Goal: Task Accomplishment & Management: Manage account settings

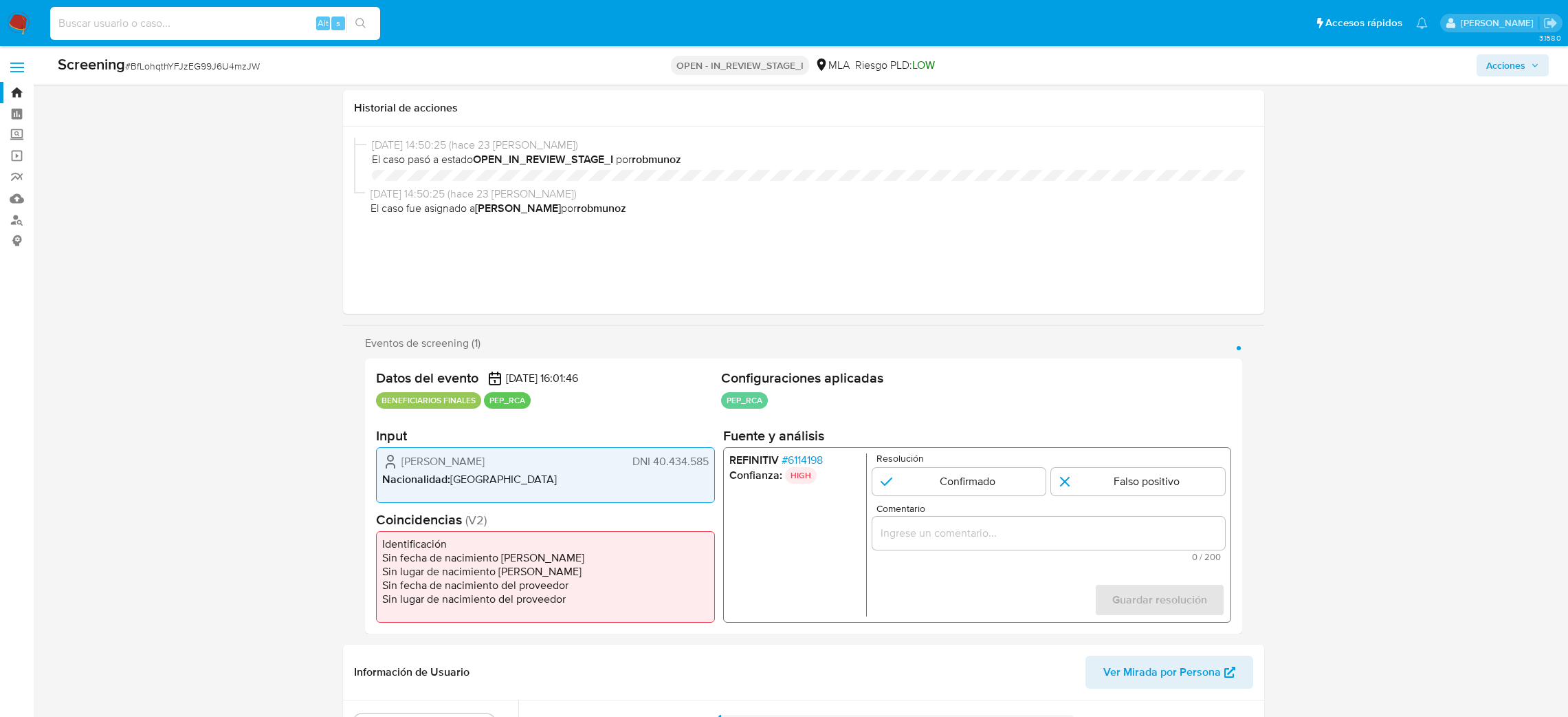
select select "10"
type input "0mQbiZKQIEdgFhDL5IBsGulQ"
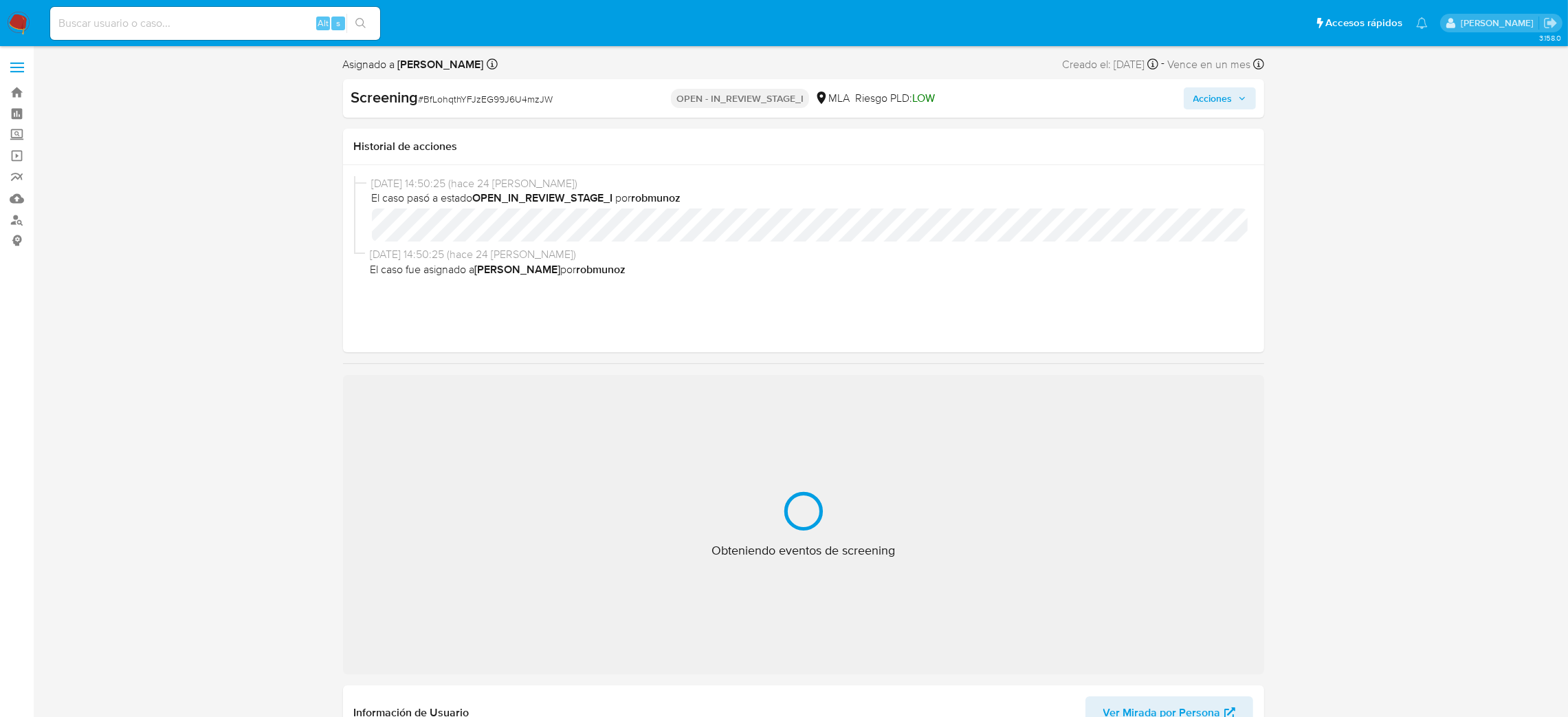
select select "10"
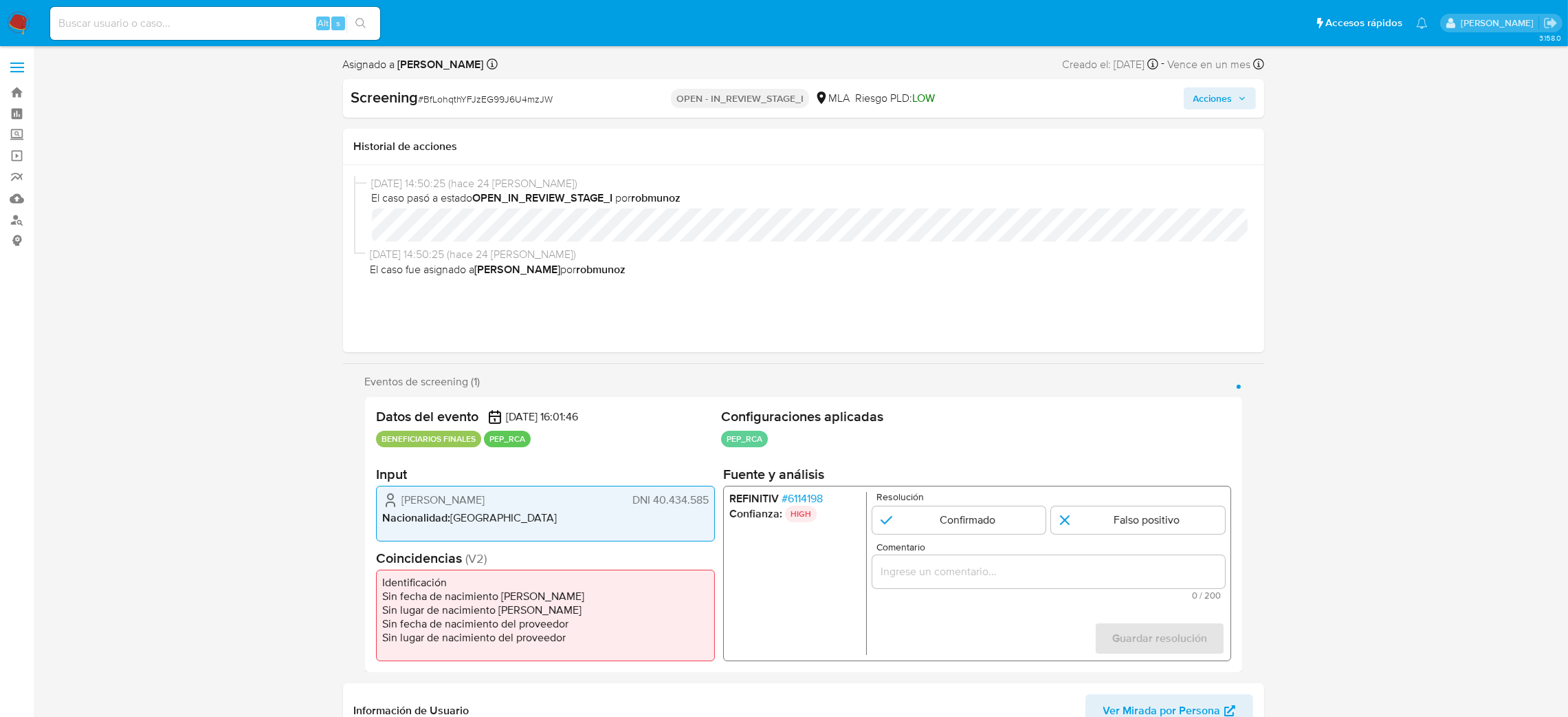
click at [19, 18] on img at bounding box center [19, 23] width 23 height 23
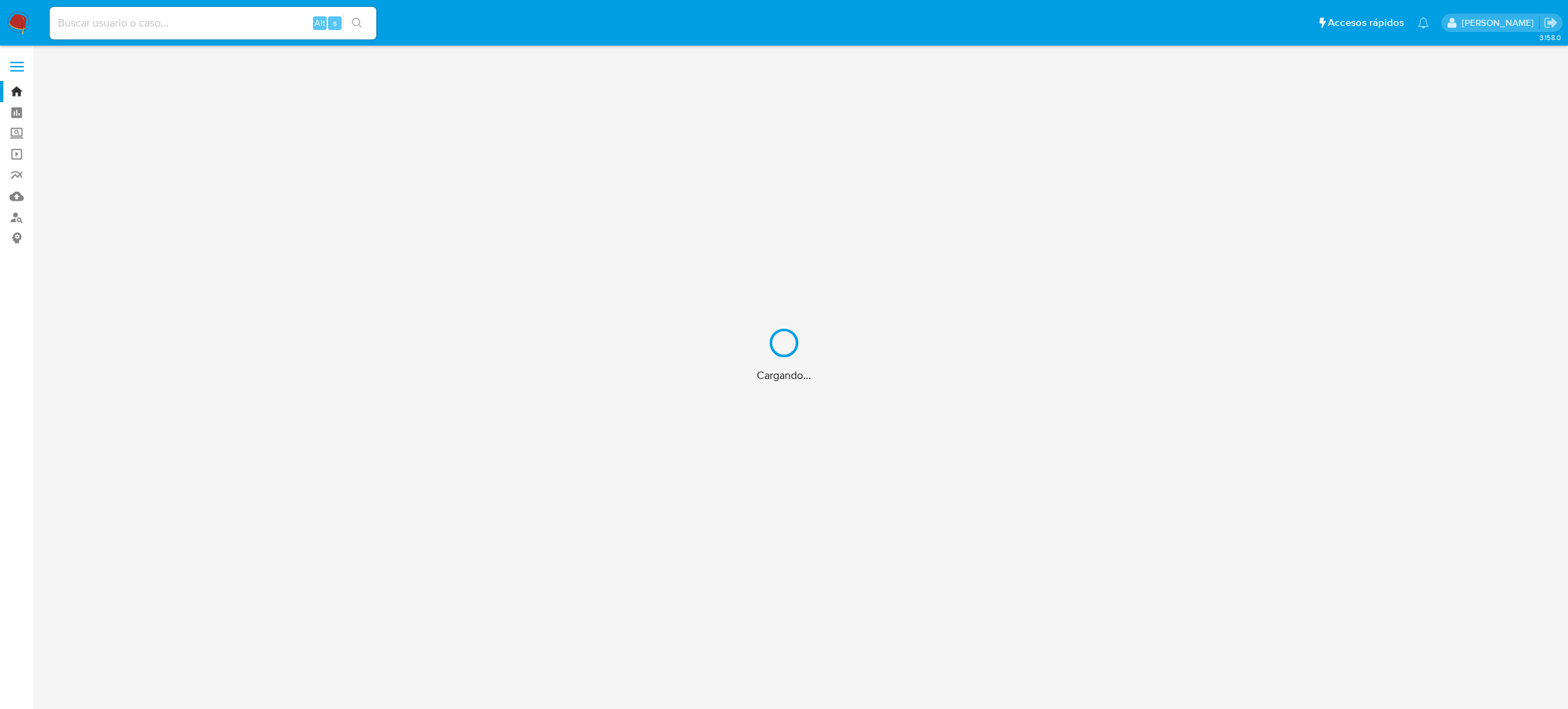
click at [152, 25] on div "Cargando..." at bounding box center [784, 354] width 1568 height 709
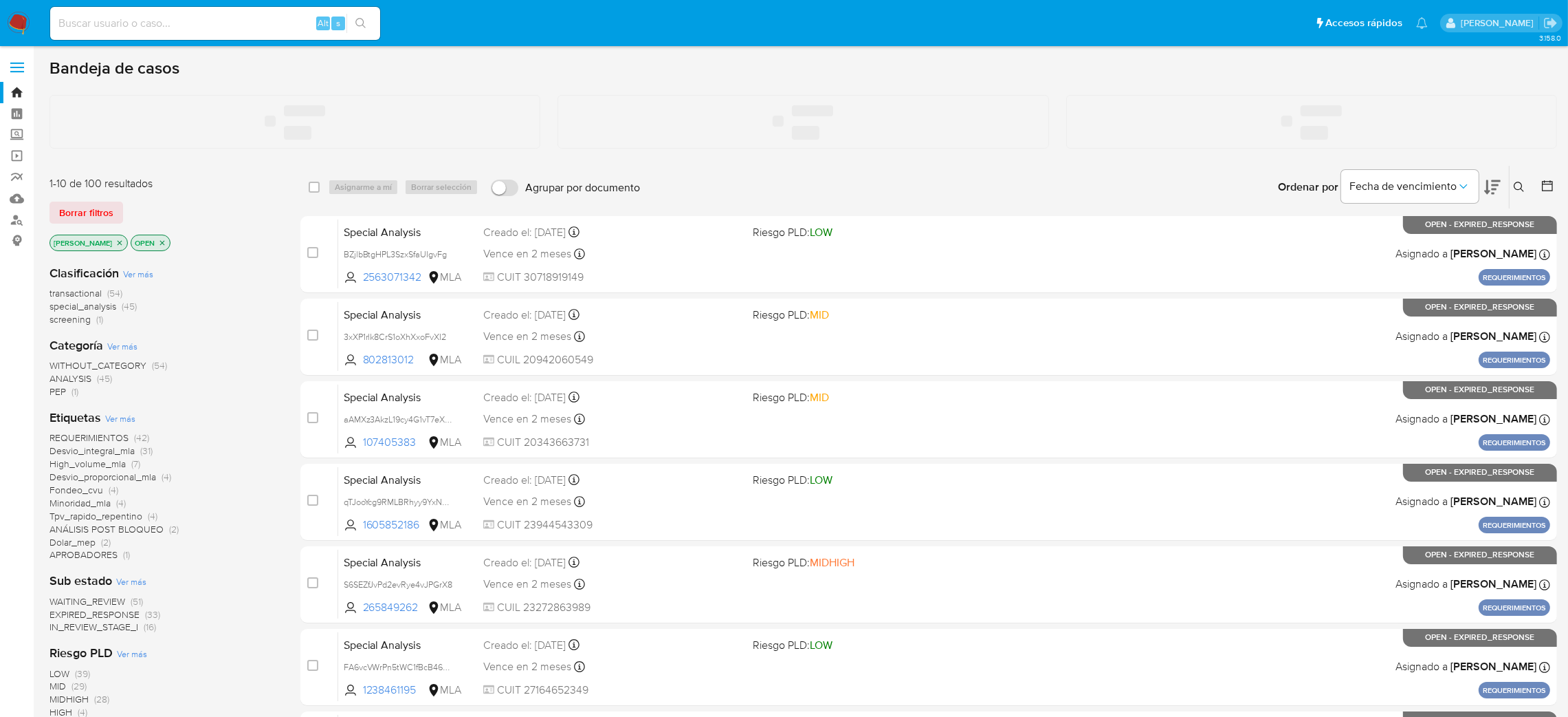
click at [201, 22] on input at bounding box center [215, 23] width 330 height 18
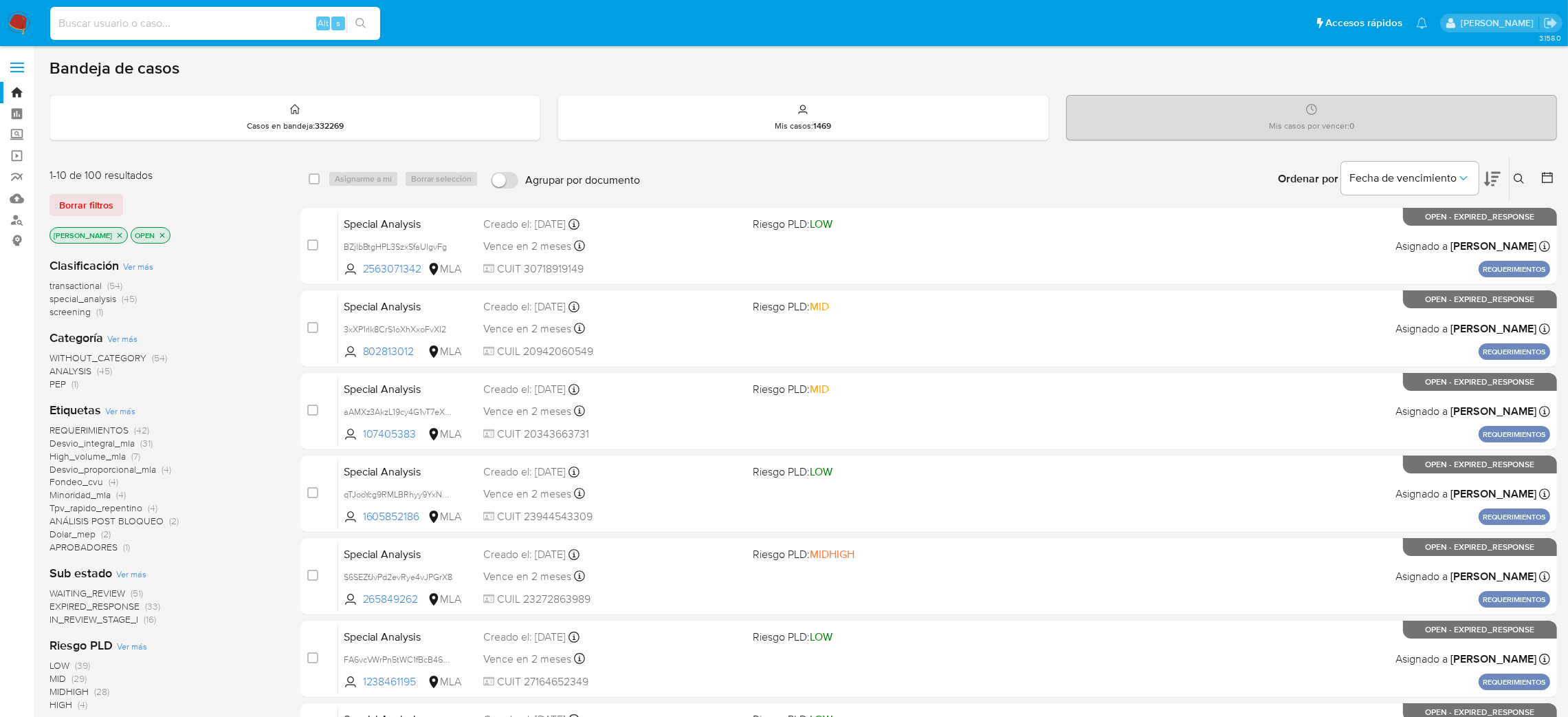
paste input "0mQbiZKQIEdgFhDL5IBsGulQ"
type input "0mQbiZKQIEdgFhDL5IBsGulQ"
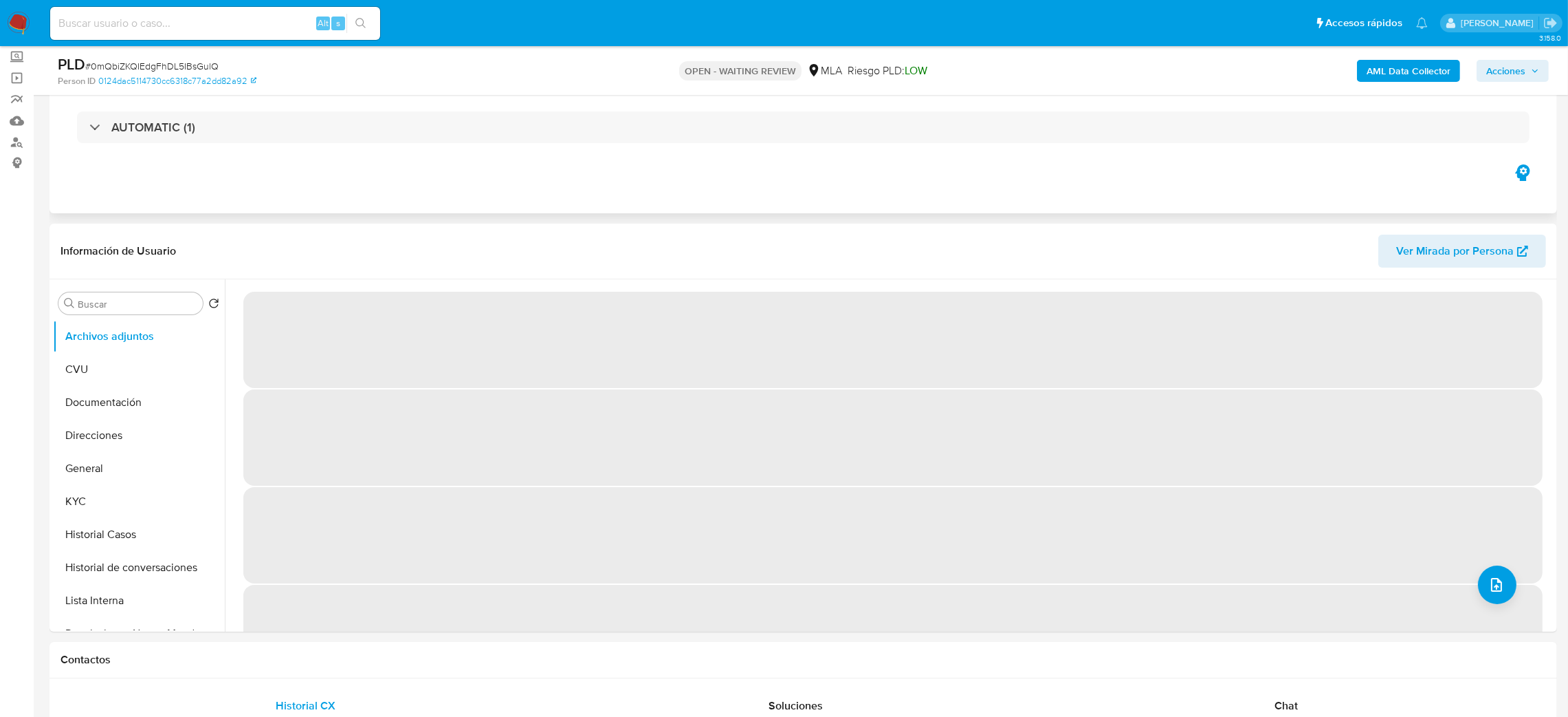
scroll to position [79, 0]
select select "10"
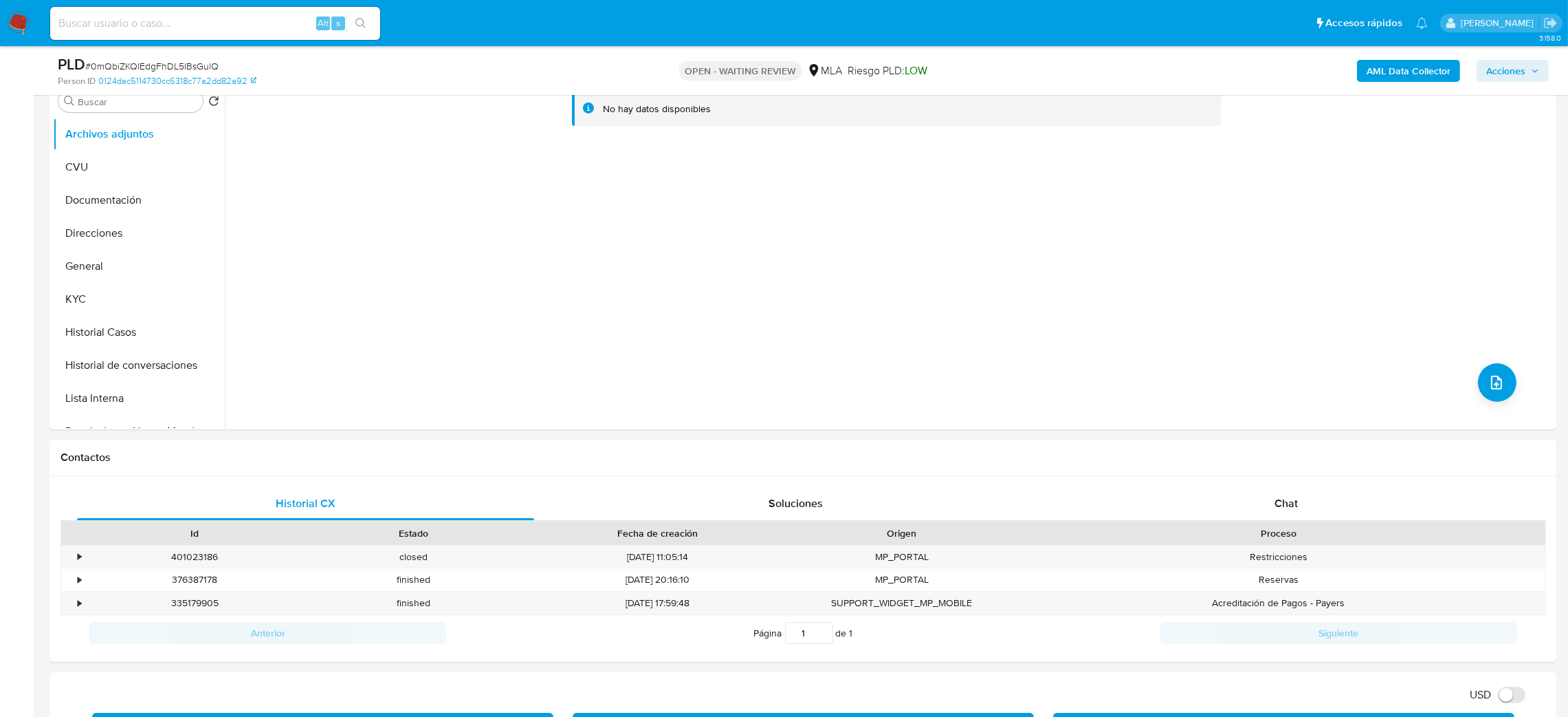
scroll to position [298, 0]
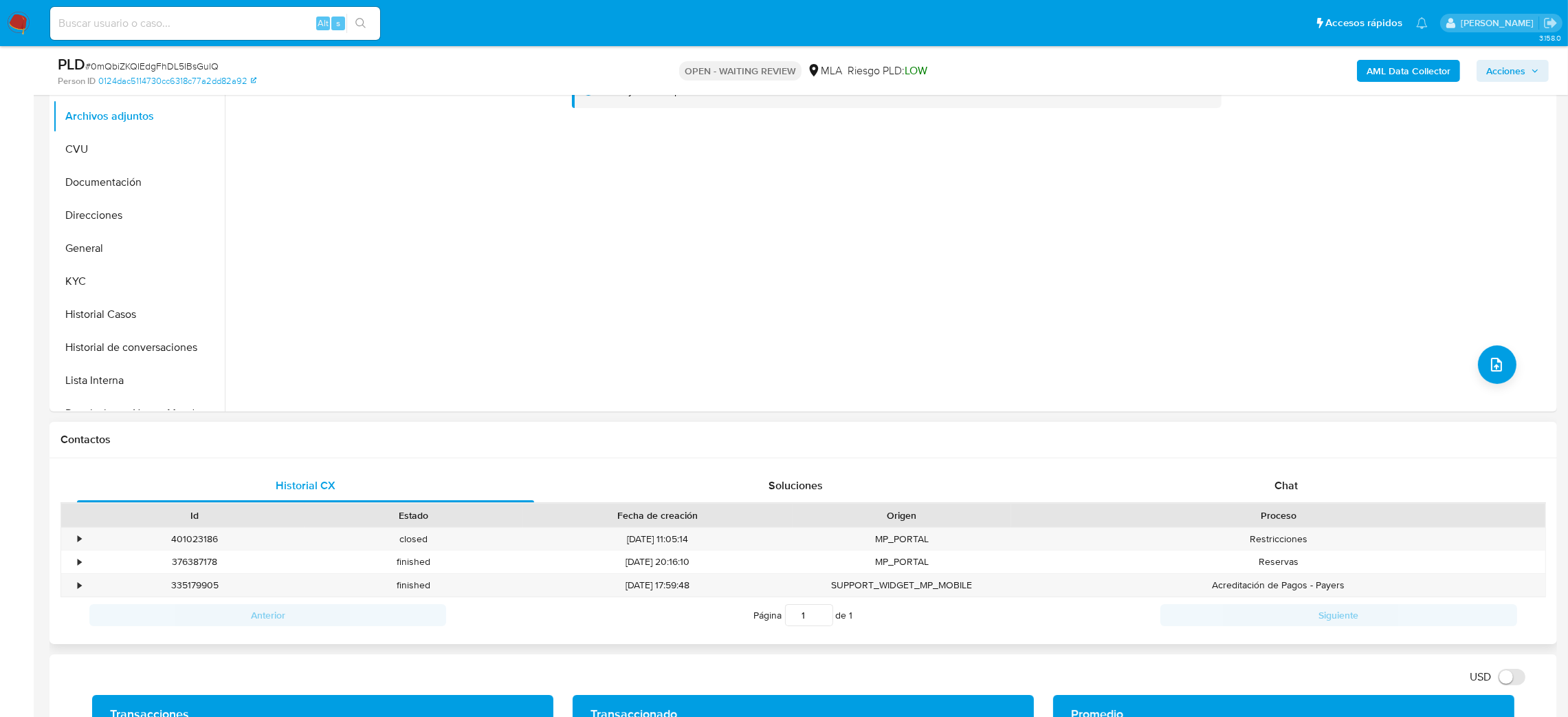
click at [1302, 506] on div "Proceso" at bounding box center [1278, 515] width 534 height 23
click at [1285, 482] on span "Chat" at bounding box center [1286, 485] width 23 height 16
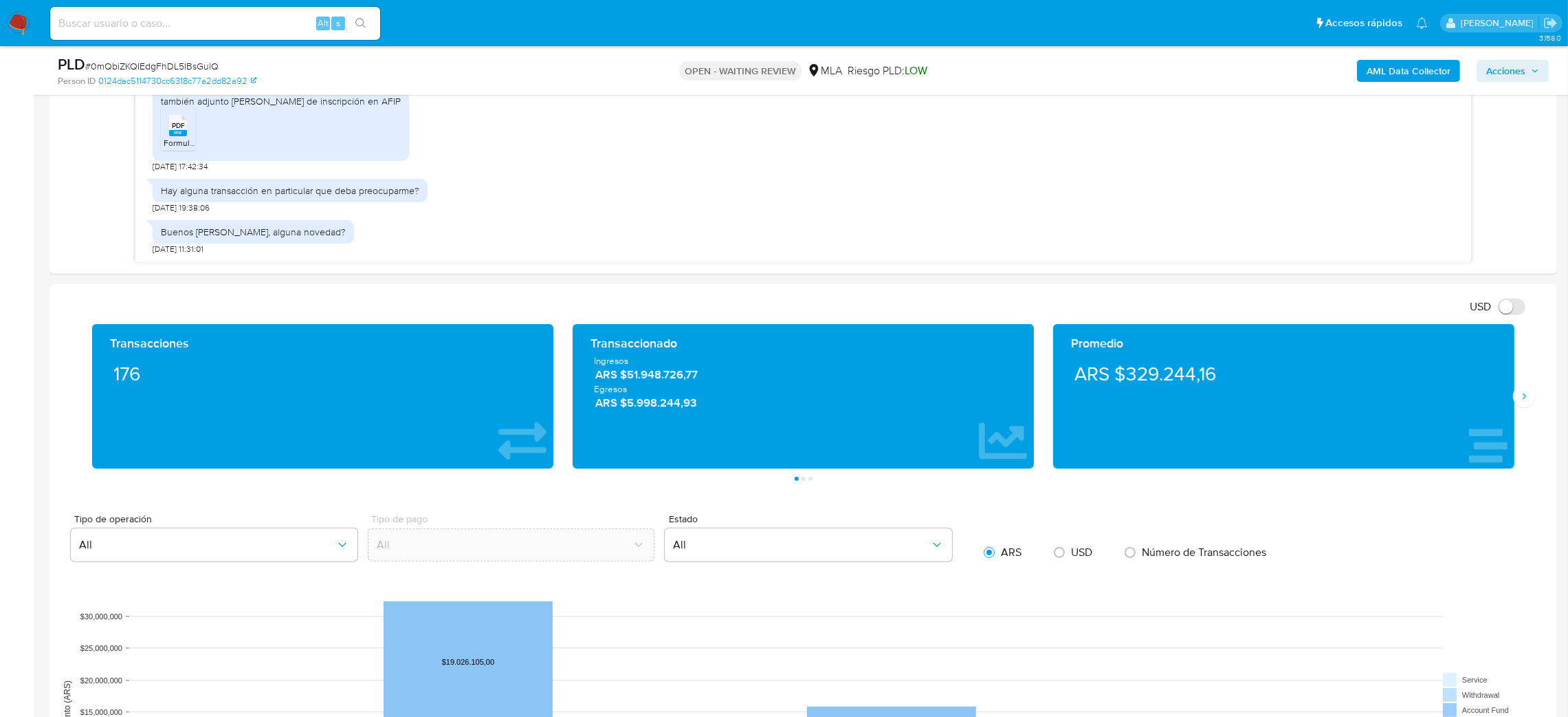
scroll to position [813, 0]
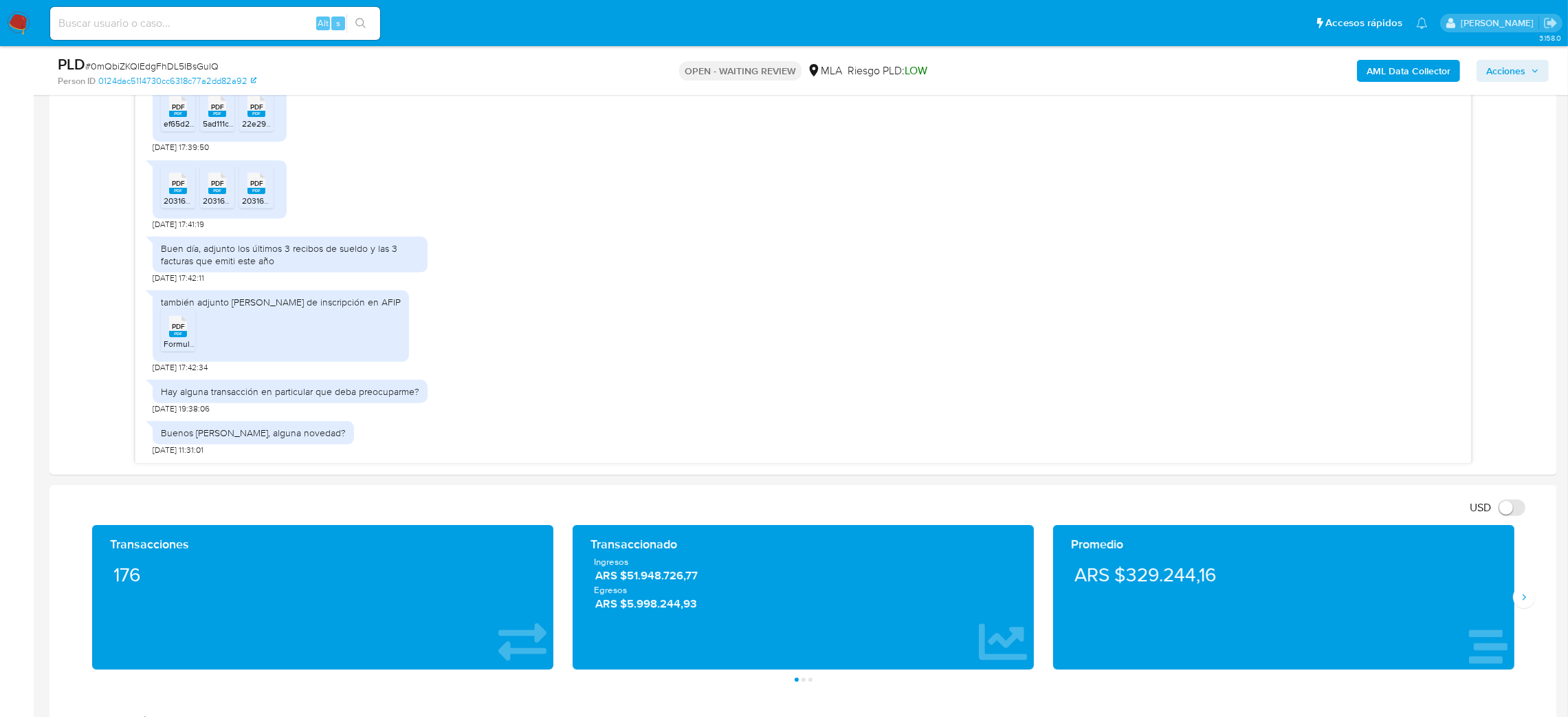
click at [274, 14] on input at bounding box center [215, 23] width 330 height 18
paste input "dSdmpnkSPoQXHAh6YNOrSRo9"
type input "dSdmpnkSPoQXHAh6YNOrSRo9"
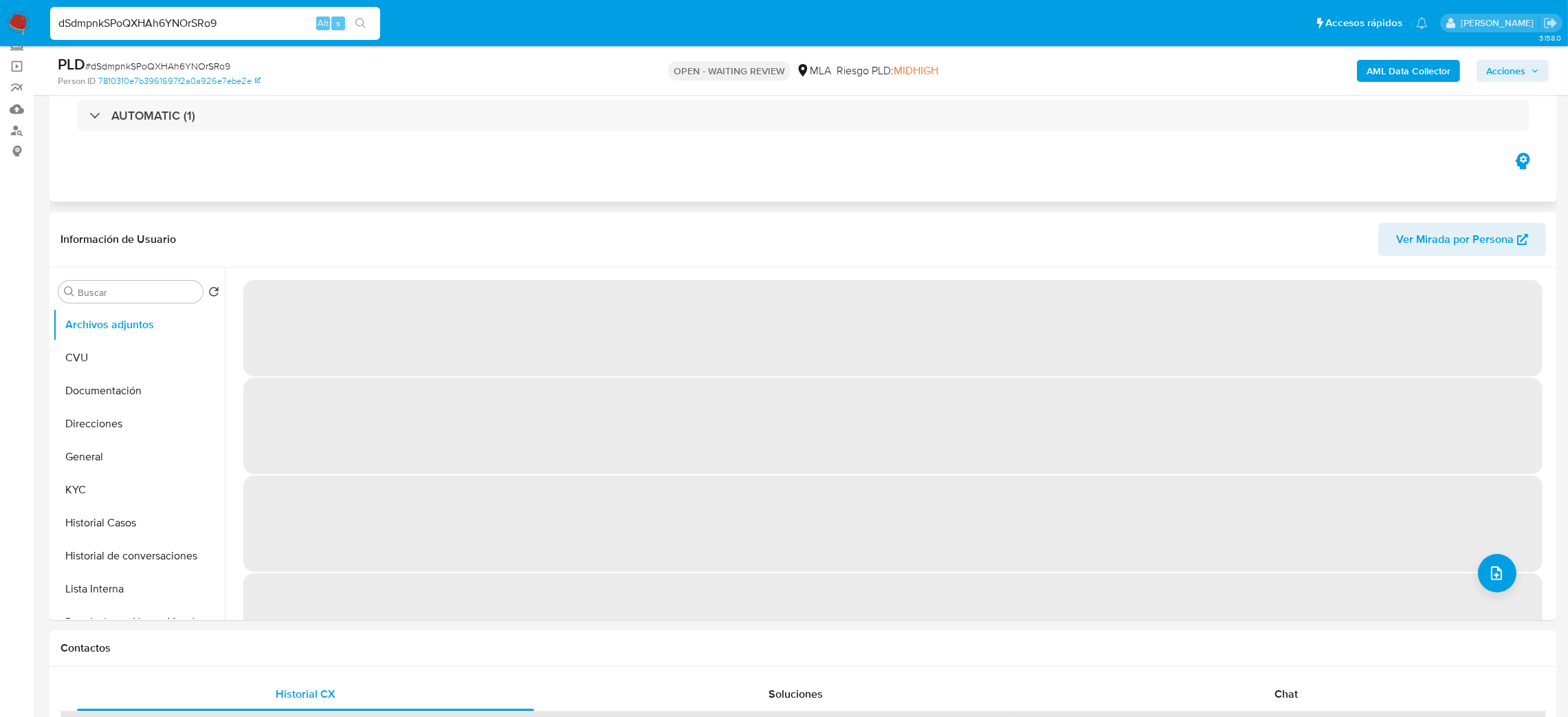
select select "10"
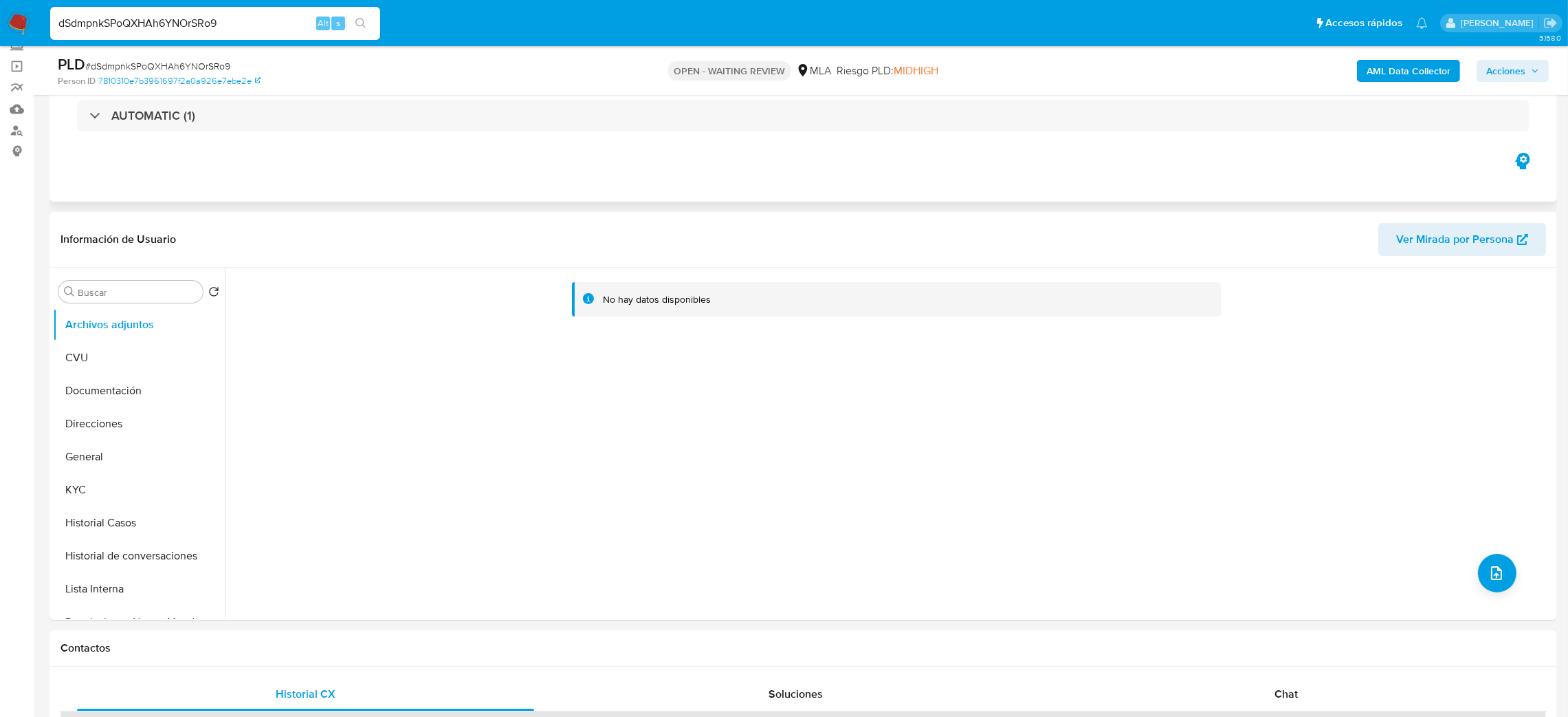
scroll to position [91, 0]
drag, startPoint x: 234, startPoint y: 26, endPoint x: 0, endPoint y: 28, distance: 234.0
click at [0, 28] on nav "Pausado Ver notificaciones dSdmpnkSPoQXHAh6YNOrSRo9 Alt s Accesos rápidos Presi…" at bounding box center [784, 22] width 1568 height 46
paste input "zApvdaIhkAaz3ZVbCgBwVeWx"
type input "zApvdaIhkAaz3ZVbCgBwVeWx"
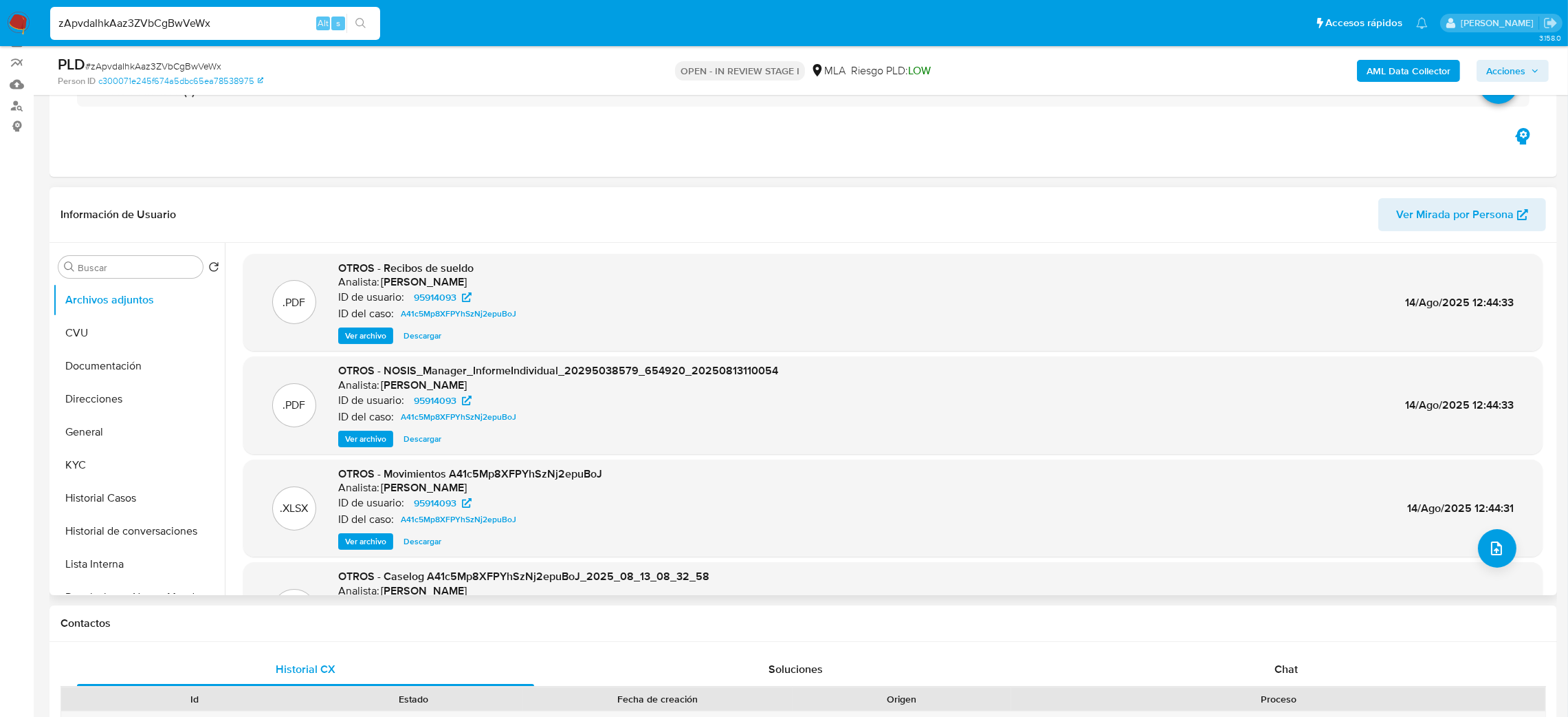
scroll to position [115, 0]
select select "10"
click at [109, 505] on button "Historial Casos" at bounding box center [133, 497] width 161 height 33
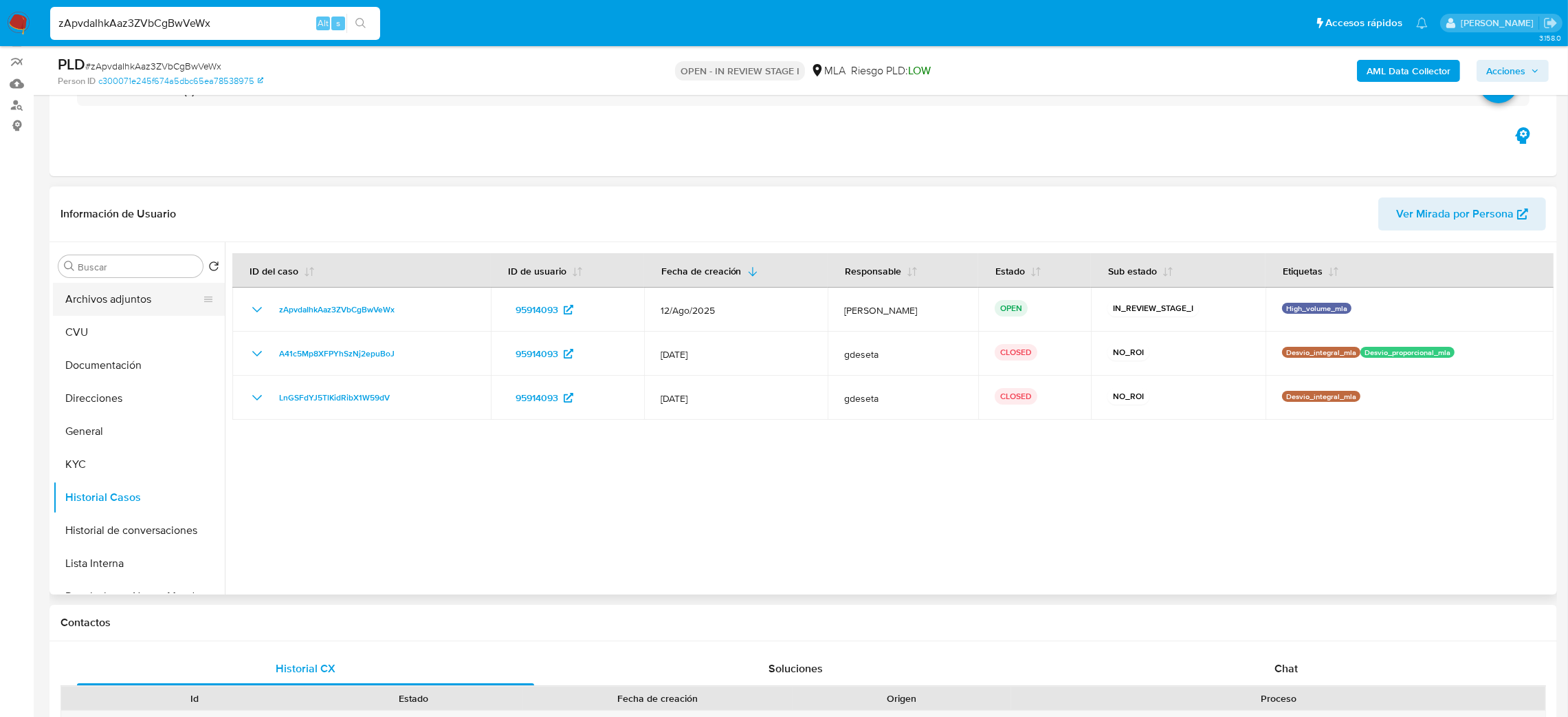
click at [142, 303] on button "Archivos adjuntos" at bounding box center [133, 299] width 161 height 33
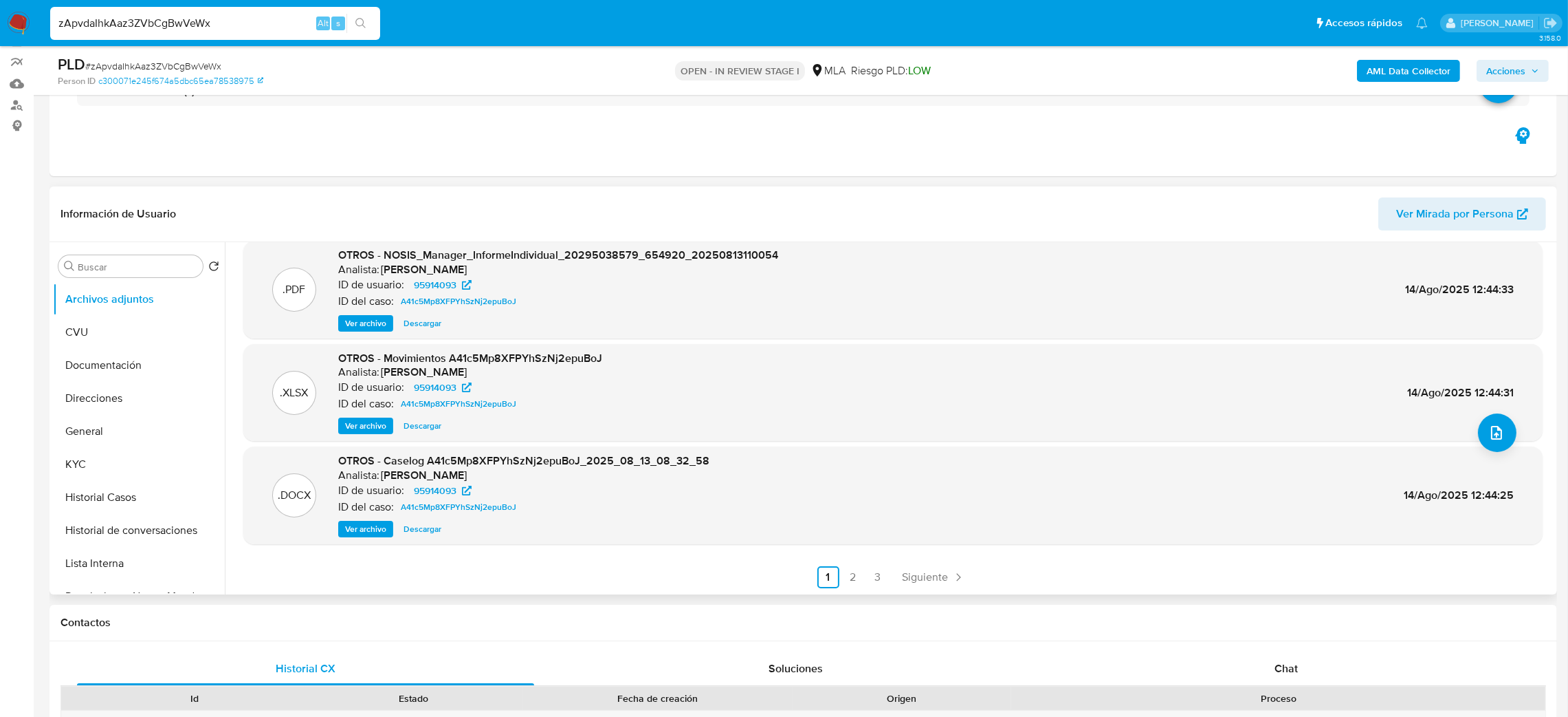
click at [357, 526] on span "Ver archivo" at bounding box center [366, 528] width 41 height 13
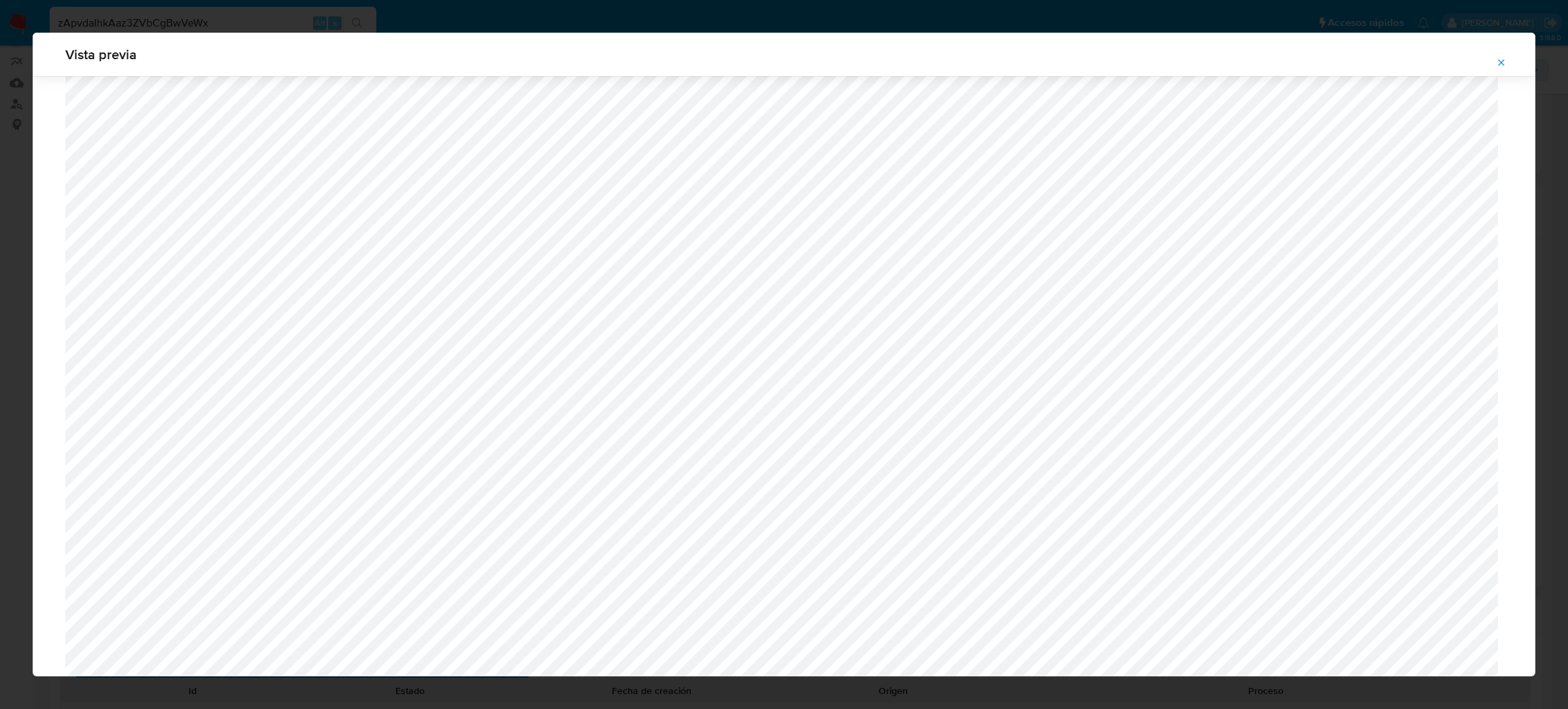
scroll to position [387, 0]
click at [1501, 60] on icon "Attachment preview" at bounding box center [1501, 62] width 11 height 11
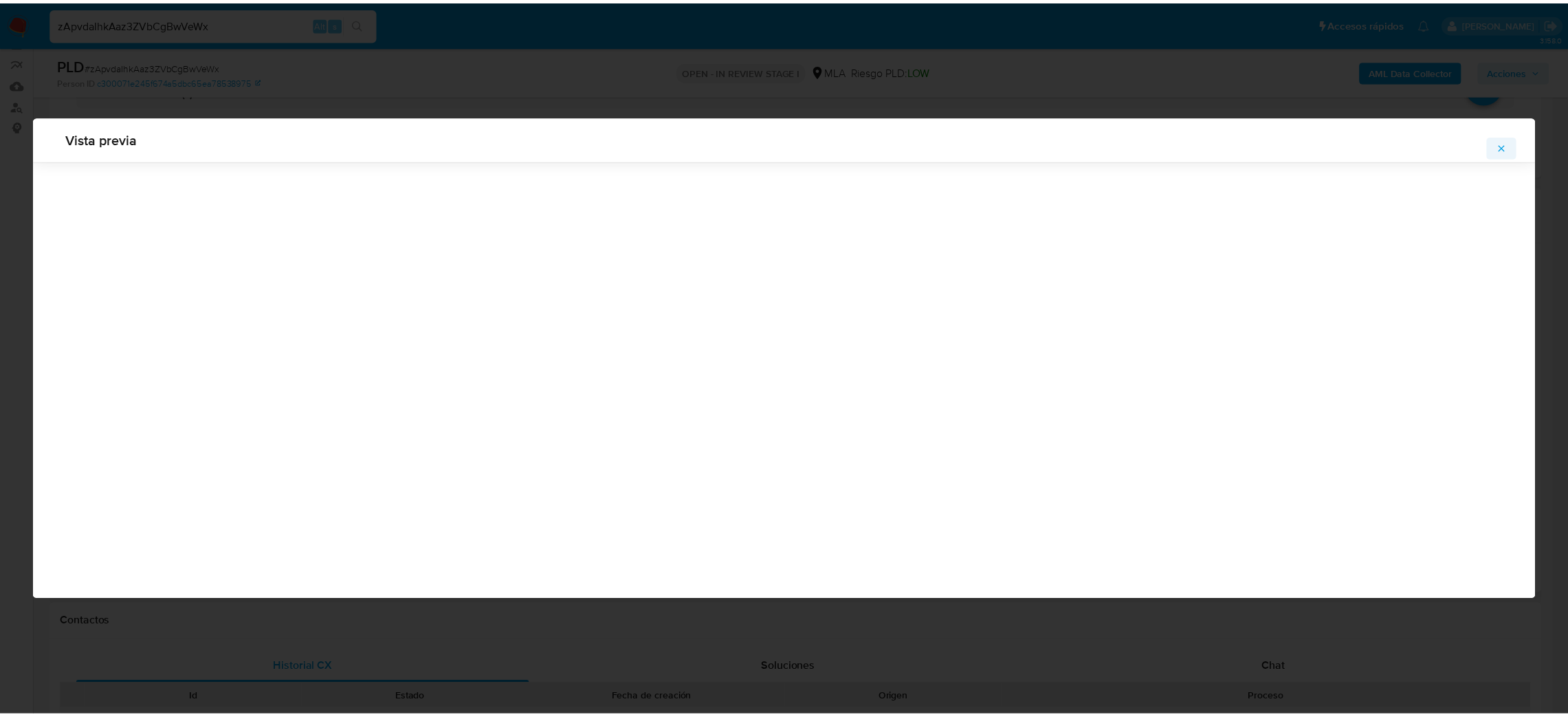
scroll to position [0, 0]
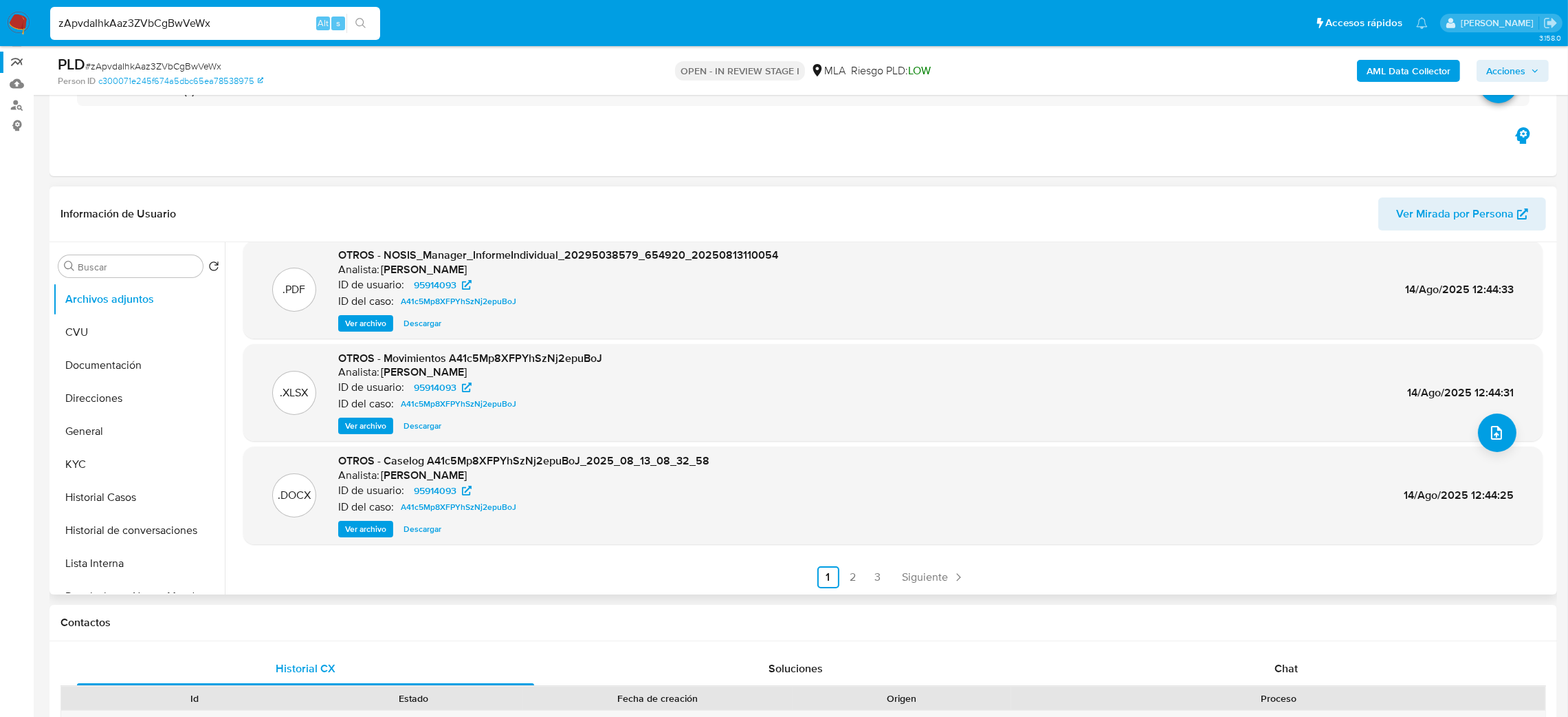
drag, startPoint x: 221, startPoint y: 28, endPoint x: 0, endPoint y: 54, distance: 222.5
paste input "xfm56Vg983lBBo9saJ3GRjJs"
type input "xfm56Vg983lBBo9saJ3GRjJs"
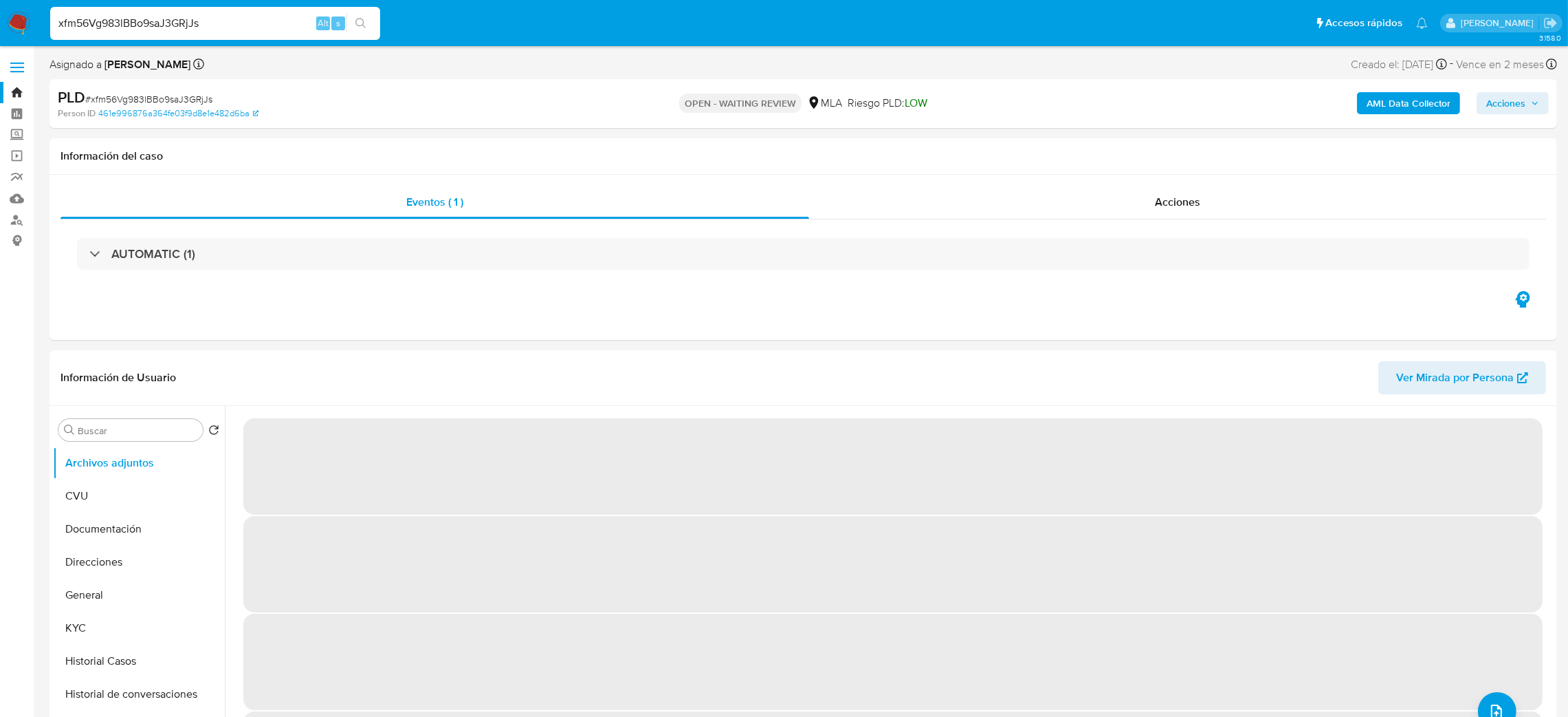
scroll to position [57, 0]
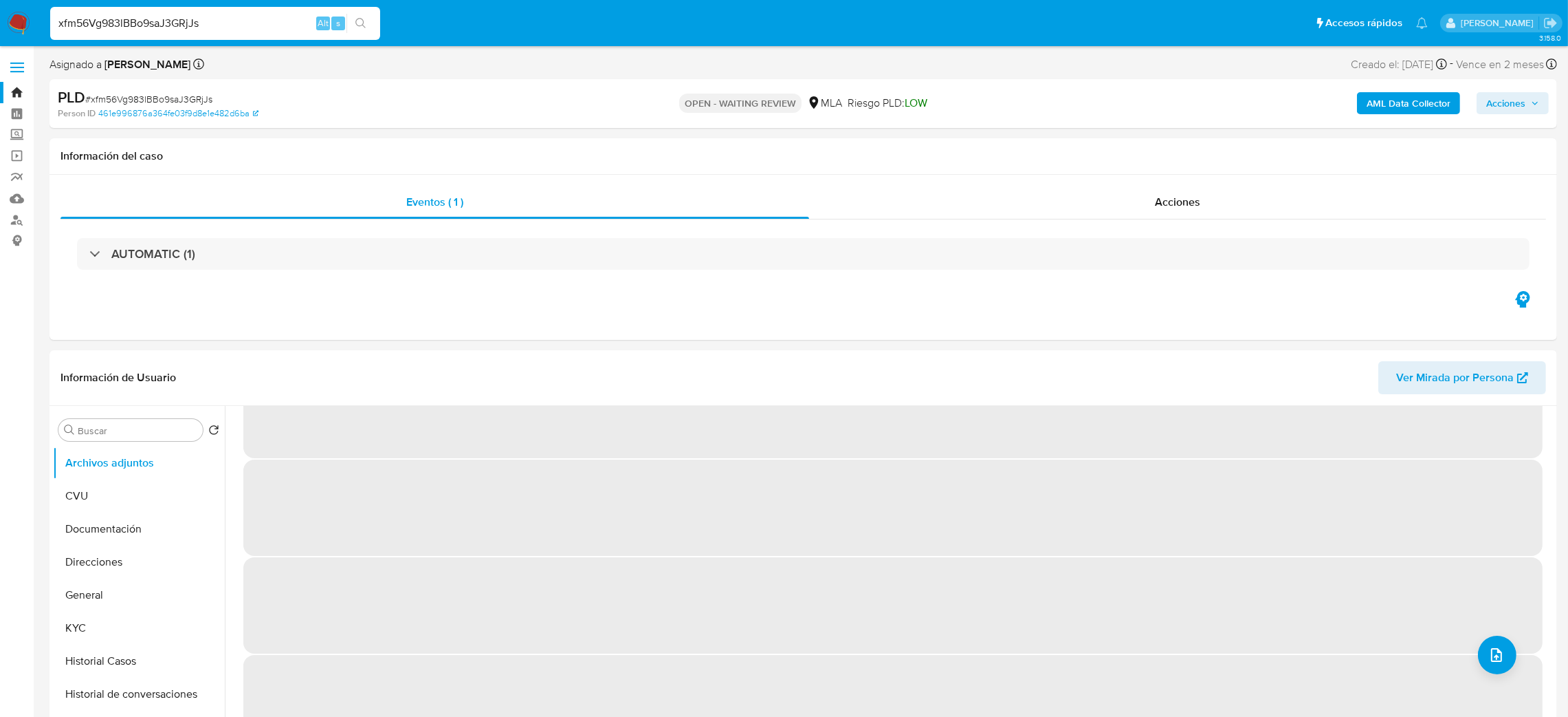
select select "10"
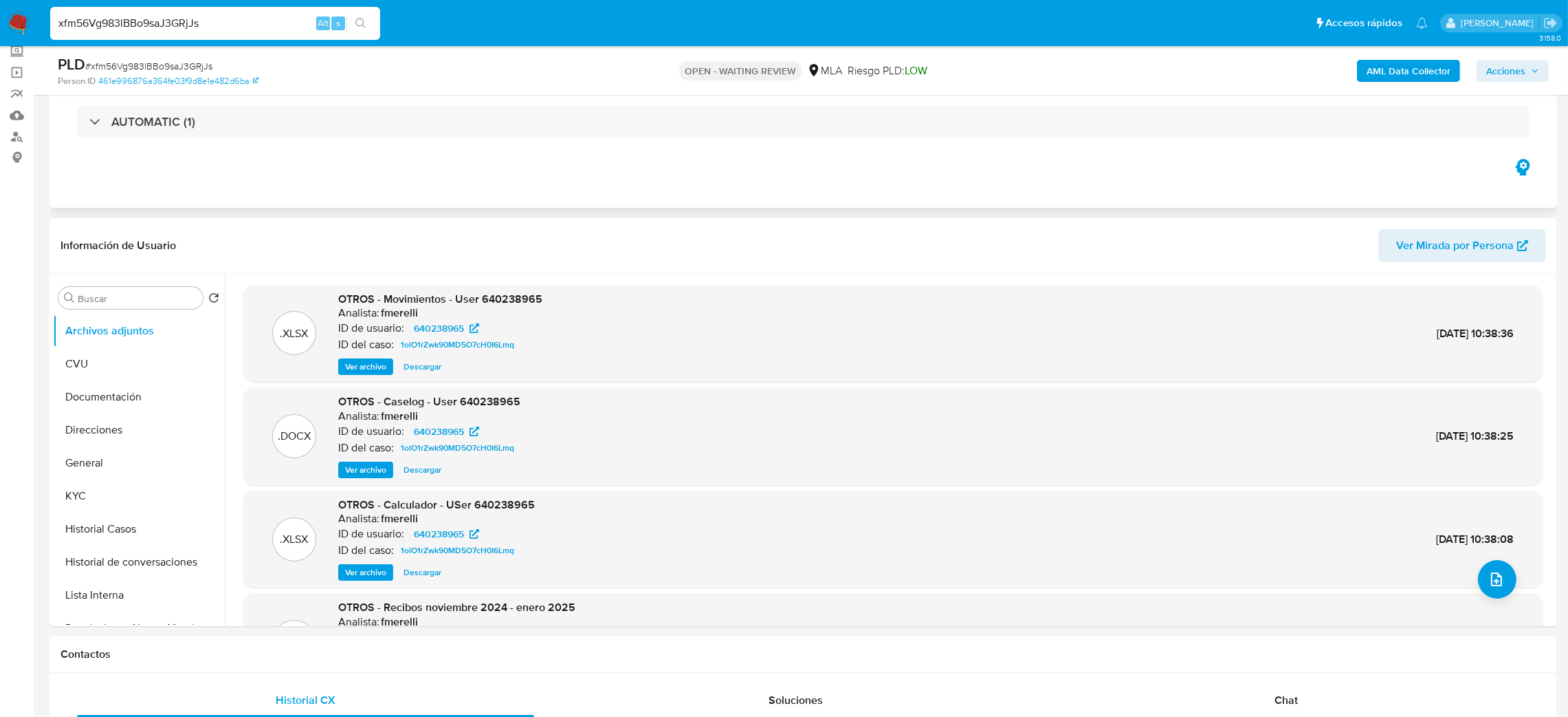
scroll to position [64, 0]
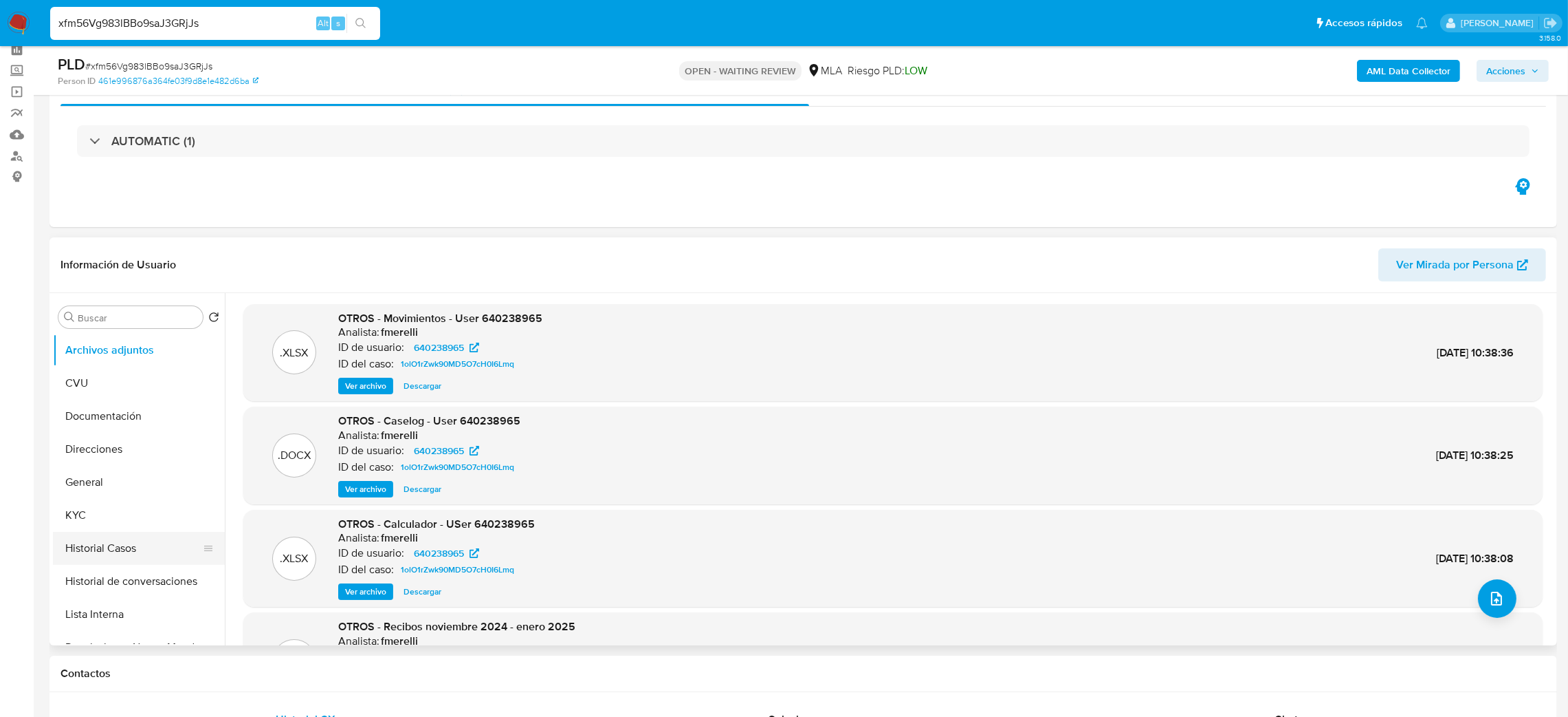
click at [109, 559] on button "Historial Casos" at bounding box center [133, 548] width 161 height 33
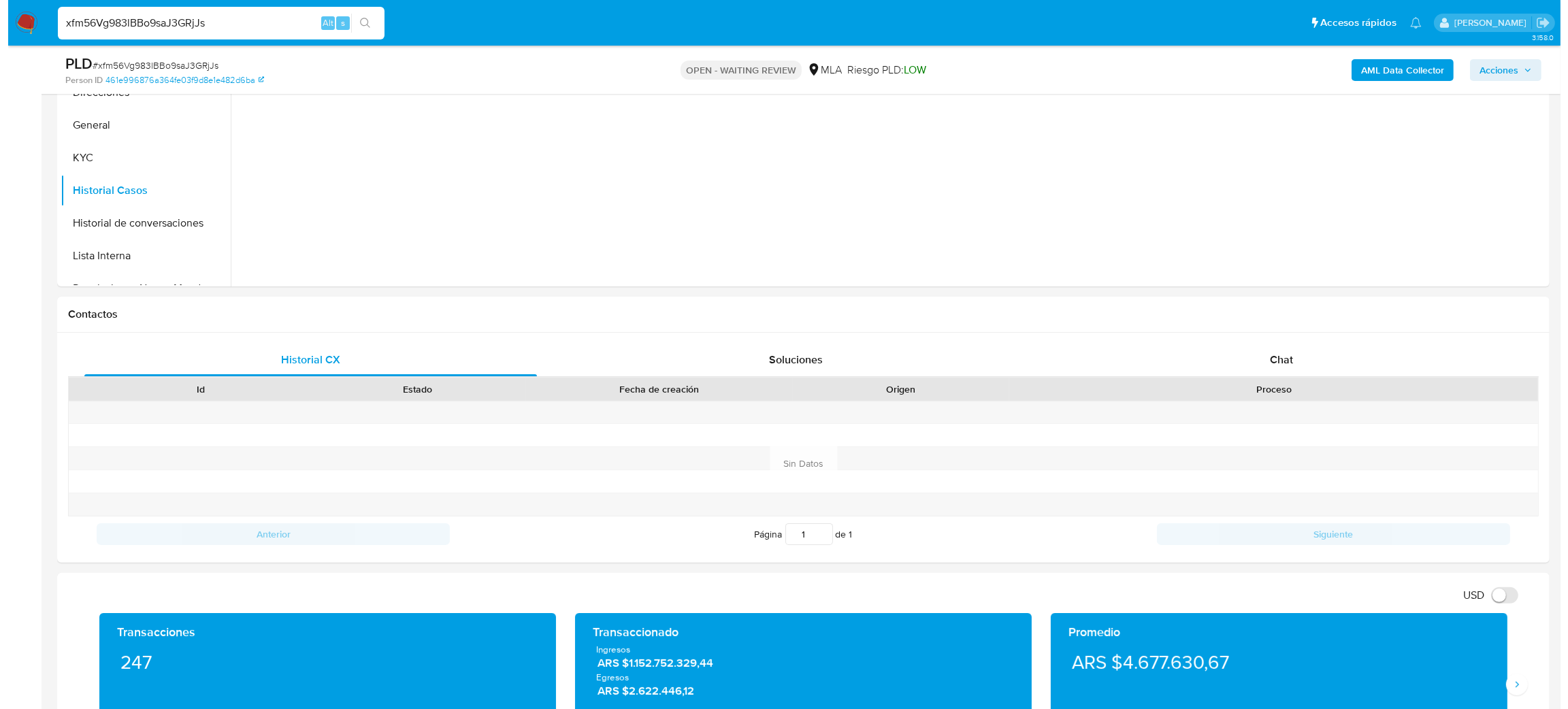
scroll to position [87, 0]
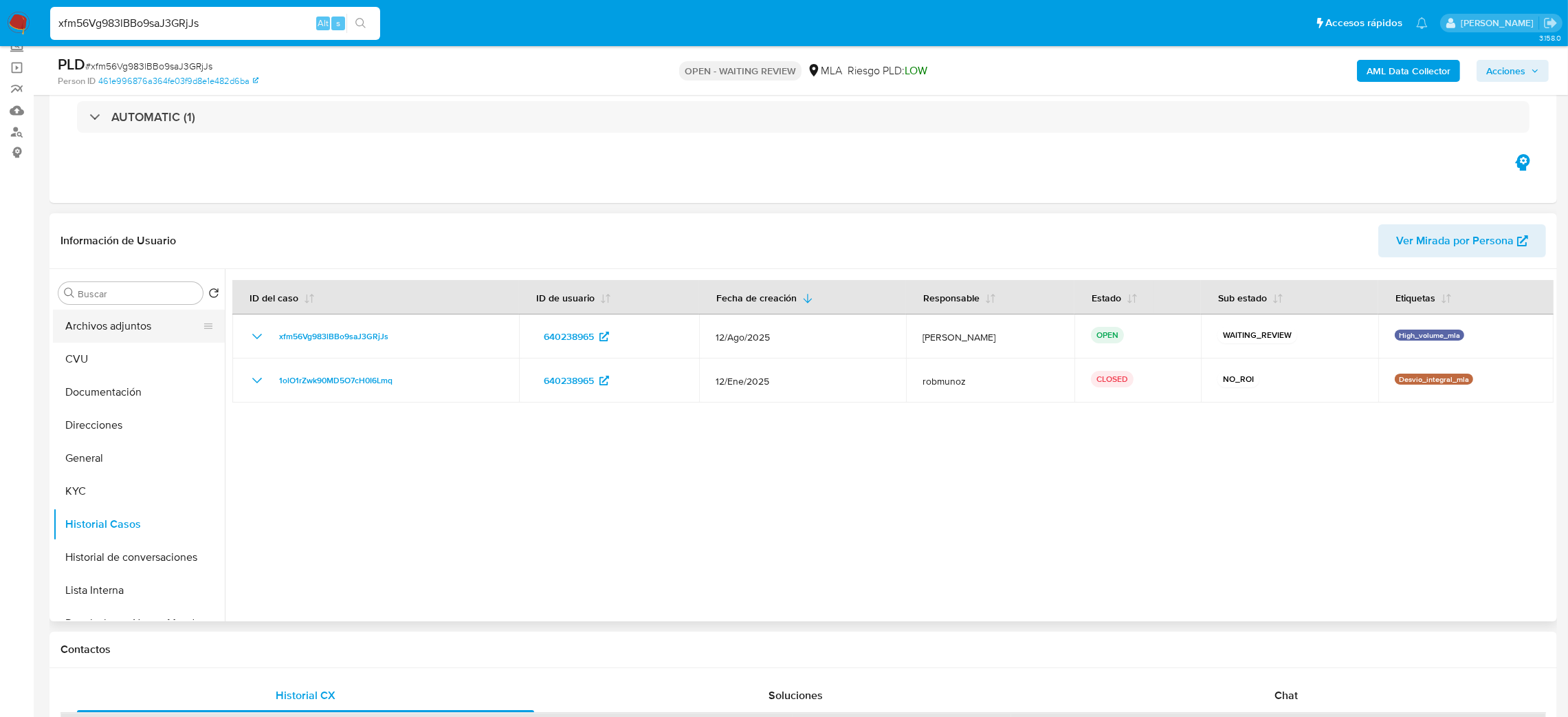
click at [110, 327] on button "Archivos adjuntos" at bounding box center [133, 326] width 161 height 33
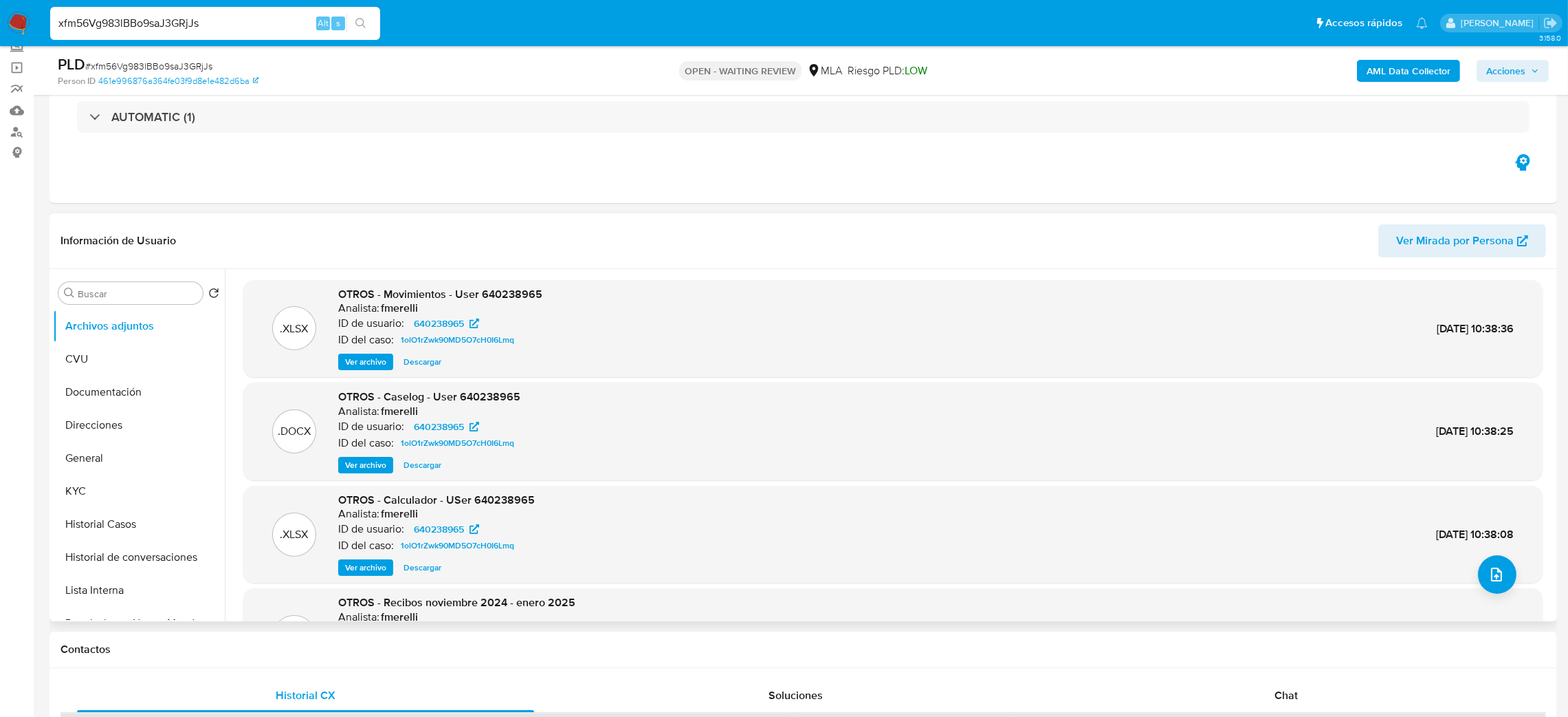
click at [365, 468] on span "Ver archivo" at bounding box center [366, 465] width 41 height 13
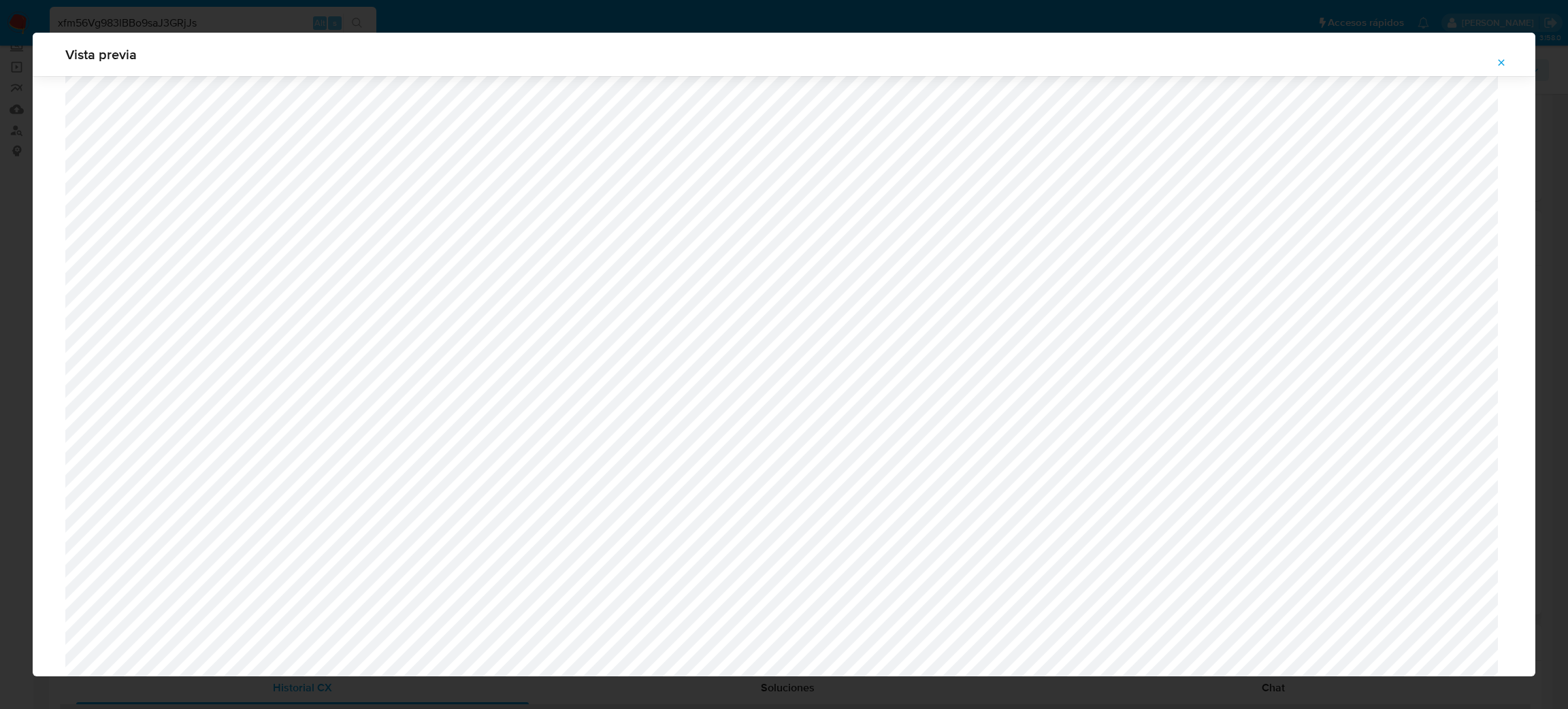
scroll to position [454, 0]
click at [1503, 67] on icon "Attachment preview" at bounding box center [1501, 62] width 11 height 11
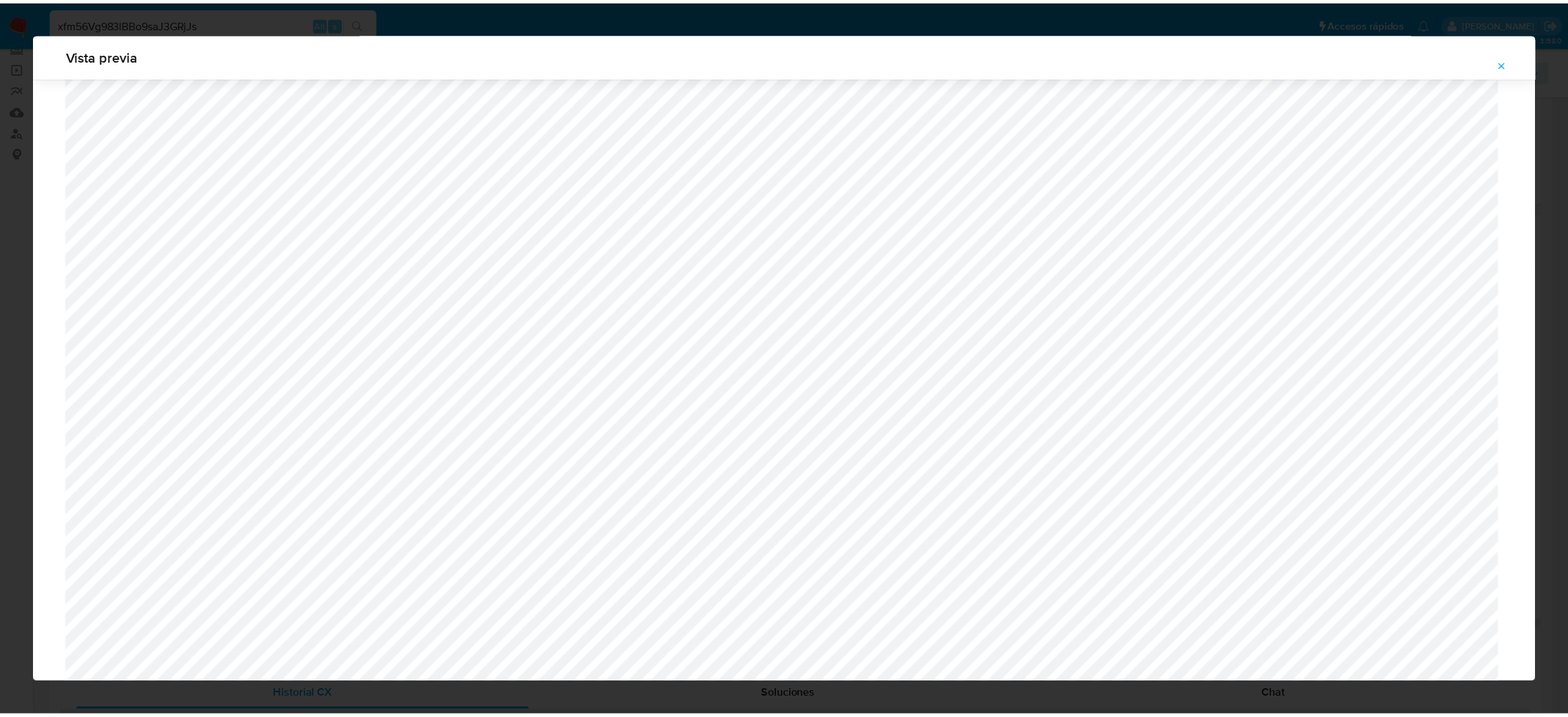
scroll to position [0, 0]
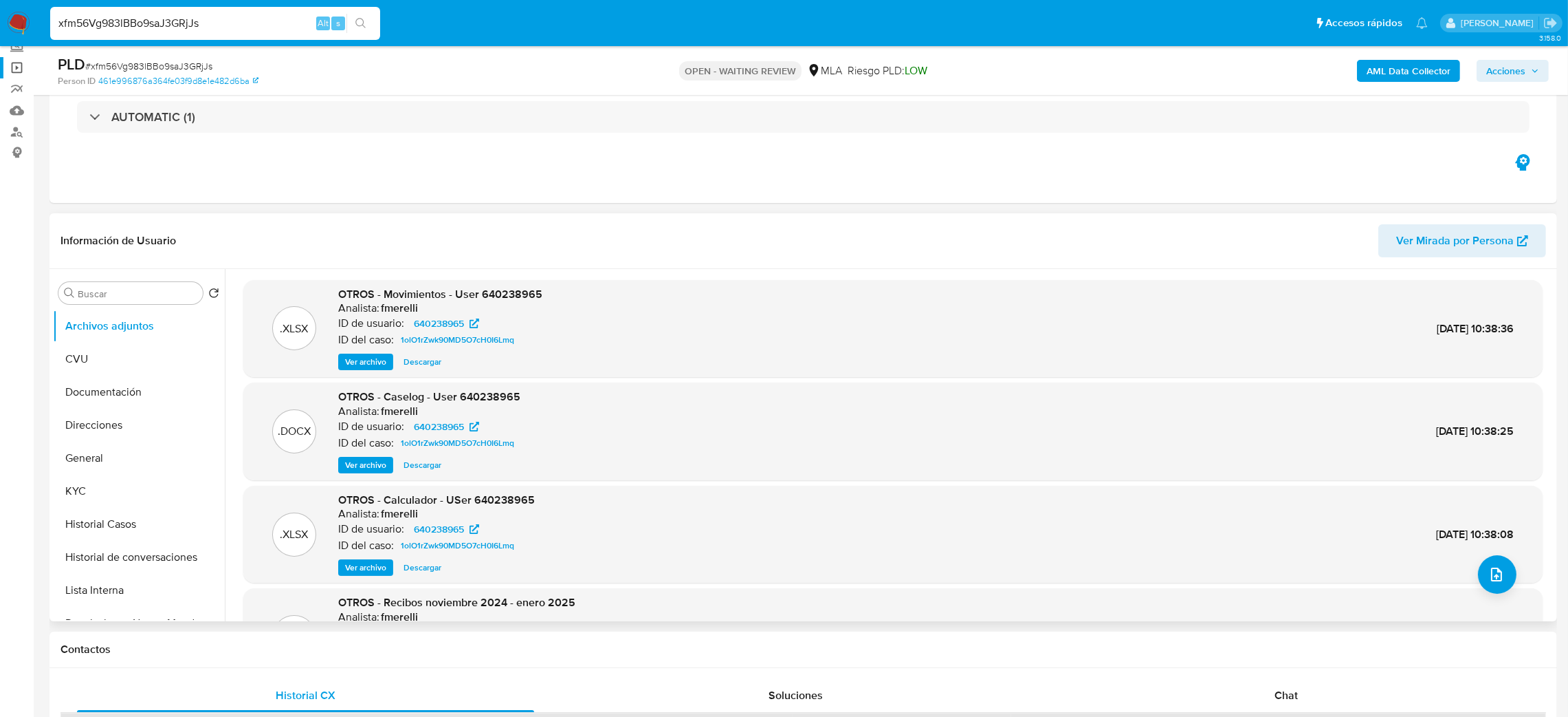
drag, startPoint x: 199, startPoint y: 25, endPoint x: 0, endPoint y: 58, distance: 201.7
paste input "kDcvPgTm6lk3cGaFIjFlk2pj"
type input "kDcvPgTm6lk3cGaFIjFlk2pj"
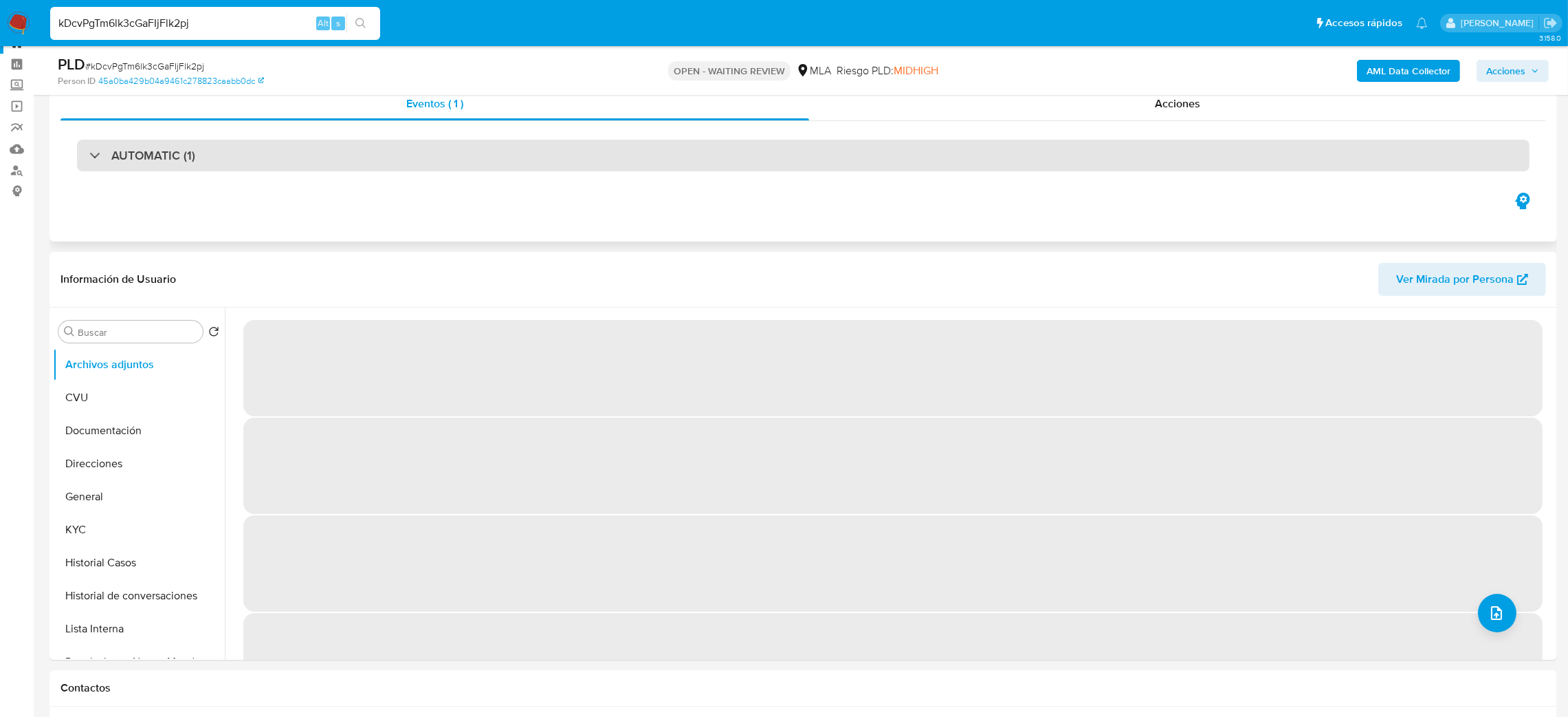
scroll to position [82, 0]
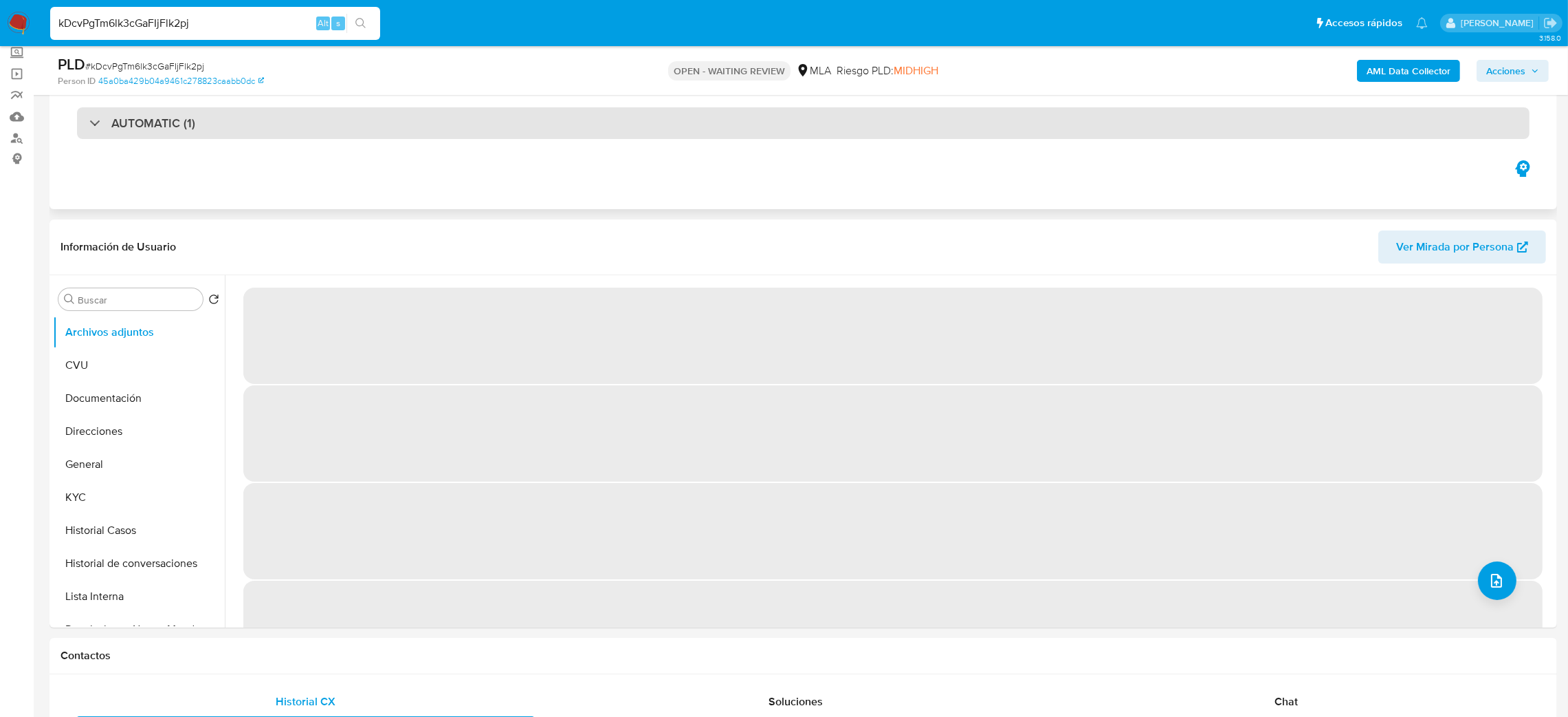
select select "10"
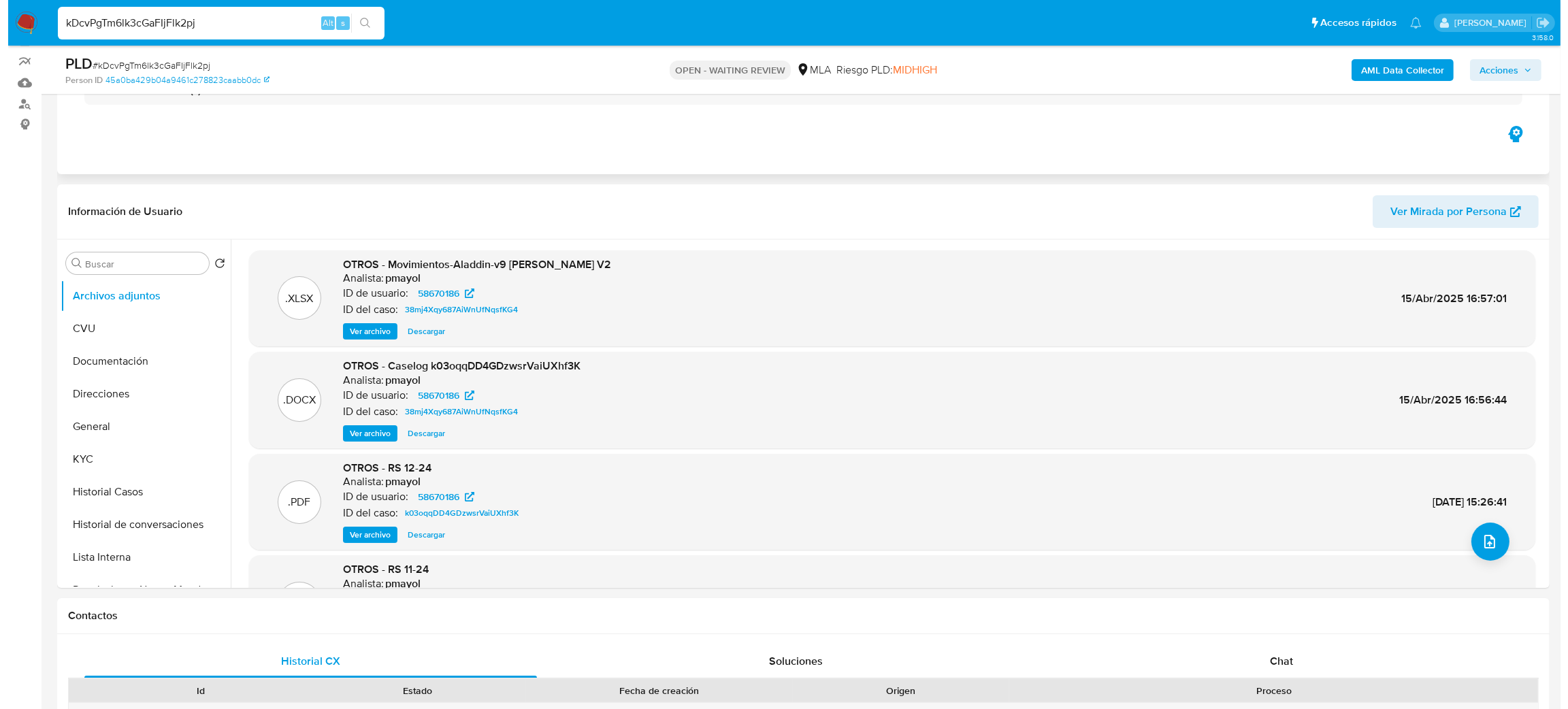
scroll to position [115, 0]
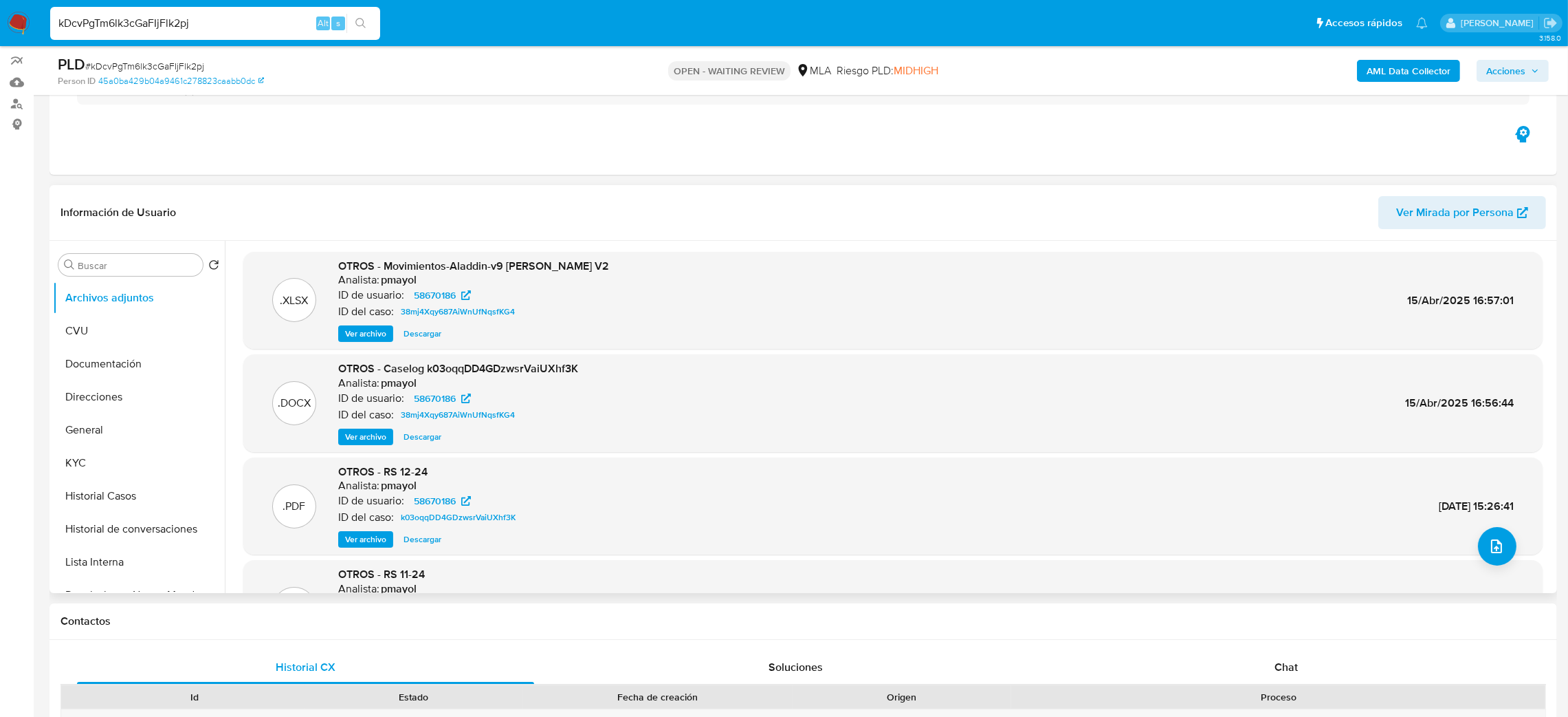
click at [366, 440] on span "Ver archivo" at bounding box center [366, 437] width 41 height 13
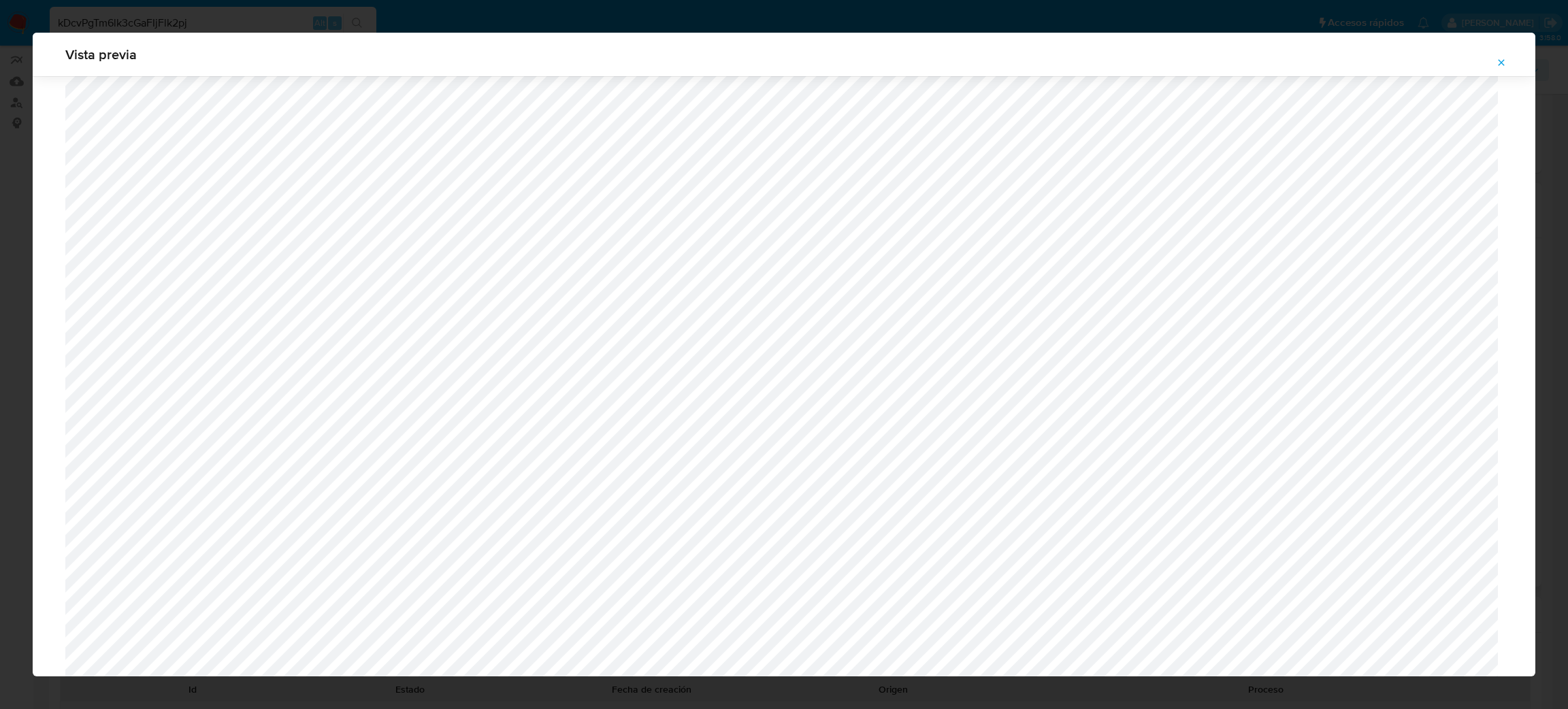
scroll to position [394, 0]
click at [1508, 55] on button "Attachment preview" at bounding box center [1501, 62] width 30 height 21
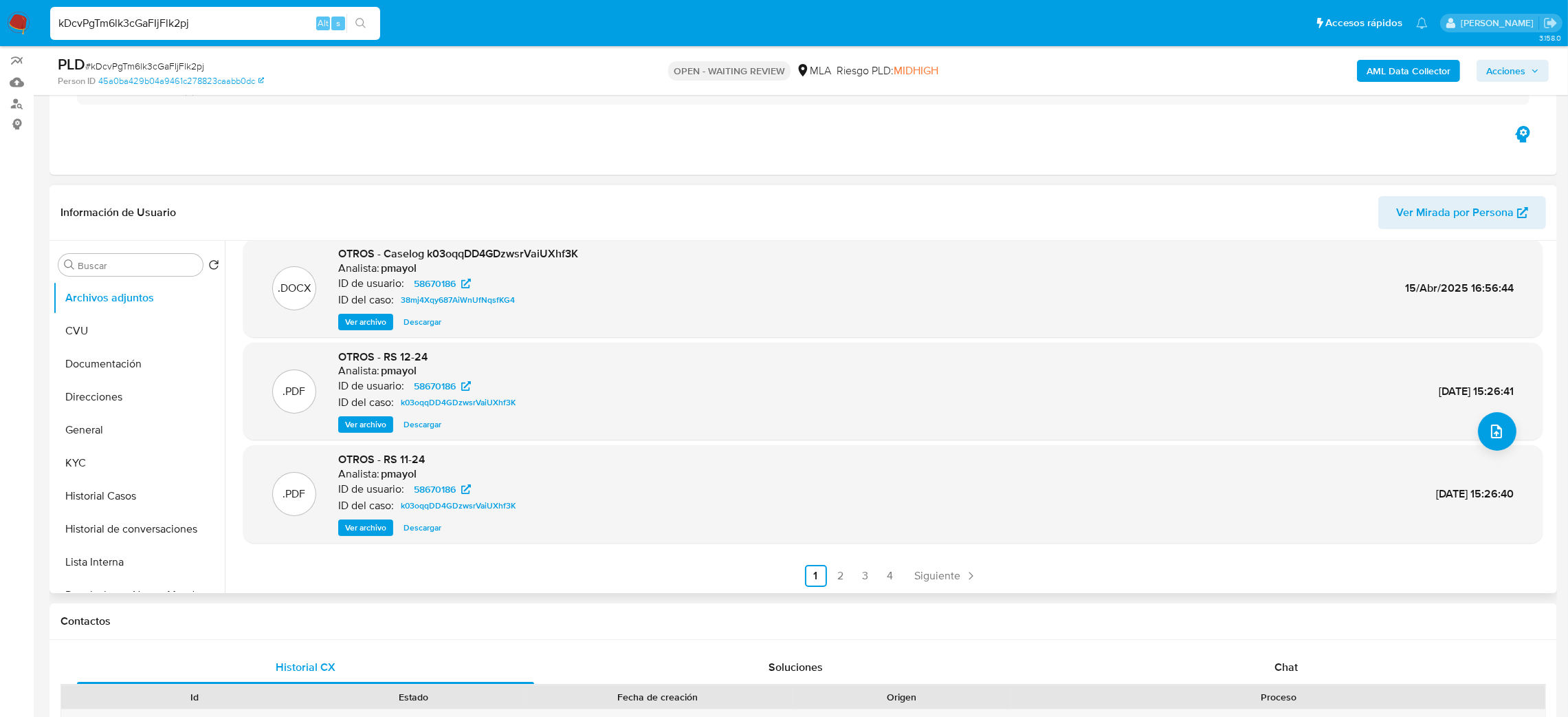
scroll to position [0, 0]
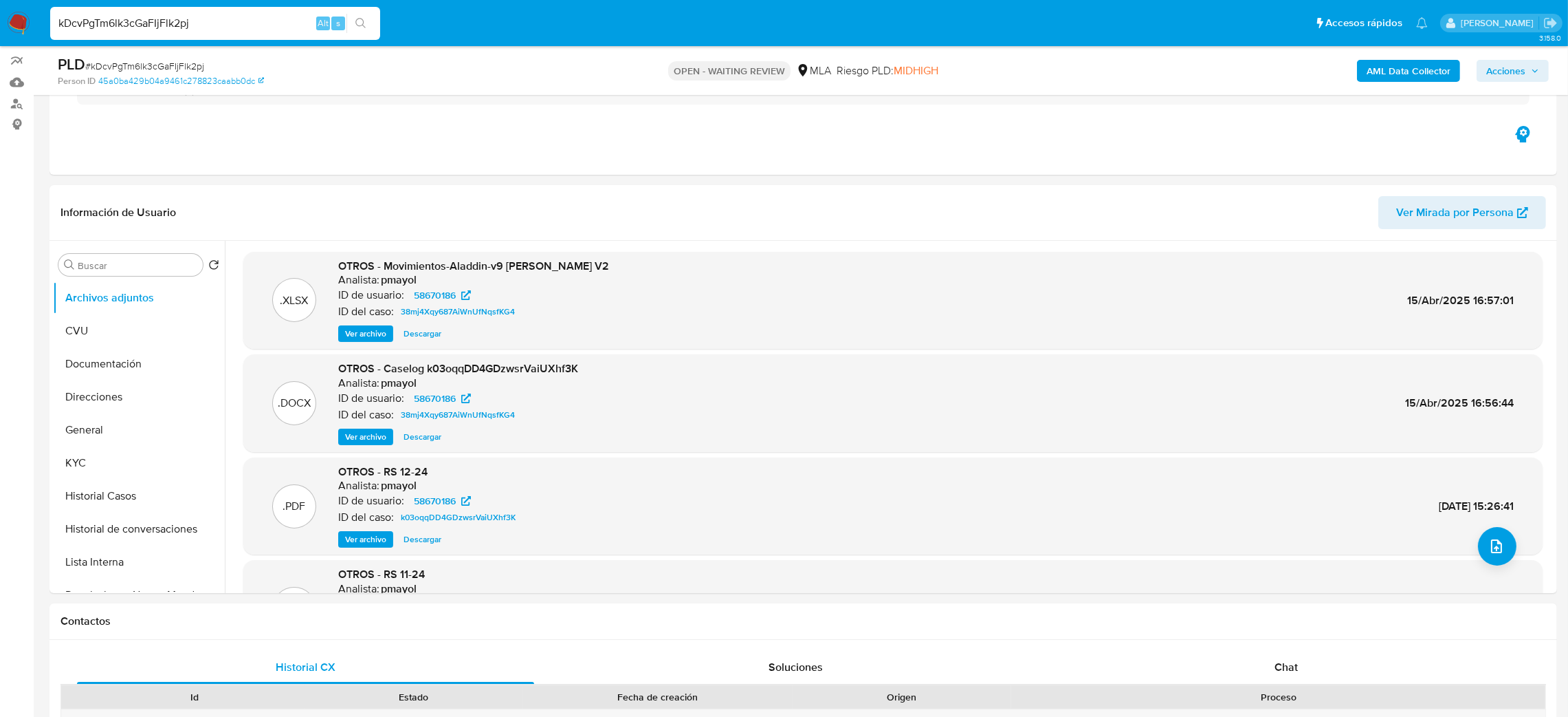
drag, startPoint x: 262, startPoint y: 19, endPoint x: 0, endPoint y: 11, distance: 262.1
click at [0, 11] on nav "Pausado Ver notificaciones kDcvPgTm6lk3cGaFIjFlk2pj Alt s Accesos rápidos Presi…" at bounding box center [784, 22] width 1568 height 46
paste input "0mQbiZKQIEdgFhDL5IBsGulQ"
type input "0mQbiZKQIEdgFhDL5IBsGulQ"
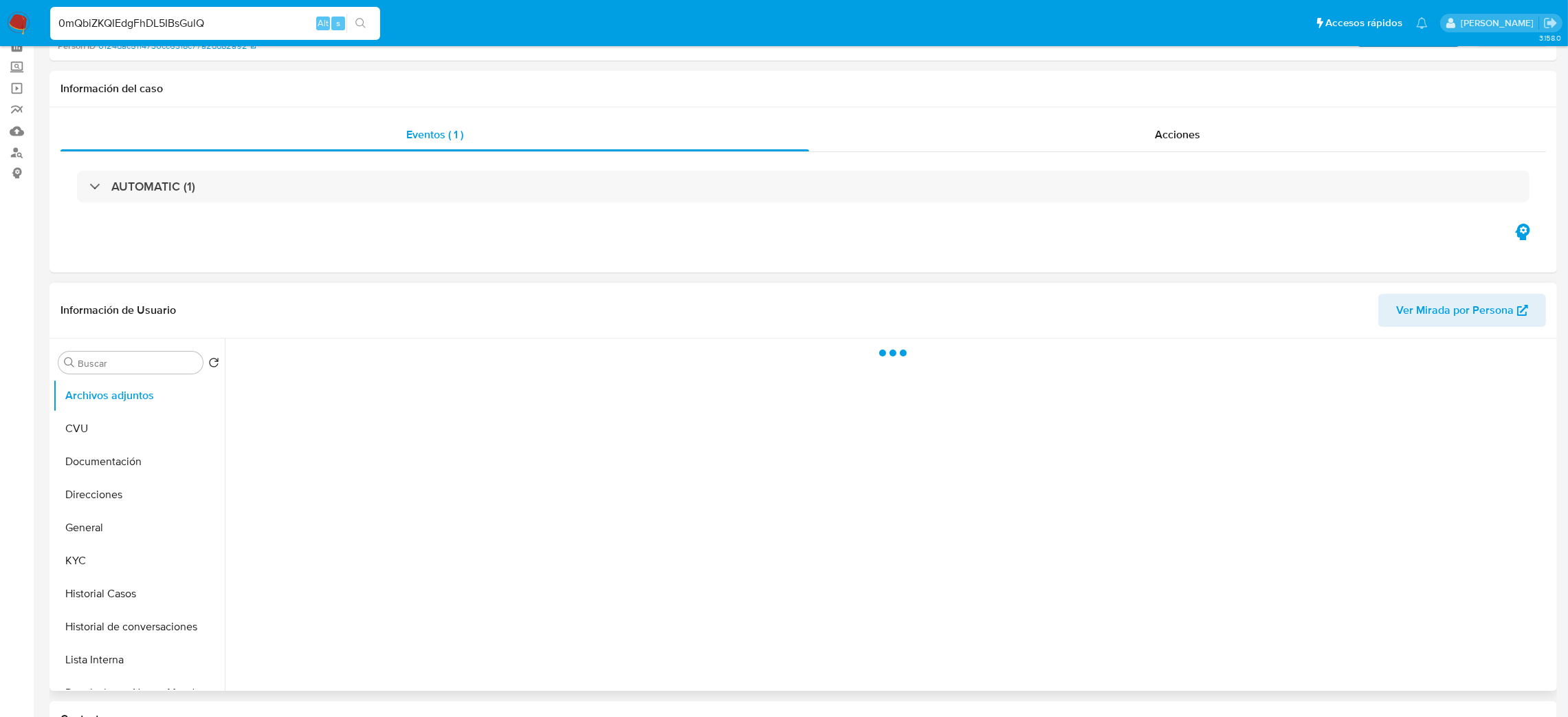
scroll to position [103, 0]
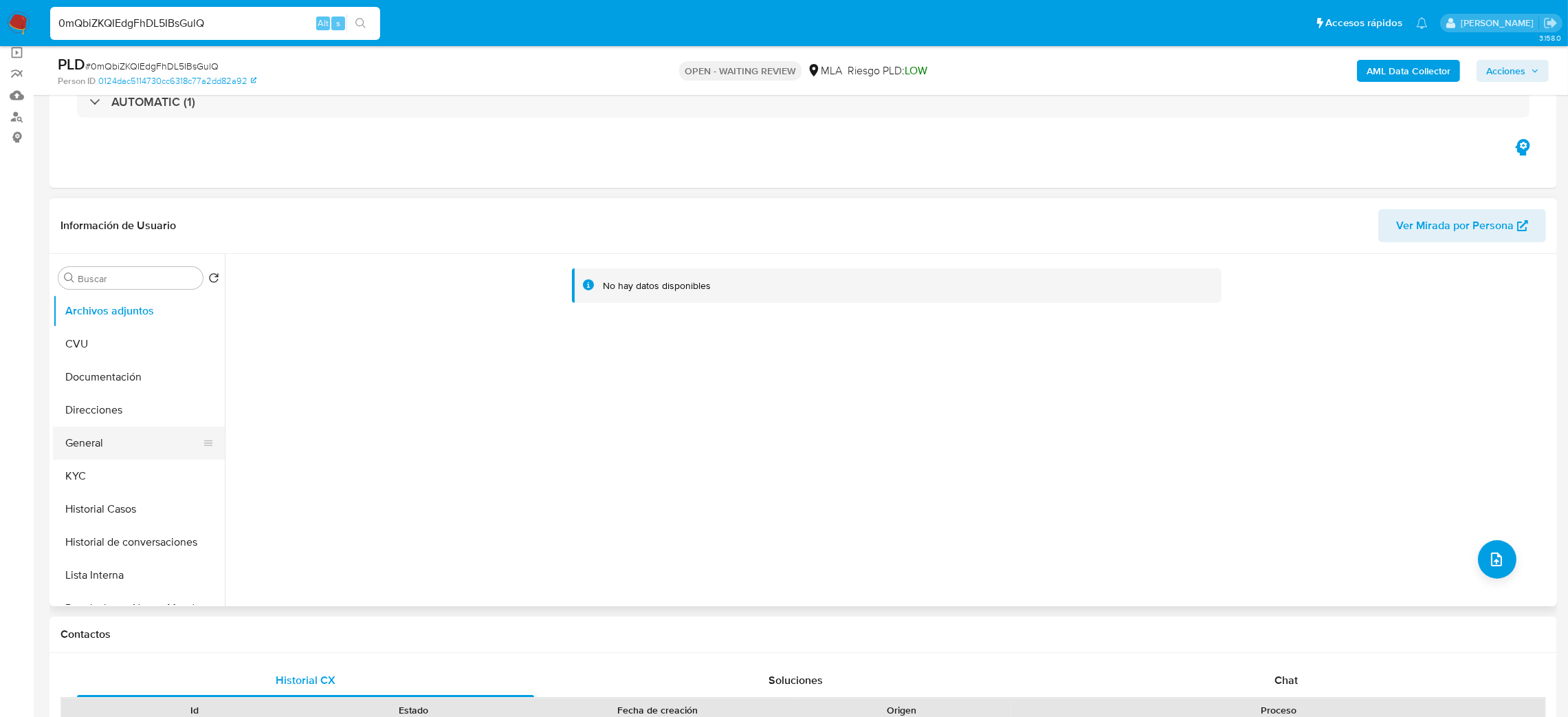
click at [104, 435] on button "General" at bounding box center [133, 443] width 161 height 33
select select "10"
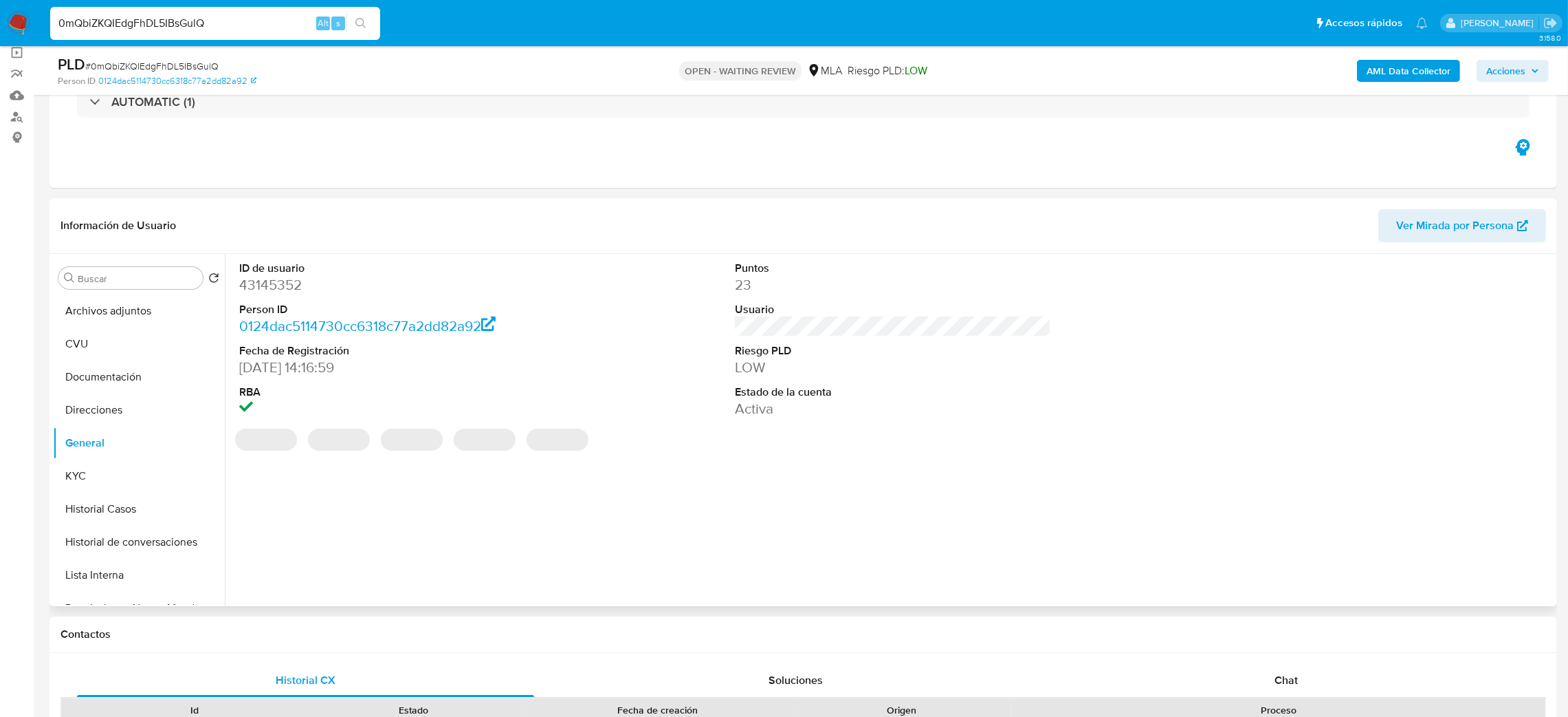
click at [257, 292] on dd "43145352" at bounding box center [397, 284] width 317 height 19
copy dd "43145352"
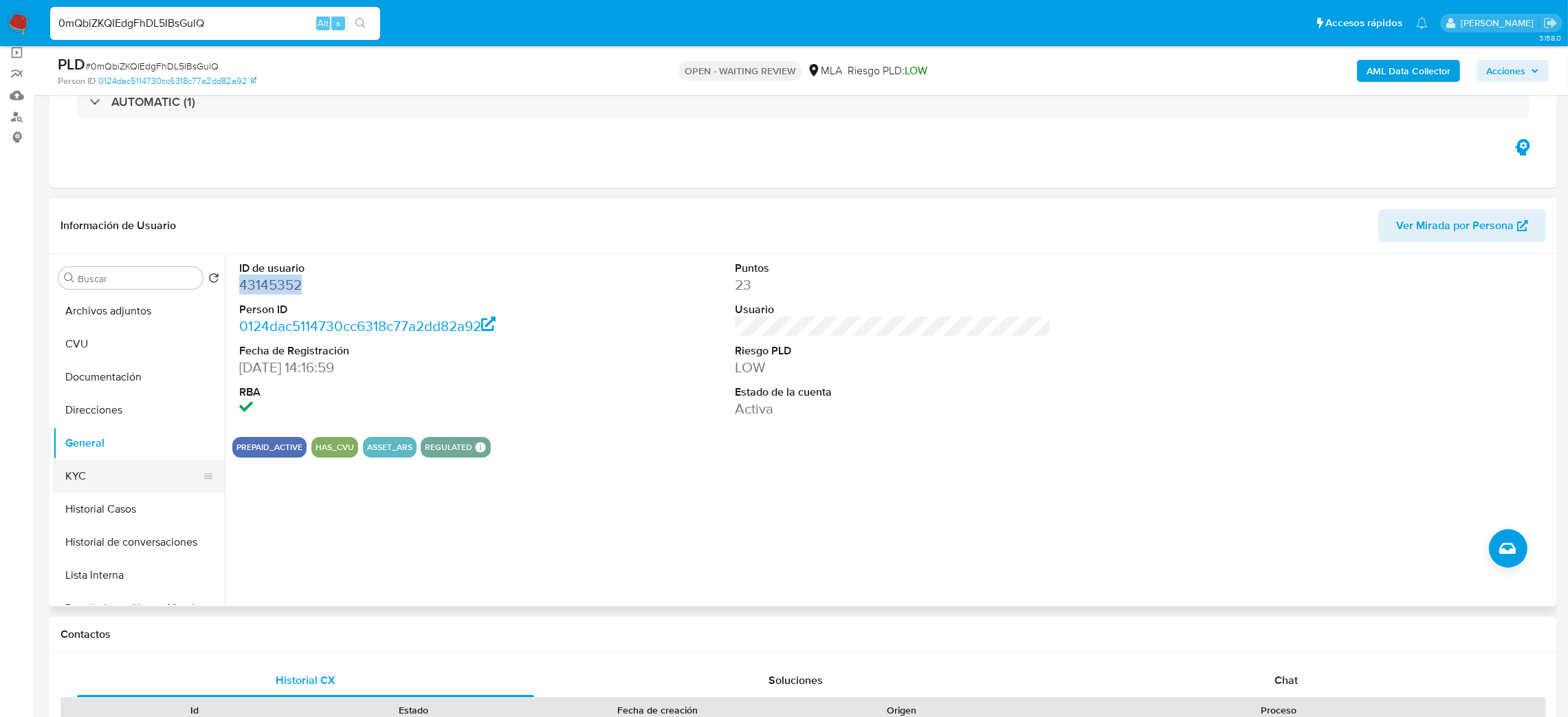
click at [128, 477] on button "KYC" at bounding box center [133, 475] width 161 height 33
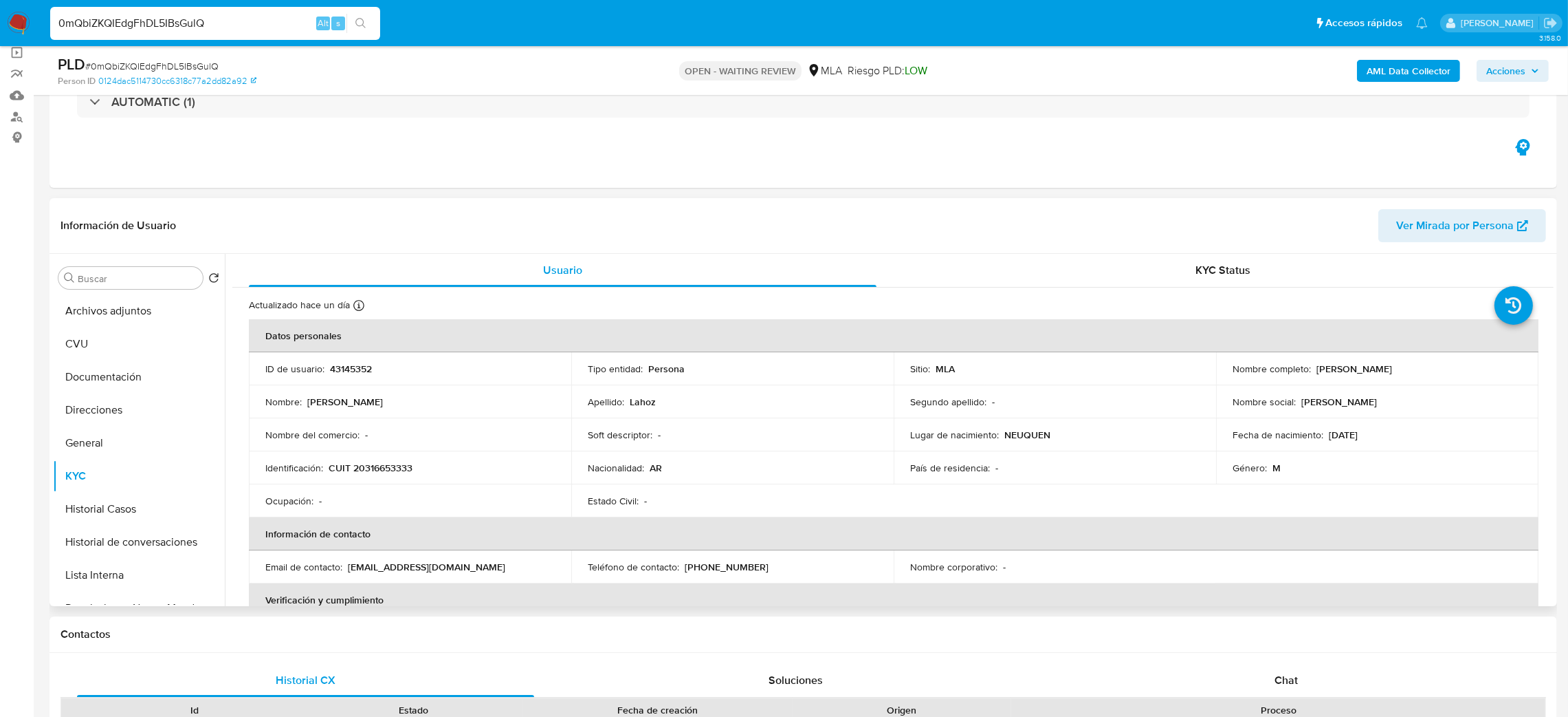
click at [394, 472] on p "CUIT 20316653333" at bounding box center [370, 468] width 84 height 13
copy p "20316653333"
click at [378, 448] on td "Nombre del comercio : -" at bounding box center [410, 434] width 322 height 33
click at [369, 470] on p "CUIT 20316653333" at bounding box center [370, 468] width 84 height 13
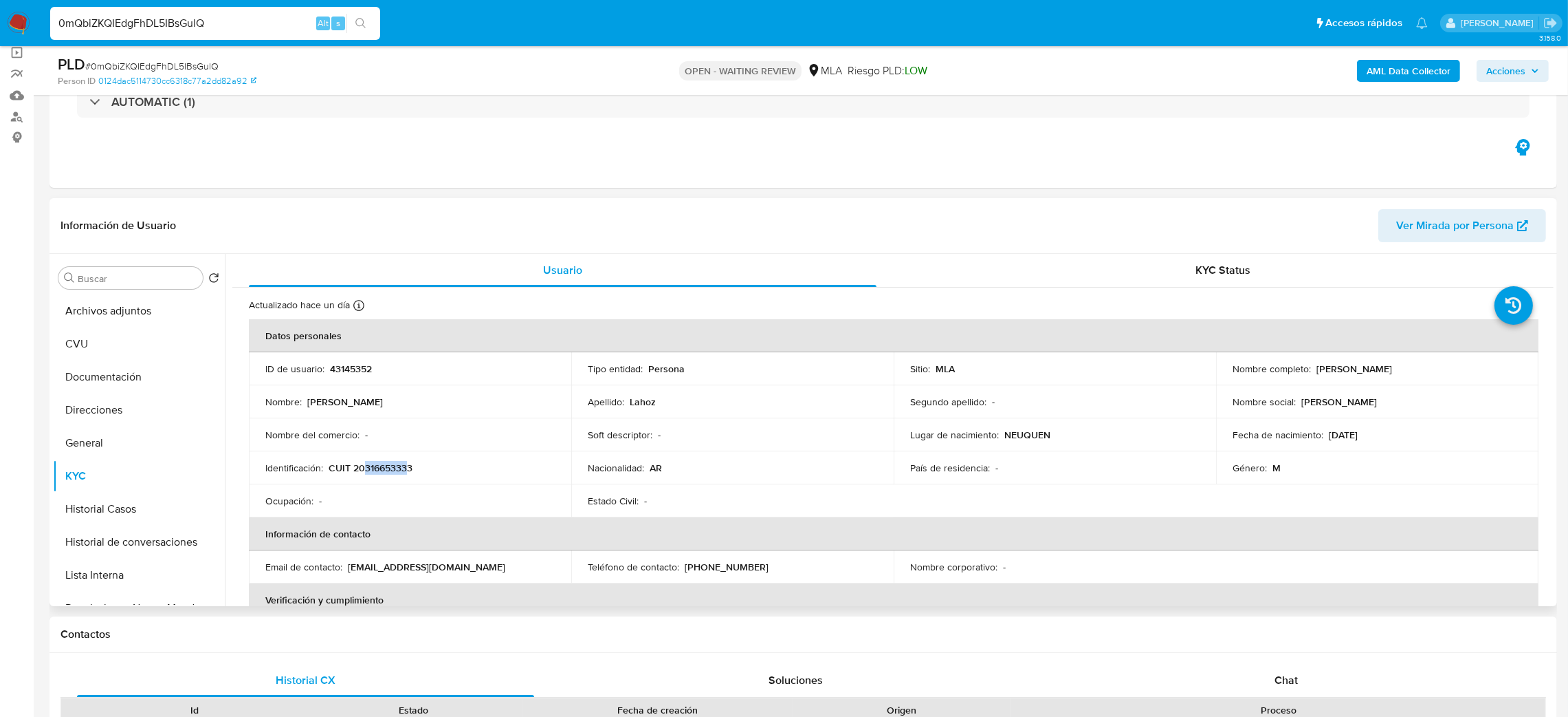
drag, startPoint x: 364, startPoint y: 471, endPoint x: 406, endPoint y: 466, distance: 42.3
click at [406, 466] on p "CUIT 20316653333" at bounding box center [370, 468] width 84 height 13
copy p "31665333"
drag, startPoint x: 1313, startPoint y: 374, endPoint x: 1439, endPoint y: 369, distance: 126.1
click at [1439, 369] on div "Nombre completo : Mariano Javier Lahoz" at bounding box center [1378, 368] width 289 height 13
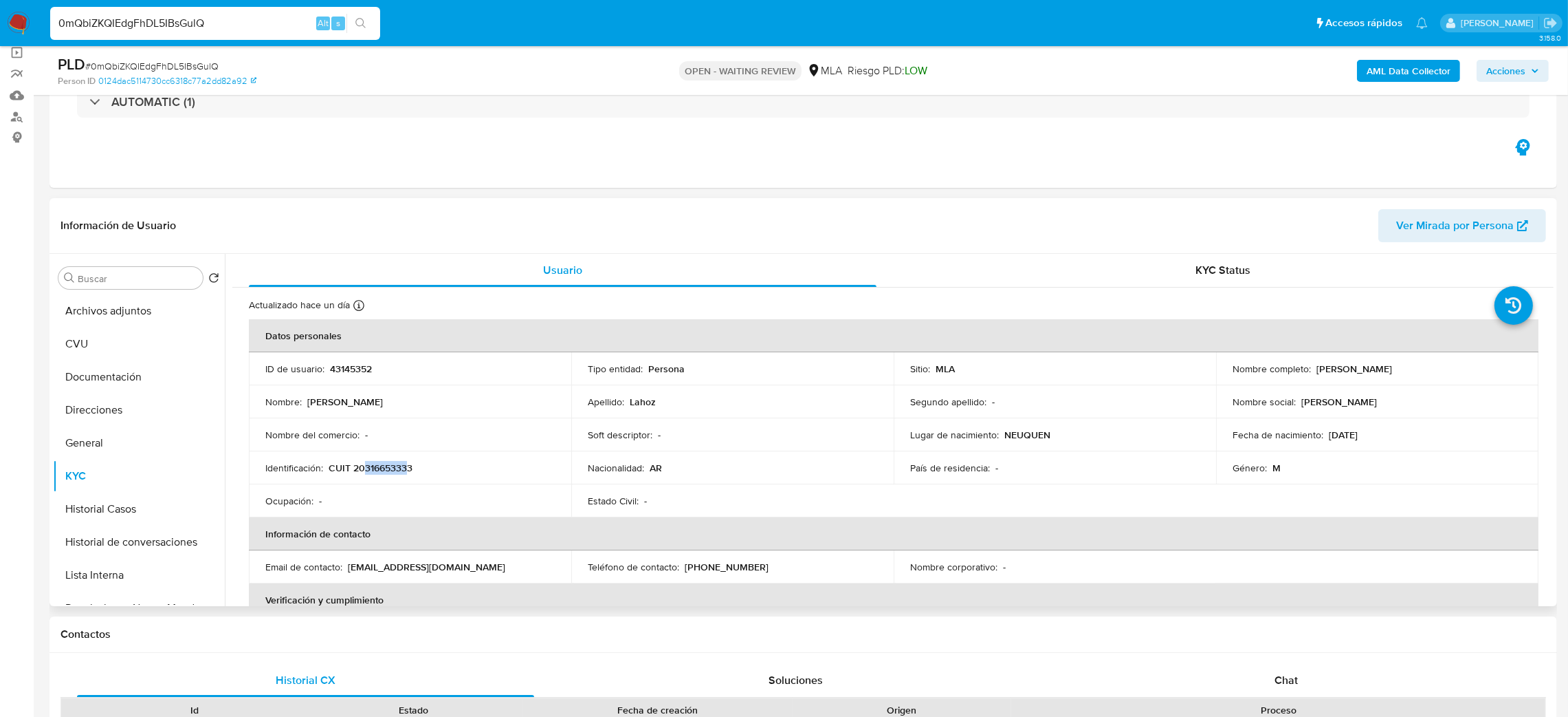
copy p "Mariano Javier Lahoz"
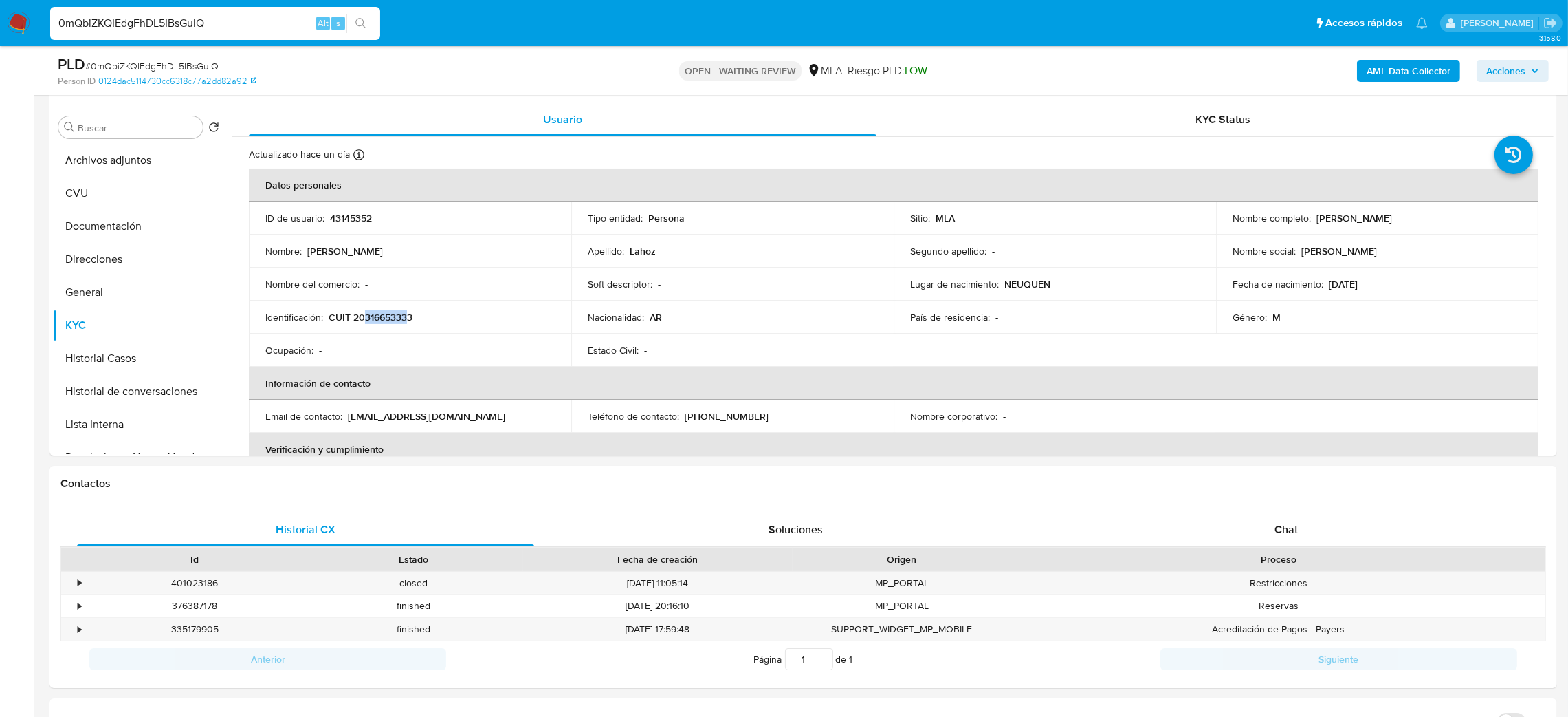
scroll to position [55, 0]
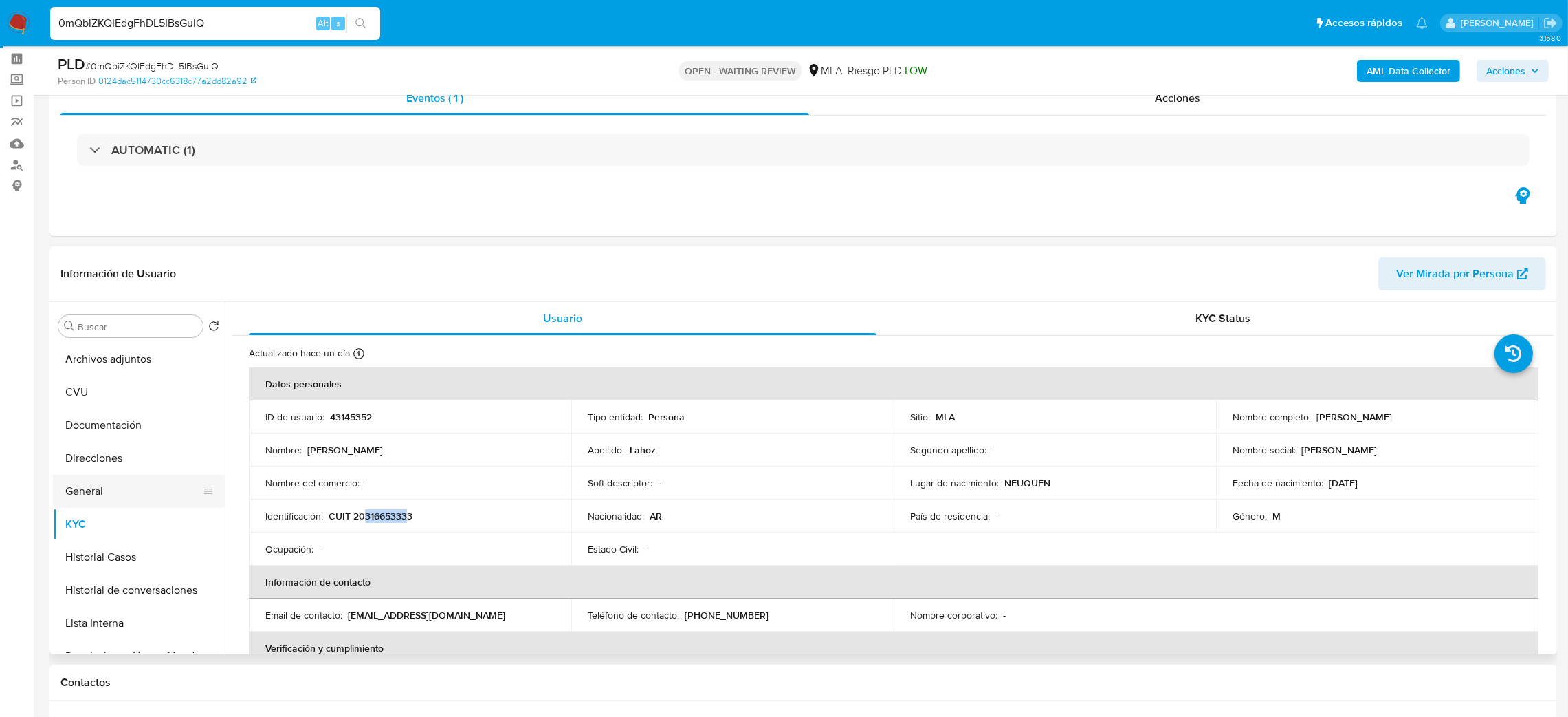
click at [141, 503] on button "General" at bounding box center [133, 491] width 161 height 33
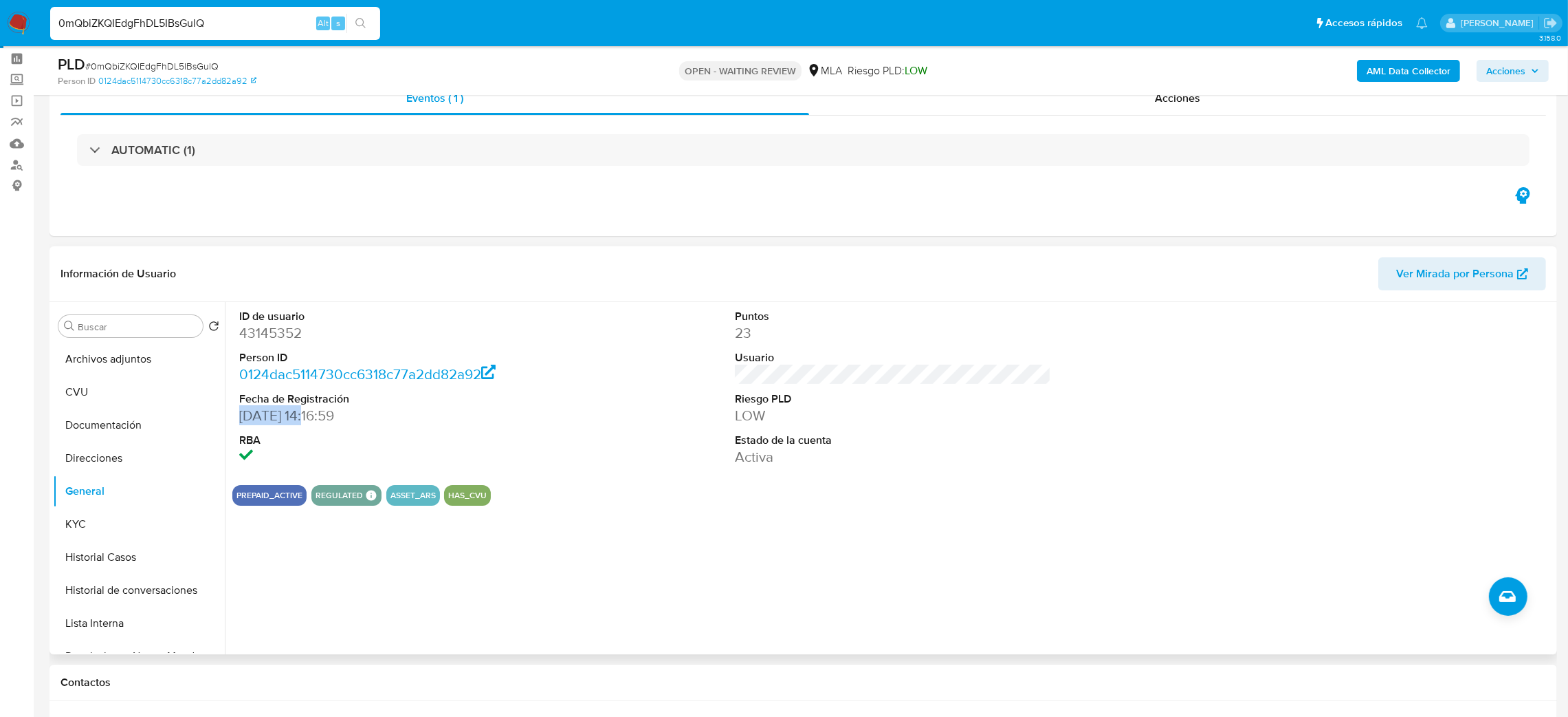
drag, startPoint x: 242, startPoint y: 420, endPoint x: 309, endPoint y: 417, distance: 67.1
click at [309, 417] on dd "26/12/2007 14:16:59" at bounding box center [397, 415] width 317 height 19
copy dd "26/12/2007"
drag, startPoint x: 69, startPoint y: 394, endPoint x: 84, endPoint y: 411, distance: 22.7
click at [69, 394] on button "CVU" at bounding box center [138, 392] width 172 height 33
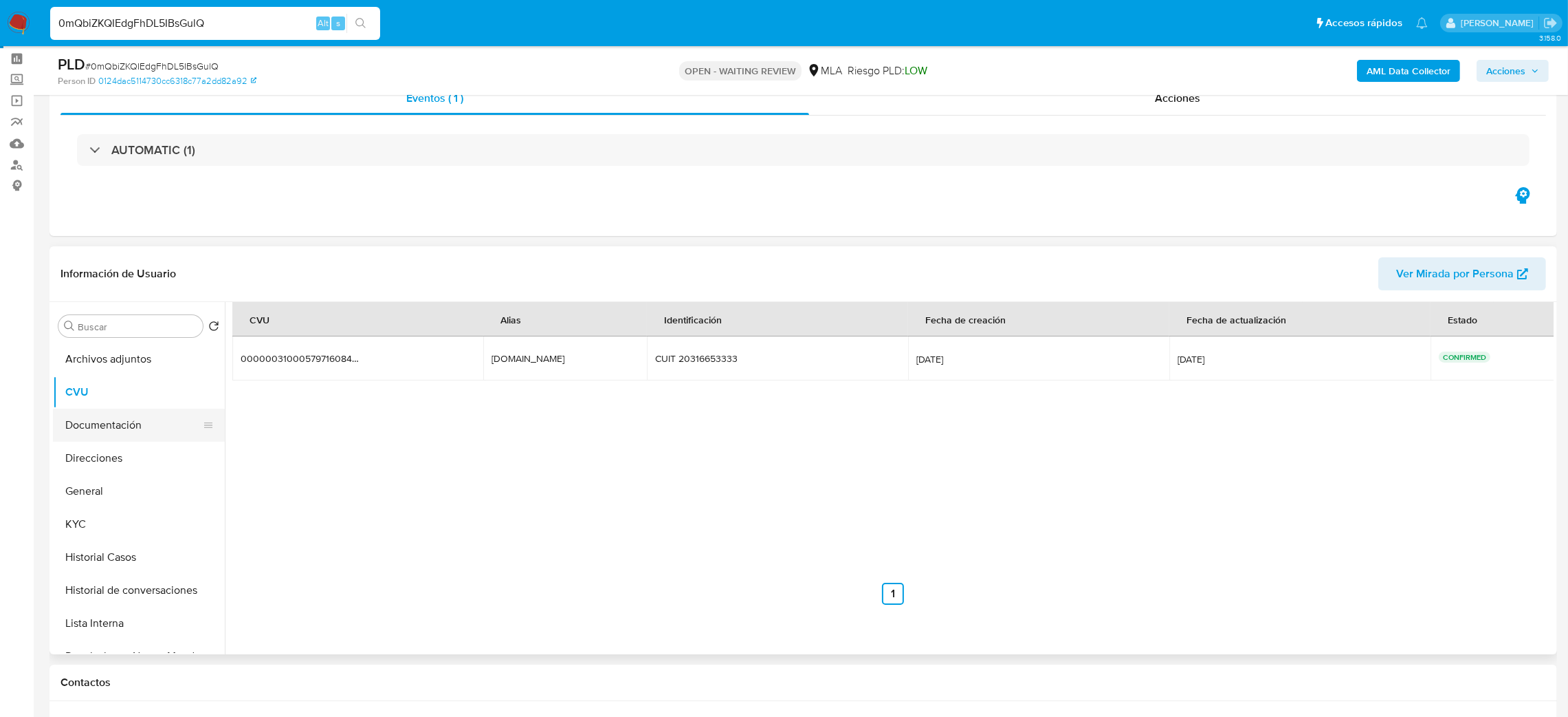
click at [106, 425] on button "Documentación" at bounding box center [133, 425] width 161 height 33
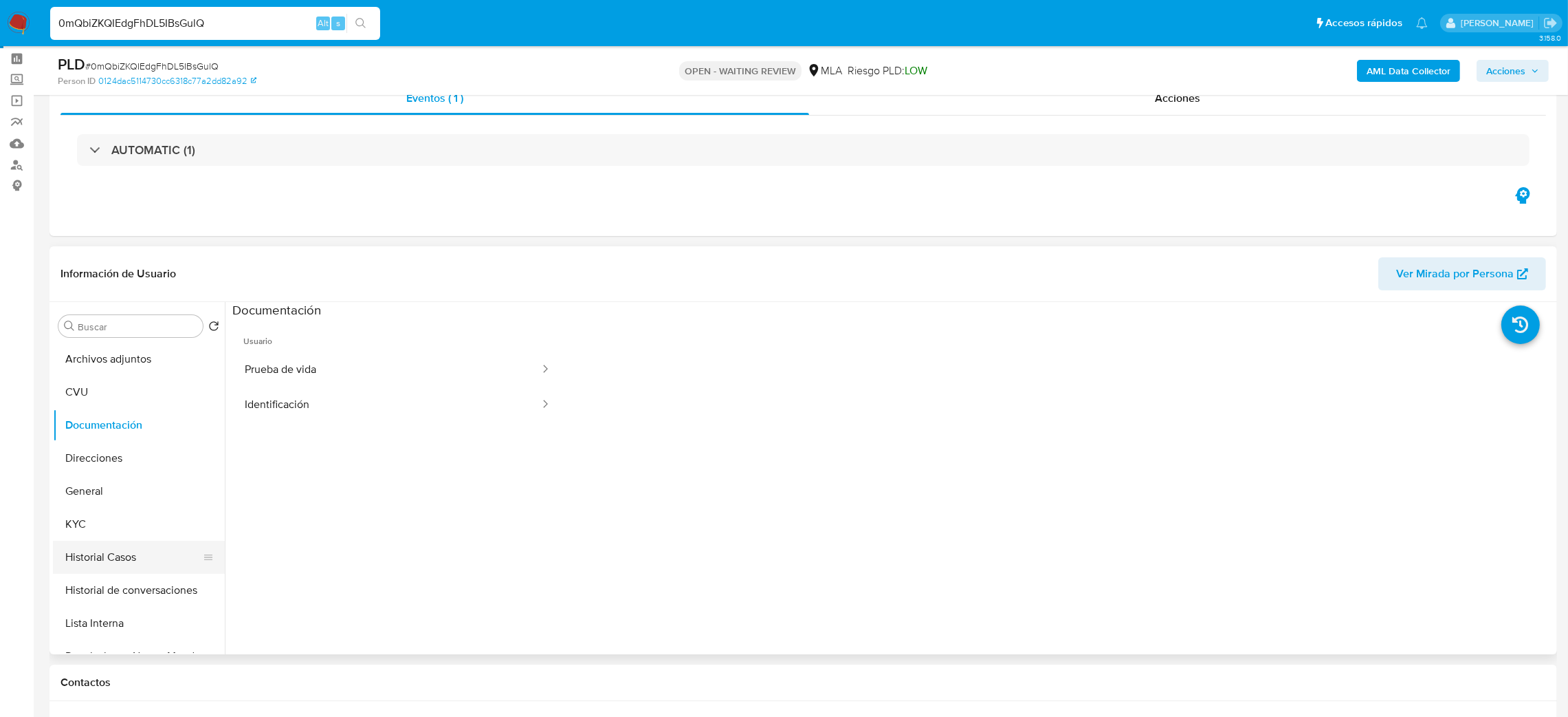
drag, startPoint x: 80, startPoint y: 536, endPoint x: 172, endPoint y: 541, distance: 92.1
click at [79, 535] on button "KYC" at bounding box center [138, 524] width 172 height 33
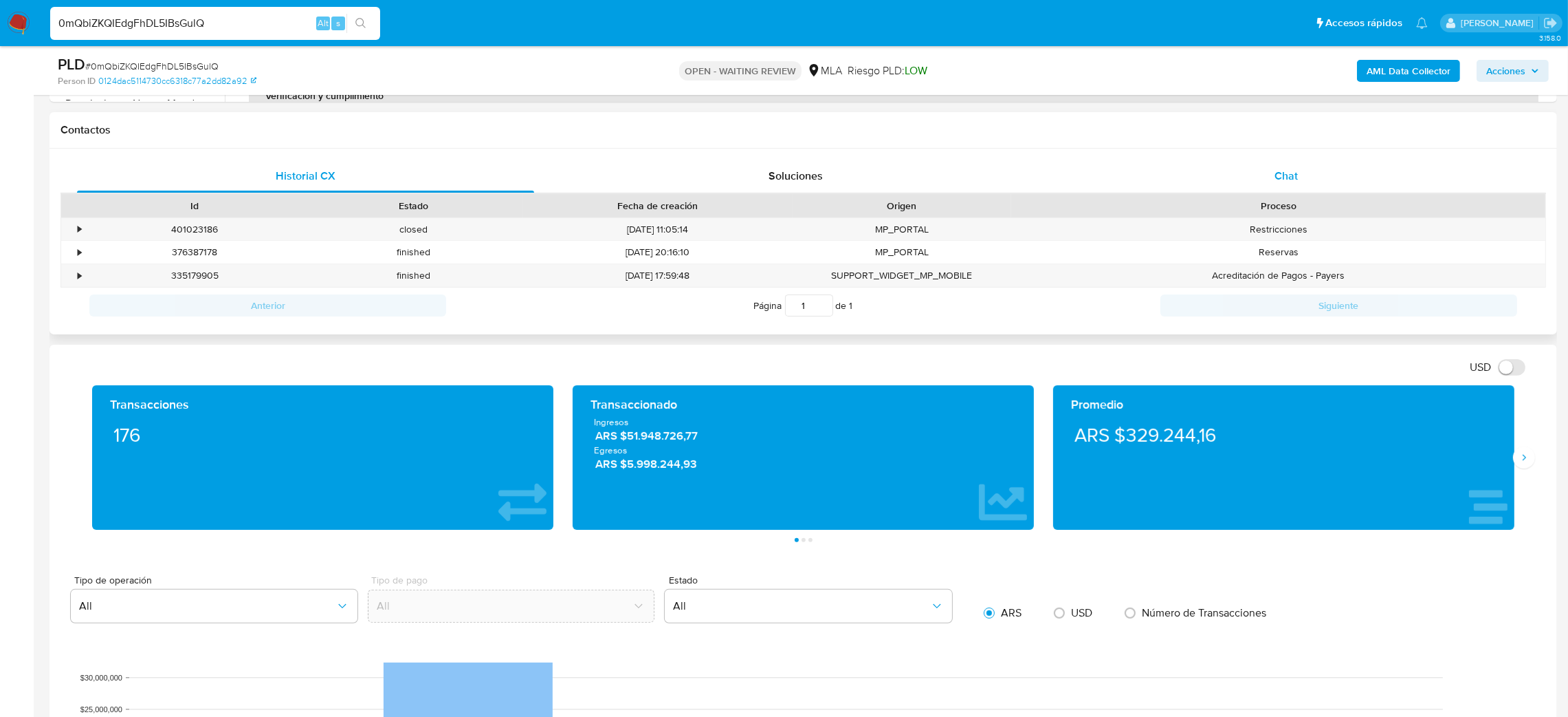
scroll to position [571, 0]
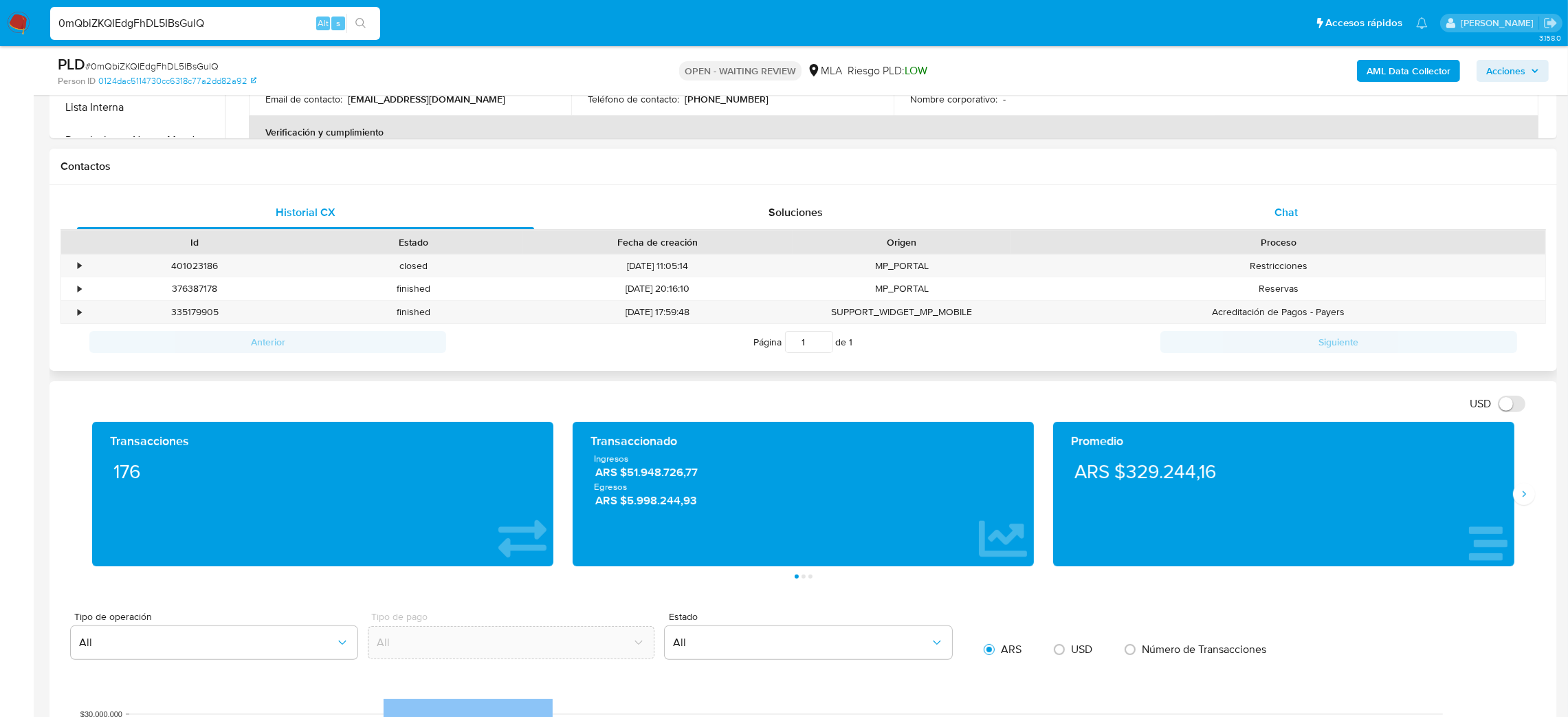
click at [1317, 218] on div "Chat" at bounding box center [1286, 212] width 457 height 33
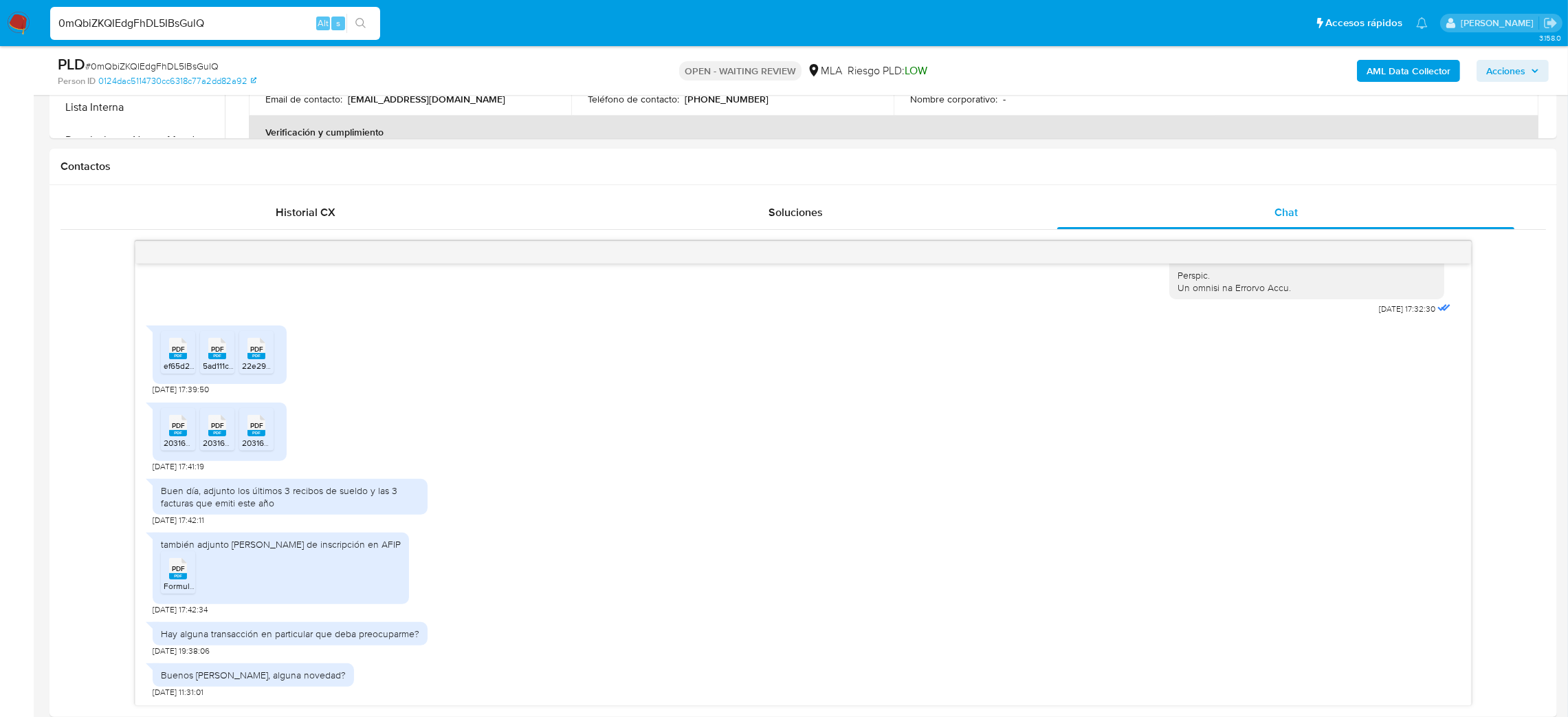
scroll to position [674, 0]
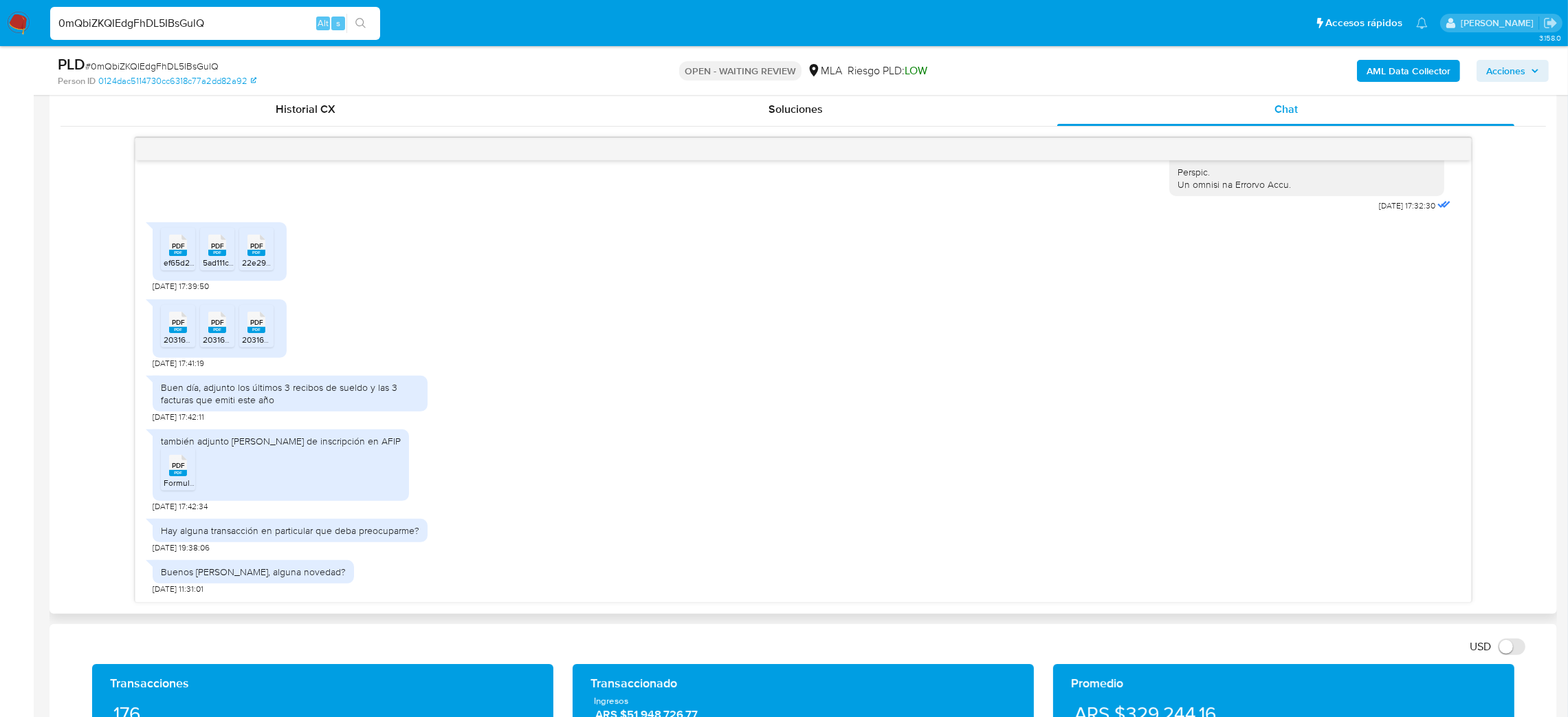
click at [175, 257] on span "ef65d2ec-459f-4da7-88fa-efc58f64beda.pdf" at bounding box center [243, 262] width 161 height 12
click at [217, 242] on span "PDF" at bounding box center [217, 246] width 13 height 9
click at [254, 257] on span "22e29648-1b51-4e3e-88ee-942ea815e65f.pdf" at bounding box center [326, 262] width 169 height 12
click at [259, 333] on span "20316653333_019_00002_00000003 (1).pdf" at bounding box center [322, 339] width 163 height 12
drag, startPoint x: 216, startPoint y: 320, endPoint x: 193, endPoint y: 320, distance: 23.0
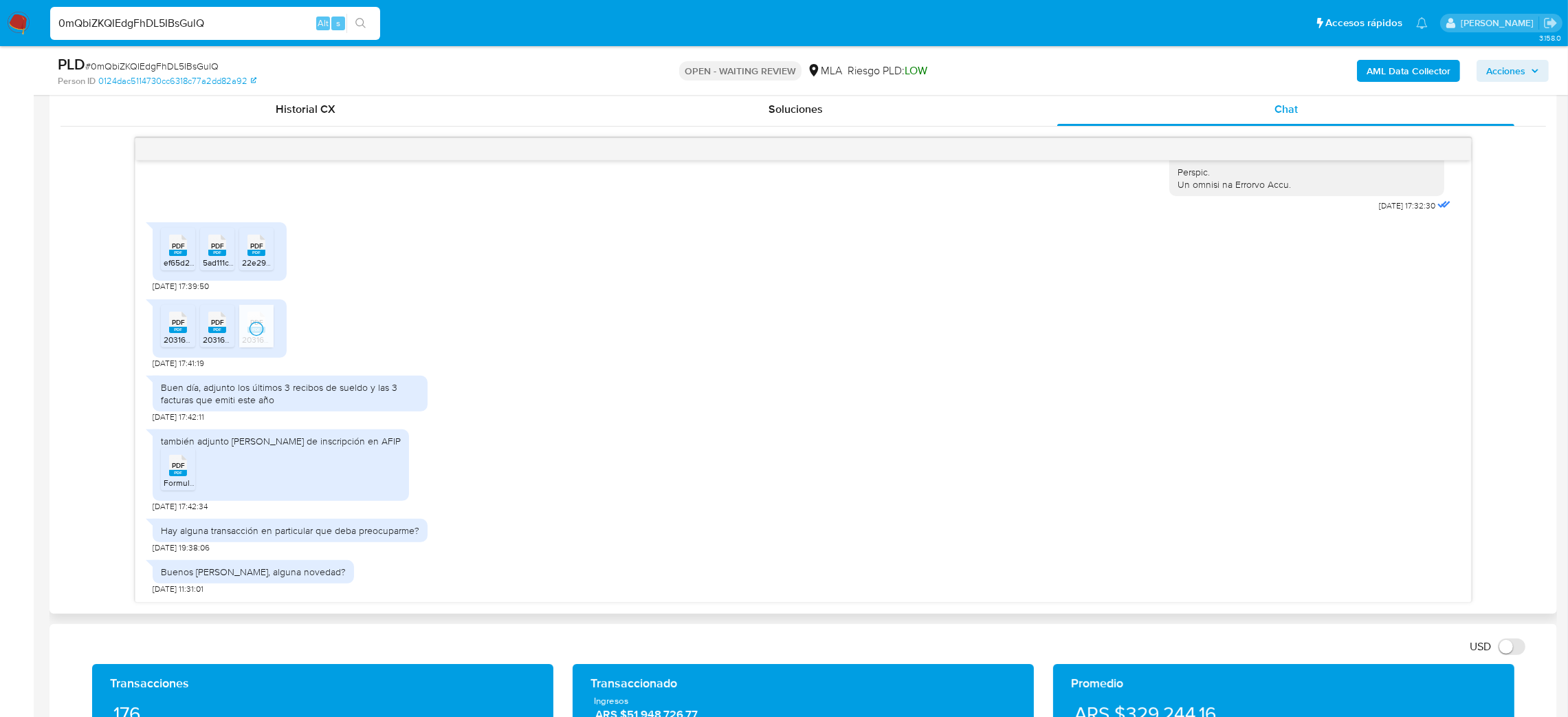
click at [216, 327] on rect at bounding box center [217, 330] width 18 height 6
click at [176, 327] on rect at bounding box center [178, 330] width 18 height 6
click at [138, 69] on span "# 0mQbiZKQIEdgFhDL5IBsGulQ" at bounding box center [152, 66] width 134 height 13
copy span "0mQbiZKQIEdgFhDL5IBsGulQ"
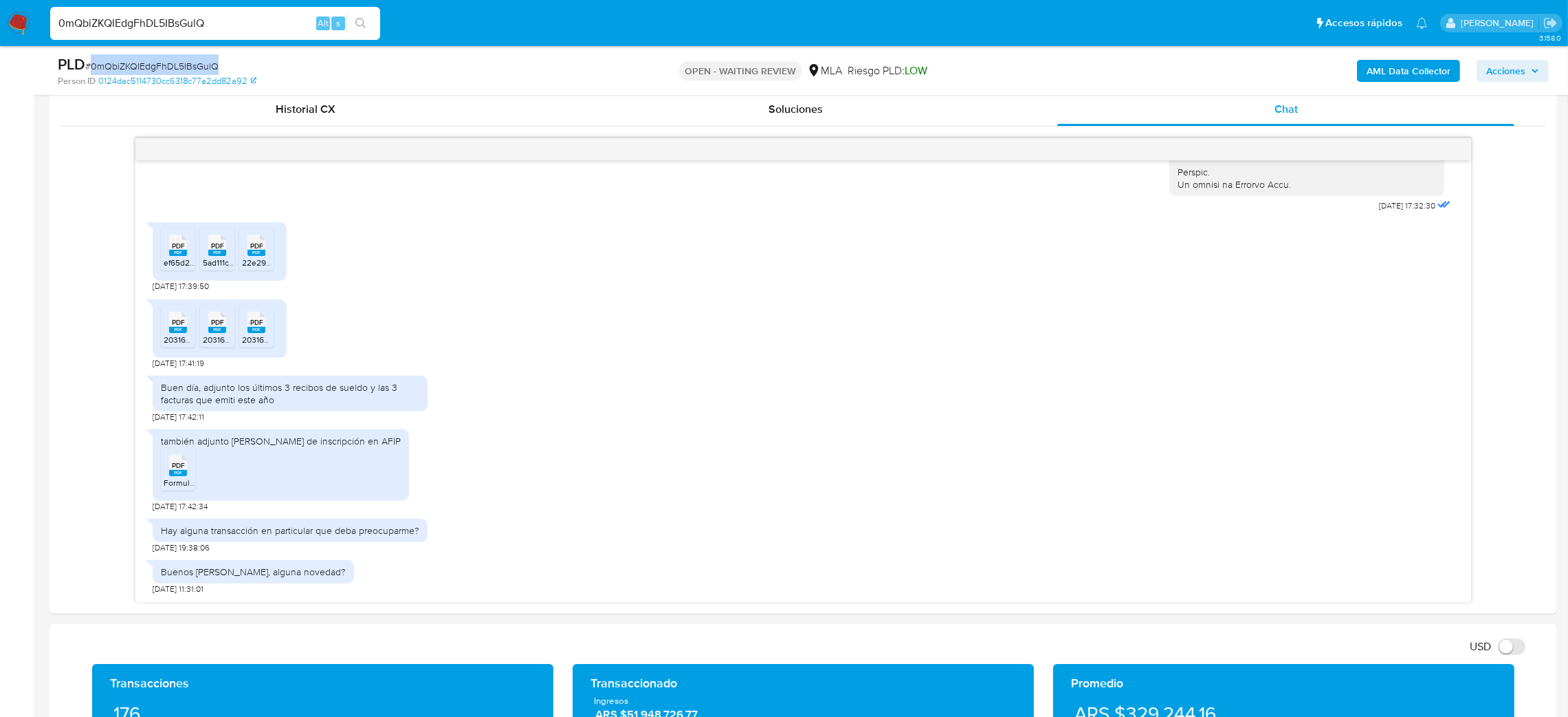
drag, startPoint x: 15, startPoint y: 19, endPoint x: 19, endPoint y: 11, distance: 8.9
click at [15, 18] on img at bounding box center [19, 23] width 23 height 23
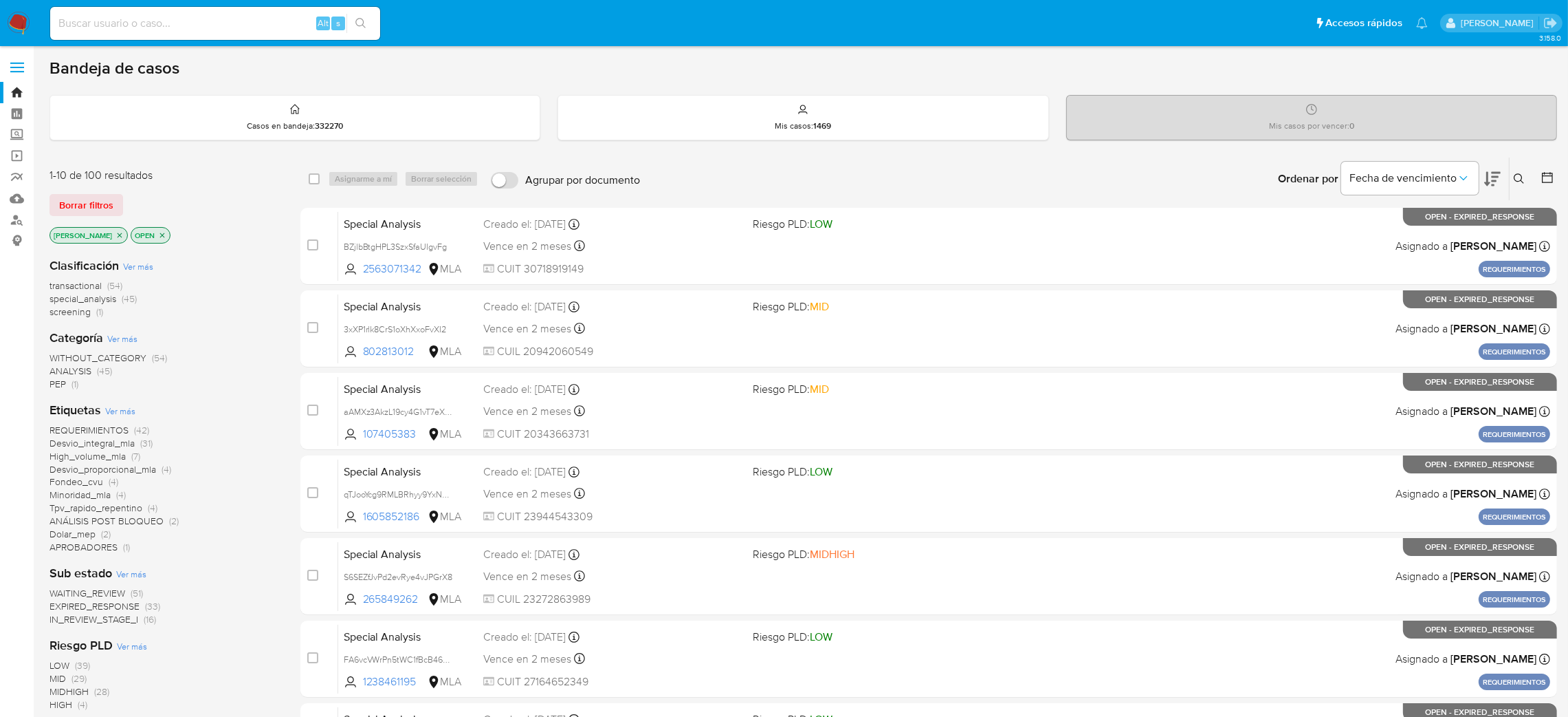
drag, startPoint x: 1517, startPoint y: 175, endPoint x: 1476, endPoint y: 198, distance: 47.0
click at [1517, 176] on icon at bounding box center [1520, 179] width 11 height 11
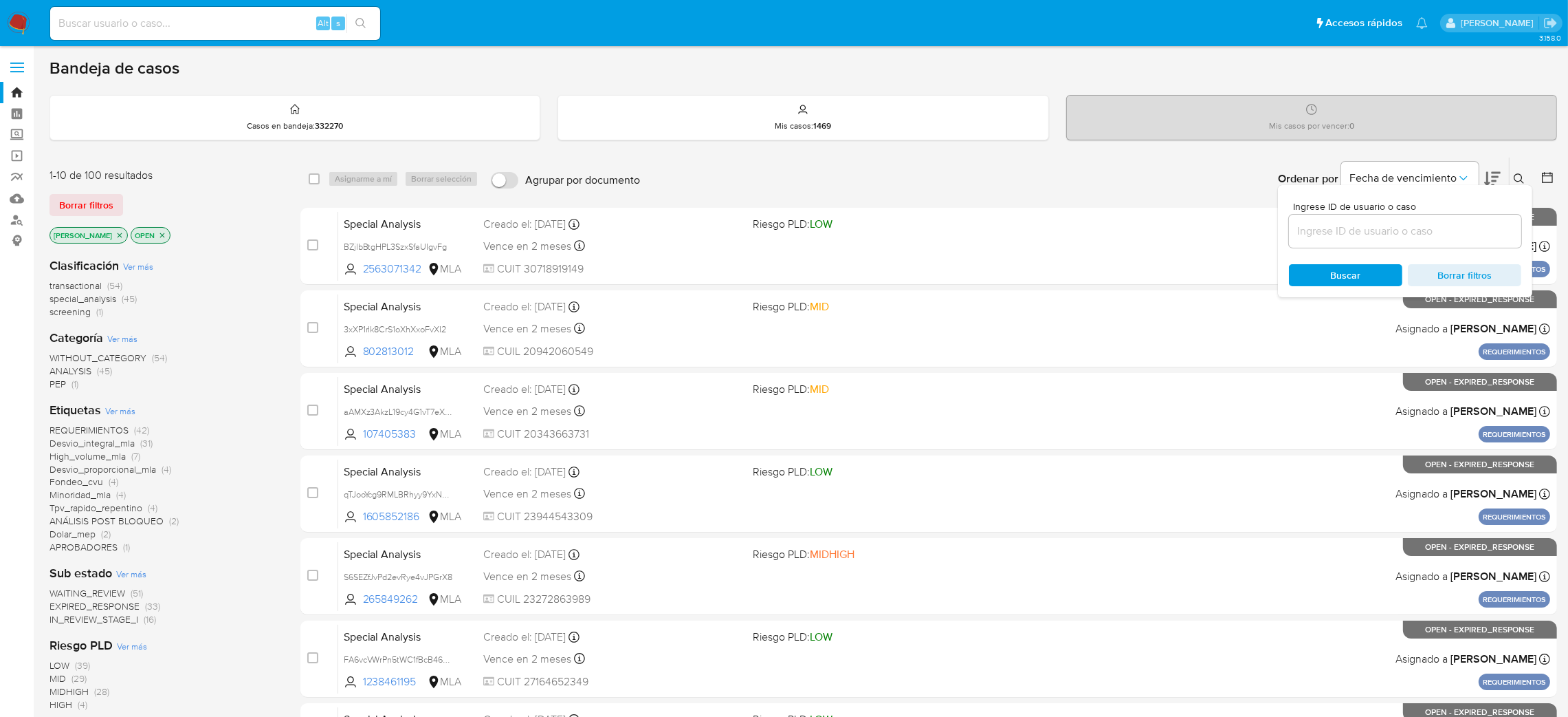
click at [1430, 225] on input at bounding box center [1405, 231] width 233 height 18
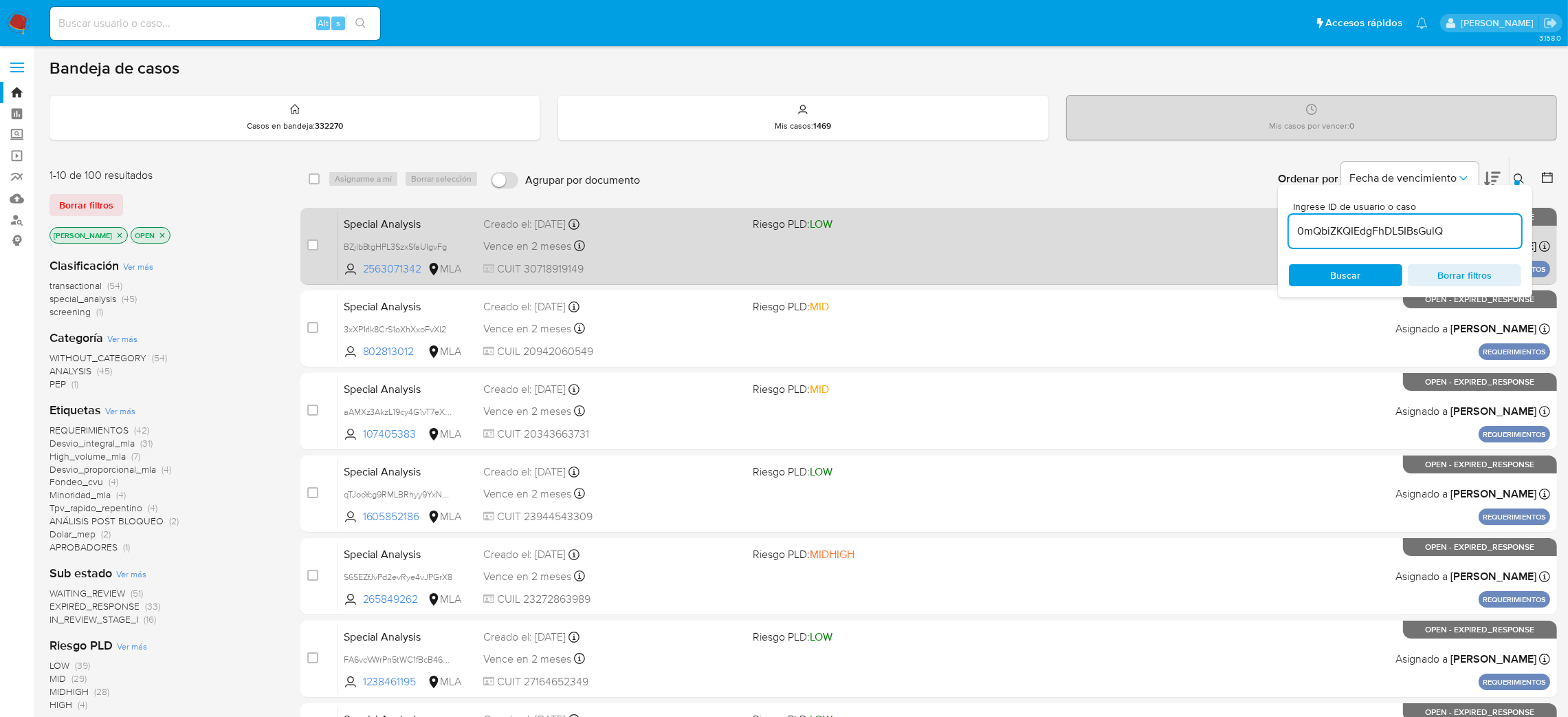
type input "0mQbiZKQIEdgFhDL5IBsGulQ"
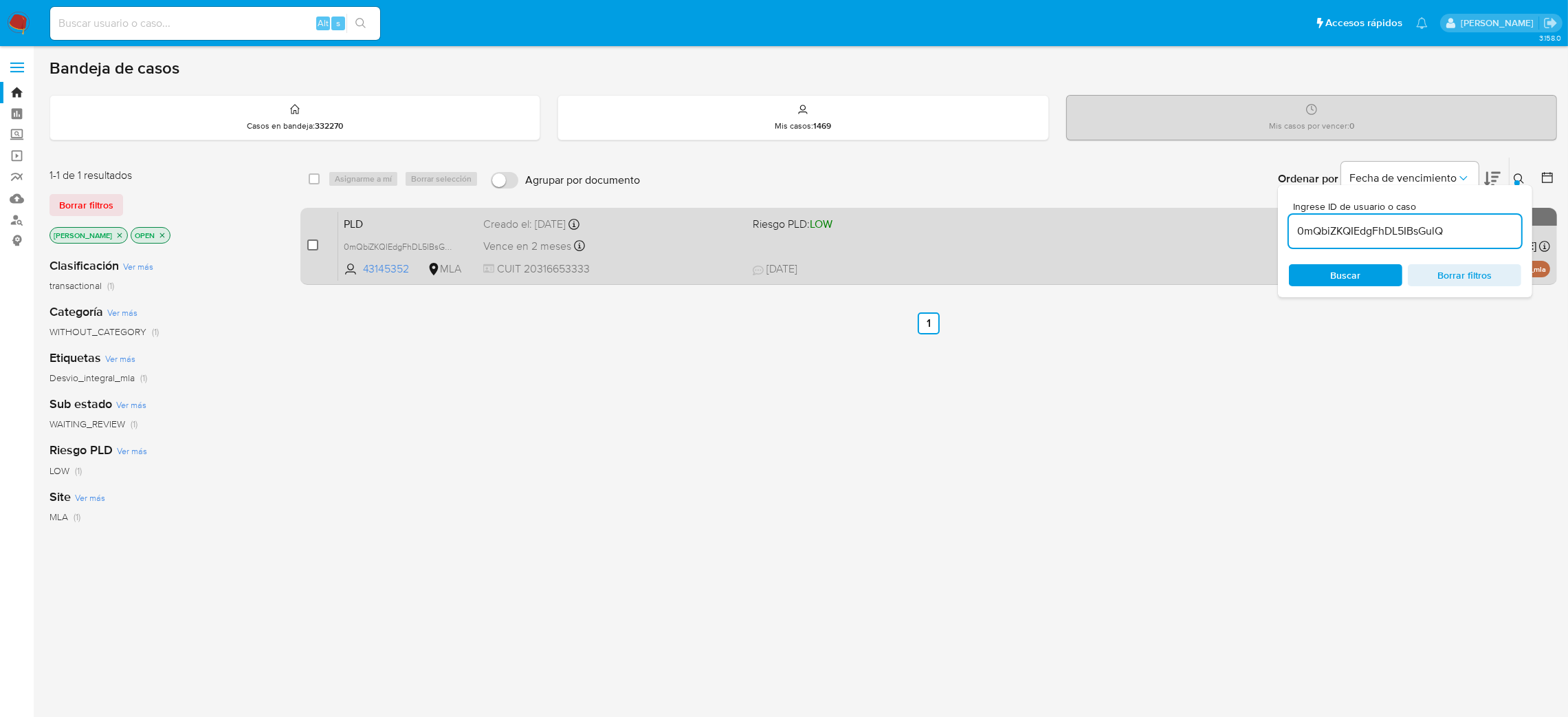
click at [309, 247] on input "checkbox" at bounding box center [313, 244] width 11 height 11
checkbox input "true"
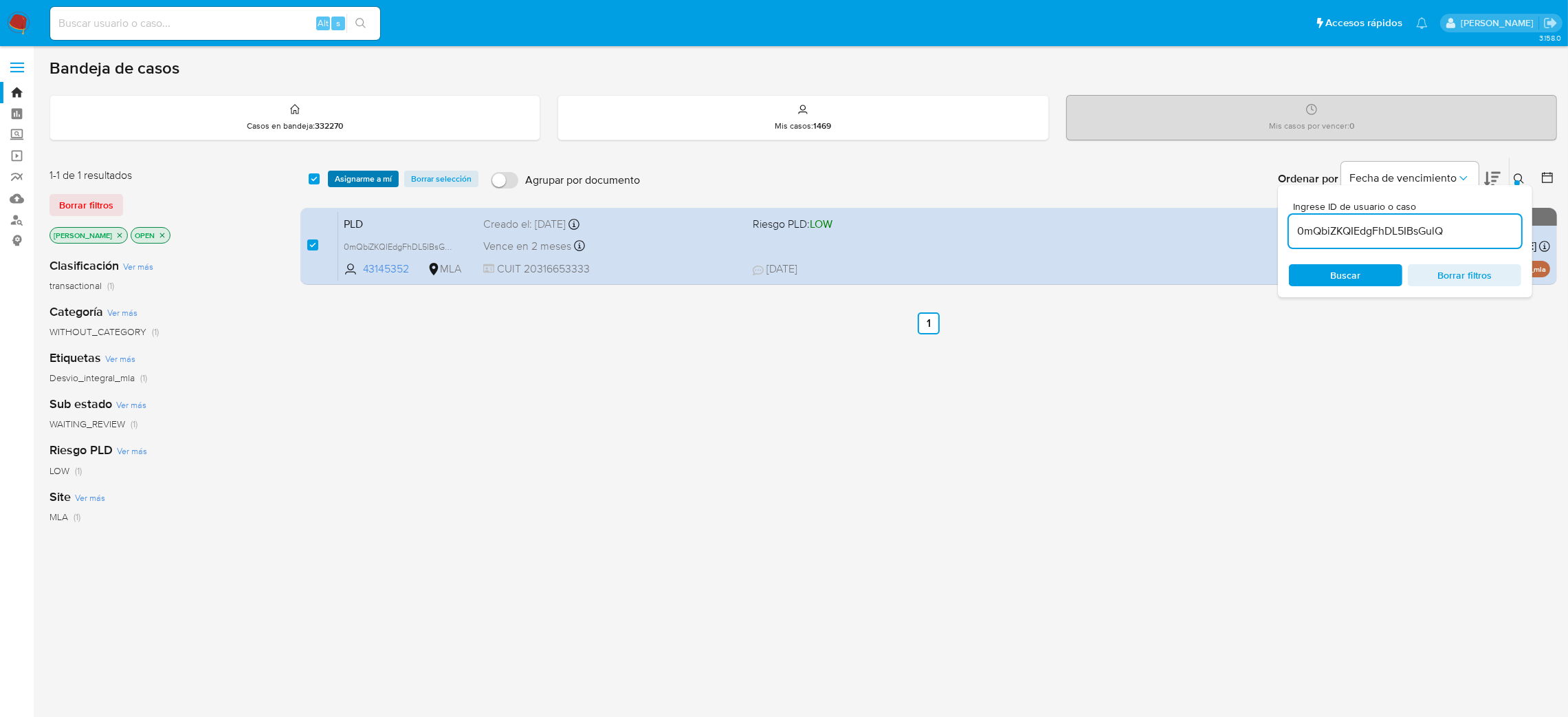
click at [373, 178] on span "Asignarme a mí" at bounding box center [364, 178] width 57 height 13
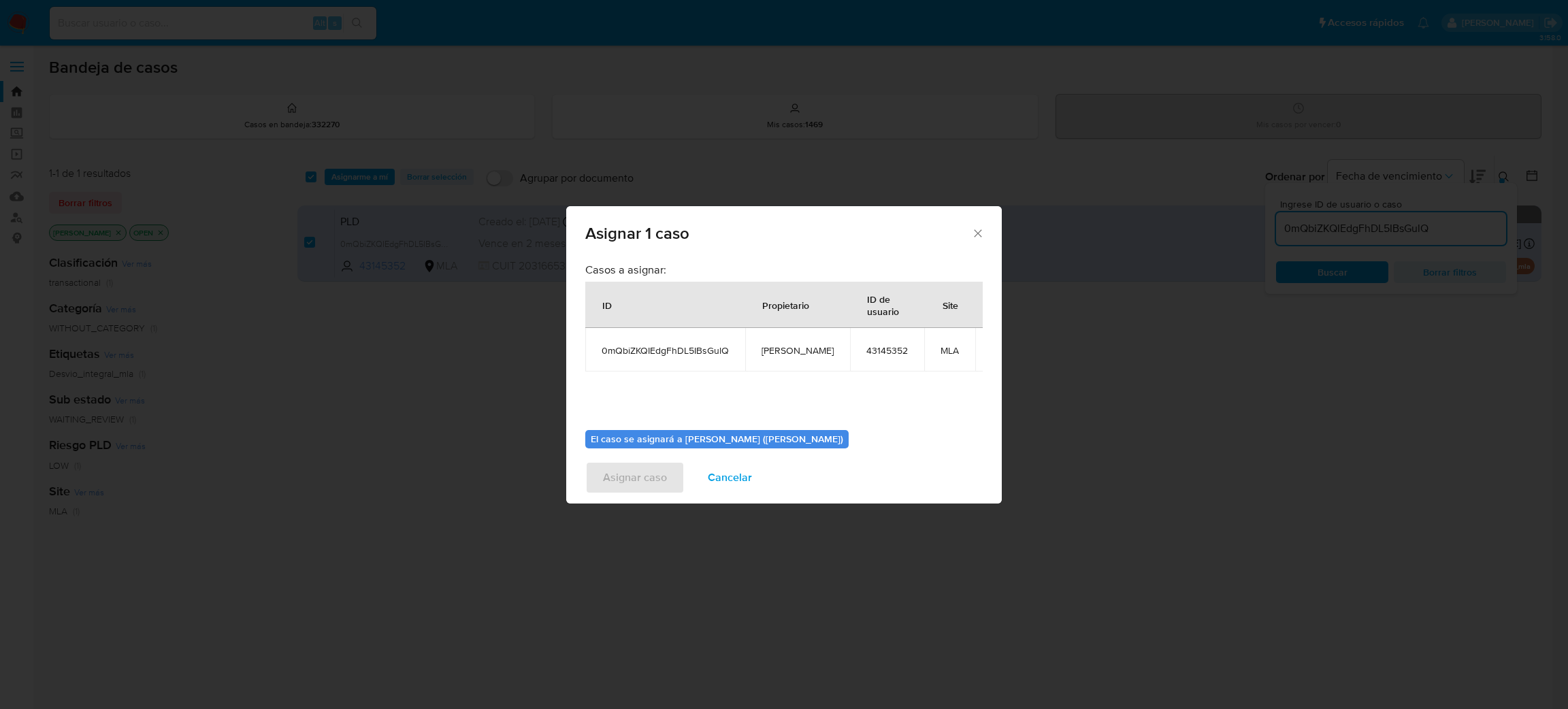
click at [780, 361] on td "[PERSON_NAME]" at bounding box center [797, 349] width 105 height 44
copy span "[PERSON_NAME]"
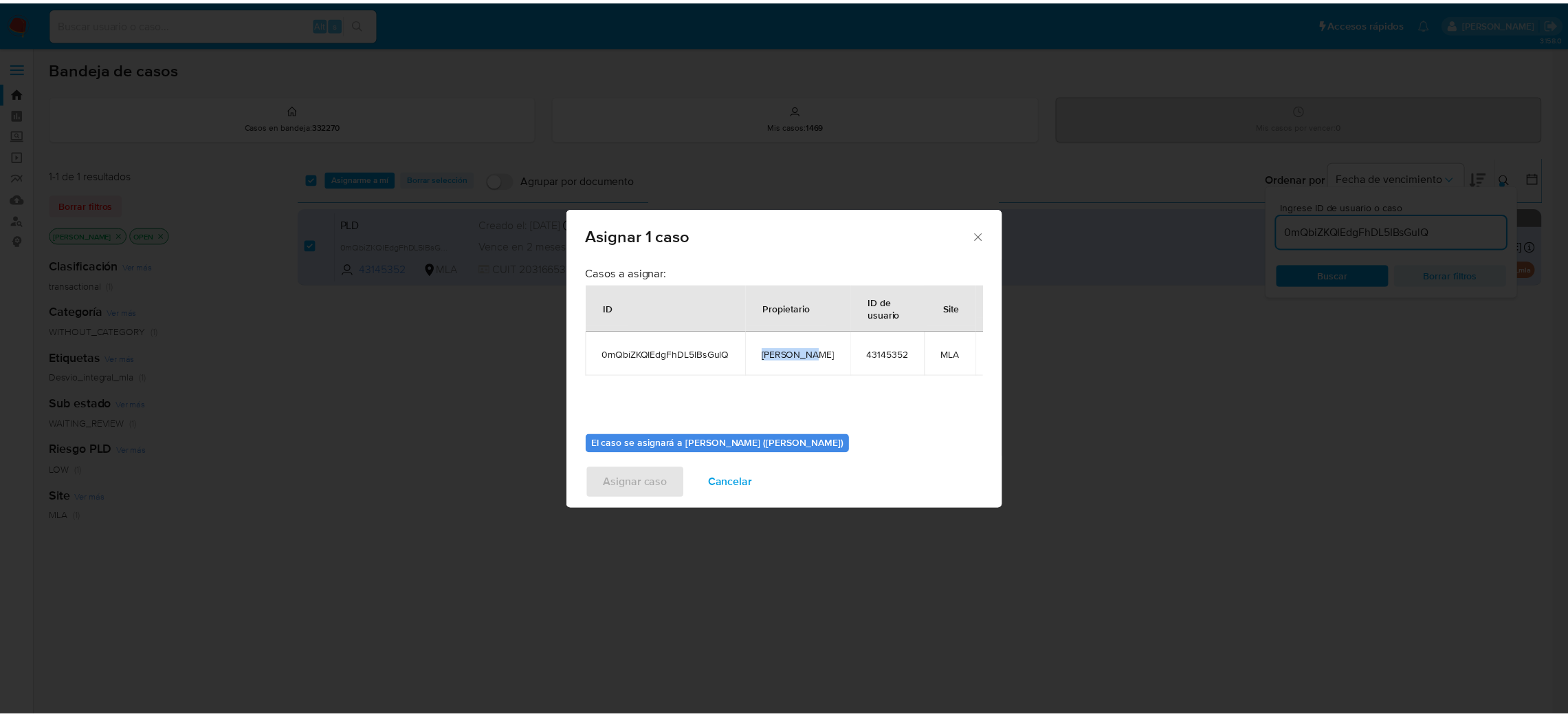
scroll to position [71, 0]
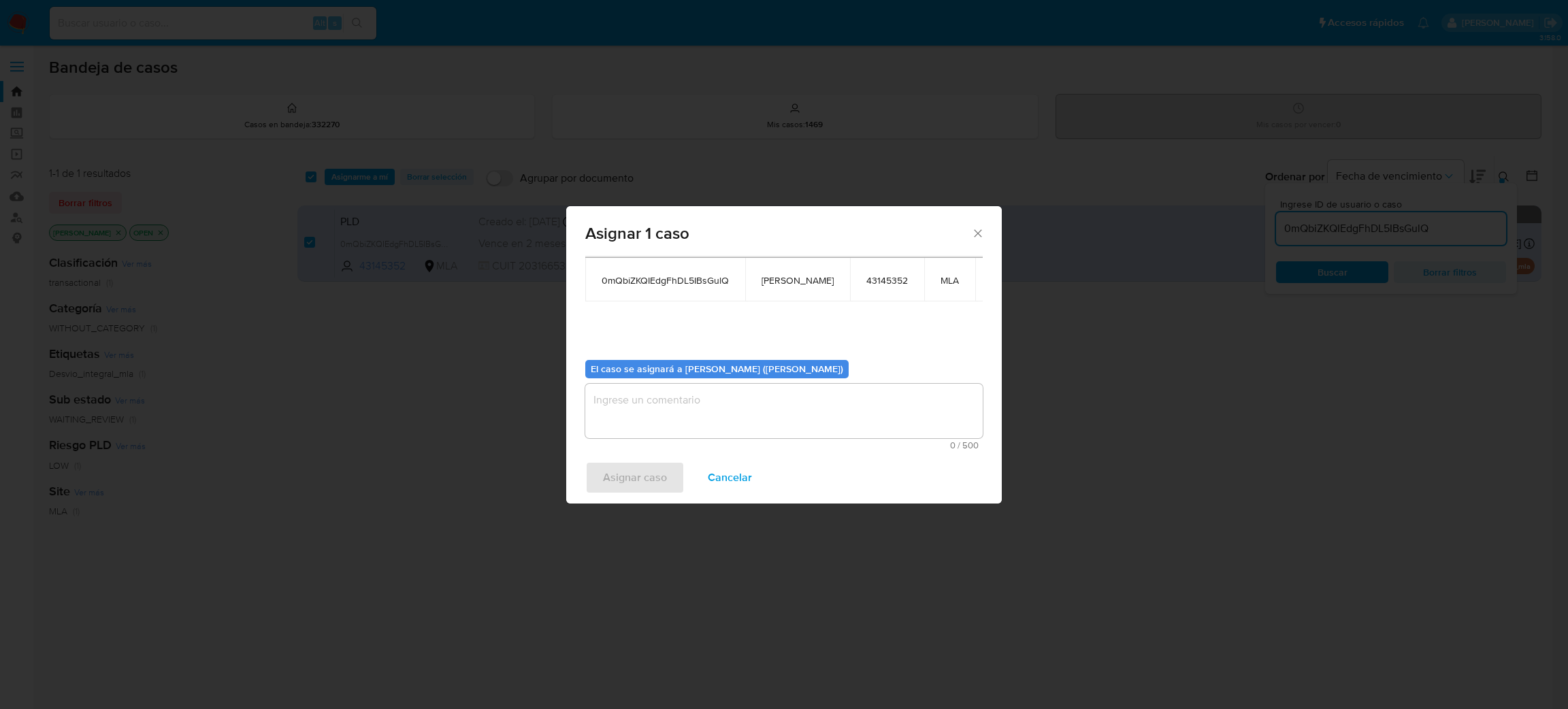
click at [686, 396] on textarea "assign-modal" at bounding box center [783, 410] width 397 height 54
paste textarea "[PERSON_NAME]"
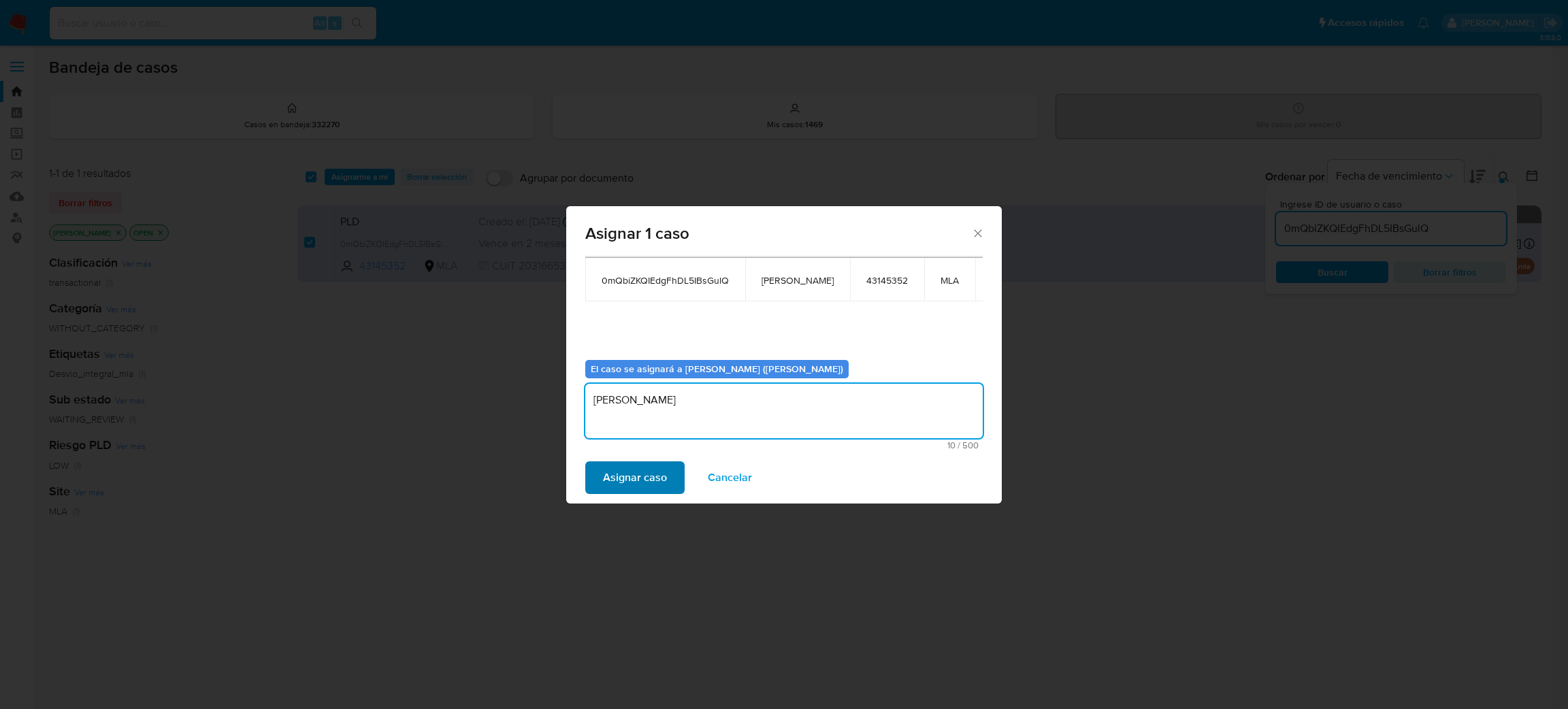
type textarea "[PERSON_NAME]"
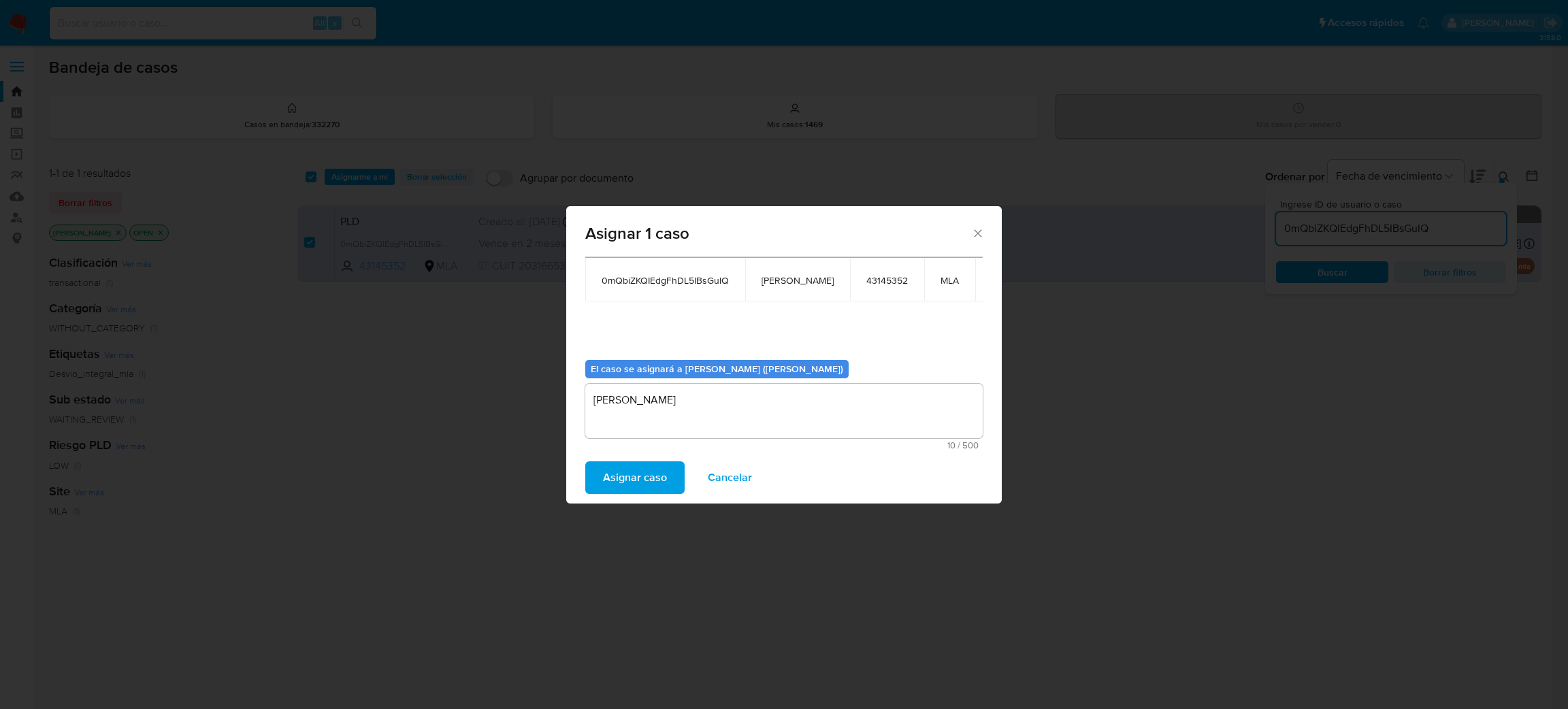
click at [623, 466] on span "Asignar caso" at bounding box center [635, 478] width 64 height 30
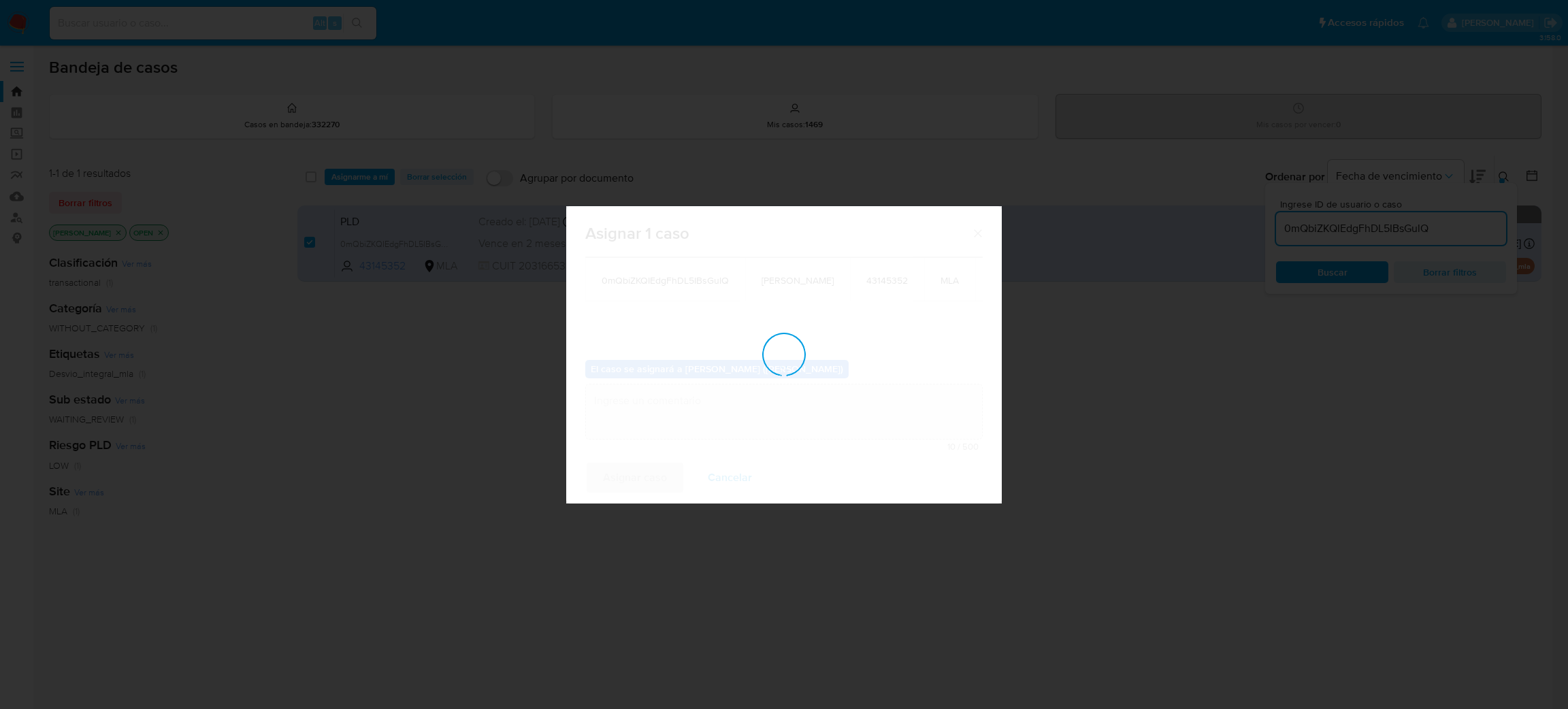
checkbox input "false"
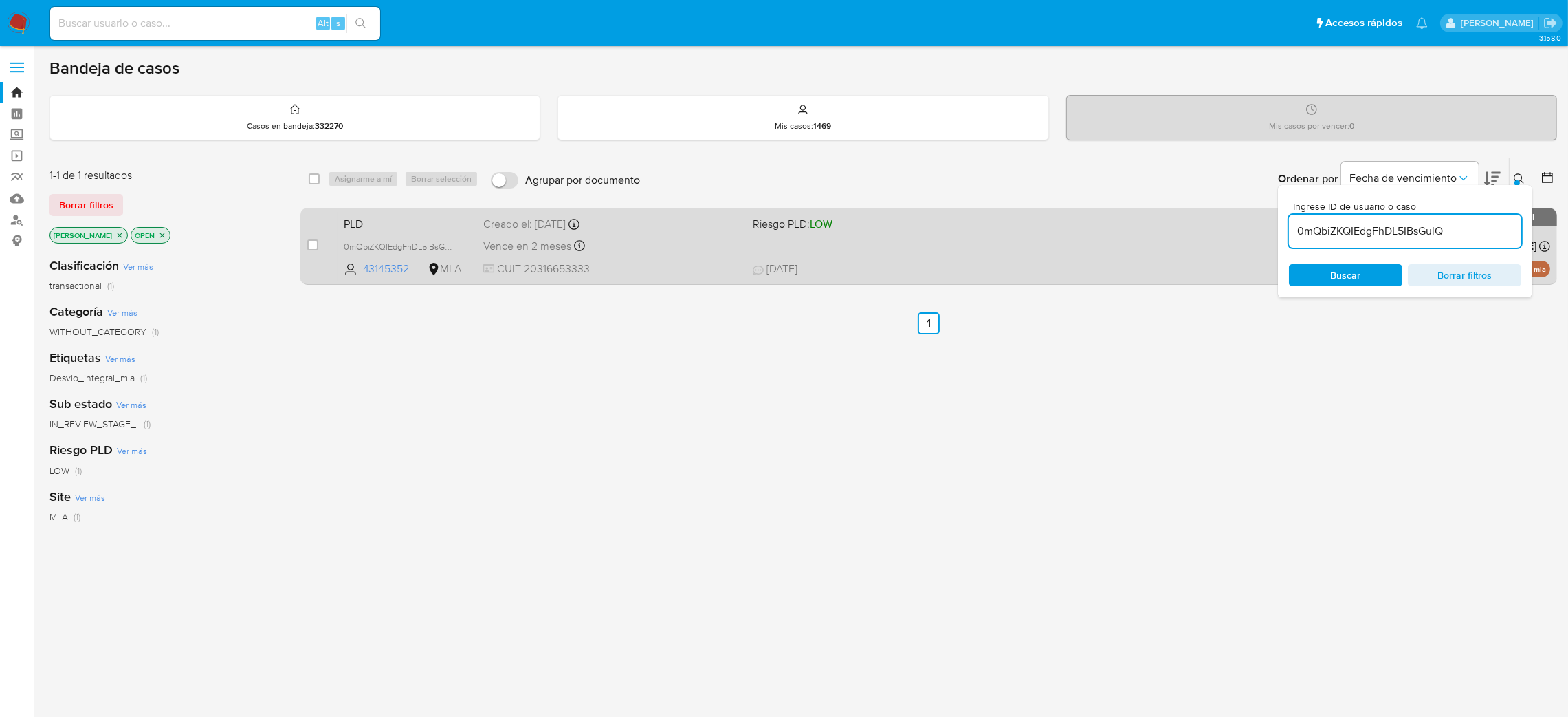
click at [692, 231] on div "PLD 0mQbiZKQIEdgFhDL5IBsGulQ 43145352 MLA Riesgo PLD: LOW Creado el: 12/08/2025…" at bounding box center [945, 245] width 1212 height 69
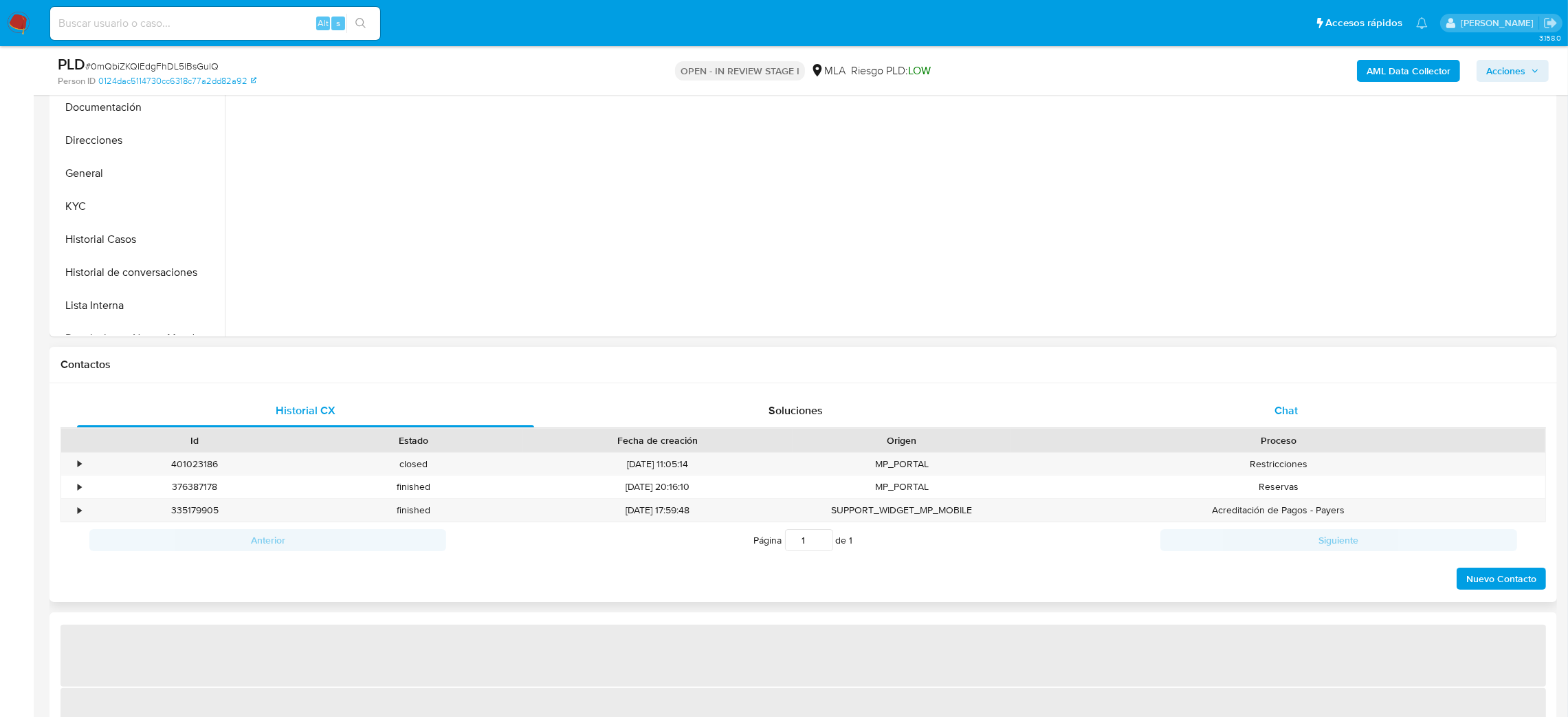
scroll to position [412, 0]
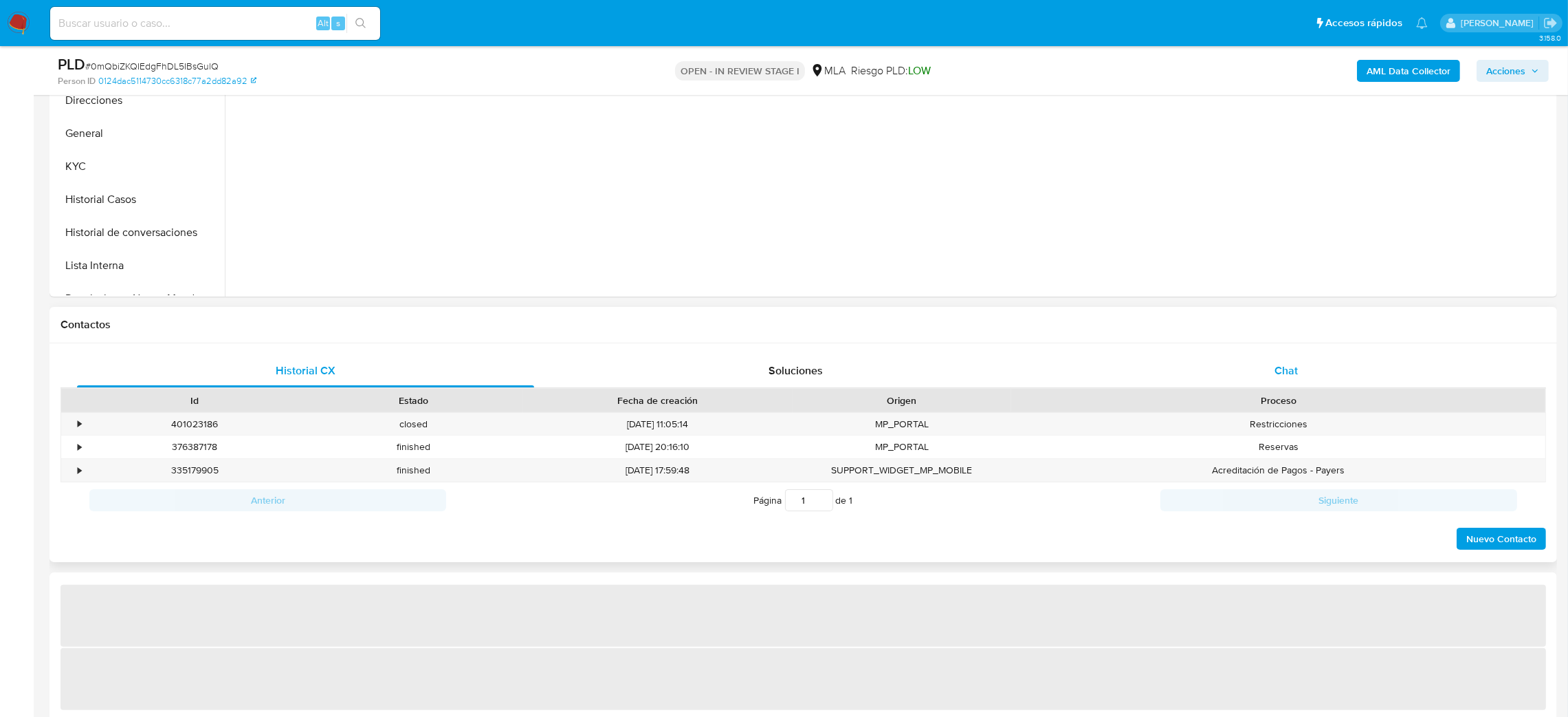
click at [1355, 367] on div "Chat" at bounding box center [1286, 370] width 457 height 33
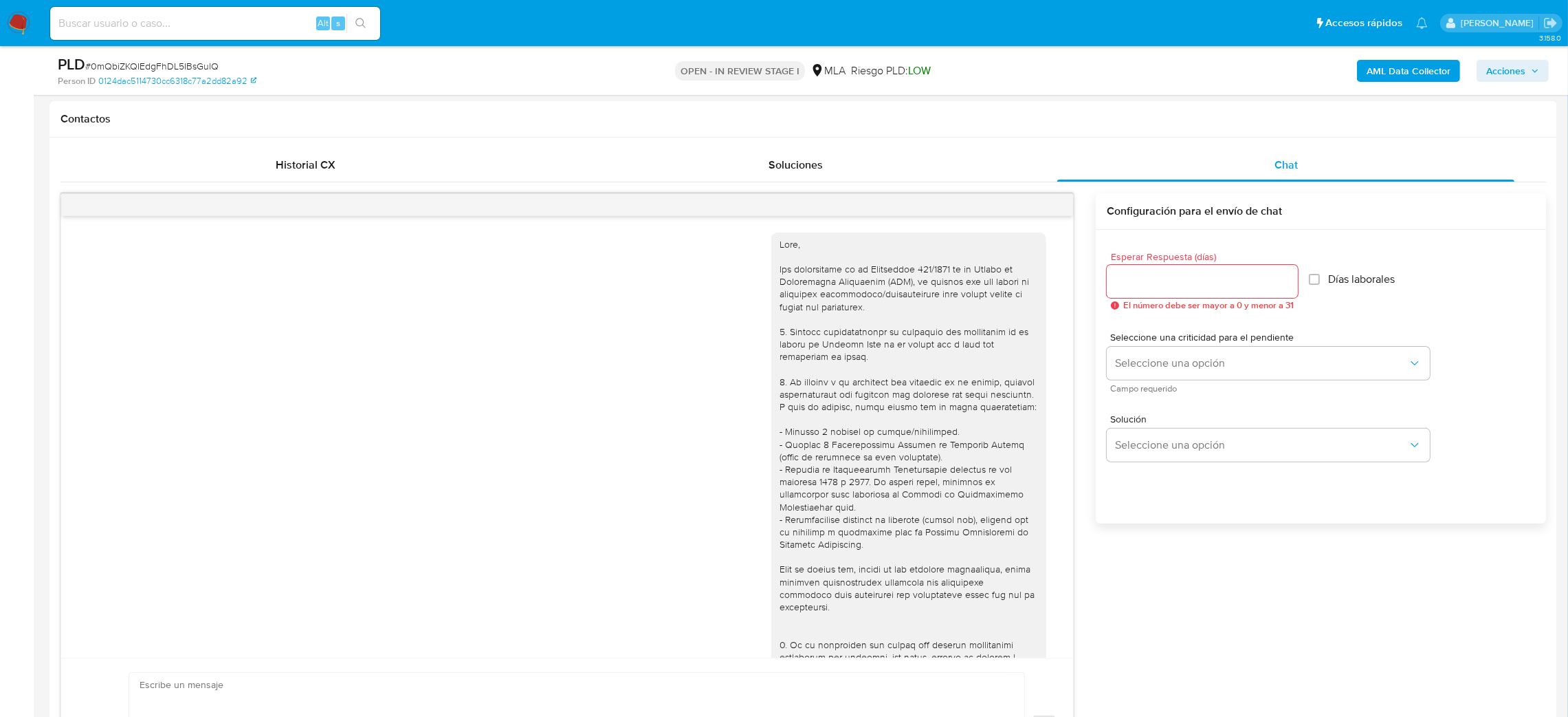
select select "10"
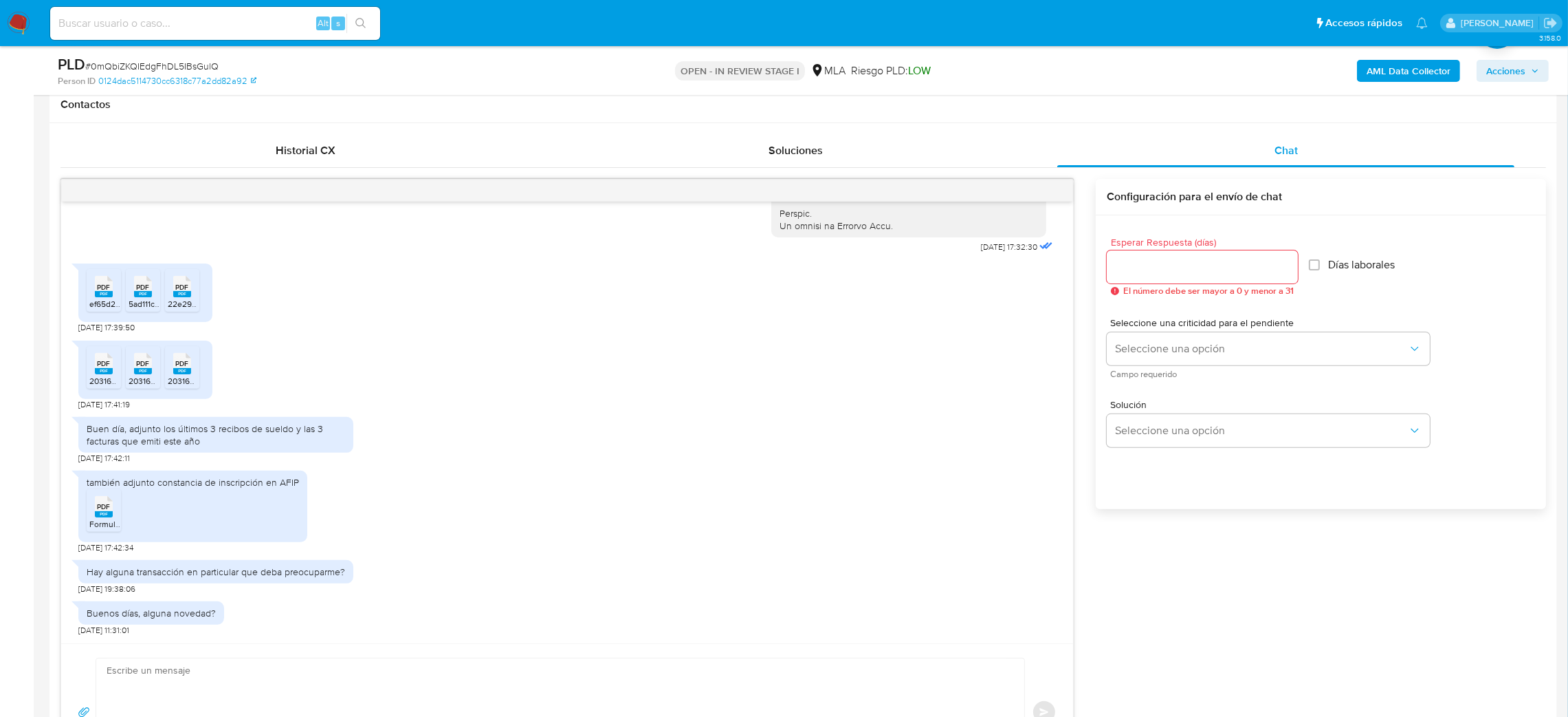
scroll to position [722, 0]
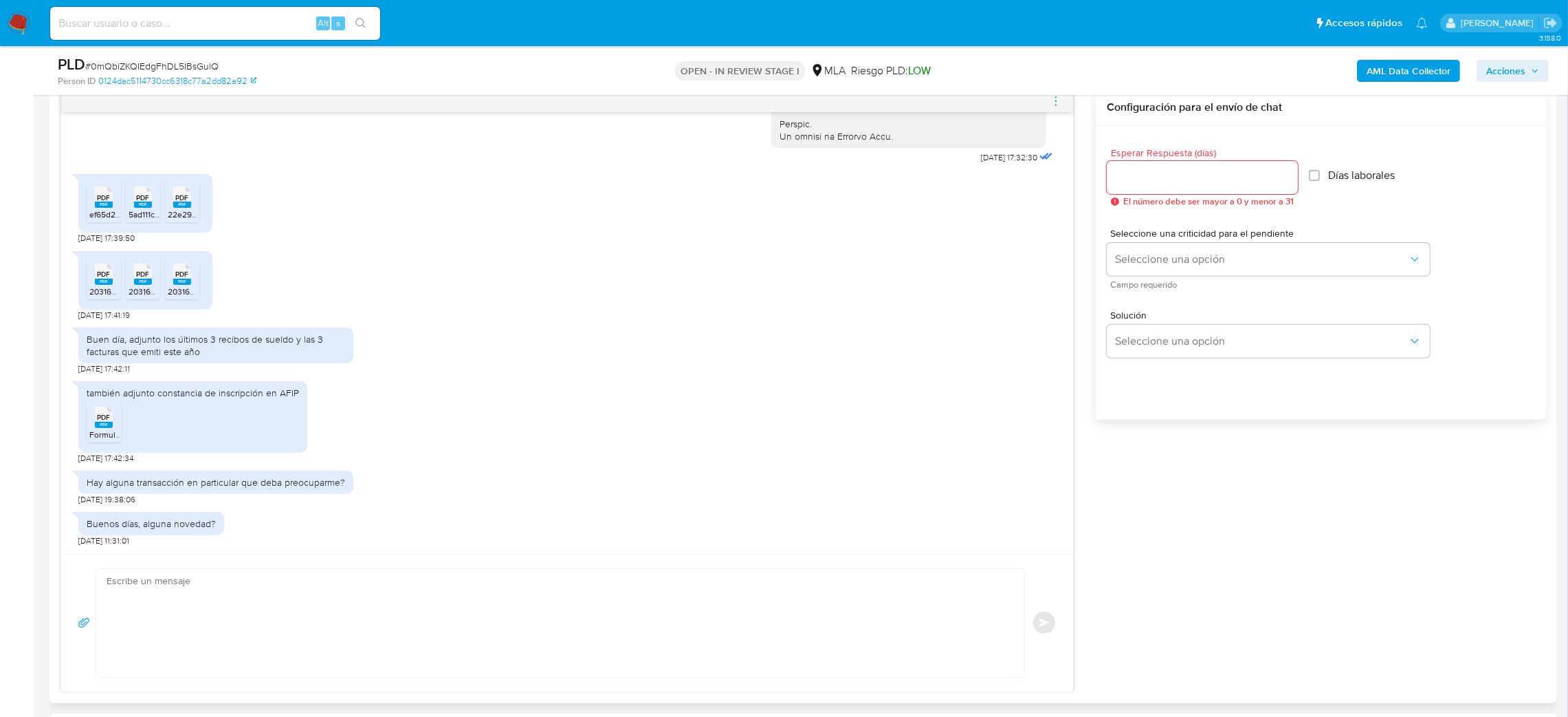
click at [184, 606] on textarea at bounding box center [557, 623] width 901 height 108
paste textarea "Hola, ¡Muchas gracias por tu respuesta! Confirmamos la recepción de la document…"
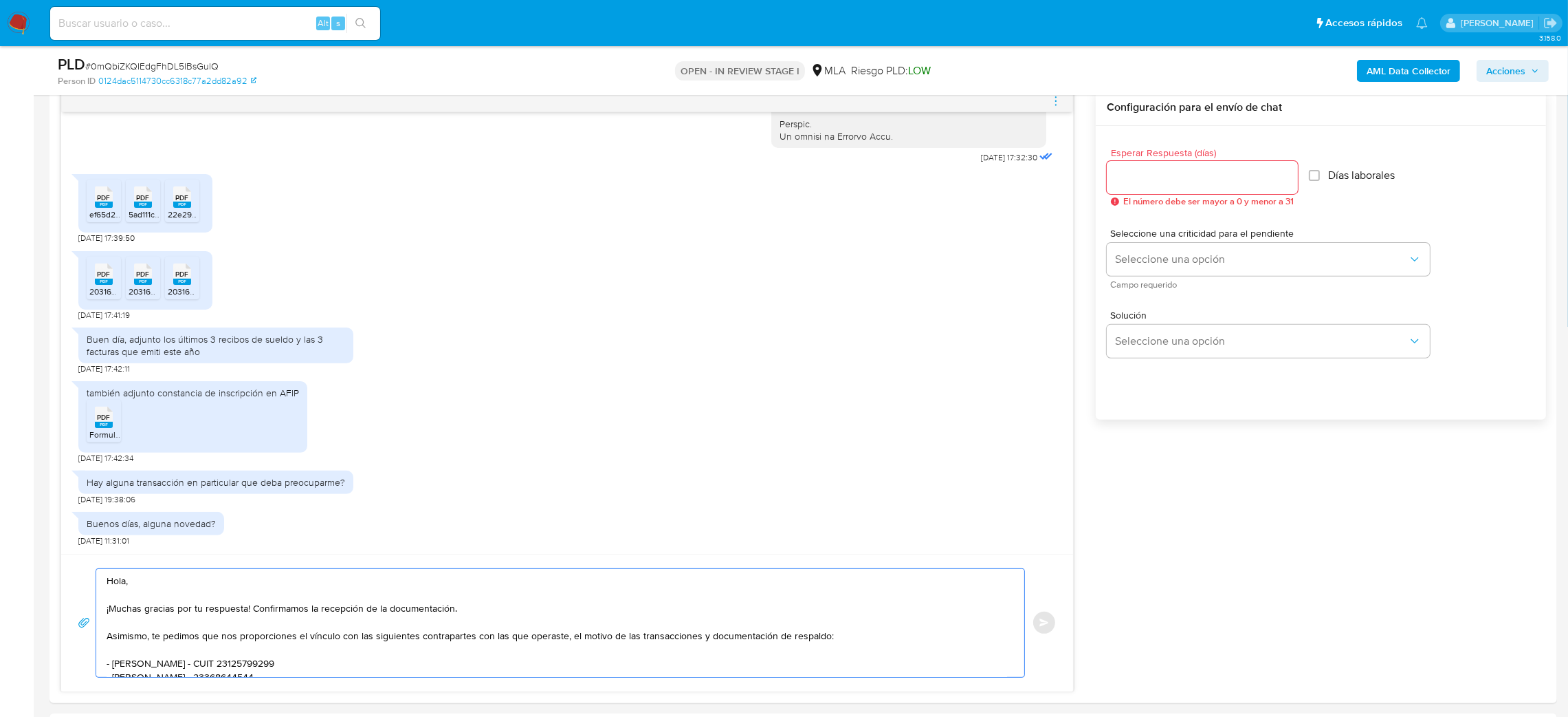
scroll to position [105, 0]
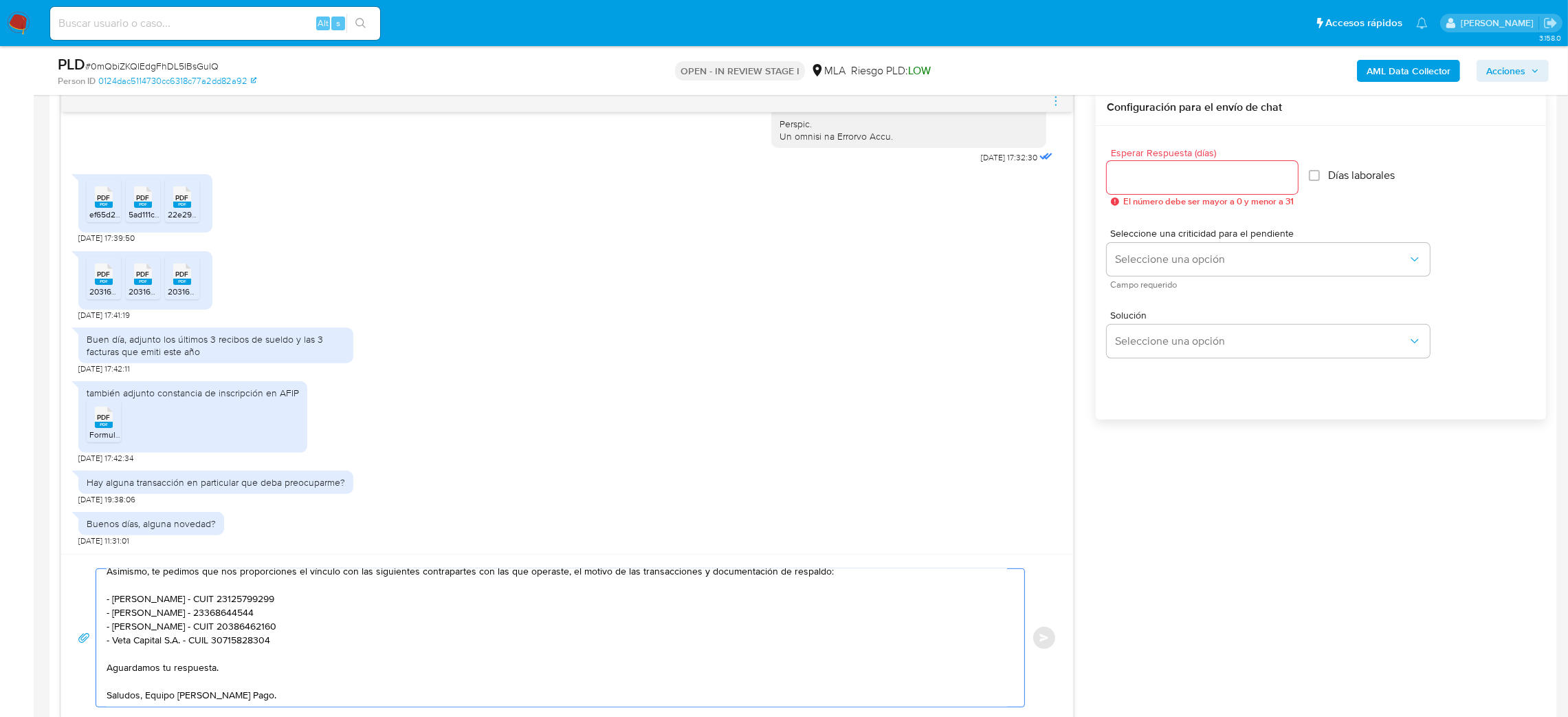
type textarea "Hola, ¡Muchas gracias por tu respuesta! Confirmamos la recepción de la document…"
click at [1137, 181] on input "Esperar Respuesta (días)" at bounding box center [1202, 178] width 191 height 18
click at [1140, 275] on button "Seleccione una opción" at bounding box center [1269, 259] width 323 height 33
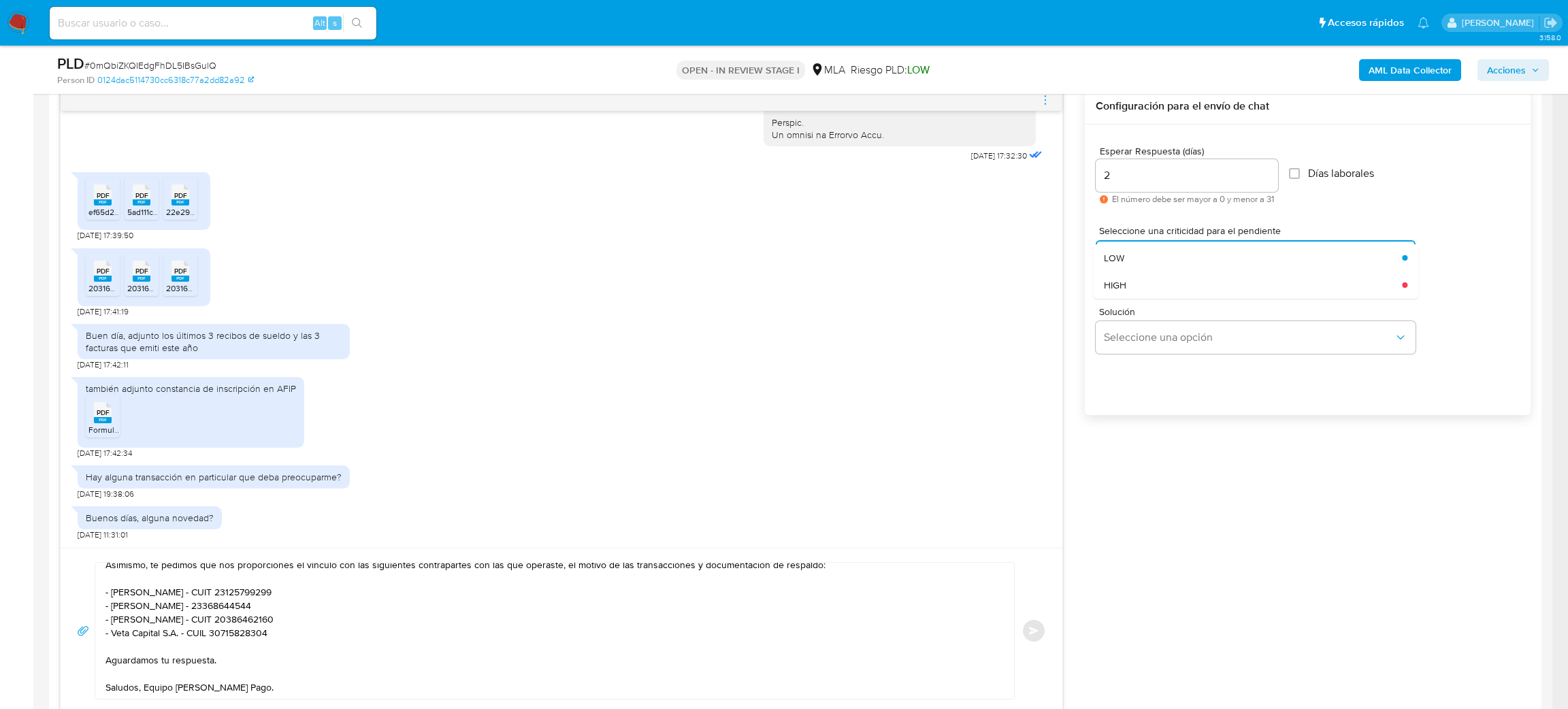
click at [1133, 302] on div "Solución Seleccione una opción" at bounding box center [1308, 332] width 424 height 74
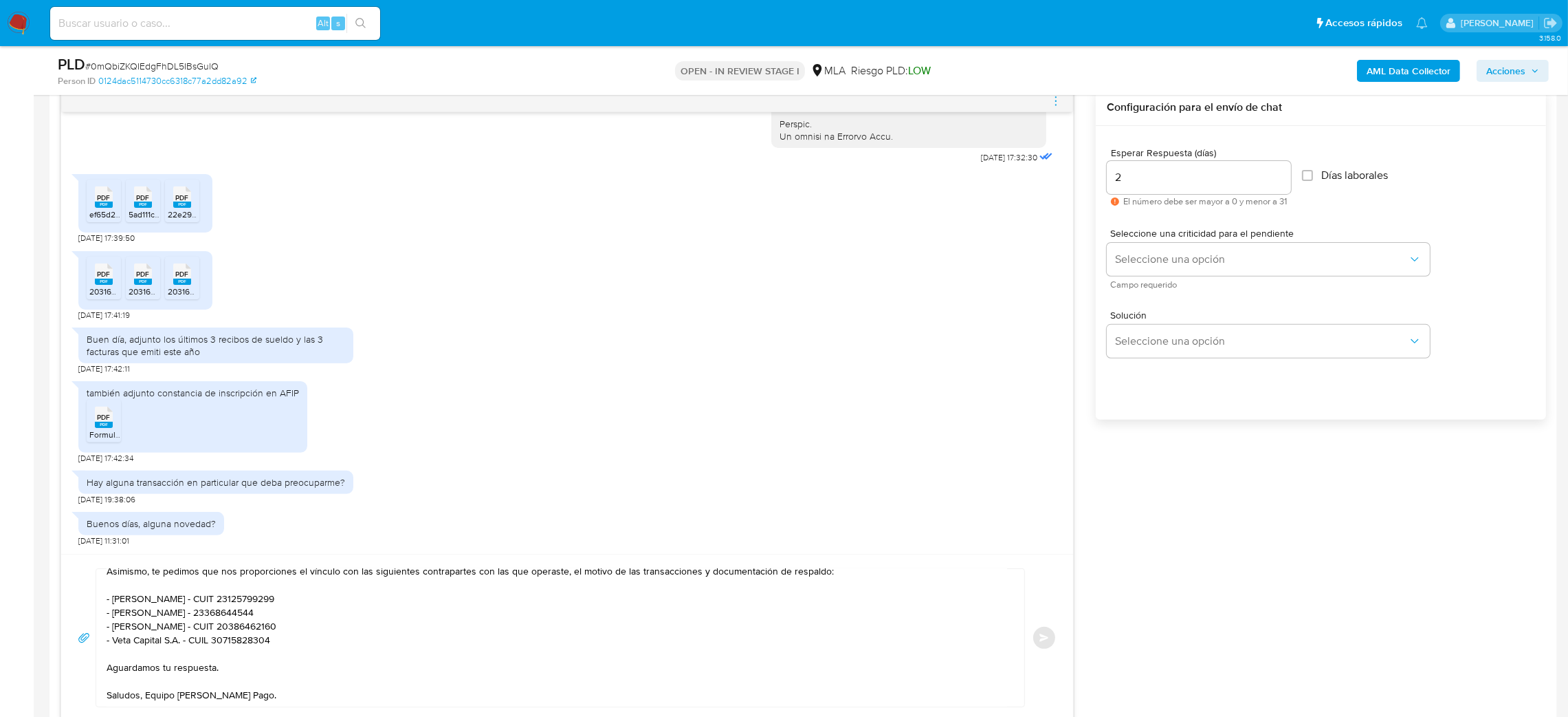
click at [1138, 212] on div "Esperar Respuesta (días) 2 El número debe ser mayor a 0 y menor a 31 Días labor…" at bounding box center [1321, 177] width 428 height 81
click at [1138, 247] on button "Seleccione una opción" at bounding box center [1269, 259] width 323 height 33
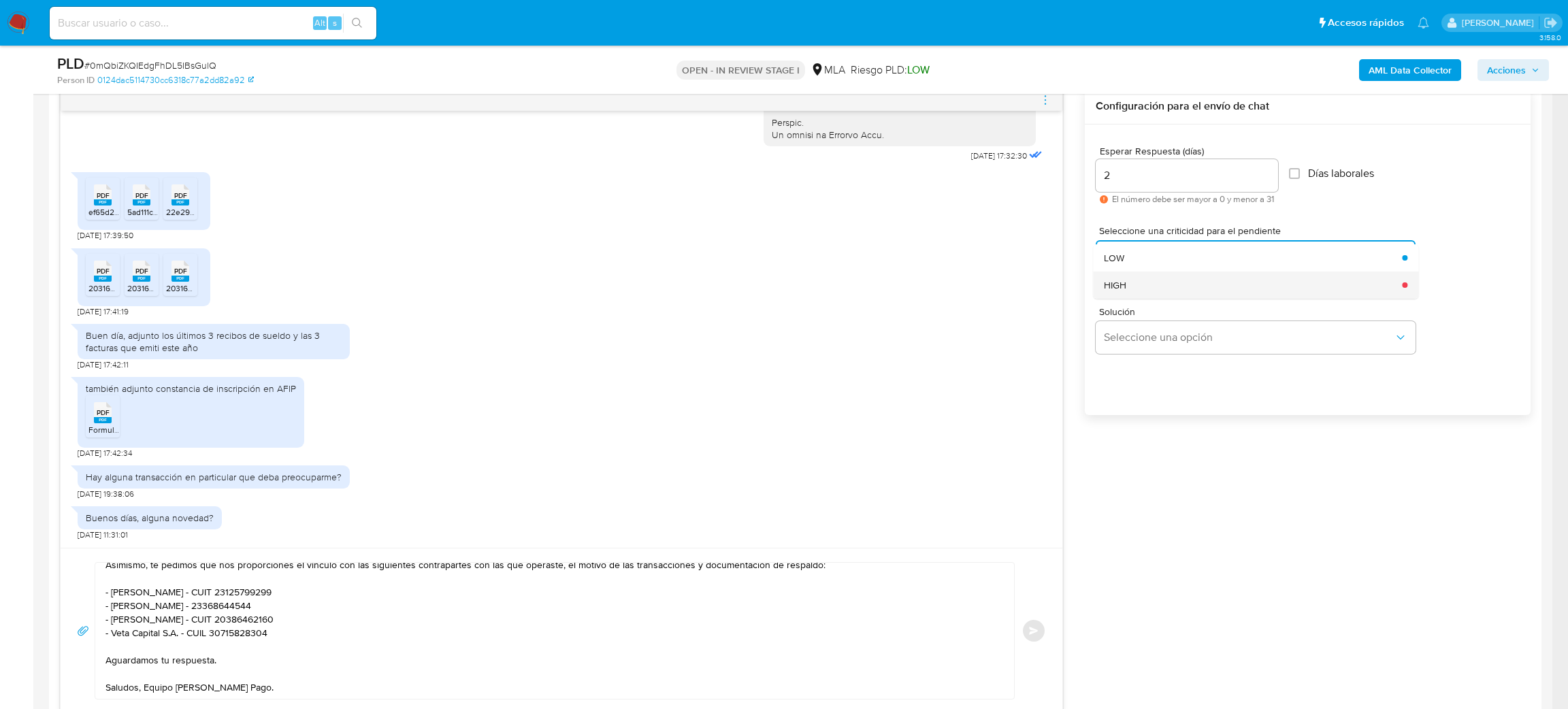
click at [1133, 291] on div "HIGH" at bounding box center [1249, 284] width 290 height 28
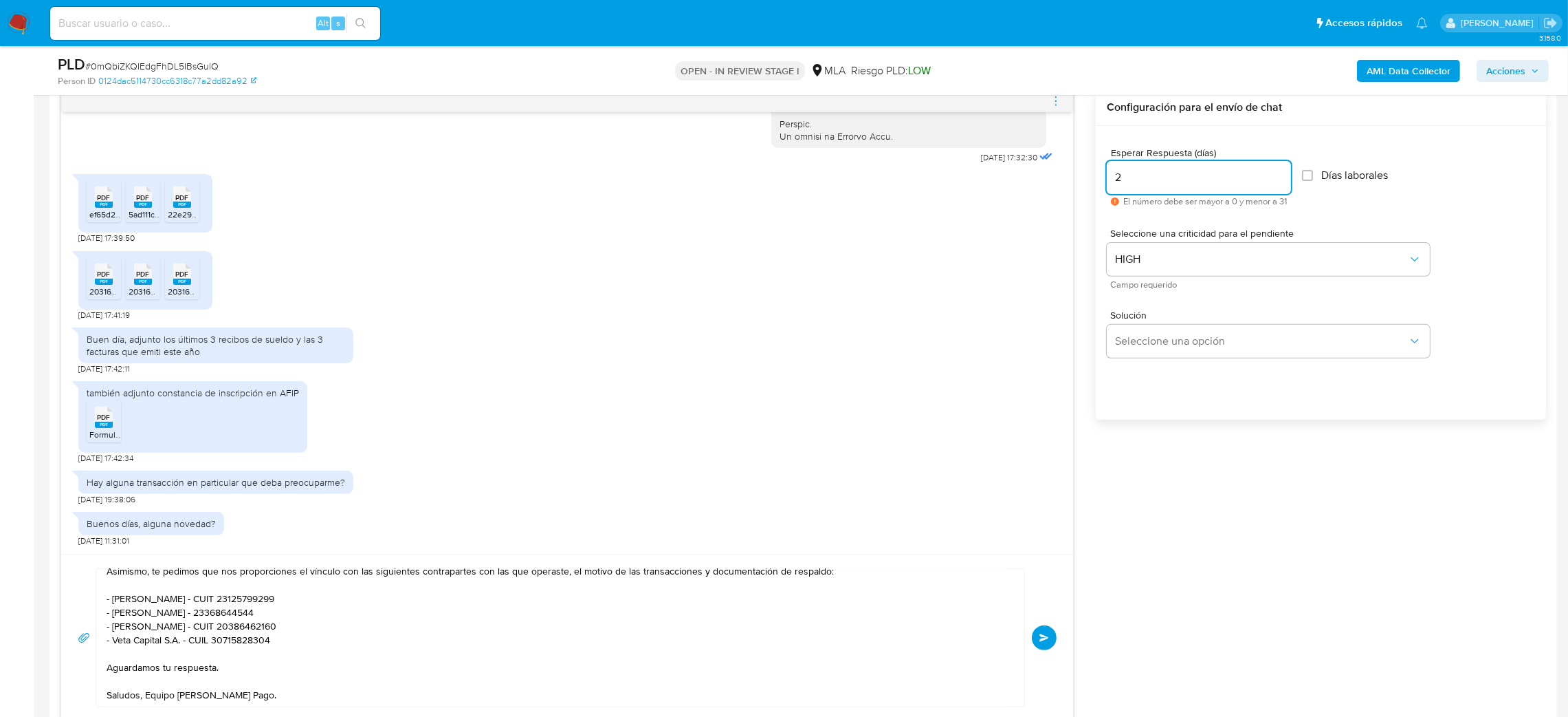
drag, startPoint x: 1132, startPoint y: 174, endPoint x: 1090, endPoint y: 178, distance: 42.2
click at [1090, 178] on div "18/08/2025 17:32:30 PDF PDF ef65d2ec-459f-4da7-88fa-efc58f64beda.pdf PDF PDF 5a…" at bounding box center [803, 406] width 1485 height 633
type input "3"
click at [1043, 634] on span "Enviar" at bounding box center [1044, 637] width 10 height 8
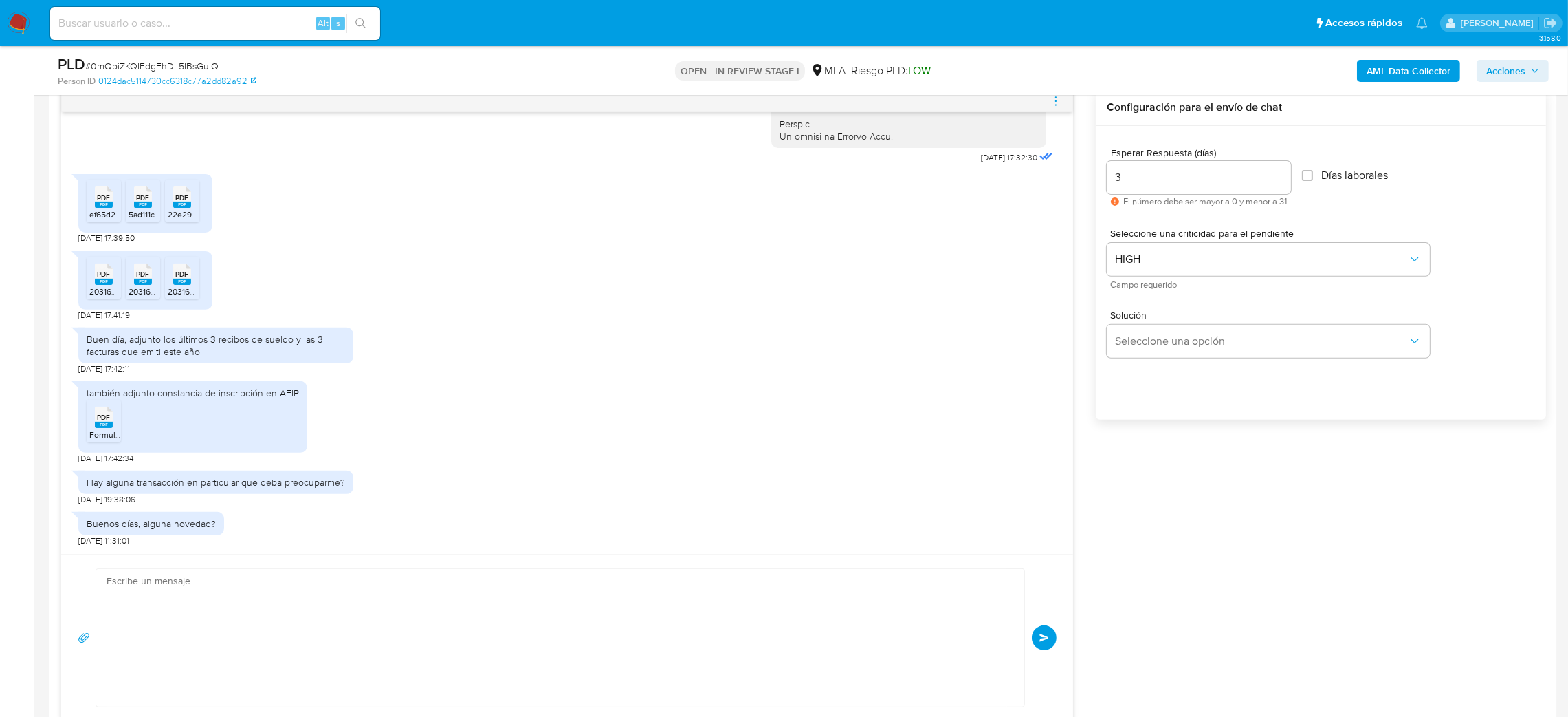
scroll to position [1019, 0]
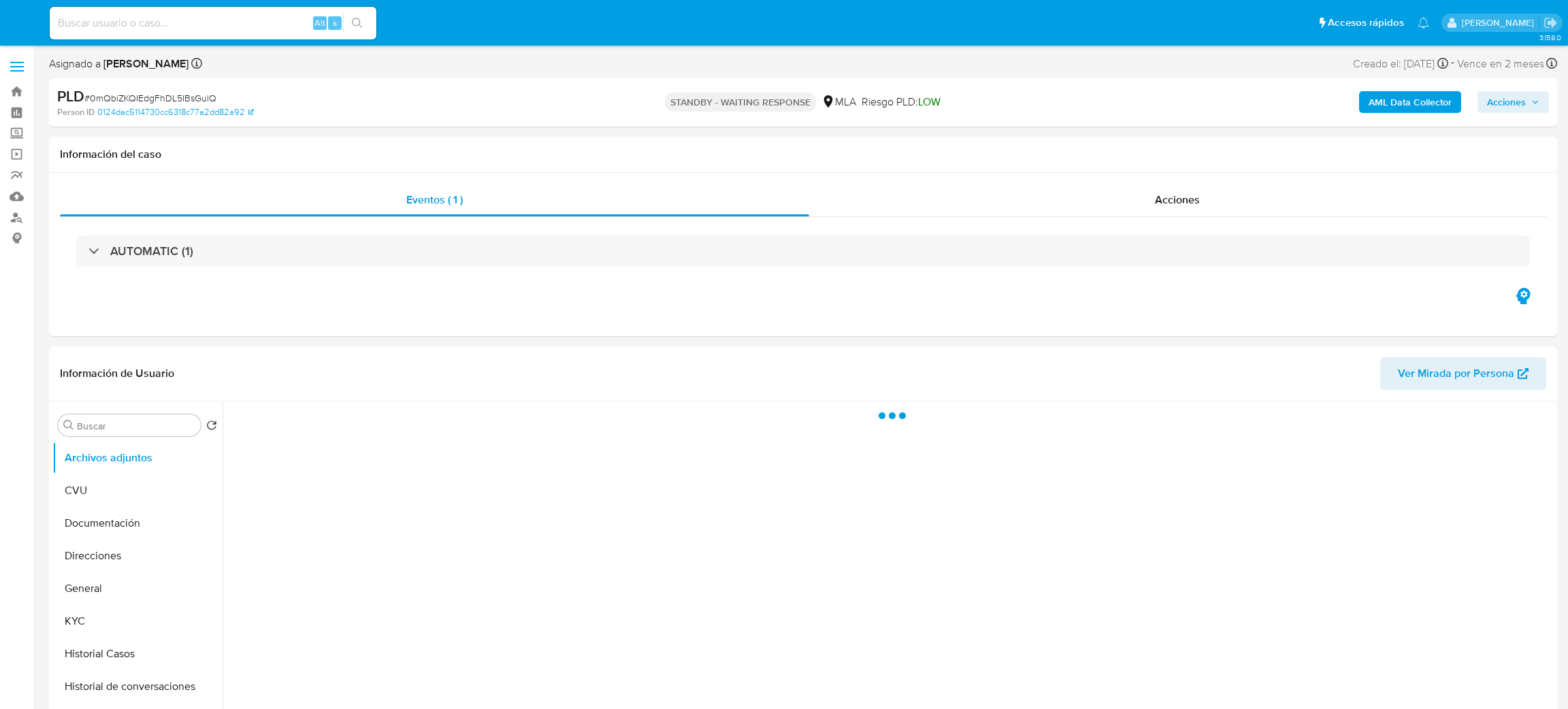
select select "10"
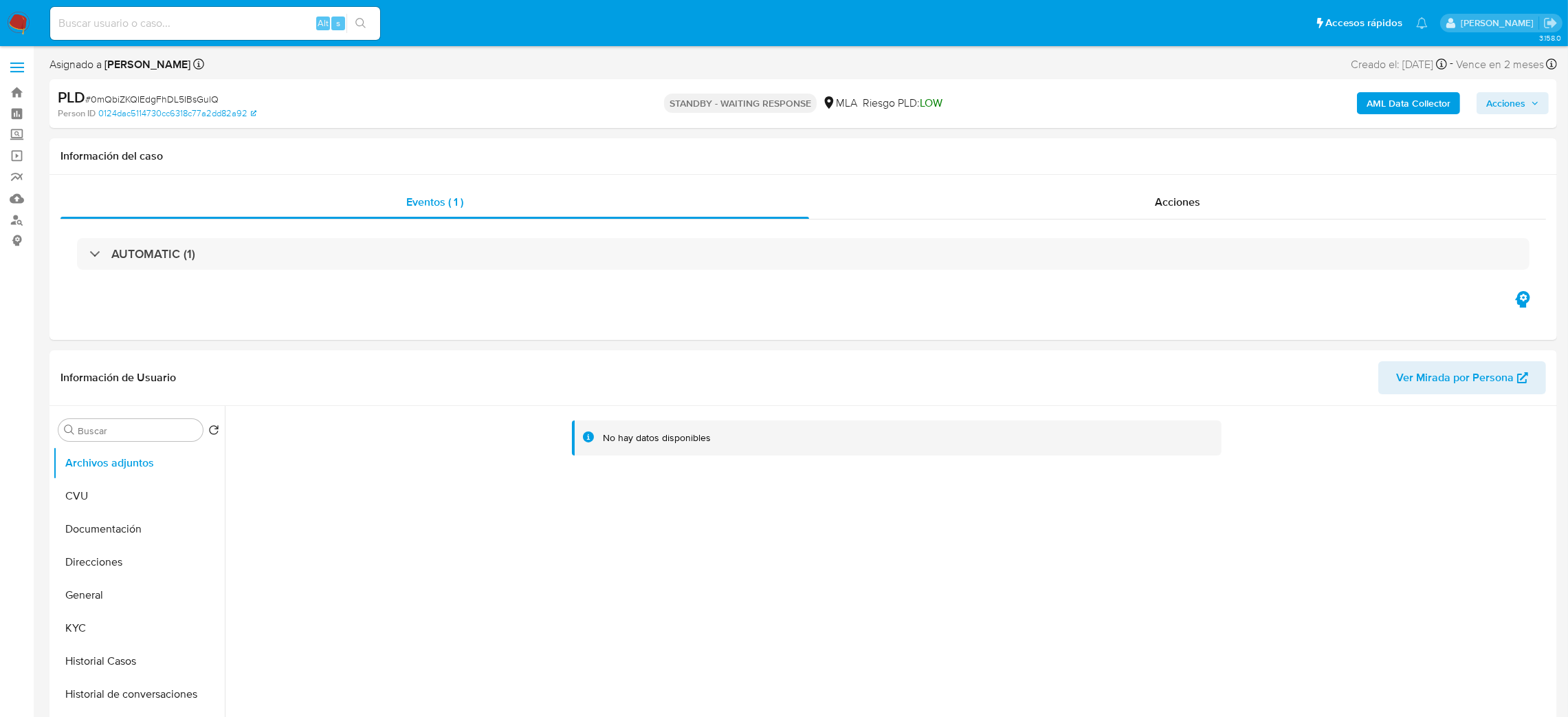
click at [193, 96] on span "# 0mQbiZKQIEdgFhDL5IBsGulQ" at bounding box center [152, 99] width 134 height 13
click at [193, 95] on span "# 0mQbiZKQIEdgFhDL5IBsGulQ" at bounding box center [152, 99] width 134 height 13
copy span "0mQbiZKQIEdgFhDL5IBsGulQ"
click at [190, 22] on input at bounding box center [215, 23] width 330 height 18
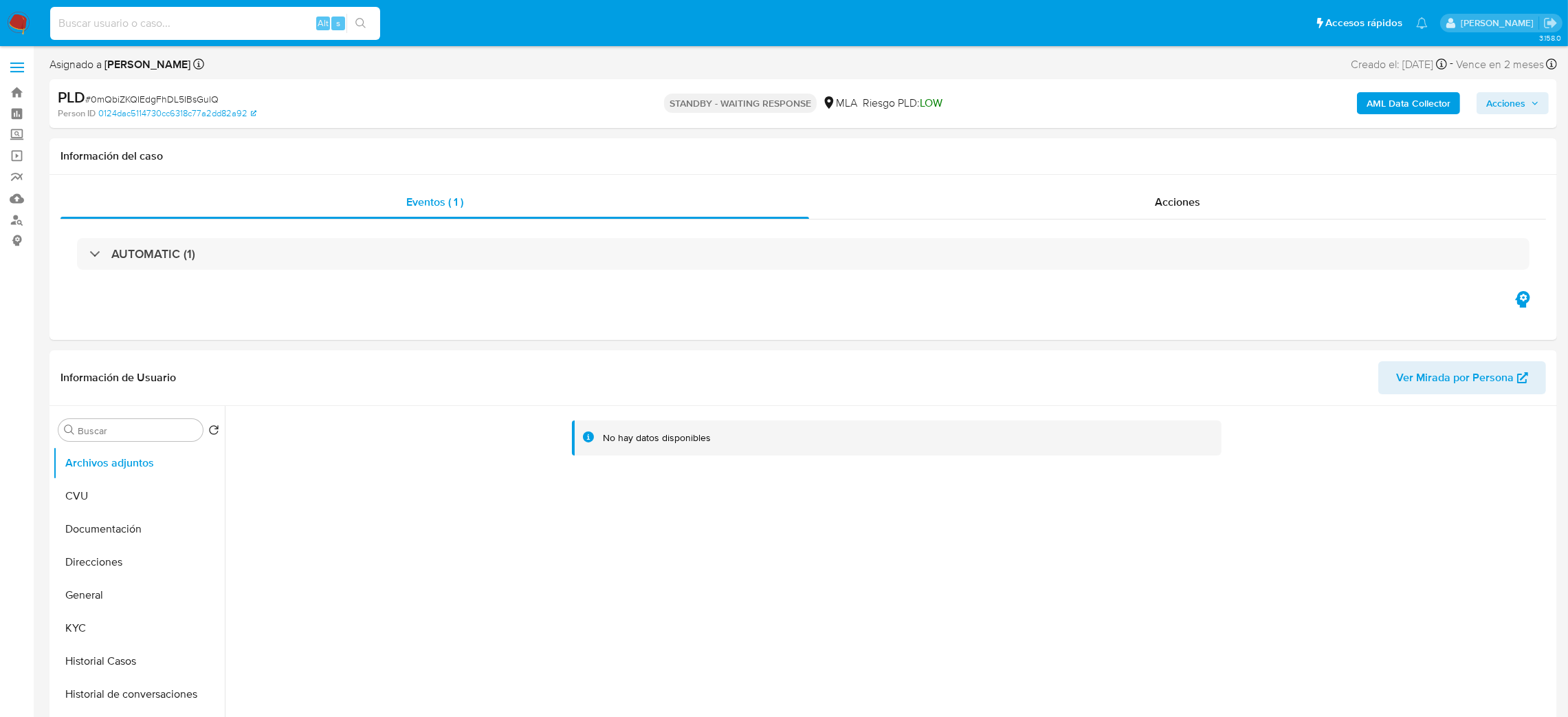
paste input "dSdmpnkSPoQXHAh6YNOrSRo9"
type input "dSdmpnkSPoQXHAh6YNOrSRo9"
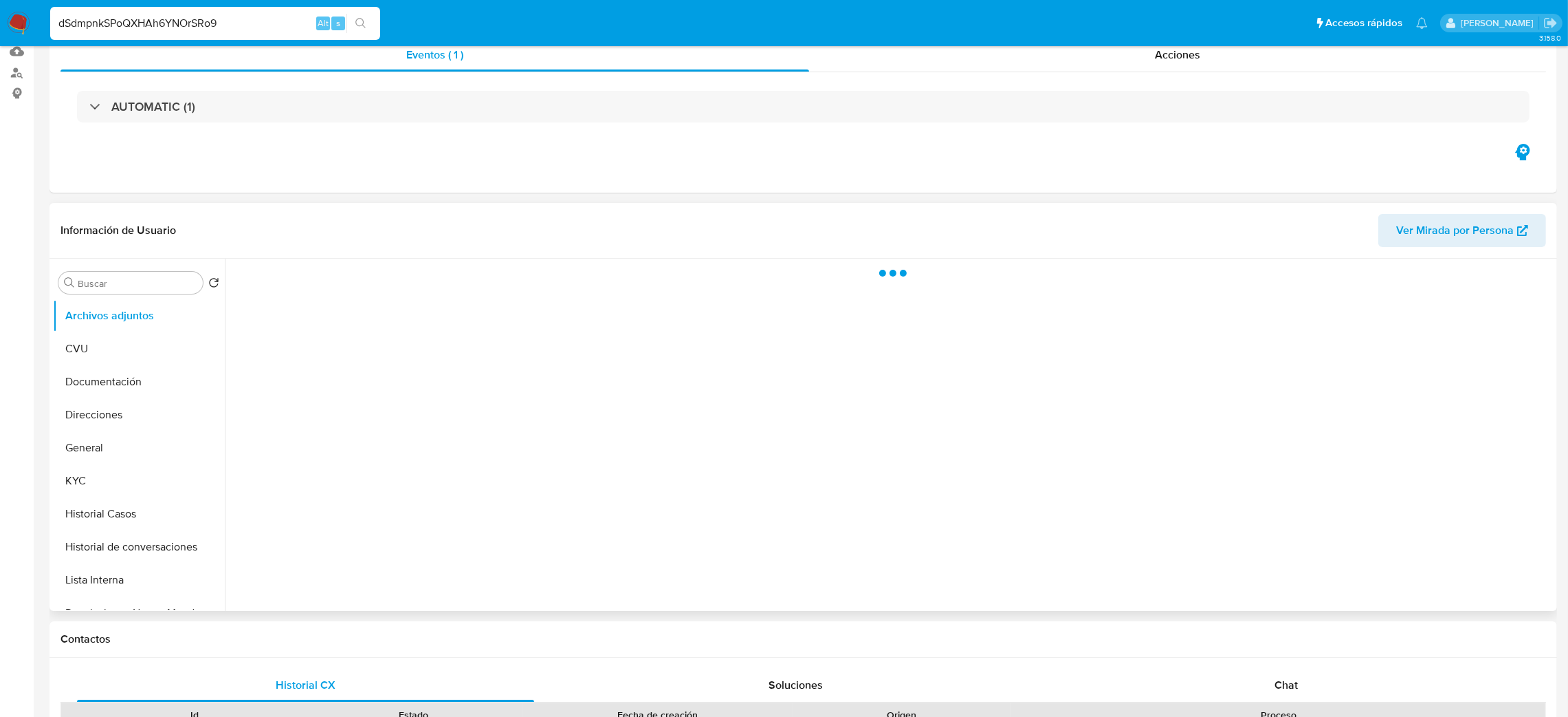
scroll to position [207, 0]
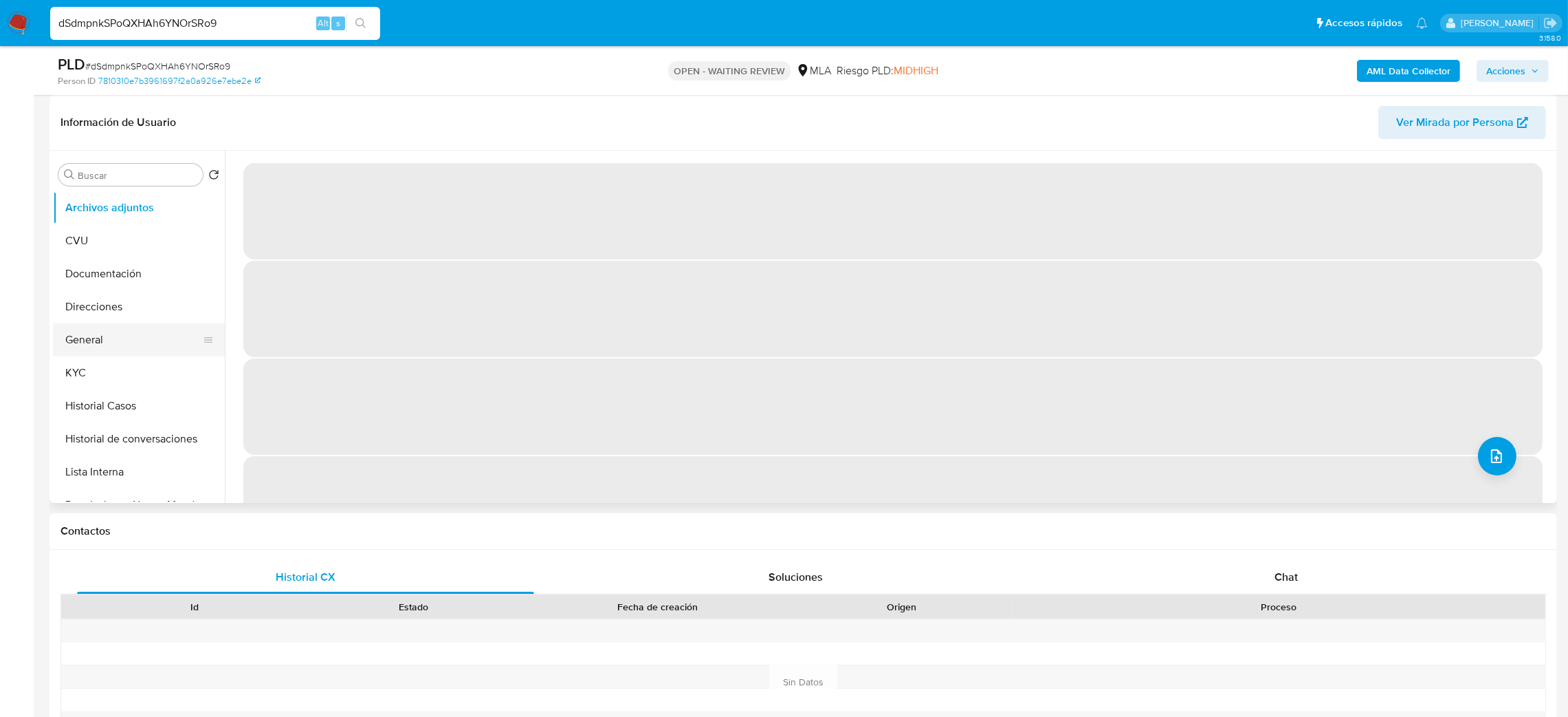
select select "10"
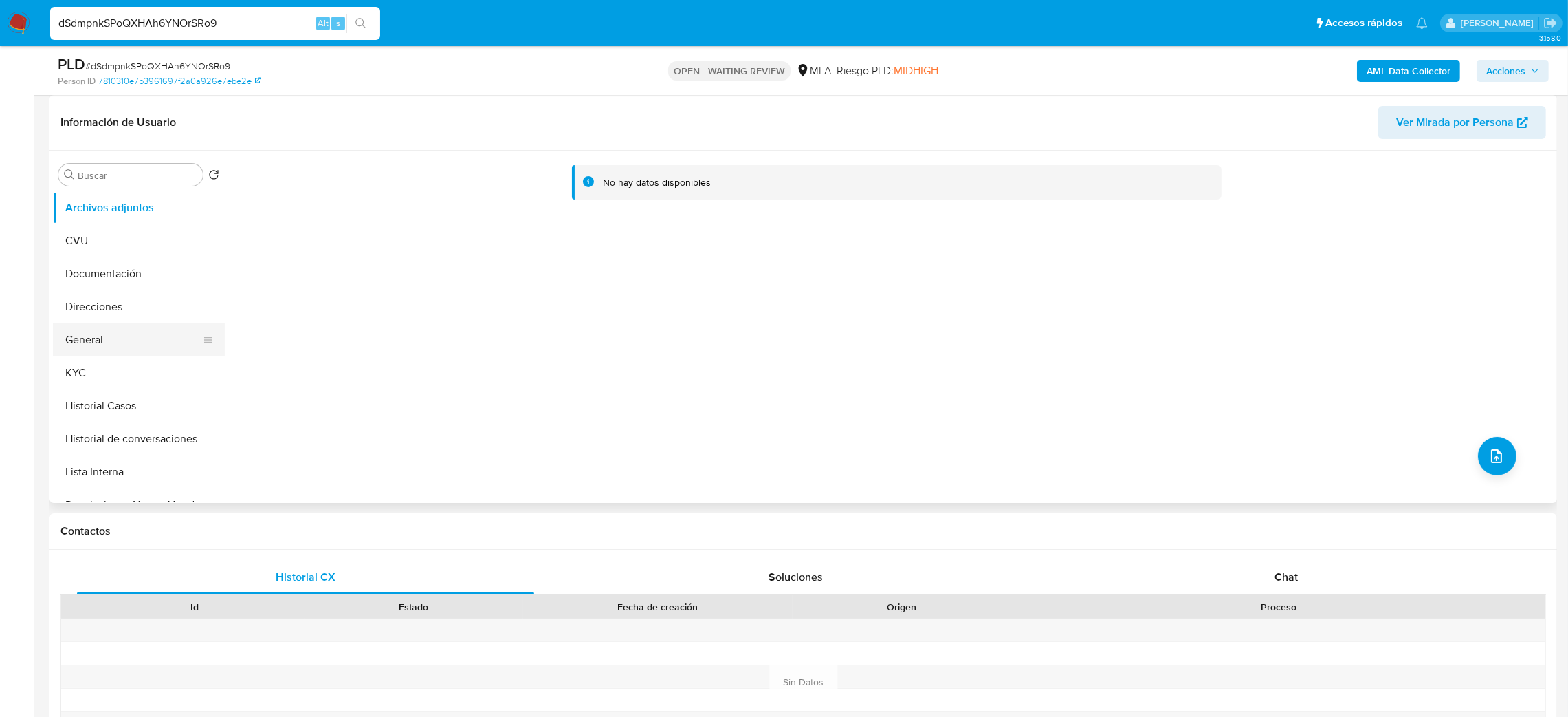
click at [107, 342] on button "General" at bounding box center [133, 340] width 161 height 33
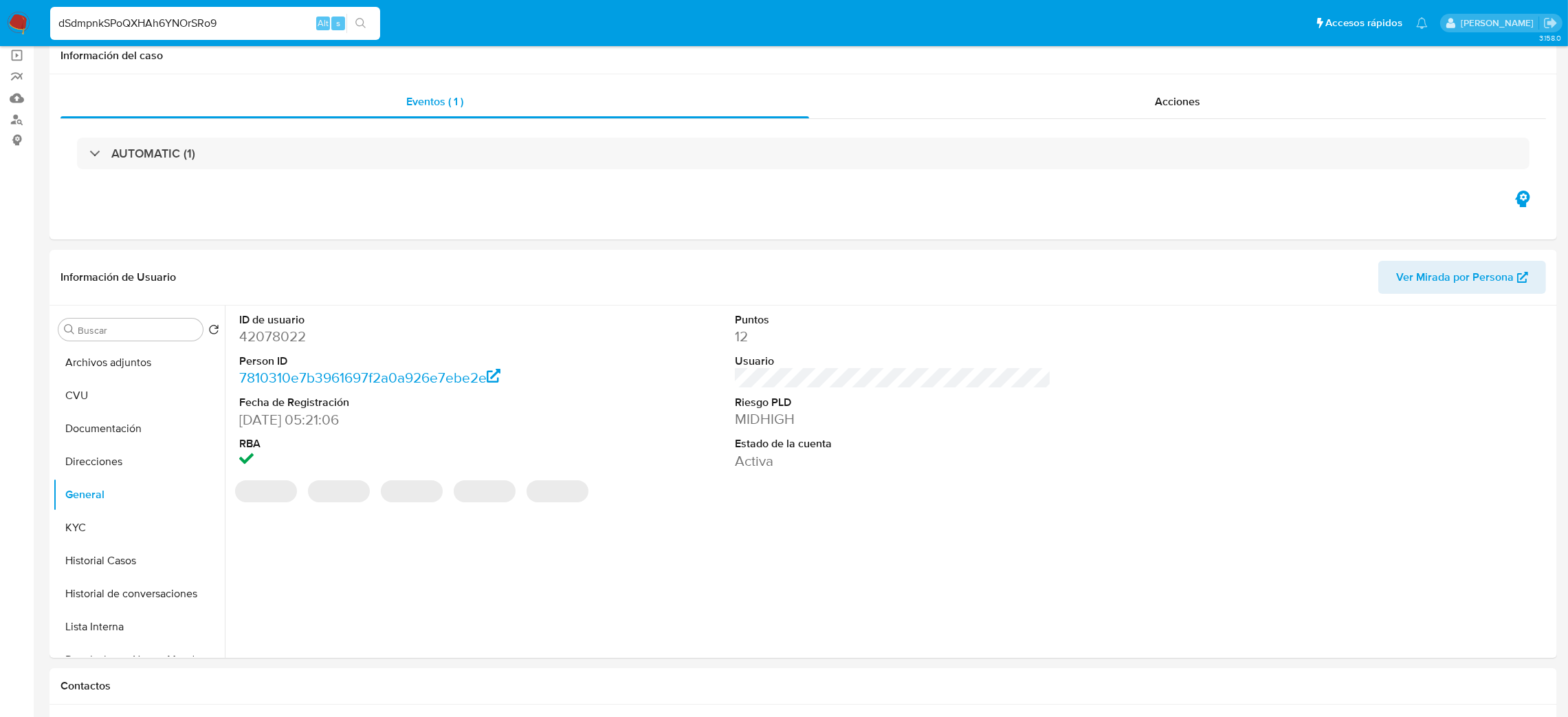
scroll to position [0, 0]
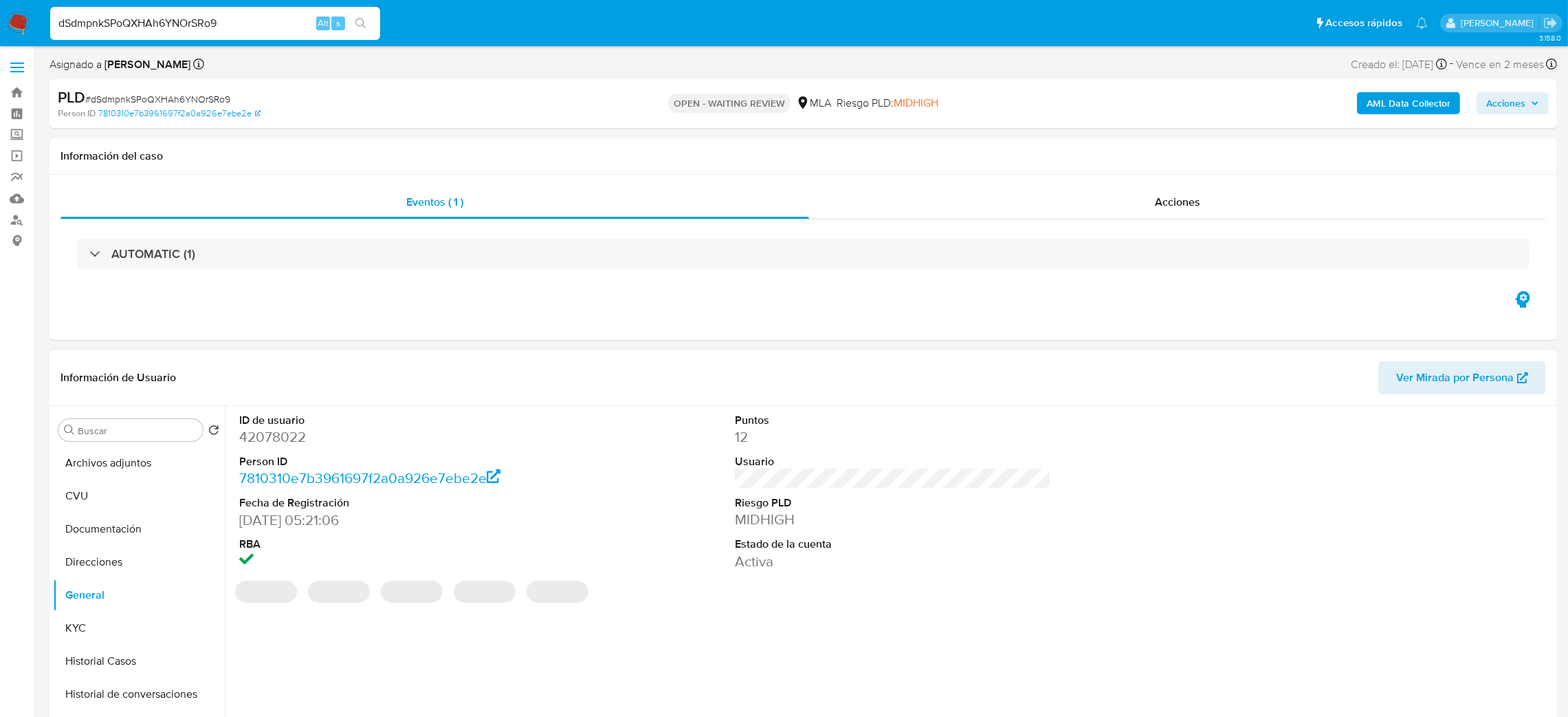
click at [269, 438] on dd "42078022" at bounding box center [397, 436] width 317 height 19
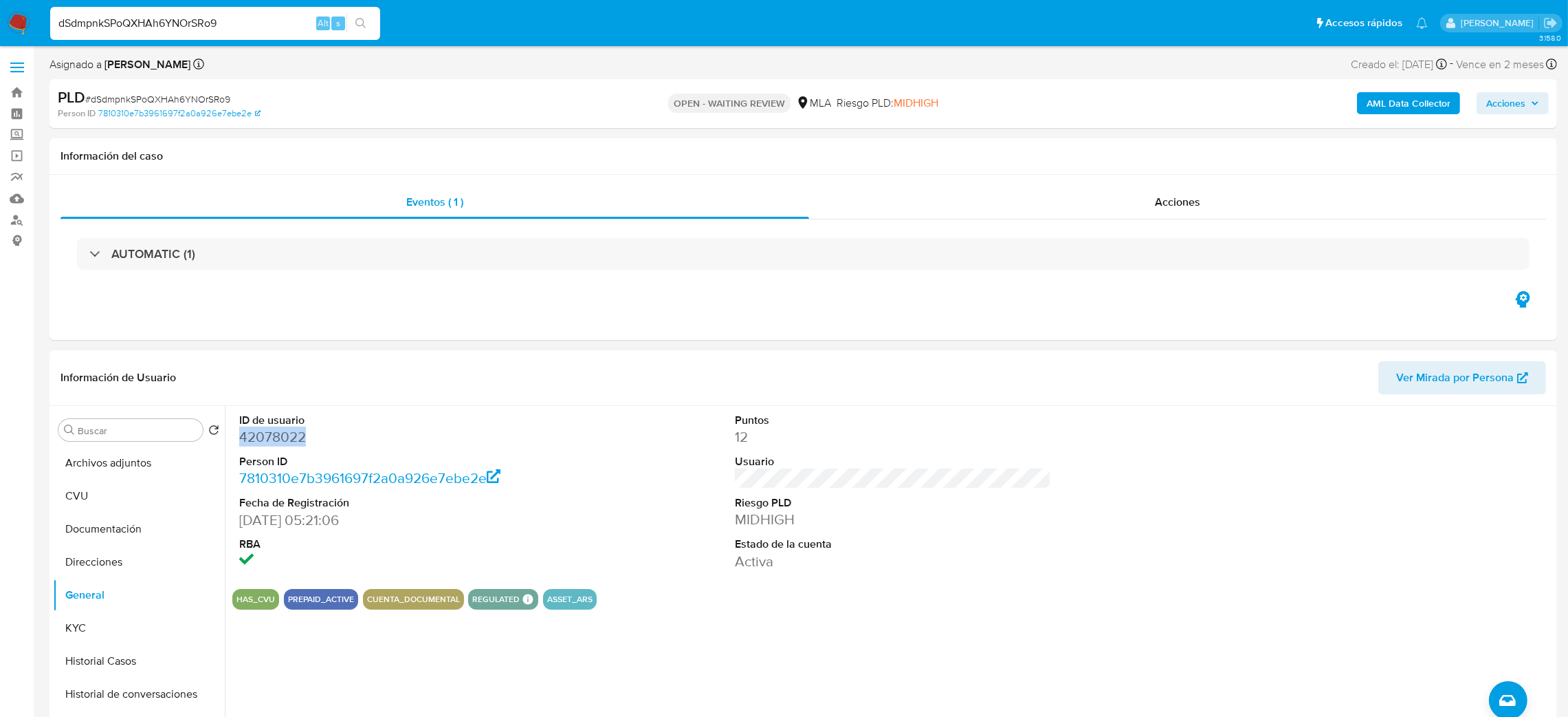
copy dd "42078022"
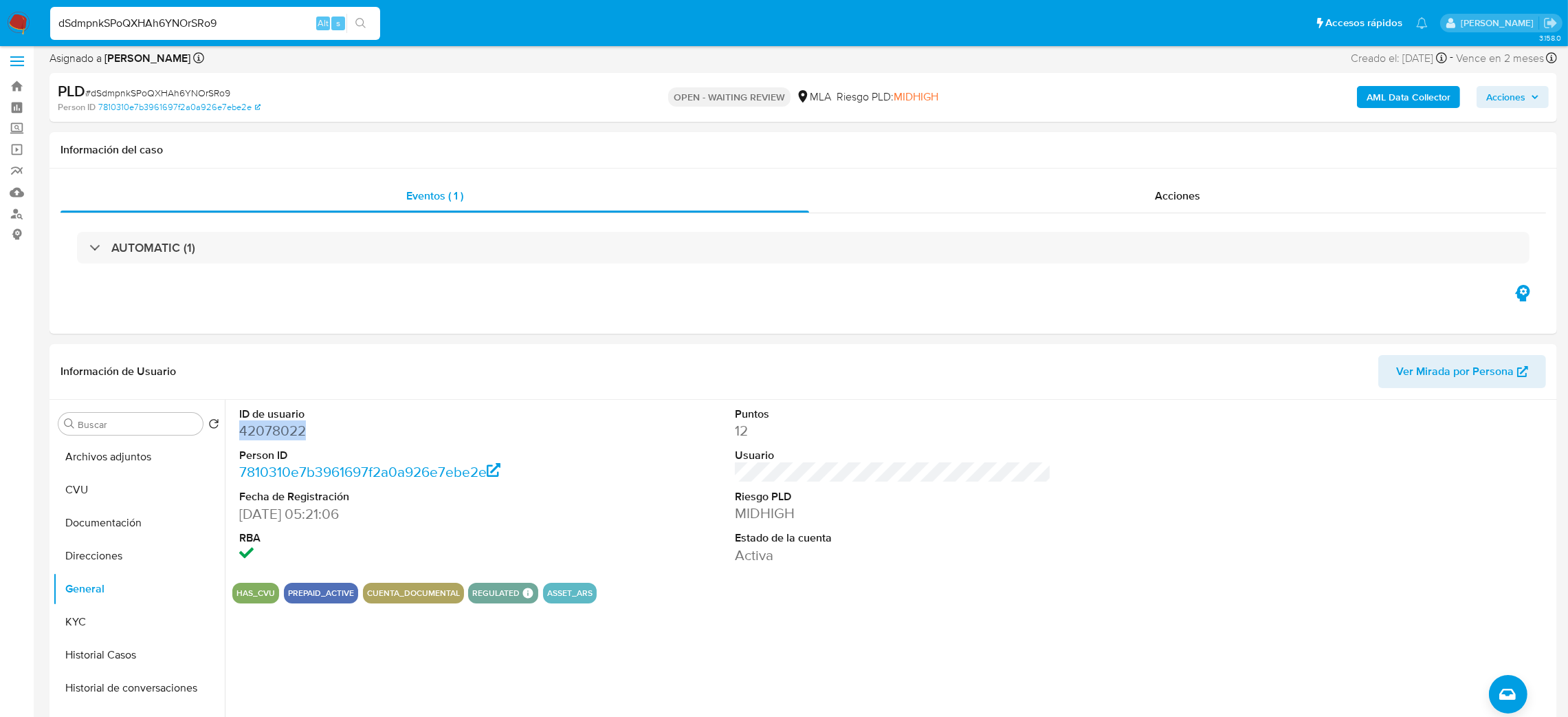
scroll to position [103, 0]
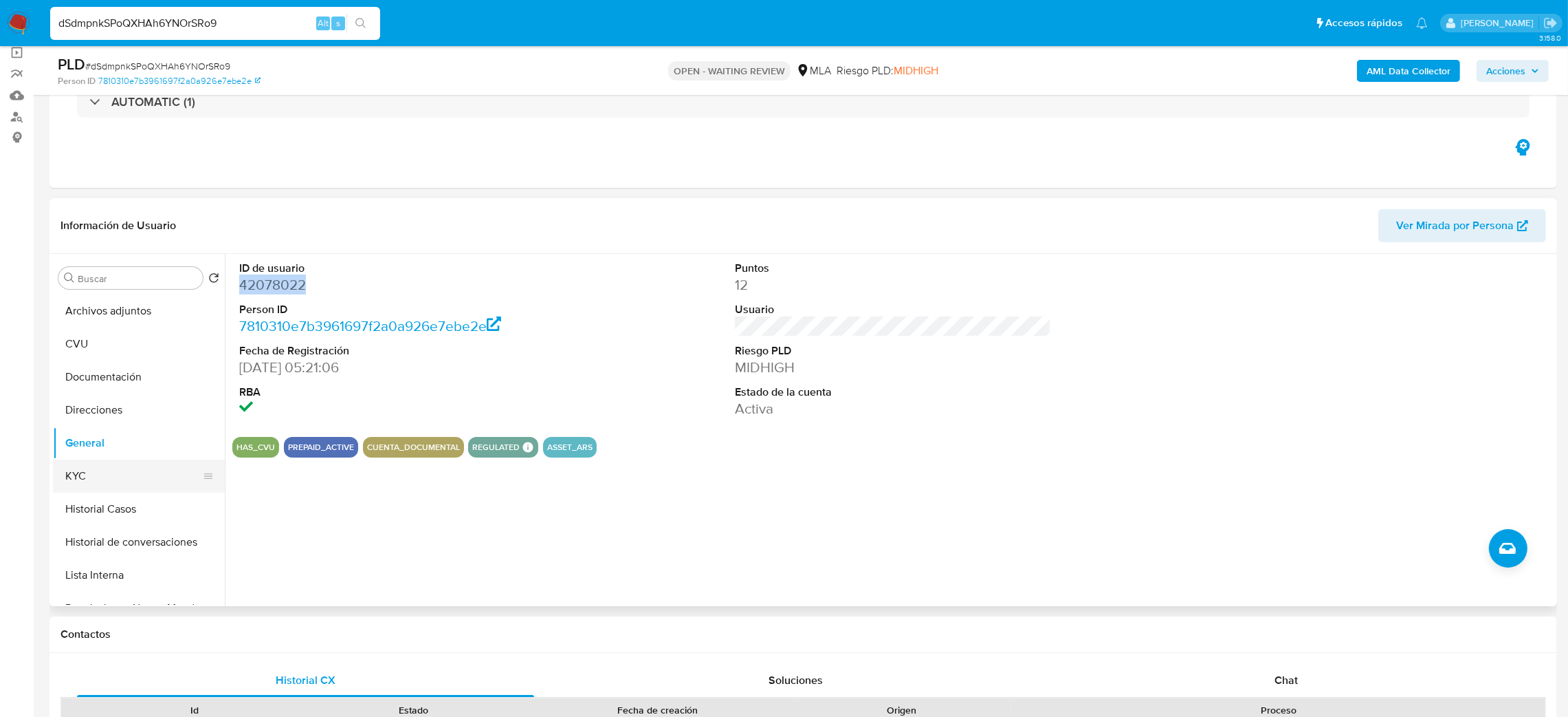
click at [119, 485] on button "KYC" at bounding box center [133, 475] width 161 height 33
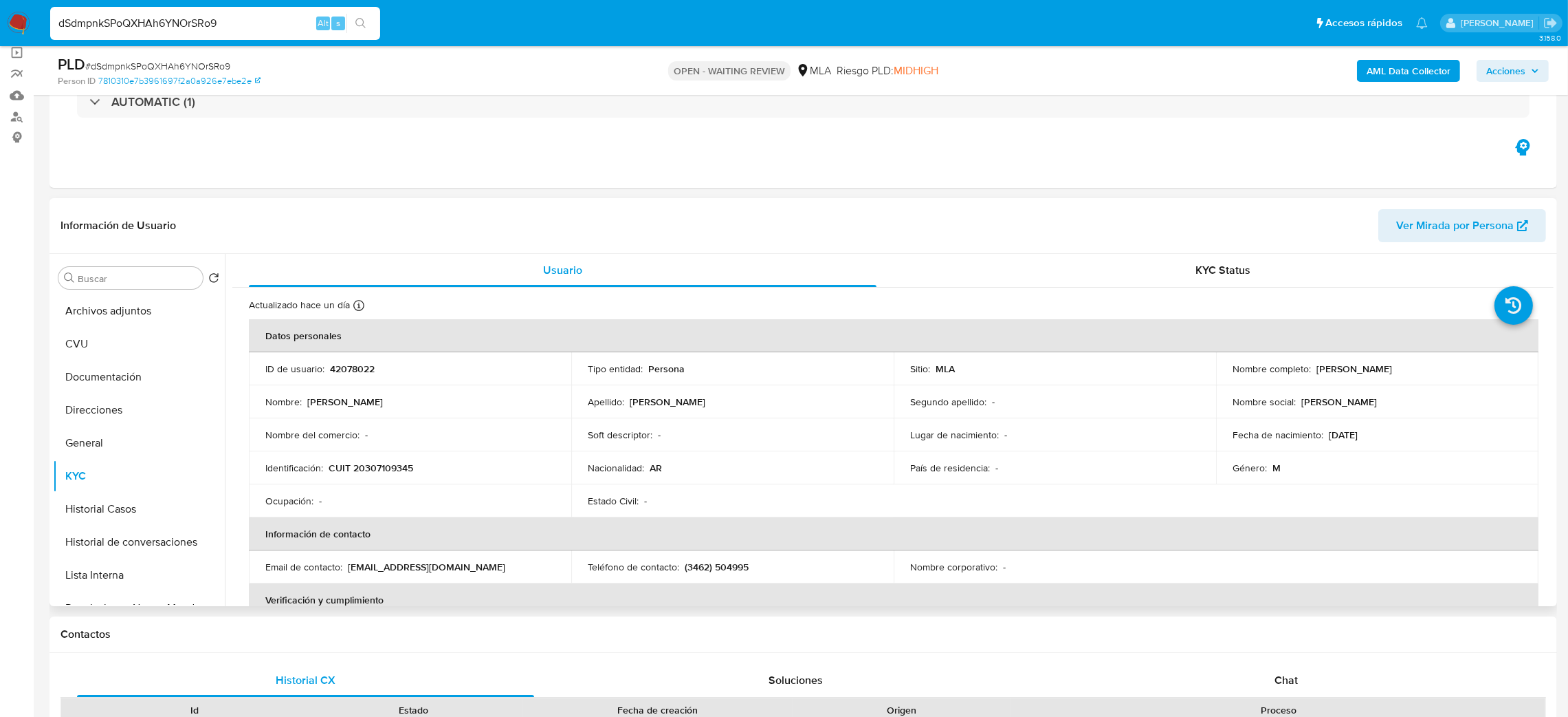
click at [392, 462] on p "CUIT 20307109345" at bounding box center [371, 468] width 84 height 13
copy p "20307109345"
click at [413, 443] on td "Nombre del comercio : -" at bounding box center [410, 434] width 322 height 33
drag, startPoint x: 366, startPoint y: 469, endPoint x: 406, endPoint y: 468, distance: 40.0
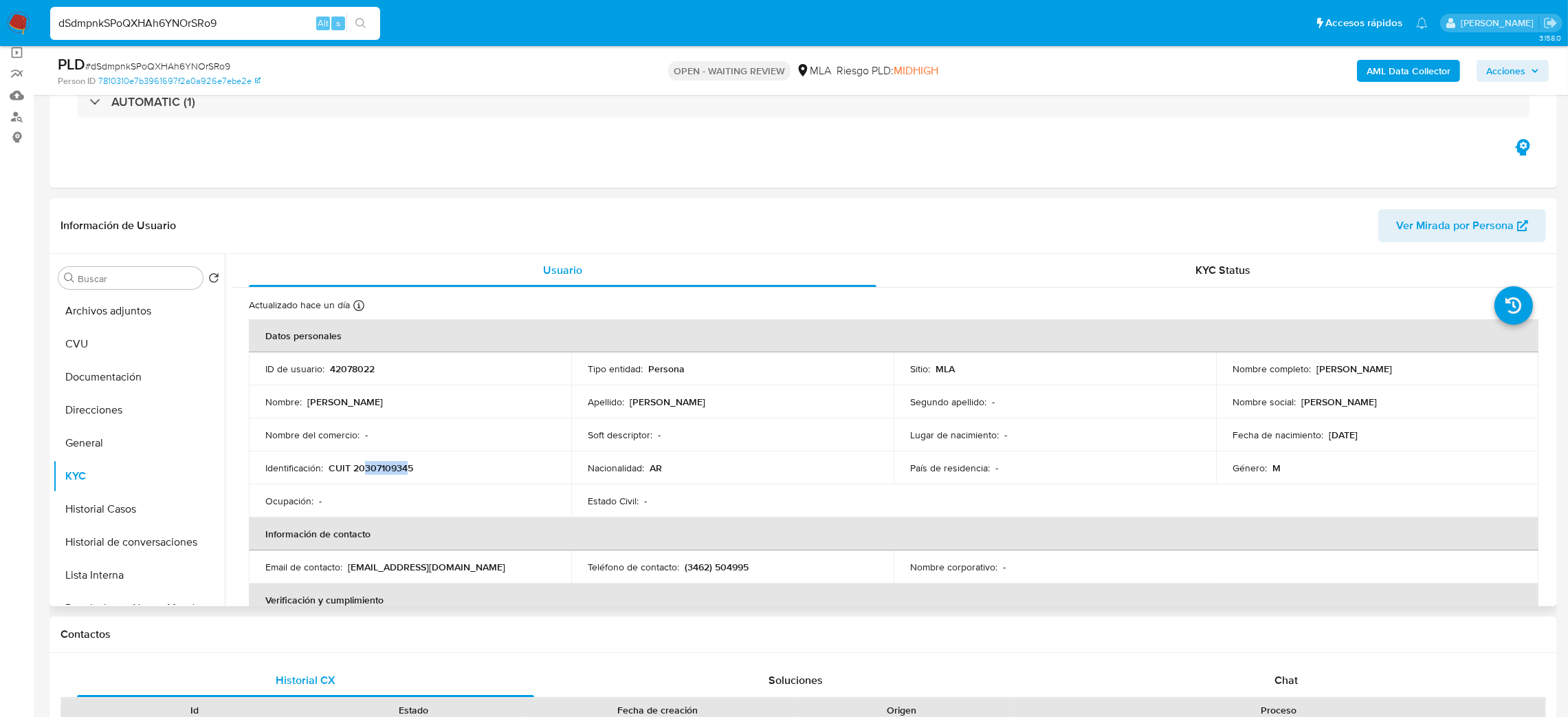
click at [406, 468] on p "CUIT 20307109345" at bounding box center [371, 468] width 84 height 13
copy p "30710934"
click at [130, 442] on button "General" at bounding box center [133, 443] width 161 height 33
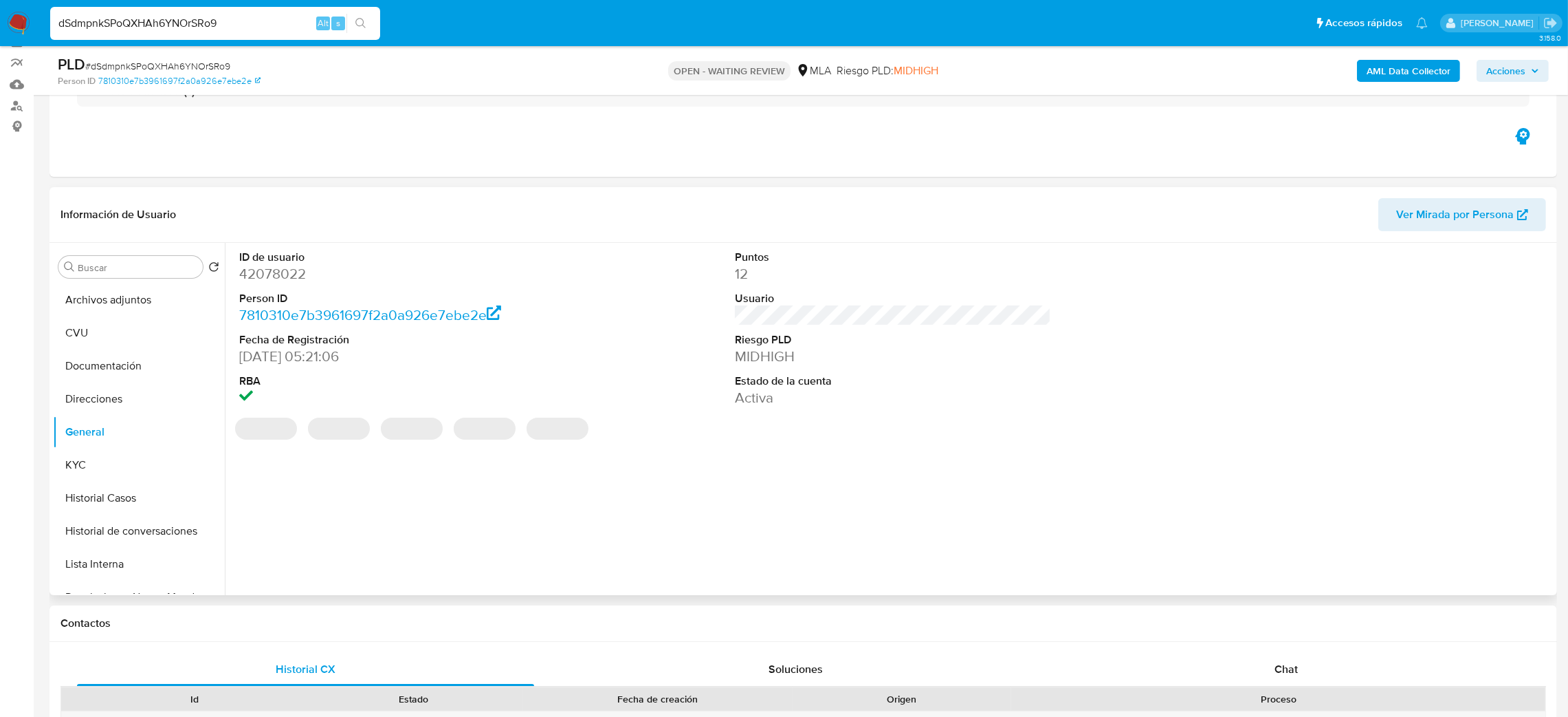
scroll to position [102, 0]
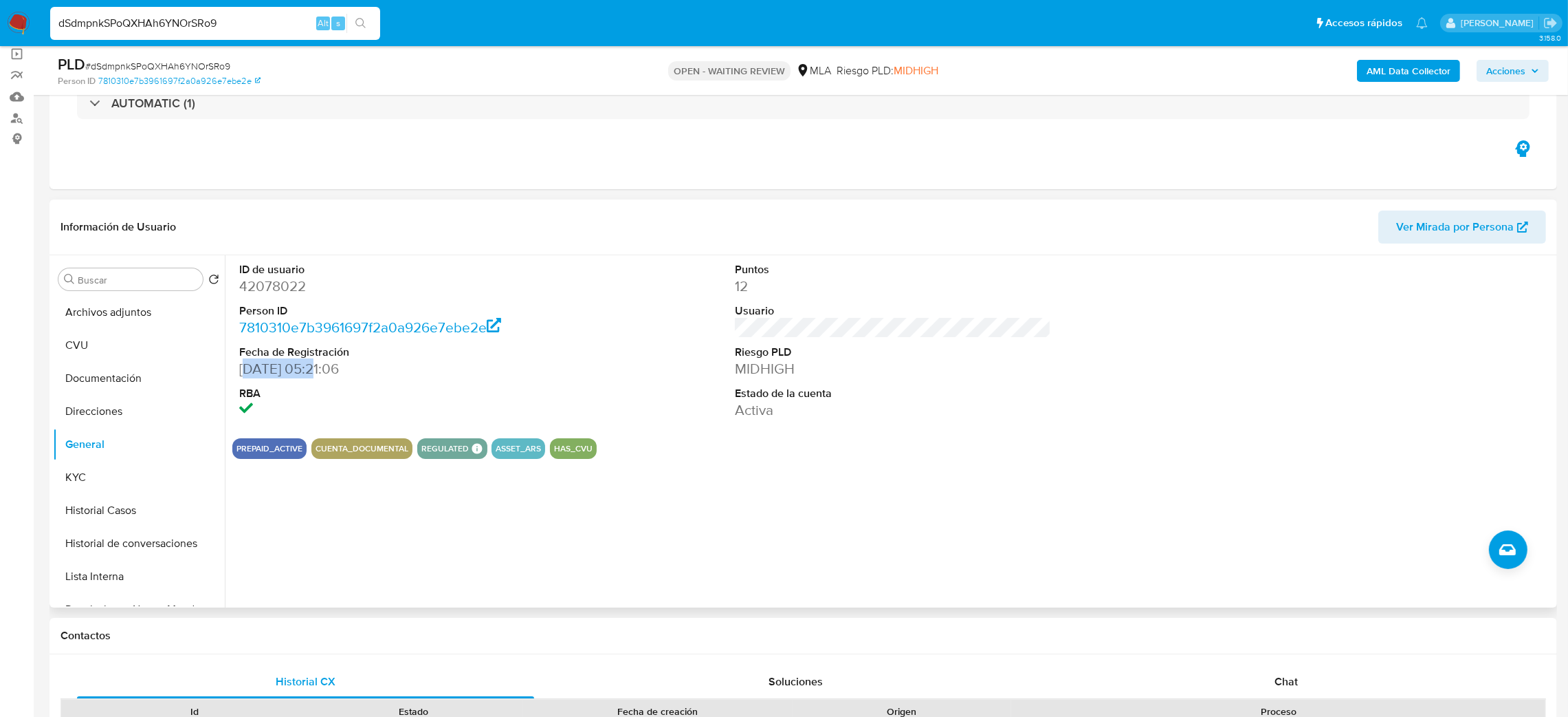
drag, startPoint x: 242, startPoint y: 371, endPoint x: 314, endPoint y: 370, distance: 72.0
click at [314, 370] on dd "26/01/2004 05:21:06" at bounding box center [397, 368] width 317 height 19
drag, startPoint x: 242, startPoint y: 368, endPoint x: 309, endPoint y: 367, distance: 67.0
click at [309, 367] on dd "26/01/2004 05:21:06" at bounding box center [397, 368] width 317 height 19
copy dd "26/01/2004"
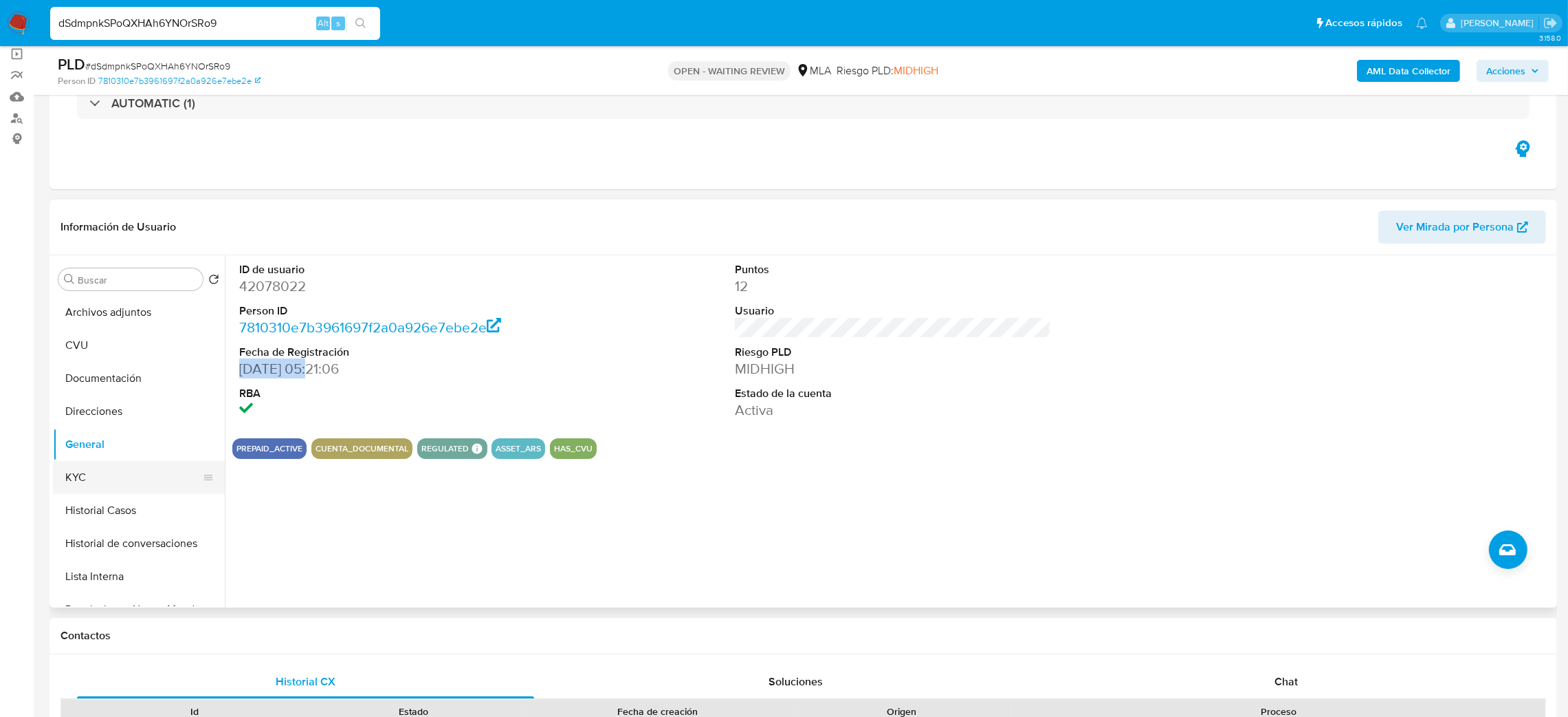
click at [123, 471] on button "KYC" at bounding box center [133, 477] width 161 height 33
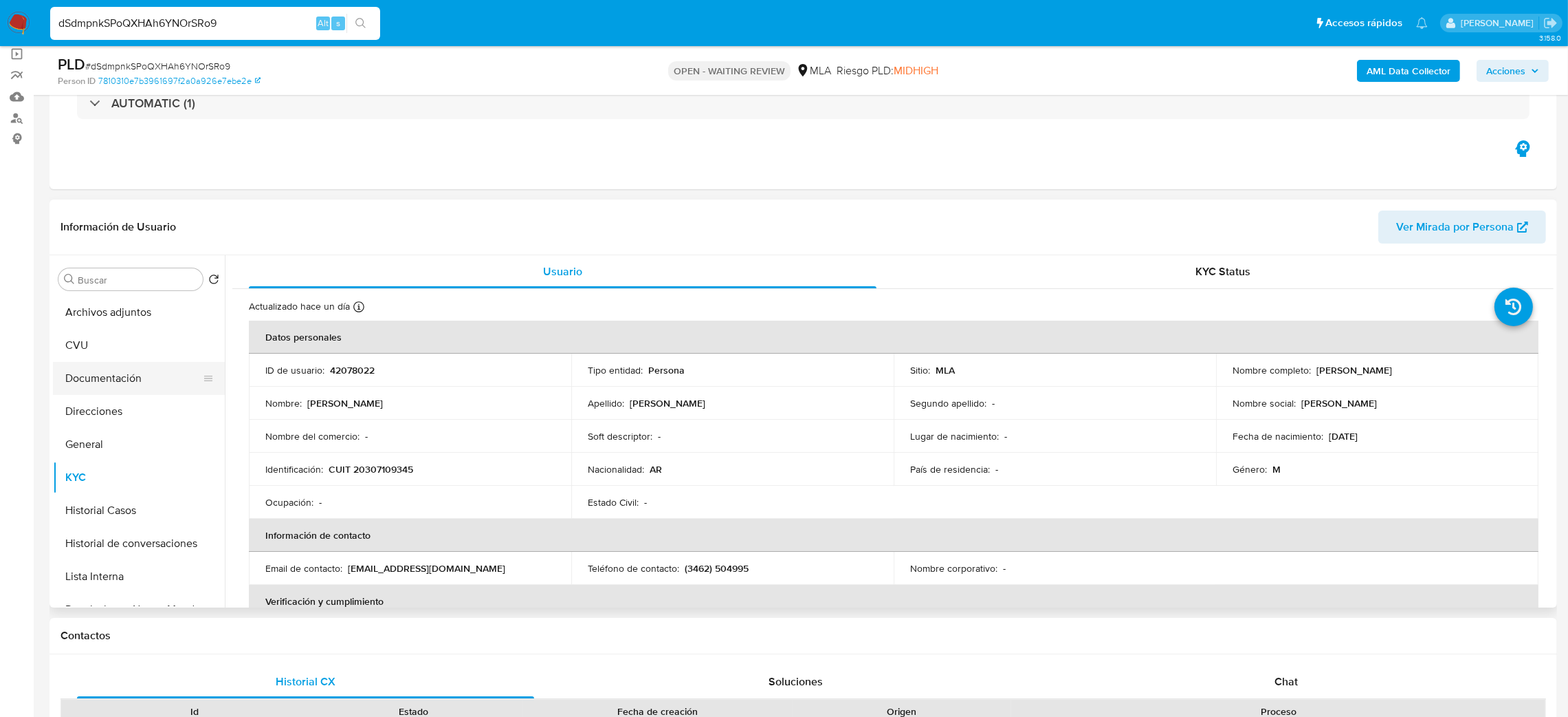
click at [135, 362] on button "Documentación" at bounding box center [133, 378] width 161 height 33
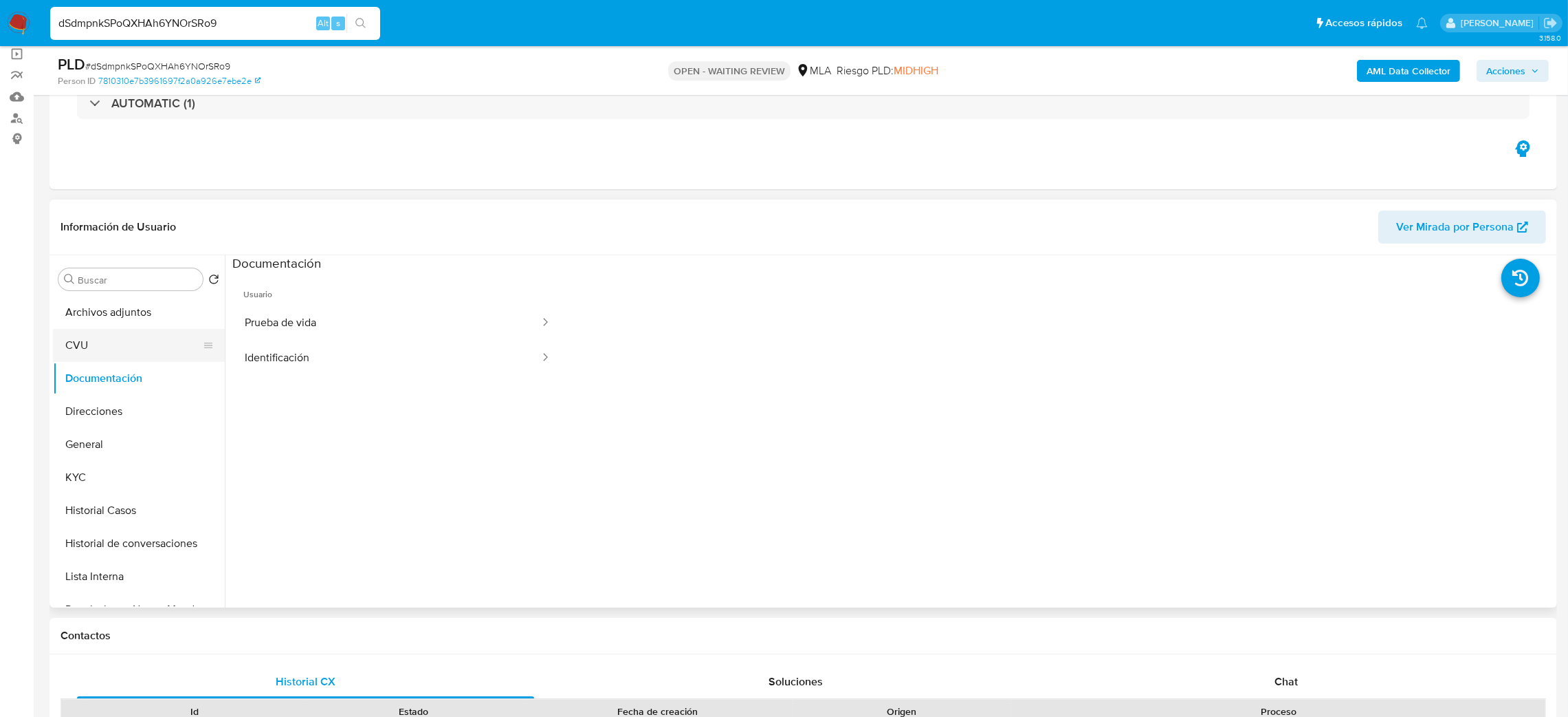
click at [127, 341] on button "CVU" at bounding box center [133, 345] width 161 height 33
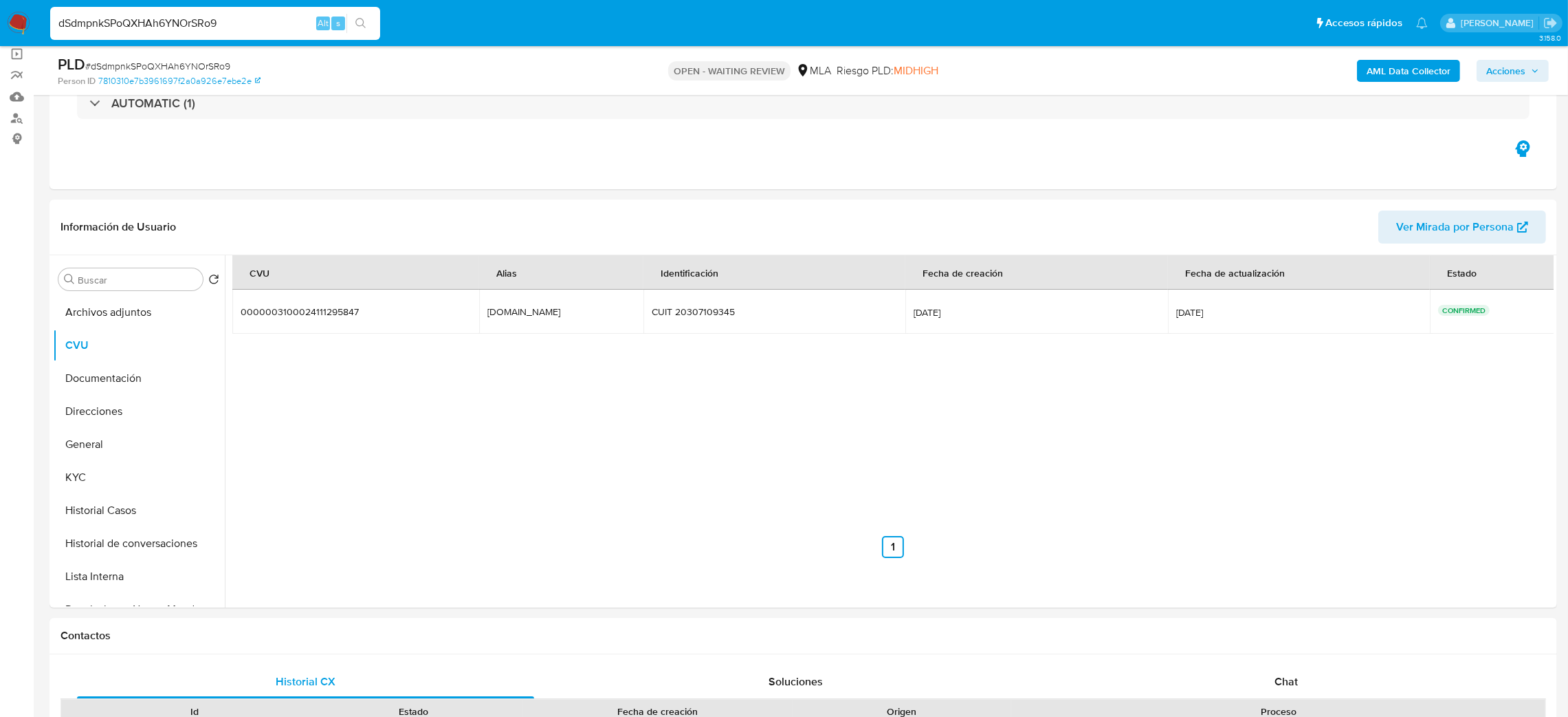
click at [174, 64] on span "# dSdmpnkSPoQXHAh6YNOrSRo9" at bounding box center [158, 66] width 145 height 13
copy span "dSdmpnkSPoQXHAh6YNOrSRo9"
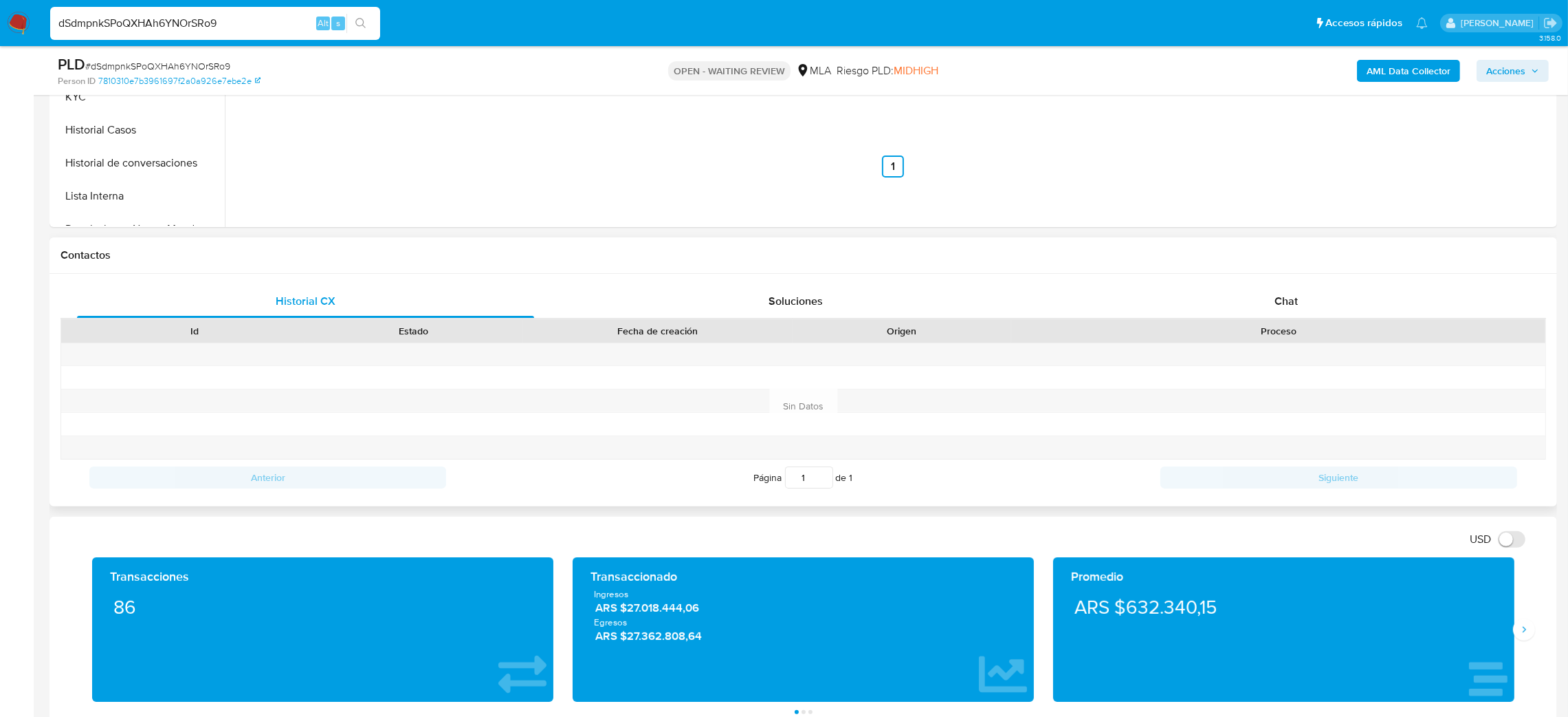
scroll to position [618, 0]
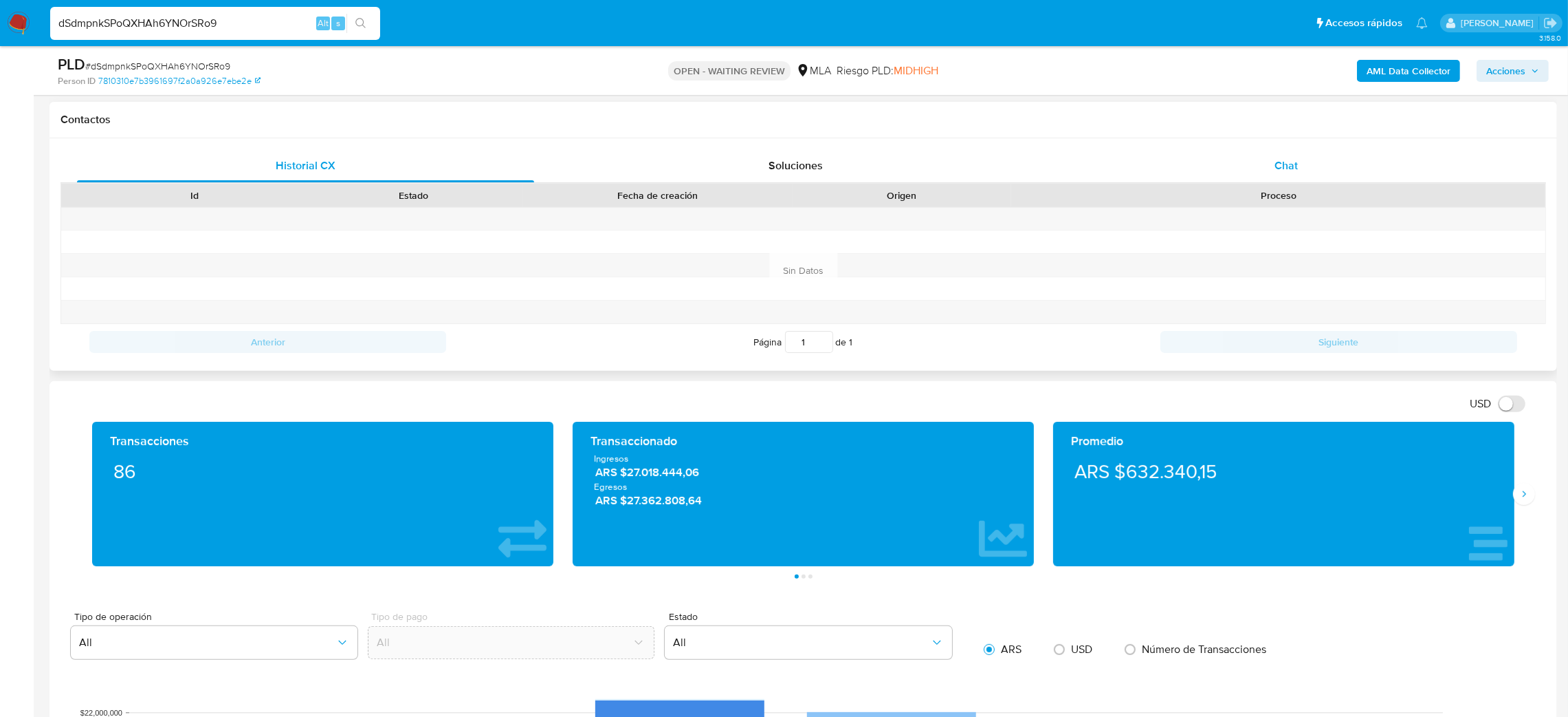
drag, startPoint x: 1297, startPoint y: 157, endPoint x: 1255, endPoint y: 168, distance: 43.4
click at [1297, 157] on span "Chat" at bounding box center [1286, 165] width 23 height 16
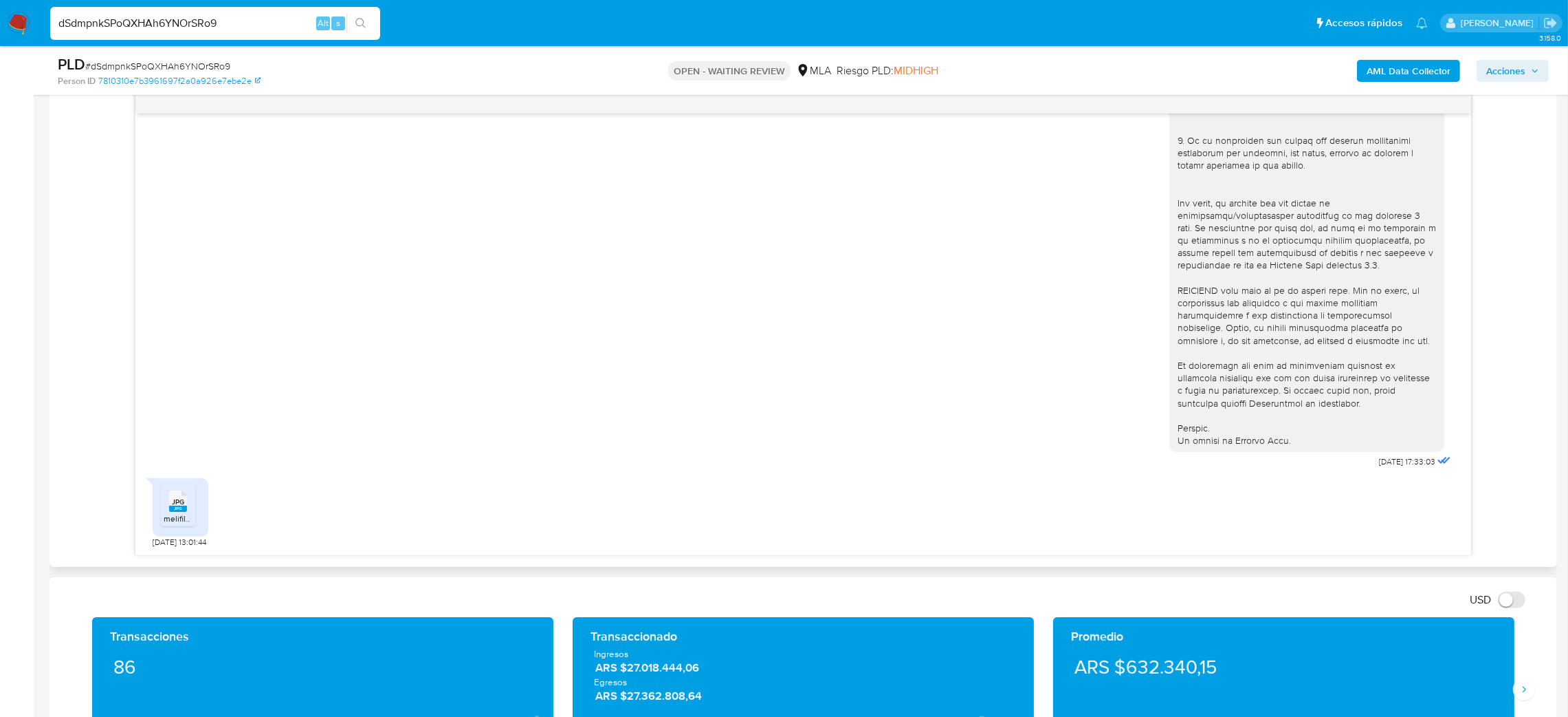
scroll to position [427, 0]
click at [181, 506] on span "JPG" at bounding box center [178, 502] width 13 height 9
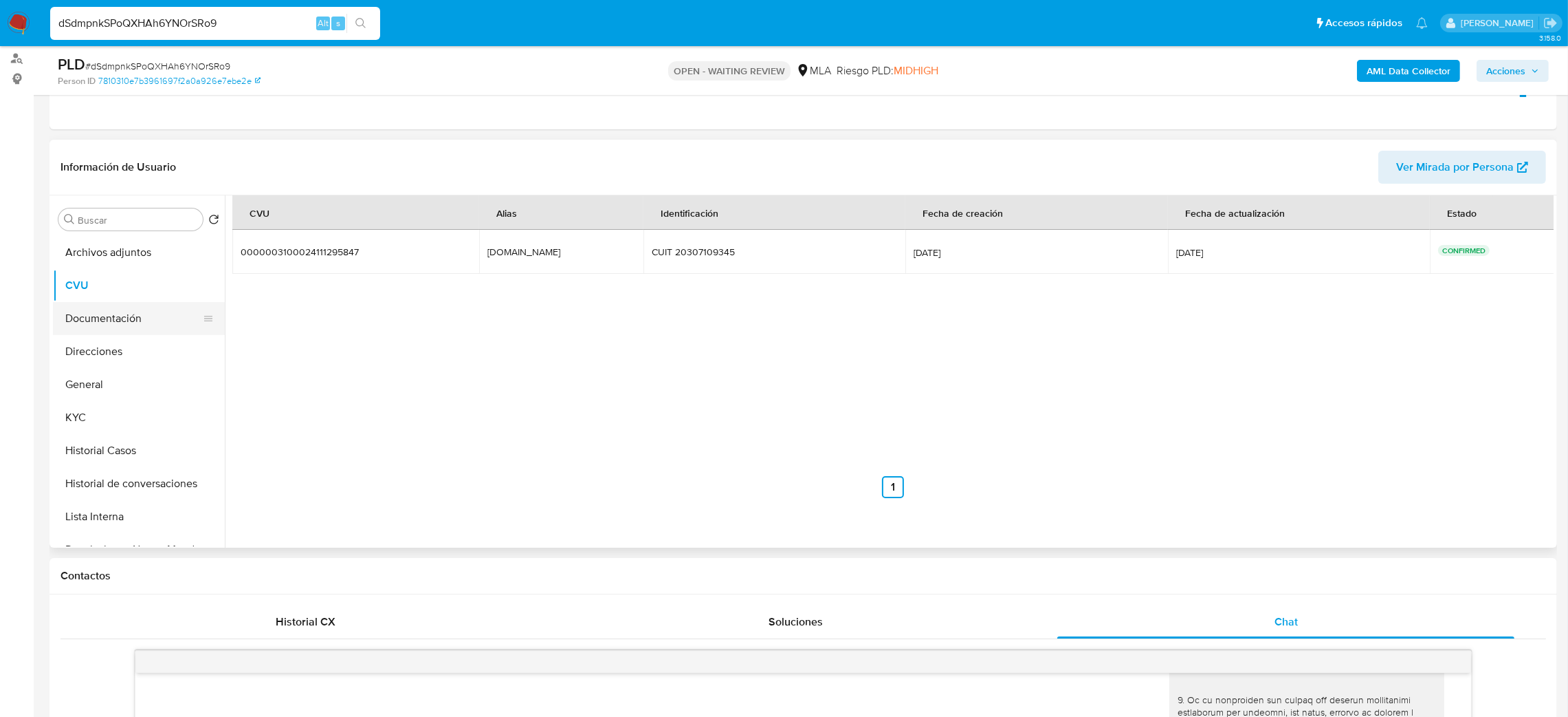
scroll to position [102, 0]
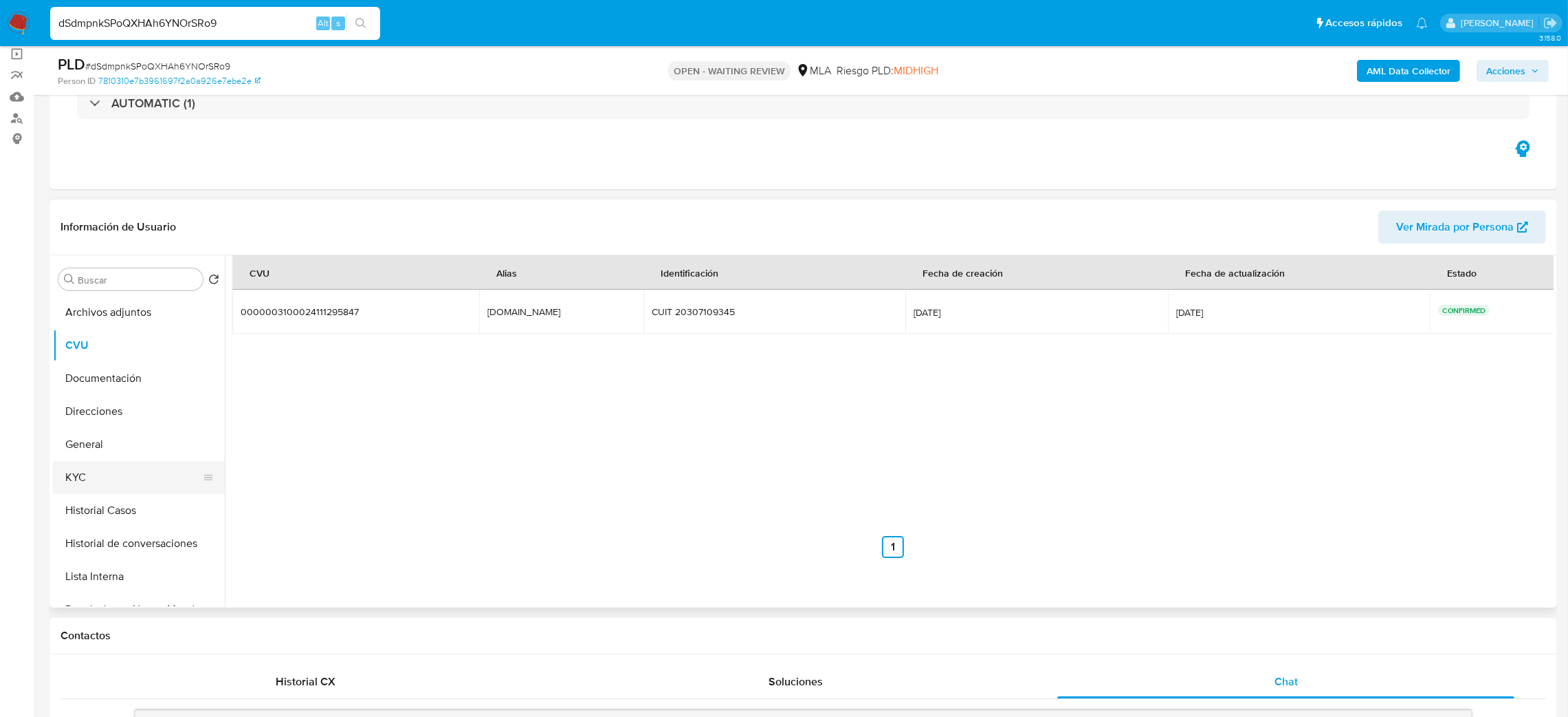
click at [113, 474] on button "KYC" at bounding box center [133, 477] width 161 height 33
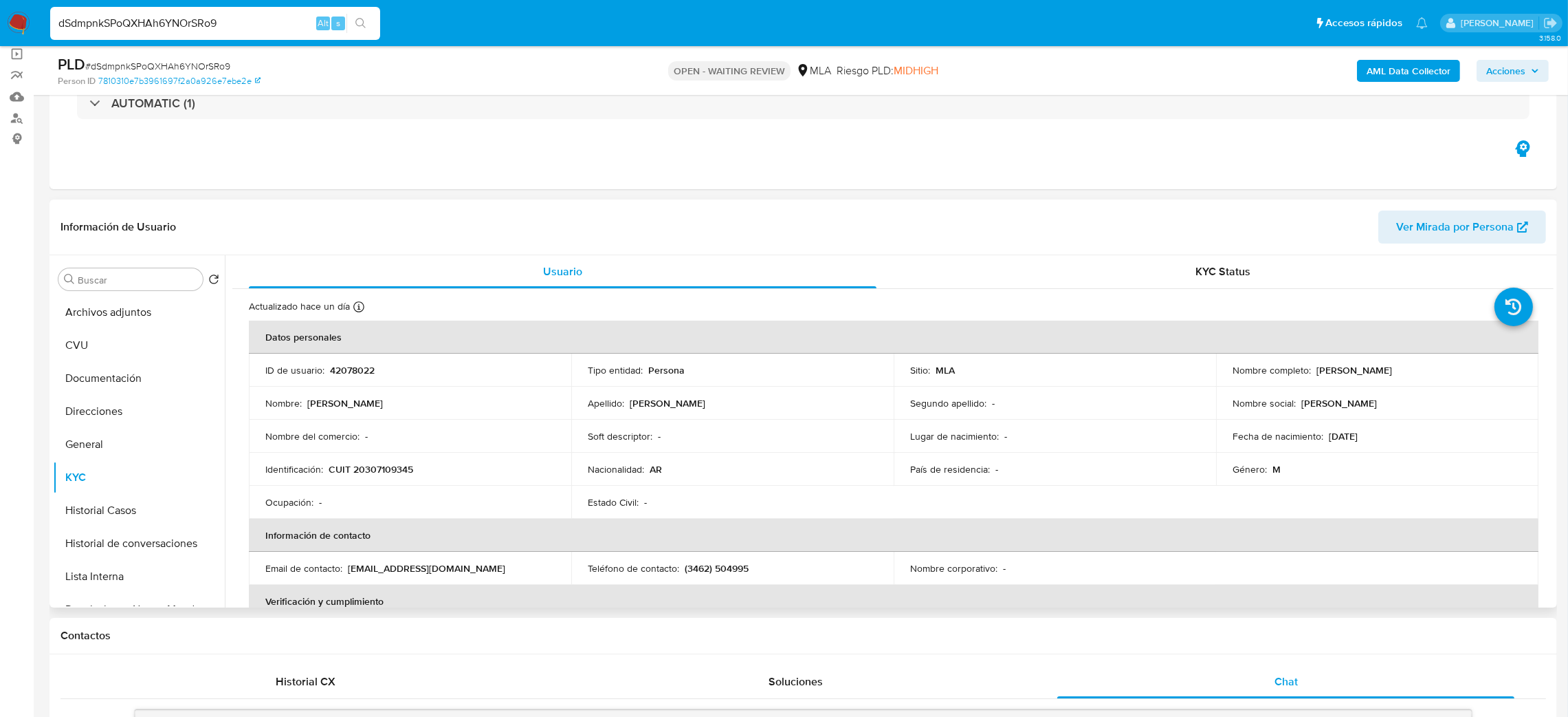
drag, startPoint x: 1313, startPoint y: 369, endPoint x: 1451, endPoint y: 370, distance: 138.0
click at [1451, 370] on div "Nombre completo : Luciano Omar Garrido" at bounding box center [1378, 370] width 289 height 13
copy p "Luciano Omar Garrido"
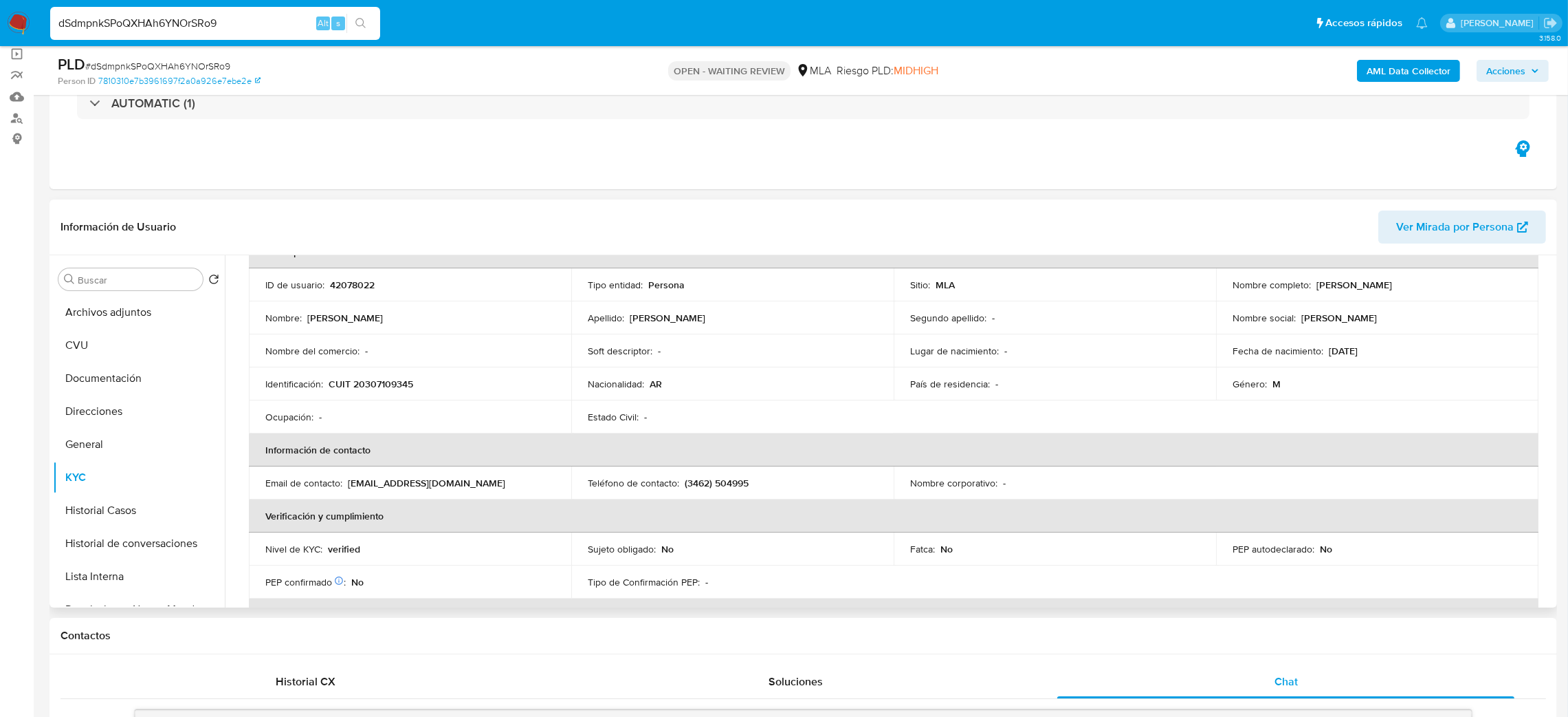
scroll to position [79, 0]
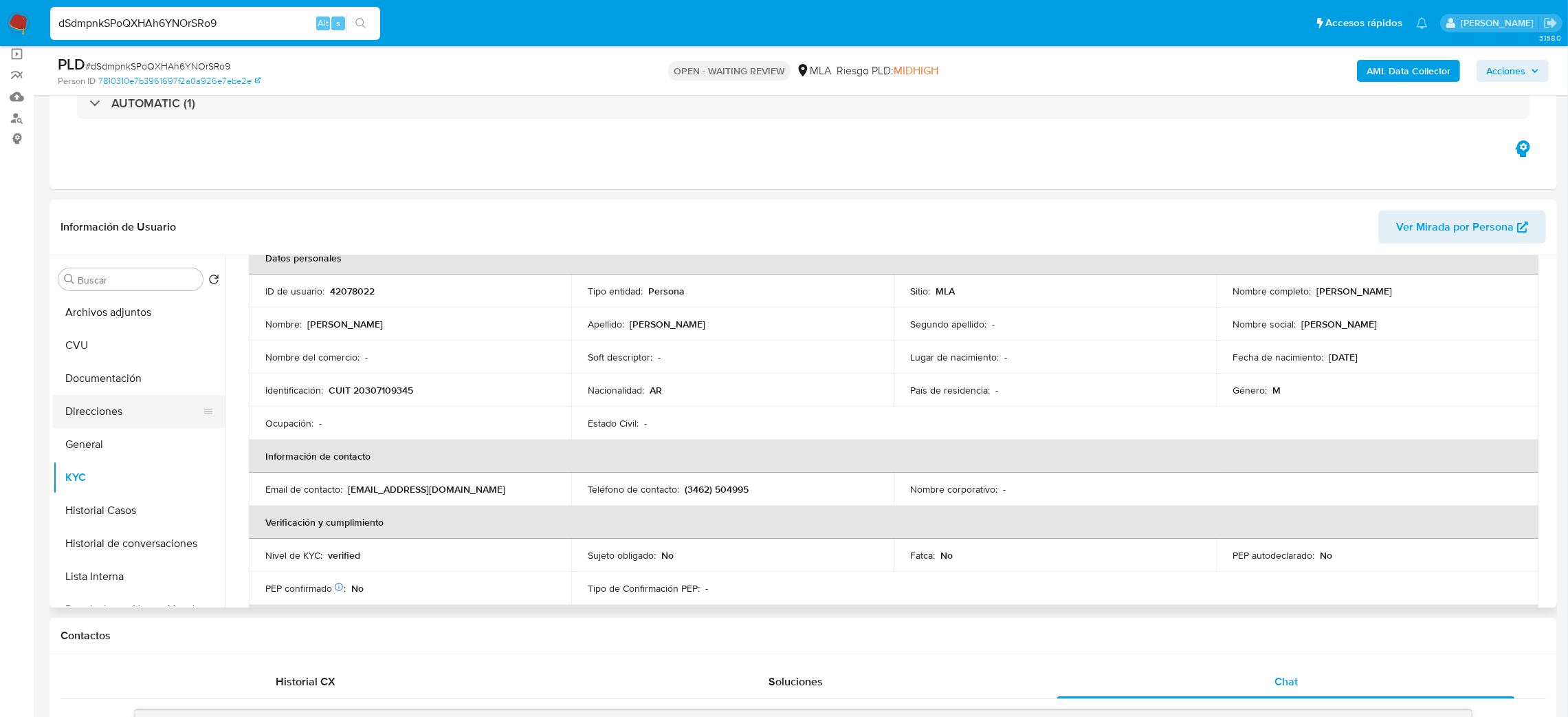
click at [117, 406] on button "Direcciones" at bounding box center [133, 411] width 161 height 33
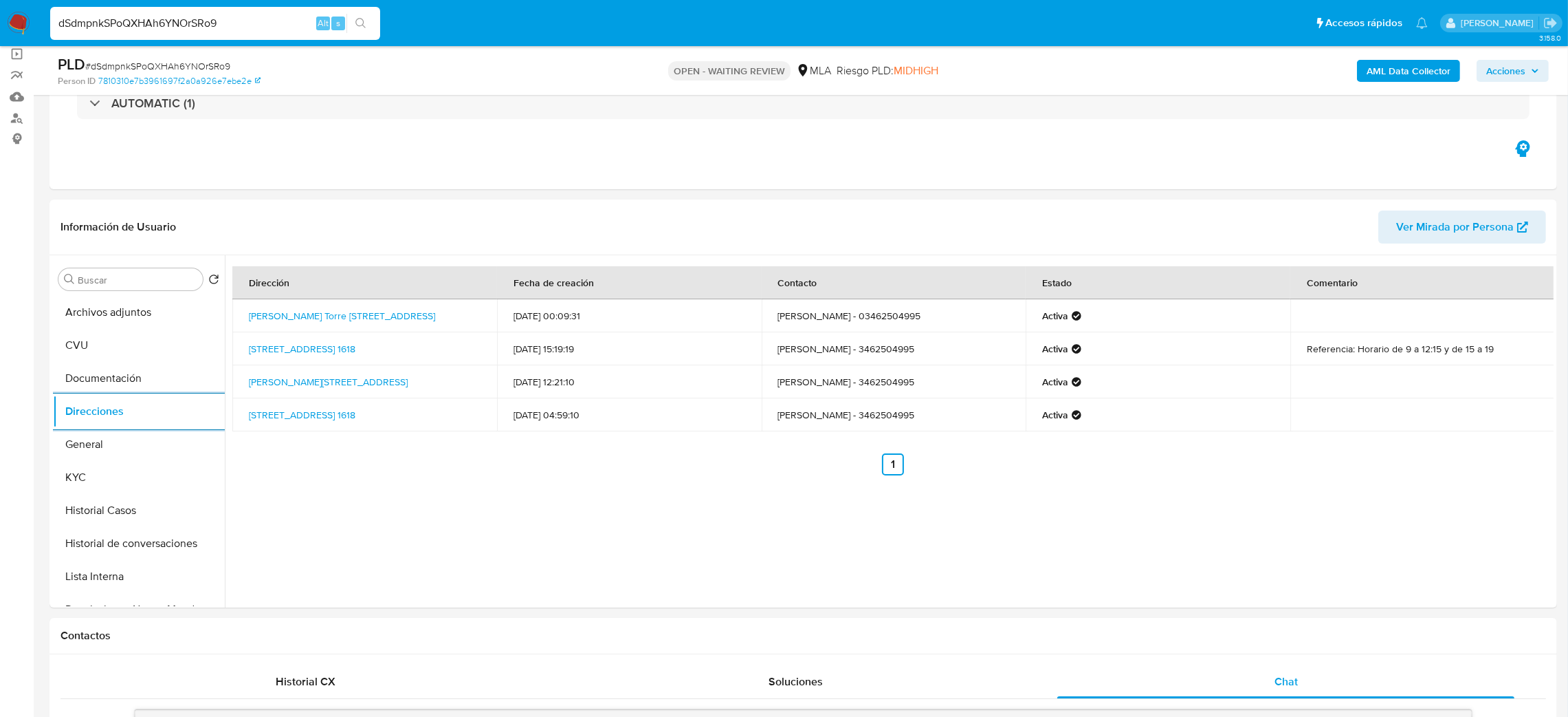
click at [160, 58] on div "PLD # dSdmpnkSPoQXHAh6YNOrSRo9" at bounding box center [304, 64] width 492 height 21
click at [159, 63] on span "# dSdmpnkSPoQXHAh6YNOrSRo9" at bounding box center [158, 66] width 145 height 13
copy span "dSdmpnkSPoQXHAh6YNOrSRo9"
click at [24, 13] on img at bounding box center [19, 23] width 23 height 23
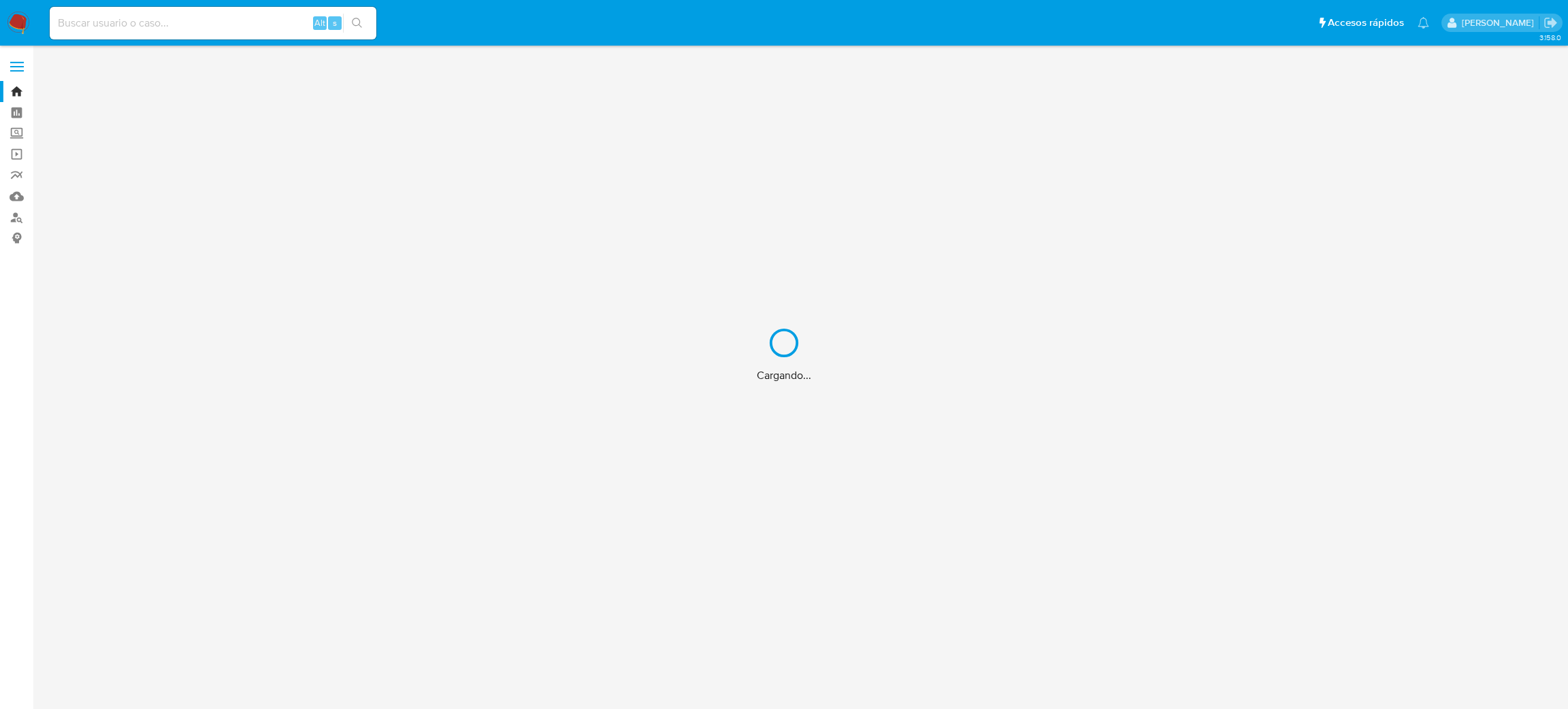
click at [18, 211] on div "Cargando..." at bounding box center [784, 354] width 1568 height 709
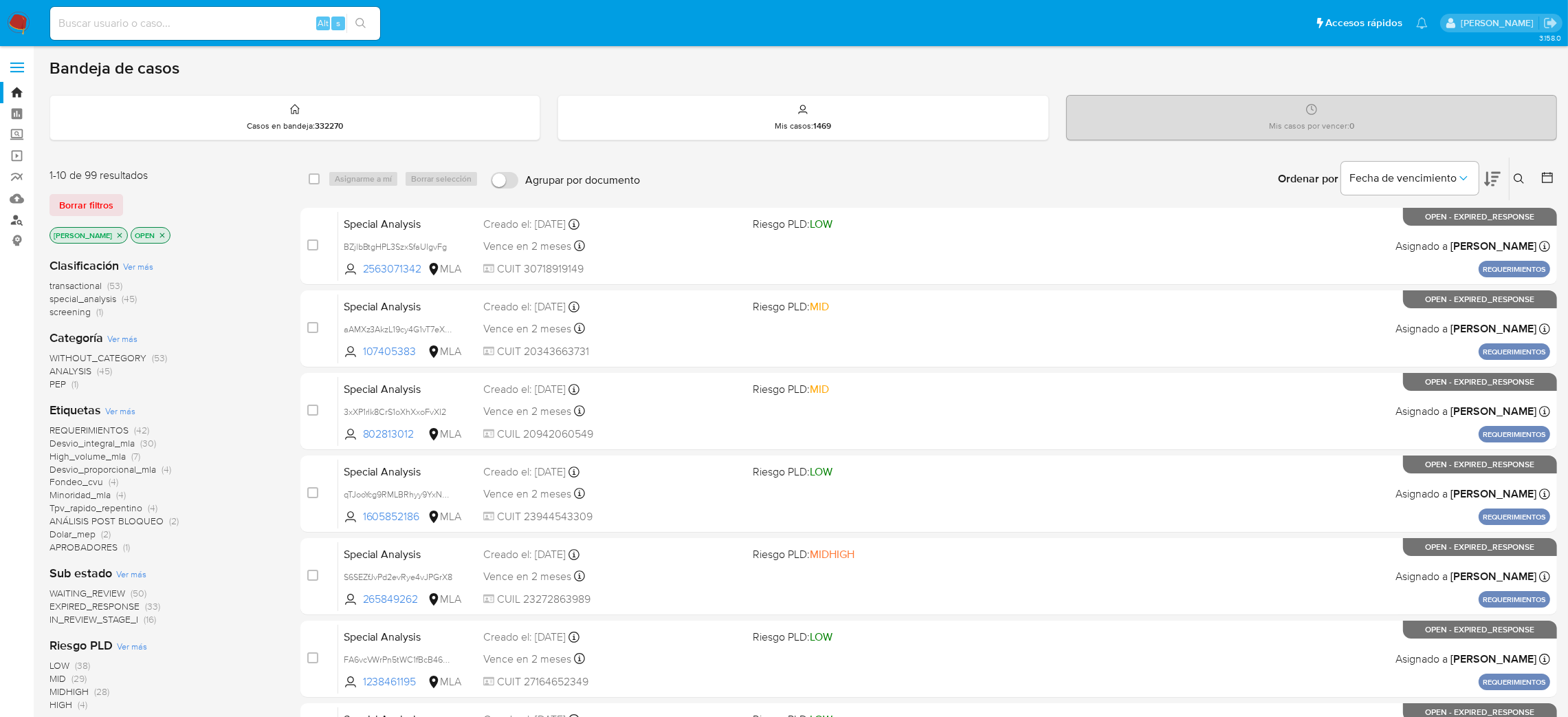
click at [17, 225] on link "Buscador de personas" at bounding box center [82, 220] width 163 height 22
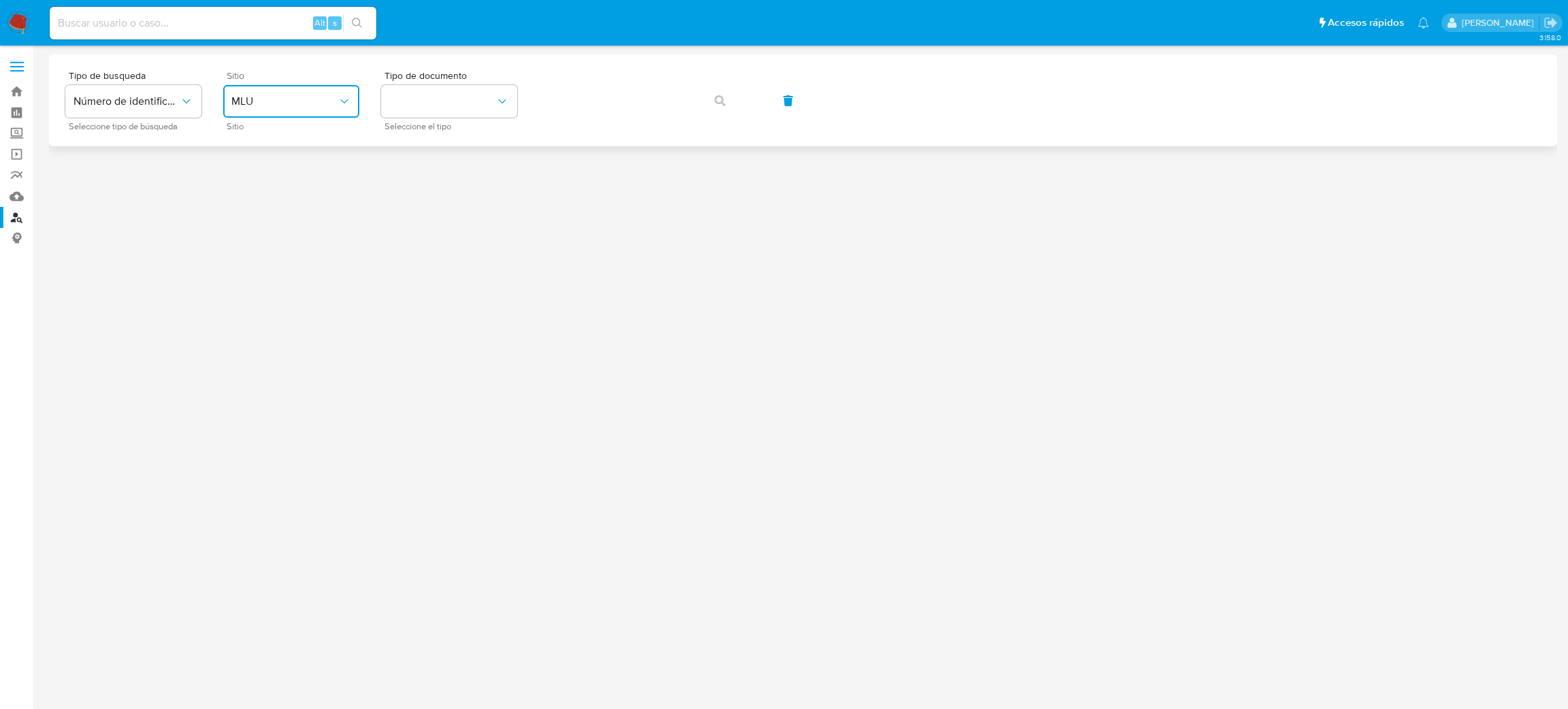
click at [339, 92] on button "MLU" at bounding box center [291, 101] width 136 height 33
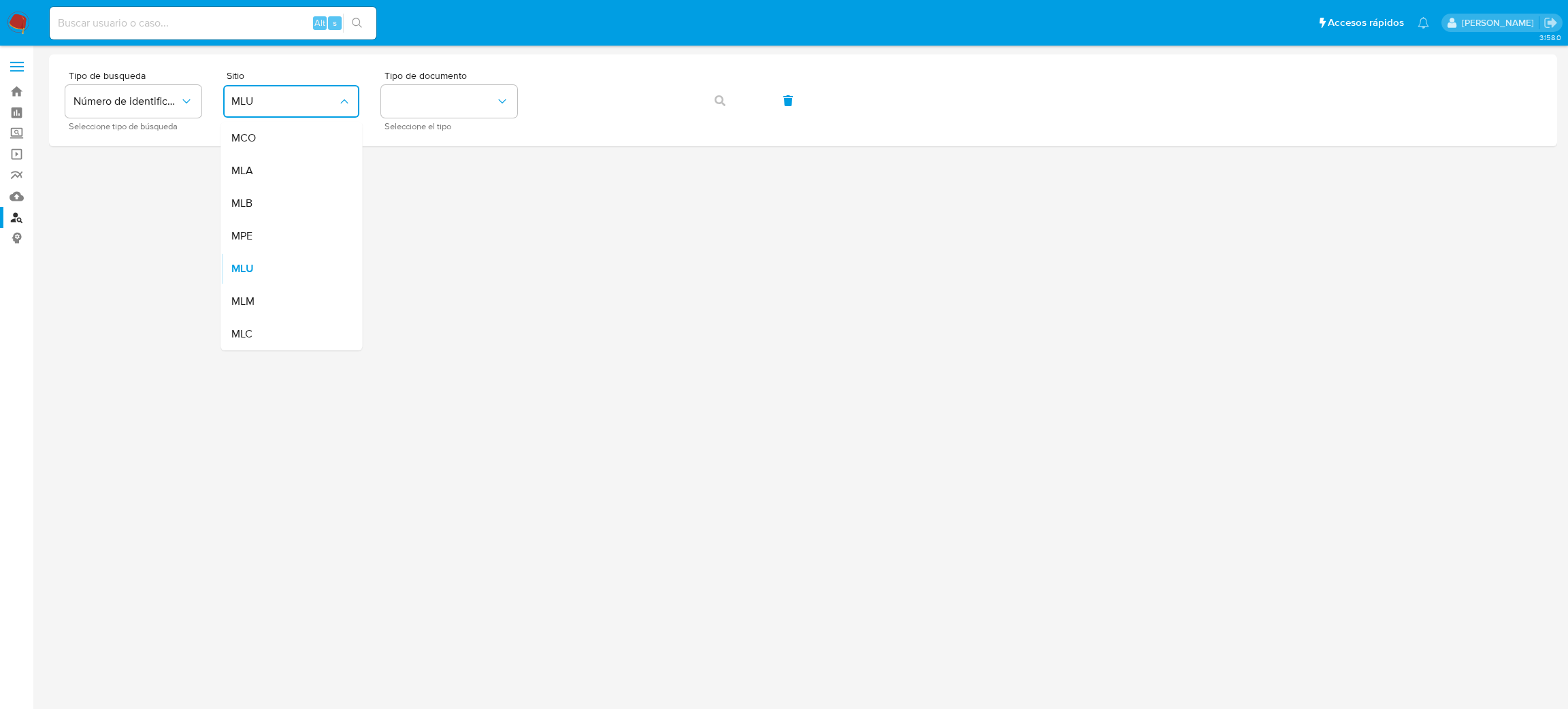
click at [299, 170] on div "MLA" at bounding box center [287, 171] width 112 height 33
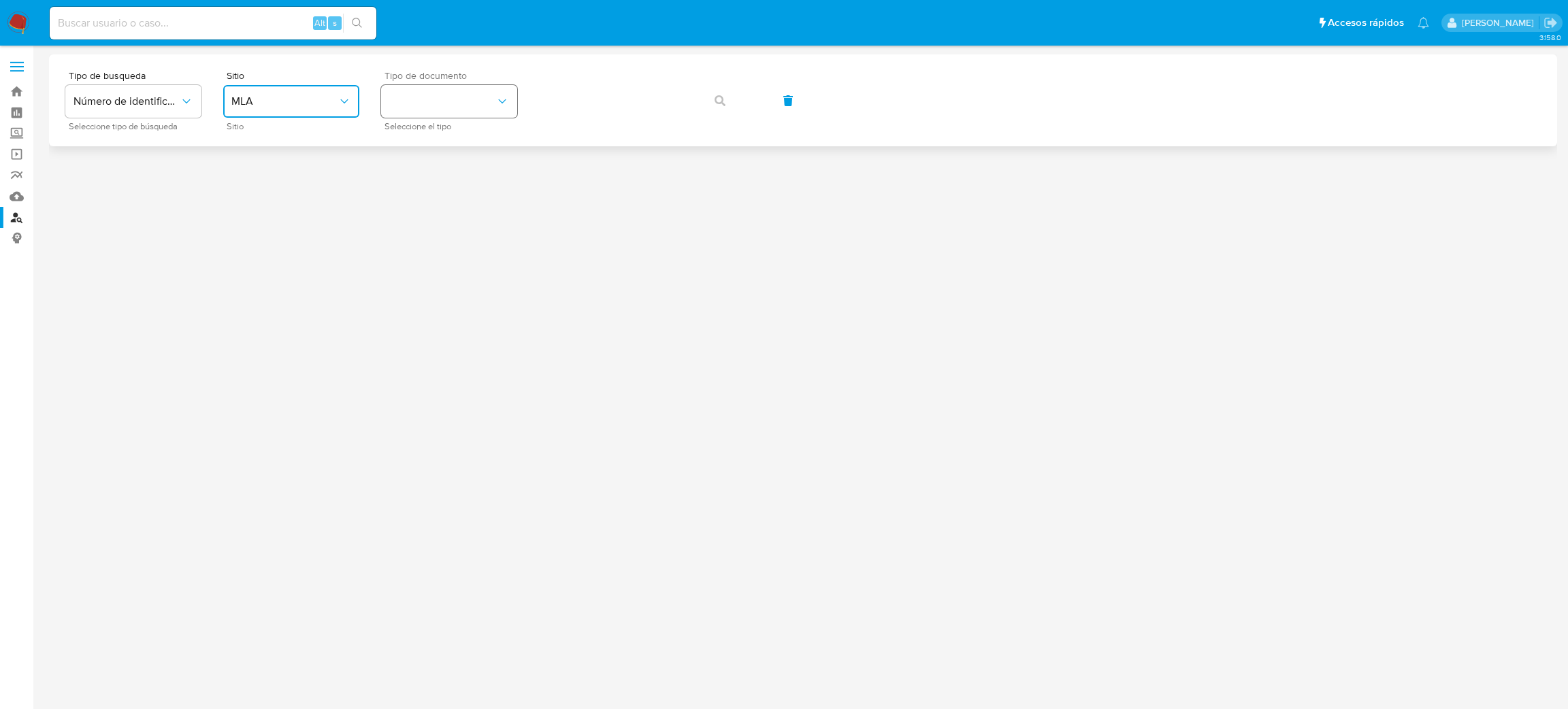
click at [434, 96] on button "identificationType" at bounding box center [449, 101] width 136 height 33
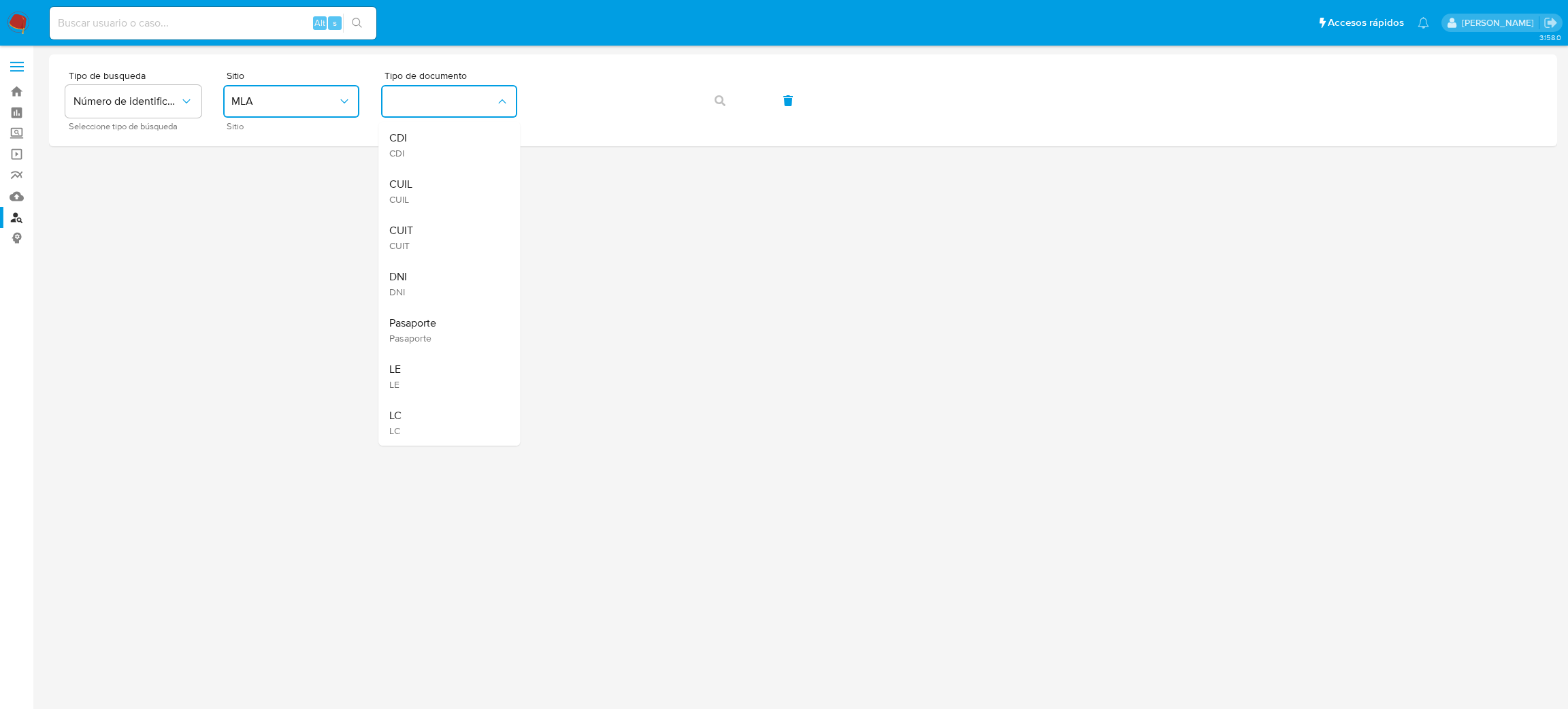
click at [454, 230] on div "CUIT CUIT" at bounding box center [445, 237] width 112 height 46
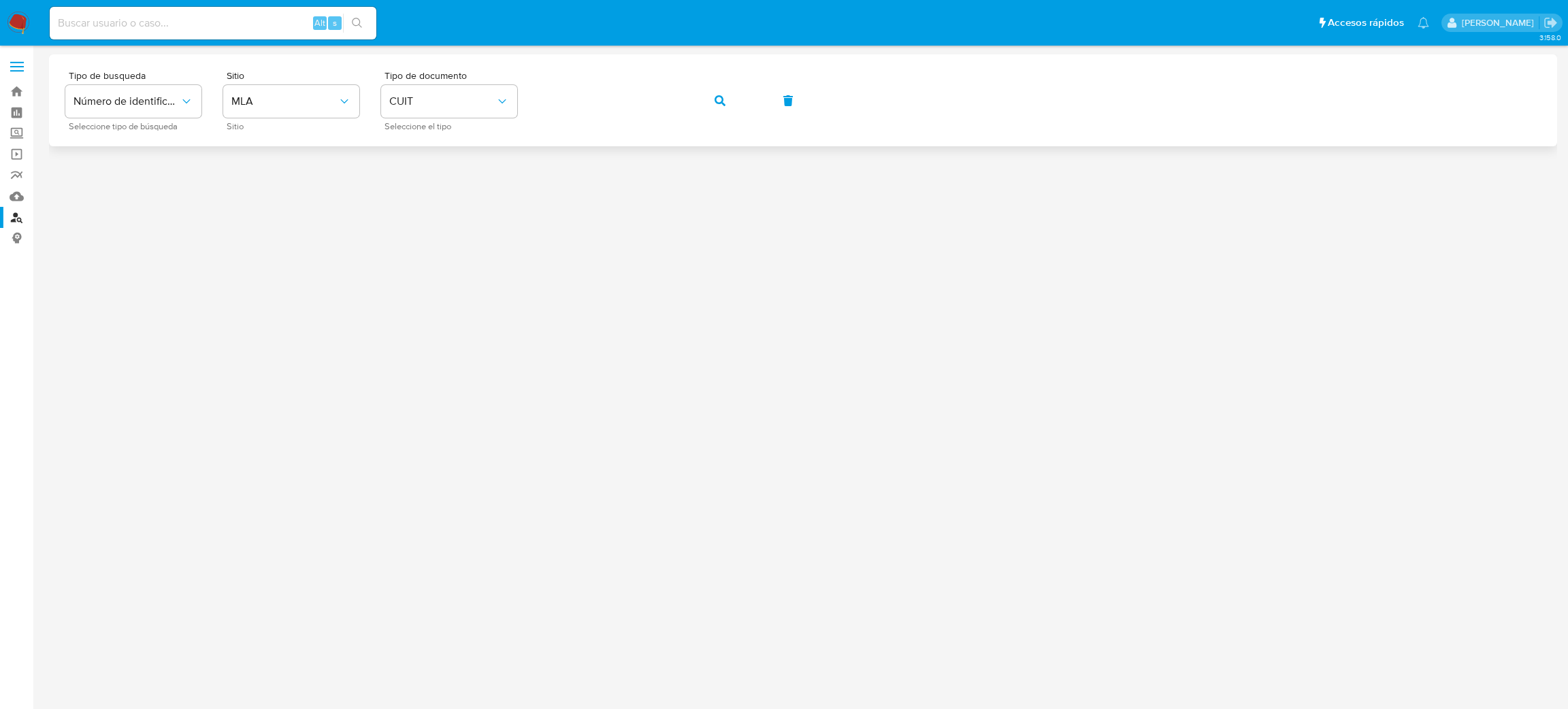
click at [703, 104] on button "button" at bounding box center [720, 100] width 46 height 33
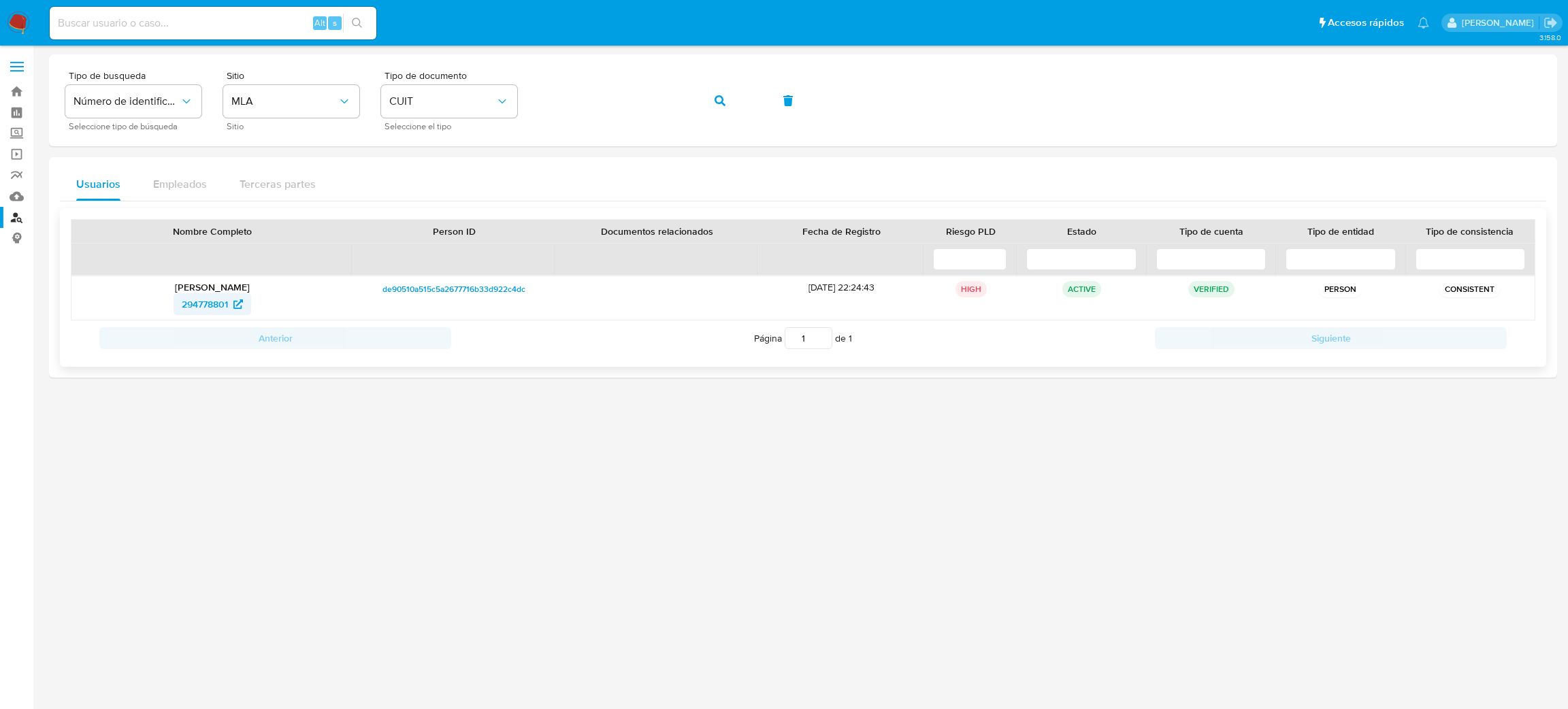
click at [176, 315] on div "[PERSON_NAME] 294778801" at bounding box center [212, 298] width 281 height 44
click at [204, 310] on span "294778801" at bounding box center [204, 304] width 46 height 21
click at [468, 95] on div "Tipo de busqueda Número de identificación Seleccione tipo de búsqueda Sitio MLA…" at bounding box center [803, 100] width 1476 height 60
click at [716, 106] on span "button" at bounding box center [720, 100] width 11 height 30
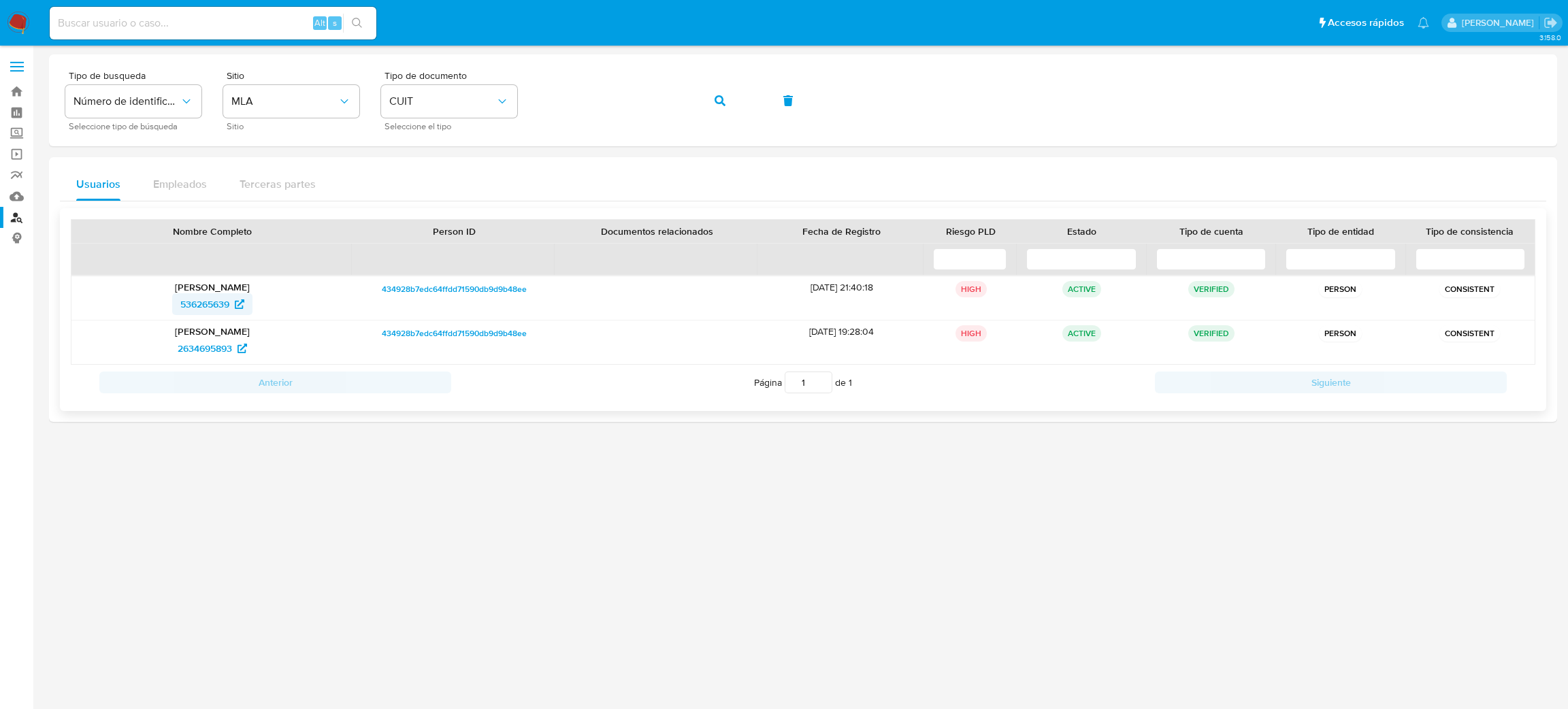
click at [199, 303] on span "536265639" at bounding box center [204, 304] width 49 height 21
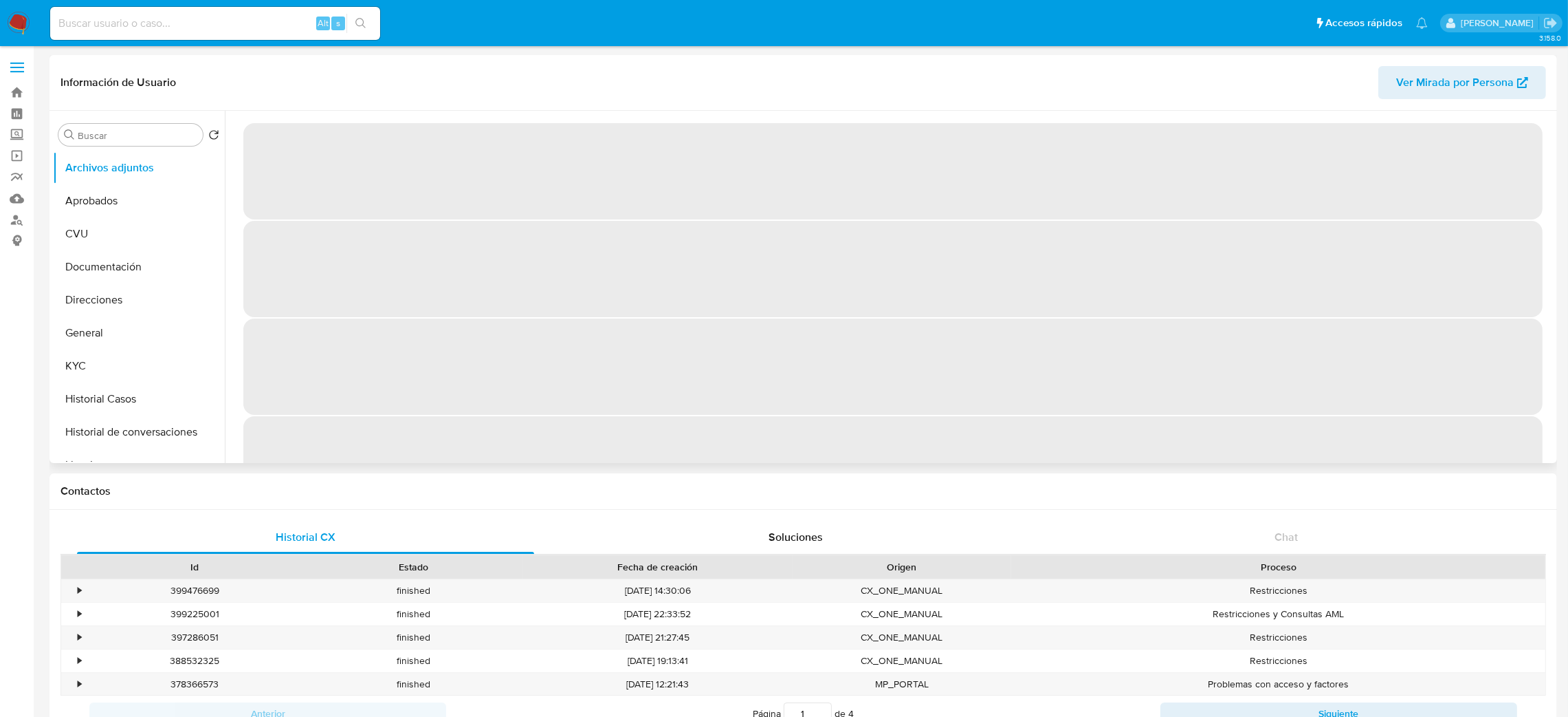
drag, startPoint x: 137, startPoint y: 398, endPoint x: 290, endPoint y: 362, distance: 157.2
click at [137, 398] on button "Historial Casos" at bounding box center [138, 399] width 172 height 33
select select "10"
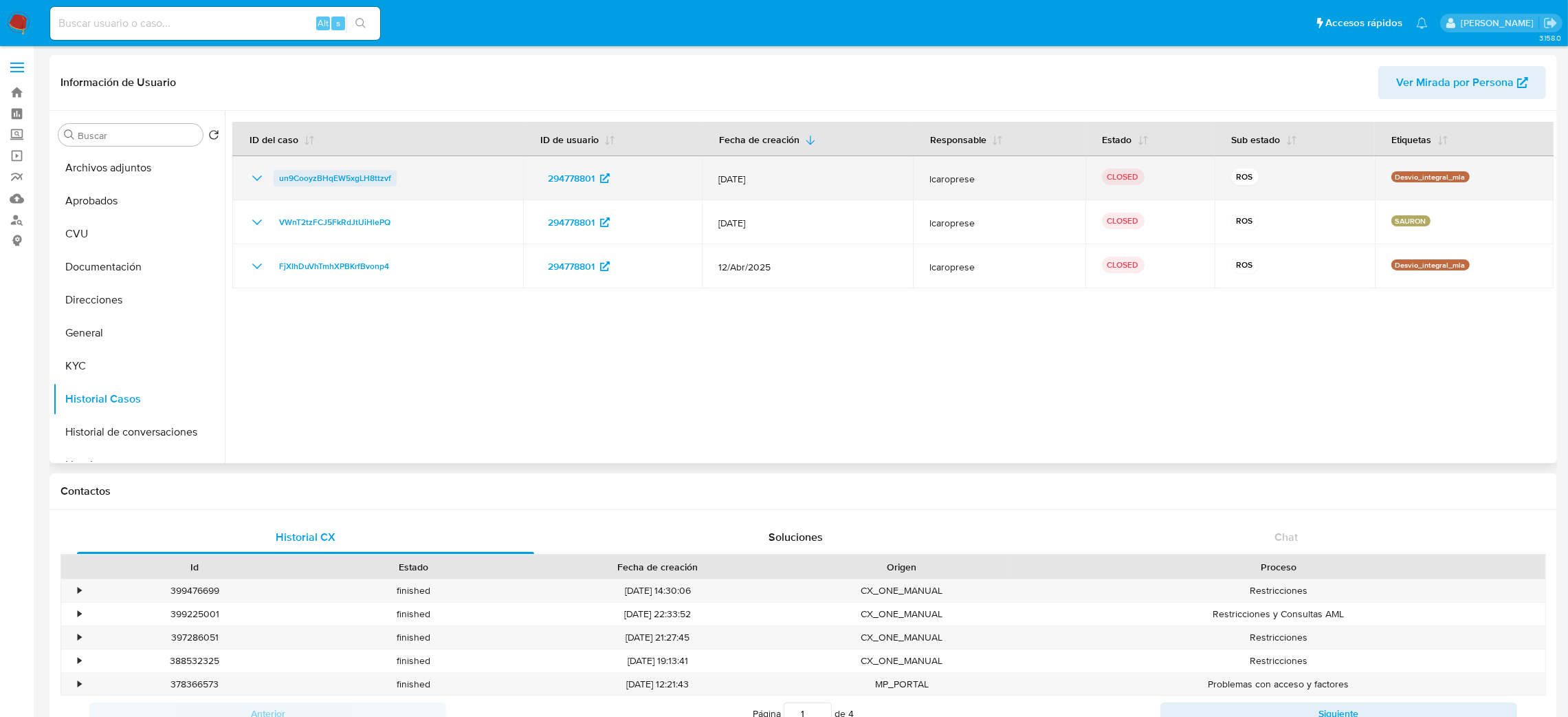
click at [339, 179] on span "un9CooyzBHqEW5xgLH8ttzvf" at bounding box center [335, 178] width 112 height 16
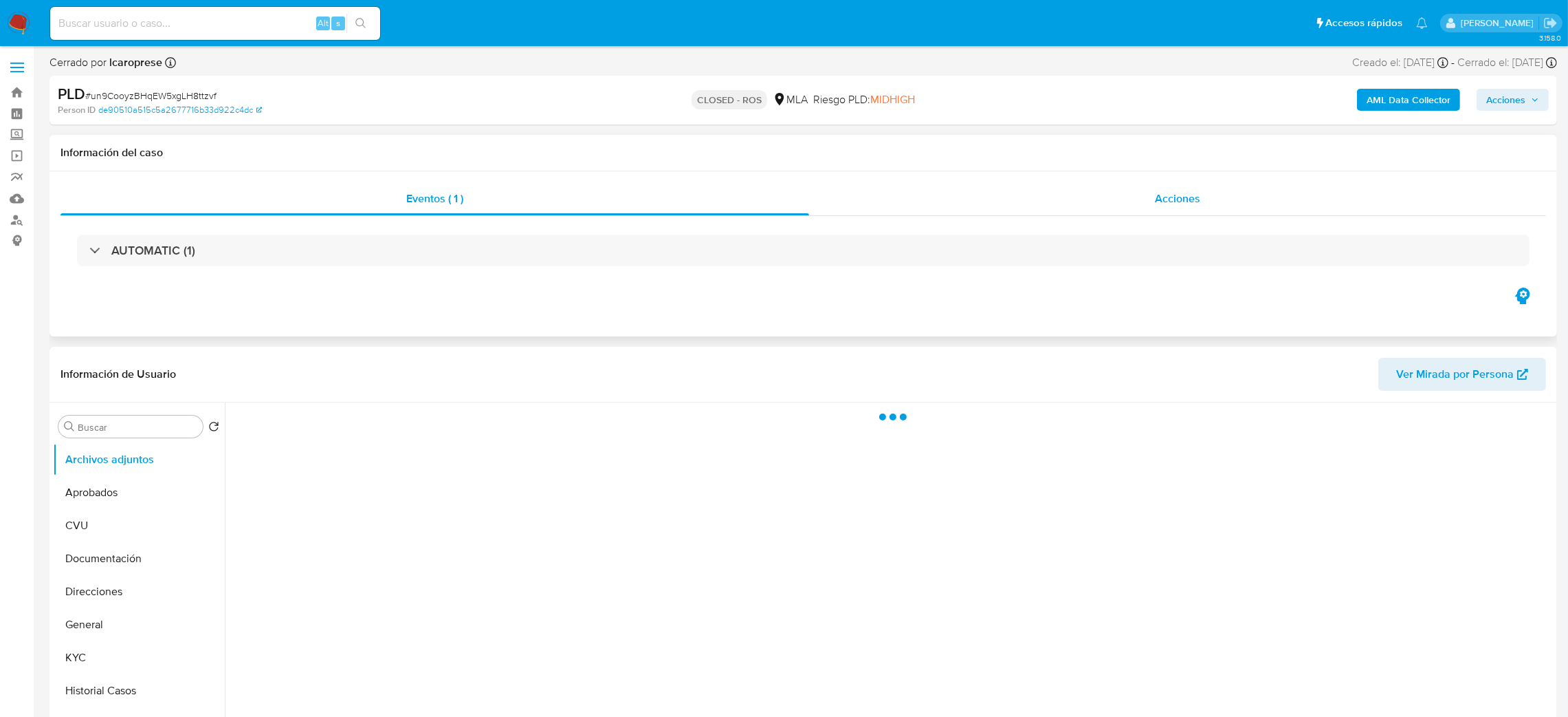
click at [1148, 213] on div "Acciones" at bounding box center [1177, 199] width 737 height 33
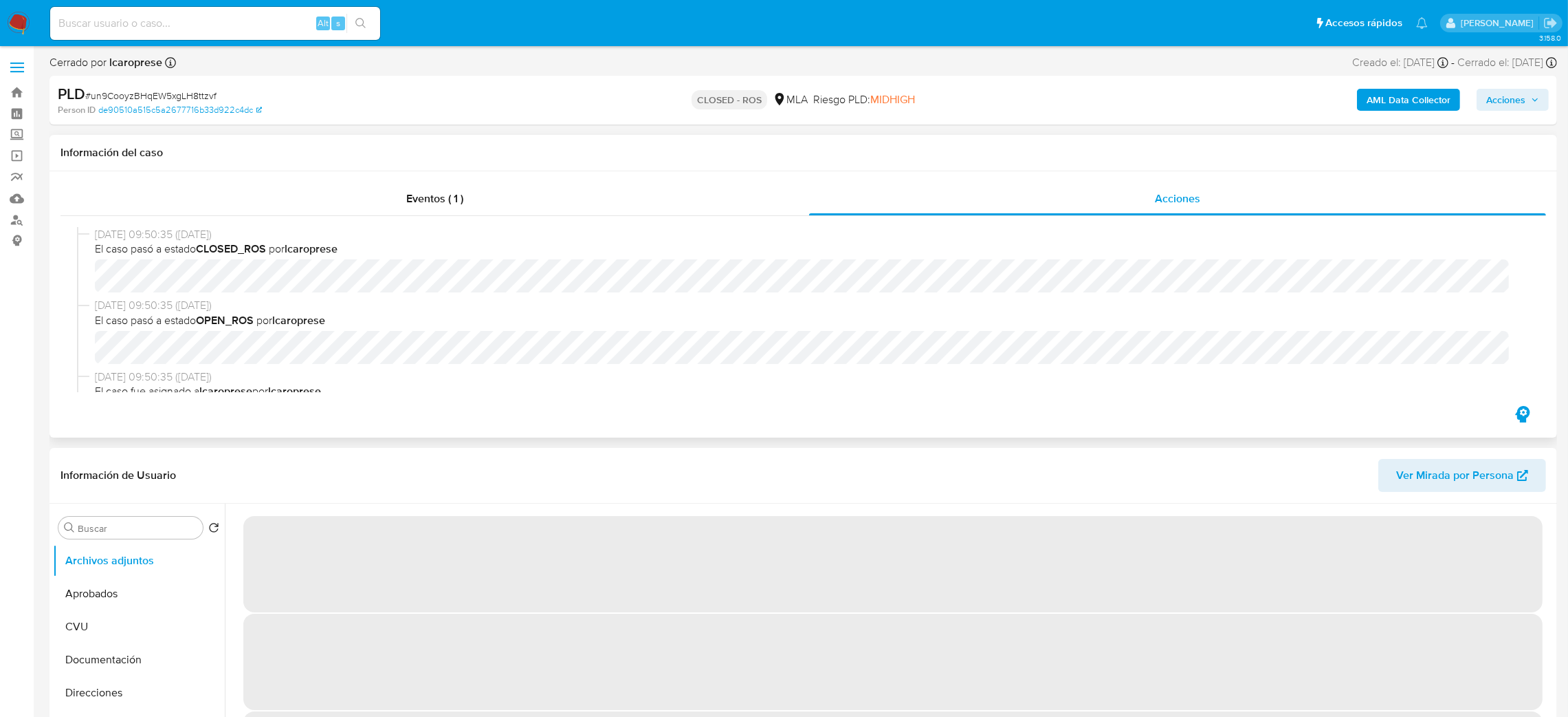
select select "10"
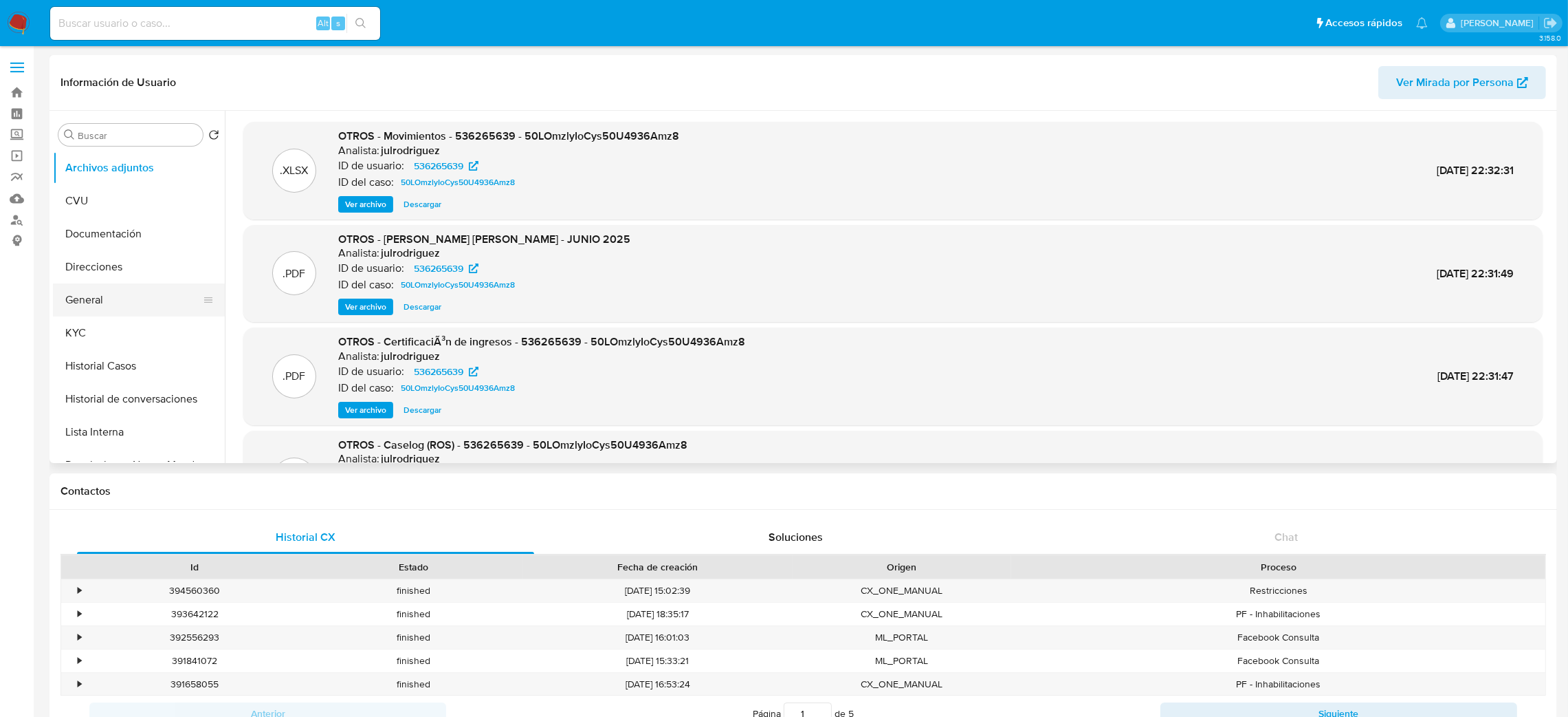
select select "10"
click at [82, 362] on button "Historial Casos" at bounding box center [133, 366] width 161 height 33
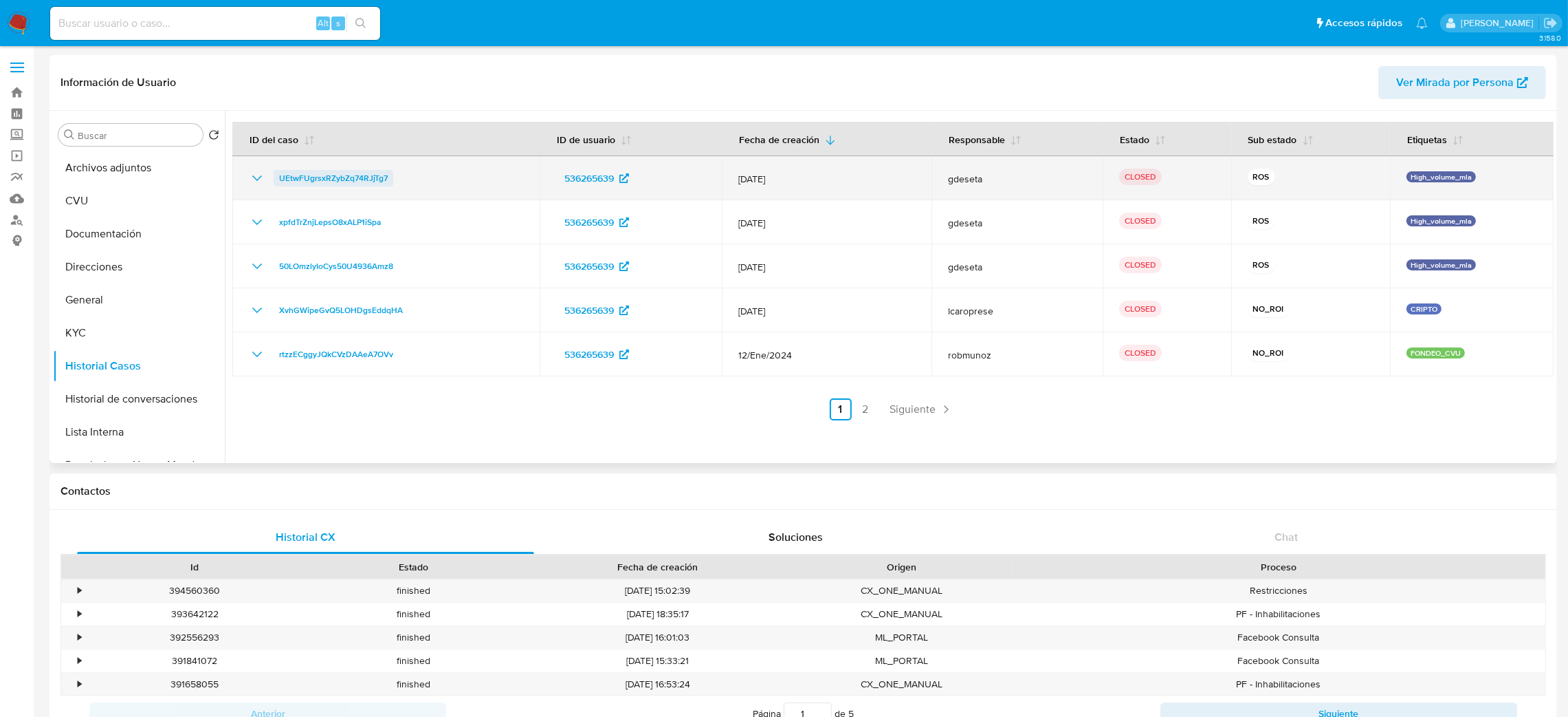
click at [324, 176] on span "UEtwFUgrsxRZybZq74RJjTg7" at bounding box center [333, 178] width 109 height 16
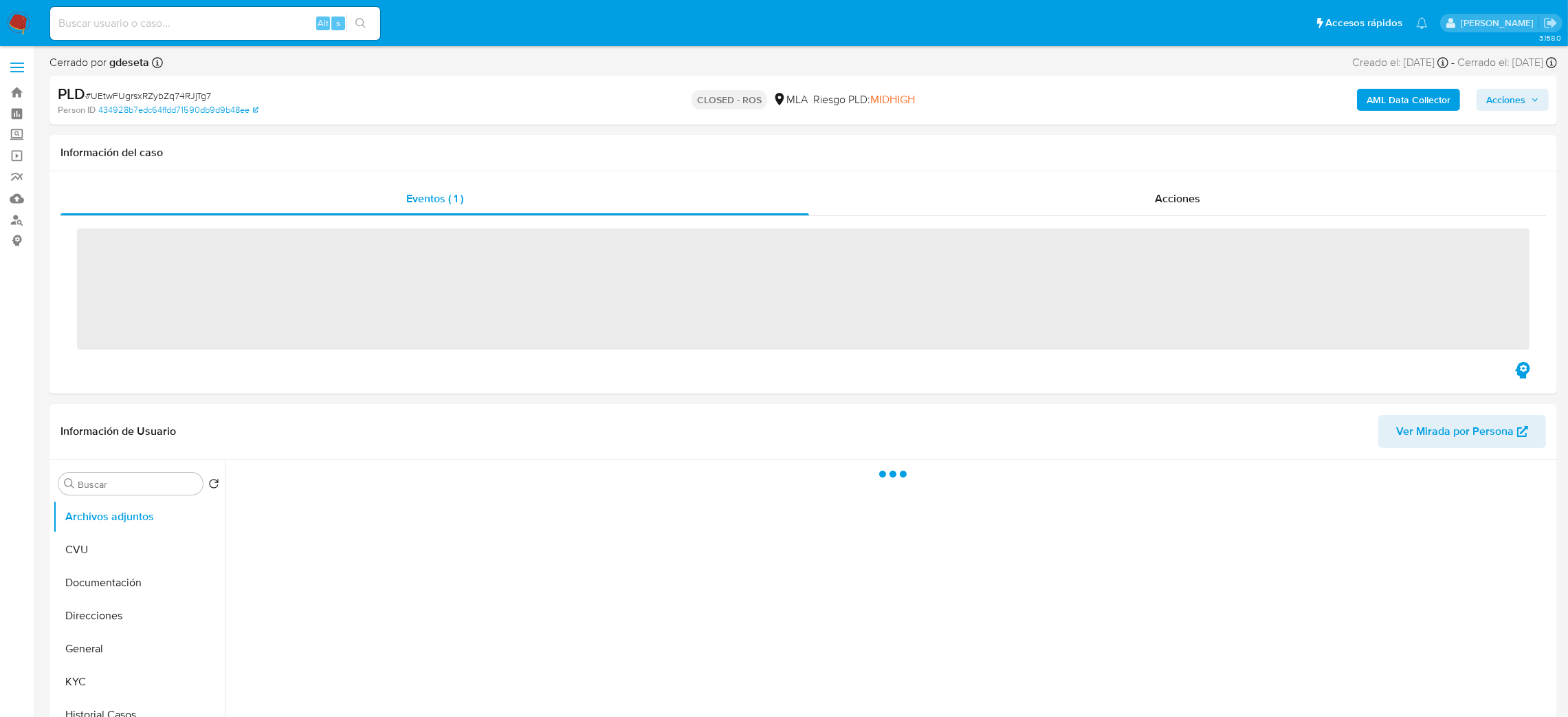
click at [1190, 207] on div "Acciones" at bounding box center [1177, 199] width 737 height 33
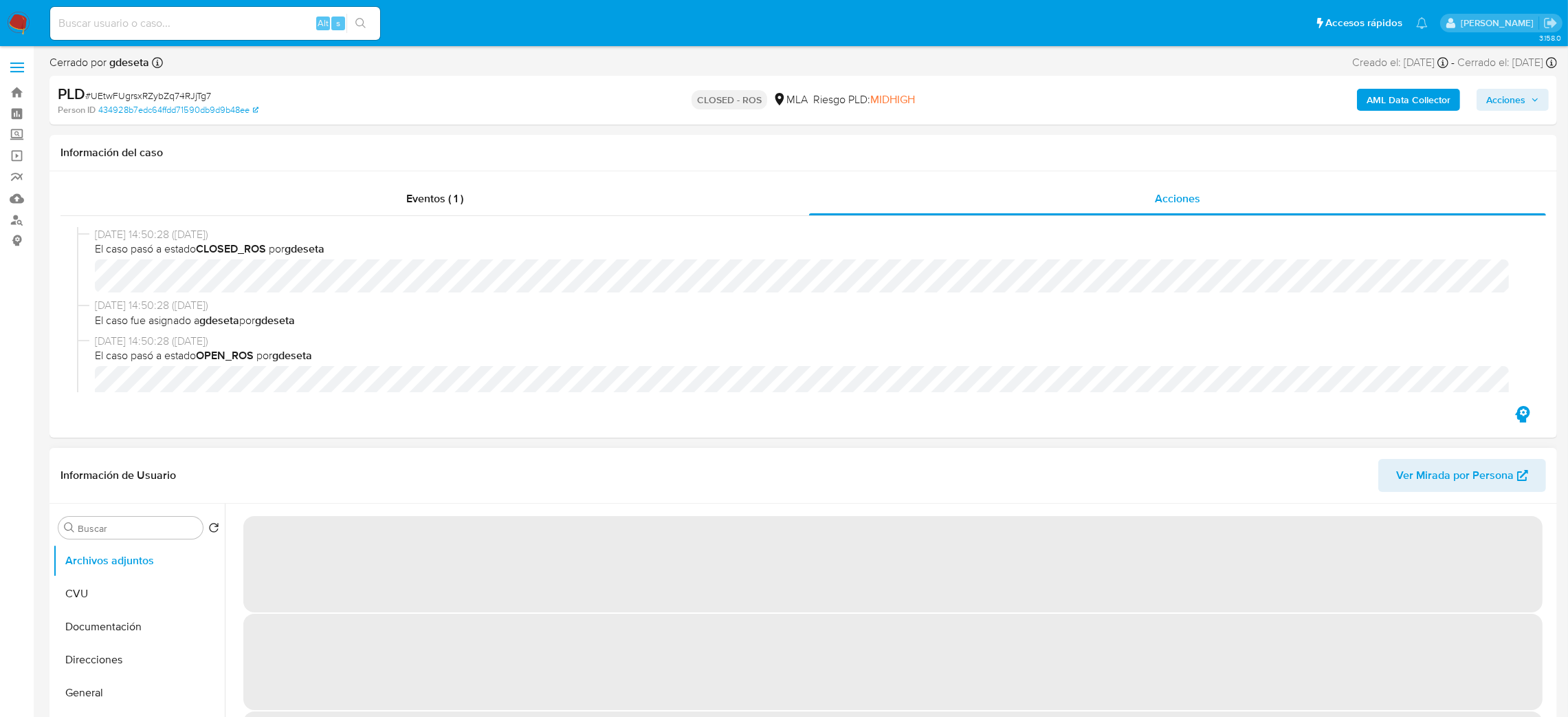
select select "10"
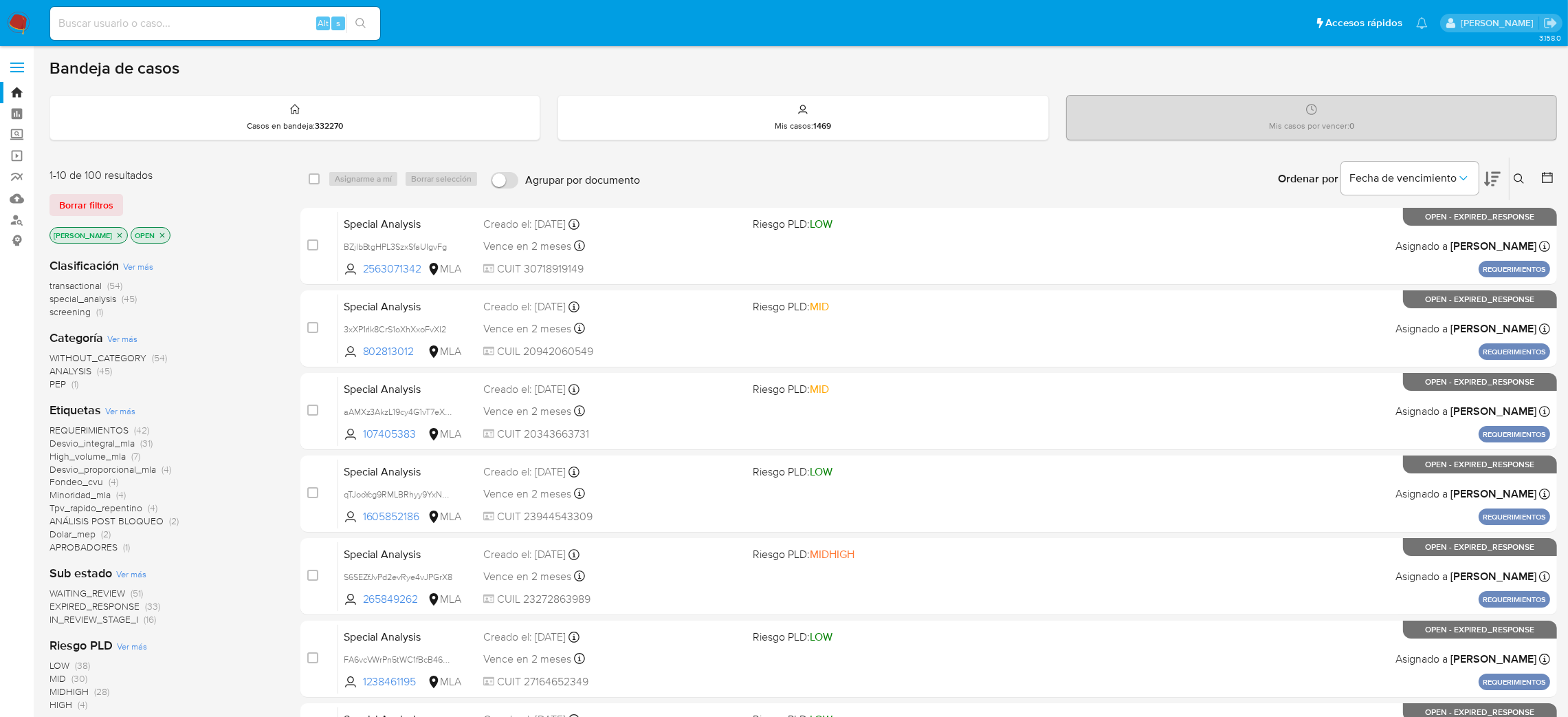
click at [1516, 181] on icon at bounding box center [1520, 179] width 11 height 11
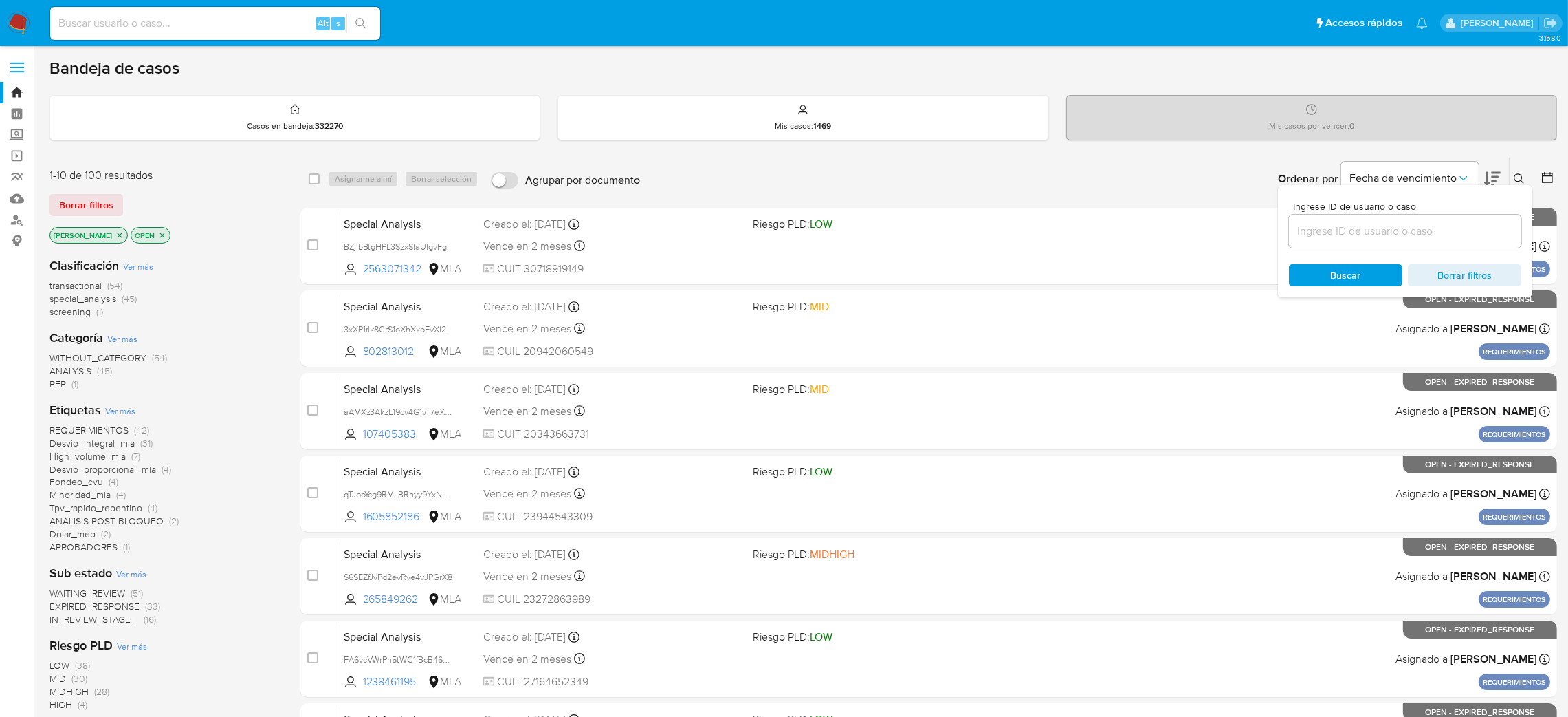
click at [1424, 228] on input at bounding box center [1405, 231] width 233 height 18
type input "dSdmpnkSPoQXHAh6YNOrSRo9"
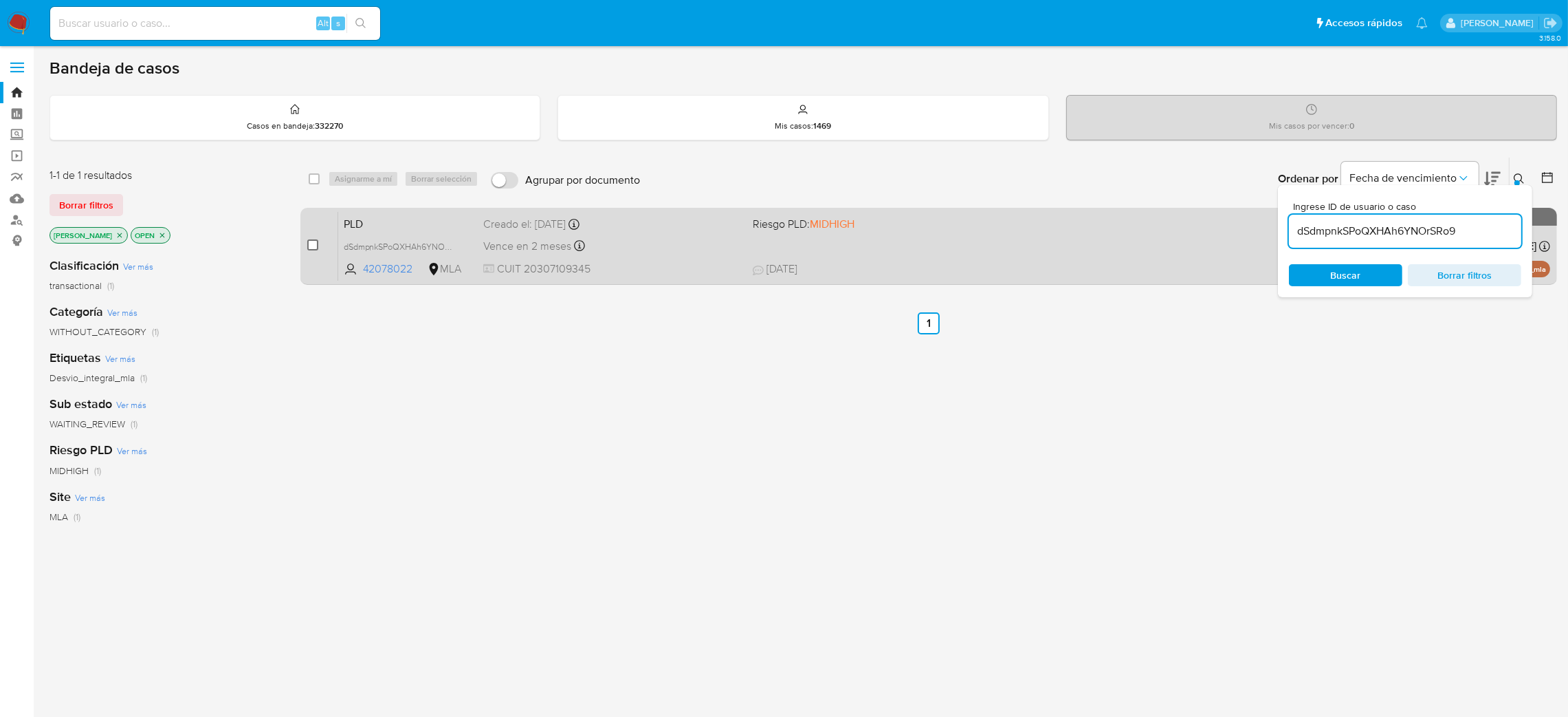
click at [313, 241] on input "checkbox" at bounding box center [313, 244] width 11 height 11
checkbox input "true"
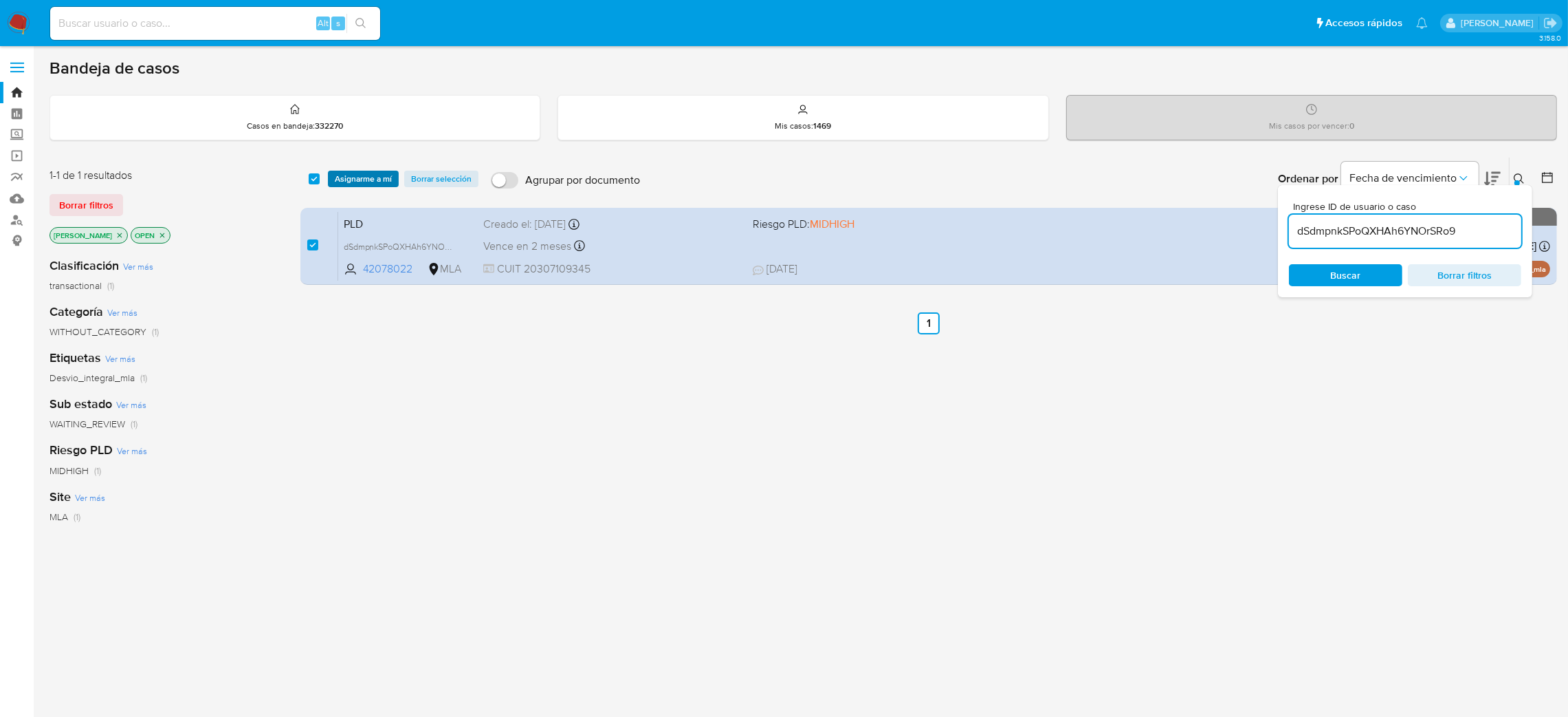
click at [362, 180] on span "Asignarme a mí" at bounding box center [364, 178] width 57 height 13
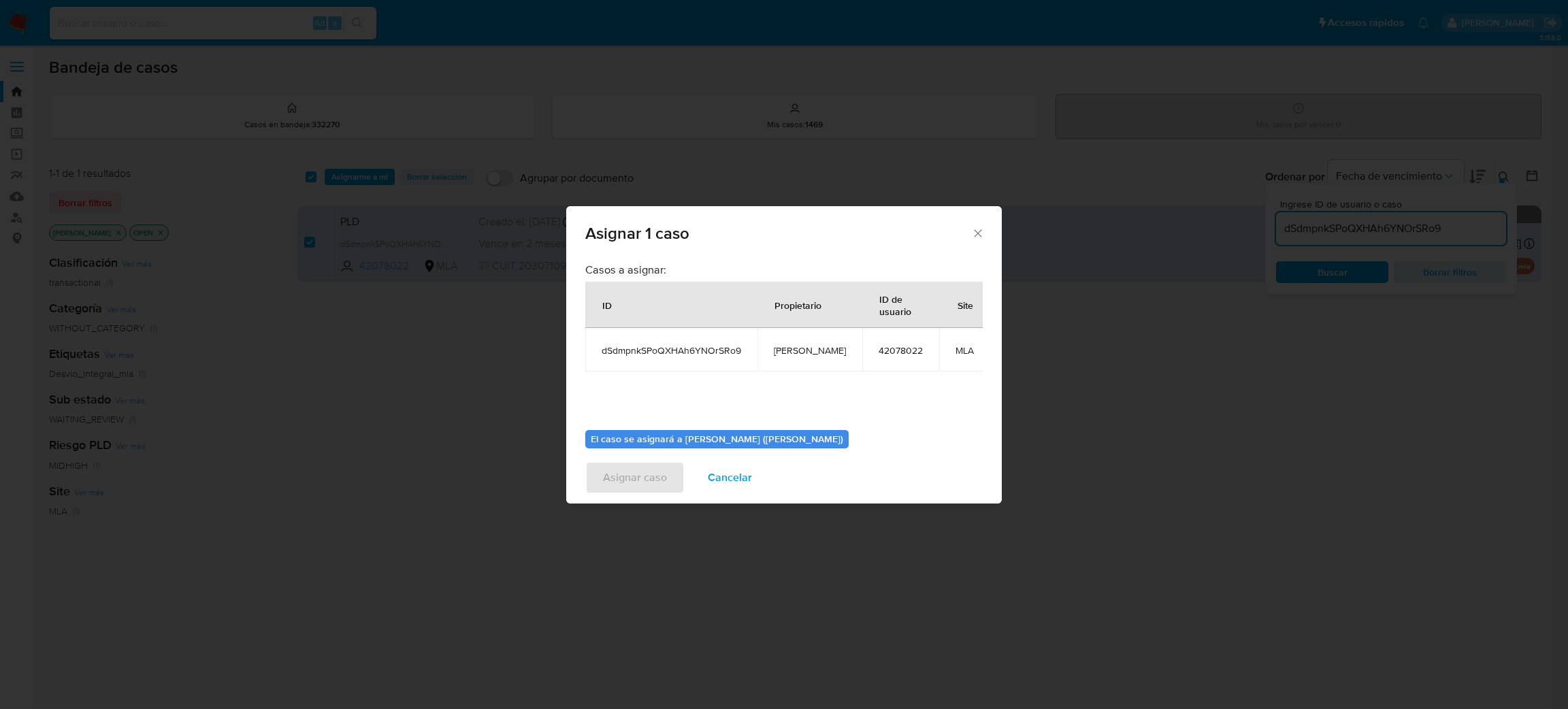
click at [796, 350] on span "[PERSON_NAME]" at bounding box center [809, 350] width 72 height 12
click at [796, 349] on span "[PERSON_NAME]" at bounding box center [809, 350] width 72 height 12
copy span "[PERSON_NAME]"
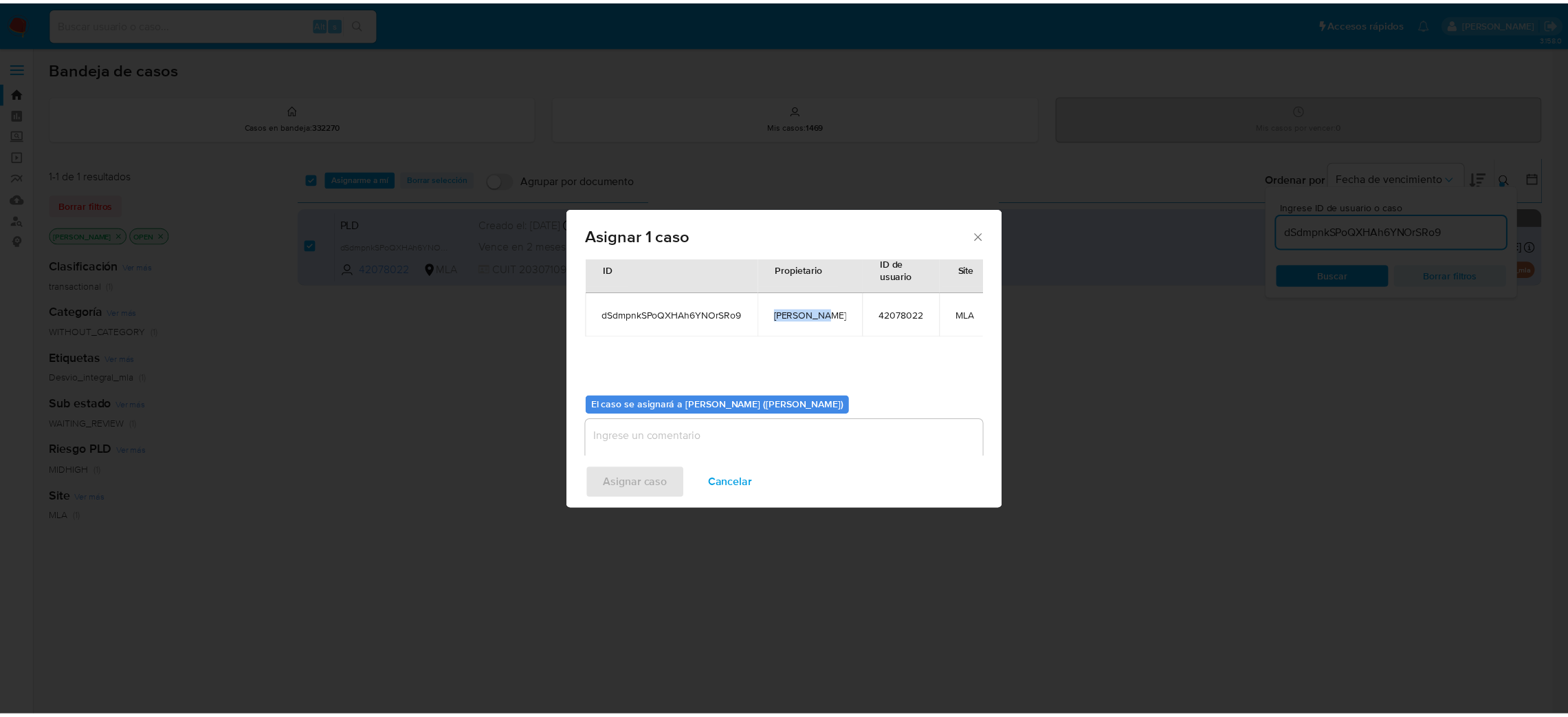
scroll to position [71, 0]
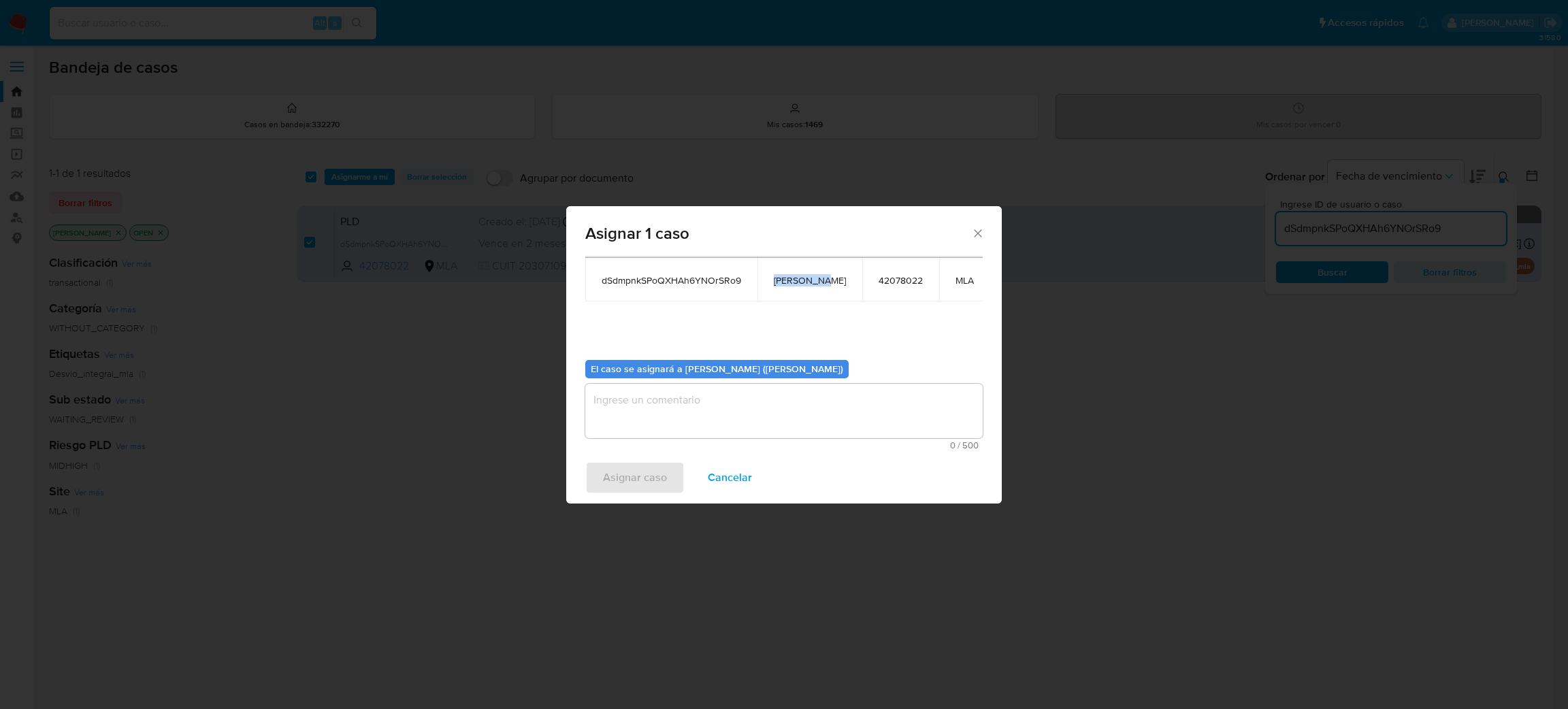
click at [660, 399] on textarea "assign-modal" at bounding box center [783, 410] width 397 height 54
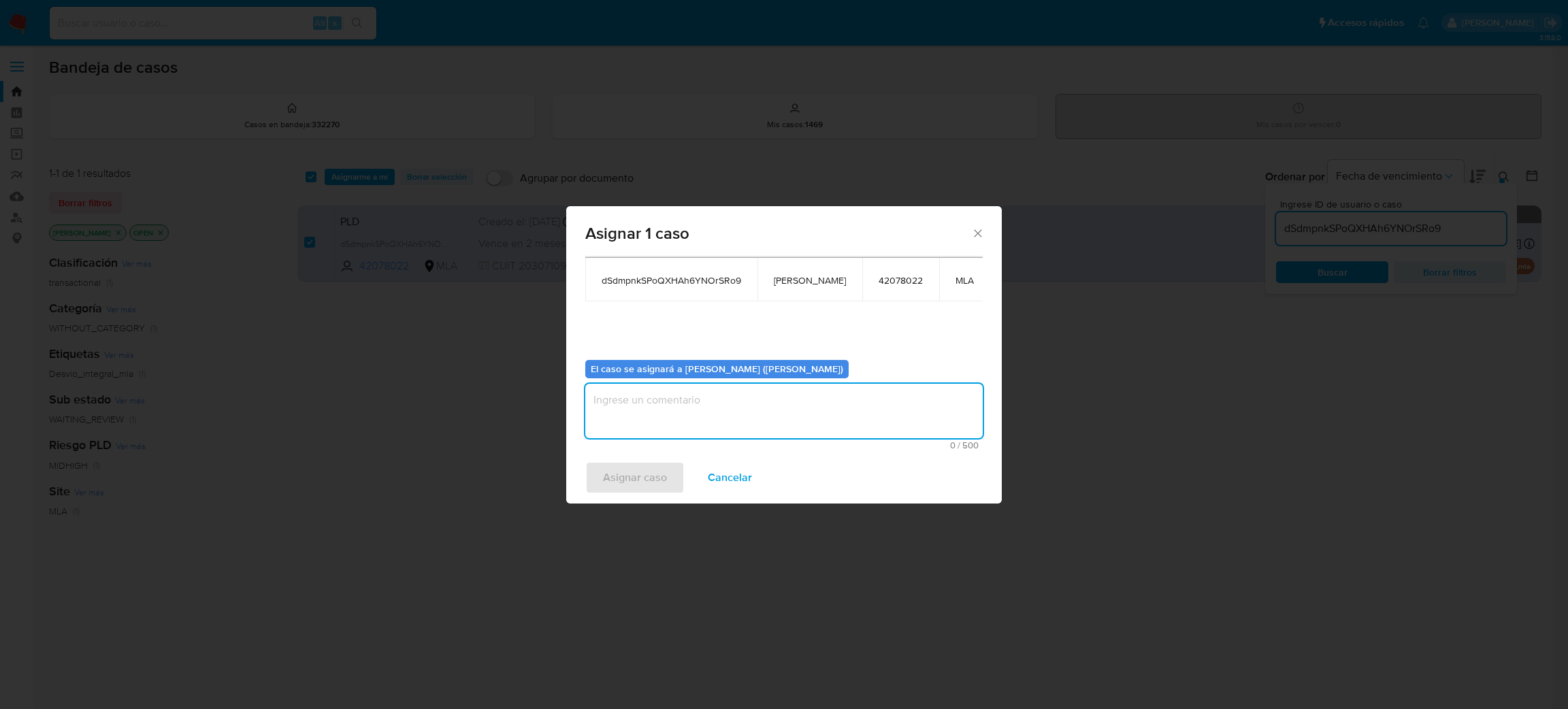
paste textarea "[PERSON_NAME]"
type textarea "[PERSON_NAME]"
click at [635, 472] on span "Asignar caso" at bounding box center [635, 478] width 64 height 30
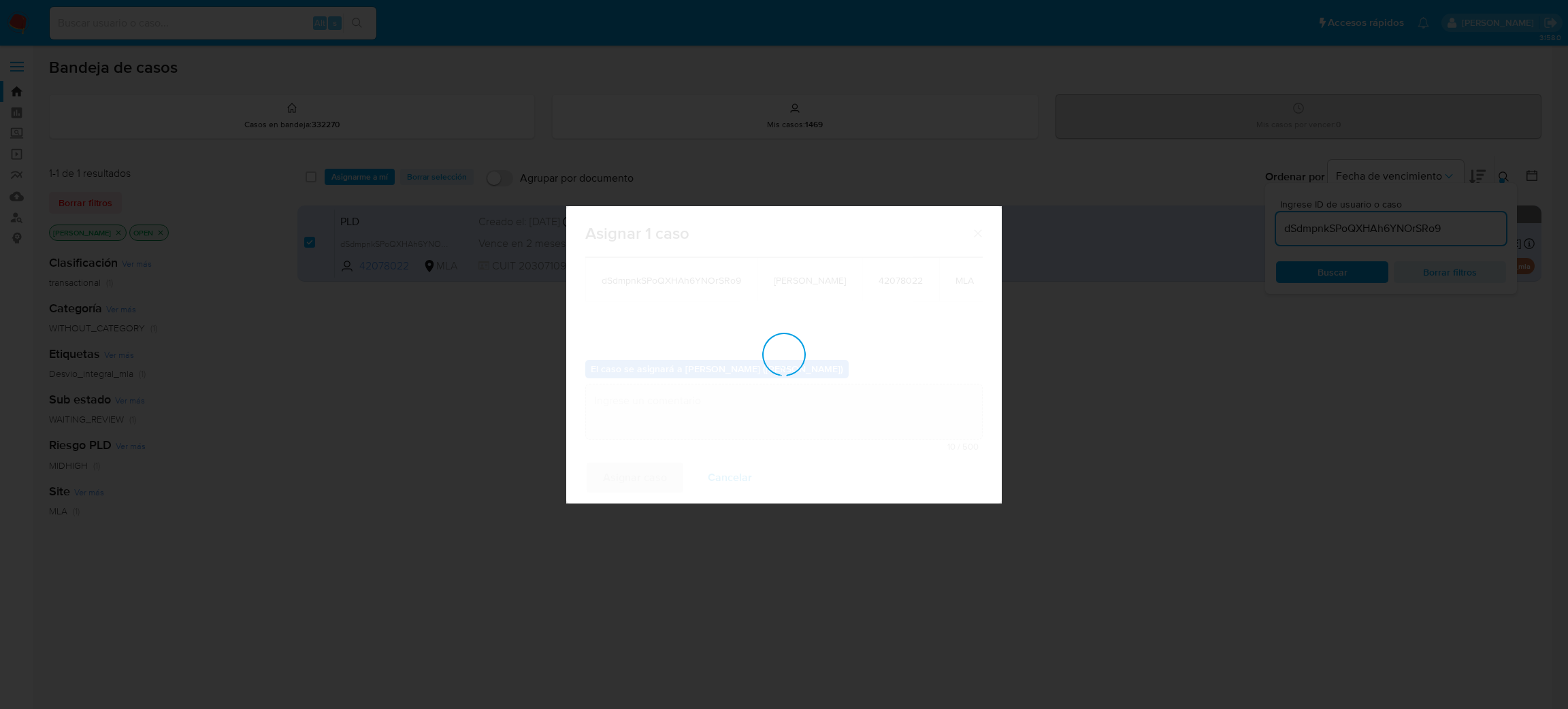
checkbox input "false"
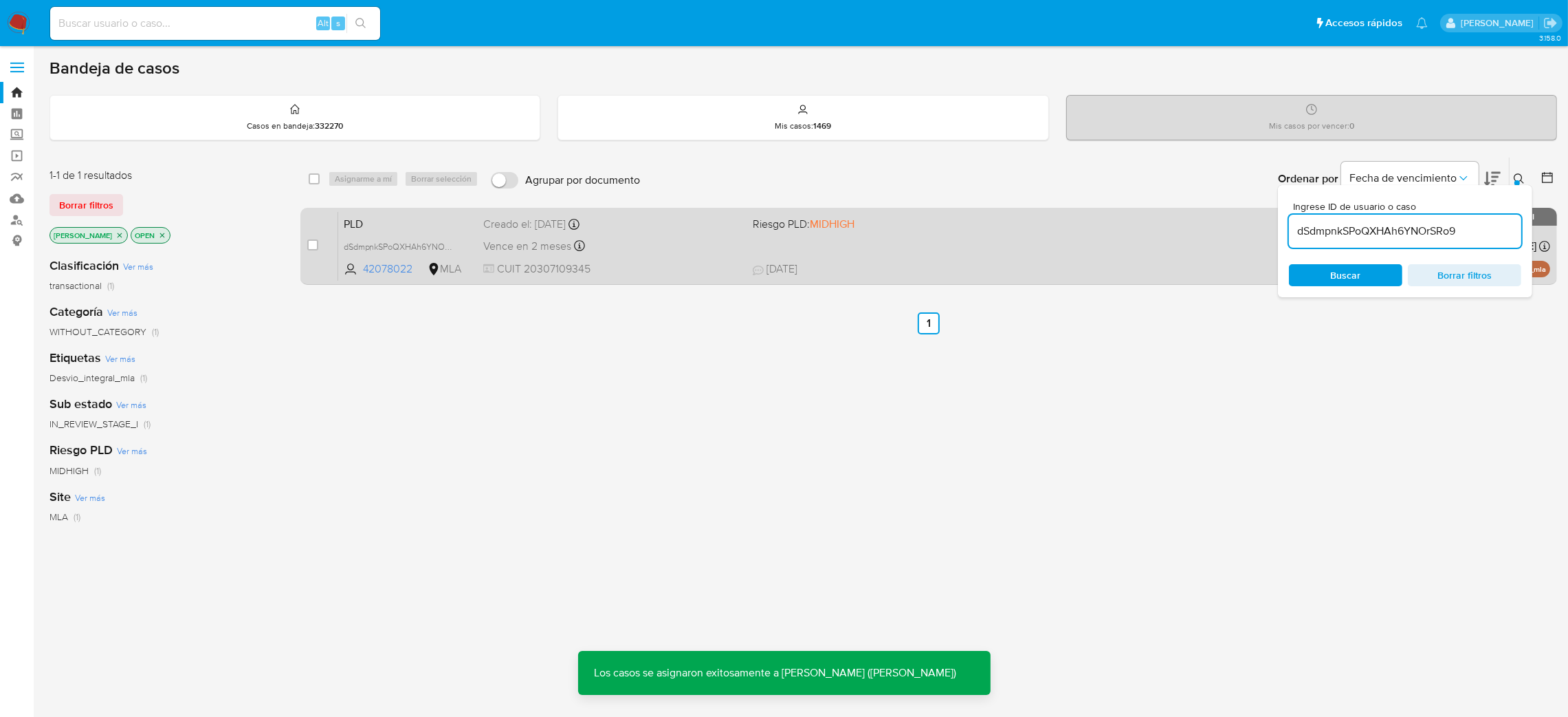
click at [643, 250] on div "Vence en 2 meses Vence el 29/10/2025 12:24:37" at bounding box center [612, 245] width 259 height 19
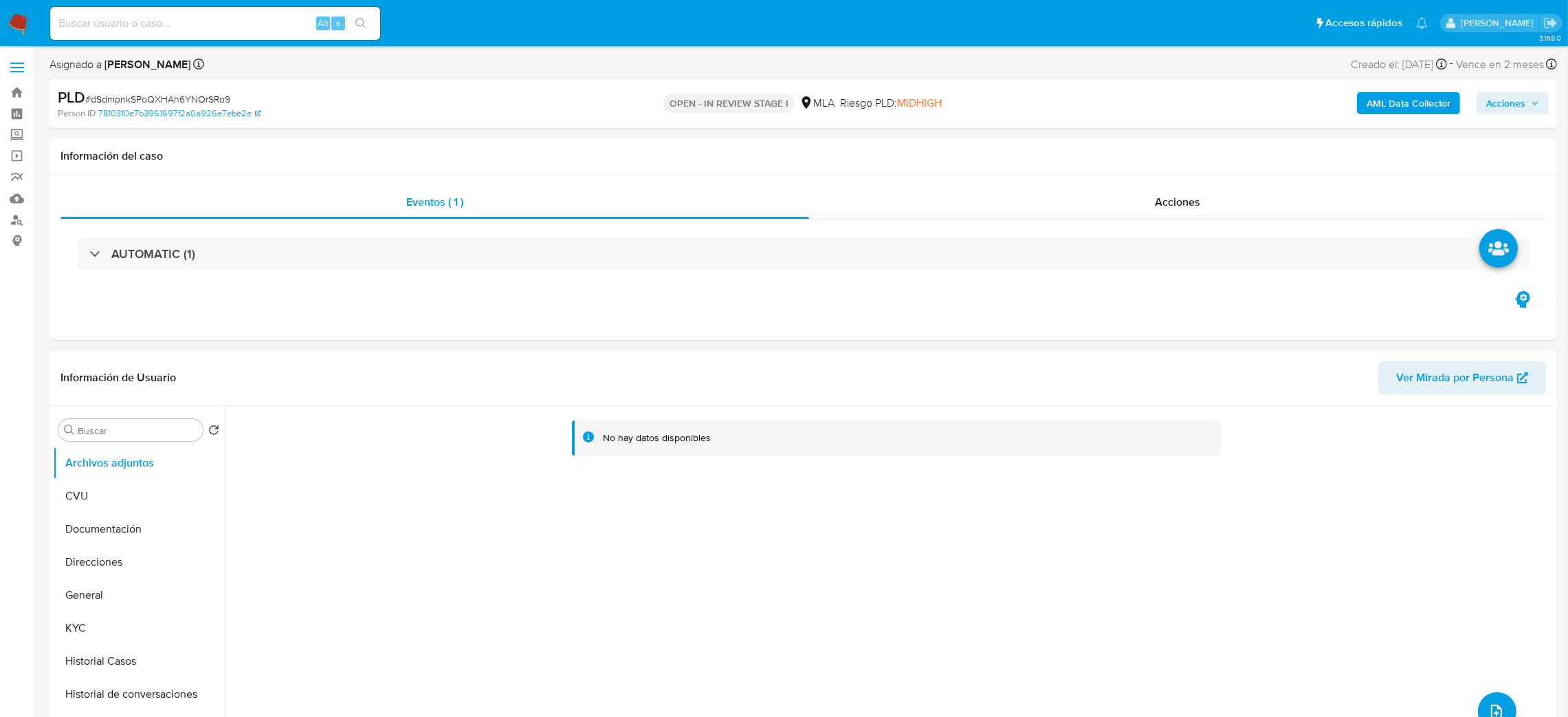
select select "10"
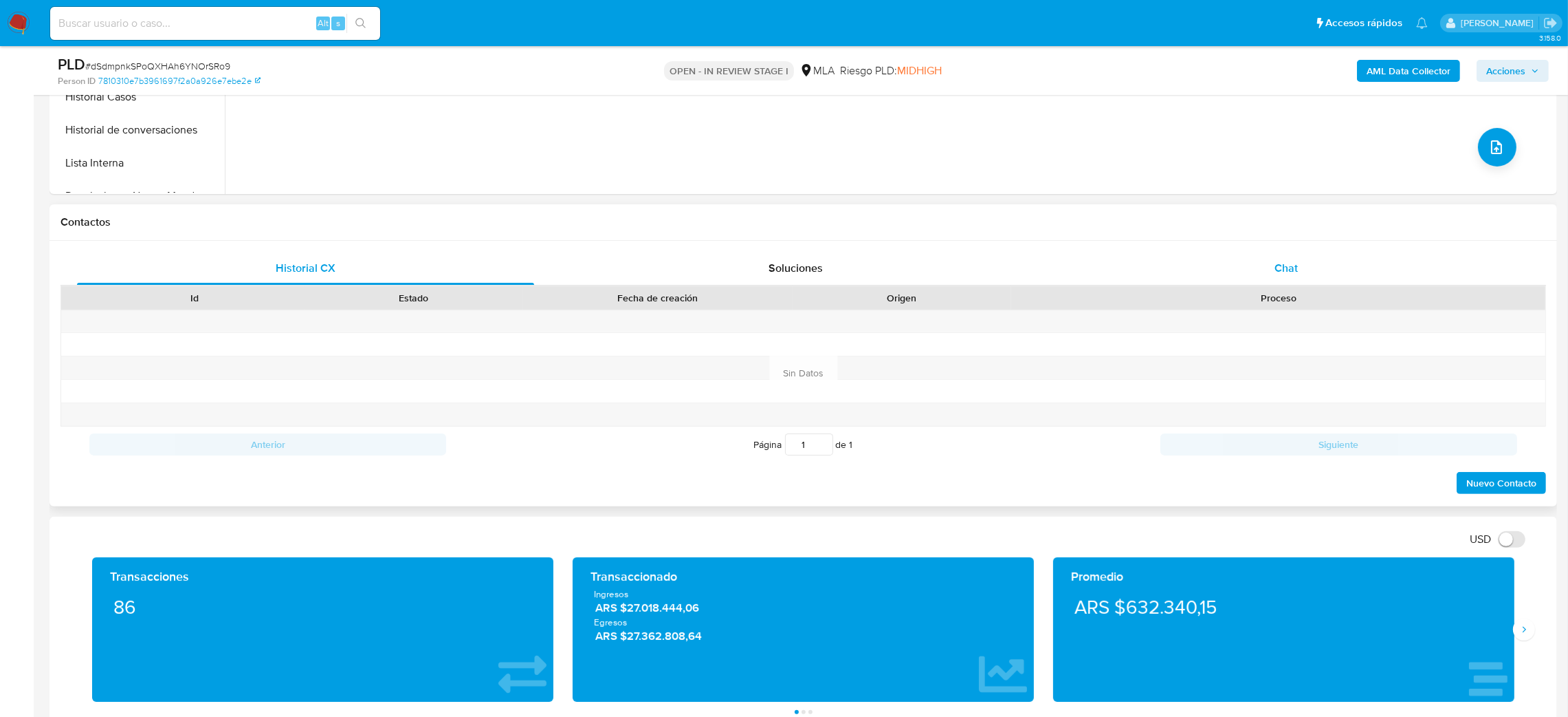
click at [1319, 282] on div "Chat" at bounding box center [1286, 268] width 457 height 33
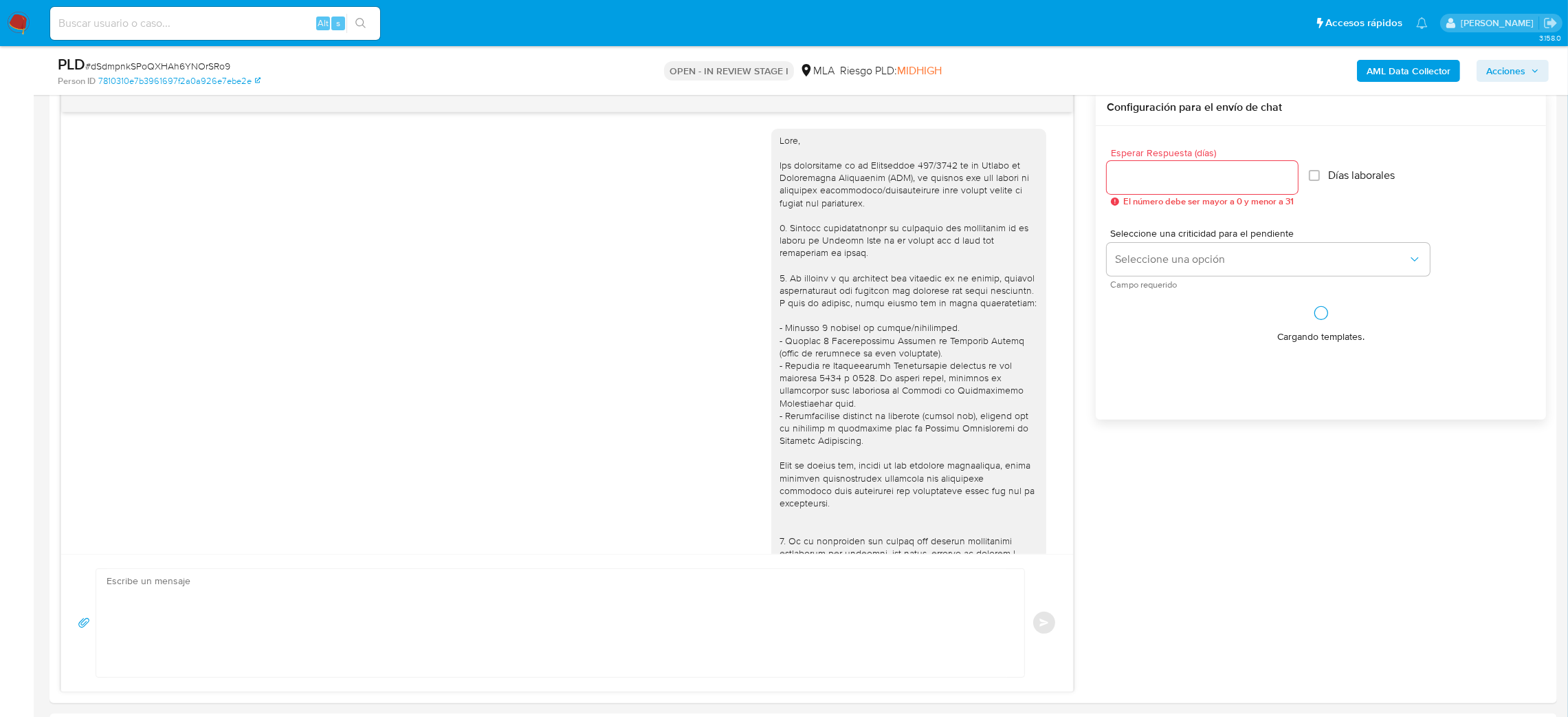
scroll to position [427, 0]
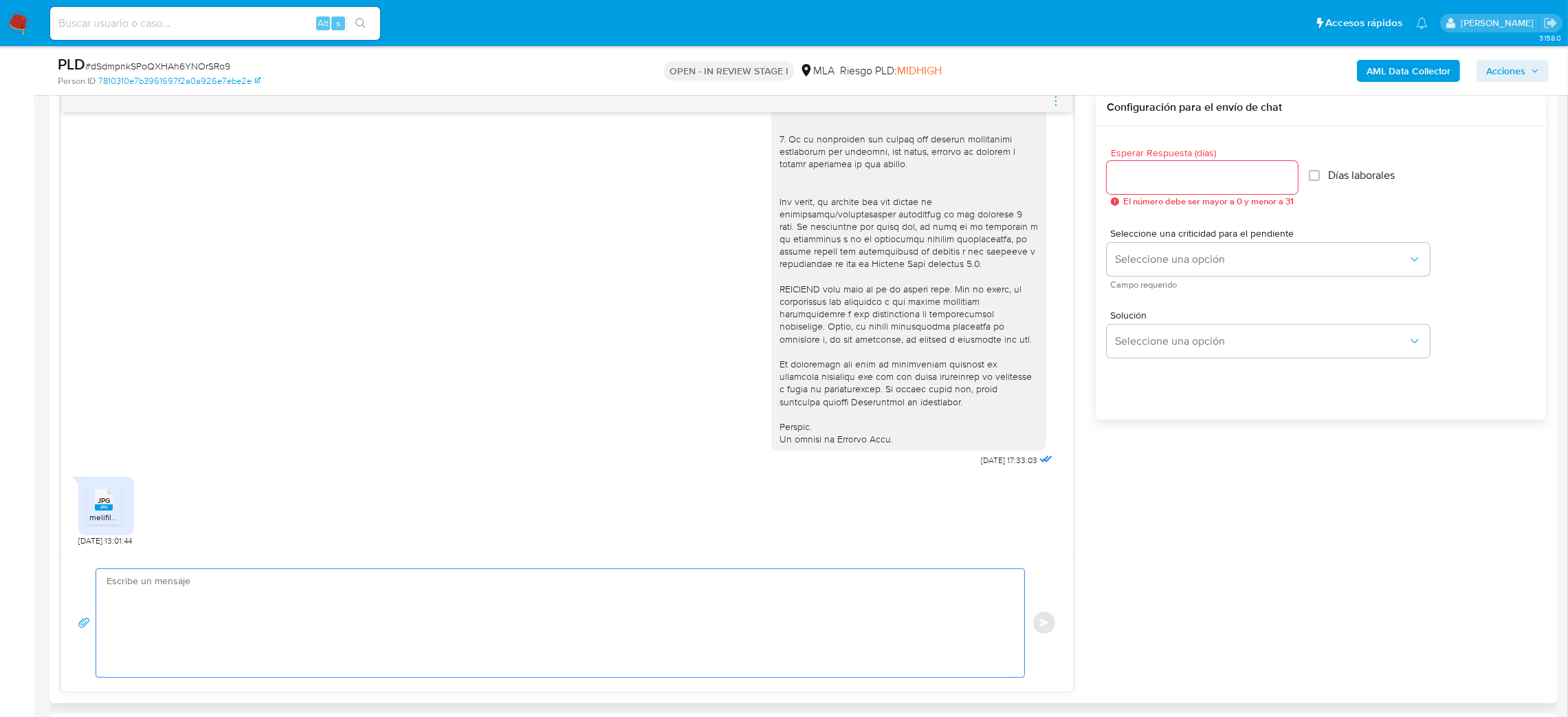
click at [160, 578] on textarea at bounding box center [557, 623] width 901 height 108
paste textarea "Hola, ¡Muchas gracias por tu respuesta! En función de las operaciones registrad…"
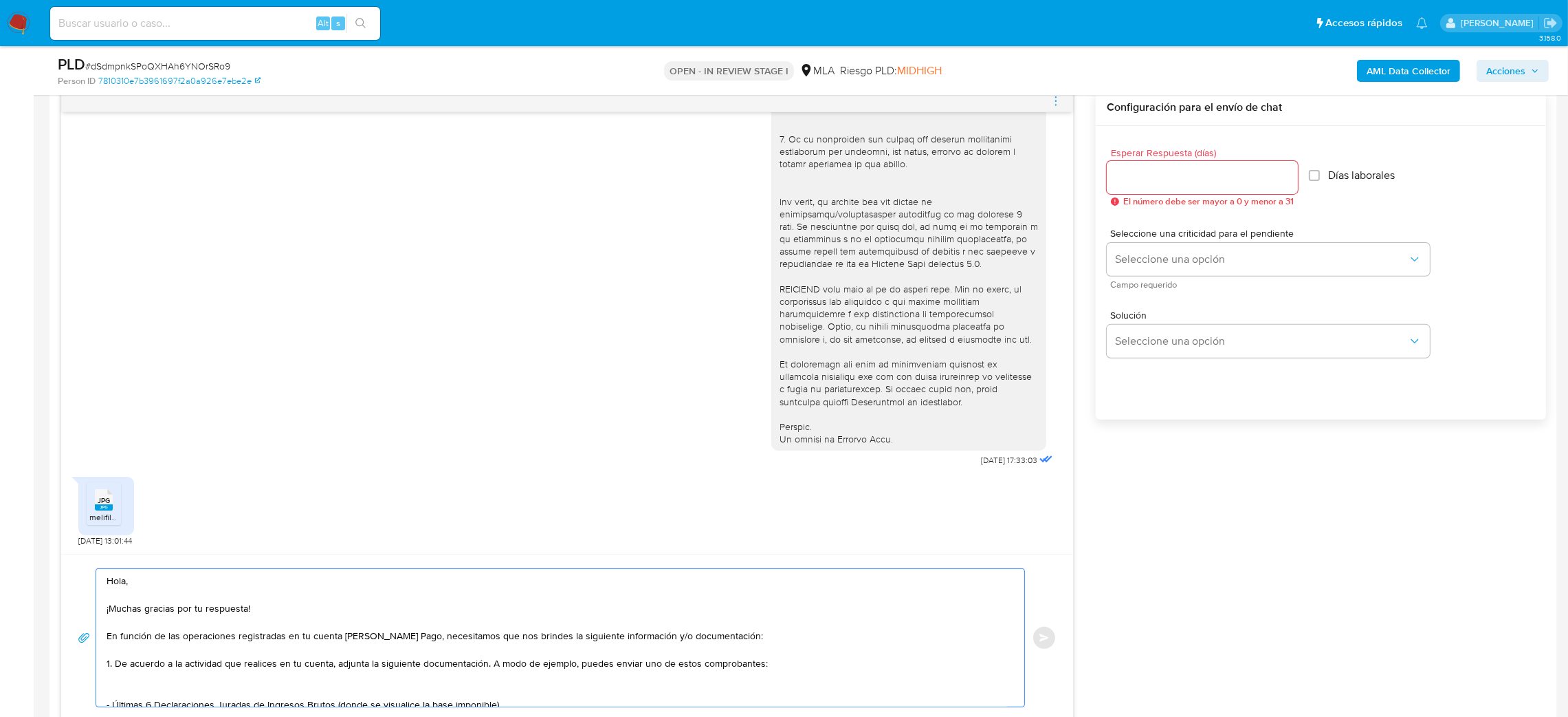
scroll to position [190, 0]
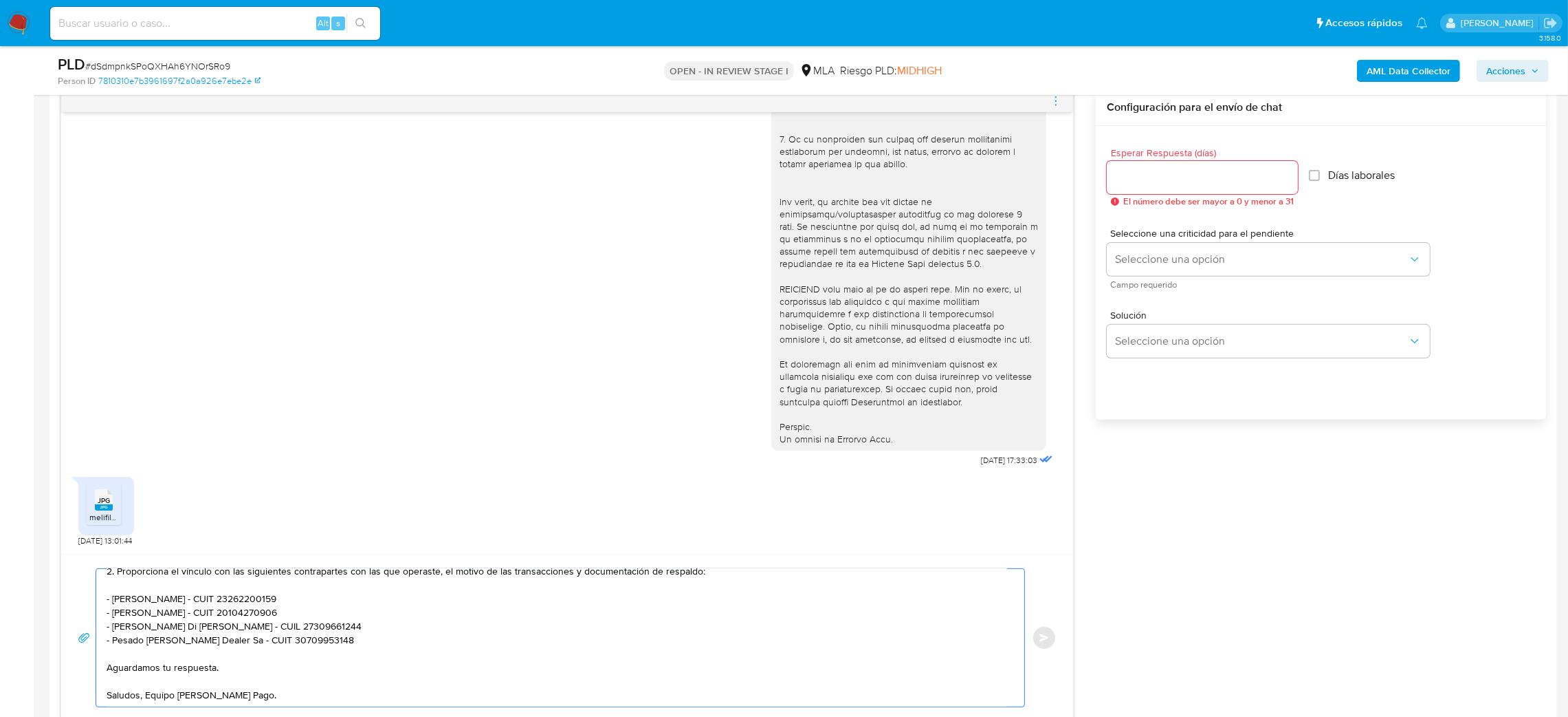
type textarea "Hola, ¡Muchas gracias por tu respuesta! En función de las operaciones registrad…"
click at [1141, 180] on input "Esperar Respuesta (días)" at bounding box center [1202, 178] width 191 height 18
type input "2"
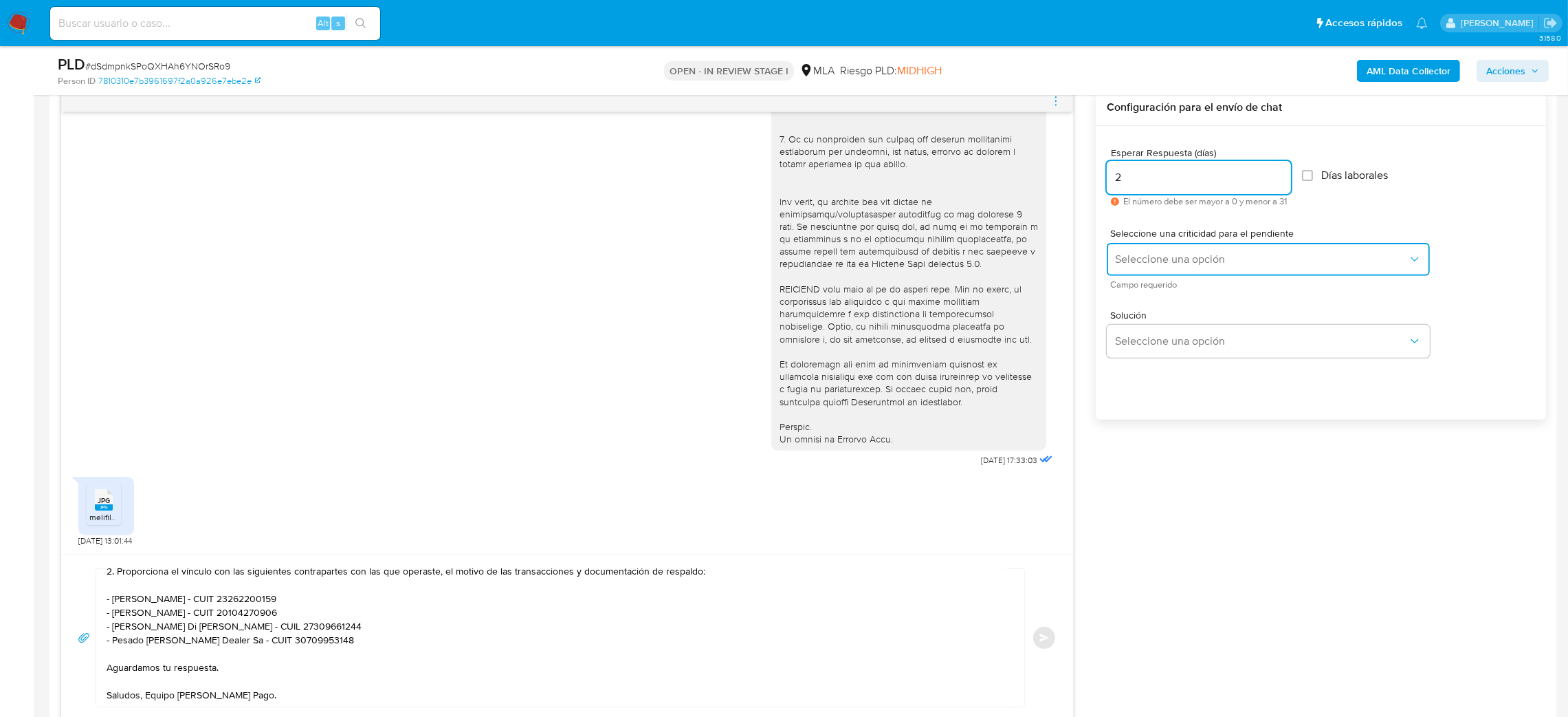
click at [1142, 255] on span "Seleccione una opción" at bounding box center [1262, 259] width 293 height 13
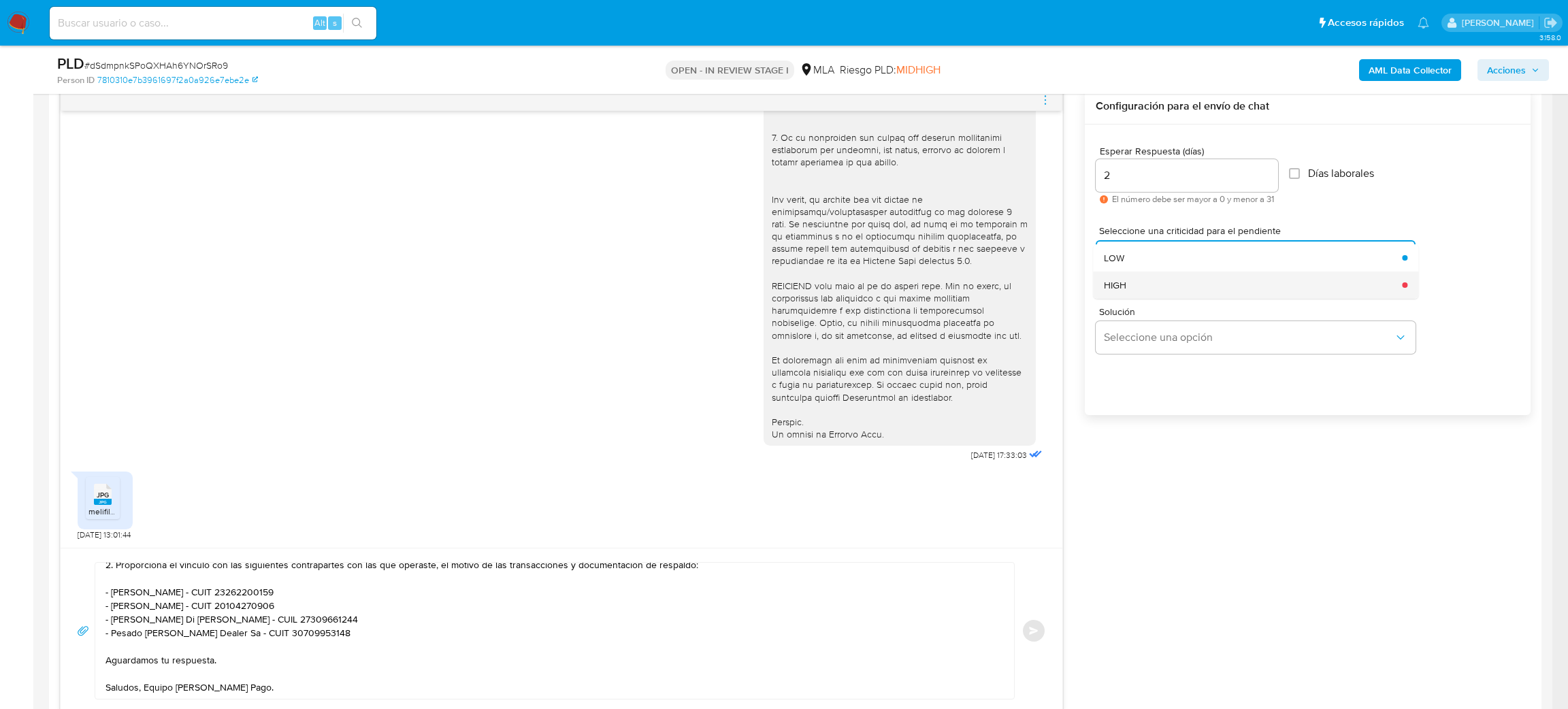
click at [1138, 289] on div "HIGH" at bounding box center [1249, 284] width 290 height 28
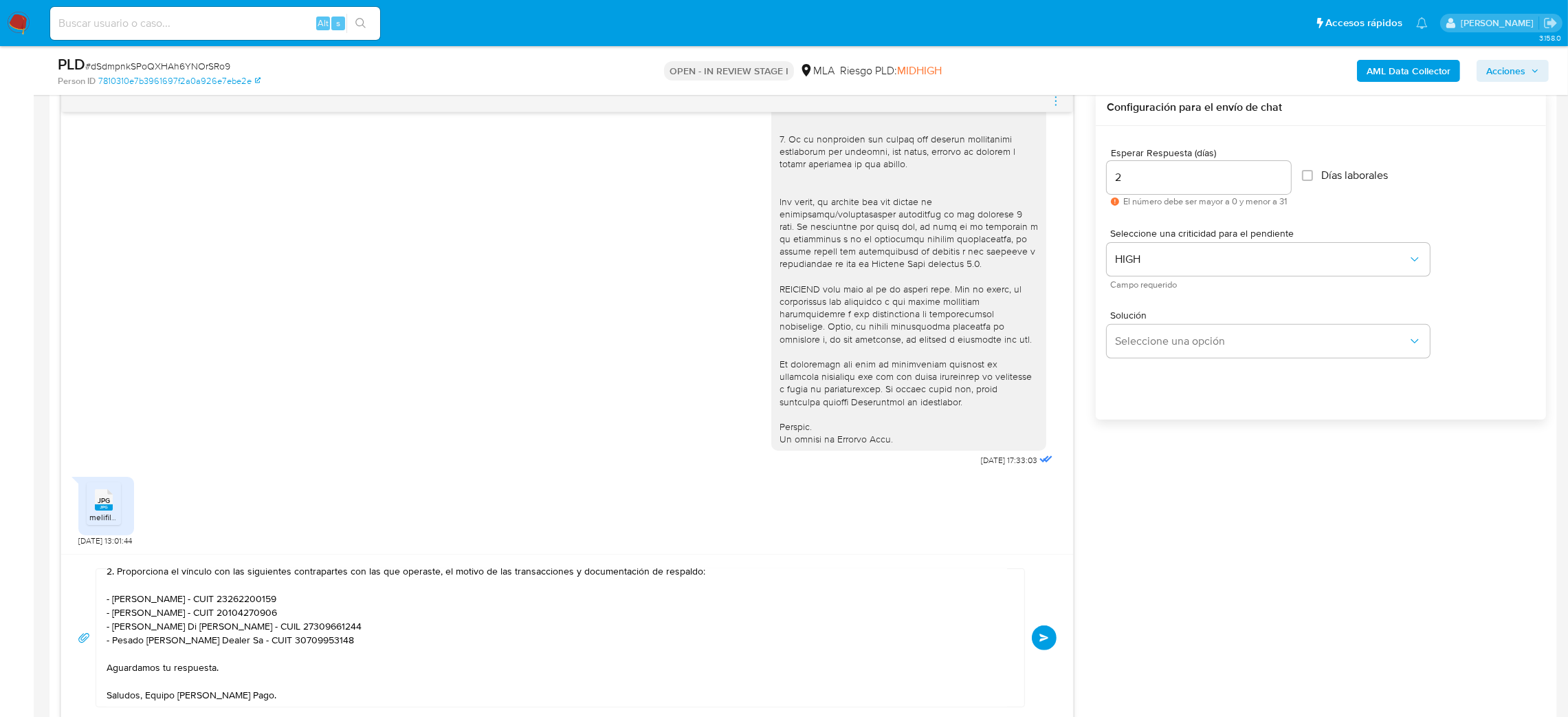
click at [1051, 634] on button "Enviar" at bounding box center [1044, 638] width 25 height 25
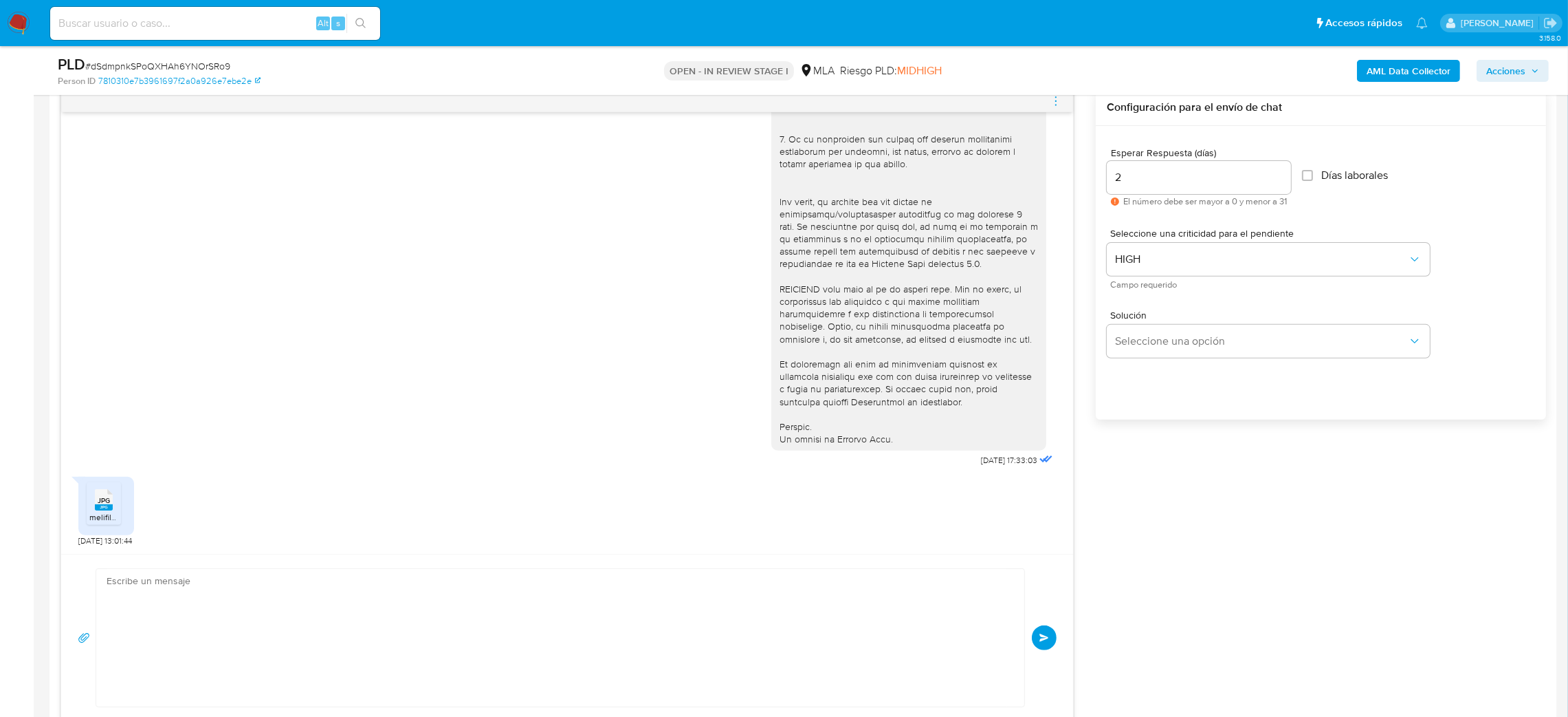
scroll to position [867, 0]
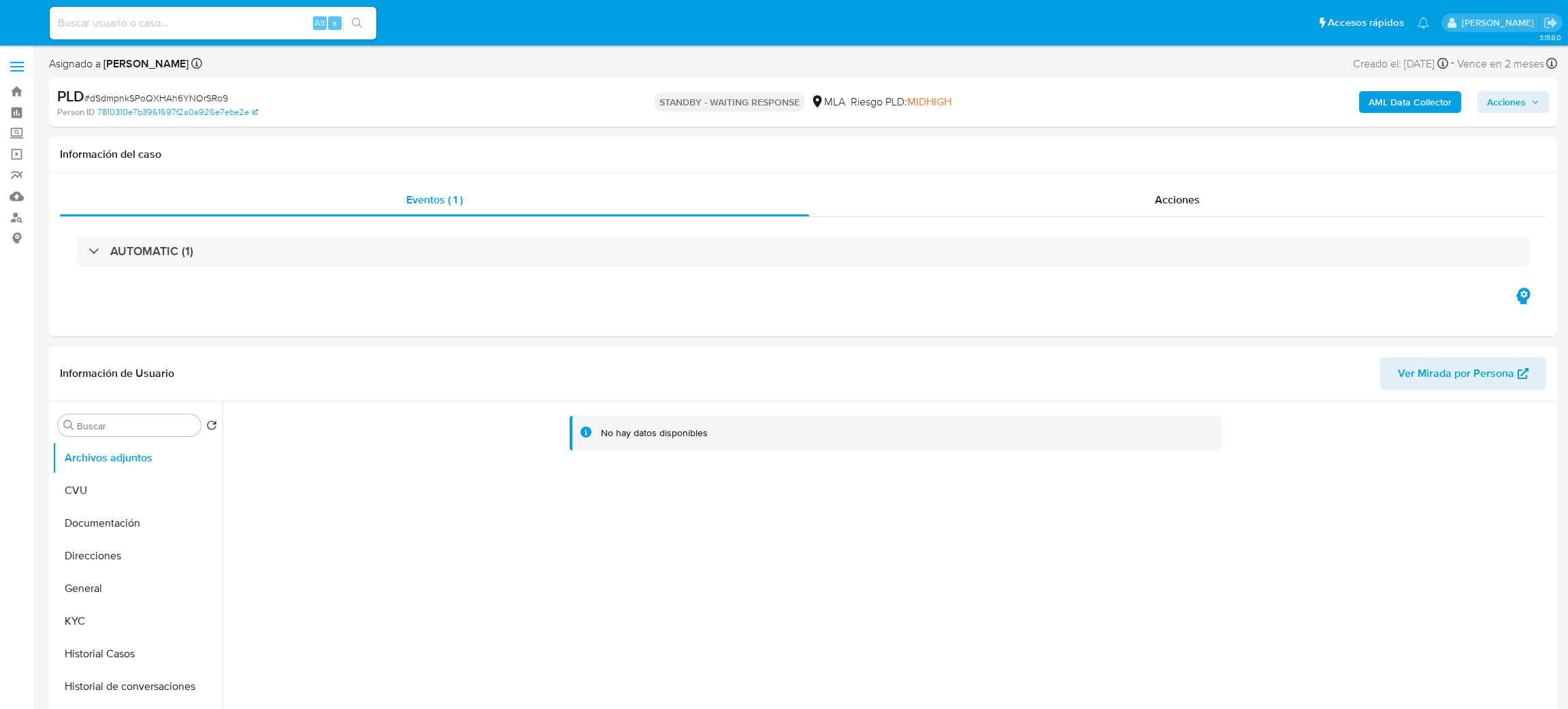
select select "10"
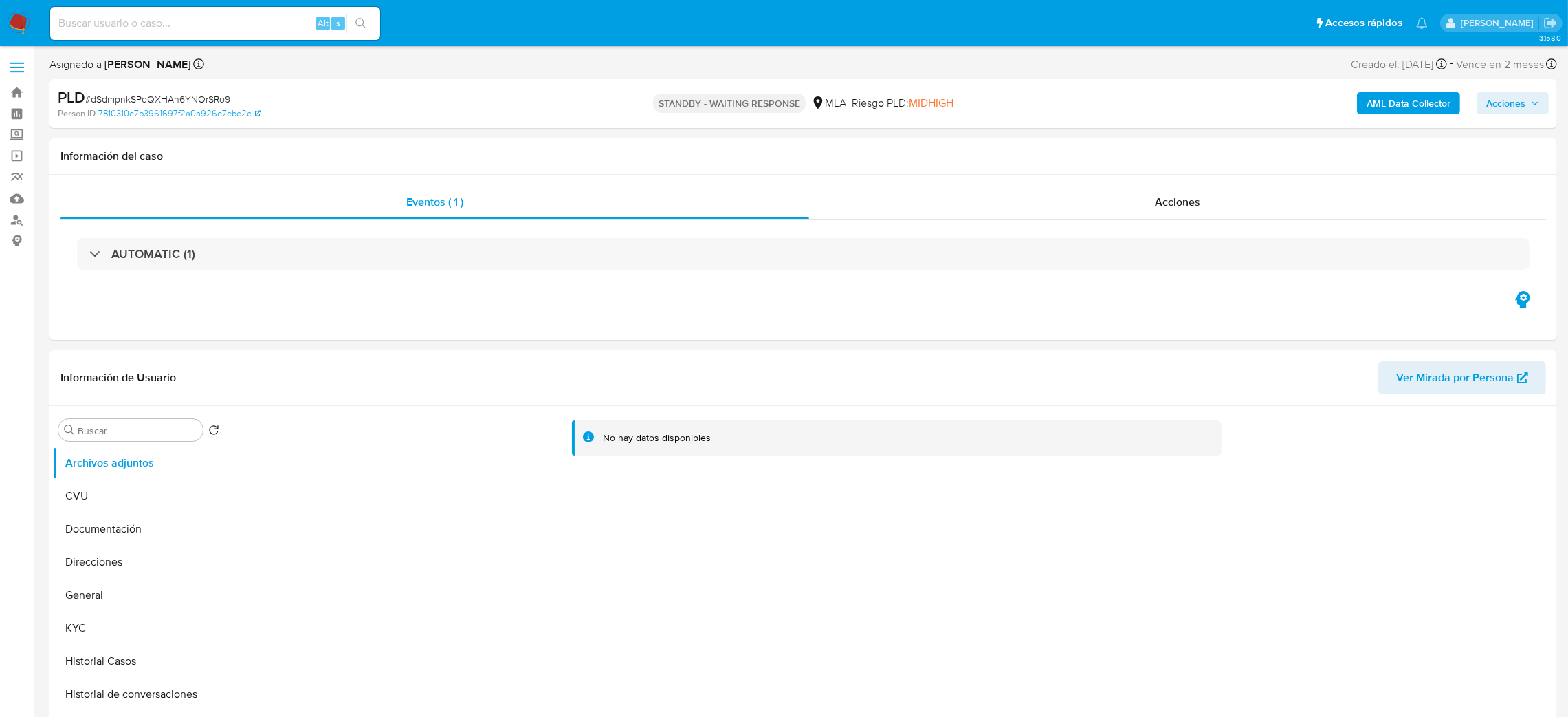
click at [254, 16] on input at bounding box center [215, 23] width 330 height 18
paste input "zApvdaIhkAaz3ZVbCgBwVeWx"
type input "zApvdaIhkAaz3ZVbCgBwVeWx"
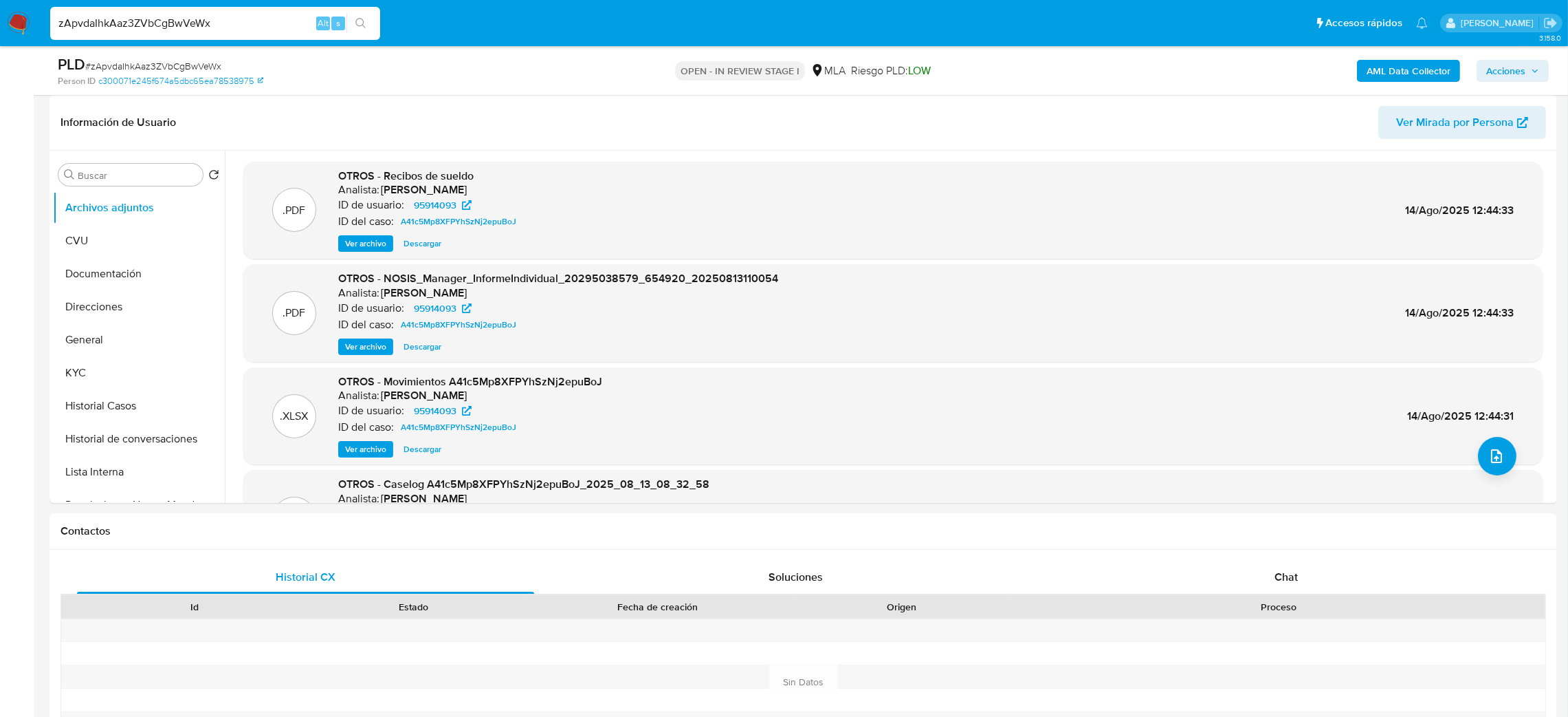
select select "10"
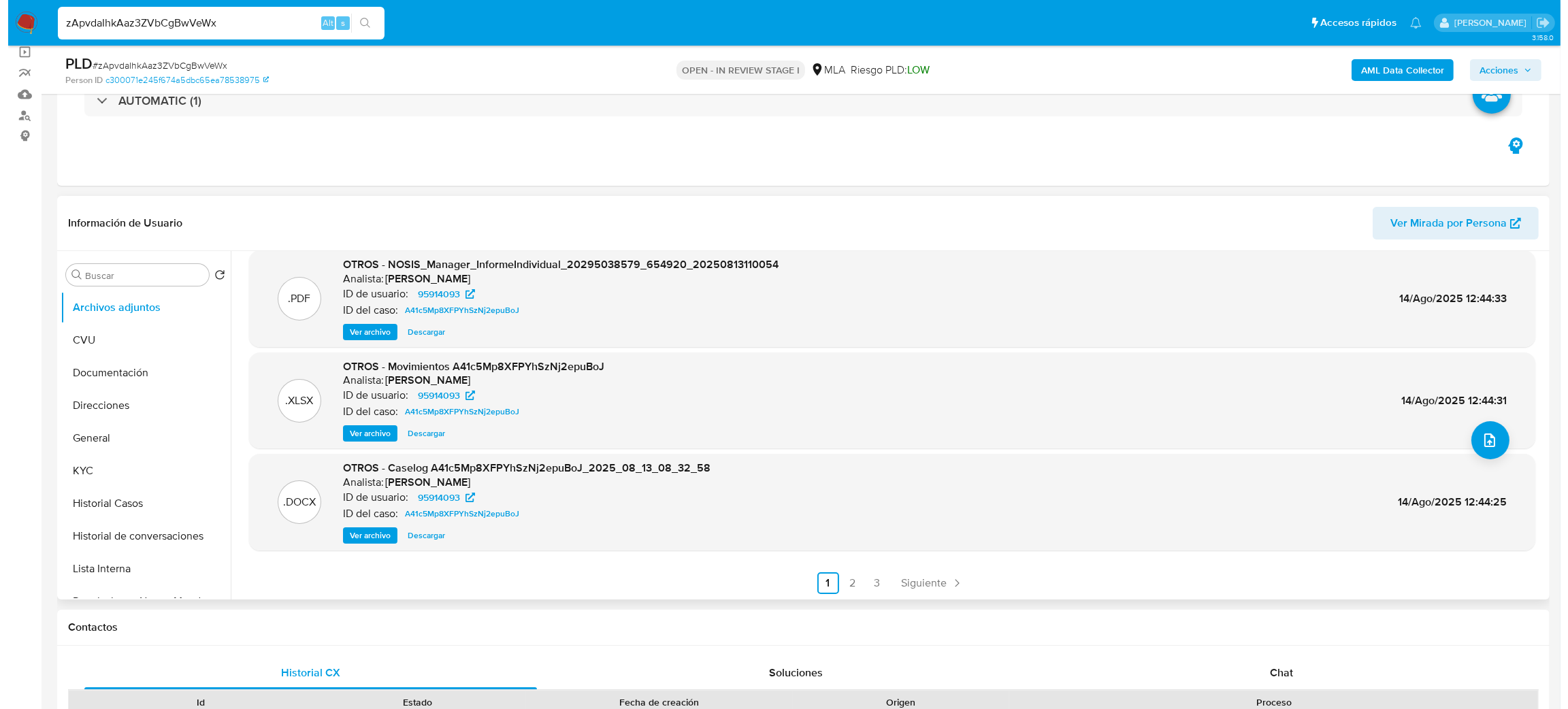
scroll to position [114, 0]
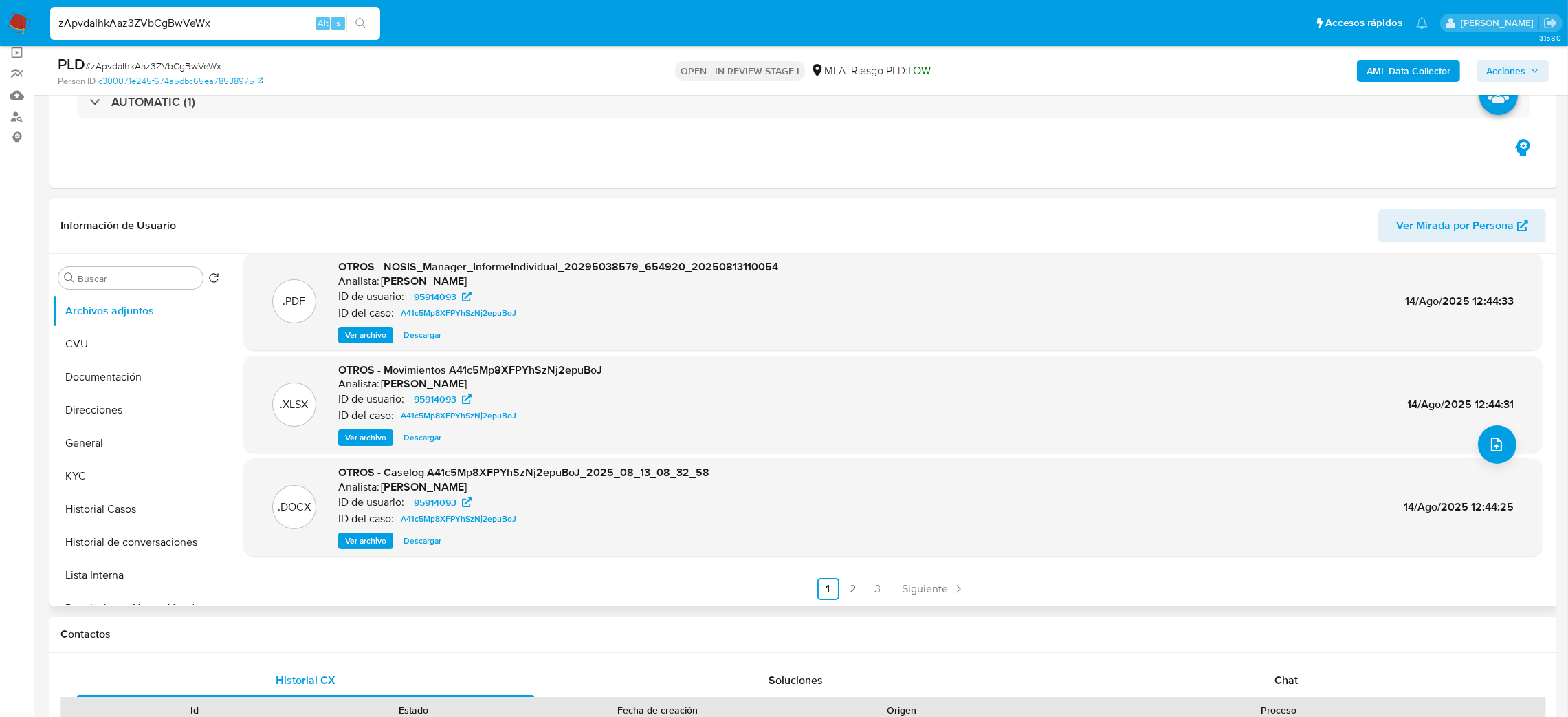
click at [377, 536] on span "Ver archivo" at bounding box center [366, 540] width 41 height 13
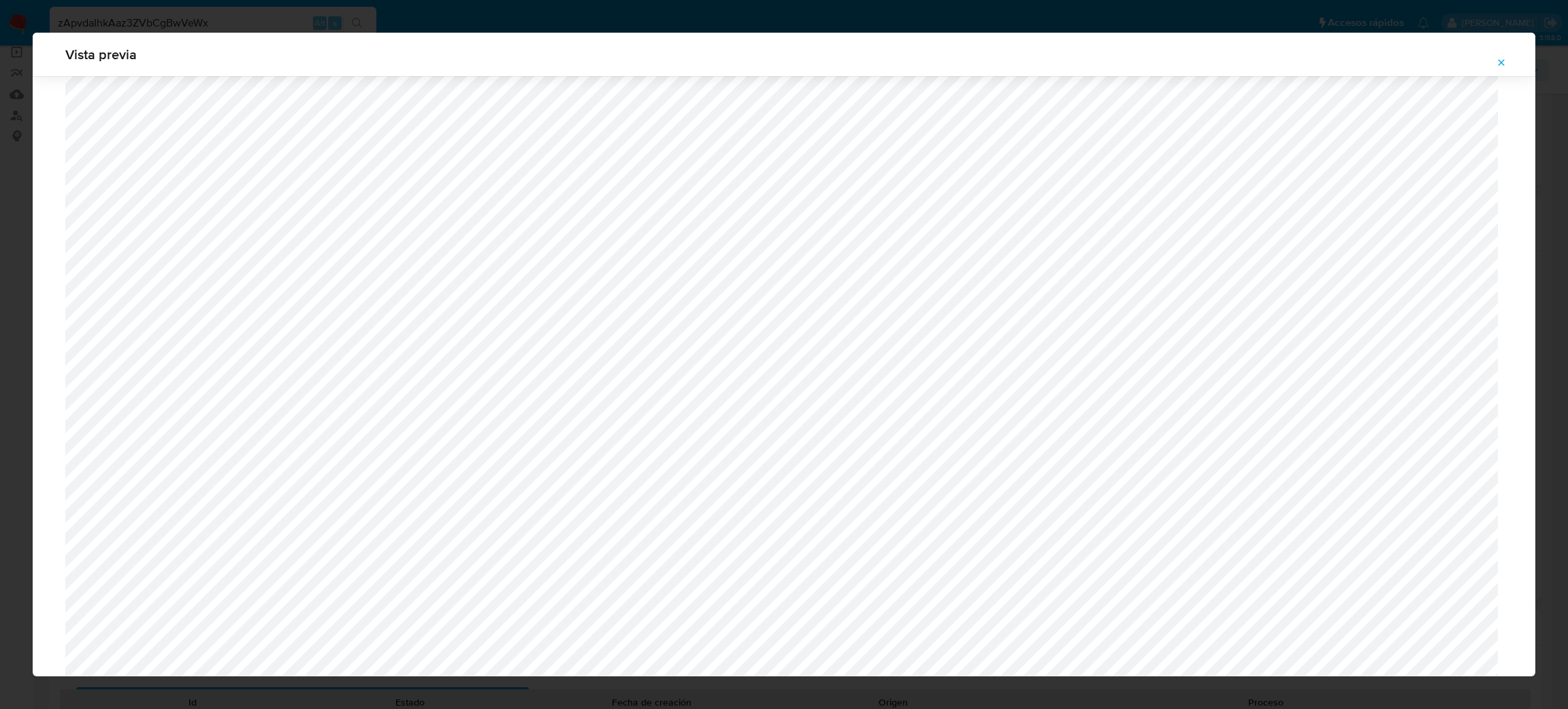
scroll to position [585, 0]
click at [1497, 60] on icon "Attachment preview" at bounding box center [1501, 62] width 11 height 11
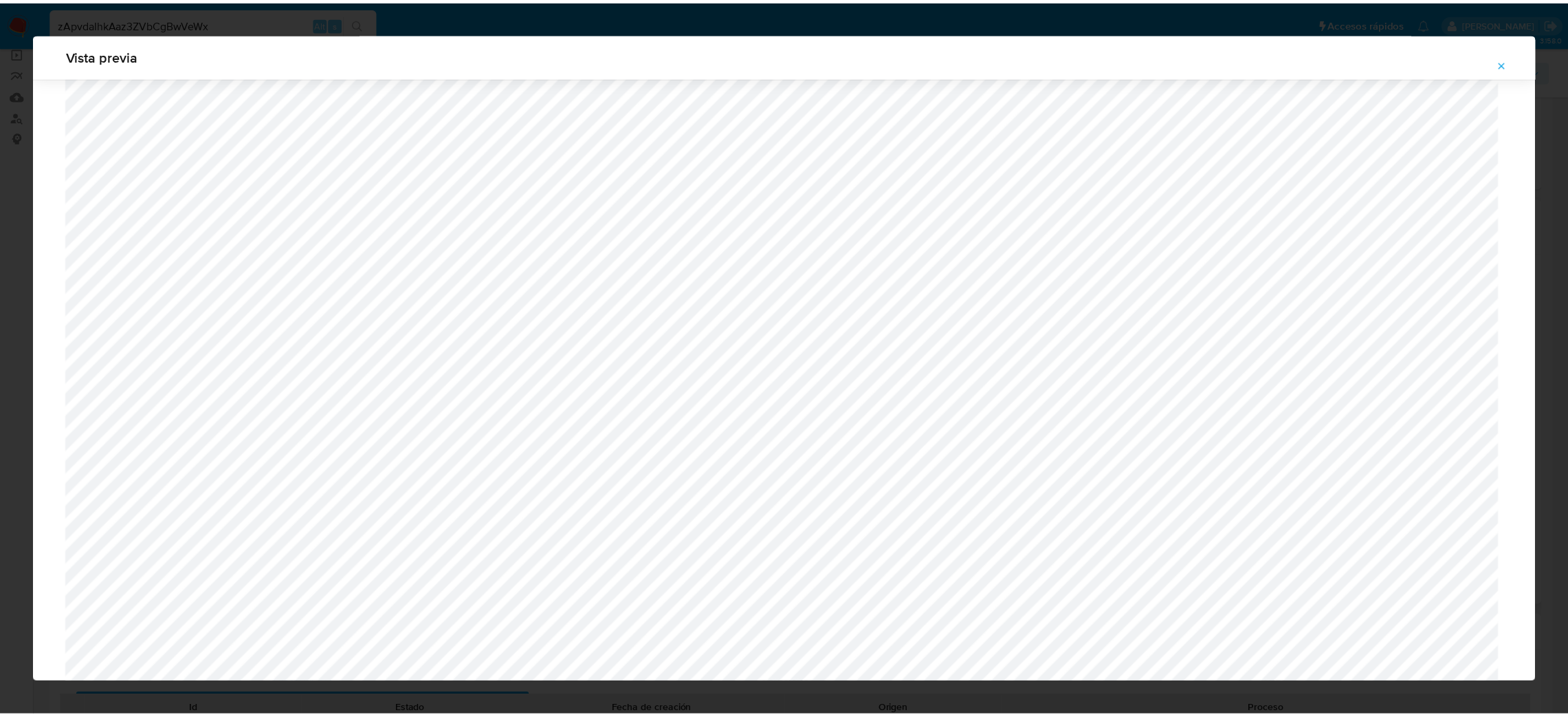
scroll to position [0, 0]
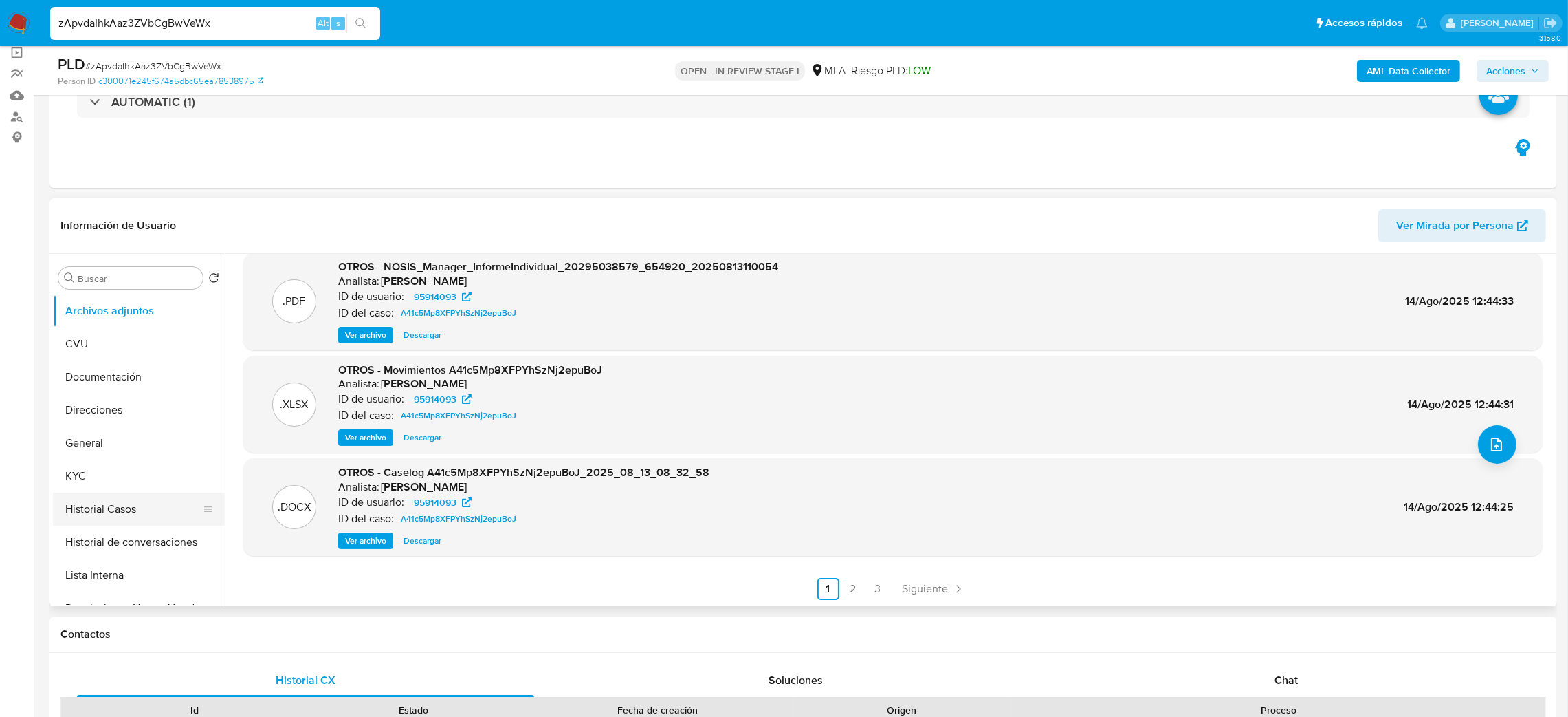
click at [113, 505] on button "Historial Casos" at bounding box center [133, 509] width 161 height 33
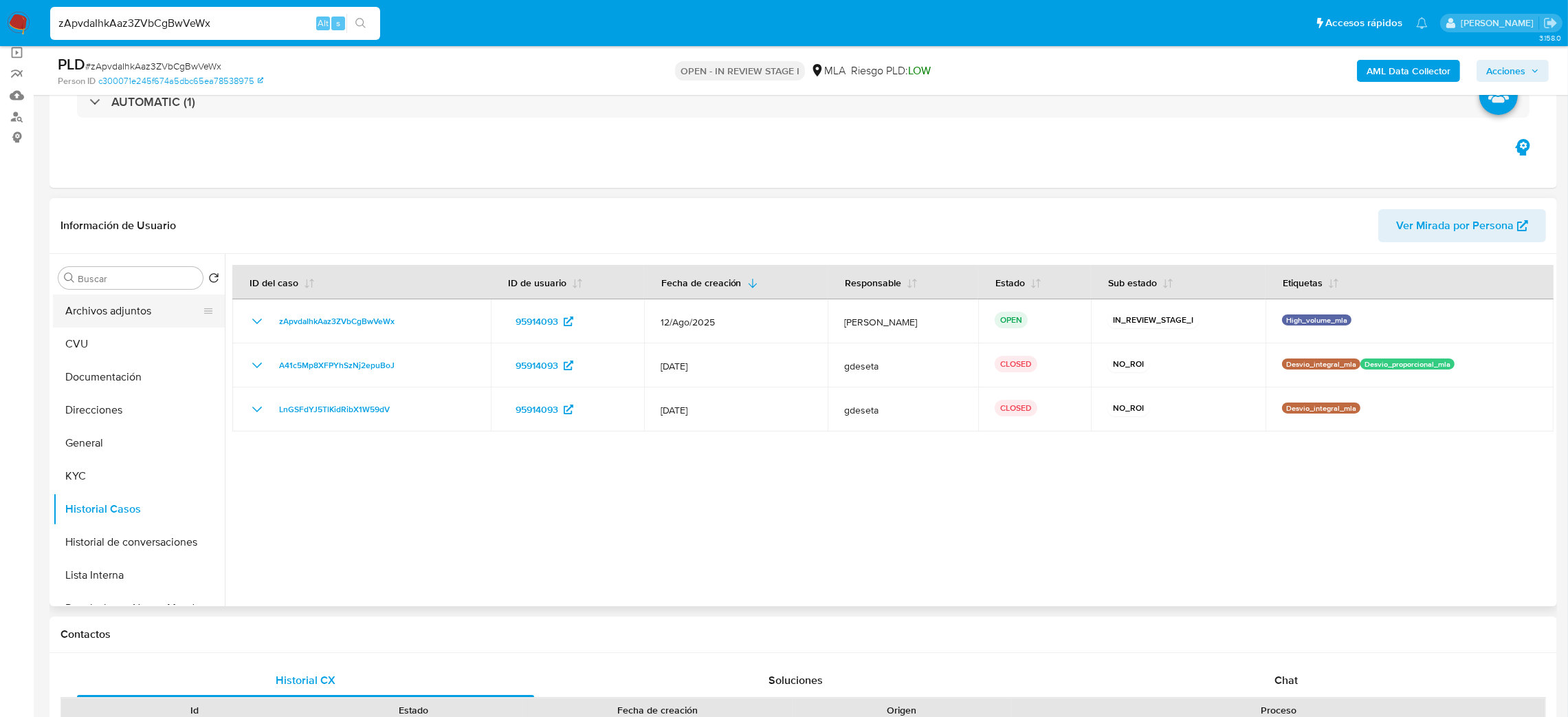
click at [109, 295] on button "Archivos adjuntos" at bounding box center [133, 311] width 161 height 33
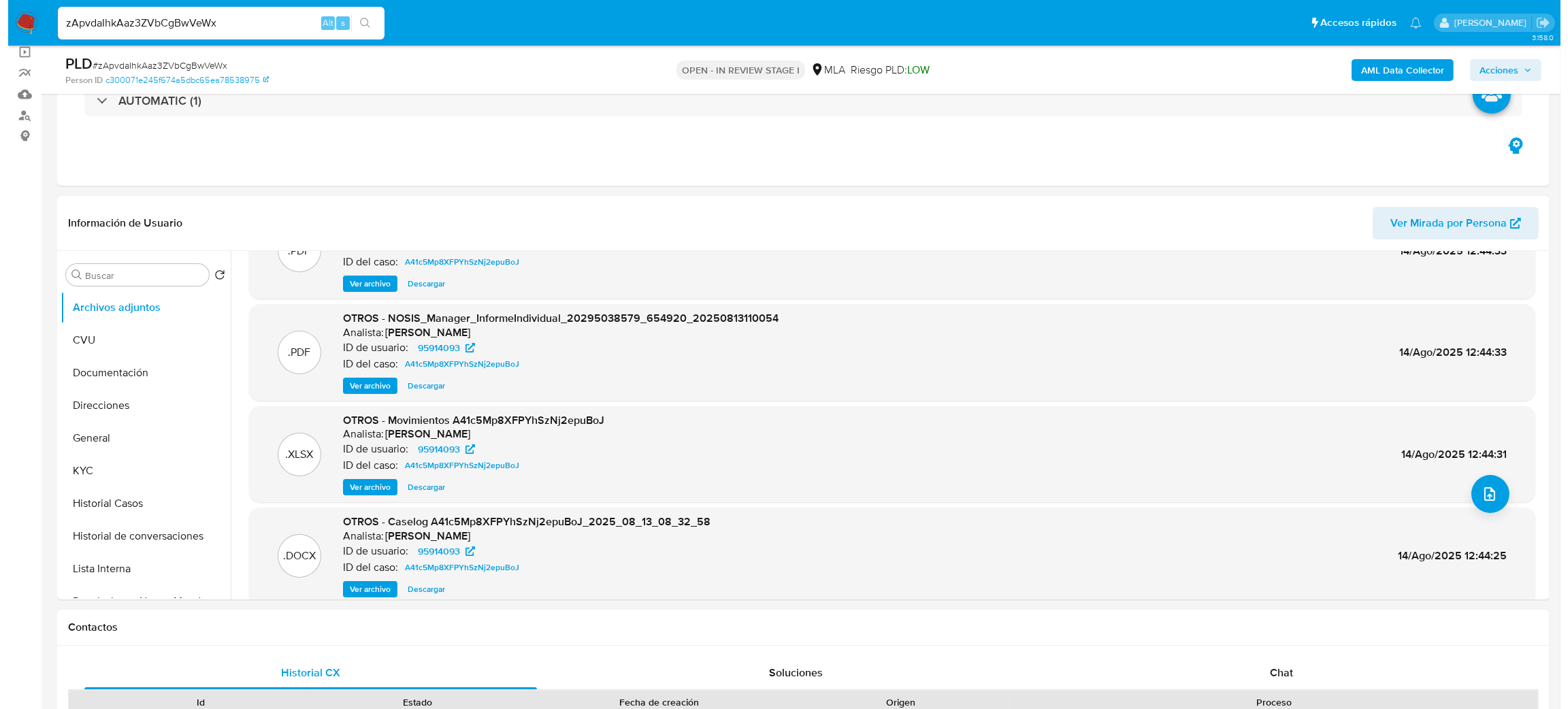
scroll to position [114, 0]
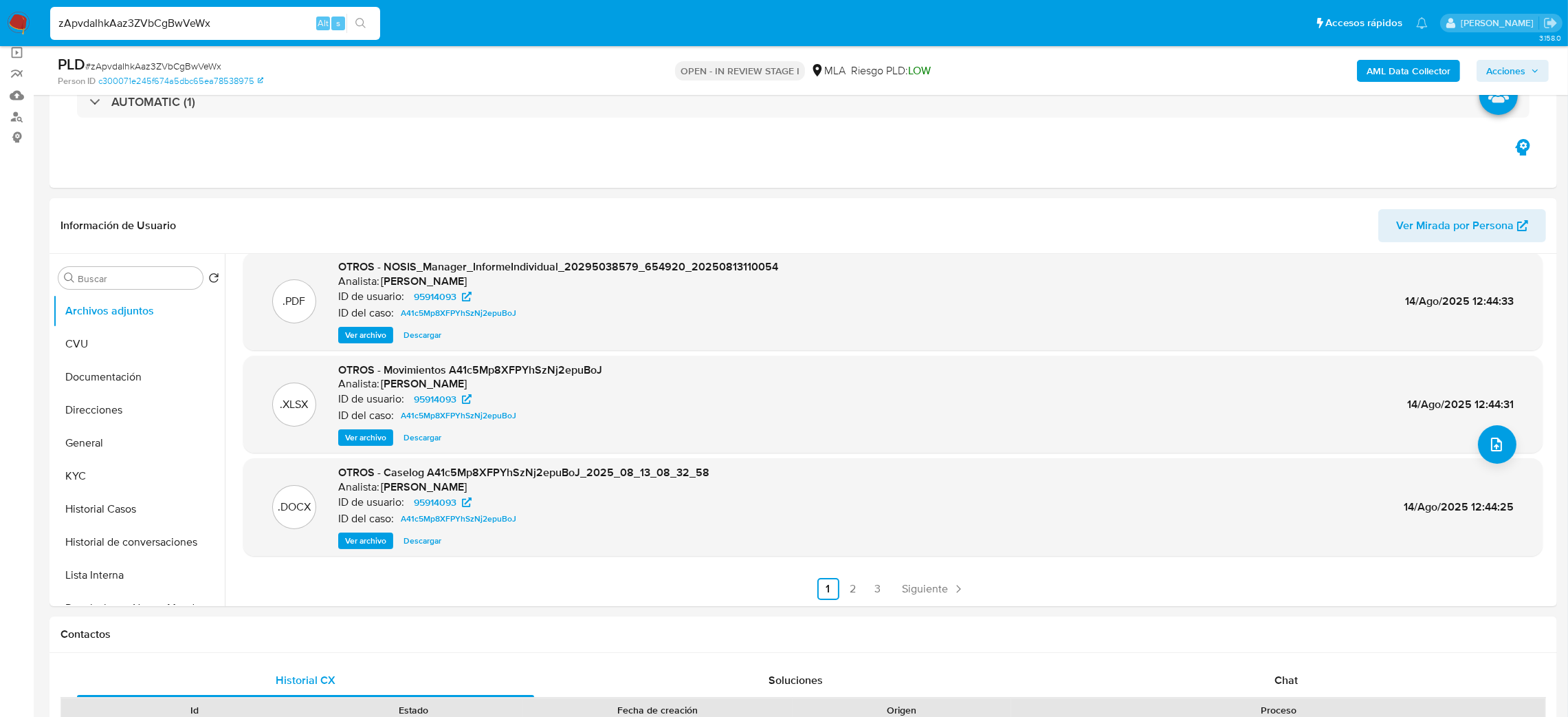
click at [366, 538] on span "Ver archivo" at bounding box center [366, 540] width 41 height 13
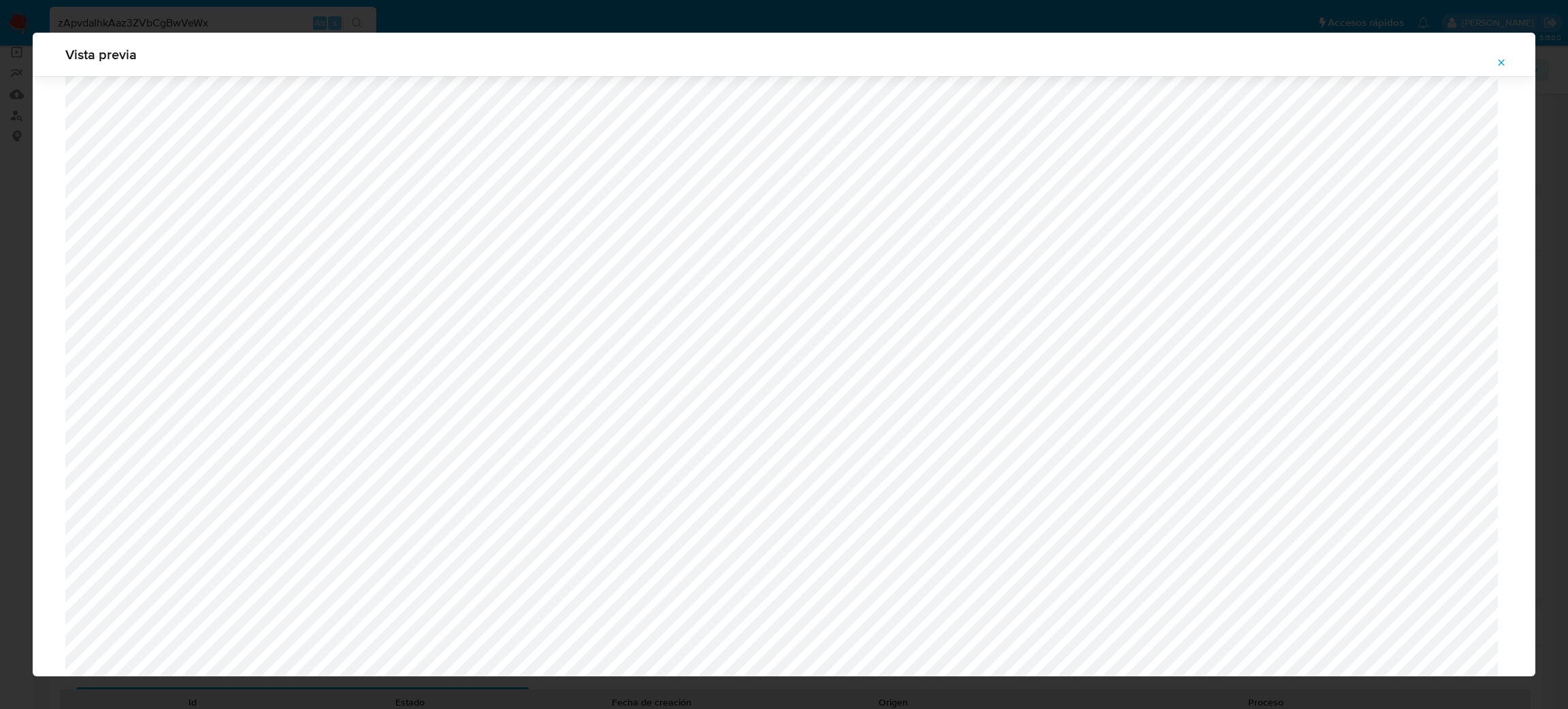
scroll to position [482, 0]
click at [1498, 62] on icon "Attachment preview" at bounding box center [1501, 62] width 11 height 11
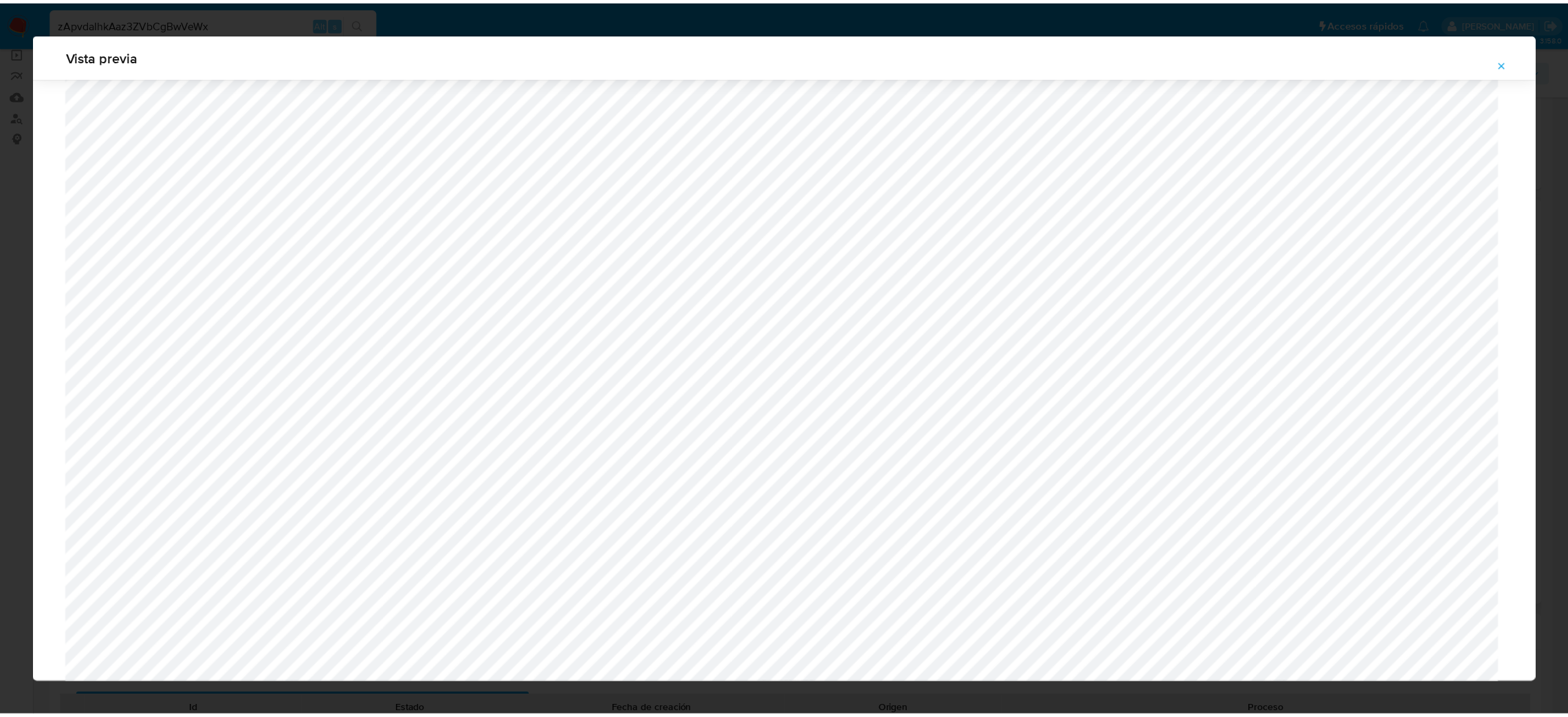
scroll to position [0, 0]
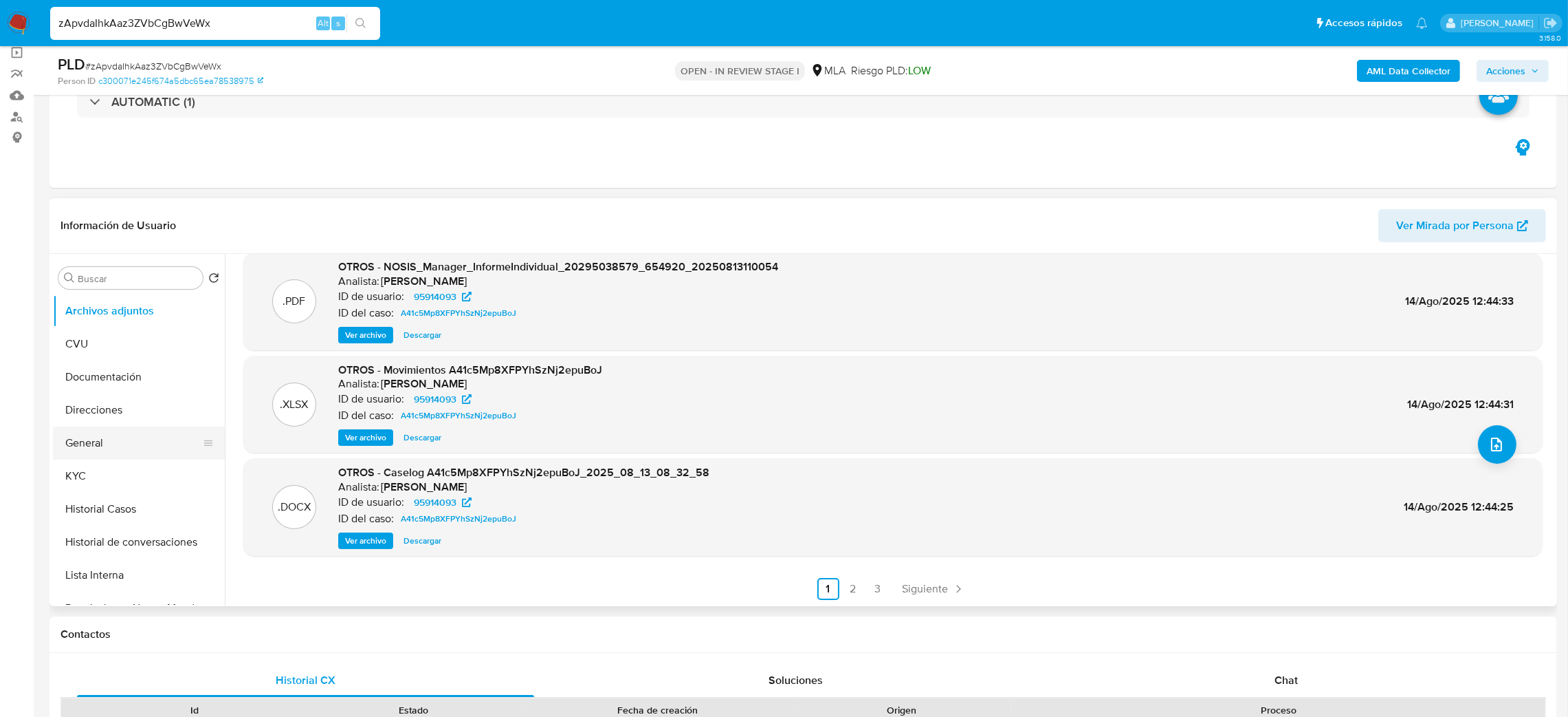
click at [107, 442] on button "General" at bounding box center [133, 443] width 161 height 33
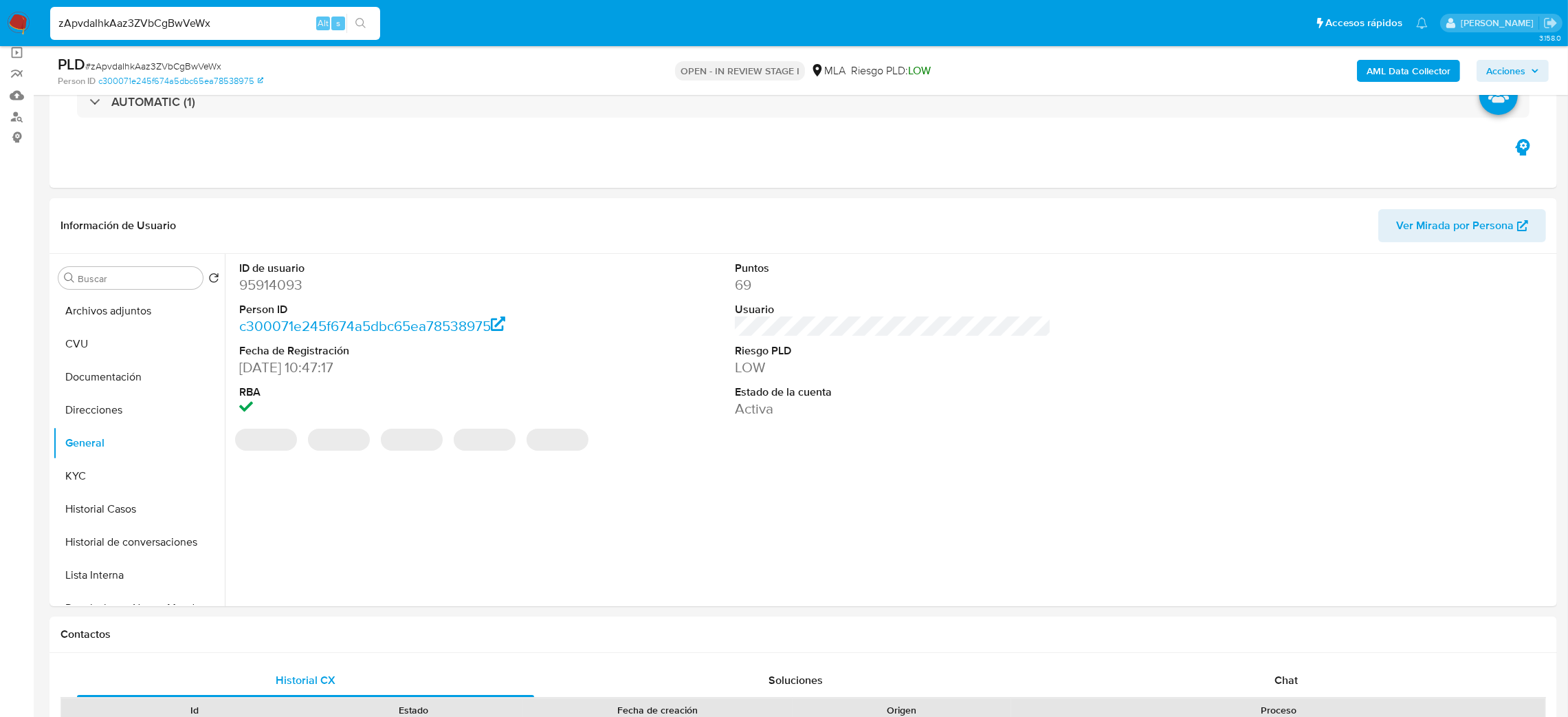
click at [270, 286] on dd "95914093" at bounding box center [397, 284] width 317 height 19
copy dd "95914093"
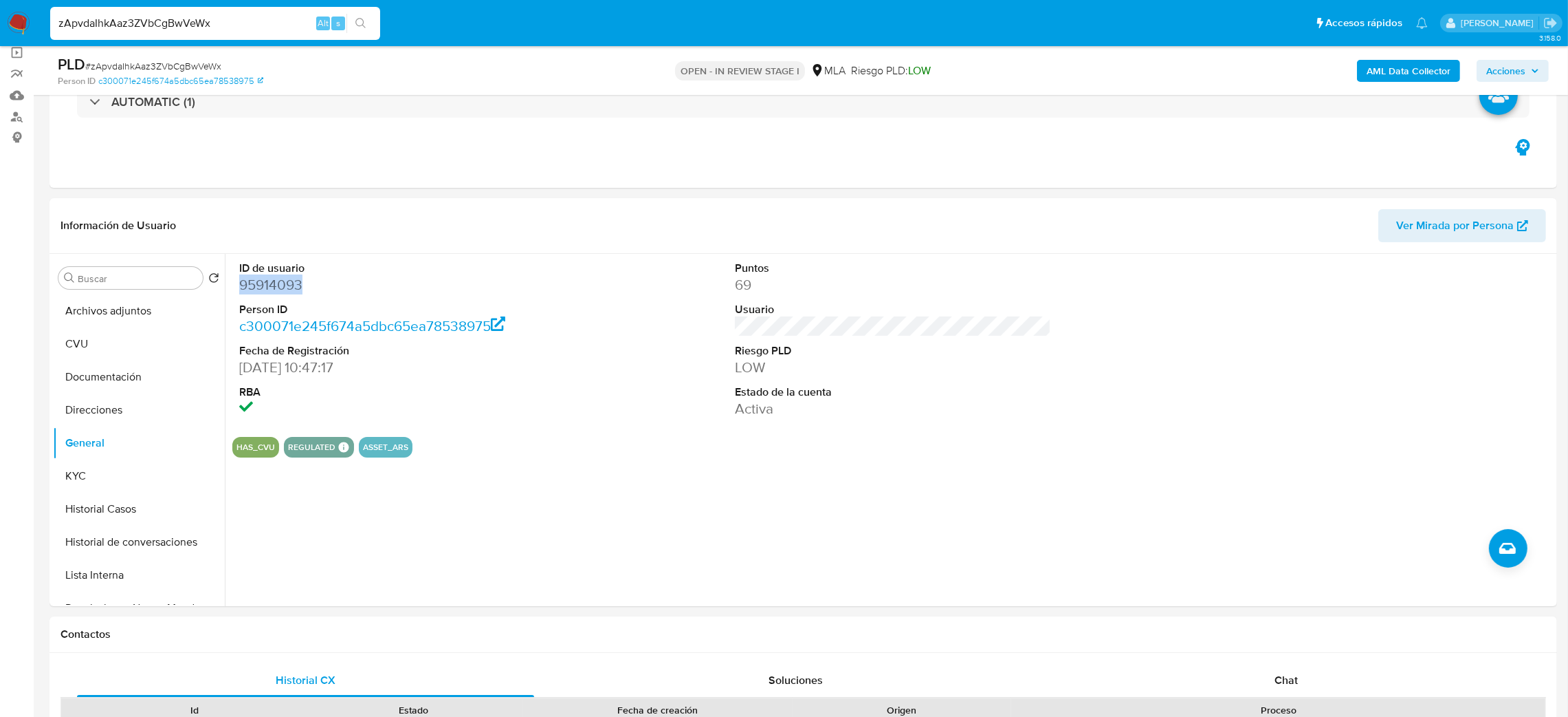
drag, startPoint x: 1506, startPoint y: 60, endPoint x: 1474, endPoint y: 77, distance: 36.2
click at [1505, 60] on span "Acciones" at bounding box center [1506, 71] width 40 height 22
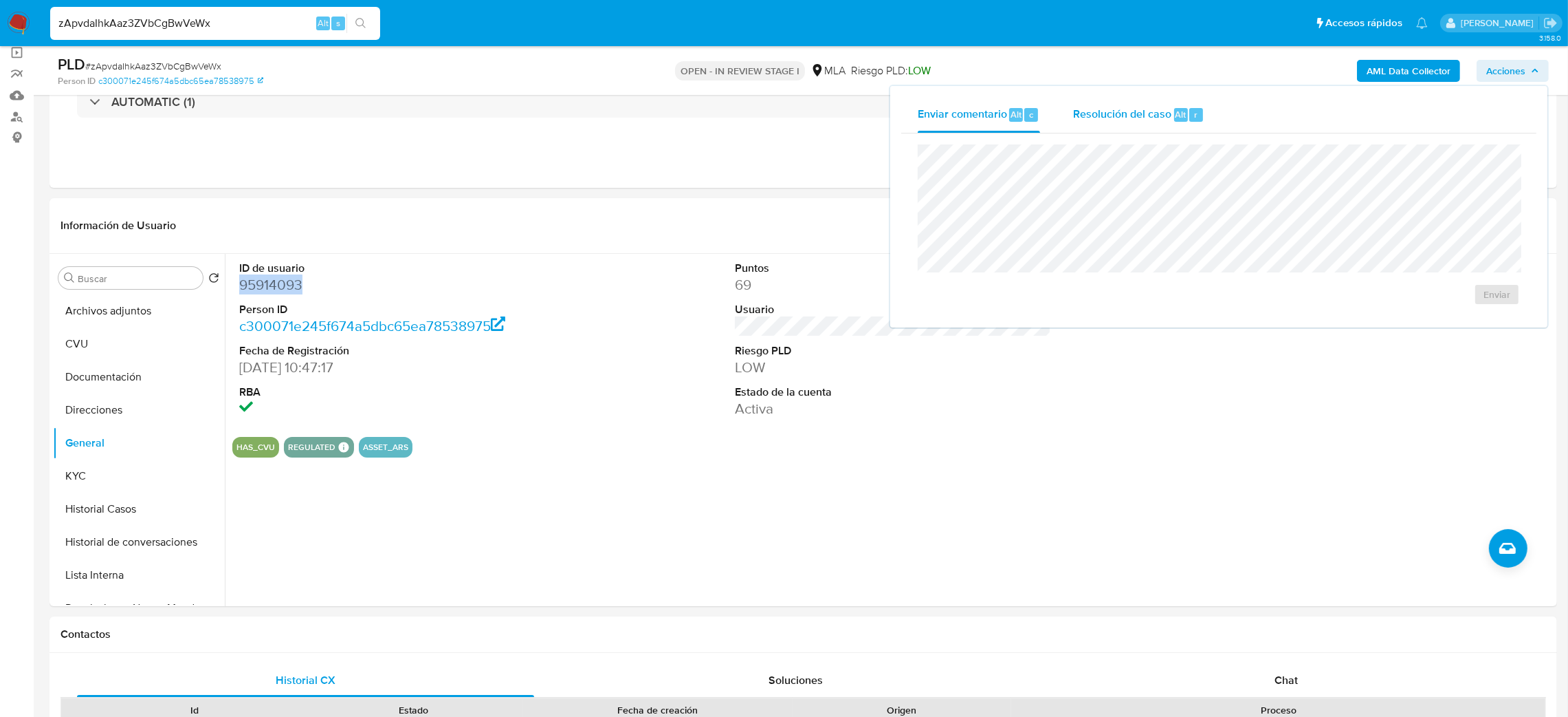
click at [1140, 113] on span "Resolución del caso" at bounding box center [1122, 114] width 98 height 16
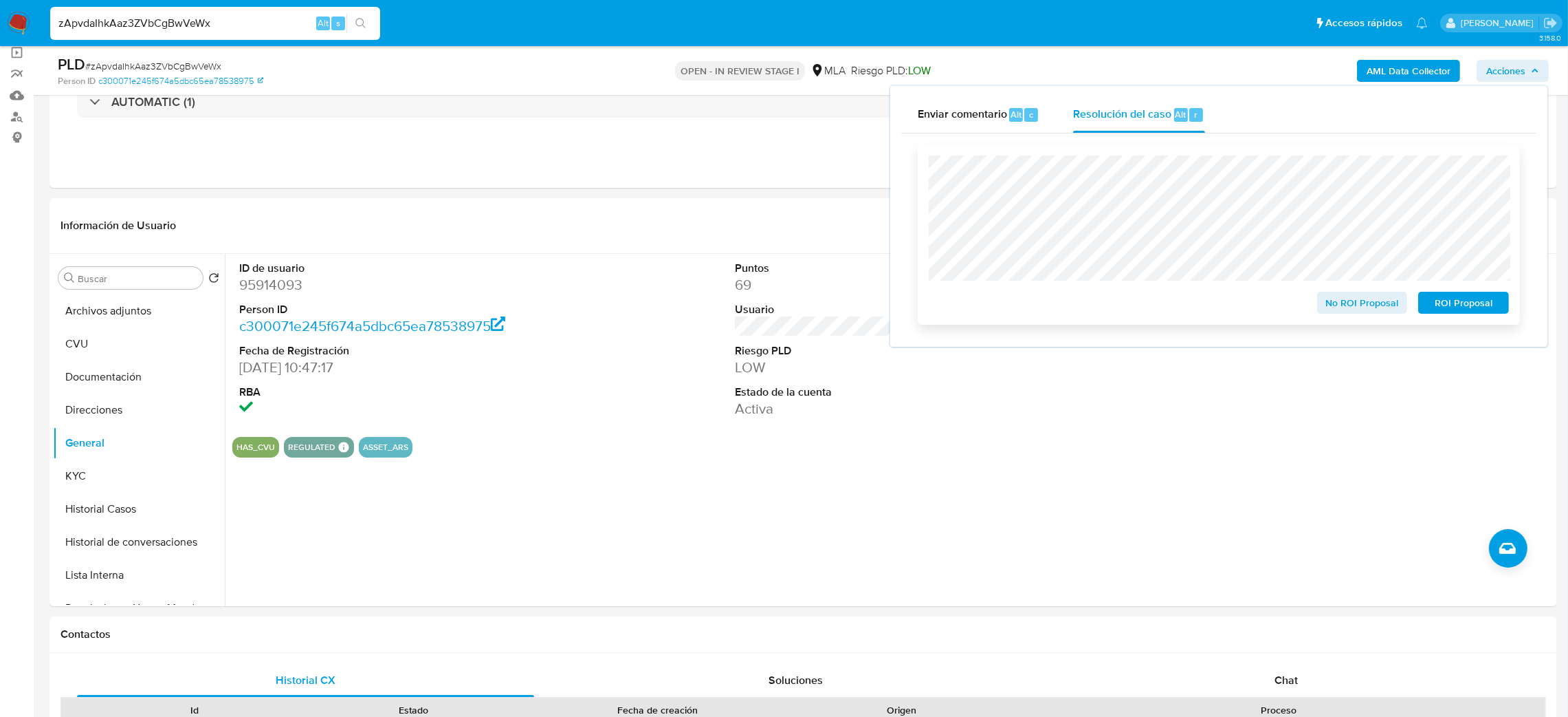
click at [1350, 295] on span "No ROI Proposal" at bounding box center [1363, 302] width 72 height 19
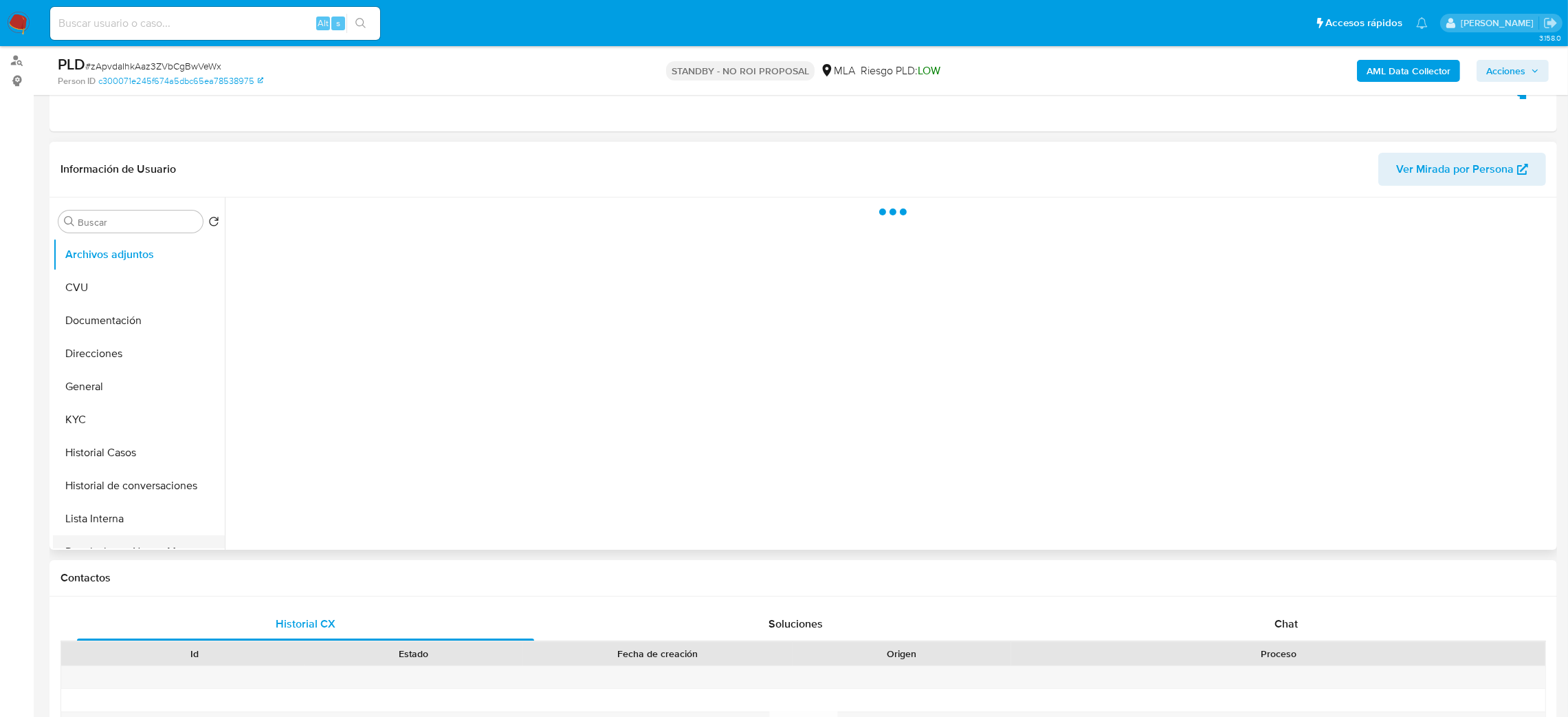
scroll to position [207, 0]
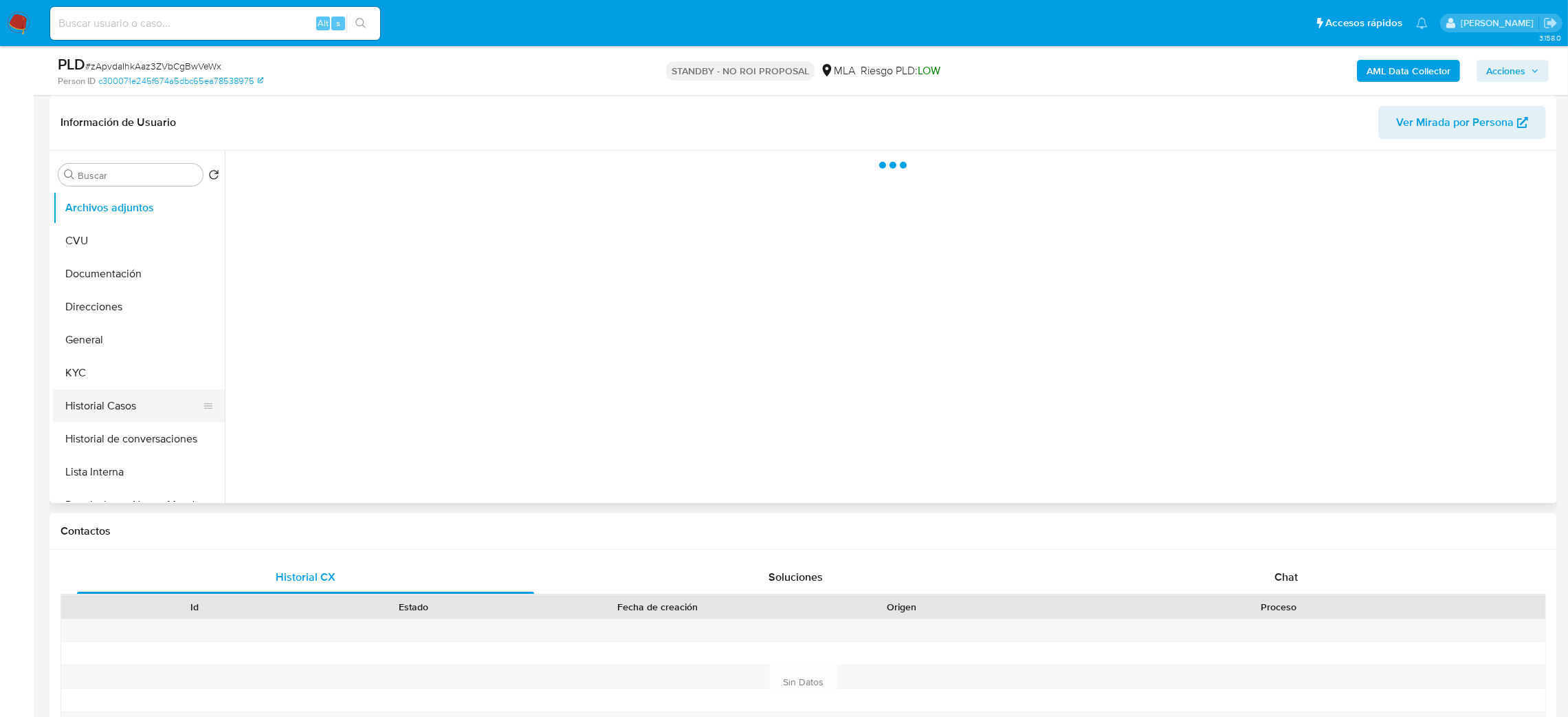
click at [123, 398] on button "Historial Casos" at bounding box center [133, 405] width 161 height 33
select select "10"
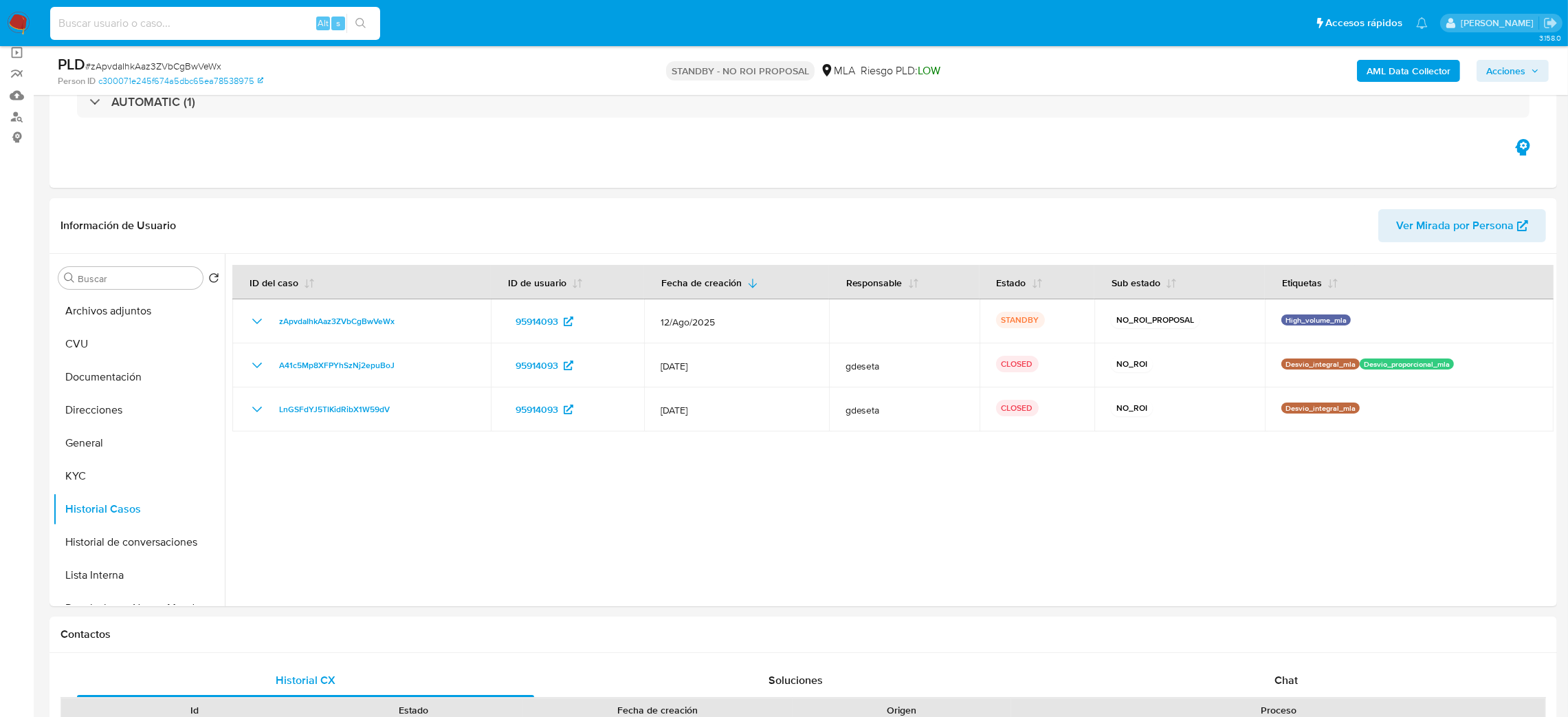
click at [252, 23] on input at bounding box center [215, 23] width 330 height 18
paste input "xfm56Vg983lBBo9saJ3GRjJs"
type input "xfm56Vg983lBBo9saJ3GRjJs"
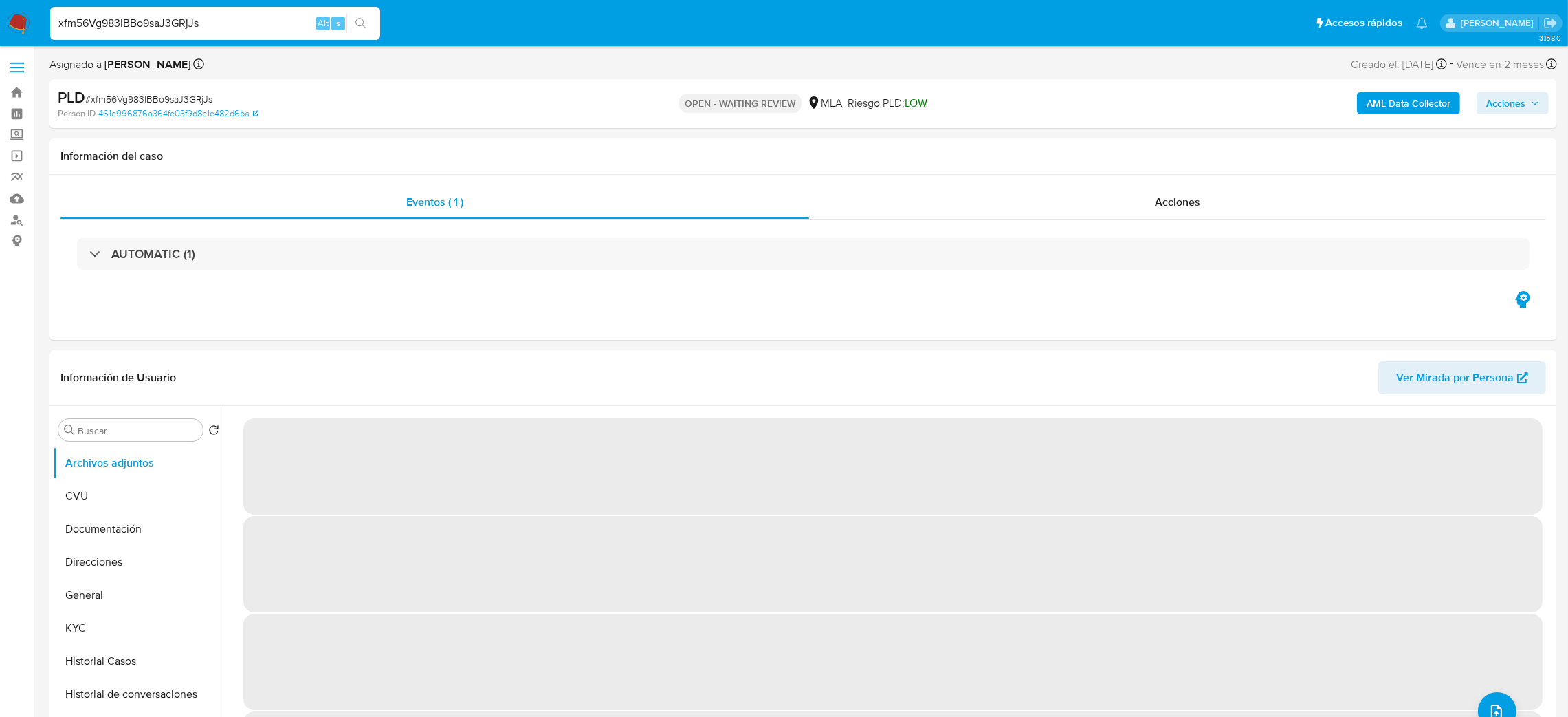
select select "10"
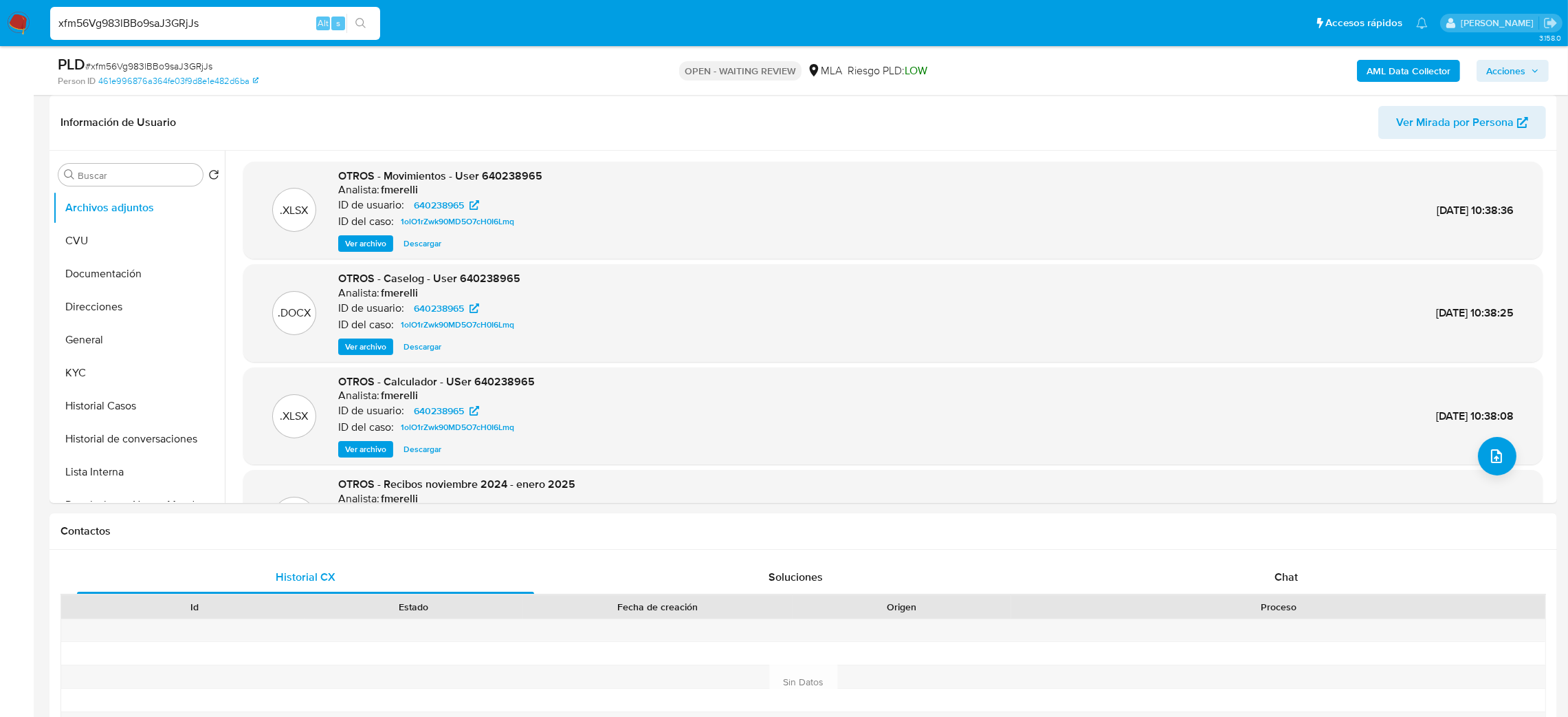
scroll to position [103, 0]
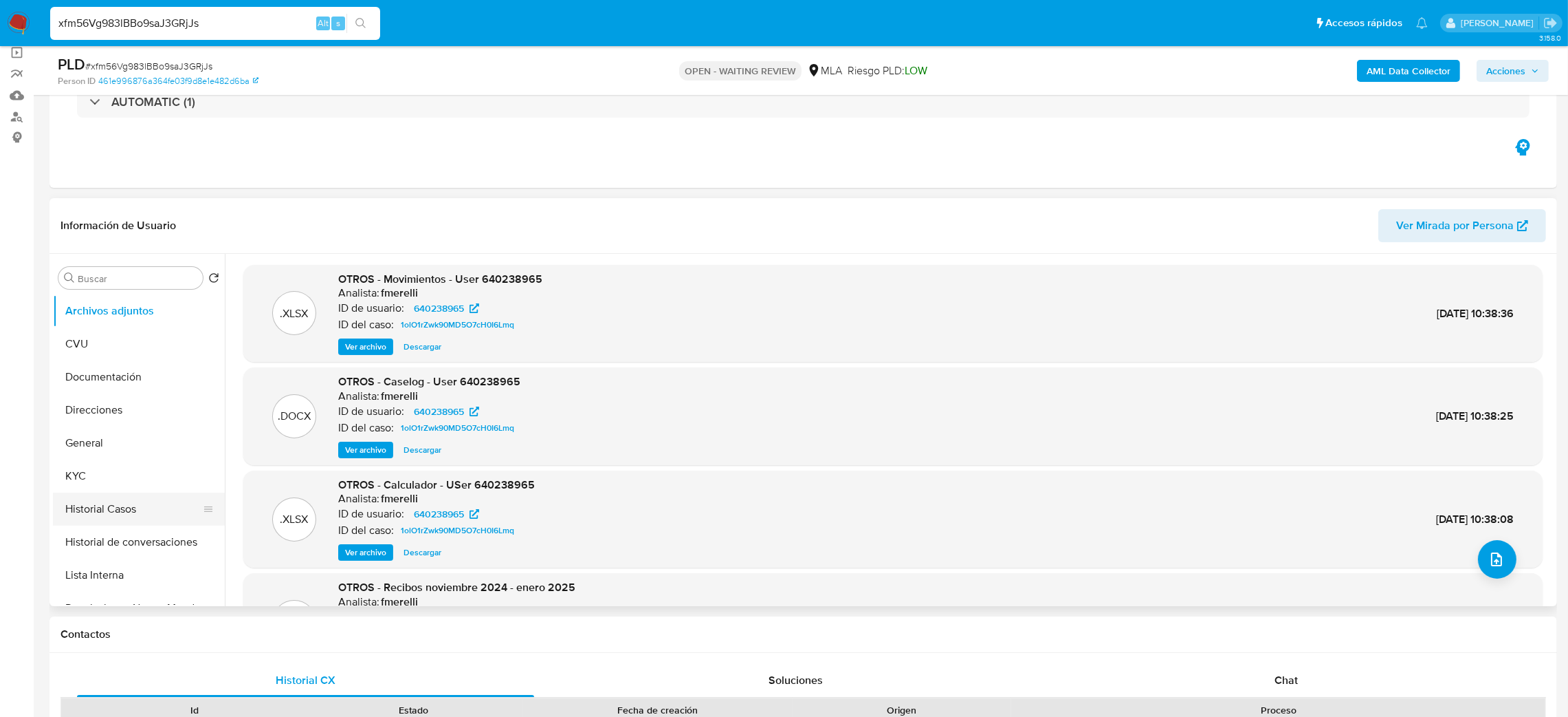
click at [102, 508] on button "Historial Casos" at bounding box center [133, 509] width 161 height 33
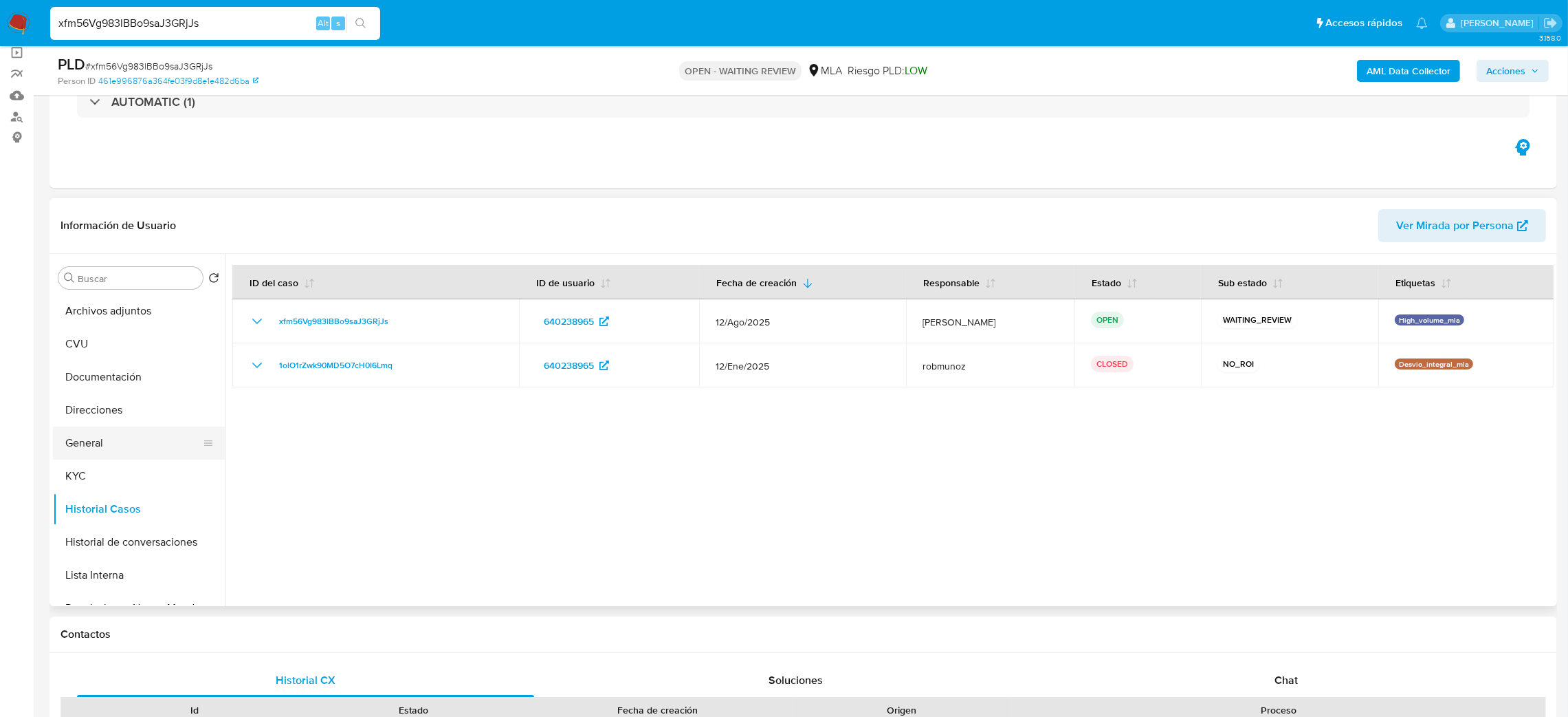
click at [92, 456] on button "General" at bounding box center [133, 443] width 161 height 33
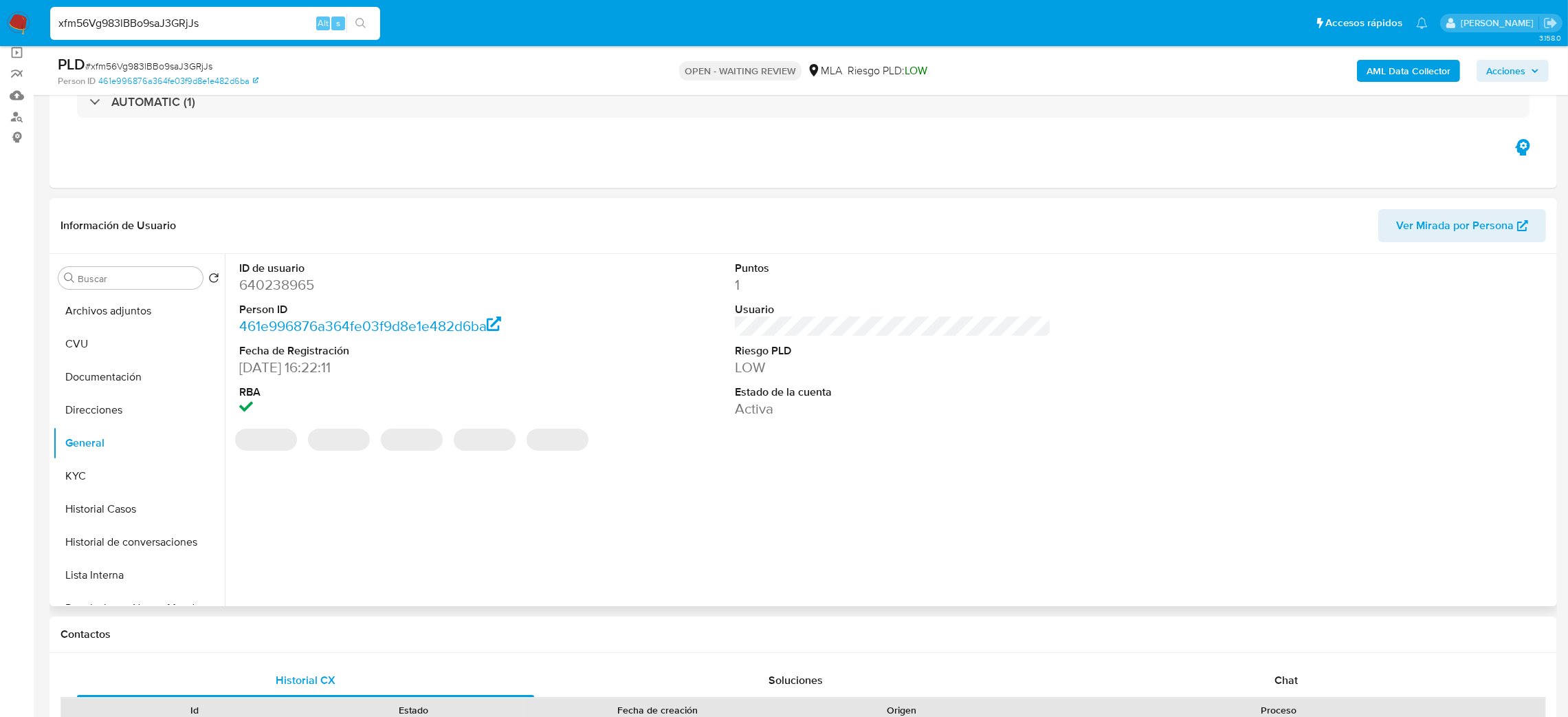
click at [274, 280] on dd "640238965" at bounding box center [397, 284] width 317 height 19
copy dd "640238965"
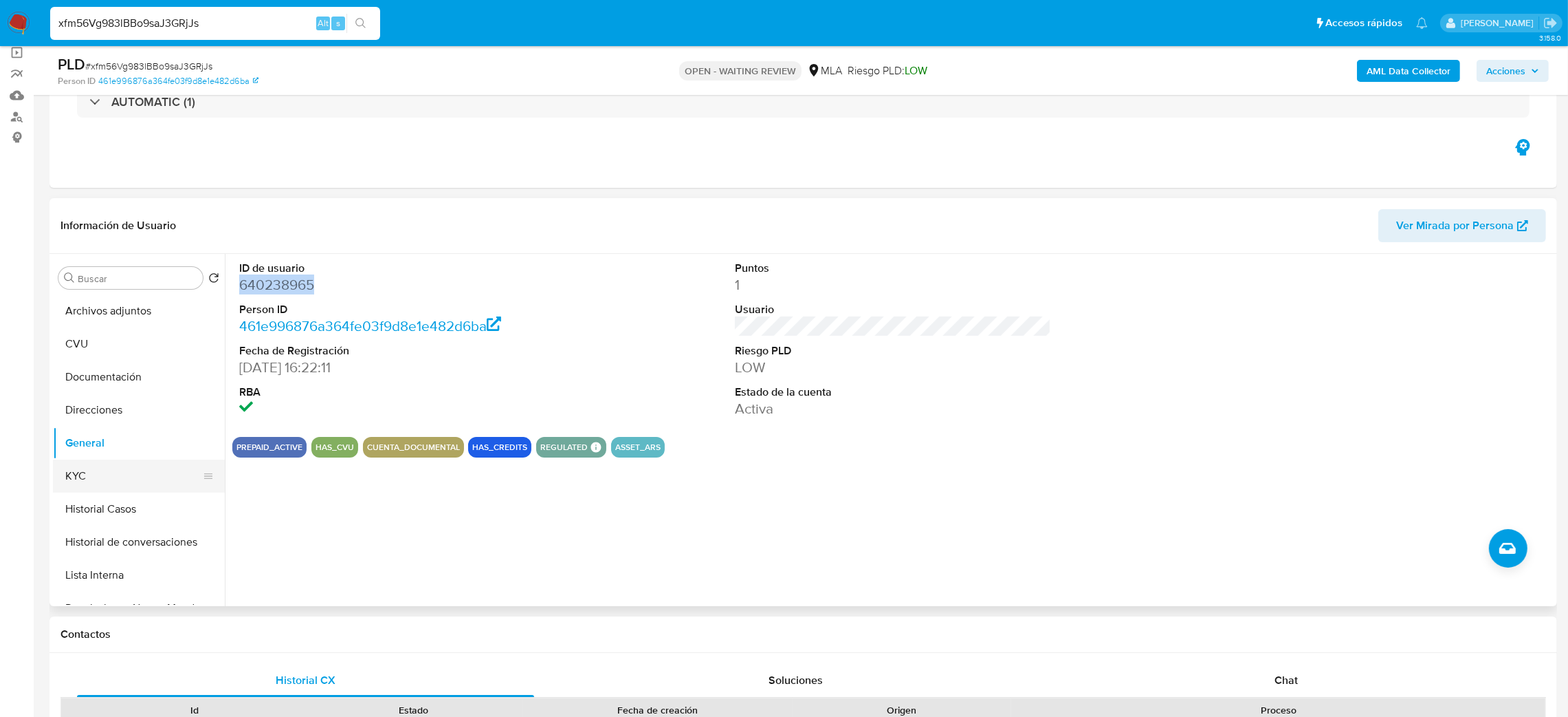
click at [113, 474] on button "KYC" at bounding box center [133, 475] width 161 height 33
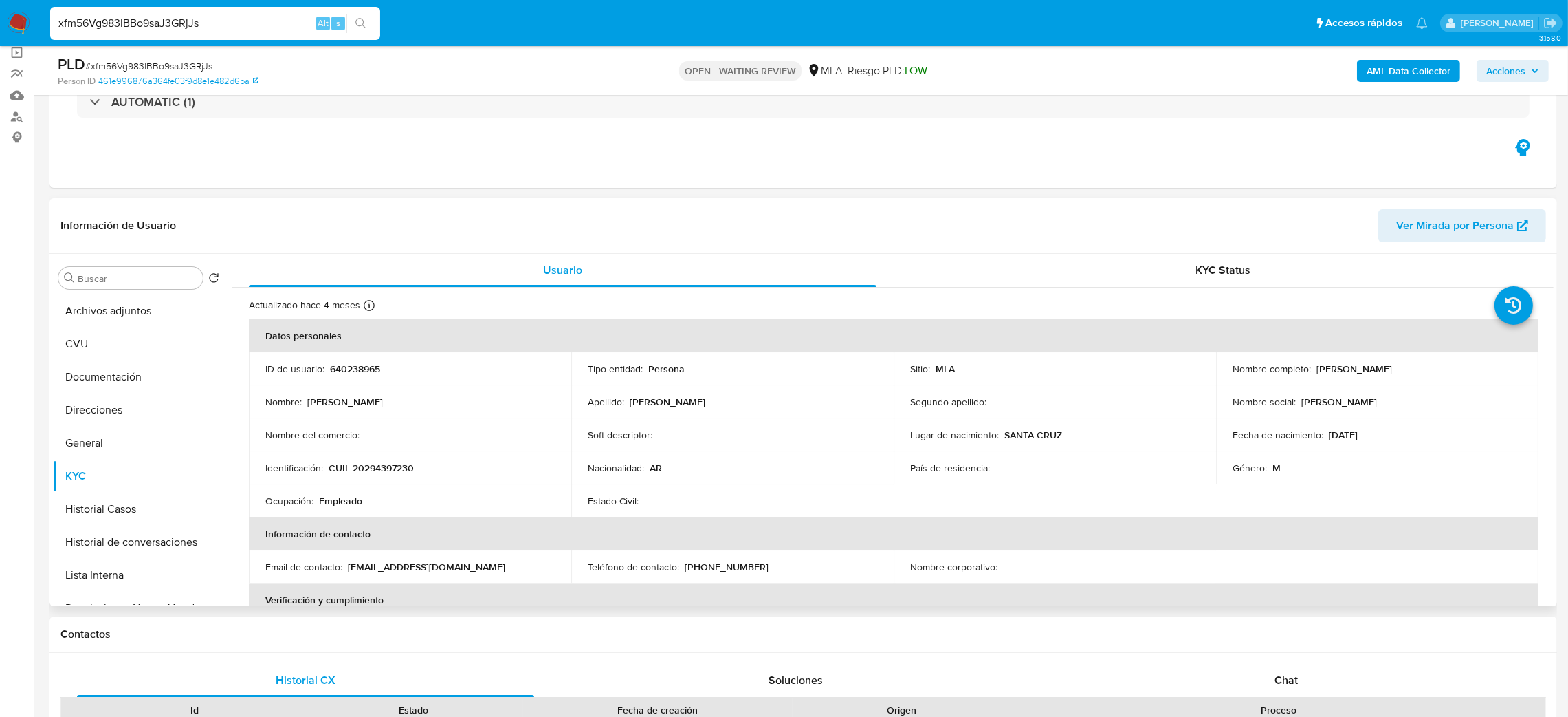
click at [373, 468] on p "CUIL 20294397230" at bounding box center [371, 468] width 85 height 13
copy p "20294397230"
drag, startPoint x: 393, startPoint y: 471, endPoint x: 385, endPoint y: 468, distance: 8.5
click at [393, 470] on p "CUIL 20294397230" at bounding box center [371, 468] width 85 height 13
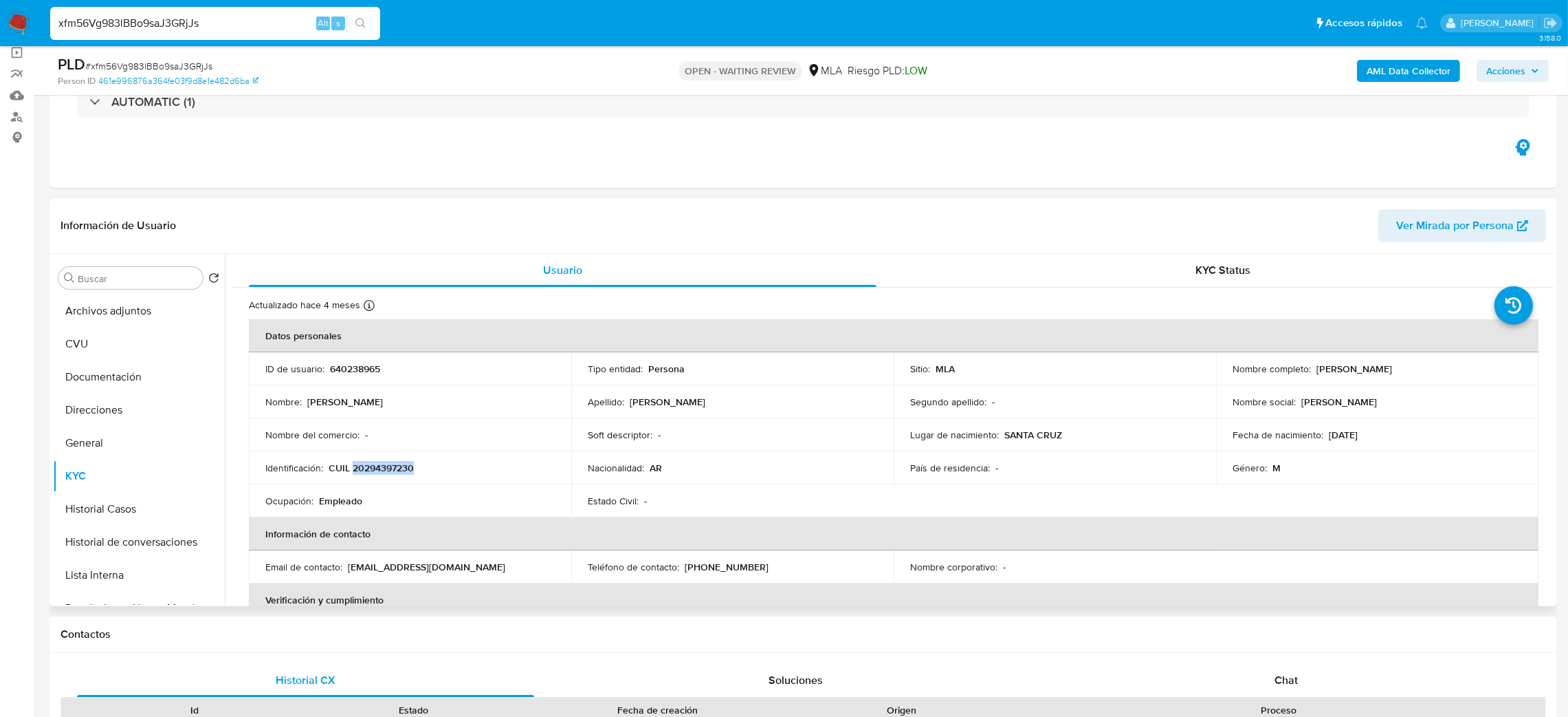
click at [361, 470] on p "CUIL 20294397230" at bounding box center [371, 468] width 85 height 13
drag, startPoint x: 366, startPoint y: 468, endPoint x: 406, endPoint y: 474, distance: 40.4
click at [406, 474] on p "CUIL 20294397230" at bounding box center [371, 468] width 85 height 13
copy p "29439723"
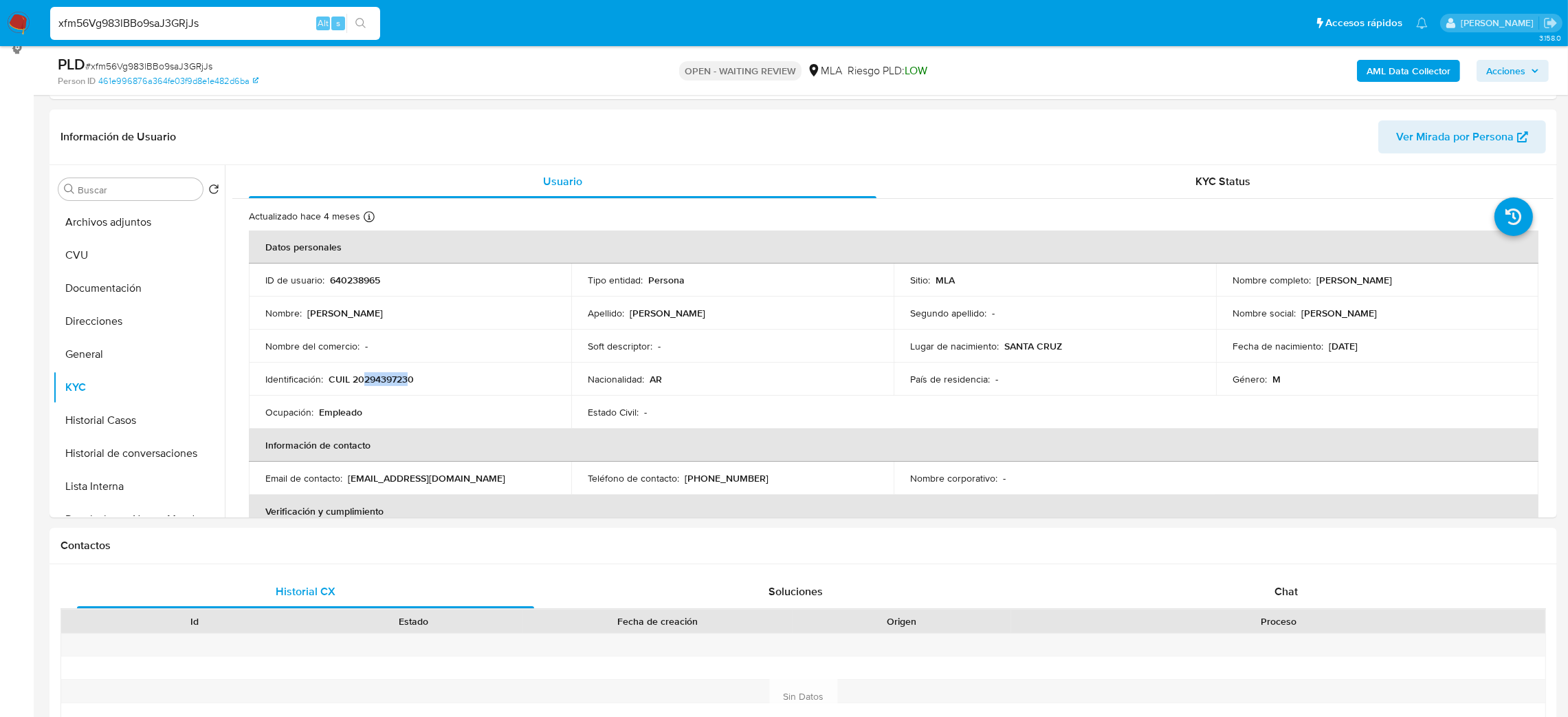
scroll to position [89, 0]
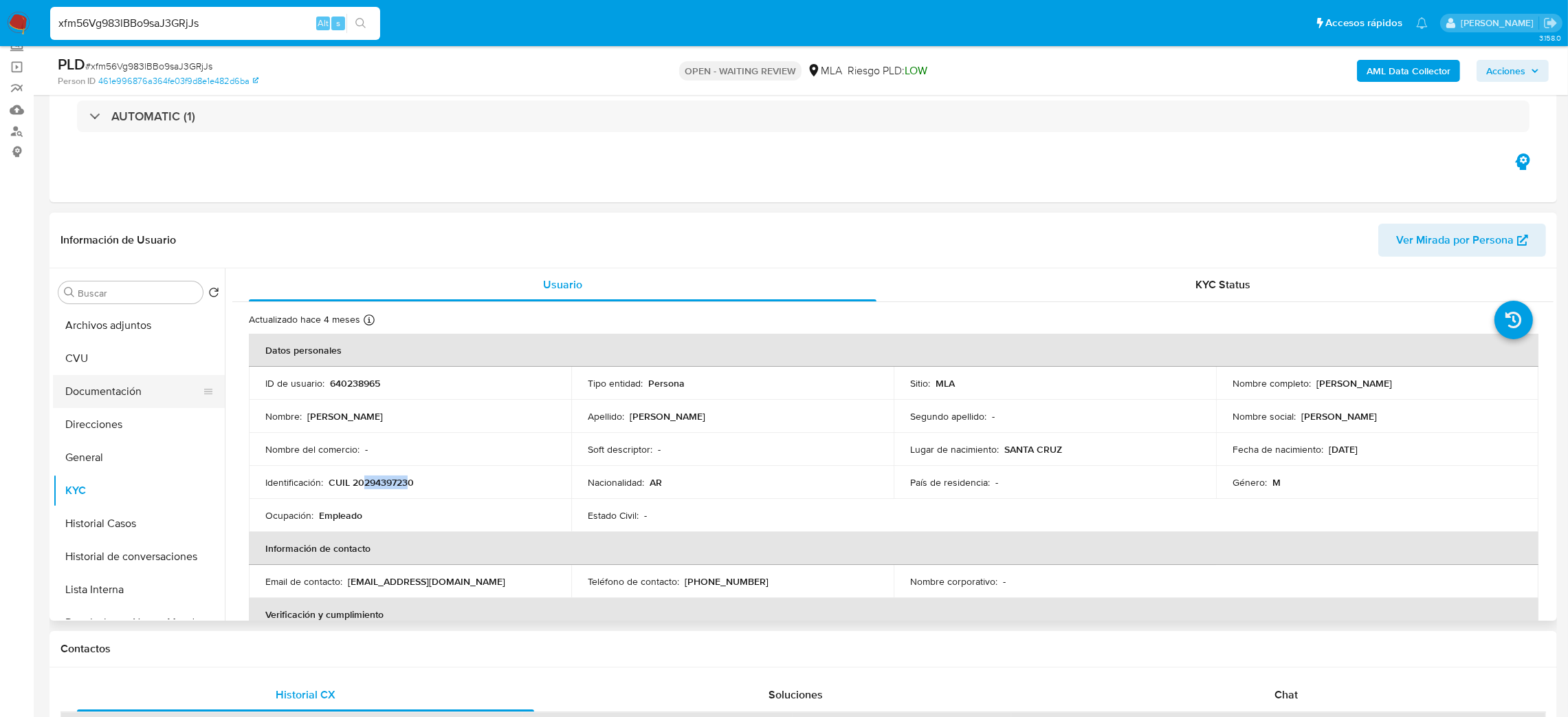
click at [92, 375] on button "Documentación" at bounding box center [133, 391] width 161 height 33
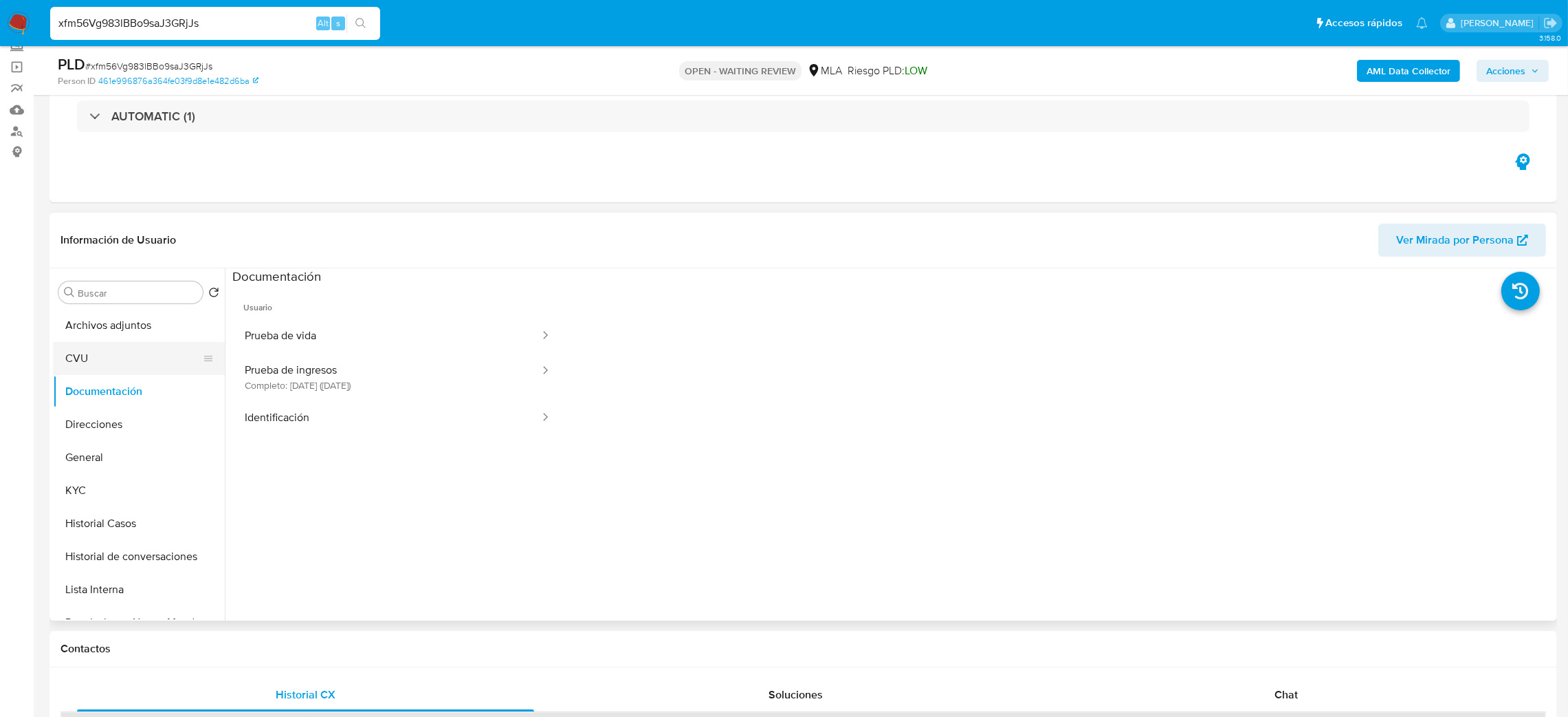
click at [94, 353] on button "CVU" at bounding box center [133, 358] width 161 height 33
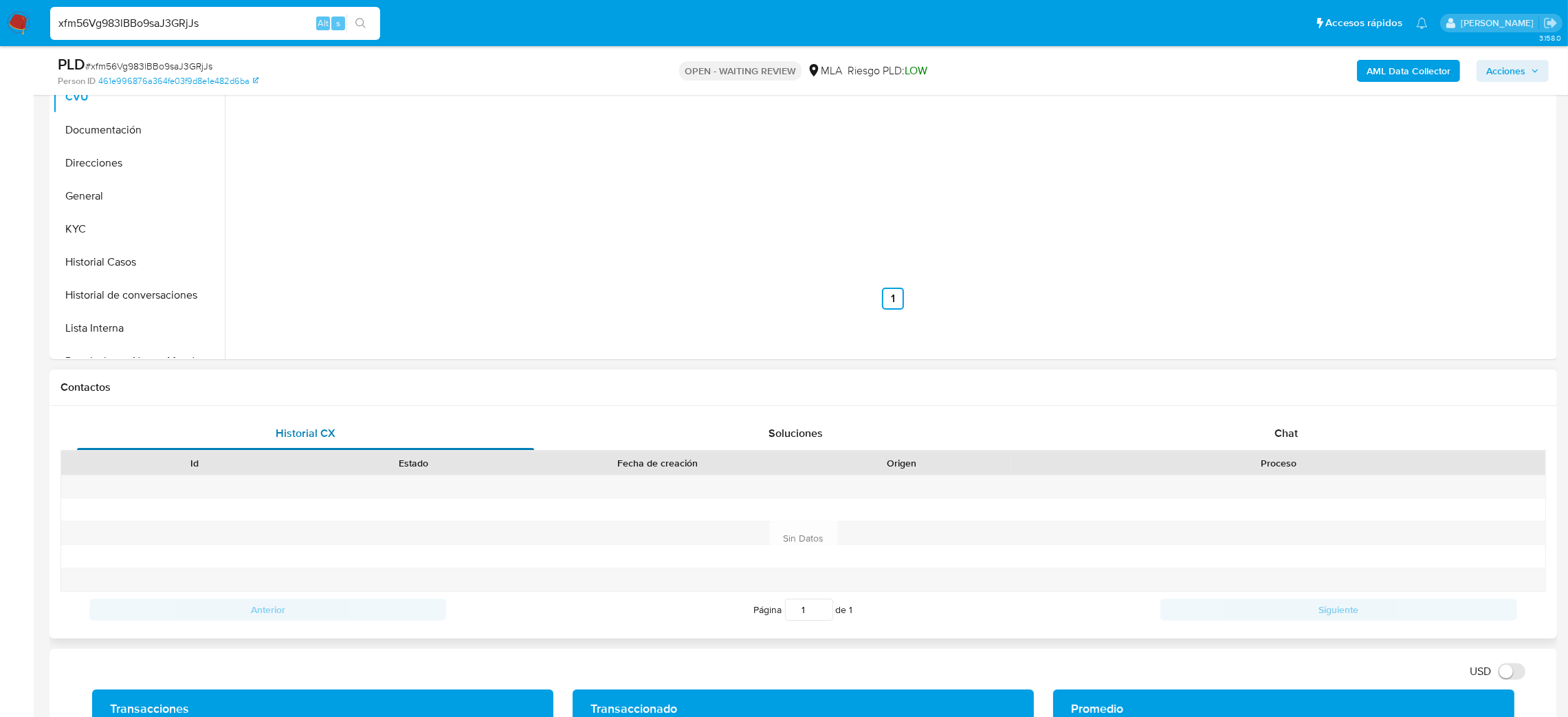
scroll to position [398, 0]
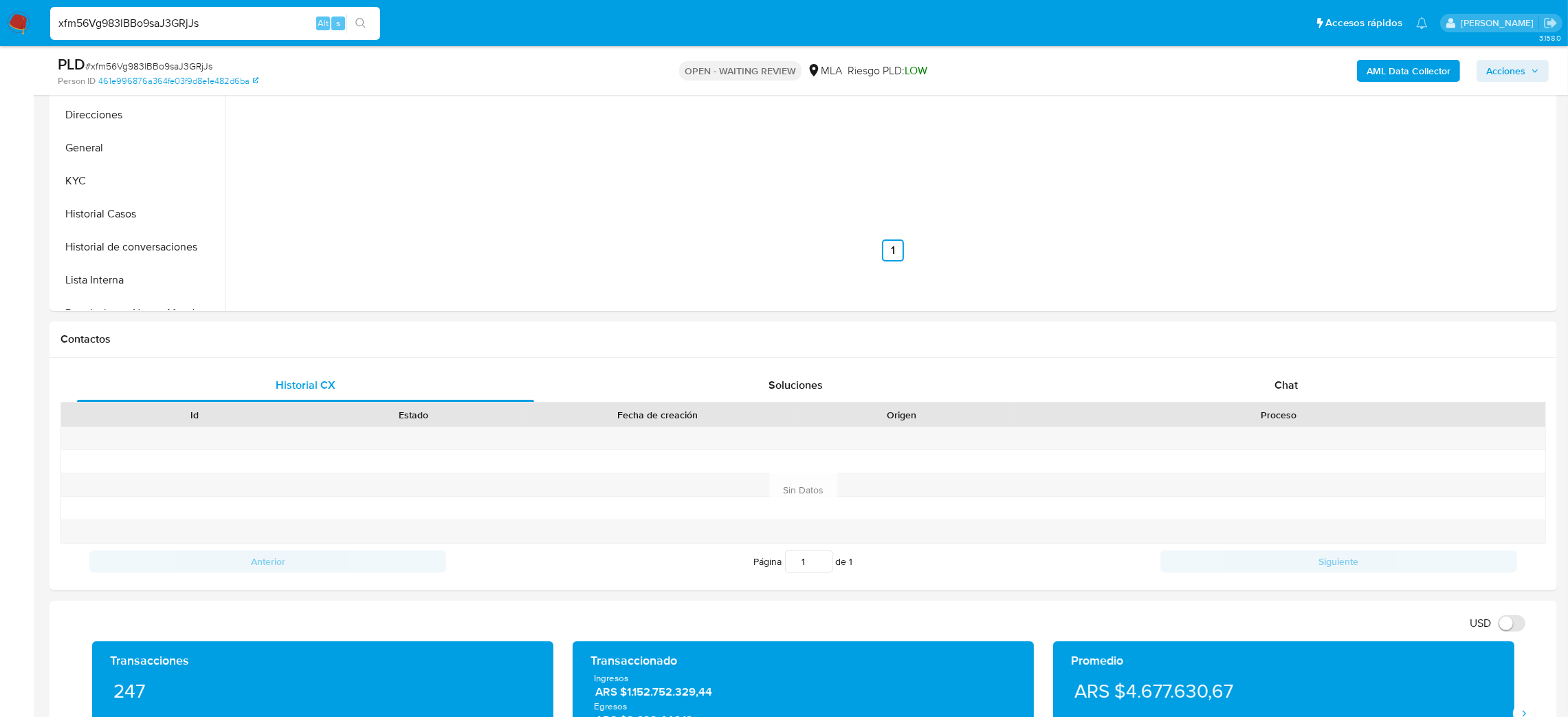
click at [156, 65] on span "# xfm56Vg983lBBo9saJ3GRjJs" at bounding box center [149, 66] width 128 height 13
copy span "xfm56Vg983lBBo9saJ3GRjJs"
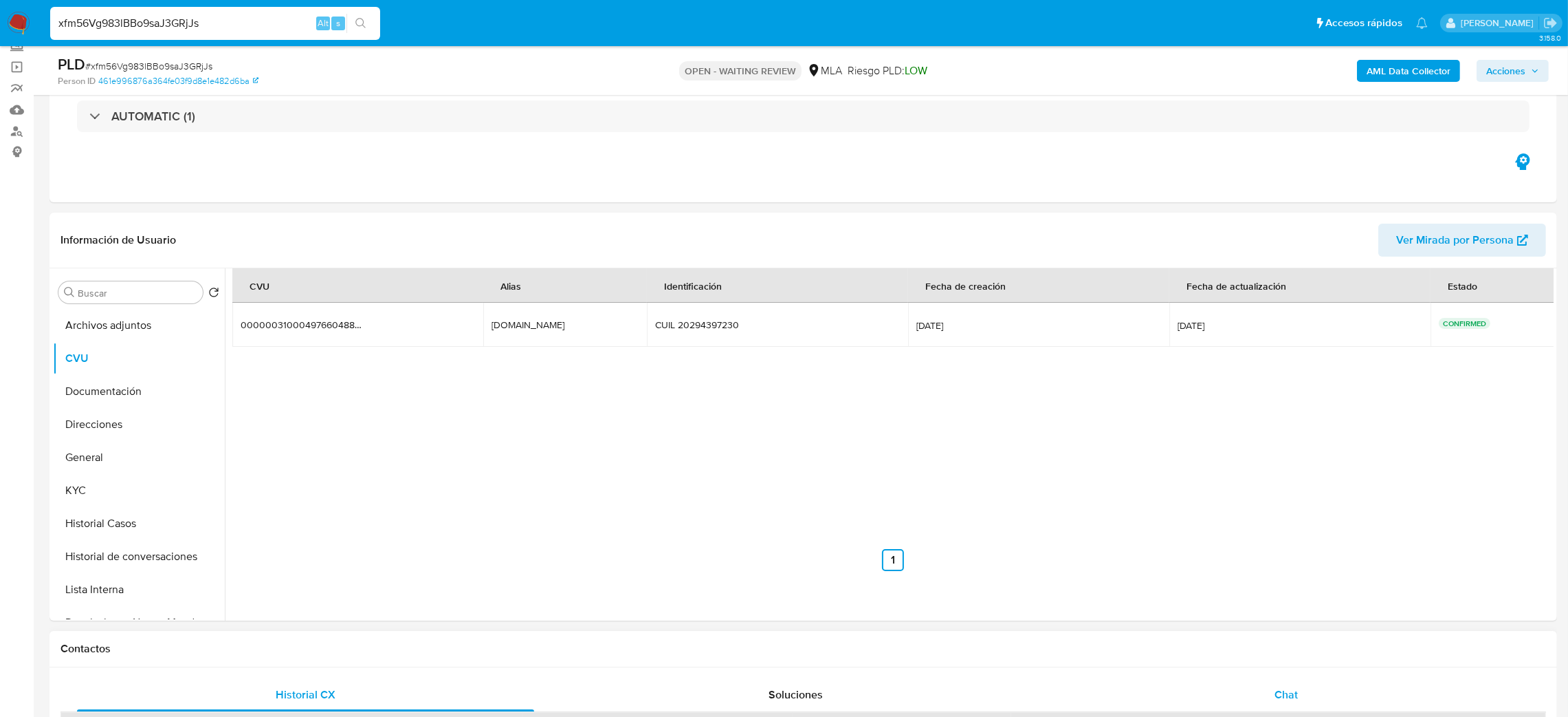
click at [1314, 691] on div "Chat" at bounding box center [1286, 695] width 457 height 33
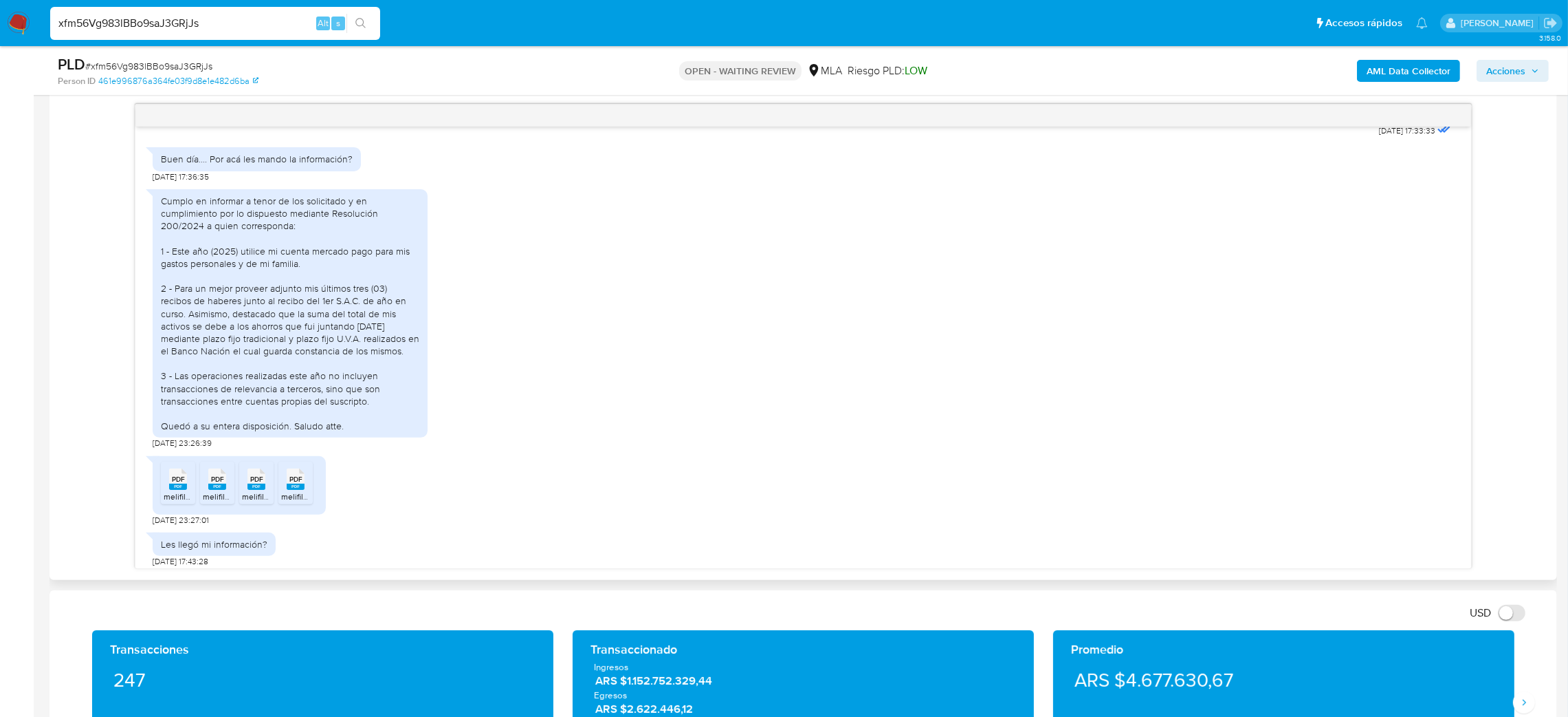
scroll to position [776, 0]
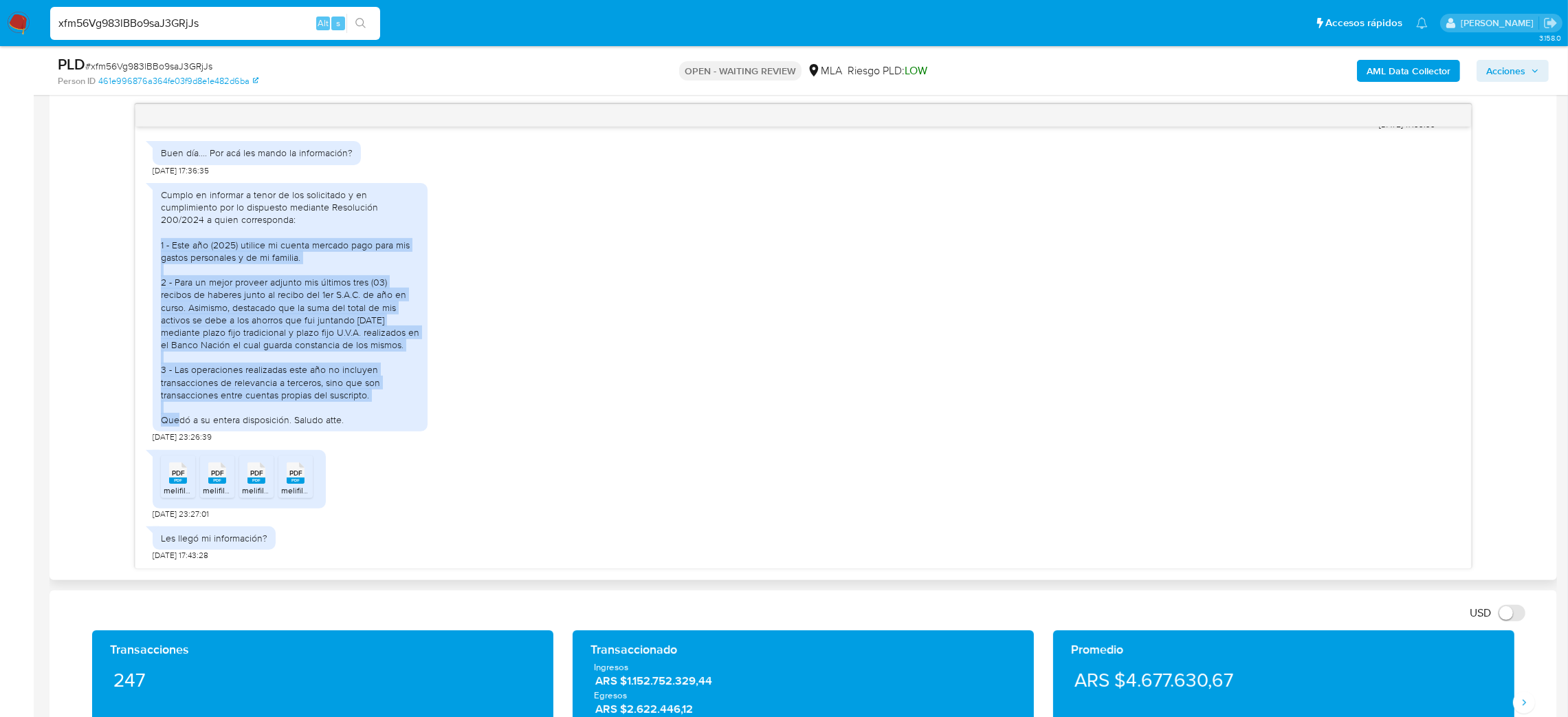
drag, startPoint x: 372, startPoint y: 399, endPoint x: 154, endPoint y: 245, distance: 266.9
click at [154, 245] on div "Cumplo en informar a tenor de los solicitado y en cumplimiento por lo dispuesto…" at bounding box center [290, 307] width 275 height 249
copy div "1 - Este año (2025) utilice mi cuenta mercado pago para mis gastos personales y…"
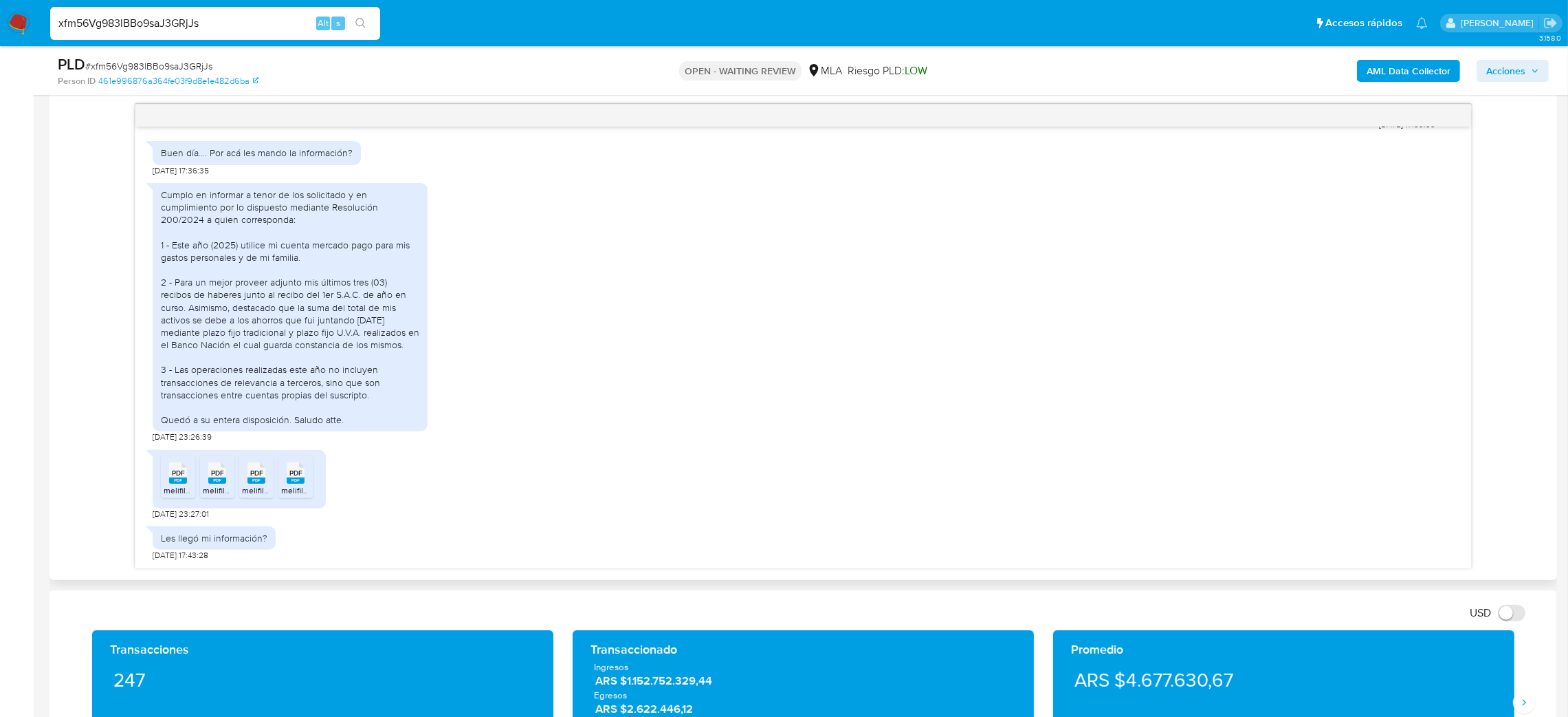
click at [181, 491] on span "melifile2994831939616443970.pdf" at bounding box center [227, 490] width 128 height 12
click at [228, 490] on span "melifile7327104479129822918.pdf" at bounding box center [265, 490] width 124 height 12
drag, startPoint x: 263, startPoint y: 487, endPoint x: 288, endPoint y: 484, distance: 25.2
click at [266, 487] on span "melifile5684324551224951995.pdf" at bounding box center [305, 490] width 128 height 12
click at [295, 482] on rect at bounding box center [295, 480] width 18 height 6
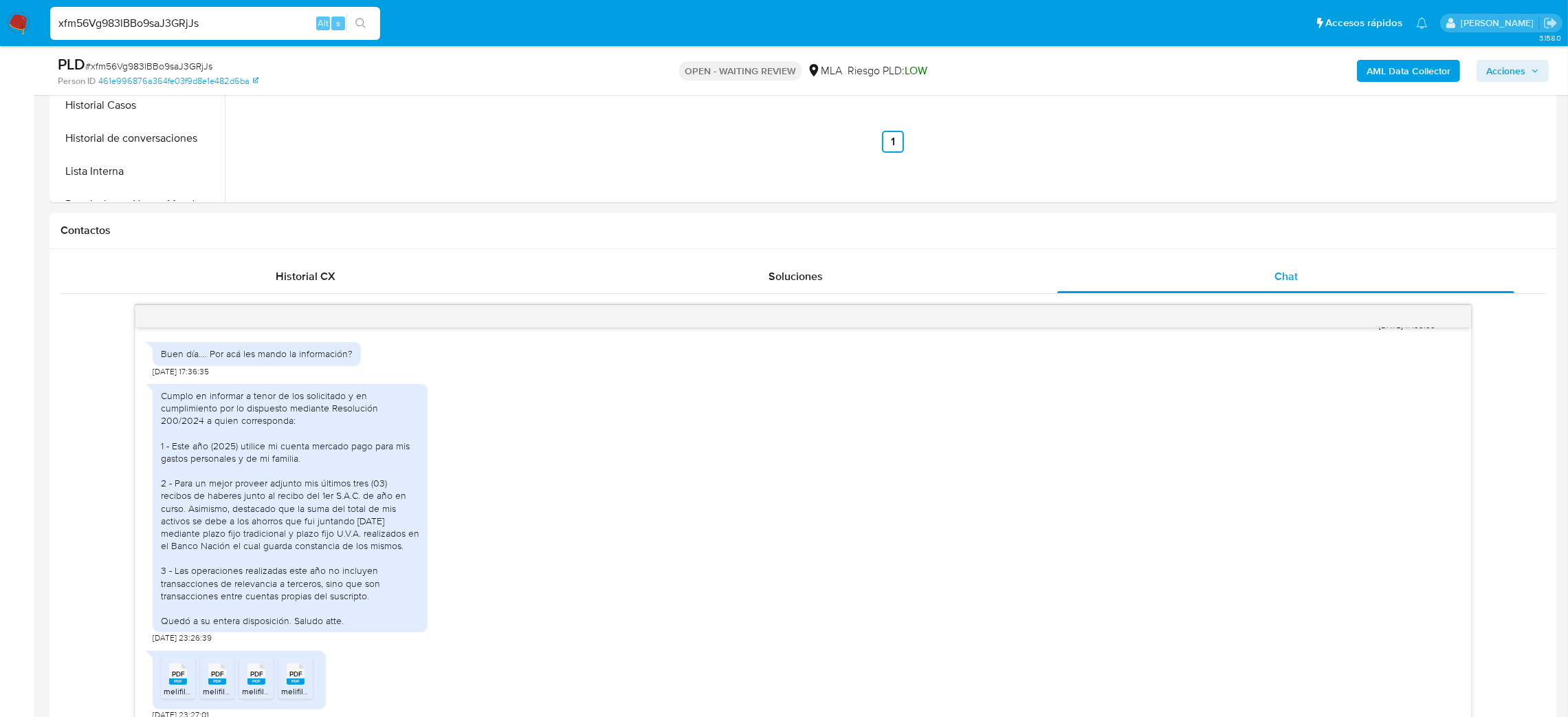
scroll to position [192, 0]
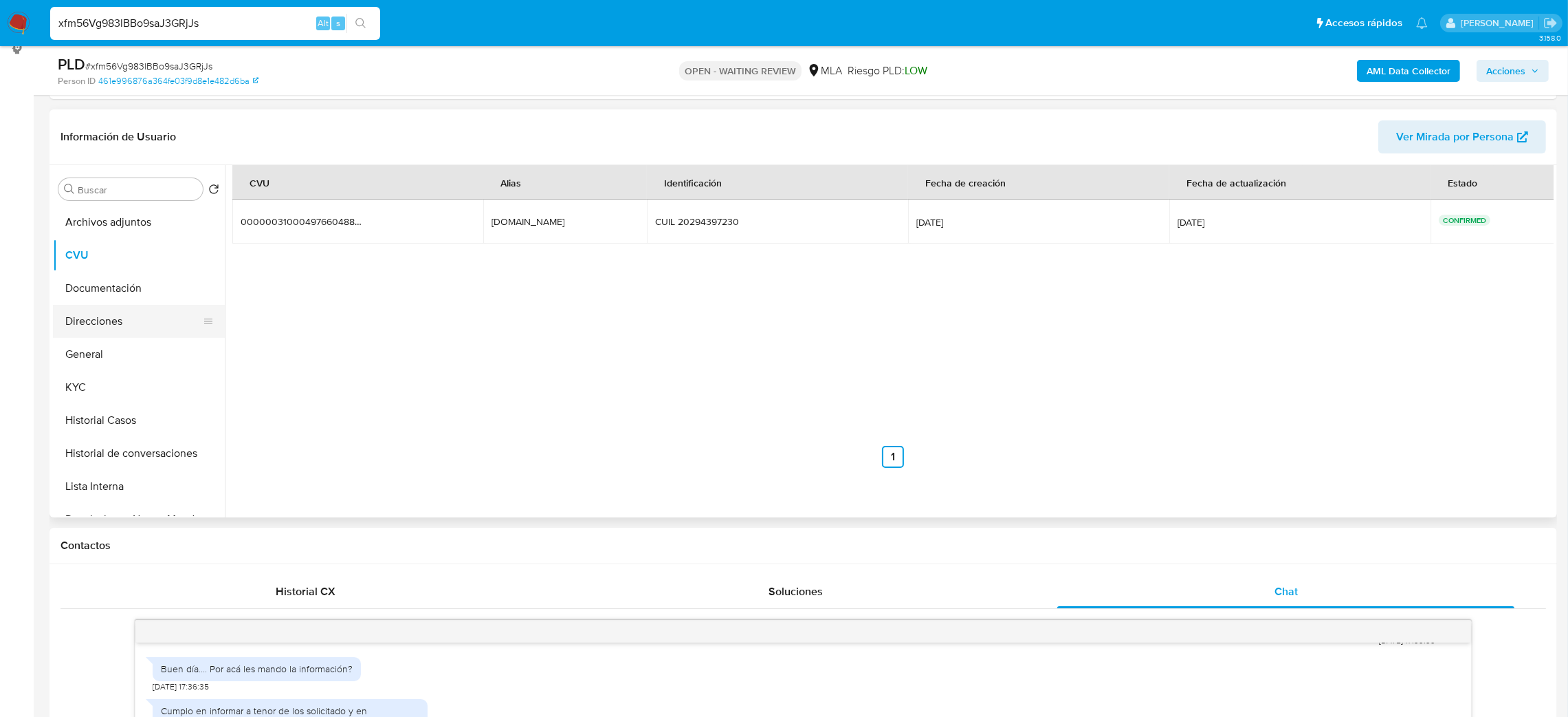
click at [116, 313] on button "Direcciones" at bounding box center [133, 321] width 161 height 33
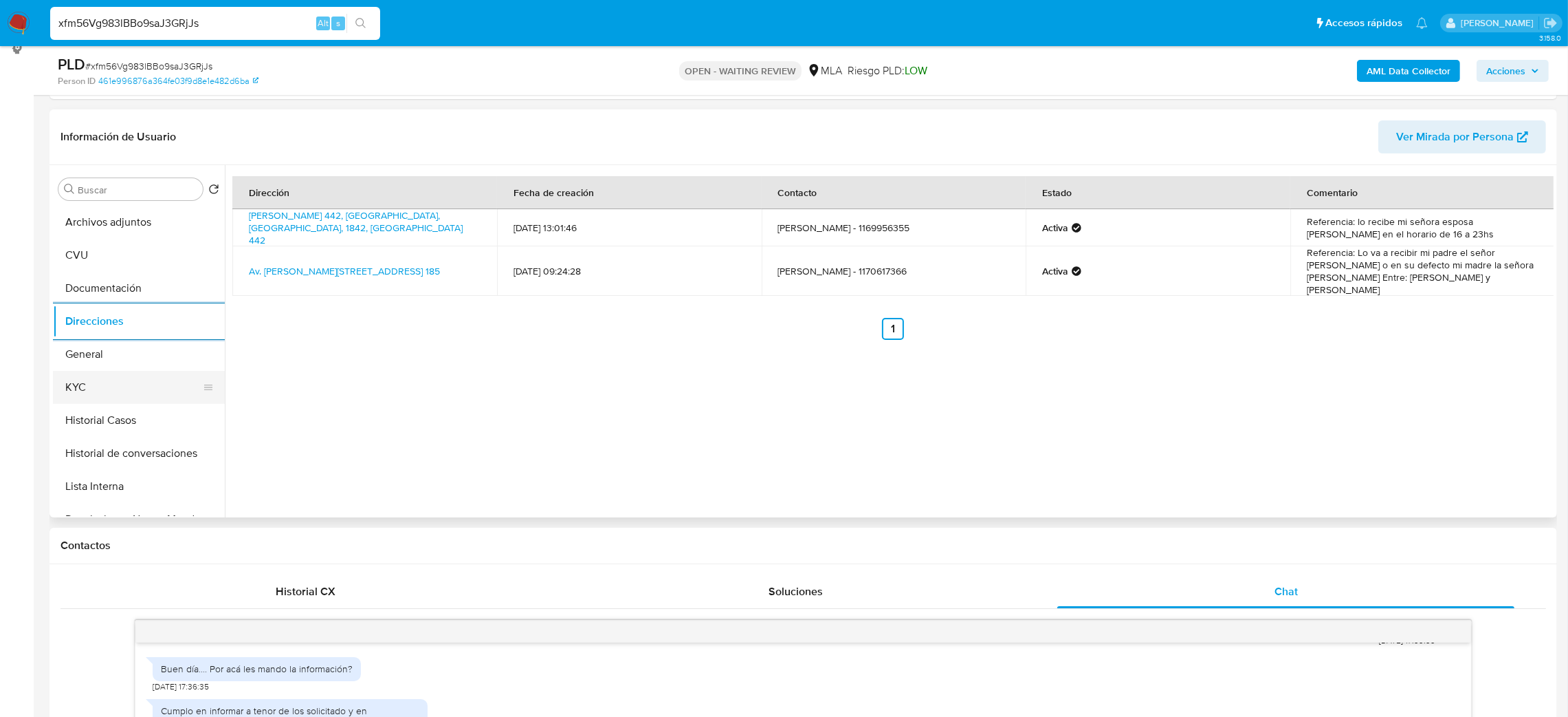
drag, startPoint x: 113, startPoint y: 386, endPoint x: 184, endPoint y: 385, distance: 71.0
click at [113, 385] on button "KYC" at bounding box center [133, 387] width 161 height 33
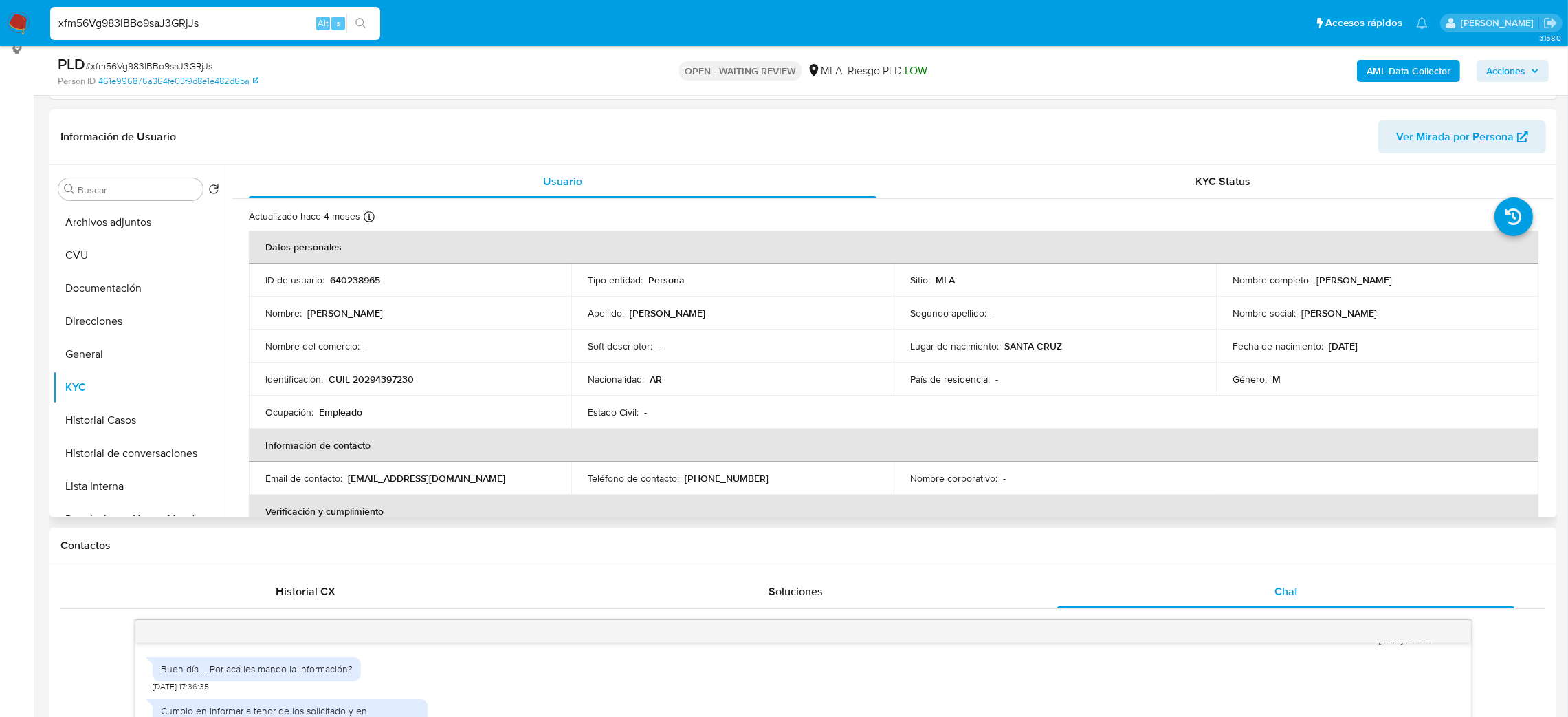
drag, startPoint x: 1313, startPoint y: 279, endPoint x: 1436, endPoint y: 284, distance: 123.1
click at [1436, 284] on div "Nombre completo : [PERSON_NAME]" at bounding box center [1378, 280] width 289 height 13
copy p "[PERSON_NAME]"
click at [187, 64] on span "# xfm56Vg983lBBo9saJ3GRjJs" at bounding box center [149, 66] width 128 height 13
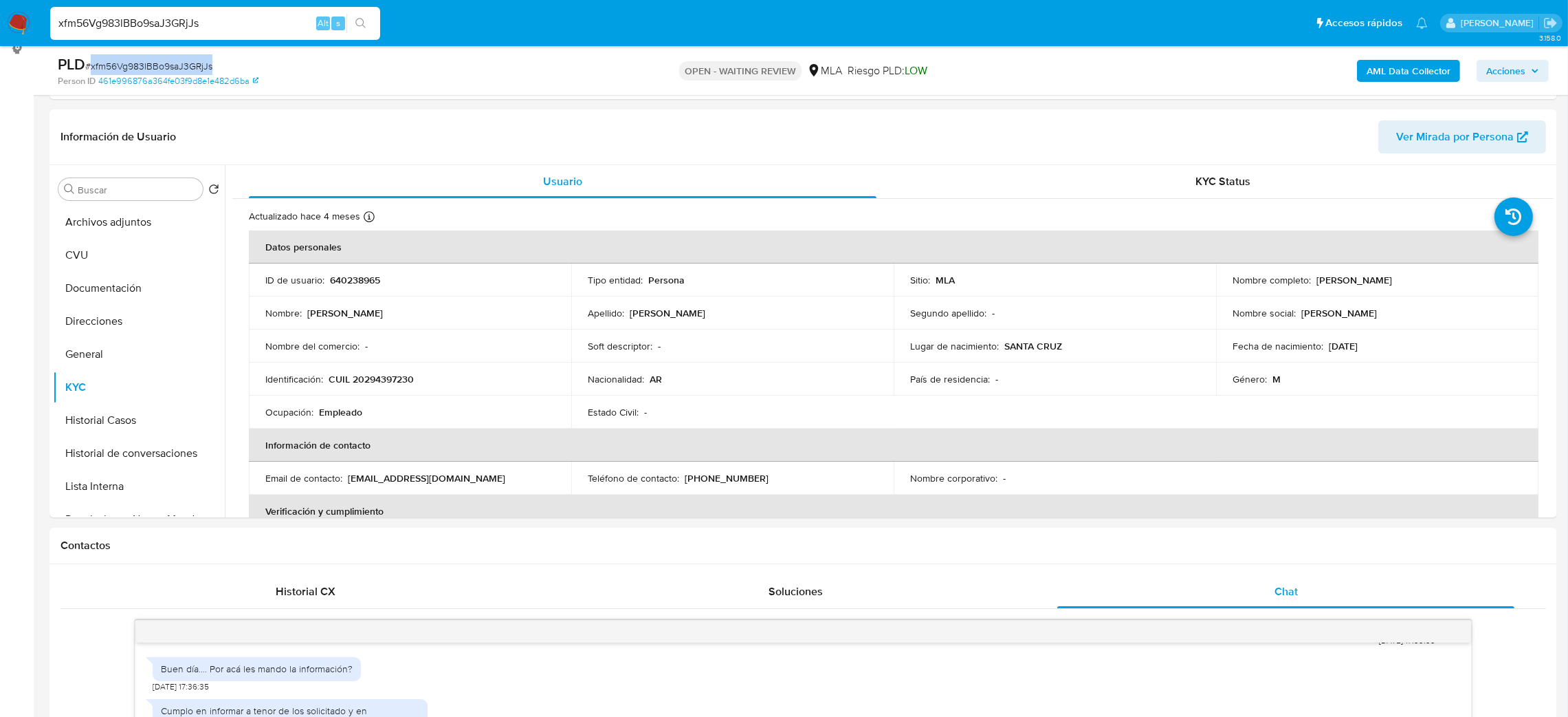
copy span "xfm56Vg983lBBo9saJ3GRjJs"
click at [12, 21] on img at bounding box center [19, 23] width 23 height 23
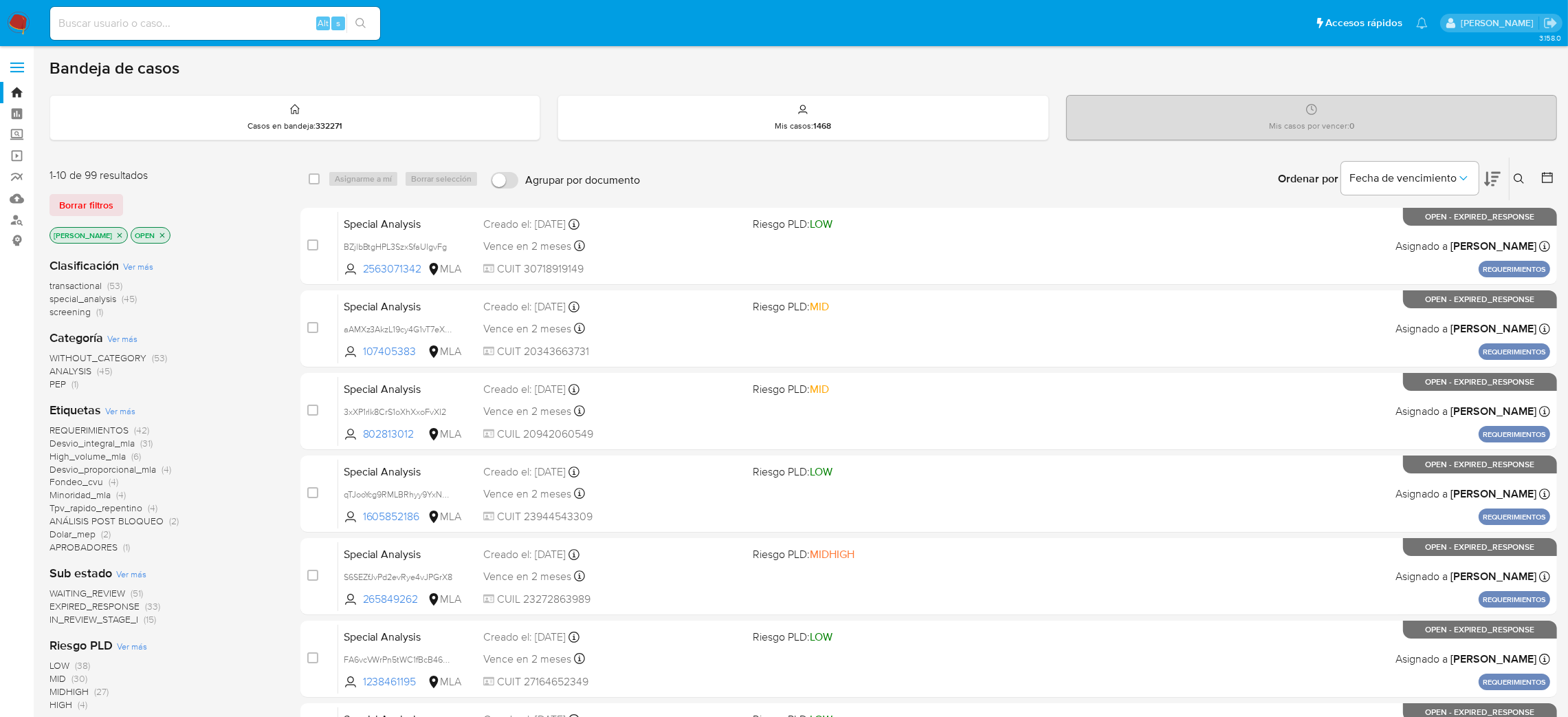
click at [1521, 186] on button at bounding box center [1520, 179] width 22 height 16
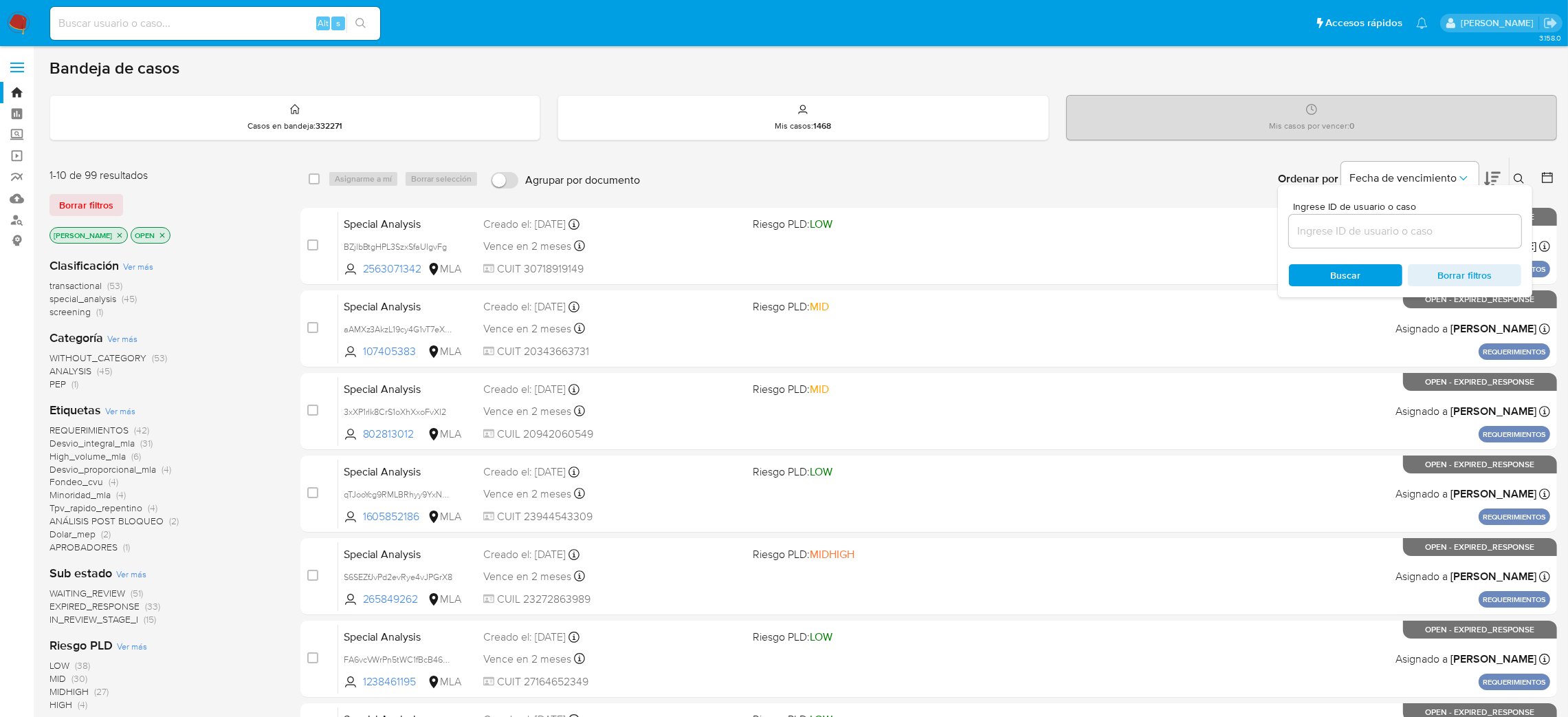
click at [1409, 237] on input at bounding box center [1405, 231] width 233 height 18
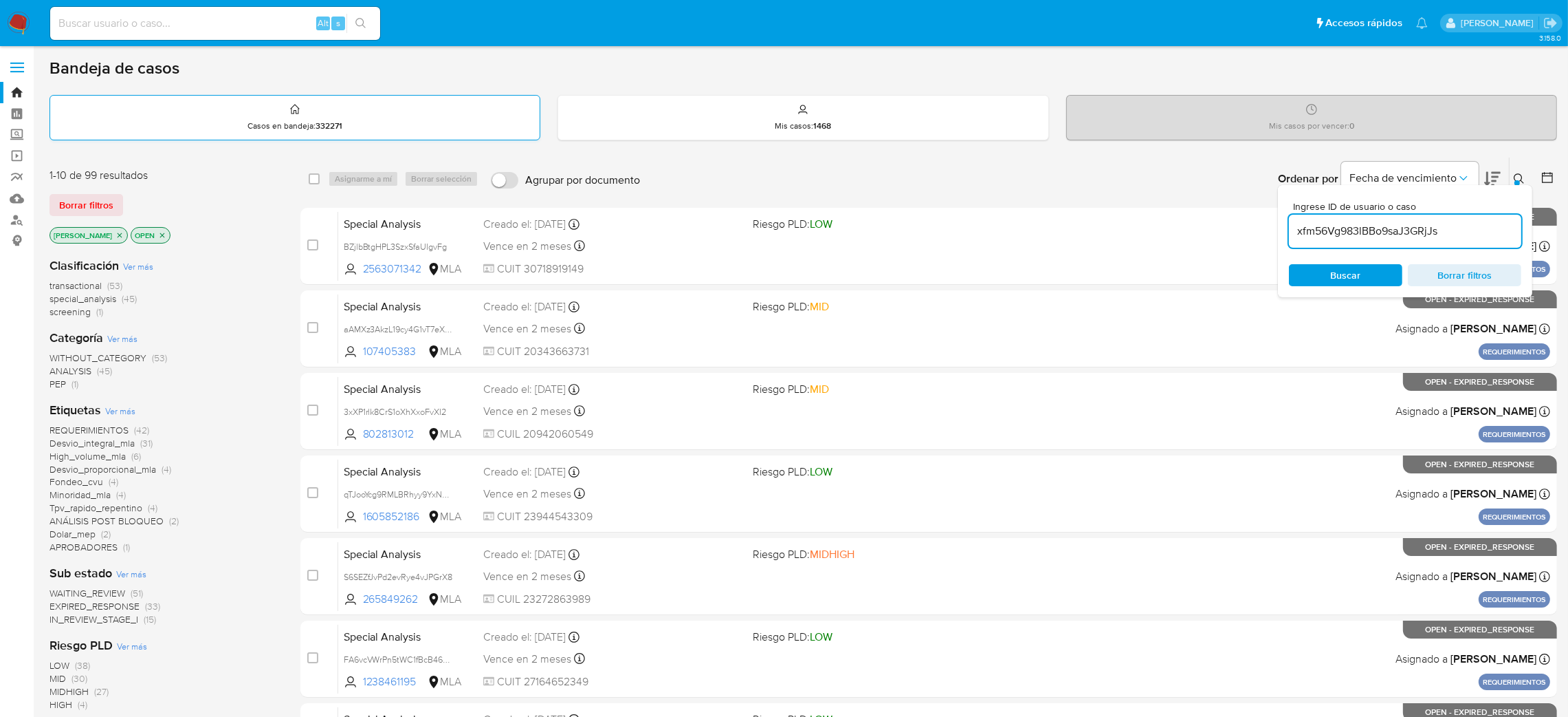
type input "xfm56Vg983lBBo9saJ3GRjJs"
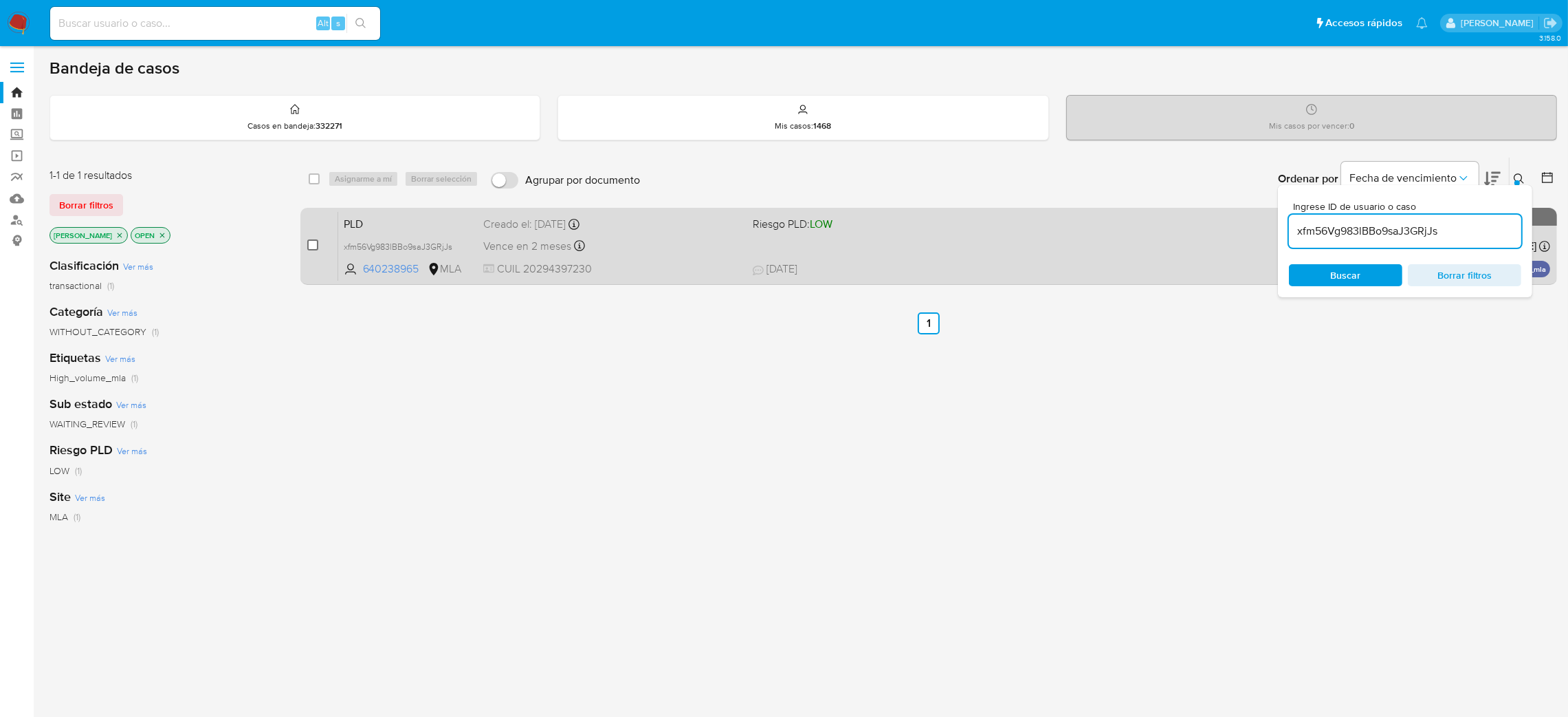
click at [308, 241] on input "checkbox" at bounding box center [313, 244] width 11 height 11
checkbox input "true"
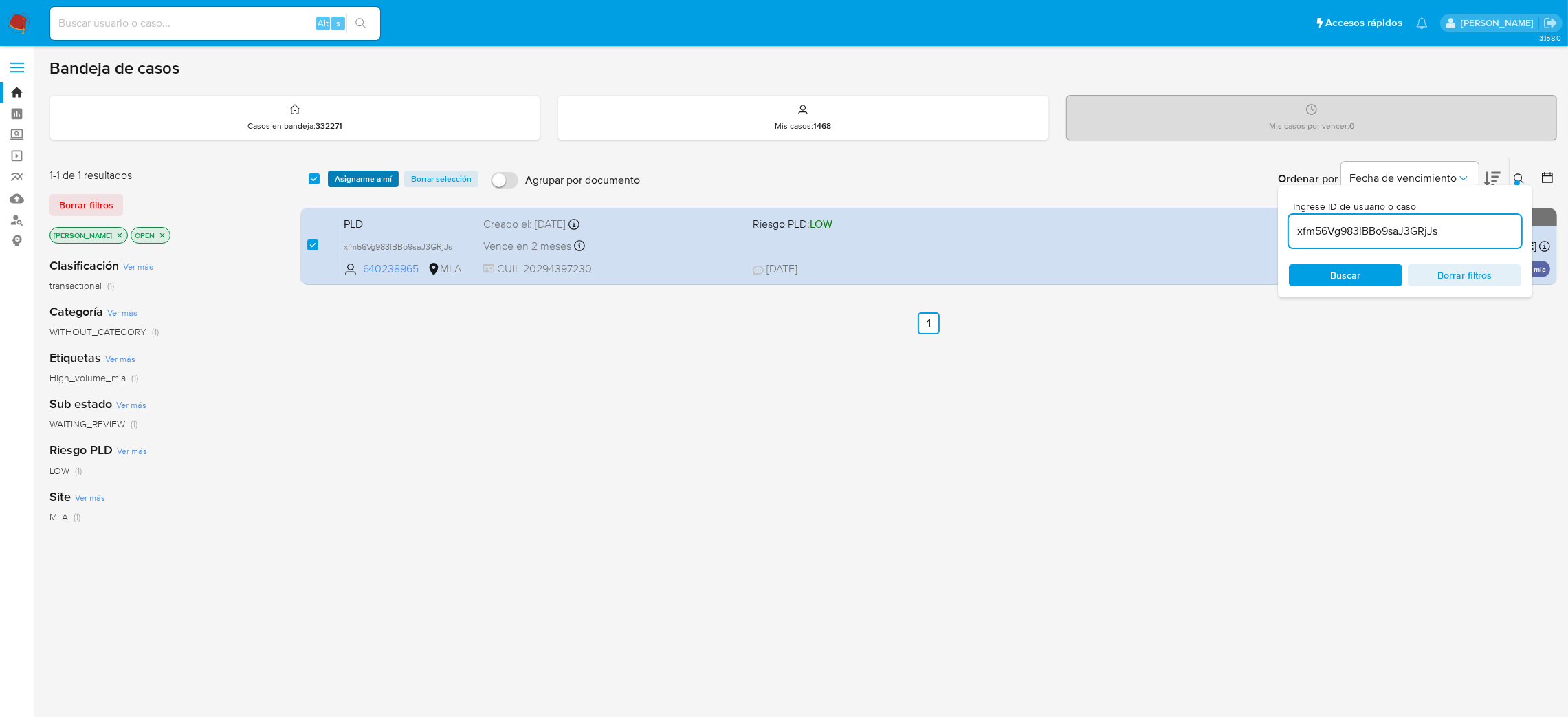
click at [374, 173] on span "Asignarme a mí" at bounding box center [364, 178] width 57 height 13
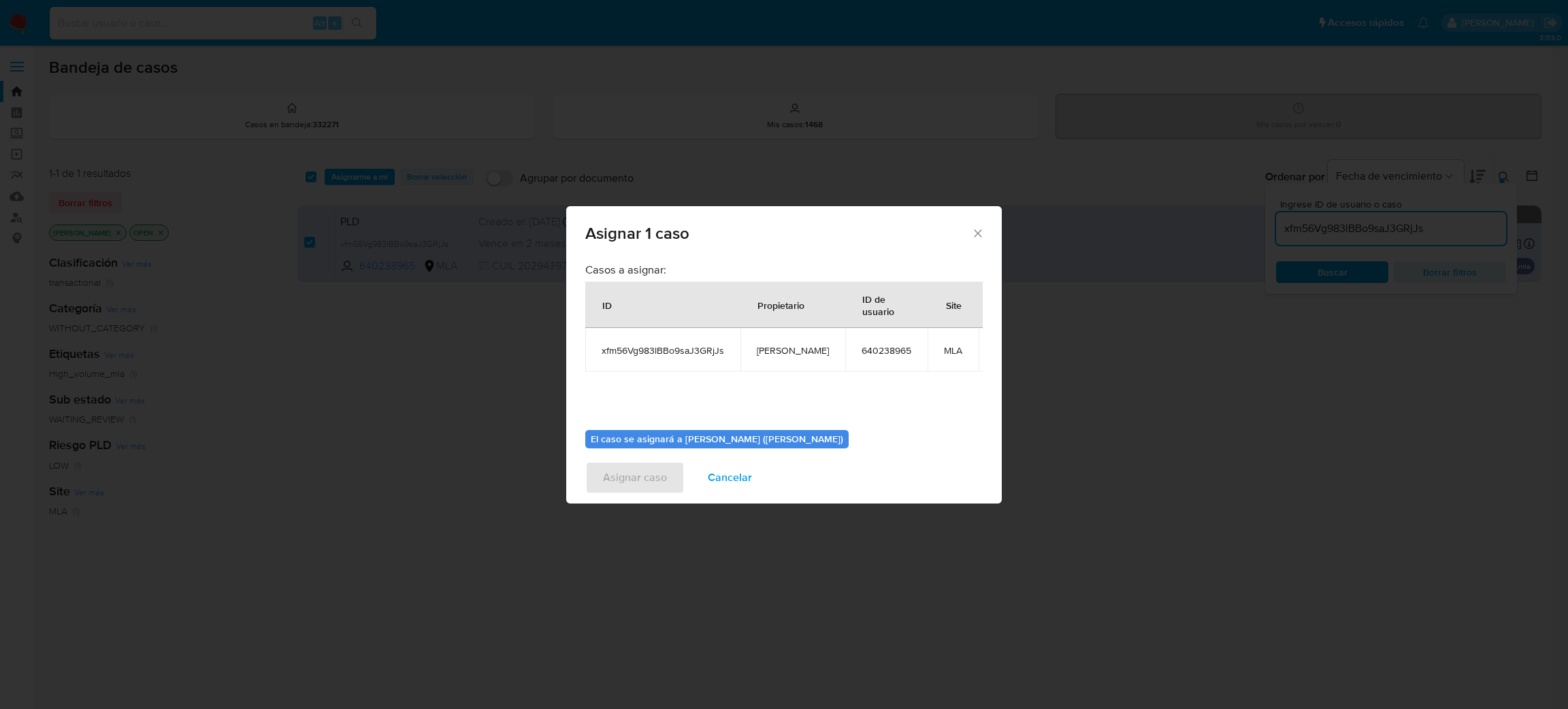
click at [771, 347] on span "[PERSON_NAME]" at bounding box center [792, 350] width 72 height 12
copy span "[PERSON_NAME]"
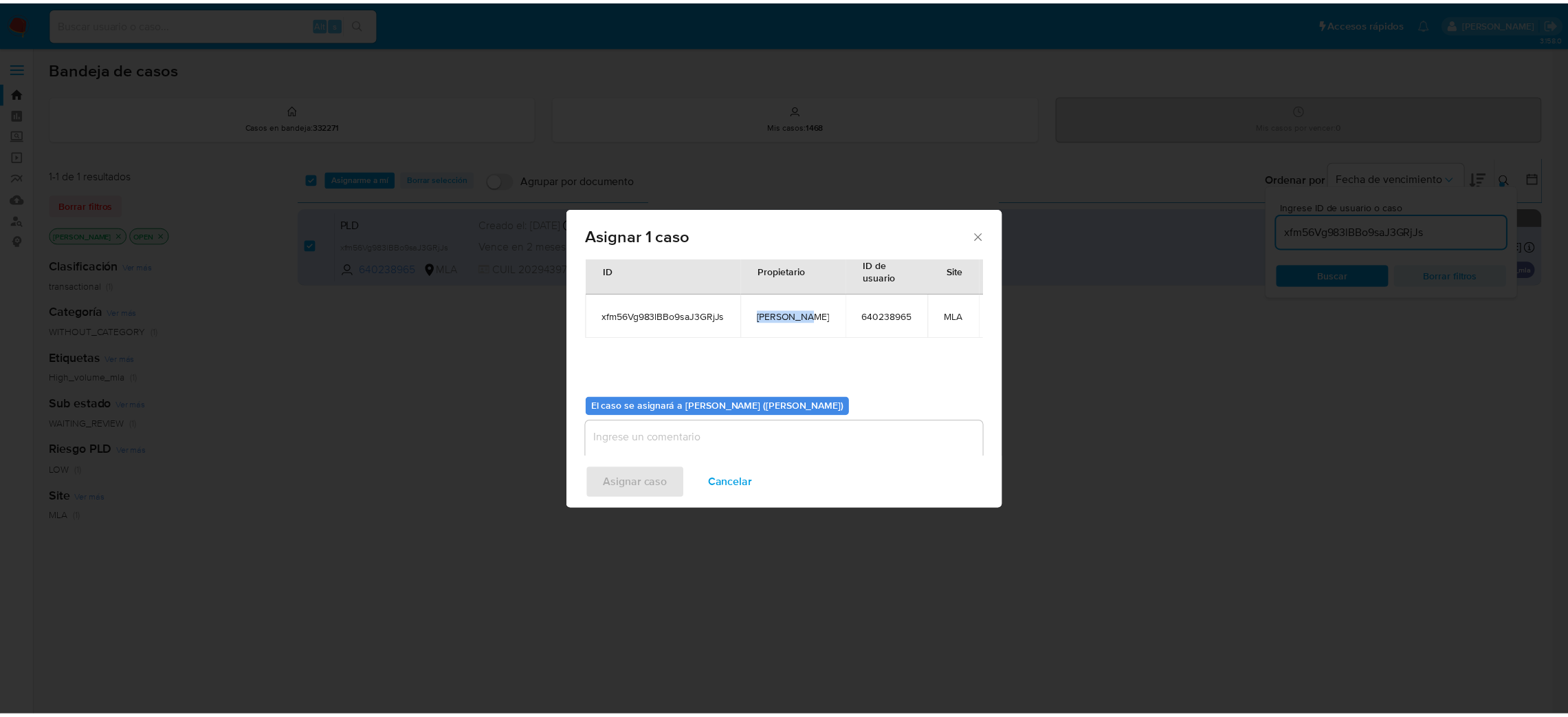
scroll to position [71, 0]
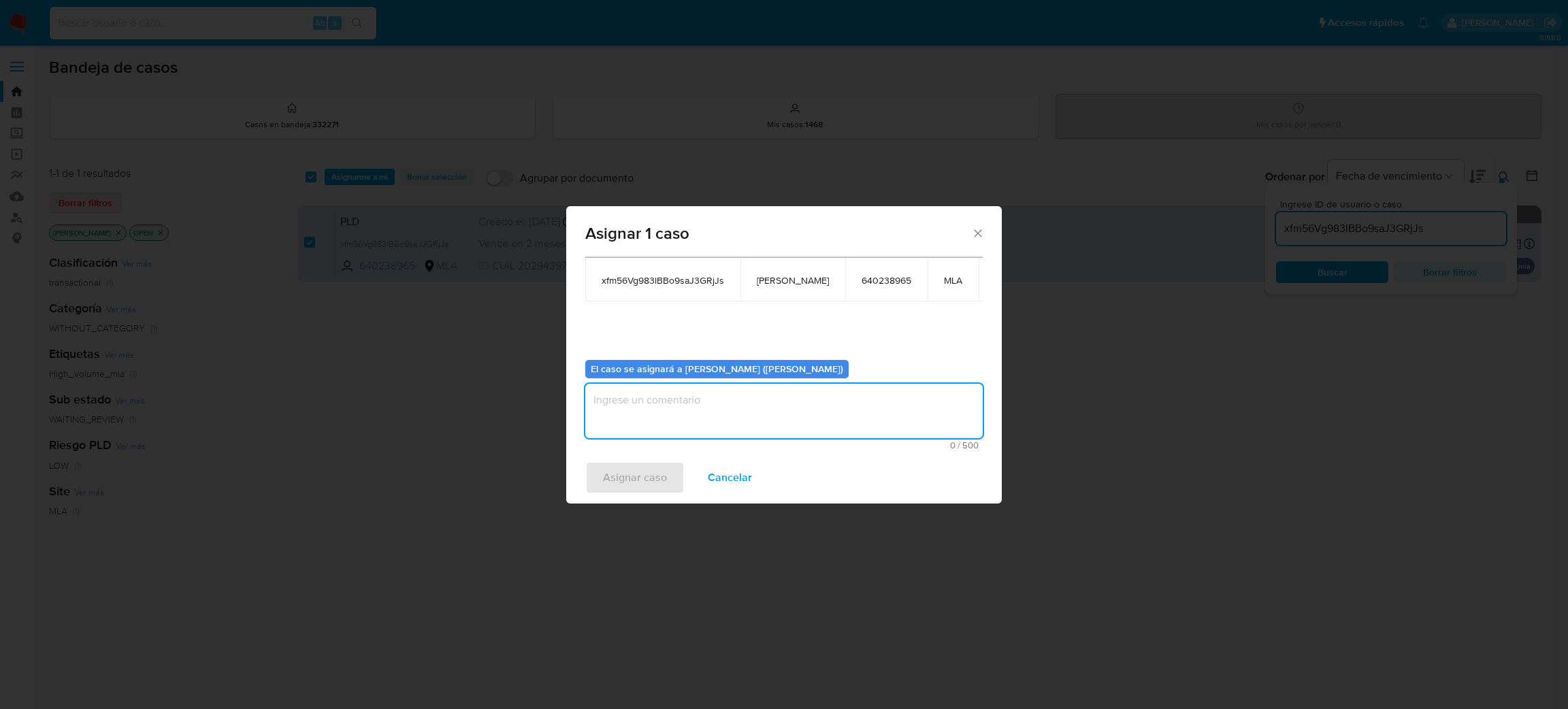
click at [663, 423] on textarea "assign-modal" at bounding box center [783, 410] width 397 height 54
paste textarea "[PERSON_NAME]"
type textarea "[PERSON_NAME]"
click at [640, 472] on span "Asignar caso" at bounding box center [635, 478] width 64 height 30
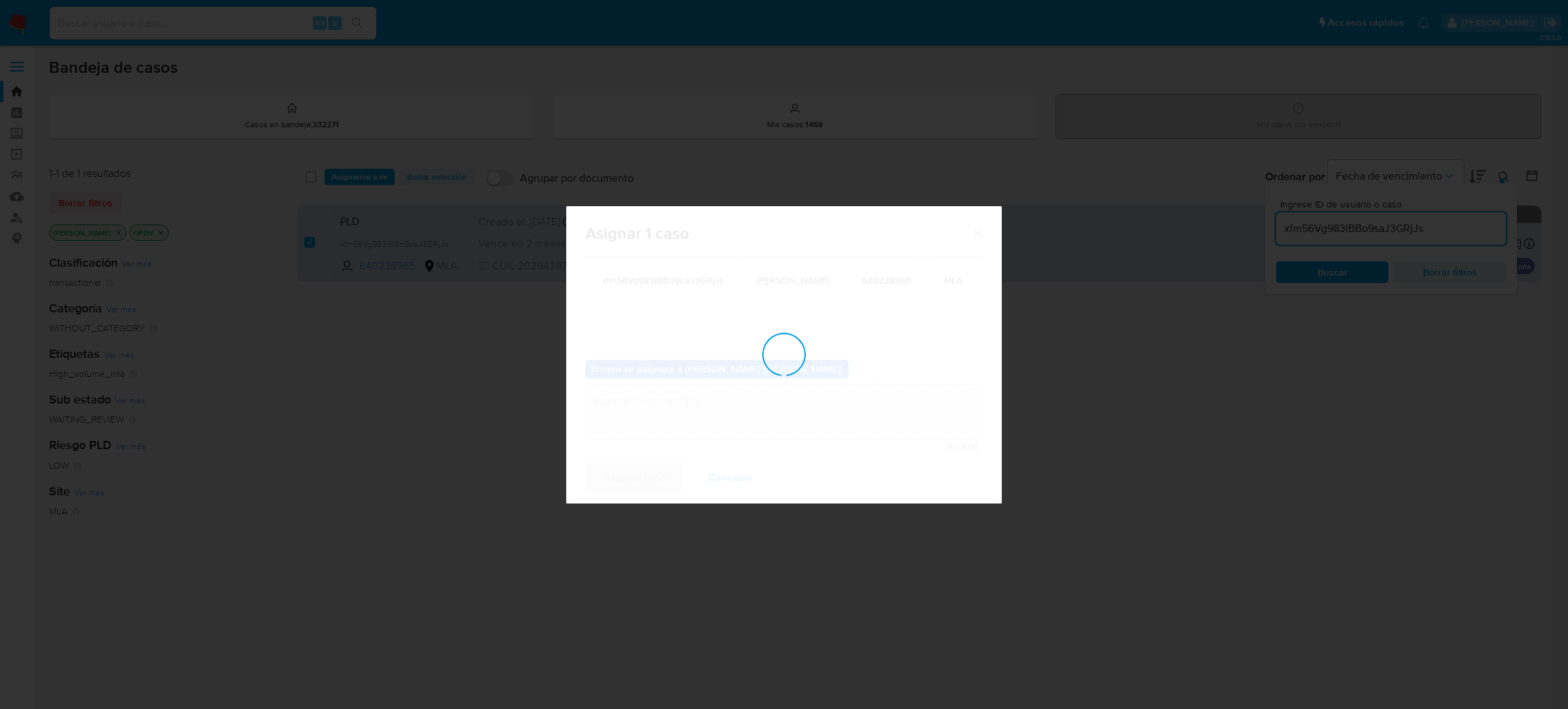
checkbox input "false"
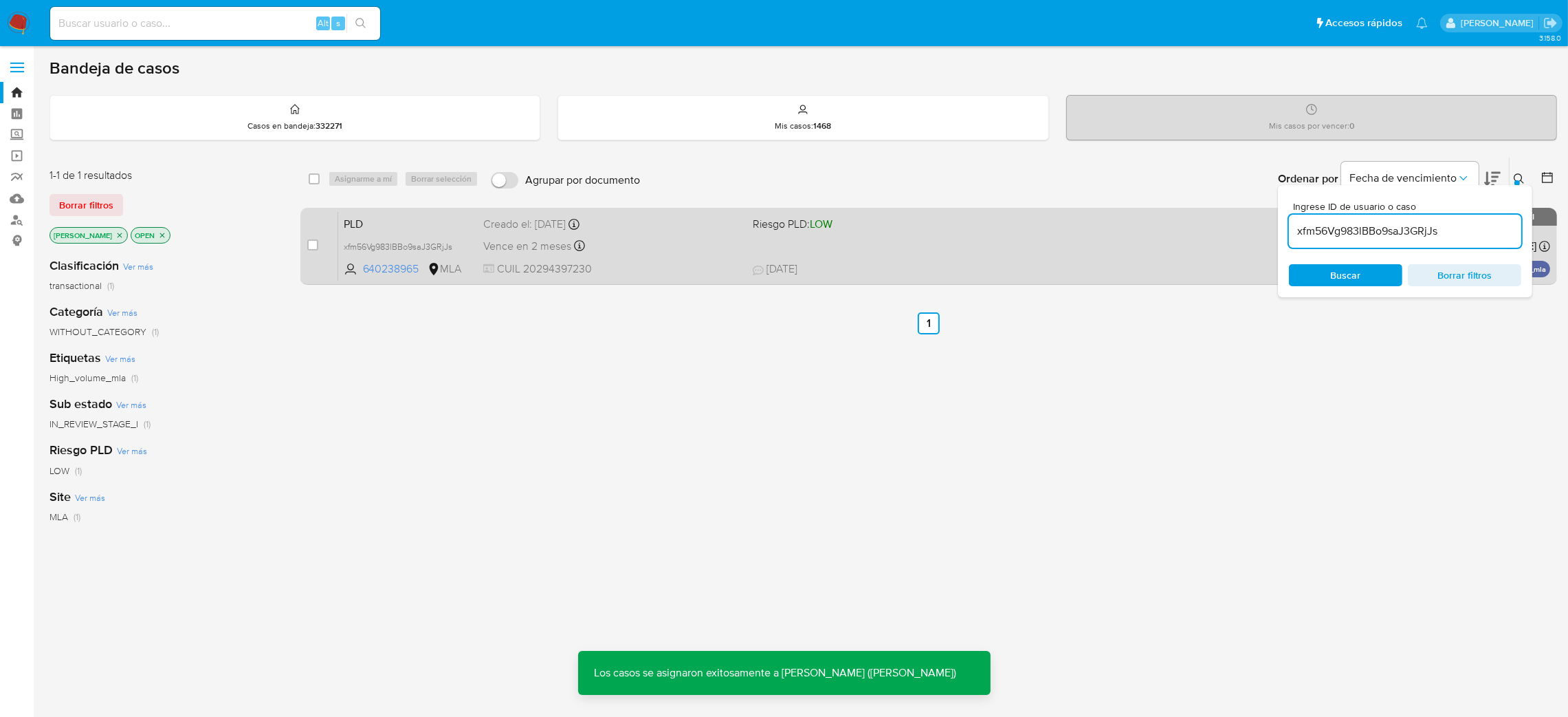
click at [418, 226] on span "PLD" at bounding box center [409, 223] width 129 height 18
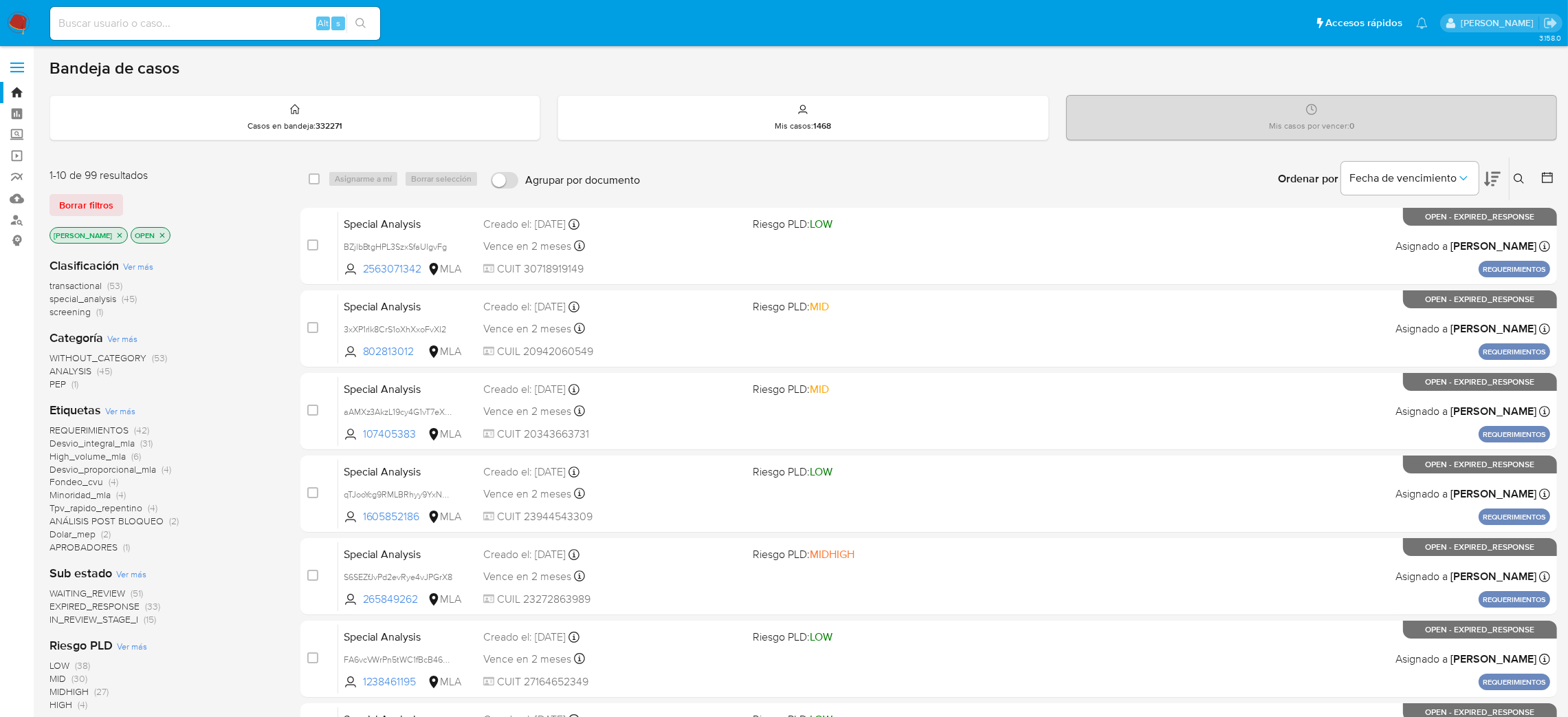
click at [1521, 176] on icon at bounding box center [1519, 178] width 10 height 10
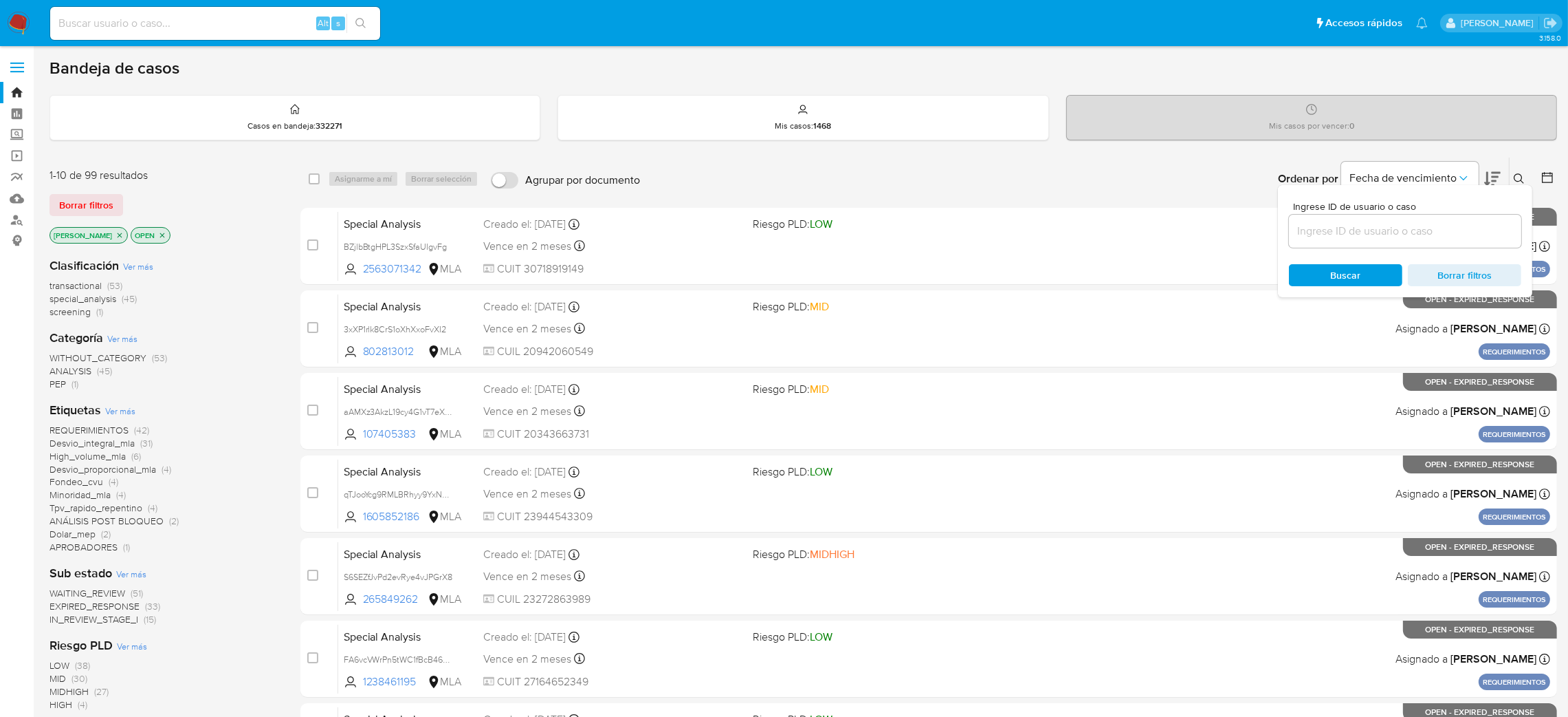
click at [1323, 217] on div at bounding box center [1405, 231] width 233 height 33
click at [1329, 222] on input at bounding box center [1405, 231] width 233 height 18
paste input "xfm56Vg983lBBo9saJ3GRjJs"
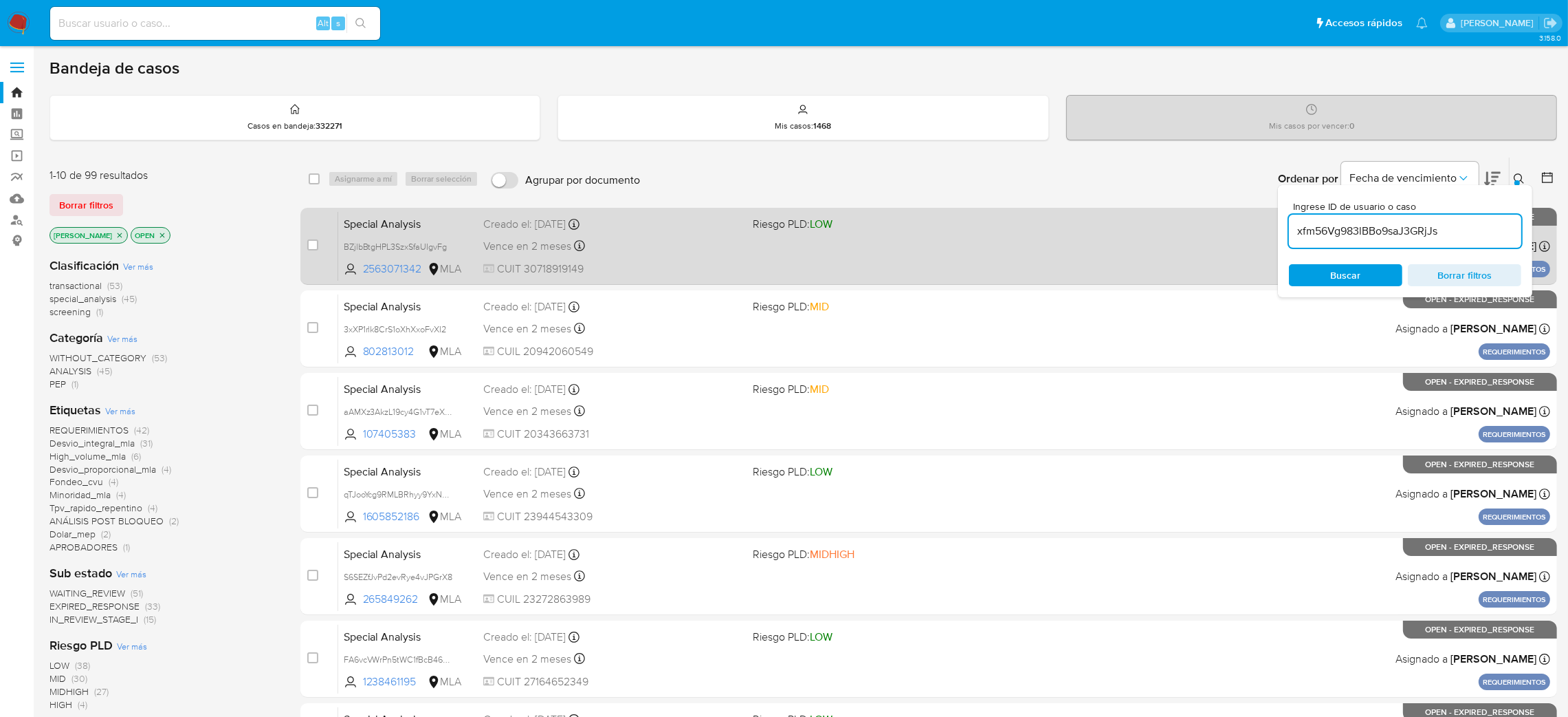
type input "xfm56Vg983lBBo9saJ3GRjJs"
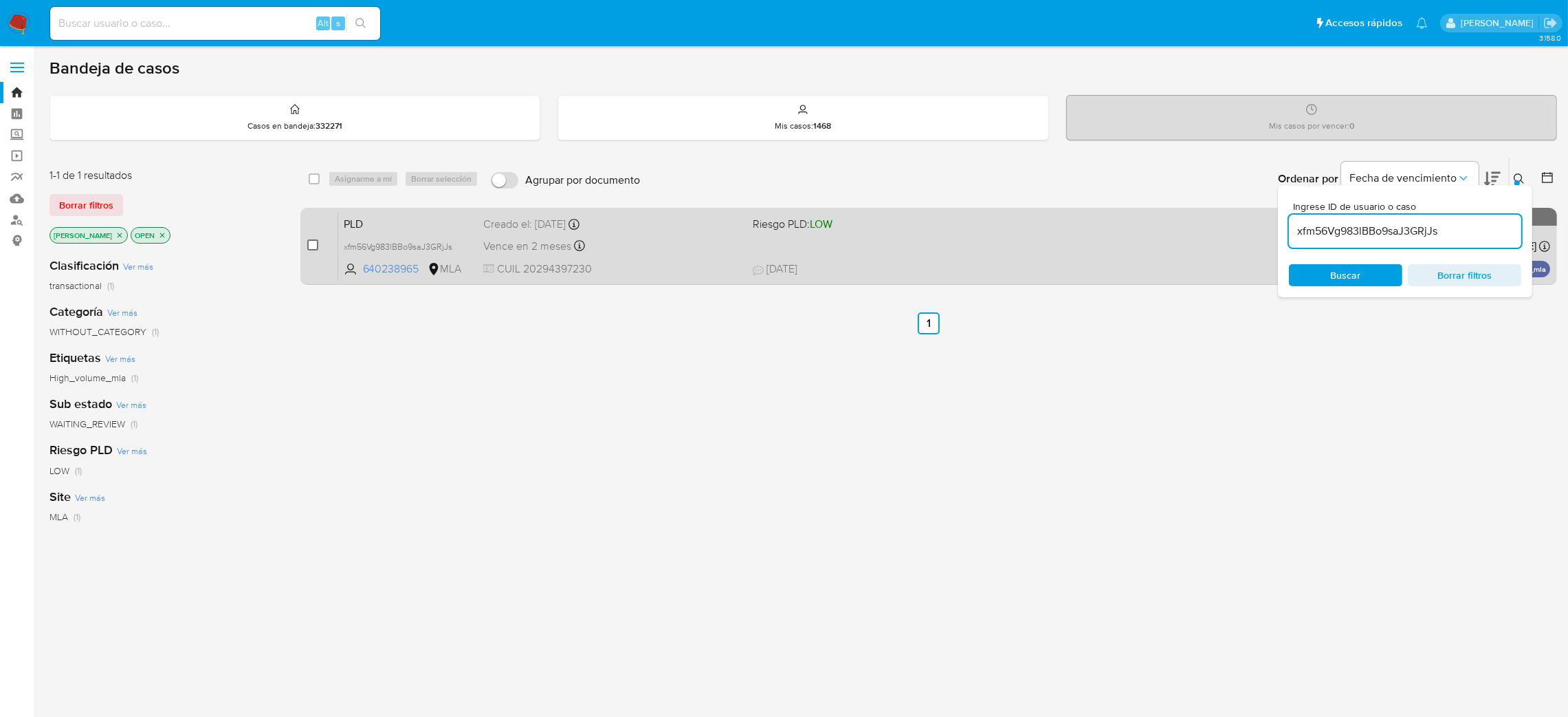
click at [316, 243] on input "checkbox" at bounding box center [313, 244] width 11 height 11
checkbox input "true"
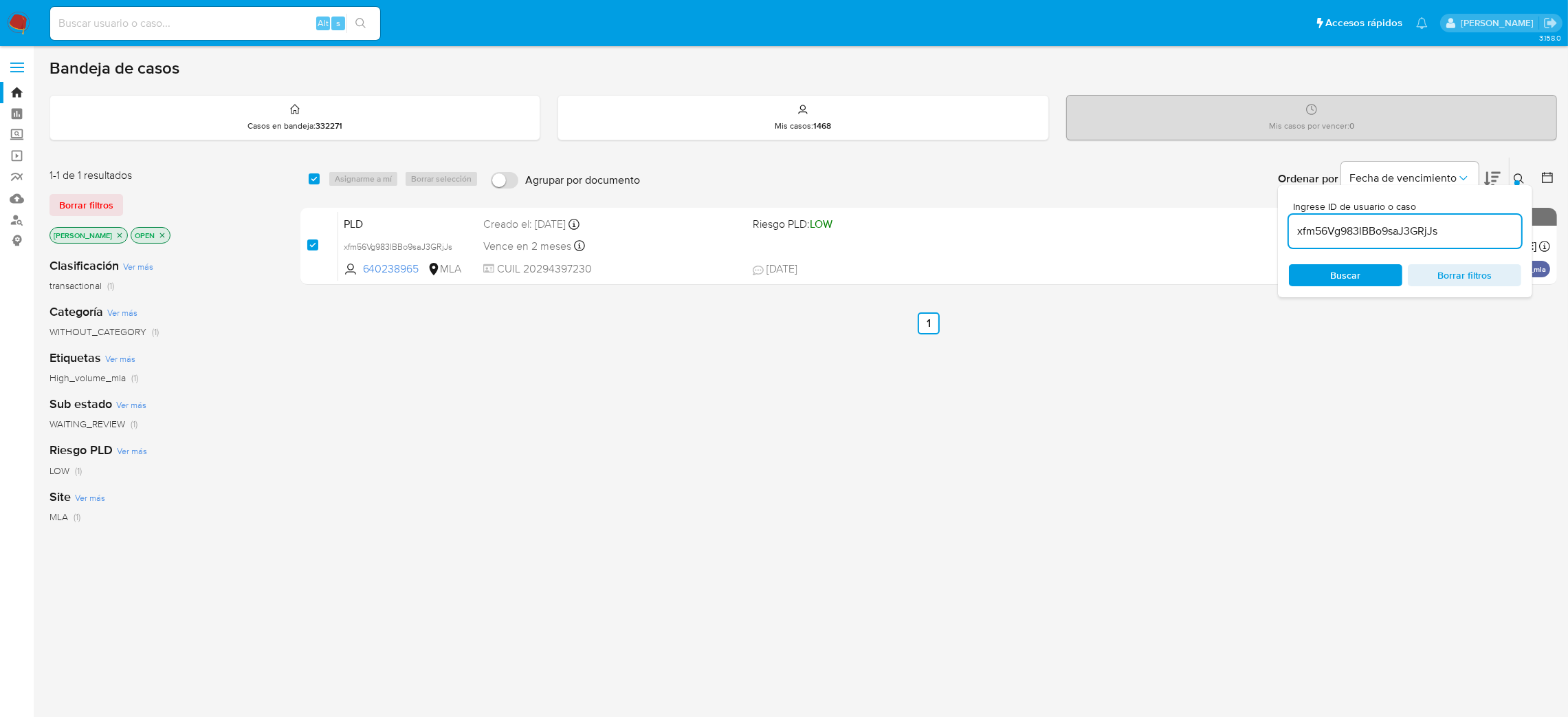
checkbox input "true"
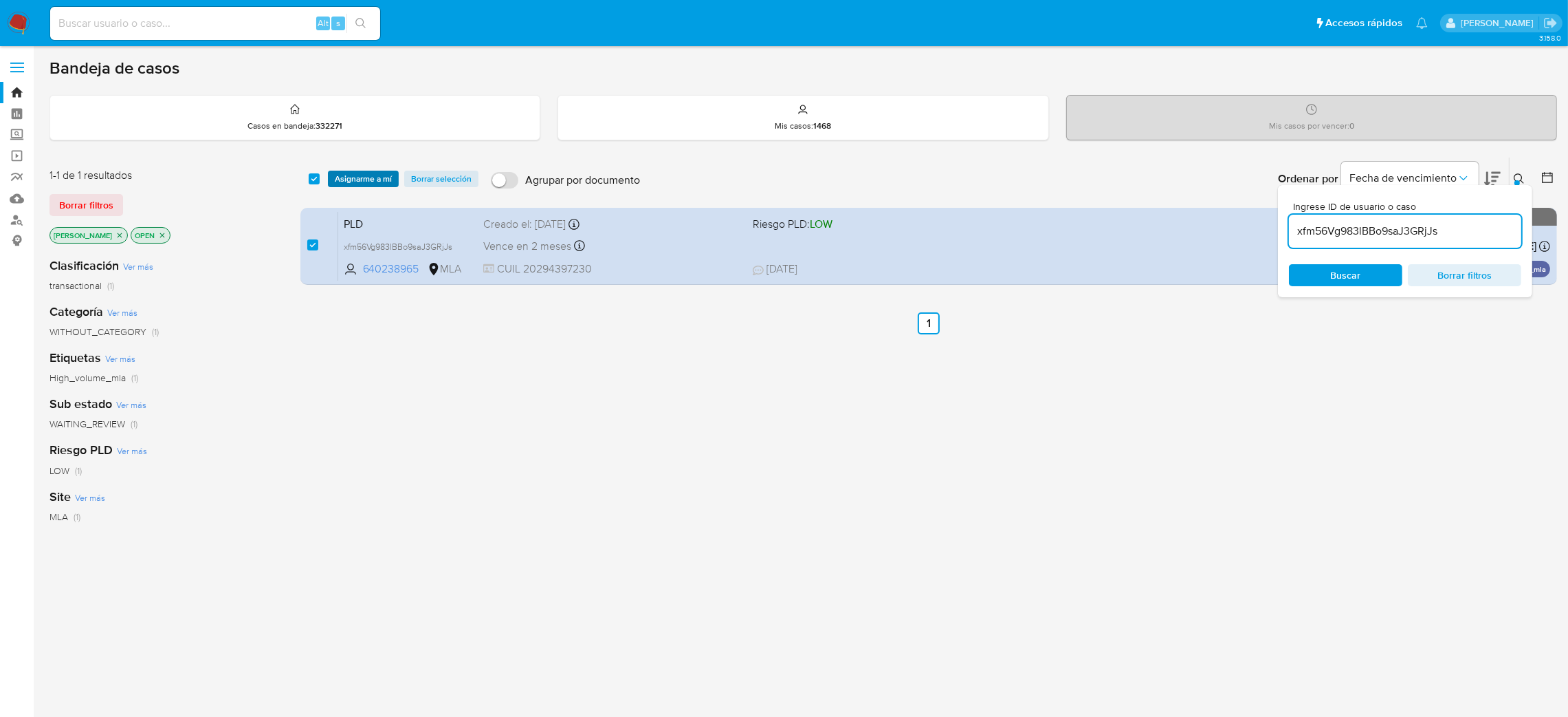
click at [351, 179] on span "Asignarme a mí" at bounding box center [364, 178] width 57 height 13
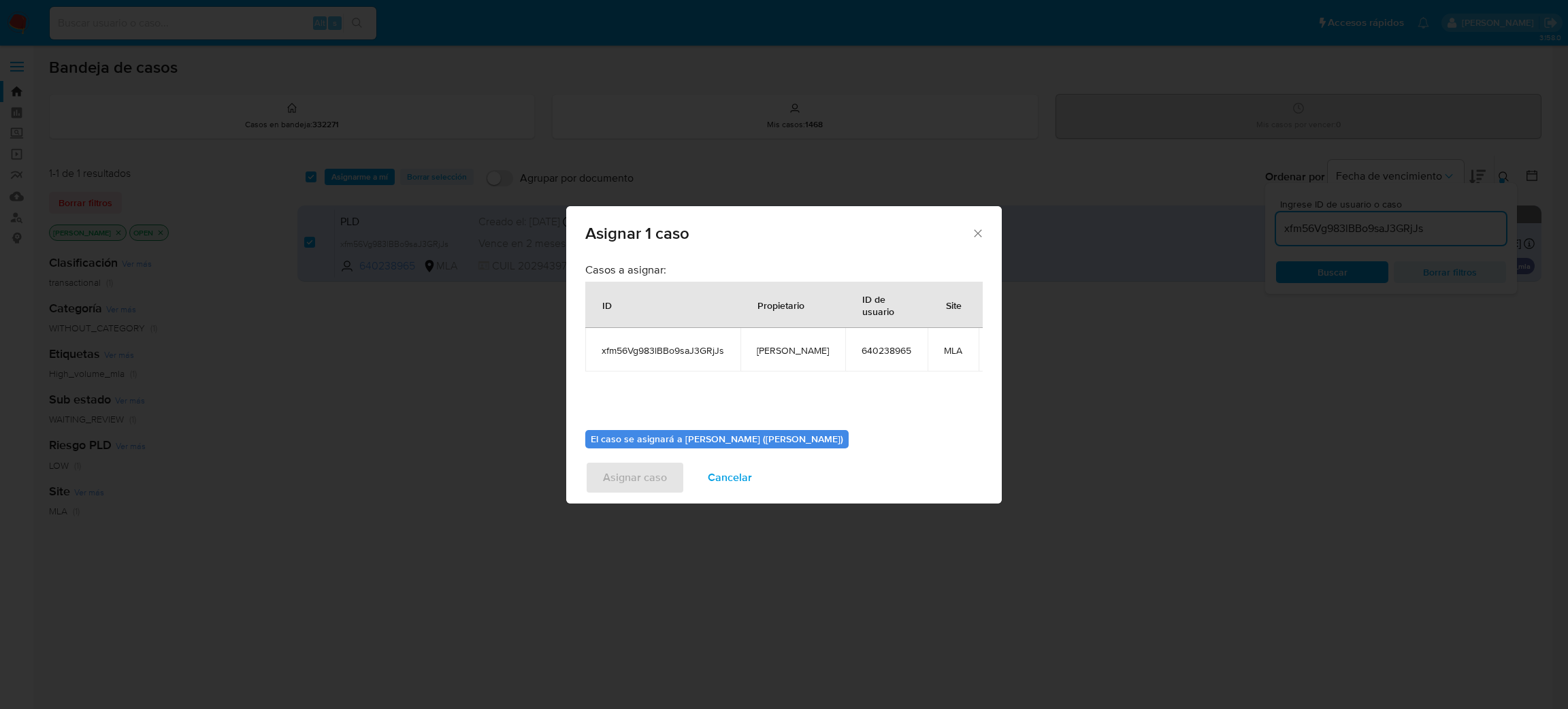
click at [788, 353] on span "[PERSON_NAME]" at bounding box center [792, 350] width 72 height 12
copy span "[PERSON_NAME]"
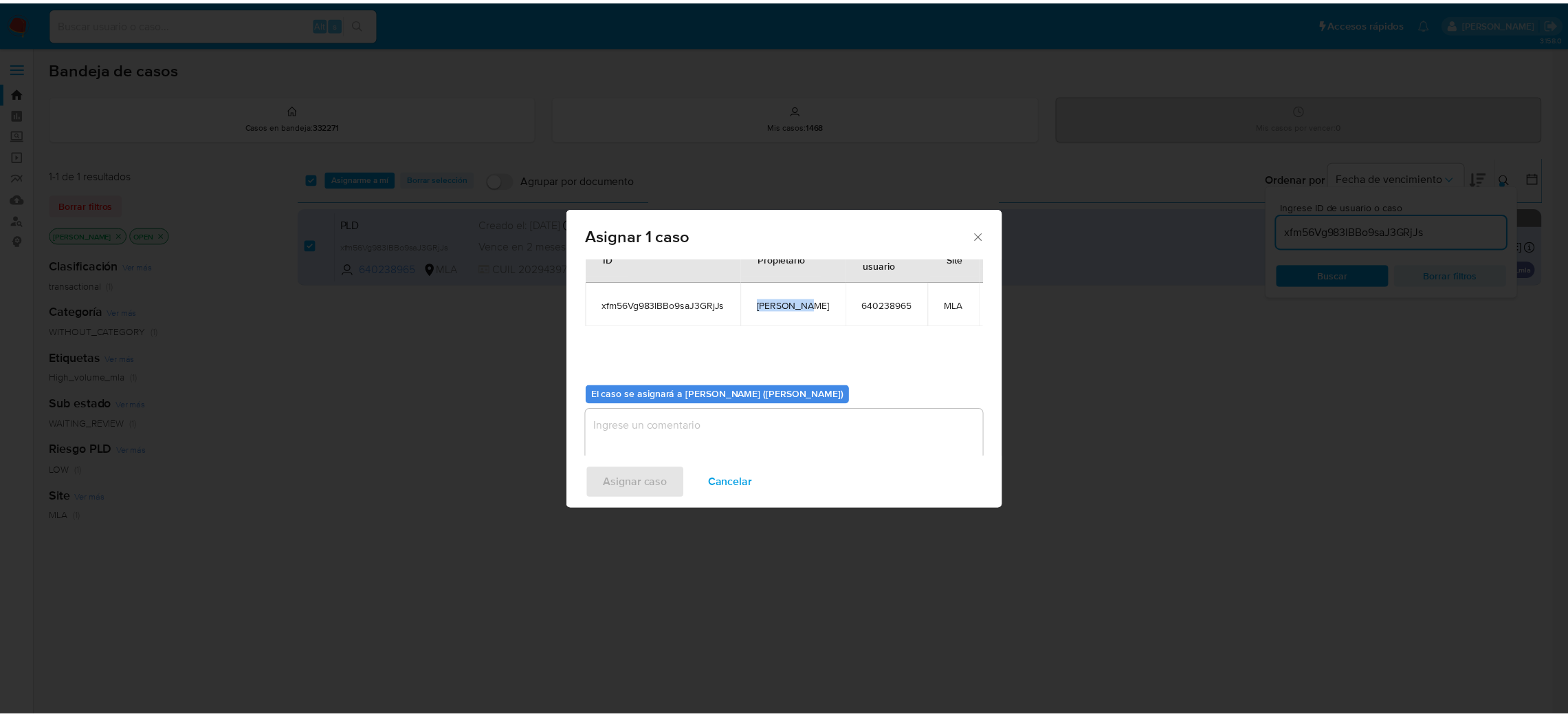
scroll to position [71, 0]
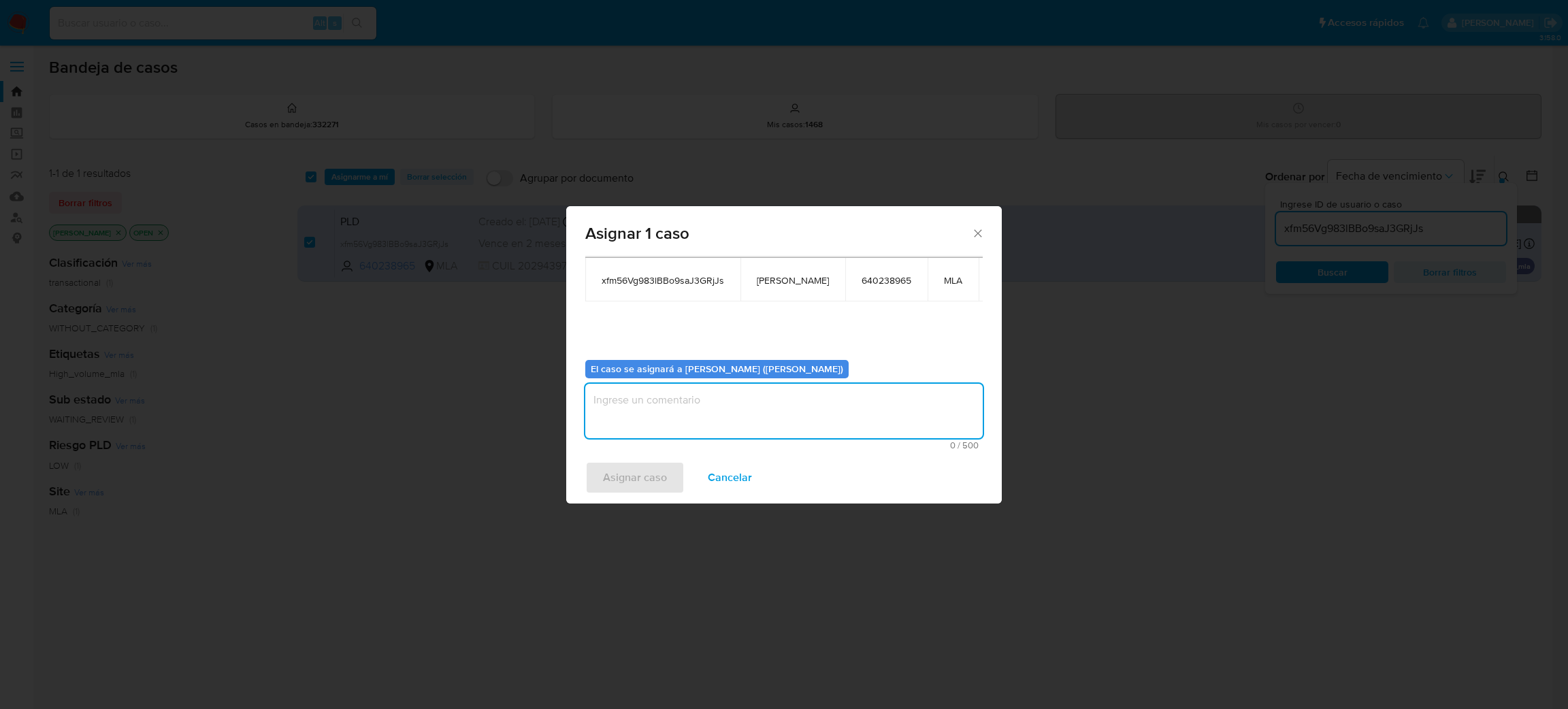
click at [668, 418] on textarea "assign-modal" at bounding box center [783, 410] width 397 height 54
paste textarea "[PERSON_NAME]"
type textarea "[PERSON_NAME]"
click at [656, 479] on span "Asignar caso" at bounding box center [635, 478] width 64 height 30
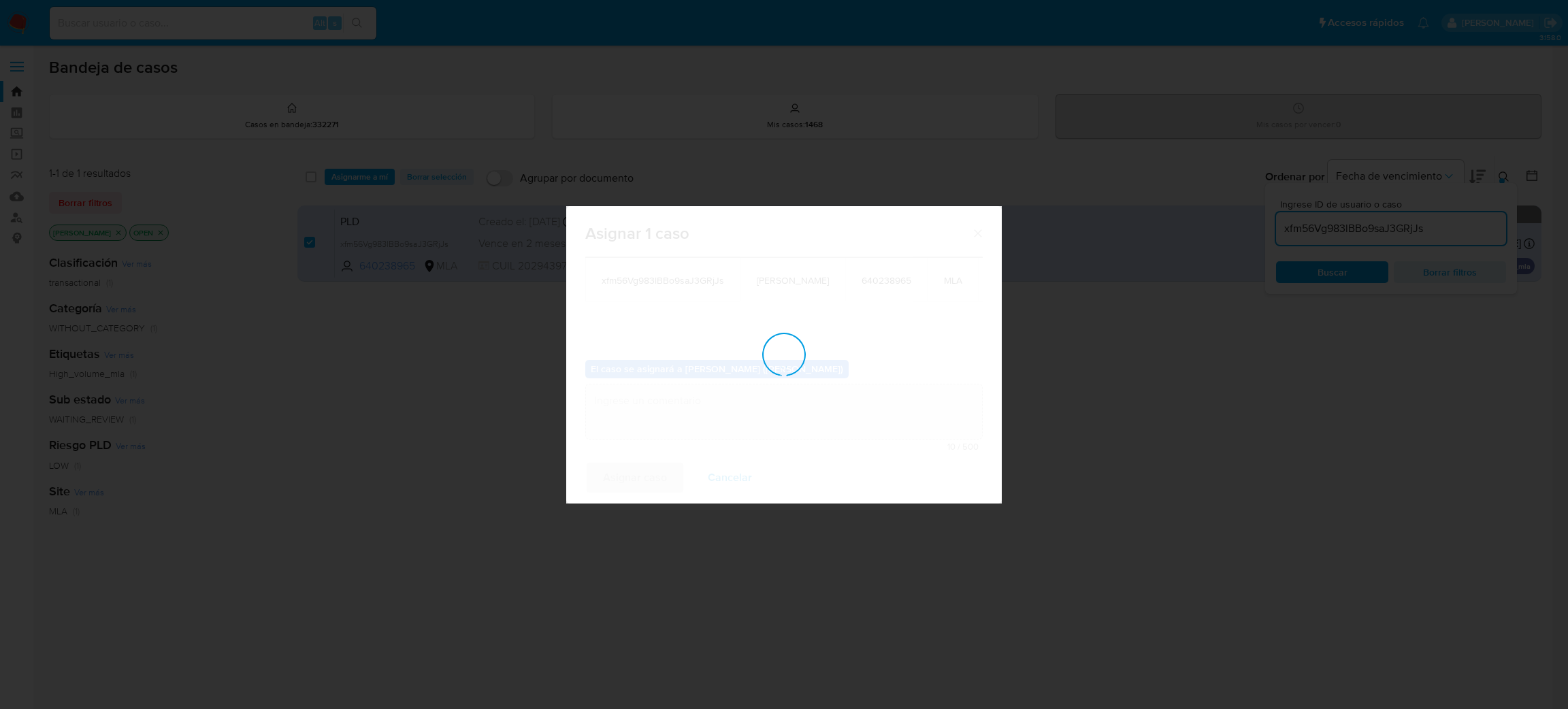
checkbox input "false"
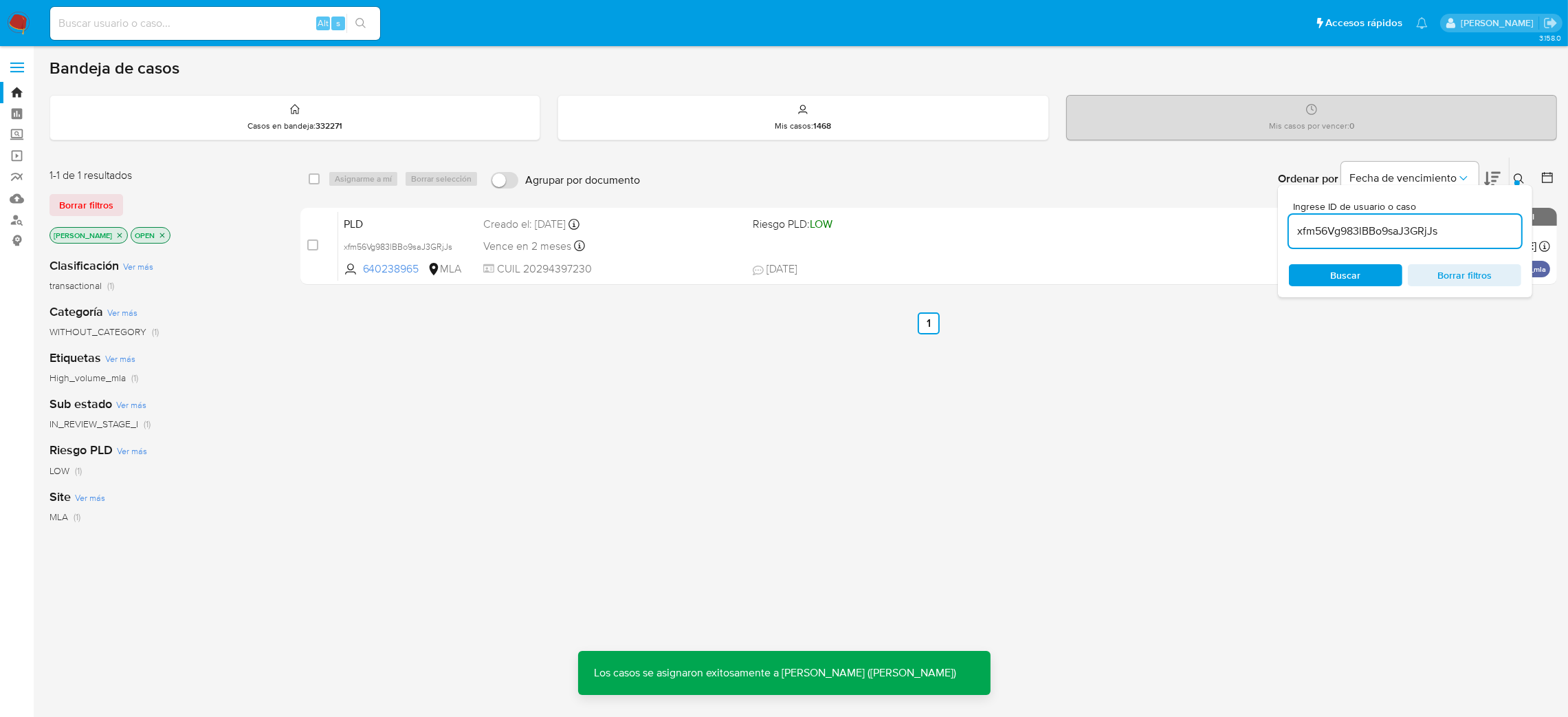
click at [413, 220] on span "PLD" at bounding box center [409, 223] width 129 height 18
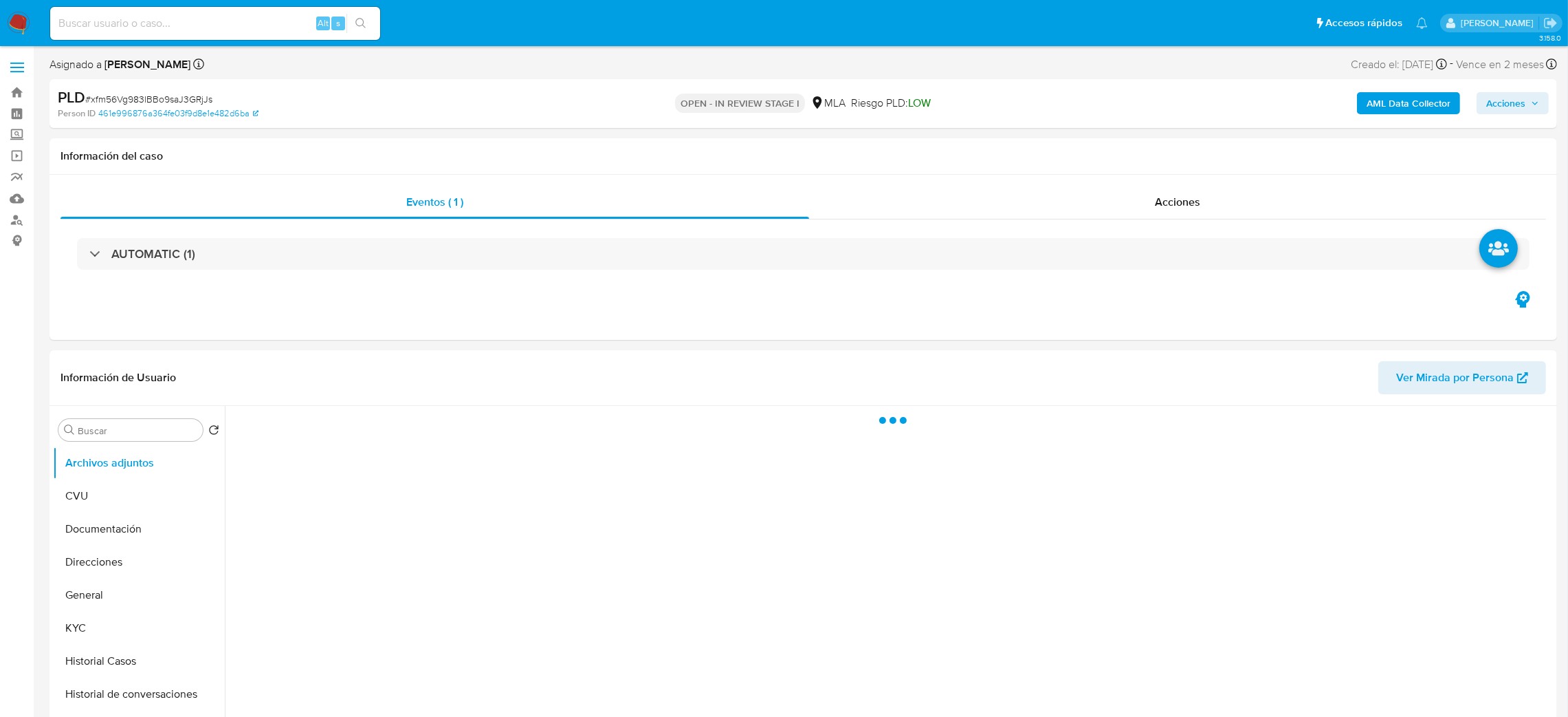
select select "10"
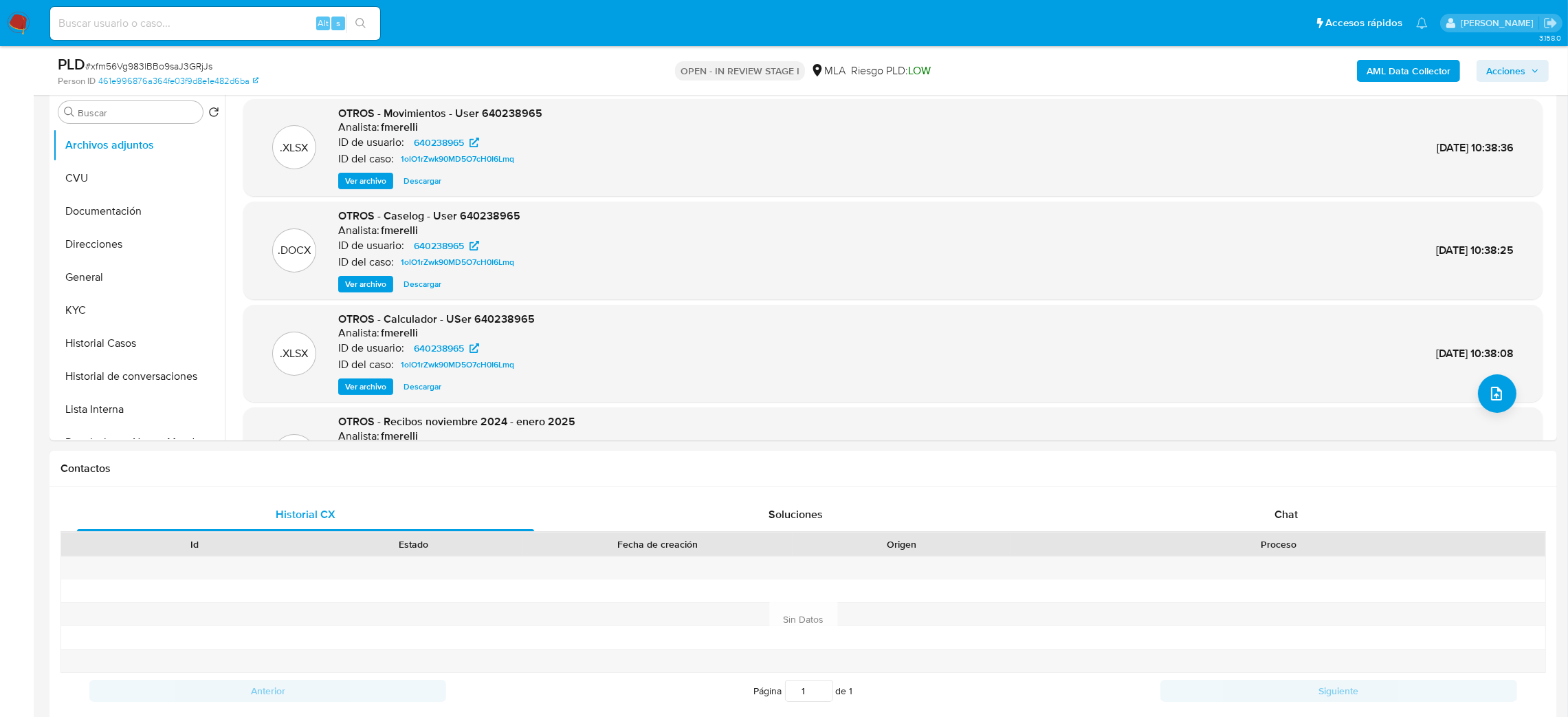
scroll to position [309, 0]
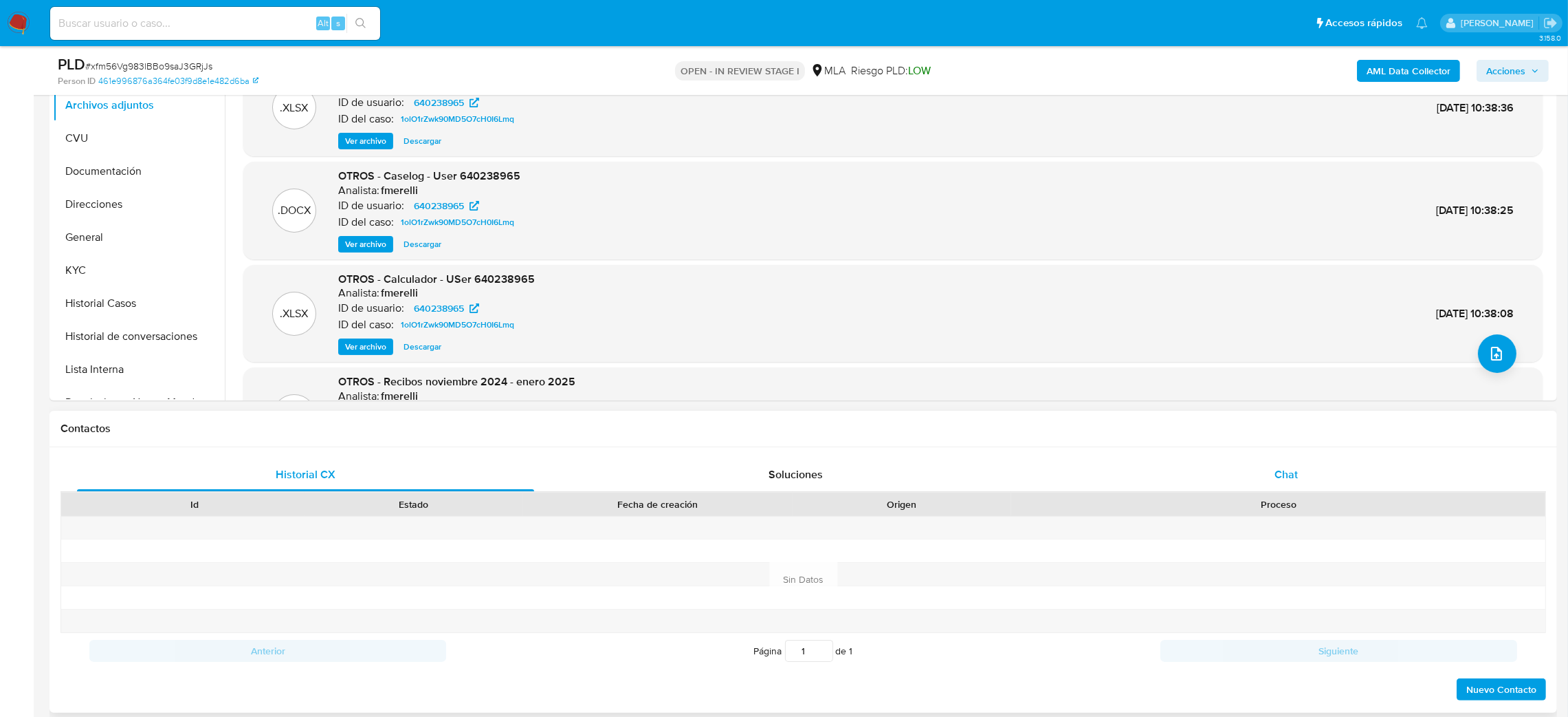
click at [1289, 474] on span "Chat" at bounding box center [1286, 474] width 23 height 16
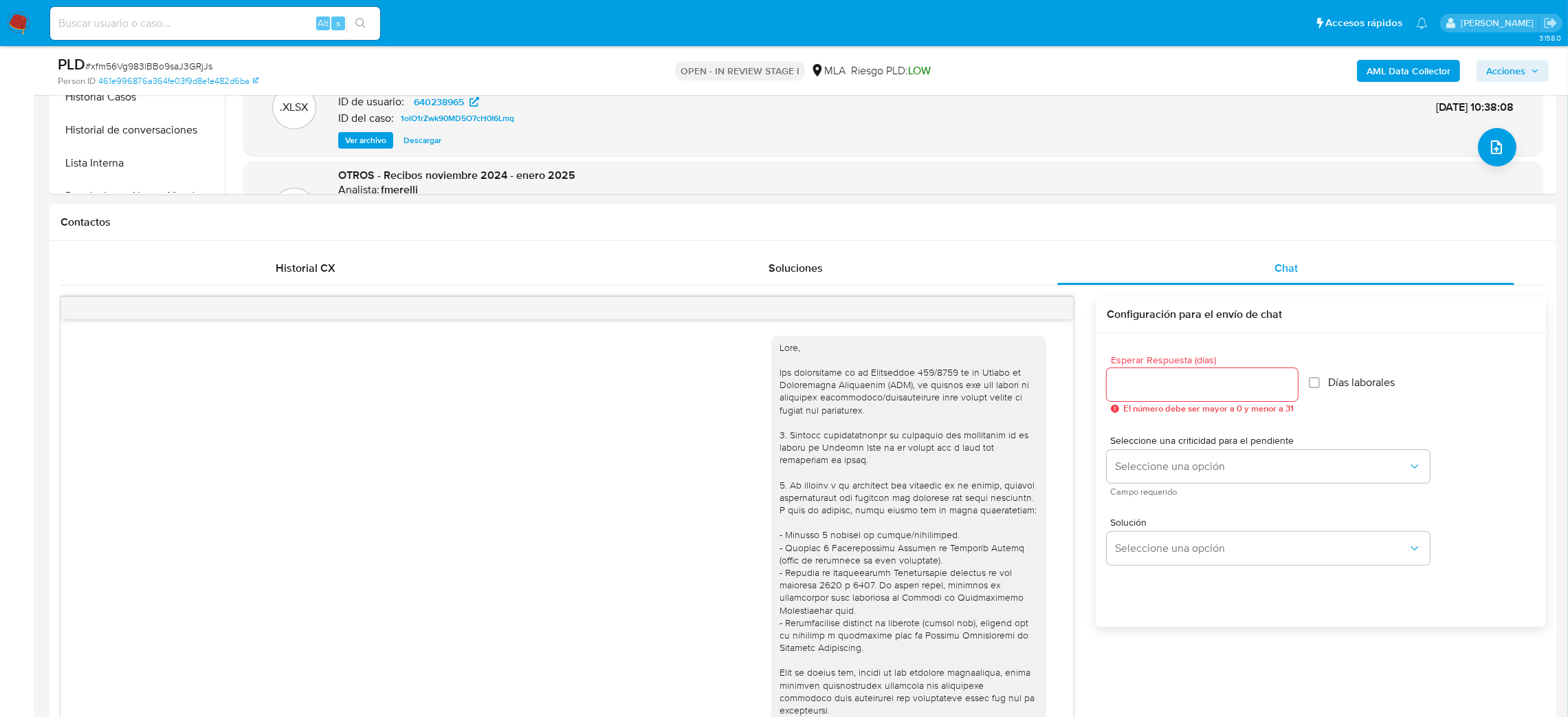
scroll to position [776, 0]
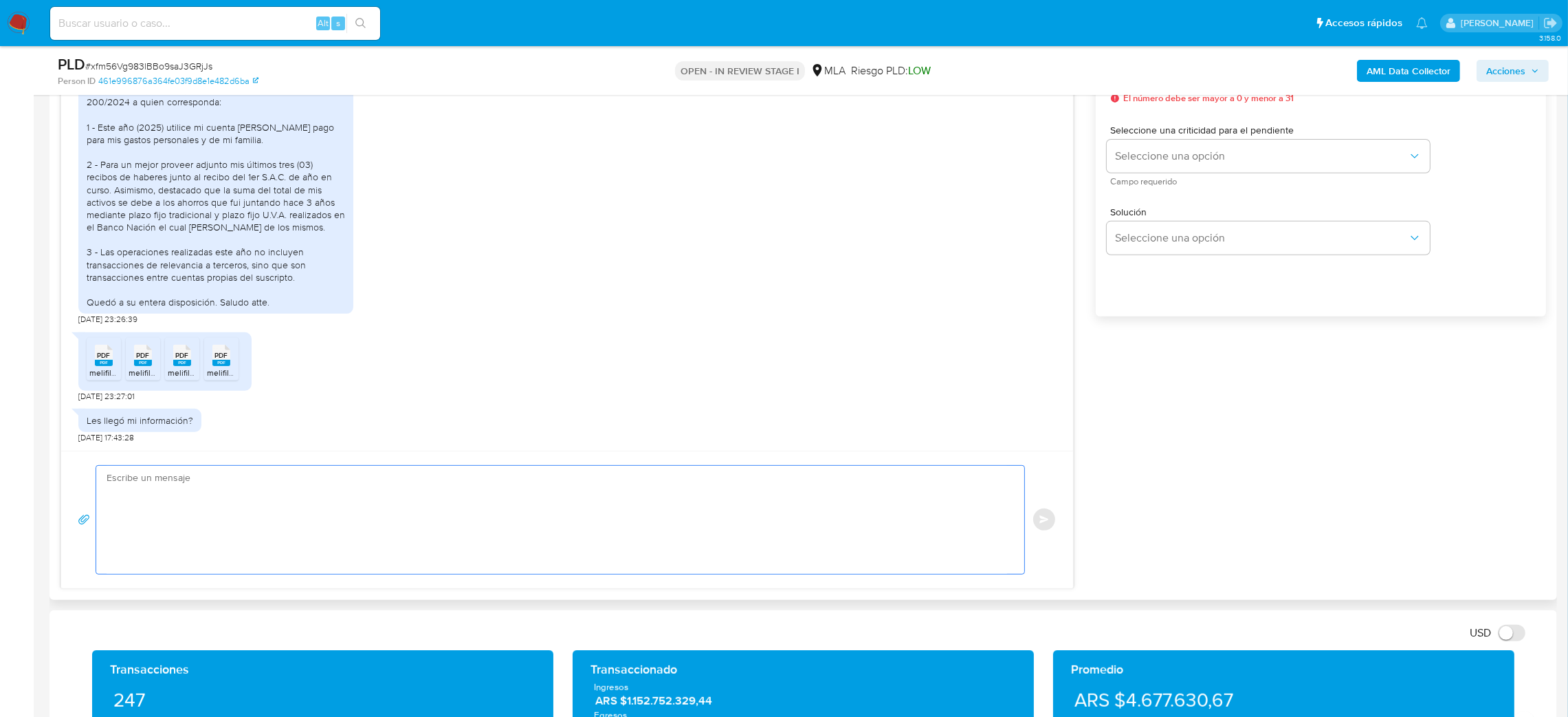
click at [219, 503] on textarea at bounding box center [557, 519] width 901 height 108
paste textarea "Hola, ¡Muchas gracias por tu respuesta! Confirmamos la recepción de la document…"
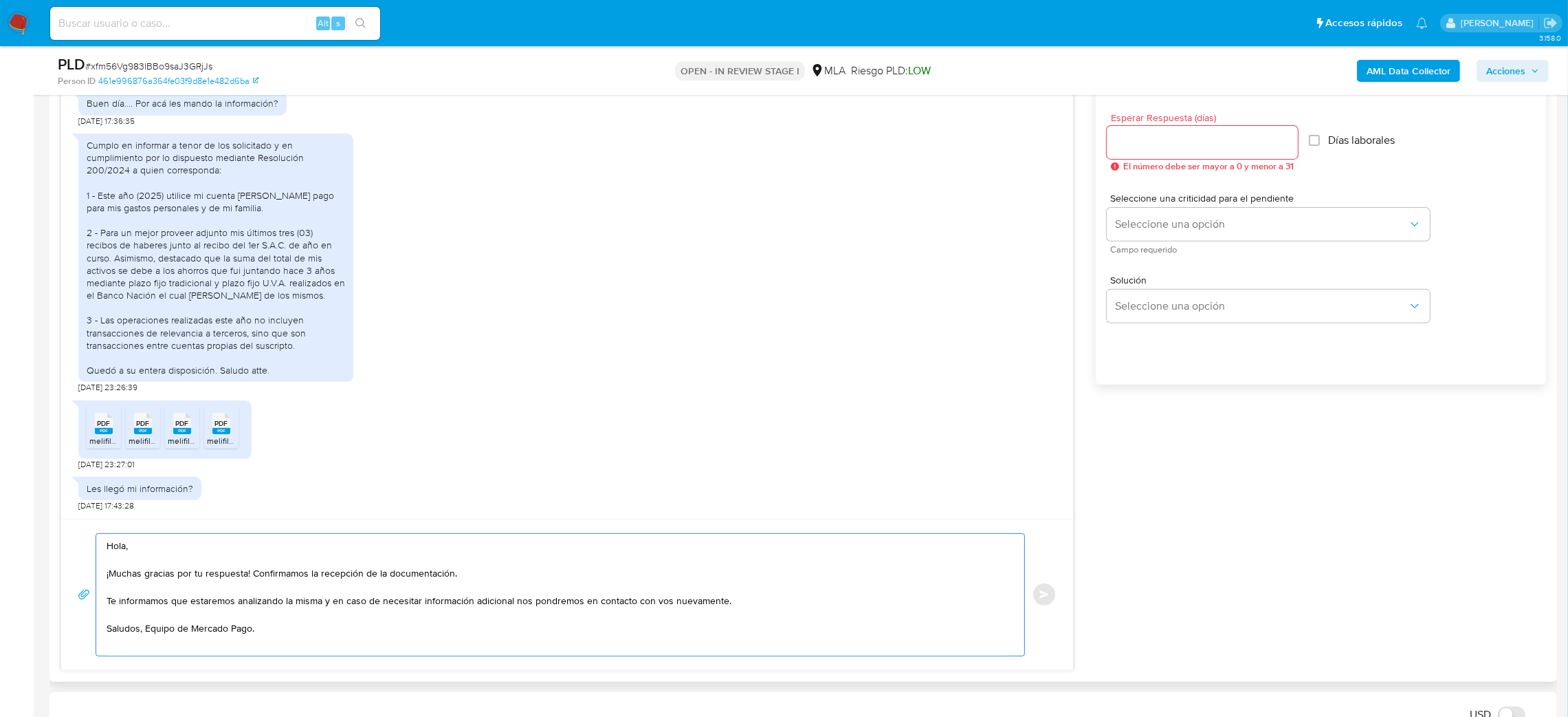
scroll to position [722, 0]
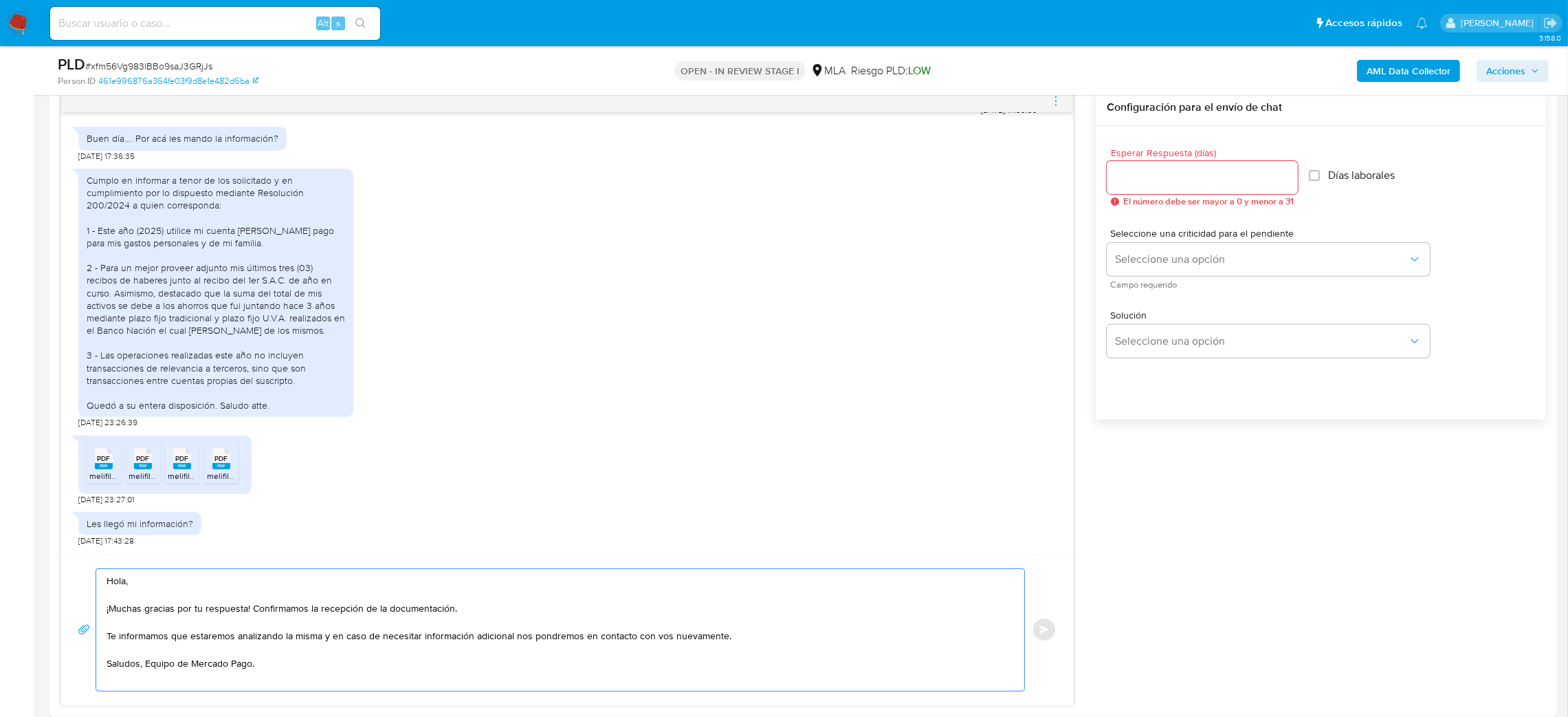
type textarea "Hola, ¡Muchas gracias por tu respuesta! Confirmamos la recepción de la document…"
click at [1186, 181] on input "Esperar Respuesta (días)" at bounding box center [1202, 178] width 191 height 18
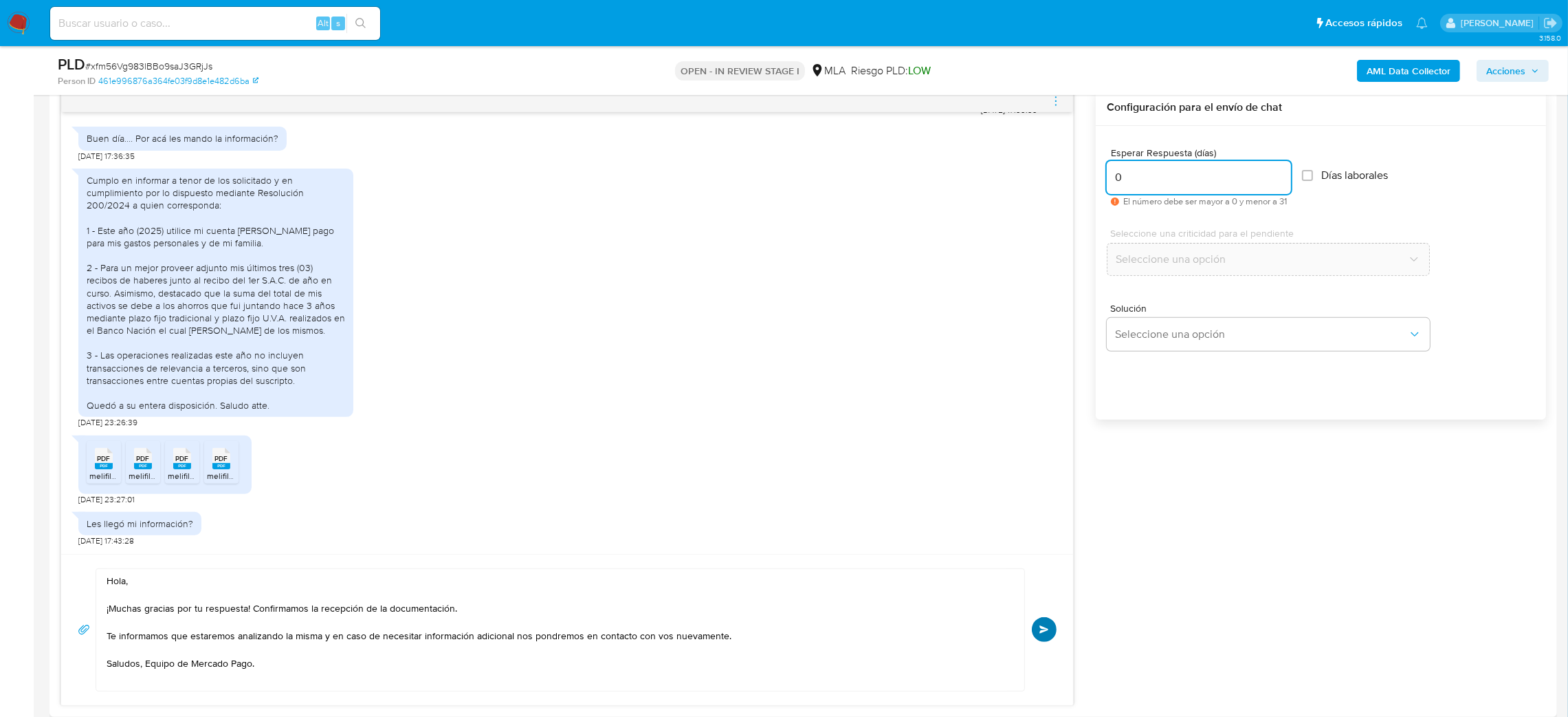
type input "0"
click at [1042, 626] on span "Enviar" at bounding box center [1044, 629] width 10 height 8
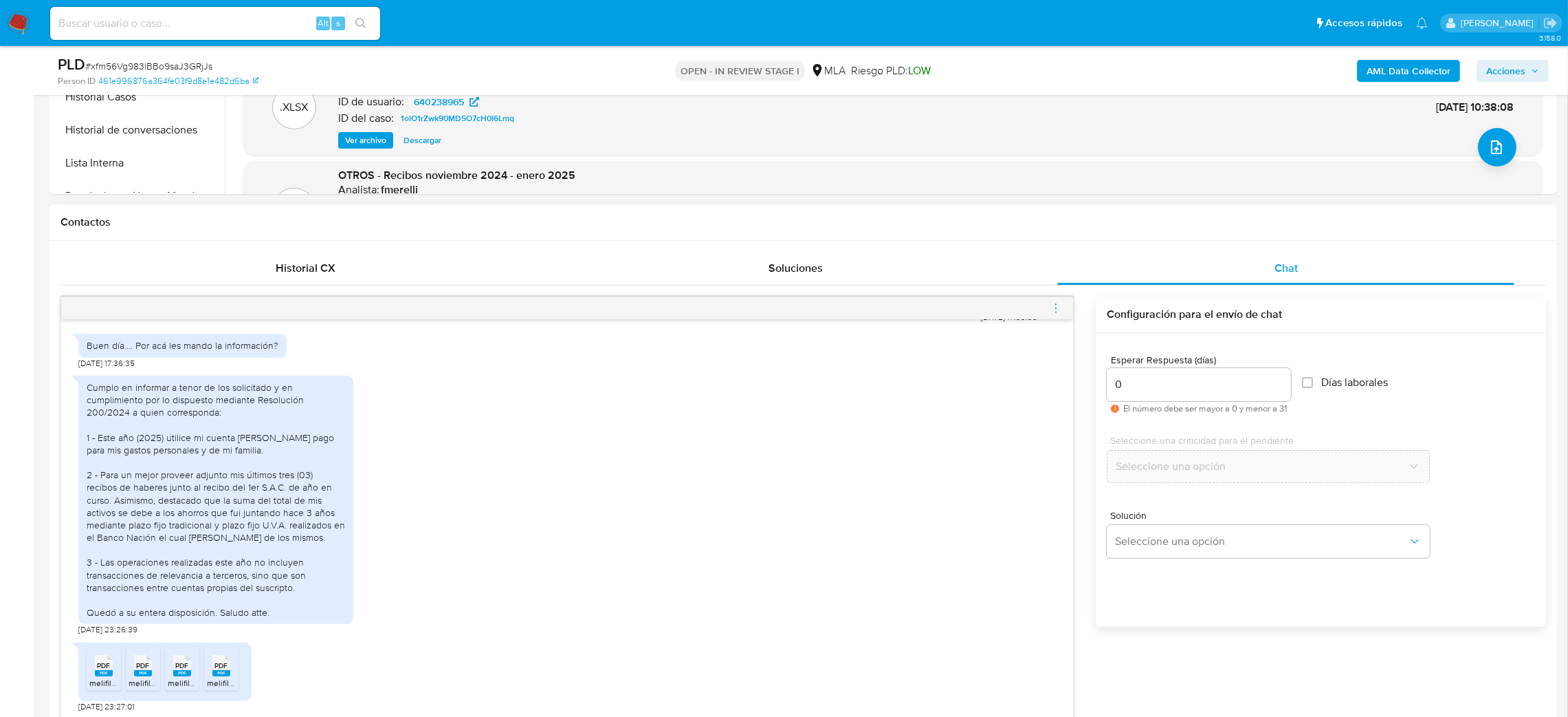
scroll to position [942, 0]
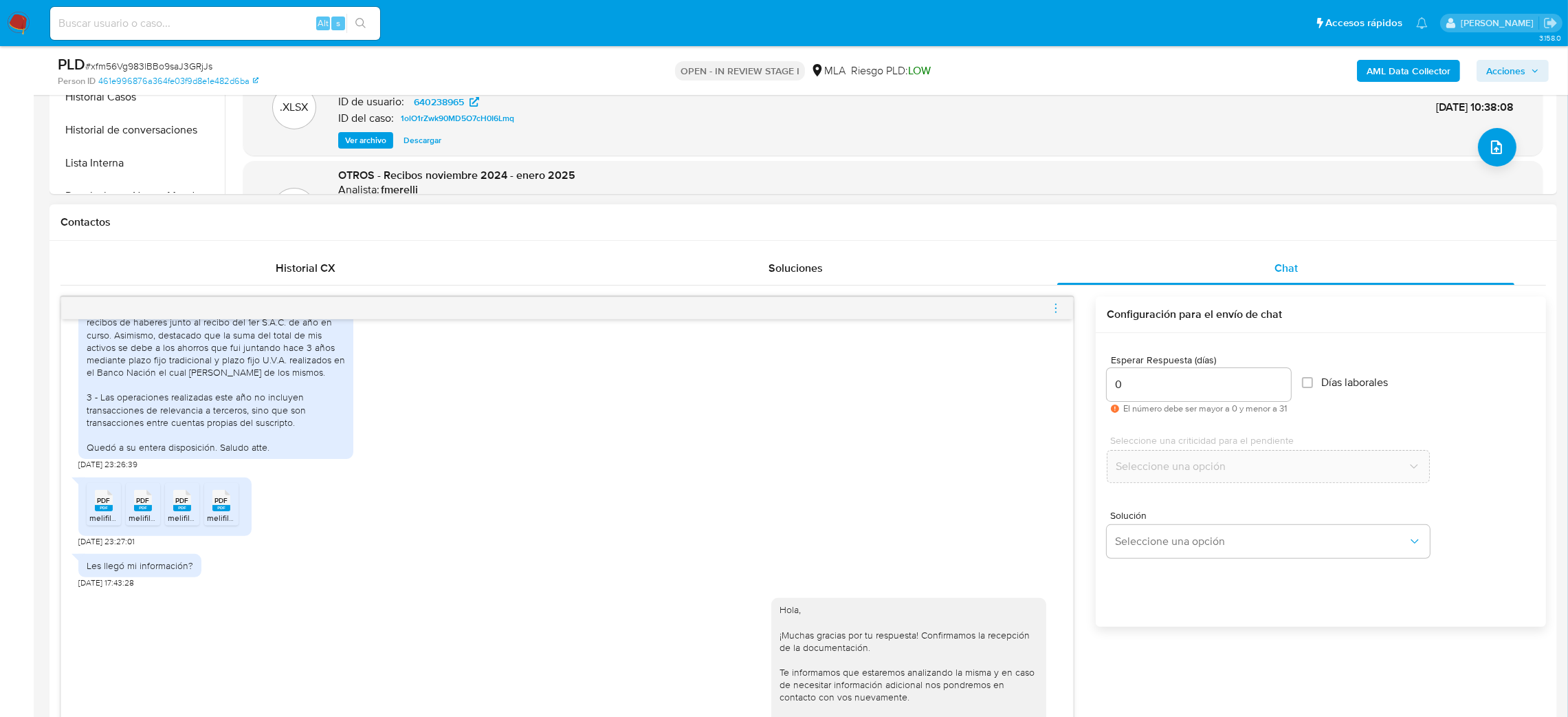
click at [1054, 305] on icon "menu-action" at bounding box center [1056, 308] width 13 height 13
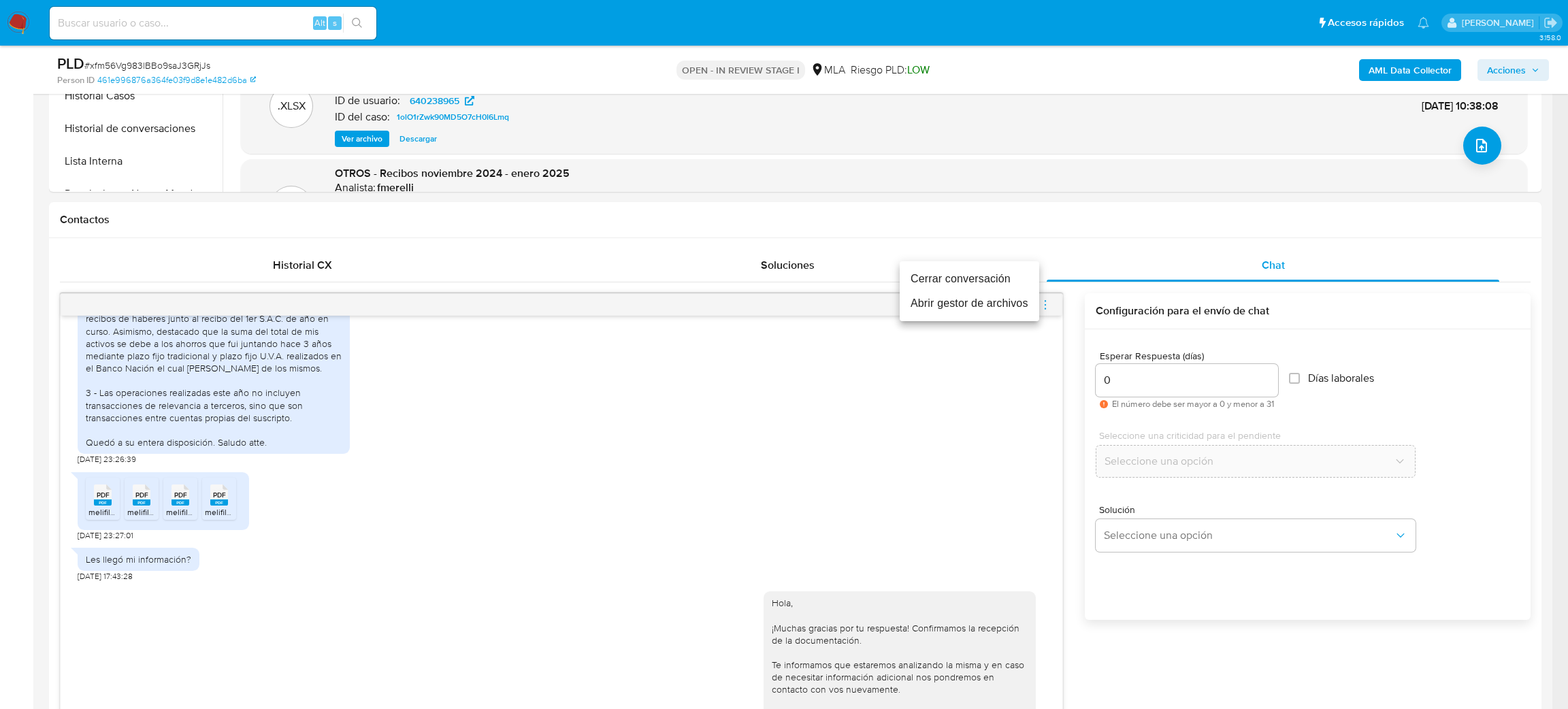
click at [929, 263] on ul "Cerrar conversación Abrir gestor de archivos" at bounding box center [969, 291] width 140 height 60
click at [940, 272] on li "Cerrar conversación" at bounding box center [969, 279] width 140 height 25
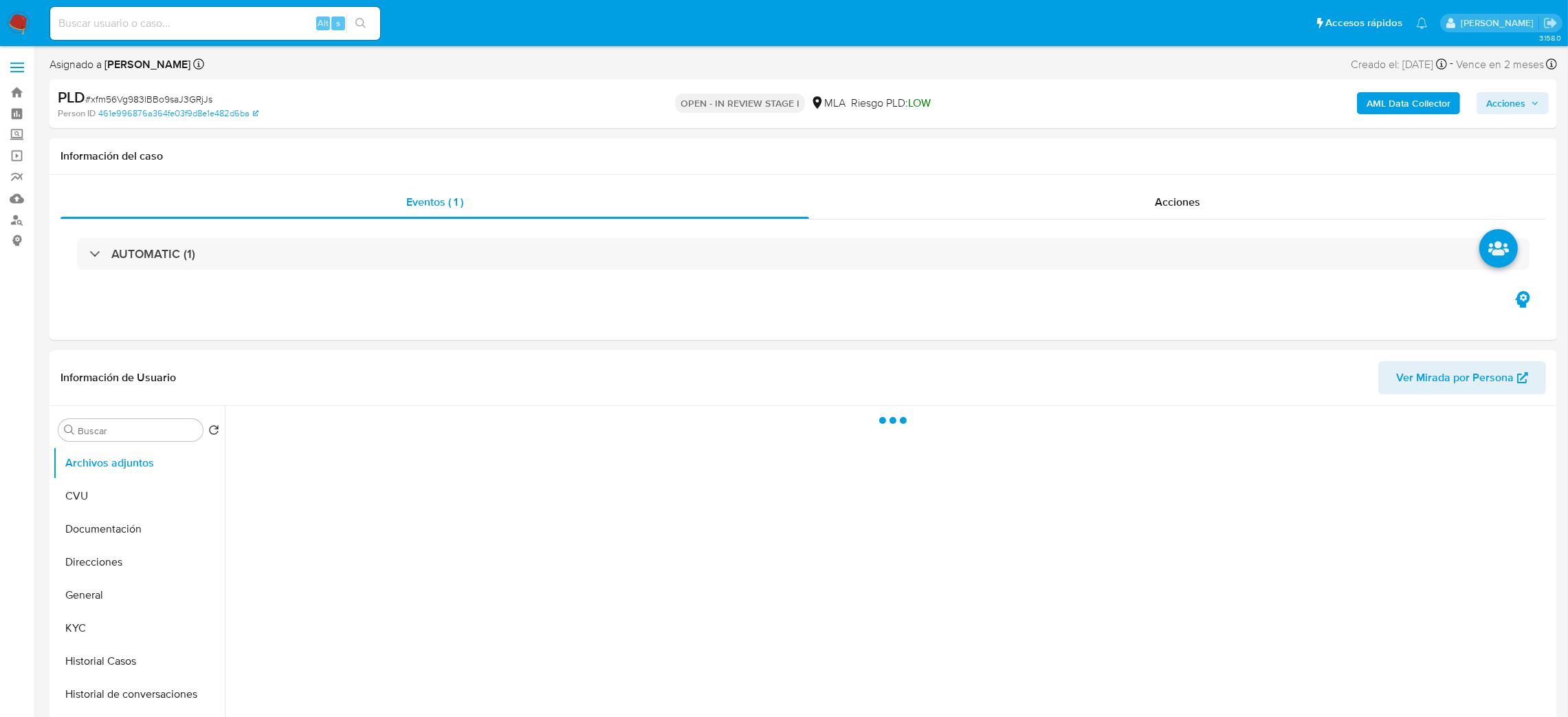
select select "10"
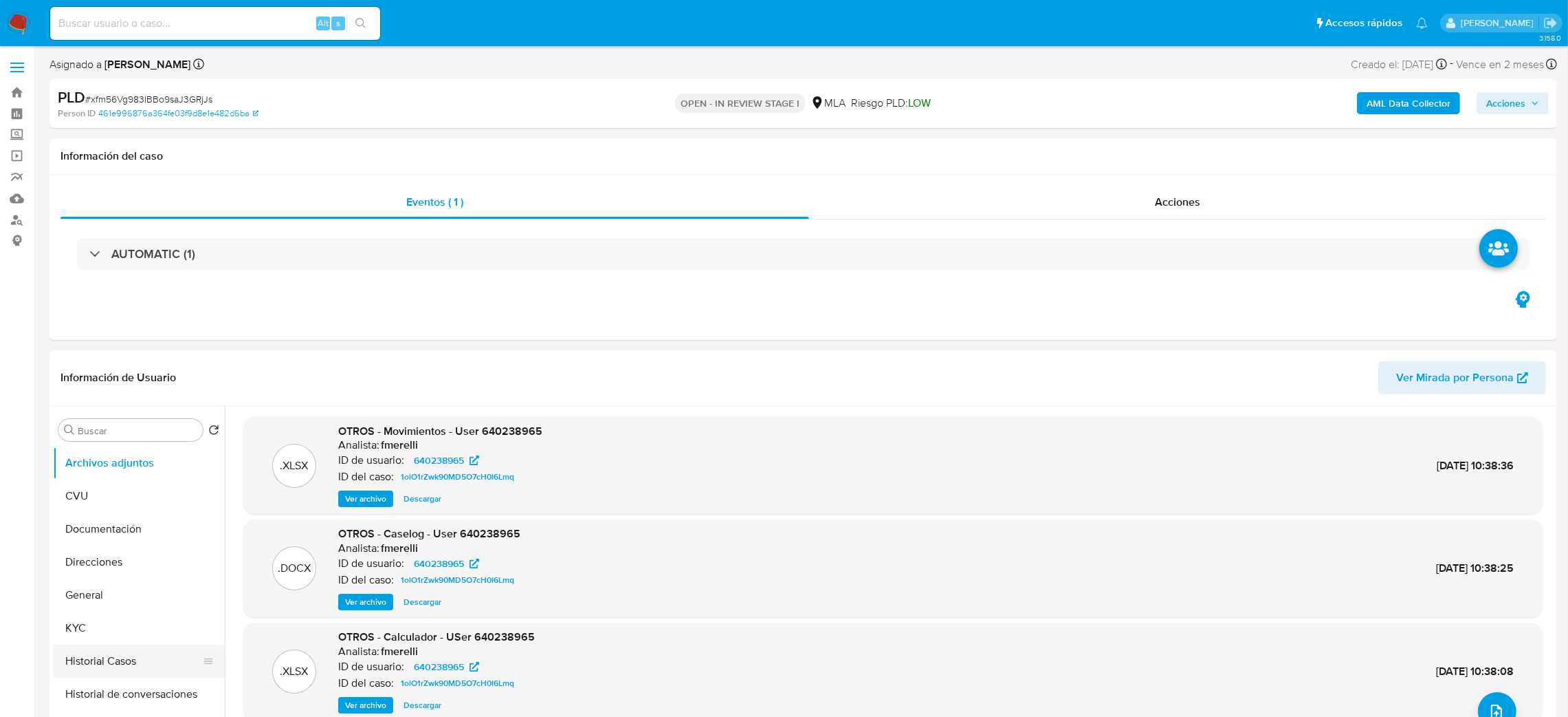
click at [119, 647] on button "Historial Casos" at bounding box center [133, 660] width 161 height 33
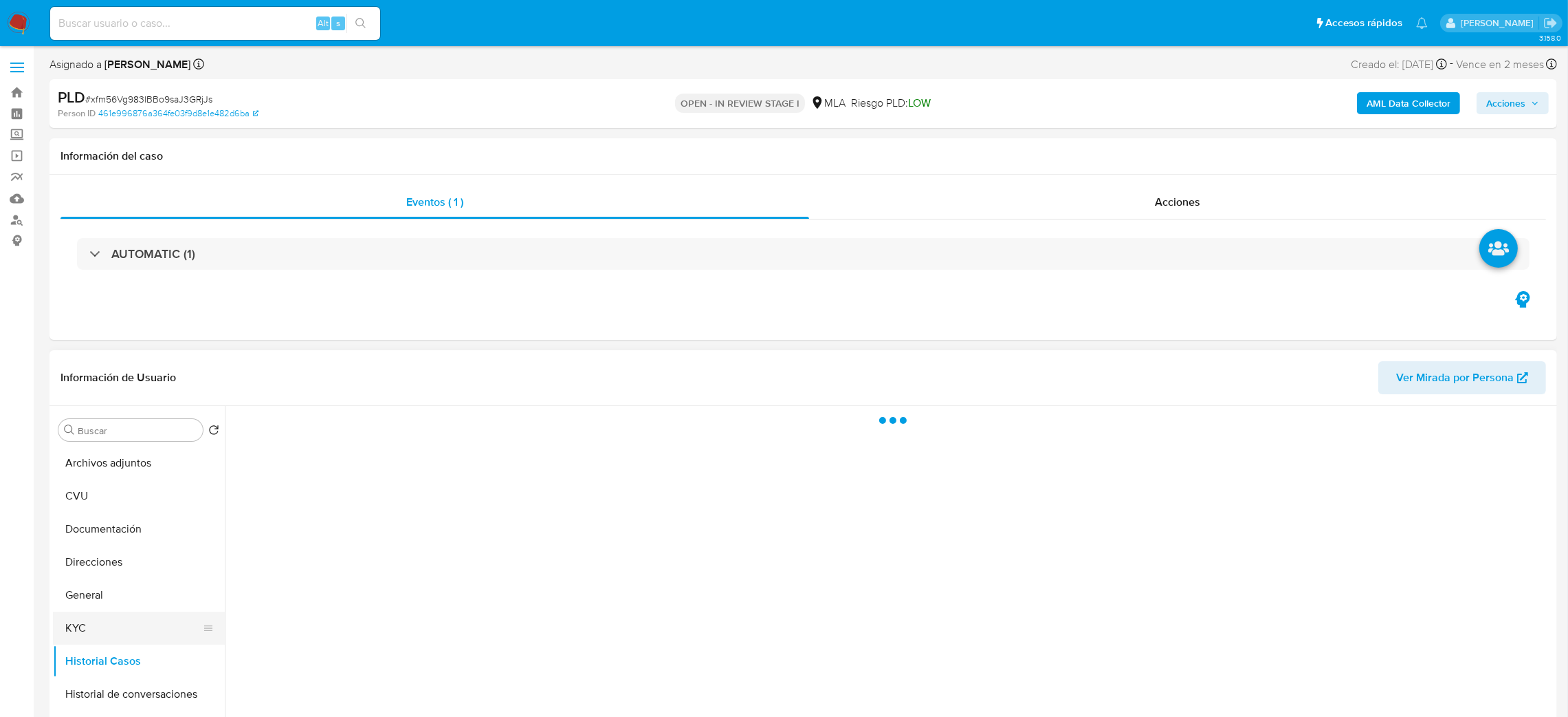
click at [98, 614] on button "KYC" at bounding box center [133, 628] width 161 height 33
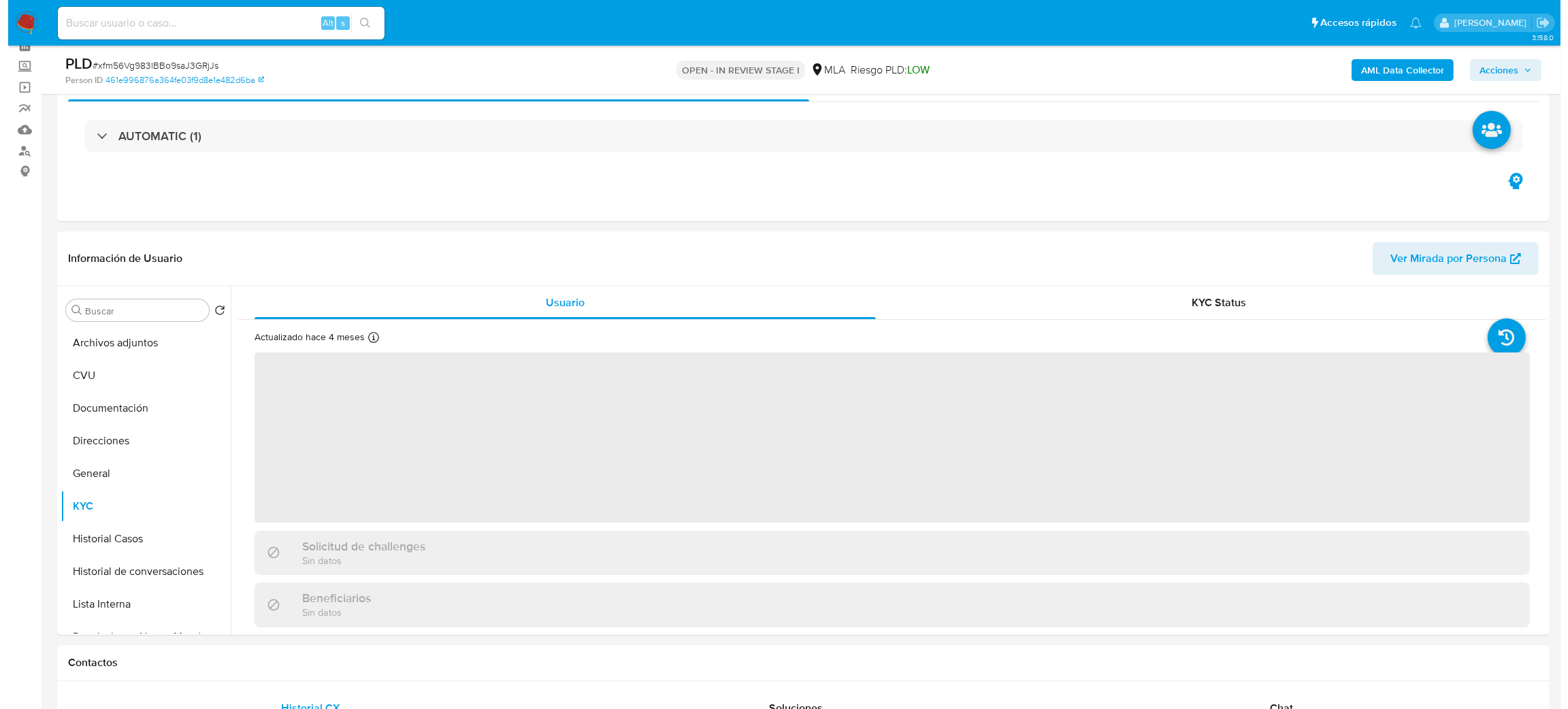
scroll to position [102, 0]
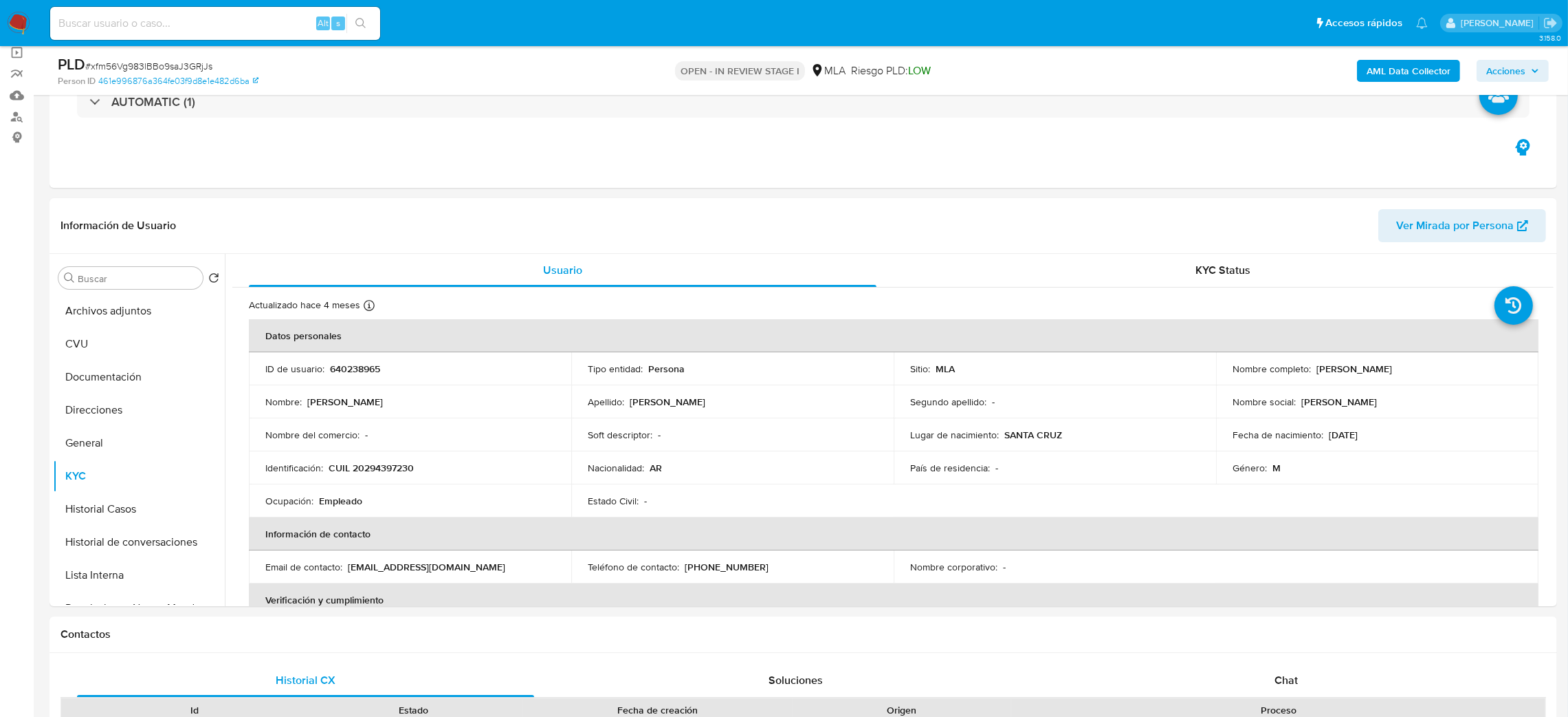
click at [390, 468] on p "CUIL 20294397230" at bounding box center [371, 468] width 85 height 13
copy p "20294397230"
click at [343, 368] on p "640238965" at bounding box center [355, 368] width 50 height 13
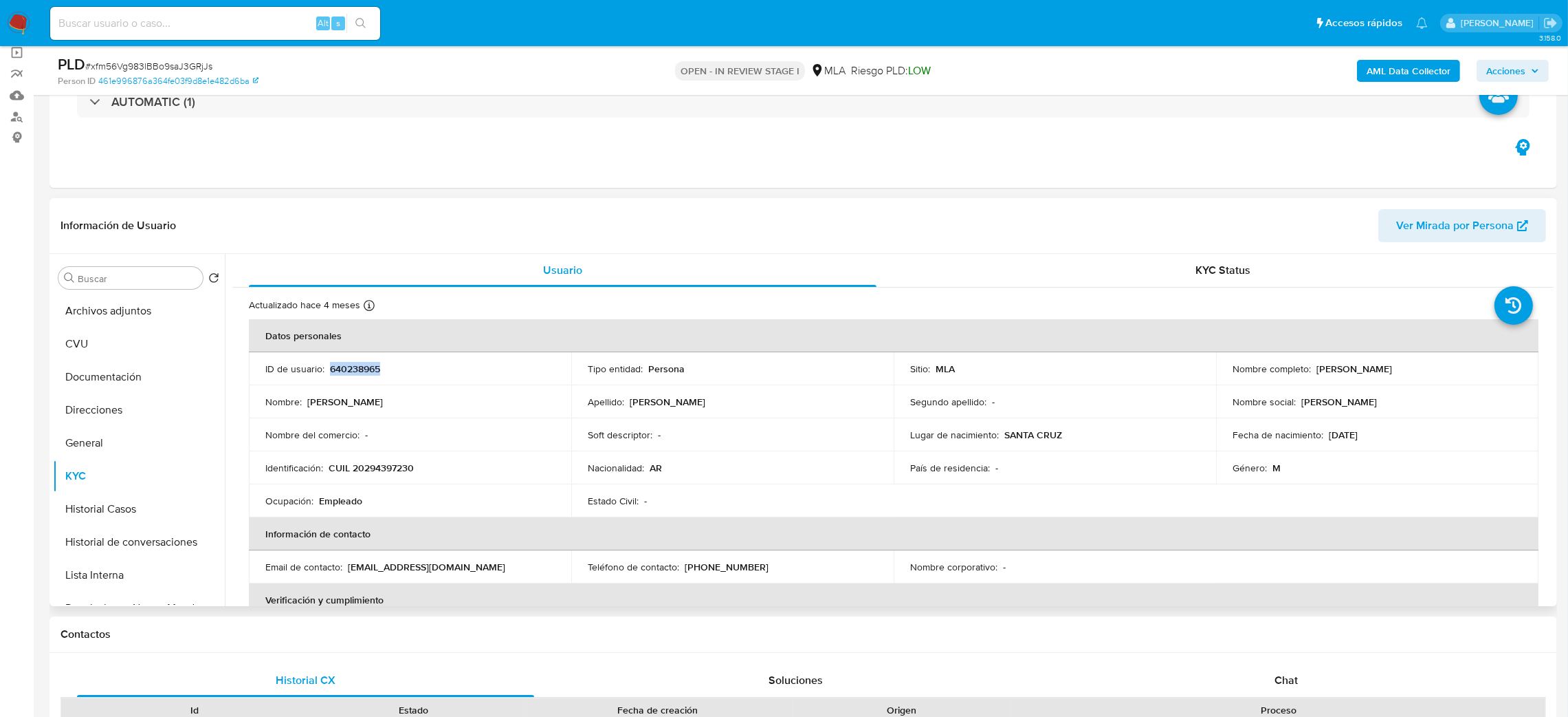
copy p "640238965"
drag, startPoint x: 0, startPoint y: 381, endPoint x: 22, endPoint y: 365, distance: 27.2
click at [105, 316] on button "Archivos adjuntos" at bounding box center [133, 311] width 161 height 33
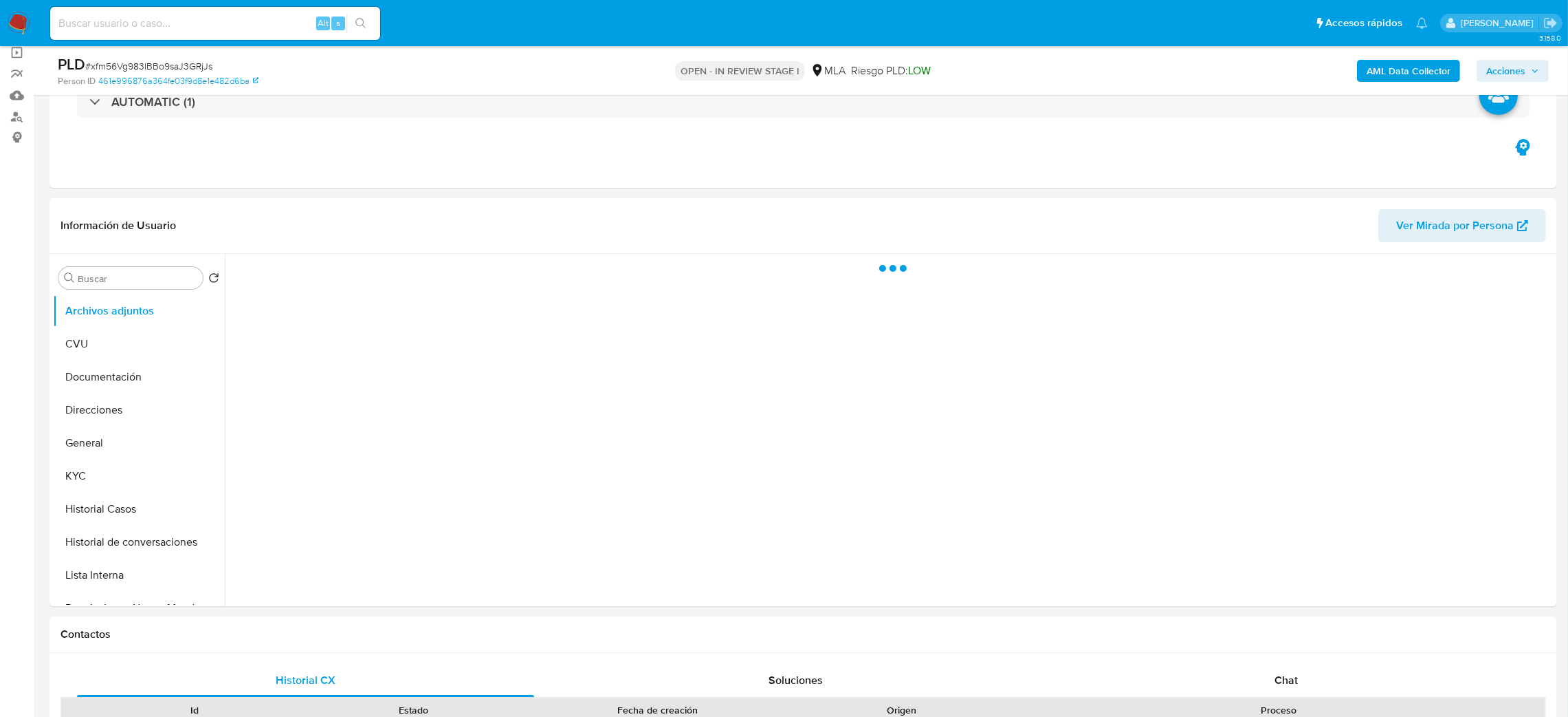
click at [1387, 74] on b "AML Data Collector" at bounding box center [1408, 71] width 84 height 22
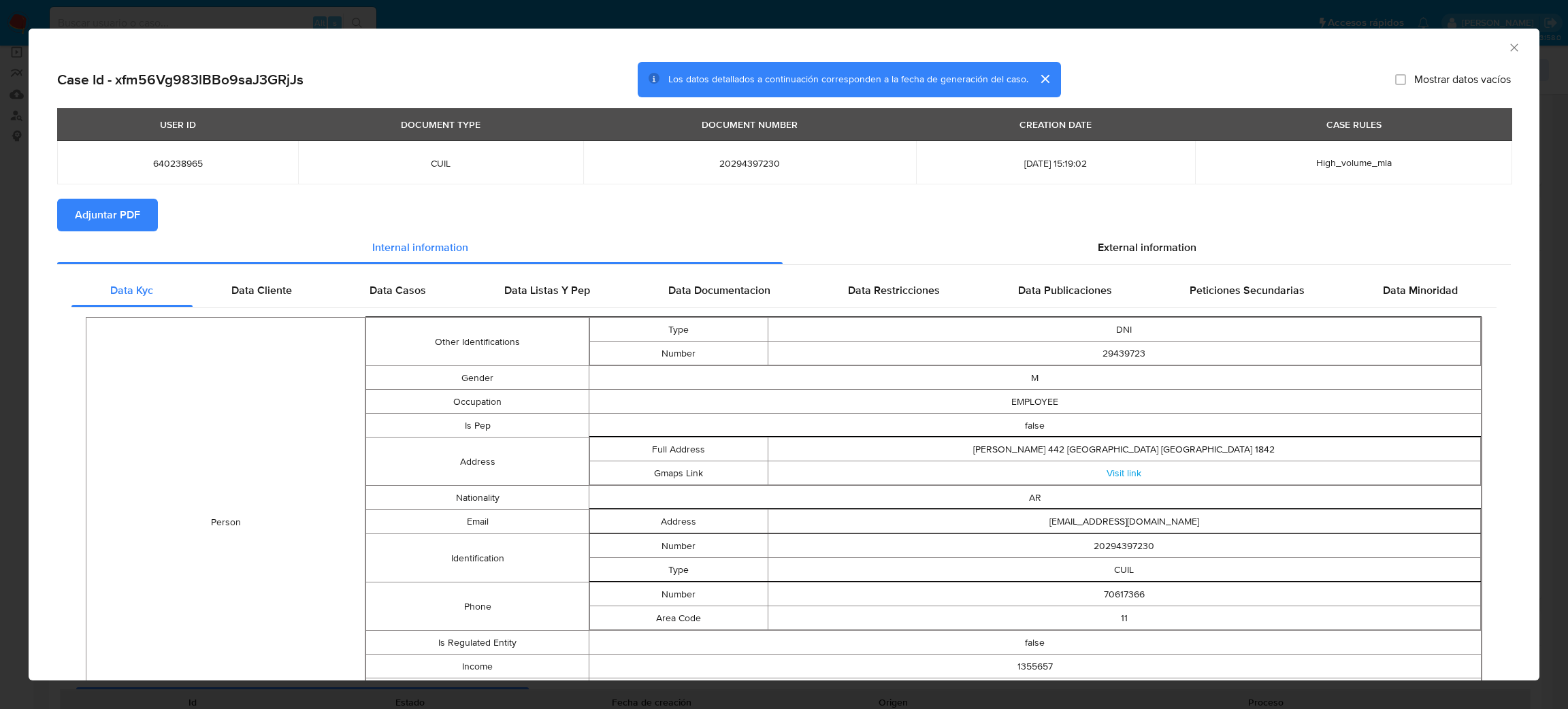
click at [125, 211] on span "Adjuntar PDF" at bounding box center [107, 215] width 65 height 30
click at [1508, 52] on icon "Cerrar ventana" at bounding box center [1514, 47] width 13 height 13
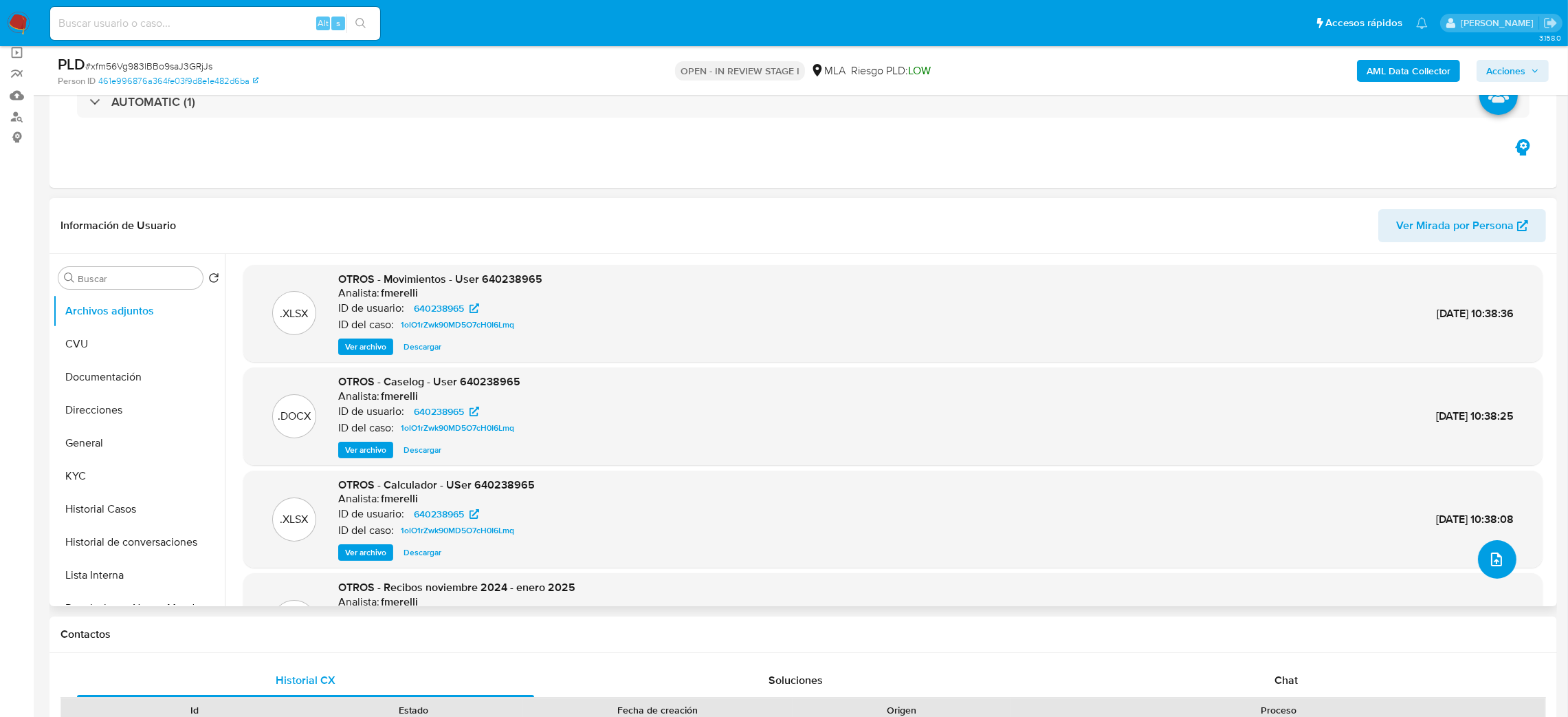
click at [1497, 557] on icon "upload-file" at bounding box center [1497, 559] width 16 height 16
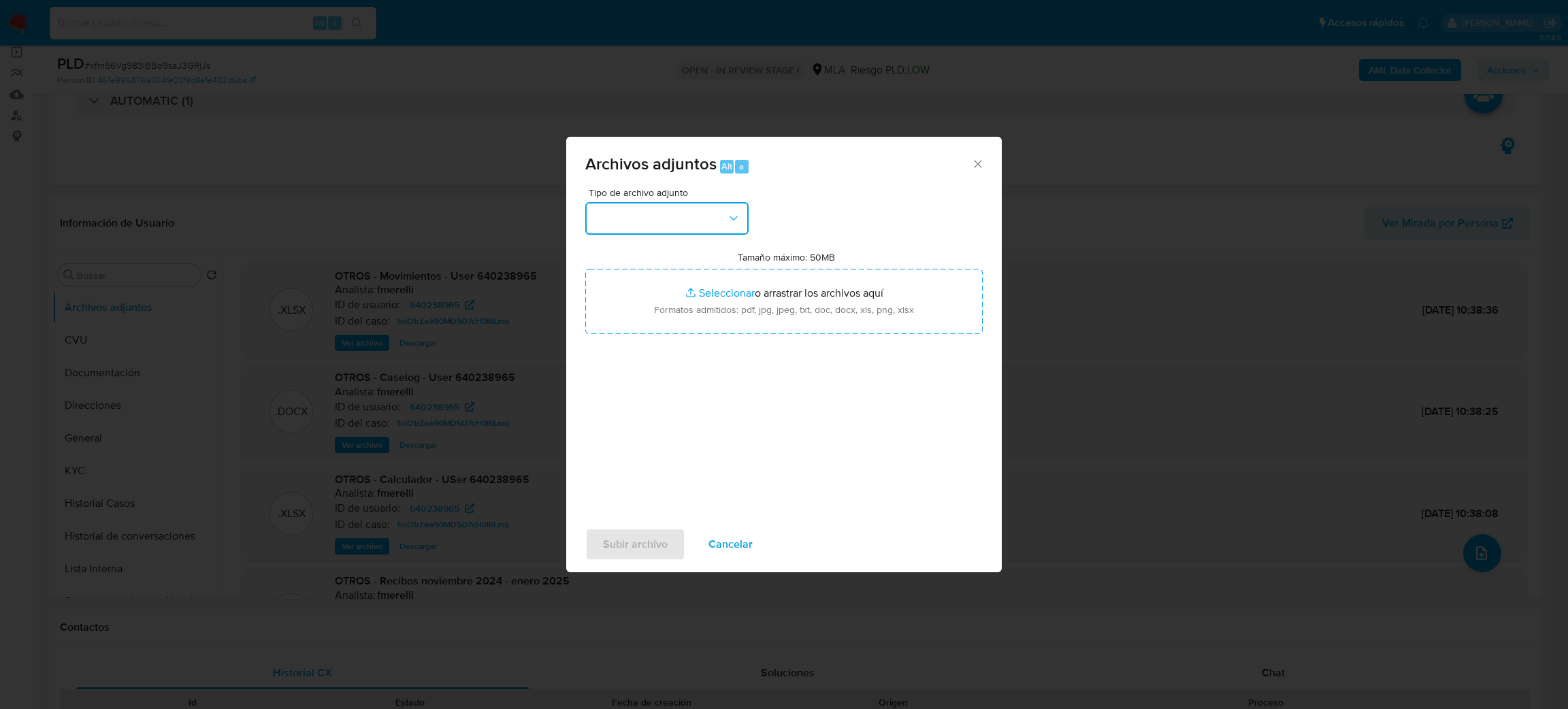
click at [669, 213] on button "button" at bounding box center [667, 218] width 164 height 33
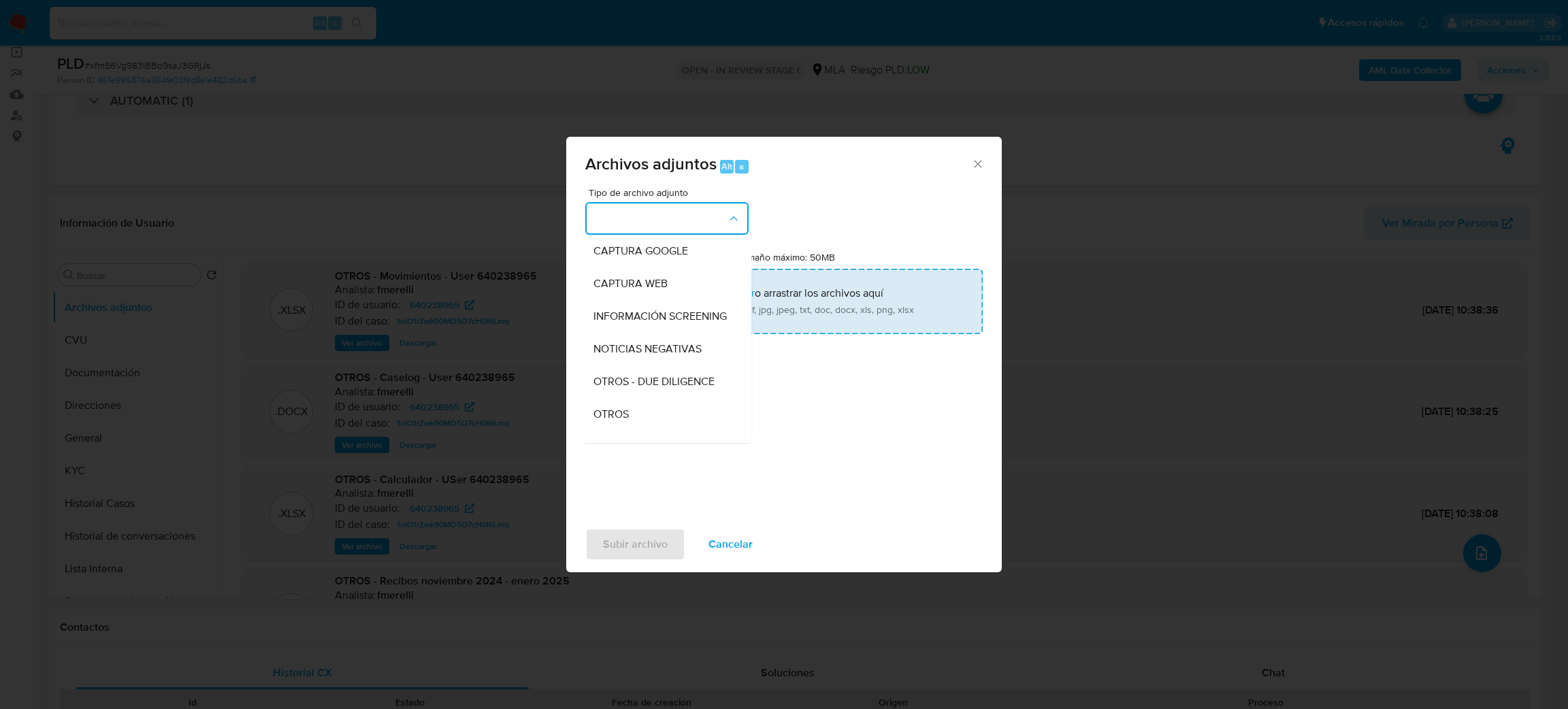
drag, startPoint x: 638, startPoint y: 431, endPoint x: 693, endPoint y: 302, distance: 140.2
click at [638, 428] on div "OTROS" at bounding box center [663, 414] width 139 height 33
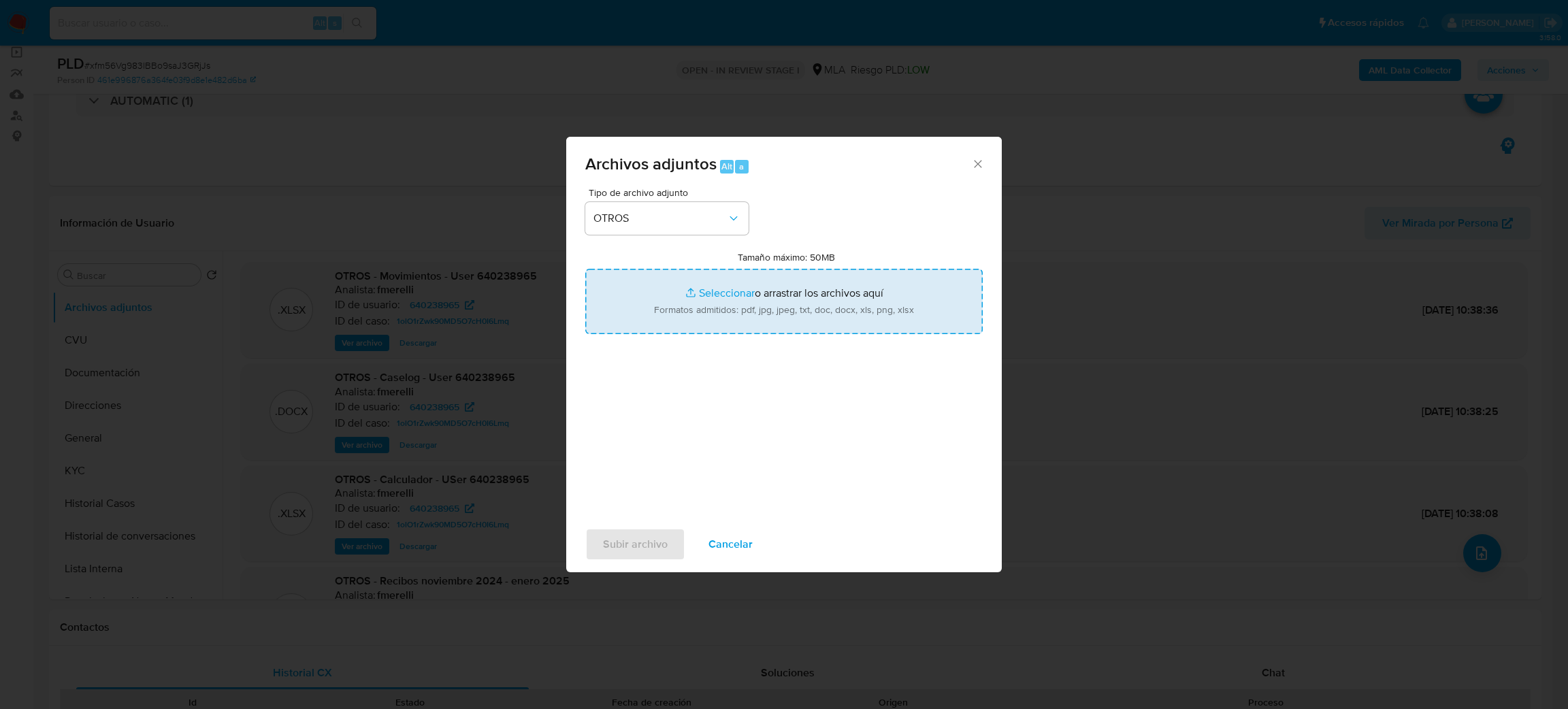
click at [703, 289] on input "Tamaño máximo: 50MB Seleccionar archivos" at bounding box center [783, 300] width 397 height 65
click at [675, 309] on input "Tamaño máximo: 50MB Seleccionar archivos" at bounding box center [783, 300] width 397 height 65
type input "C:\fakepath\Caselog xfm56Vg983lBBo9saJ3GRjJs_2025_08_19_16_56_43.docx"
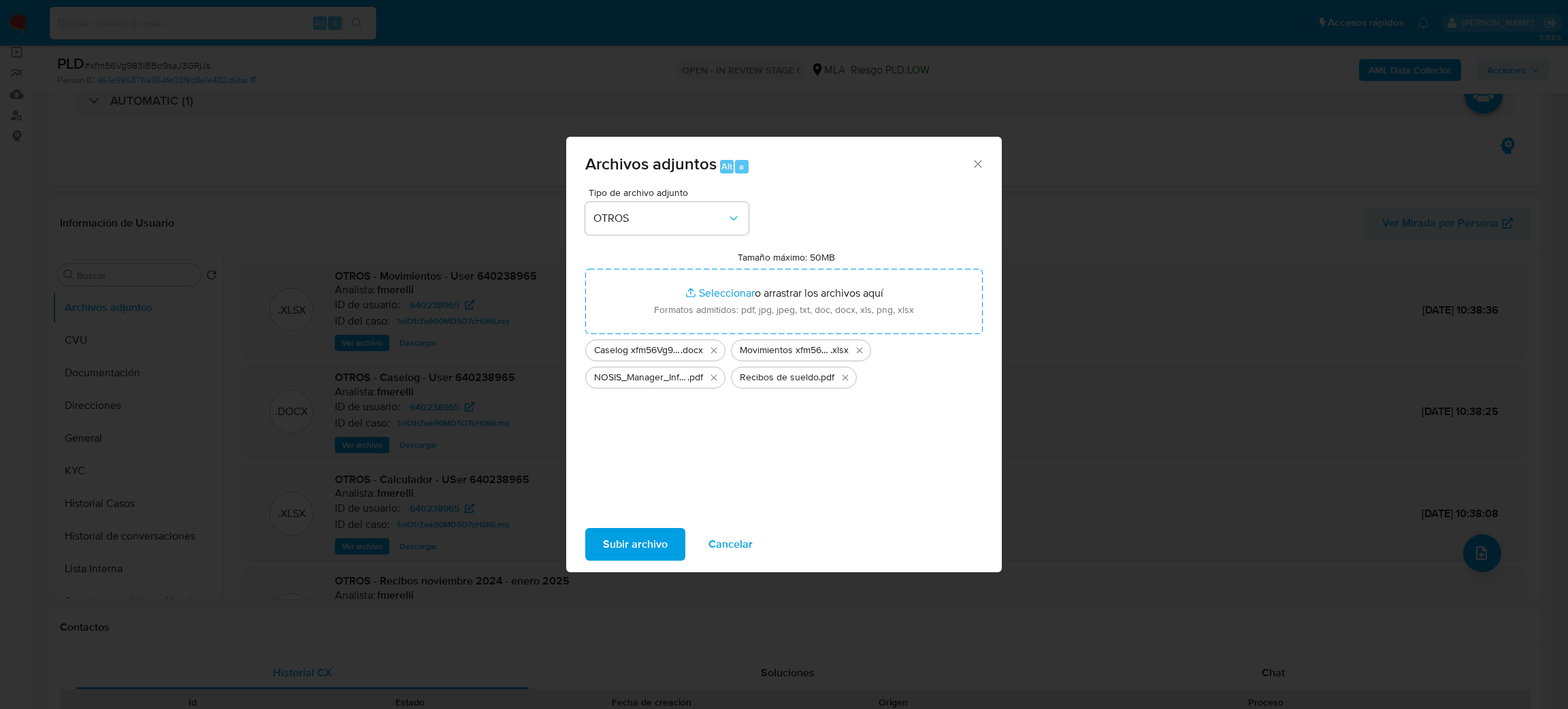
click at [642, 546] on span "Subir archivo" at bounding box center [635, 545] width 65 height 30
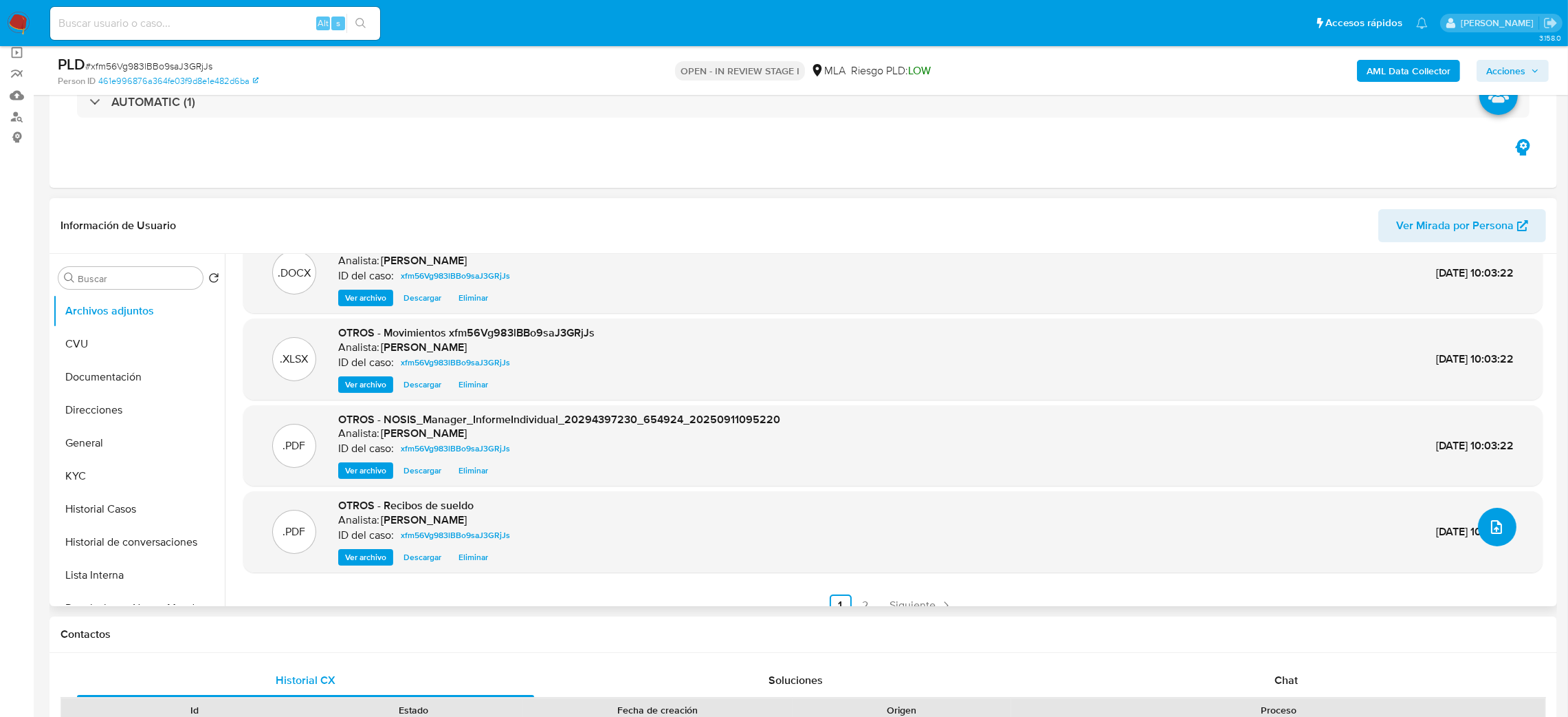
scroll to position [49, 0]
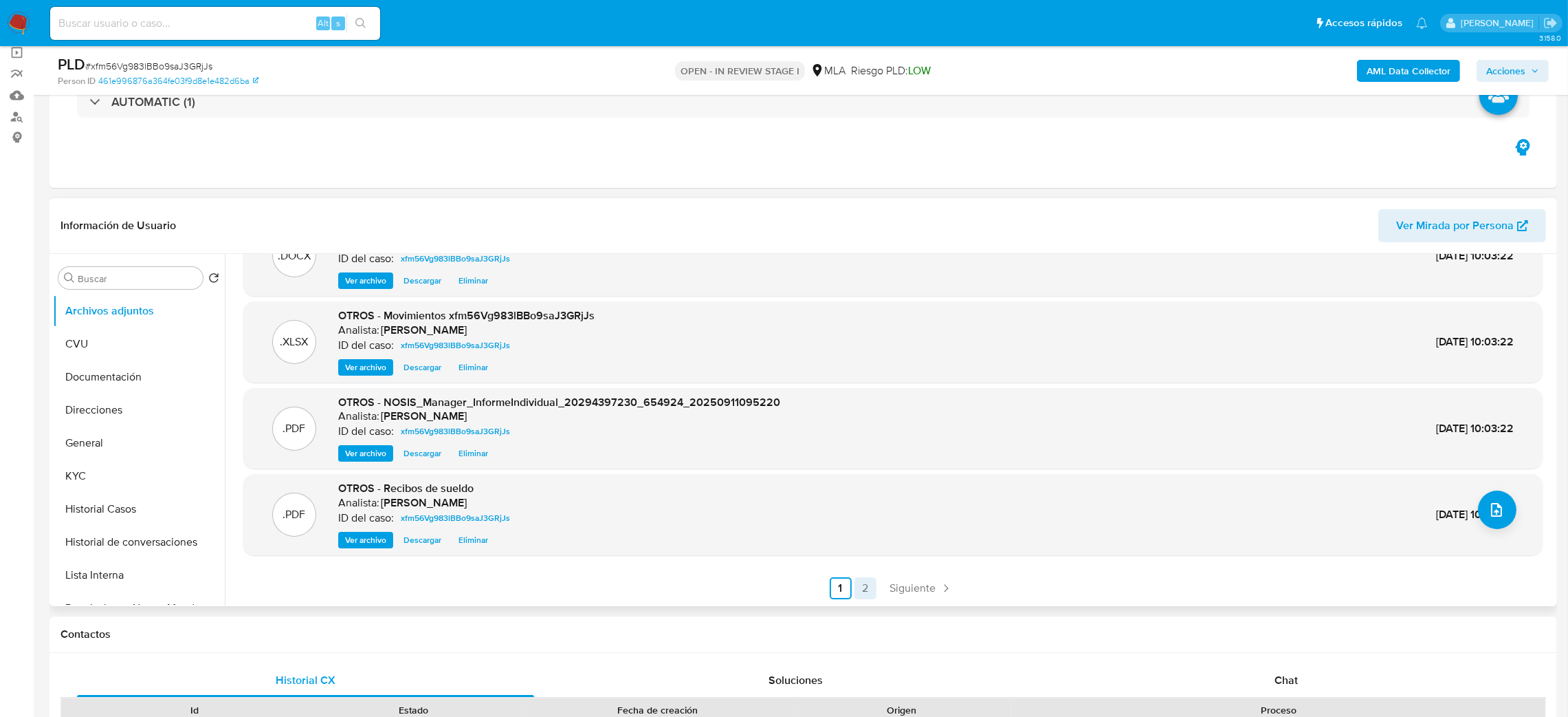
click at [855, 586] on link "2" at bounding box center [866, 588] width 22 height 22
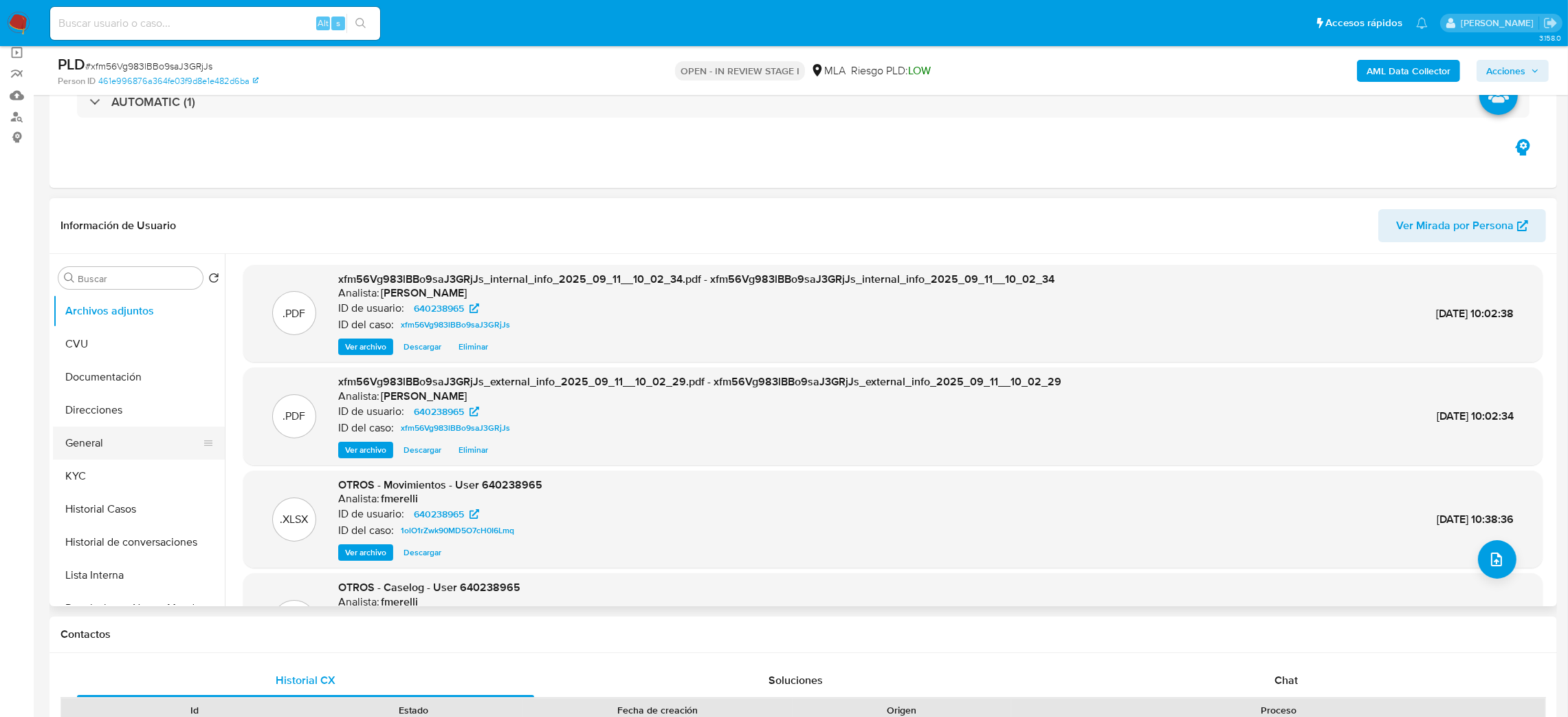
click at [118, 443] on button "General" at bounding box center [133, 443] width 161 height 33
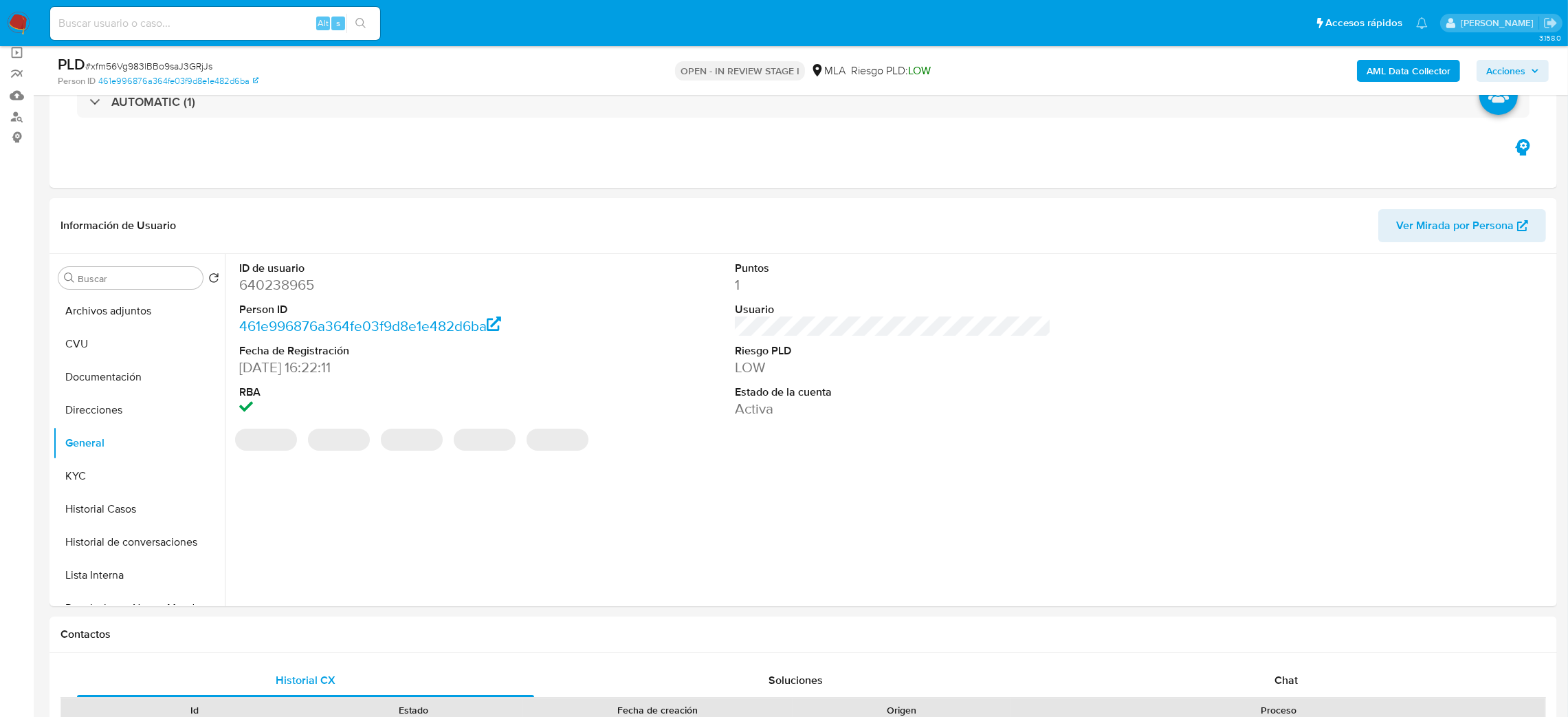
click at [269, 290] on dd "640238965" at bounding box center [397, 284] width 317 height 19
copy dd "640238965"
click at [1507, 75] on span "Acciones" at bounding box center [1506, 71] width 40 height 22
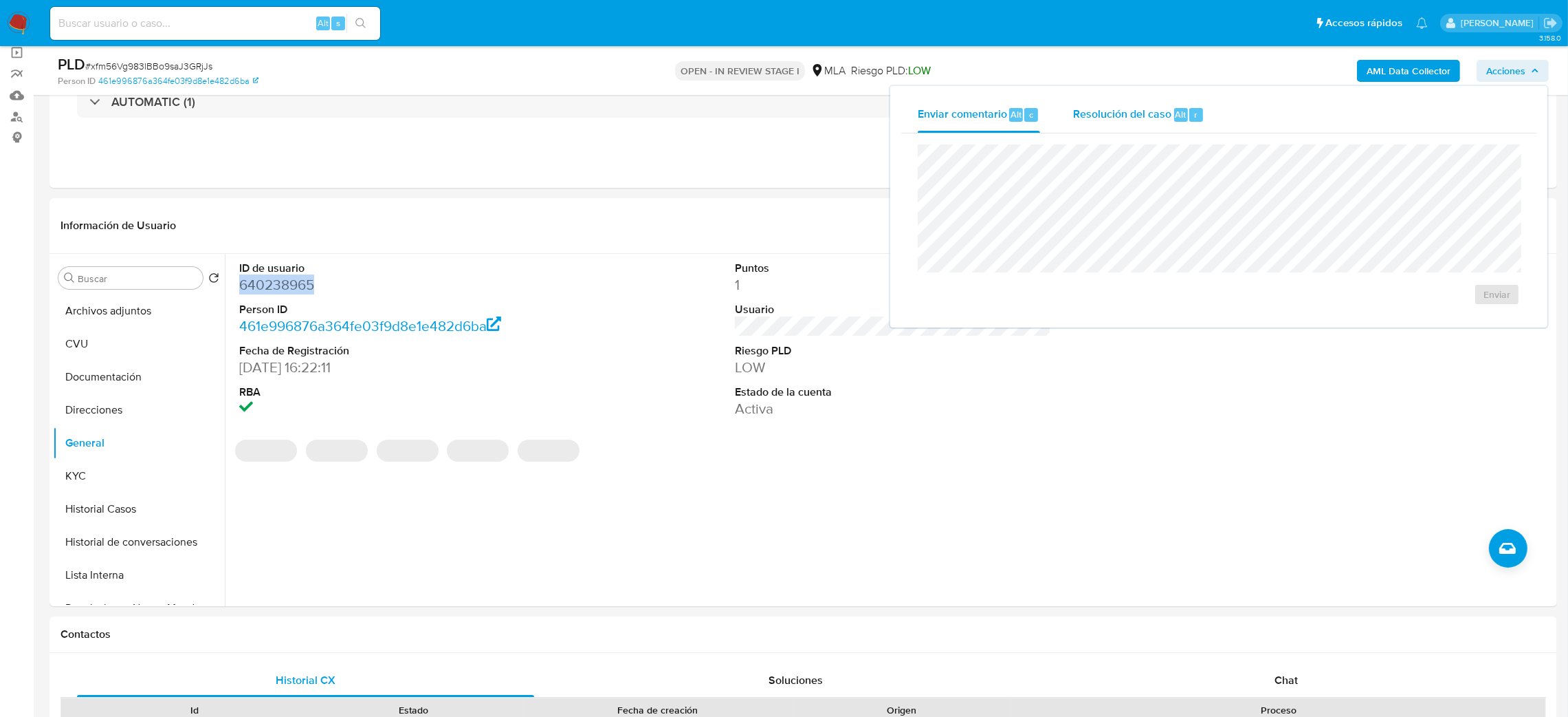
click at [1137, 110] on span "Resolución del caso" at bounding box center [1122, 114] width 98 height 16
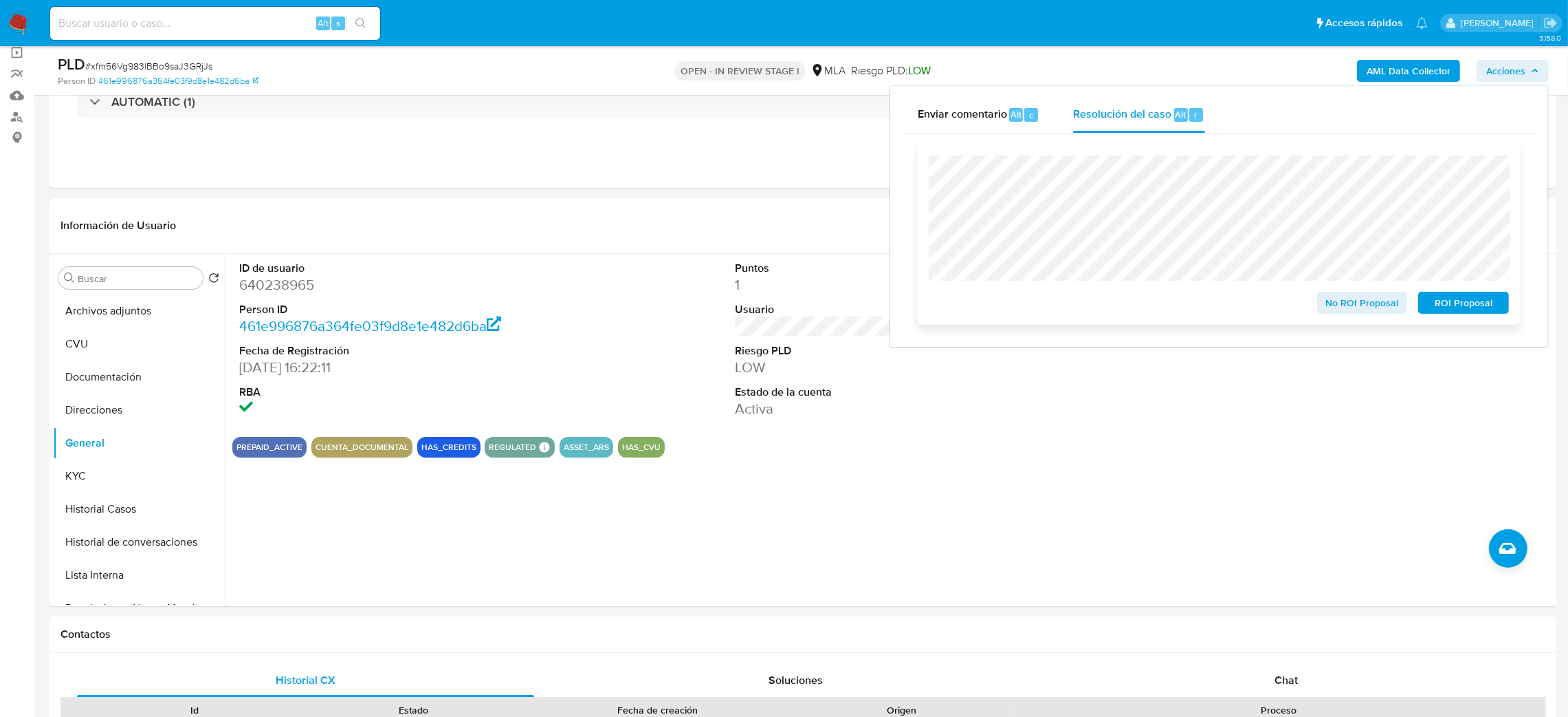
click at [1342, 299] on span "No ROI Proposal" at bounding box center [1363, 302] width 72 height 19
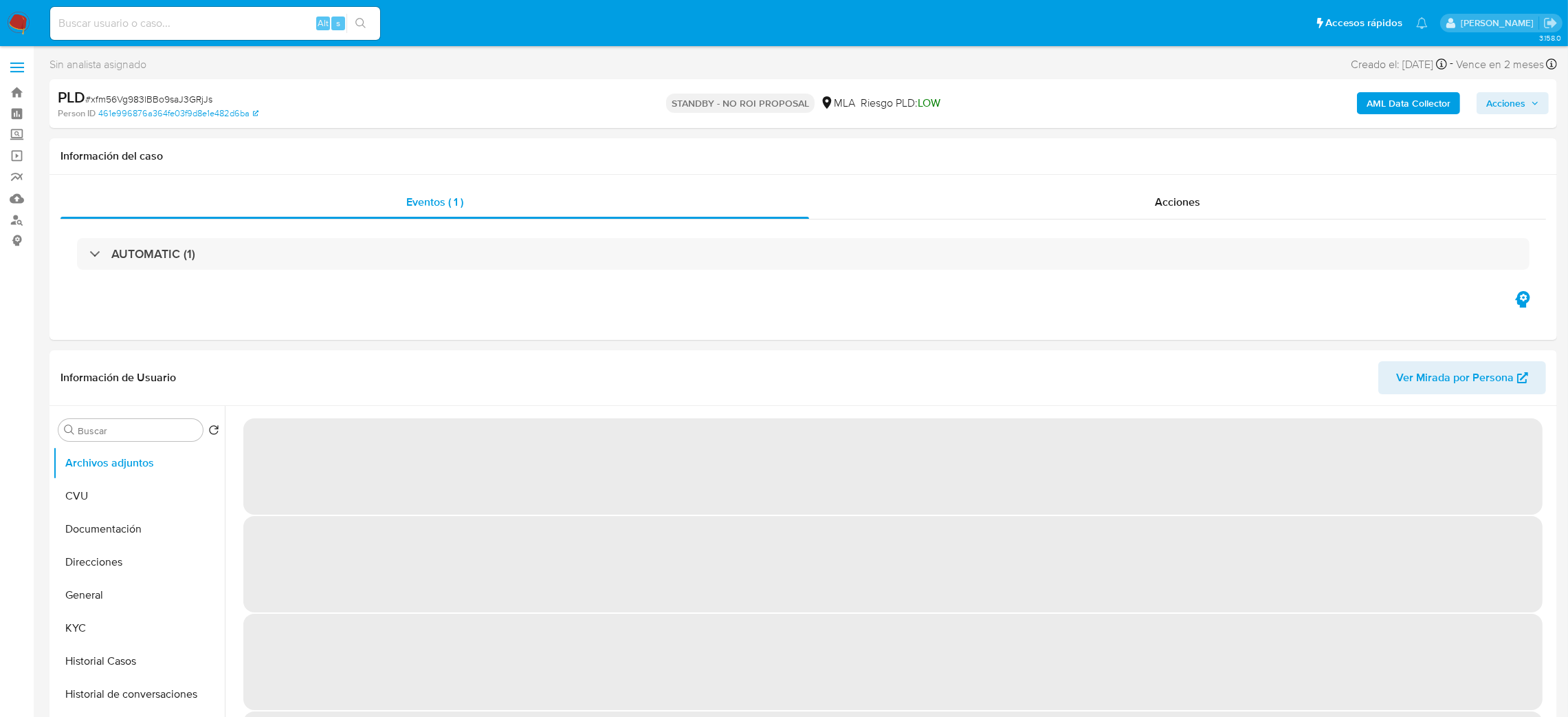
select select "10"
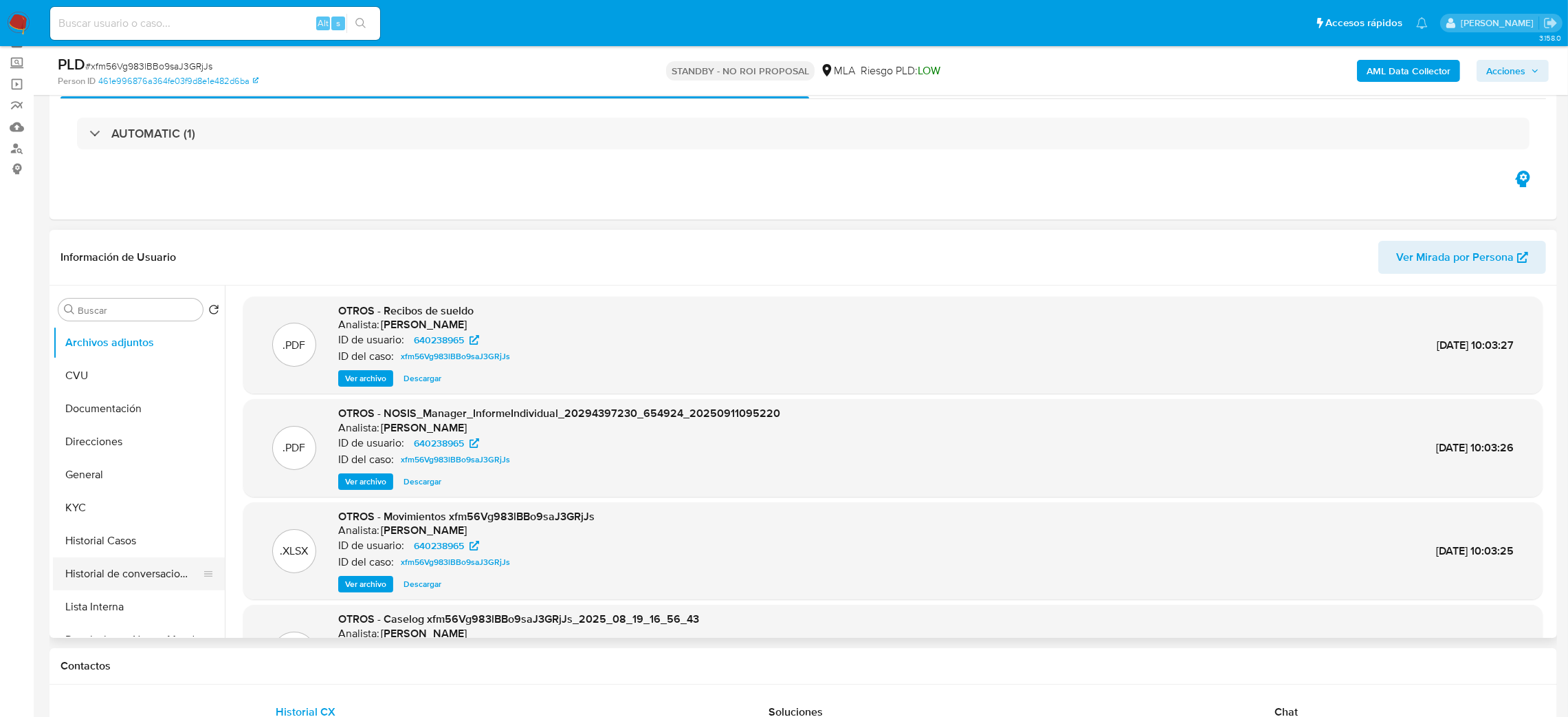
scroll to position [103, 0]
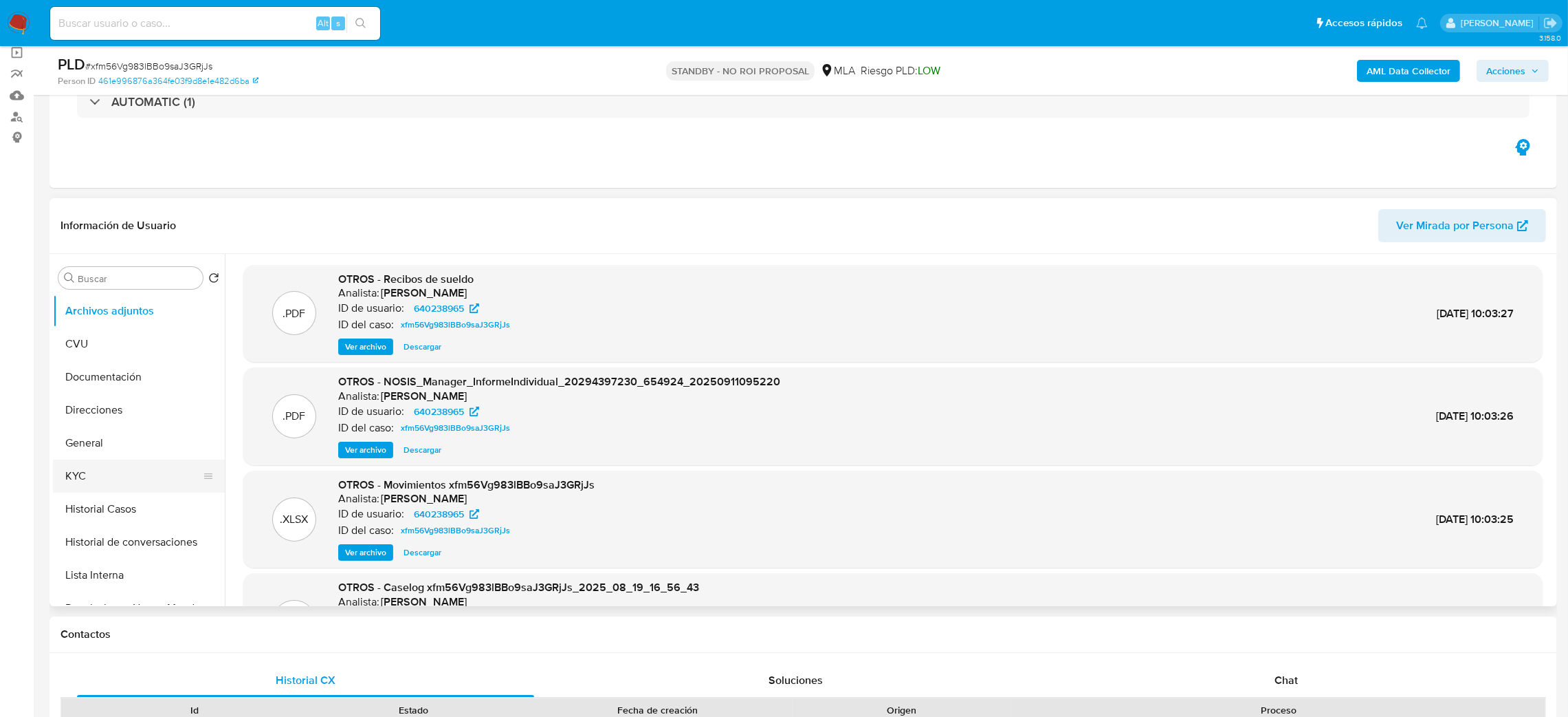
click at [113, 487] on button "KYC" at bounding box center [133, 475] width 161 height 33
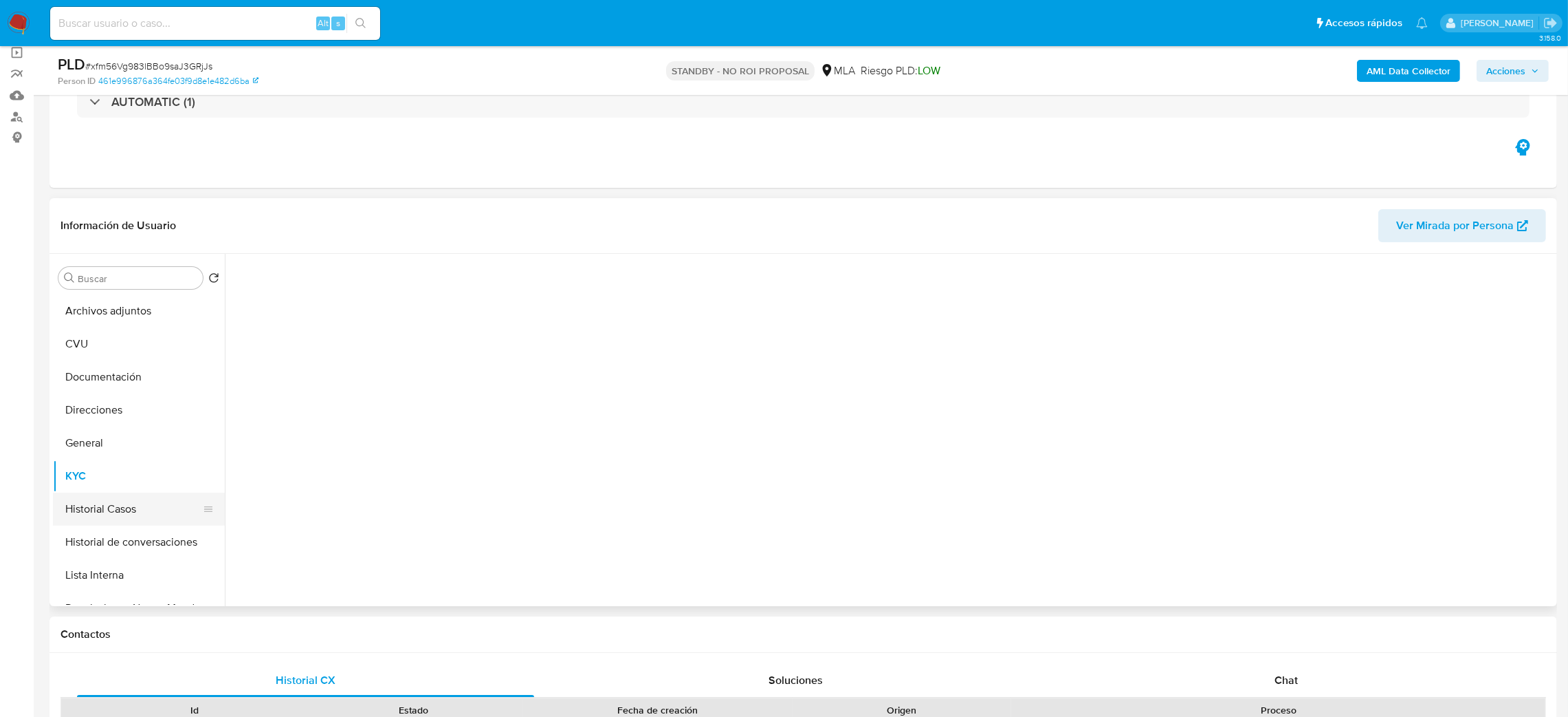
click at [110, 502] on button "Historial Casos" at bounding box center [133, 509] width 161 height 33
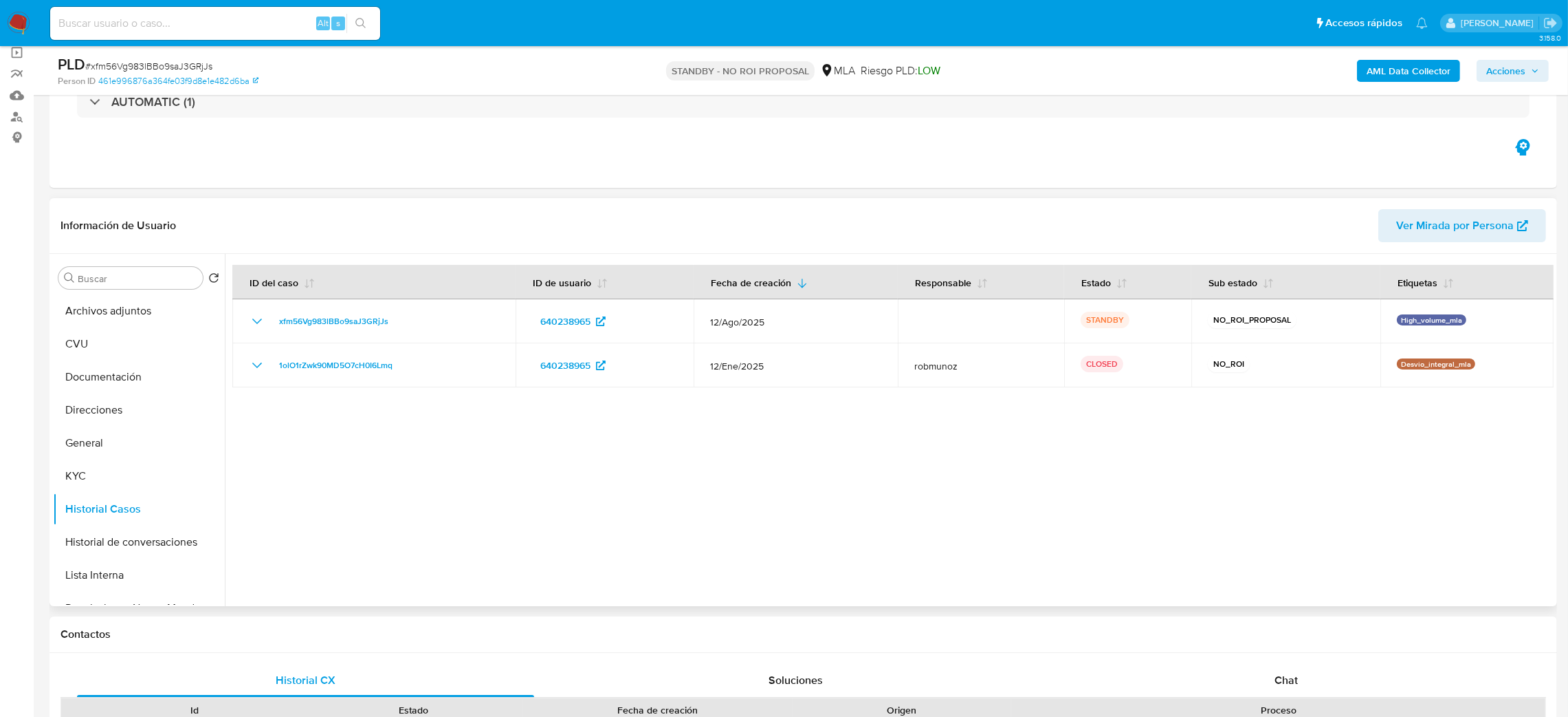
scroll to position [0, 0]
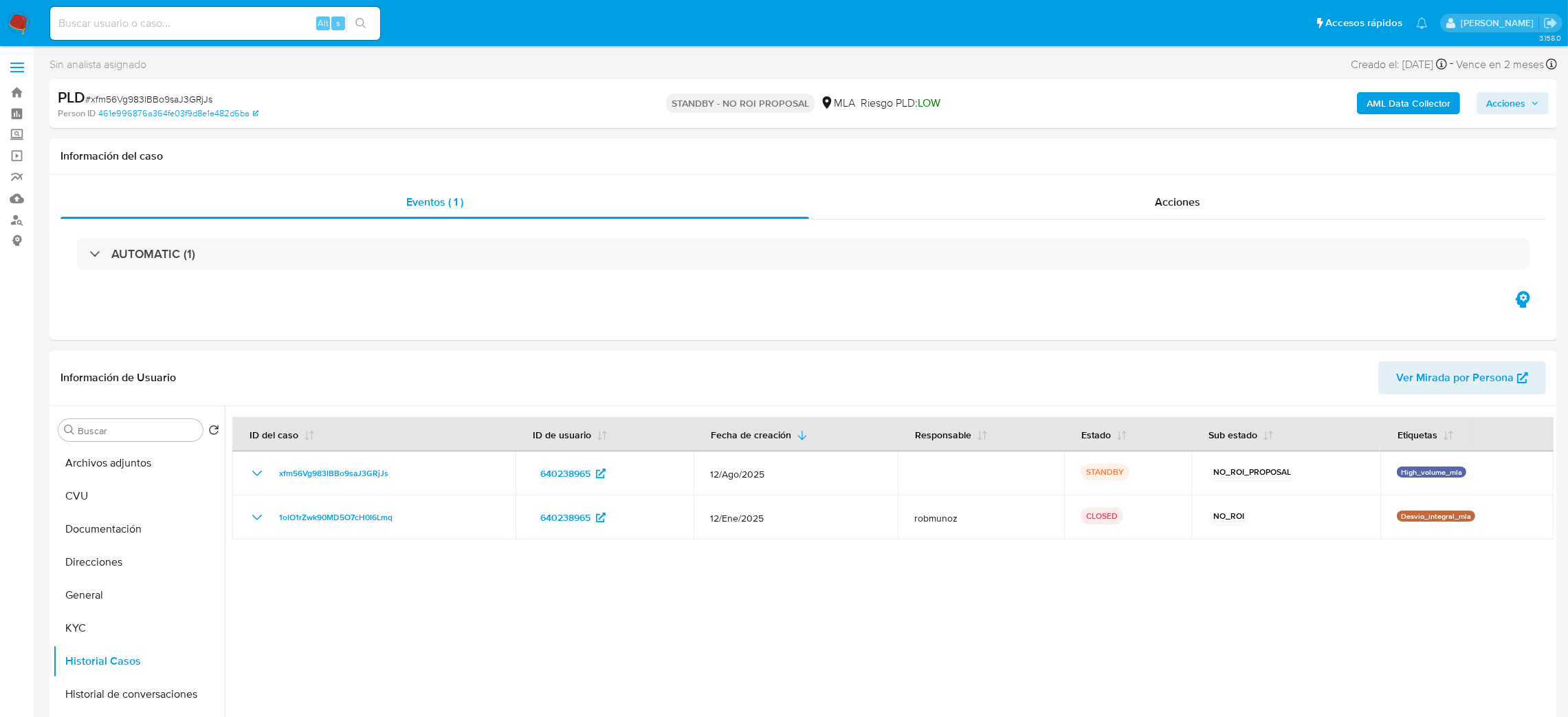
click at [18, 16] on img at bounding box center [19, 23] width 23 height 23
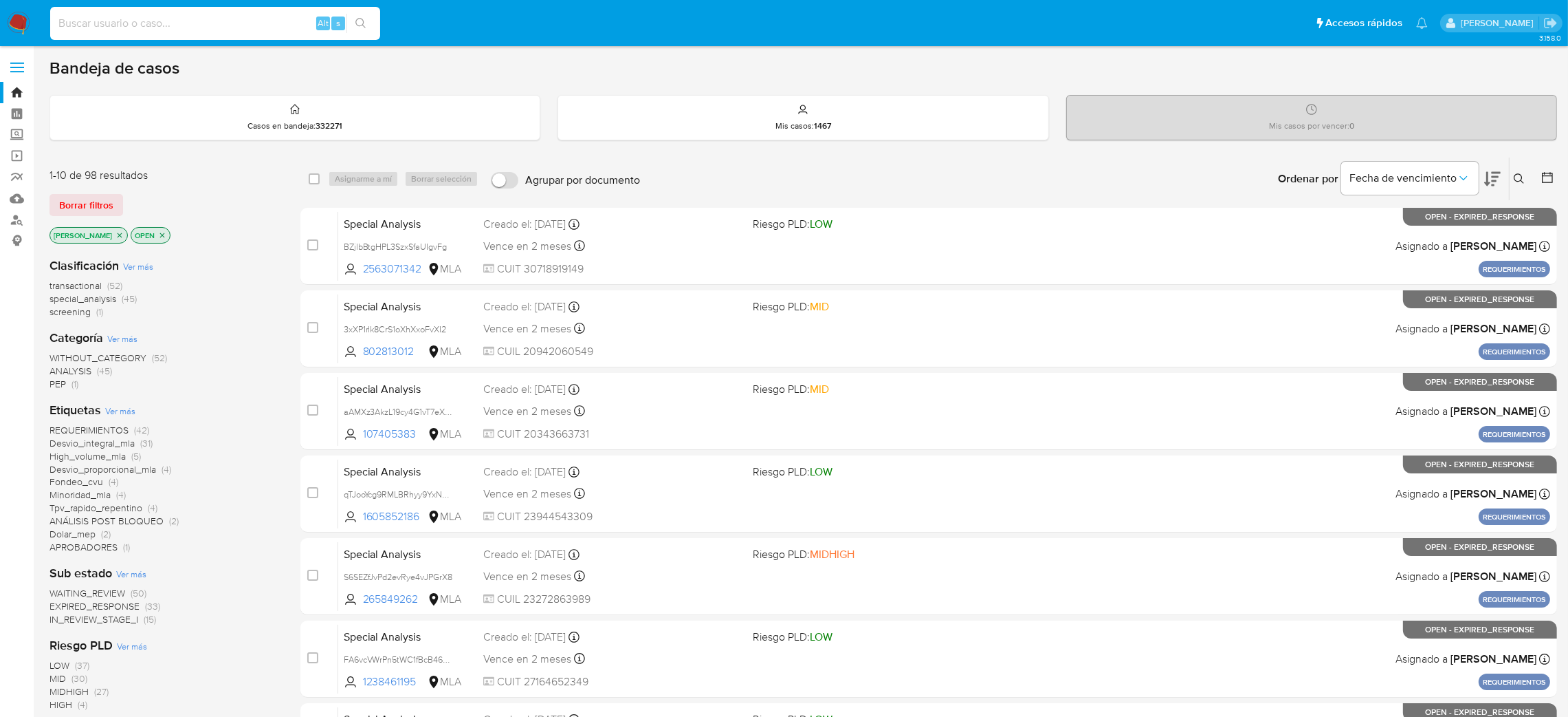
click at [286, 18] on input at bounding box center [215, 23] width 330 height 18
paste input "kDcvPgTm6lk3cGaFIjFlk2pj"
type input "kDcvPgTm6lk3cGaFIjFlk2pj"
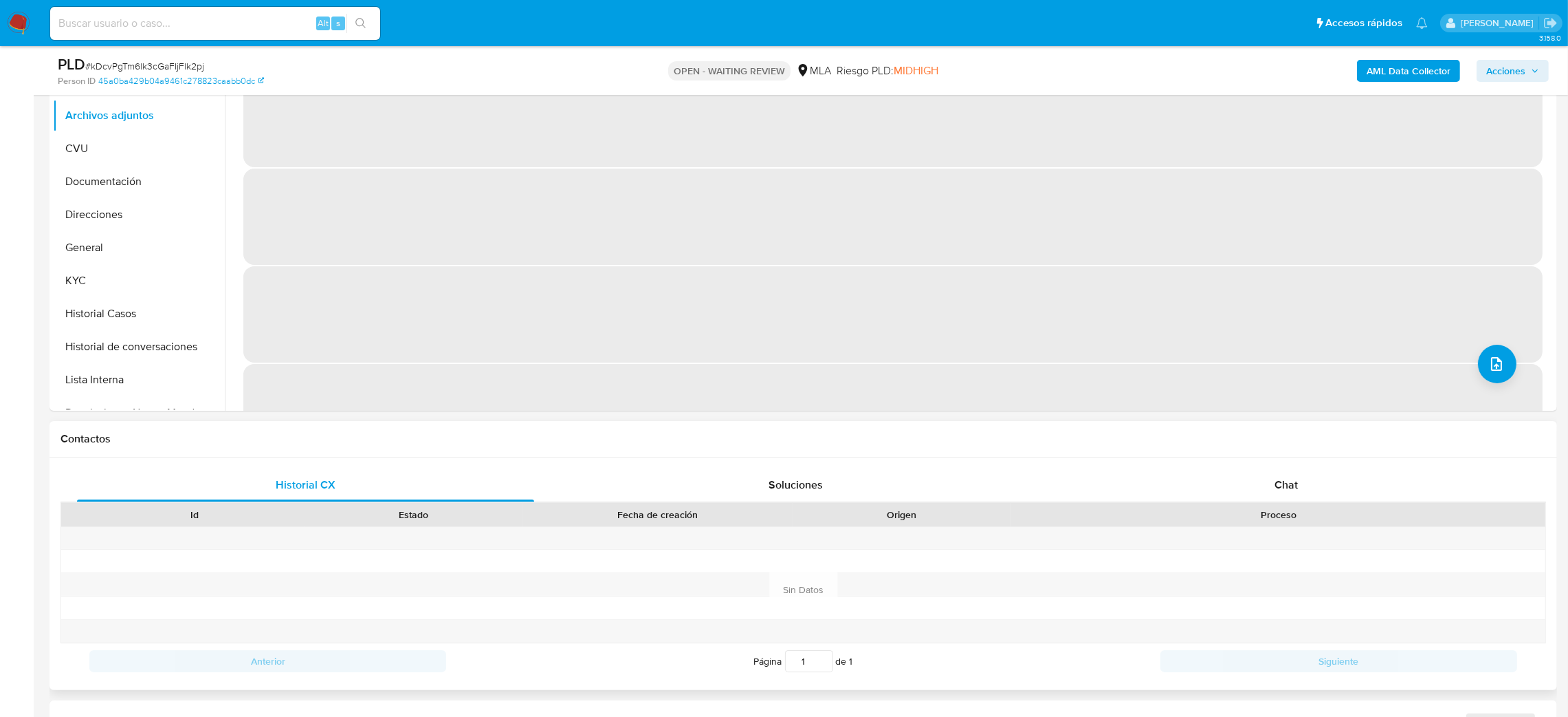
scroll to position [309, 0]
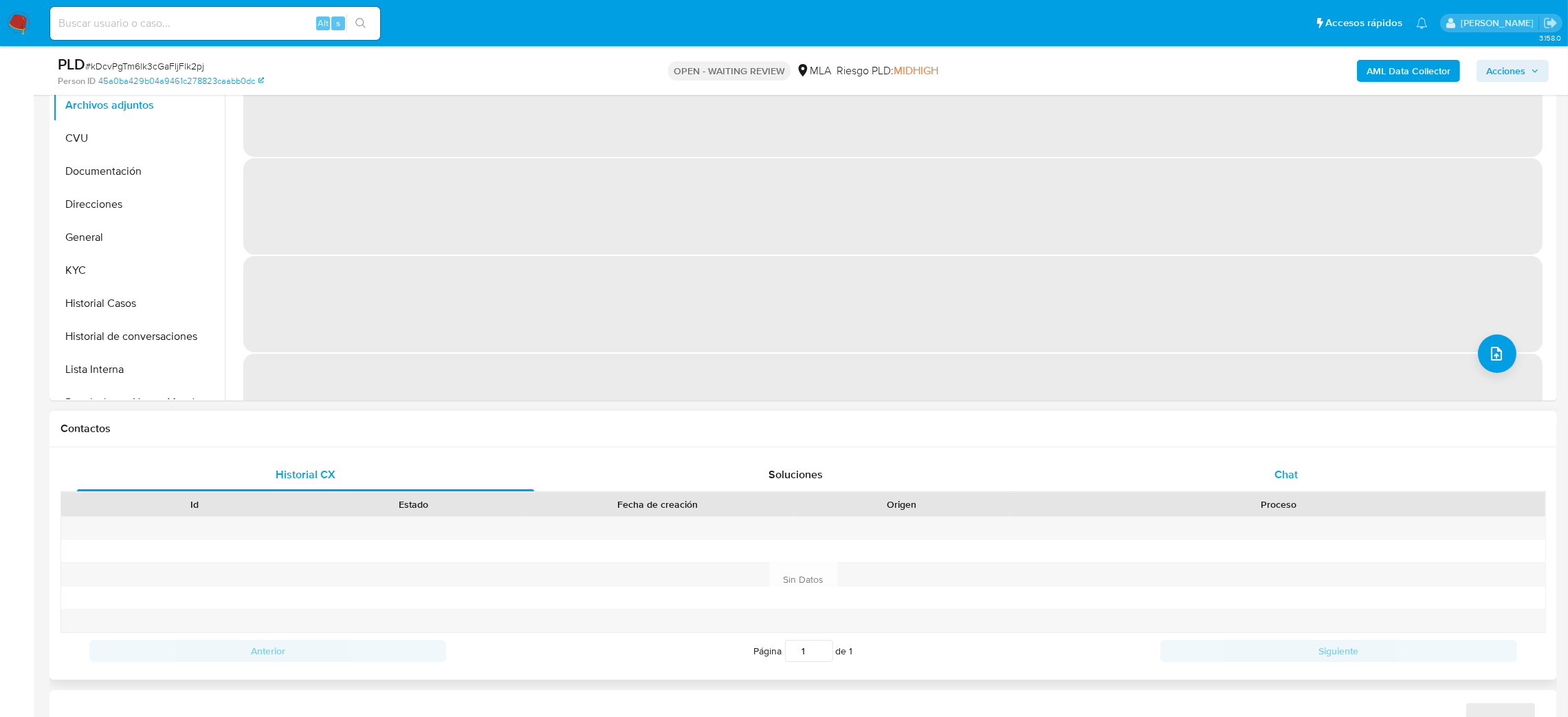
select select "10"
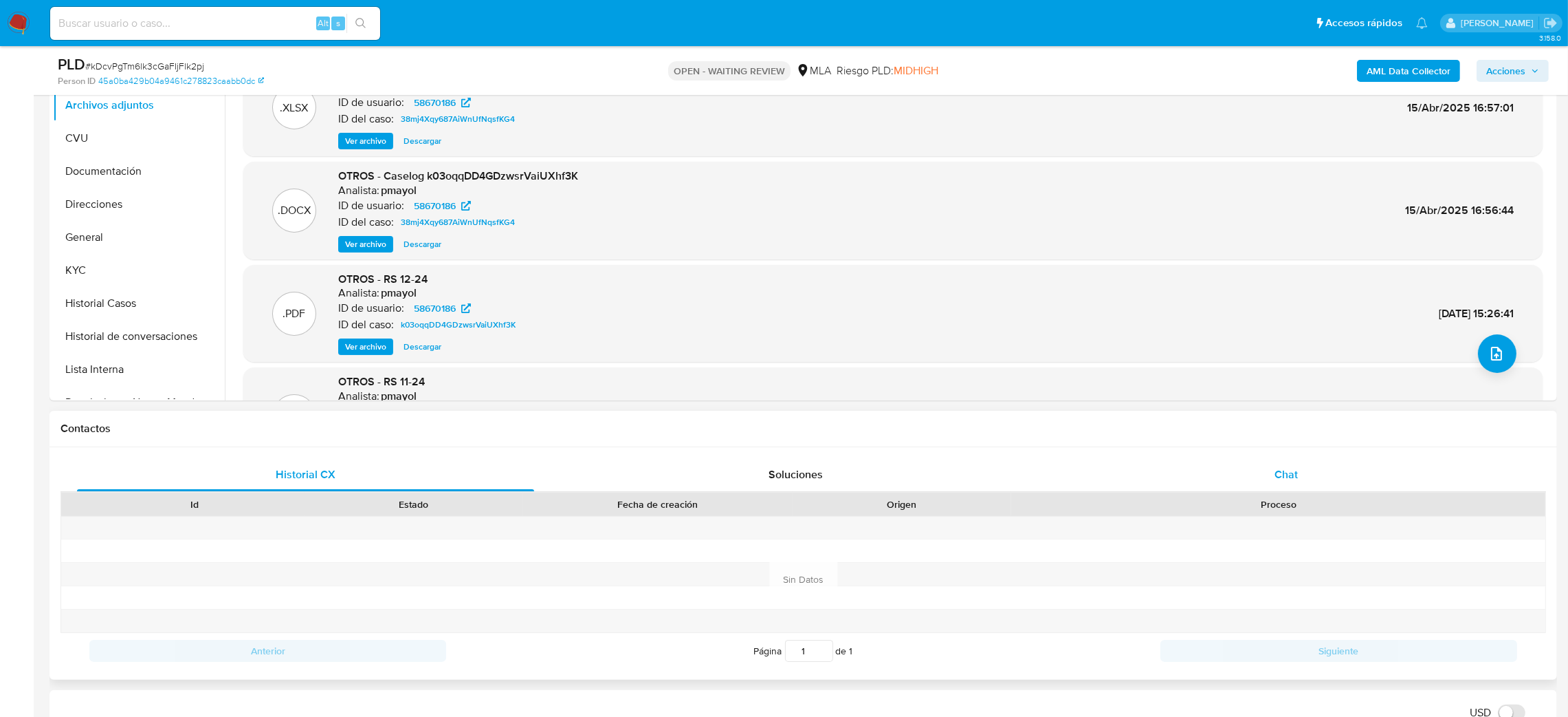
click at [1285, 473] on span "Chat" at bounding box center [1286, 474] width 23 height 16
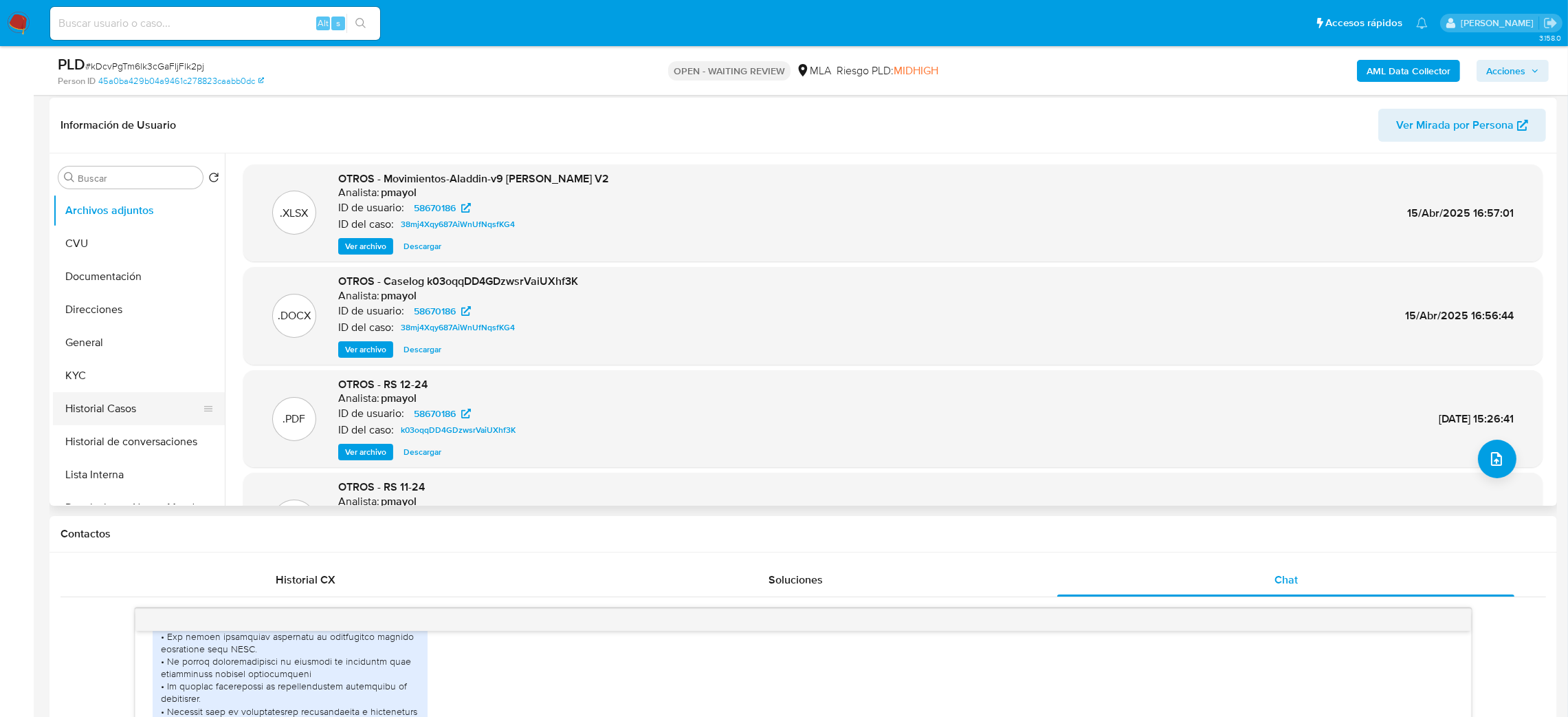
scroll to position [207, 0]
click at [118, 333] on button "General" at bounding box center [133, 340] width 161 height 33
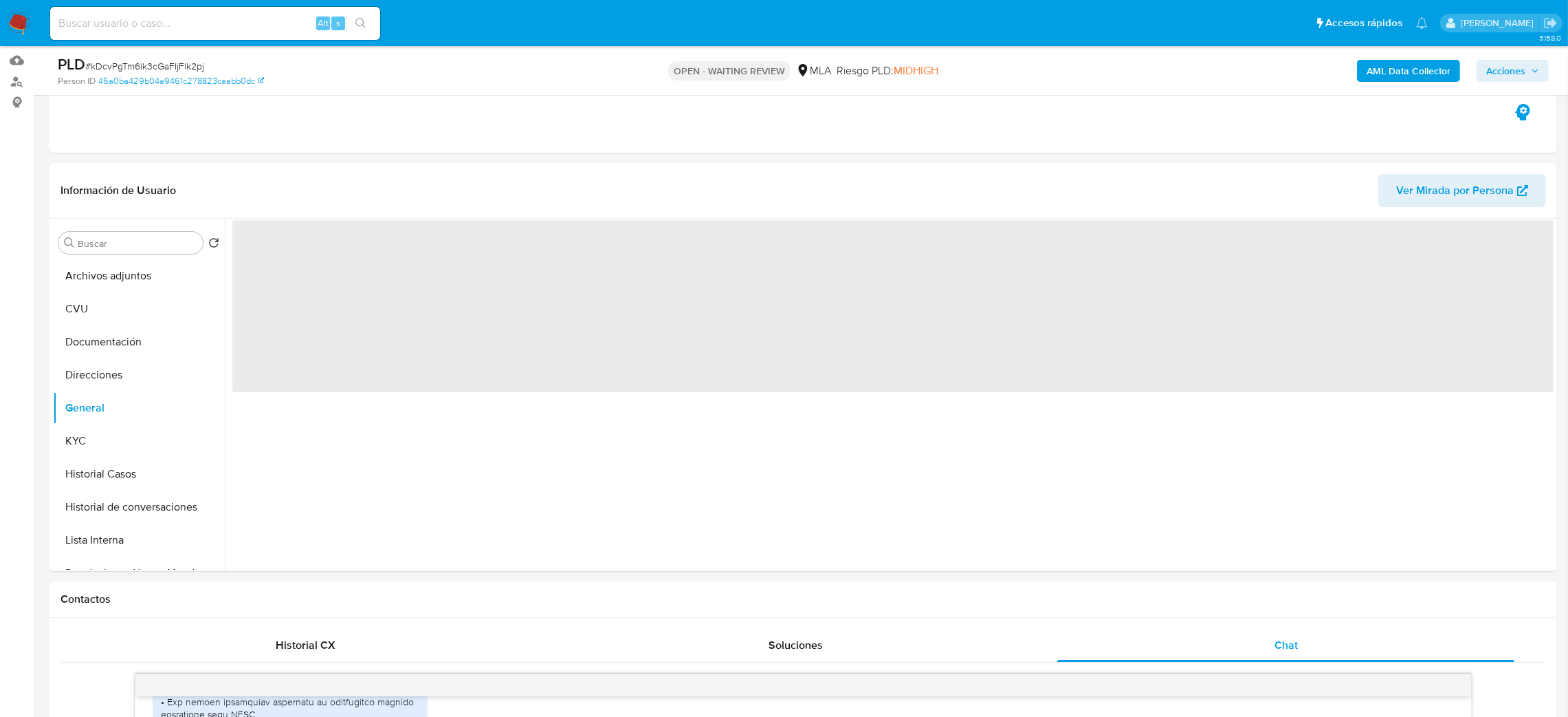
scroll to position [103, 0]
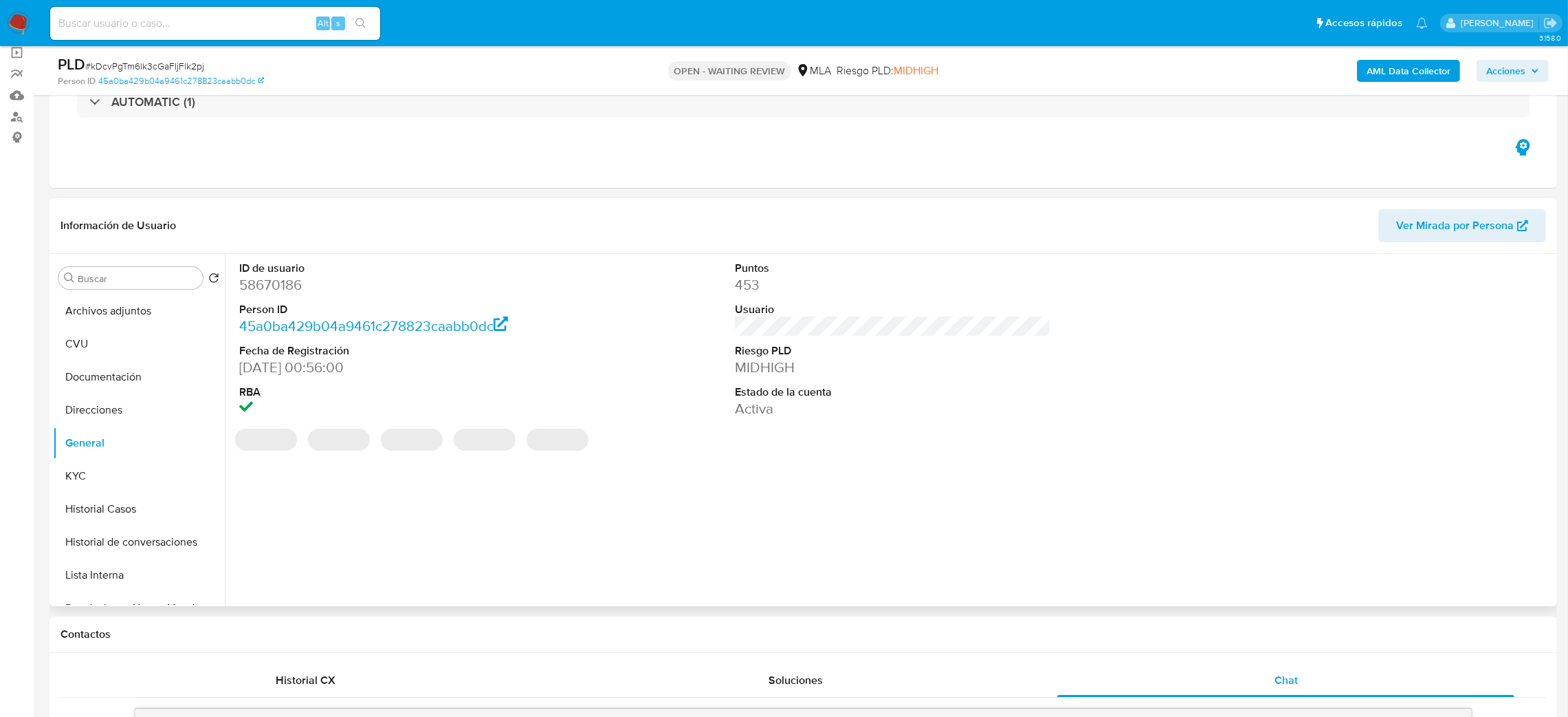
click at [294, 284] on dd "58670186" at bounding box center [397, 284] width 317 height 19
copy dd "58670186"
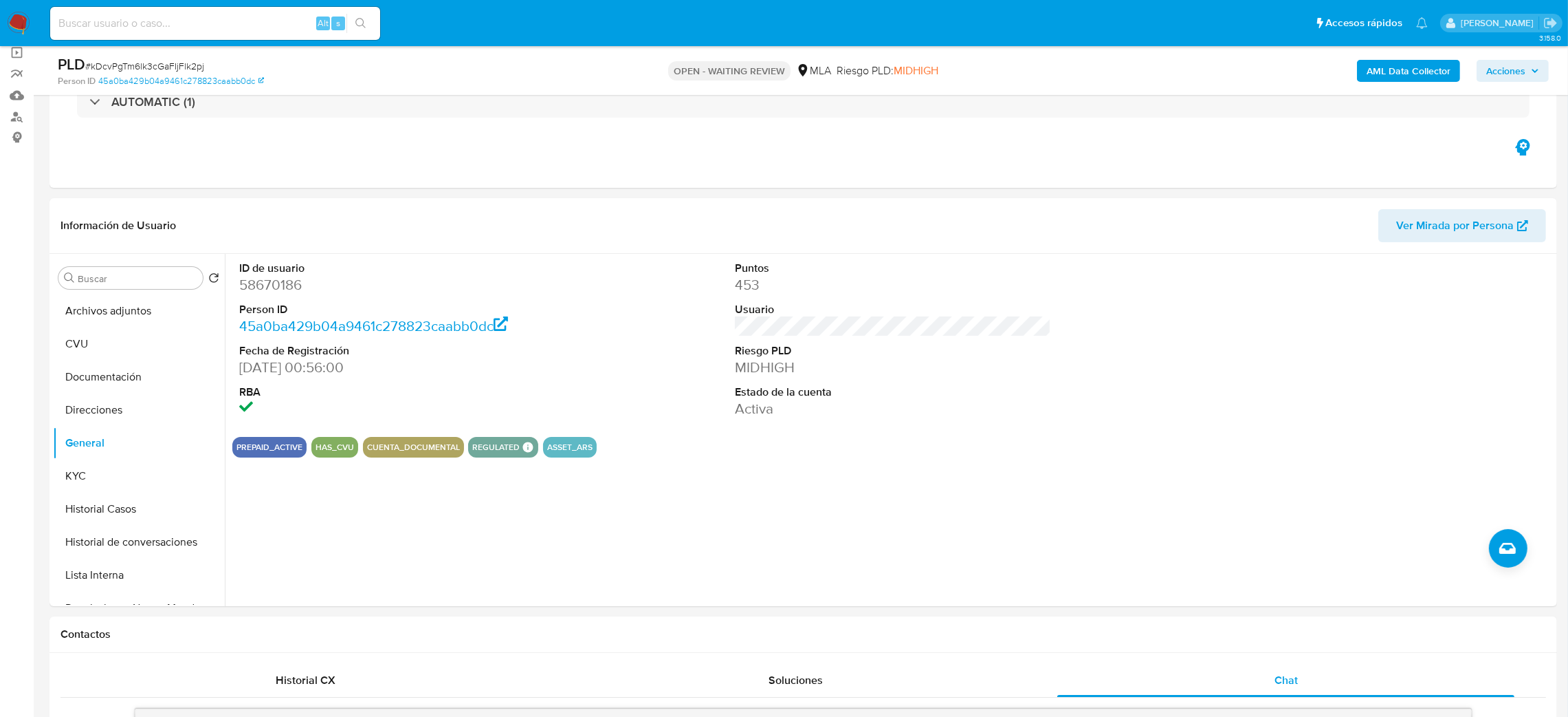
click at [169, 69] on span "# kDcvPgTm6lk3cGaFIjFlk2pj" at bounding box center [145, 66] width 119 height 13
copy span "kDcvPgTm6lk3cGaFIjFlk2pj"
drag, startPoint x: 0, startPoint y: 332, endPoint x: 50, endPoint y: 420, distance: 101.2
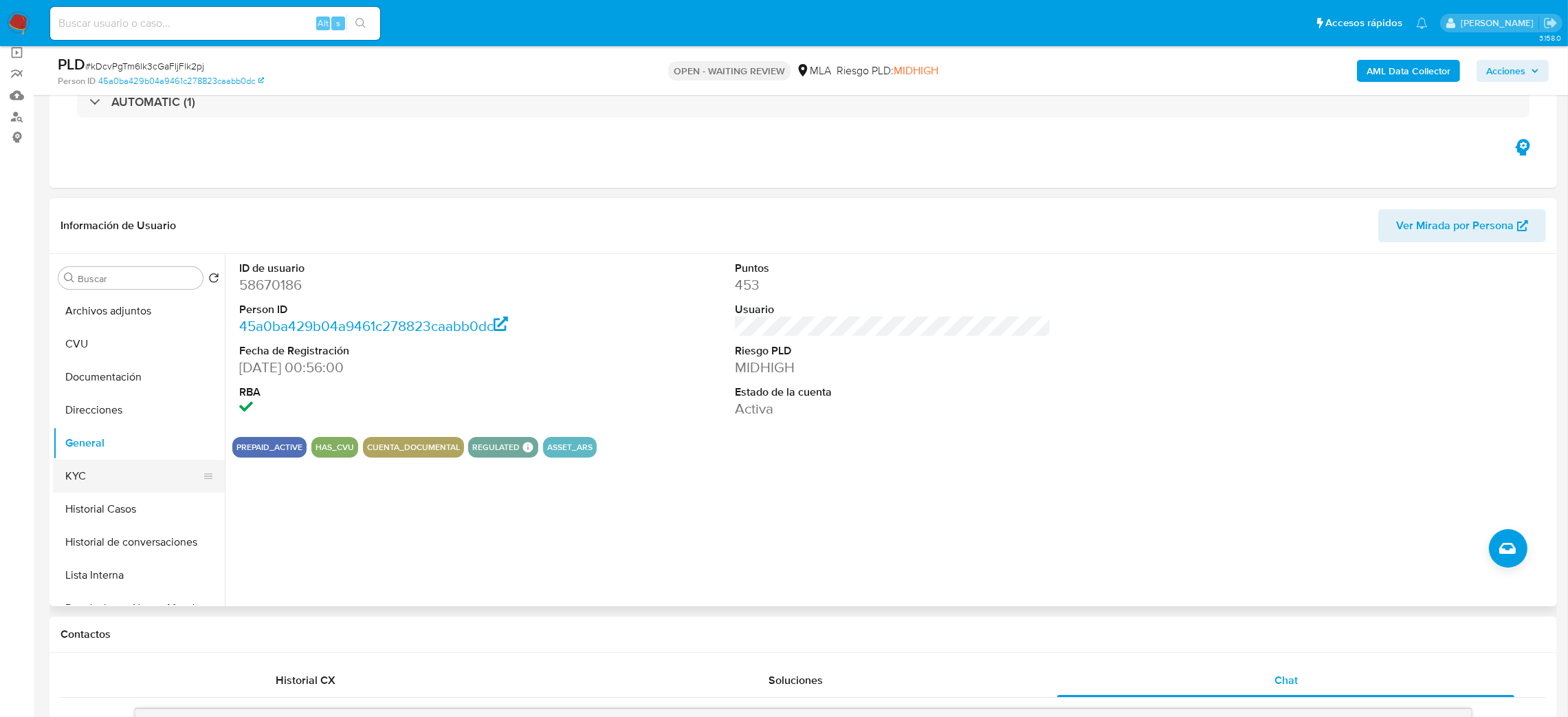
click at [100, 482] on button "KYC" at bounding box center [133, 475] width 161 height 33
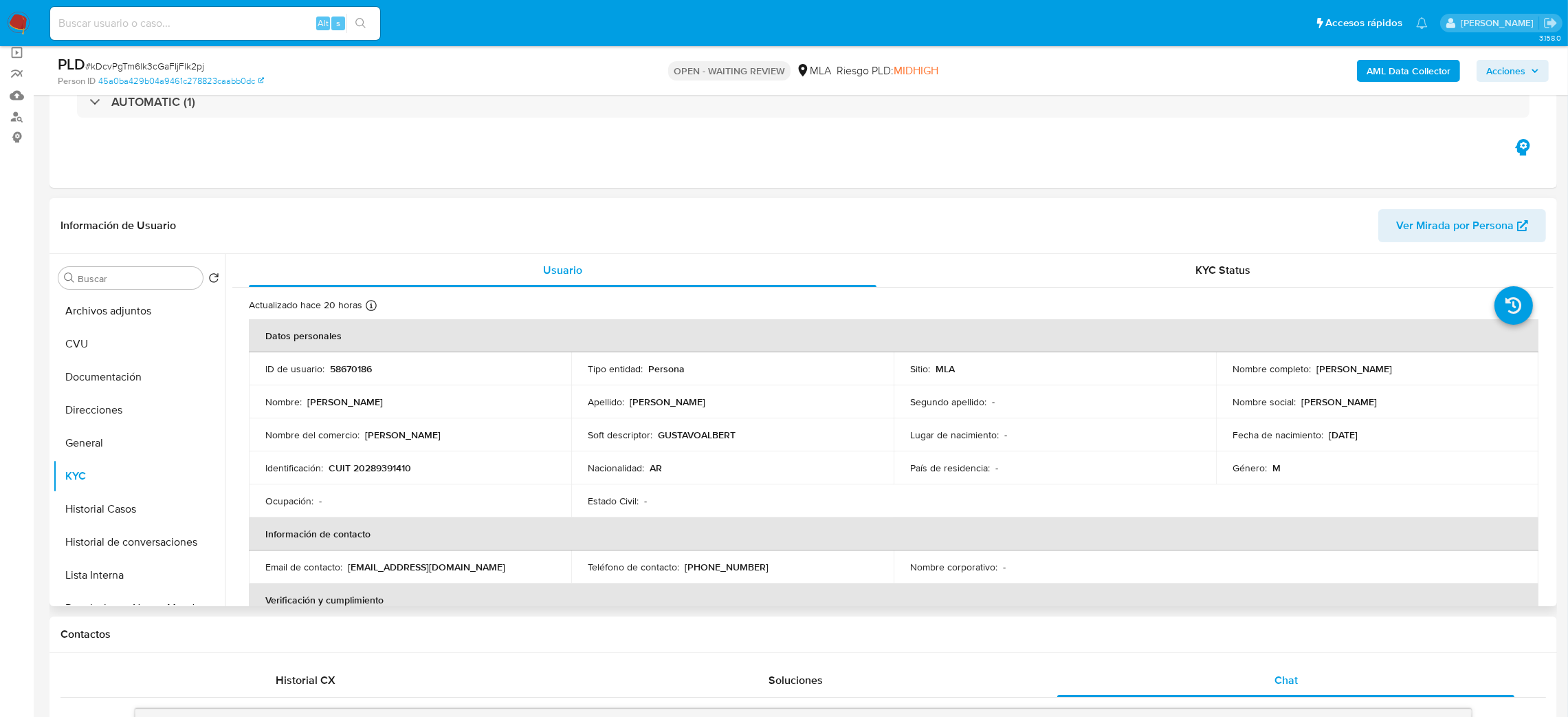
click at [401, 462] on p "CUIT 20289391410" at bounding box center [370, 468] width 83 height 13
copy p "20289391410"
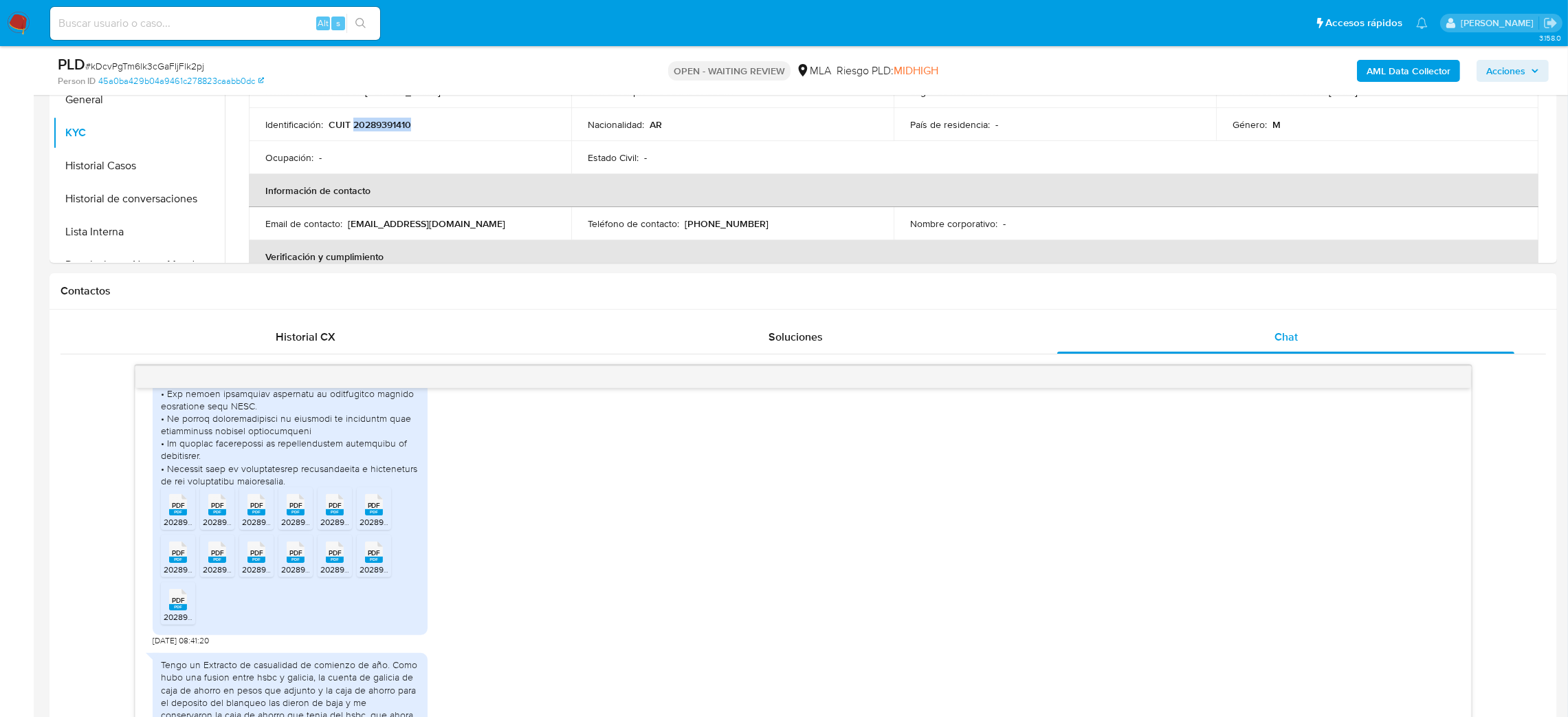
scroll to position [137, 0]
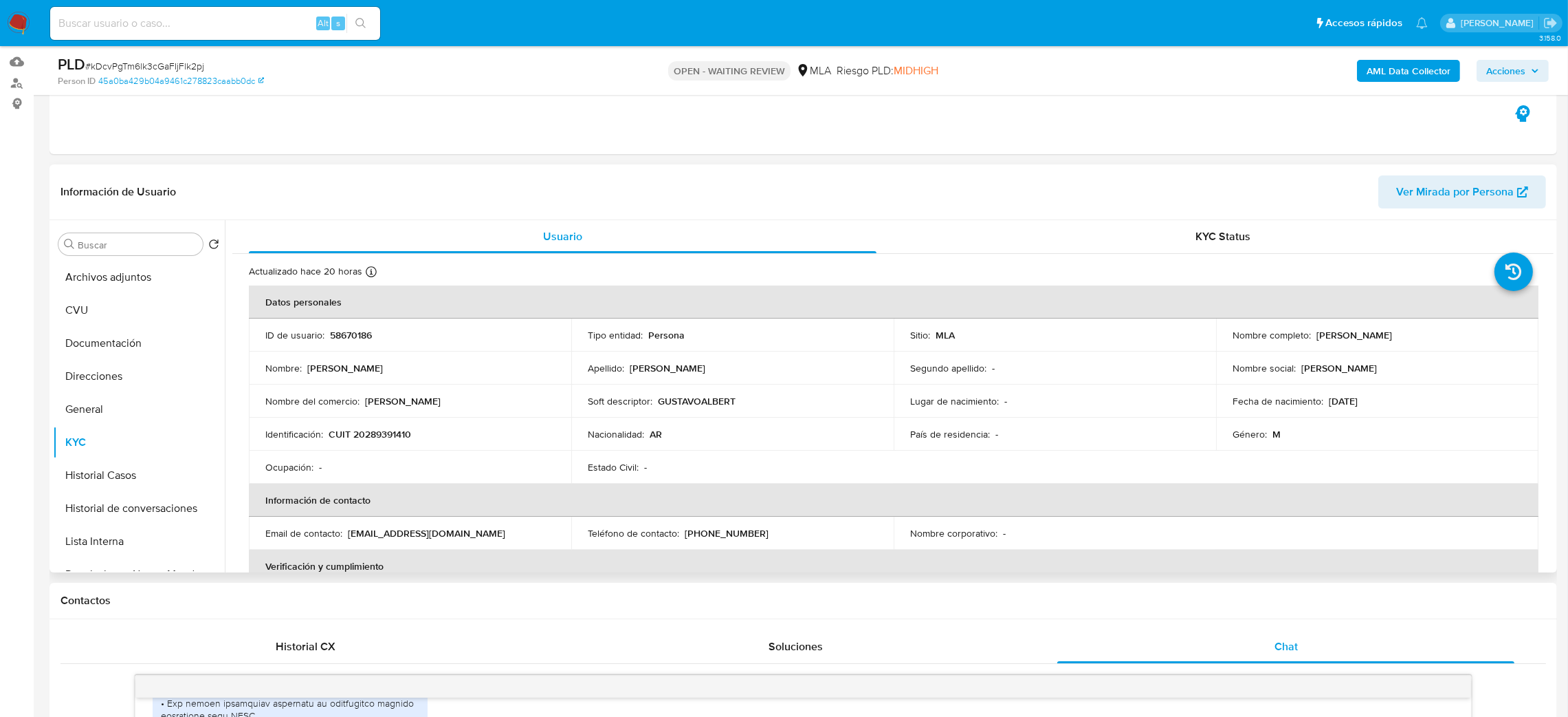
click at [373, 420] on td "Identificación : CUIT 20289391410" at bounding box center [410, 434] width 322 height 33
drag, startPoint x: 362, startPoint y: 433, endPoint x: 406, endPoint y: 436, distance: 44.1
click at [406, 436] on p "CUIT 20289391410" at bounding box center [370, 434] width 83 height 13
copy p "28939141"
drag, startPoint x: 1308, startPoint y: 336, endPoint x: 1445, endPoint y: 338, distance: 137.0
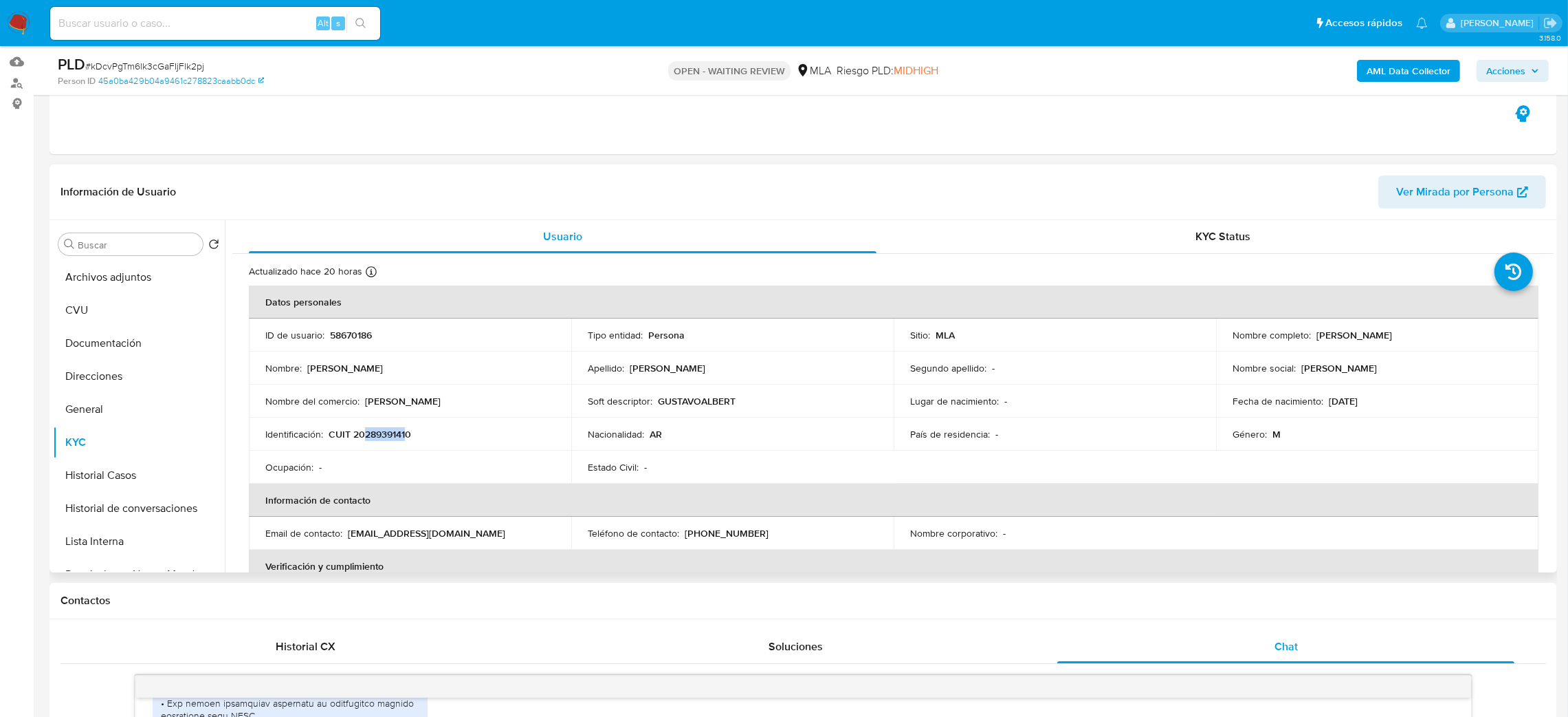
click at [1445, 338] on div "Nombre completo : Gustavo Alberto Solomita" at bounding box center [1378, 335] width 289 height 13
copy div "Gustavo Alberto Solomita"
click at [92, 324] on button "CVU" at bounding box center [133, 310] width 161 height 33
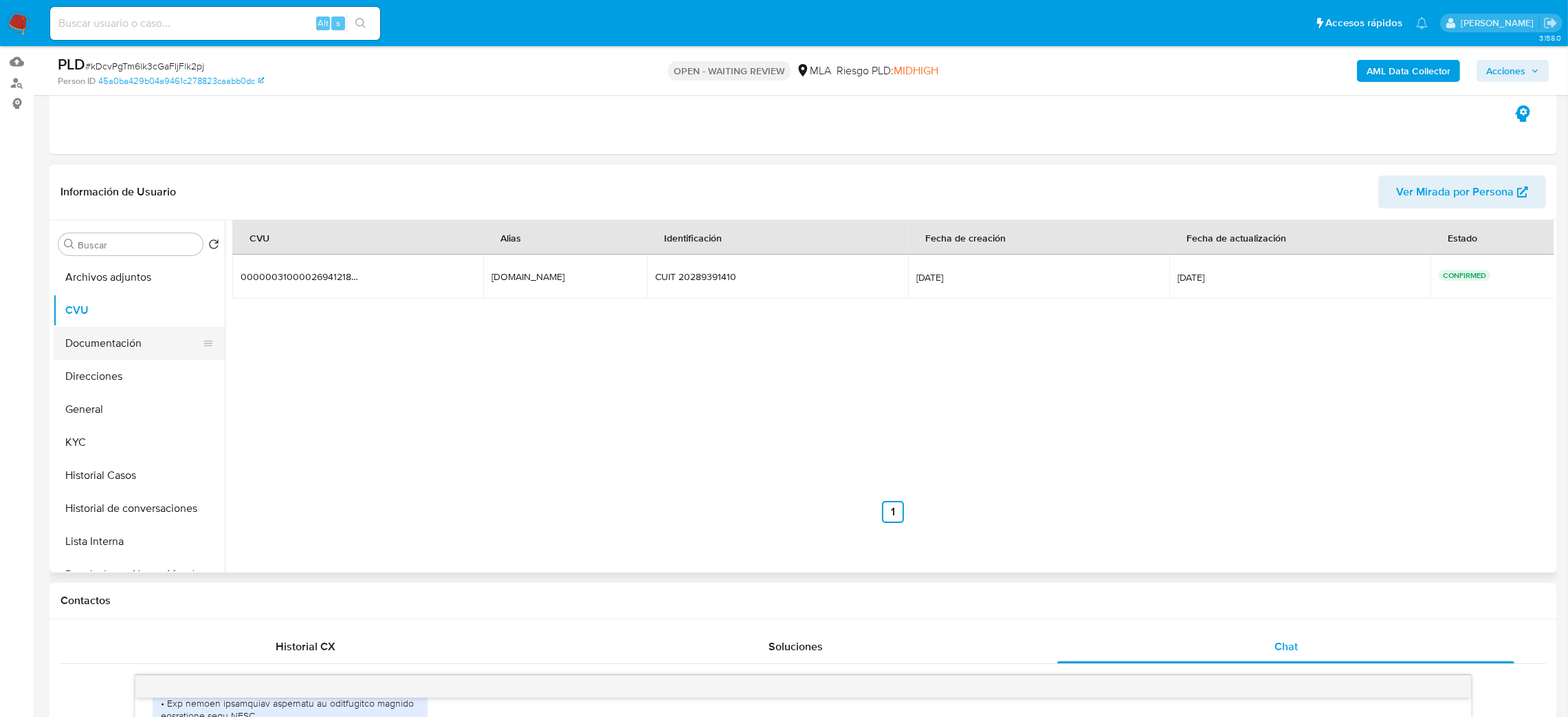
click at [122, 358] on button "Documentación" at bounding box center [133, 343] width 161 height 33
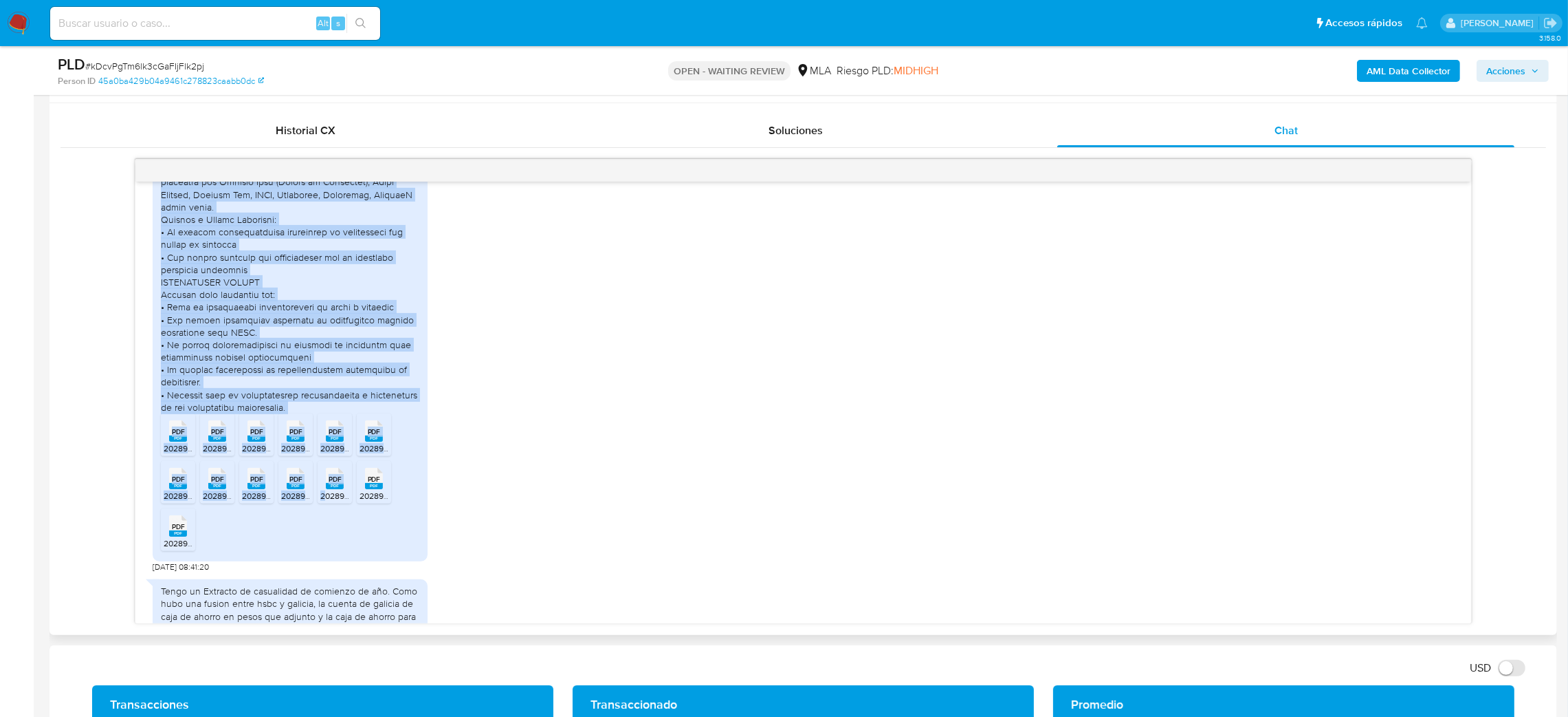
scroll to position [1596, 0]
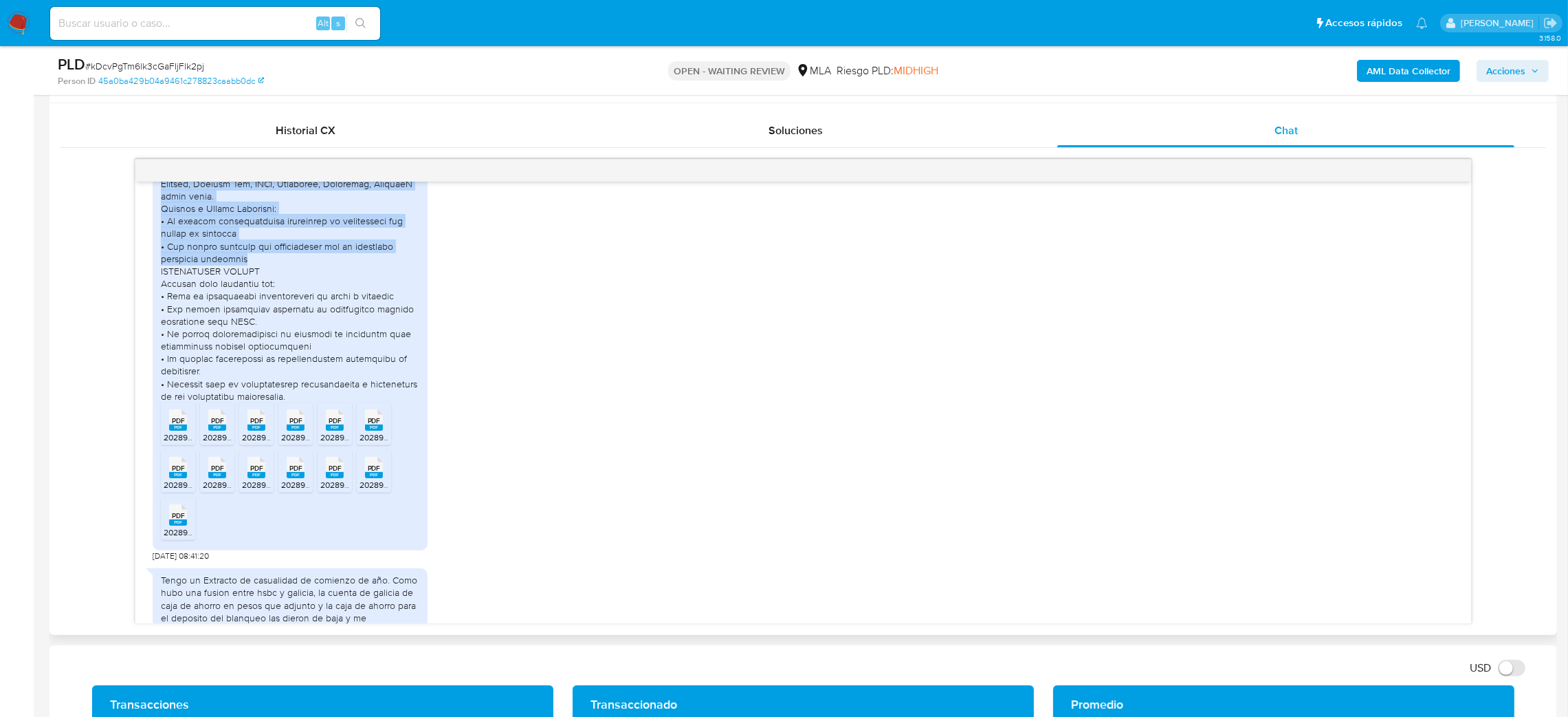
drag, startPoint x: 162, startPoint y: 286, endPoint x: 318, endPoint y: 316, distance: 158.9
copy div "1. ACTIVIDAD REALIZADA EN CUENTA MERCADO PAGO (ÚLTIMO AÑO) Mi cuenta de Mercado…"
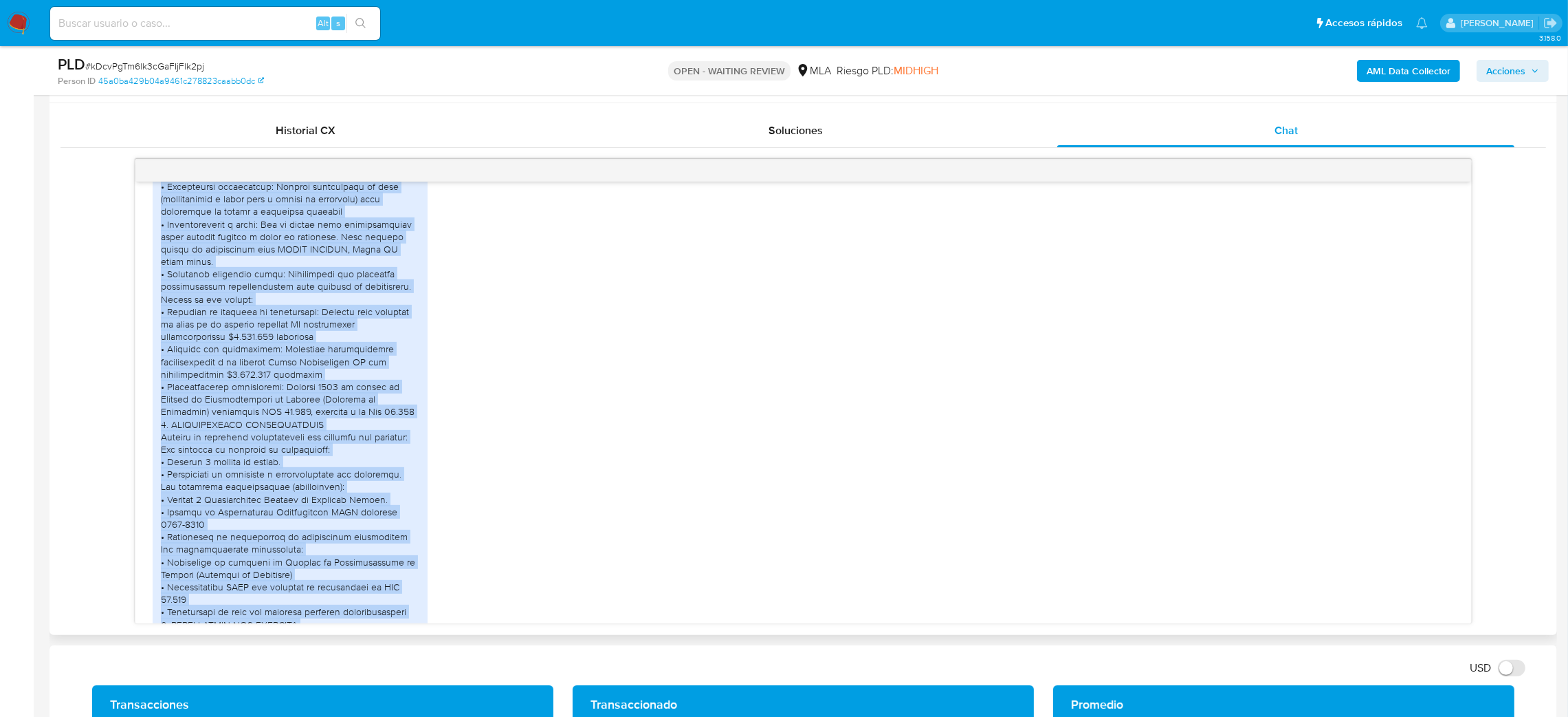
scroll to position [564, 0]
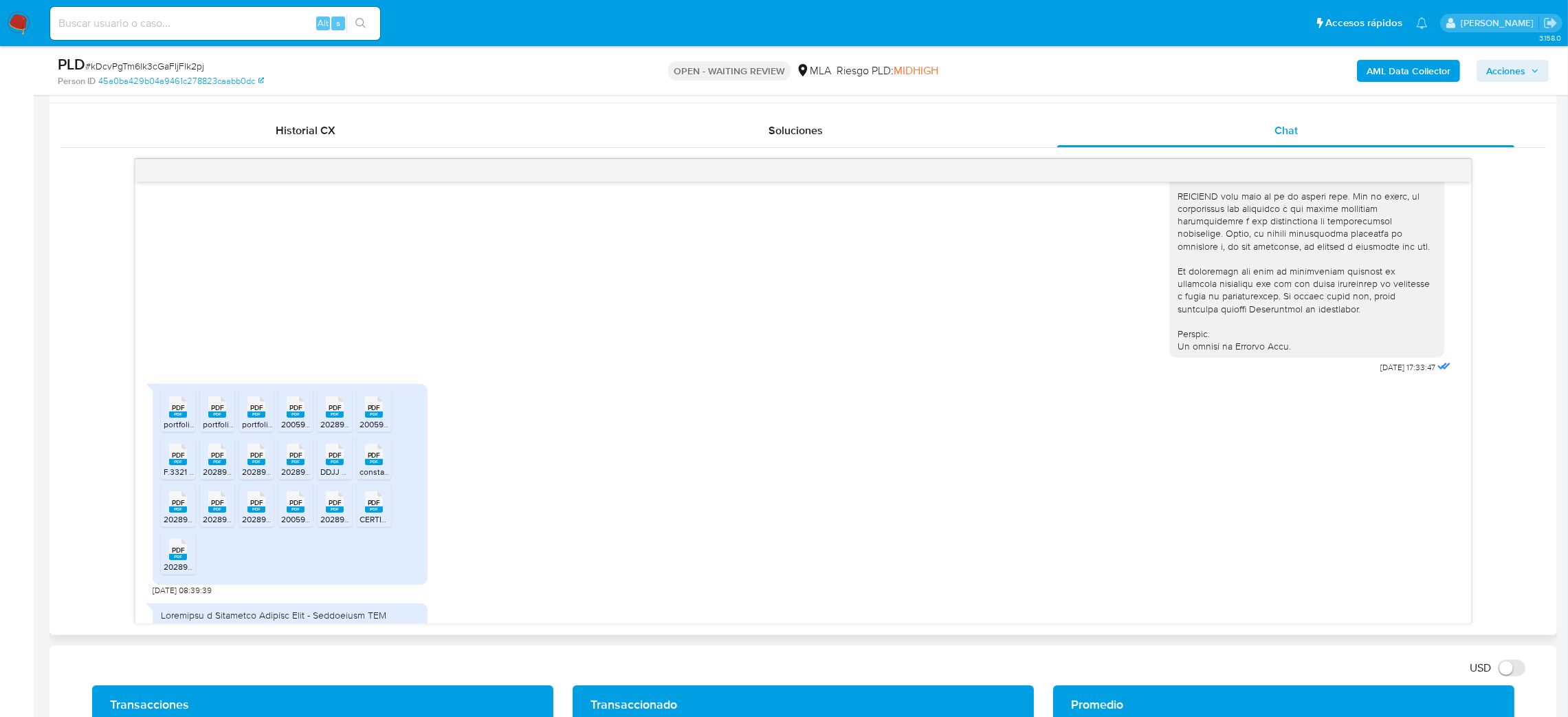
click at [468, 345] on div "[DATE] 17:33:47" at bounding box center [803, 1] width 1301 height 753
click at [181, 412] on span "PDF" at bounding box center [178, 408] width 13 height 9
click at [216, 418] on rect at bounding box center [217, 414] width 18 height 6
click at [249, 430] on span "portfolio_report_20250601.pdf" at bounding box center [298, 423] width 113 height 12
click at [286, 430] on span "20059620289391410SOLOMITAGUSTAVO ALBERTOLiquidación de haberes [2025-08-18T22_5…" at bounding box center [482, 423] width 403 height 12
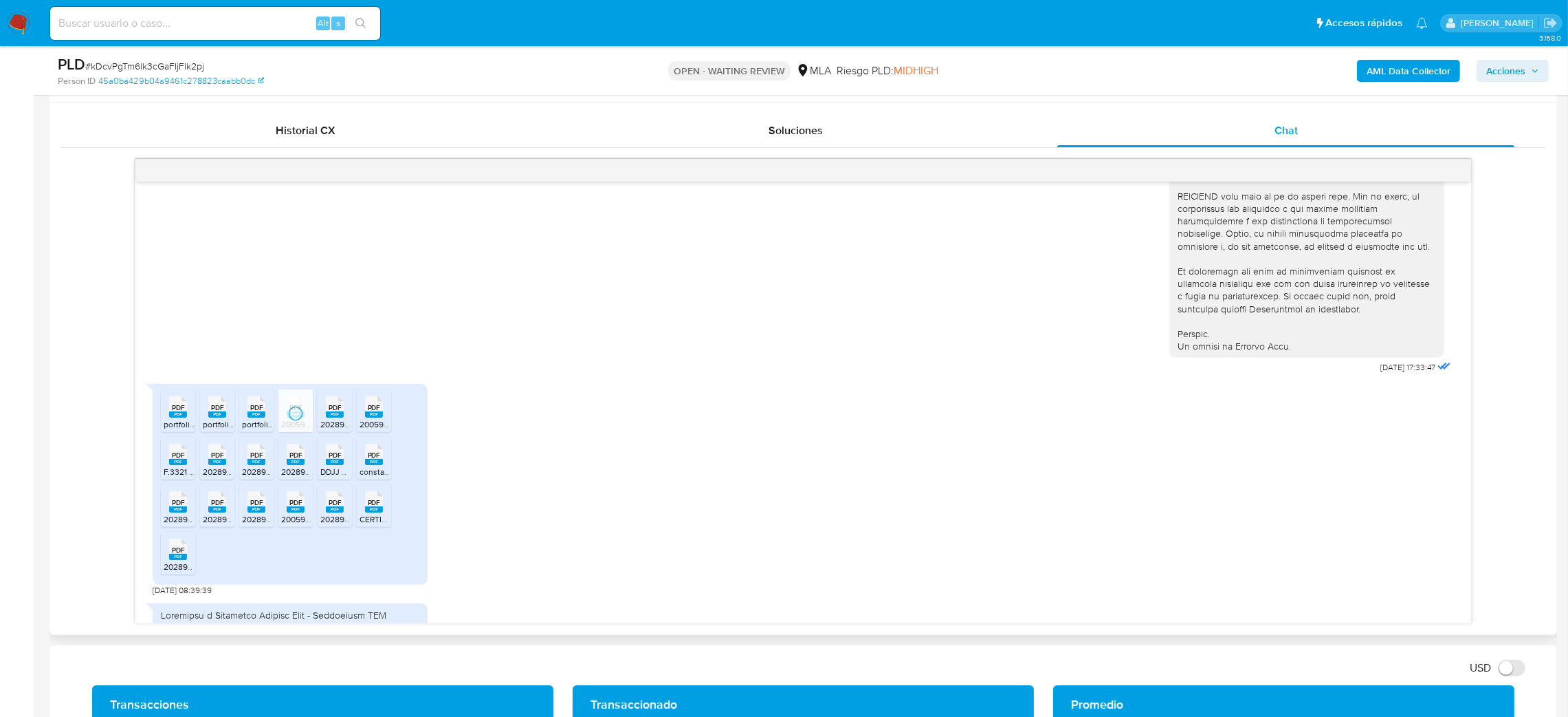
click at [327, 430] on span "20289391410_011_00002_00000130.pdf" at bounding box center [394, 423] width 148 height 12
click at [360, 430] on span "20059620289391410SOLOMITAGUSTAVO ALBERTOLiquidación de haberes [2025-08-18T22_5…" at bounding box center [562, 423] width 406 height 12
drag, startPoint x: 366, startPoint y: 494, endPoint x: 339, endPoint y: 498, distance: 27.3
click at [368, 477] on span "constancia_afip.pdf" at bounding box center [395, 471] width 72 height 12
drag, startPoint x: 331, startPoint y: 494, endPoint x: 295, endPoint y: 497, distance: 36.1
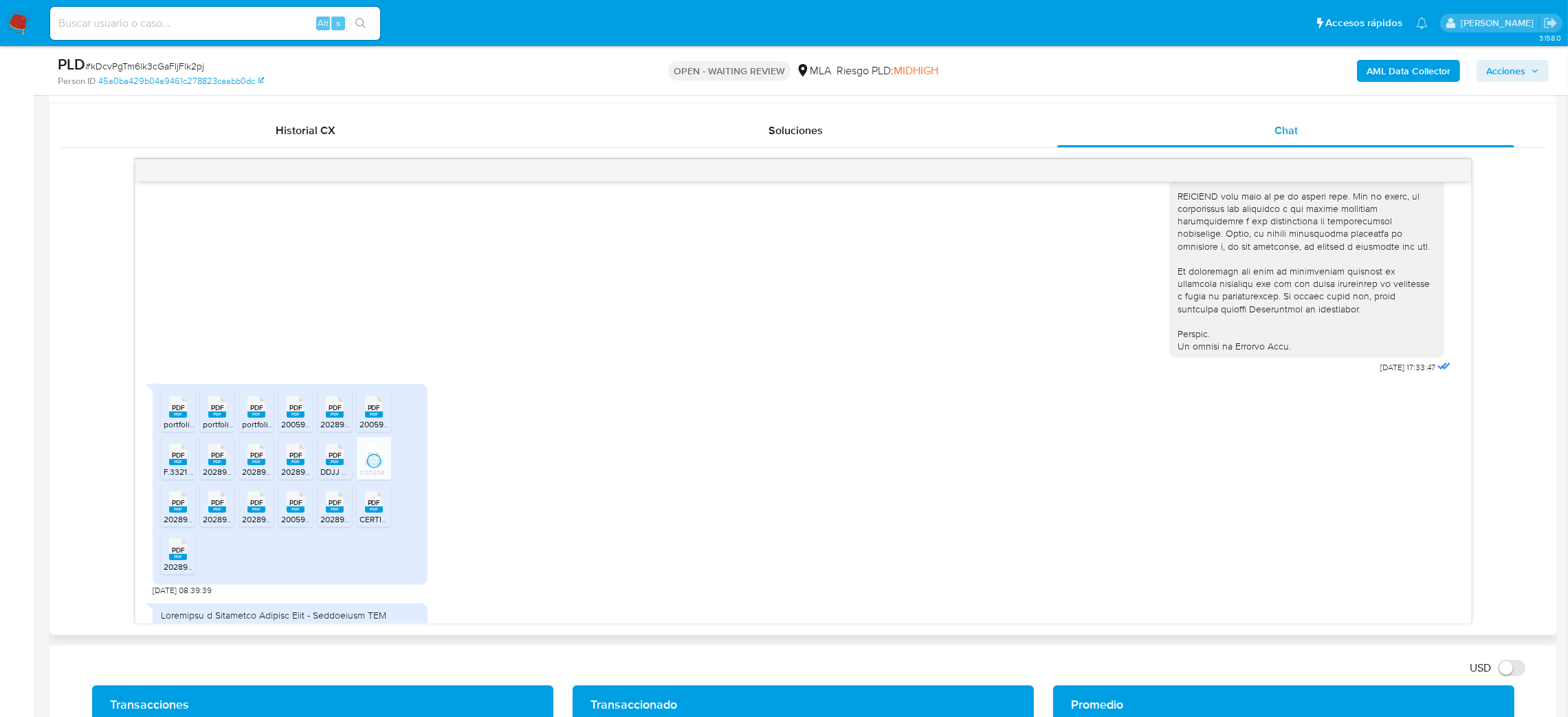
click at [331, 477] on span "DDJJ Blanqueo Etapa 1 cuenta CERA Solomita Gustavo.pdf" at bounding box center [417, 471] width 192 height 12
click at [290, 477] on span "20289391410_011_00002_00000136.pdf" at bounding box center [355, 471] width 148 height 12
click at [244, 477] on span "20289391410_011_00002_00000139.pdf" at bounding box center [315, 471] width 148 height 12
click at [205, 466] on div "PDF PDF" at bounding box center [217, 453] width 29 height 27
click at [172, 465] on rect at bounding box center [178, 462] width 18 height 6
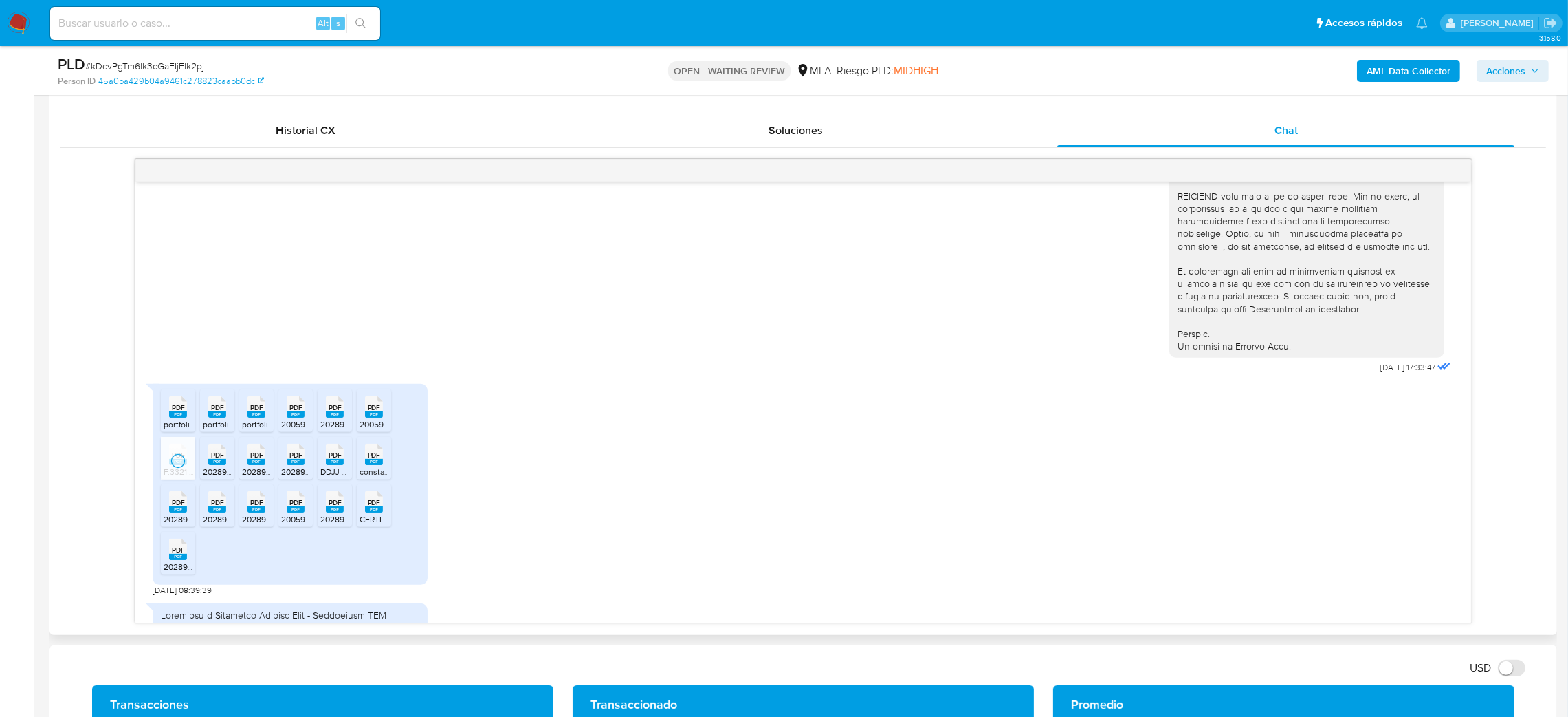
drag, startPoint x: 170, startPoint y: 542, endPoint x: 201, endPoint y: 543, distance: 31.0
click at [170, 525] on span "20289391410_011_00002_00000131.pdf" at bounding box center [236, 518] width 145 height 12
click at [216, 525] on span "20289391410_011_00002_00000135.pdf" at bounding box center [277, 518] width 148 height 12
drag, startPoint x: 258, startPoint y: 540, endPoint x: 291, endPoint y: 540, distance: 33.0
click at [258, 525] on span "20289391410_011_00002_00000134.pdf" at bounding box center [315, 518] width 148 height 12
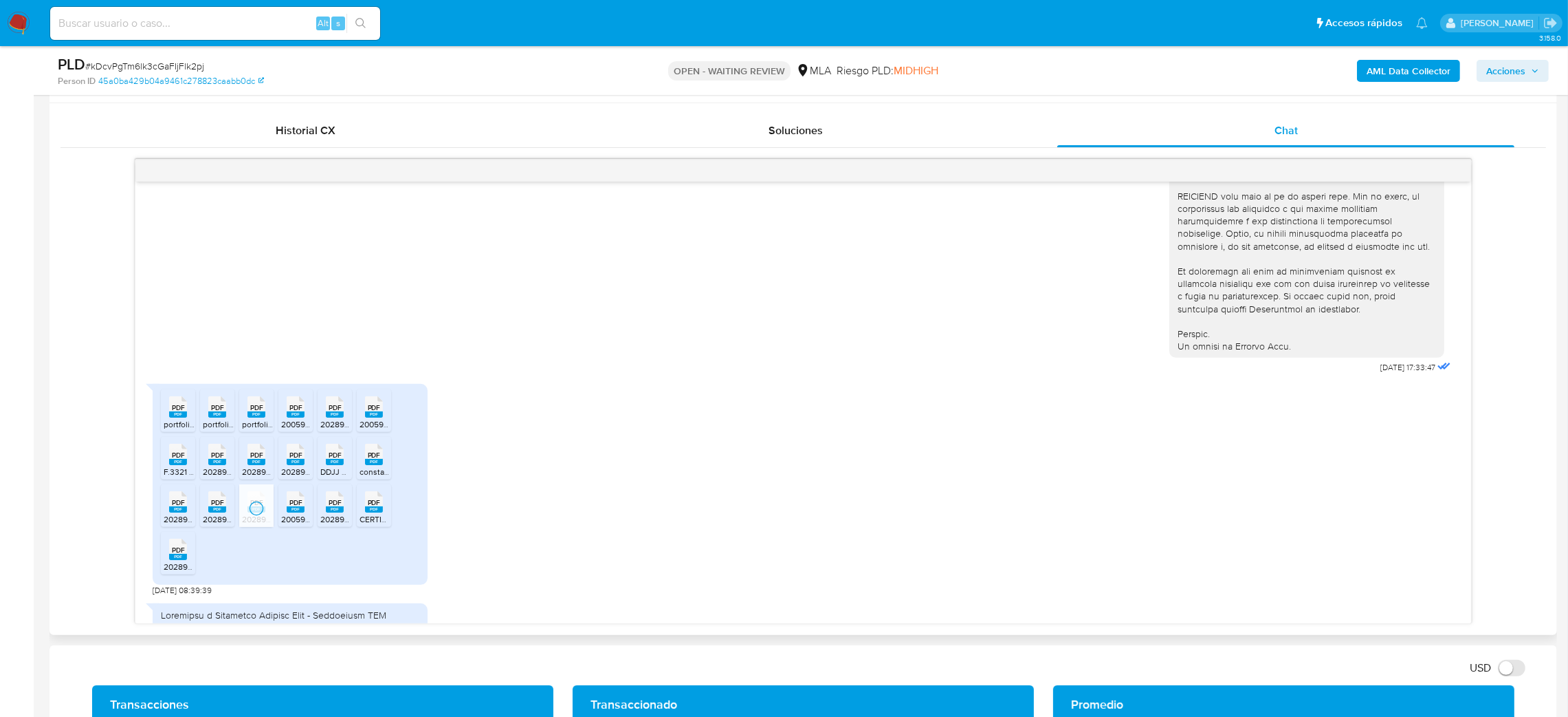
click at [292, 525] on span "20059620289391410SOLOMITAGUSTAVO ALBERTOLiquidación de haberes [2025-08-18T22_5…" at bounding box center [484, 518] width 406 height 12
drag, startPoint x: 339, startPoint y: 540, endPoint x: 378, endPoint y: 540, distance: 39.0
click at [339, 525] on span "20289391410_011_00002_00000140.pdf" at bounding box center [394, 518] width 148 height 12
click at [379, 525] on span "CERTIFICADO DE TRABAJO SOLOMITA GUSTAVO.pdf" at bounding box center [450, 518] width 182 height 12
click at [172, 572] on span "20289391410_011_00002_00000137.pdf" at bounding box center [236, 566] width 146 height 12
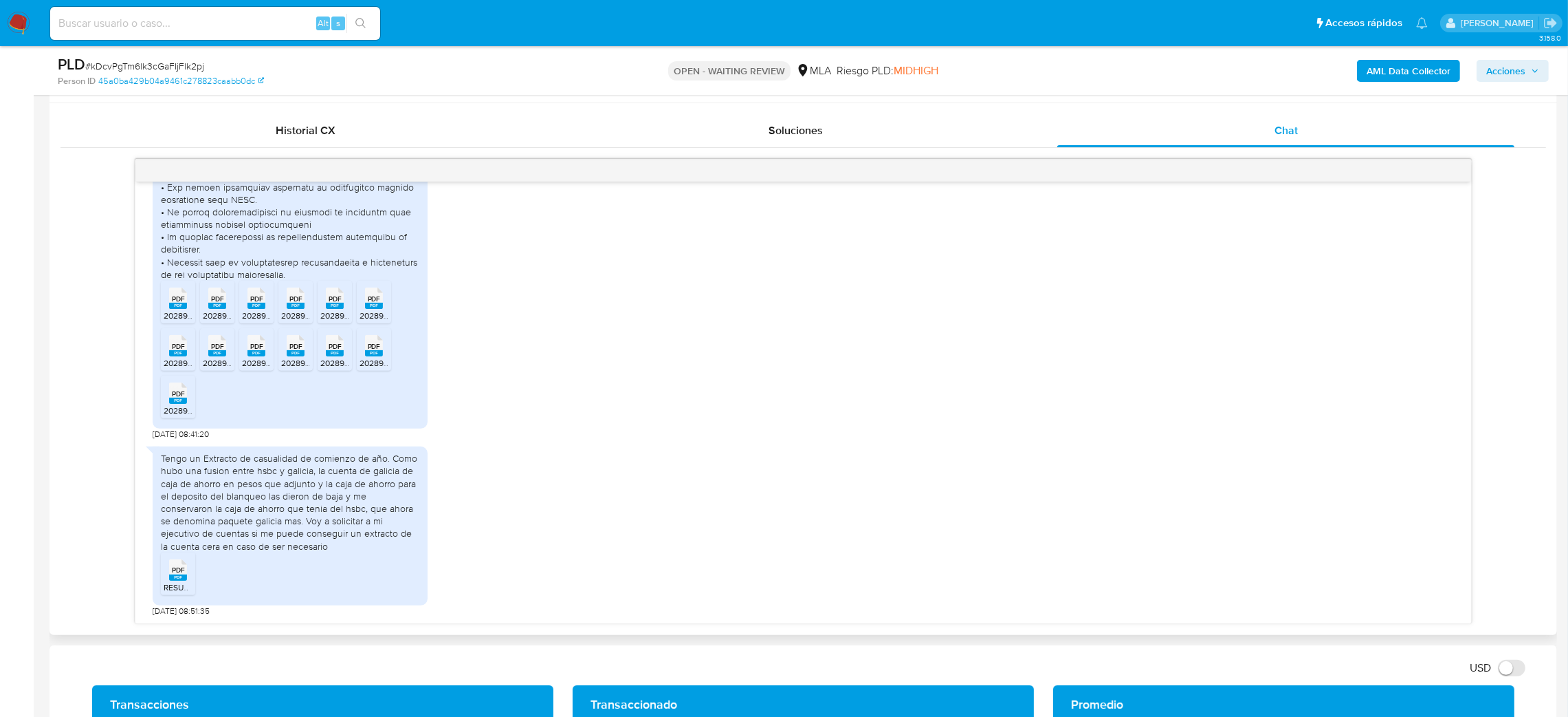
scroll to position [1768, 0]
click at [189, 305] on div "PDF PDF" at bounding box center [178, 297] width 29 height 27
click at [207, 307] on div "PDF PDF" at bounding box center [217, 297] width 29 height 27
click at [252, 312] on span "20289391410_011_00002_00000118.pdf" at bounding box center [314, 315] width 145 height 12
drag, startPoint x: 287, startPoint y: 315, endPoint x: 315, endPoint y: 313, distance: 28.1
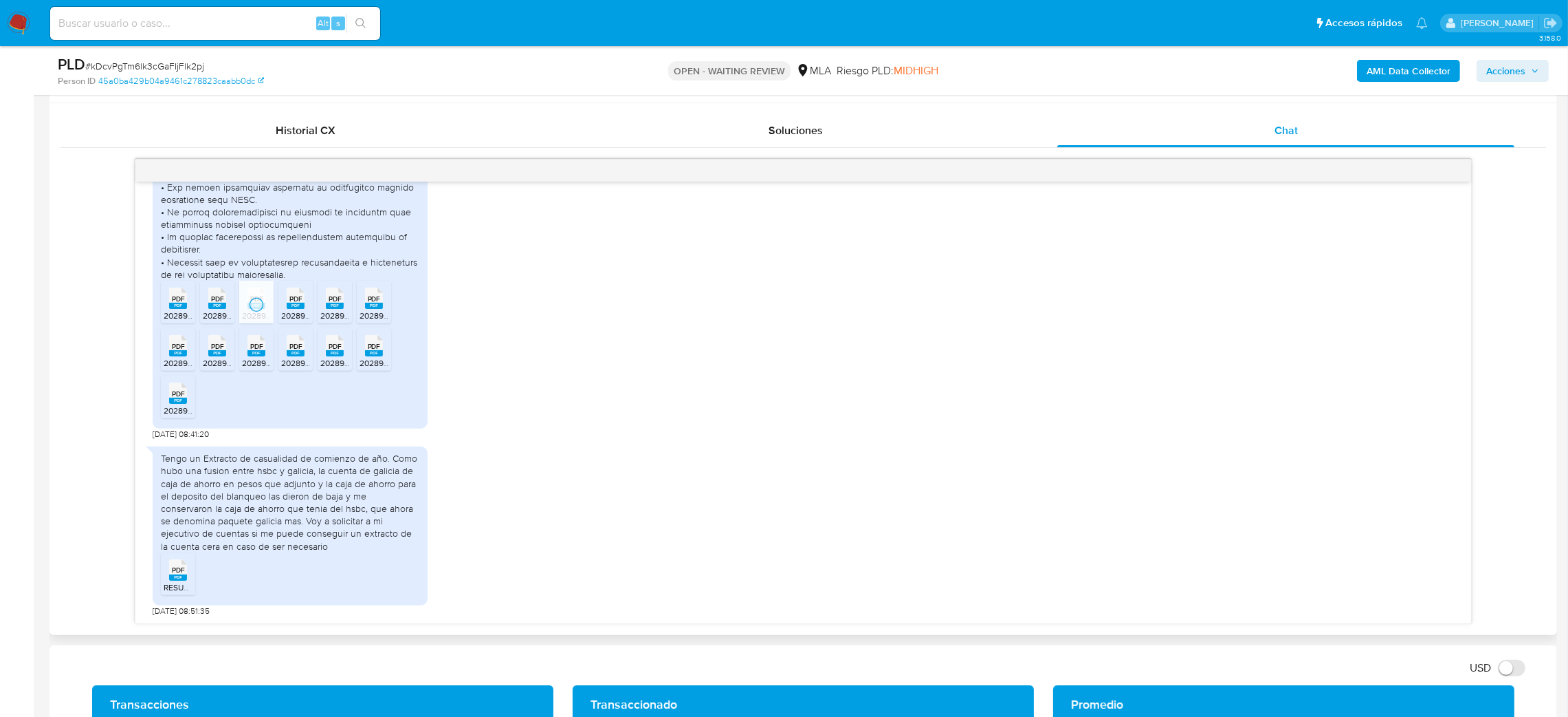
click at [287, 315] on span "20289391410_011_00002_00000120.pdf" at bounding box center [355, 315] width 148 height 12
click at [323, 312] on span "20289391410_011_00002_00000125.pdf" at bounding box center [394, 315] width 148 height 12
click at [354, 310] on ul "PDF PDF 20289391410_011_00002_00000117.pdf PDF PDF 20289391410_011_00002_000001…" at bounding box center [290, 351] width 259 height 142
drag, startPoint x: 362, startPoint y: 361, endPoint x: 336, endPoint y: 357, distance: 26.3
click at [359, 361] on span "20289391410_011_00002_00000128.pdf" at bounding box center [433, 362] width 148 height 12
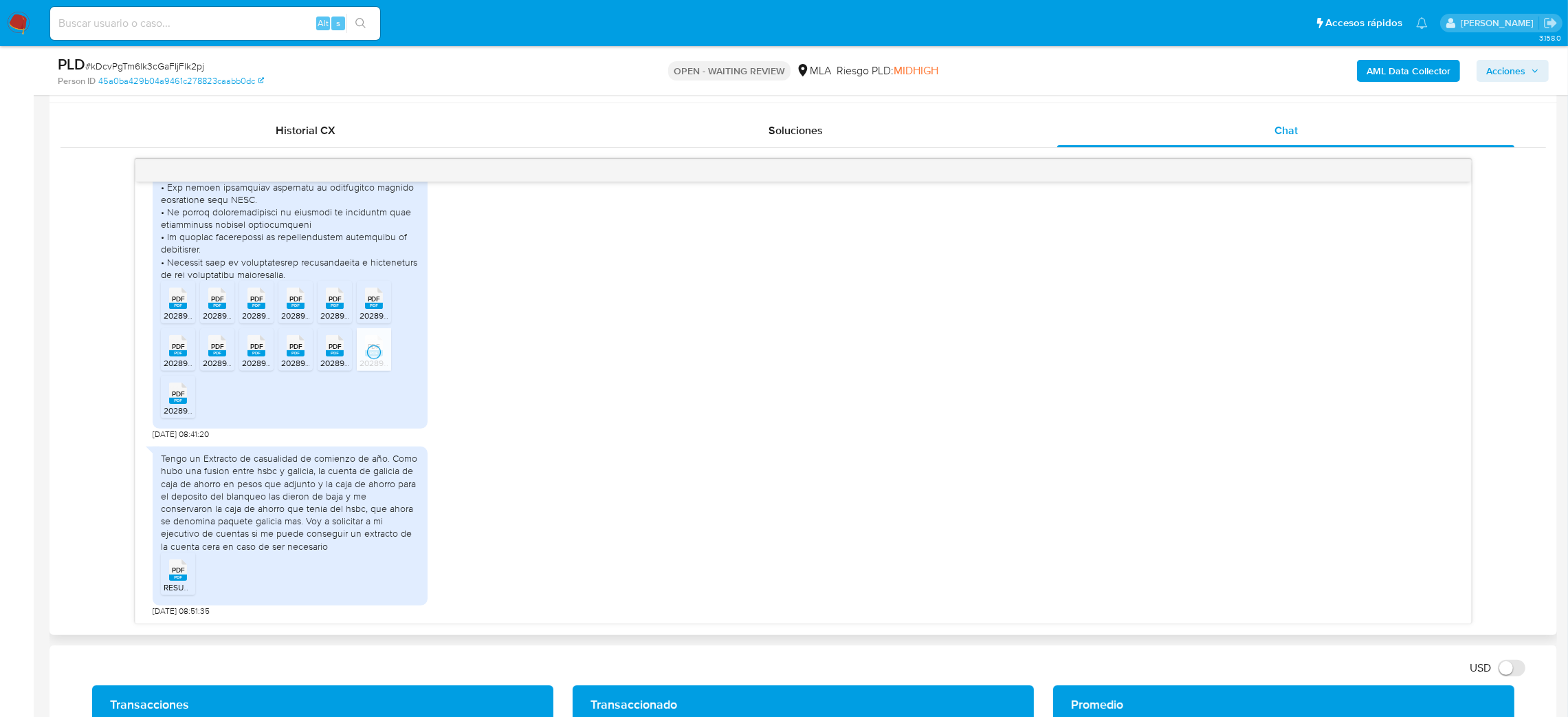
drag, startPoint x: 333, startPoint y: 357, endPoint x: 315, endPoint y: 357, distance: 18.0
click at [333, 357] on rect at bounding box center [335, 353] width 18 height 6
drag, startPoint x: 294, startPoint y: 354, endPoint x: 251, endPoint y: 355, distance: 43.0
click at [294, 354] on rect at bounding box center [295, 353] width 18 height 6
click at [245, 354] on div "PDF PDF" at bounding box center [256, 344] width 29 height 27
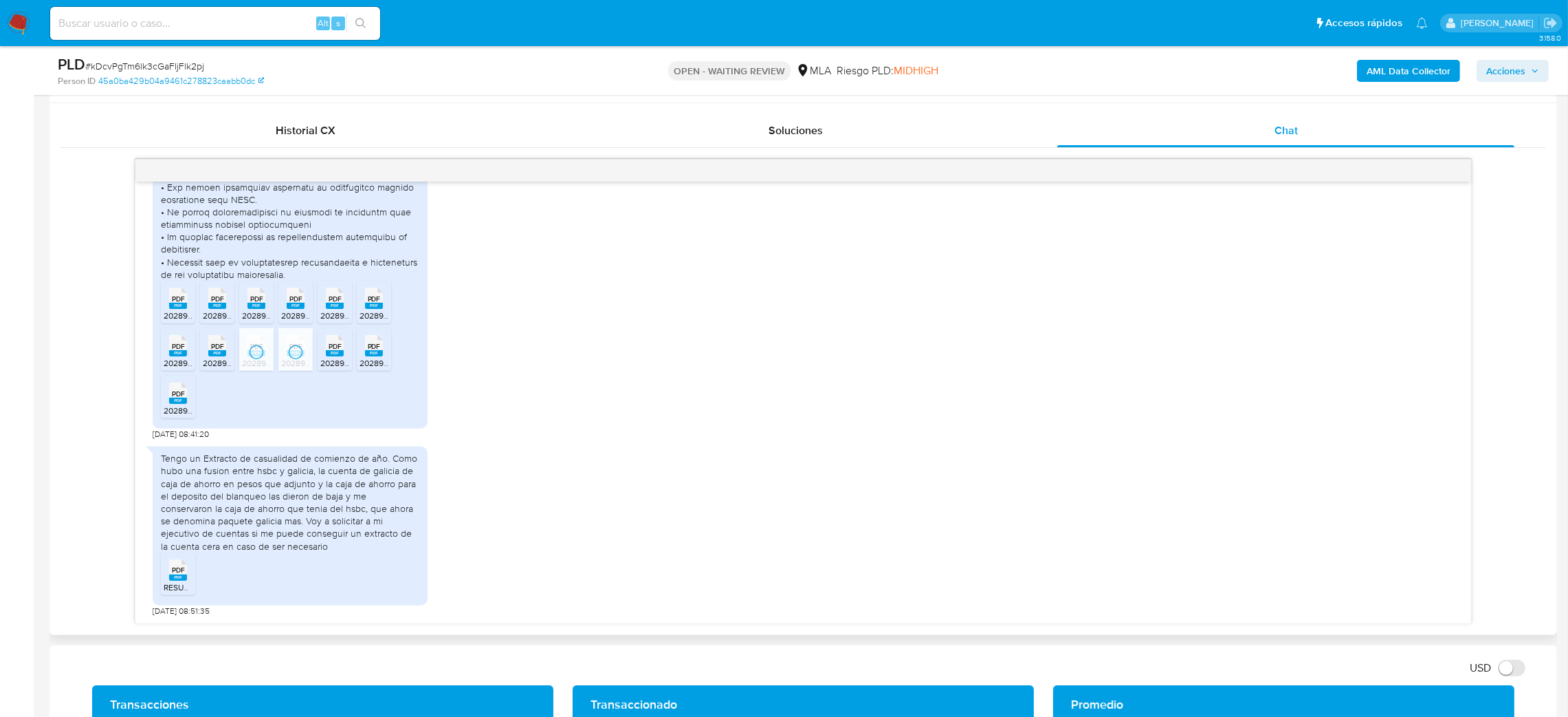
click at [212, 350] on span "PDF" at bounding box center [217, 347] width 13 height 9
click at [164, 357] on div "PDF PDF" at bounding box center [178, 344] width 29 height 27
drag, startPoint x: 160, startPoint y: 417, endPoint x: 164, endPoint y: 424, distance: 8.1
click at [161, 417] on li "PDF PDF 20289391410_011_00002_00000126.pdf" at bounding box center [178, 396] width 34 height 42
drag, startPoint x: 181, startPoint y: 580, endPoint x: 204, endPoint y: 567, distance: 26.4
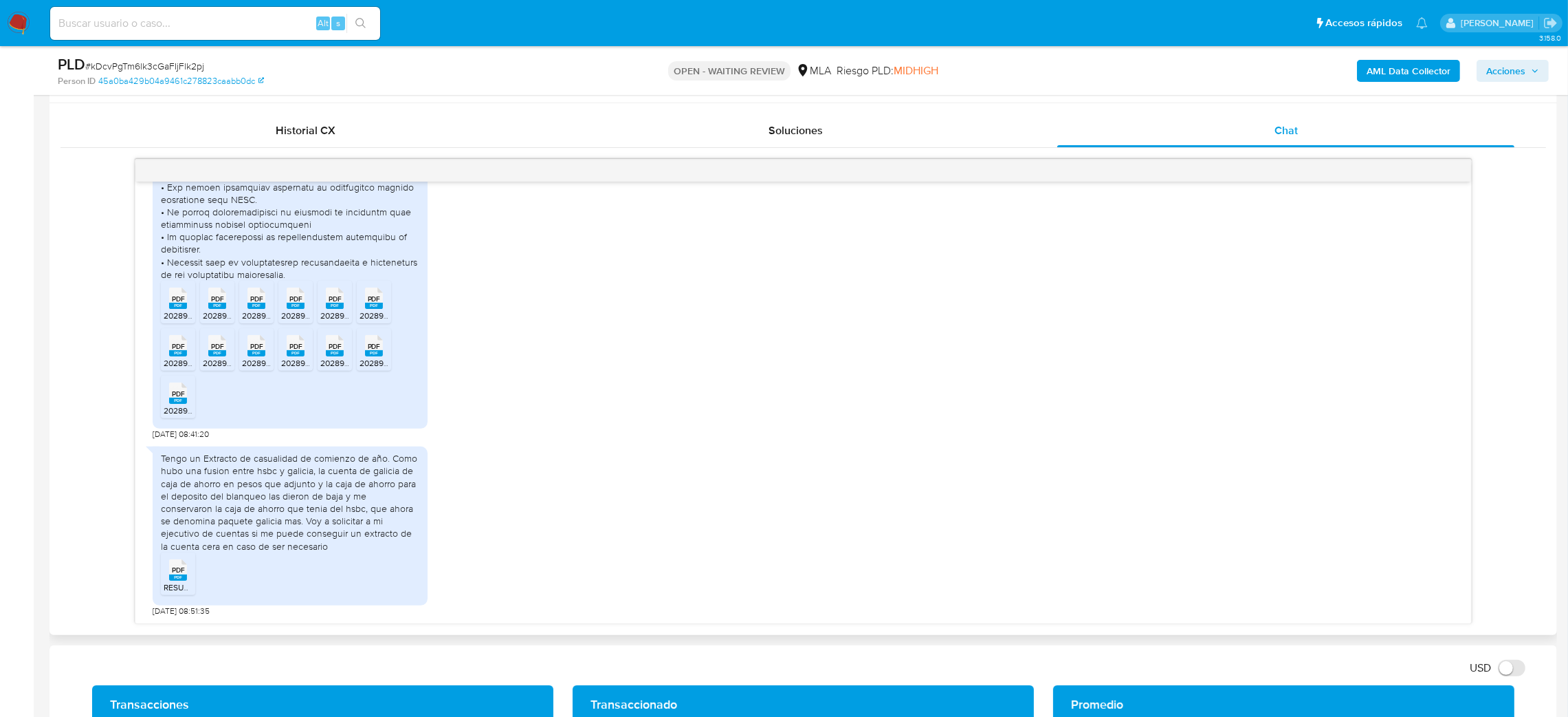
click at [181, 580] on rect at bounding box center [178, 577] width 18 height 6
click at [0, 347] on aside "Bandeja Tablero Screening Búsqueda en Listas Watchlist Herramientas Operaciones…" at bounding box center [17, 701] width 34 height 2708
click at [180, 64] on span "# kDcvPgTm6lk3cGaFIjFlk2pj" at bounding box center [145, 66] width 119 height 13
copy span "kDcvPgTm6lk3cGaFIjFlk2pj"
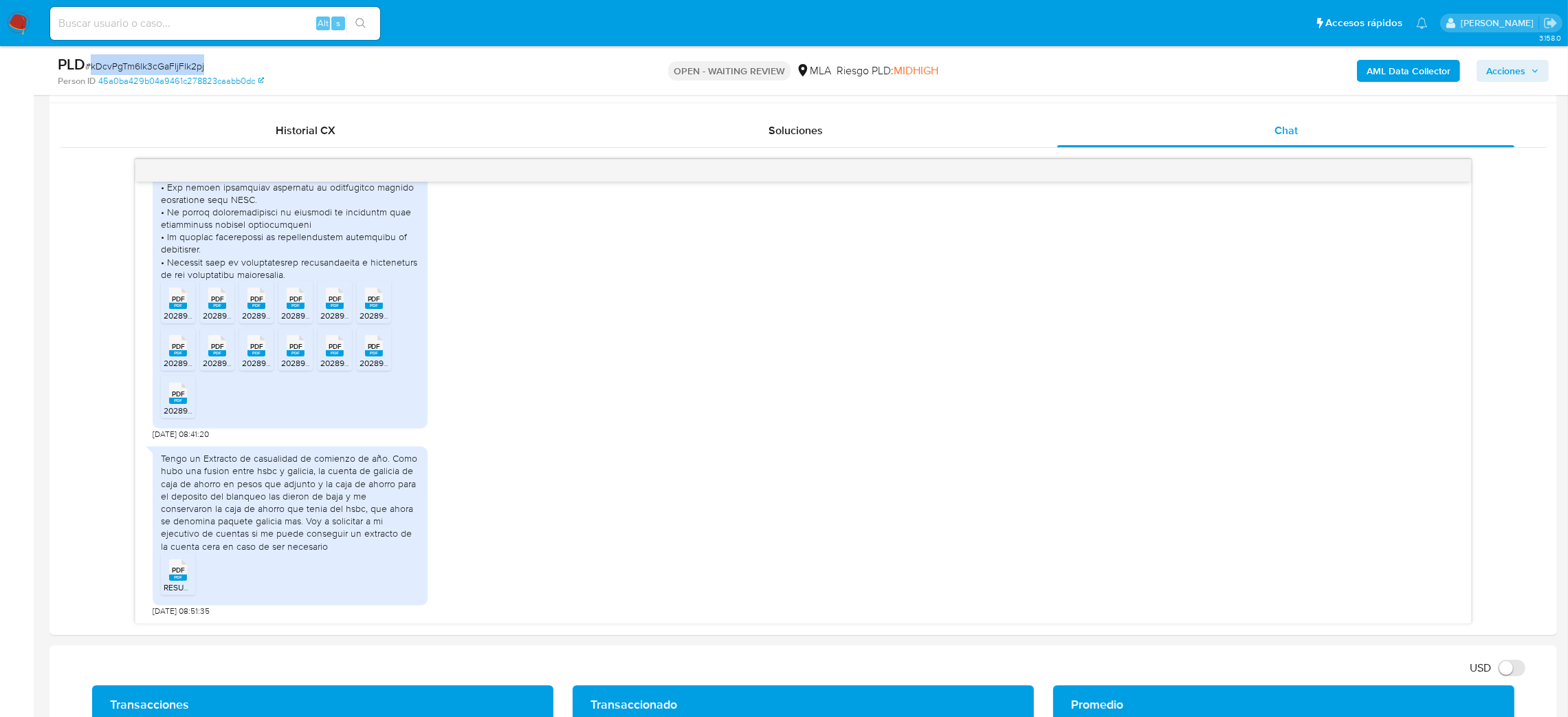
click at [18, 20] on img at bounding box center [19, 23] width 23 height 23
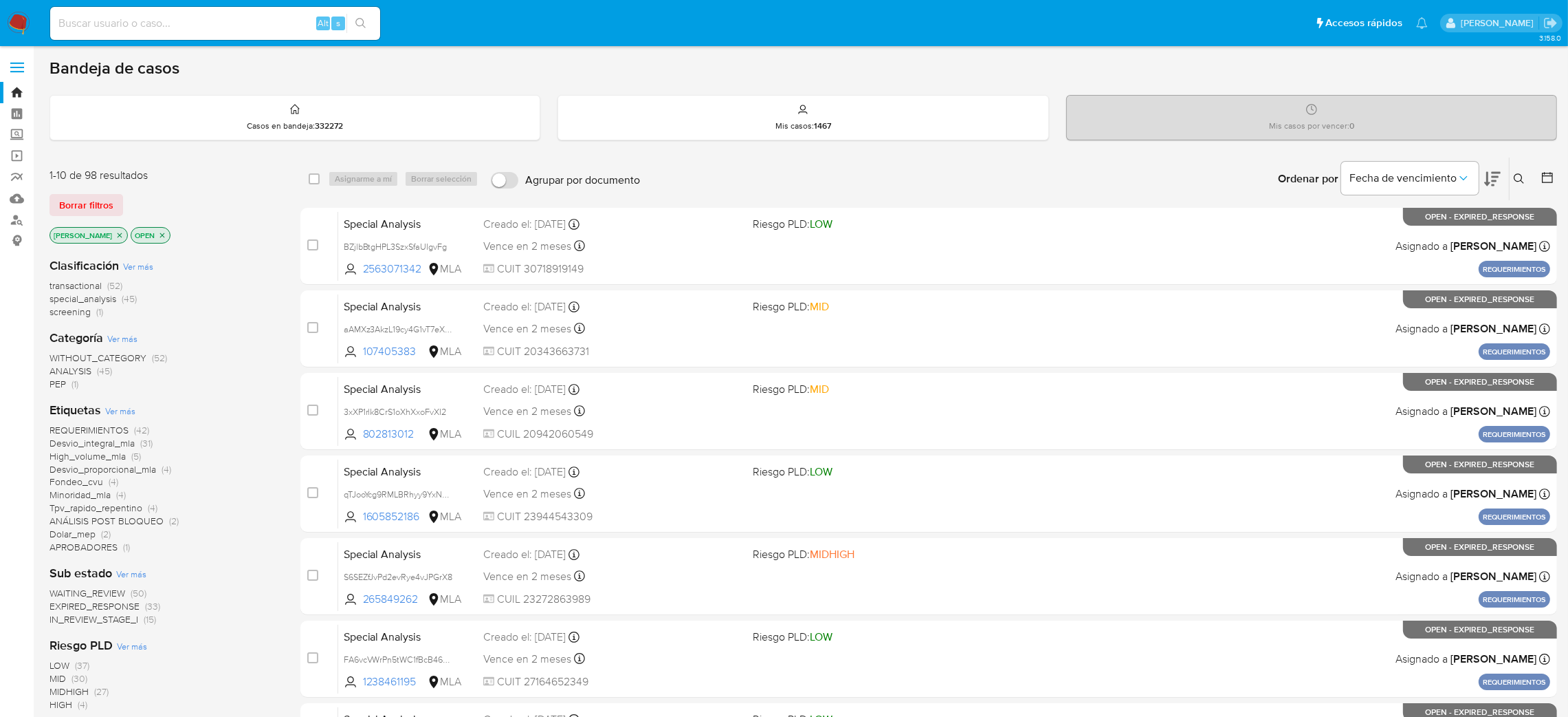
click at [1514, 177] on icon at bounding box center [1520, 179] width 11 height 11
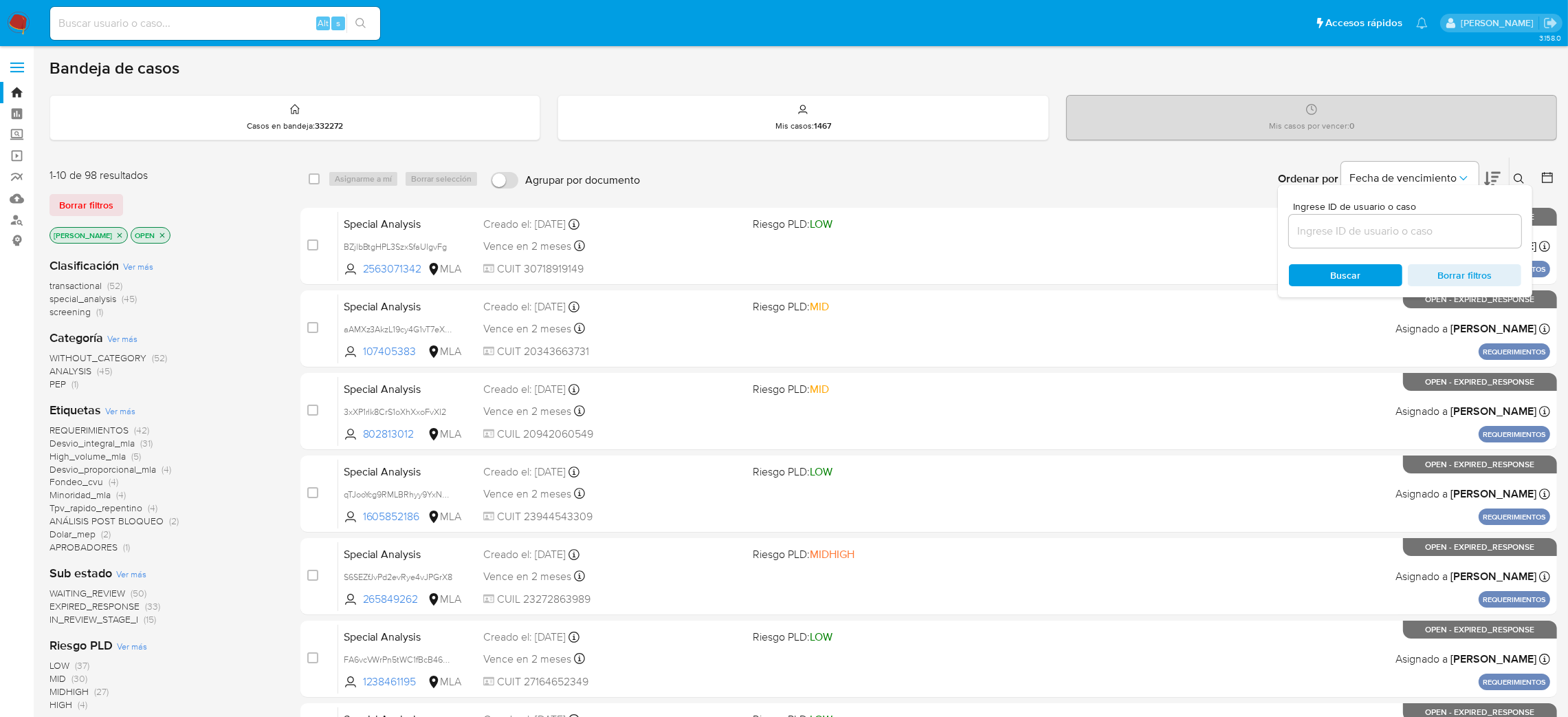
click at [1413, 246] on div at bounding box center [1405, 231] width 233 height 33
click at [1405, 241] on div at bounding box center [1405, 231] width 233 height 33
click at [1397, 234] on input at bounding box center [1405, 231] width 233 height 18
paste input "kDcvPgTm6lk3cGaFIjFlk2pj"
type input "kDcvPgTm6lk3cGaFIjFlk2pj"
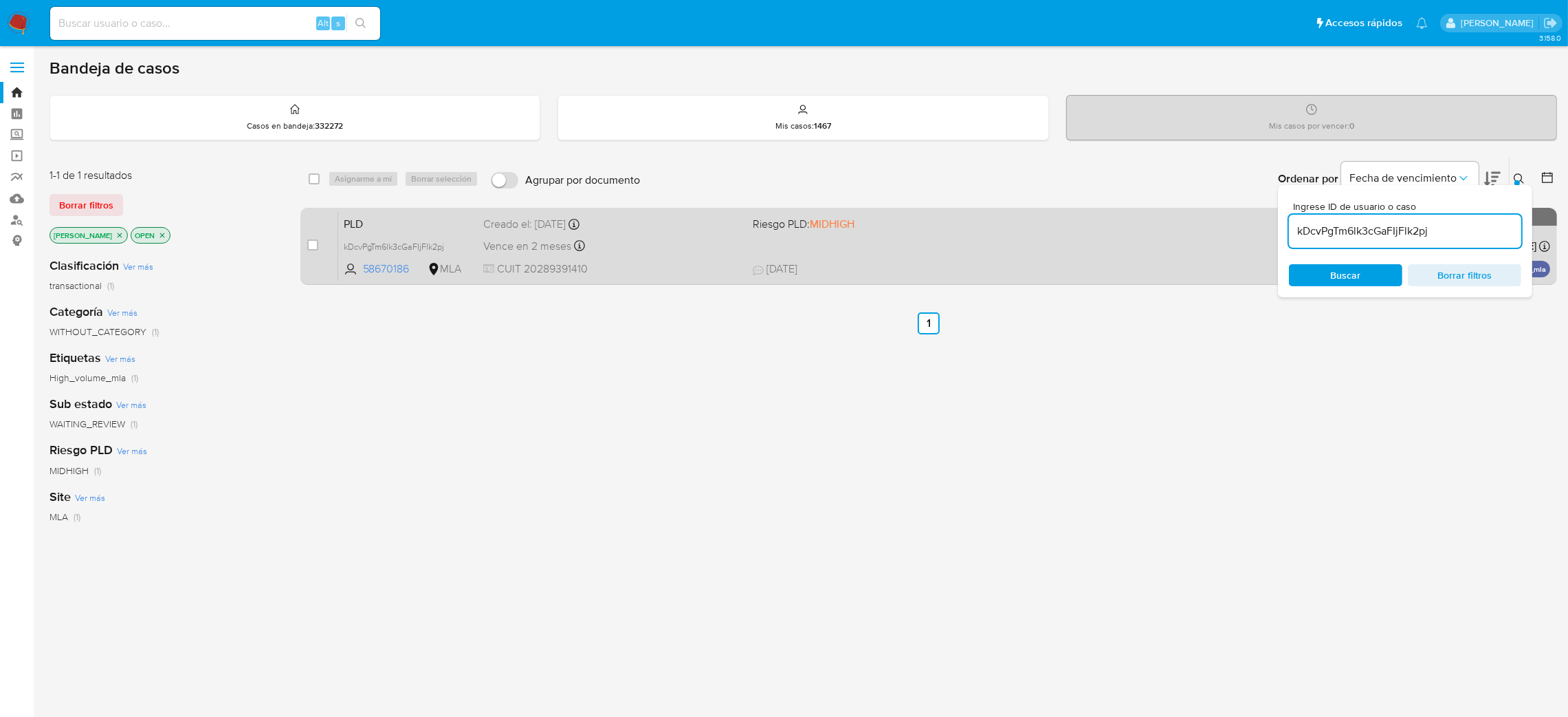
drag, startPoint x: 314, startPoint y: 236, endPoint x: 358, endPoint y: 185, distance: 67.4
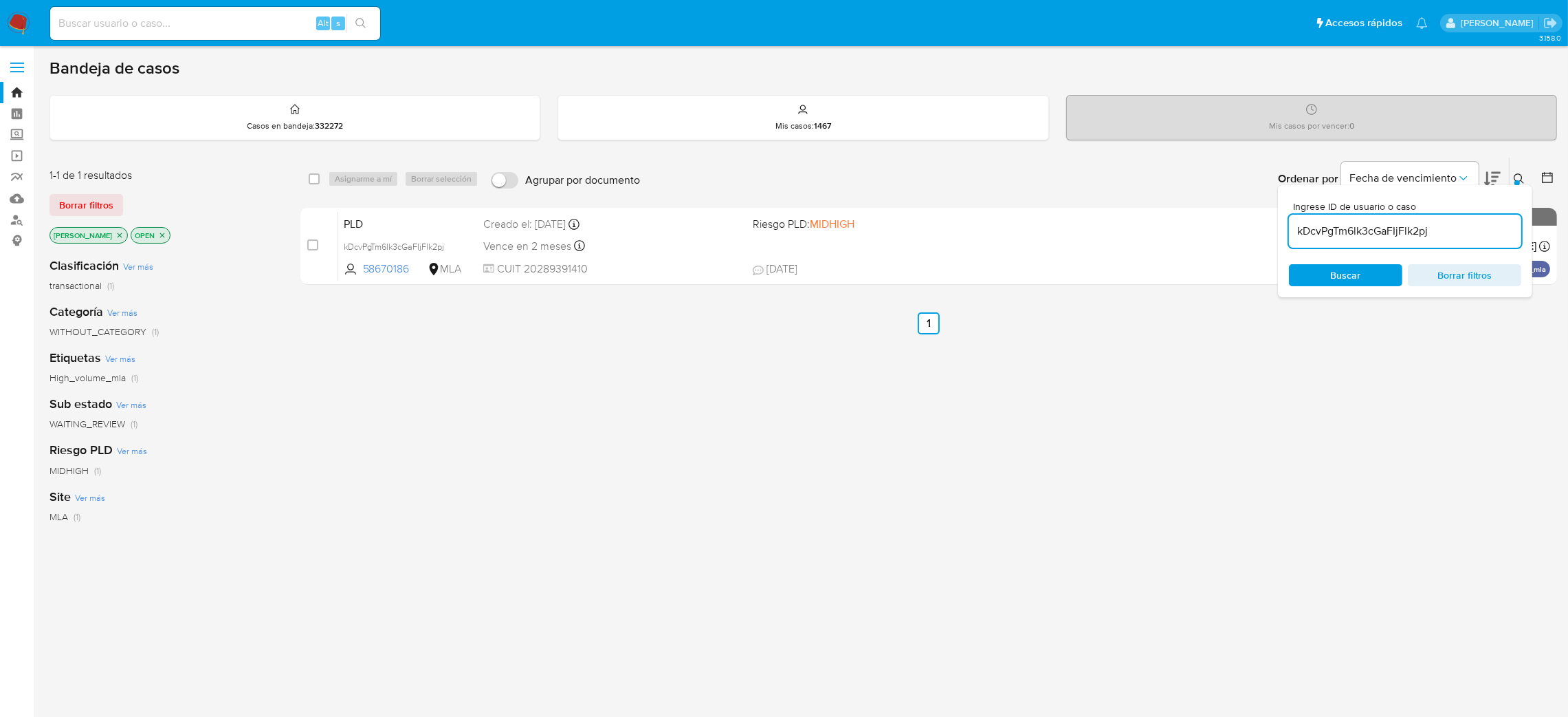
click at [314, 238] on div "case-item-checkbox" at bounding box center [313, 244] width 11 height 13
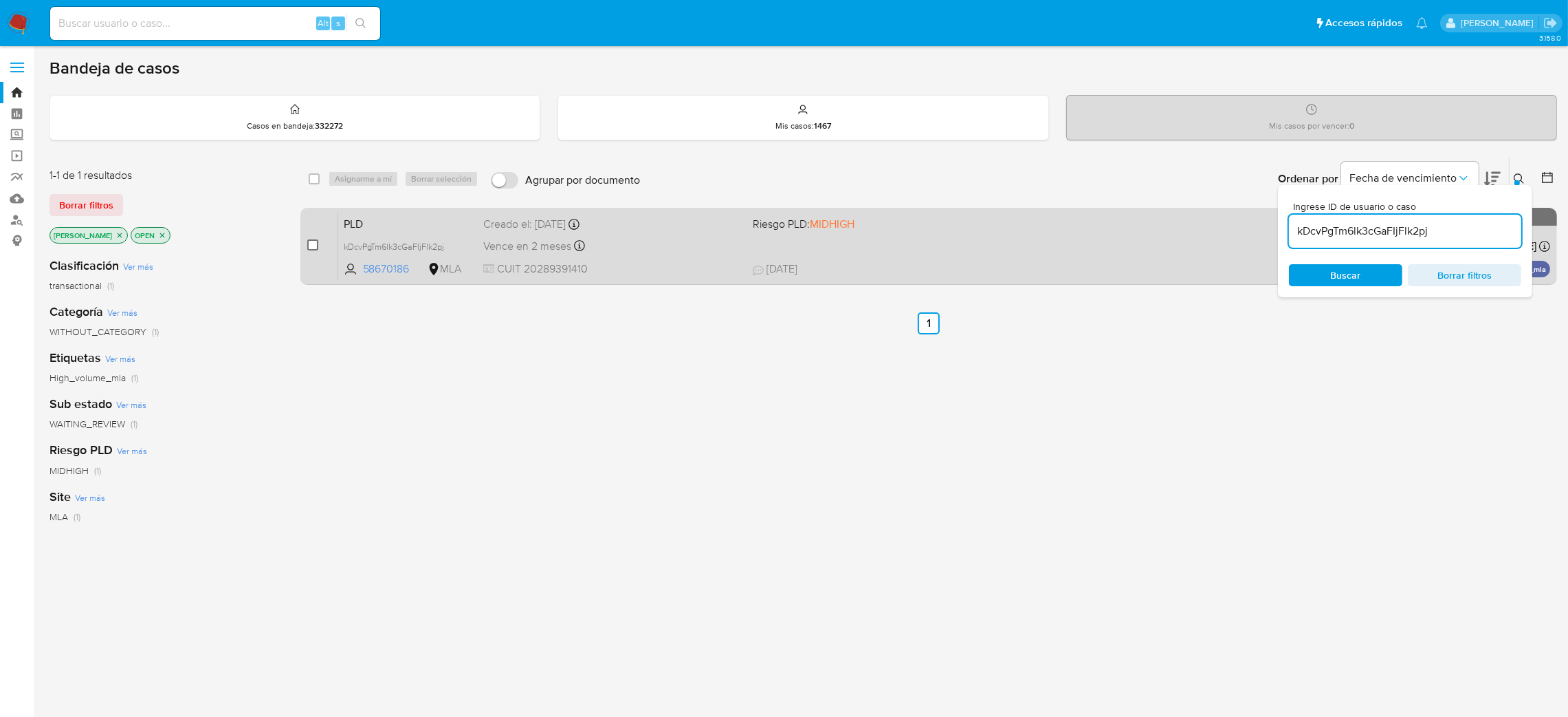
click at [309, 248] on input "checkbox" at bounding box center [313, 244] width 11 height 11
checkbox input "true"
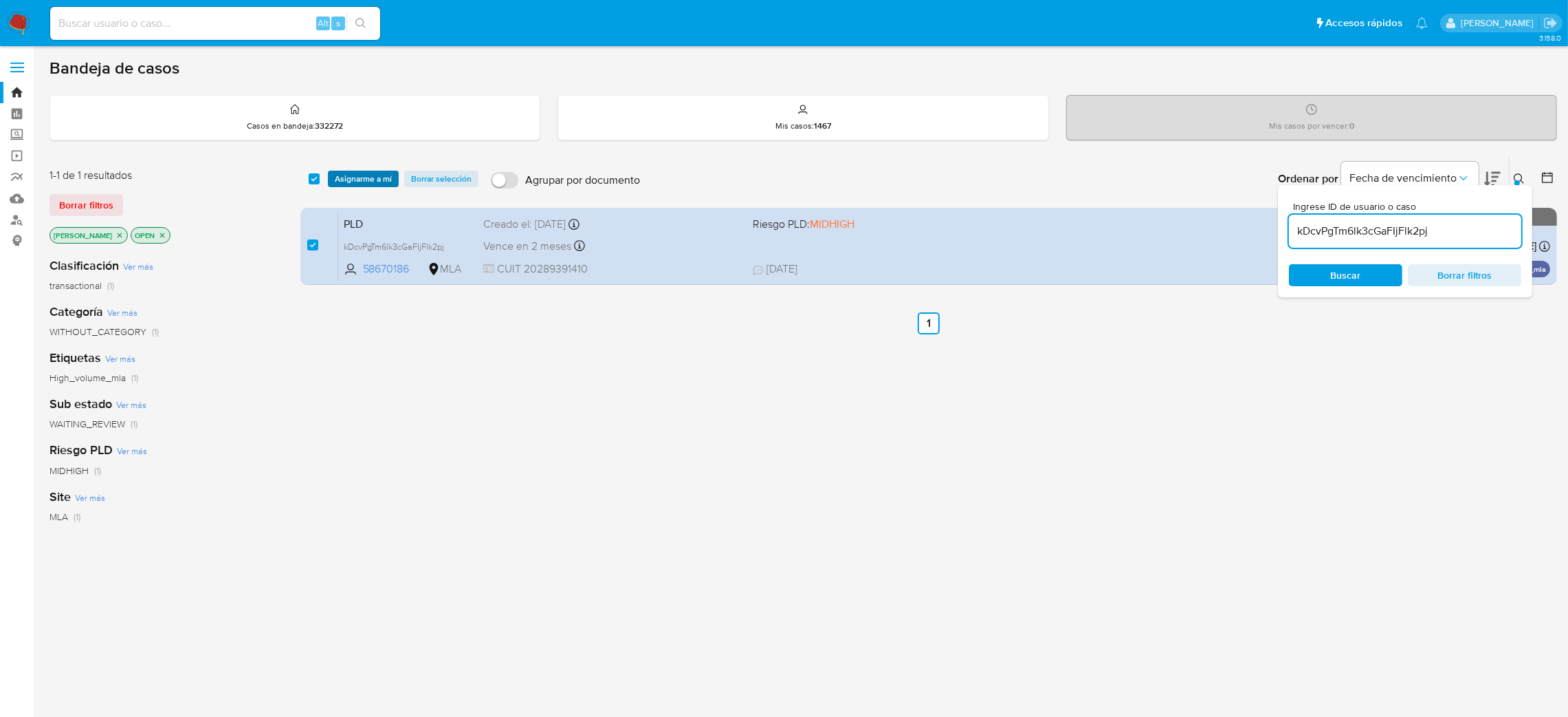
click at [354, 172] on span "Asignarme a mí" at bounding box center [364, 178] width 57 height 13
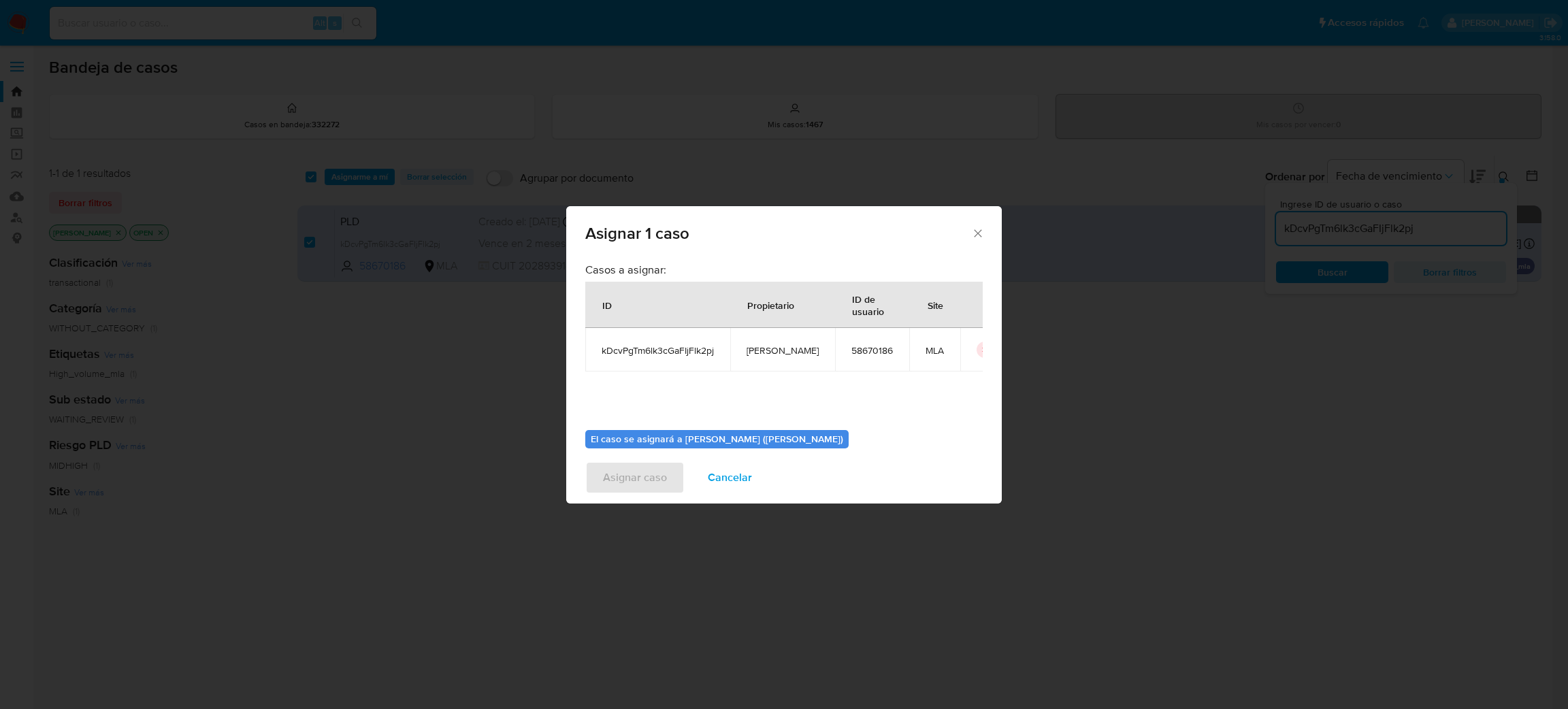
click at [785, 353] on span "[PERSON_NAME]" at bounding box center [782, 350] width 72 height 12
copy span "[PERSON_NAME]"
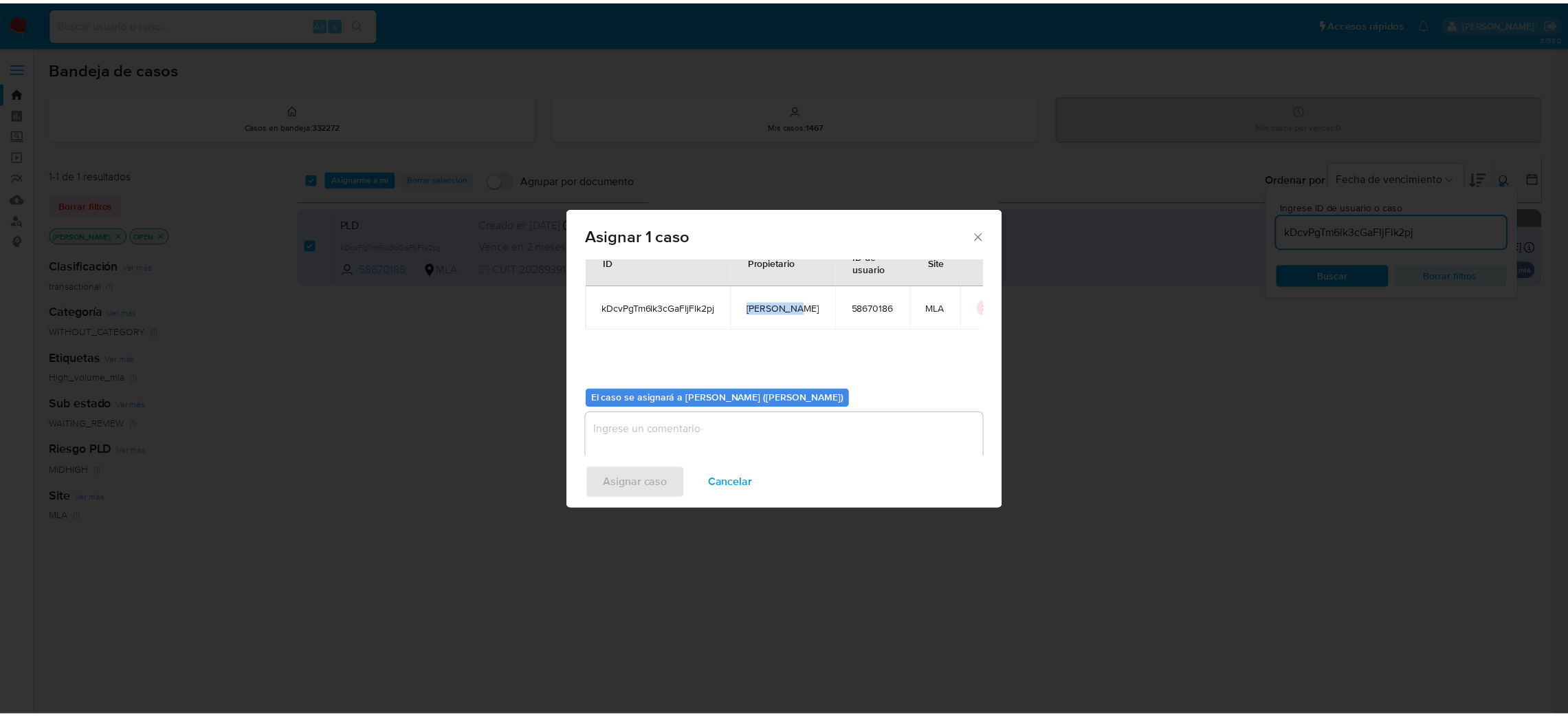
scroll to position [71, 0]
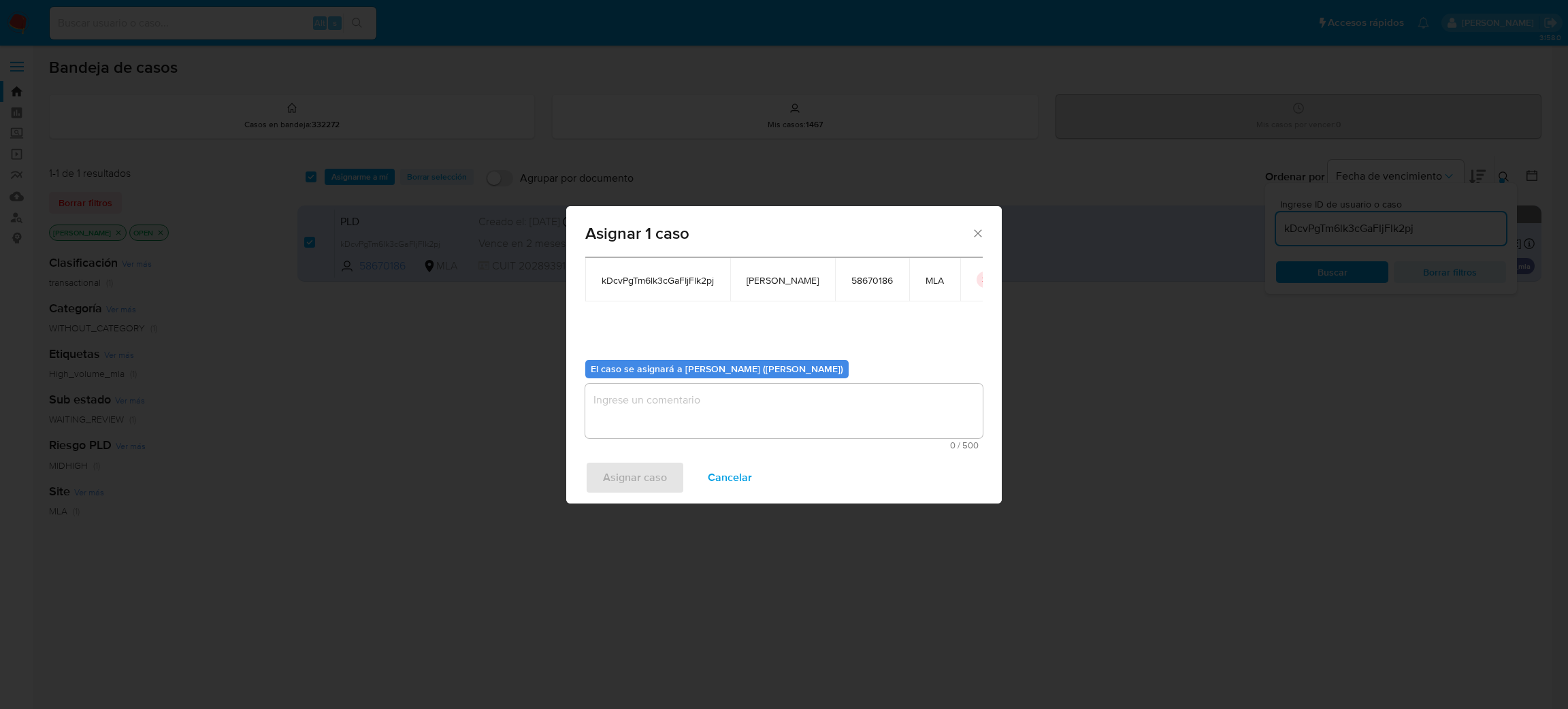
click at [669, 422] on textarea "assign-modal" at bounding box center [783, 410] width 397 height 54
paste textarea "[PERSON_NAME]"
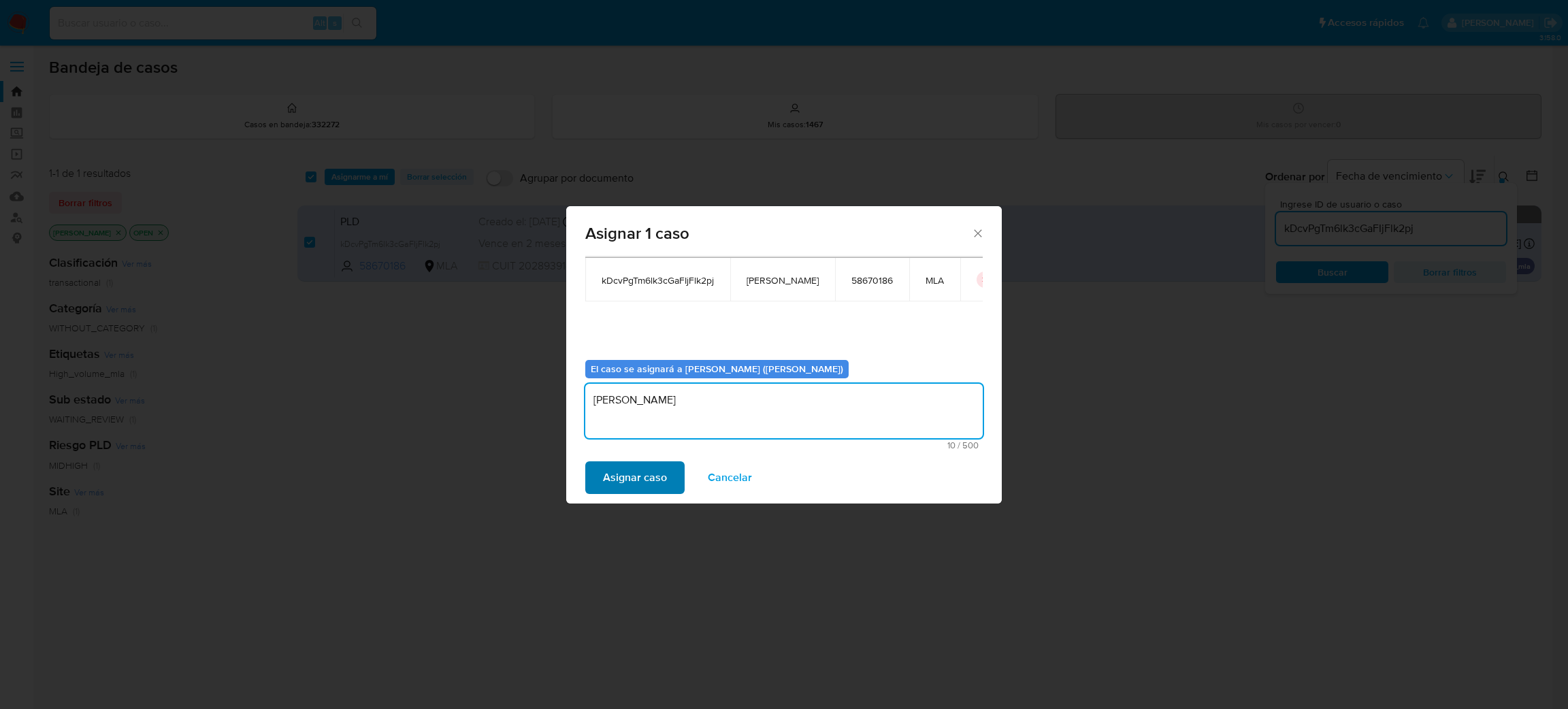
type textarea "[PERSON_NAME]"
click at [637, 479] on span "Asignar caso" at bounding box center [635, 478] width 64 height 30
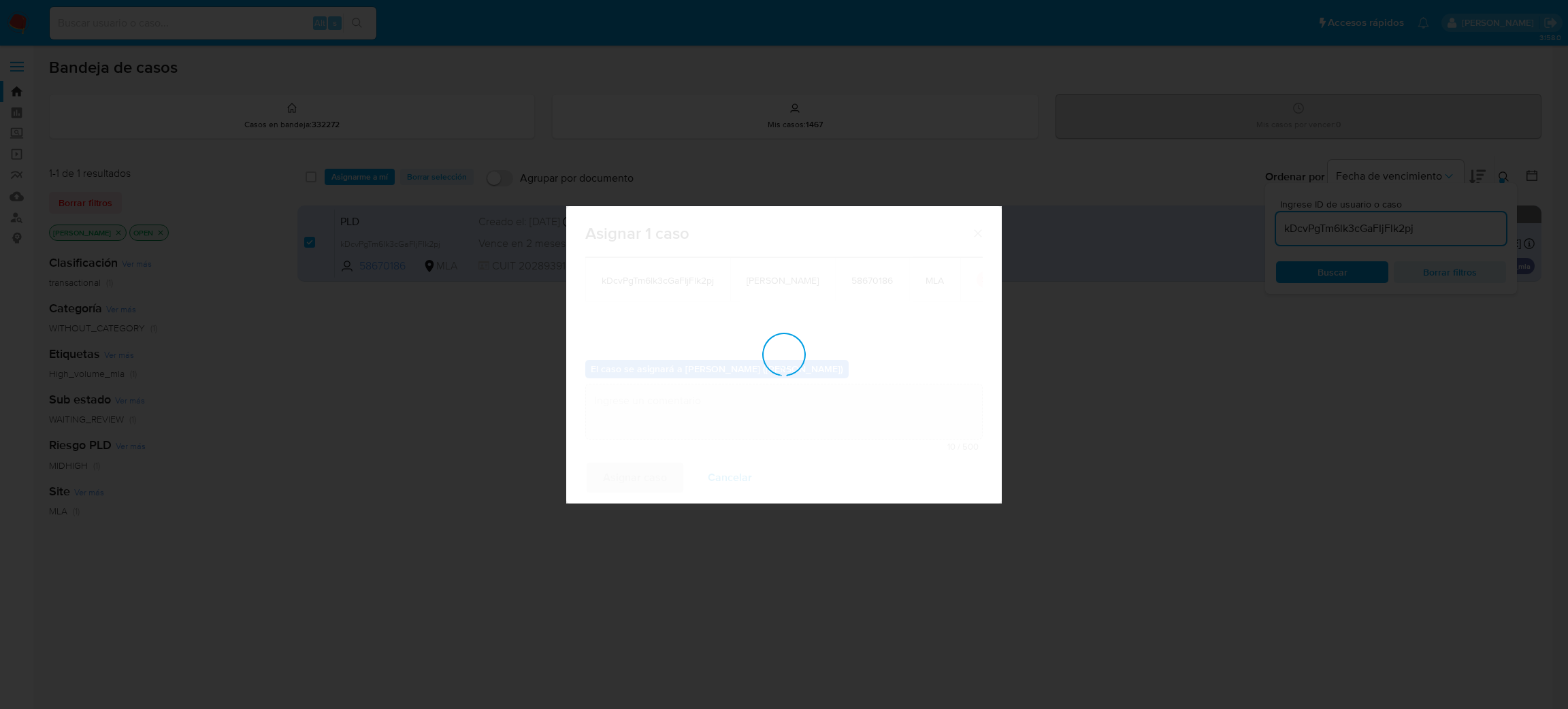
checkbox input "false"
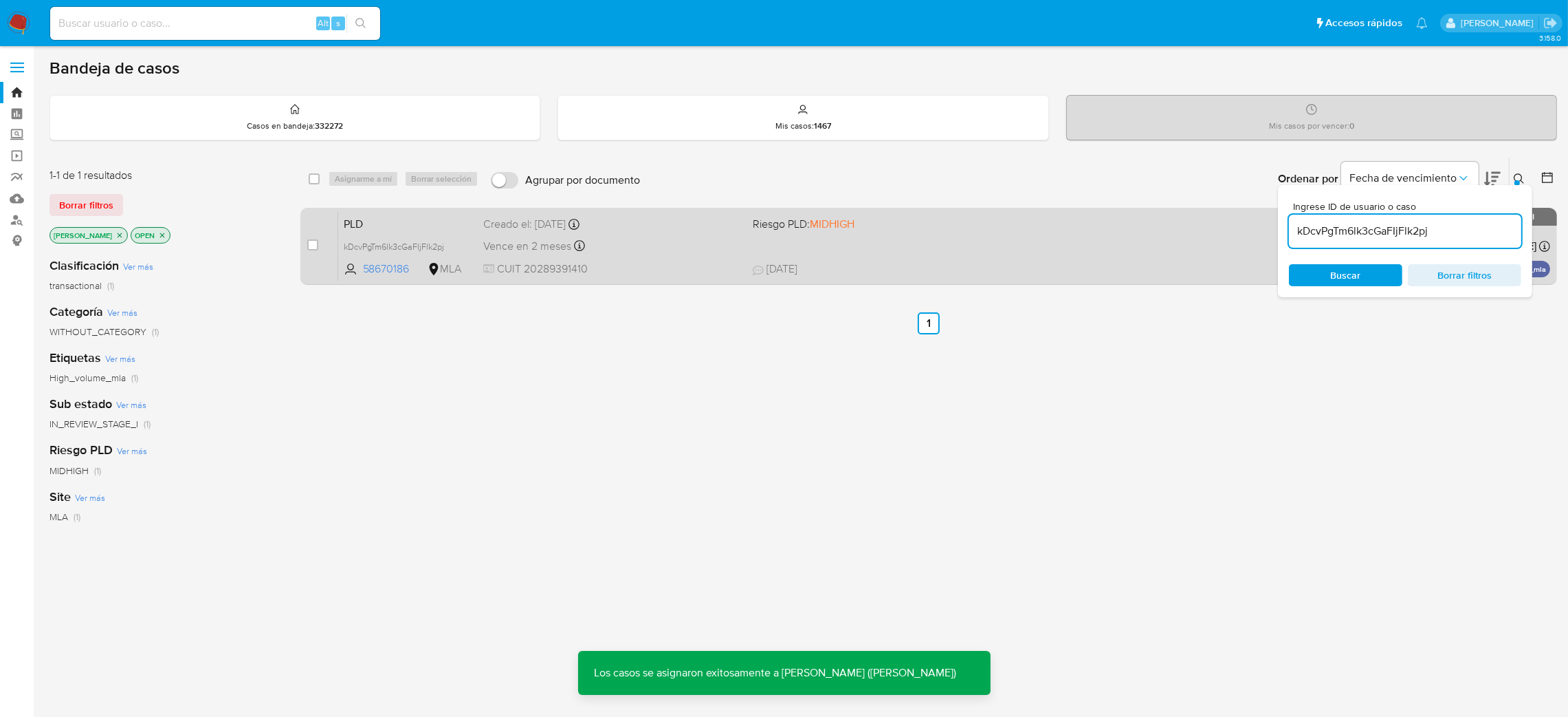
click at [884, 251] on div "PLD kDcvPgTm6lk3cGaFIjFlk2pj 58670186 MLA Riesgo PLD: MIDHIGH Creado el: [DATE]…" at bounding box center [945, 245] width 1212 height 69
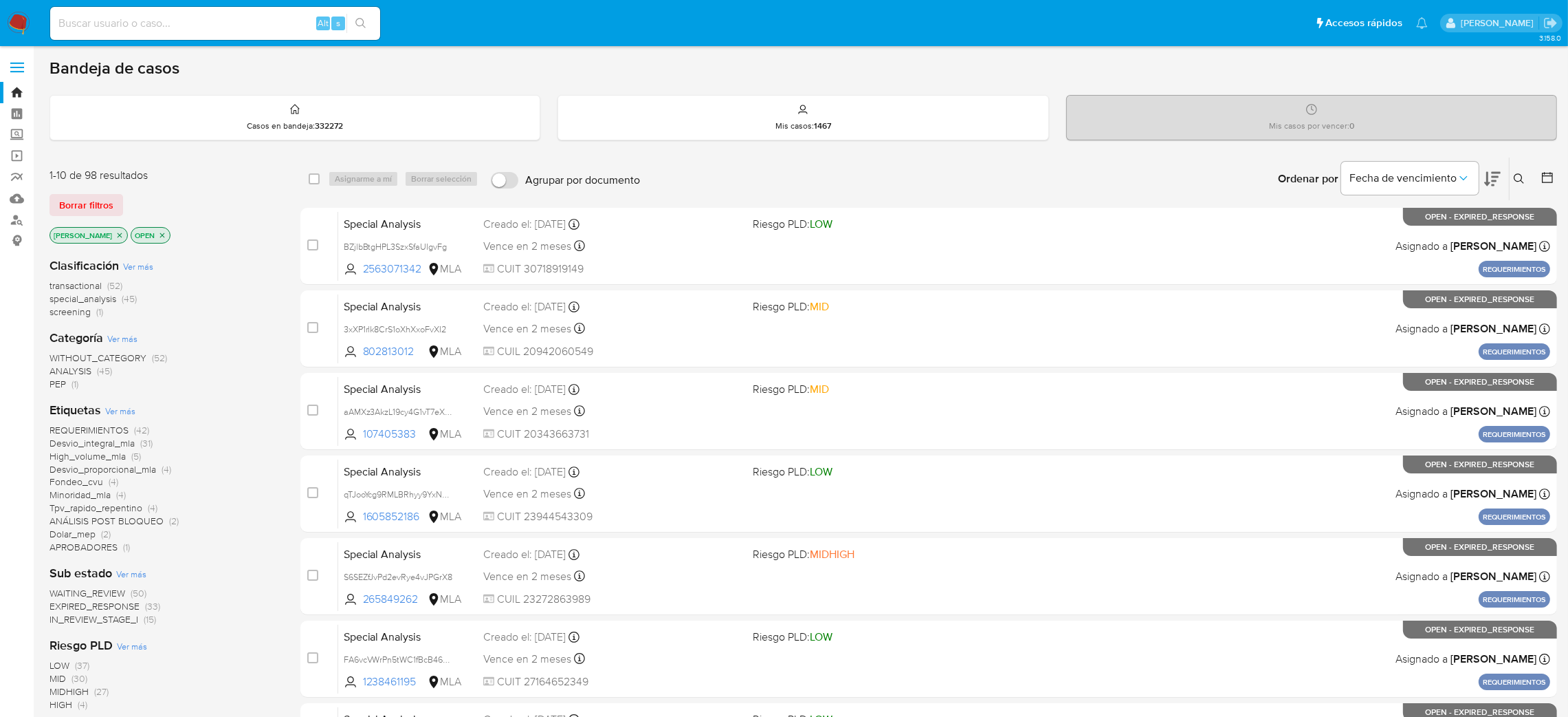
click at [1521, 176] on icon at bounding box center [1520, 179] width 11 height 11
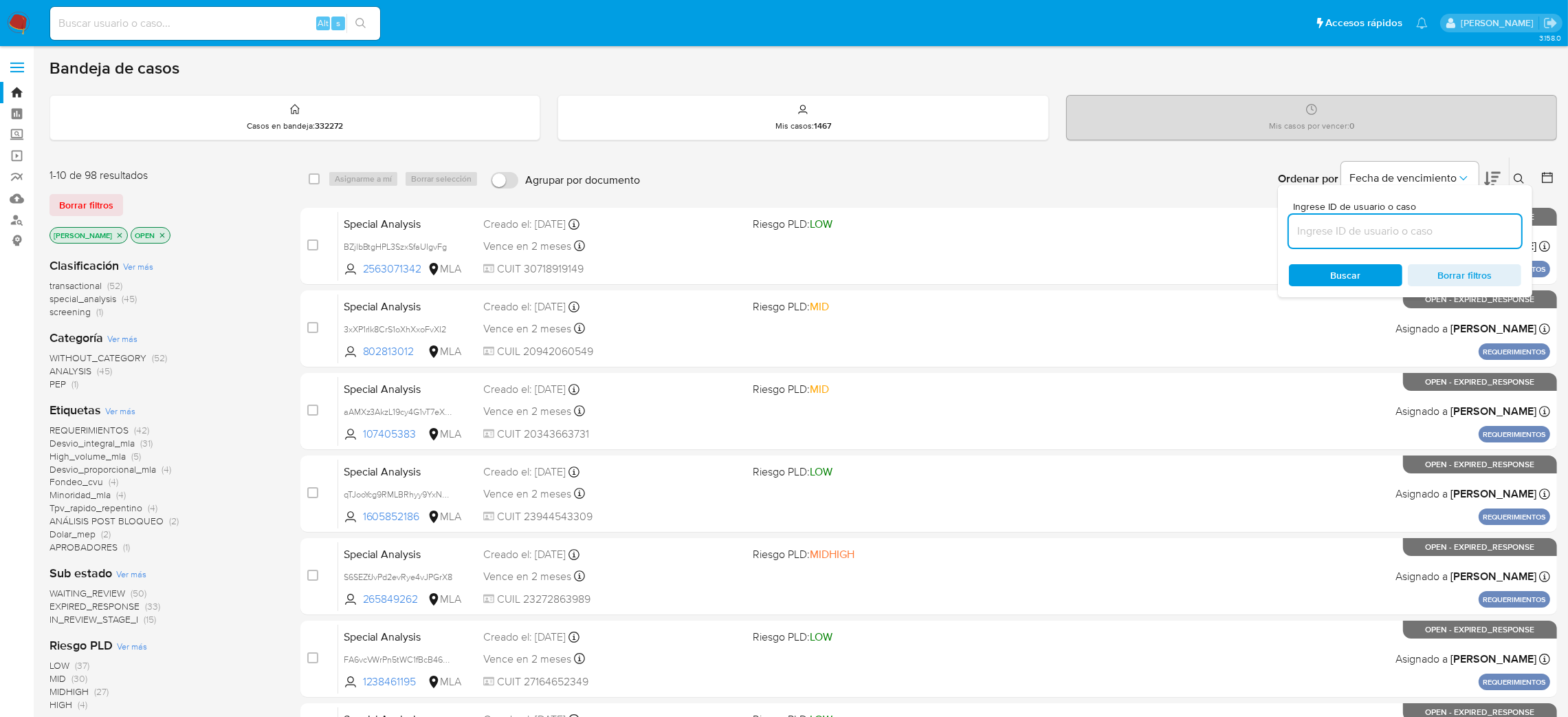
click at [1377, 235] on input at bounding box center [1405, 231] width 233 height 18
type input "kDcvPgTm6lk3cGaFIjFlk2pj"
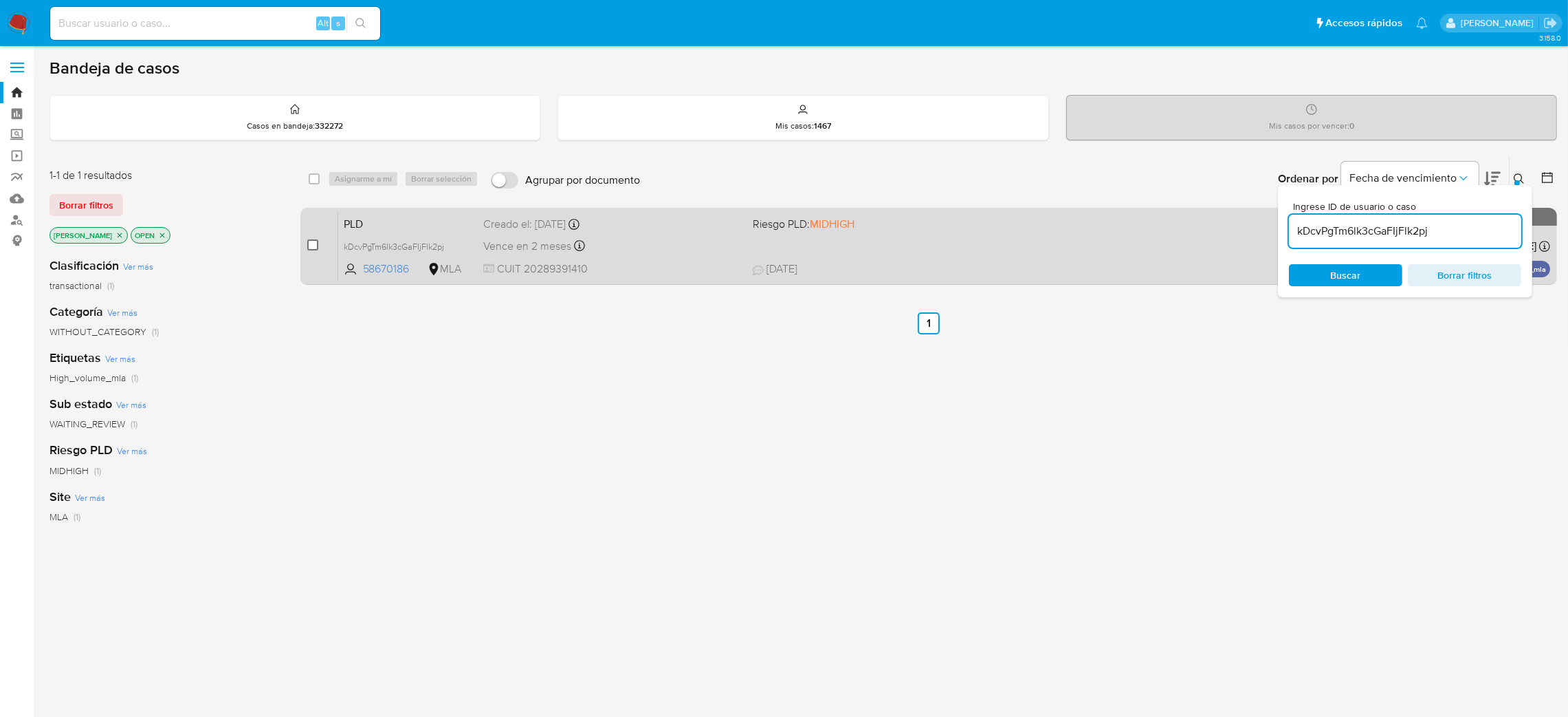
click at [311, 239] on input "checkbox" at bounding box center [313, 244] width 11 height 11
checkbox input "true"
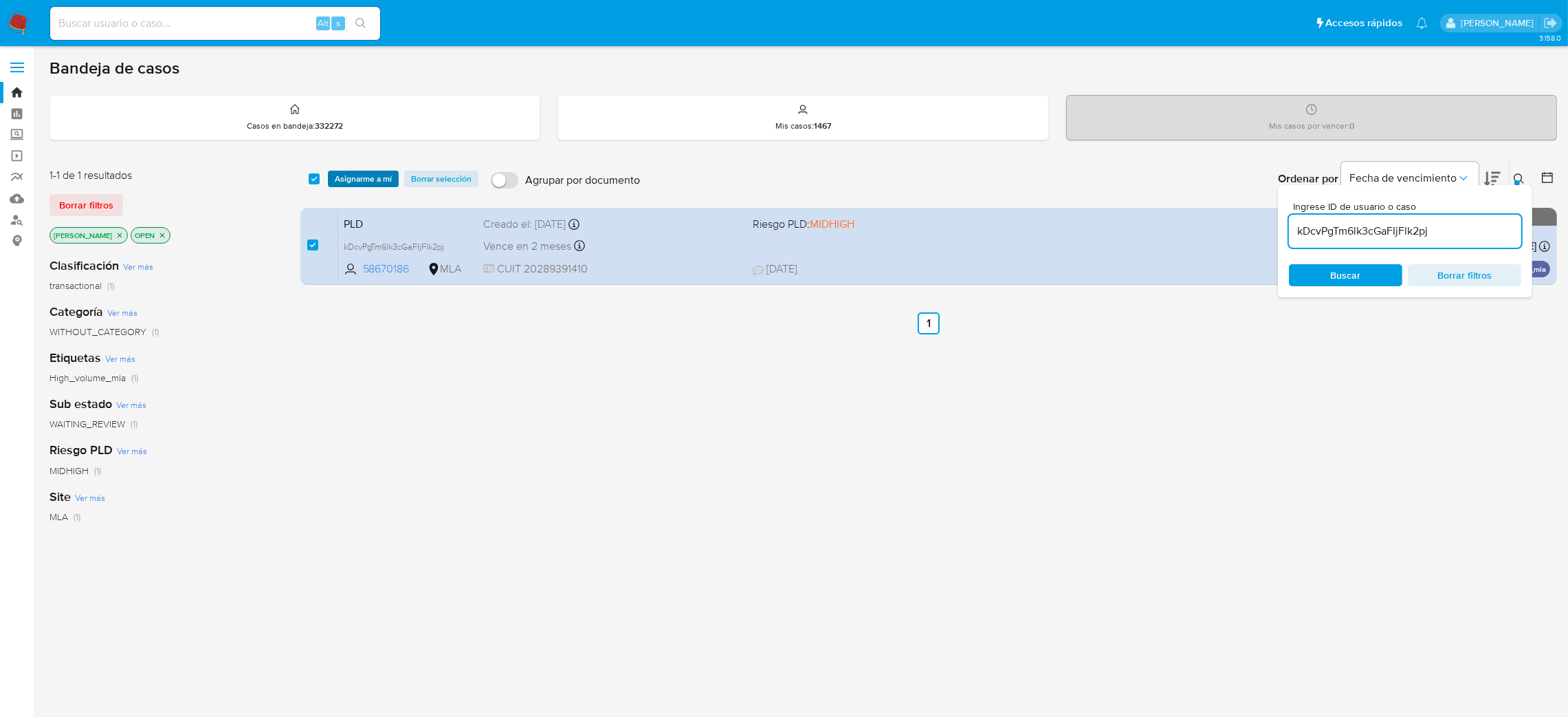
click at [366, 178] on span "Asignarme a mí" at bounding box center [364, 178] width 57 height 13
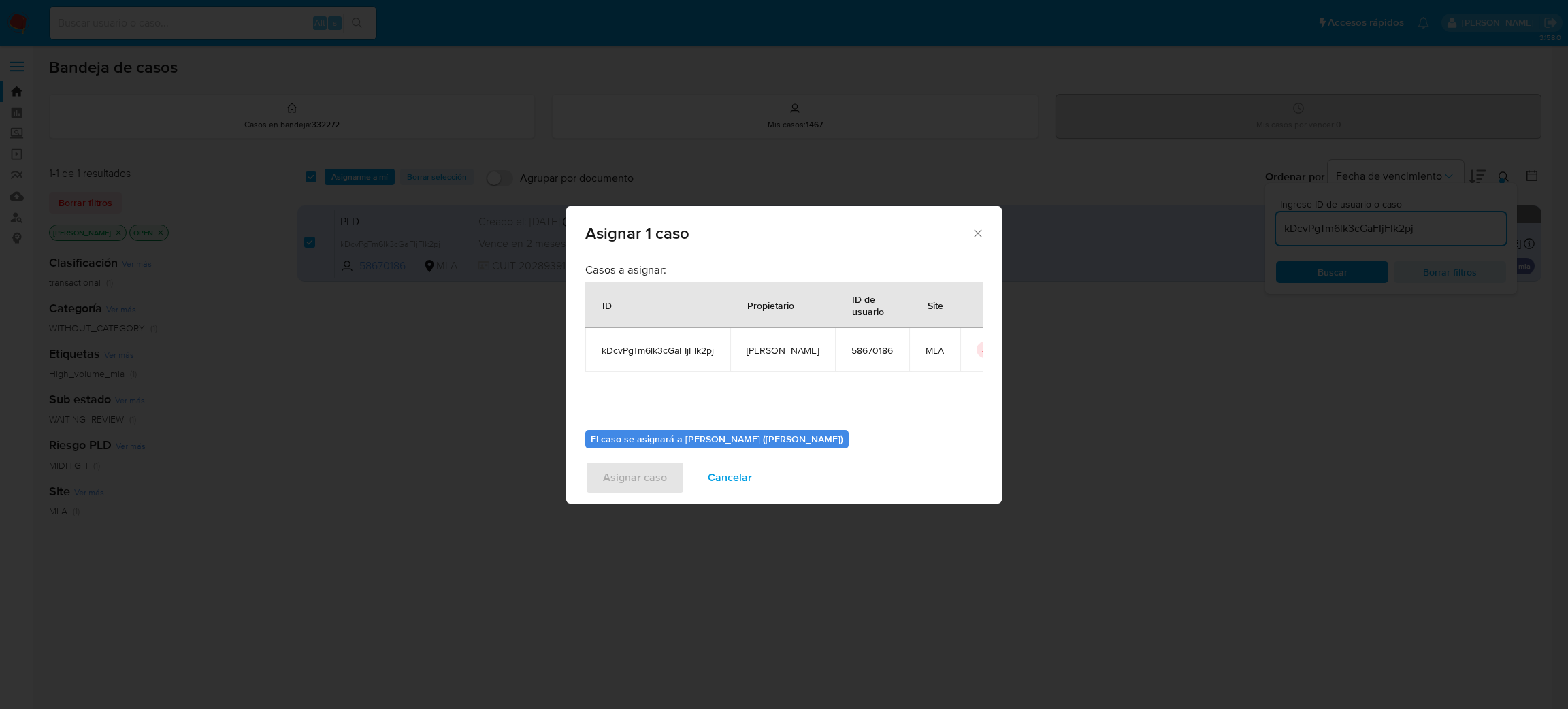
click at [753, 349] on span "[PERSON_NAME]" at bounding box center [782, 350] width 72 height 12
copy span "[PERSON_NAME]"
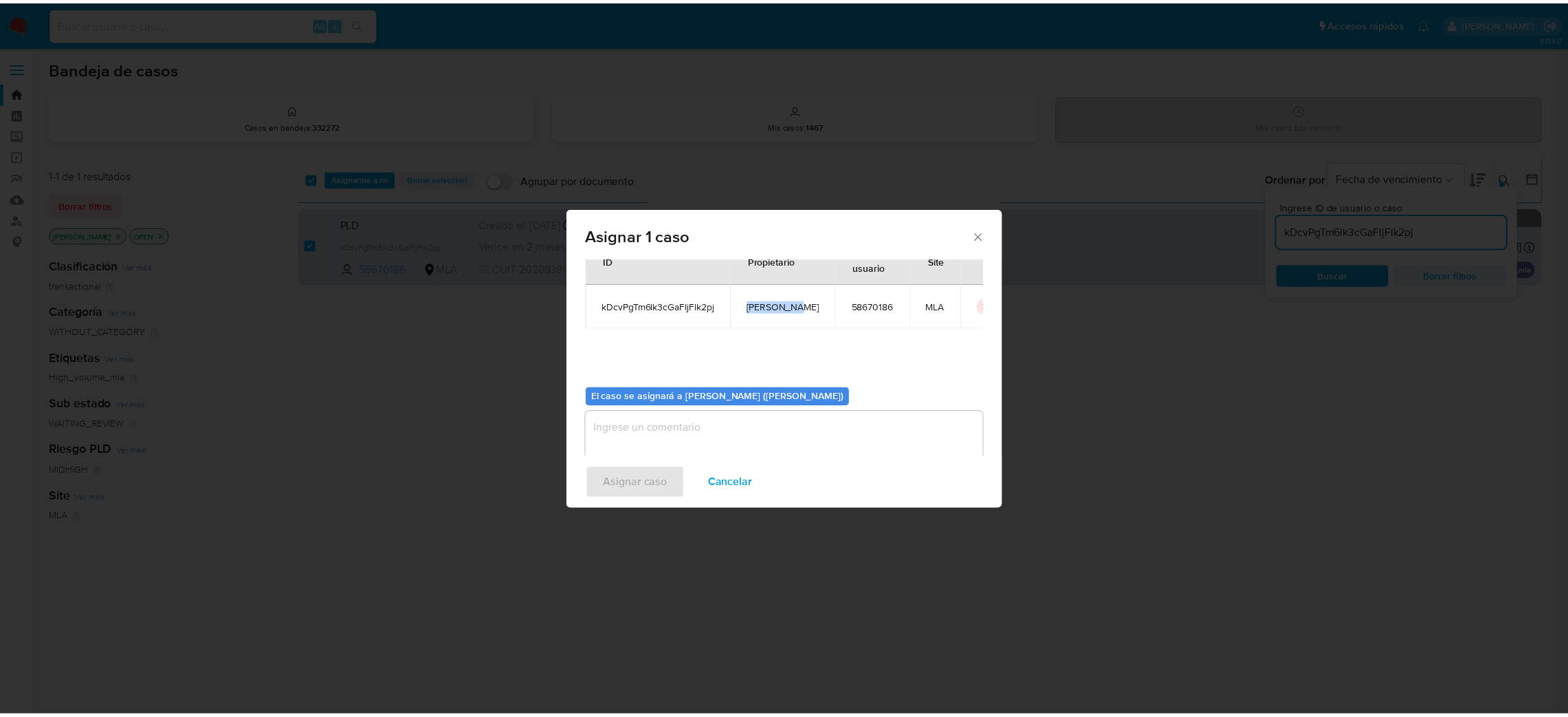
scroll to position [71, 0]
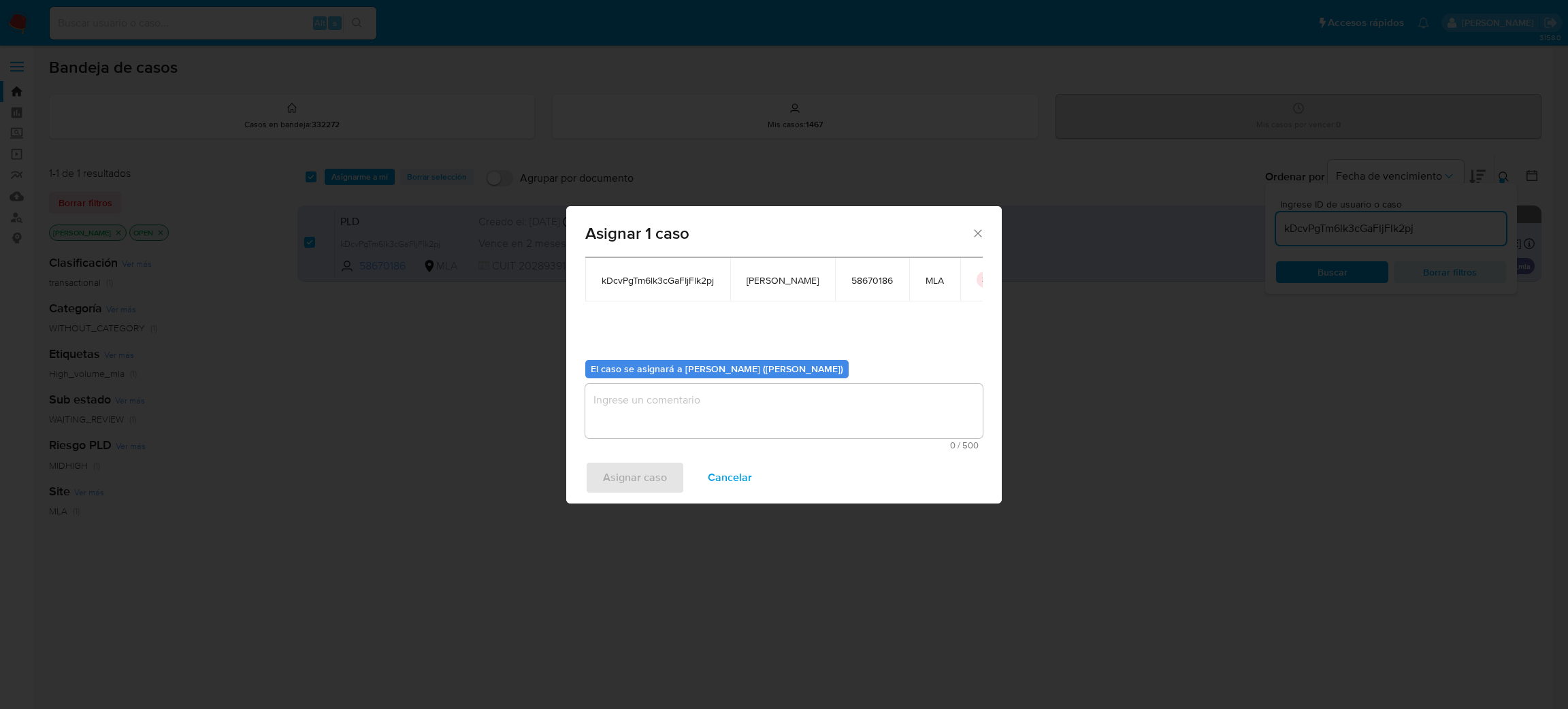
click at [692, 407] on textarea "assign-modal" at bounding box center [783, 410] width 397 height 54
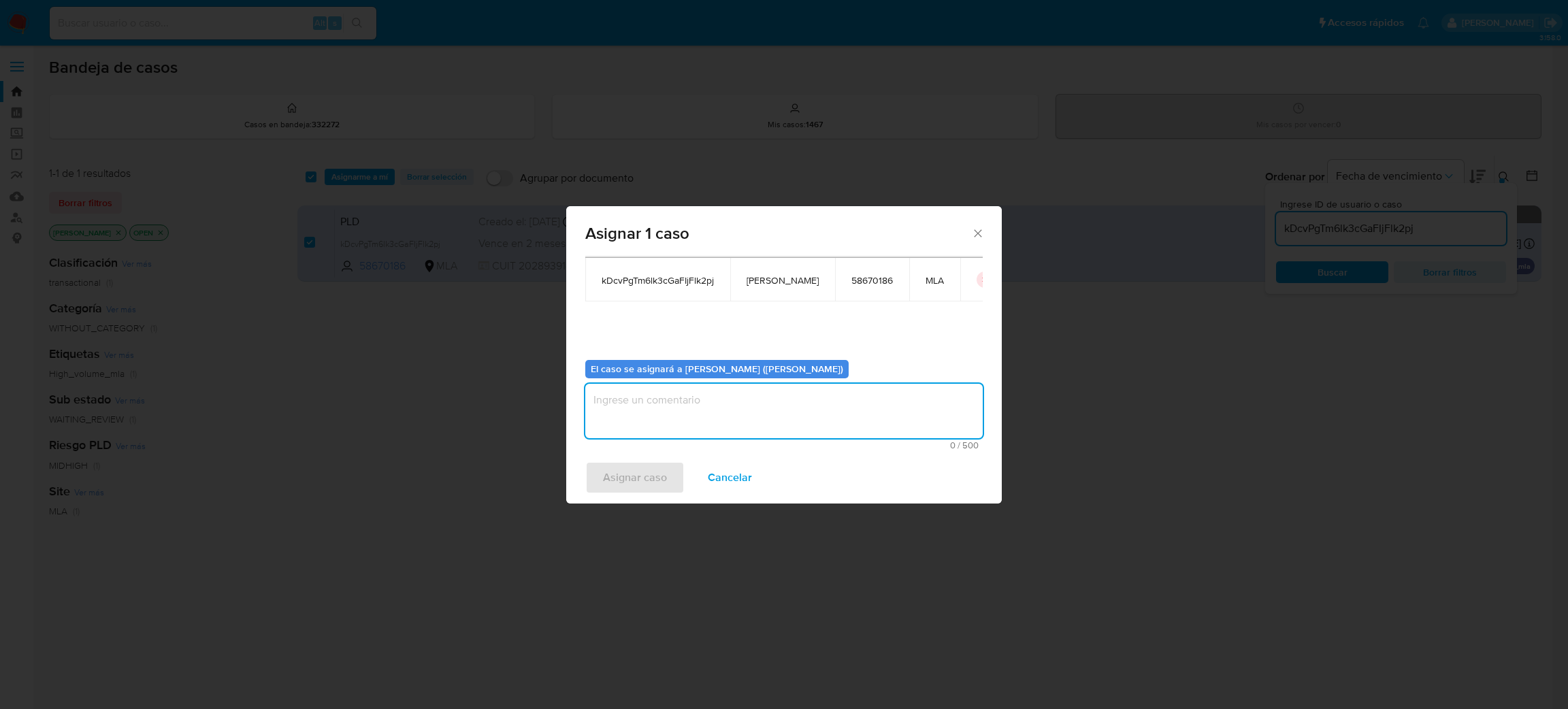
paste textarea "[PERSON_NAME]"
type textarea "[PERSON_NAME]"
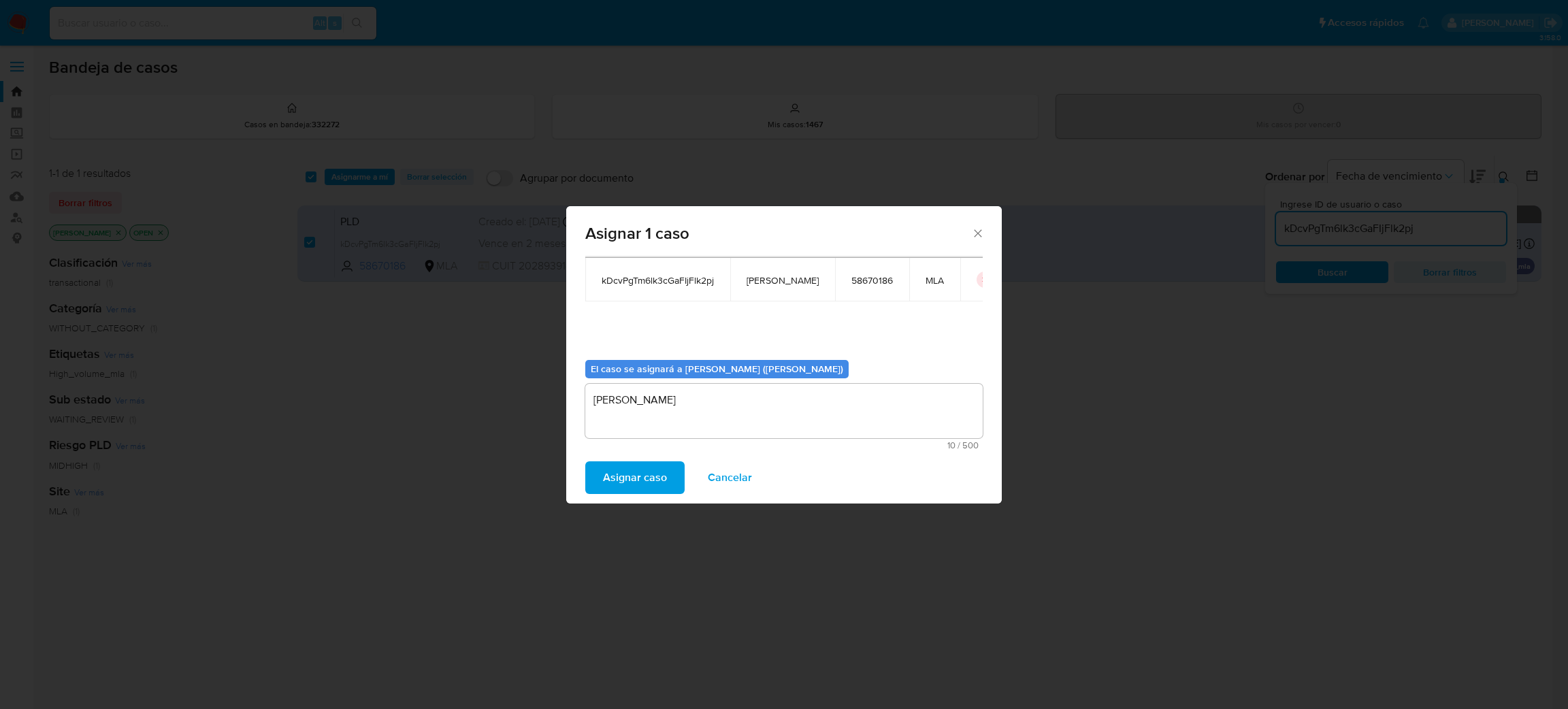
click at [611, 475] on span "Asignar caso" at bounding box center [635, 478] width 64 height 30
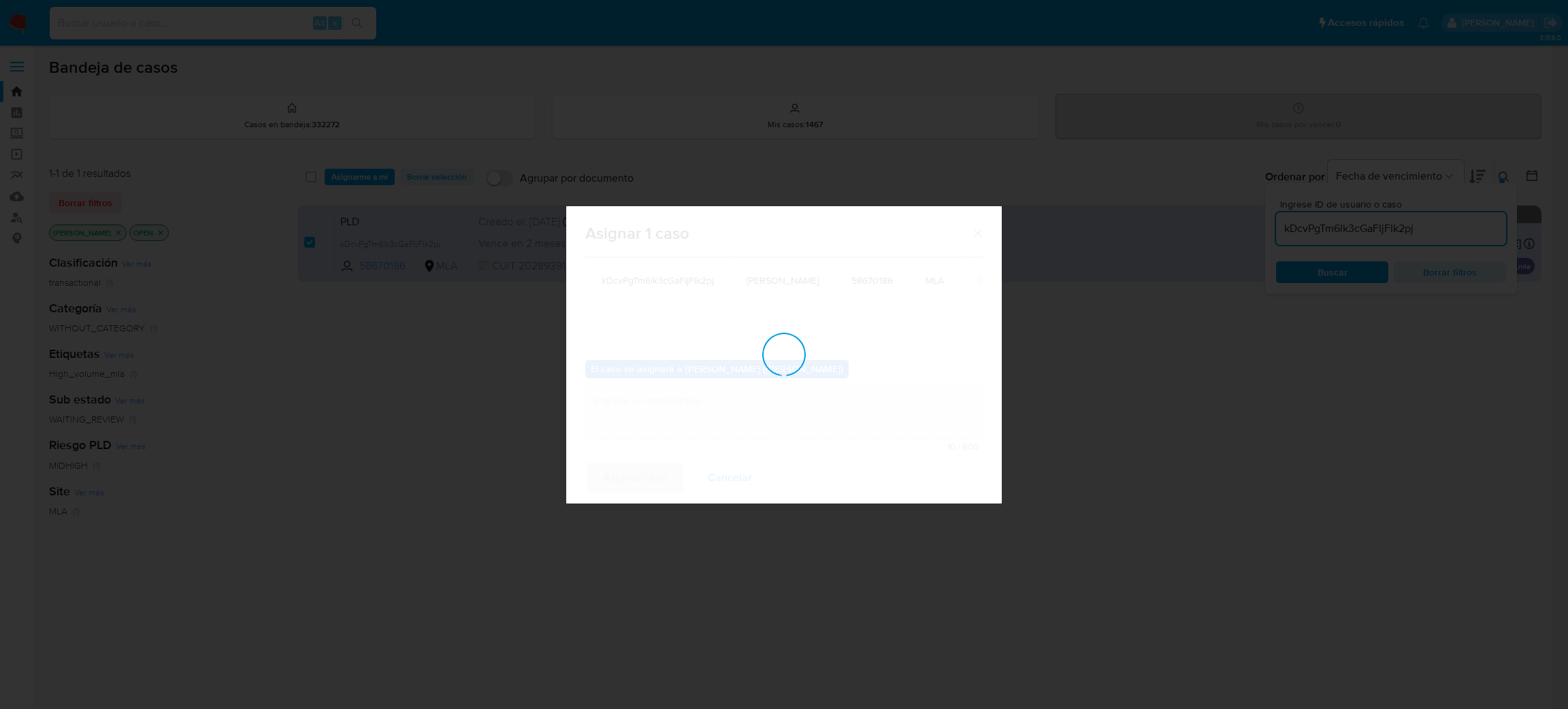
checkbox input "false"
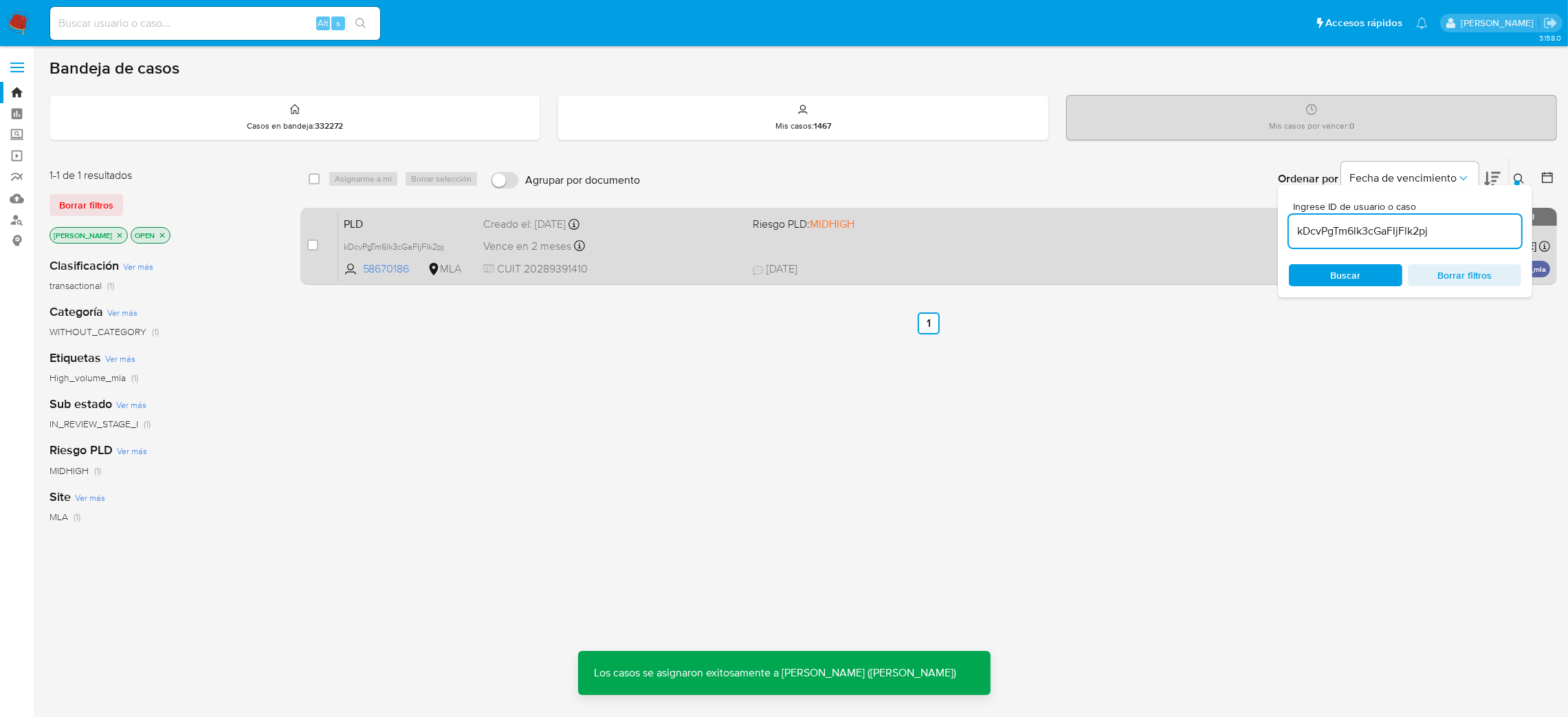
click at [492, 227] on div "Creado el: 12/08/2025 Creado el: 12/08/2025 12:17:10" at bounding box center [612, 224] width 259 height 15
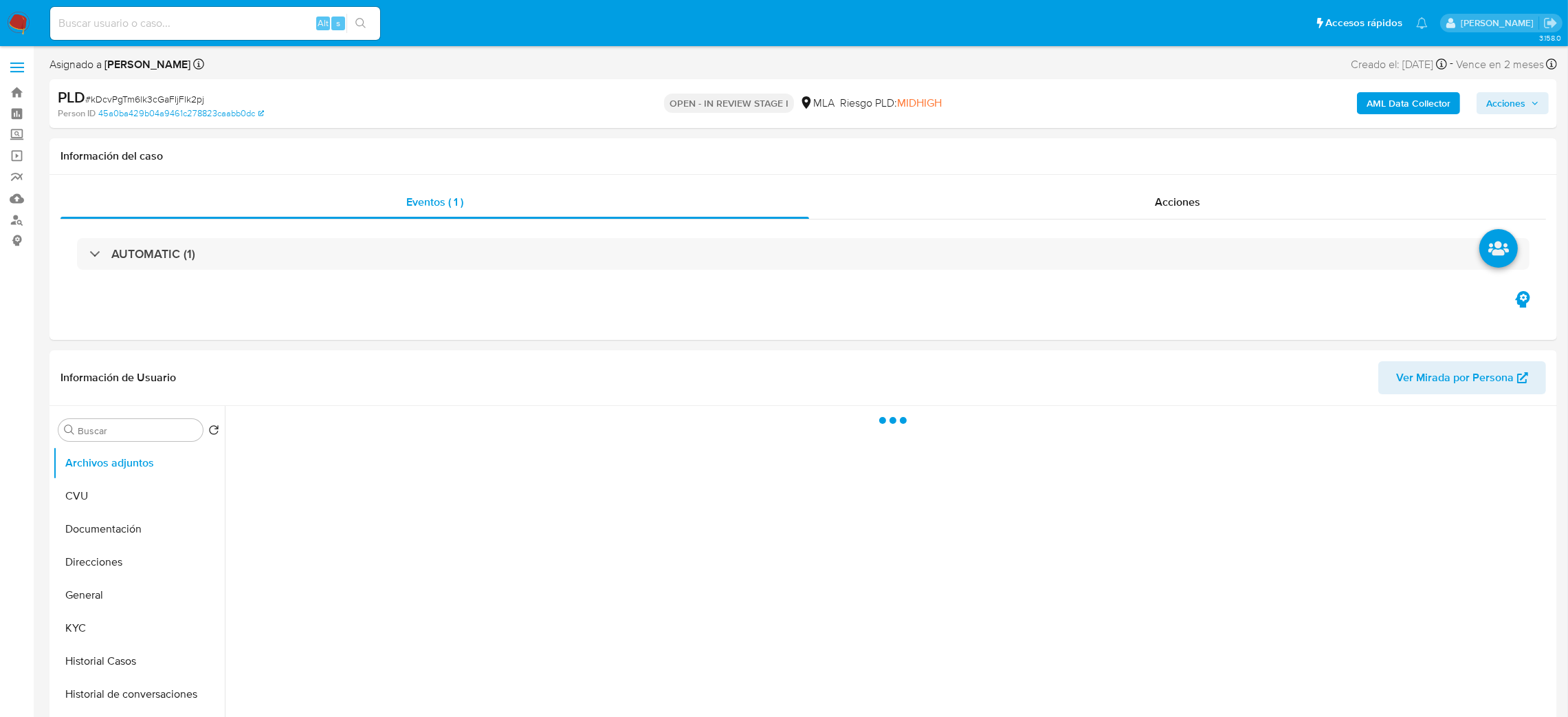
select select "10"
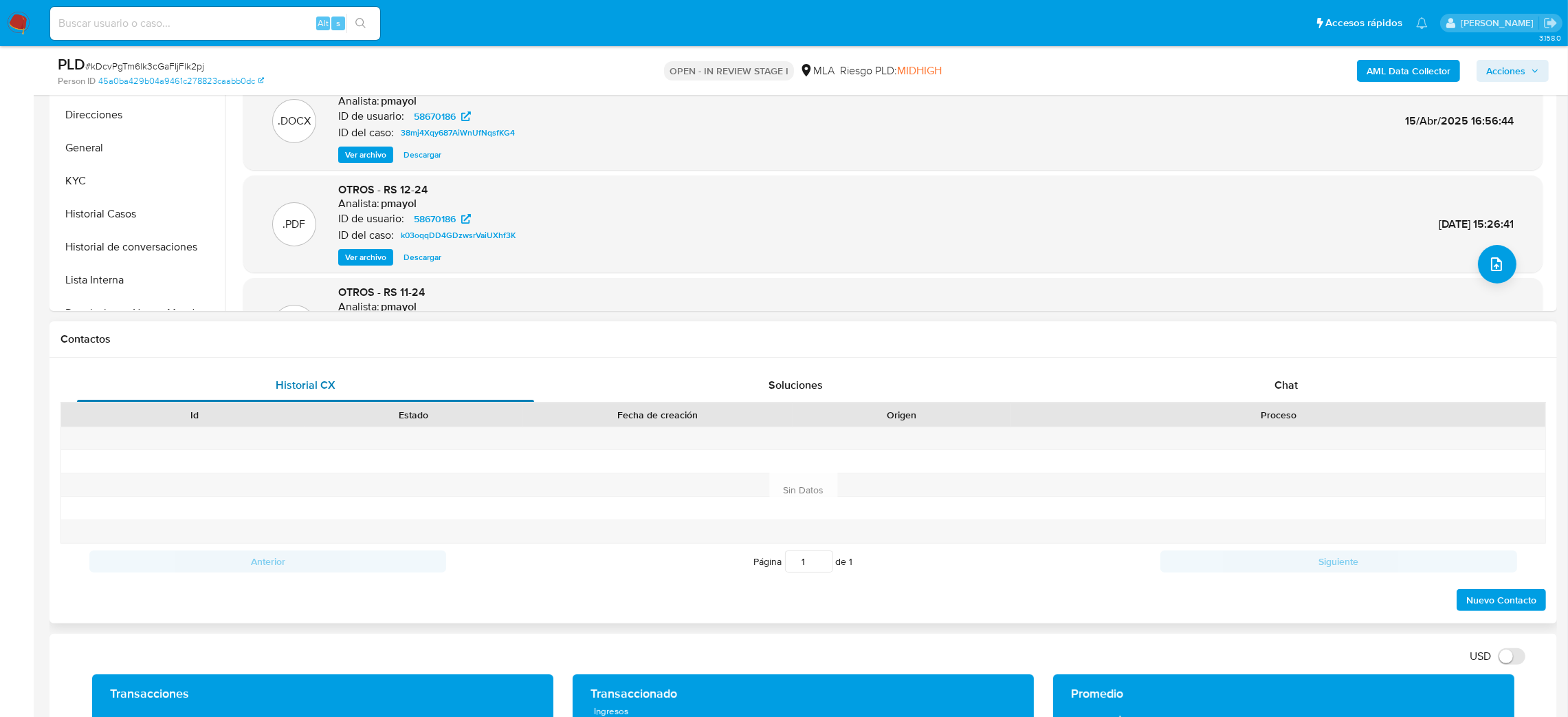
scroll to position [412, 0]
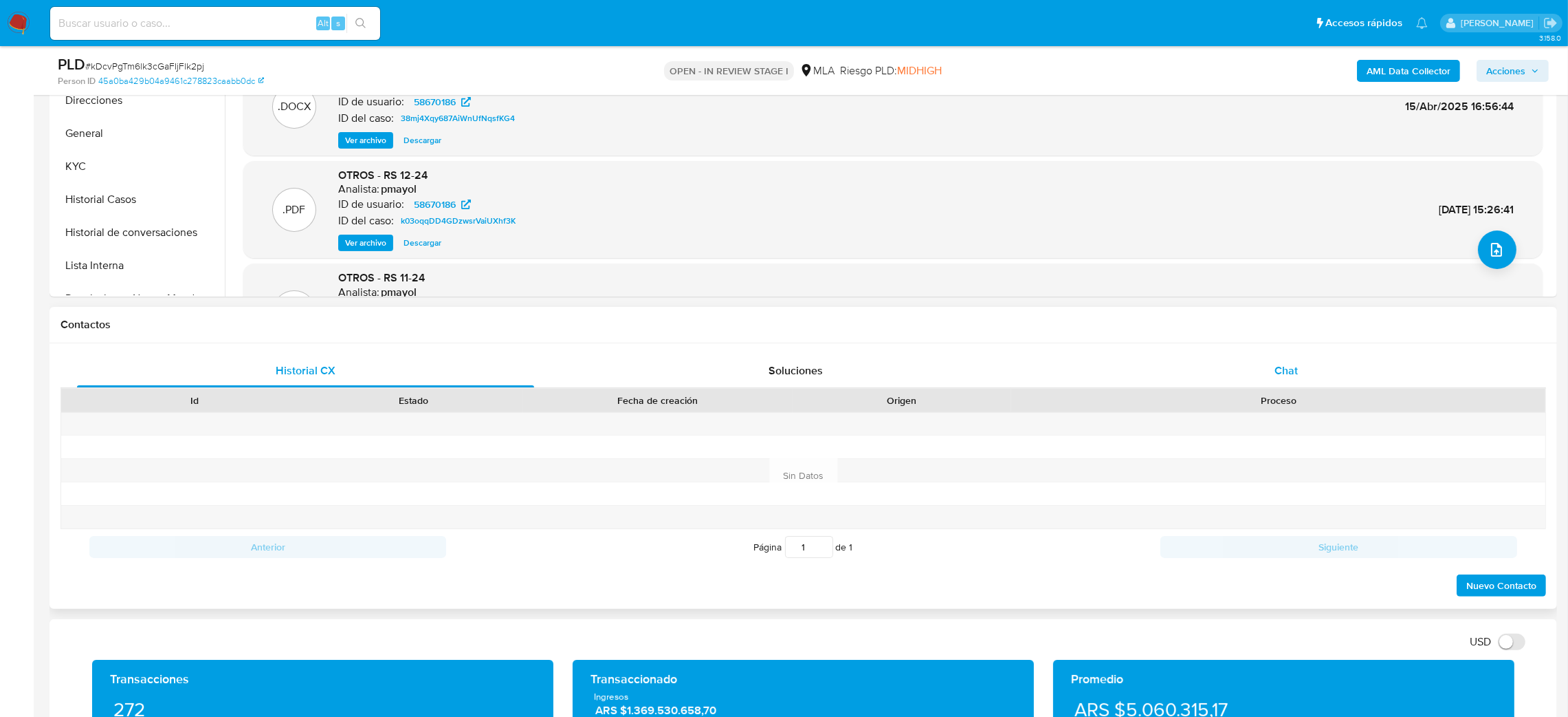
drag, startPoint x: 1325, startPoint y: 371, endPoint x: 1256, endPoint y: 386, distance: 70.6
click at [1325, 371] on div "Chat" at bounding box center [1286, 370] width 457 height 33
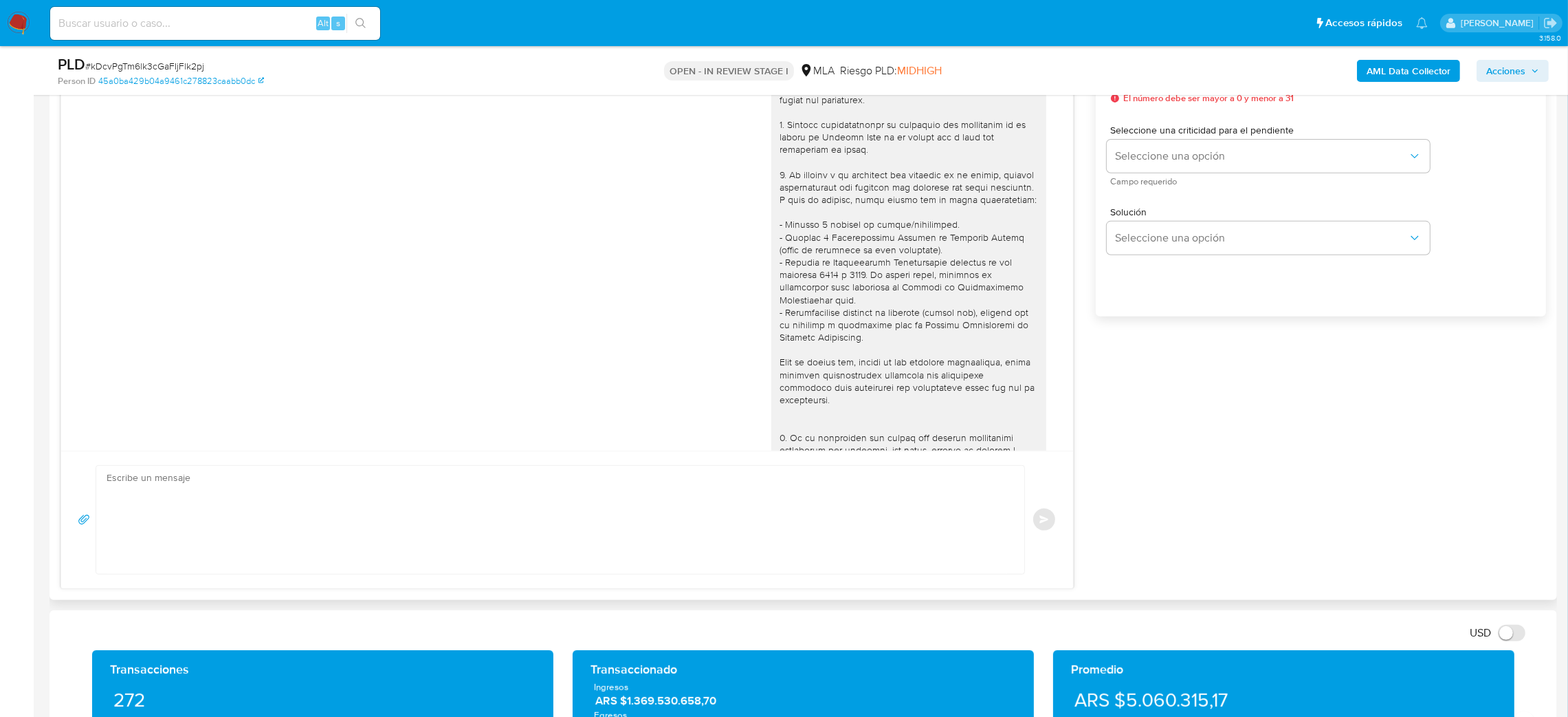
scroll to position [1768, 0]
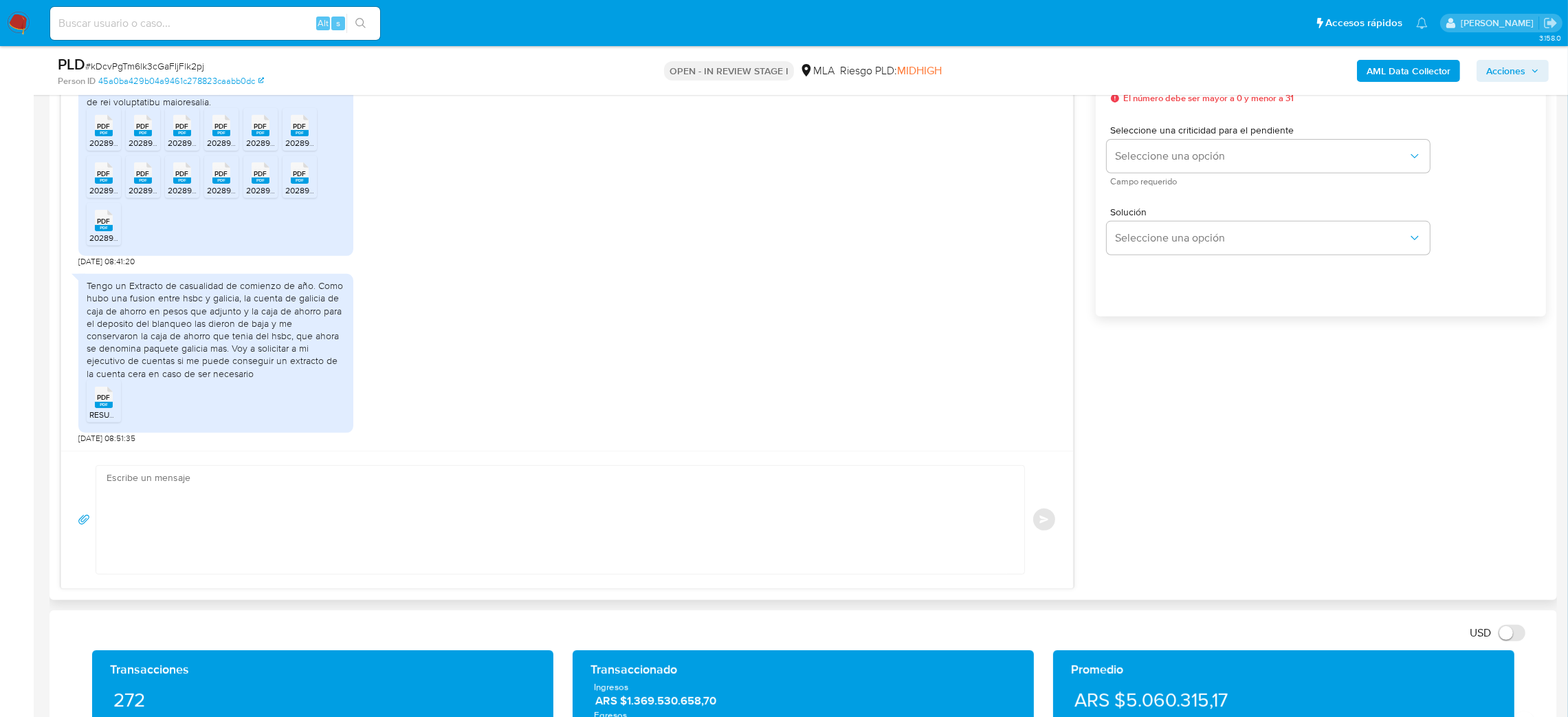
click at [208, 477] on textarea at bounding box center [557, 519] width 901 height 108
paste textarea "Hola, ¡Muchas gracias por tu respuesta! Confirmamos la recepción de la document…"
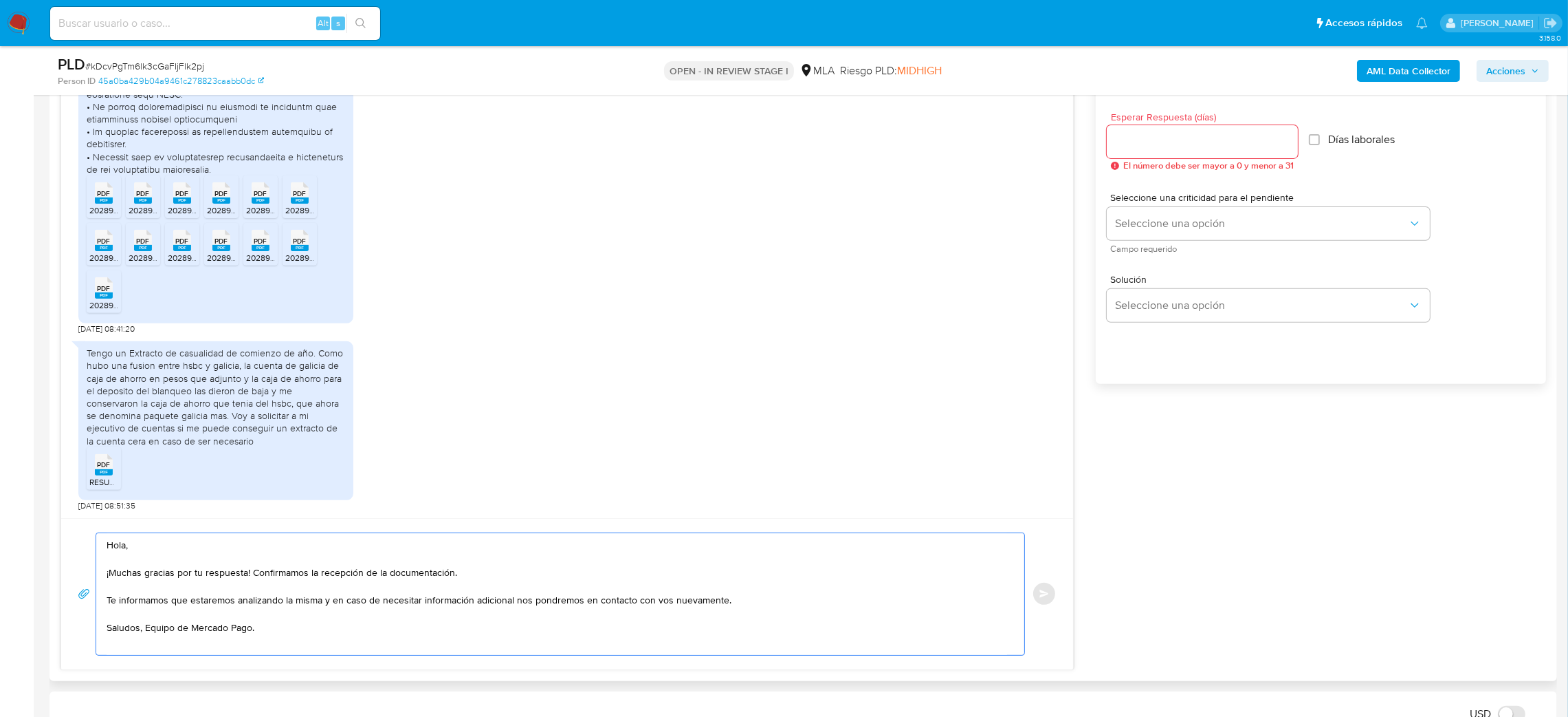
scroll to position [722, 0]
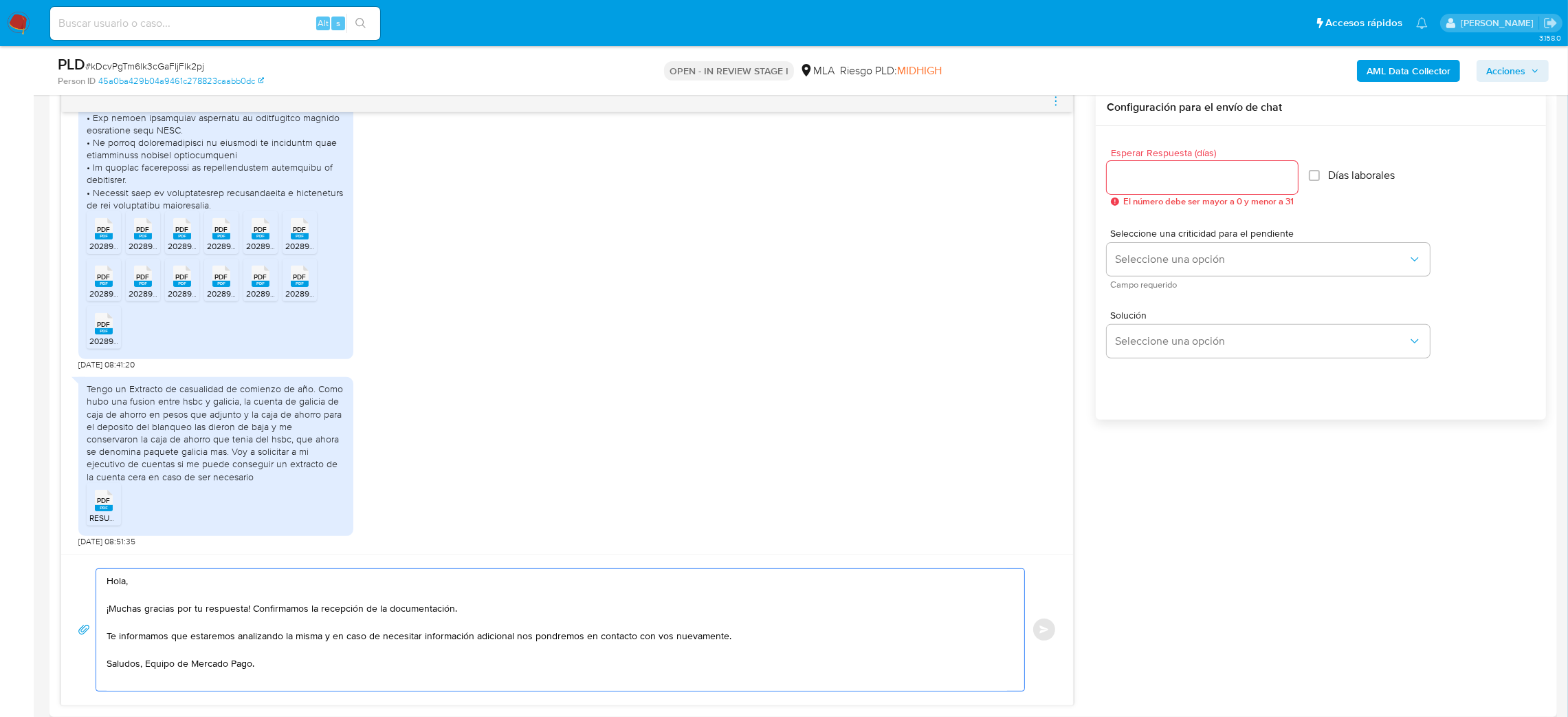
type textarea "Hola, ¡Muchas gracias por tu respuesta! Confirmamos la recepción de la document…"
click at [1165, 172] on input "Esperar Respuesta (días)" at bounding box center [1202, 178] width 191 height 18
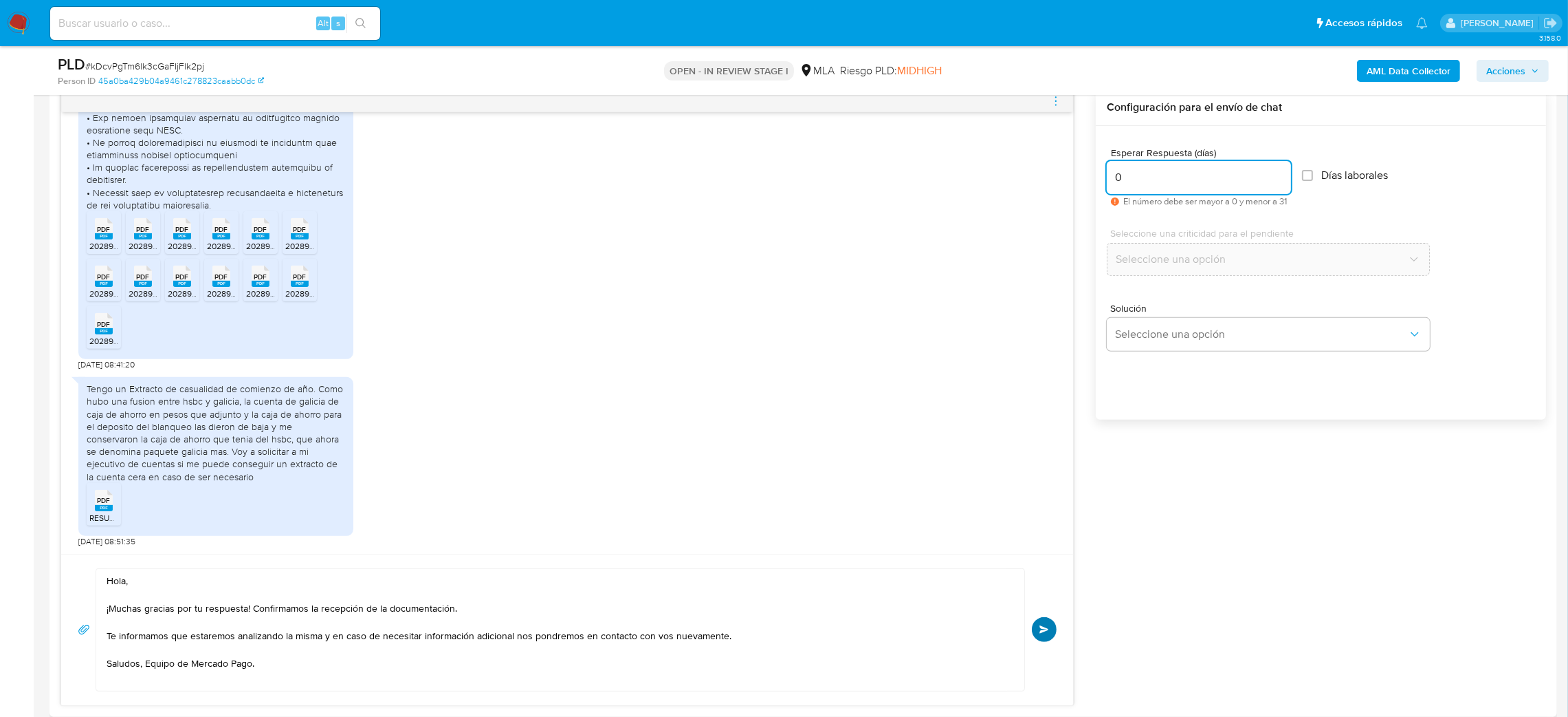
type input "0"
click at [1053, 638] on button "Enviar" at bounding box center [1044, 630] width 25 height 25
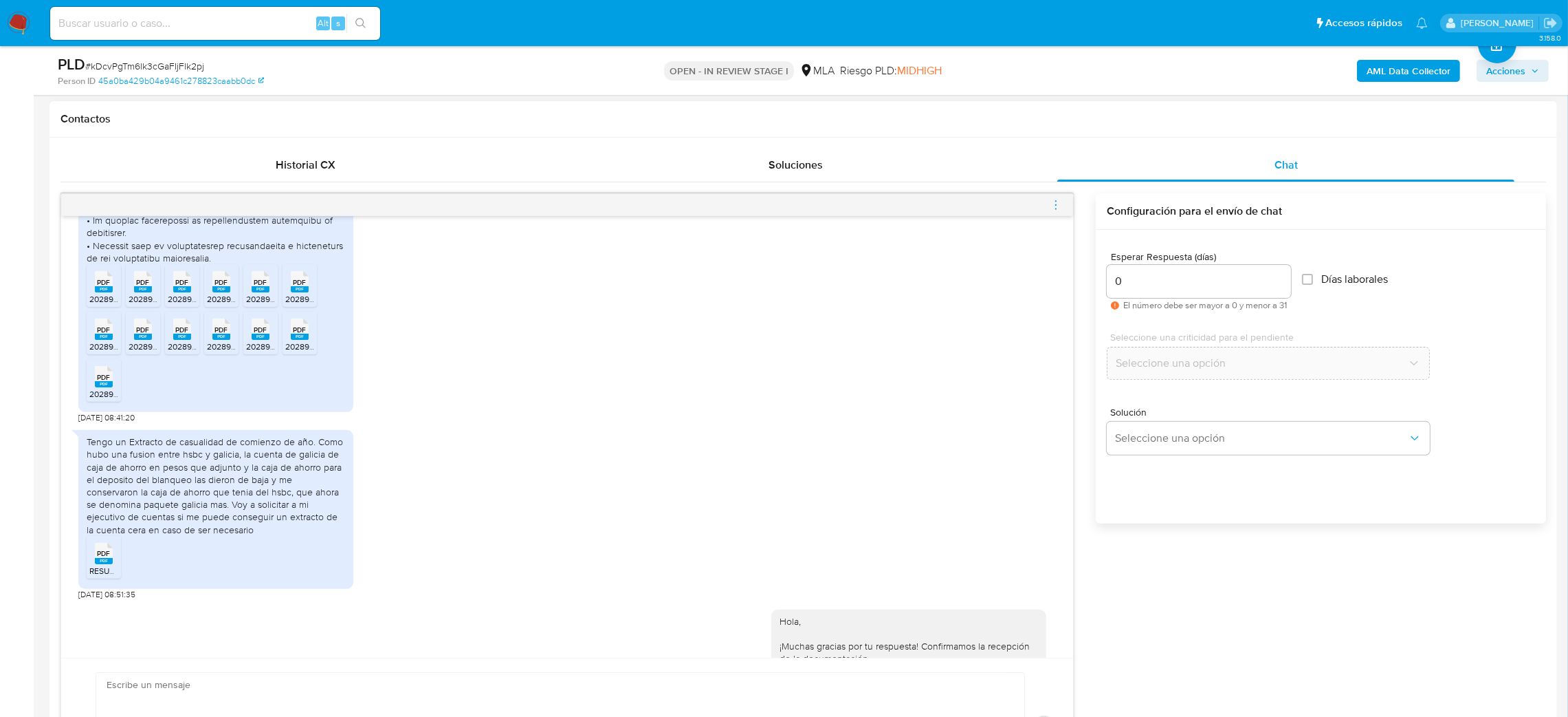
scroll to position [1934, 0]
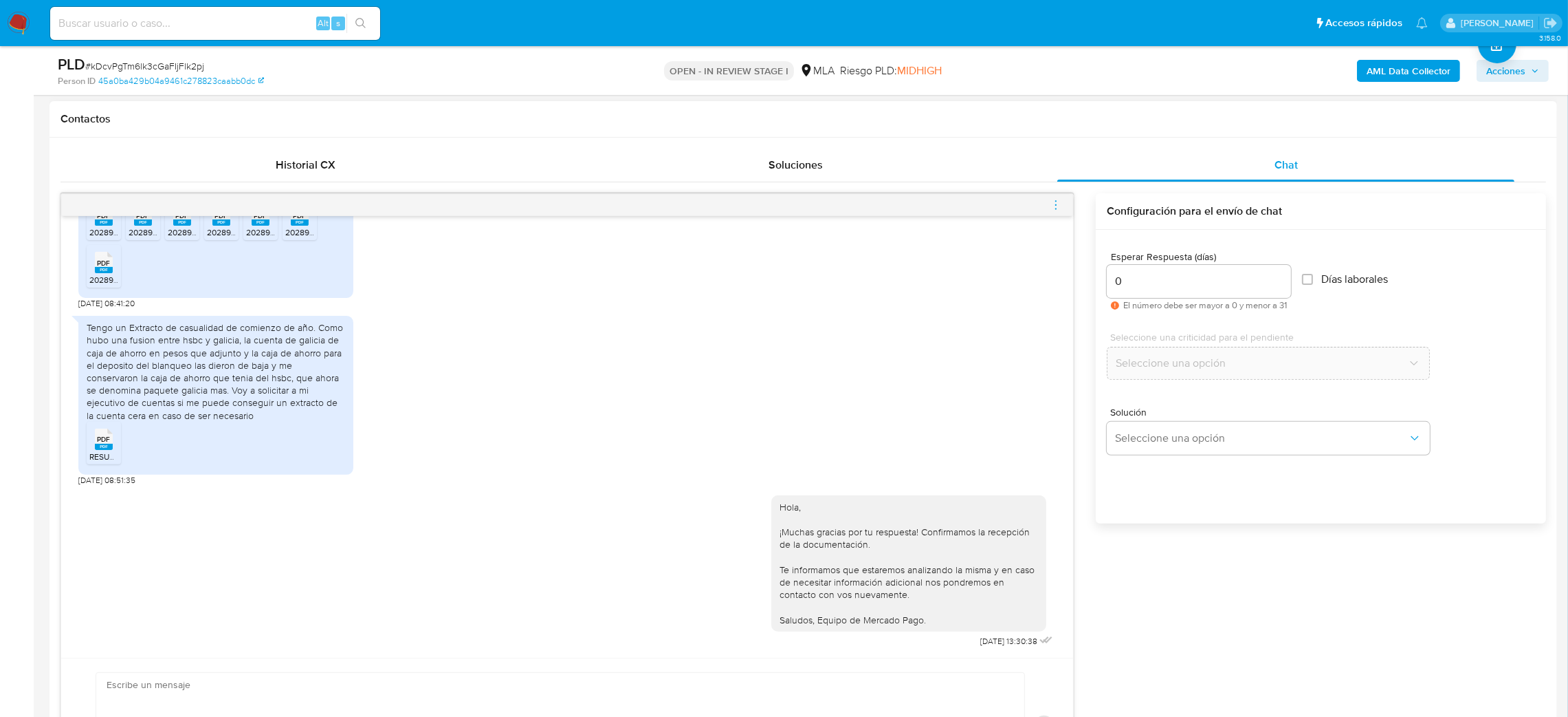
click at [1054, 199] on icon "menu-action" at bounding box center [1056, 205] width 13 height 13
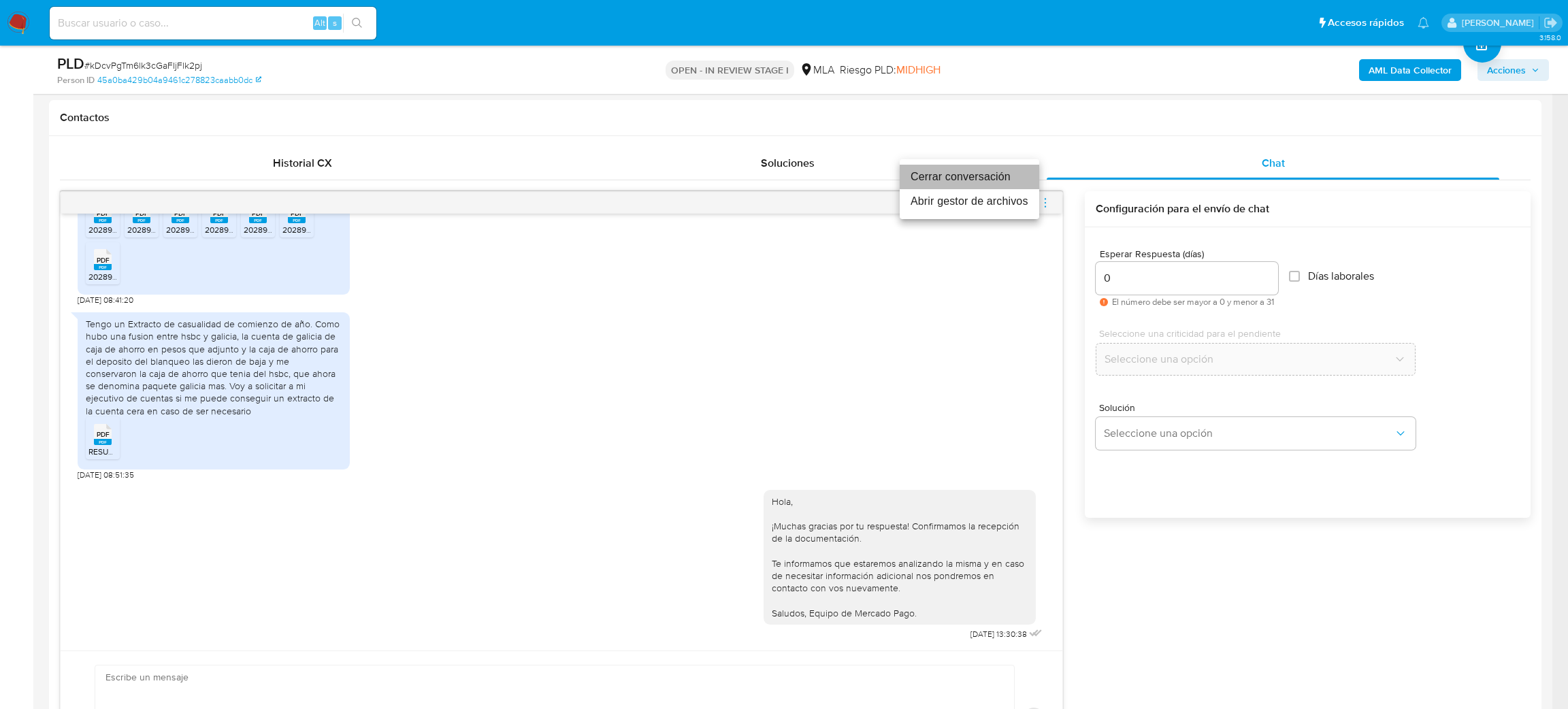
click at [958, 181] on li "Cerrar conversación" at bounding box center [969, 177] width 140 height 25
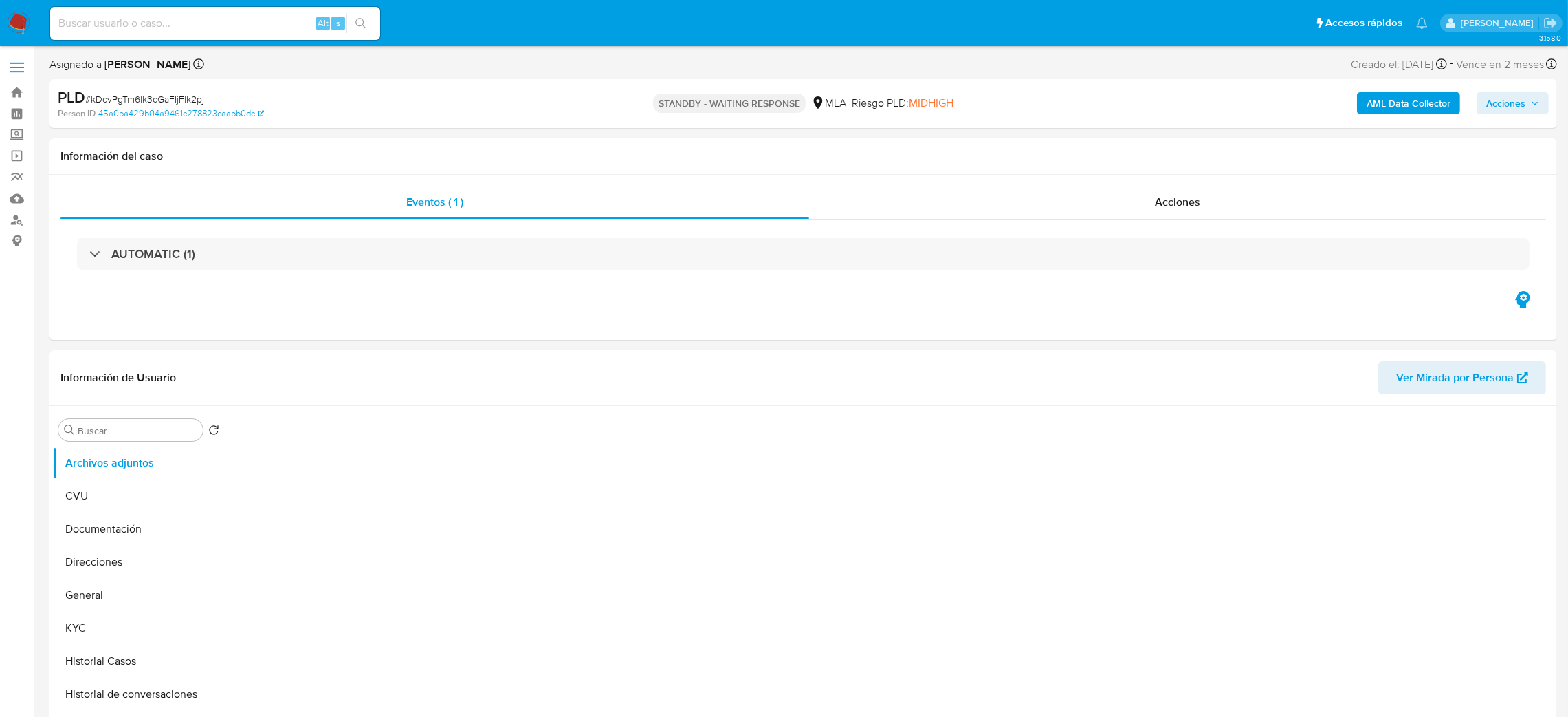
select select "10"
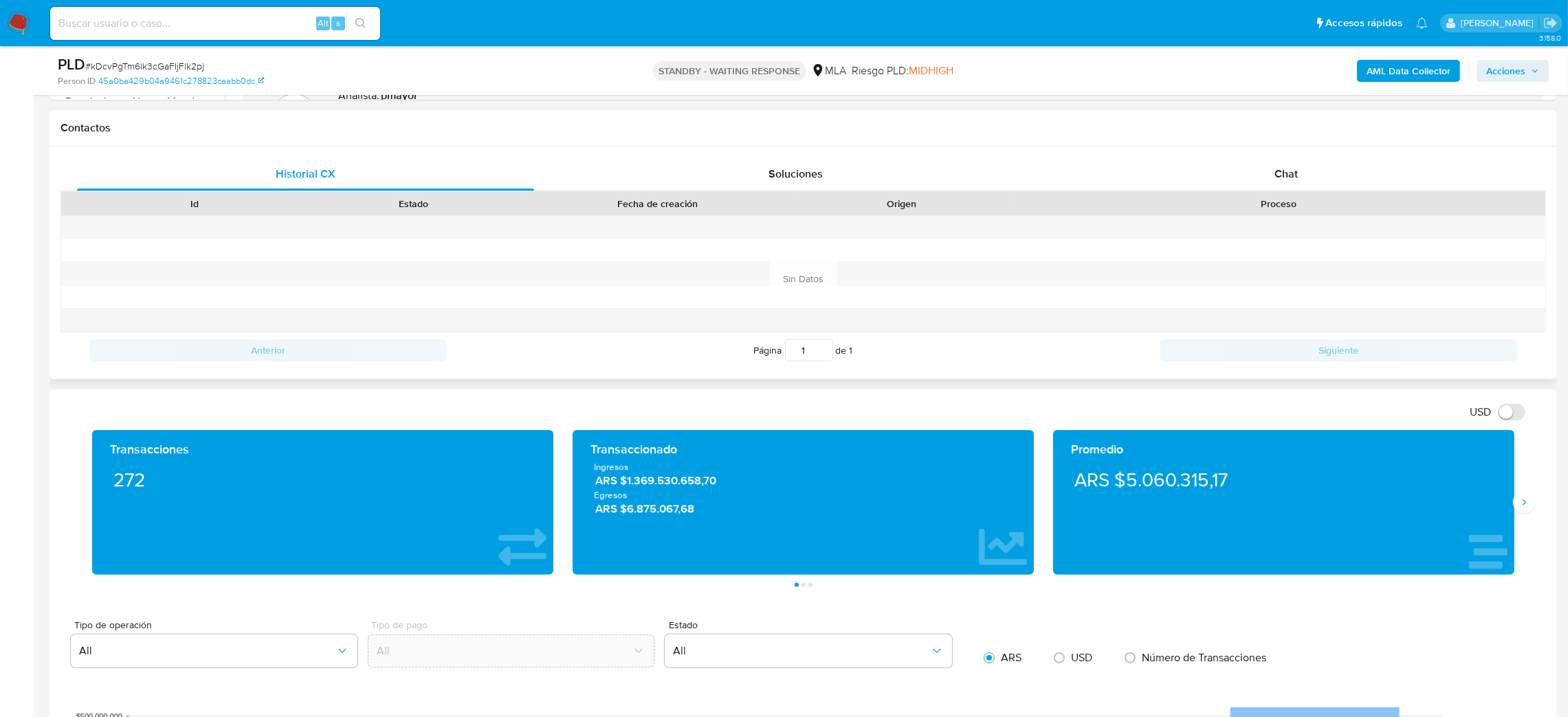
scroll to position [618, 0]
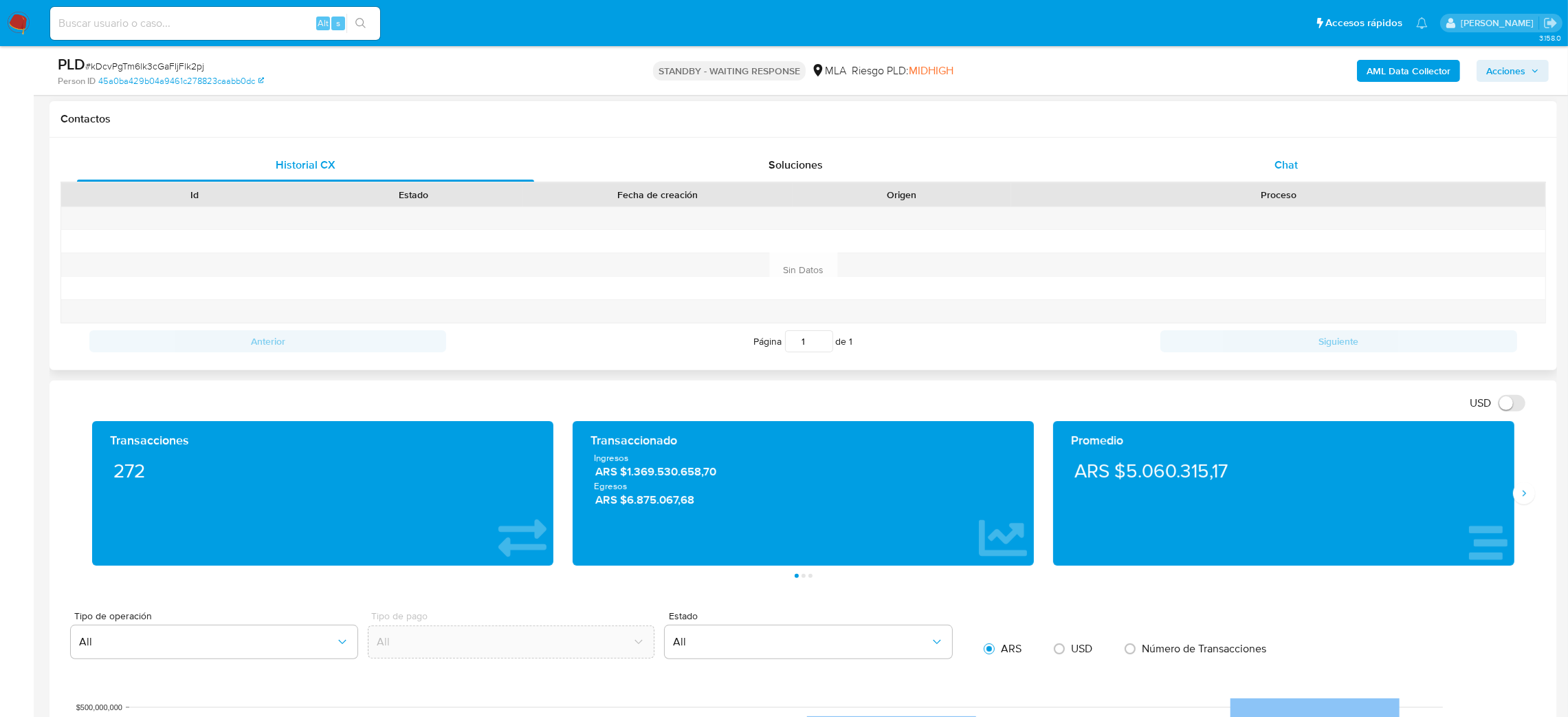
click at [1297, 163] on span "Chat" at bounding box center [1286, 165] width 23 height 16
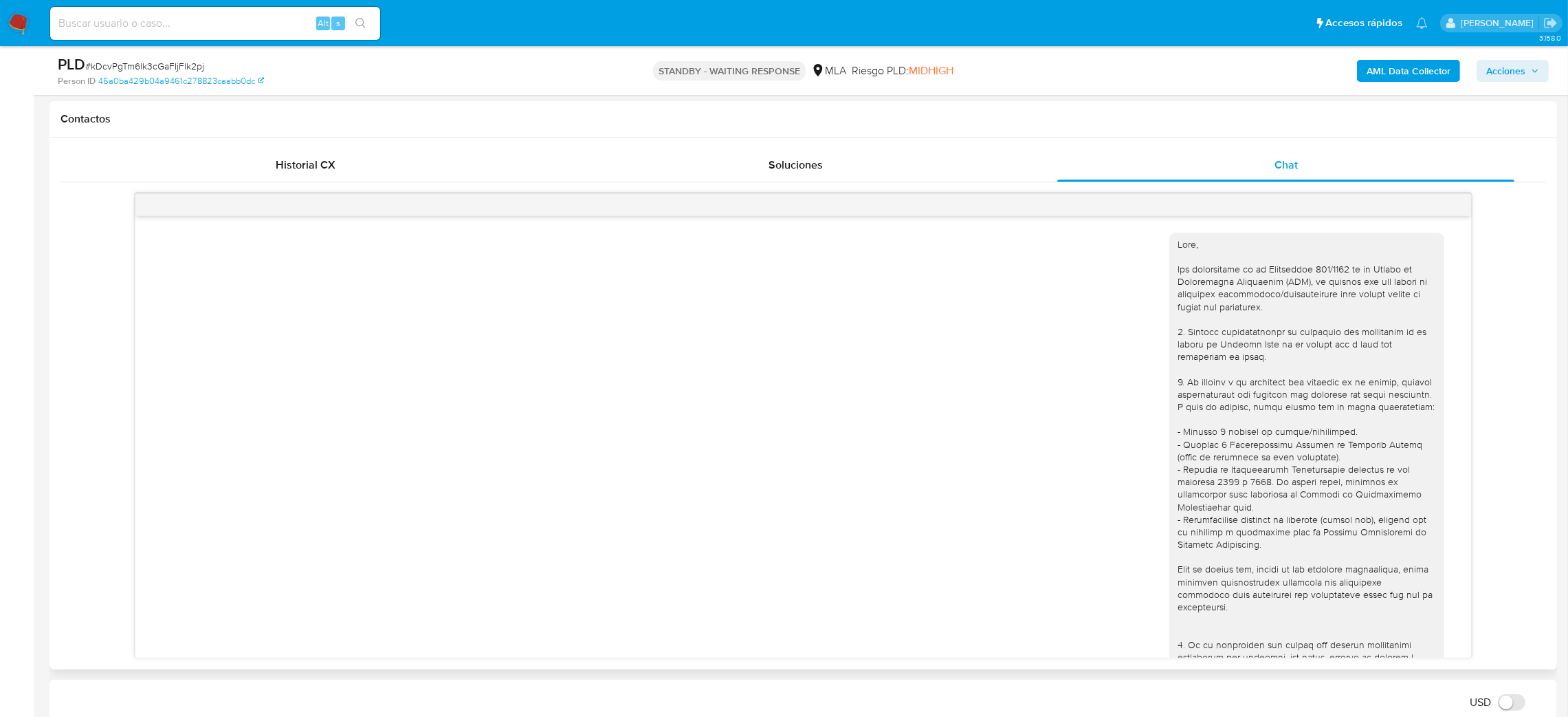
scroll to position [1934, 0]
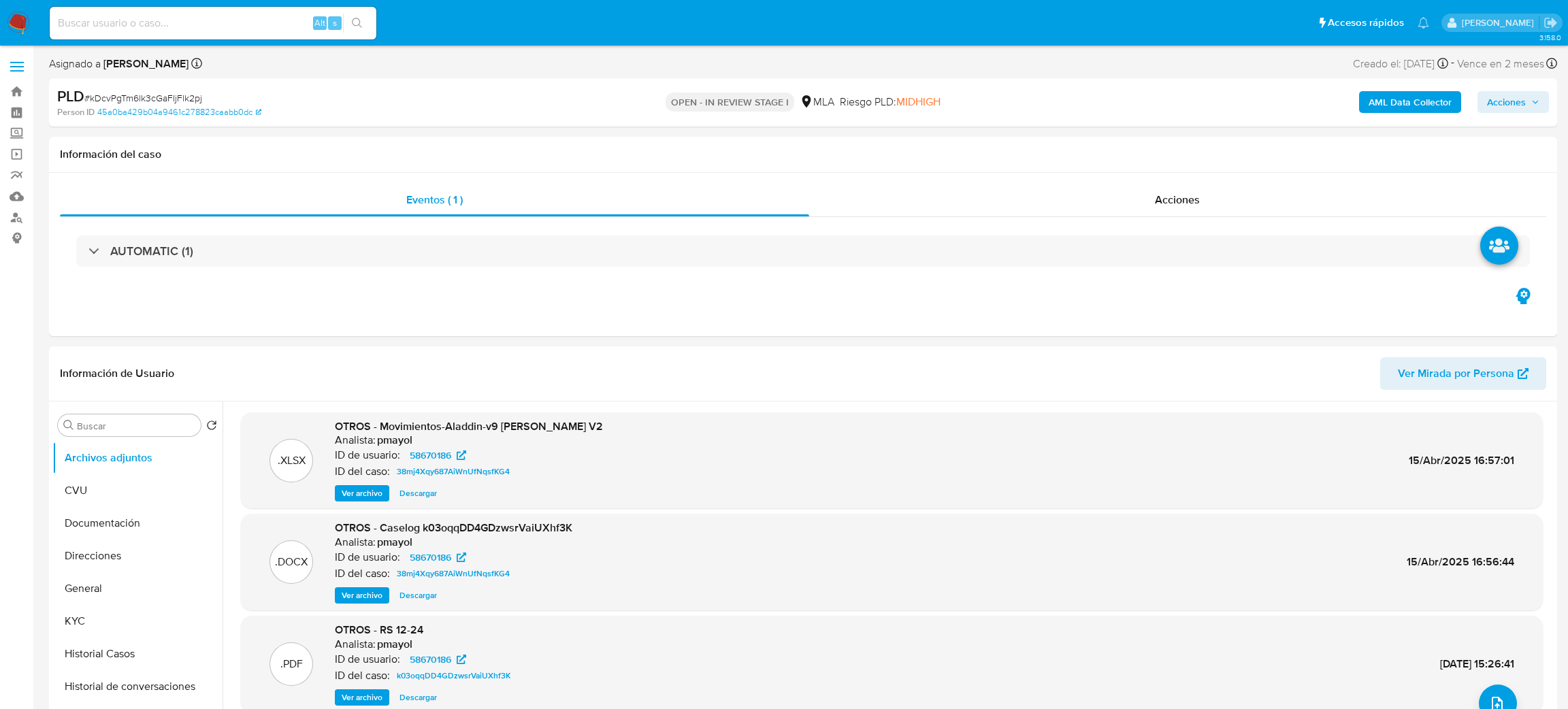
select select "10"
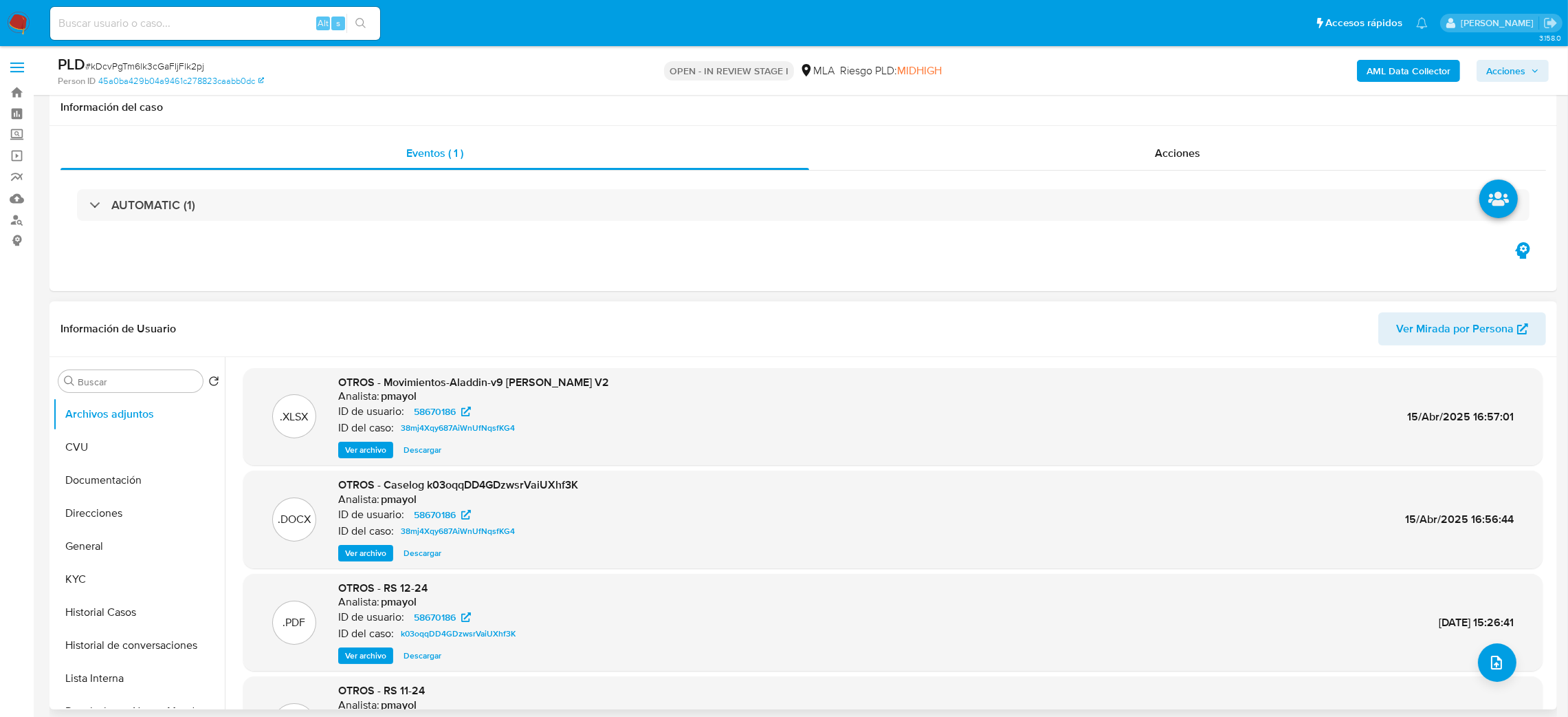
scroll to position [207, 0]
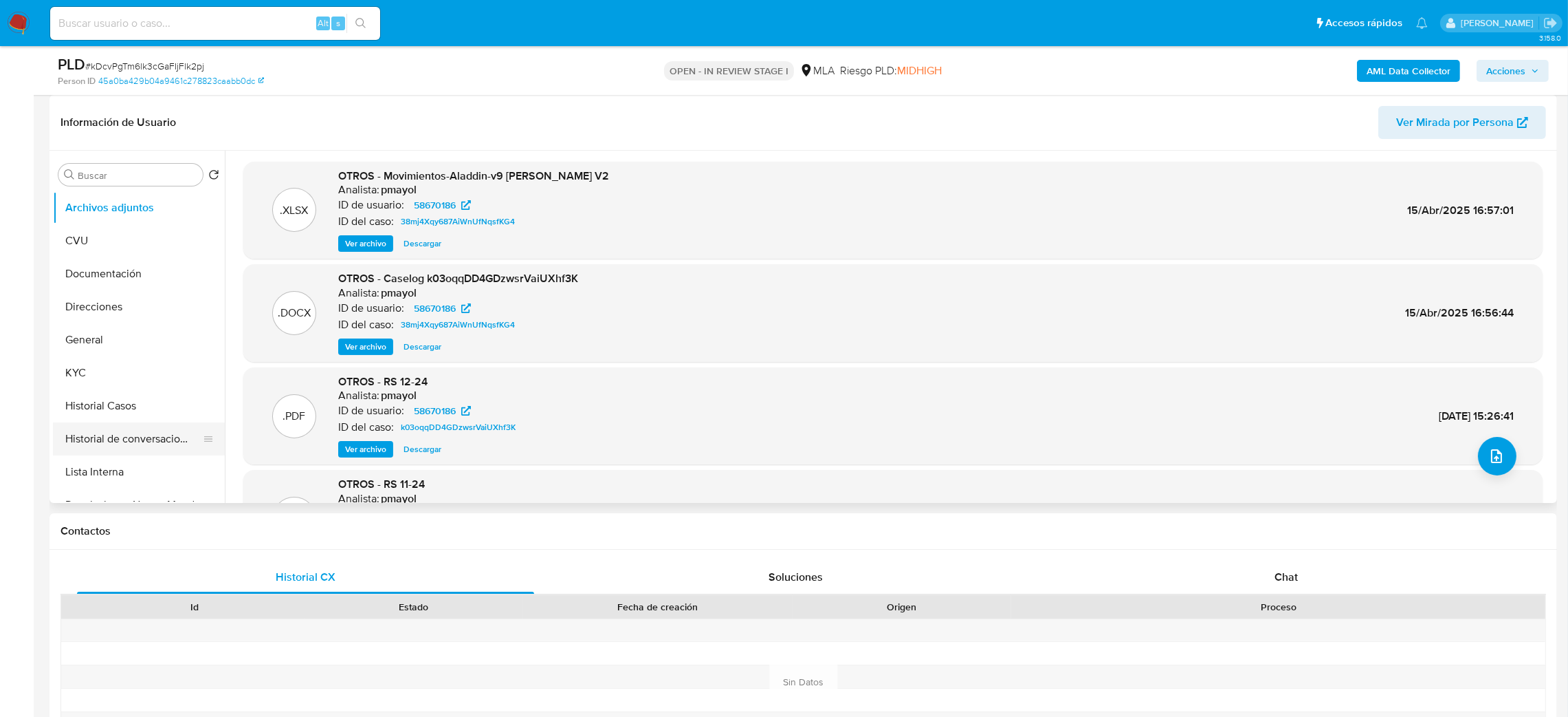
click at [159, 442] on button "Historial de conversaciones" at bounding box center [133, 438] width 161 height 33
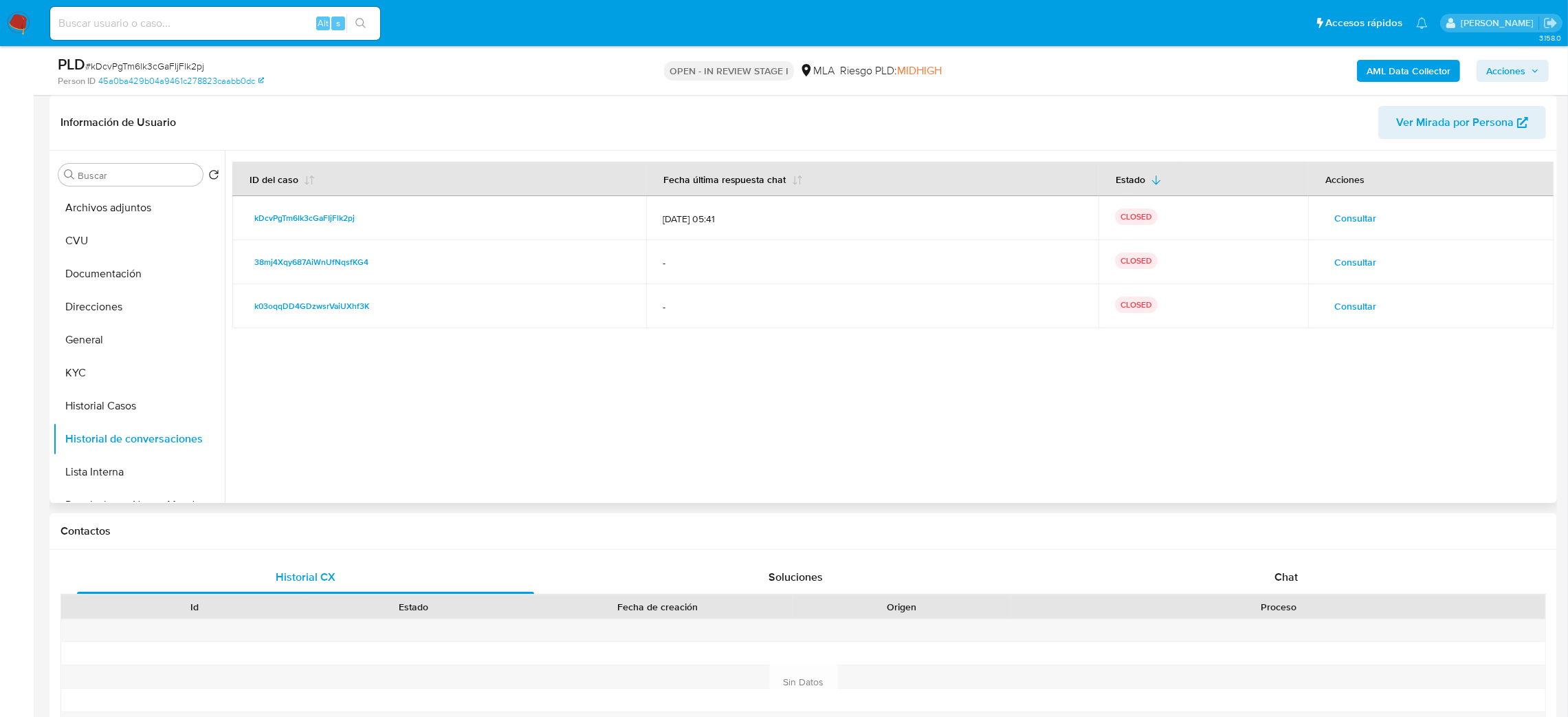
drag, startPoint x: 112, startPoint y: 345, endPoint x: 230, endPoint y: 319, distance: 120.8
click at [112, 345] on button "General" at bounding box center [138, 340] width 172 height 33
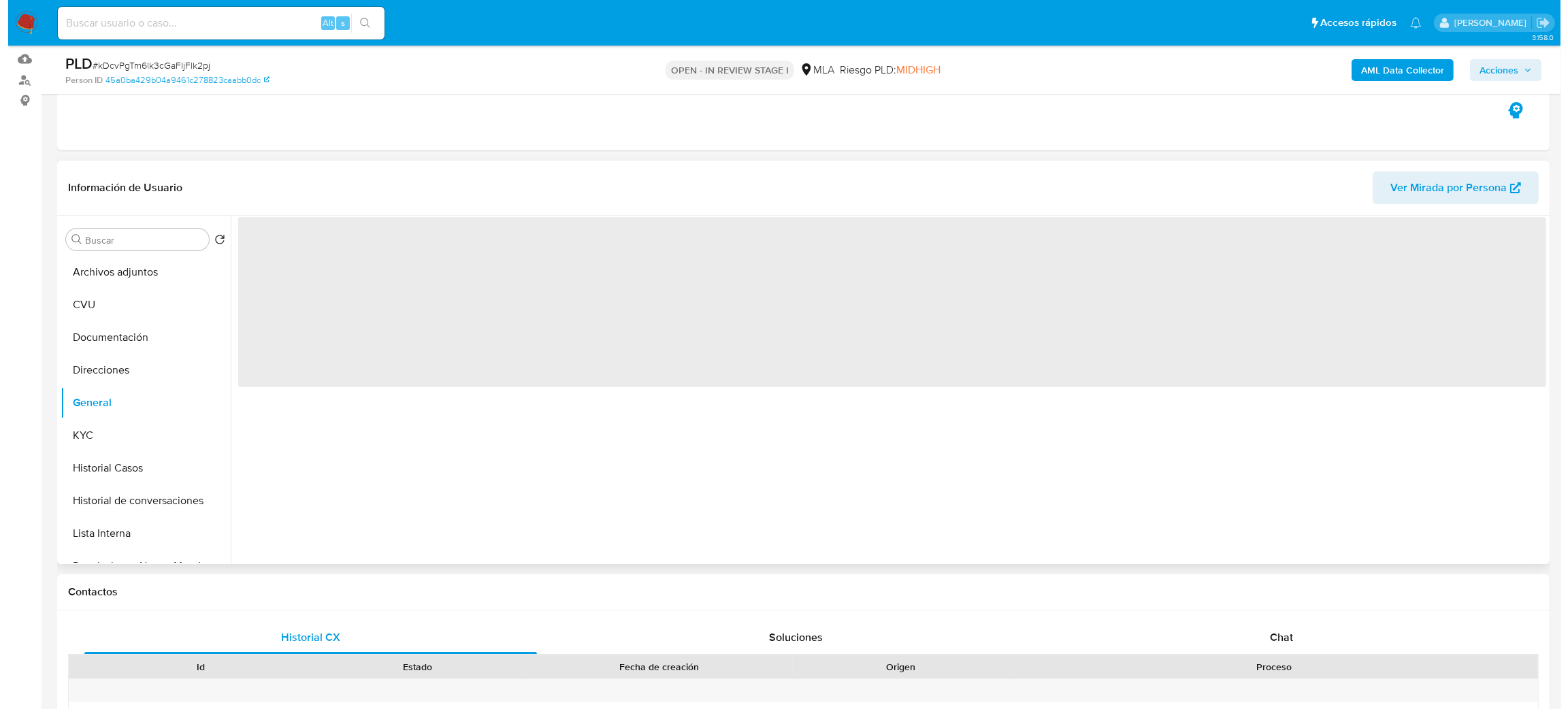
scroll to position [102, 0]
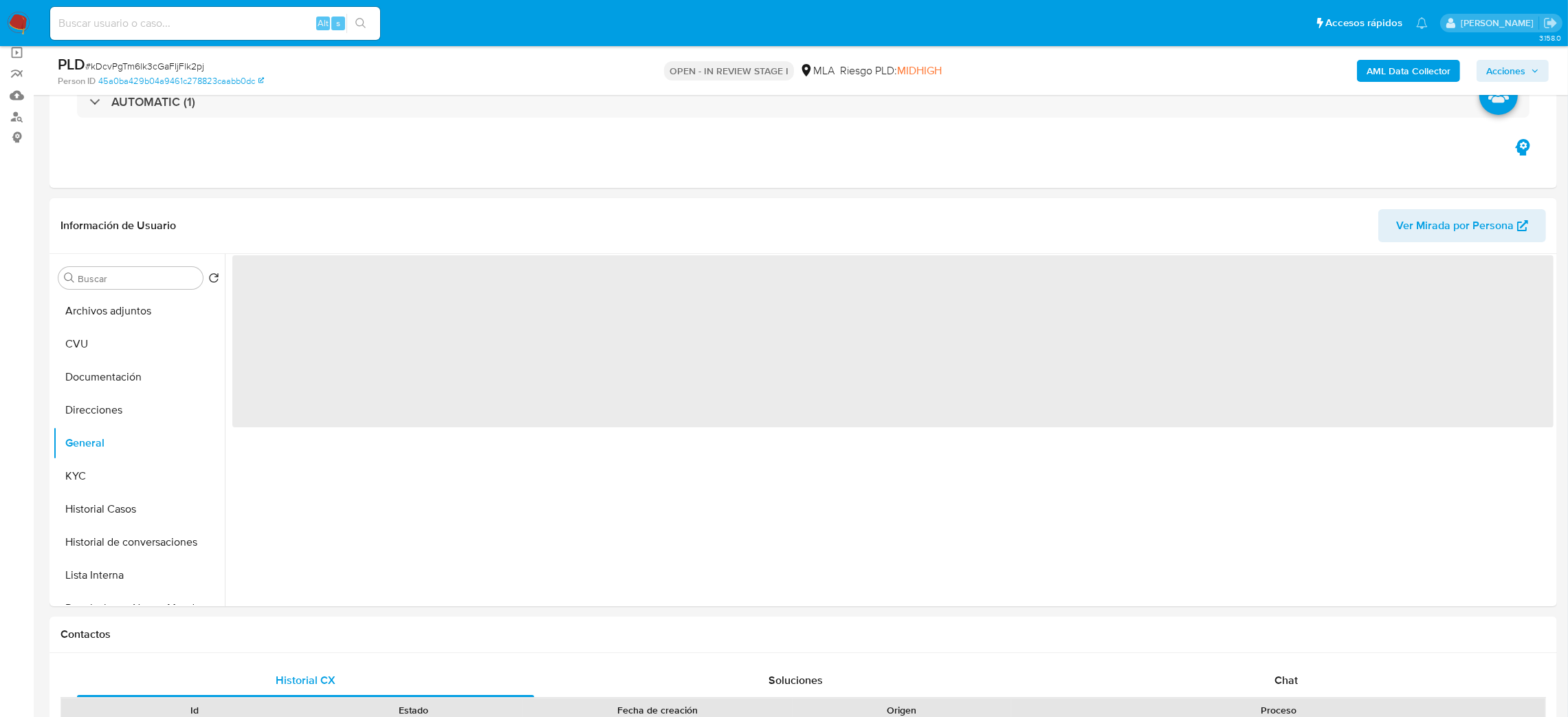
click at [1384, 72] on b "AML Data Collector" at bounding box center [1408, 71] width 84 height 22
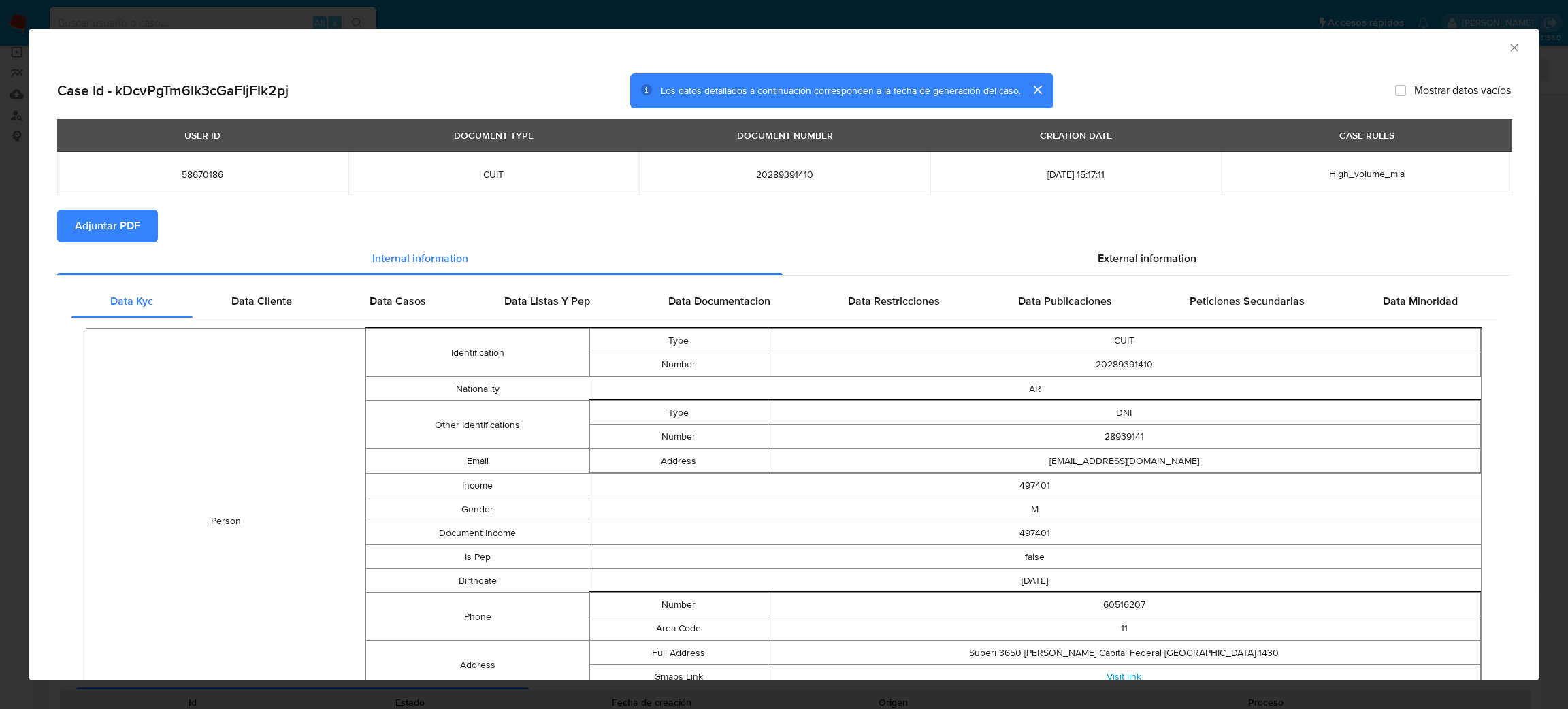
click at [106, 219] on span "Adjuntar PDF" at bounding box center [107, 226] width 65 height 30
click at [1510, 46] on icon "Cerrar ventana" at bounding box center [1514, 47] width 7 height 7
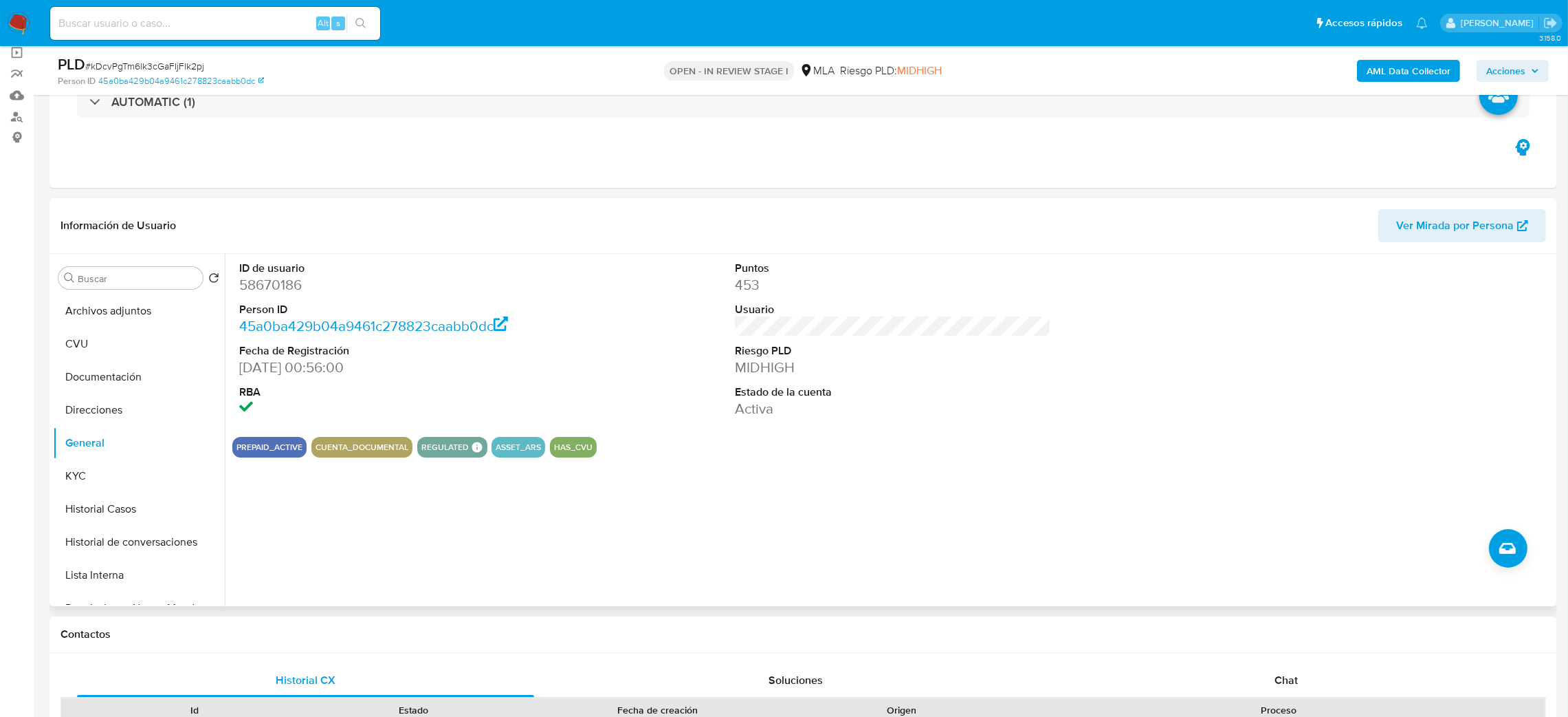
click at [260, 291] on dd "58670186" at bounding box center [397, 284] width 317 height 19
copy dd "58670186"
click at [96, 304] on button "Archivos adjuntos" at bounding box center [133, 311] width 161 height 33
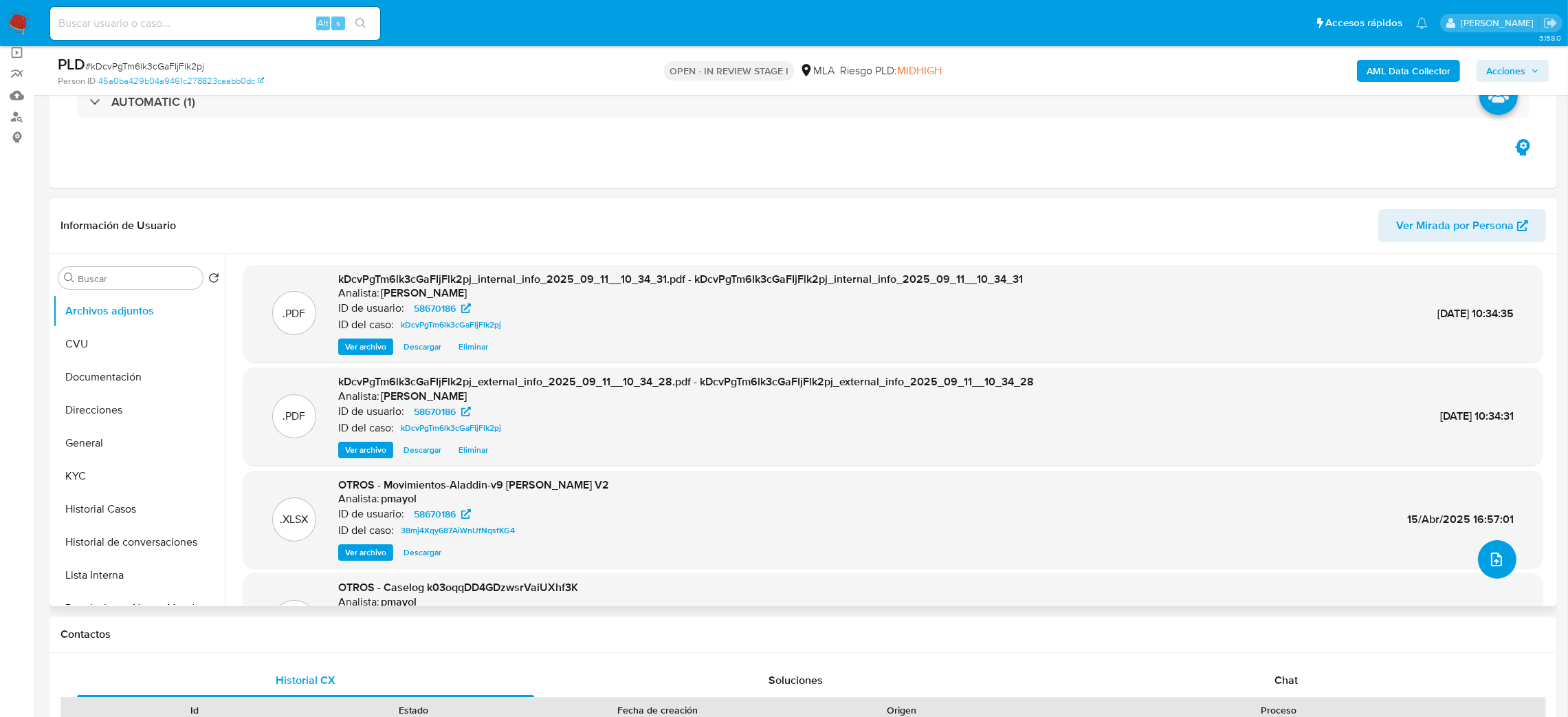
click at [1499, 570] on button "upload-file" at bounding box center [1497, 559] width 39 height 39
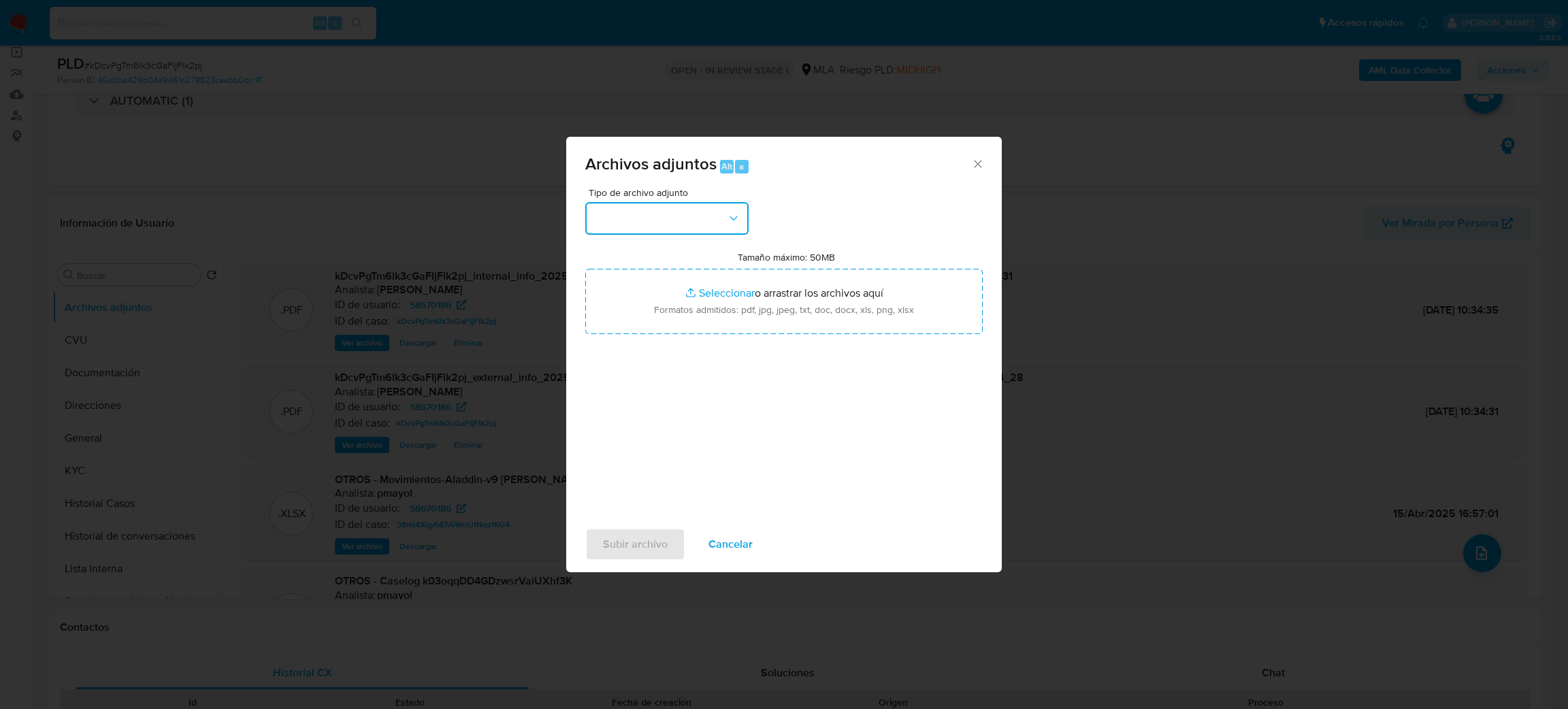
click at [707, 227] on button "button" at bounding box center [667, 218] width 164 height 33
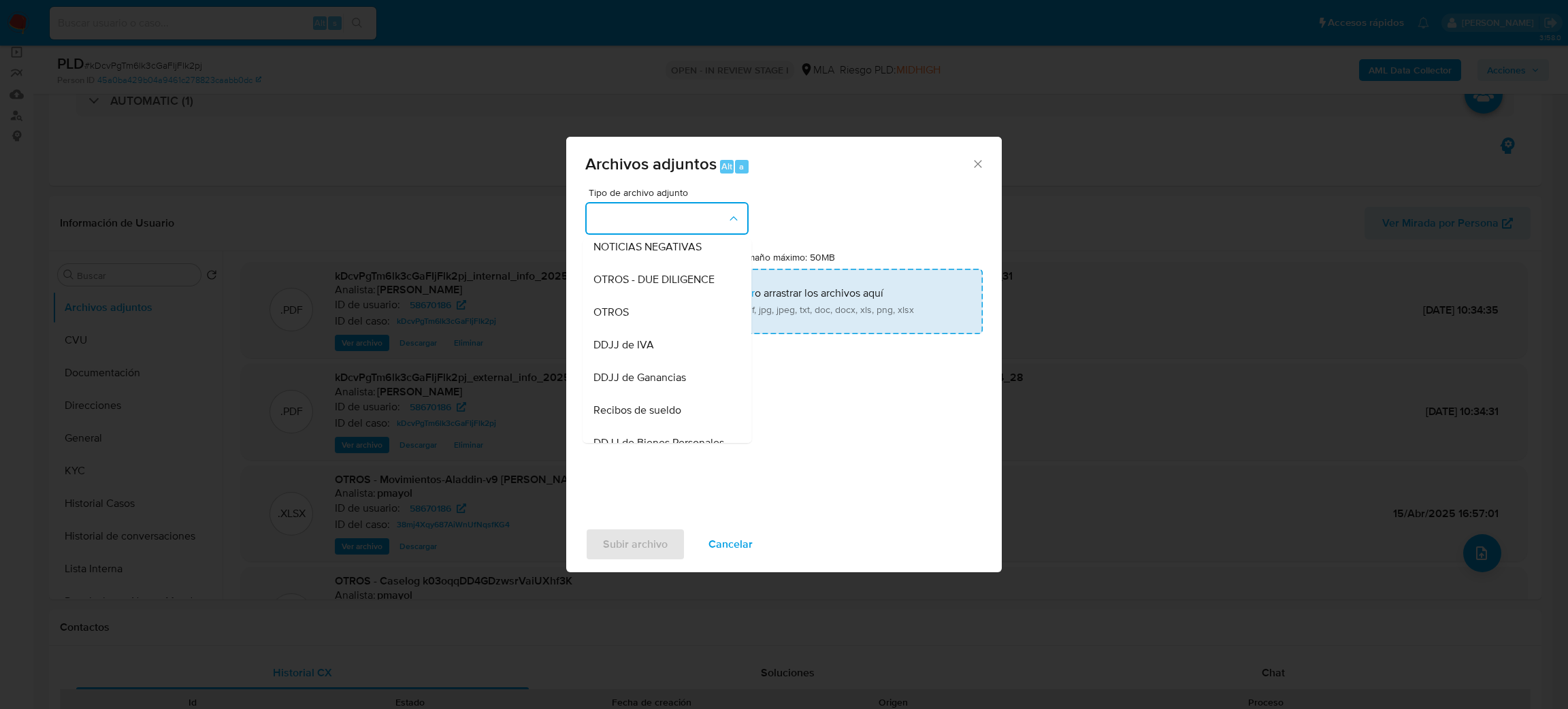
click at [629, 328] on div "OTROS" at bounding box center [663, 312] width 139 height 33
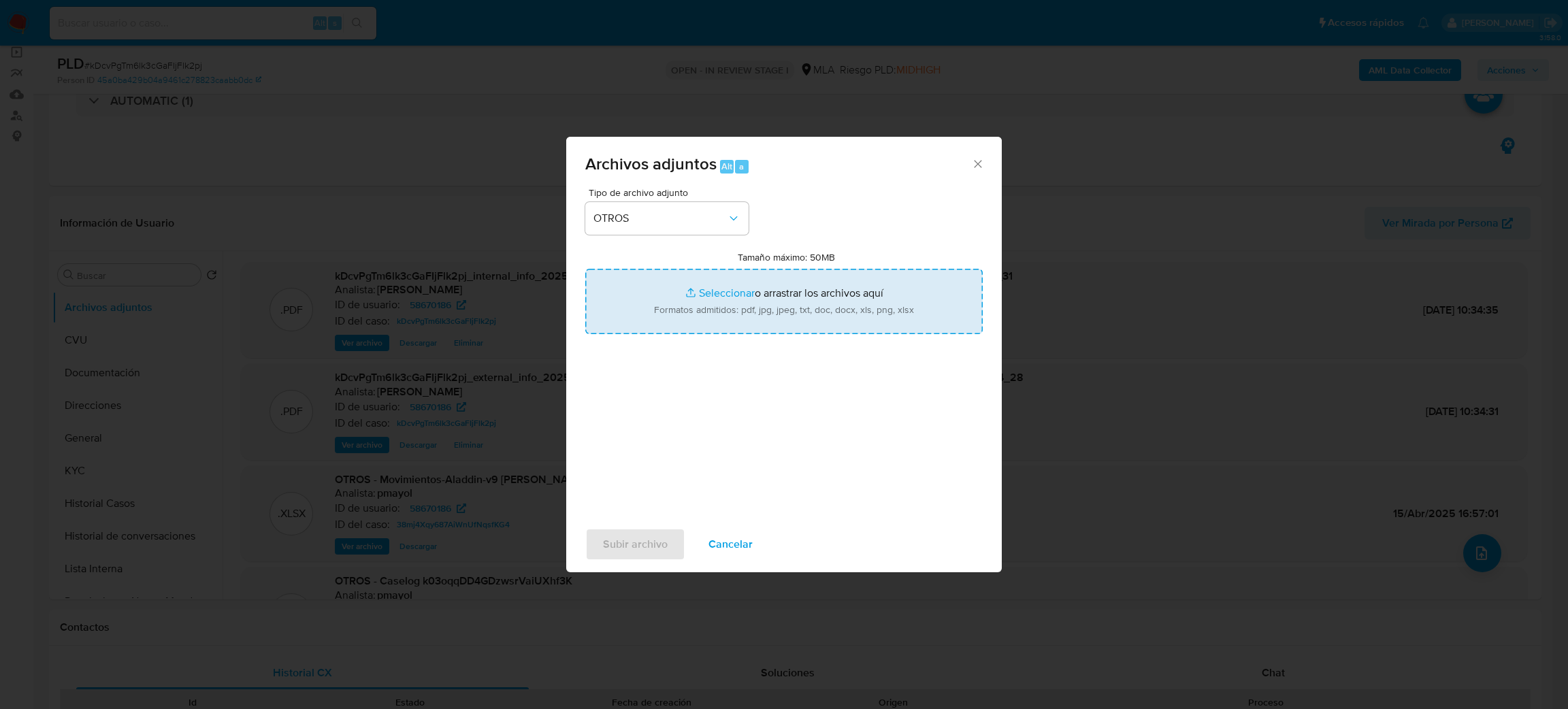
click at [777, 292] on input "Tamaño máximo: 50MB Seleccionar archivos" at bounding box center [783, 300] width 397 height 65
type input "C:\fakepath\Caselog kDcvPgTm6lk3cGaFIjFlk2pj_2025_08_19_20_48_43.docx"
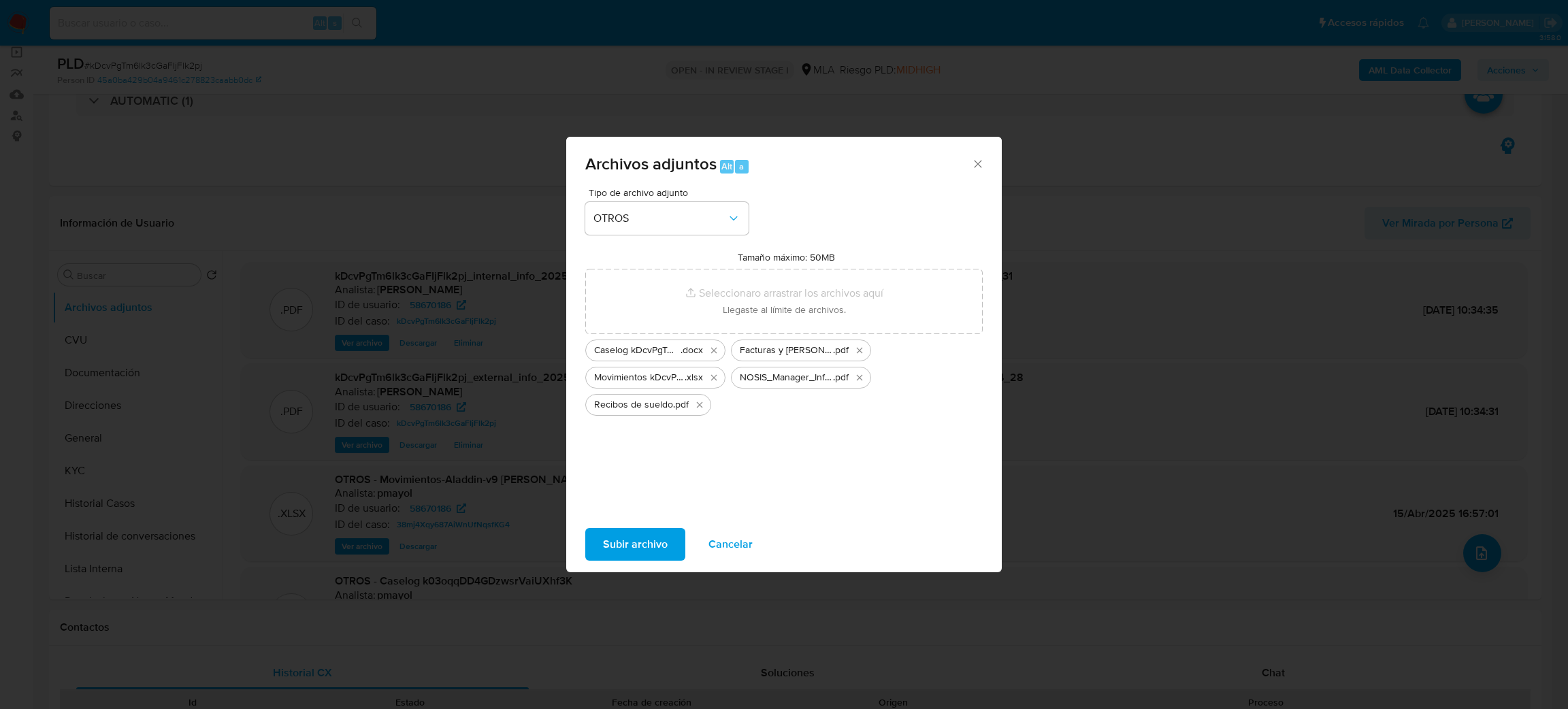
drag, startPoint x: 777, startPoint y: 292, endPoint x: 626, endPoint y: 551, distance: 299.8
click at [626, 551] on span "Subir archivo" at bounding box center [635, 545] width 65 height 30
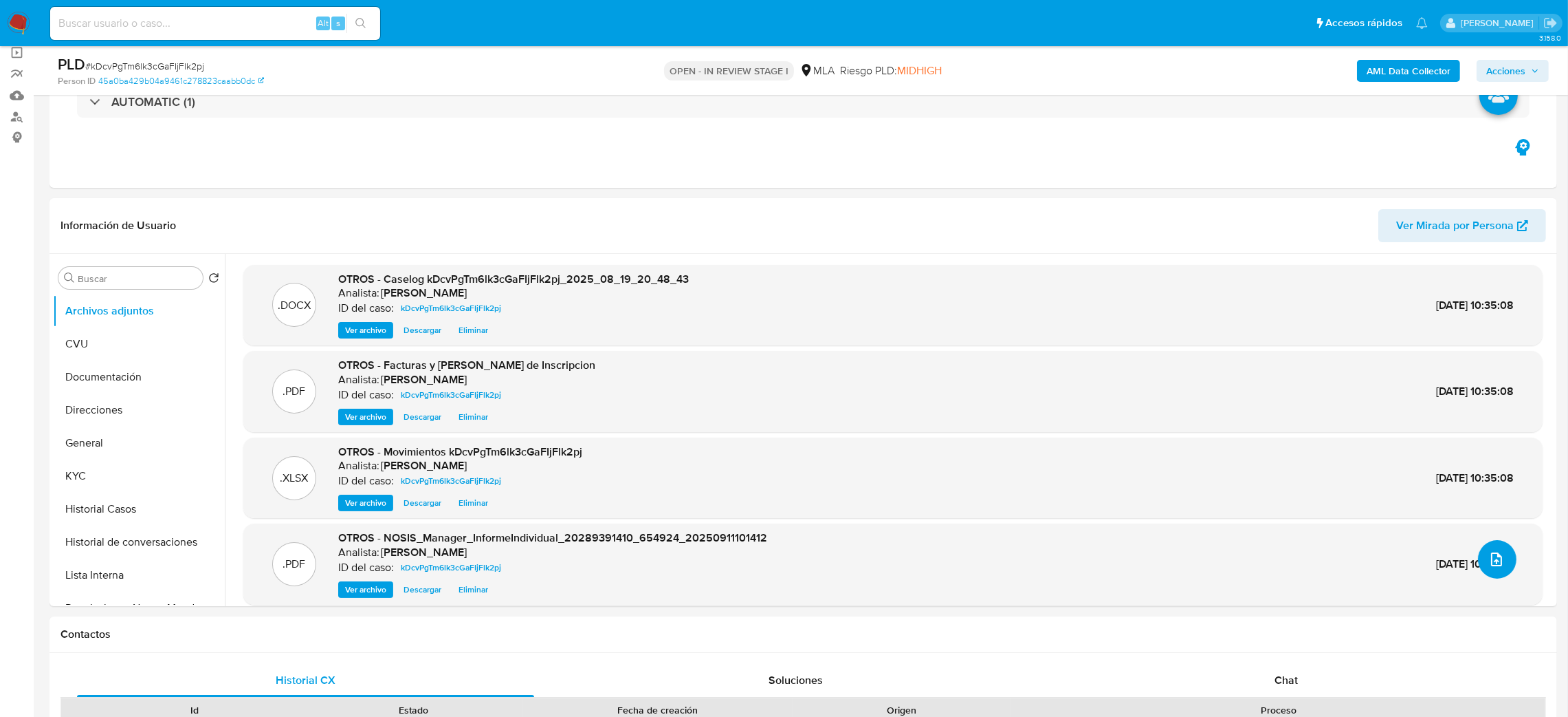
click at [1486, 568] on button "upload-file" at bounding box center [1497, 559] width 39 height 39
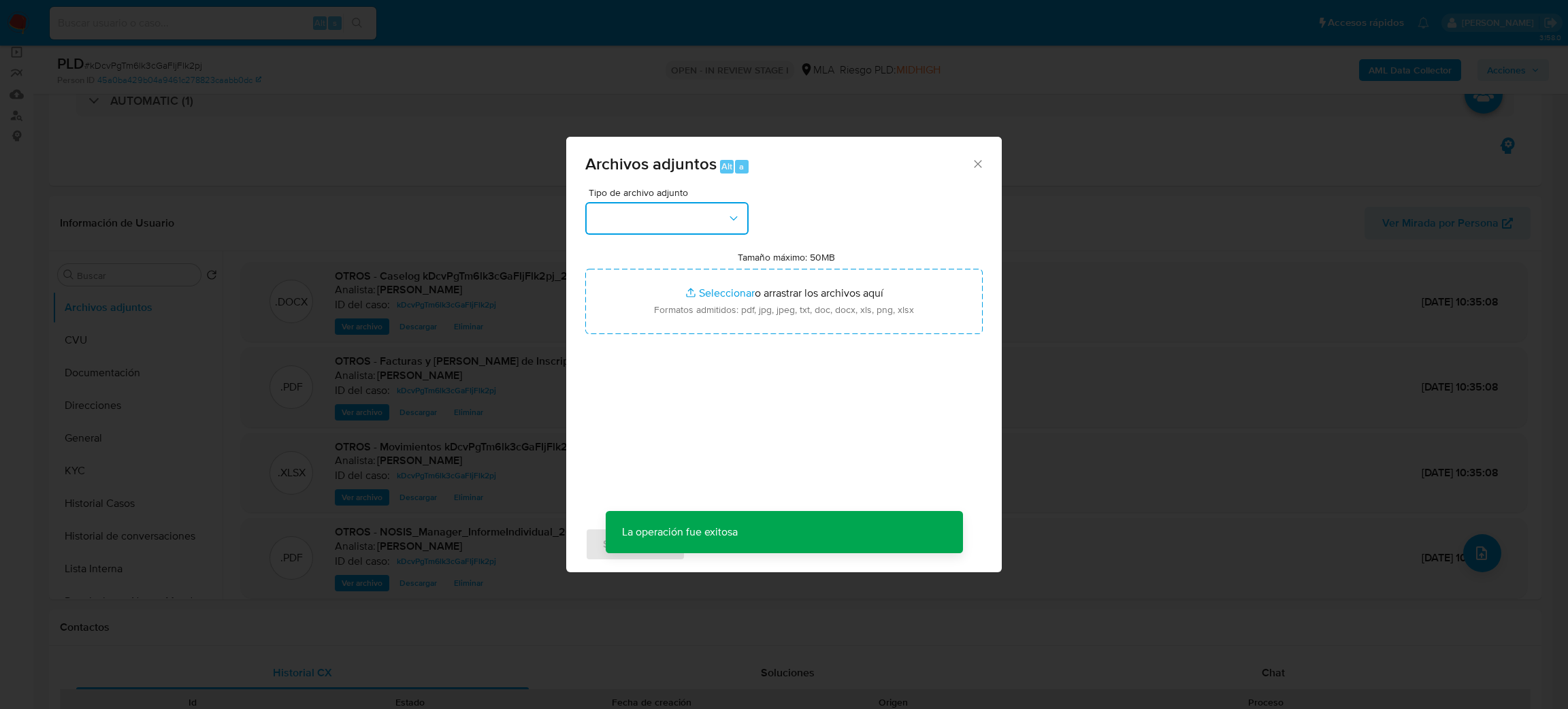
click at [658, 227] on button "button" at bounding box center [667, 218] width 164 height 33
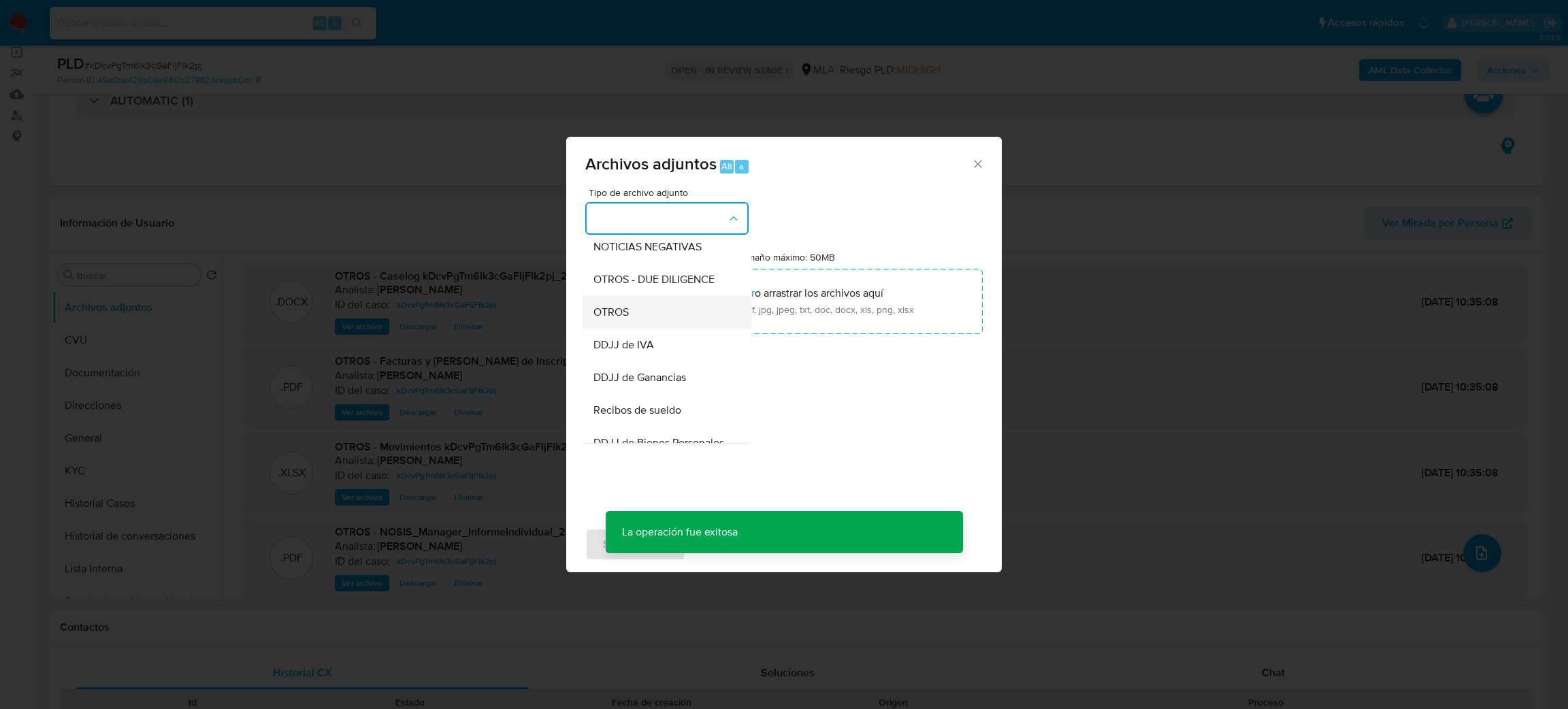
click at [626, 315] on div "OTROS" at bounding box center [663, 312] width 139 height 33
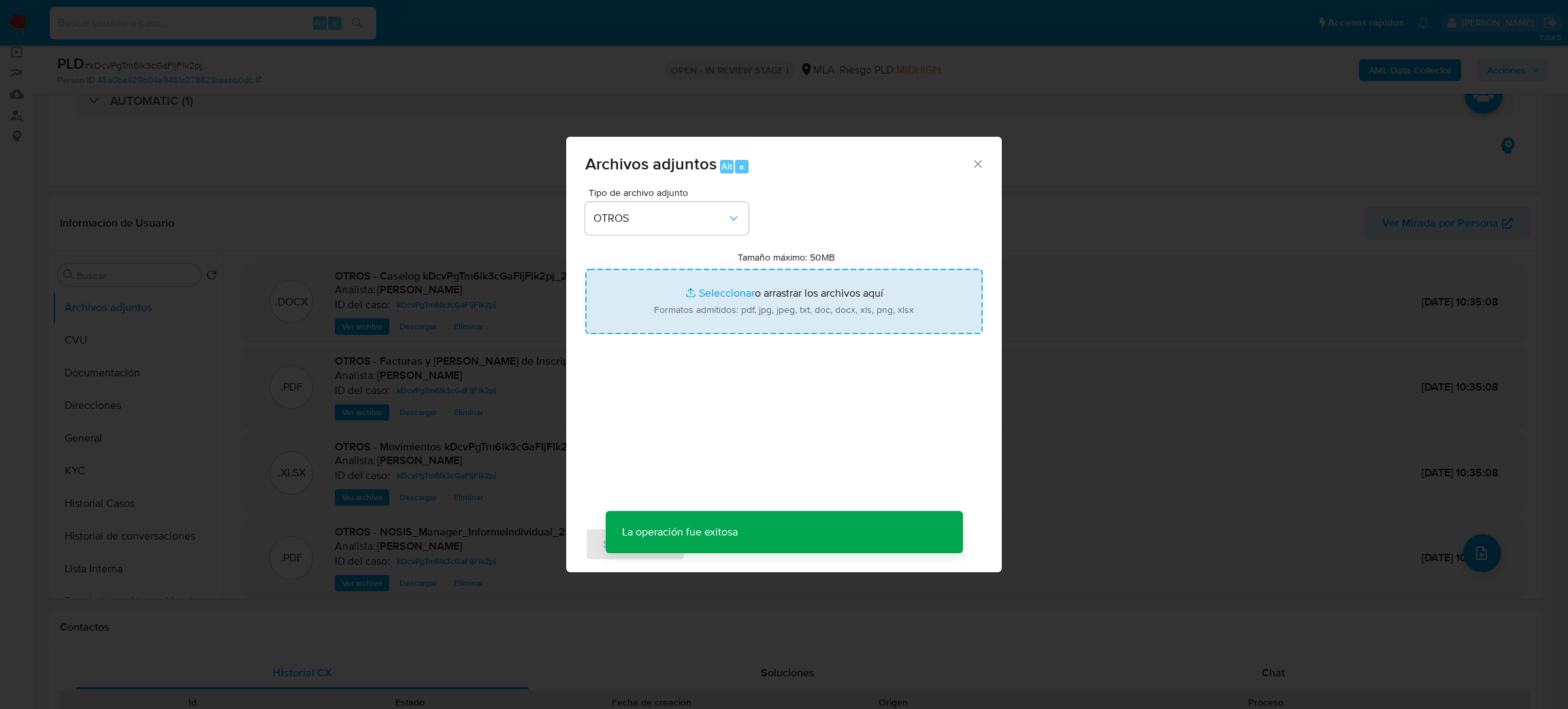
click at [716, 310] on input "Tamaño máximo: 50MB Seleccionar archivos" at bounding box center [783, 300] width 397 height 65
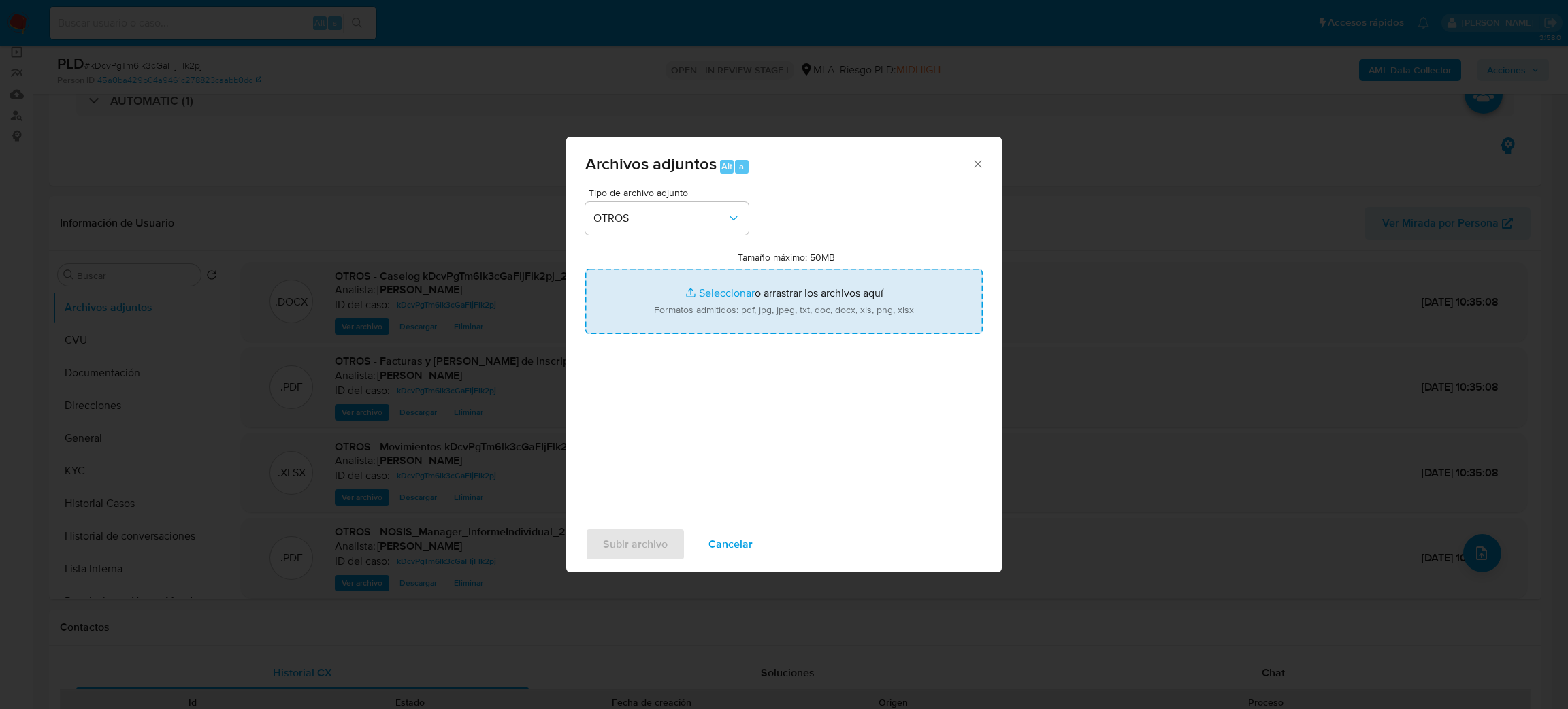
type input "C:\fakepath\Resumen de cuenta Cocos capital, Certificado de trabajo y DDJJ de R…"
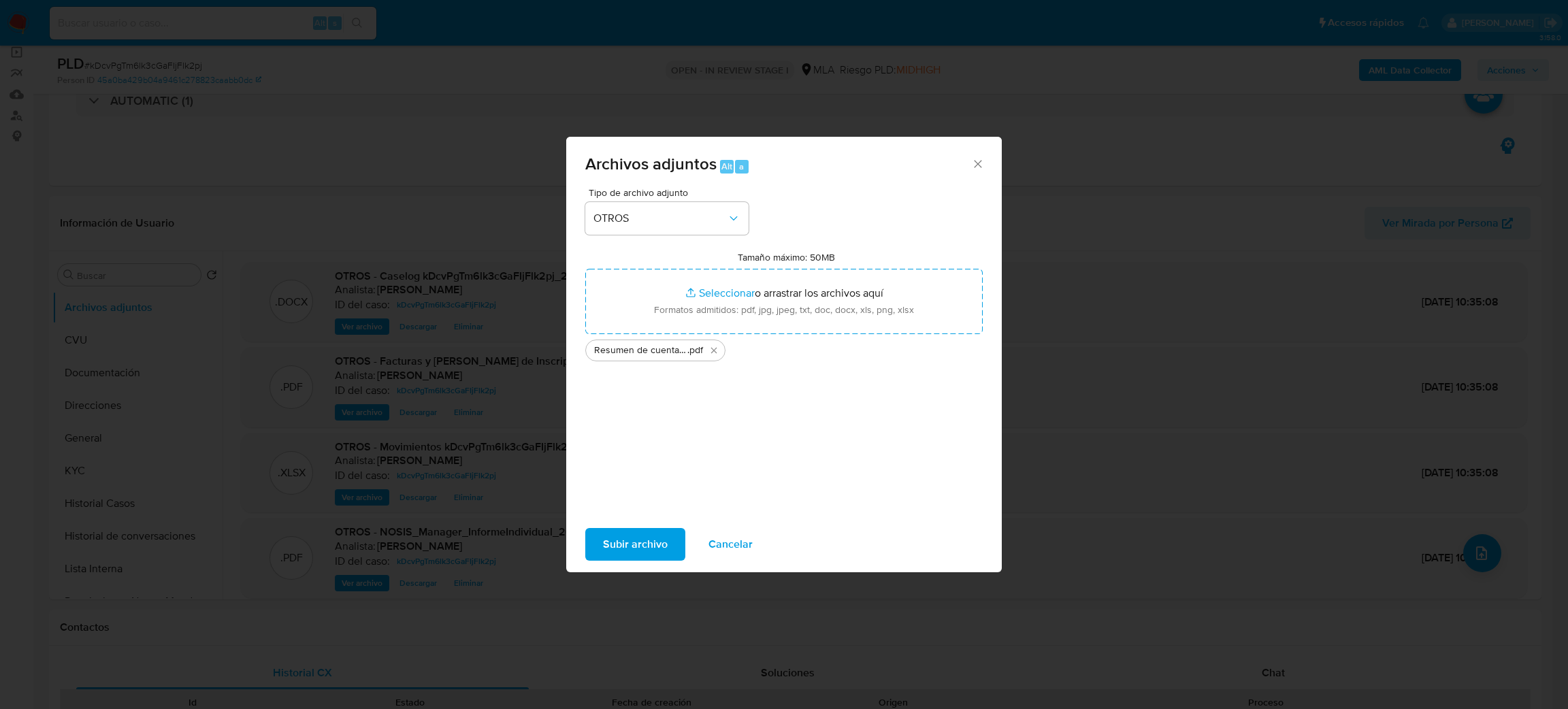
click at [616, 543] on span "Subir archivo" at bounding box center [635, 545] width 65 height 30
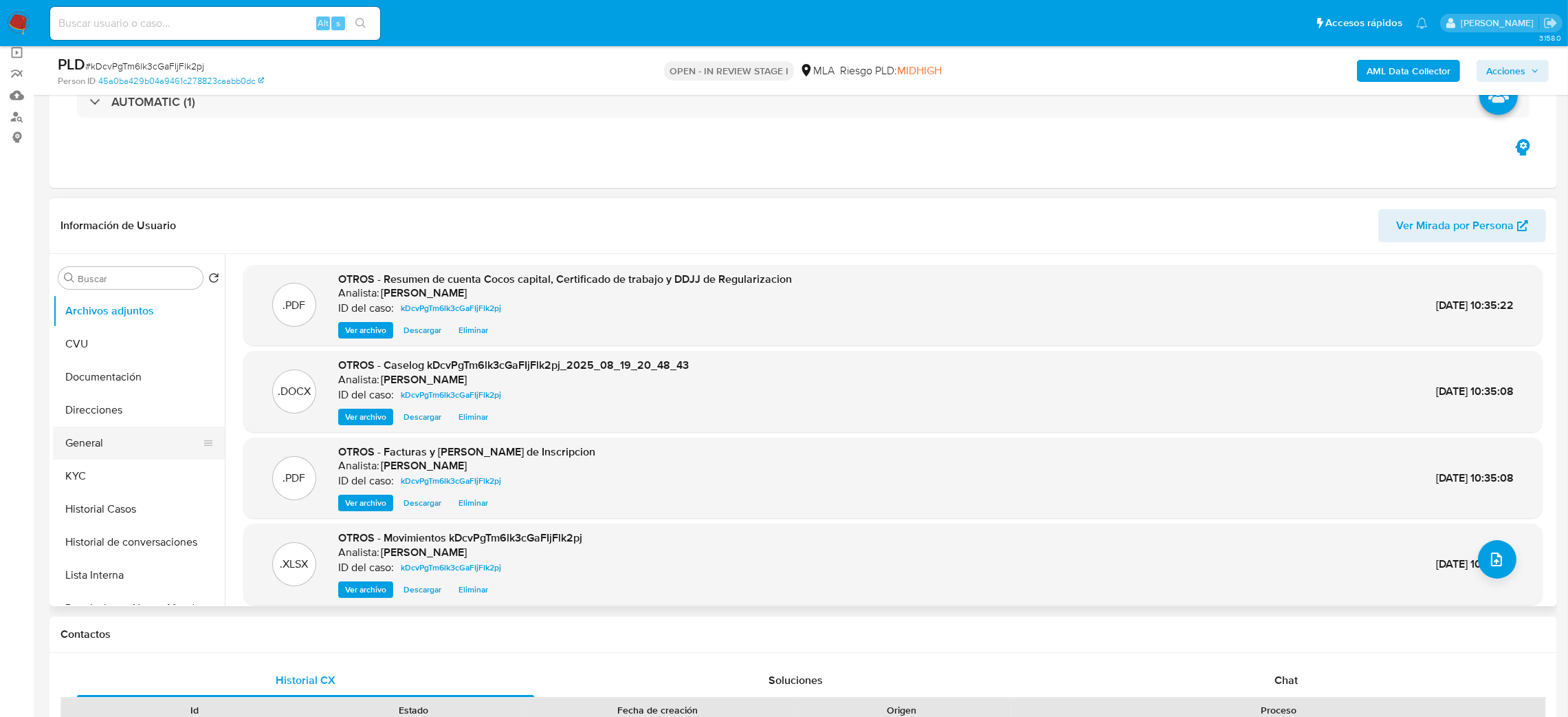
click at [120, 440] on button "General" at bounding box center [133, 443] width 161 height 33
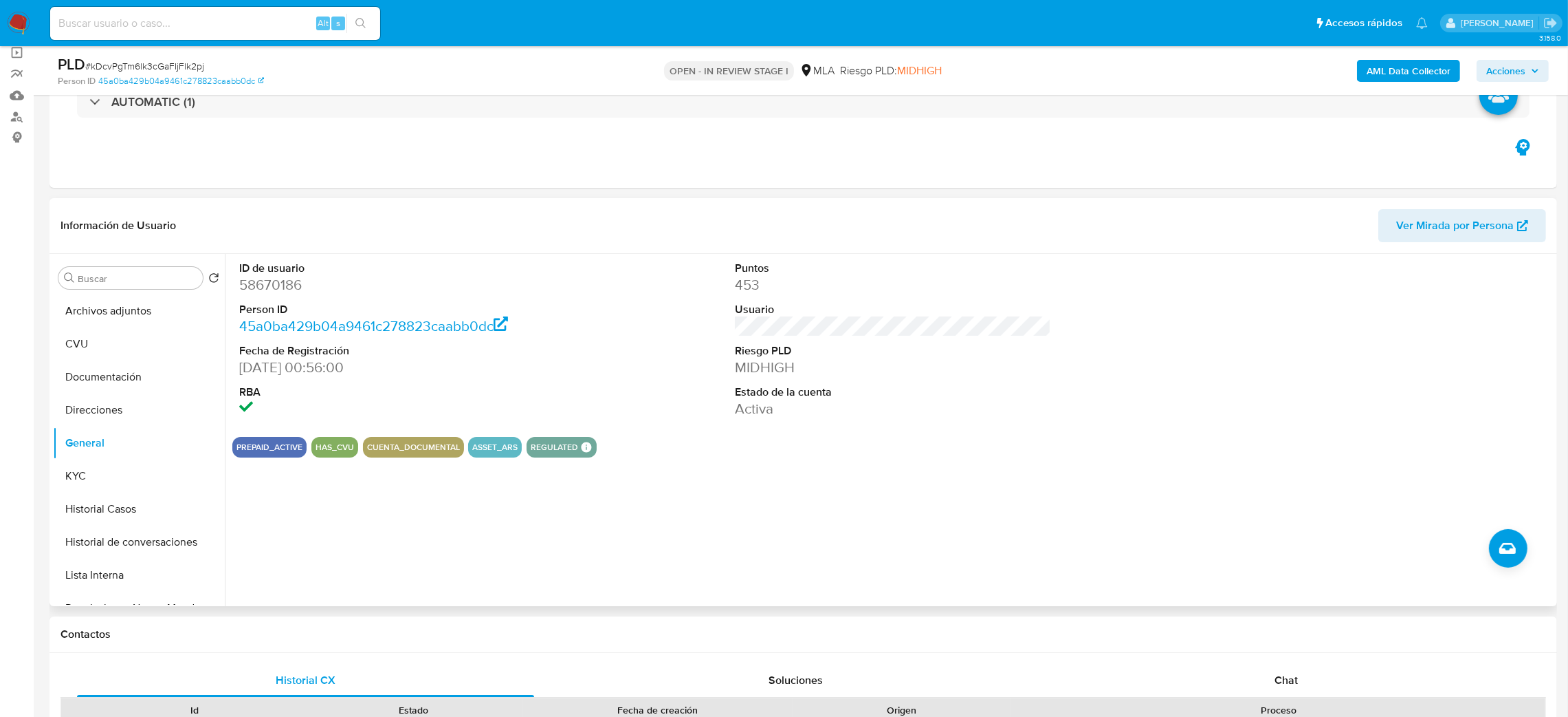
click at [255, 279] on dd "58670186" at bounding box center [397, 284] width 317 height 19
copy dd "58670186"
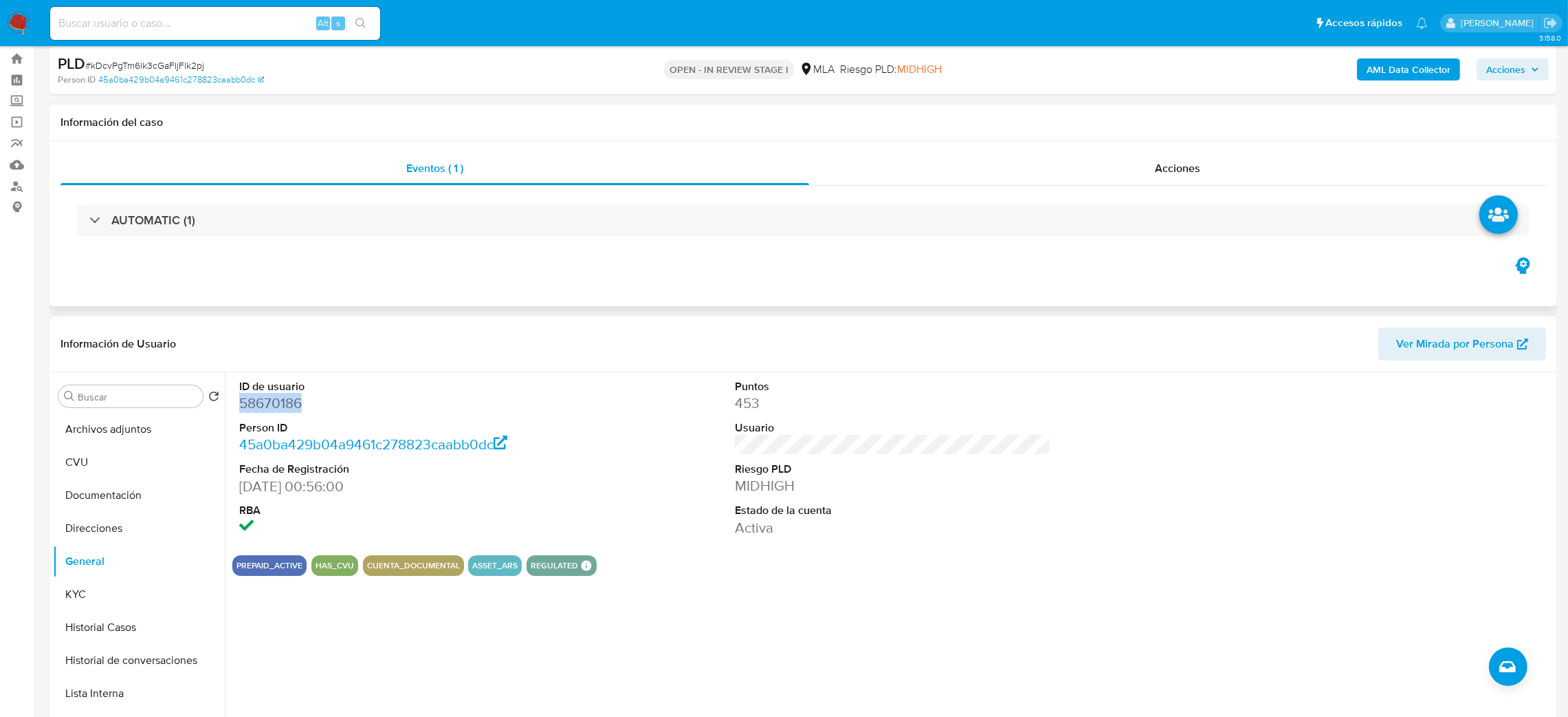
scroll to position [0, 0]
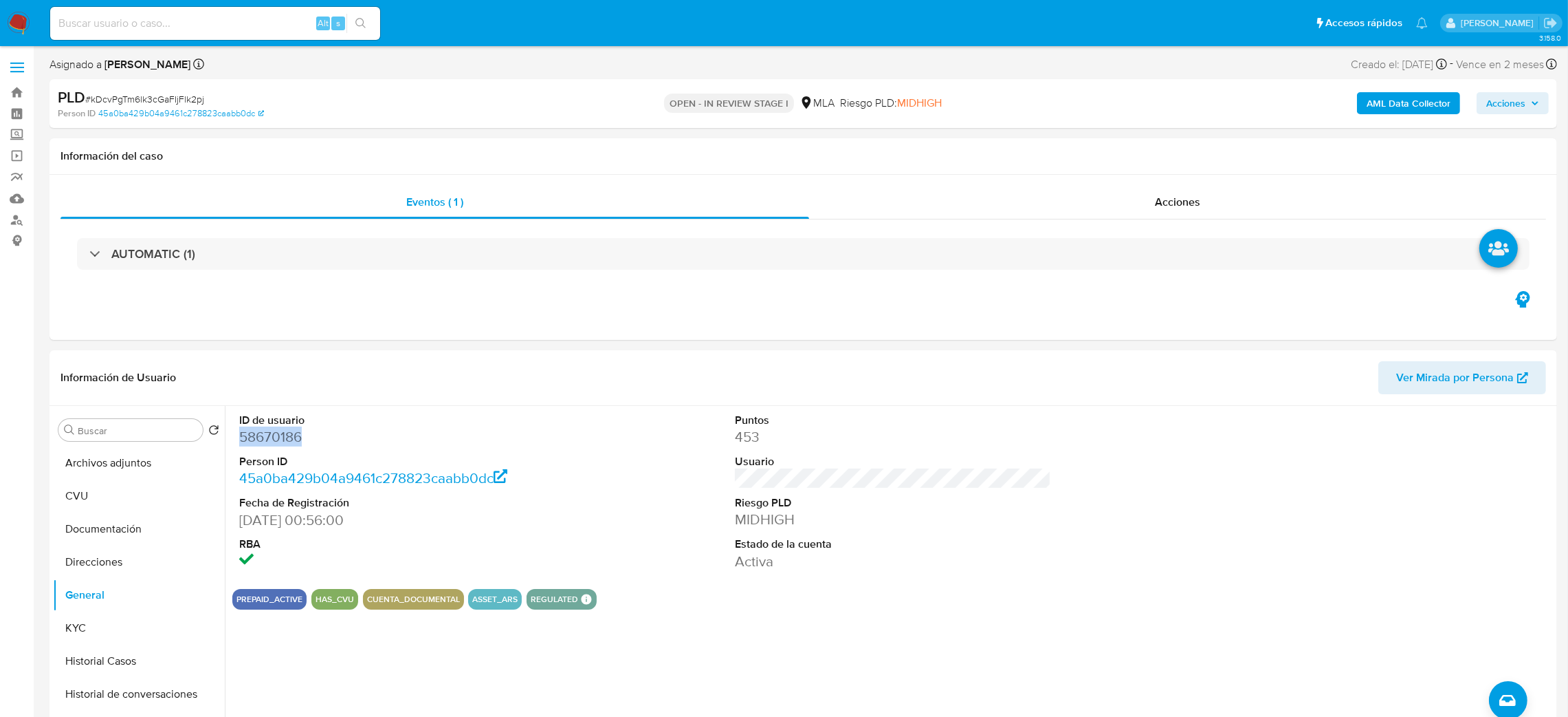
click at [1515, 102] on span "Acciones" at bounding box center [1506, 103] width 40 height 22
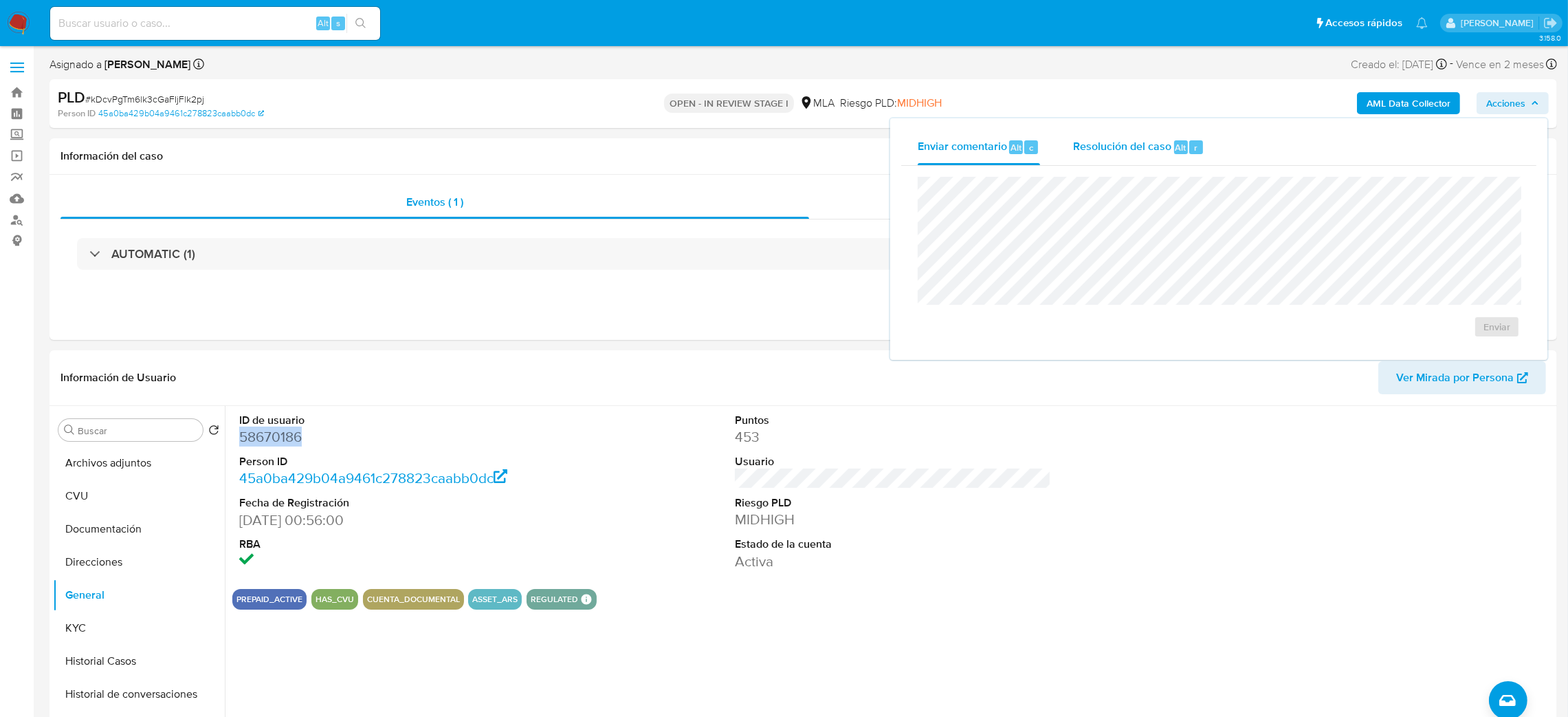
click at [1088, 154] on span "Resolución del caso" at bounding box center [1122, 147] width 98 height 16
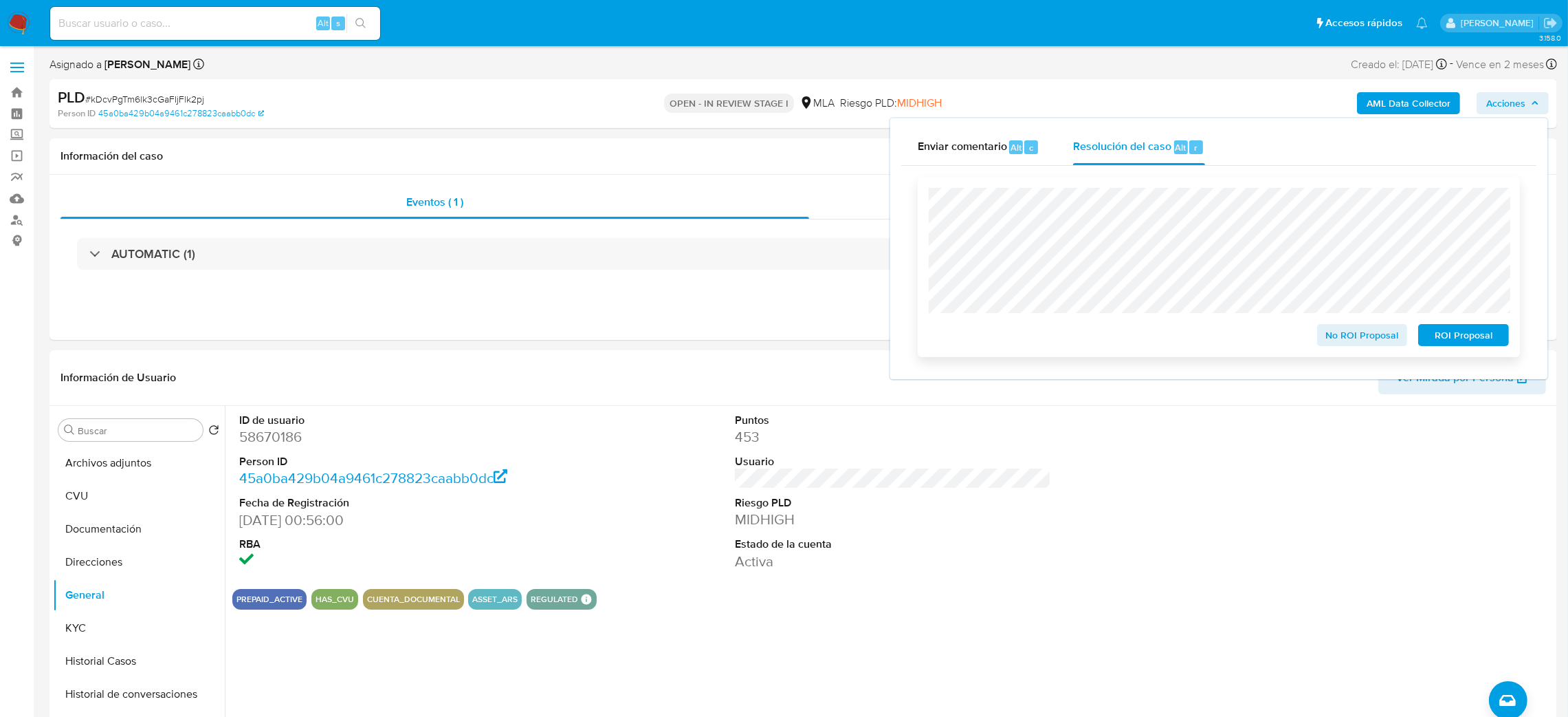
click at [1336, 340] on span "No ROI Proposal" at bounding box center [1363, 334] width 72 height 19
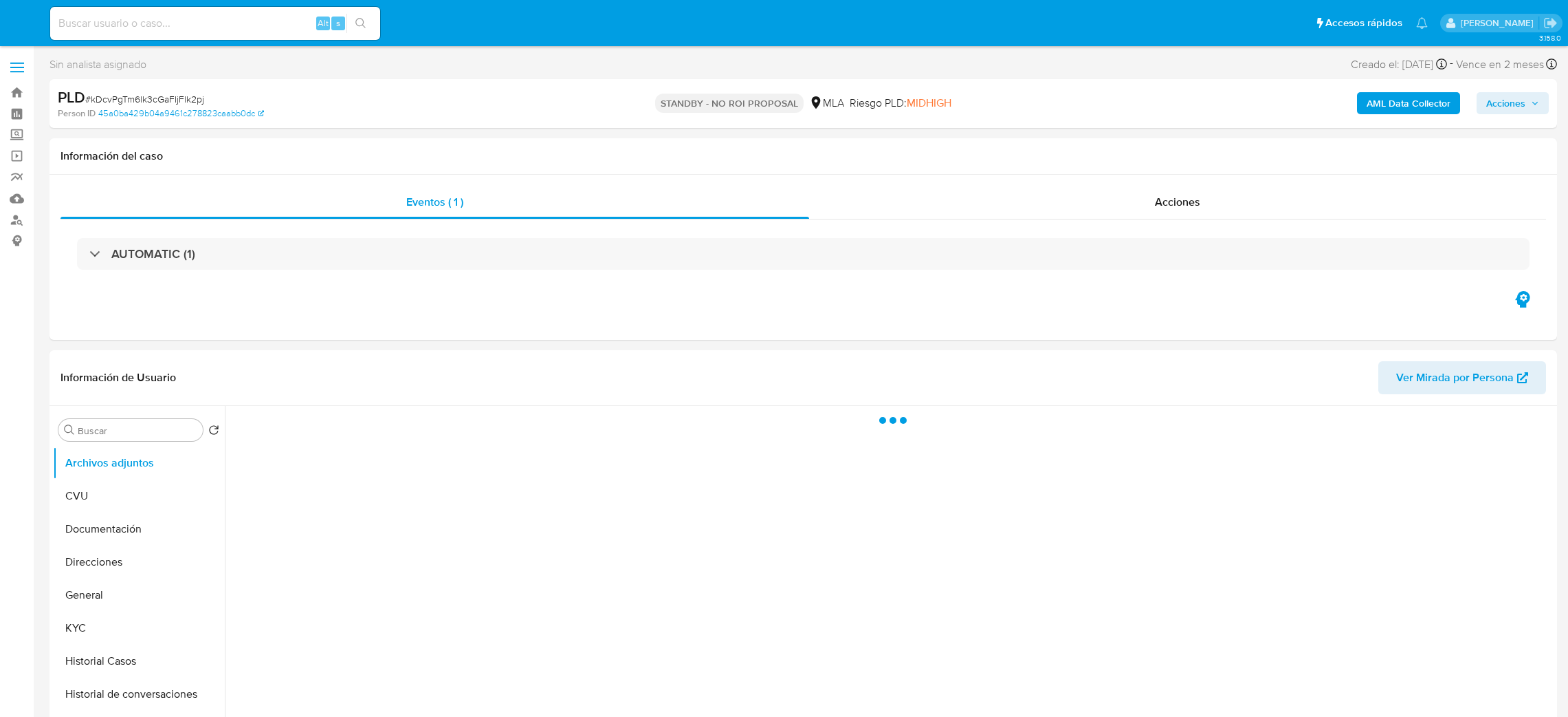
select select "10"
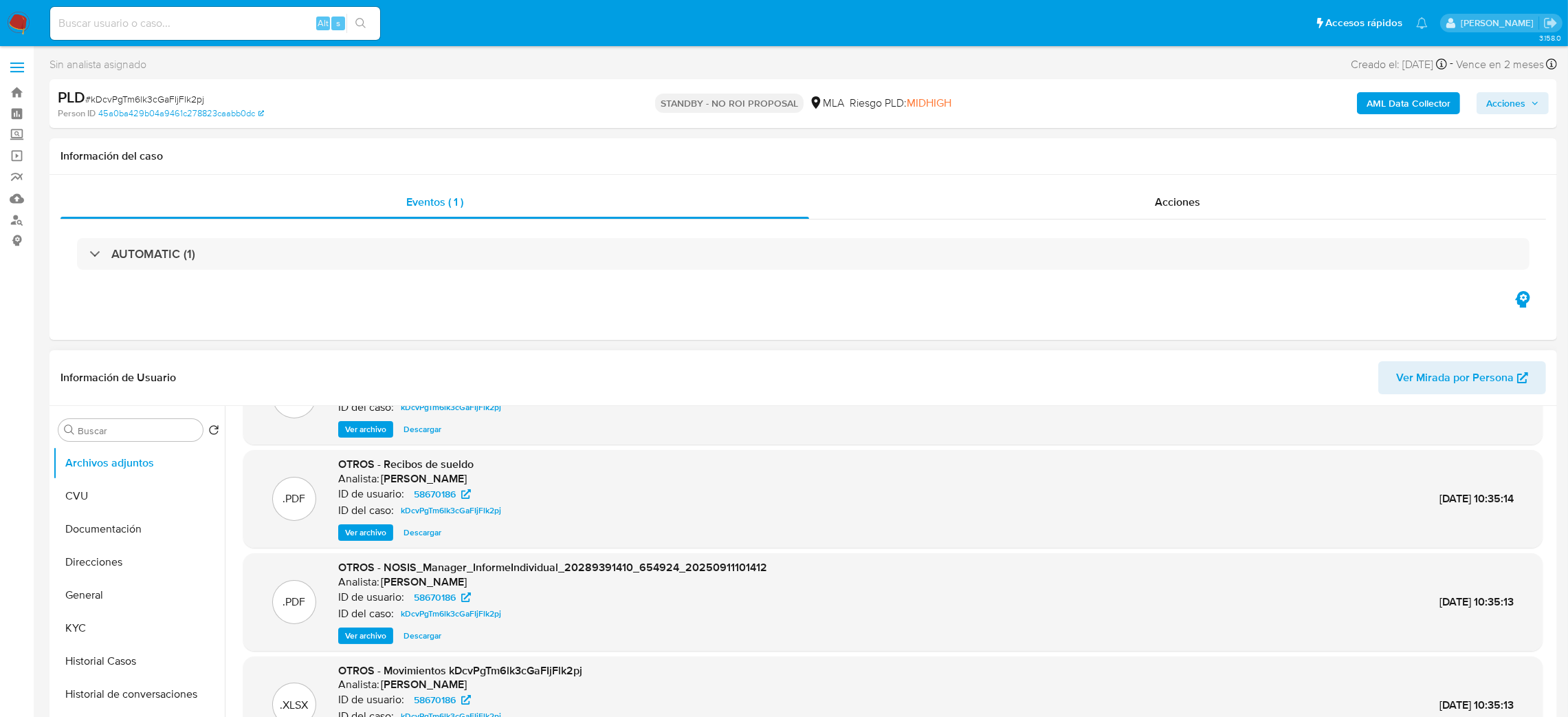
scroll to position [103, 0]
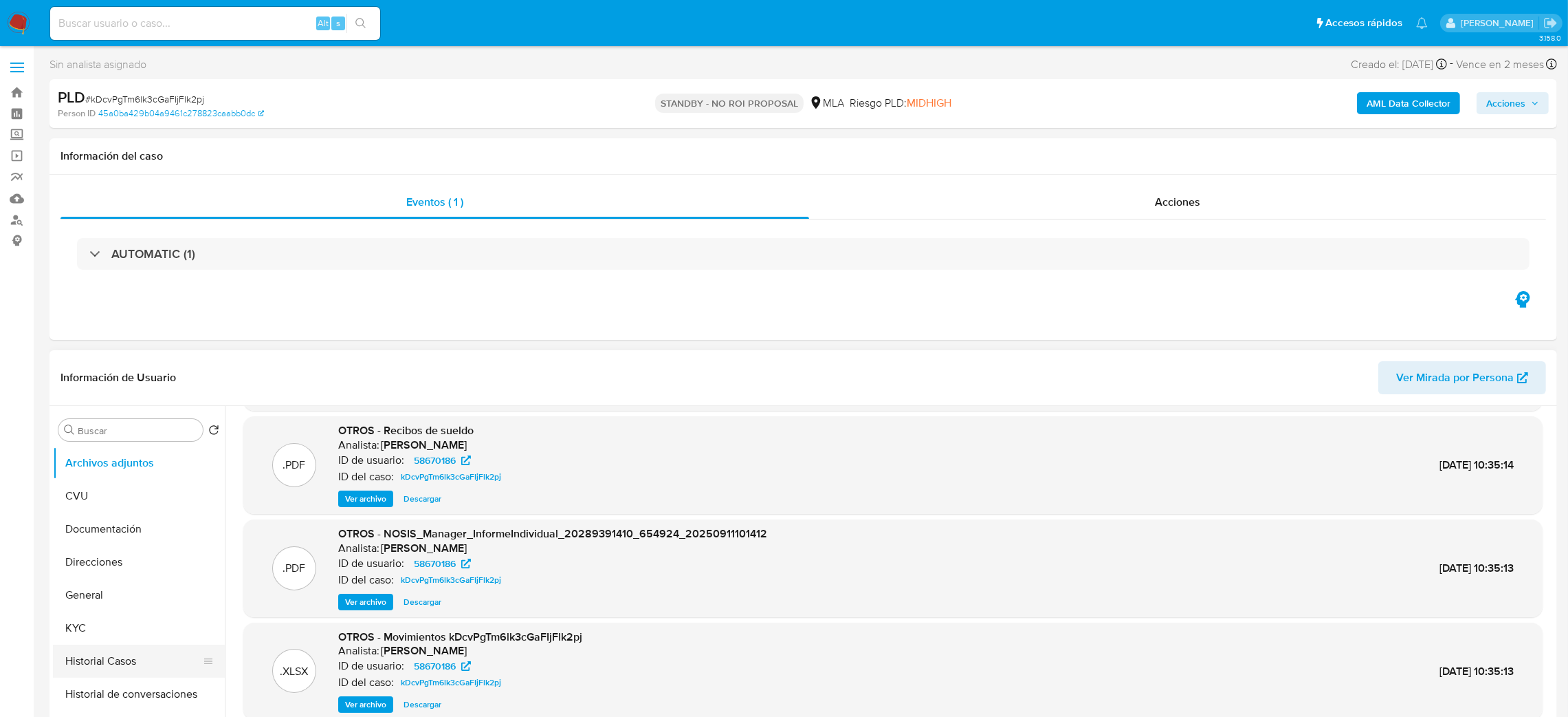
click at [118, 659] on button "Historial Casos" at bounding box center [133, 660] width 161 height 33
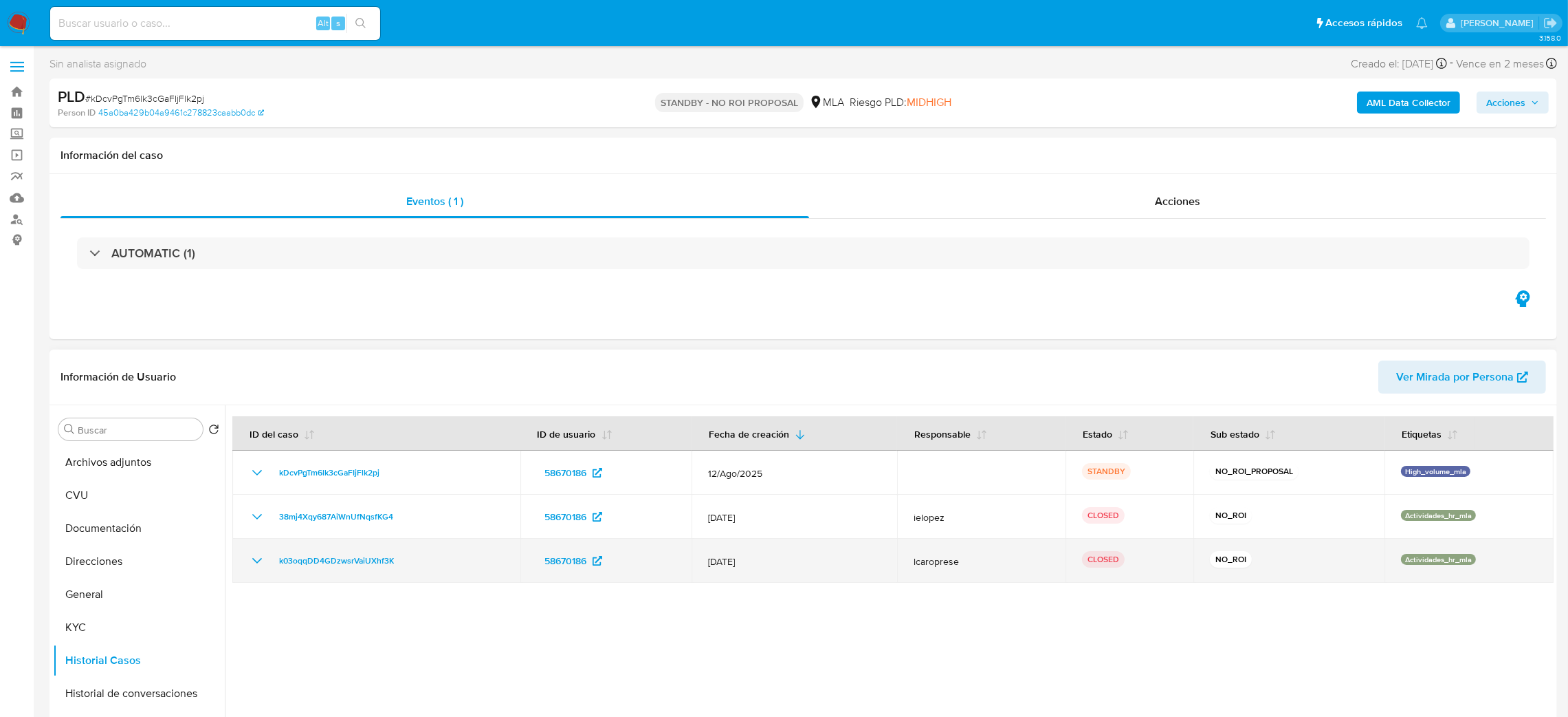
scroll to position [0, 0]
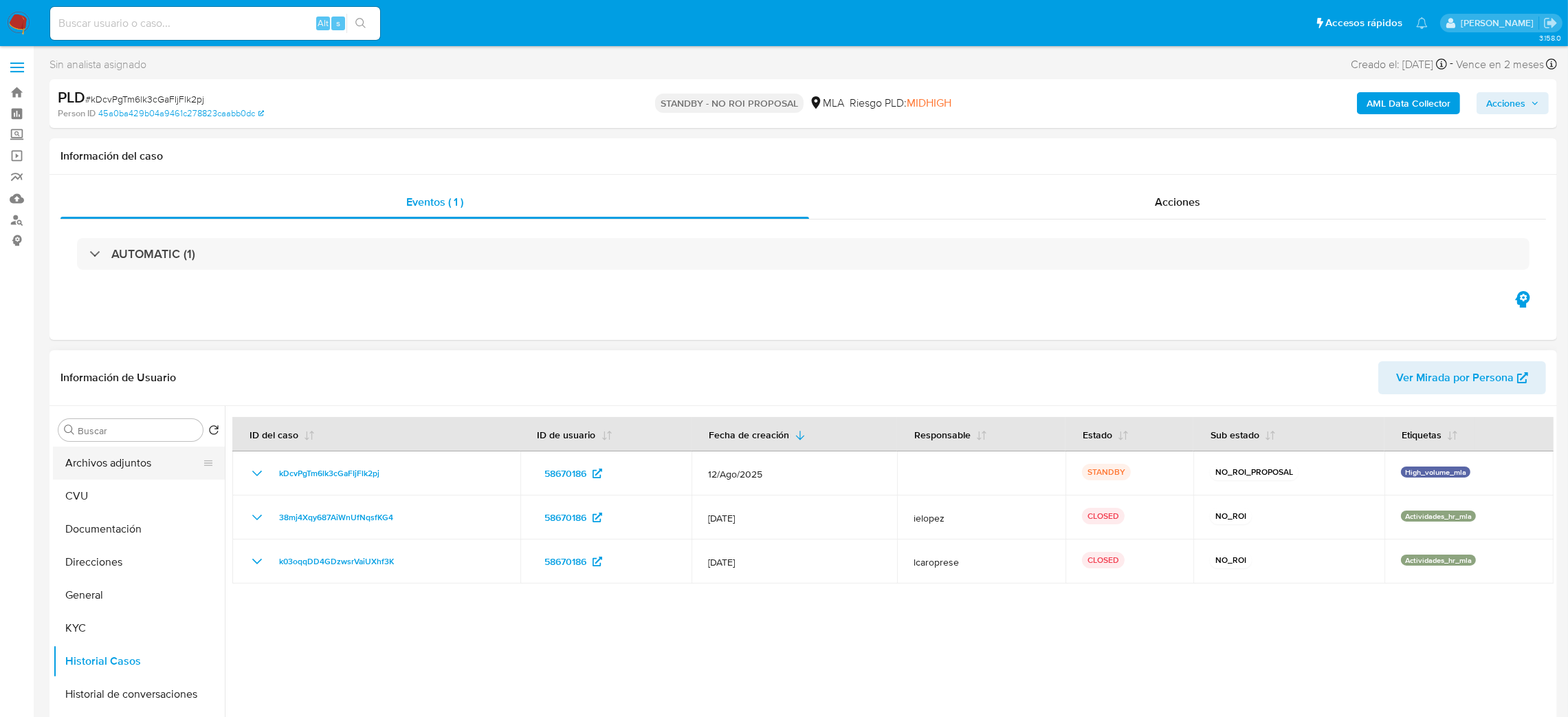
click at [113, 461] on button "Archivos adjuntos" at bounding box center [133, 463] width 161 height 33
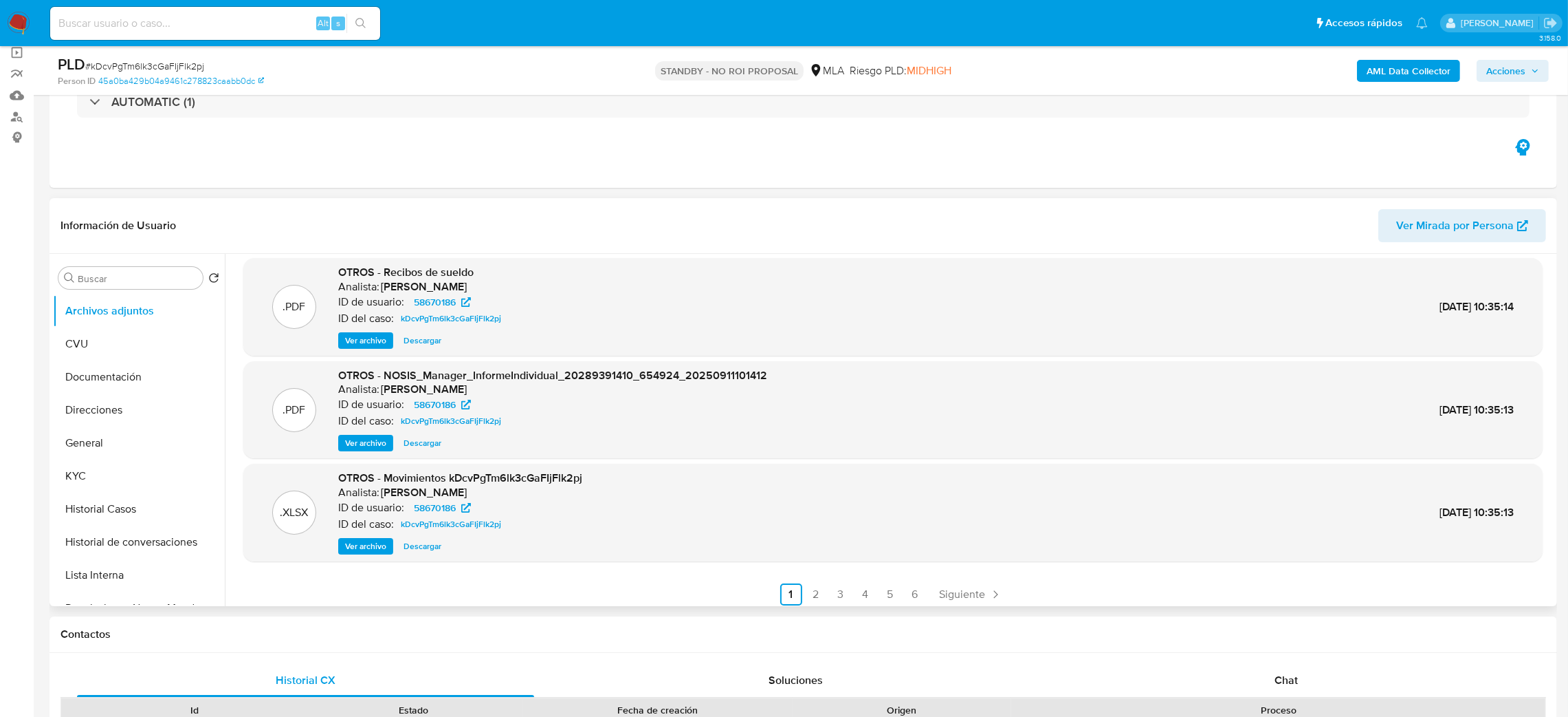
scroll to position [115, 0]
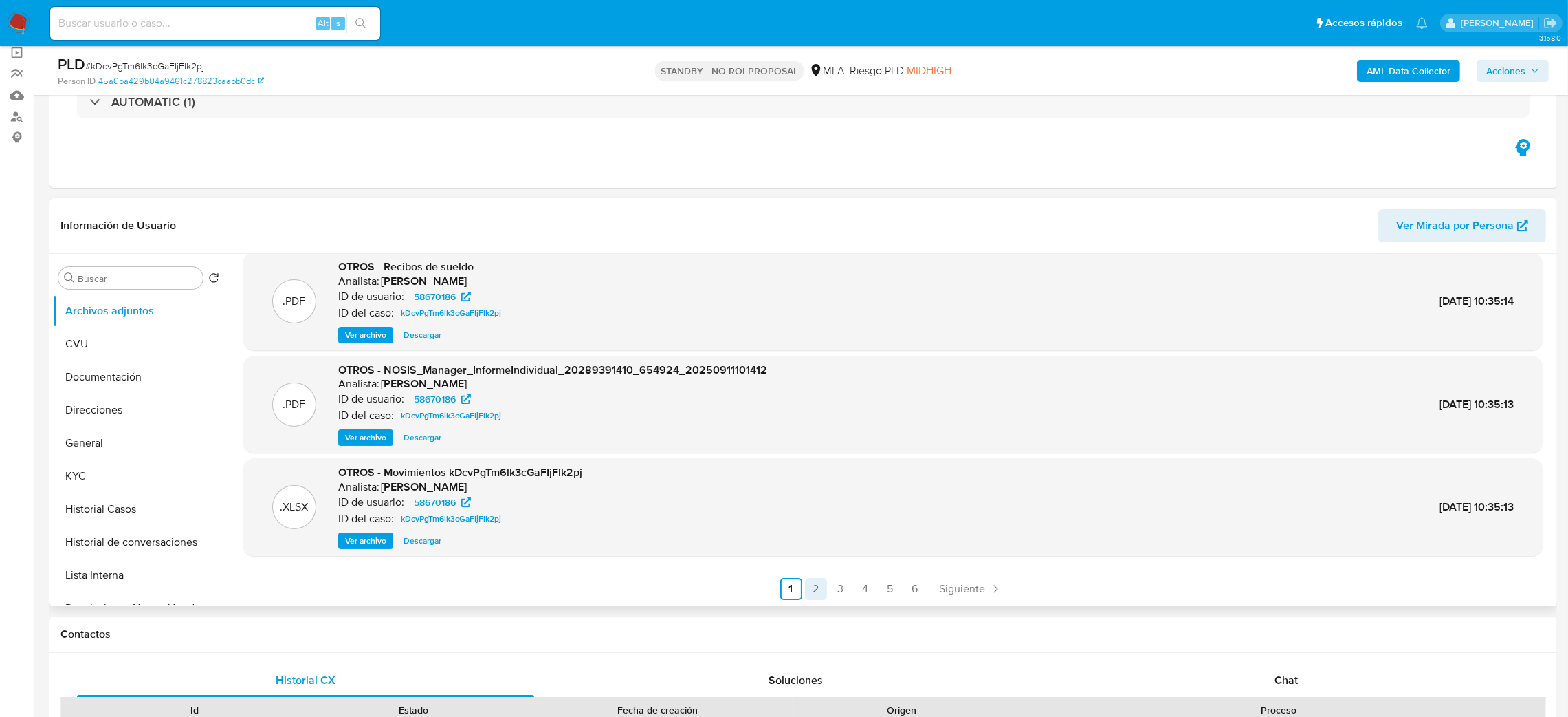
click at [814, 589] on link "2" at bounding box center [816, 589] width 22 height 22
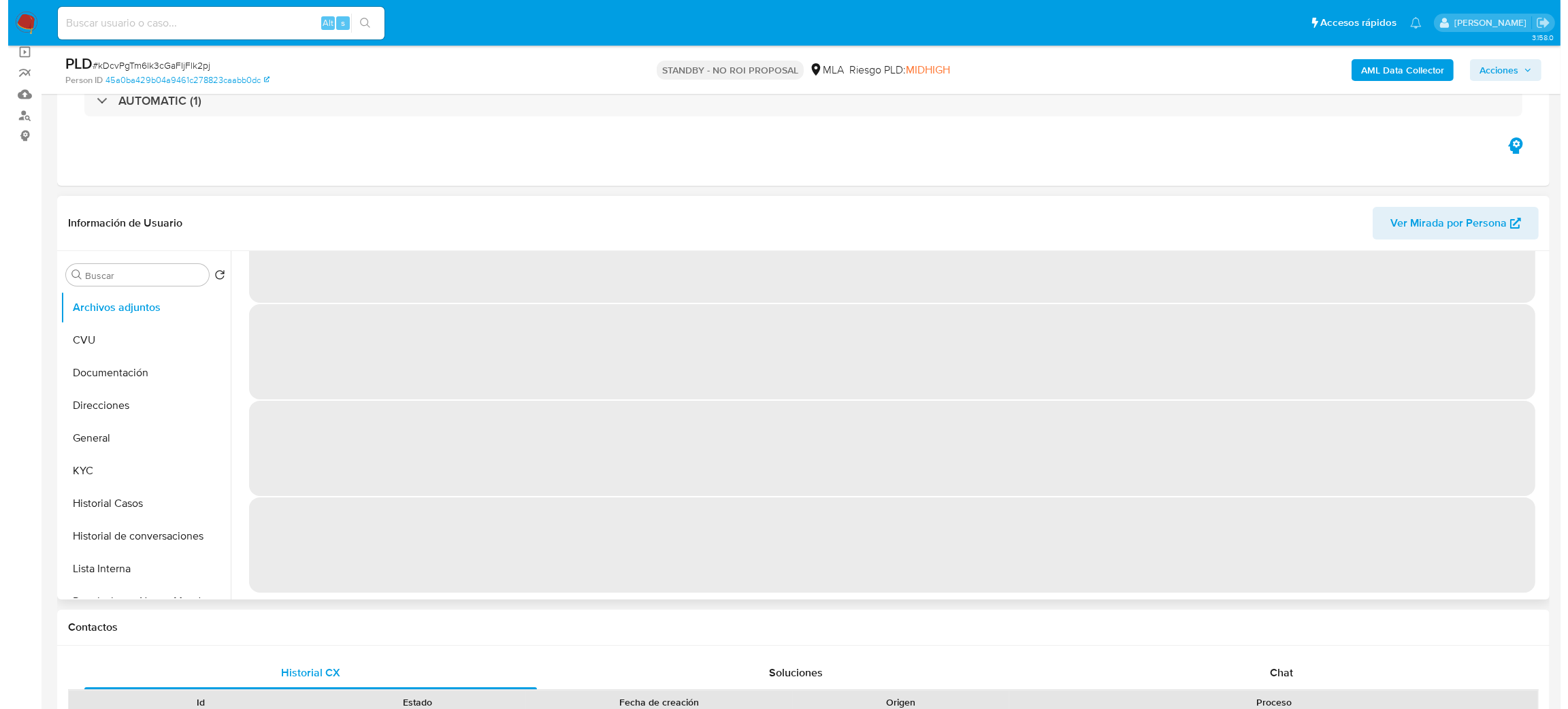
scroll to position [0, 0]
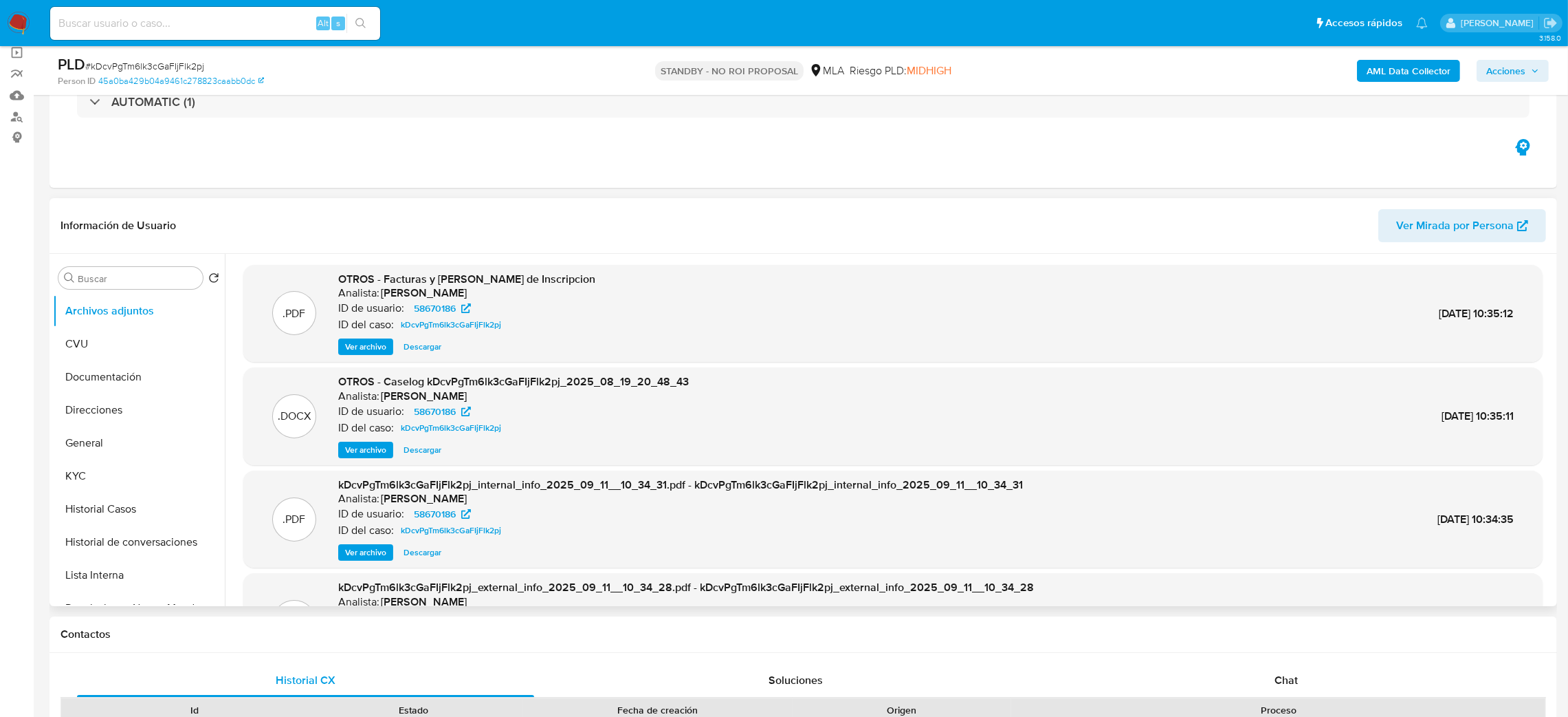
click at [354, 454] on span "Ver archivo" at bounding box center [366, 449] width 41 height 13
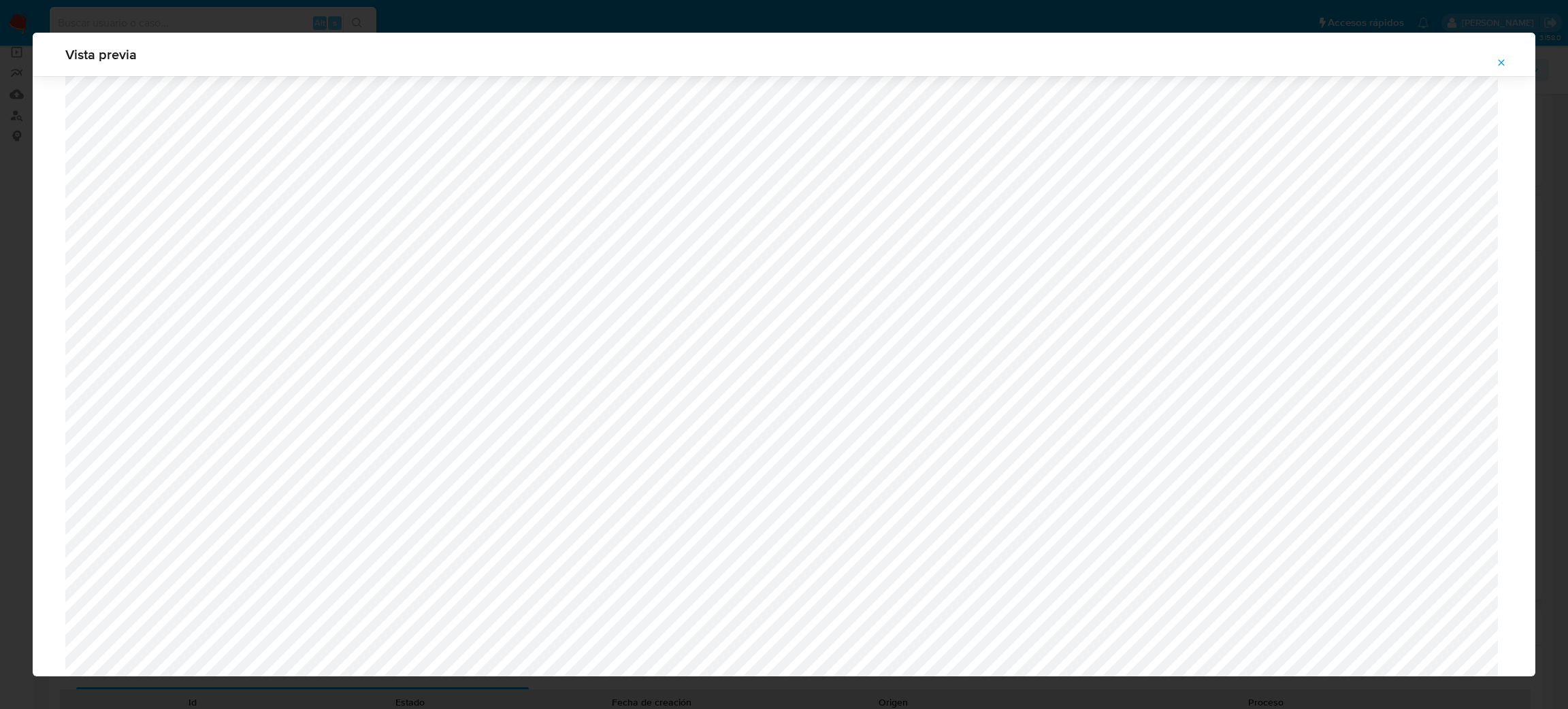
scroll to position [1400, 0]
click at [1513, 67] on button "Attachment preview" at bounding box center [1501, 62] width 30 height 21
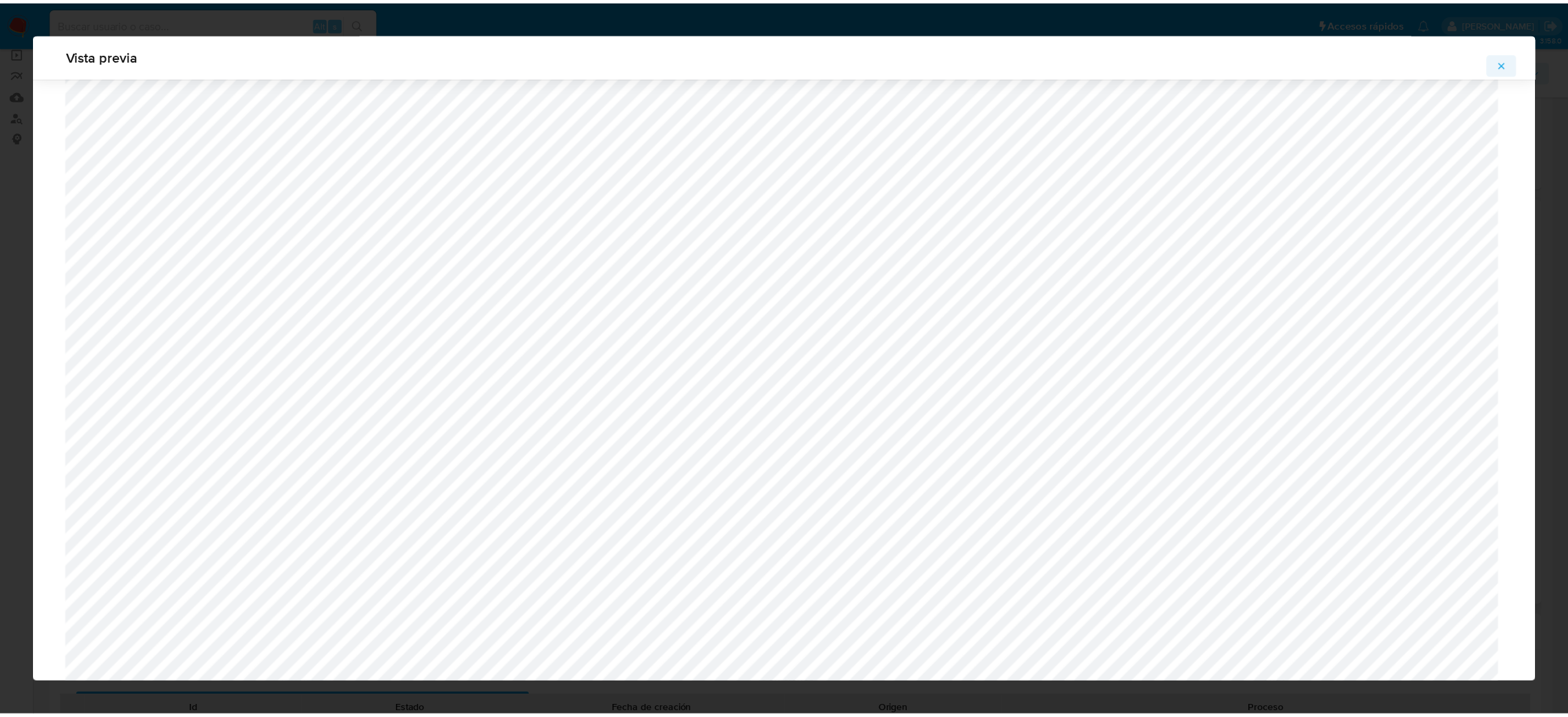
scroll to position [0, 0]
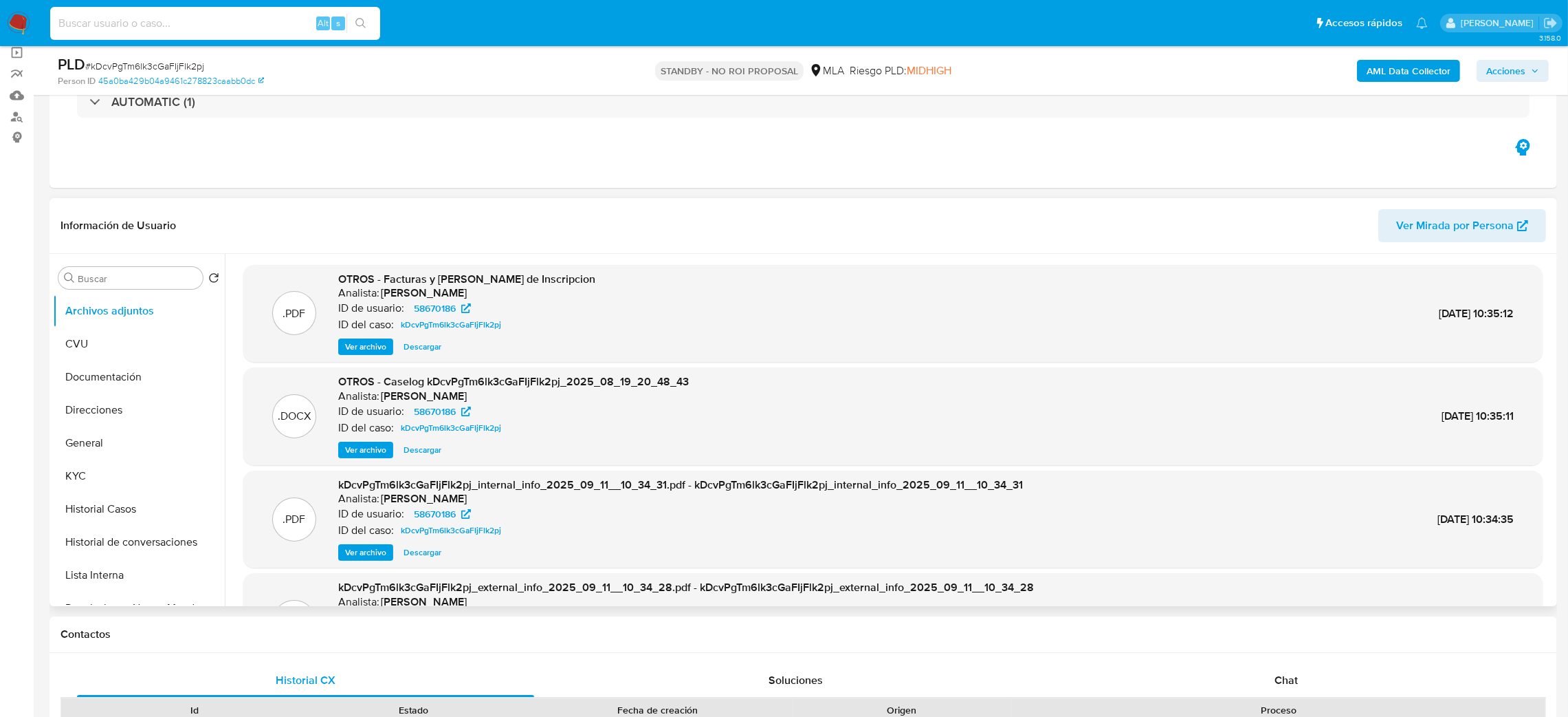
click at [217, 21] on input at bounding box center [215, 23] width 330 height 18
paste input "Sns9ihplyaQElhigxrxNsOEB"
type input "Sns9ihplyaQElhigxrxNsOEB"
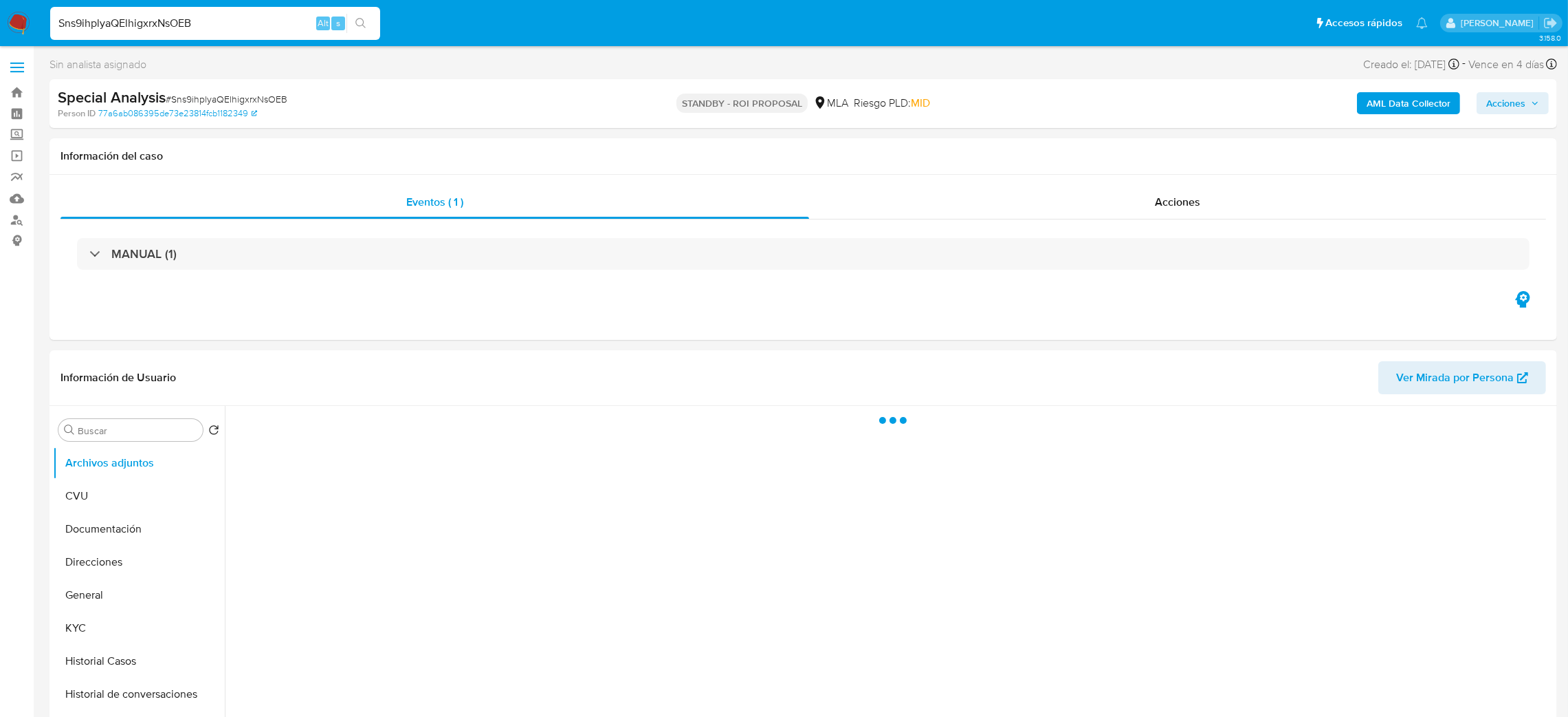
select select "10"
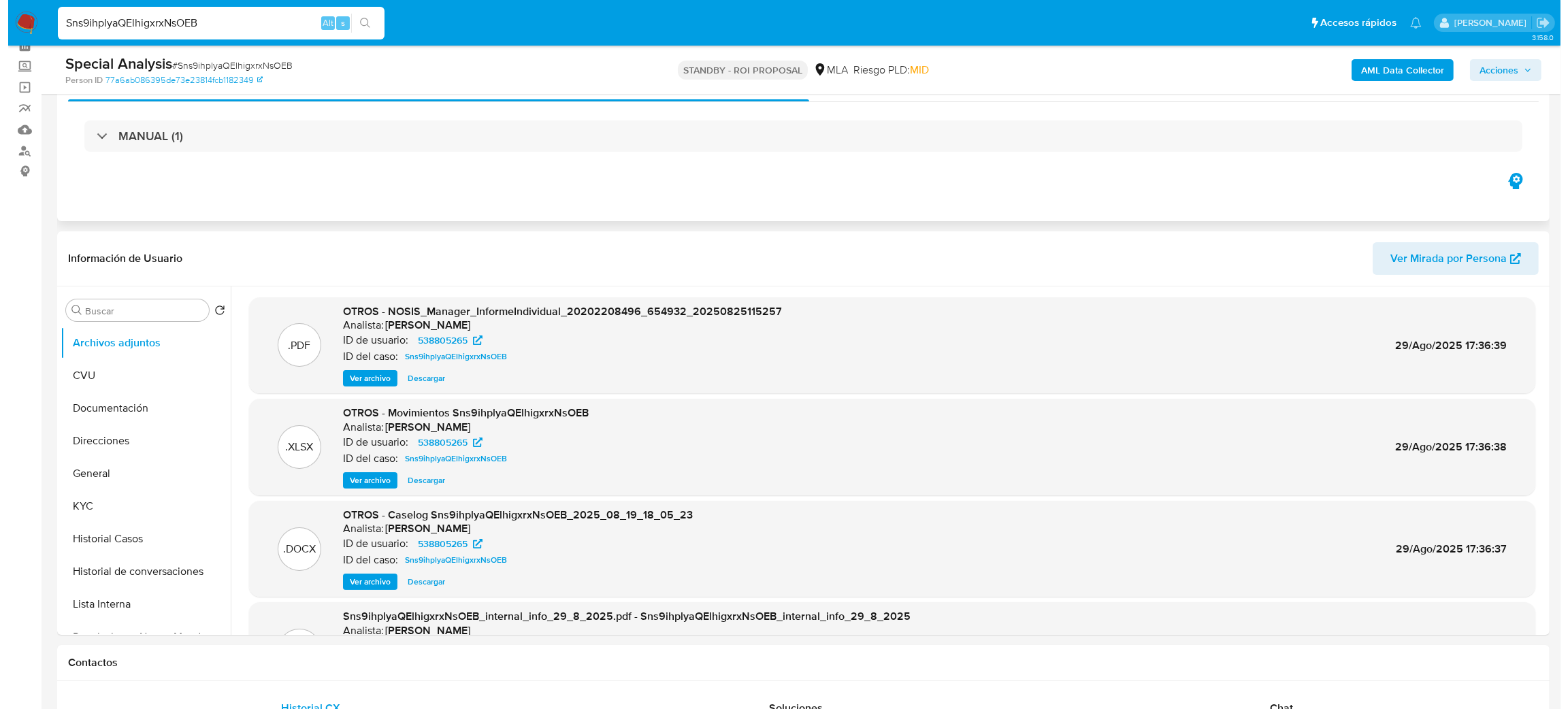
scroll to position [102, 0]
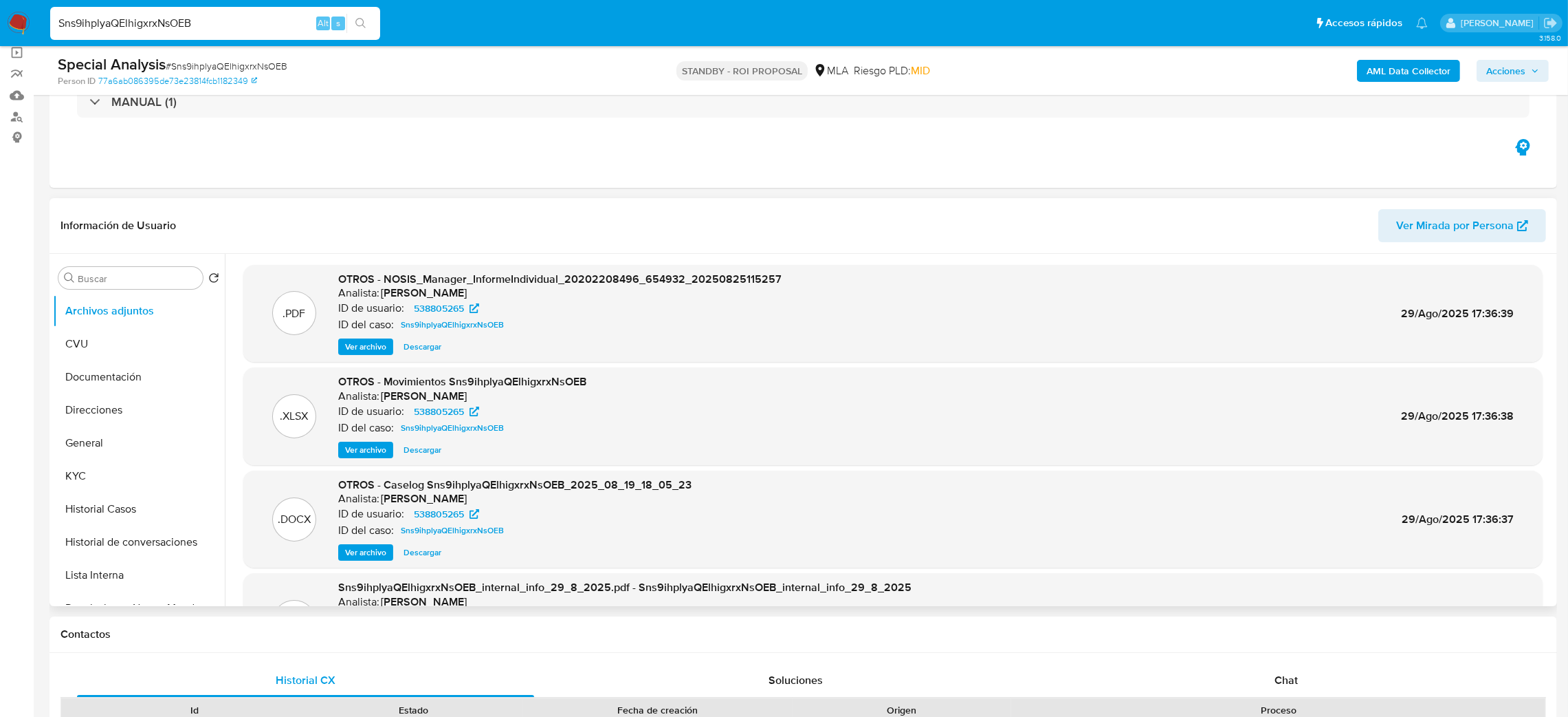
click at [357, 557] on span "Ver archivo" at bounding box center [366, 552] width 41 height 13
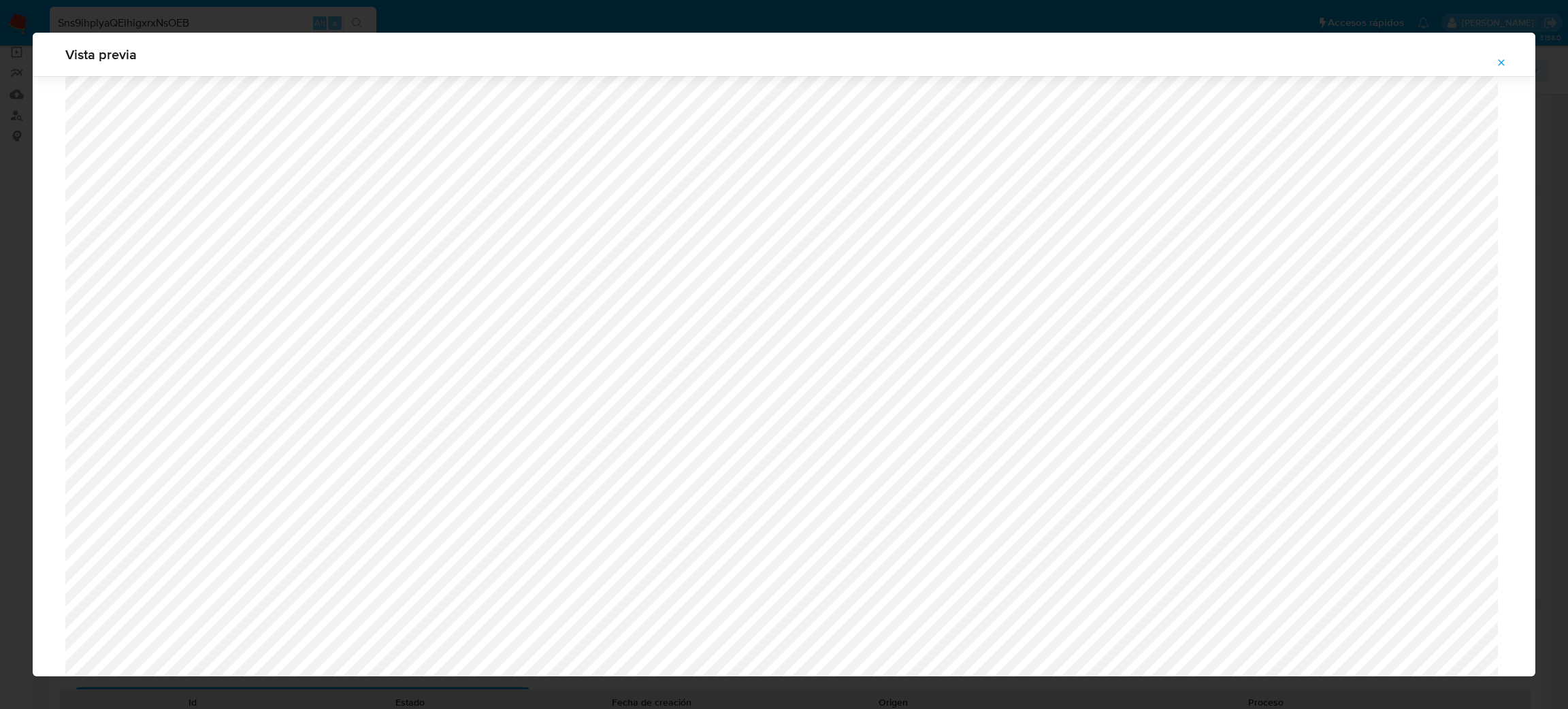
scroll to position [482, 0]
click at [1506, 64] on icon "Attachment preview" at bounding box center [1501, 62] width 11 height 11
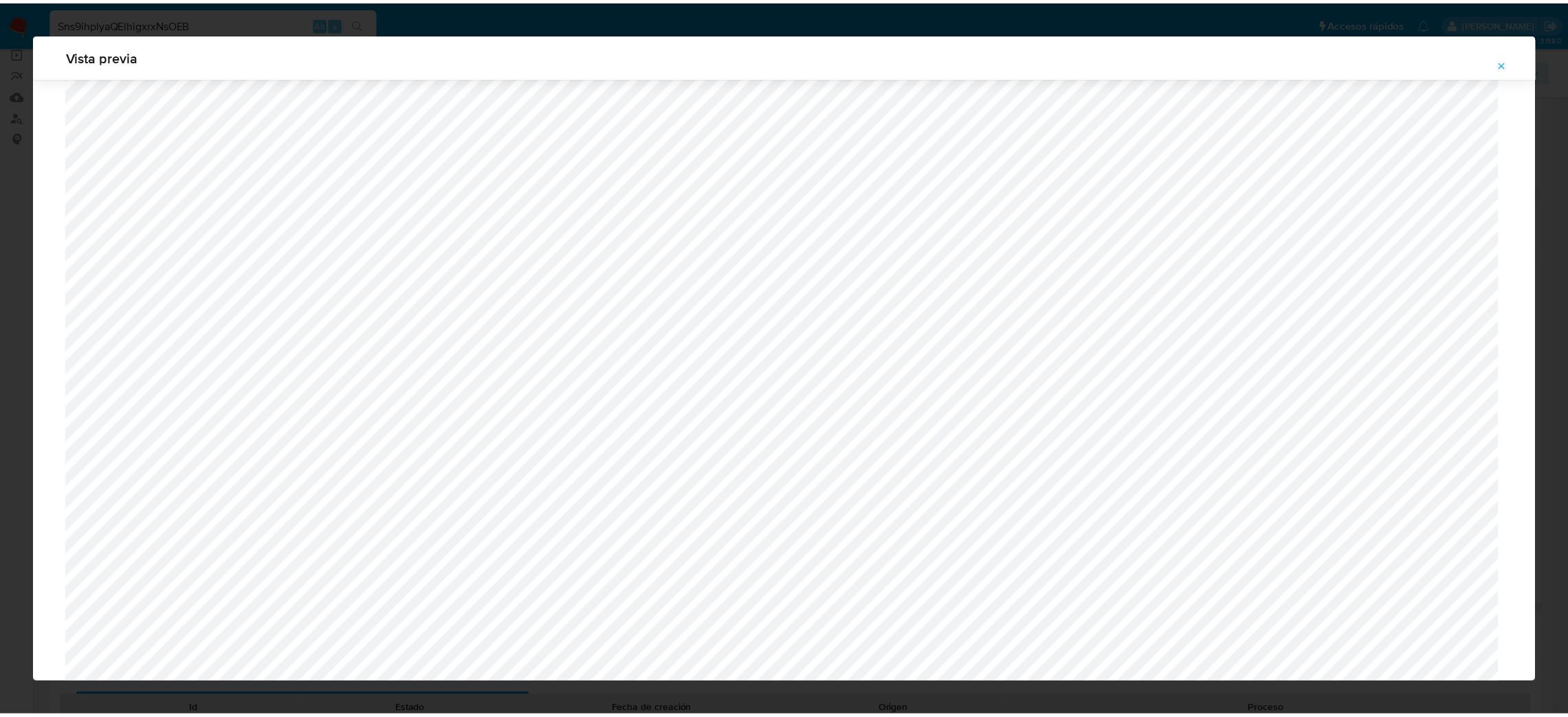
scroll to position [0, 0]
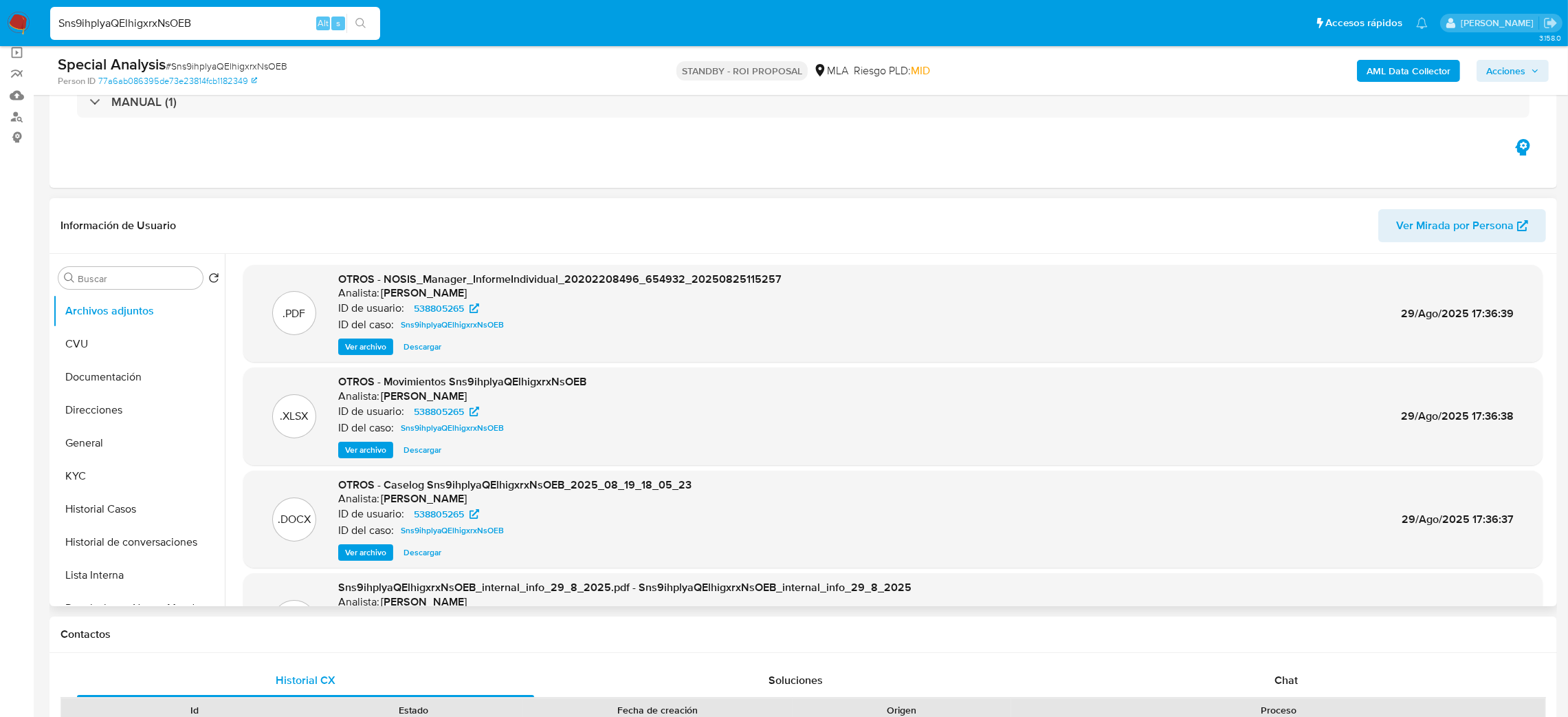
drag, startPoint x: 232, startPoint y: 16, endPoint x: 0, endPoint y: 31, distance: 232.5
click at [0, 31] on nav "Pausado Ver notificaciones Sns9ihplyaQElhigxrxNsOEB Alt s Accesos rápidos Presi…" at bounding box center [784, 22] width 1568 height 46
paste input "BfLohqthYFJzEG99J6U4mzJW"
type input "BfLohqthYFJzEG99J6U4mzJW"
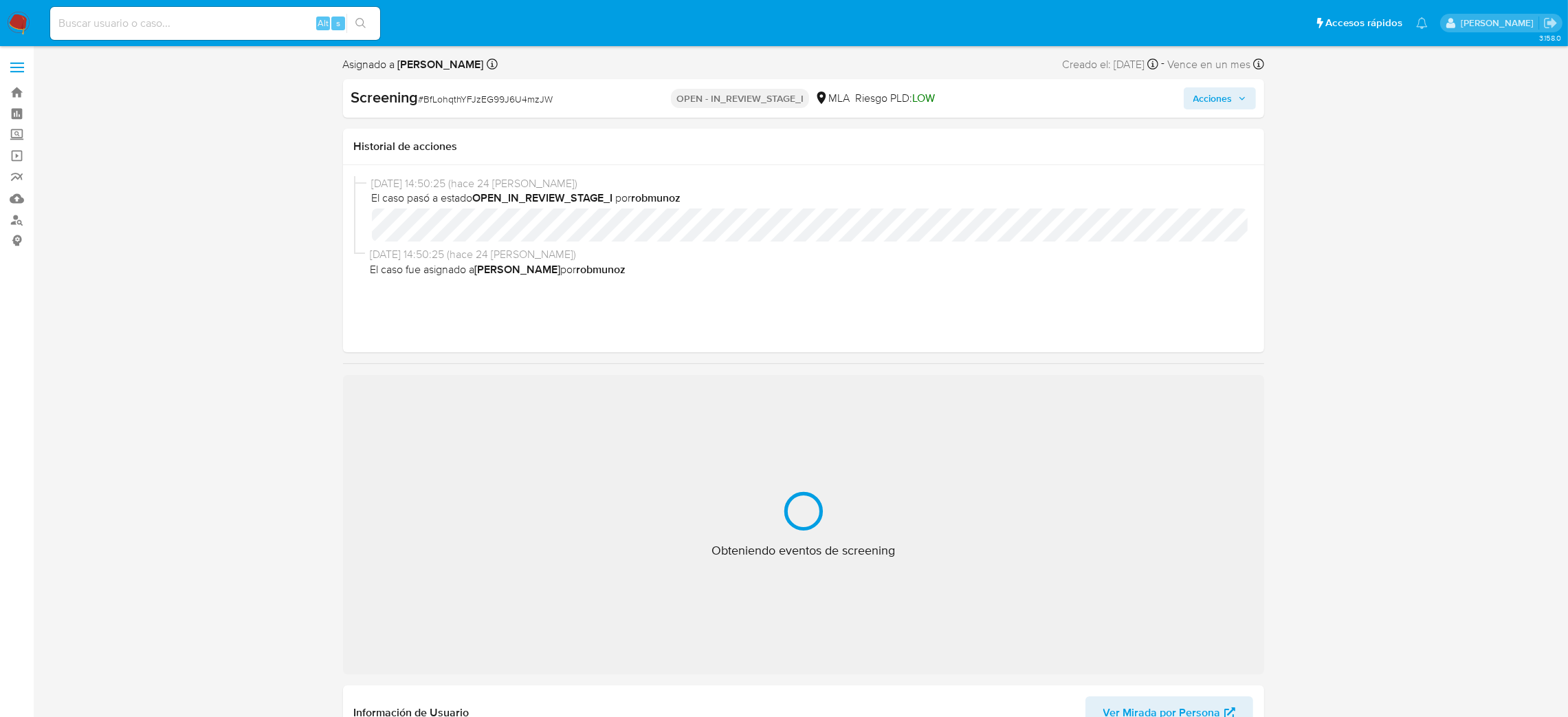
select select "10"
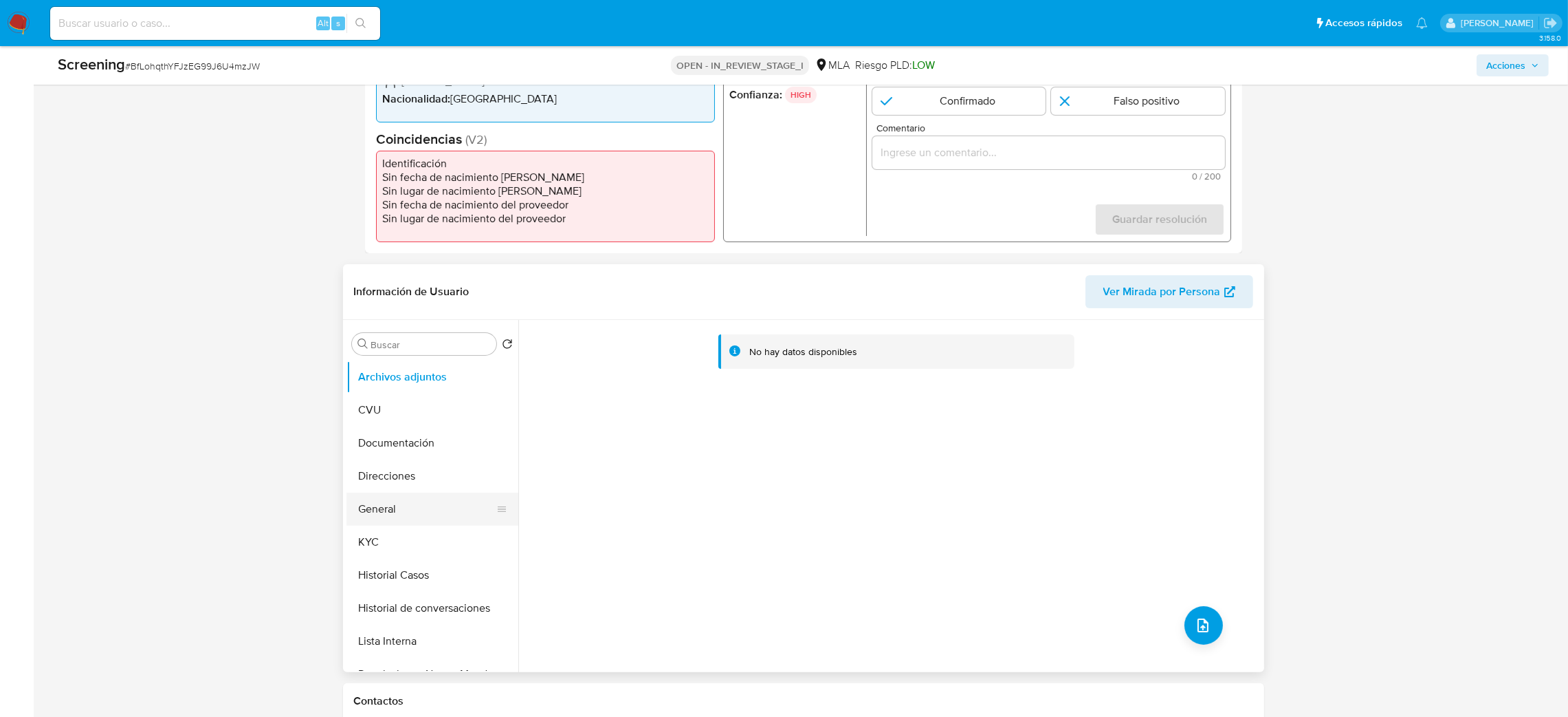
scroll to position [412, 0]
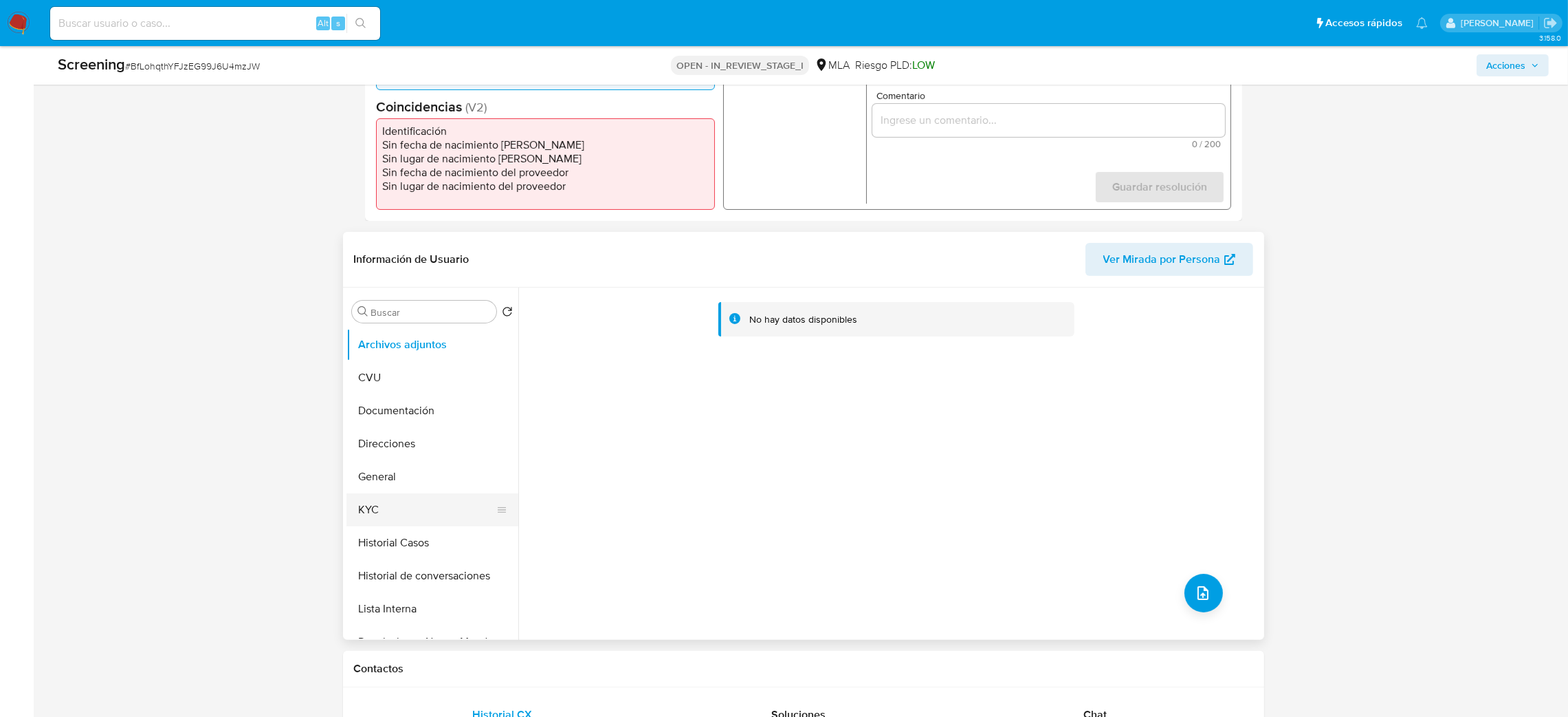
click at [416, 506] on button "KYC" at bounding box center [427, 509] width 161 height 33
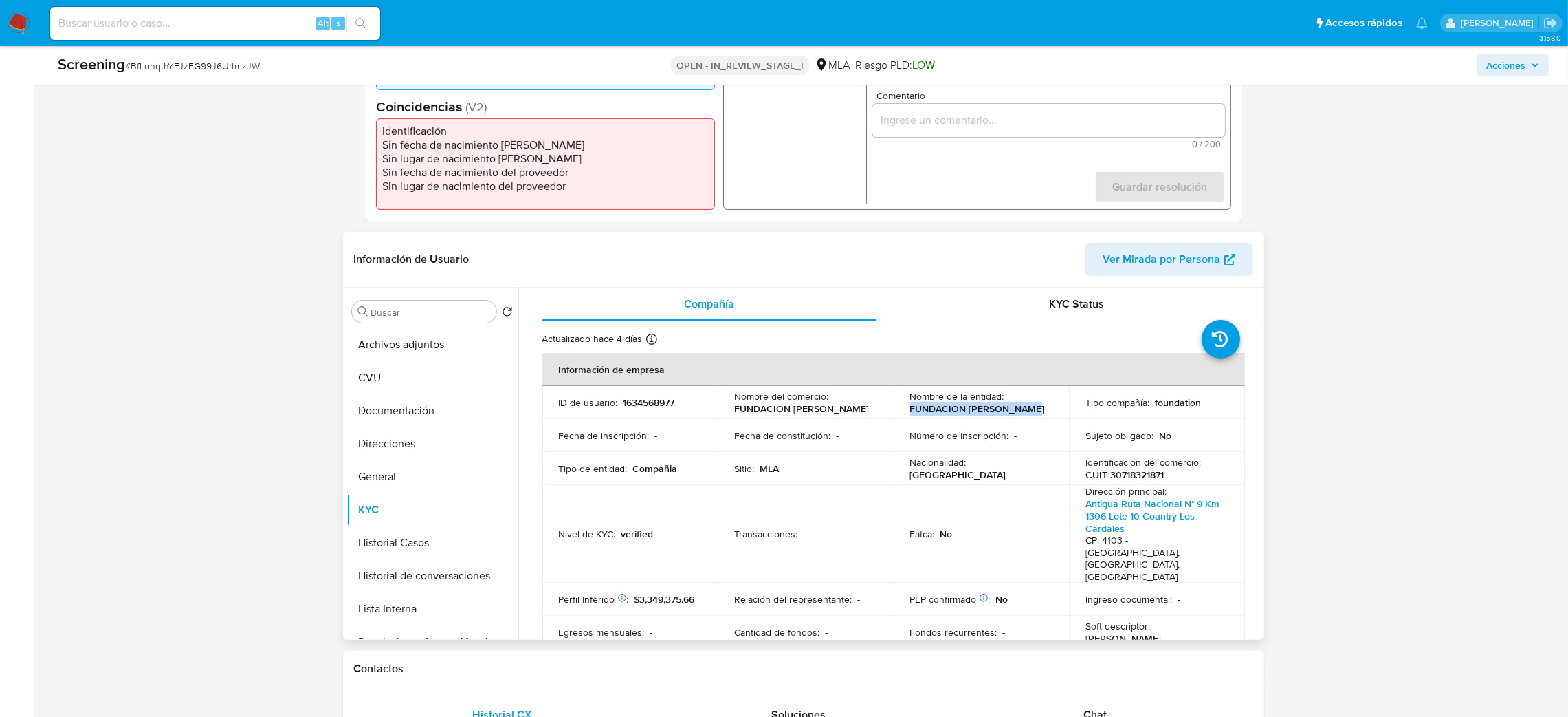
drag, startPoint x: 905, startPoint y: 412, endPoint x: 1051, endPoint y: 406, distance: 146.1
click at [1051, 406] on td "Nombre de la entidad : FUNDACION [PERSON_NAME]" at bounding box center [982, 403] width 176 height 33
copy p "FUNDACION [PERSON_NAME]"
click at [638, 402] on p "1634568977" at bounding box center [648, 403] width 51 height 13
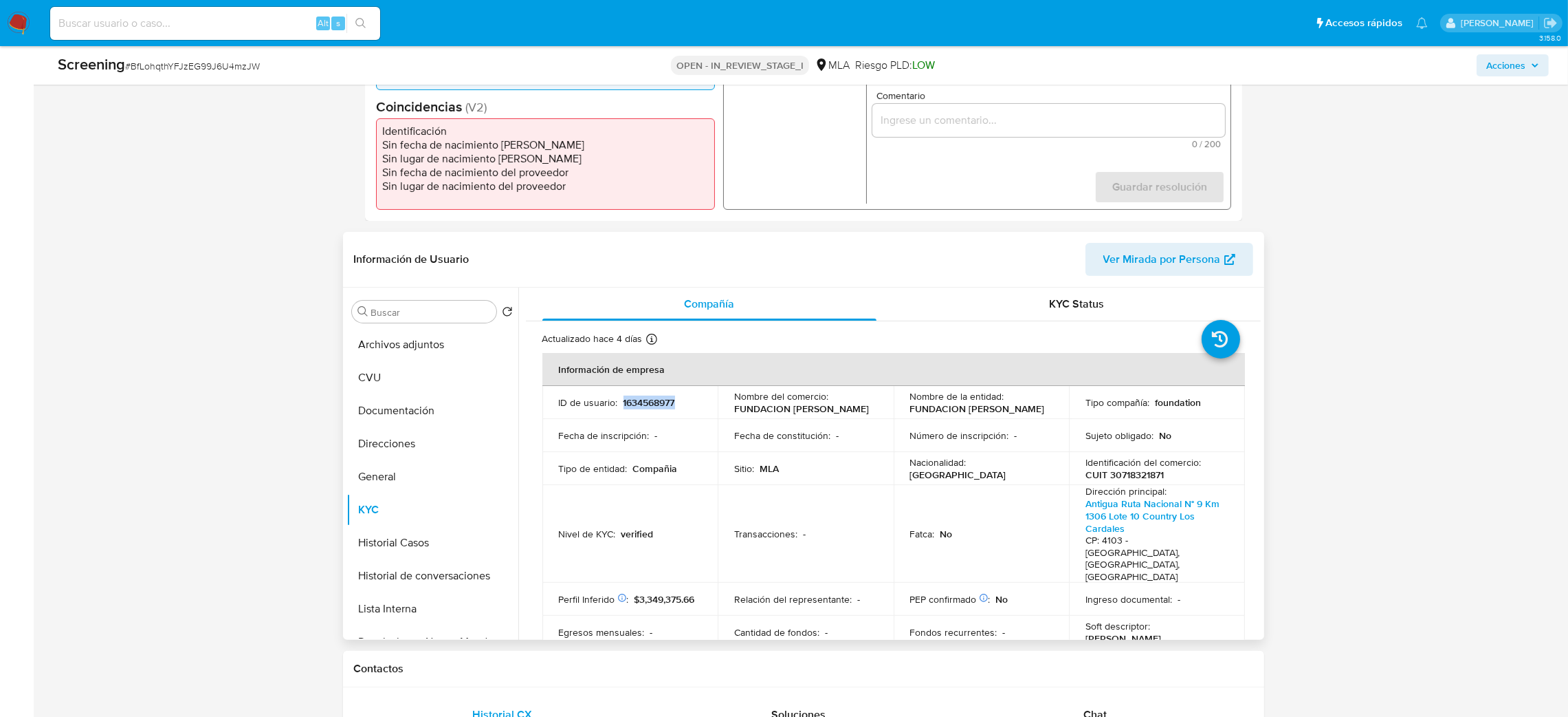
copy p "1634568977"
click at [369, 474] on button "General" at bounding box center [427, 476] width 161 height 33
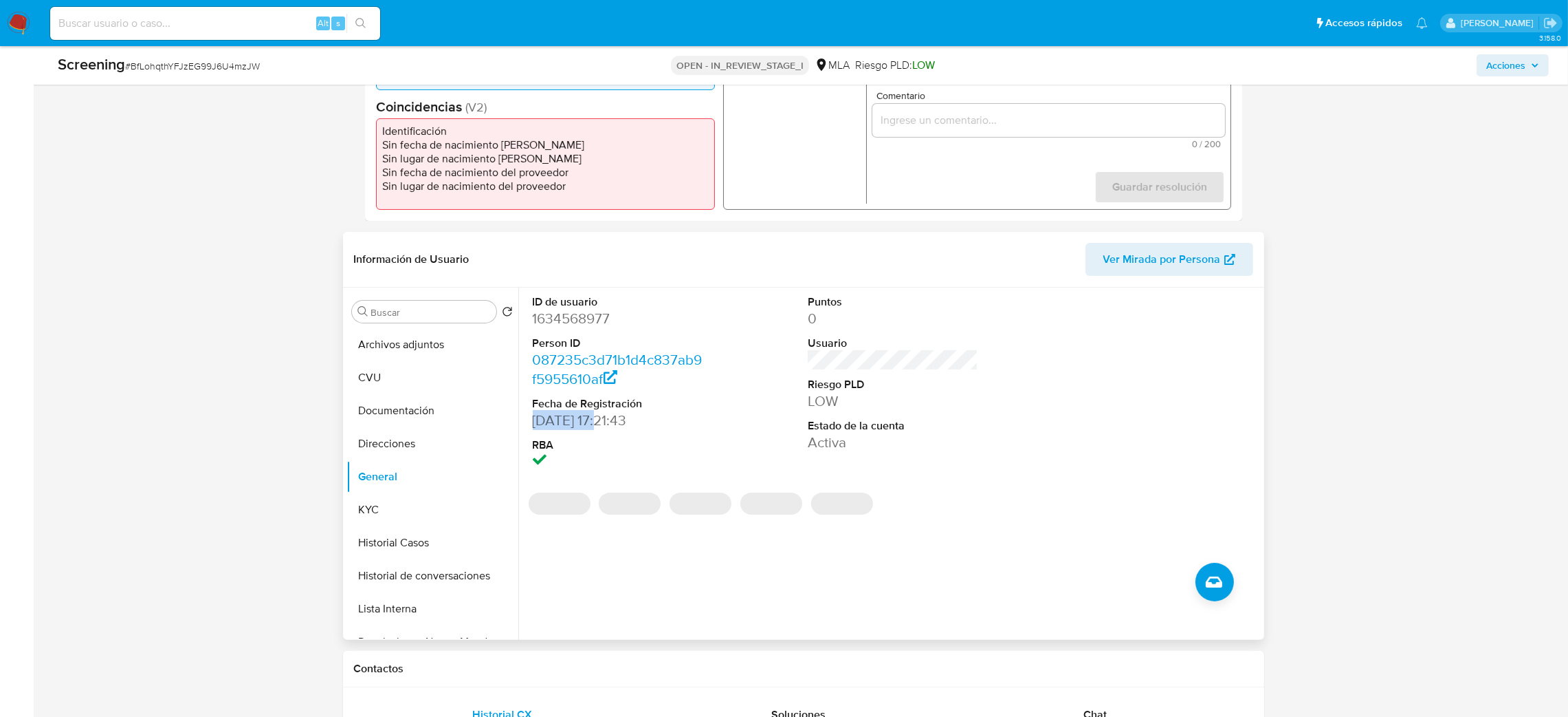
drag, startPoint x: 599, startPoint y: 420, endPoint x: 526, endPoint y: 421, distance: 73.0
click at [526, 421] on div "ID de usuario 1634568977 Person ID 087235c3d71b1d4c837ab9f5955610af Fecha de Re…" at bounding box center [618, 383] width 183 height 191
copy dd "12/01/2024"
click at [391, 503] on button "KYC" at bounding box center [427, 509] width 161 height 33
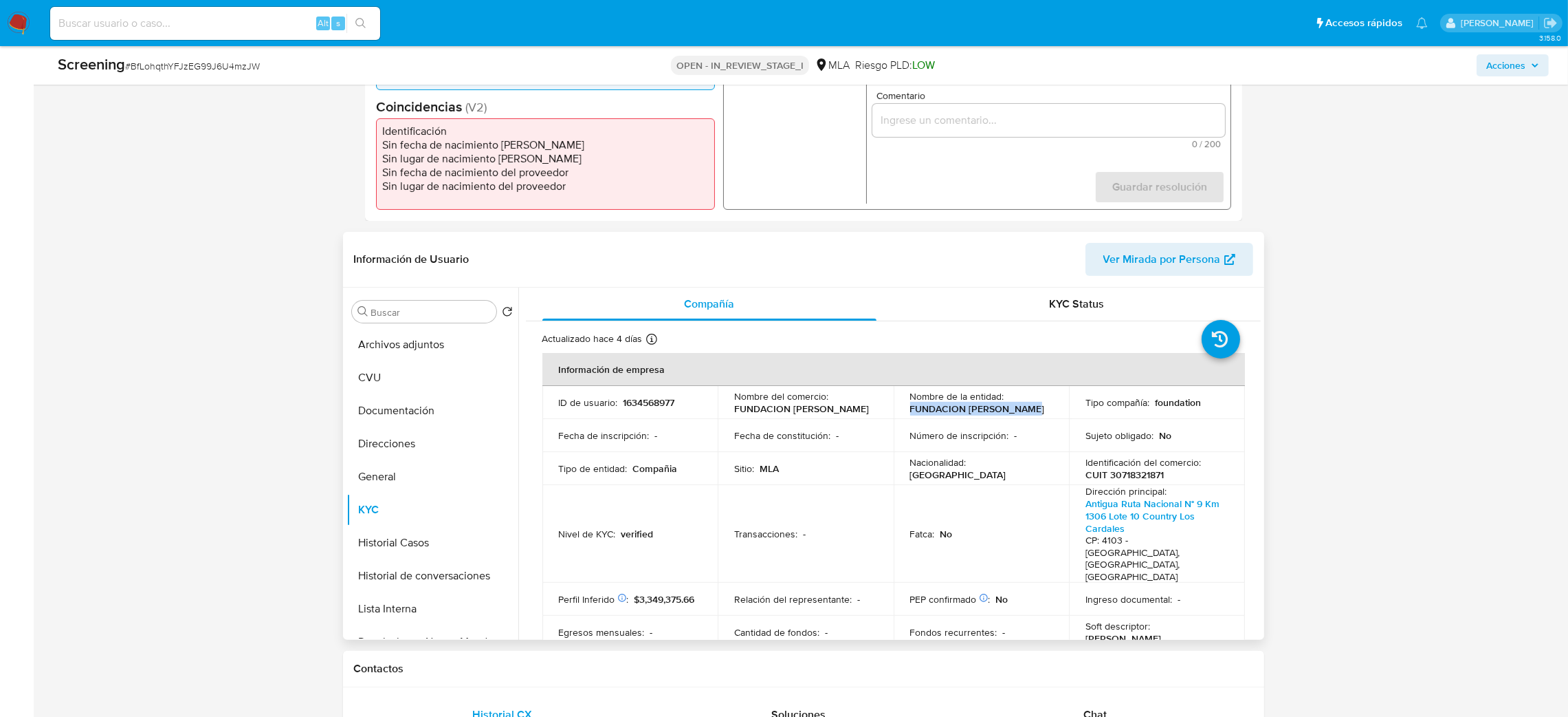
drag, startPoint x: 908, startPoint y: 408, endPoint x: 1038, endPoint y: 411, distance: 130.0
click at [1038, 411] on div "Nombre de la entidad : FUNDACION JAMES KELLER" at bounding box center [982, 403] width 143 height 25
copy p "FUNDACION JAMES KELLER"
click at [1138, 481] on p "CUIT 30718321871" at bounding box center [1124, 474] width 78 height 13
click at [1138, 482] on td "Identificación del comercio : CUIT 30718321871" at bounding box center [1158, 468] width 176 height 33
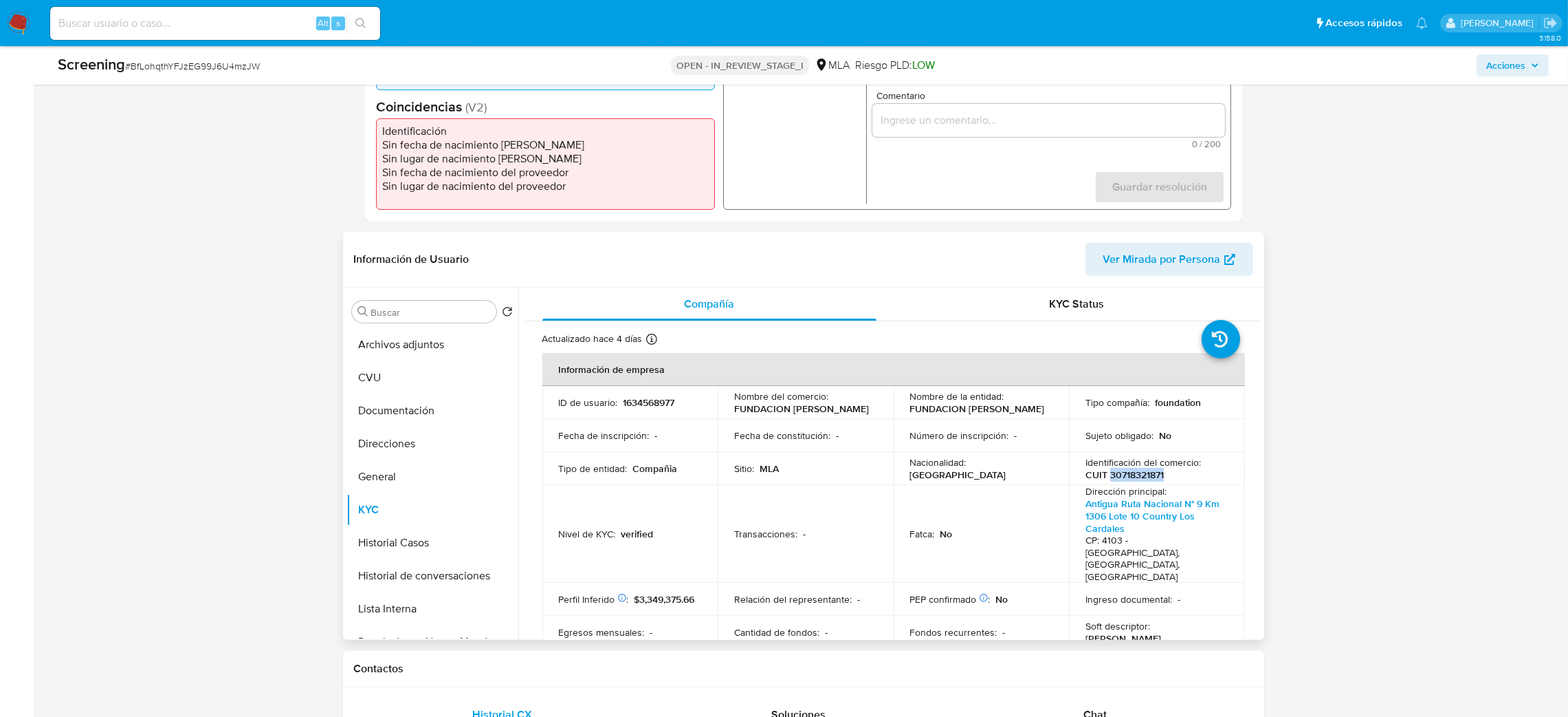
copy p "30718321871"
click at [412, 408] on button "Documentación" at bounding box center [427, 411] width 161 height 33
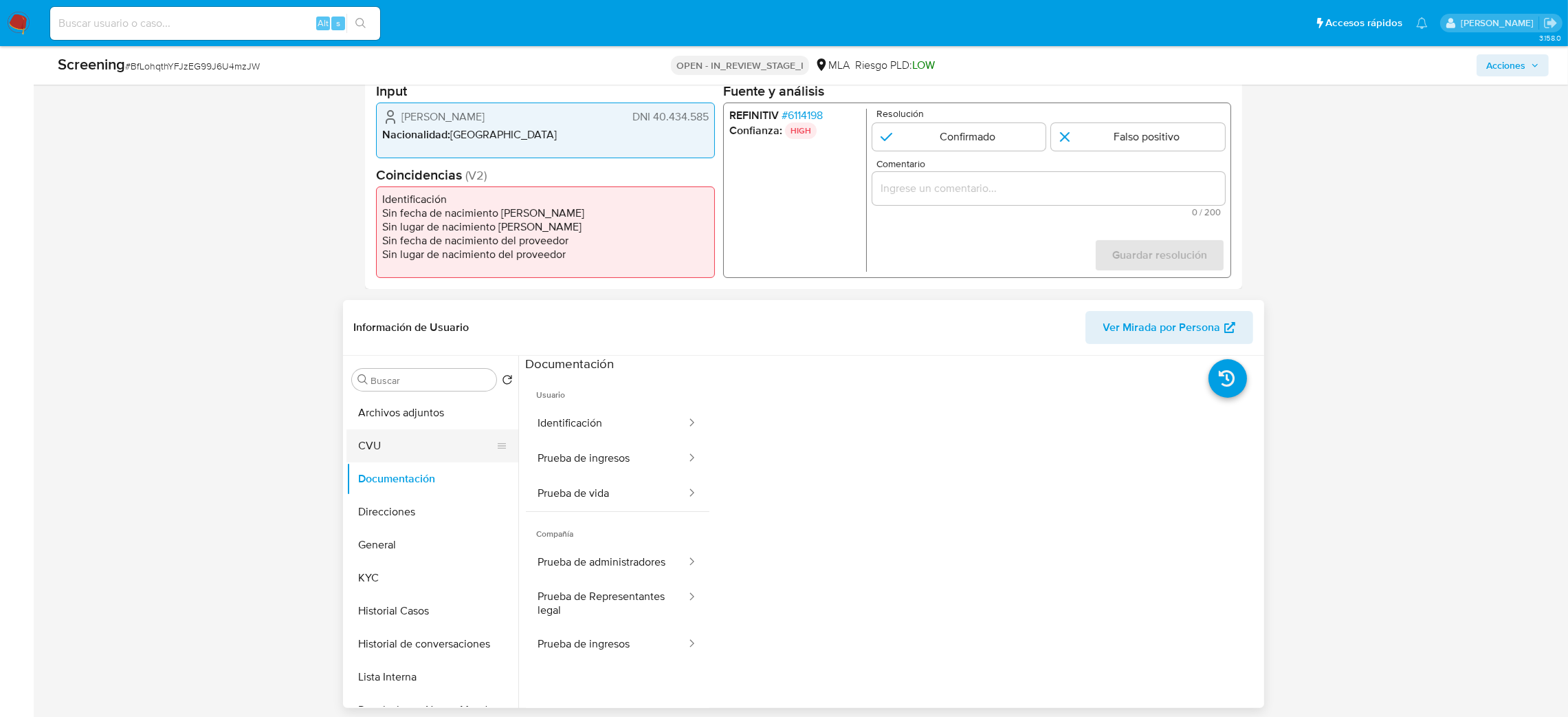
scroll to position [309, 0]
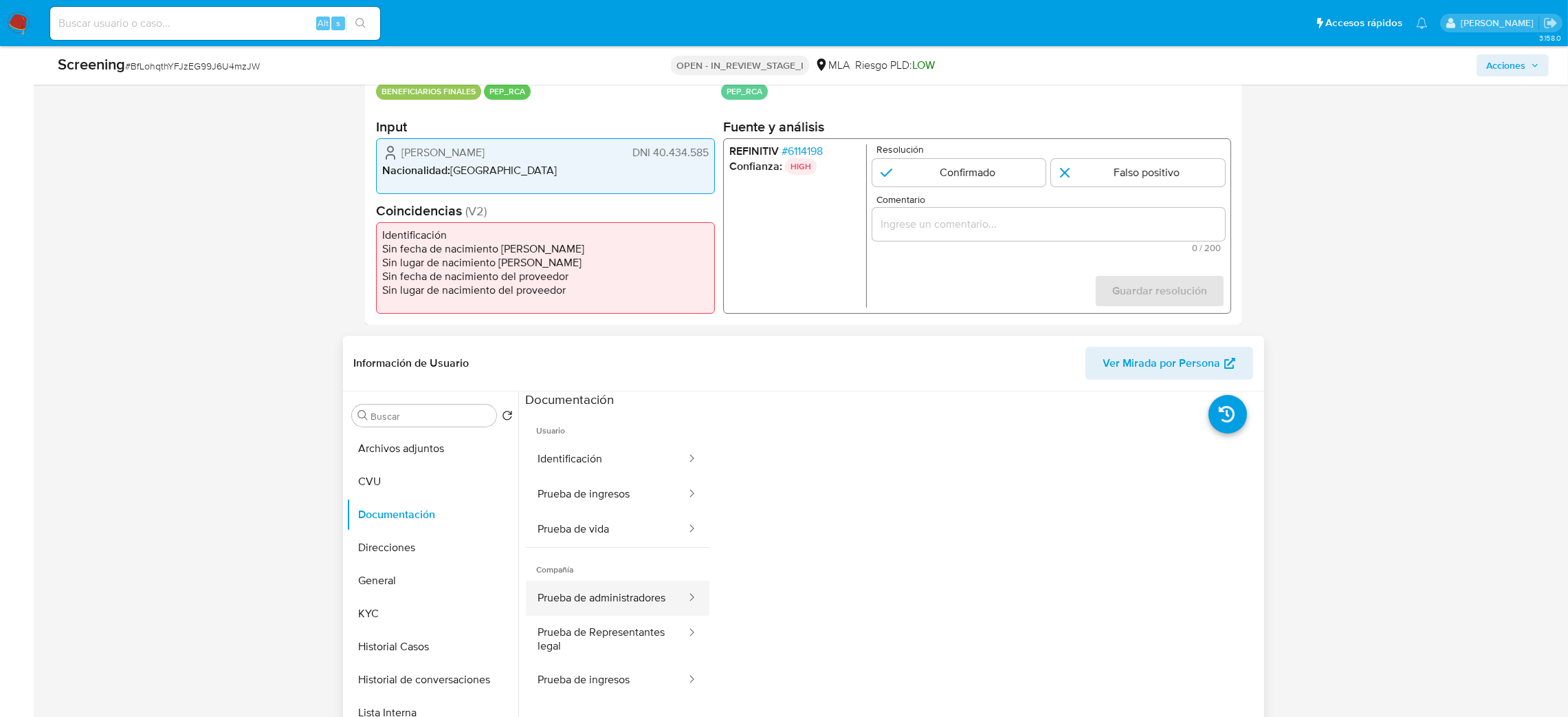
click at [621, 602] on button "Prueba de administradores" at bounding box center [607, 598] width 162 height 35
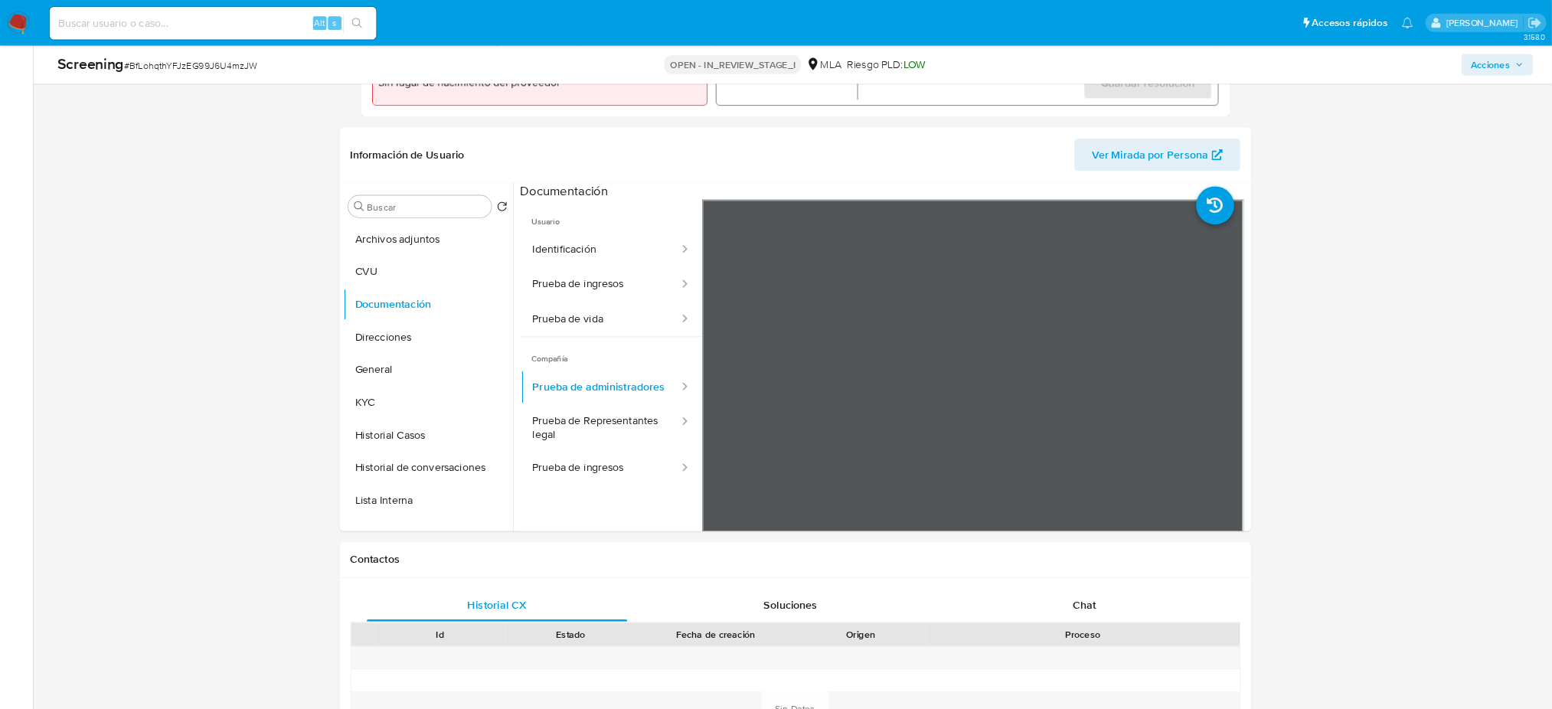
scroll to position [573, 0]
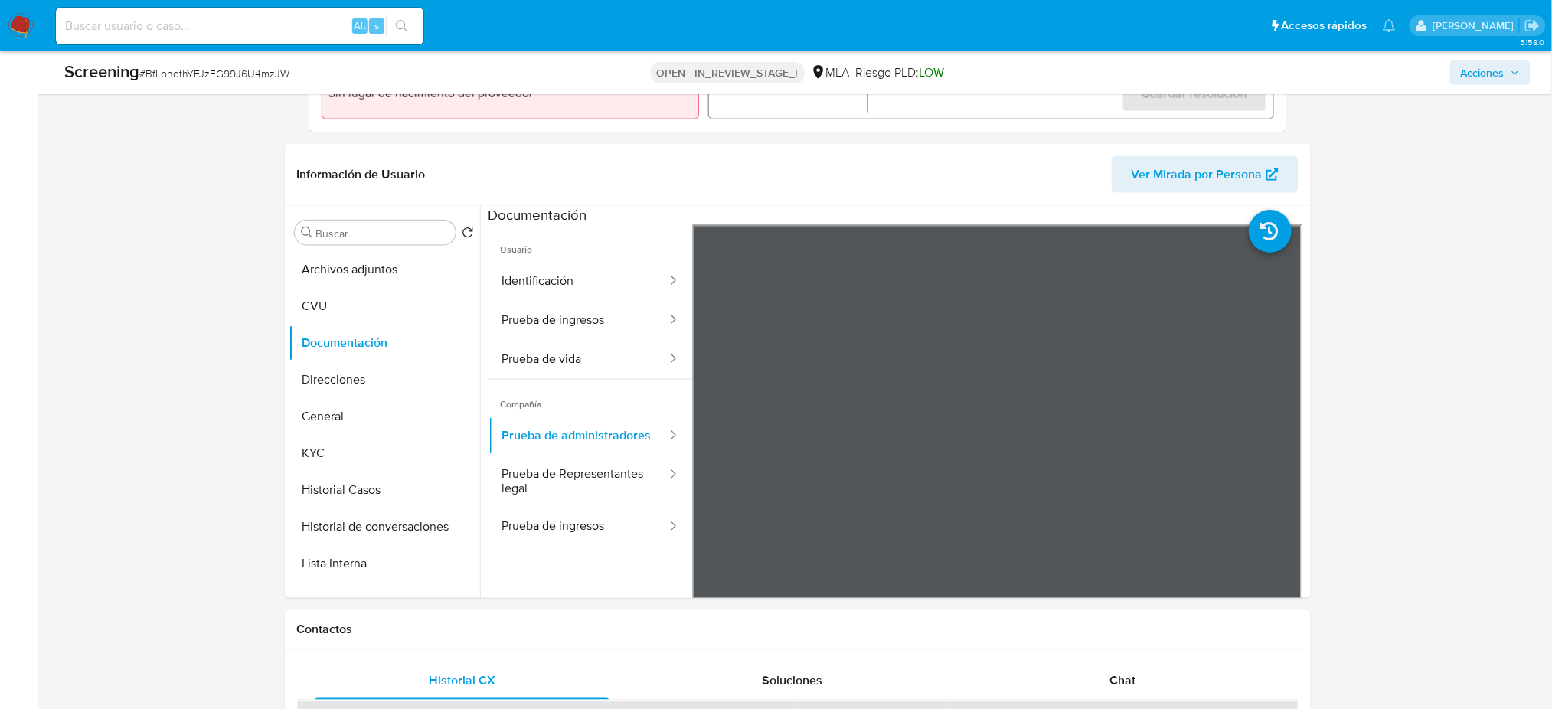
drag, startPoint x: 1620, startPoint y: 2, endPoint x: 998, endPoint y: 607, distance: 867.3
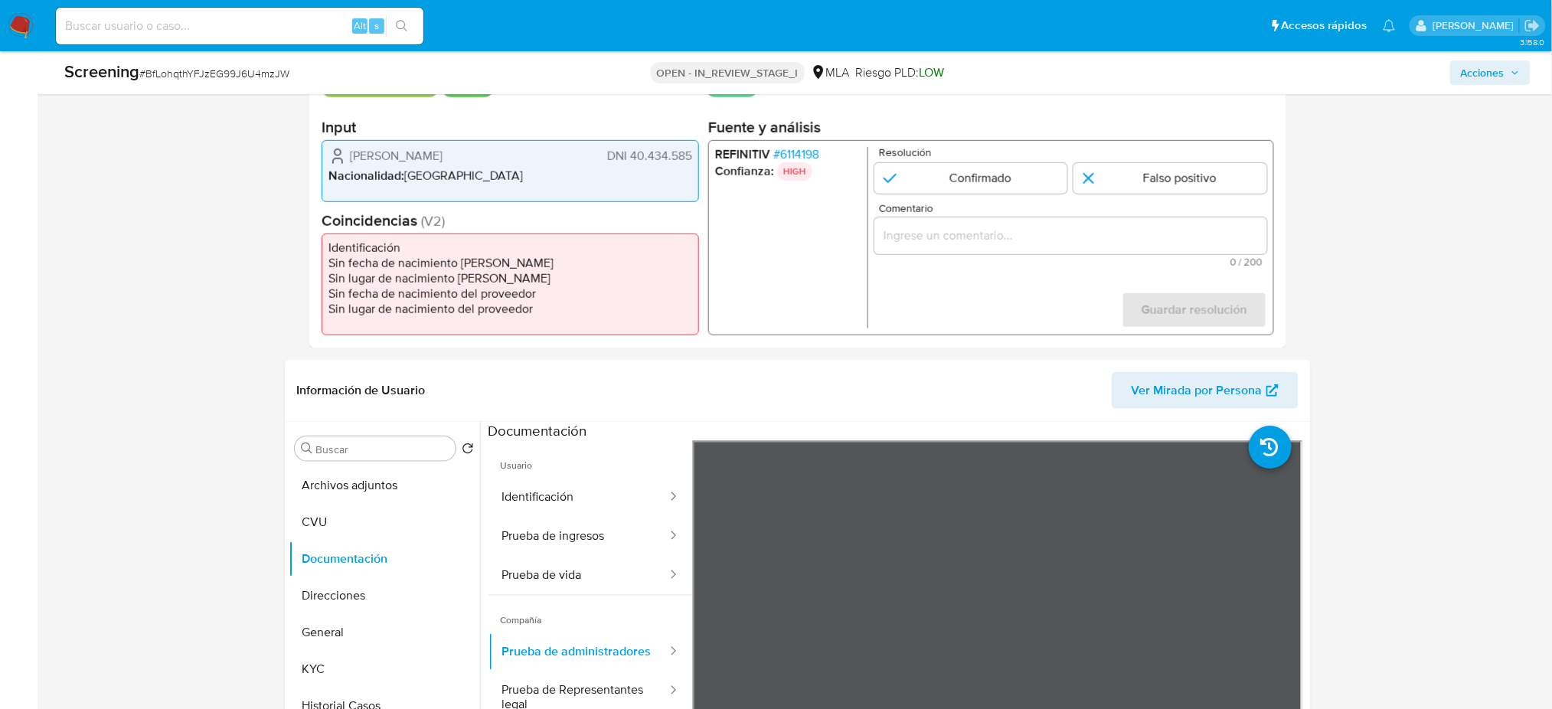
scroll to position [267, 0]
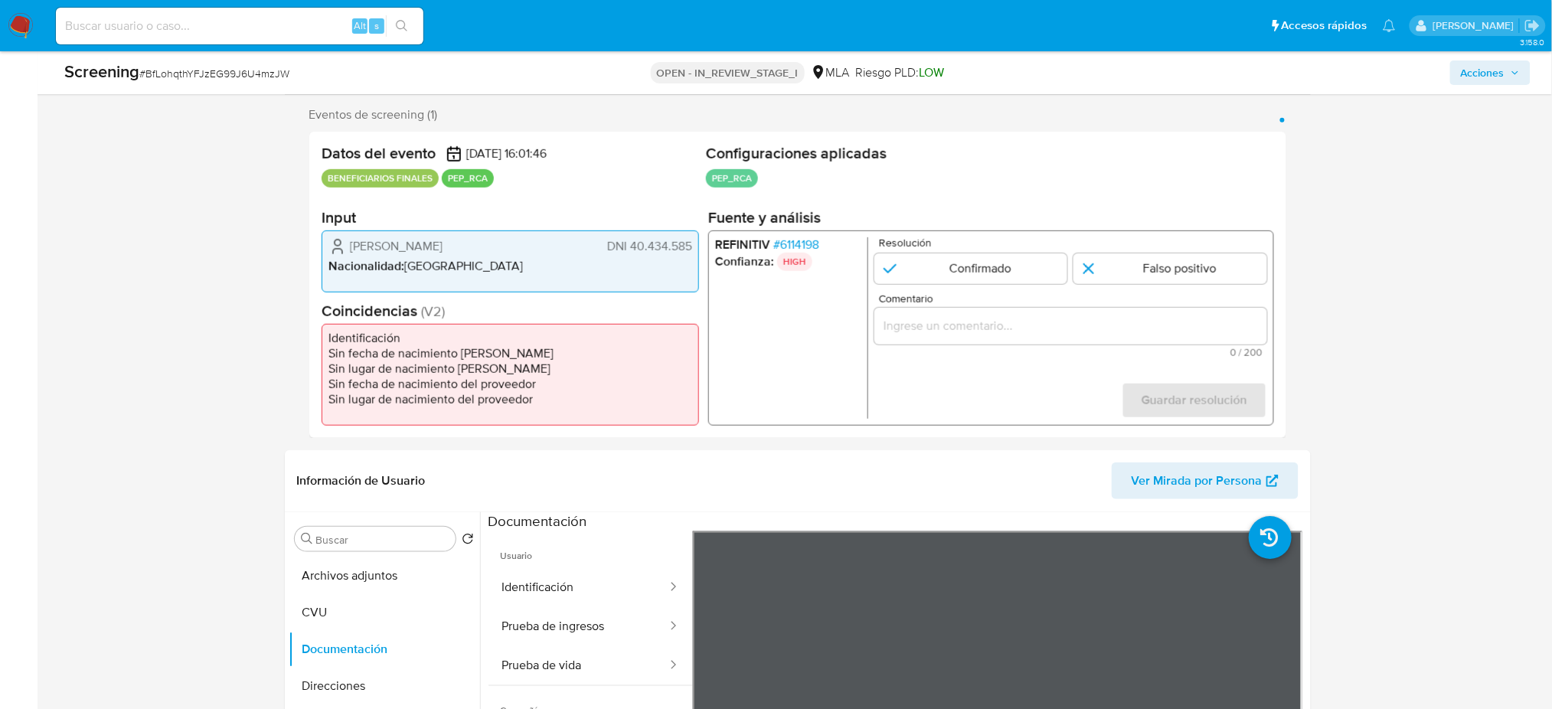
drag, startPoint x: 348, startPoint y: 245, endPoint x: 479, endPoint y: 246, distance: 130.9
click at [479, 246] on div "Milagros María Arbeloa DNI 40.434.585" at bounding box center [510, 246] width 364 height 18
click at [807, 246] on span "# 6114198" at bounding box center [795, 244] width 46 height 15
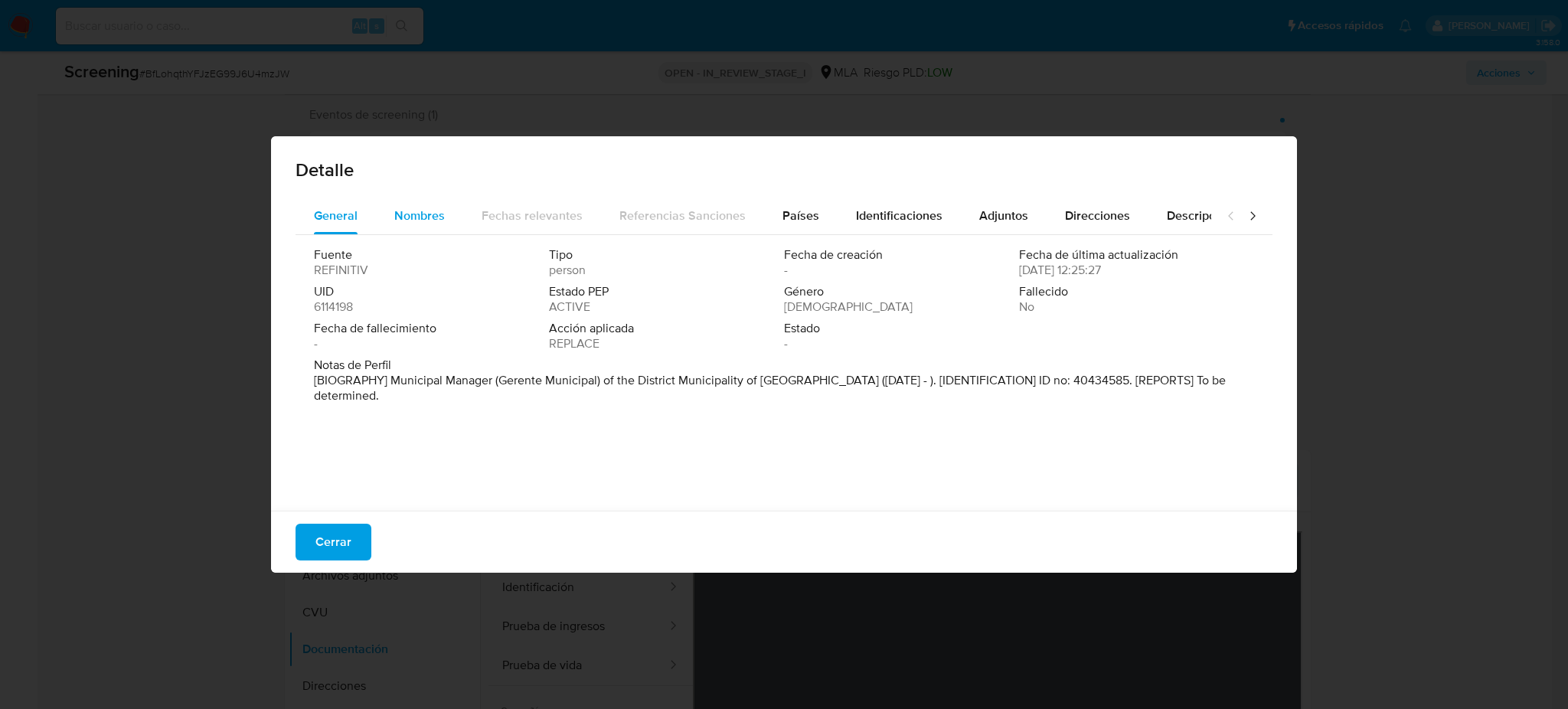
click at [433, 227] on div "Nombres" at bounding box center [419, 216] width 51 height 37
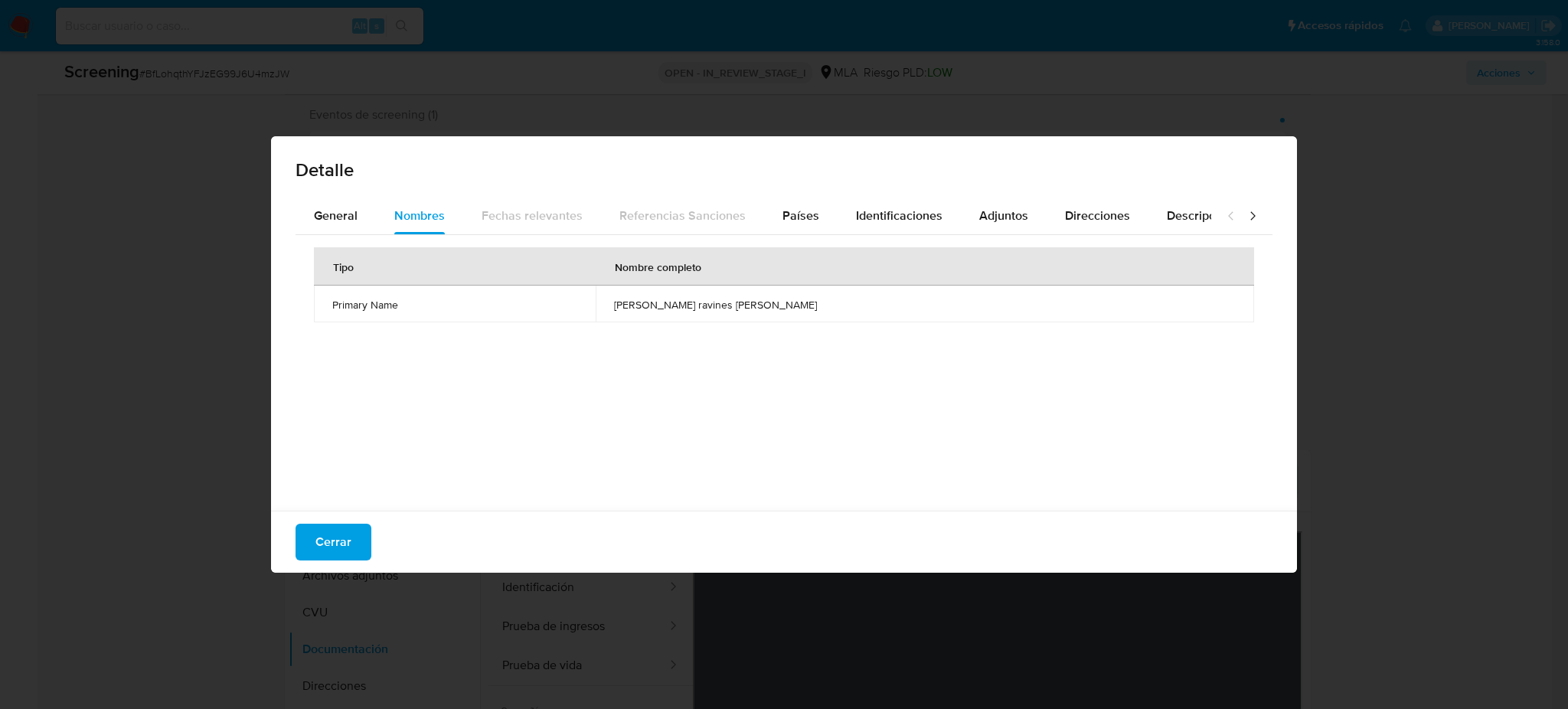
drag, startPoint x: 663, startPoint y: 312, endPoint x: 873, endPoint y: 316, distance: 209.8
click at [873, 316] on td "christian ricardo ravines serrano" at bounding box center [925, 304] width 658 height 37
click at [815, 220] on button "Países" at bounding box center [800, 216] width 73 height 37
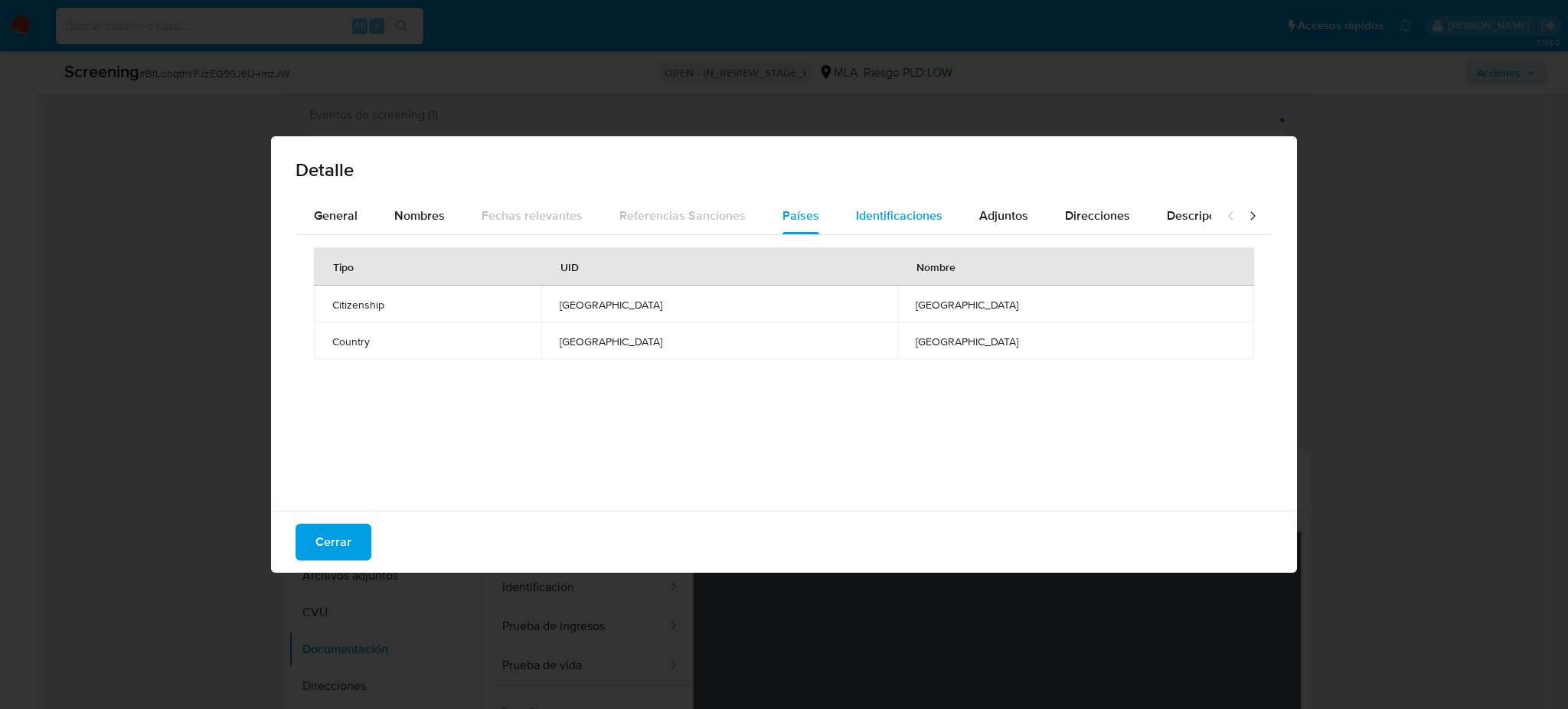
click at [864, 217] on span "Identificaciones" at bounding box center [899, 216] width 87 height 18
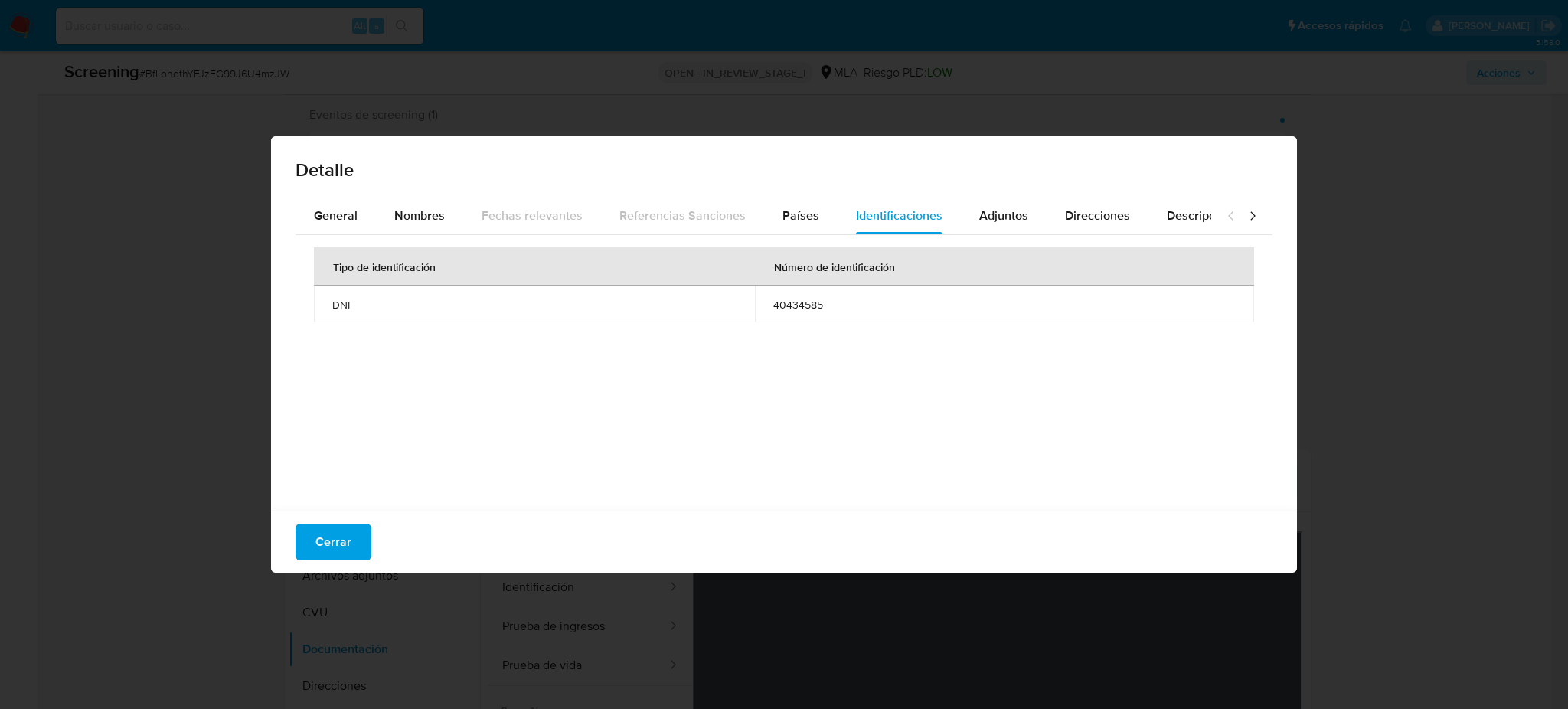
click at [1351, 531] on div "Detalle General Nombres Fechas relevantes Referencias Sanciones Países Identifi…" at bounding box center [784, 354] width 1568 height 709
click at [318, 557] on span "Cerrar" at bounding box center [333, 542] width 36 height 34
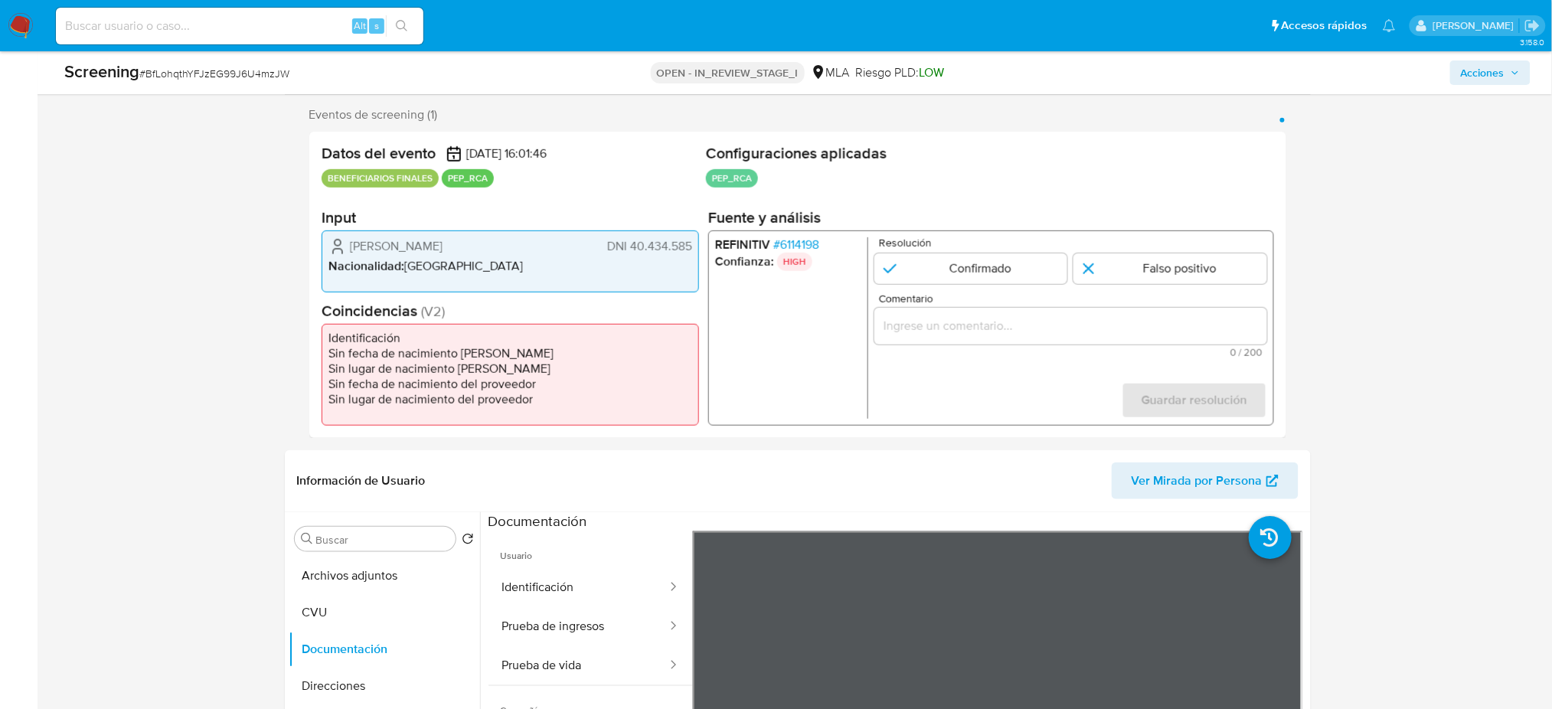
drag, startPoint x: 632, startPoint y: 253, endPoint x: 694, endPoint y: 250, distance: 62.1
click at [694, 250] on div "Milagros María Arbeloa DNI 40.434.585 Nacionalidad : Argentina" at bounding box center [510, 261] width 377 height 62
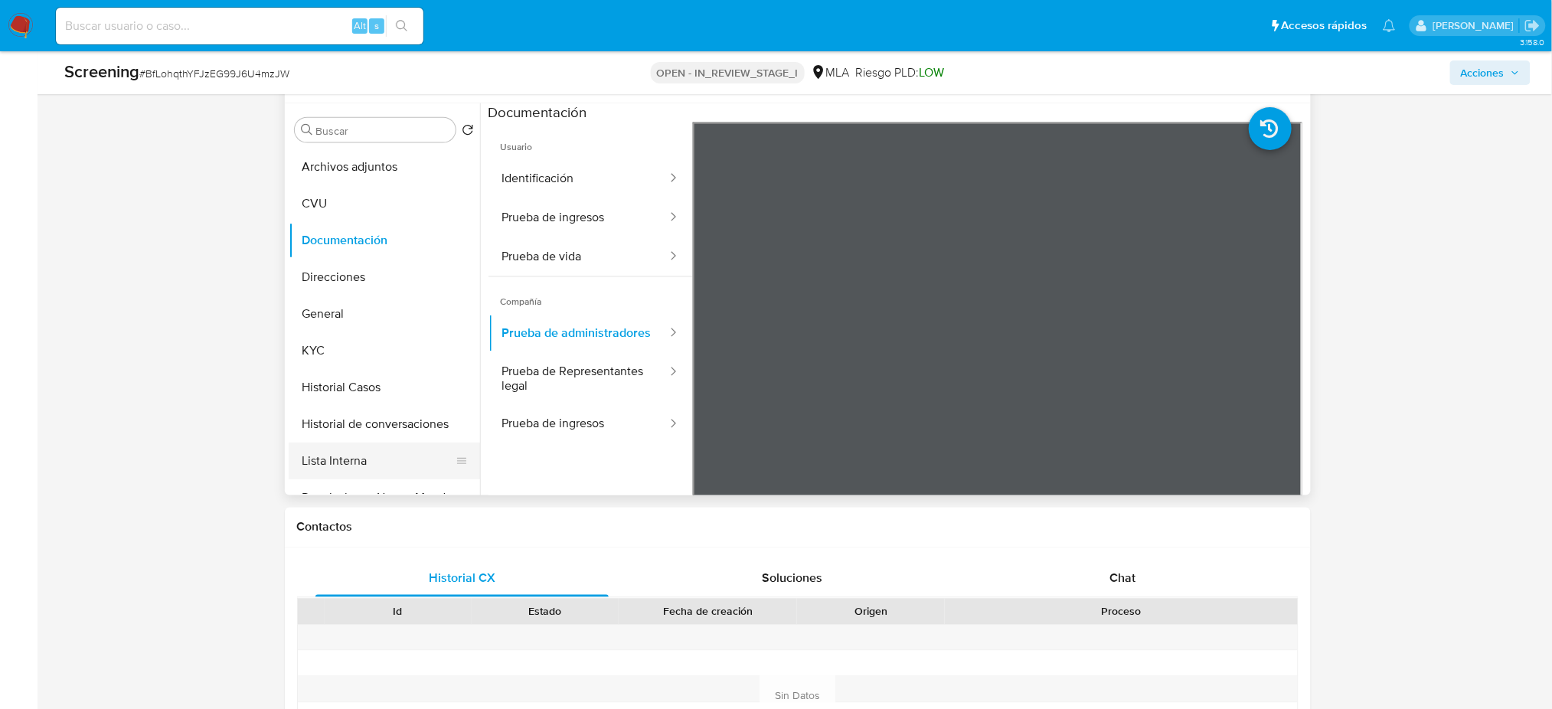
click at [348, 467] on button "Lista Interna" at bounding box center [378, 461] width 179 height 37
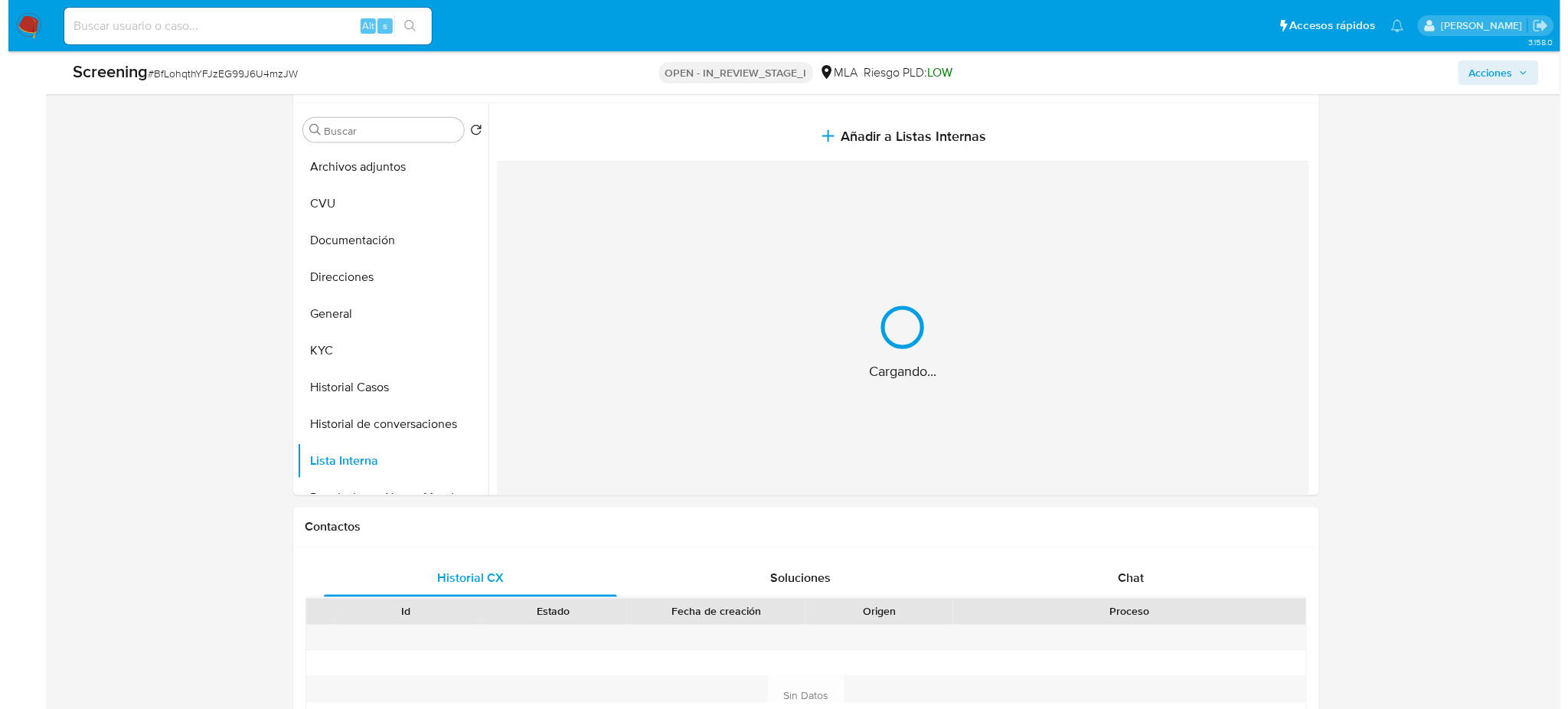
scroll to position [573, 0]
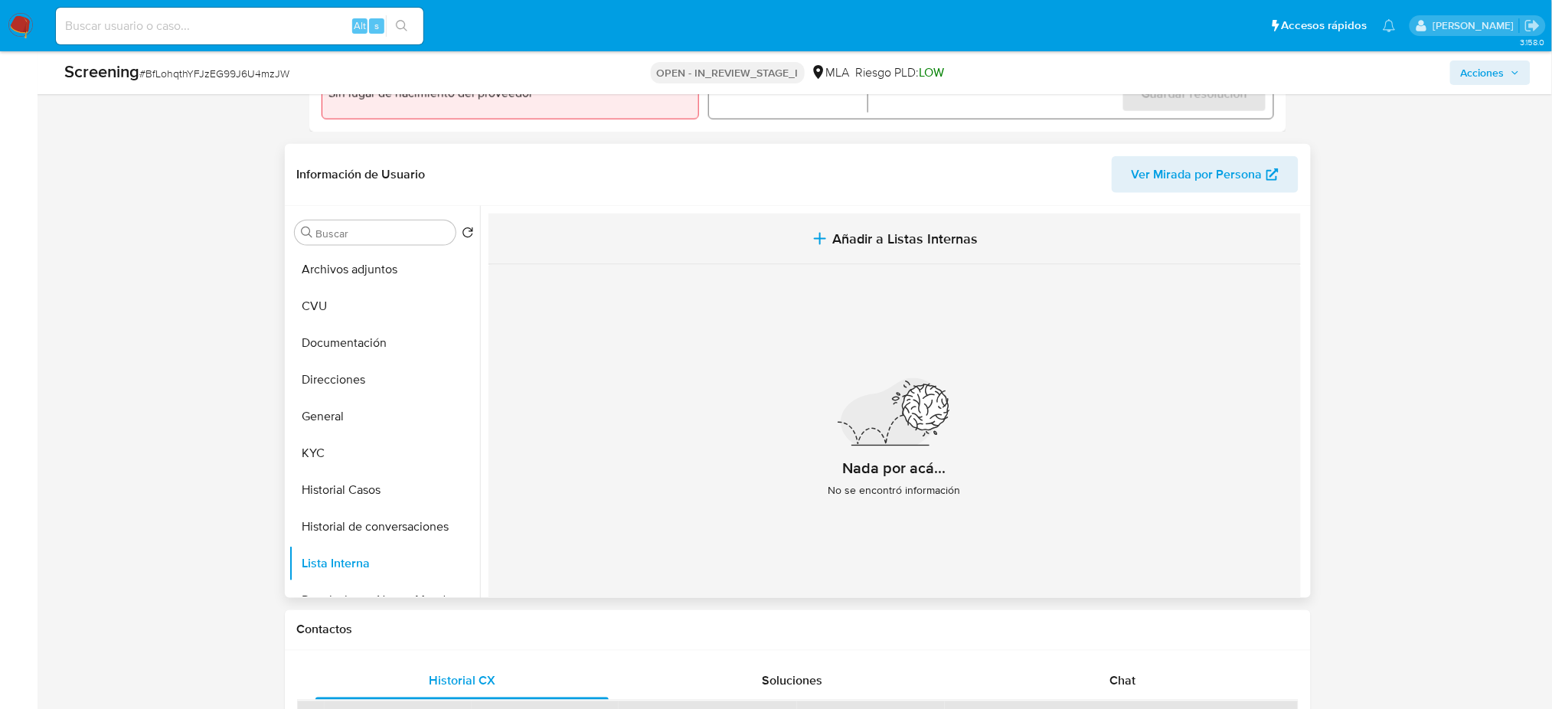
click at [854, 249] on button "Añadir a Listas Internas" at bounding box center [894, 239] width 812 height 51
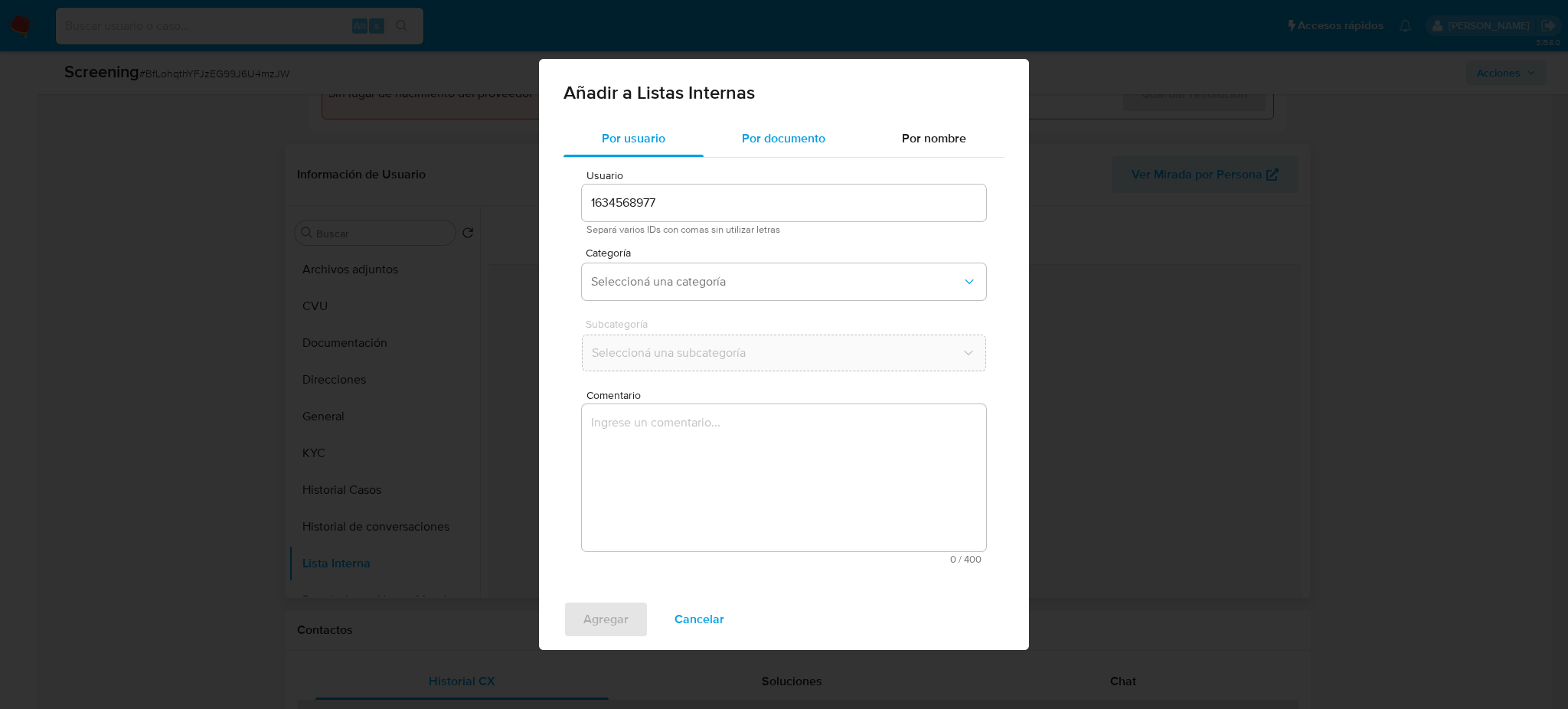
click at [799, 142] on span "Por documento" at bounding box center [783, 138] width 83 height 18
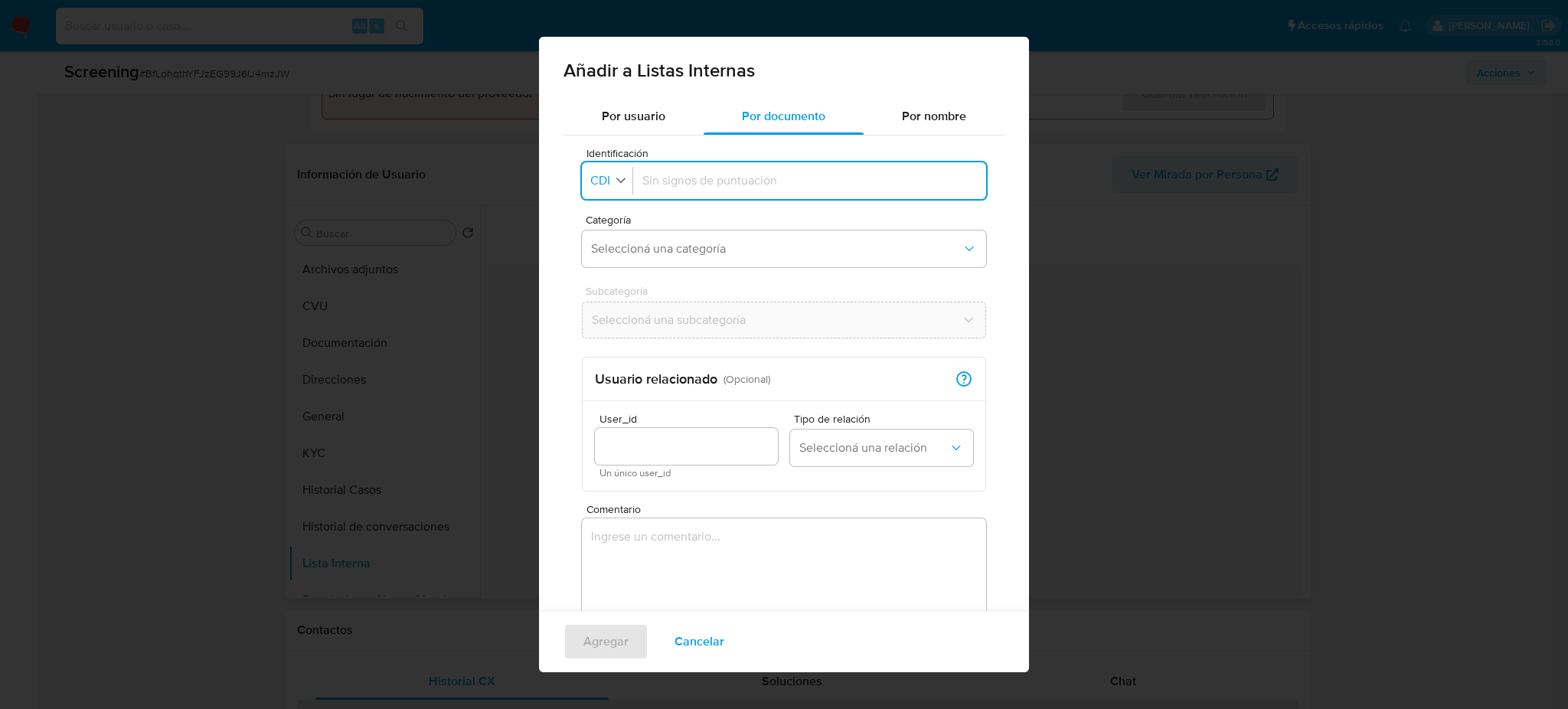
click at [605, 185] on span "CDI" at bounding box center [600, 180] width 23 height 15
click at [614, 315] on div "DNI" at bounding box center [605, 320] width 27 height 37
click at [679, 188] on input "Identificación" at bounding box center [809, 180] width 335 height 17
click at [662, 185] on input "40.434.585" at bounding box center [809, 180] width 335 height 17
click at [681, 185] on input "40434.585" at bounding box center [809, 180] width 335 height 17
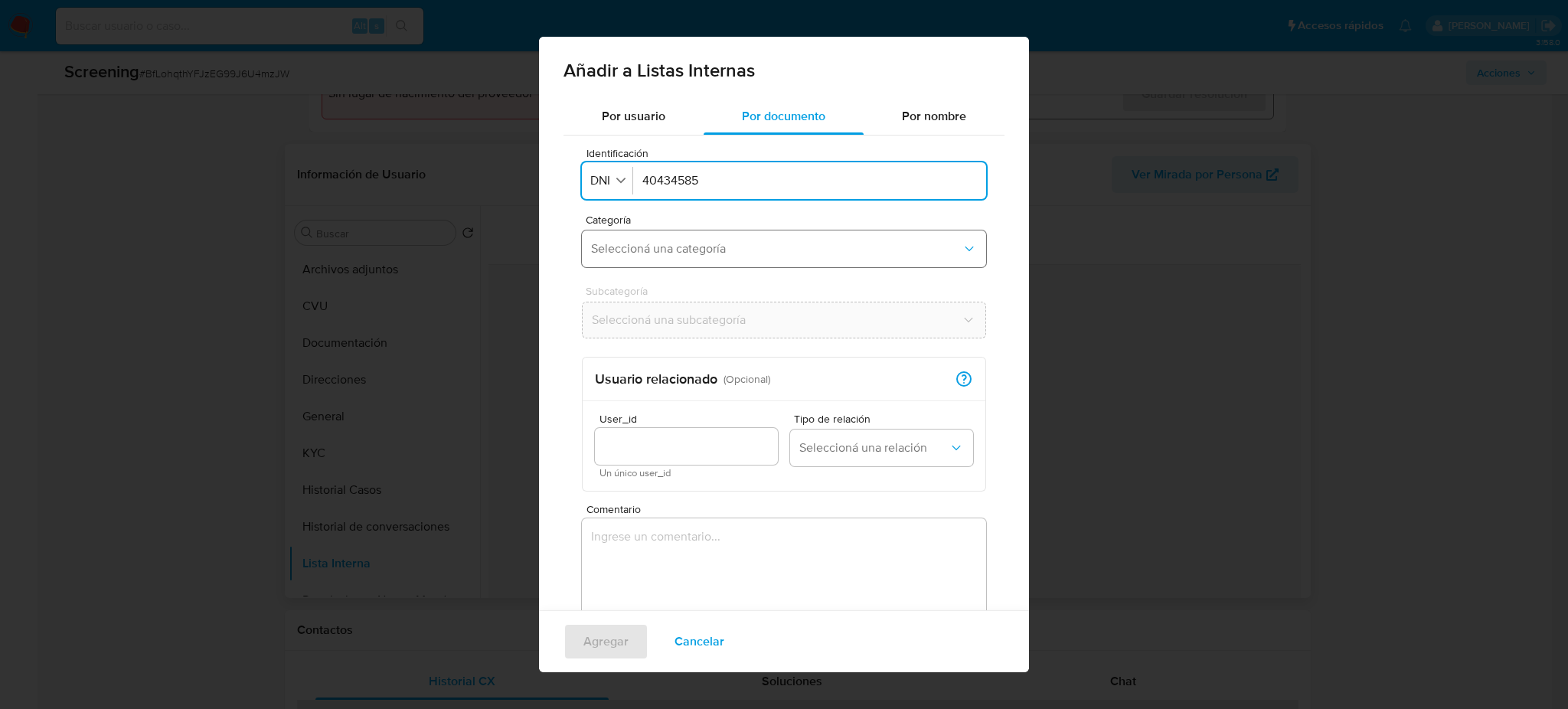
type input "40434585"
click at [680, 246] on span "Seleccioná una categoría" at bounding box center [776, 248] width 371 height 15
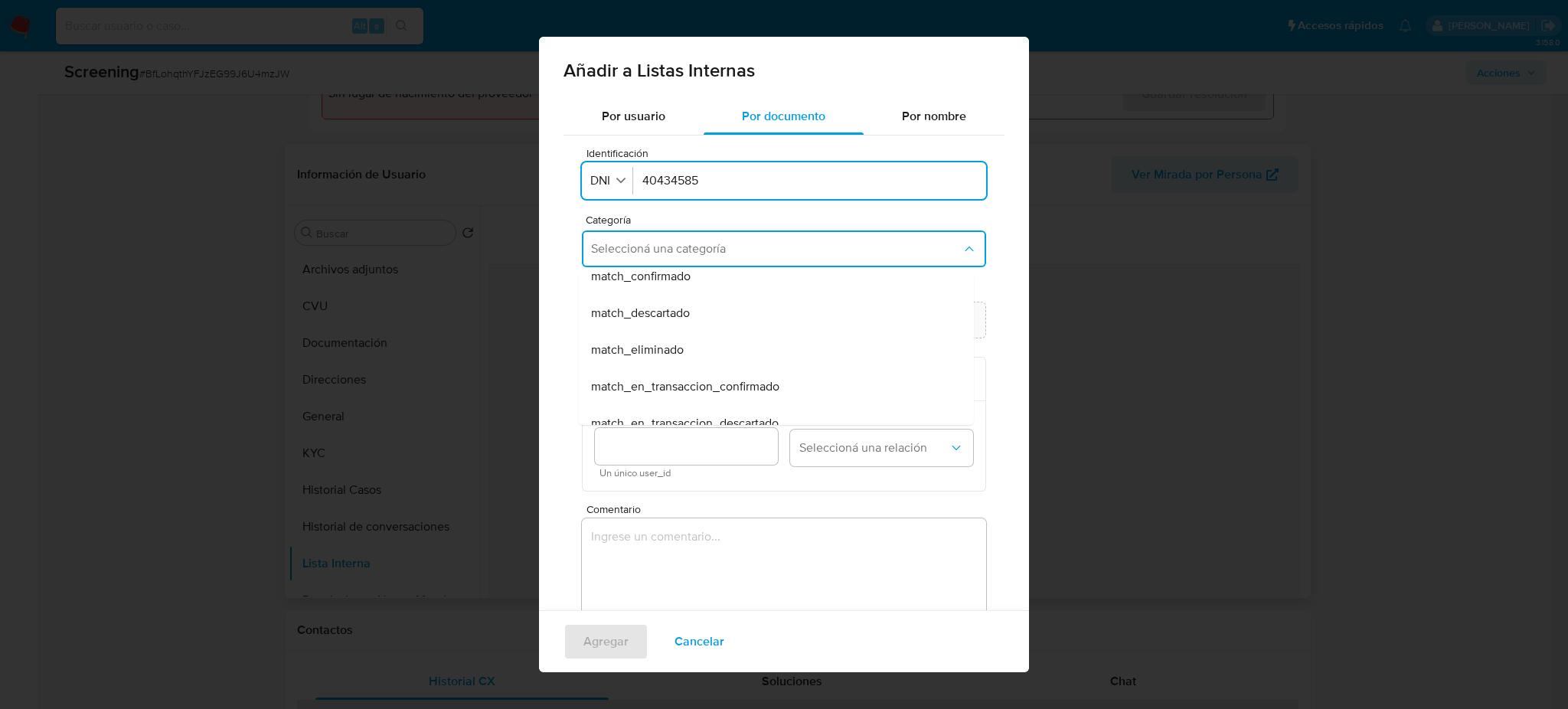
scroll to position [91, 0]
click at [702, 348] on div "match_descartado" at bounding box center [771, 346] width 361 height 37
click at [692, 312] on span "Seleccioná una subcategoría" at bounding box center [776, 319] width 371 height 15
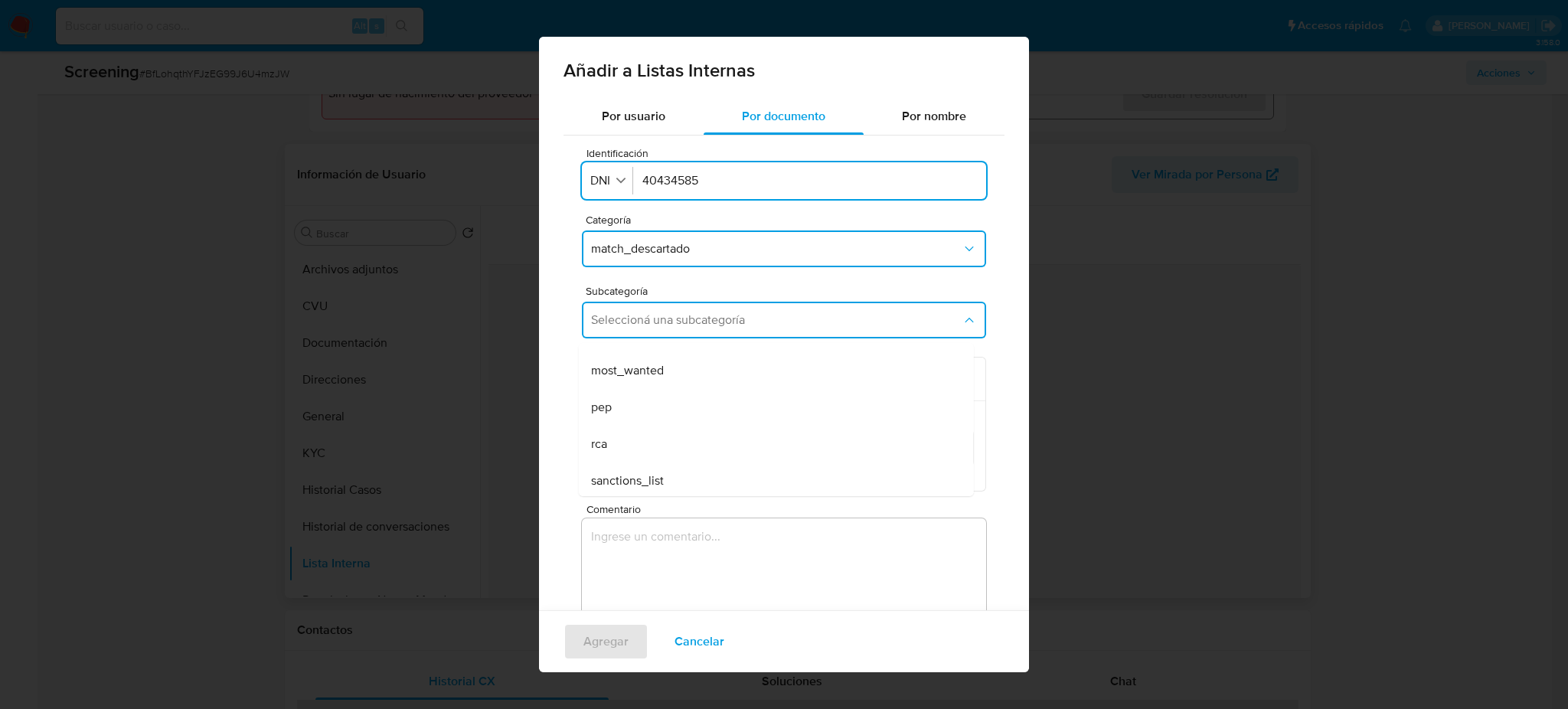
scroll to position [103, 0]
click at [655, 409] on div "pep" at bounding box center [771, 405] width 361 height 37
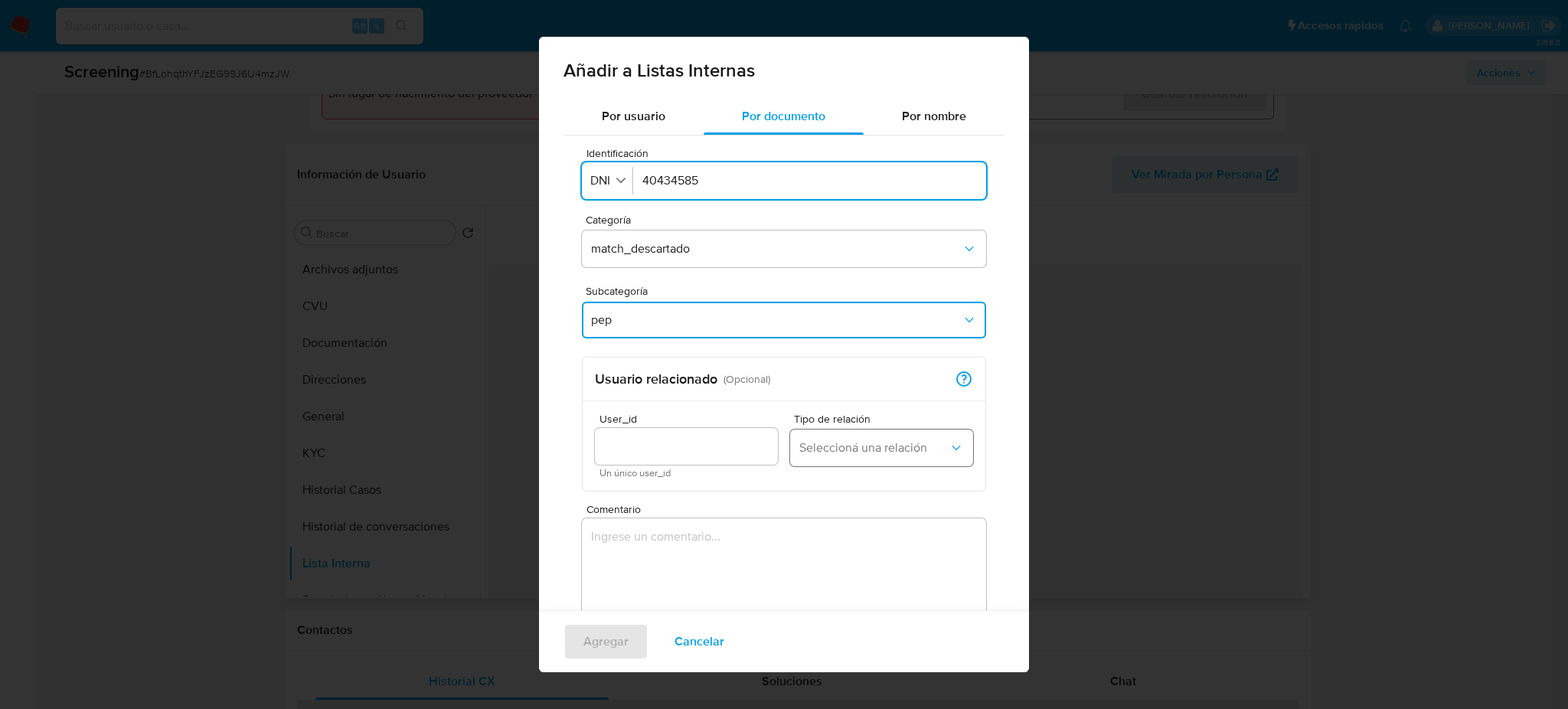
click at [843, 462] on button "Seleccioná una relación" at bounding box center [881, 448] width 183 height 37
click at [860, 540] on div "Beneficiario" at bounding box center [873, 526] width 148 height 37
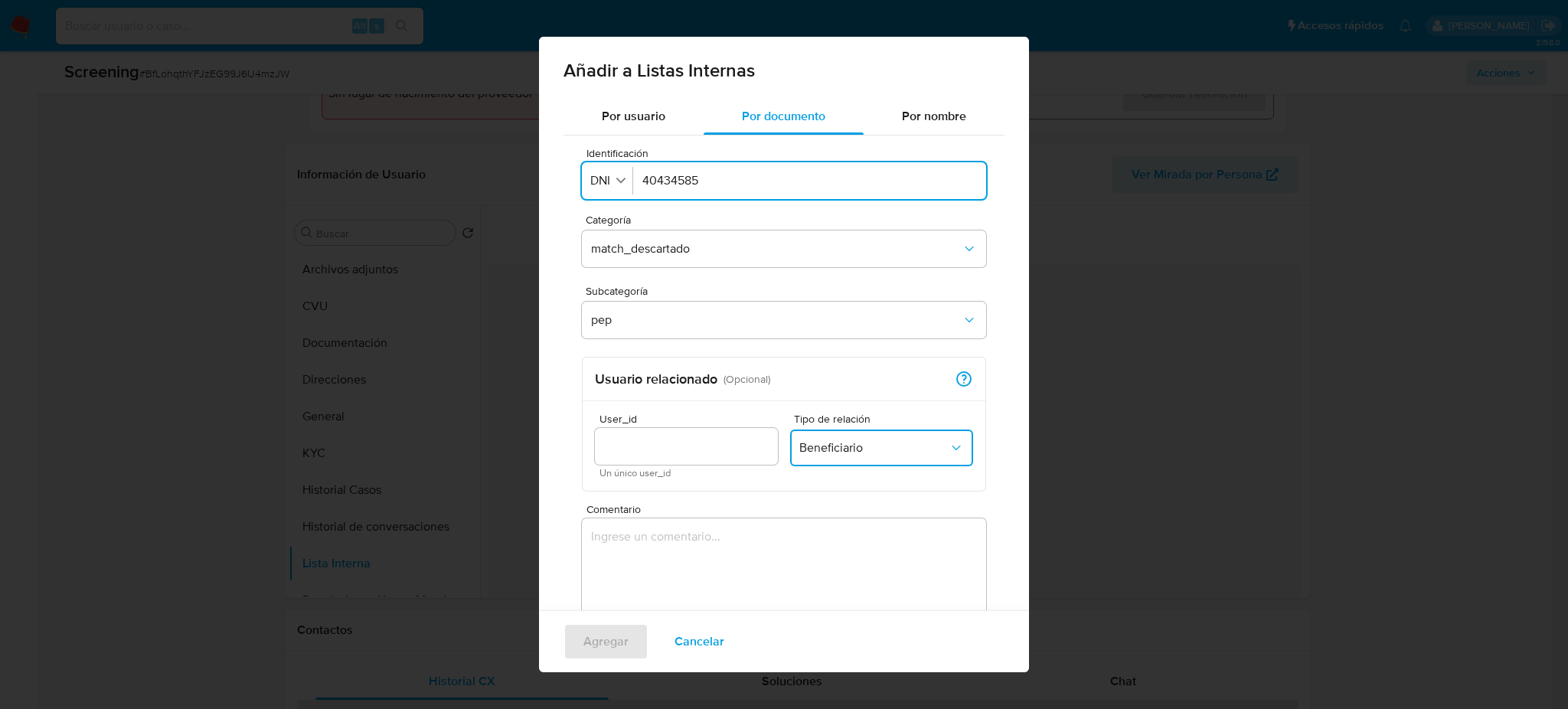
click at [670, 449] on input "User_id" at bounding box center [686, 446] width 183 height 20
type input "1634568977"
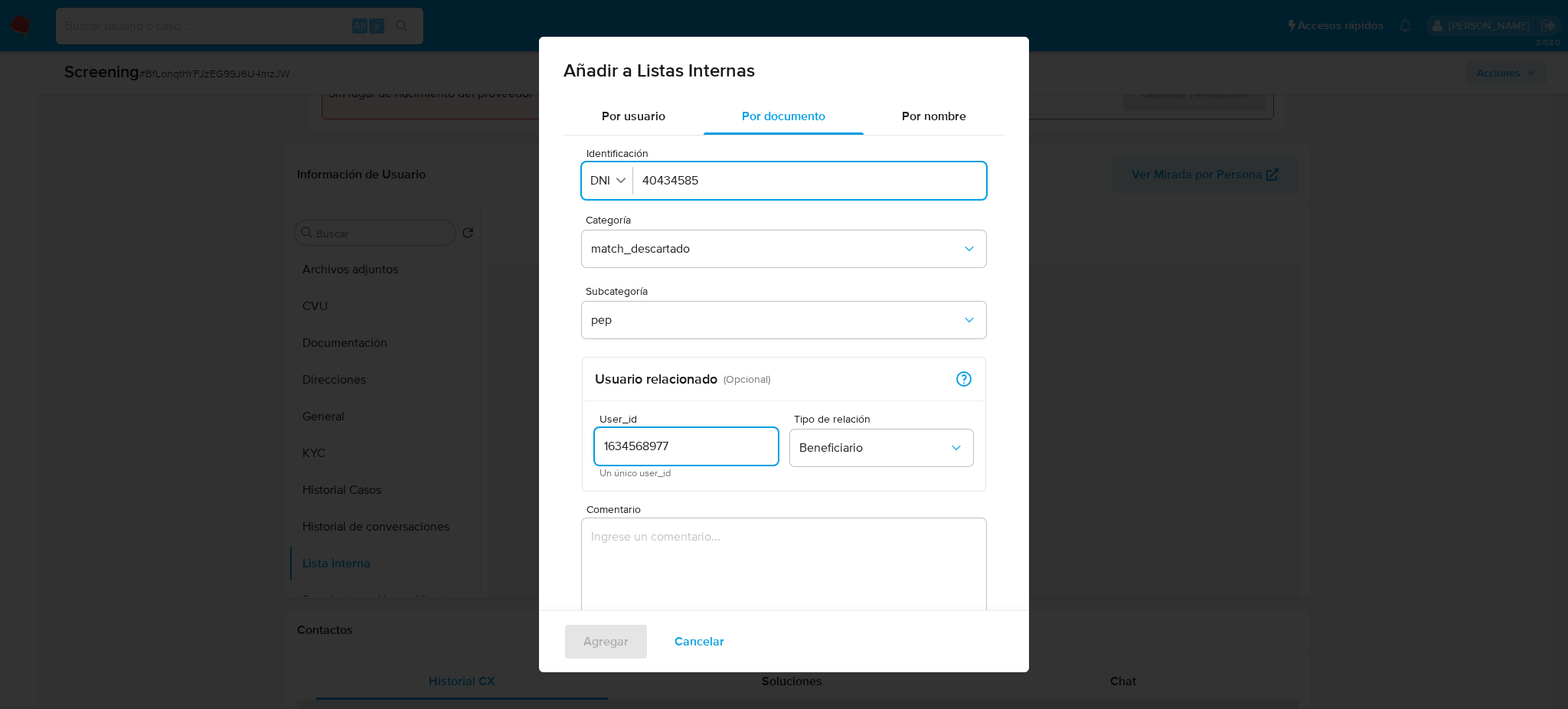
click at [698, 553] on textarea "Comentario" at bounding box center [784, 591] width 404 height 147
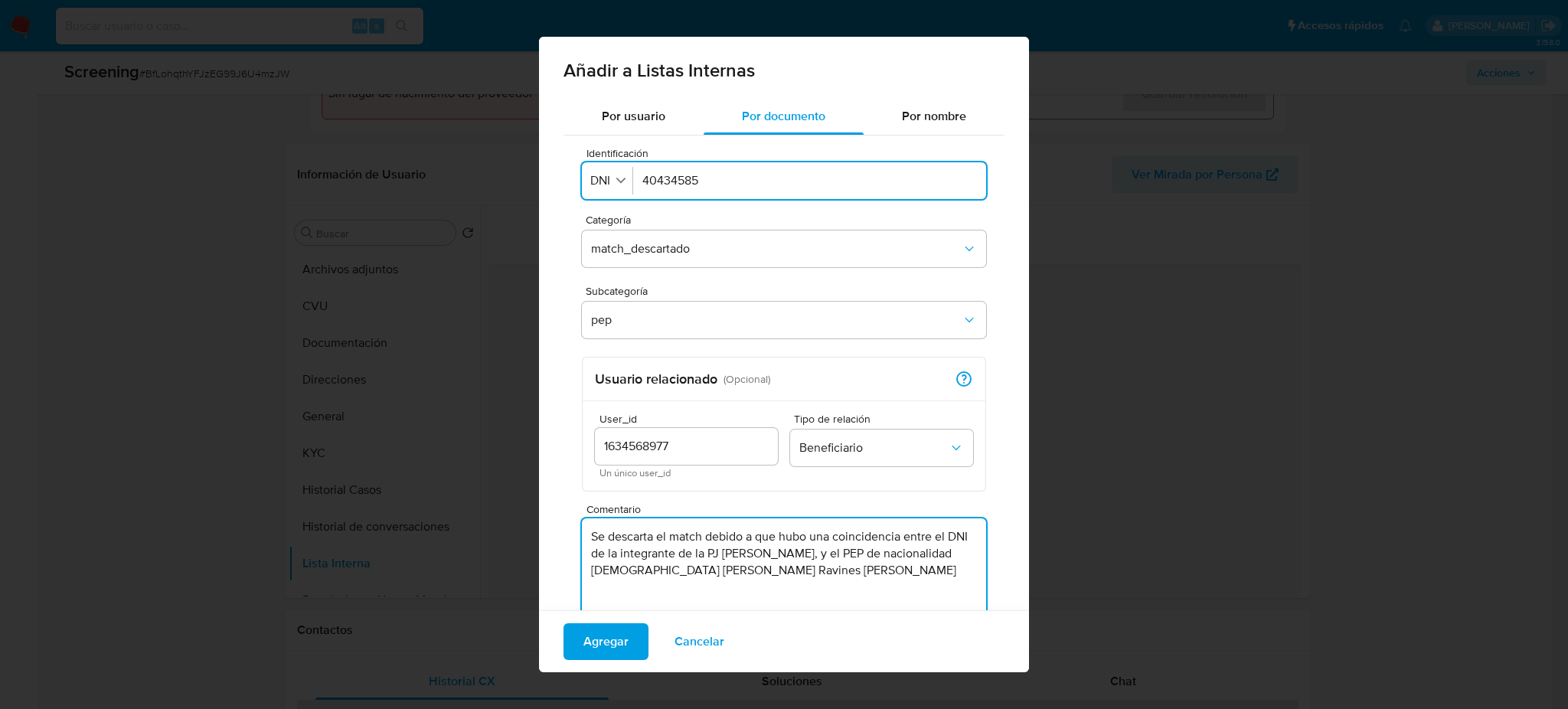
scroll to position [79, 0]
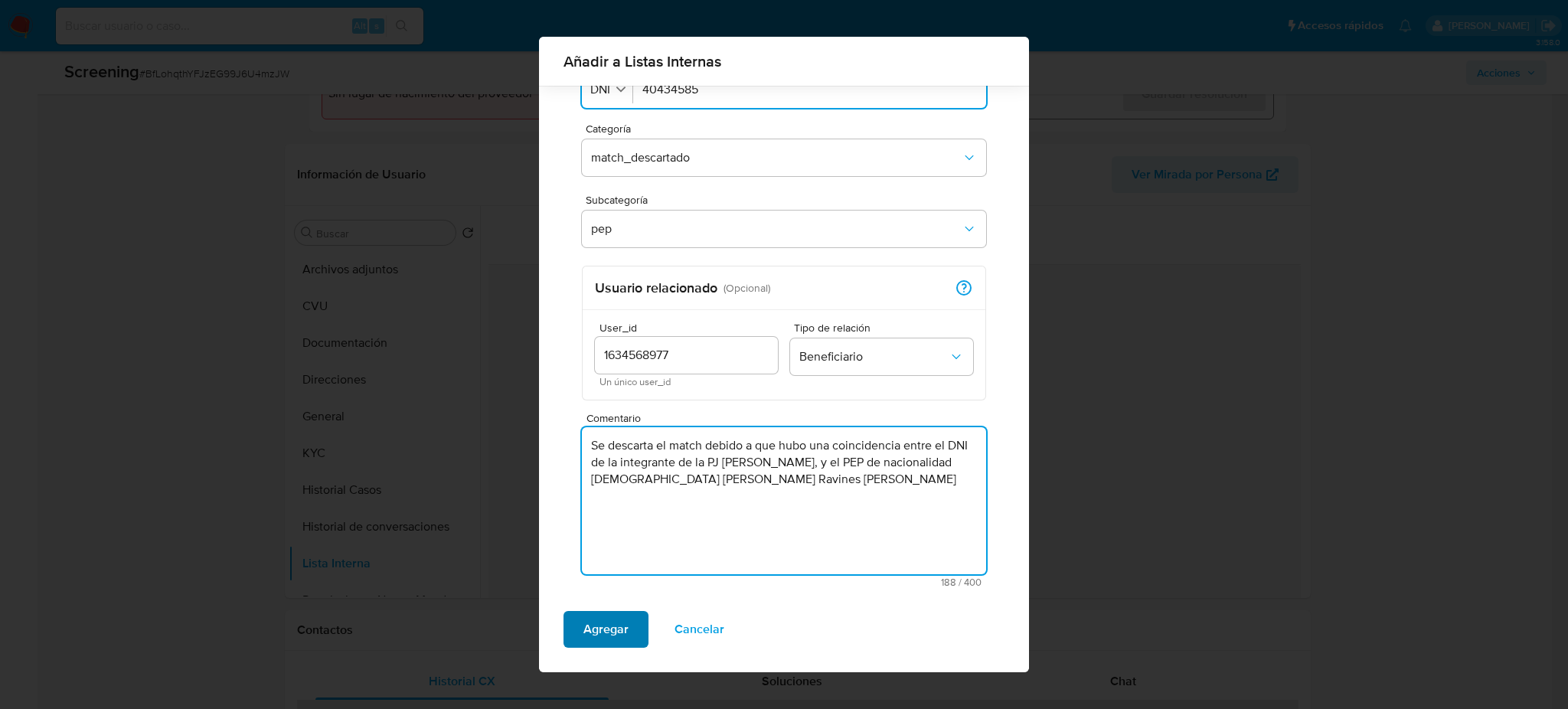
type textarea "Se descarta el match debido a que hubo una coincidencia entre el DNI de la inte…"
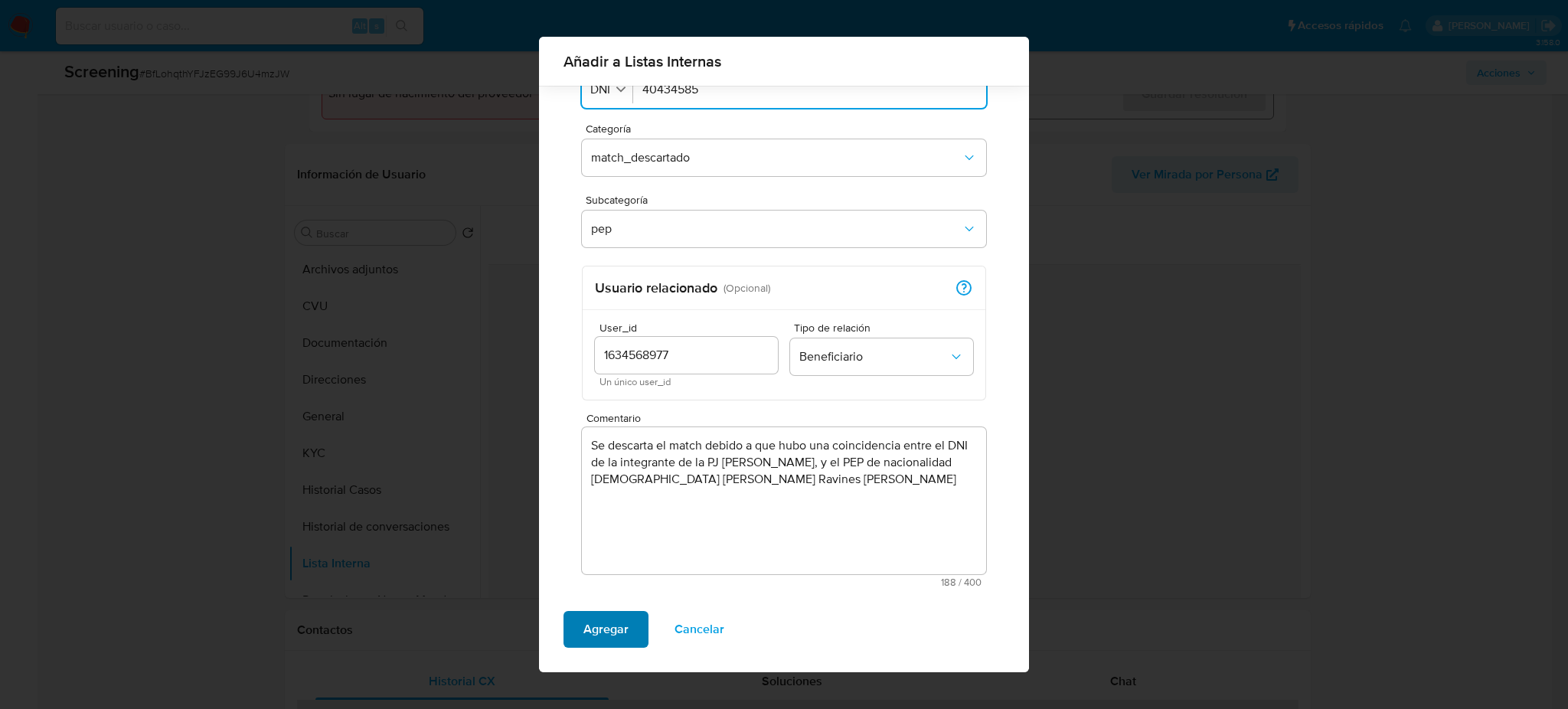
click at [606, 637] on span "Agregar" at bounding box center [605, 629] width 45 height 34
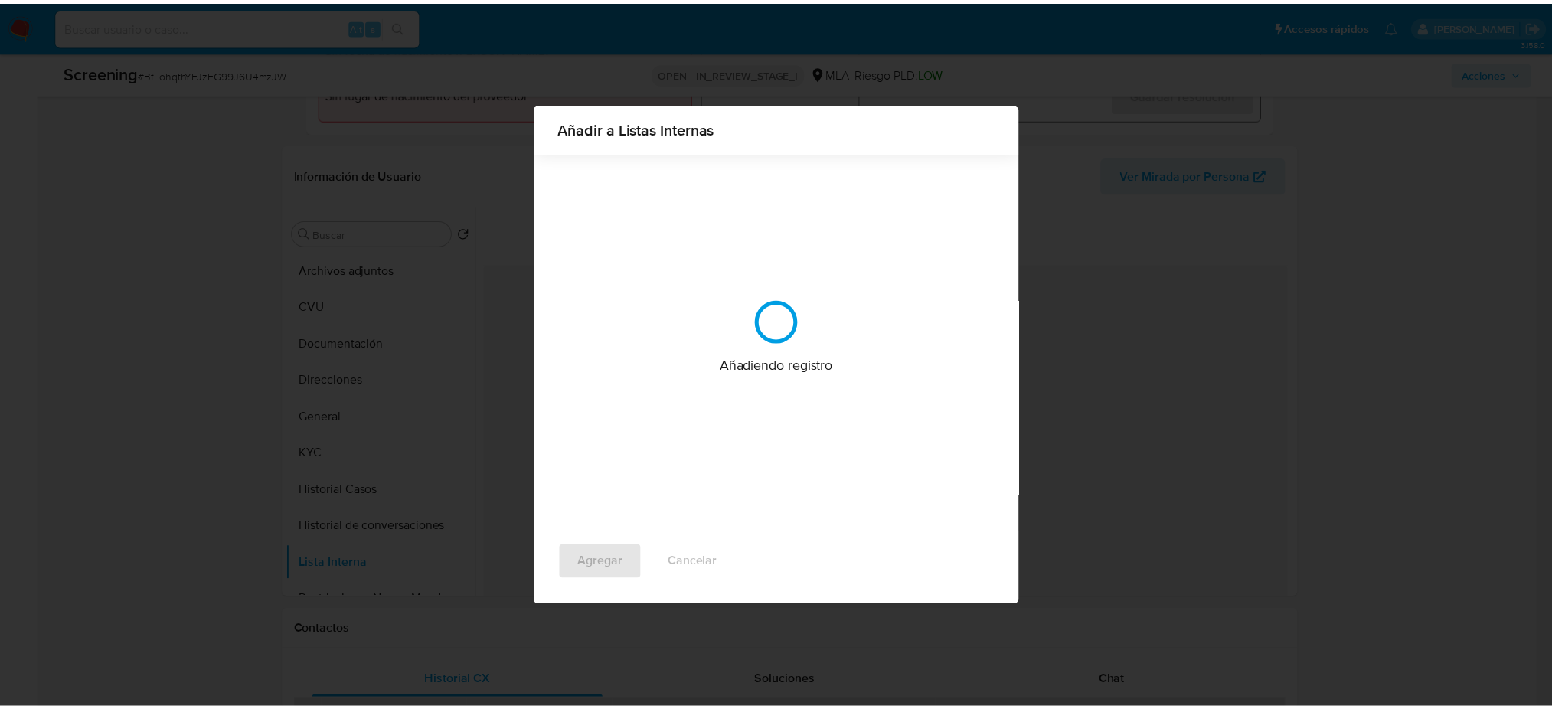
scroll to position [0, 0]
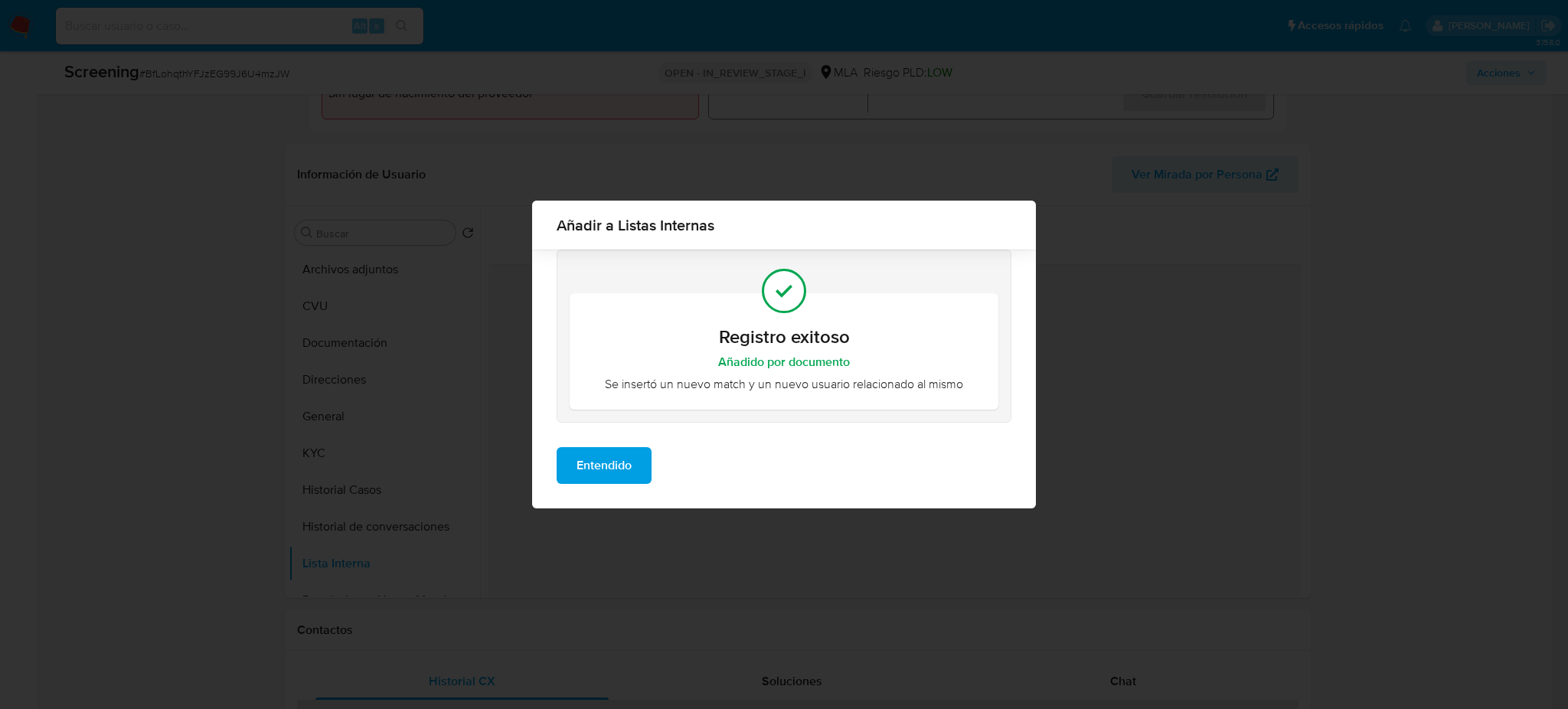
click at [606, 488] on div "Entendido" at bounding box center [784, 471] width 504 height 73
click at [606, 462] on span "Entendido" at bounding box center [604, 466] width 55 height 34
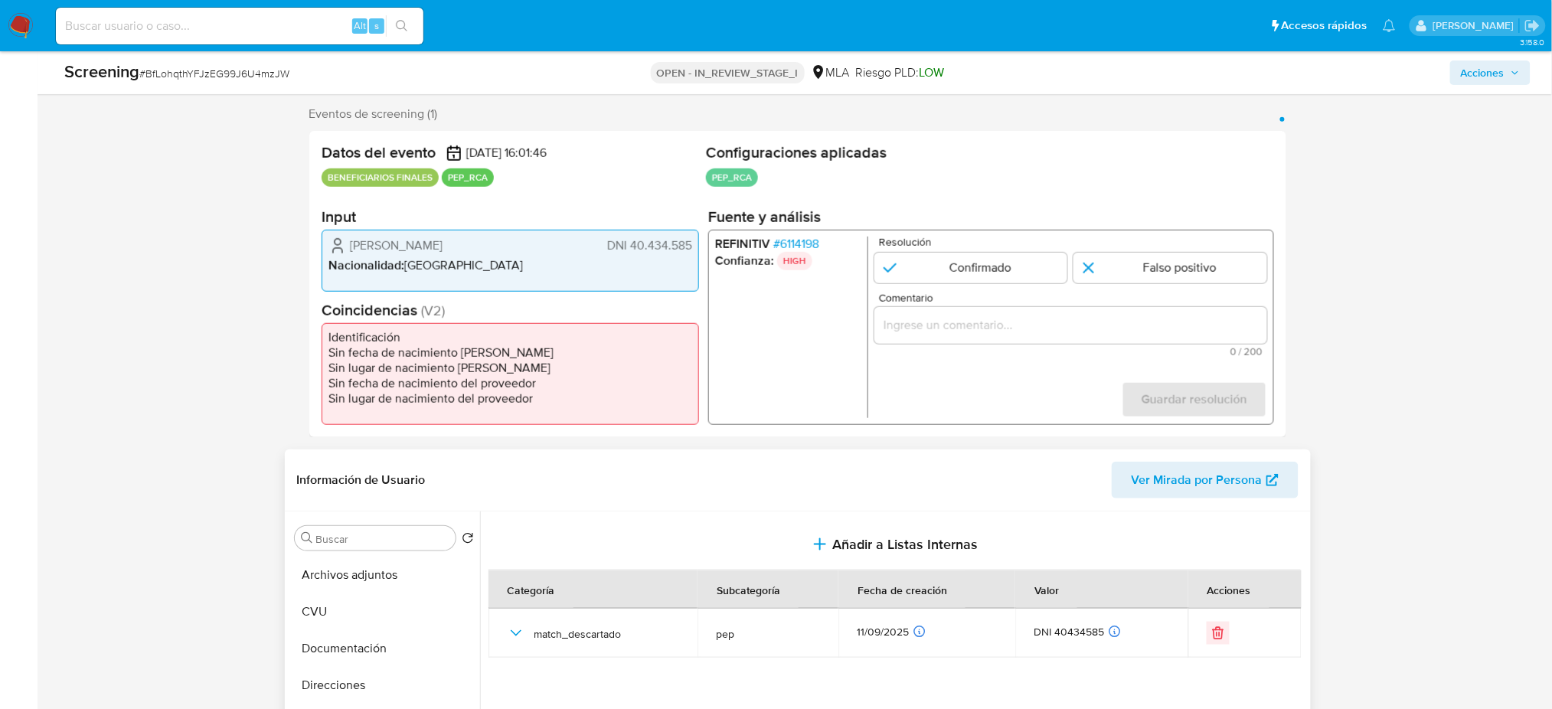
scroll to position [267, 0]
click at [1131, 273] on input "1 de 1" at bounding box center [1170, 268] width 194 height 31
radio input "true"
click at [1097, 331] on input "Comentario" at bounding box center [1070, 326] width 393 height 20
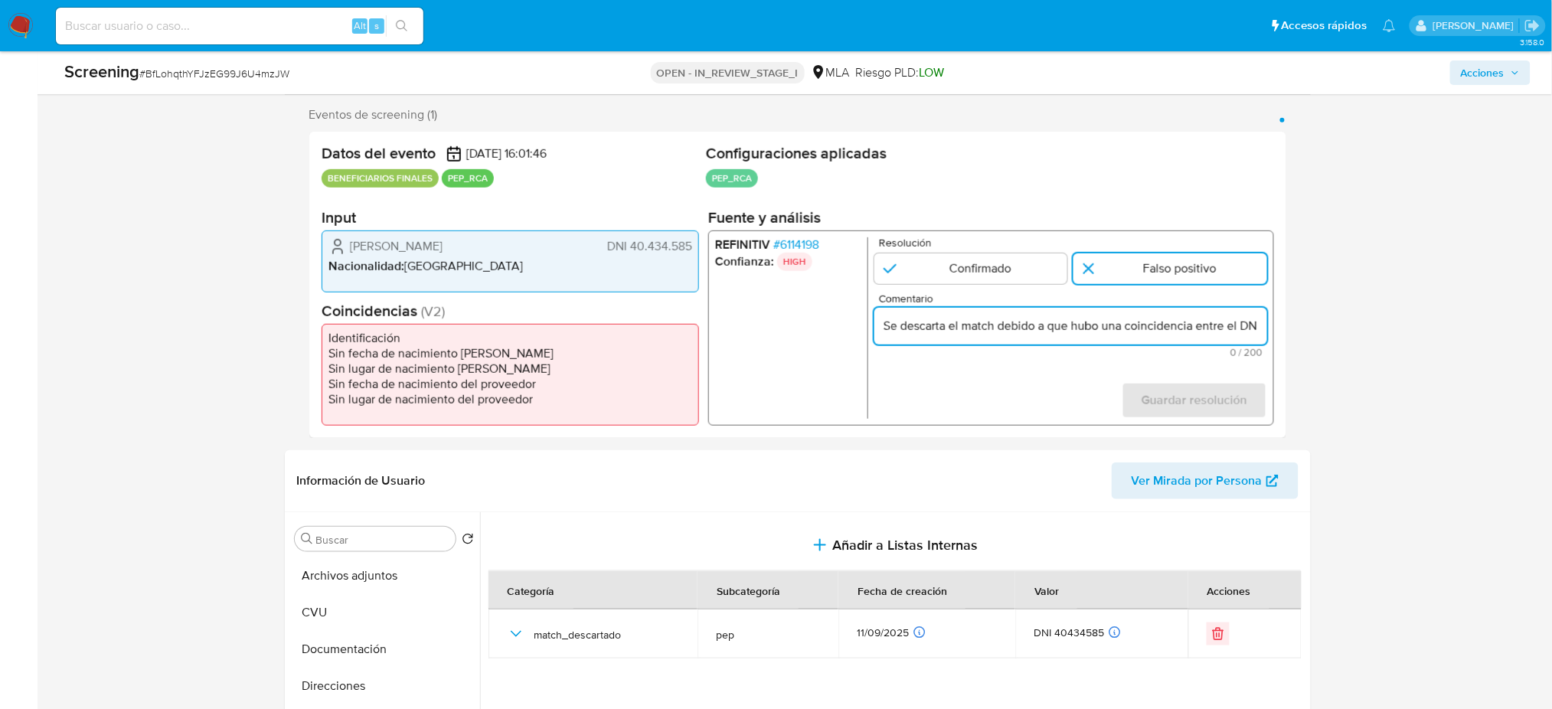
scroll to position [0, 632]
type input "Se descarta el match debido a que hubo una coincidencia entre el DNI de la inte…"
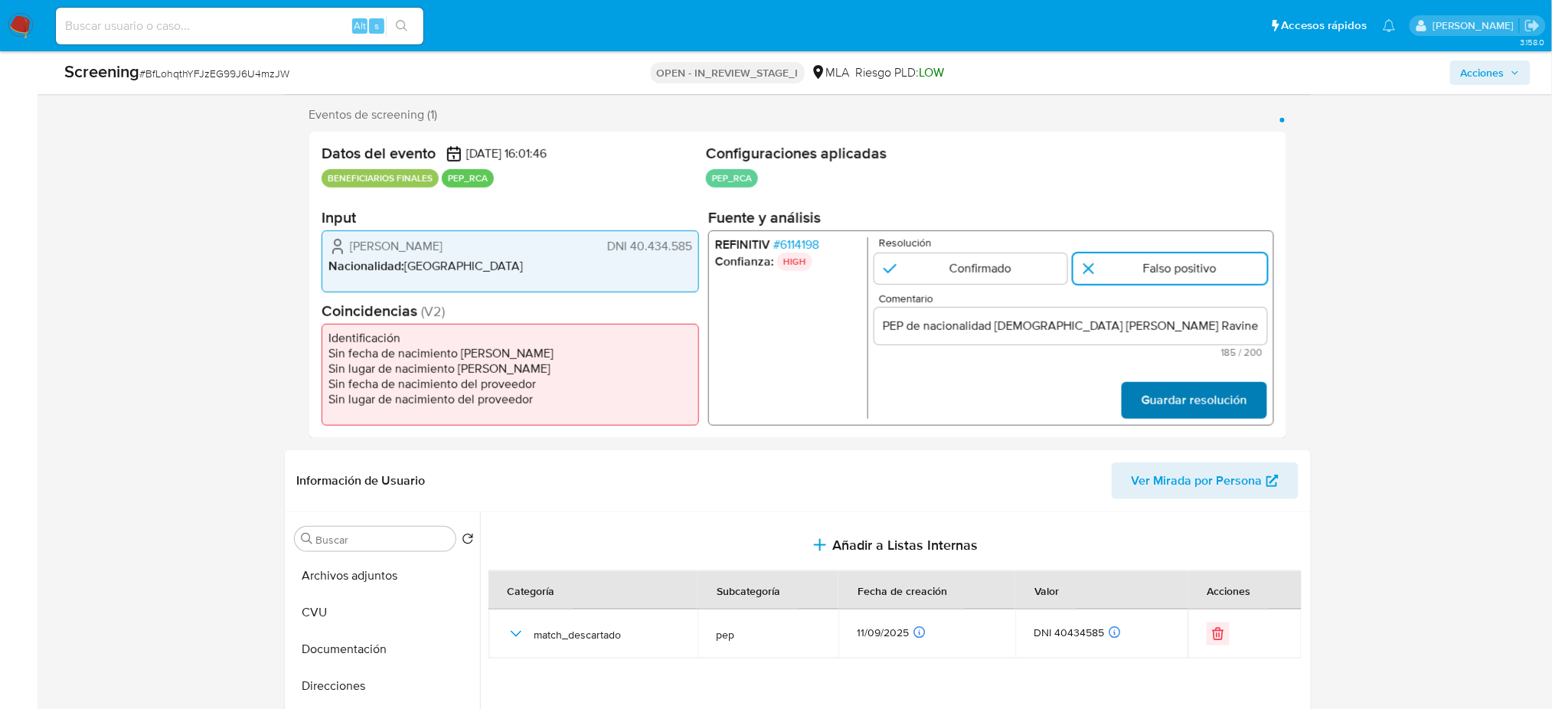
scroll to position [0, 0]
click at [1240, 413] on span "Guardar resolución" at bounding box center [1194, 401] width 106 height 34
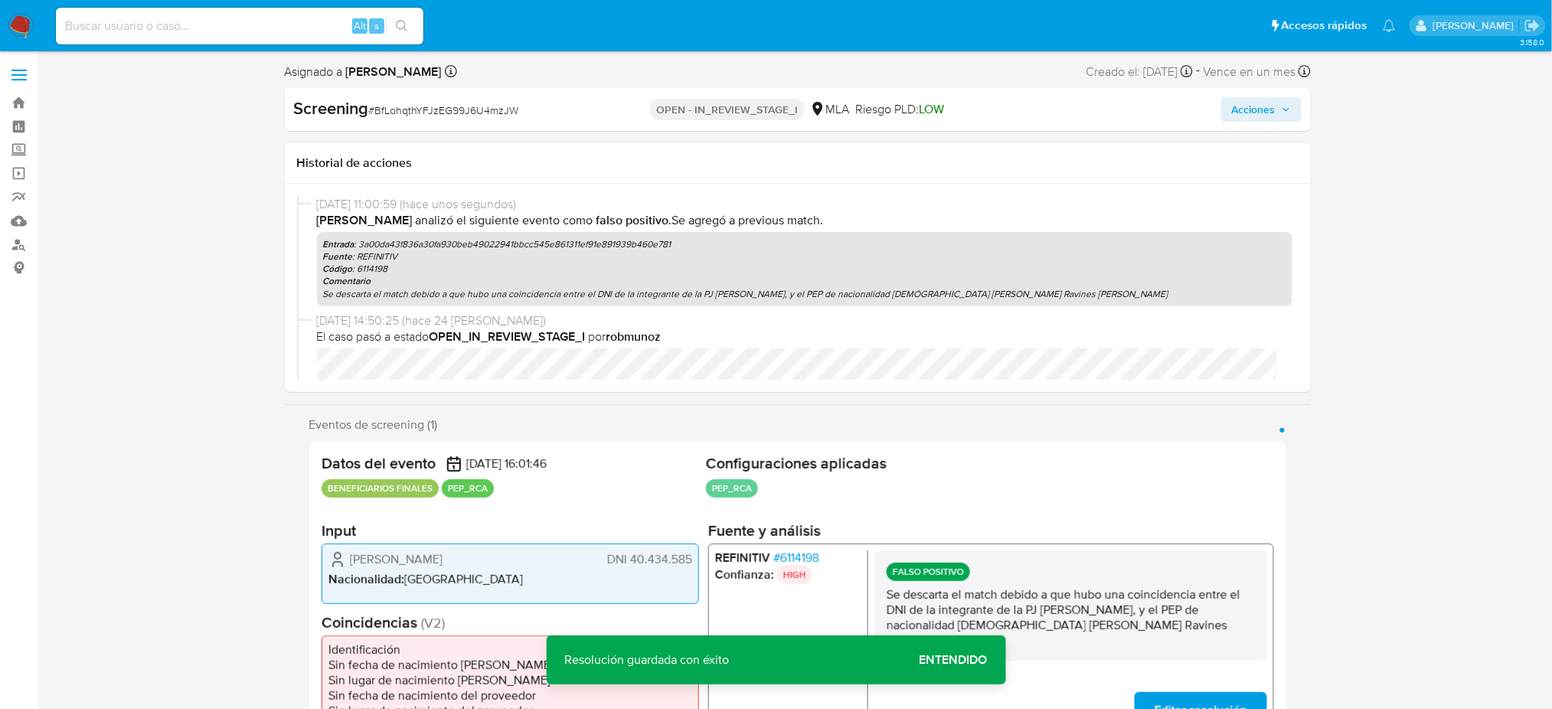
drag, startPoint x: 1255, startPoint y: 100, endPoint x: 1225, endPoint y: 122, distance: 37.7
click at [1255, 101] on span "Acciones" at bounding box center [1254, 109] width 44 height 24
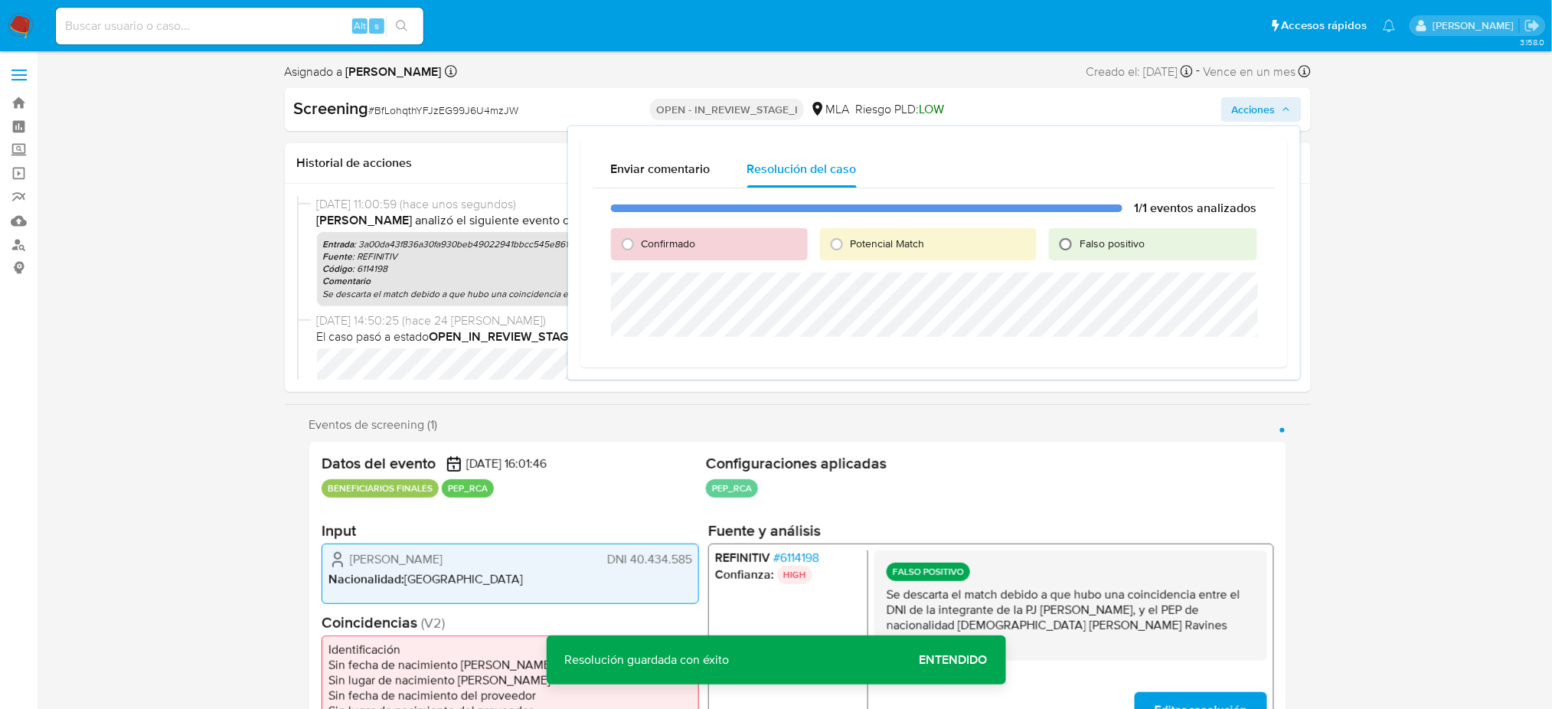
click at [1066, 250] on input "Falso positivo" at bounding box center [1065, 244] width 24 height 24
radio input "true"
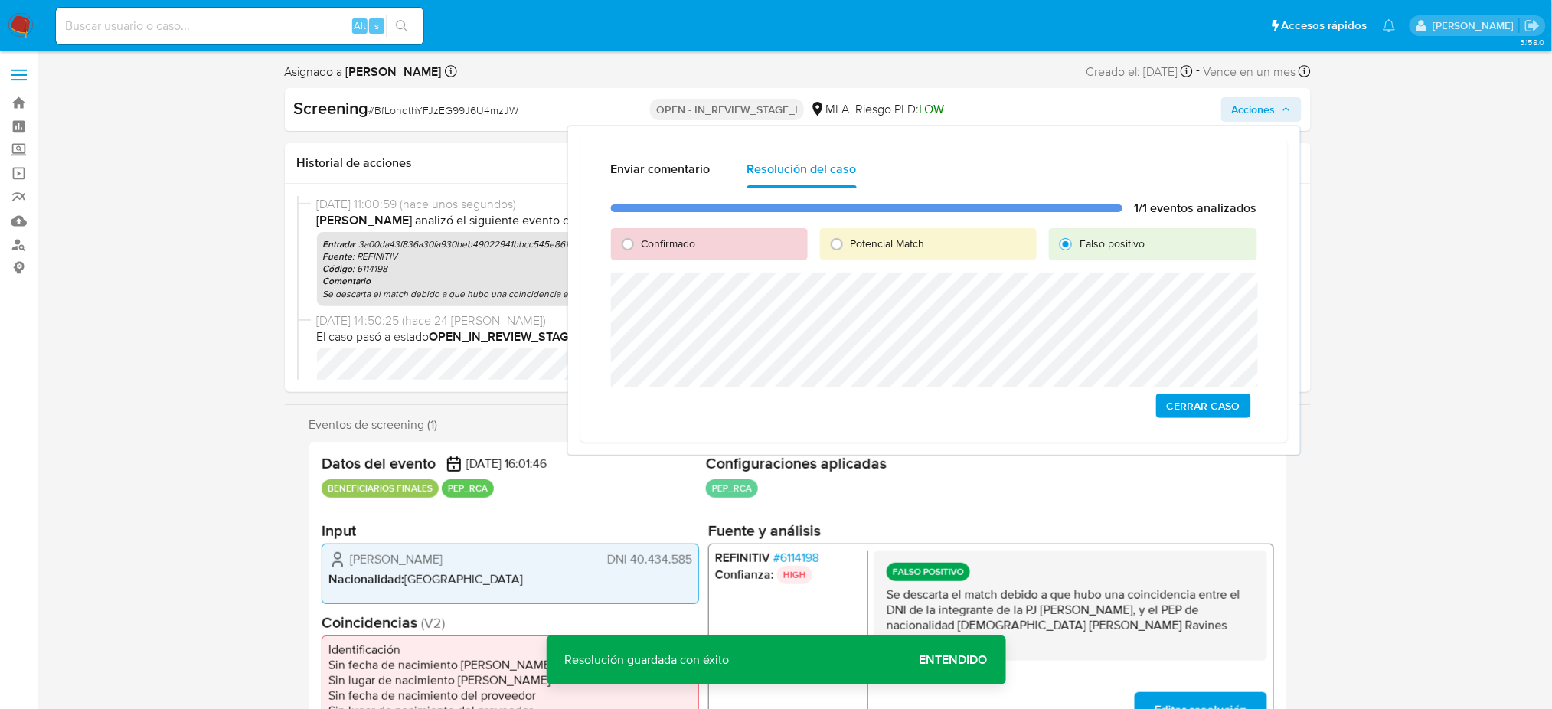
click at [1227, 399] on span "Cerrar Caso" at bounding box center [1203, 405] width 73 height 21
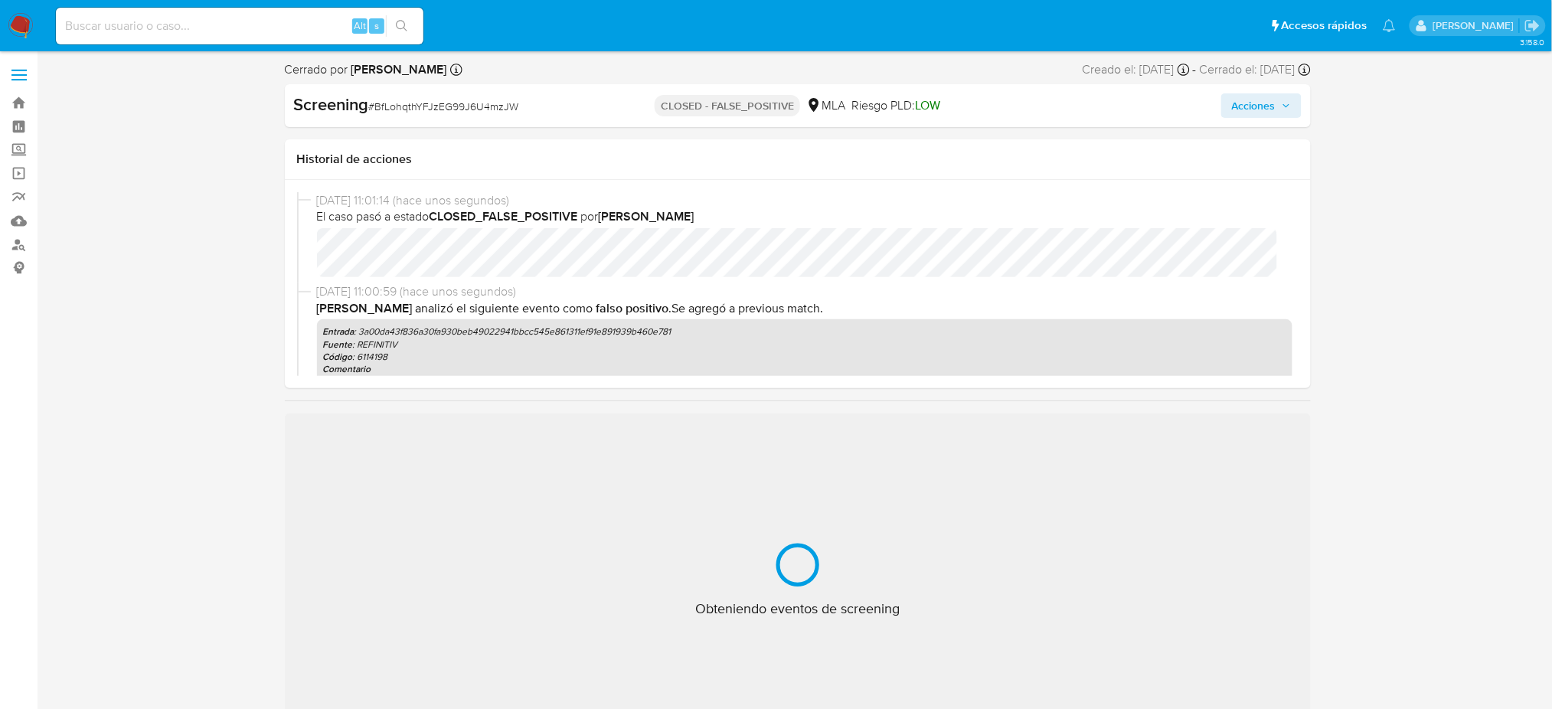
select select "10"
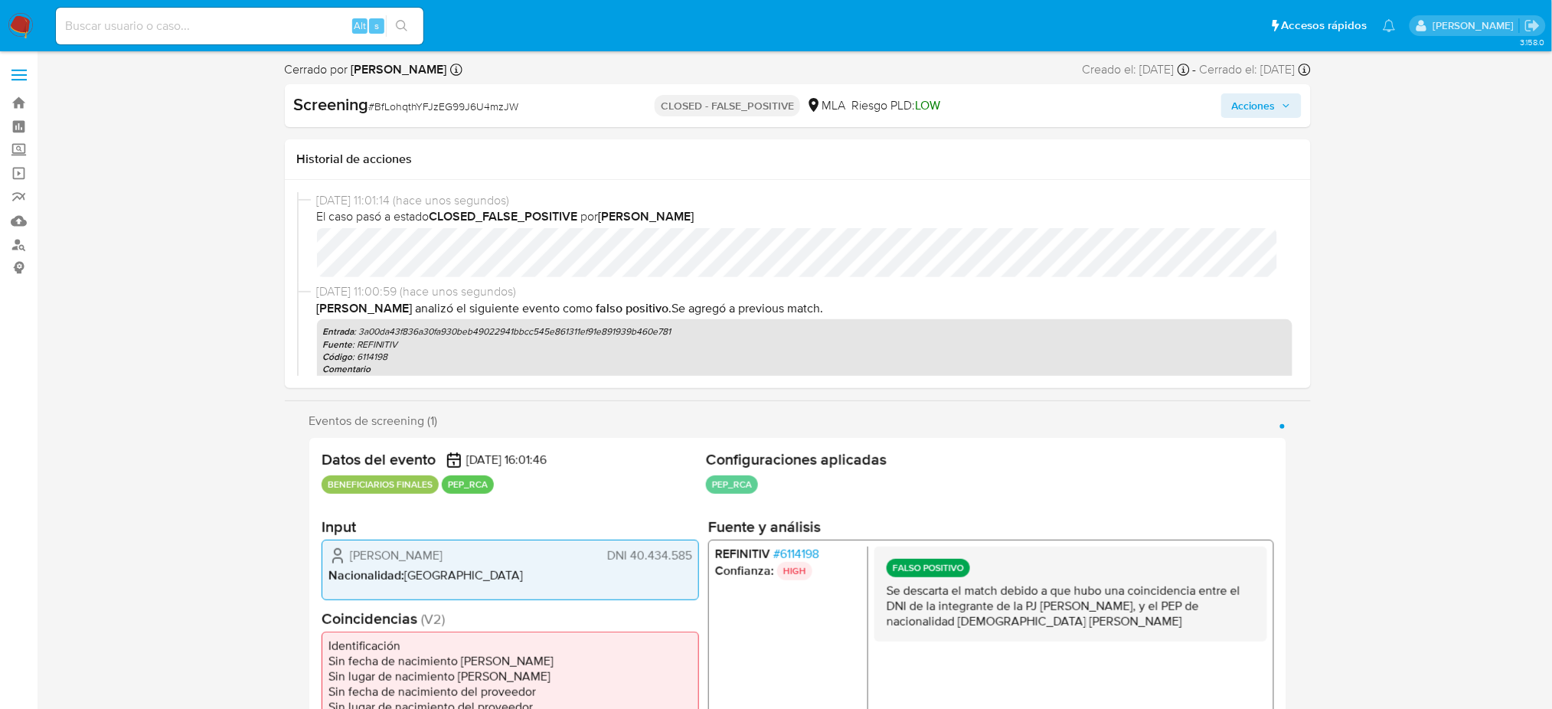
click at [17, 24] on img at bounding box center [21, 26] width 26 height 26
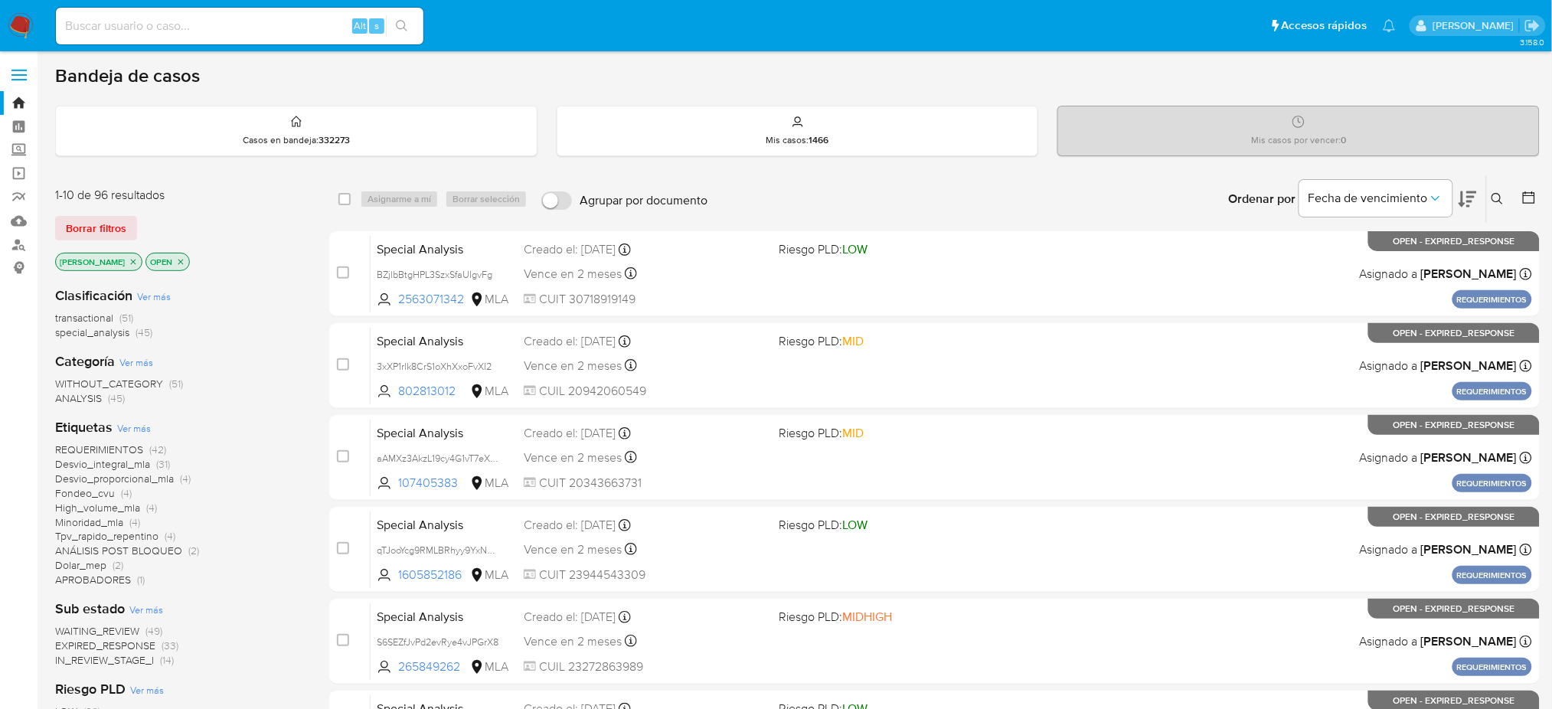
click at [257, 23] on input at bounding box center [239, 26] width 367 height 20
paste input "Y6EgZ27cuCjf3gP3kXeNo0lQ"
type input "Y6EgZ27cuCjf3gP3kXeNo0lQ"
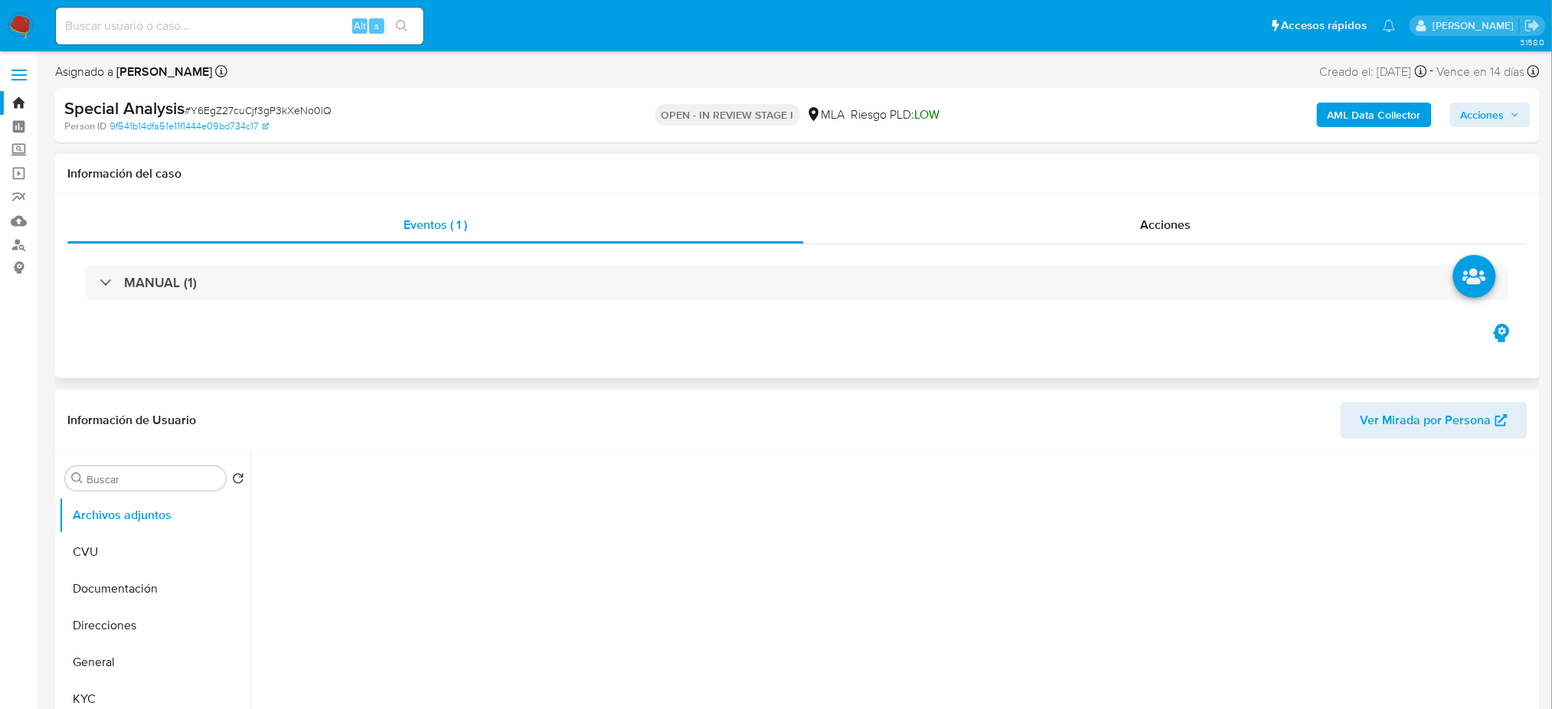
select select "10"
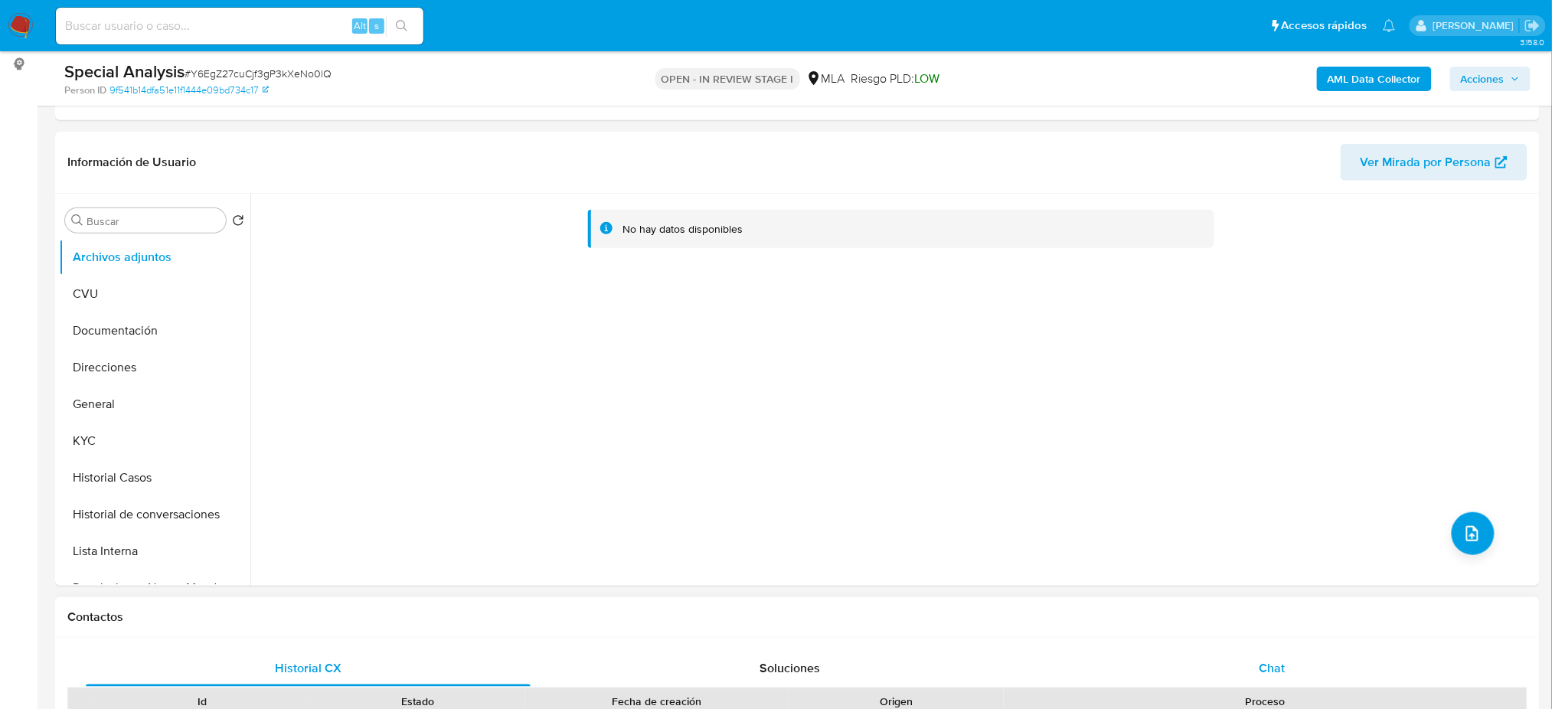
click at [1275, 663] on span "Chat" at bounding box center [1272, 668] width 26 height 18
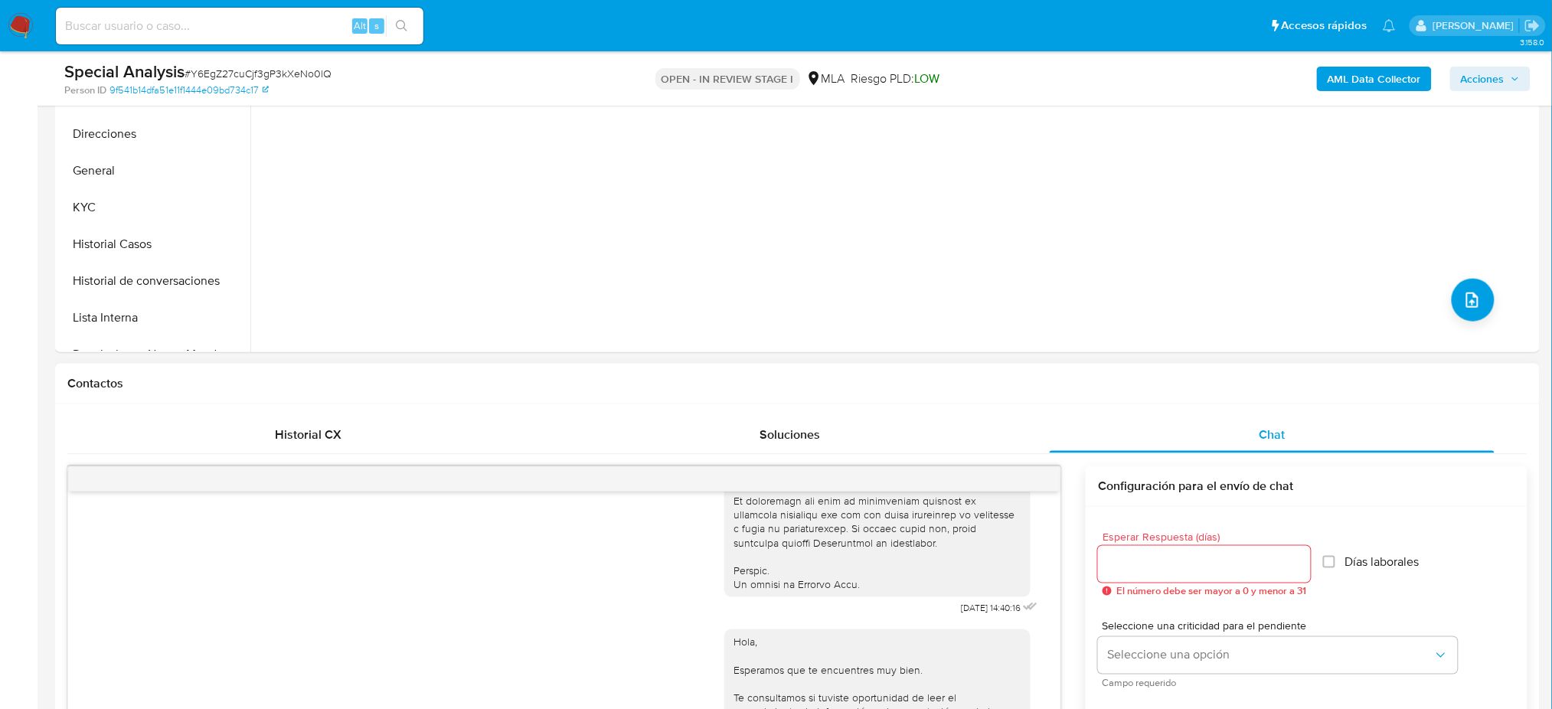
scroll to position [204, 0]
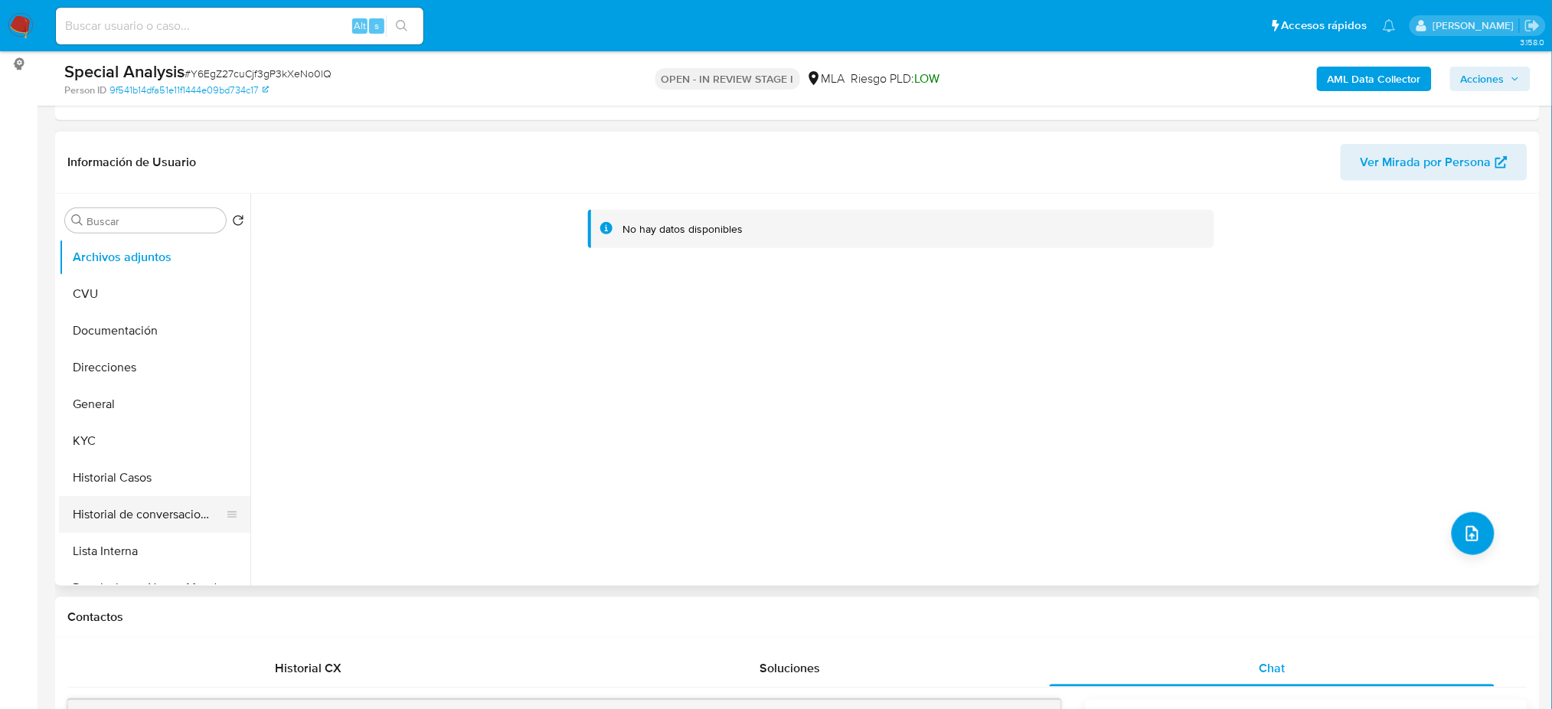
click at [150, 510] on button "Historial de conversaciones" at bounding box center [148, 514] width 179 height 37
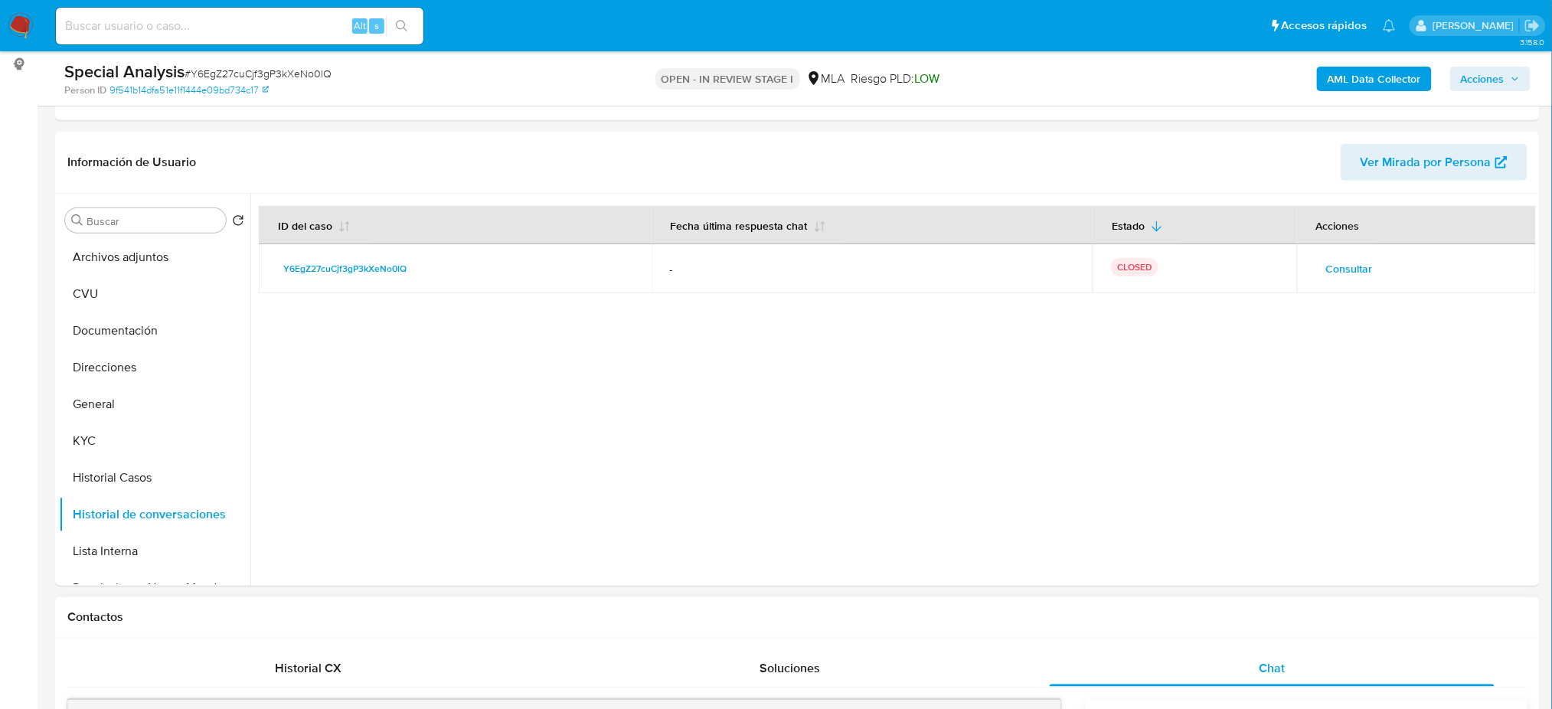
click at [1386, 80] on b "AML Data Collector" at bounding box center [1374, 79] width 93 height 24
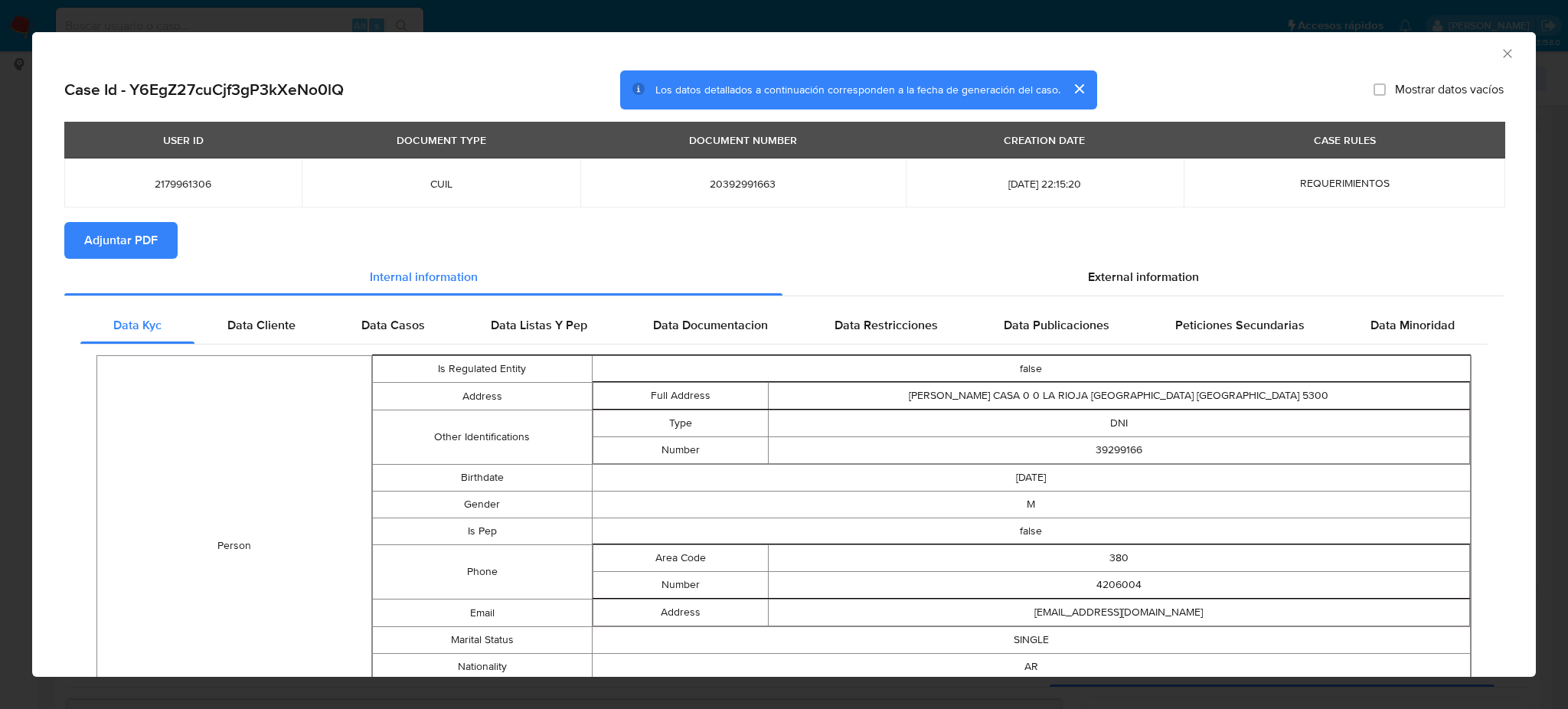
click at [106, 245] on span "Adjuntar PDF" at bounding box center [120, 241] width 73 height 34
click at [1500, 51] on icon "Cerrar ventana" at bounding box center [1507, 53] width 15 height 15
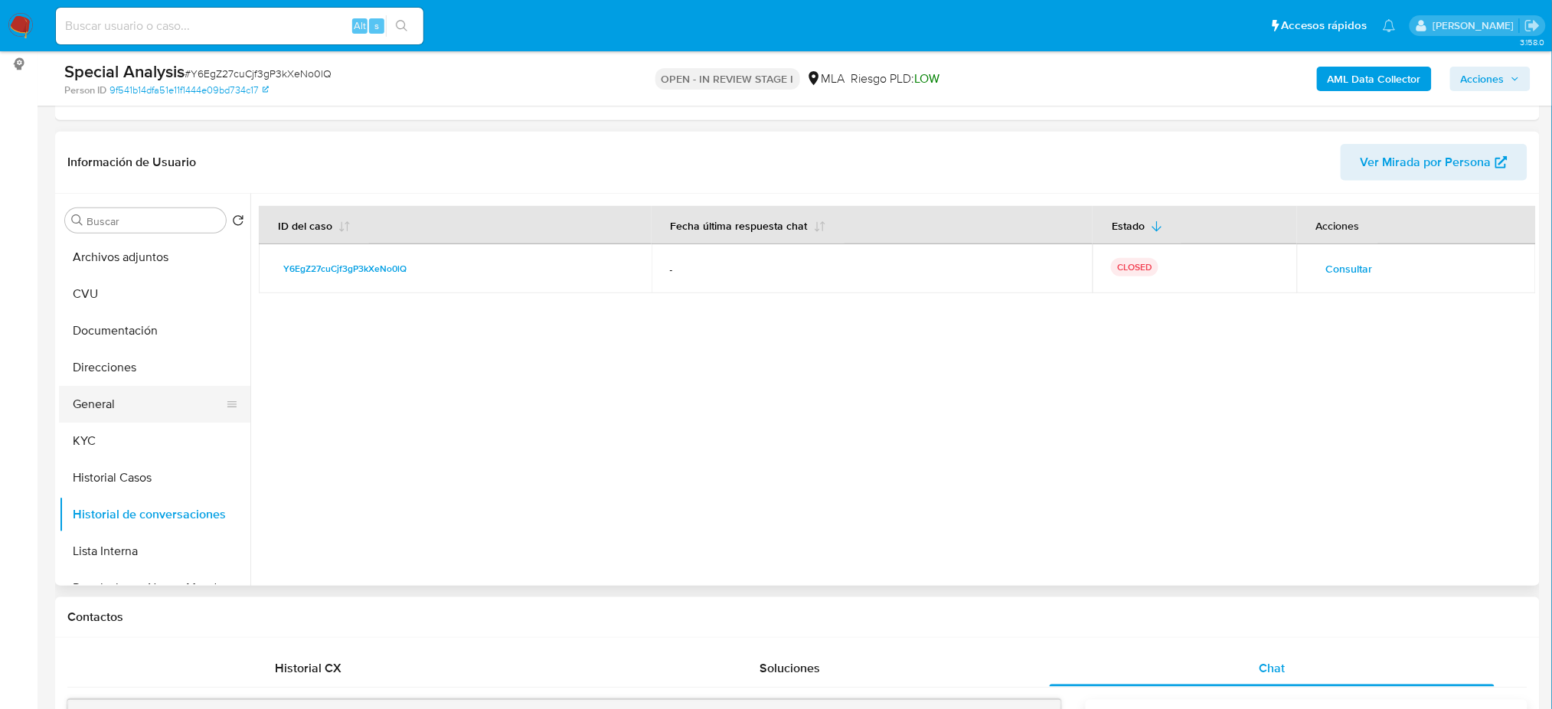
click at [169, 409] on button "General" at bounding box center [148, 404] width 179 height 37
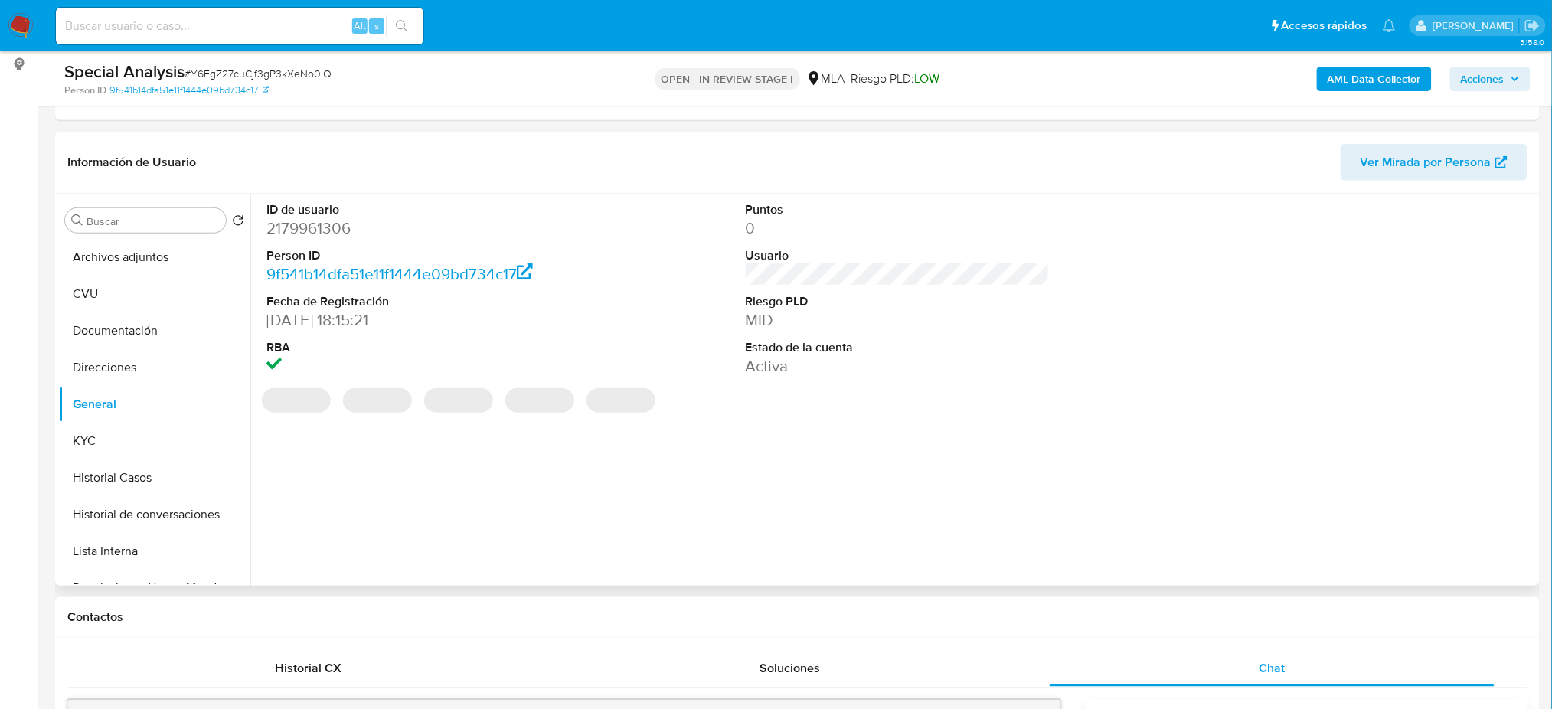
click at [300, 234] on dd "2179961306" at bounding box center [418, 227] width 304 height 21
copy dd "2179961306"
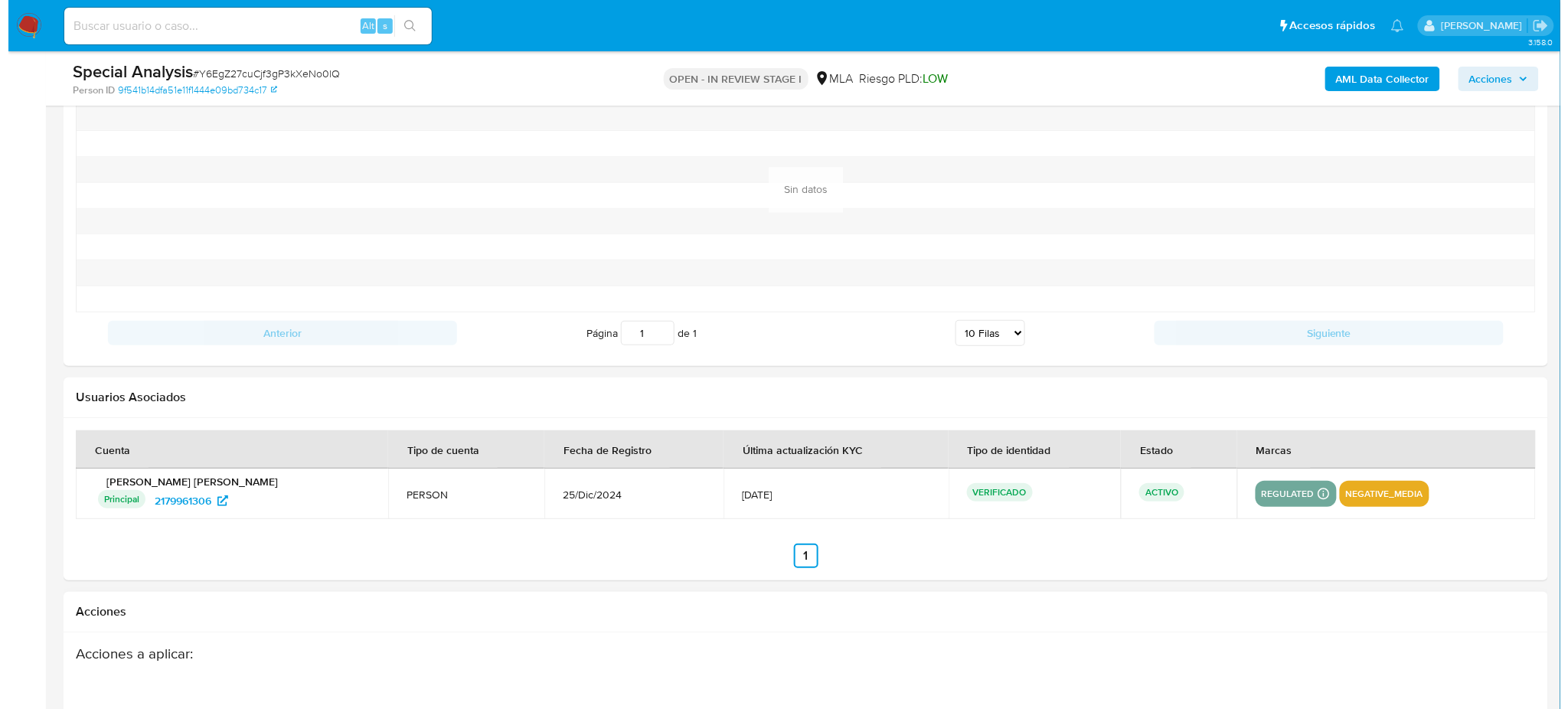
scroll to position [2564, 0]
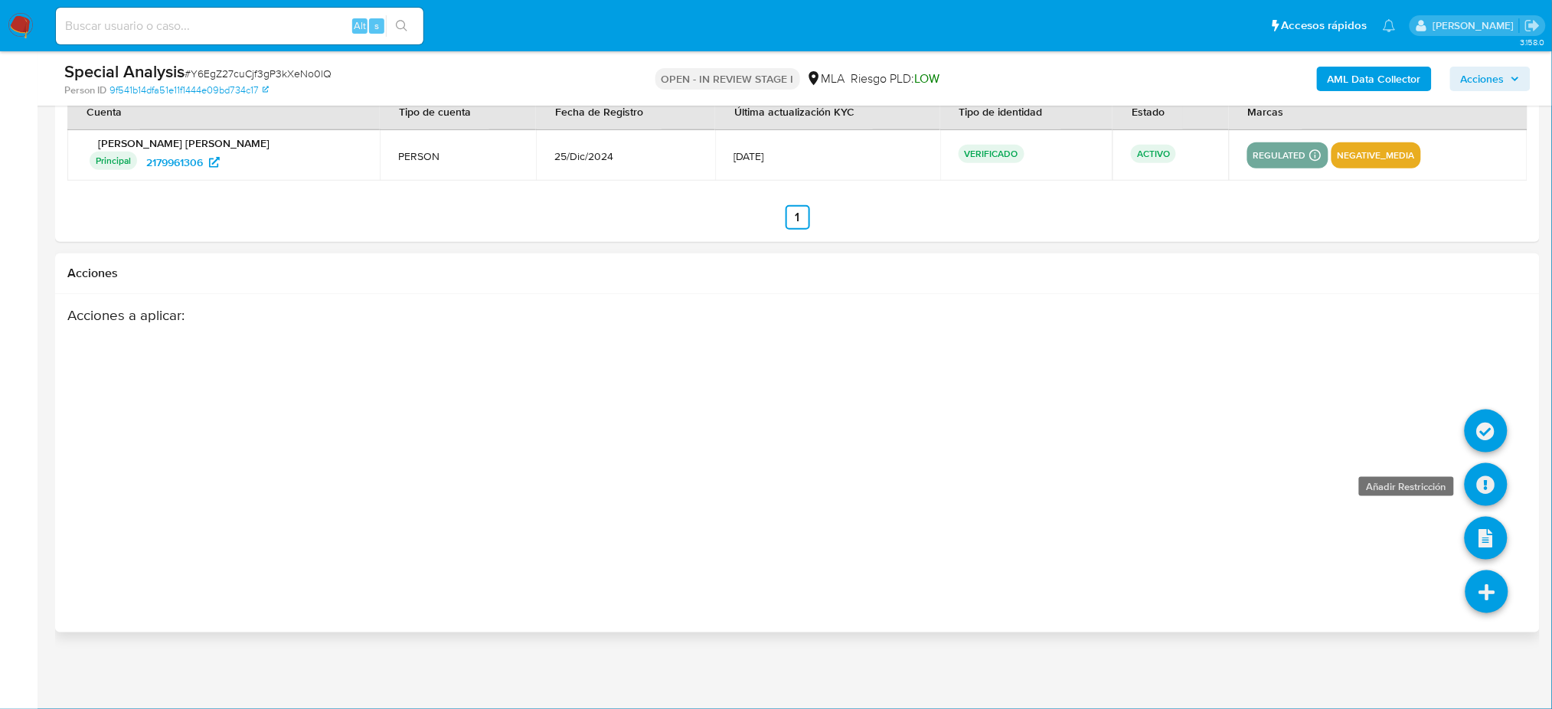
click at [1489, 485] on icon at bounding box center [1486, 484] width 43 height 43
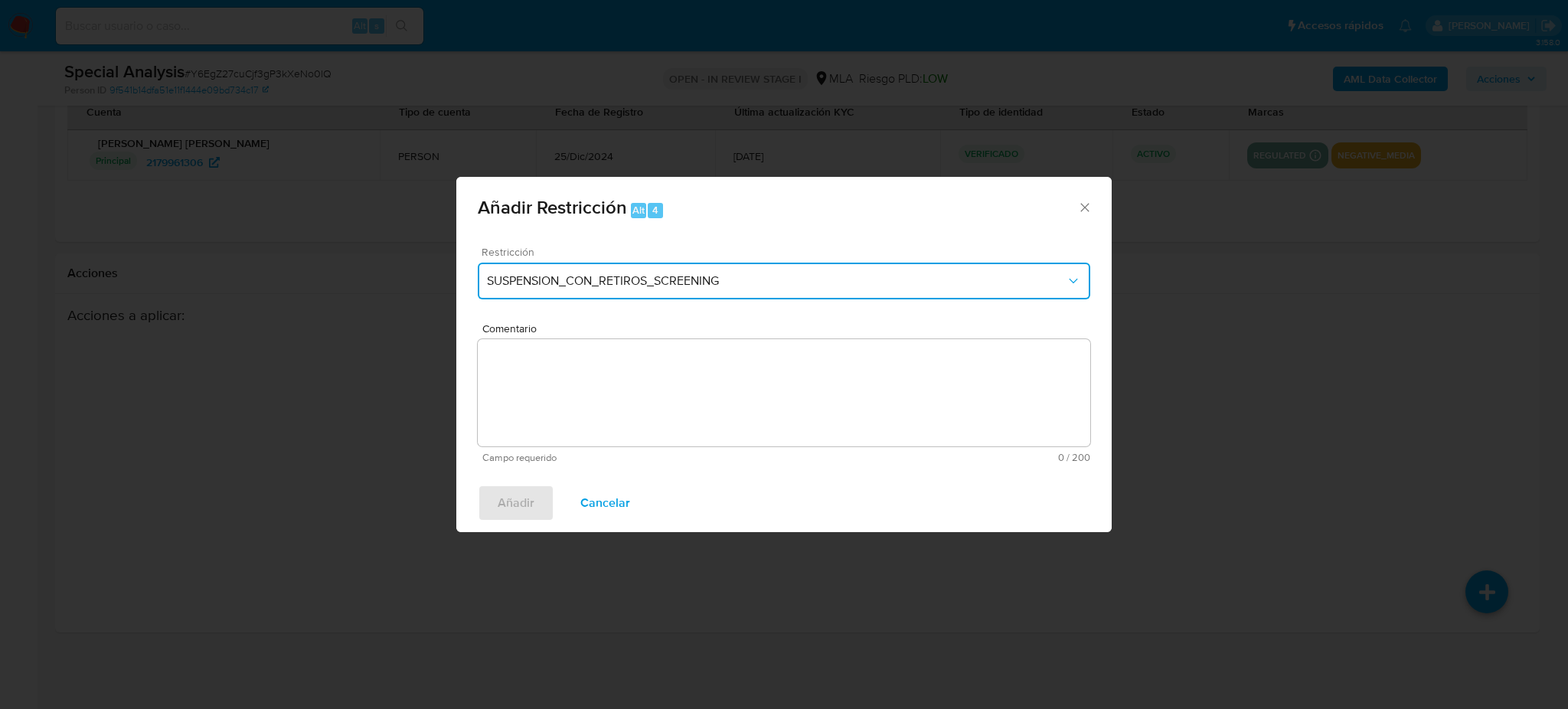
click at [625, 277] on span "SUSPENSION_CON_RETIROS_SCREENING" at bounding box center [776, 280] width 579 height 15
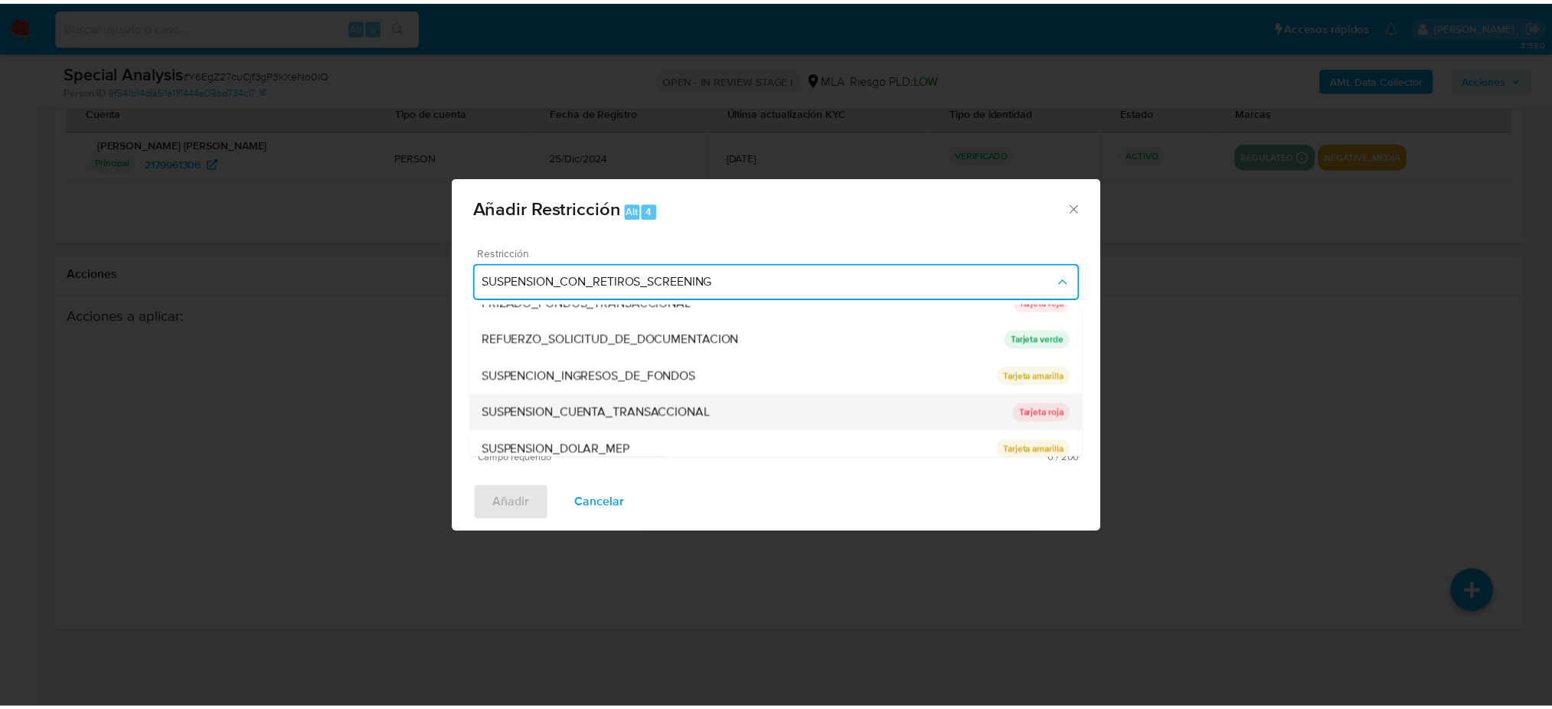
scroll to position [324, 0]
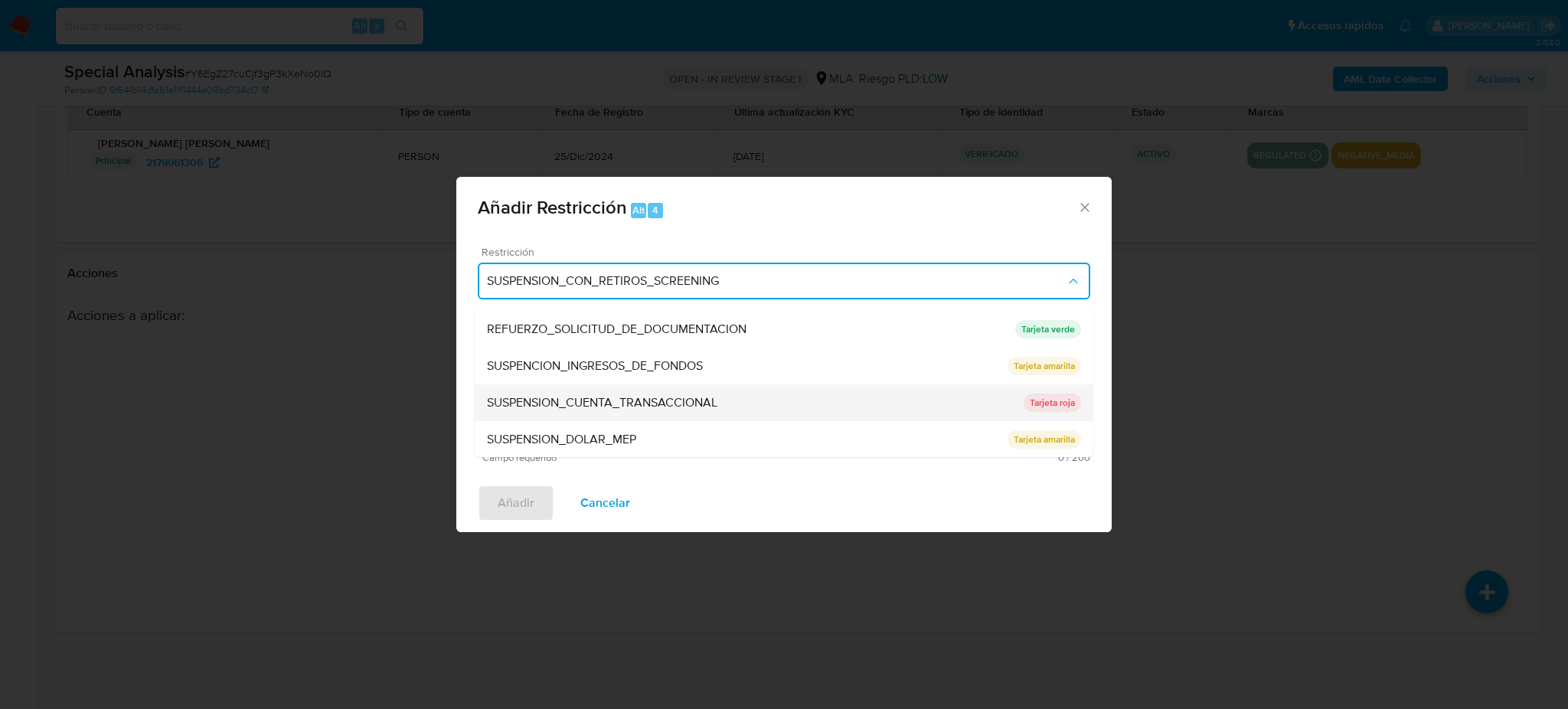
click at [617, 395] on span "SUSPENSION_CUENTA_TRANSACCIONAL" at bounding box center [602, 402] width 230 height 15
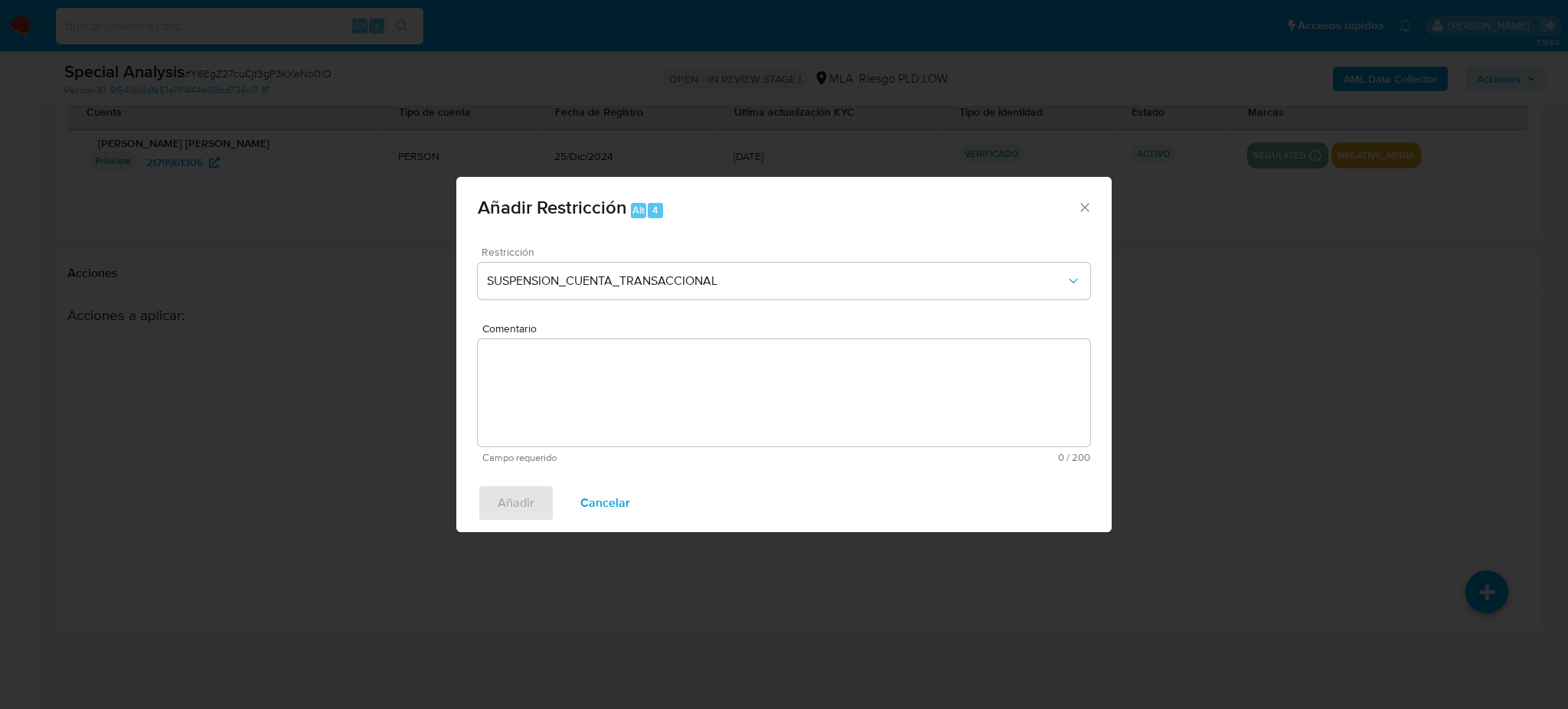
click at [617, 394] on textarea "Comentario" at bounding box center [784, 392] width 612 height 107
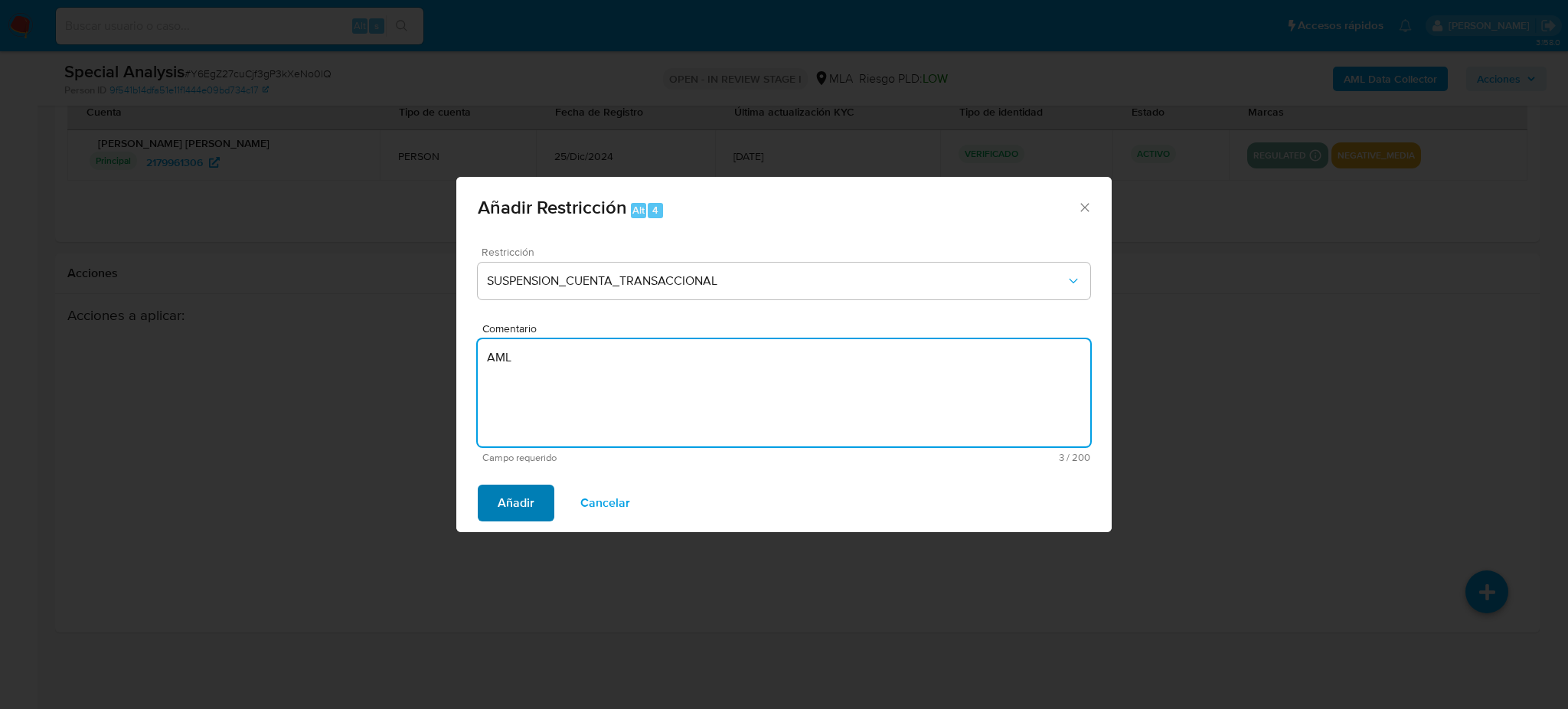
type textarea "AML"
click at [517, 500] on span "Añadir" at bounding box center [516, 503] width 37 height 34
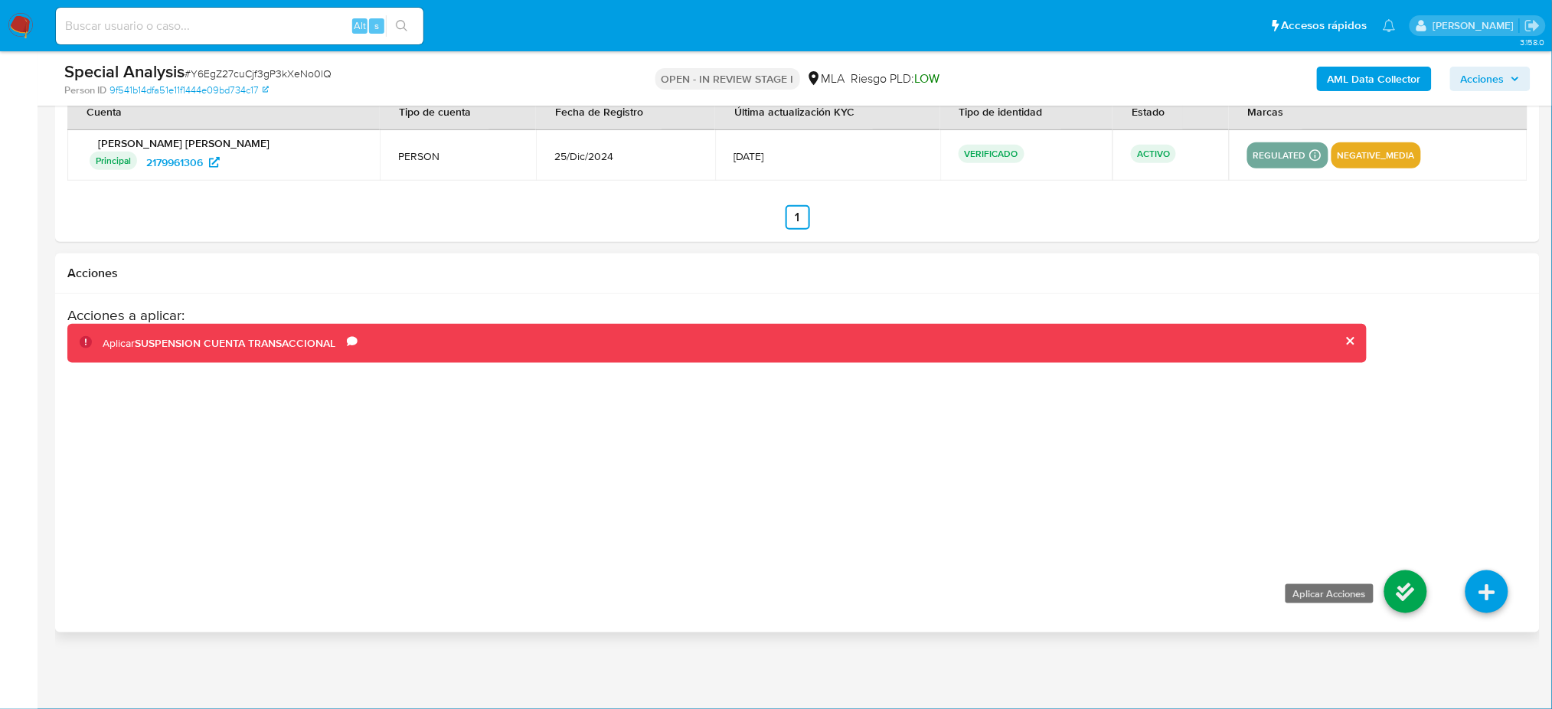
click at [1396, 576] on icon at bounding box center [1405, 591] width 43 height 43
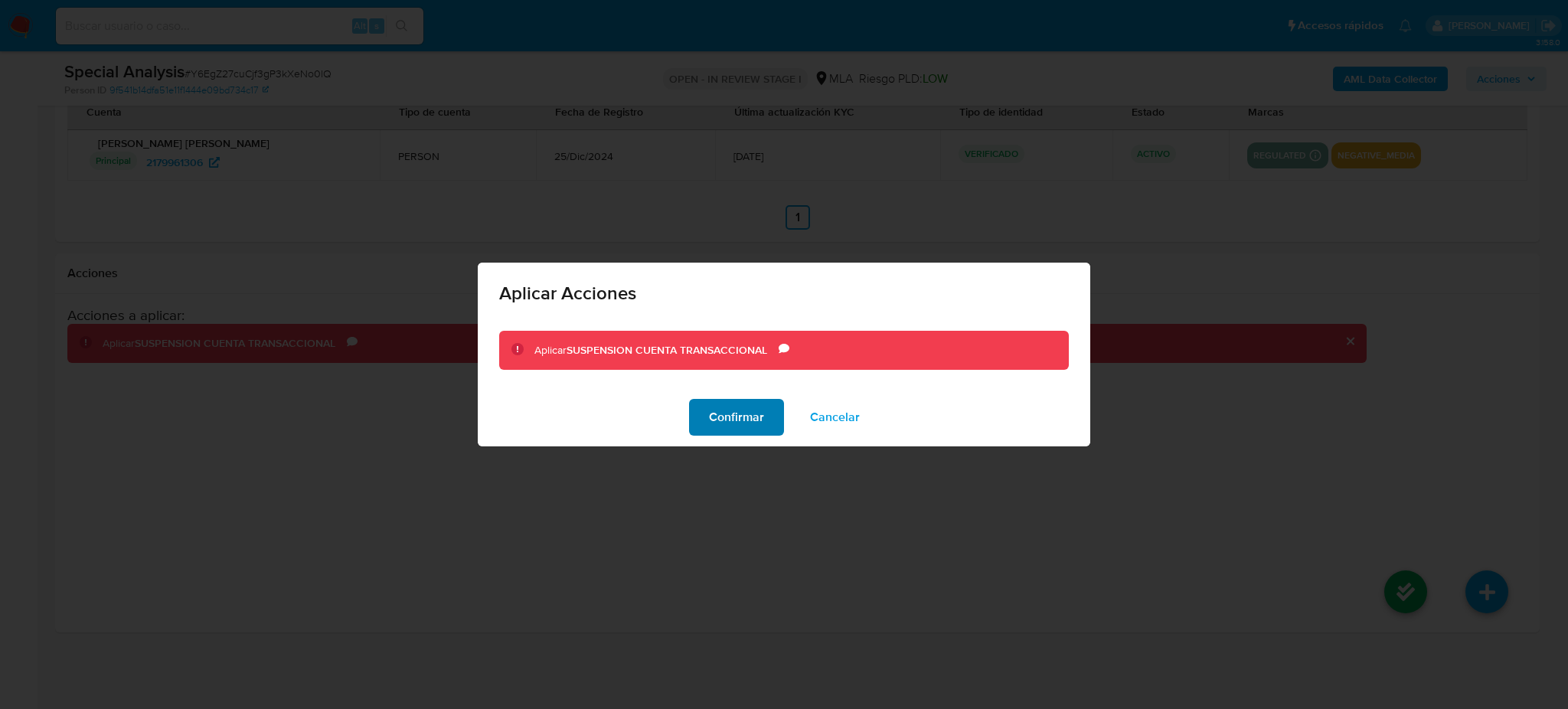
click at [756, 425] on span "Confirmar" at bounding box center [736, 417] width 55 height 34
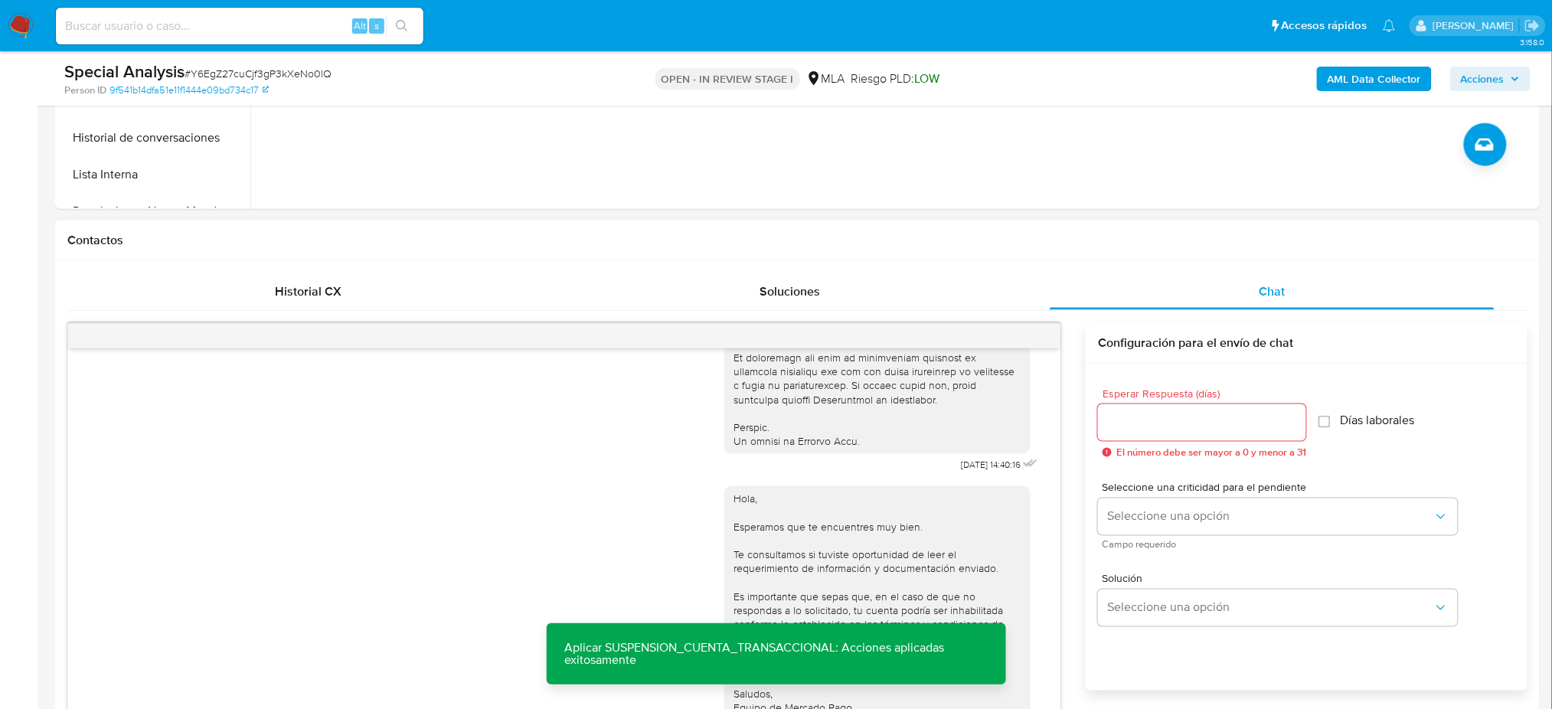
scroll to position [420, 0]
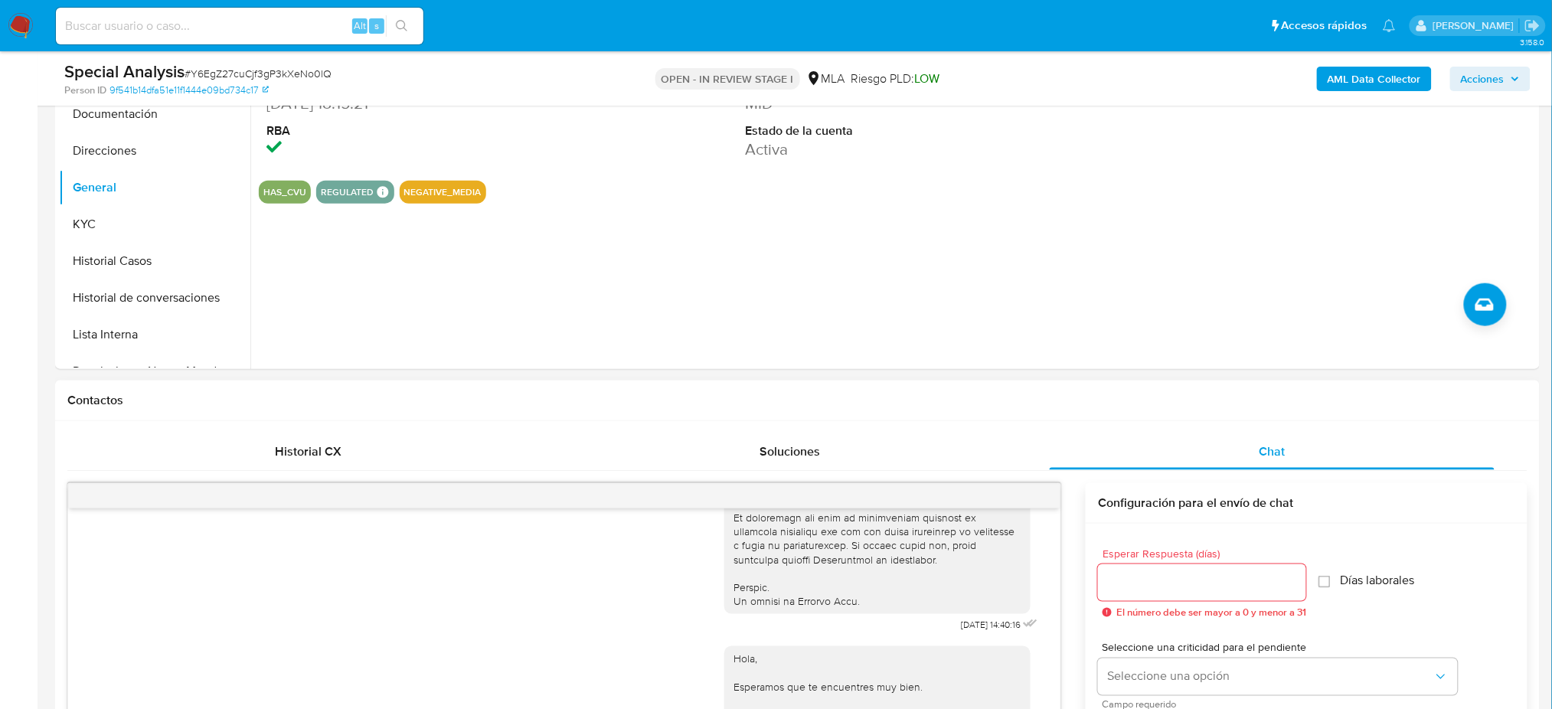
click at [216, 70] on span "# Y6EgZ27cuCjf3gP3kXeNo0lQ" at bounding box center [258, 73] width 147 height 15
copy span "Y6EgZ27cuCjf3gP3kXeNo0lQ"
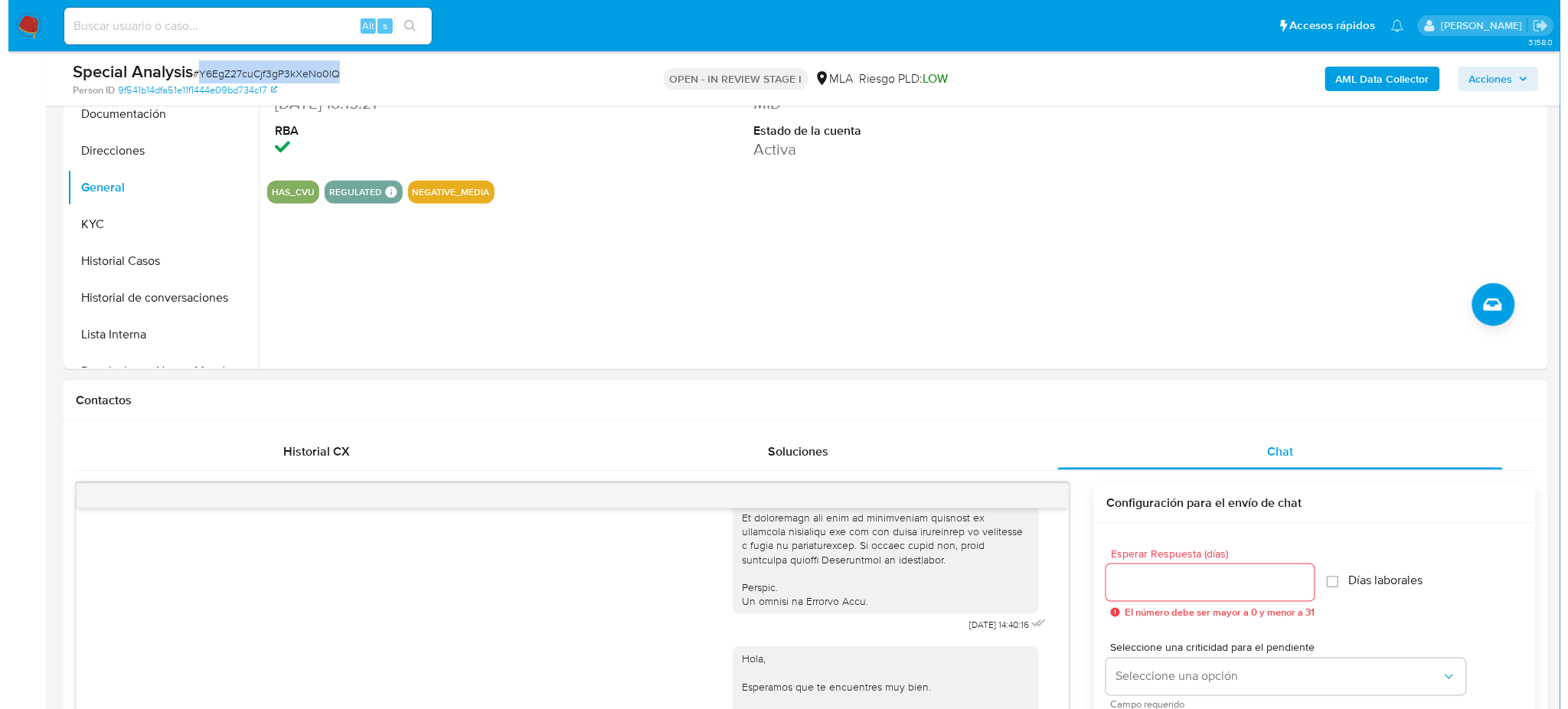
scroll to position [216, 0]
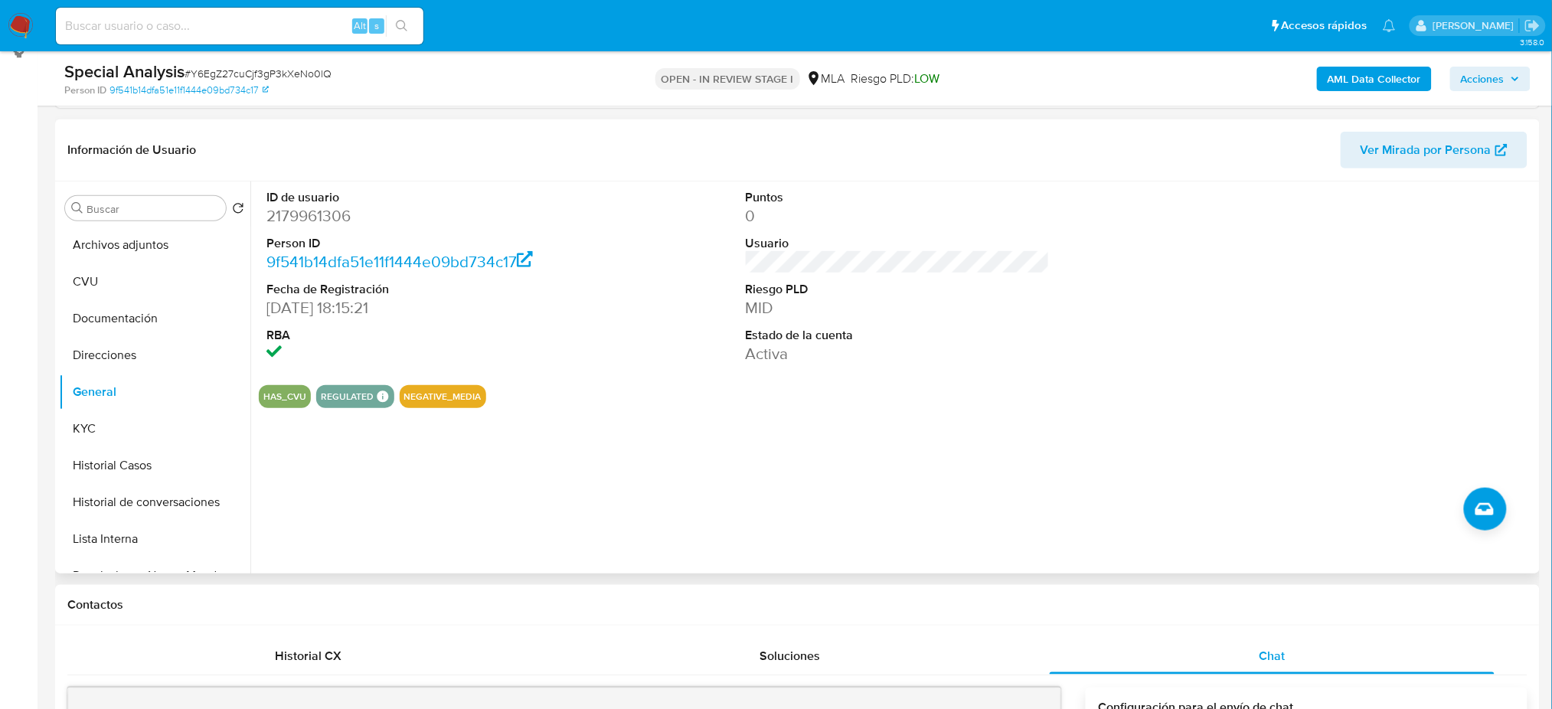
click at [273, 217] on dd "2179961306" at bounding box center [418, 215] width 304 height 21
copy dd "2179961306"
click at [126, 240] on button "Archivos adjuntos" at bounding box center [148, 245] width 179 height 37
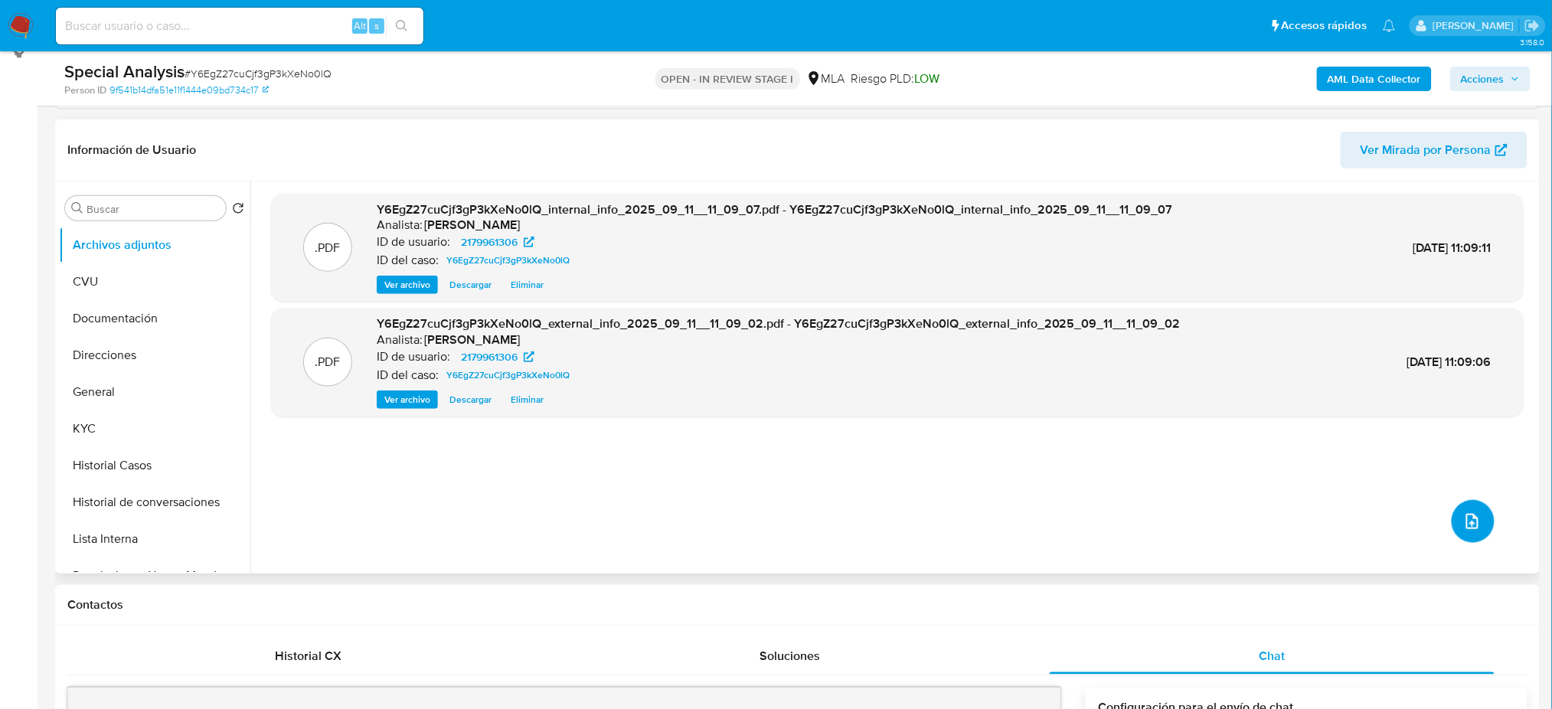
click at [1465, 531] on button "upload-file" at bounding box center [1473, 521] width 43 height 43
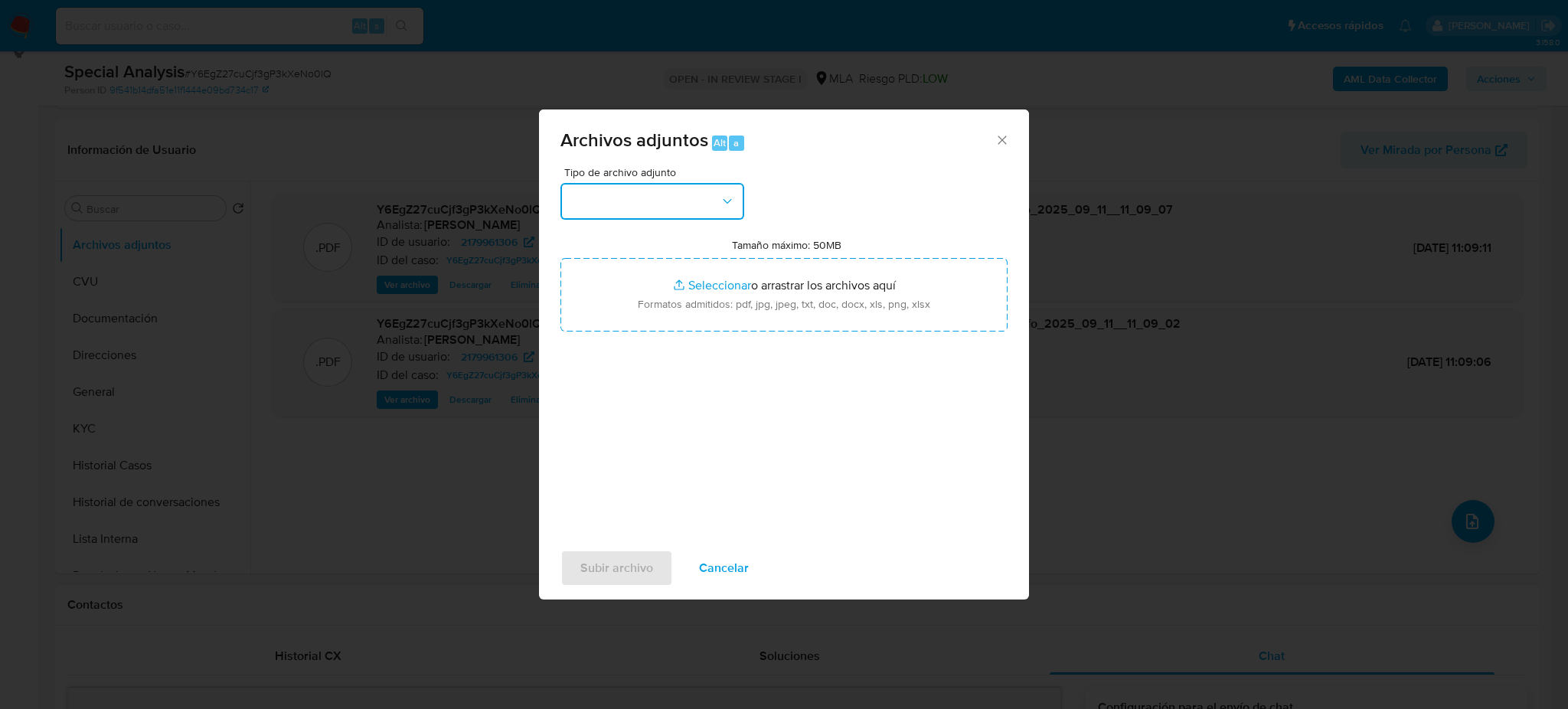
click at [691, 207] on button "button" at bounding box center [652, 201] width 184 height 37
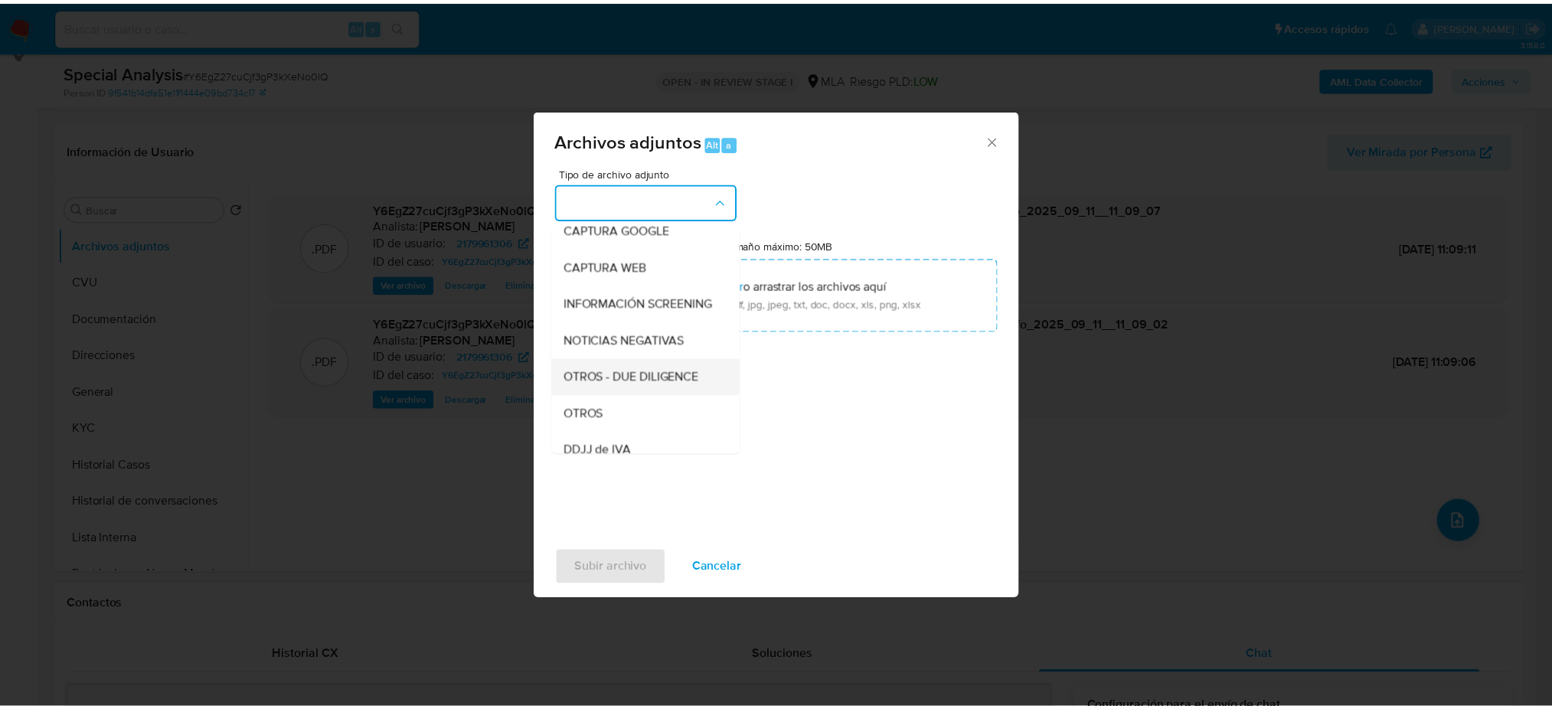
scroll to position [204, 0]
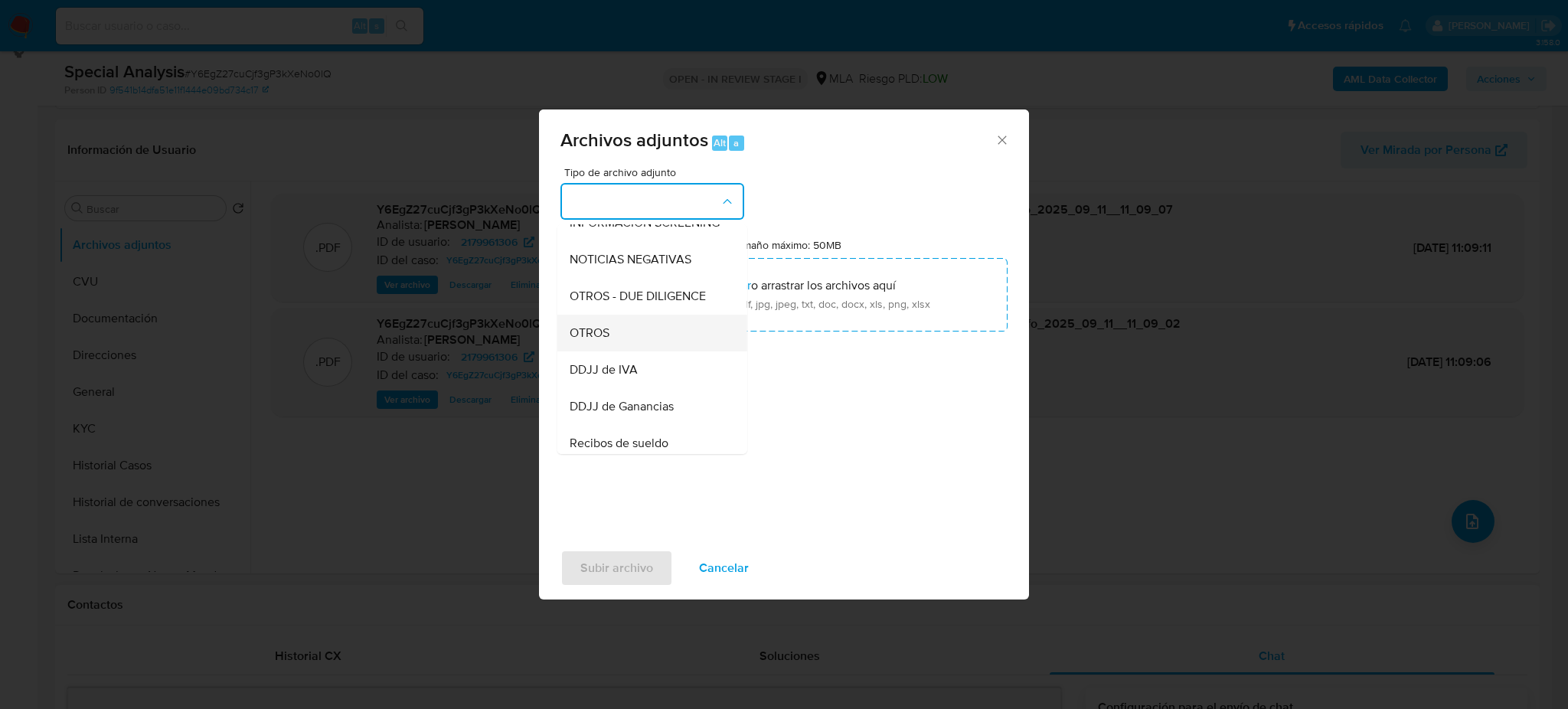
click at [609, 351] on div "OTROS" at bounding box center [648, 333] width 156 height 37
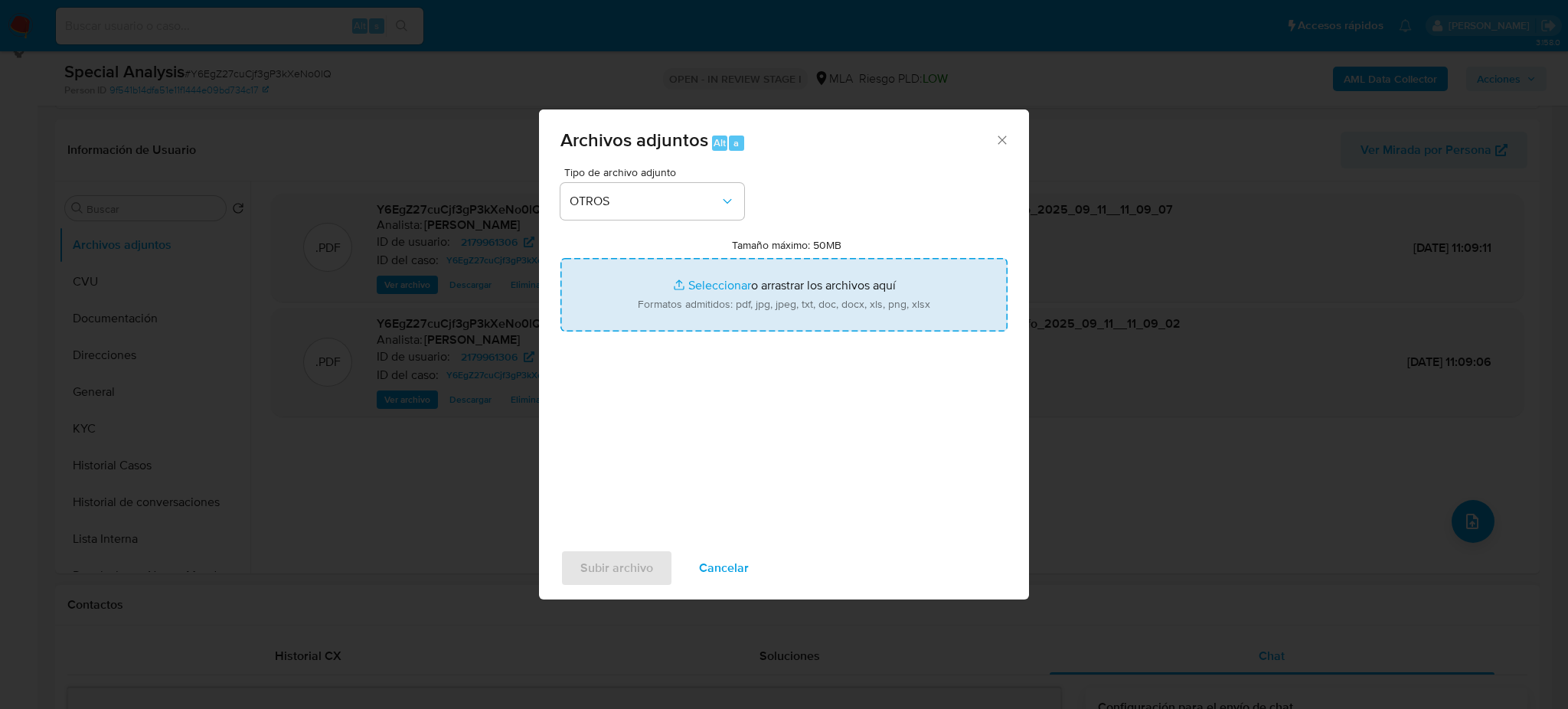
click at [698, 283] on input "Tamaño máximo: 50MB Seleccionar archivos" at bounding box center [783, 294] width 447 height 73
type input "C:\fakepath\Caselog Y6EgZ27cuCjf3gP3kXeNo0lQ_2025_09_01_13_04_27.docx"
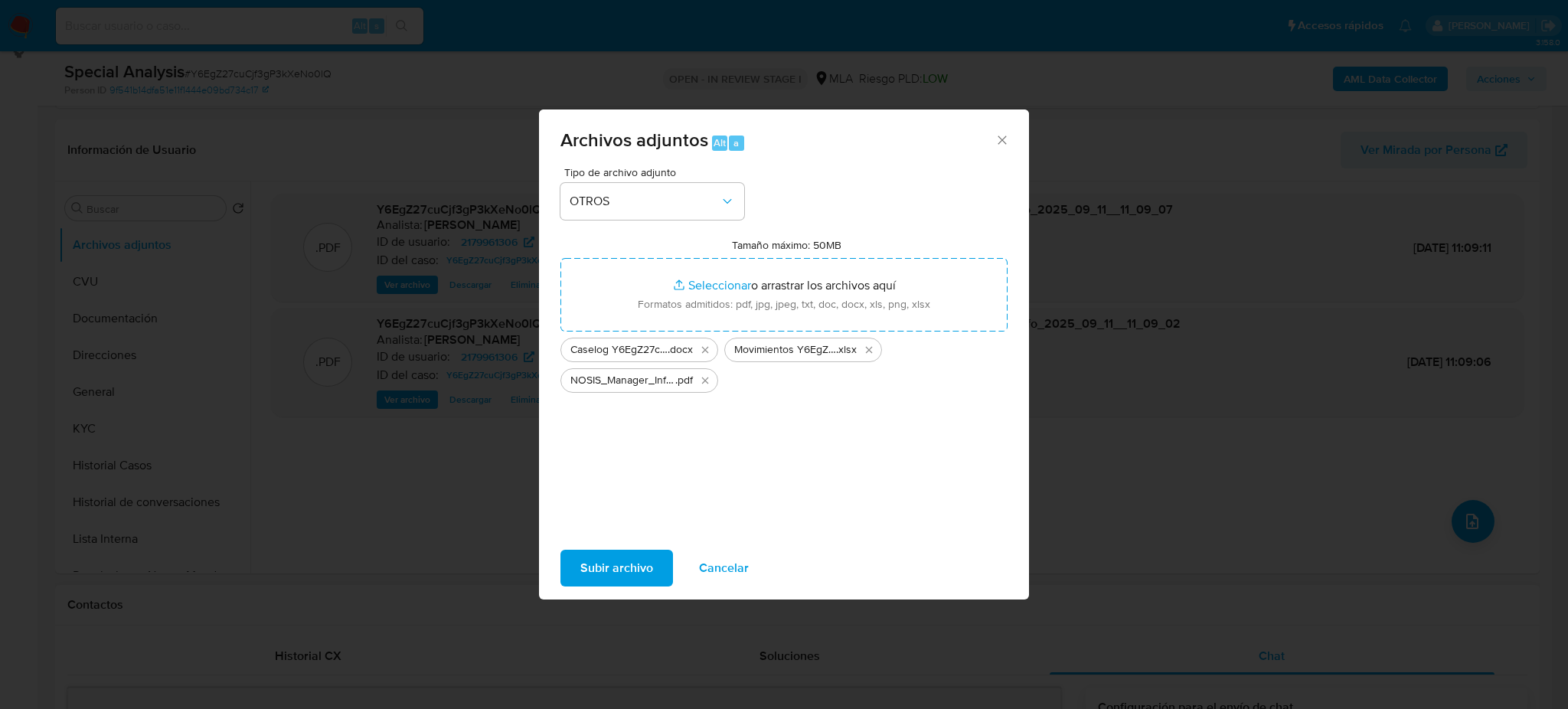
click at [595, 557] on span "Subir archivo" at bounding box center [616, 568] width 73 height 34
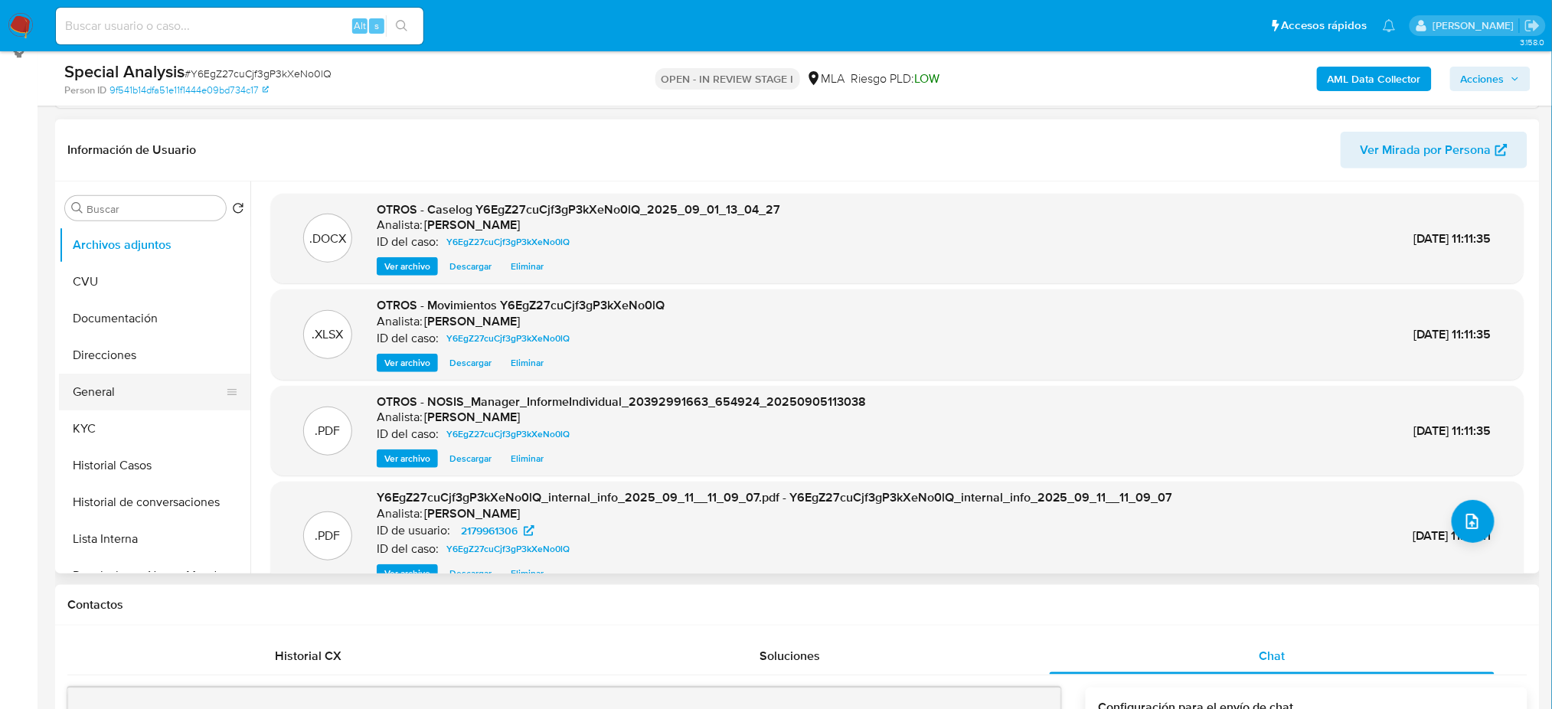
click at [116, 389] on button "General" at bounding box center [148, 392] width 179 height 37
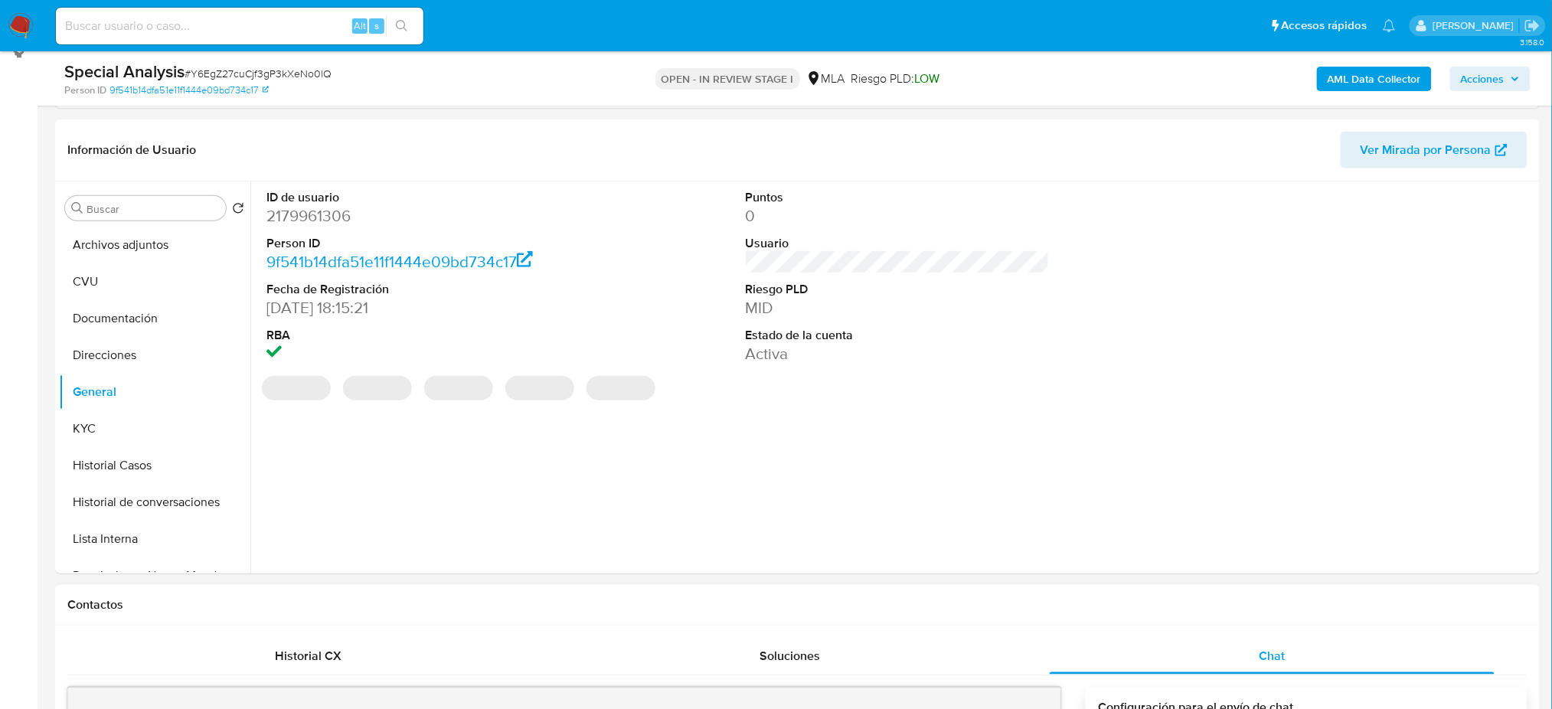
click at [287, 212] on dd "2179961306" at bounding box center [418, 215] width 304 height 21
copy dd "2179961306"
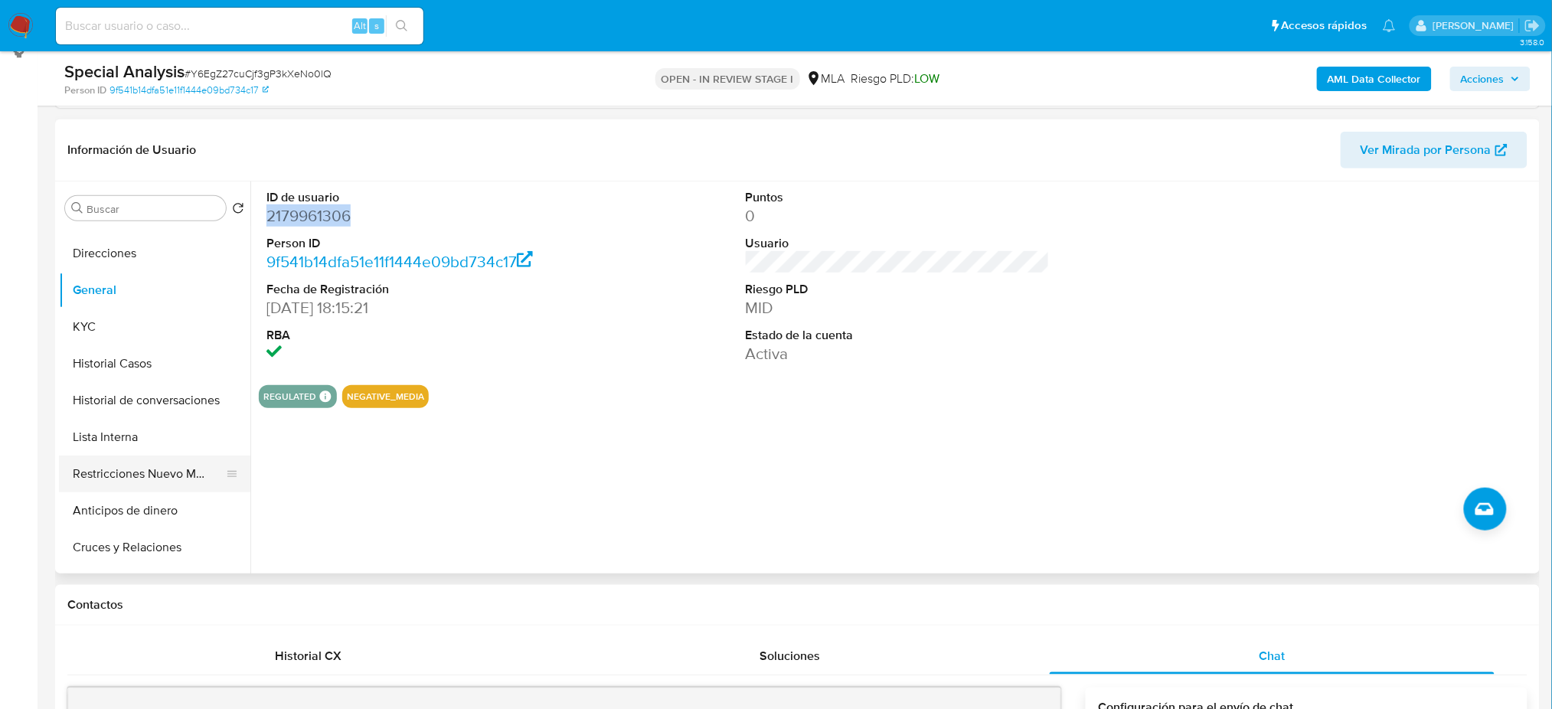
click at [155, 459] on button "Restricciones Nuevo Mundo" at bounding box center [148, 474] width 179 height 37
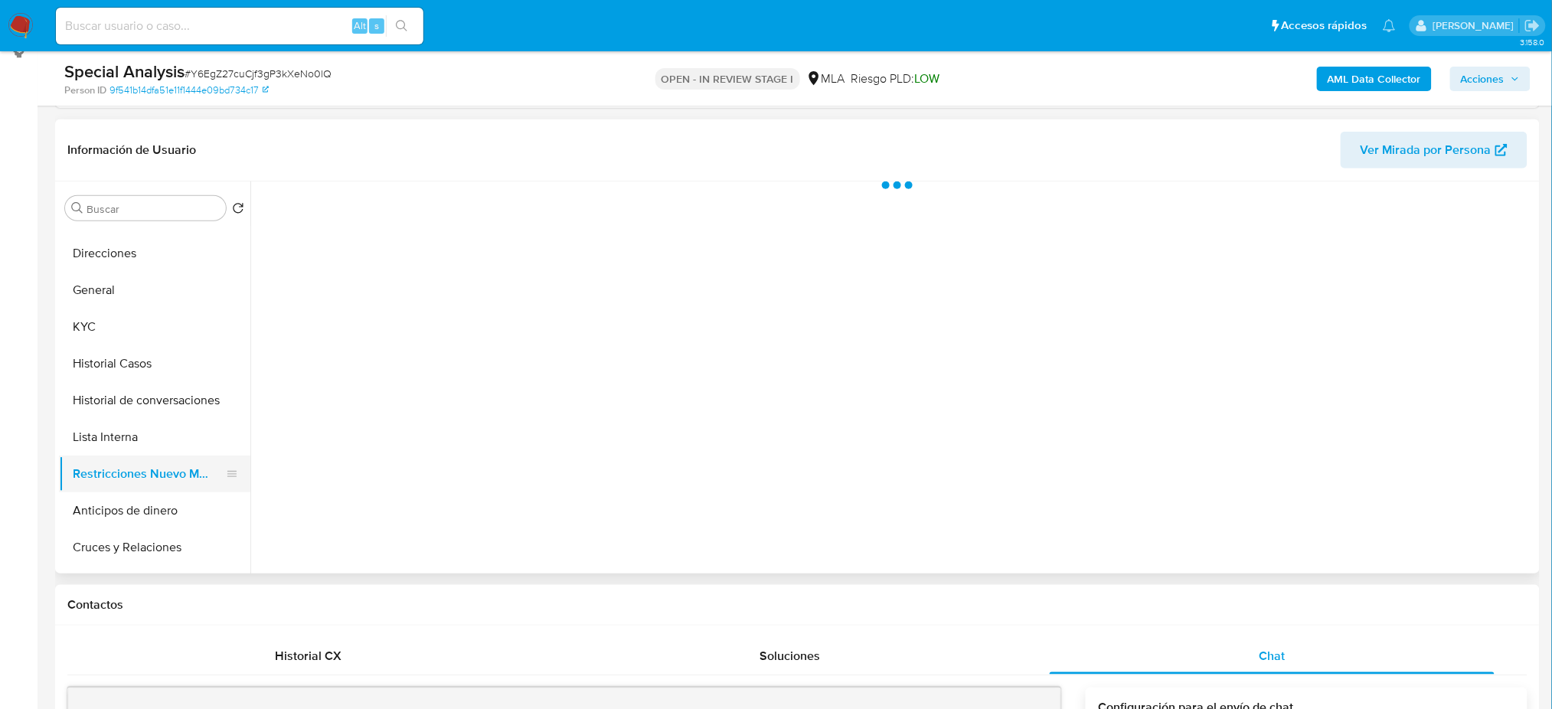
scroll to position [0, 0]
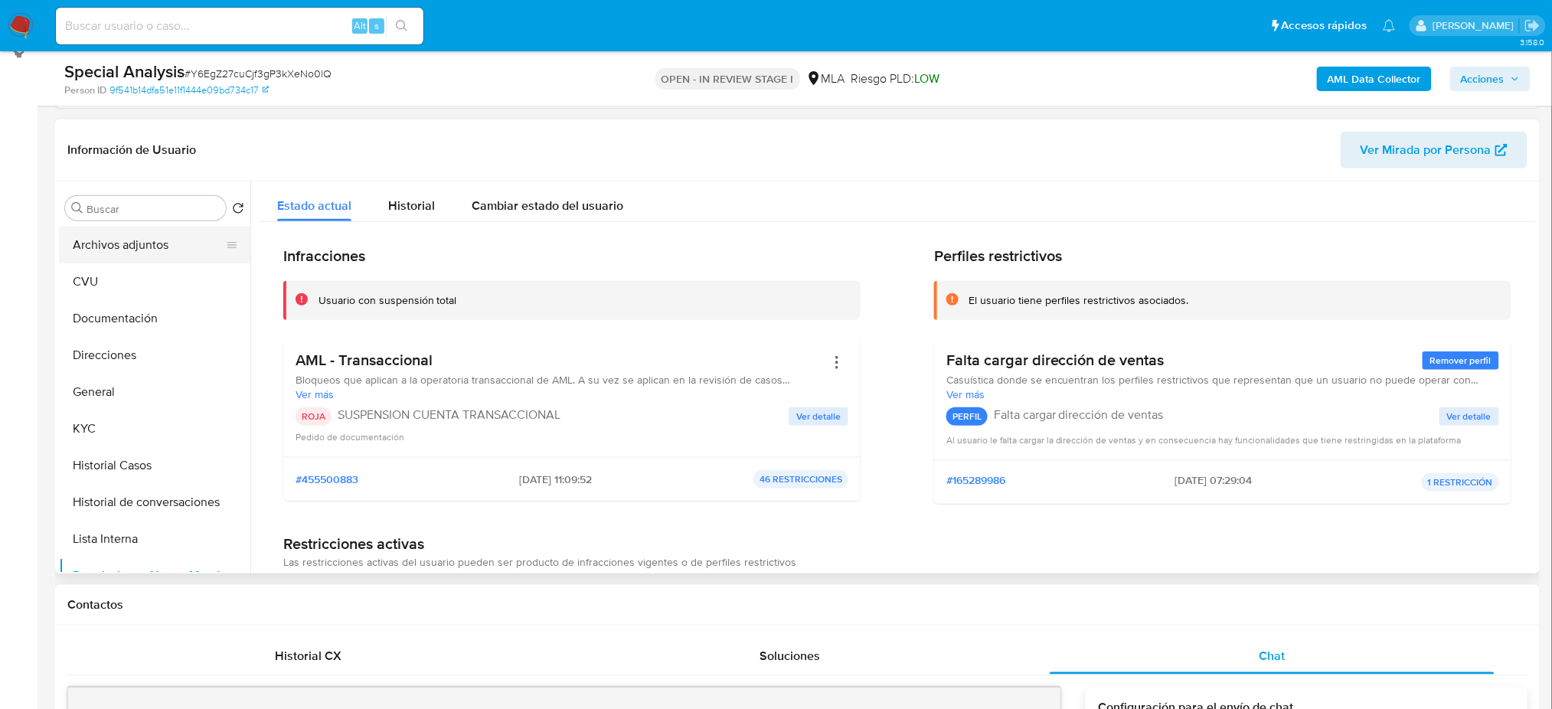
click at [141, 250] on button "Archivos adjuntos" at bounding box center [148, 245] width 179 height 37
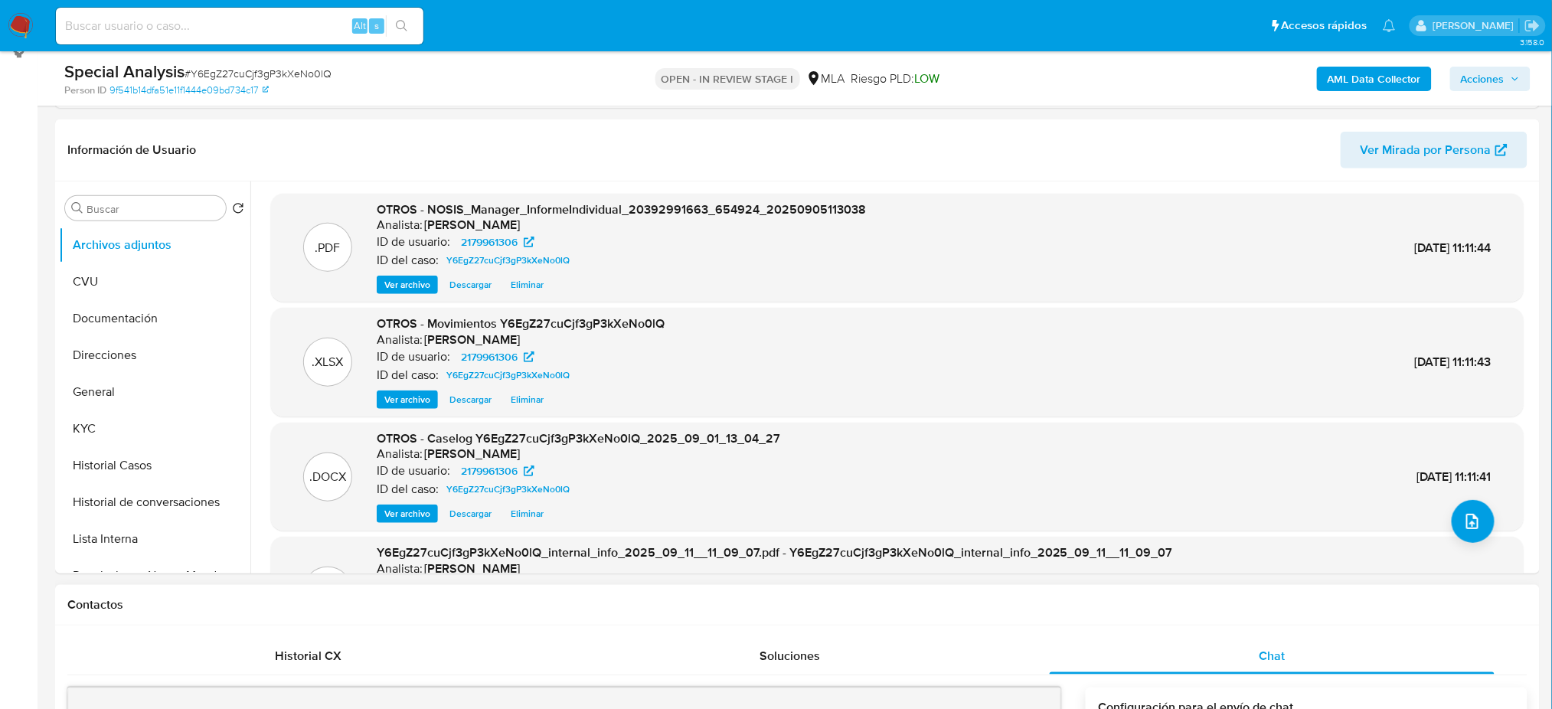
drag, startPoint x: 1485, startPoint y: 87, endPoint x: 1478, endPoint y: 91, distance: 8.6
click at [1486, 87] on span "Acciones" at bounding box center [1483, 79] width 44 height 24
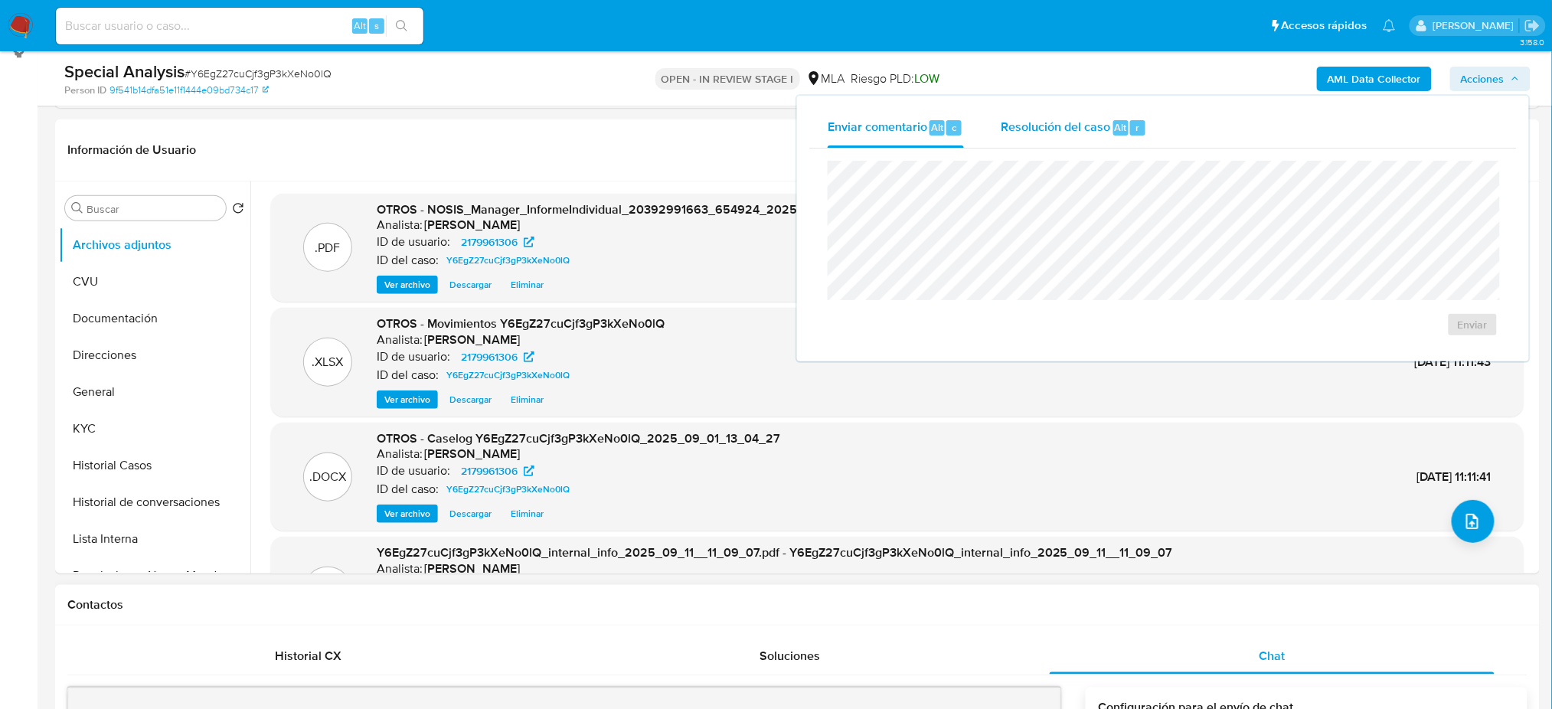
click at [1066, 133] on span "Resolución del caso" at bounding box center [1055, 127] width 109 height 18
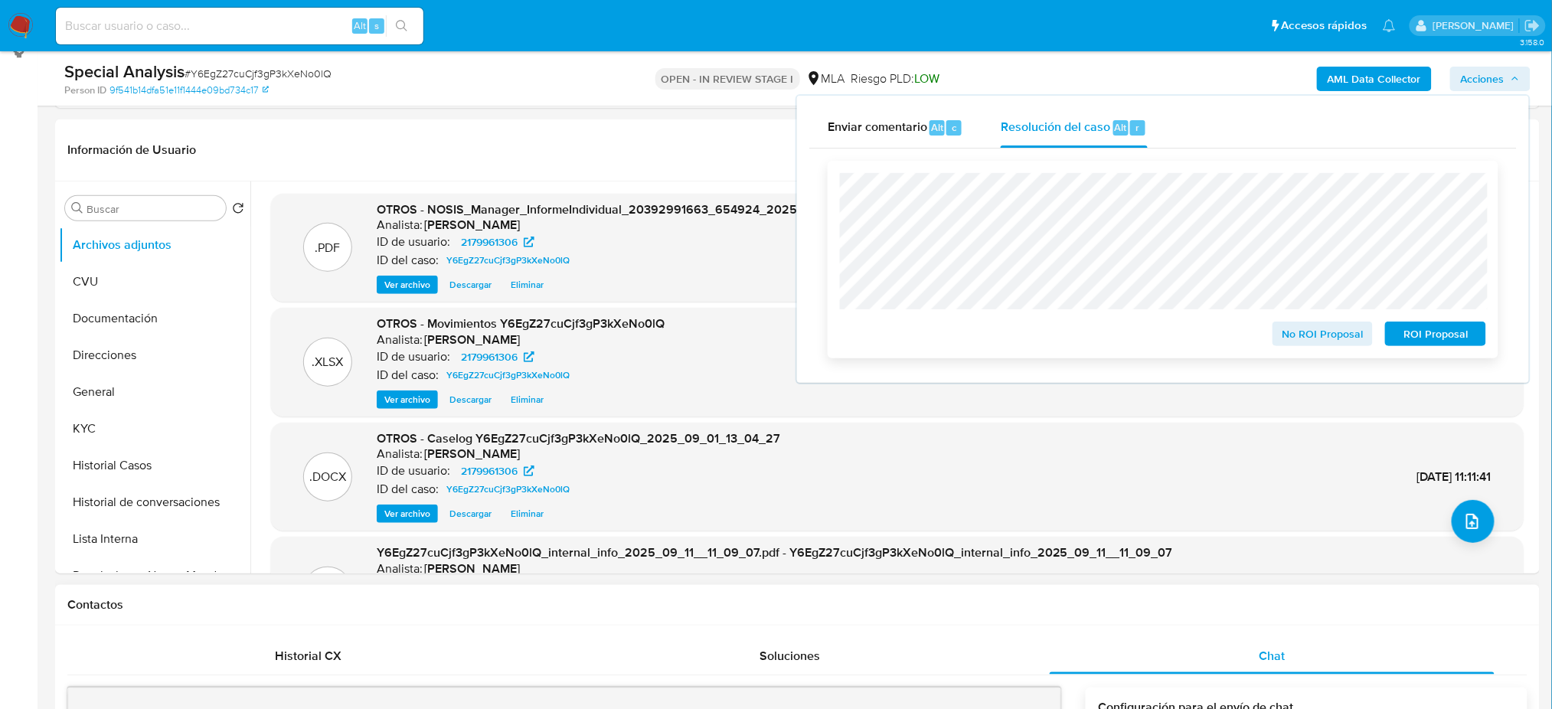
click at [1464, 338] on span "ROI Proposal" at bounding box center [1436, 333] width 80 height 21
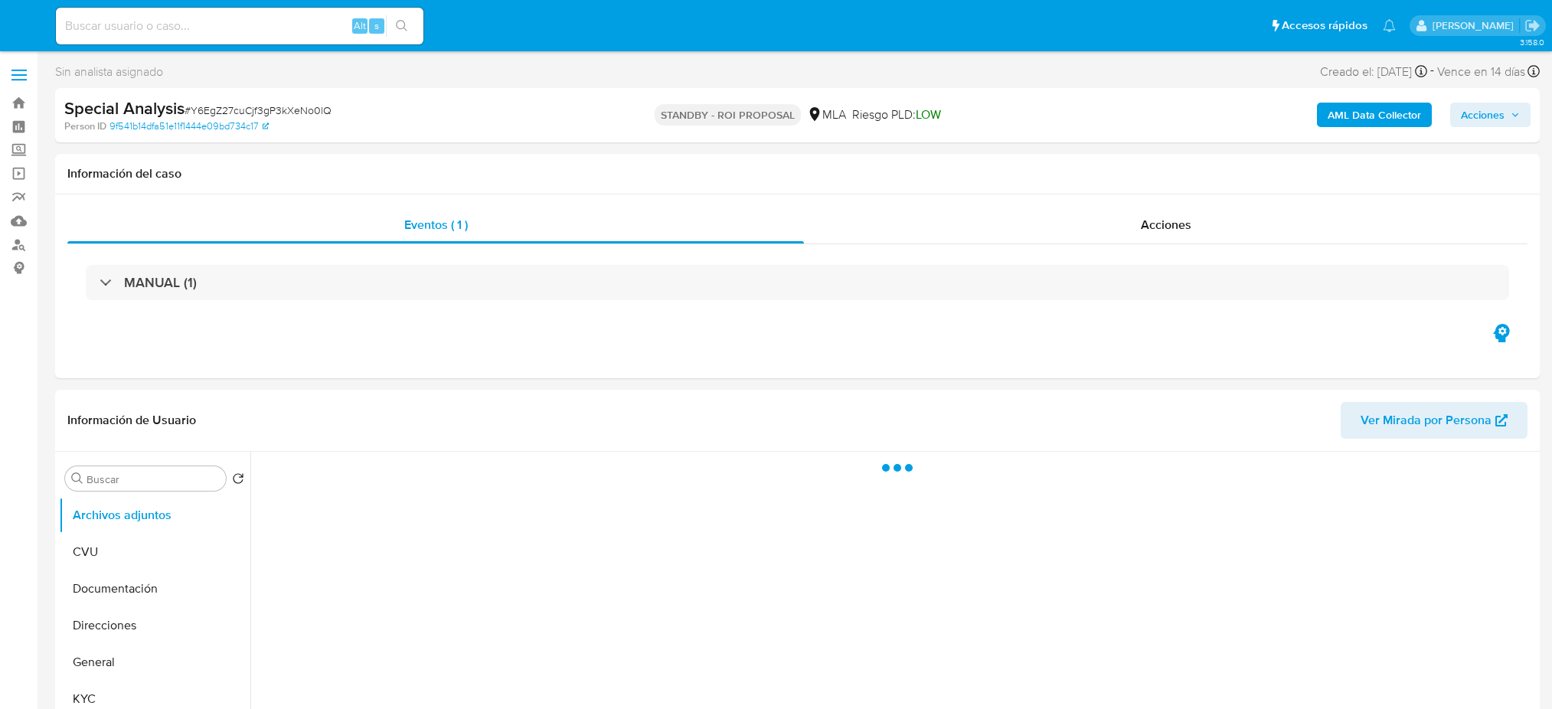
select select "10"
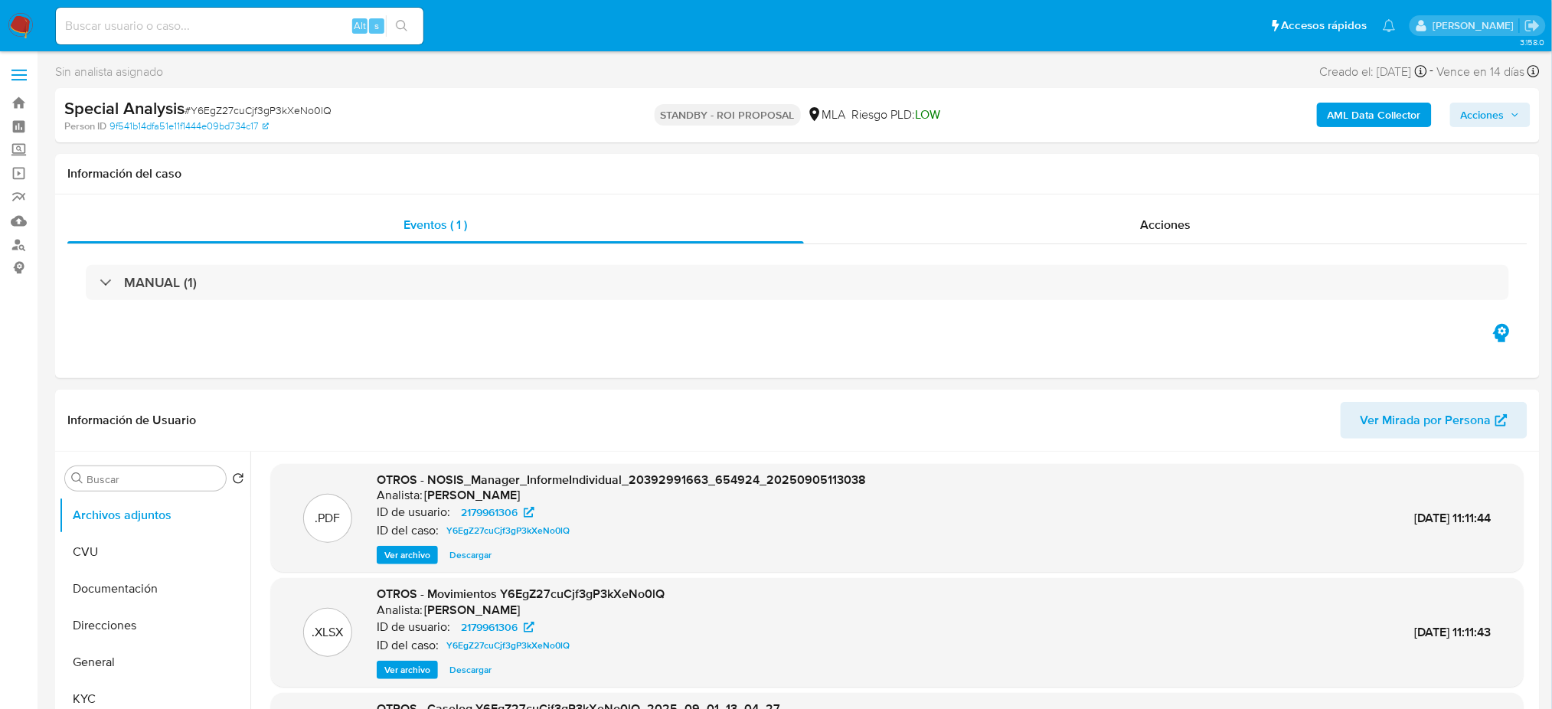
click at [202, 23] on input at bounding box center [239, 26] width 367 height 20
paste input "7Bx06TvtZowrWPfTtmoXv69m"
type input "7Bx06TvtZowrWPfTtmoXv69m"
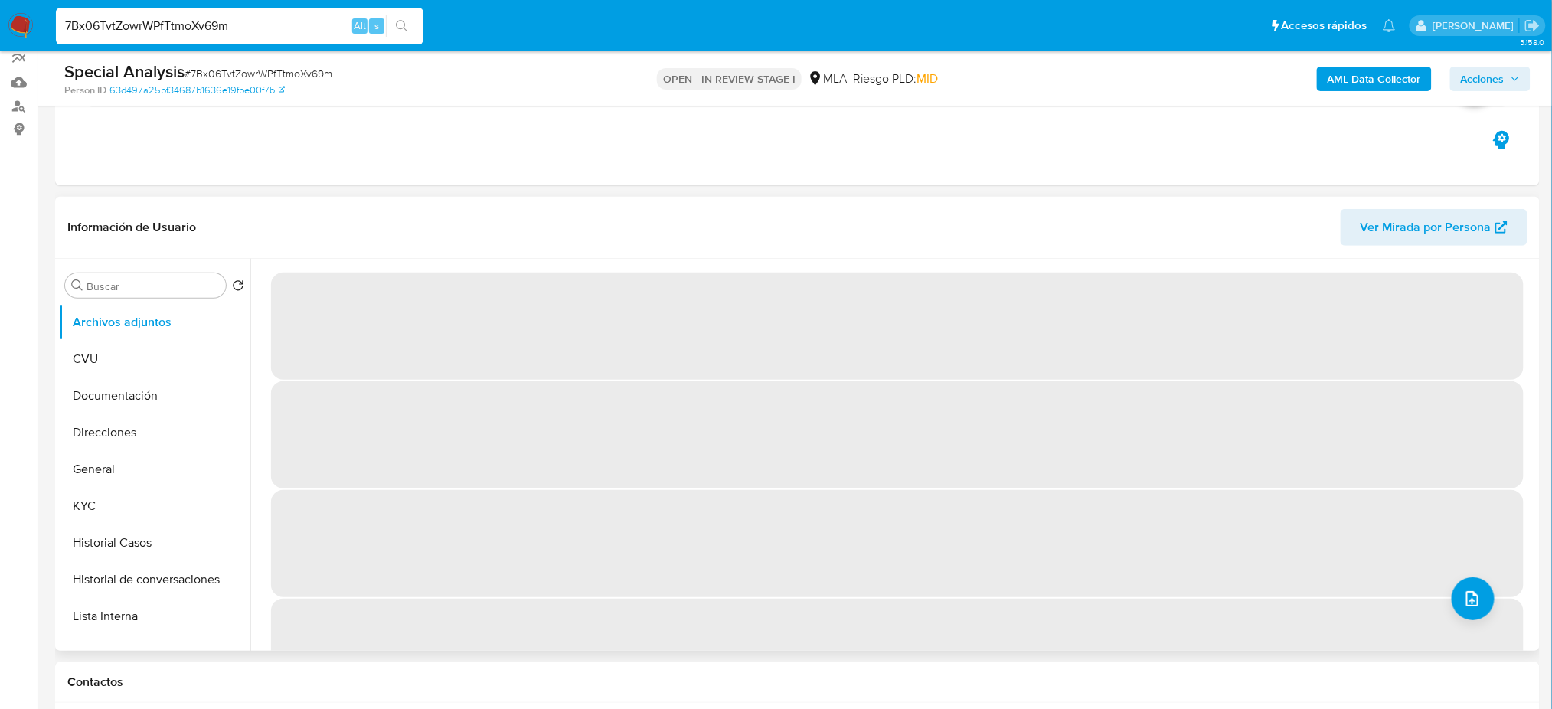
scroll to position [204, 0]
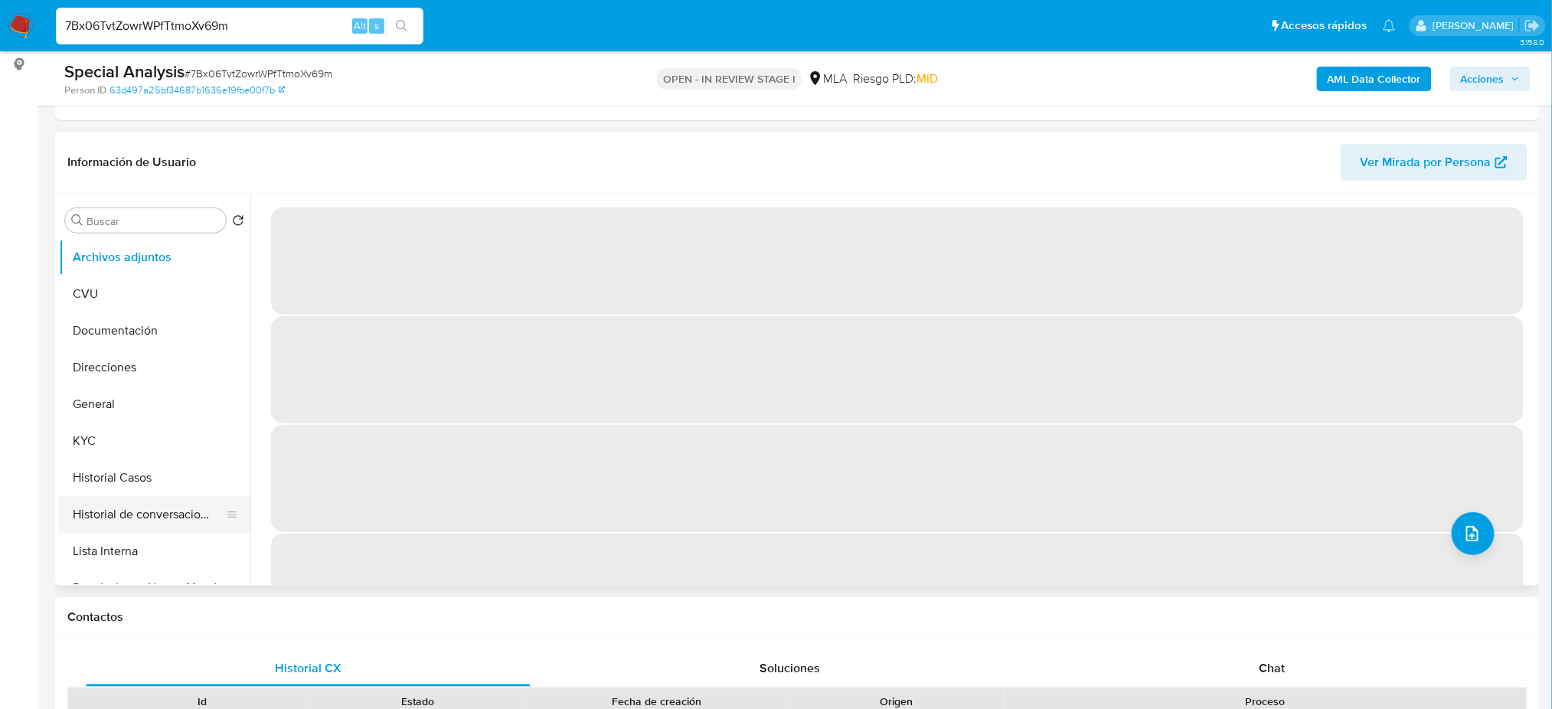
select select "10"
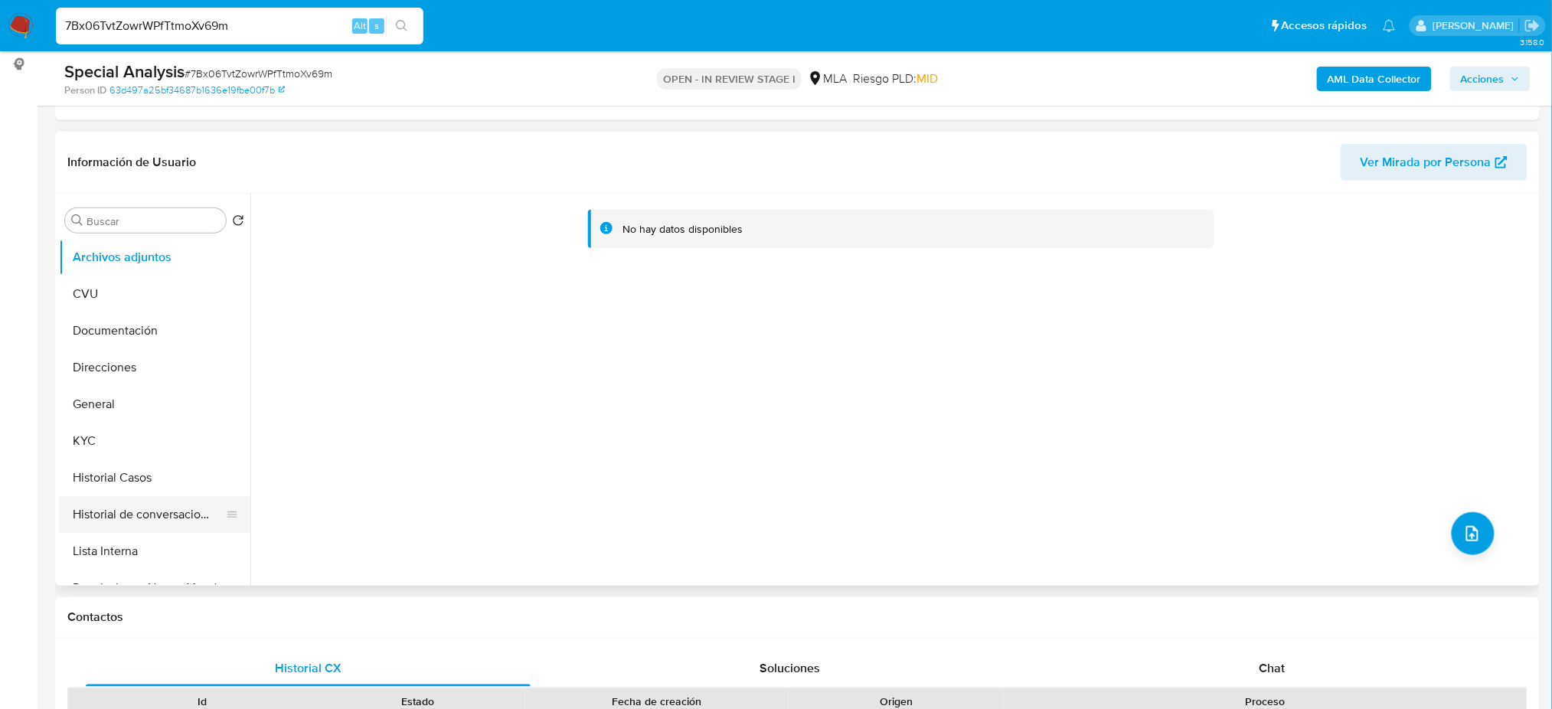
click at [173, 510] on button "Historial de conversaciones" at bounding box center [148, 514] width 179 height 37
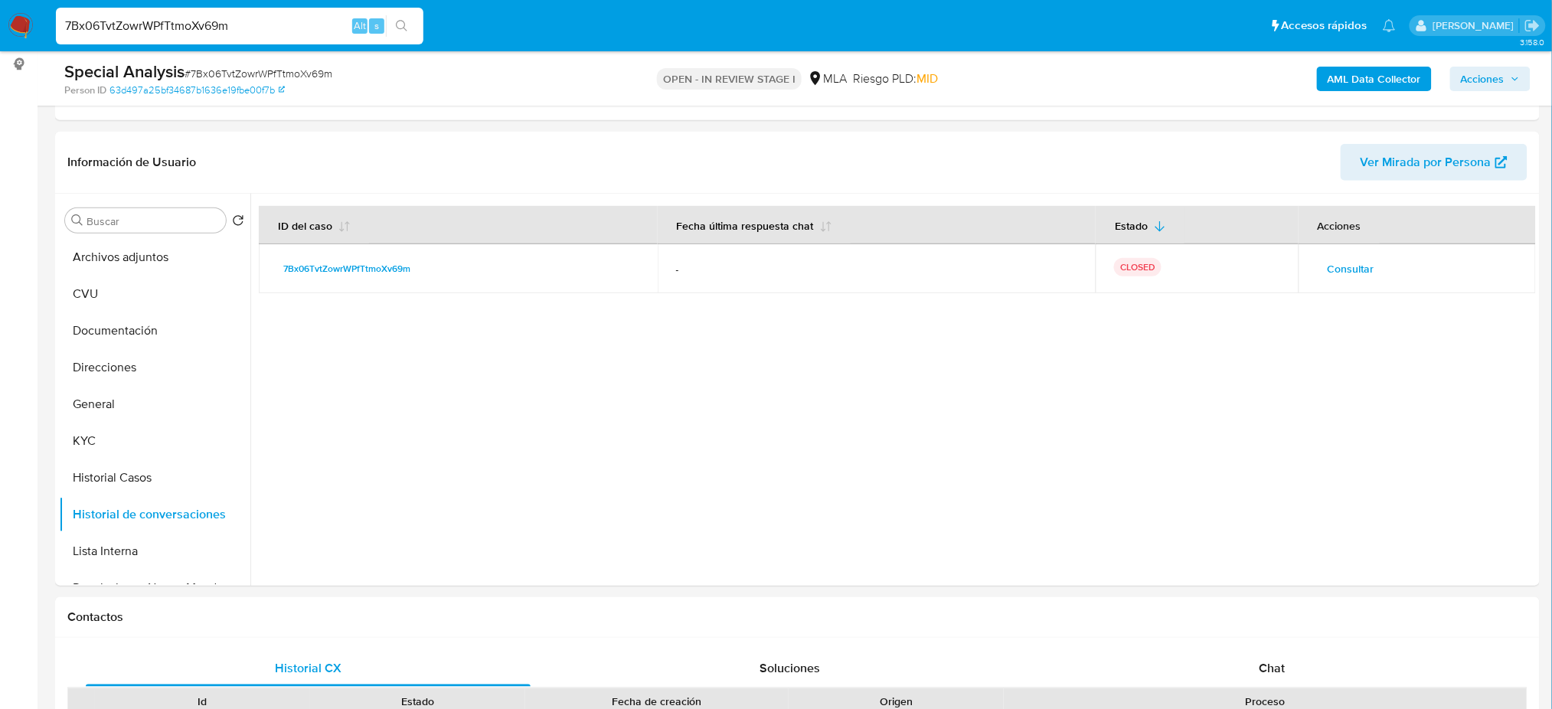
click at [1370, 74] on b "AML Data Collector" at bounding box center [1374, 79] width 93 height 24
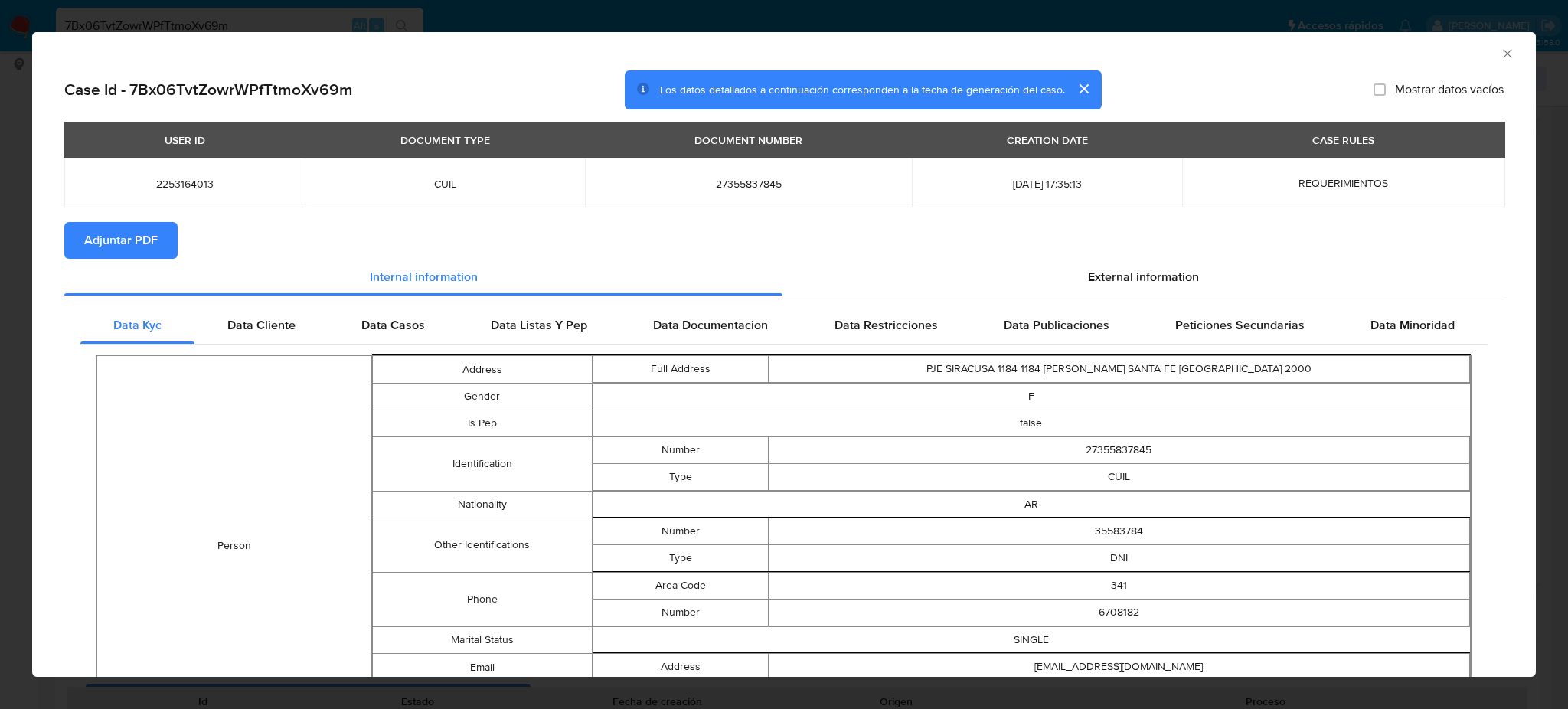
click at [148, 245] on span "Adjuntar PDF" at bounding box center [120, 241] width 73 height 34
click at [1503, 51] on icon "Cerrar ventana" at bounding box center [1507, 53] width 8 height 8
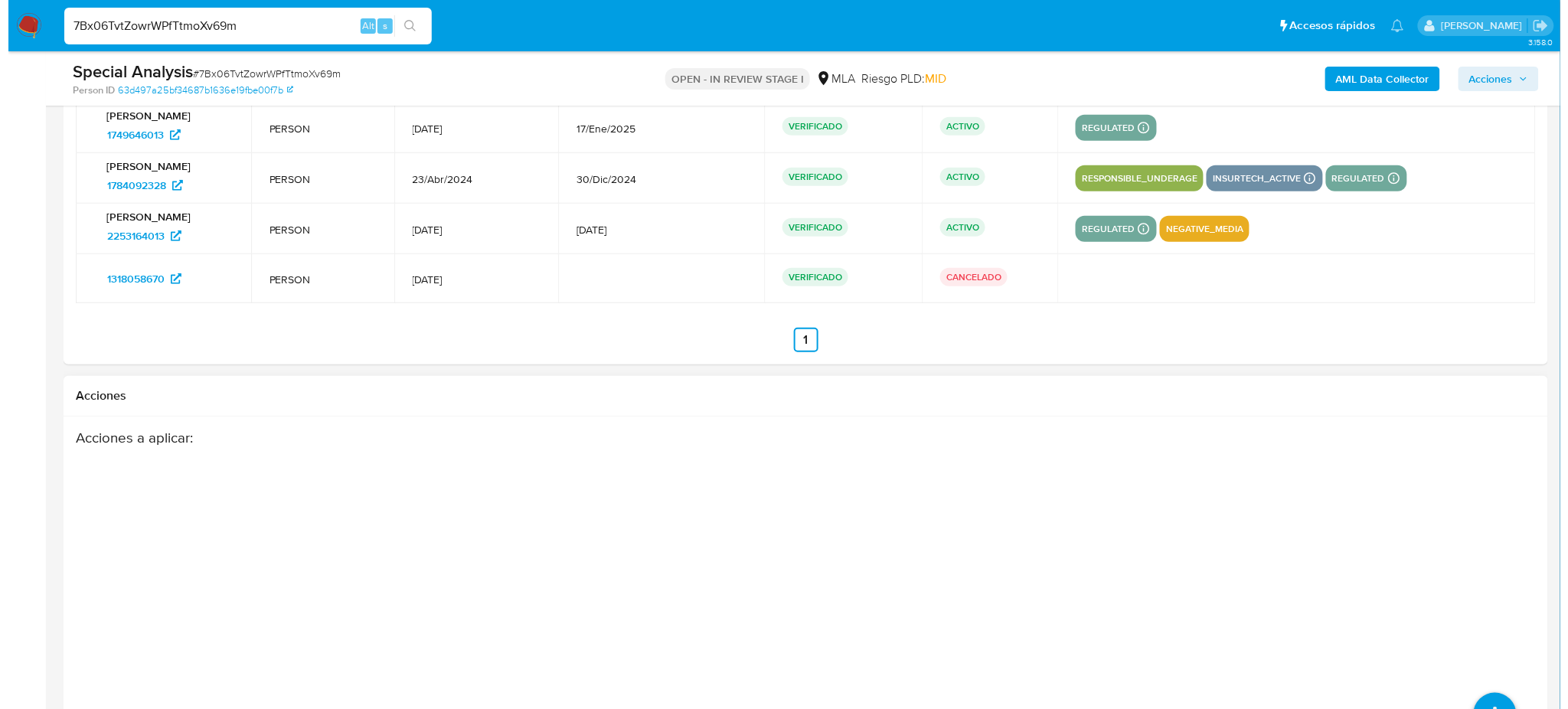
scroll to position [2501, 0]
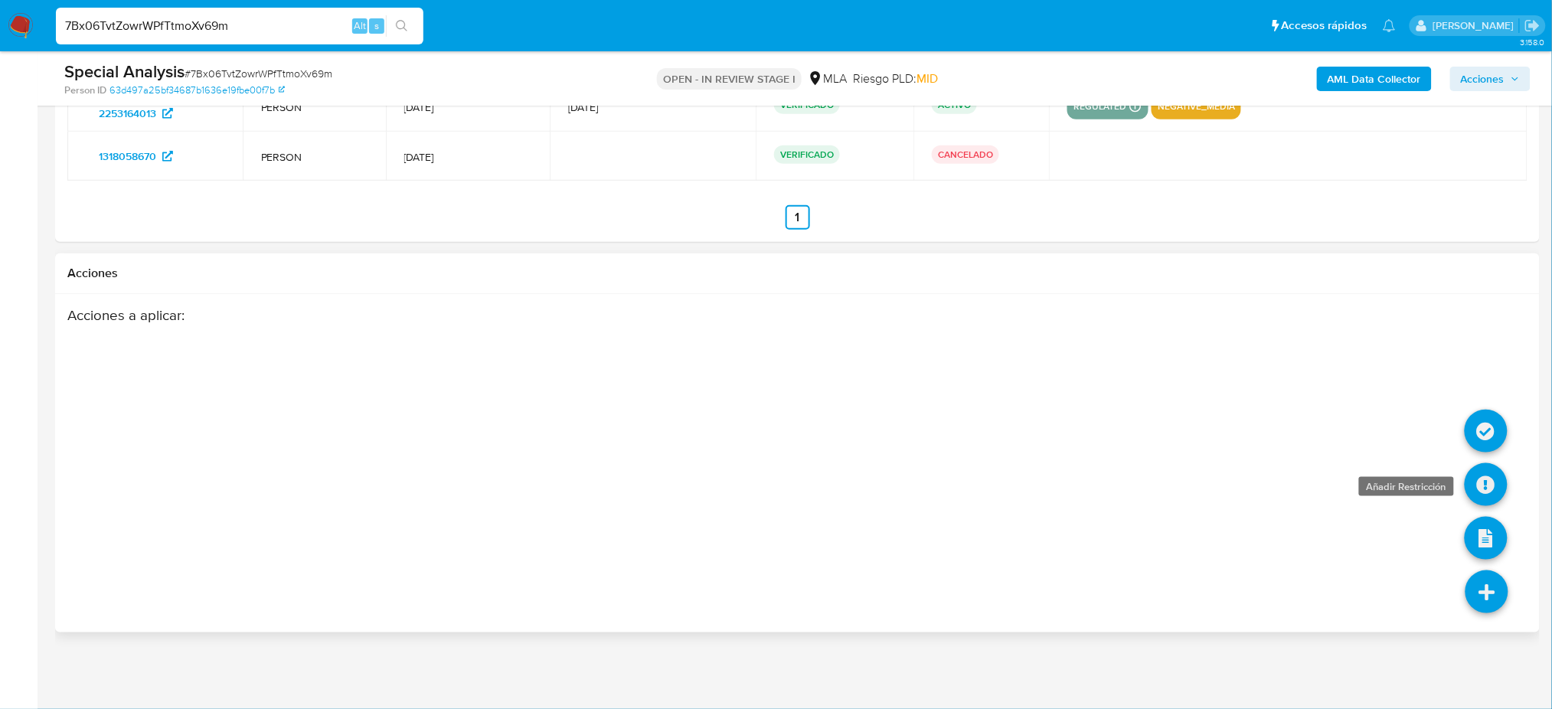
click at [1479, 491] on icon at bounding box center [1486, 484] width 43 height 43
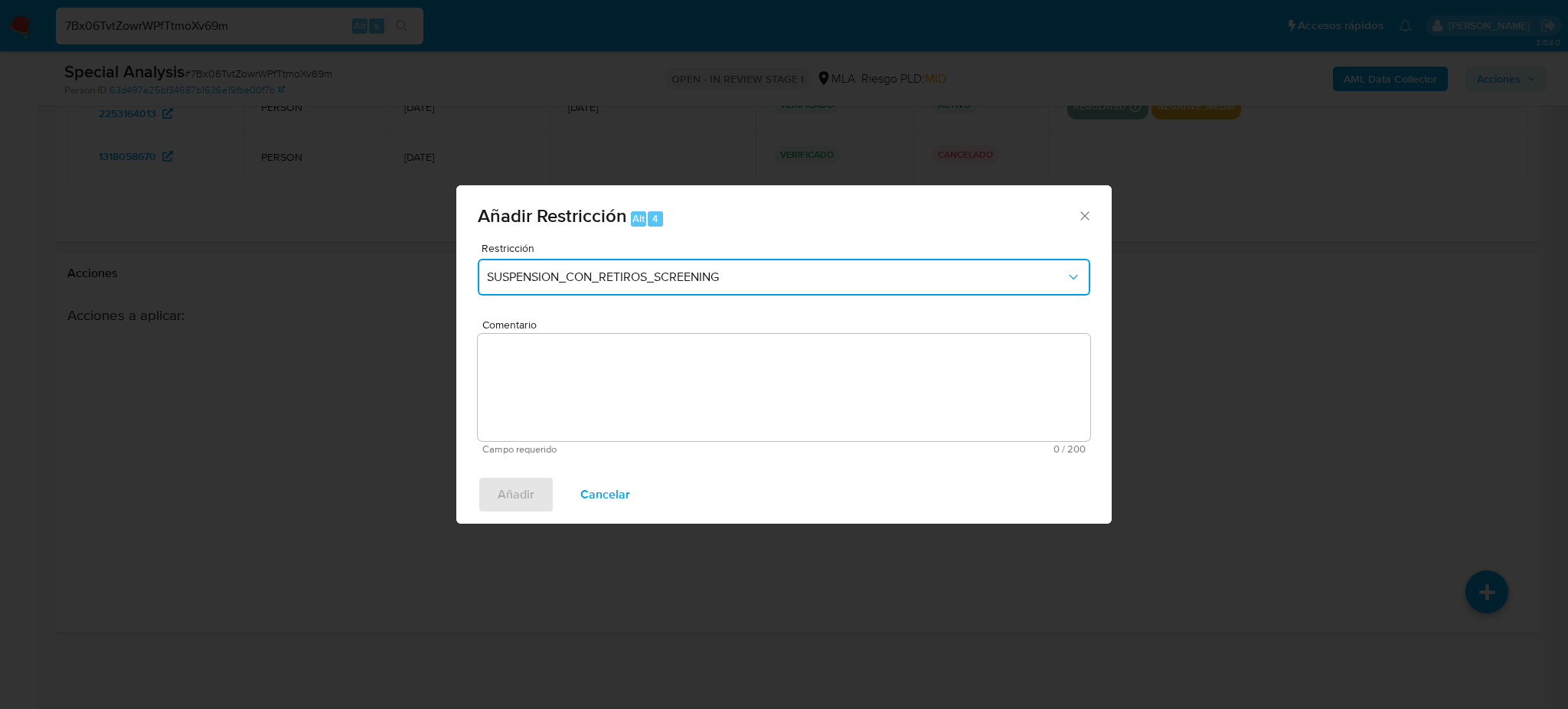
click at [597, 283] on span "SUSPENSION_CON_RETIROS_SCREENING" at bounding box center [776, 276] width 579 height 15
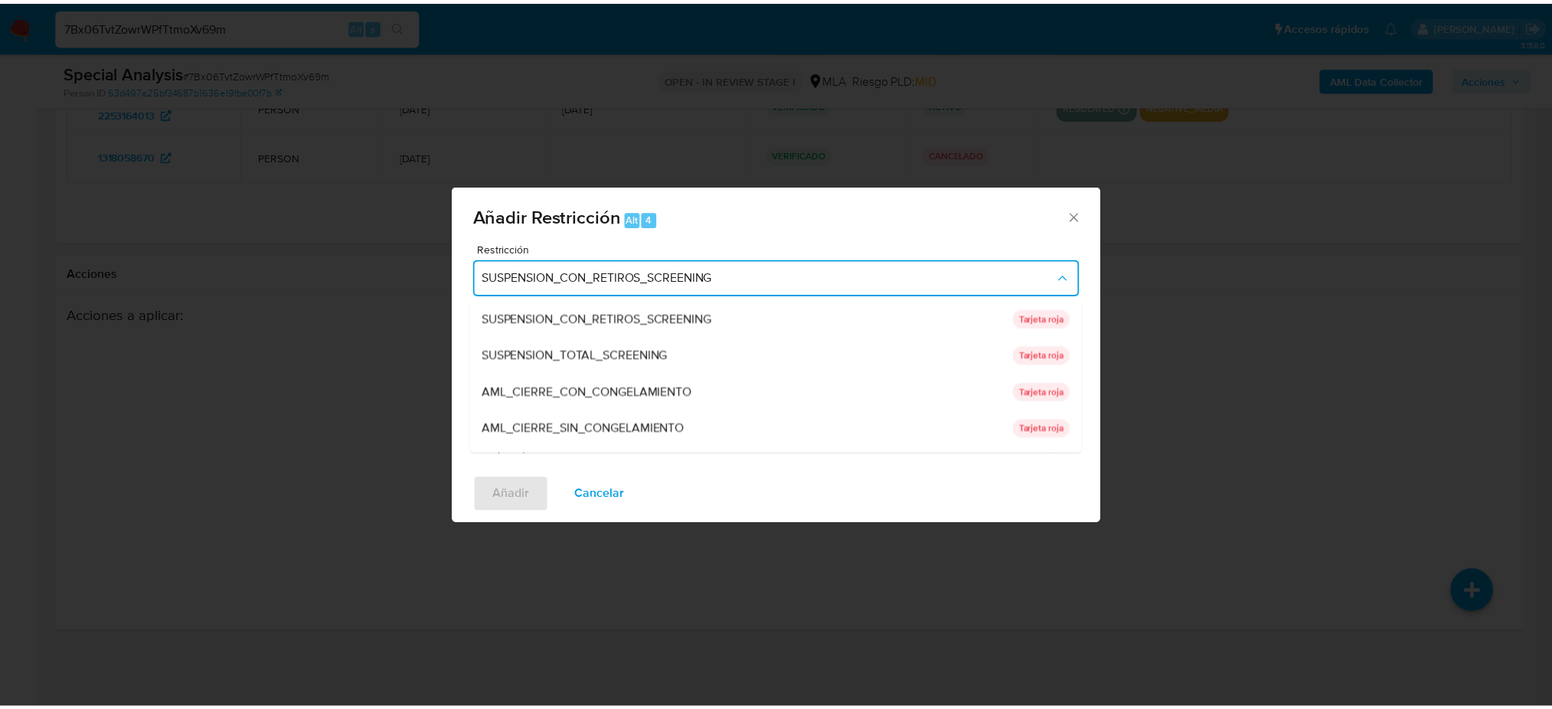
scroll to position [324, 0]
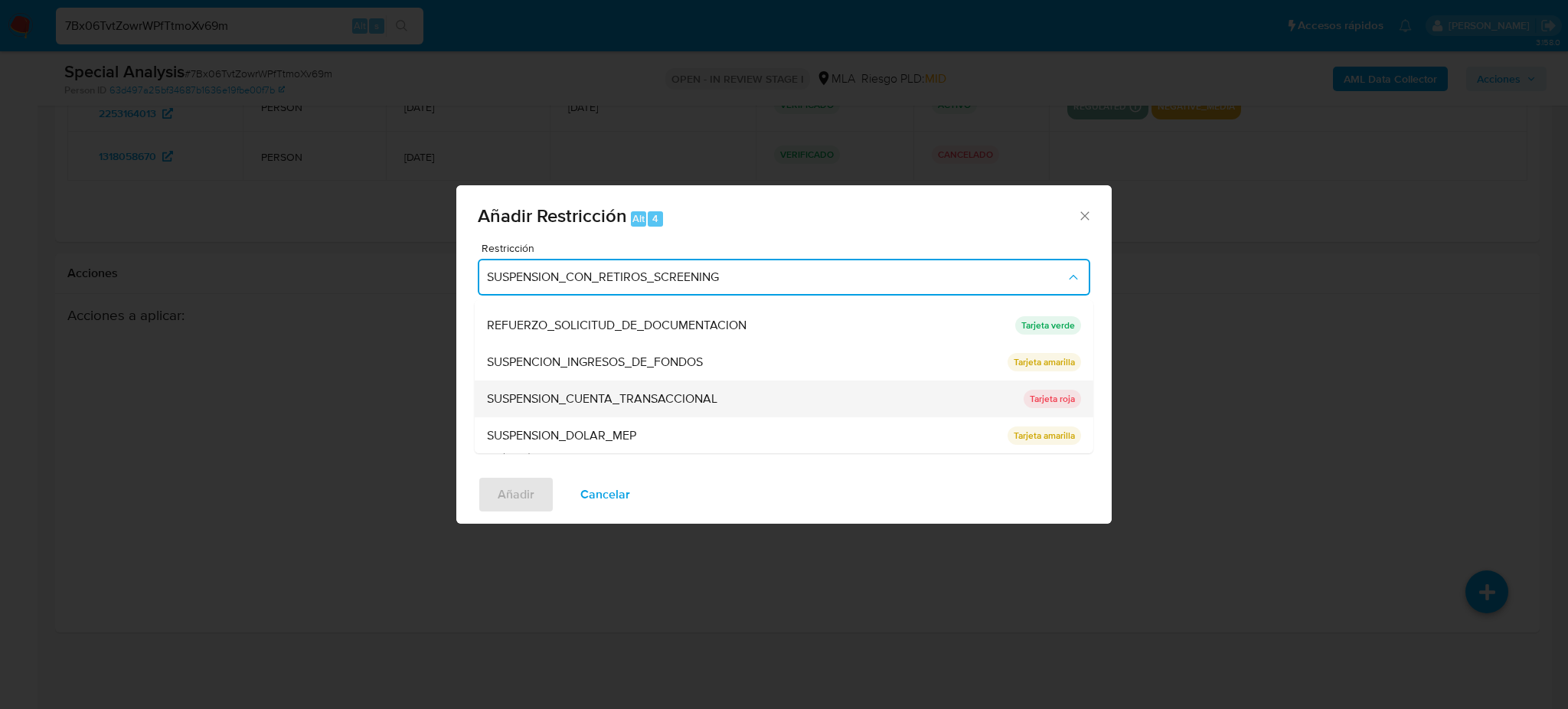
click at [600, 400] on span "SUSPENSION_CUENTA_TRANSACCIONAL" at bounding box center [602, 398] width 230 height 15
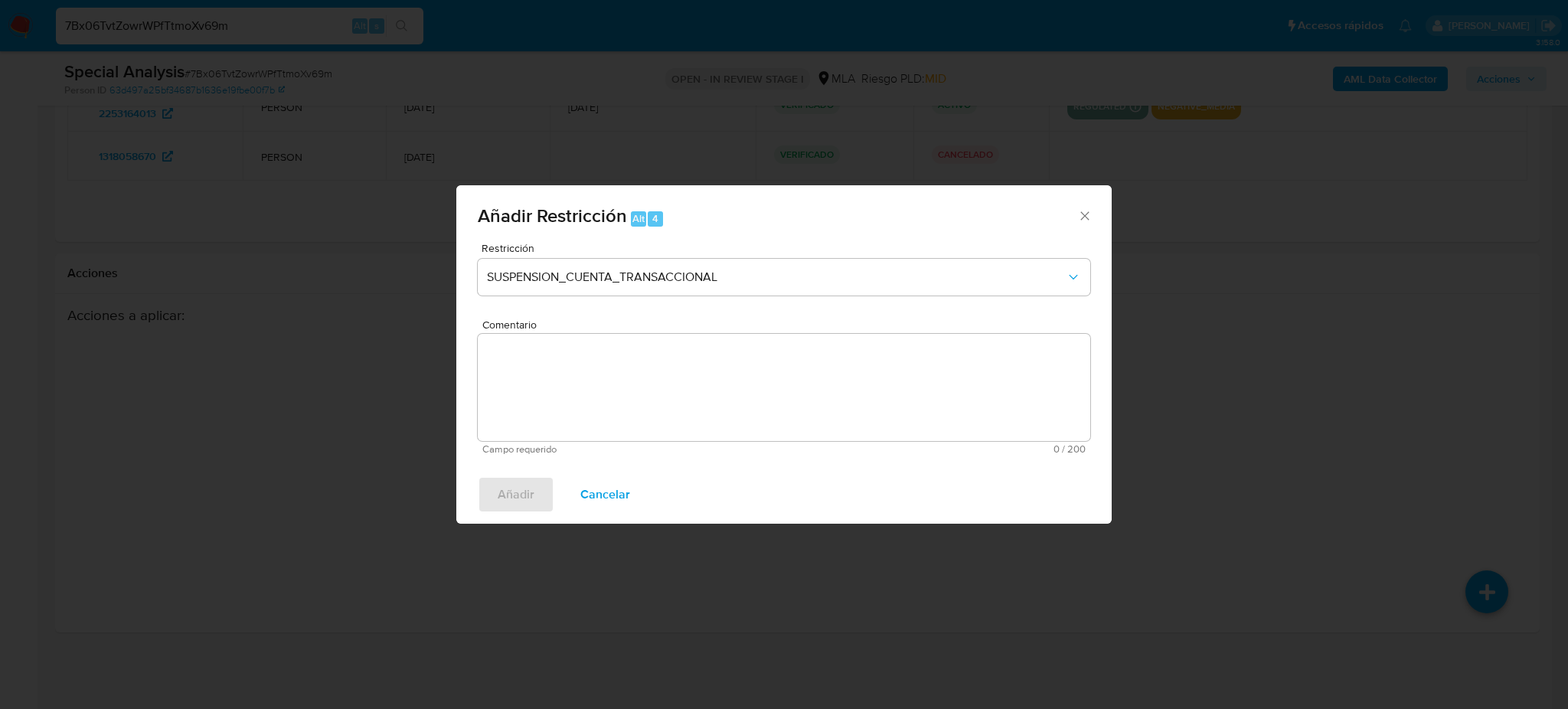
click at [600, 400] on textarea "Comentario" at bounding box center [784, 387] width 612 height 107
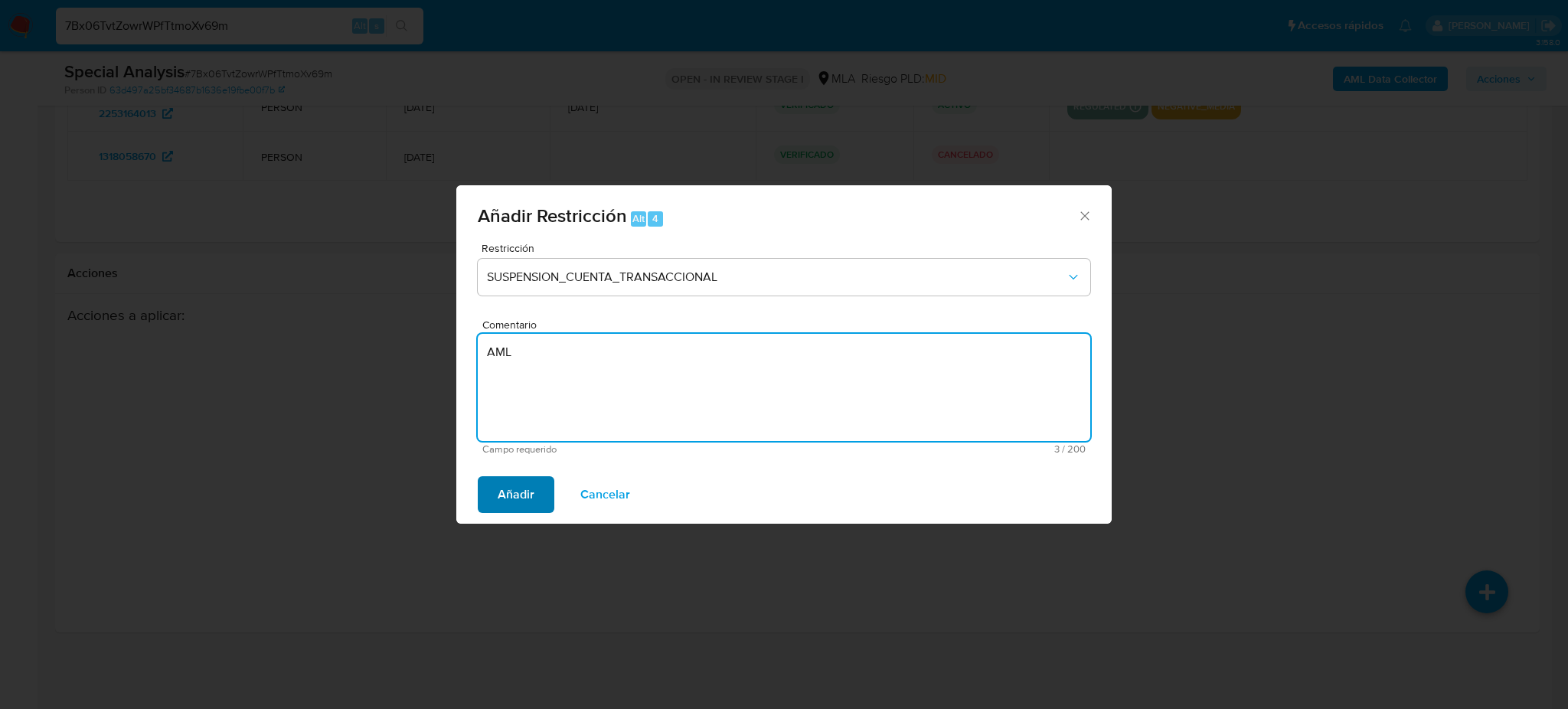
type textarea "AML"
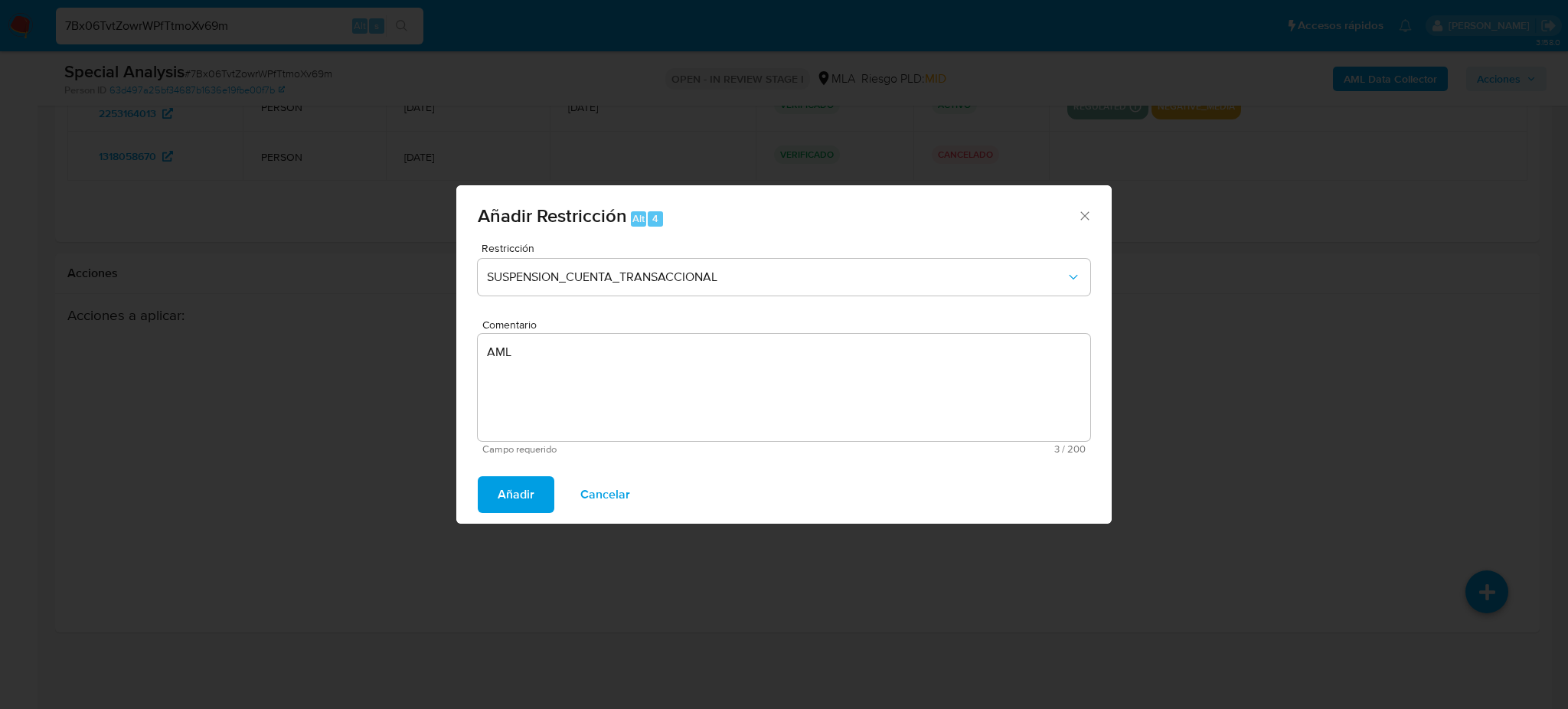
click at [515, 489] on span "Añadir" at bounding box center [516, 495] width 37 height 34
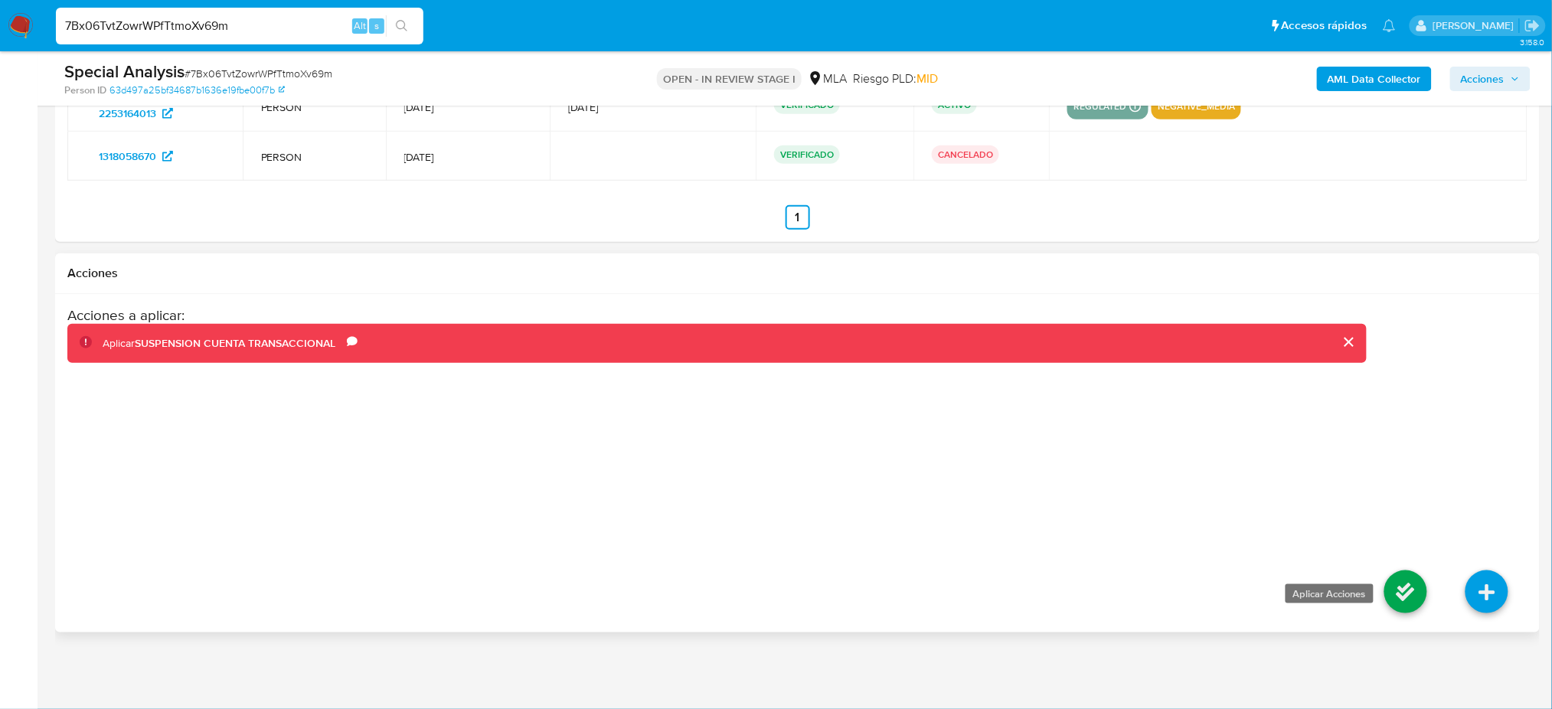
click at [1391, 596] on icon at bounding box center [1405, 591] width 43 height 43
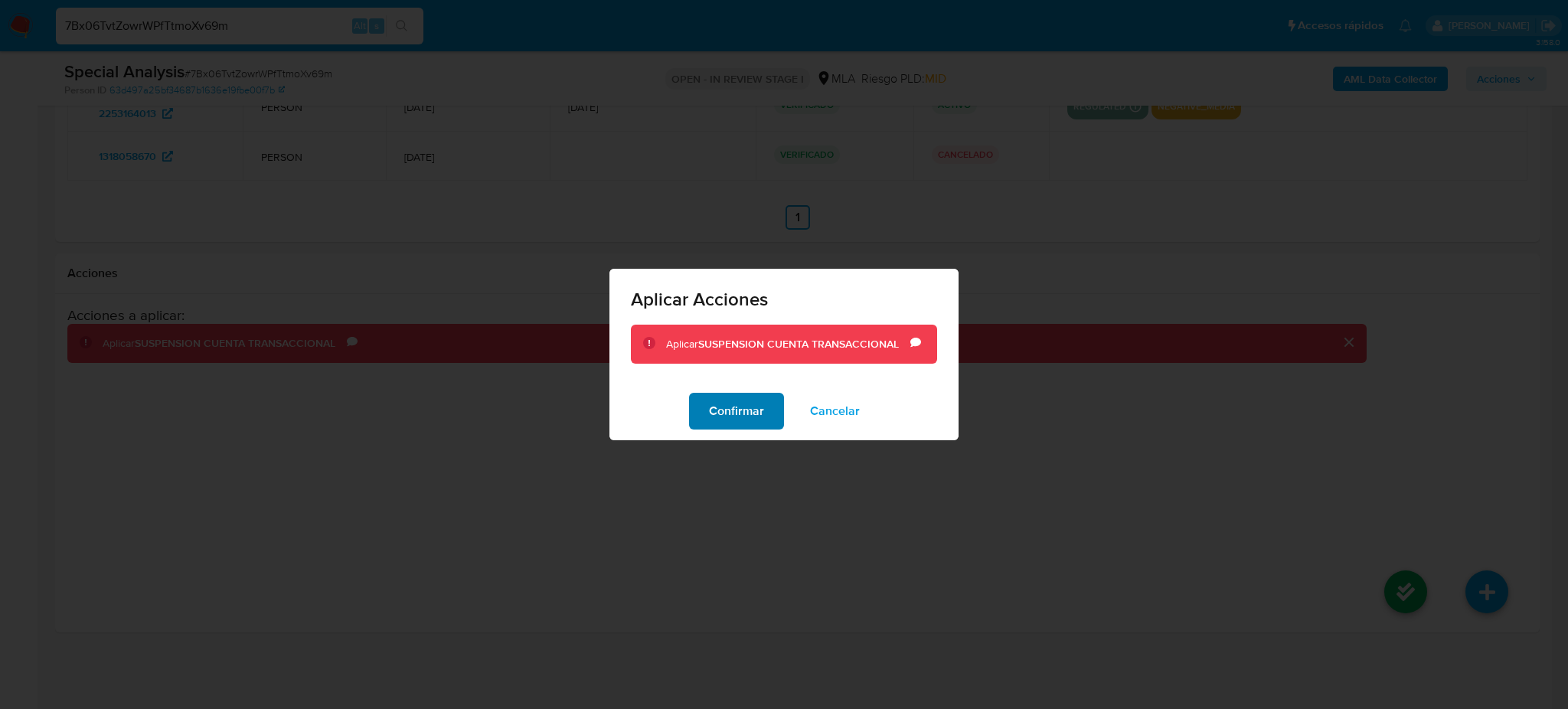
click at [748, 420] on span "Confirmar" at bounding box center [736, 411] width 55 height 34
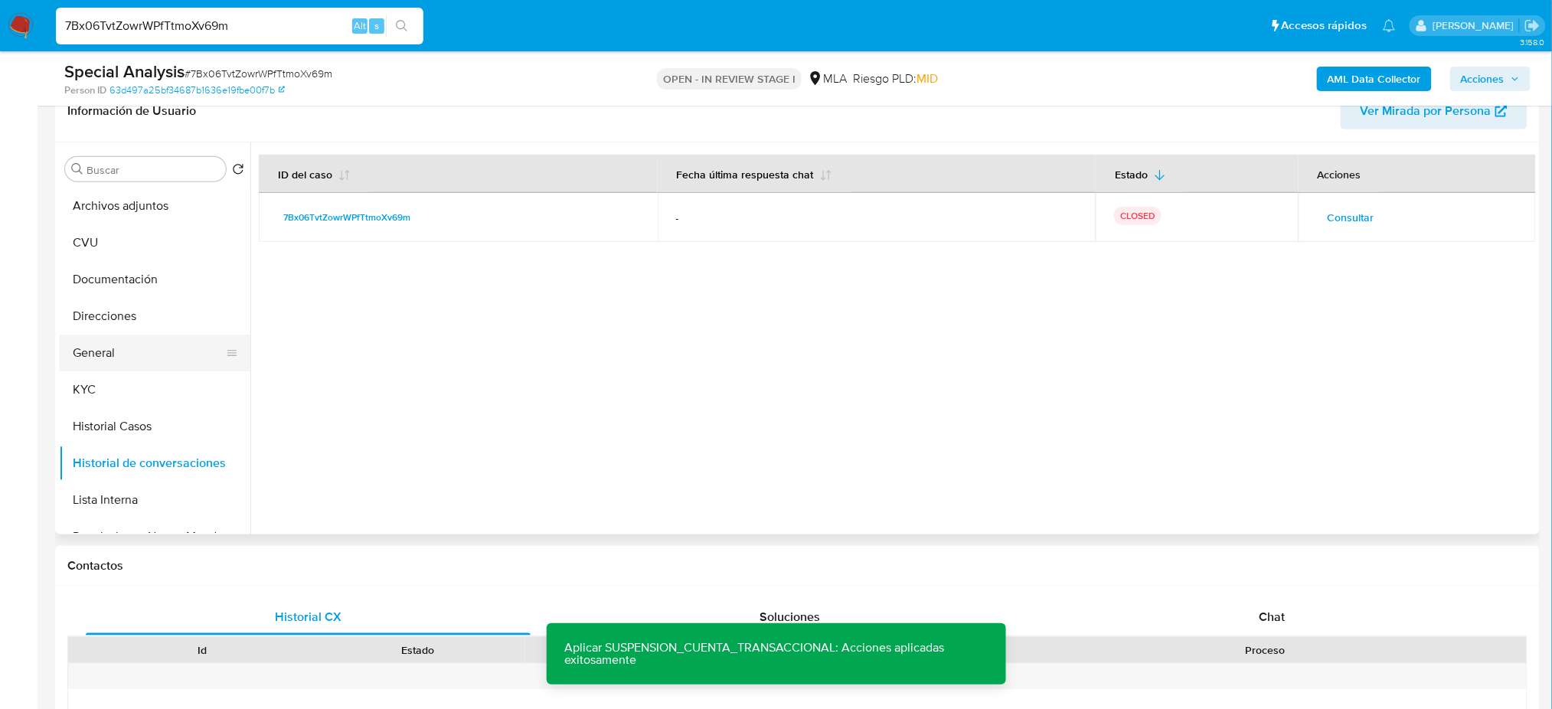
click at [94, 345] on button "General" at bounding box center [148, 353] width 179 height 37
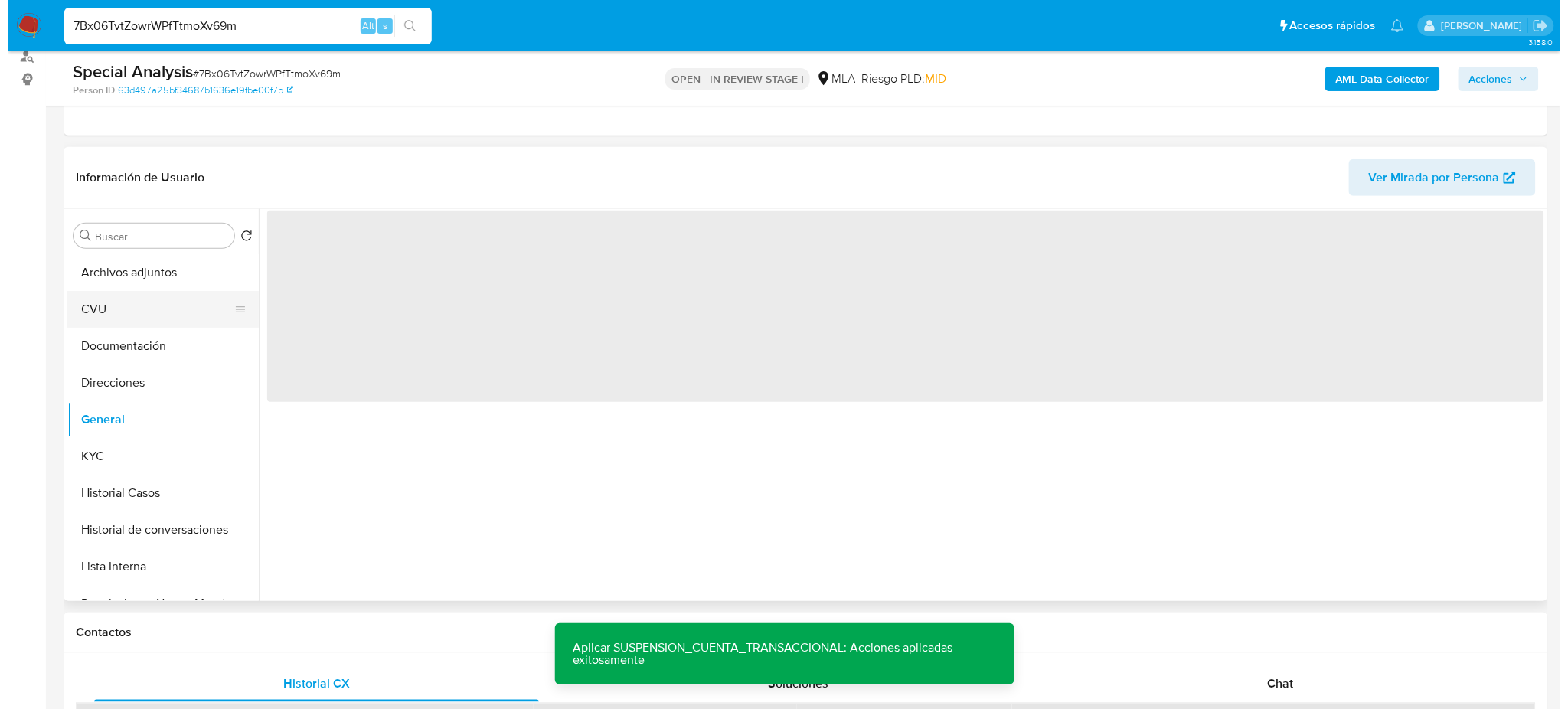
scroll to position [153, 0]
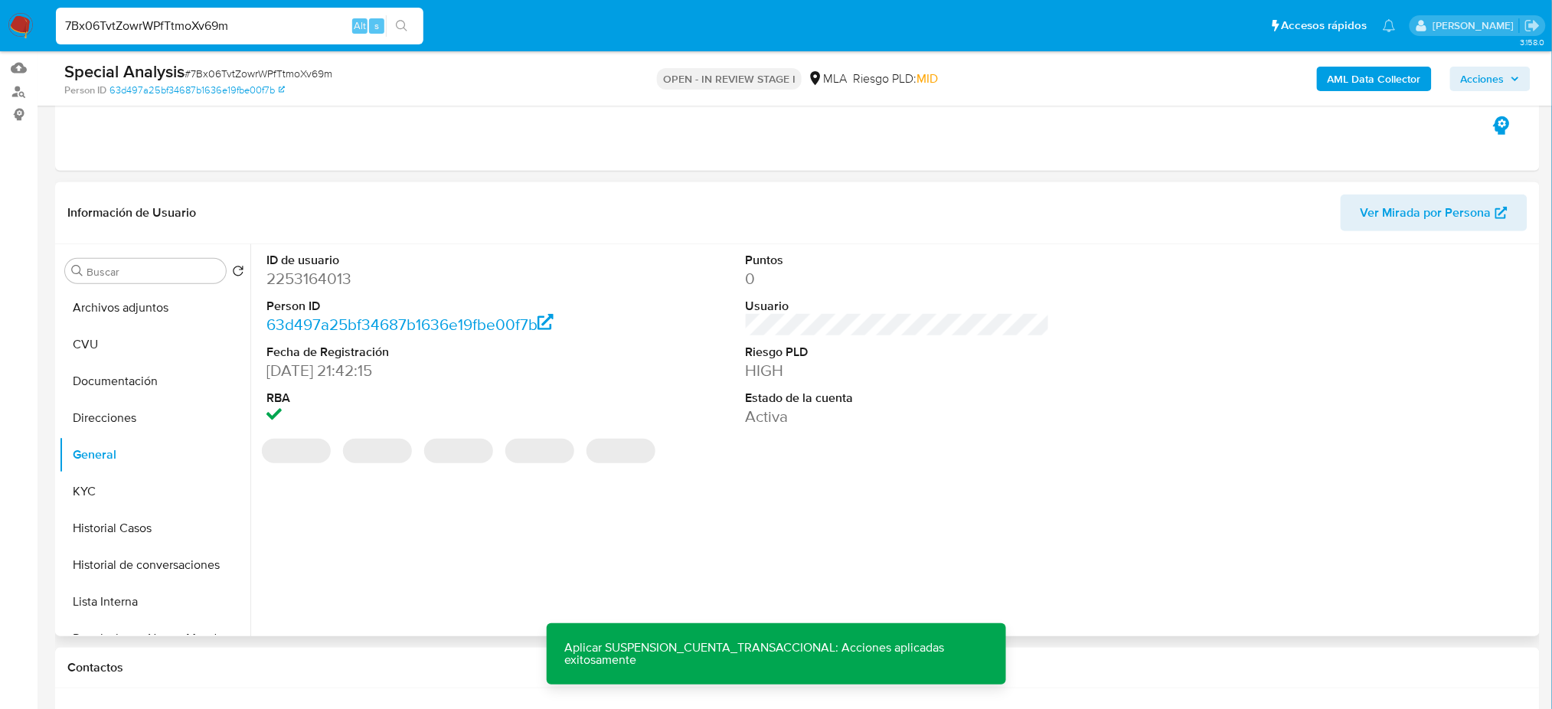
click at [292, 276] on dd "2253164013" at bounding box center [418, 278] width 304 height 21
copy dd "2253164013"
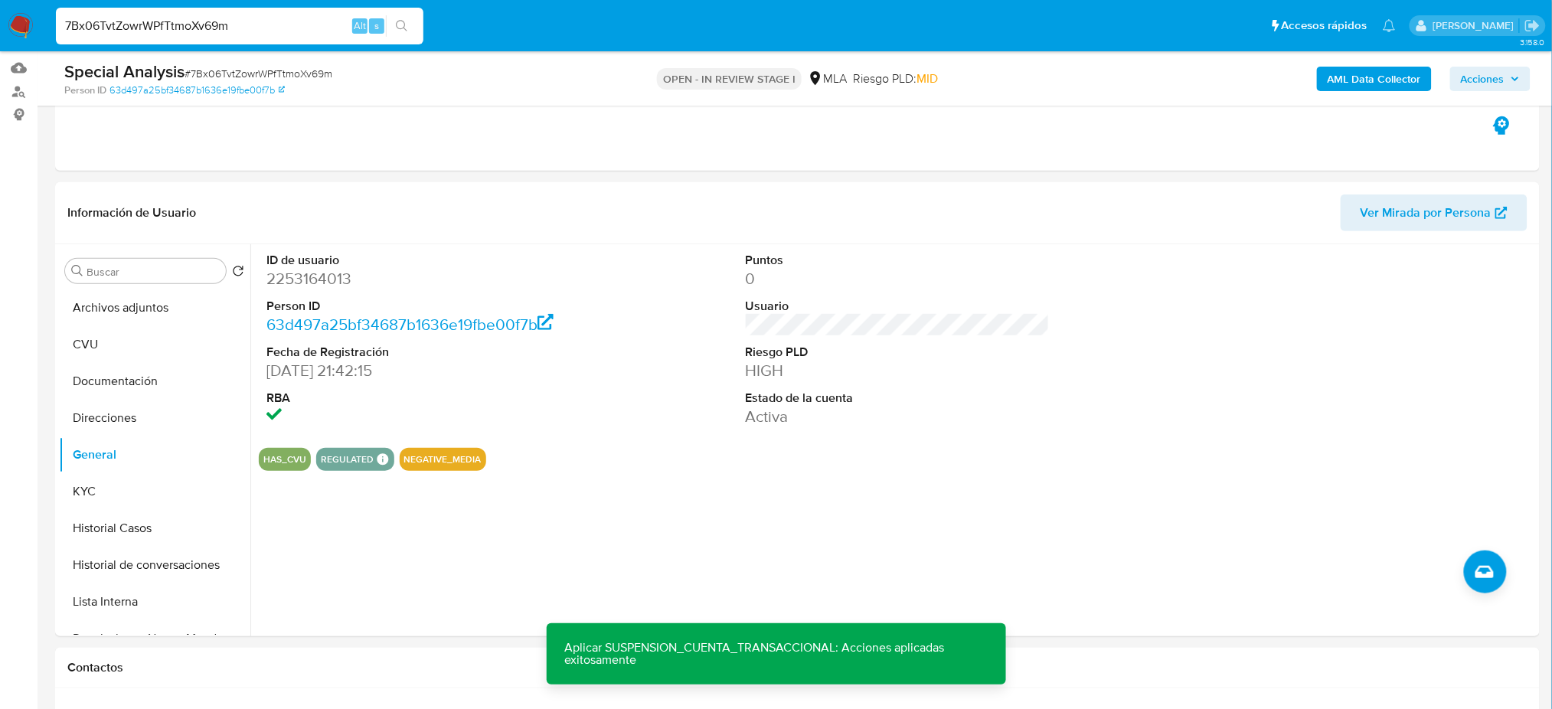
click at [237, 75] on span "# 7Bx06TvtZowrWPfTtmoXv69m" at bounding box center [259, 73] width 148 height 15
copy span "7Bx06TvtZowrWPfTtmoXv69m"
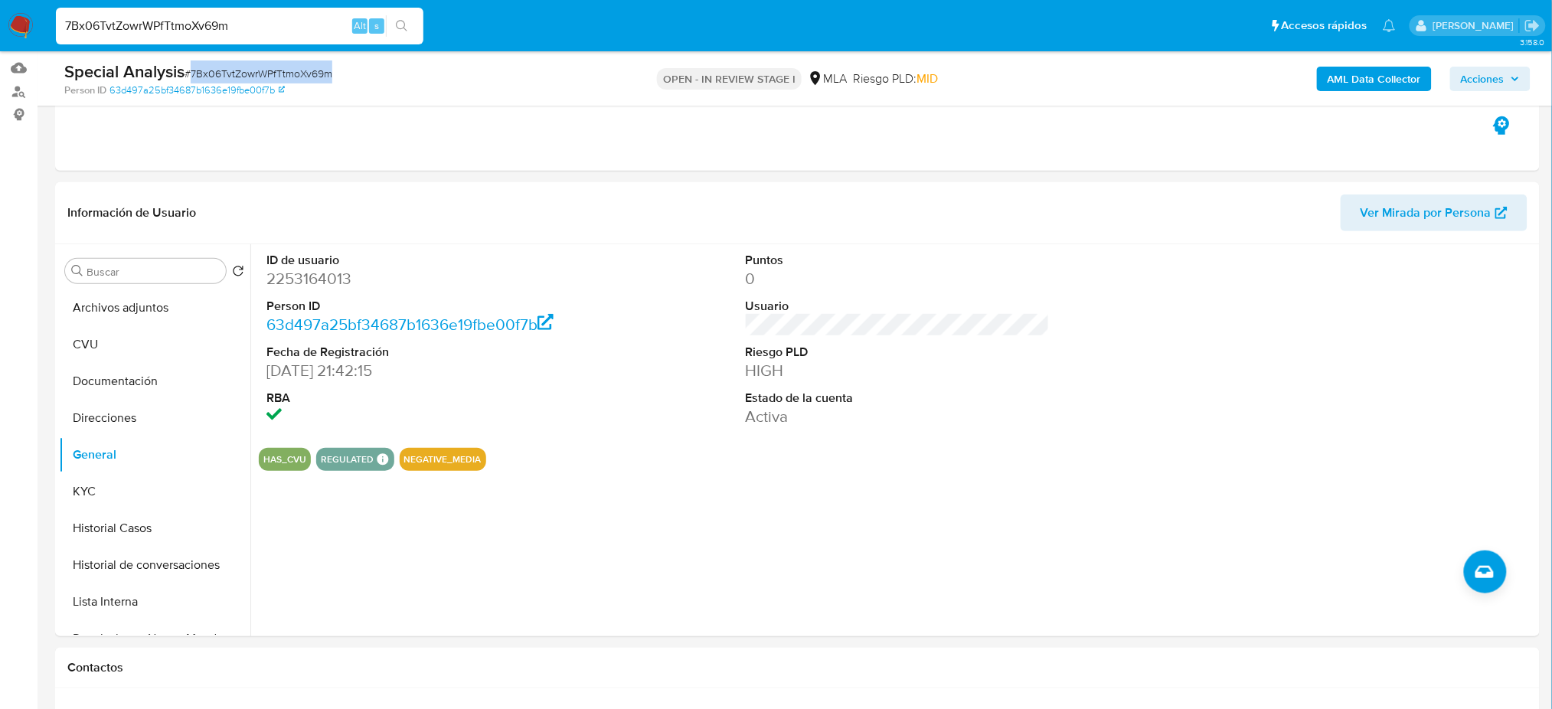
copy span "7Bx06TvtZowrWPfTtmoXv69m"
click at [328, 280] on dd "2253164013" at bounding box center [418, 278] width 304 height 21
copy dd "2253164013"
drag, startPoint x: 117, startPoint y: 300, endPoint x: 202, endPoint y: 309, distance: 85.5
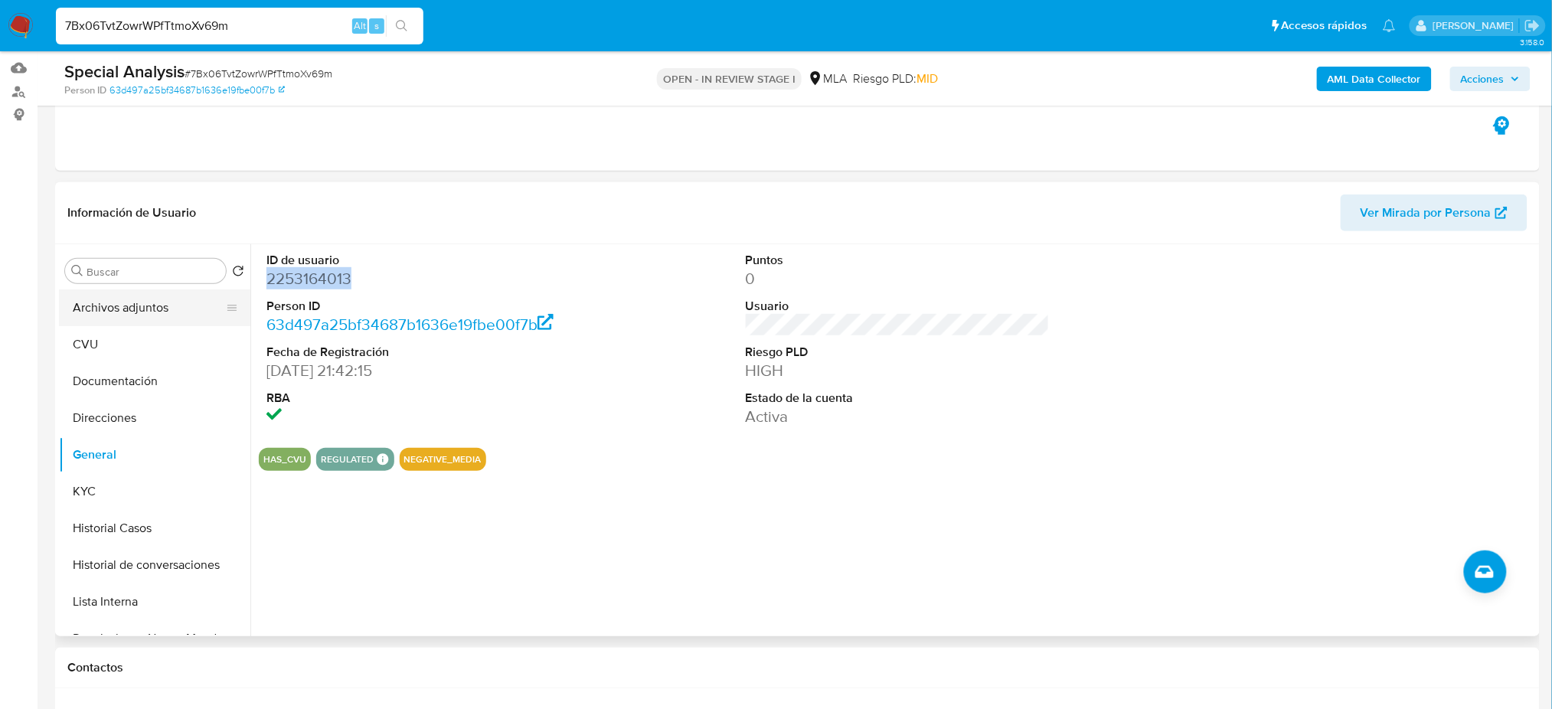
click at [117, 300] on button "Archivos adjuntos" at bounding box center [148, 307] width 179 height 37
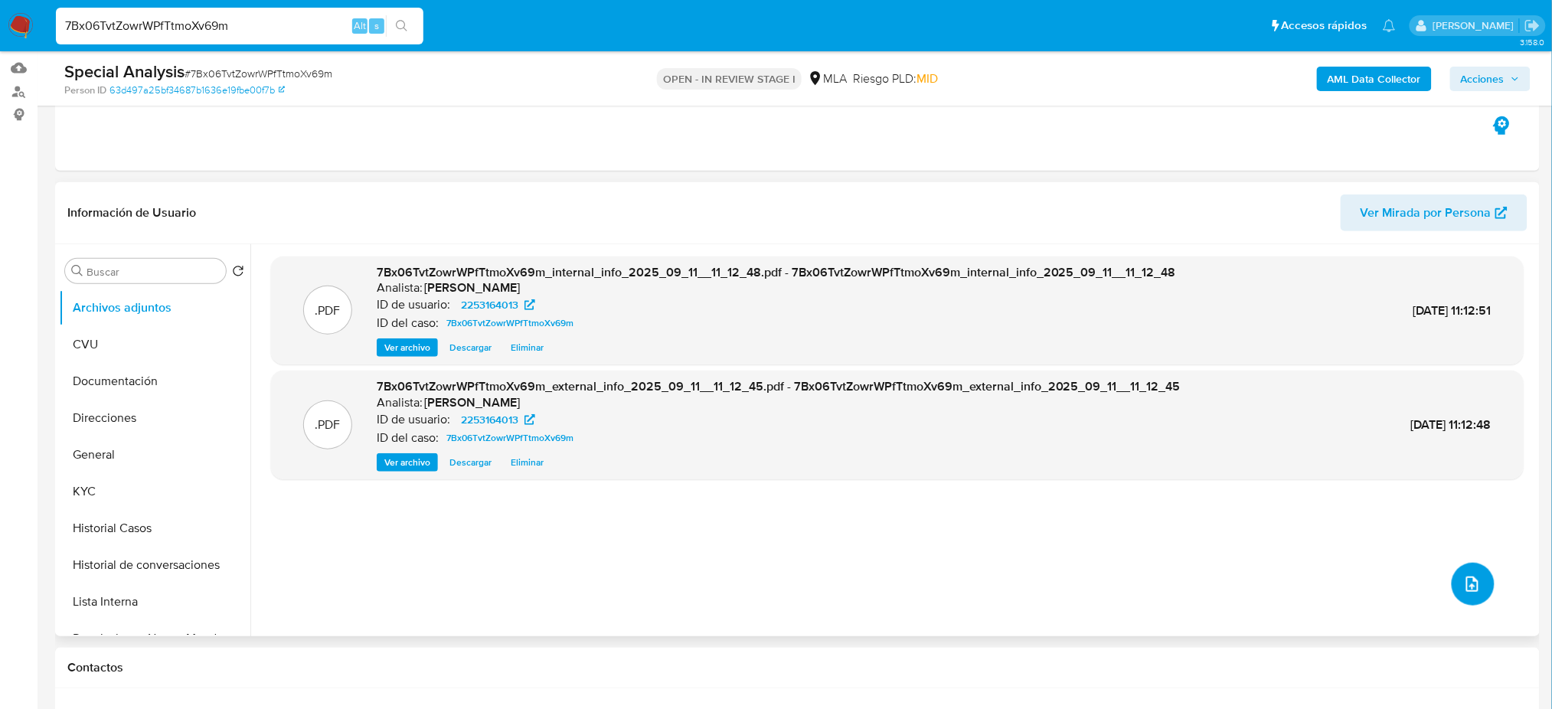
click at [1478, 587] on button "upload-file" at bounding box center [1473, 584] width 43 height 43
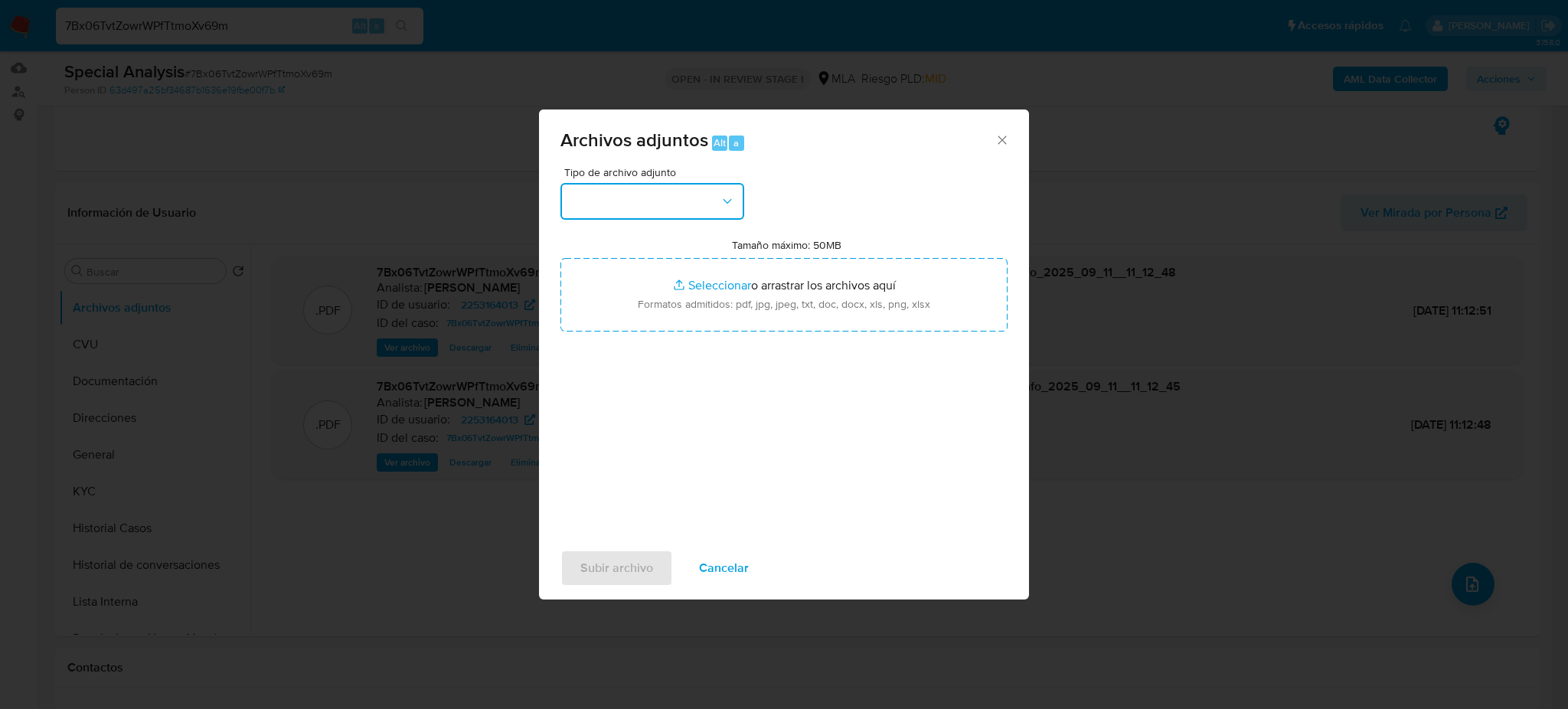
click at [665, 191] on button "button" at bounding box center [652, 201] width 184 height 37
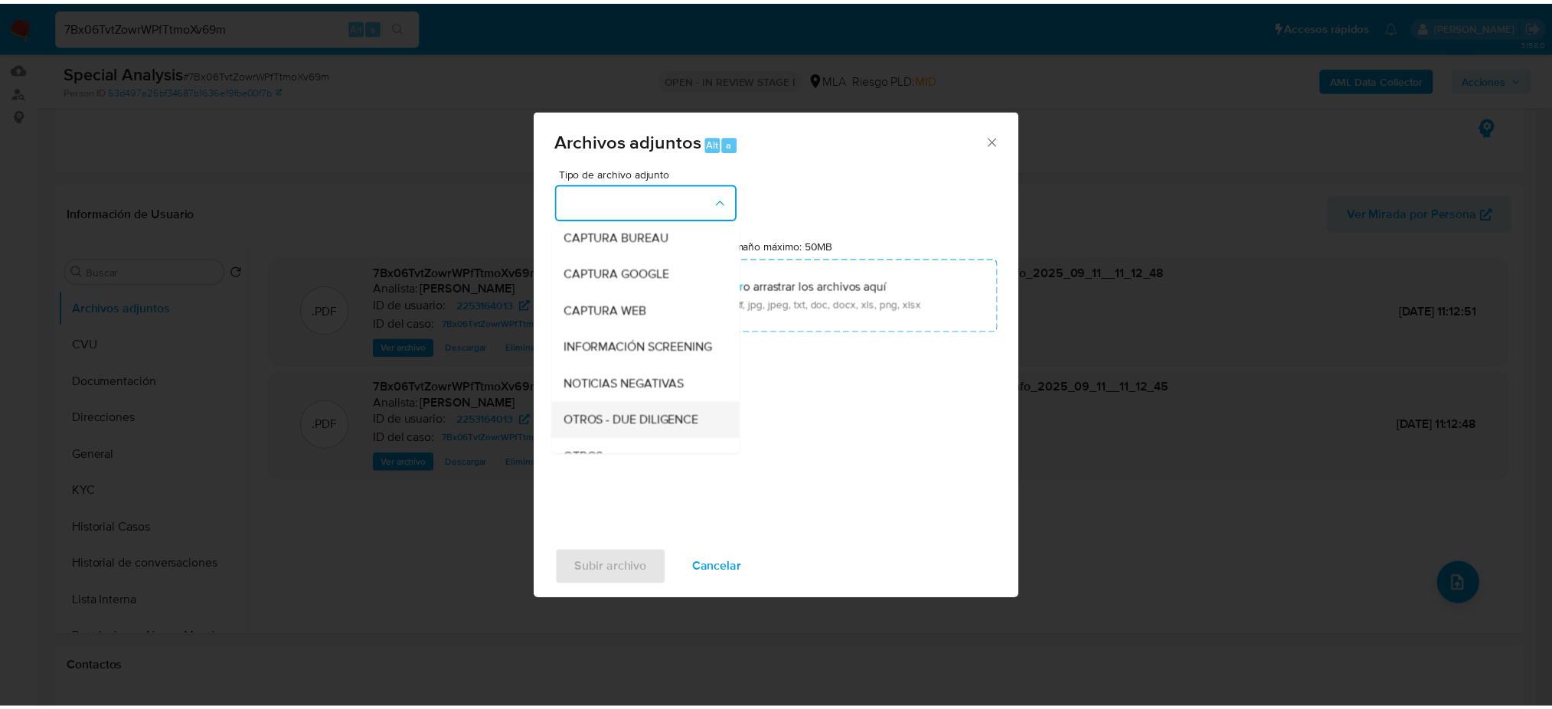
scroll to position [204, 0]
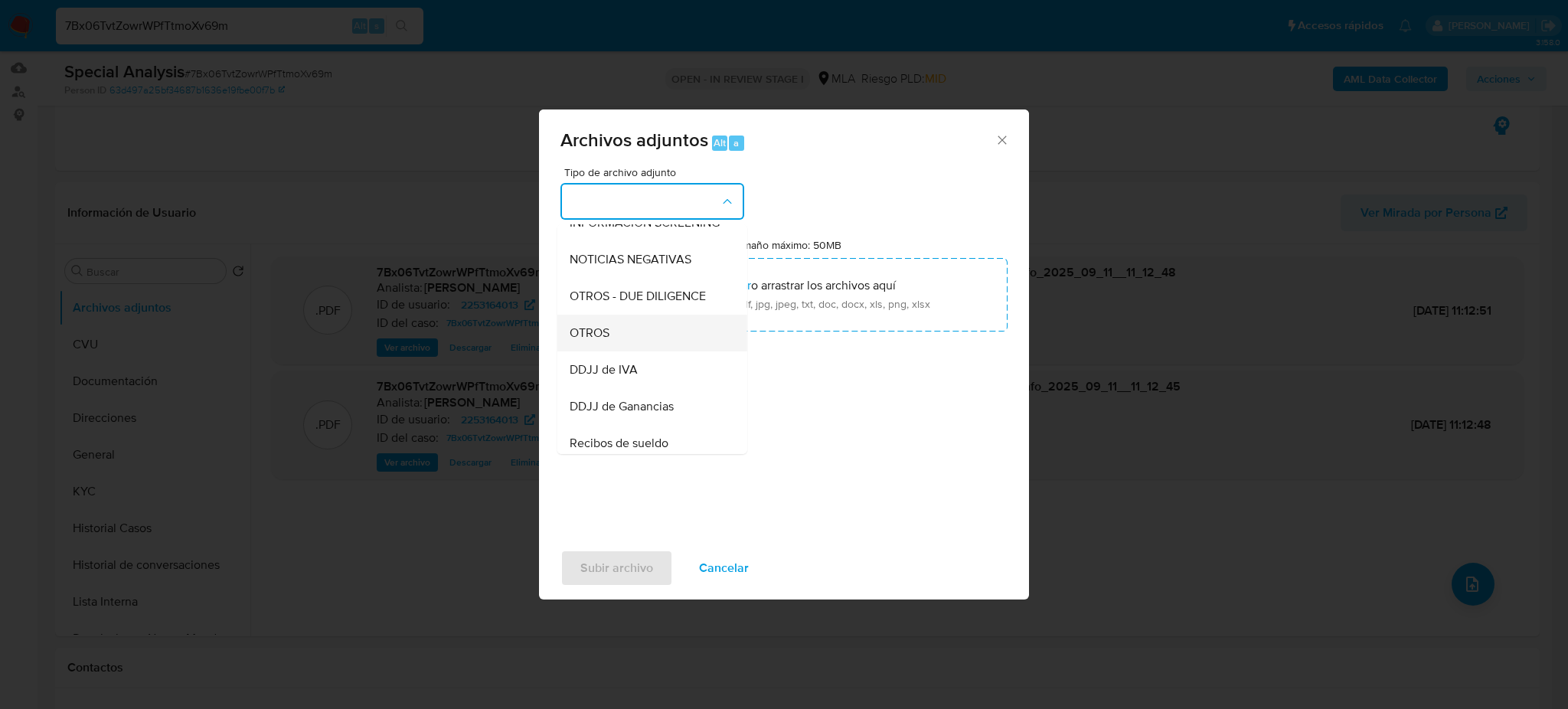
click at [644, 348] on div "OTROS" at bounding box center [648, 333] width 156 height 37
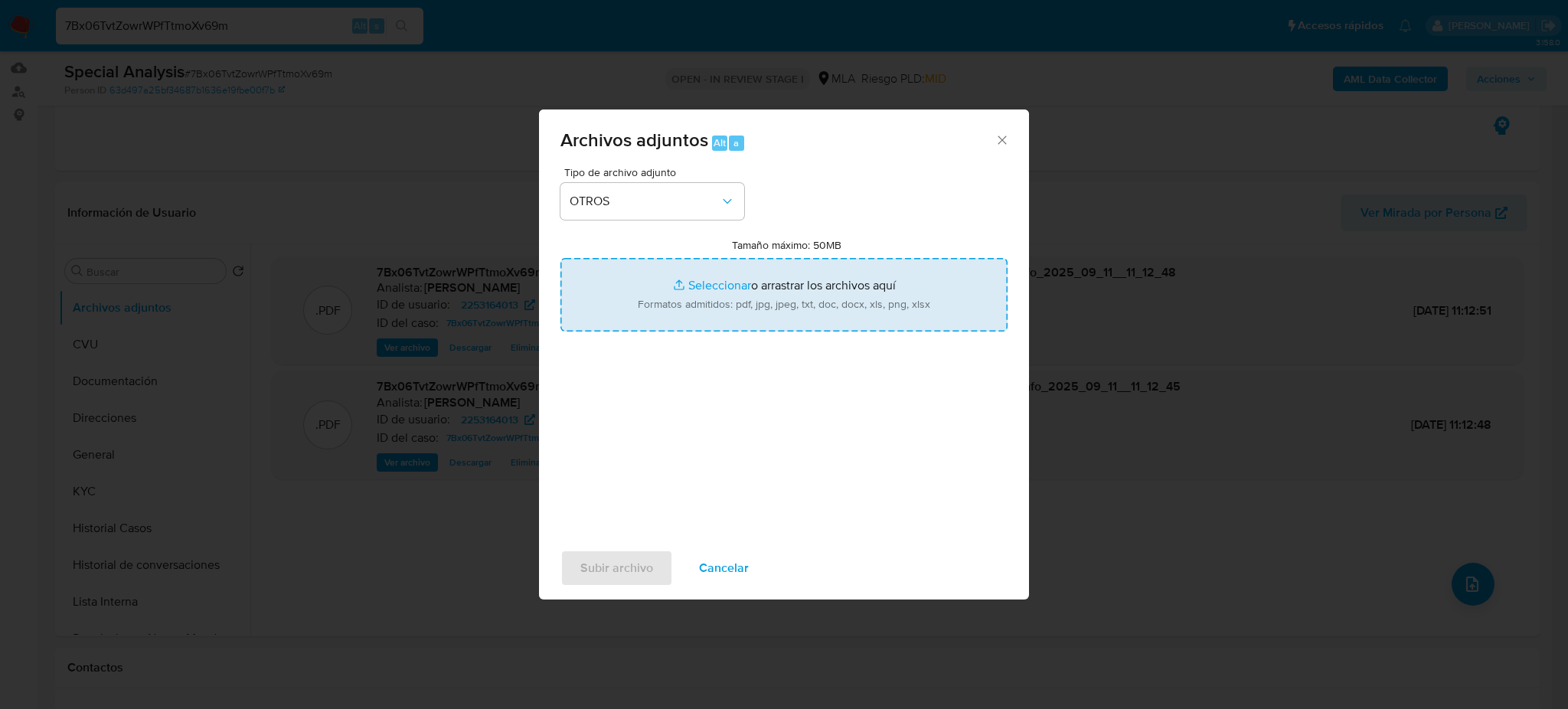
click at [652, 314] on input "Tamaño máximo: 50MB Seleccionar archivos" at bounding box center [783, 294] width 447 height 73
type input "C:\fakepath\Caselog 7Bx06TvtZowrWPfTtmoXv69m_2025_09_01_13_34_01.docx"
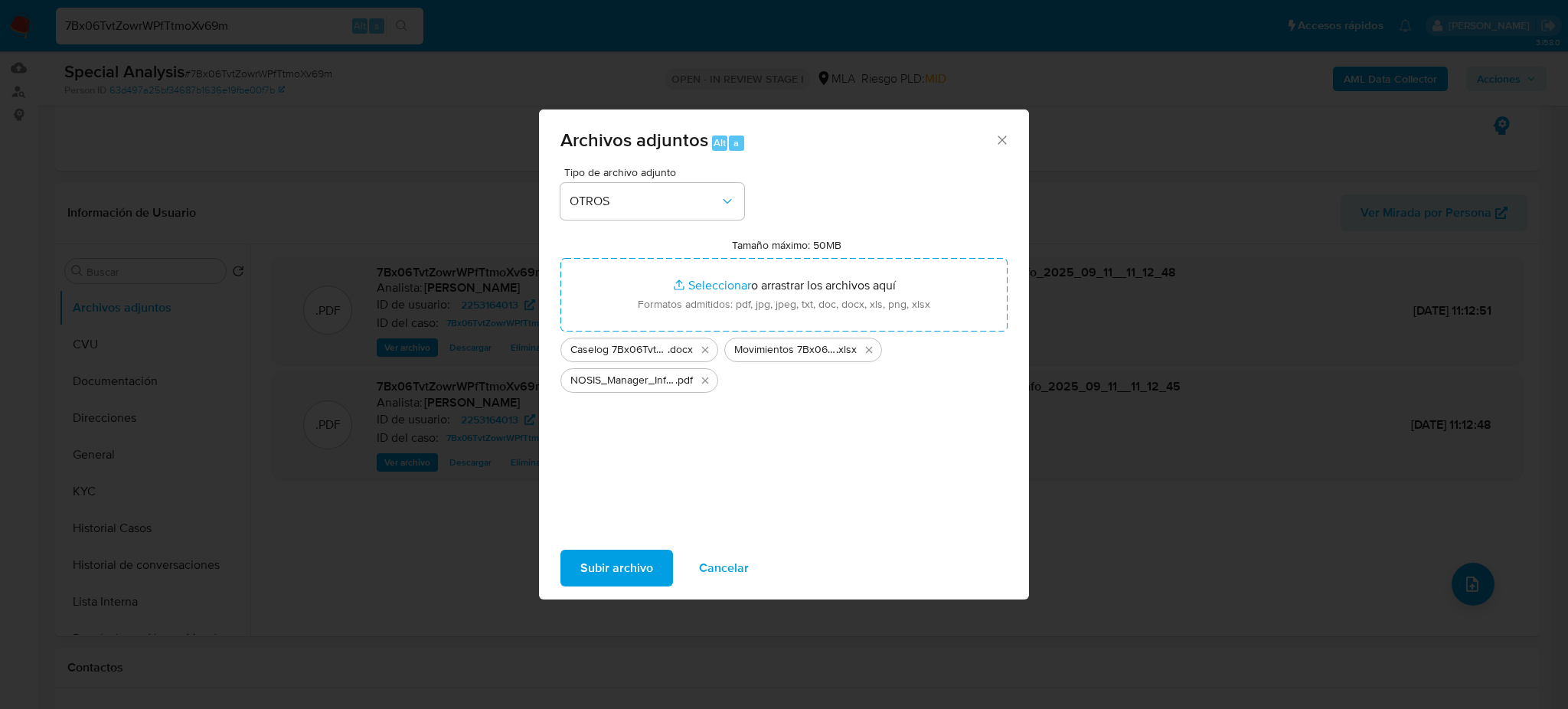
click at [622, 559] on span "Subir archivo" at bounding box center [616, 568] width 73 height 34
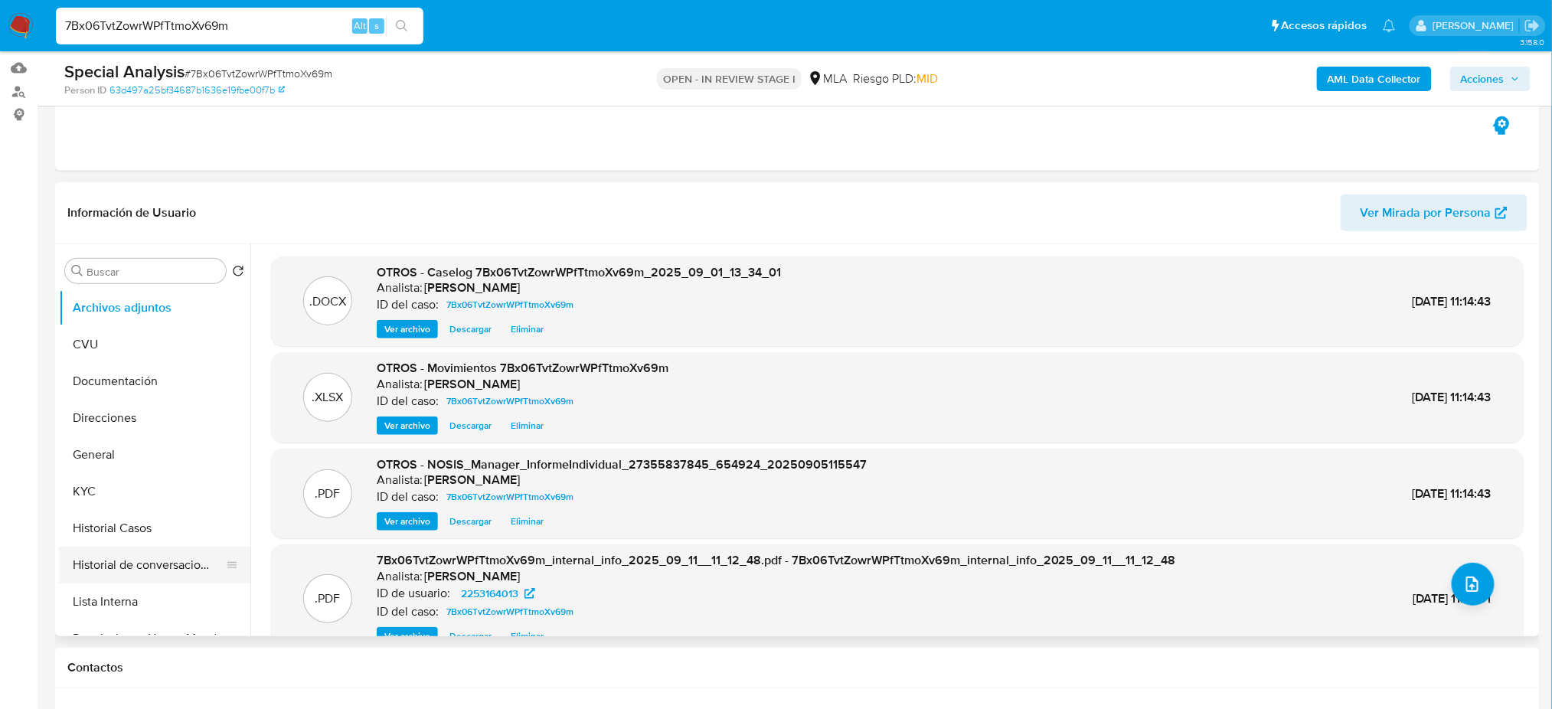
click at [145, 563] on button "Historial de conversaciones" at bounding box center [148, 565] width 179 height 37
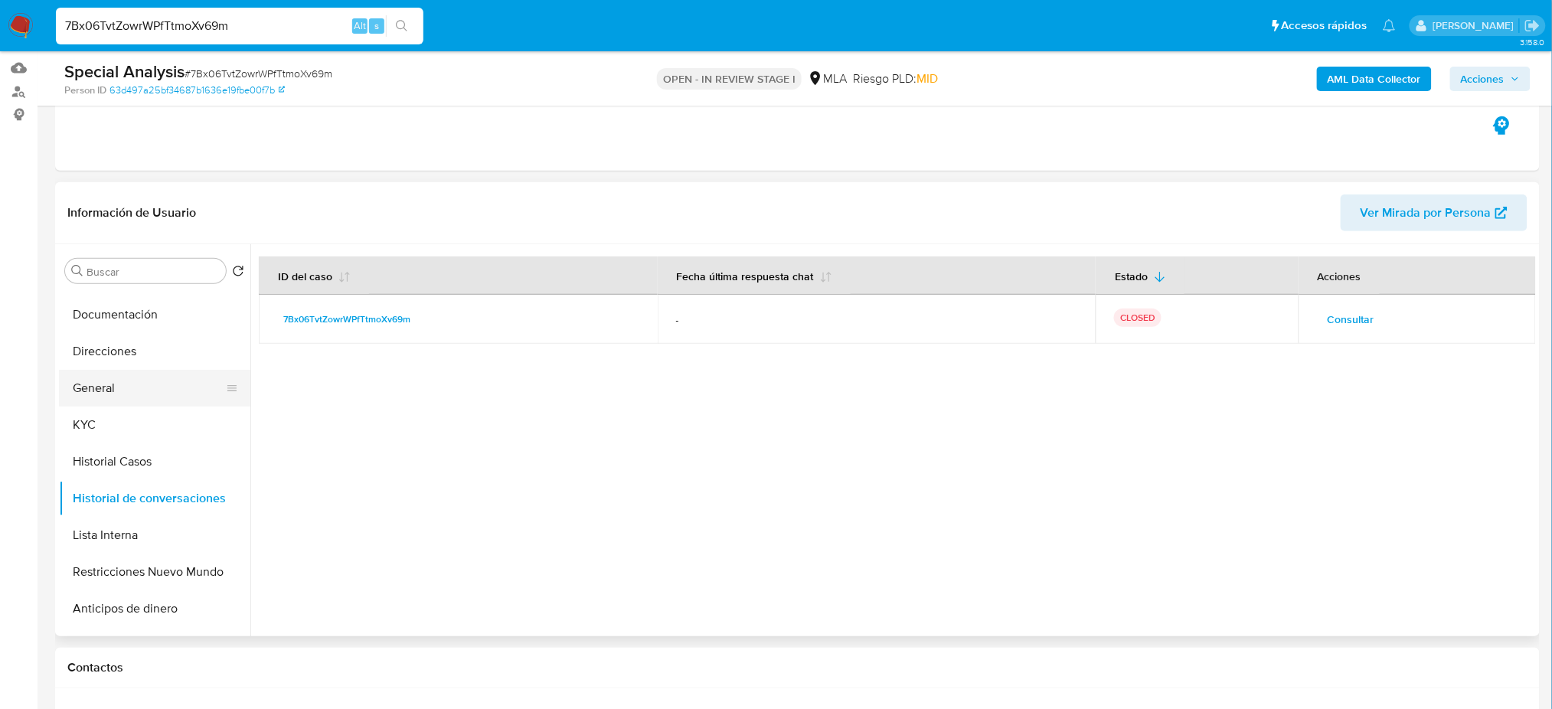
scroll to position [102, 0]
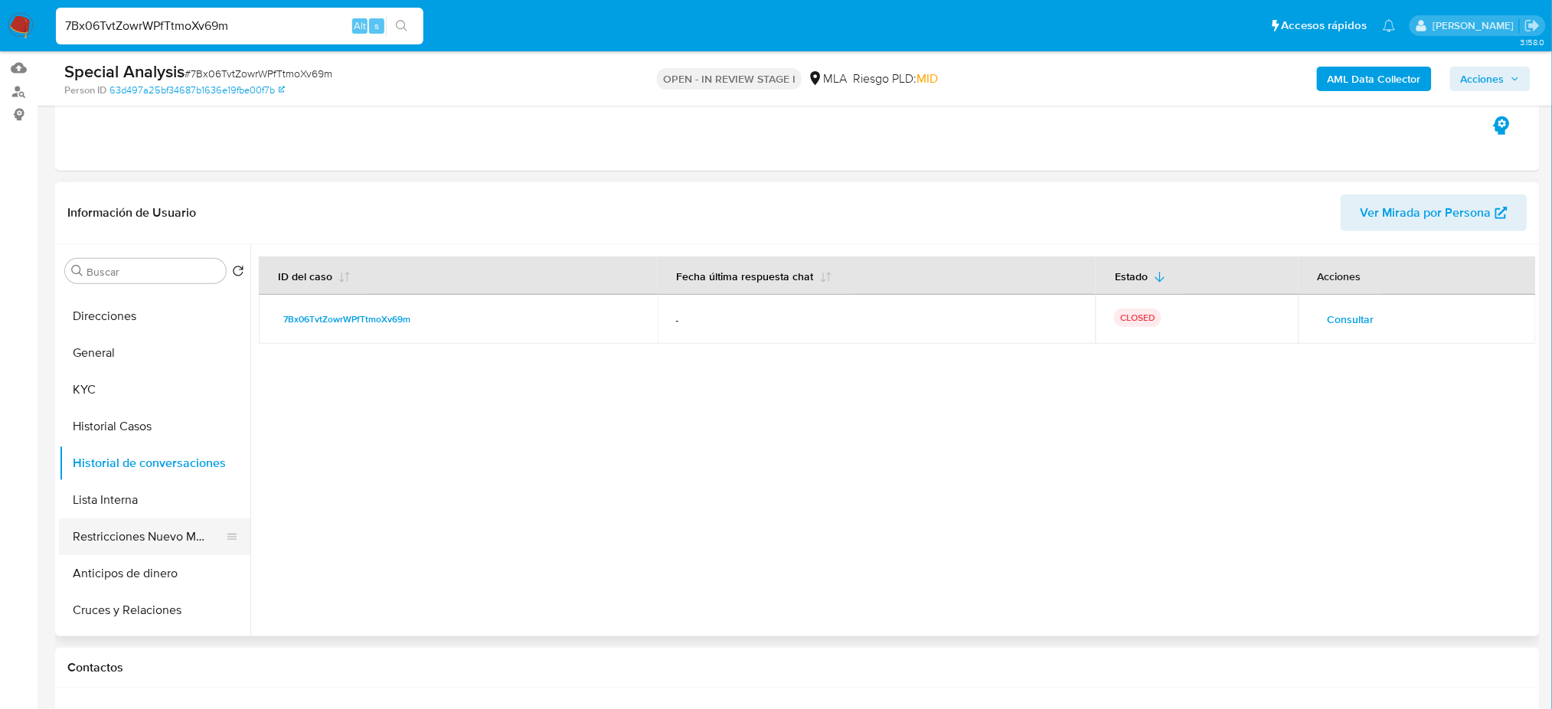
click at [145, 528] on button "Restricciones Nuevo Mundo" at bounding box center [148, 536] width 179 height 37
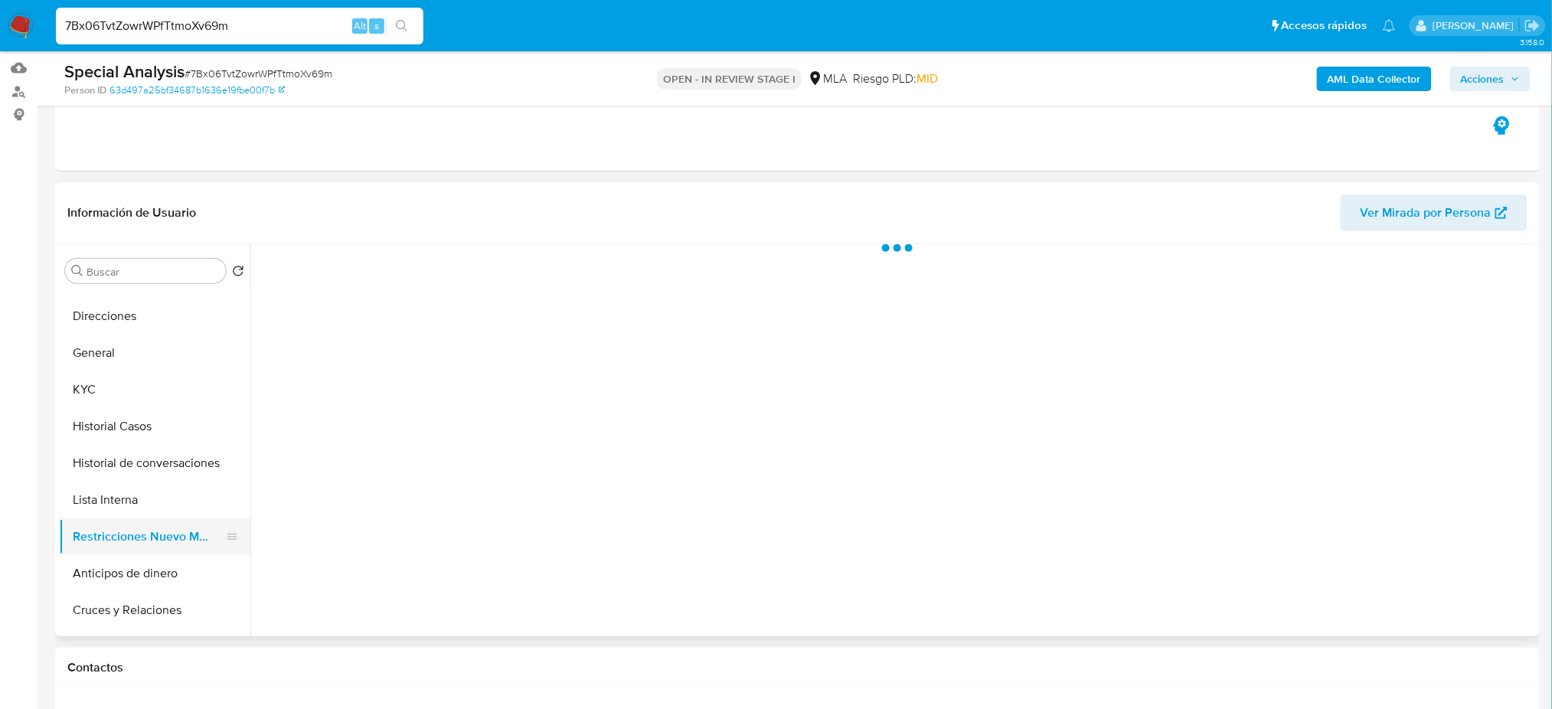
scroll to position [0, 0]
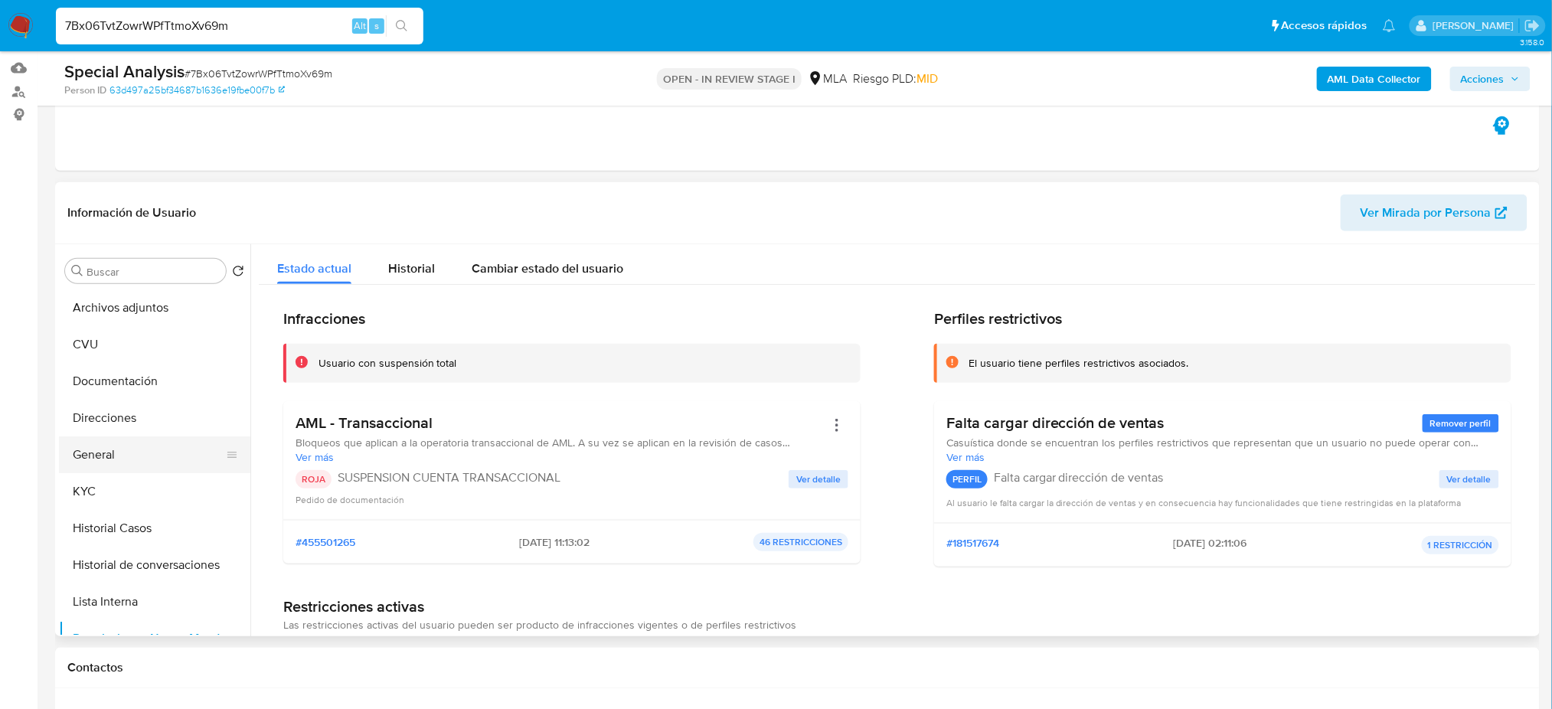
click at [139, 449] on button "General" at bounding box center [148, 454] width 179 height 37
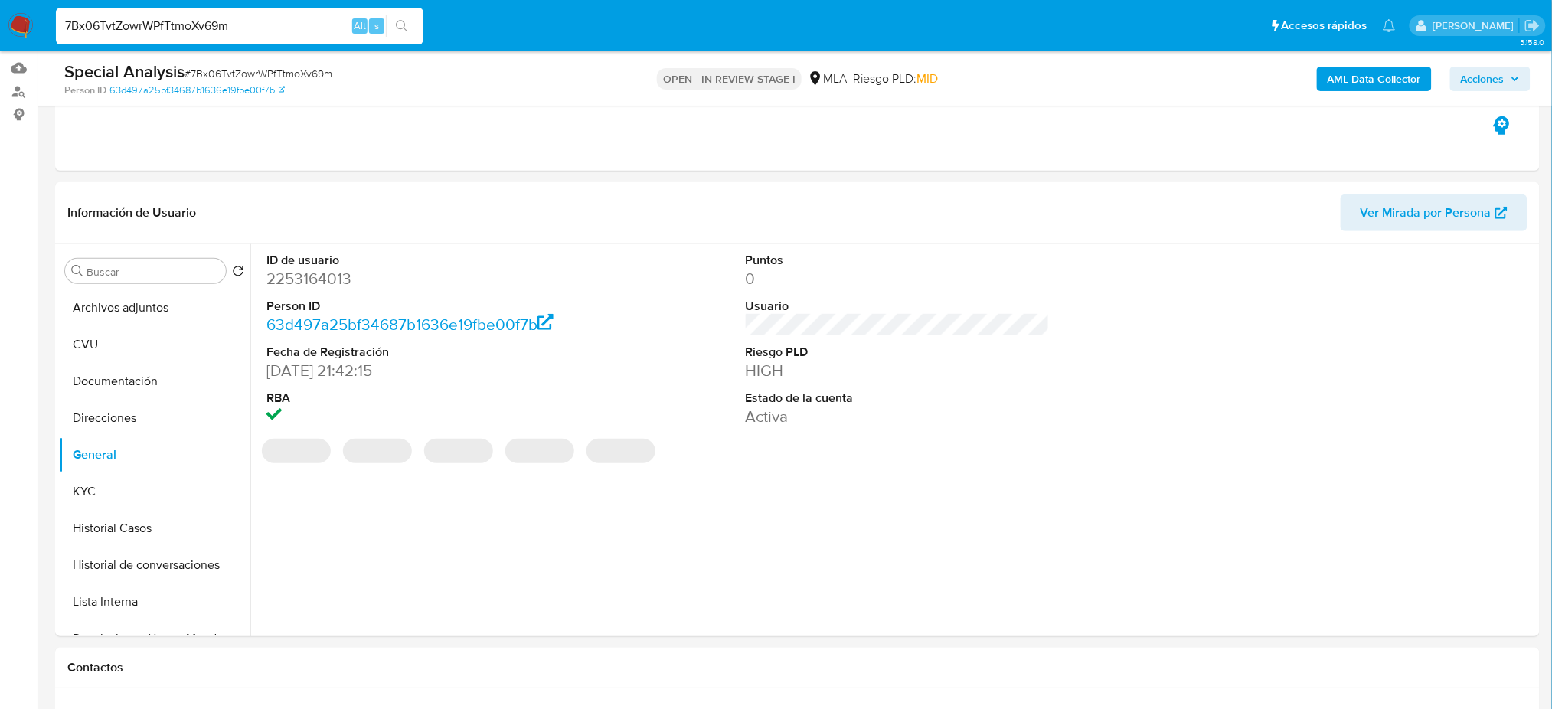
click at [286, 279] on dd "2253164013" at bounding box center [418, 278] width 304 height 21
copy dd "2253164013"
click at [1485, 75] on span "Acciones" at bounding box center [1483, 79] width 44 height 24
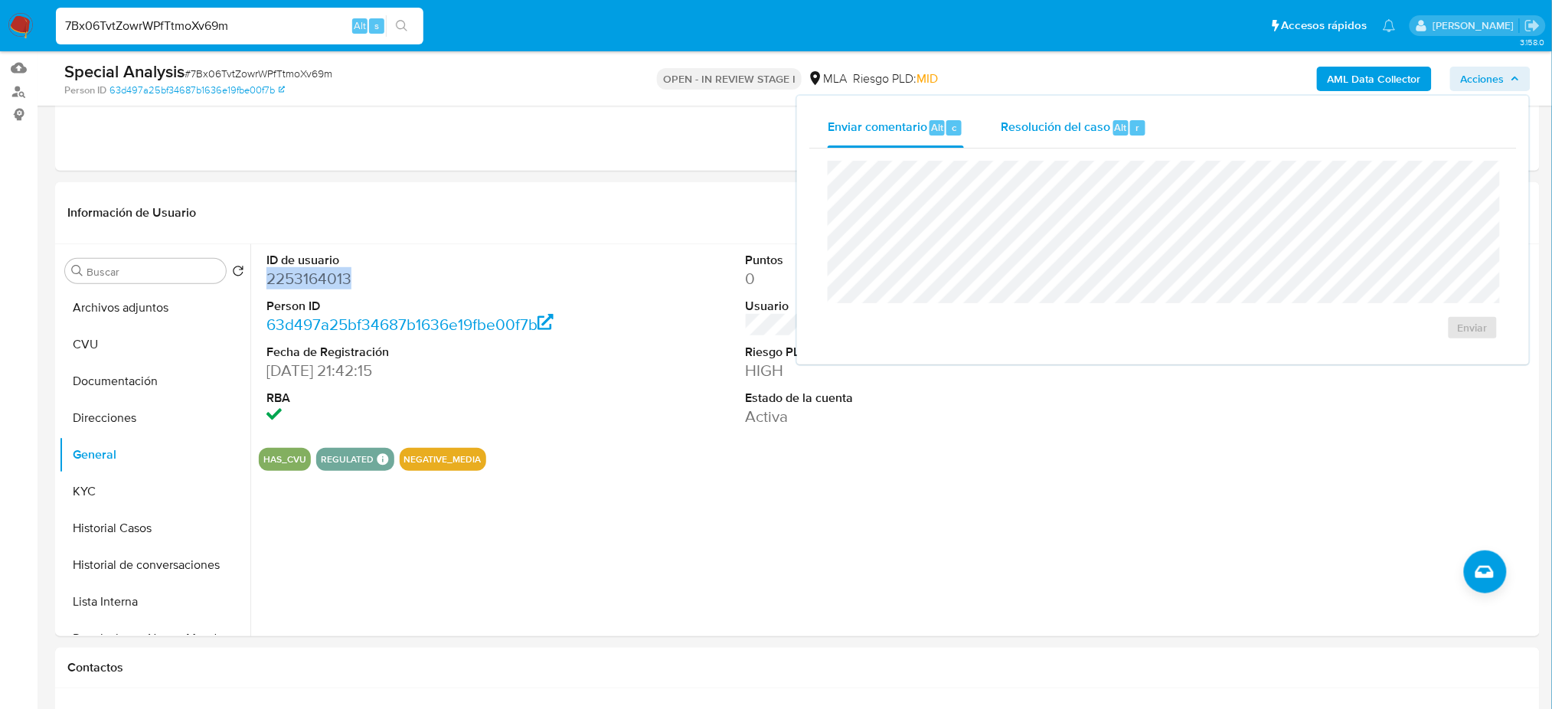
click at [1080, 129] on span "Resolución del caso" at bounding box center [1055, 127] width 109 height 18
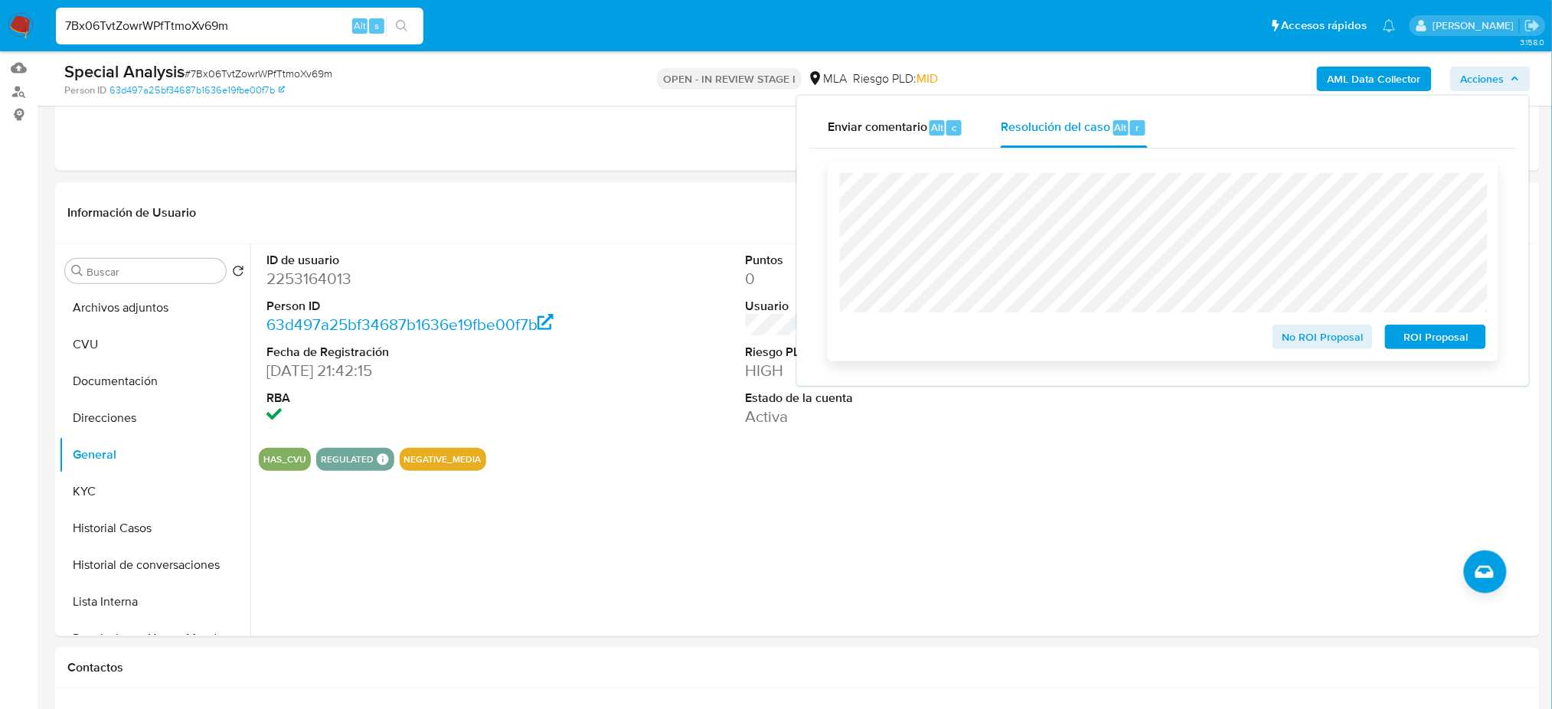
click at [1465, 335] on span "ROI Proposal" at bounding box center [1436, 336] width 80 height 21
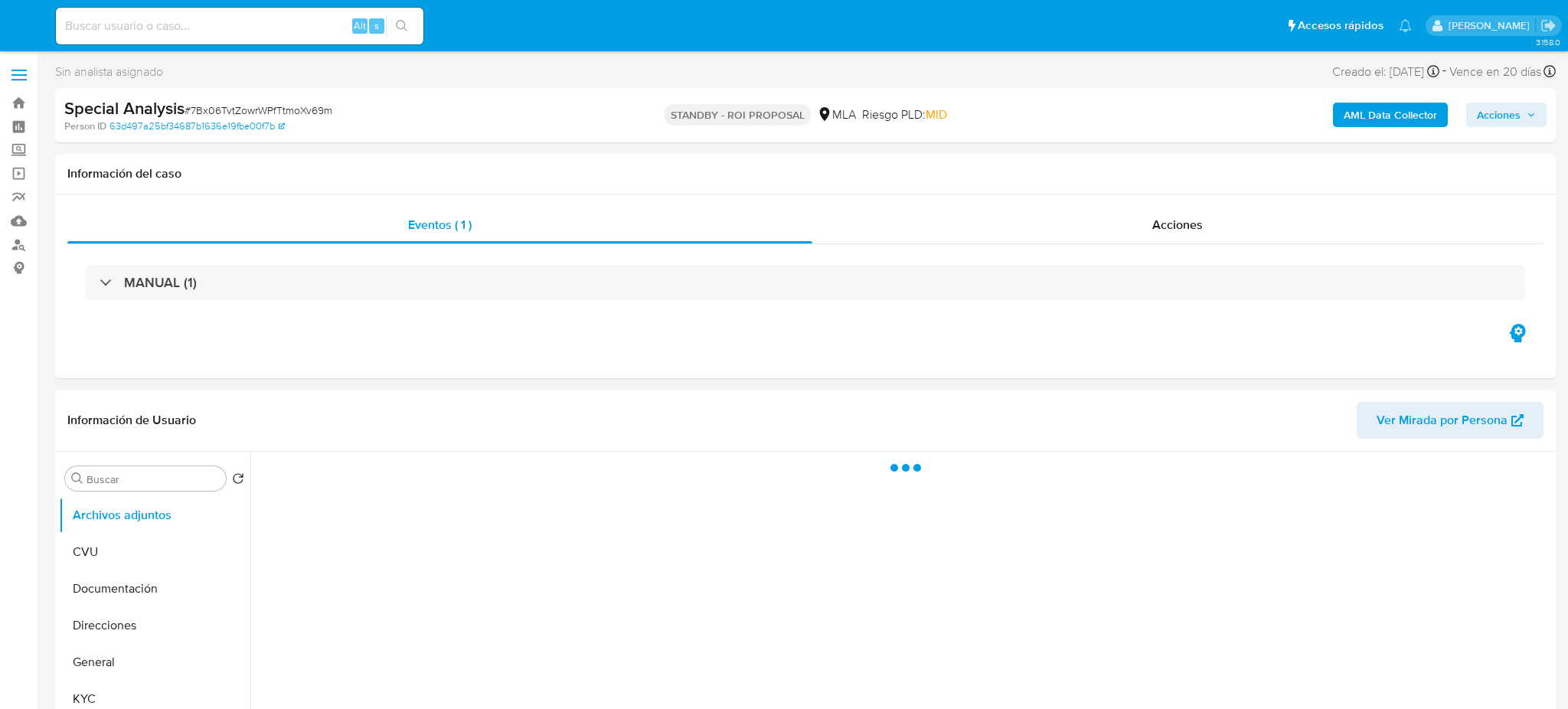
select select "10"
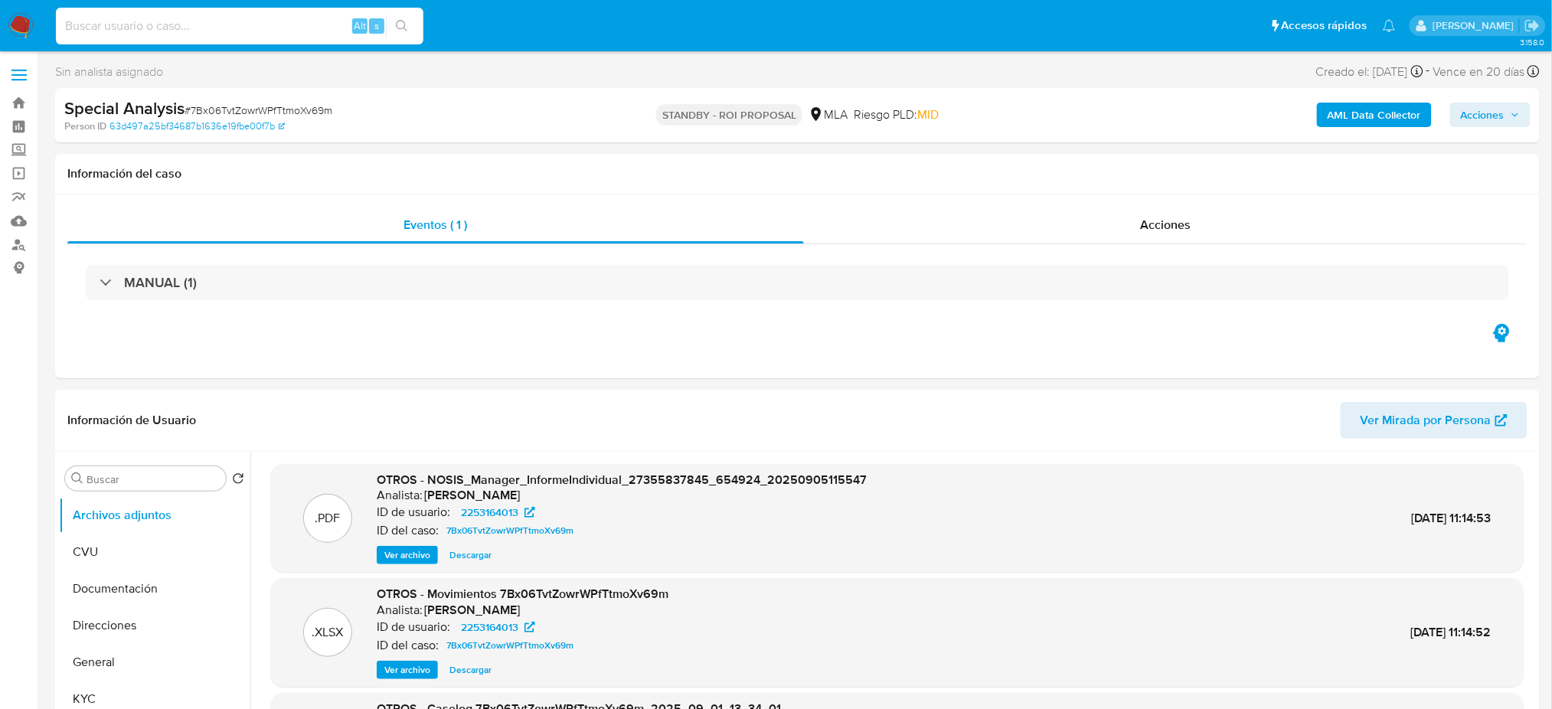
click at [227, 24] on input at bounding box center [239, 26] width 367 height 20
paste input "Y6EgZ27cuCjf3gP3kXeNo0lQ"
type input "Y6EgZ27cuCjf3gP3kXeNo0lQ"
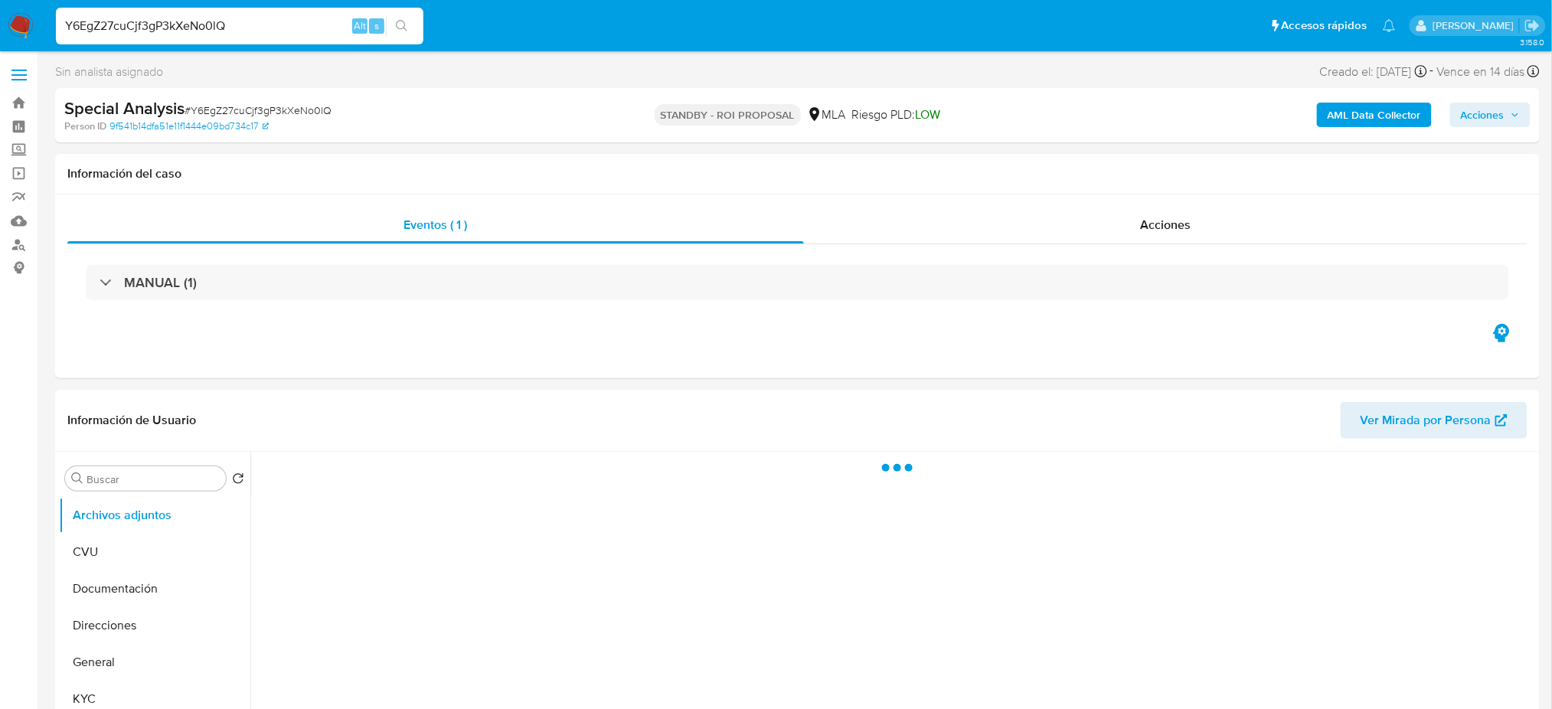
click at [18, 21] on img at bounding box center [21, 26] width 26 height 26
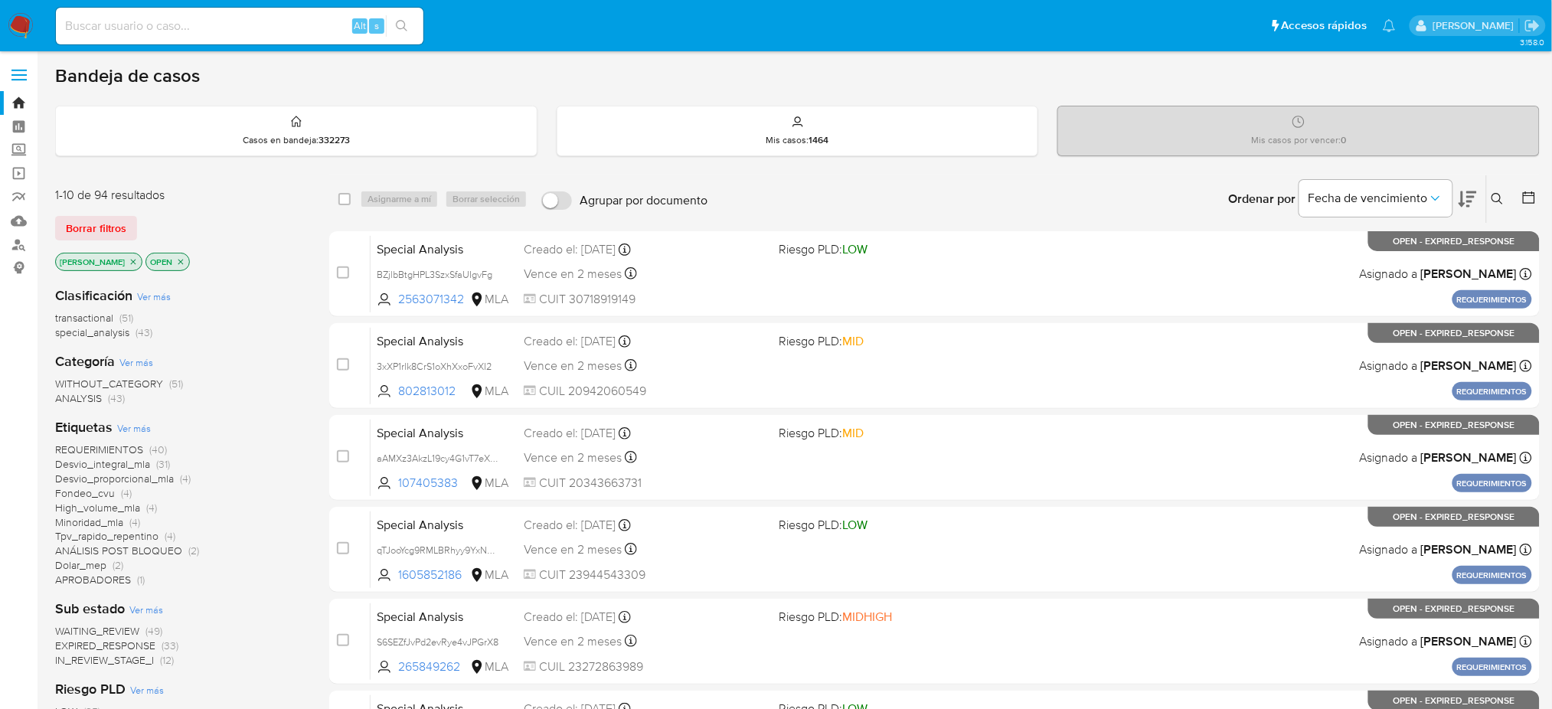
click at [276, 34] on input at bounding box center [239, 26] width 367 height 20
paste input "noW5coqnyvSCe9tP96ssD7Qh"
type input "noW5coqnyvSCe9tP96ssD7Qh"
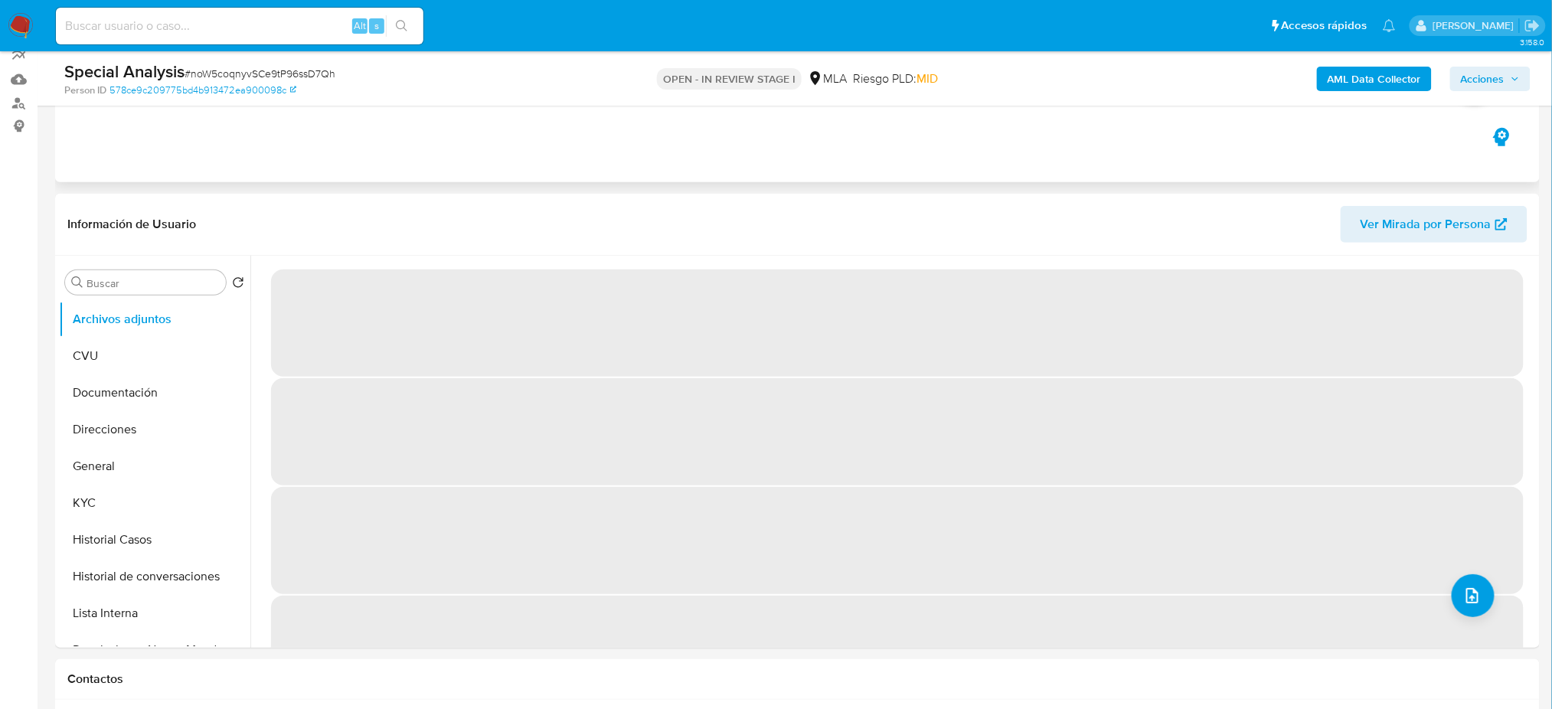
scroll to position [408, 0]
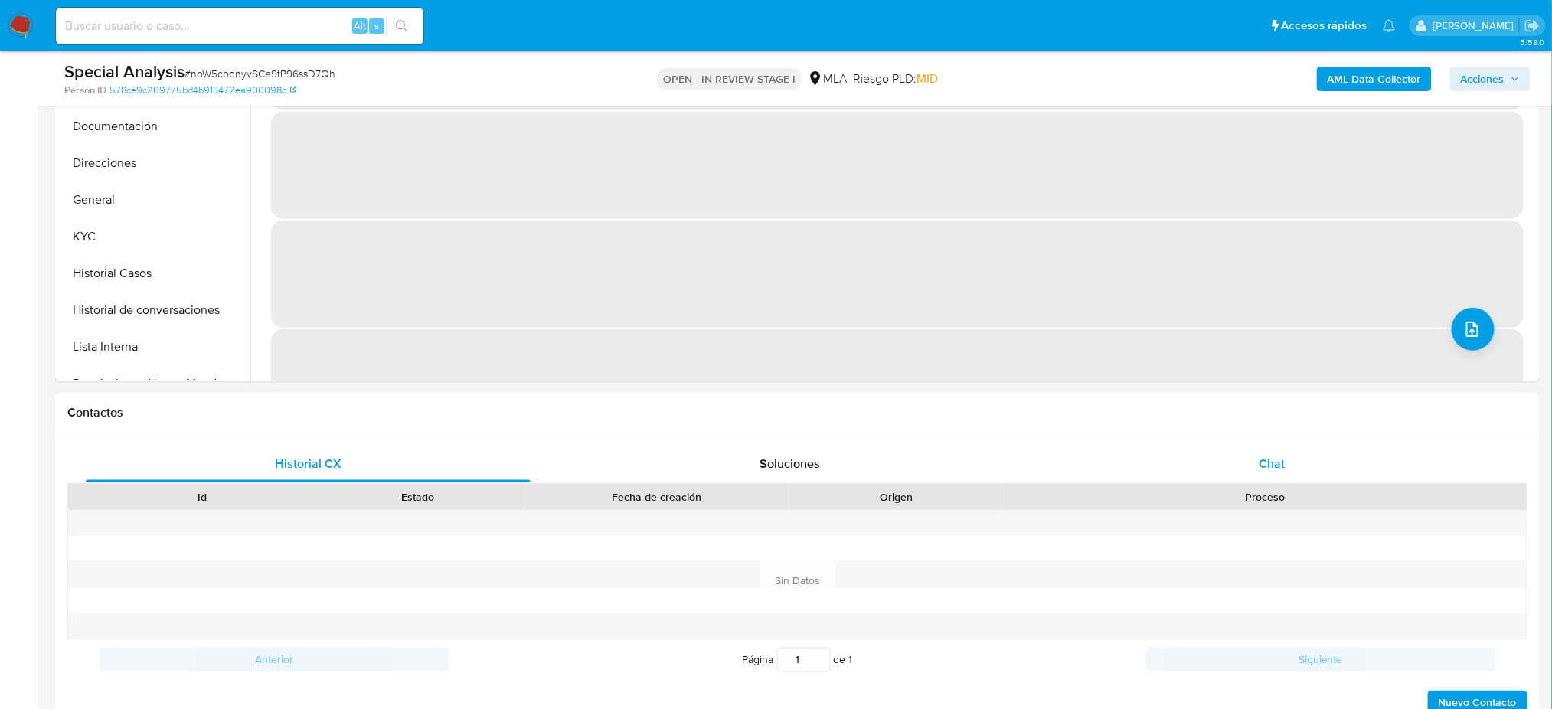
select select "10"
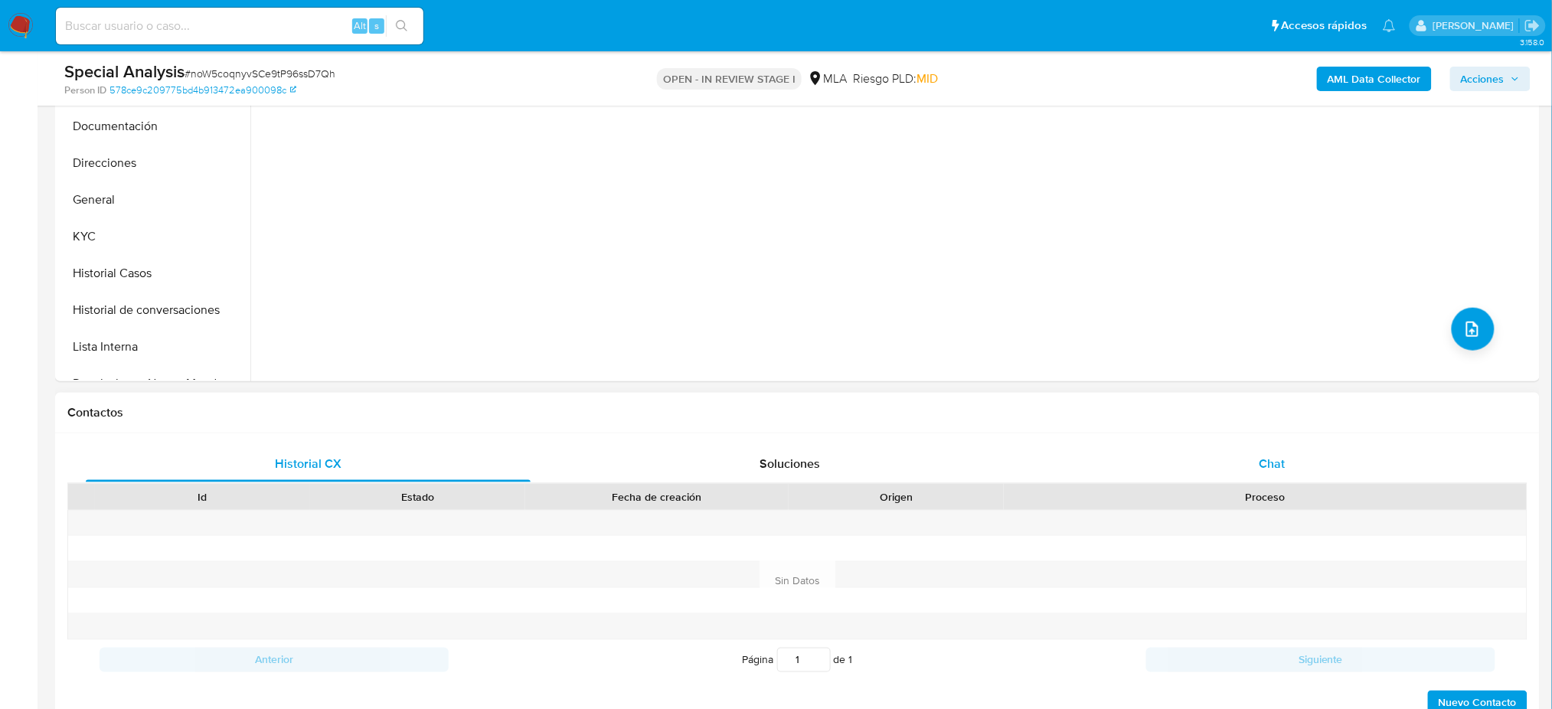
click at [1308, 476] on div "Chat" at bounding box center [1272, 464] width 445 height 37
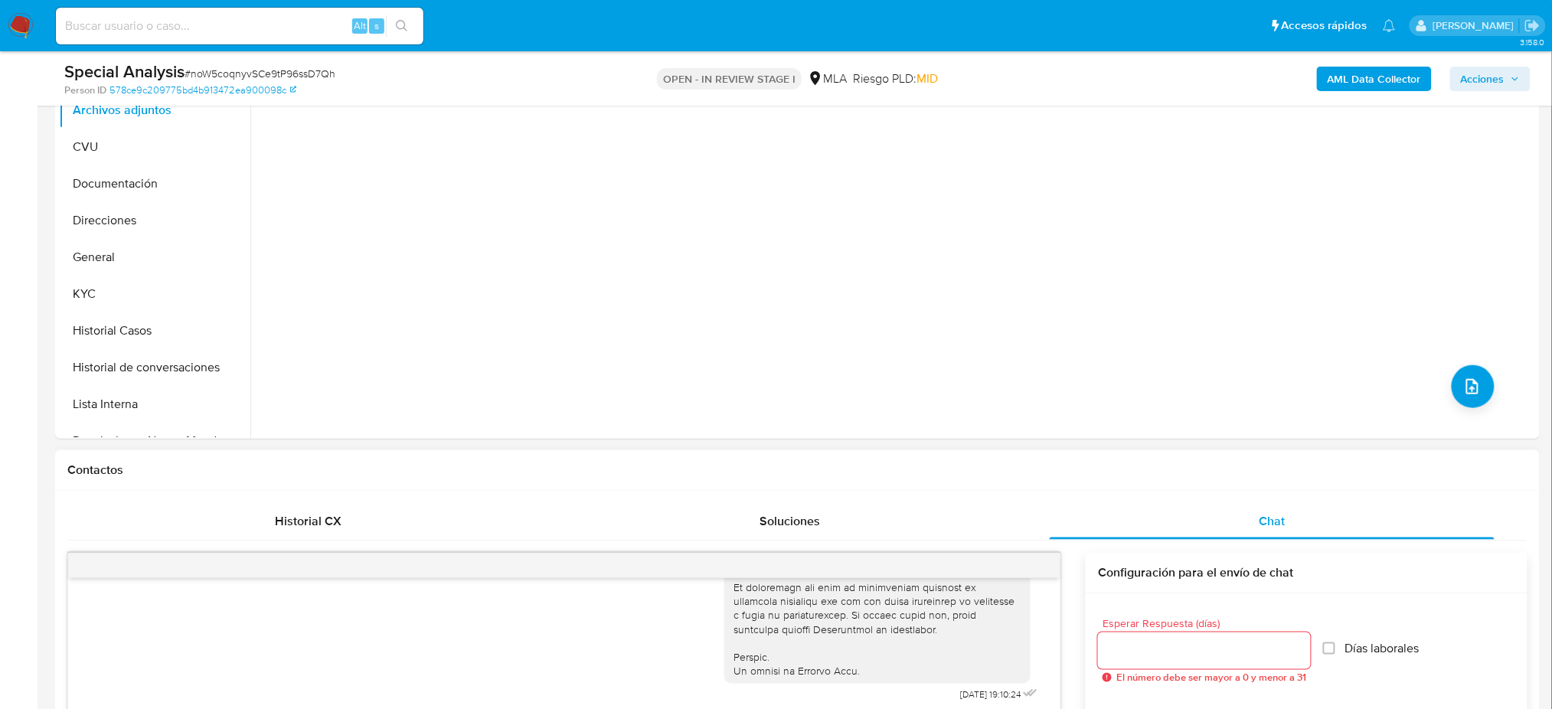
scroll to position [306, 0]
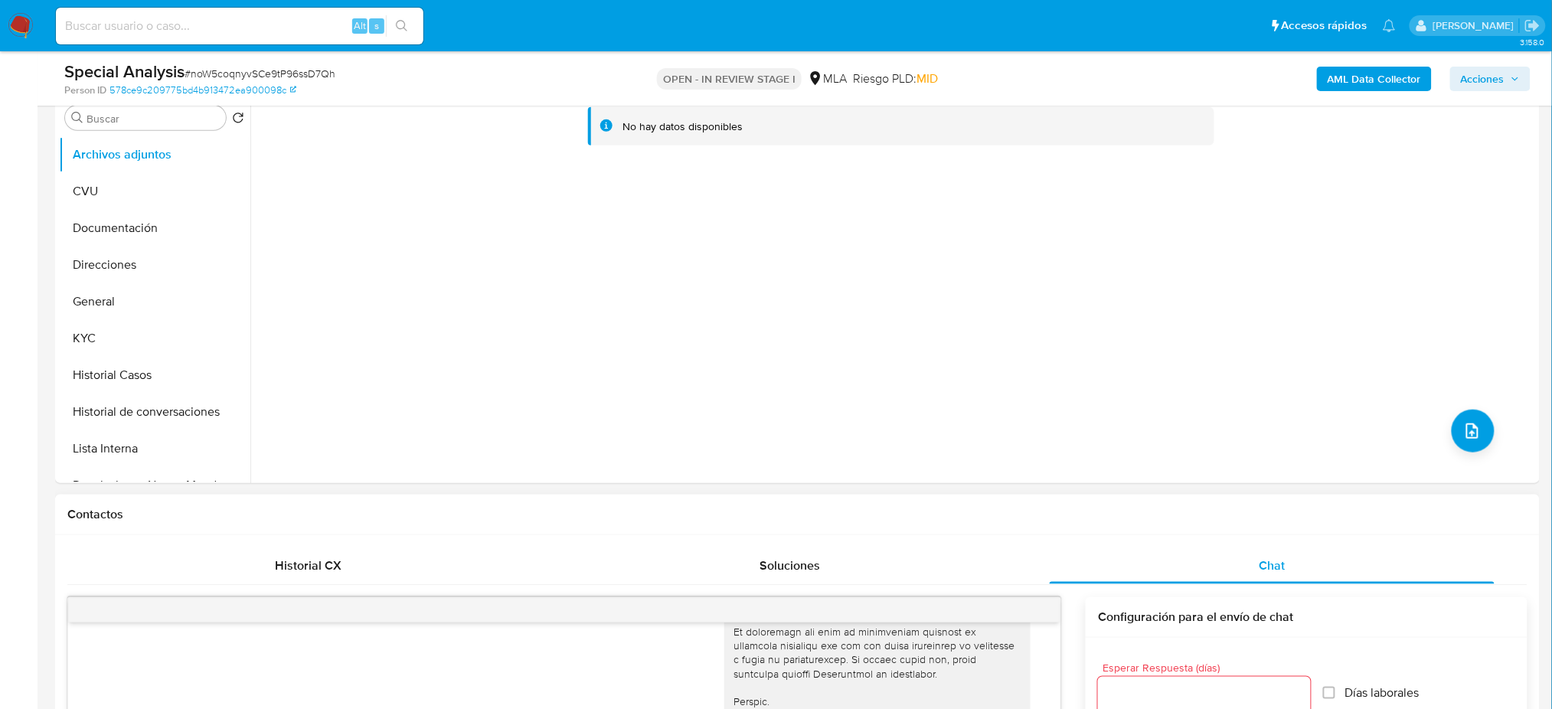
click at [1354, 71] on b "AML Data Collector" at bounding box center [1374, 79] width 93 height 24
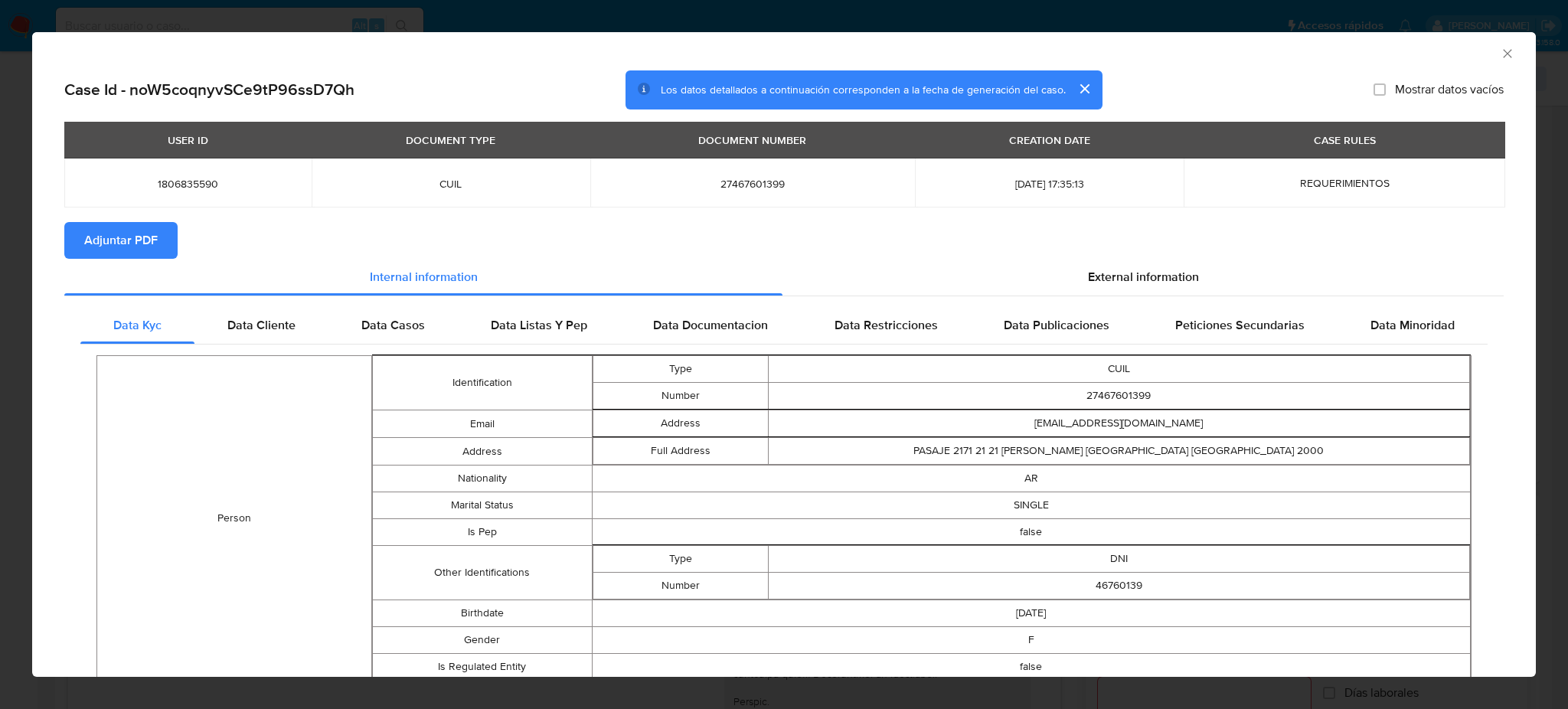
click at [159, 236] on button "Adjuntar PDF" at bounding box center [120, 240] width 113 height 37
click at [1503, 49] on icon "Cerrar ventana" at bounding box center [1507, 53] width 8 height 8
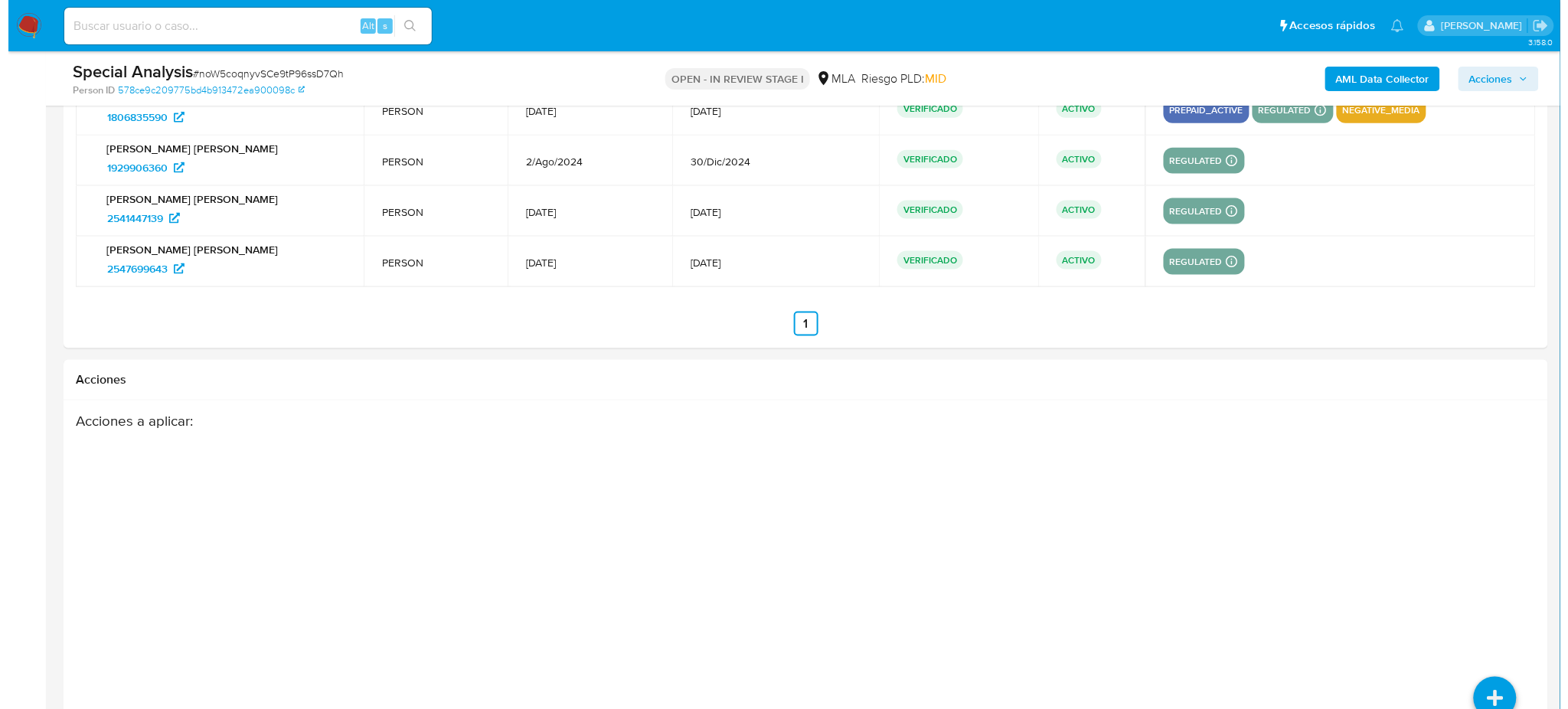
scroll to position [2862, 0]
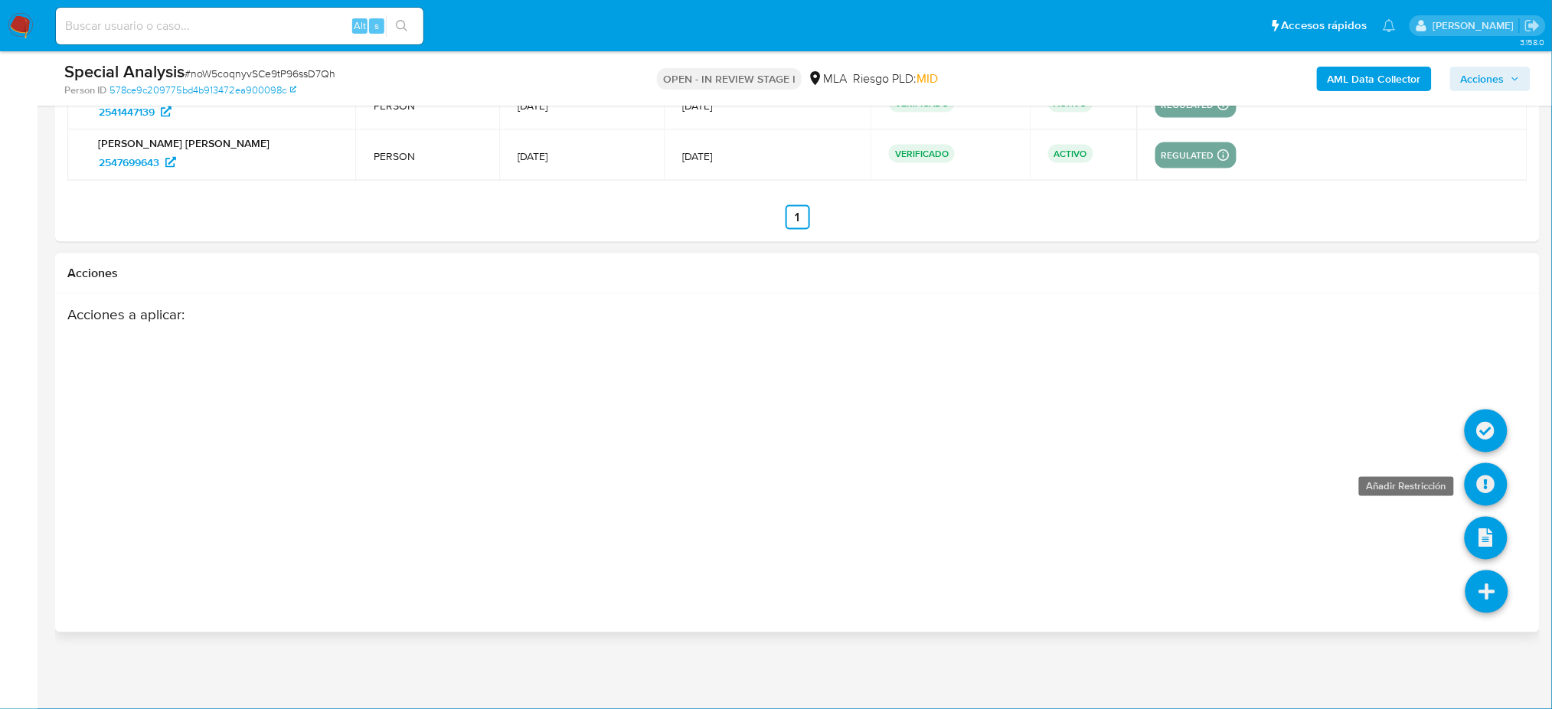
click at [1478, 492] on icon at bounding box center [1486, 484] width 43 height 43
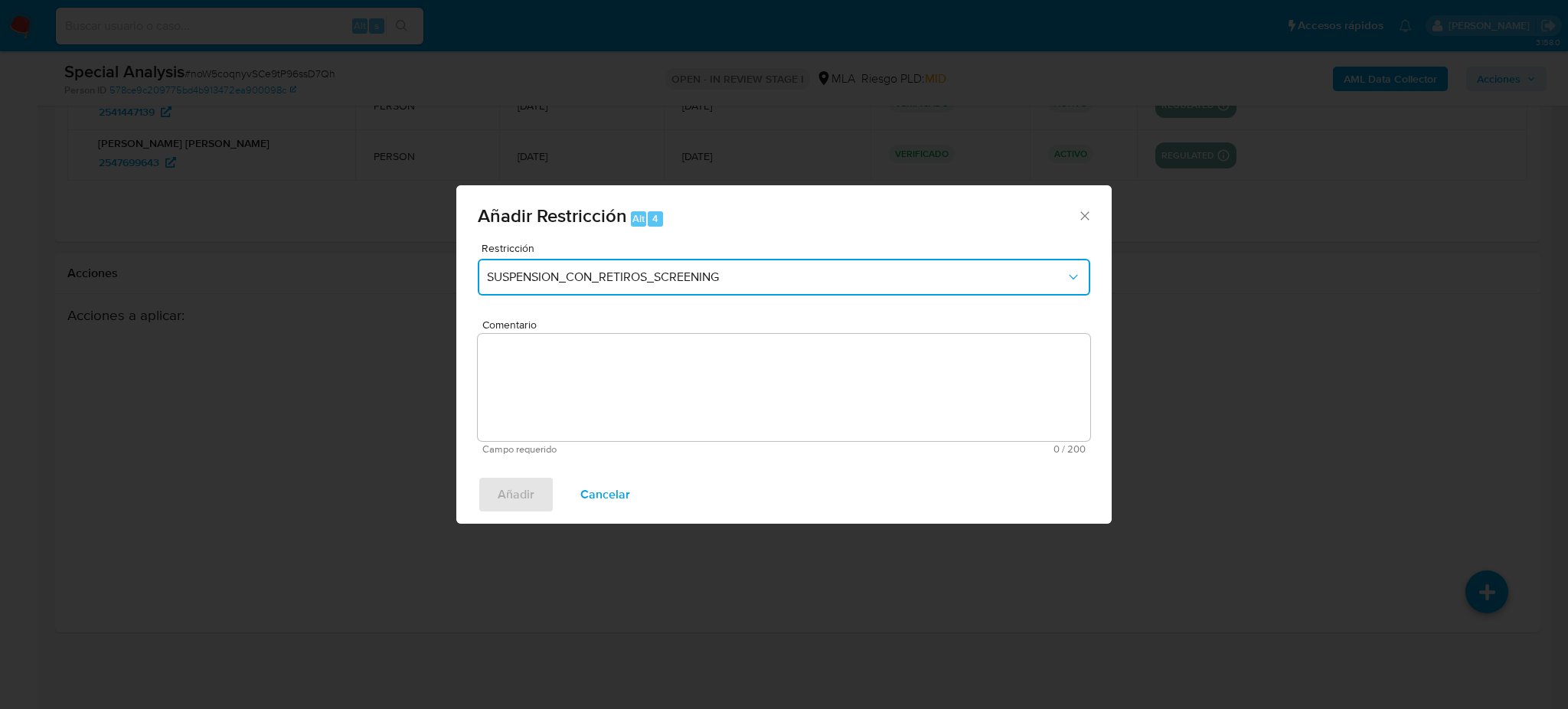
click at [635, 273] on span "SUSPENSION_CON_RETIROS_SCREENING" at bounding box center [776, 276] width 579 height 15
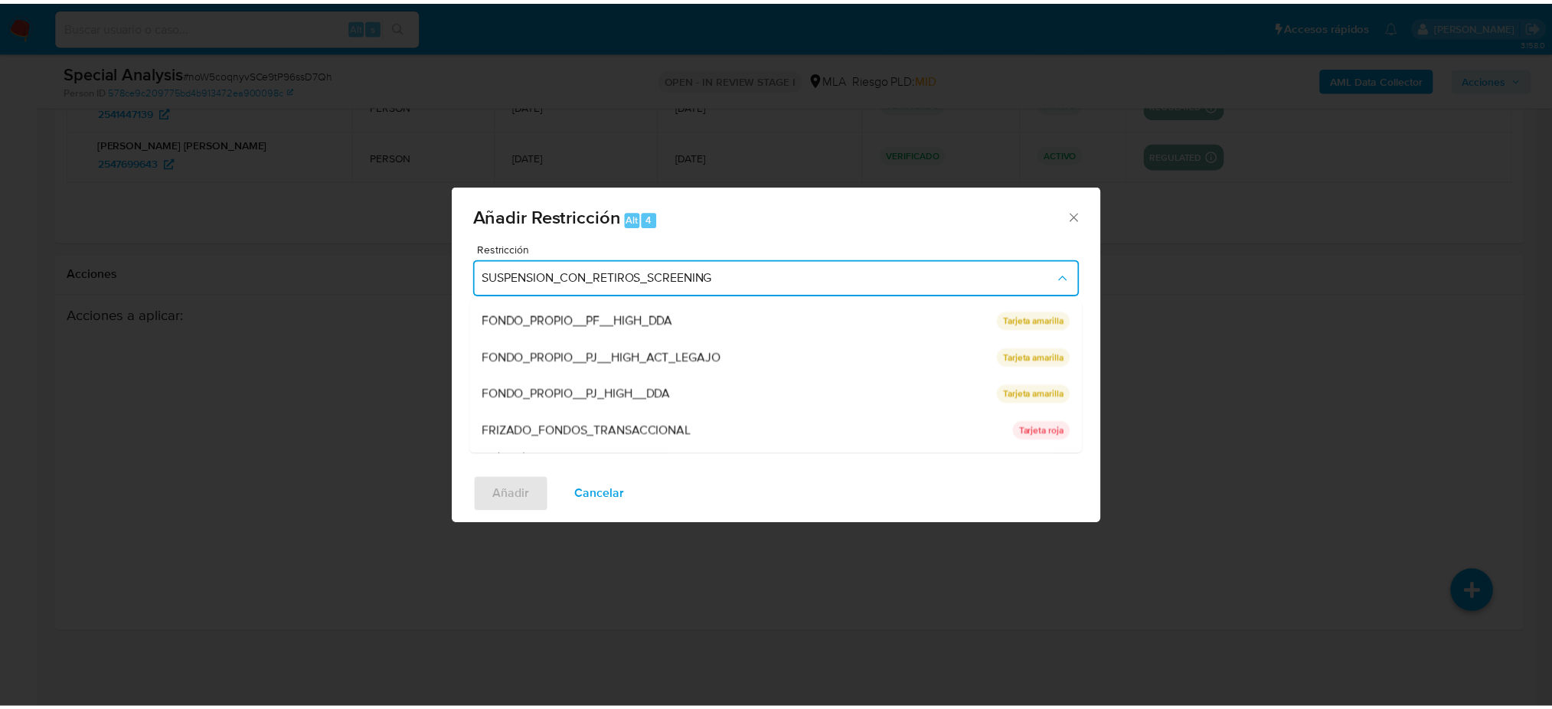
scroll to position [324, 0]
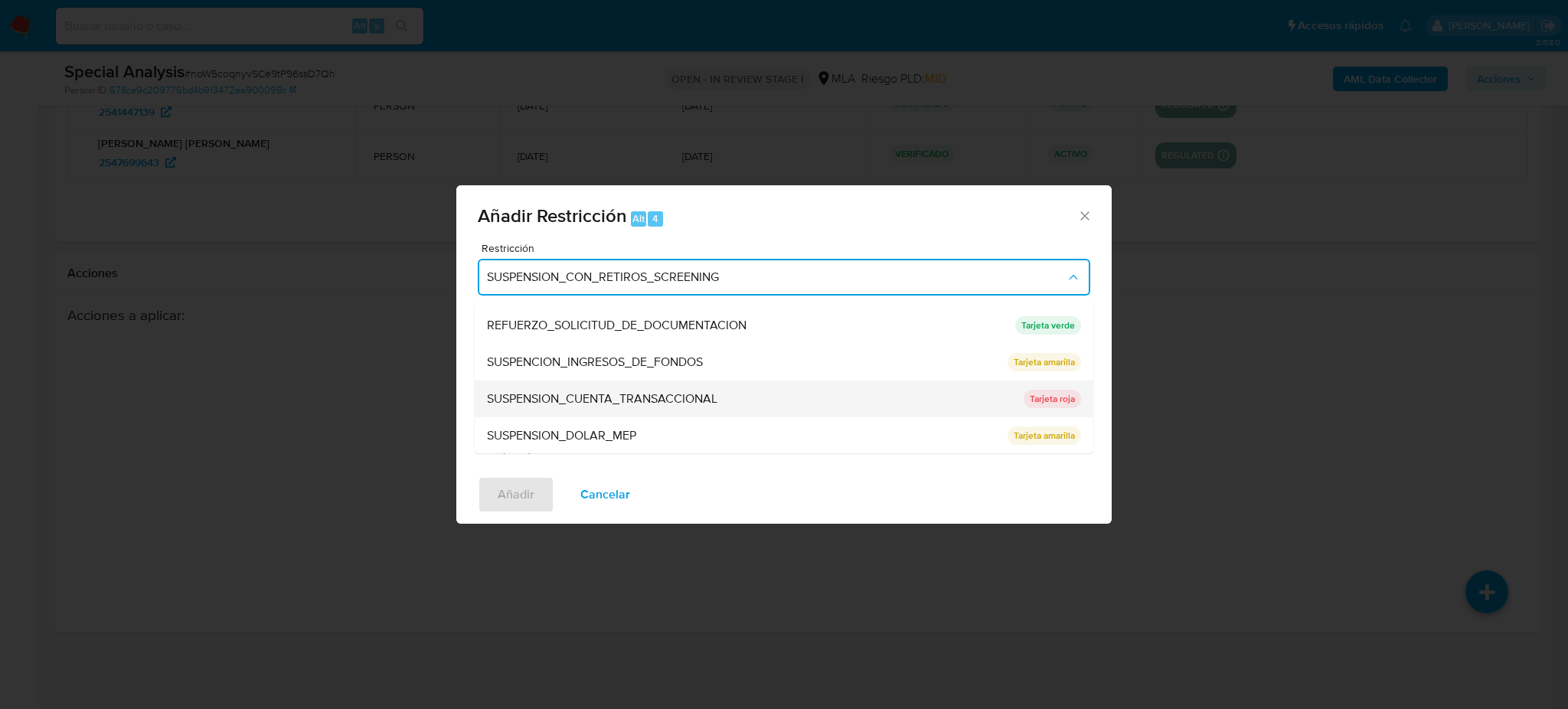
click at [621, 397] on span "SUSPENSION_CUENTA_TRANSACCIONAL" at bounding box center [602, 398] width 230 height 15
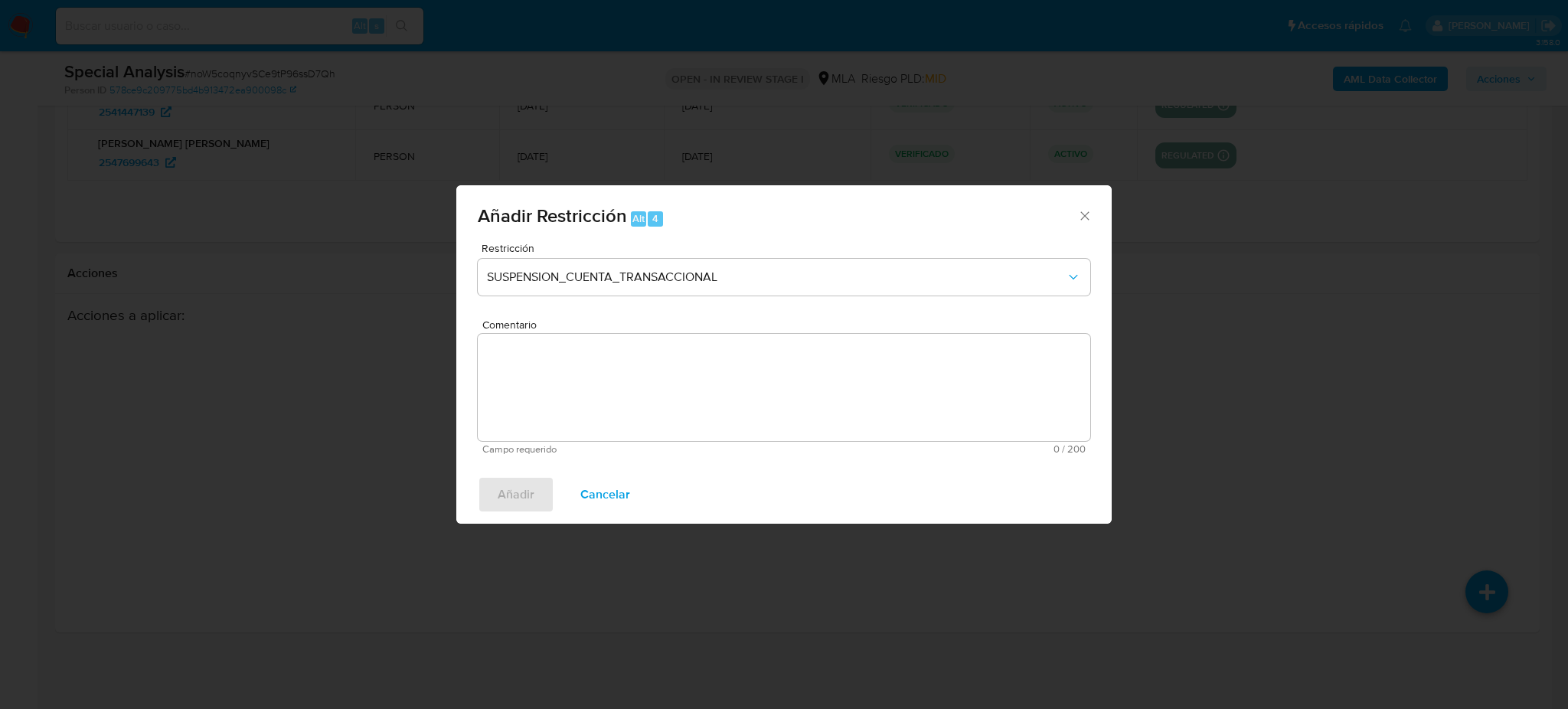
click at [621, 397] on textarea "Comentario" at bounding box center [784, 387] width 612 height 107
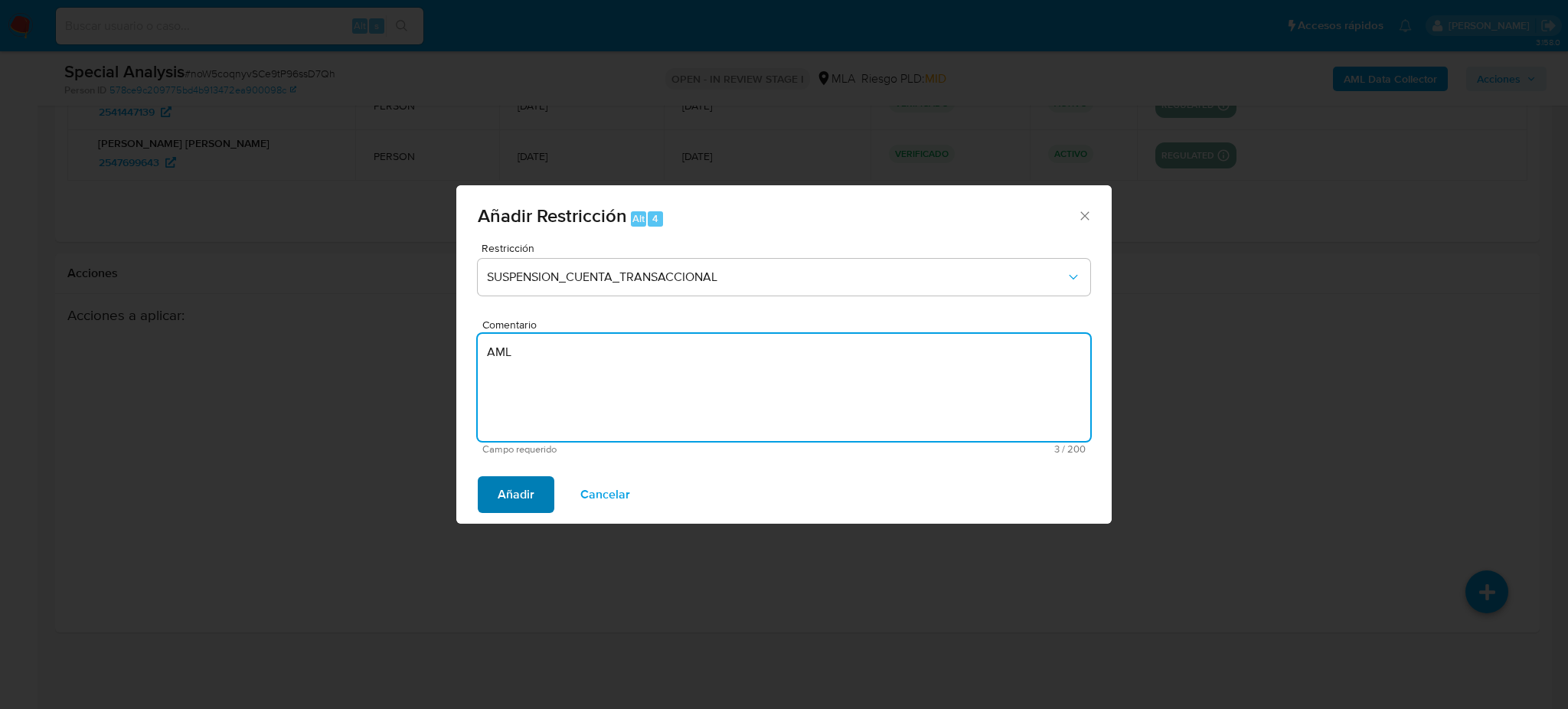
type textarea "AML"
click at [511, 493] on span "Añadir" at bounding box center [516, 495] width 37 height 34
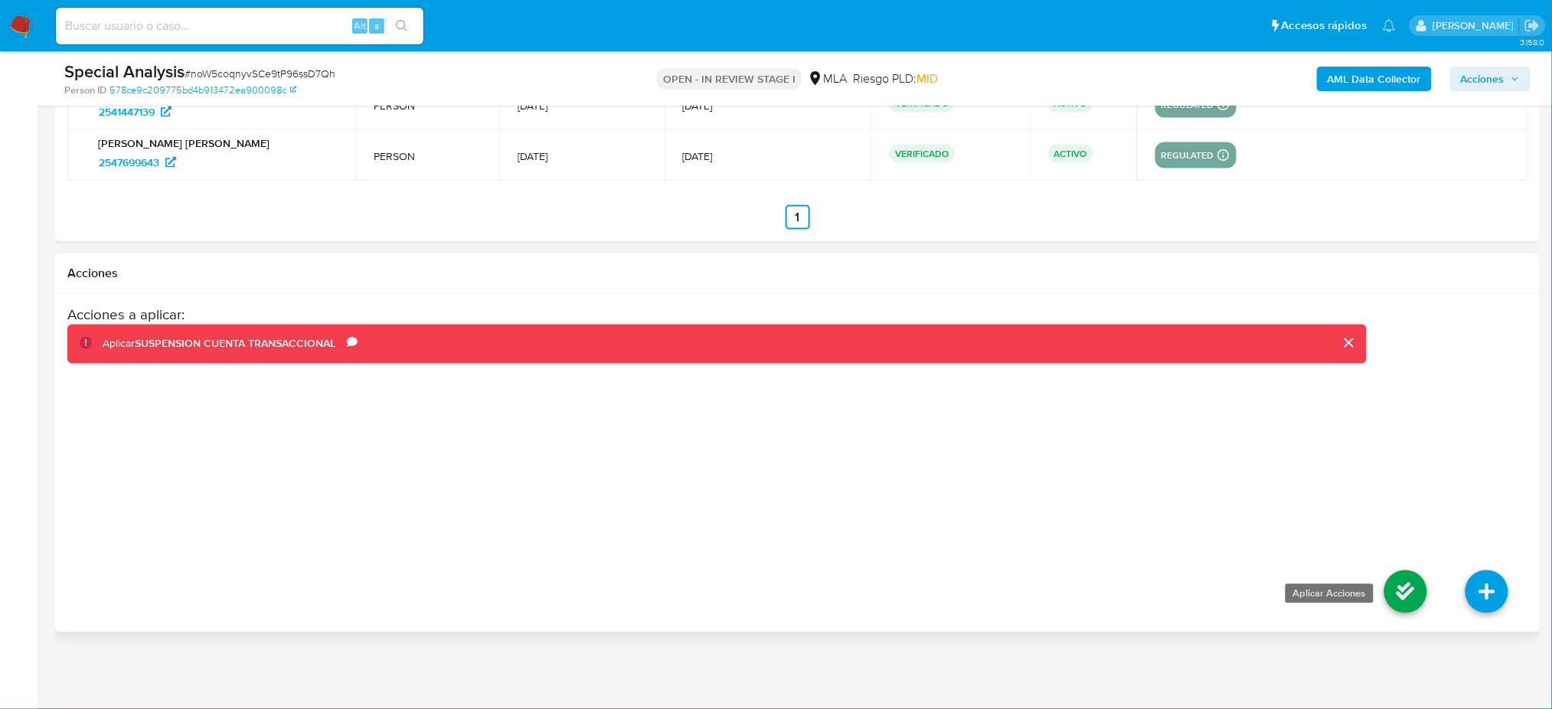
click at [1387, 591] on icon at bounding box center [1405, 591] width 43 height 43
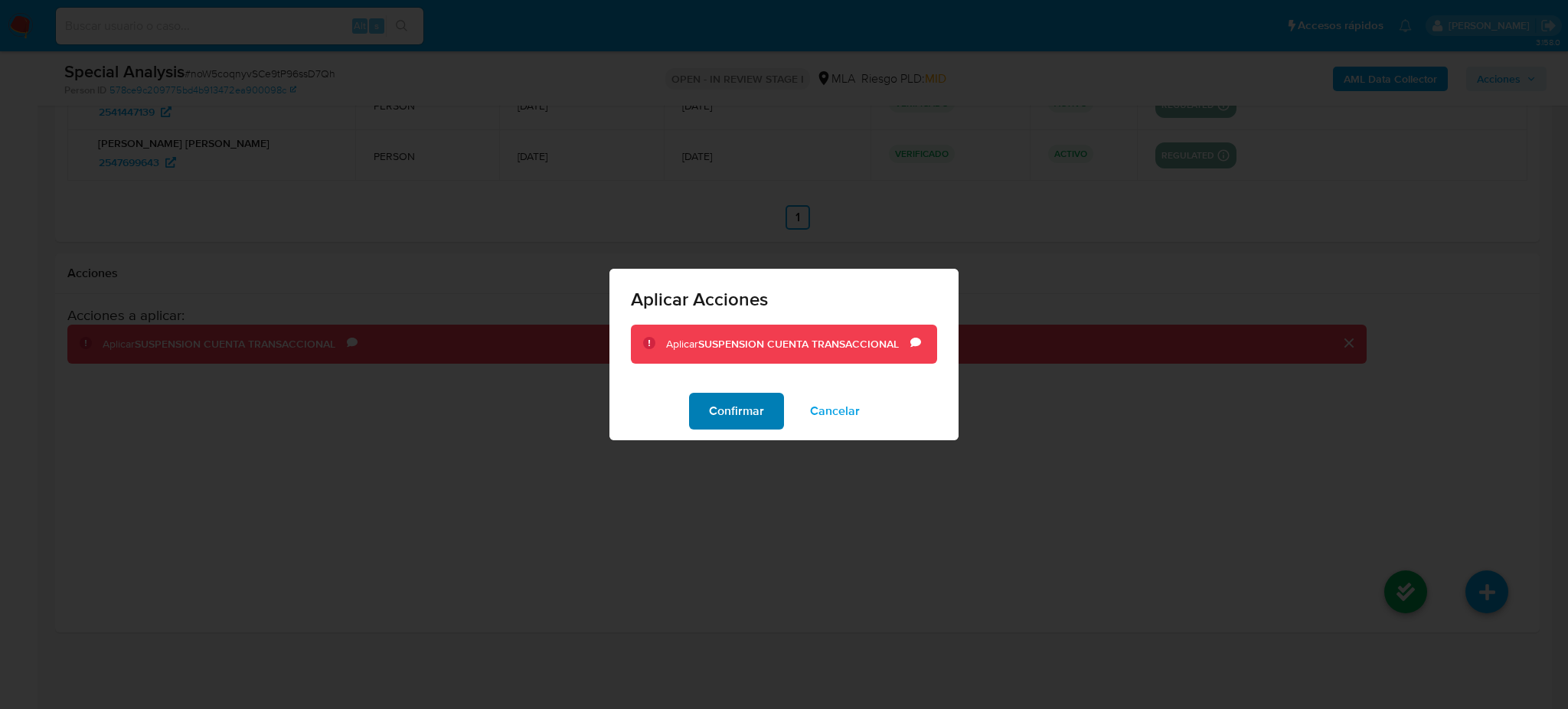
click at [745, 409] on span "Confirmar" at bounding box center [736, 411] width 55 height 34
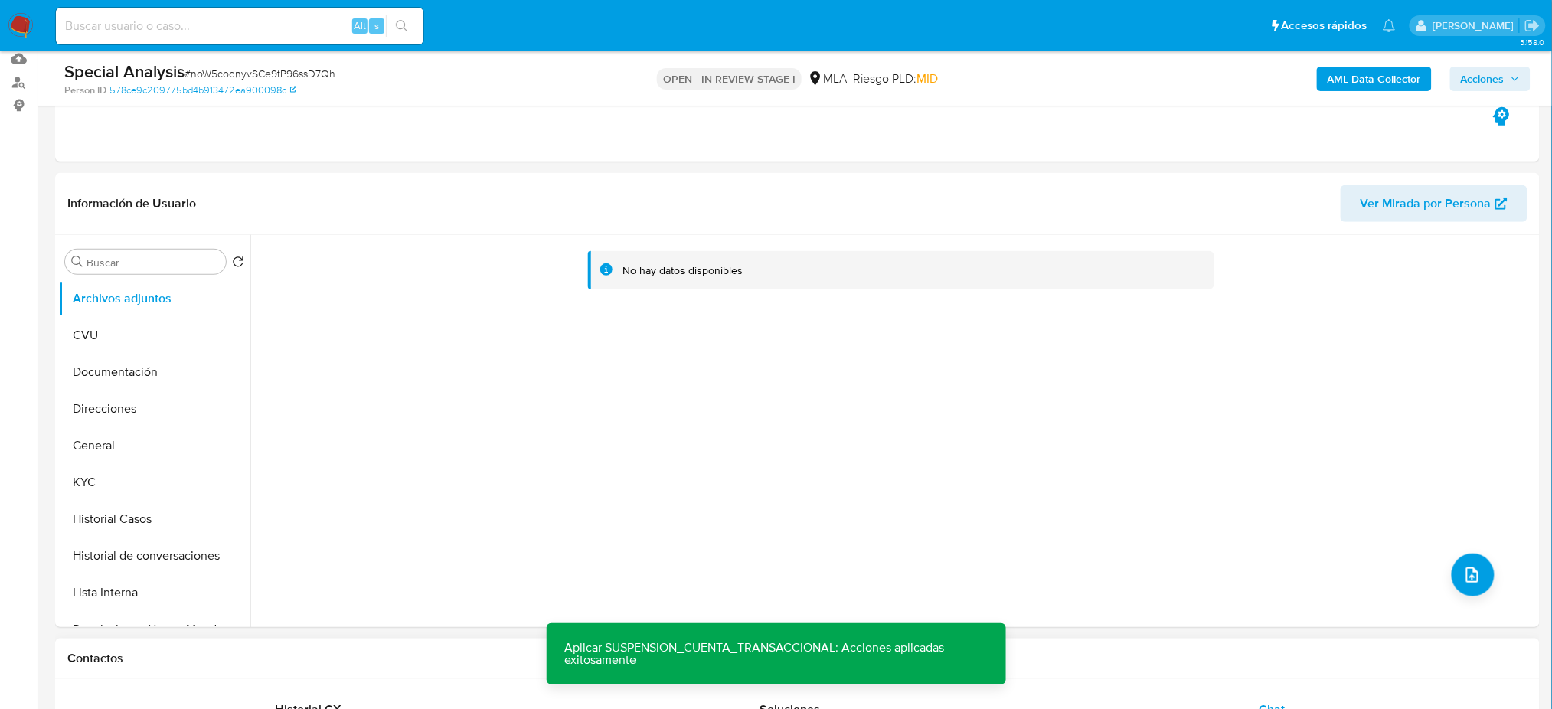
scroll to position [106, 0]
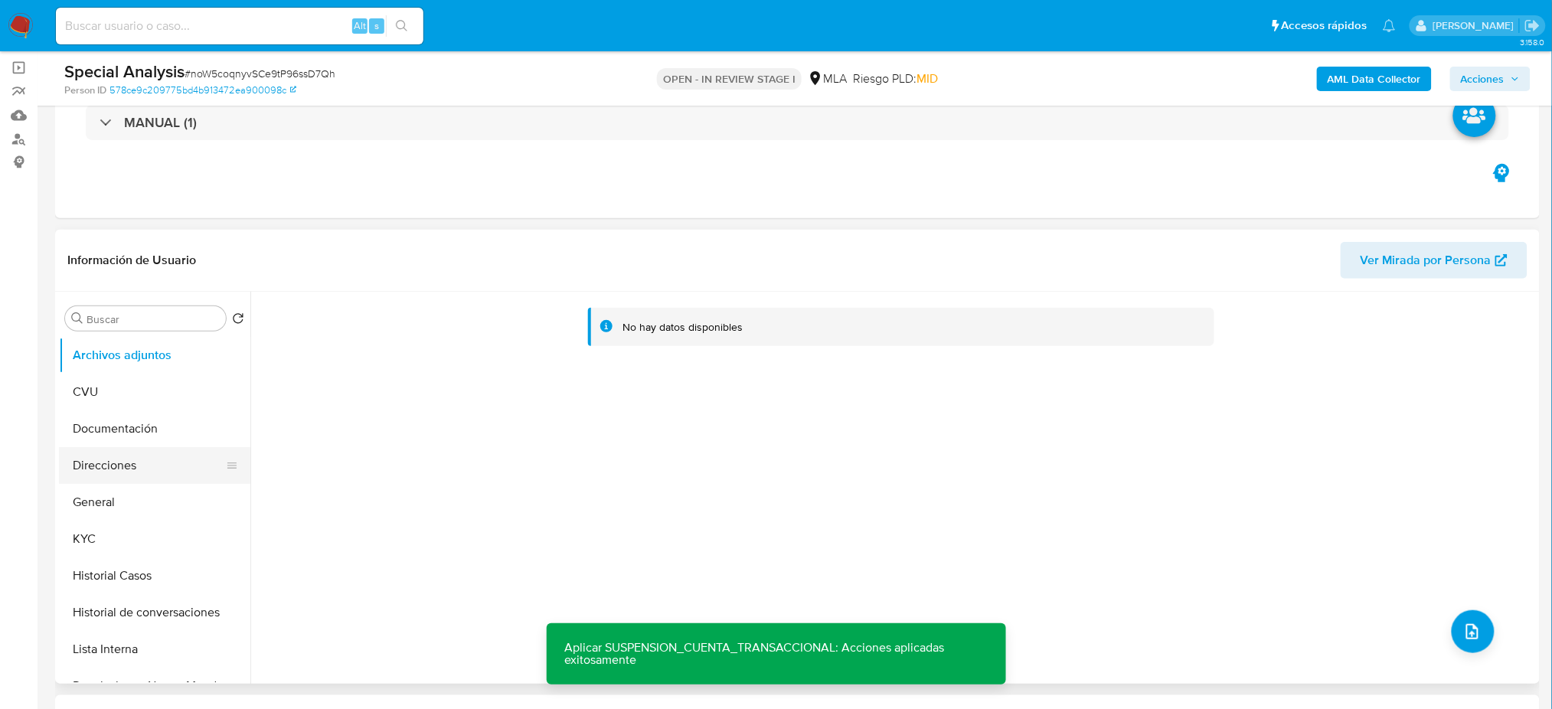
drag, startPoint x: 100, startPoint y: 495, endPoint x: 135, endPoint y: 477, distance: 38.7
click at [100, 495] on button "General" at bounding box center [154, 502] width 191 height 37
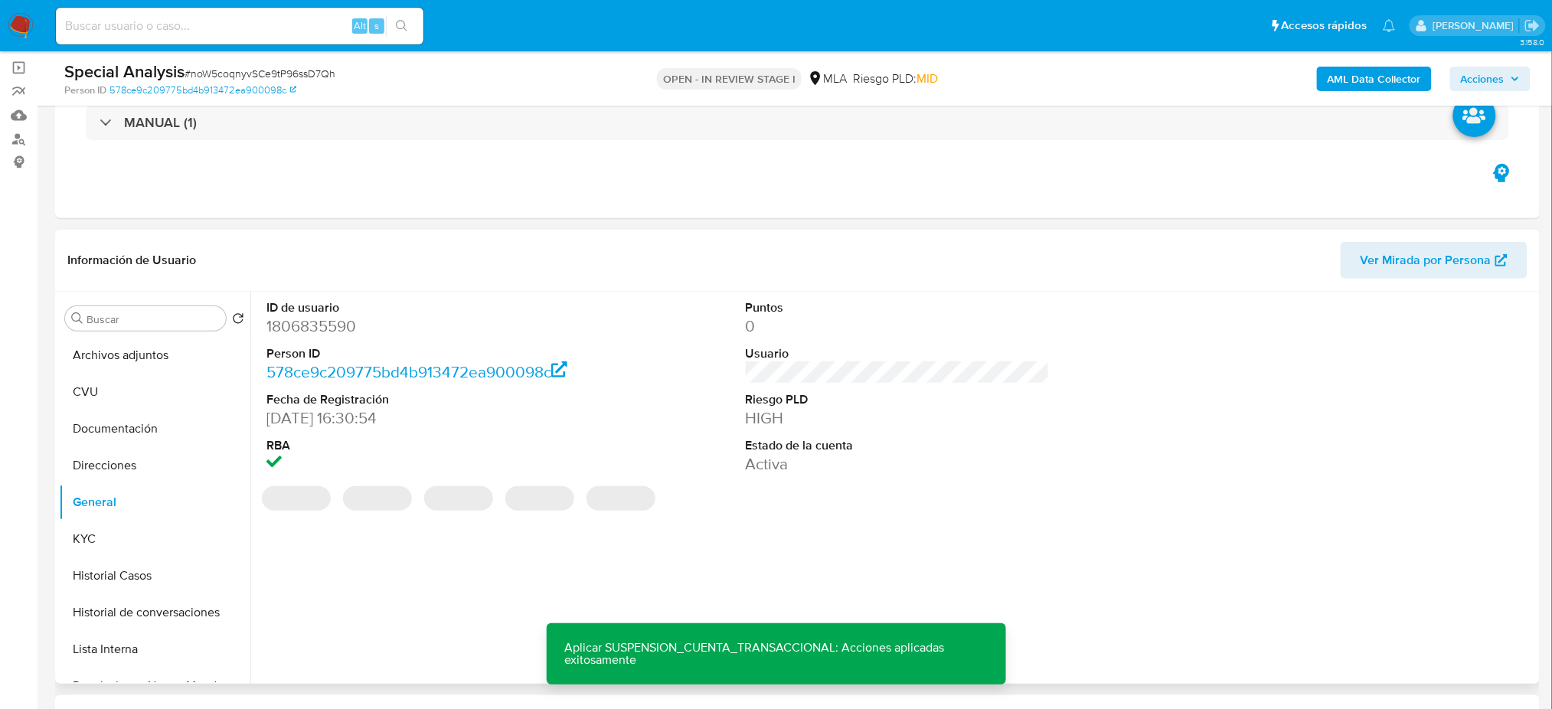
click at [301, 322] on dd "1806835590" at bounding box center [418, 325] width 304 height 21
copy dd "1806835590"
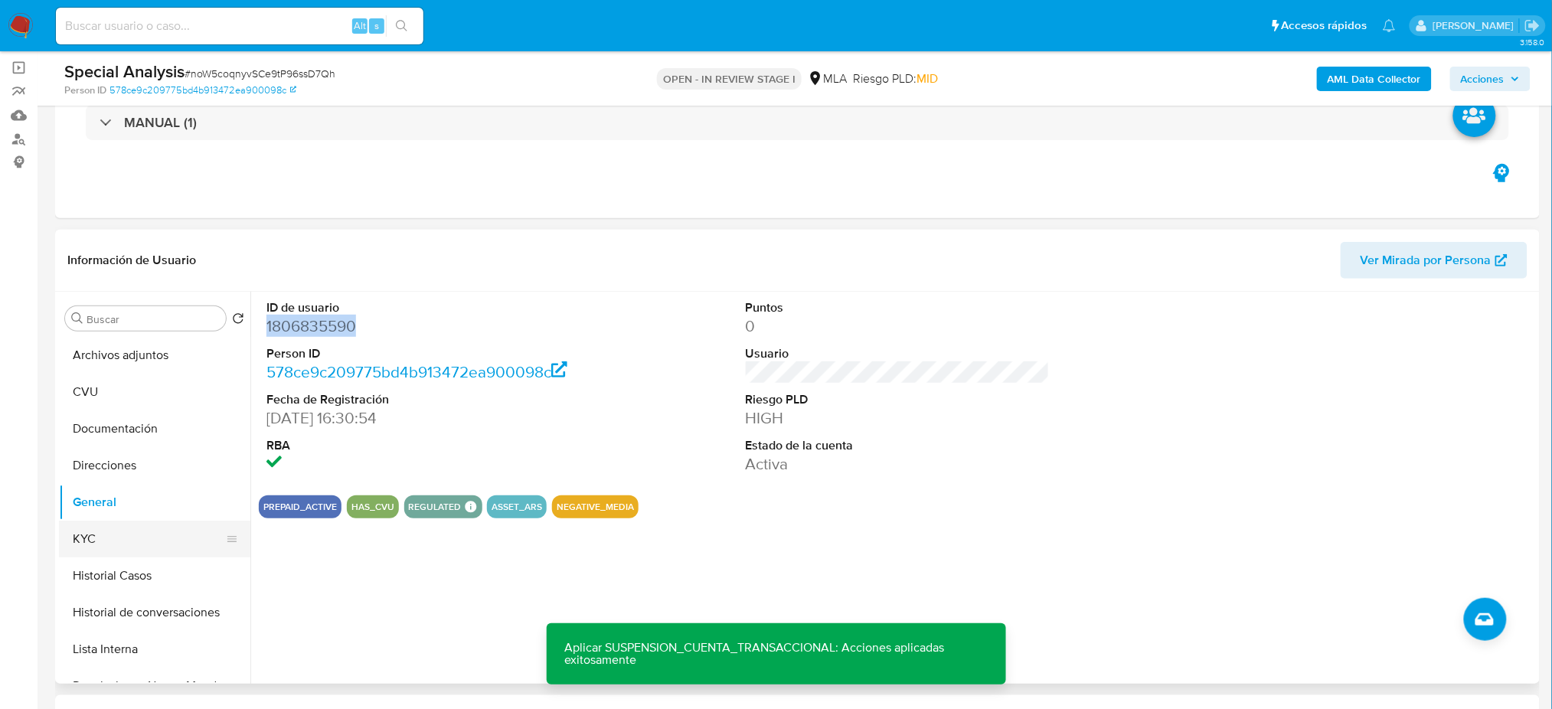
click at [139, 534] on button "KYC" at bounding box center [148, 539] width 179 height 37
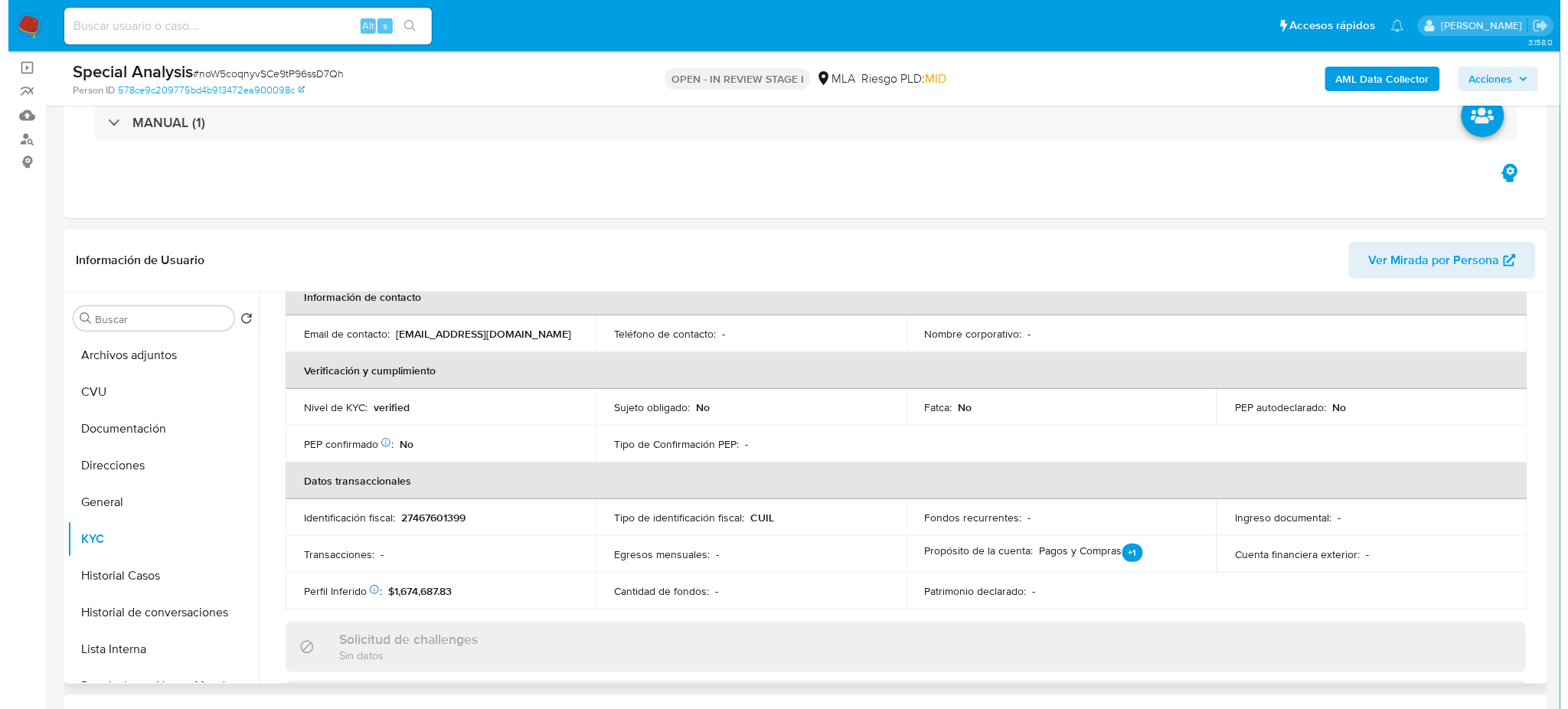
scroll to position [0, 0]
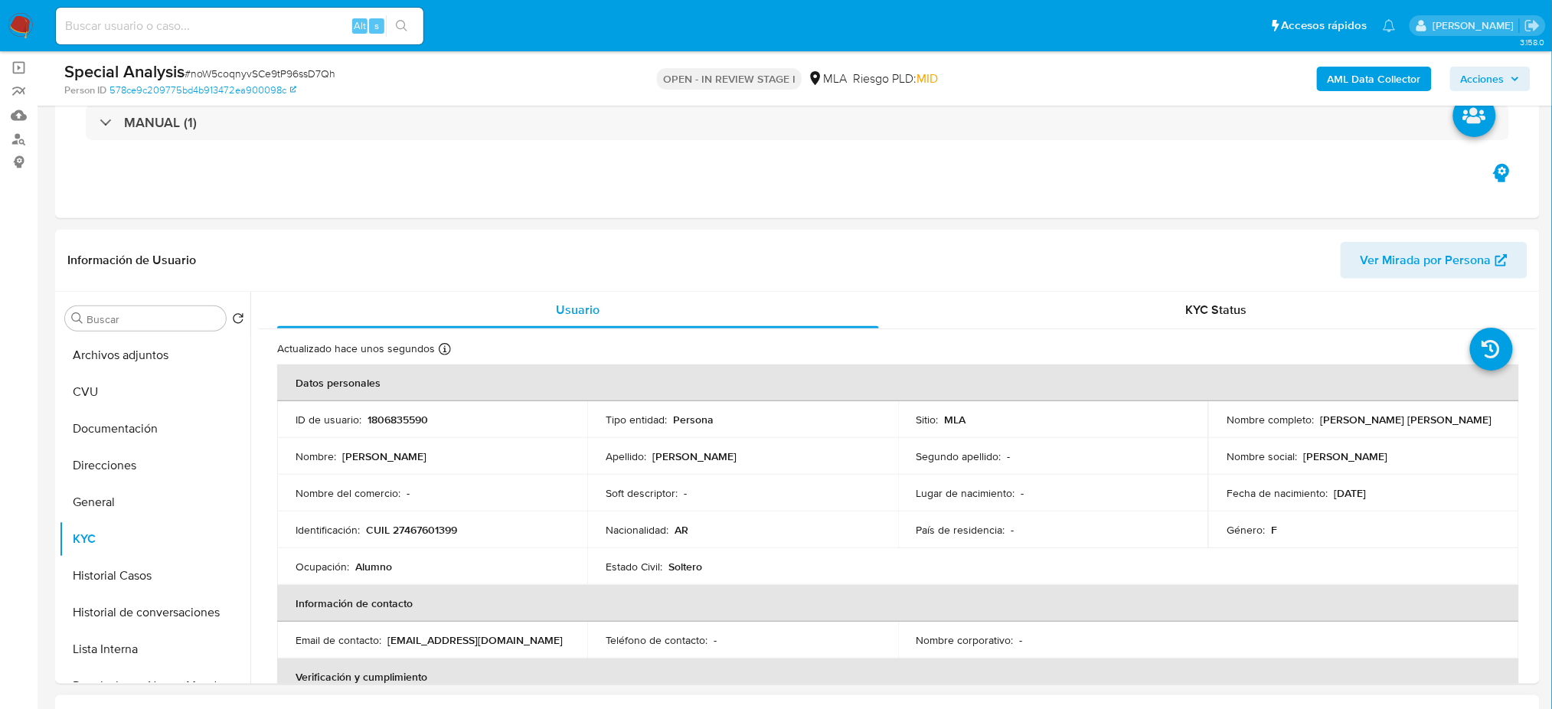
click at [302, 74] on span "# noW5coqnyvSCe9tP96ssD7Qh" at bounding box center [260, 73] width 151 height 15
copy span "noW5coqnyvSCe9tP96ssD7Qh"
click at [378, 423] on p "1806835590" at bounding box center [397, 420] width 60 height 14
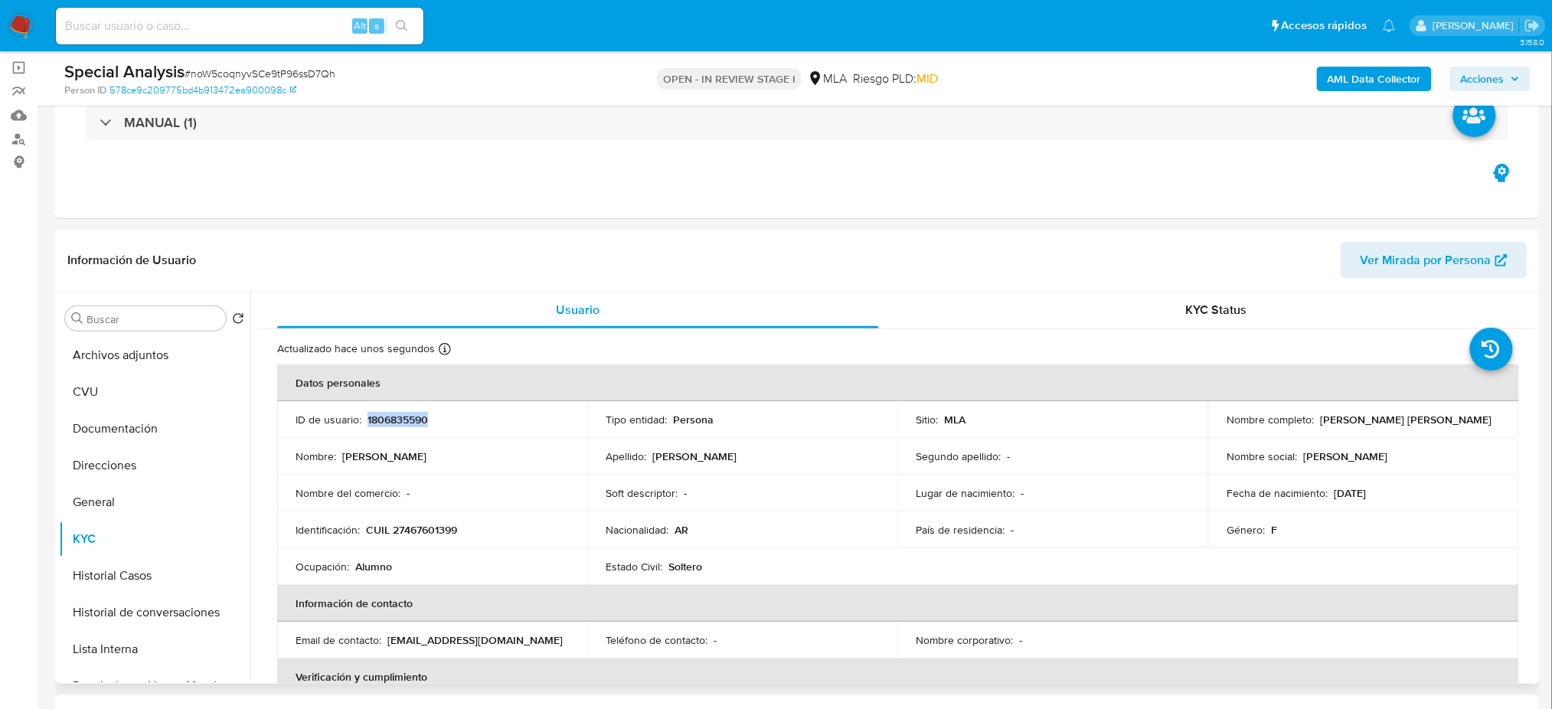
copy p "1806835590"
click at [128, 367] on button "Archivos adjuntos" at bounding box center [148, 355] width 179 height 37
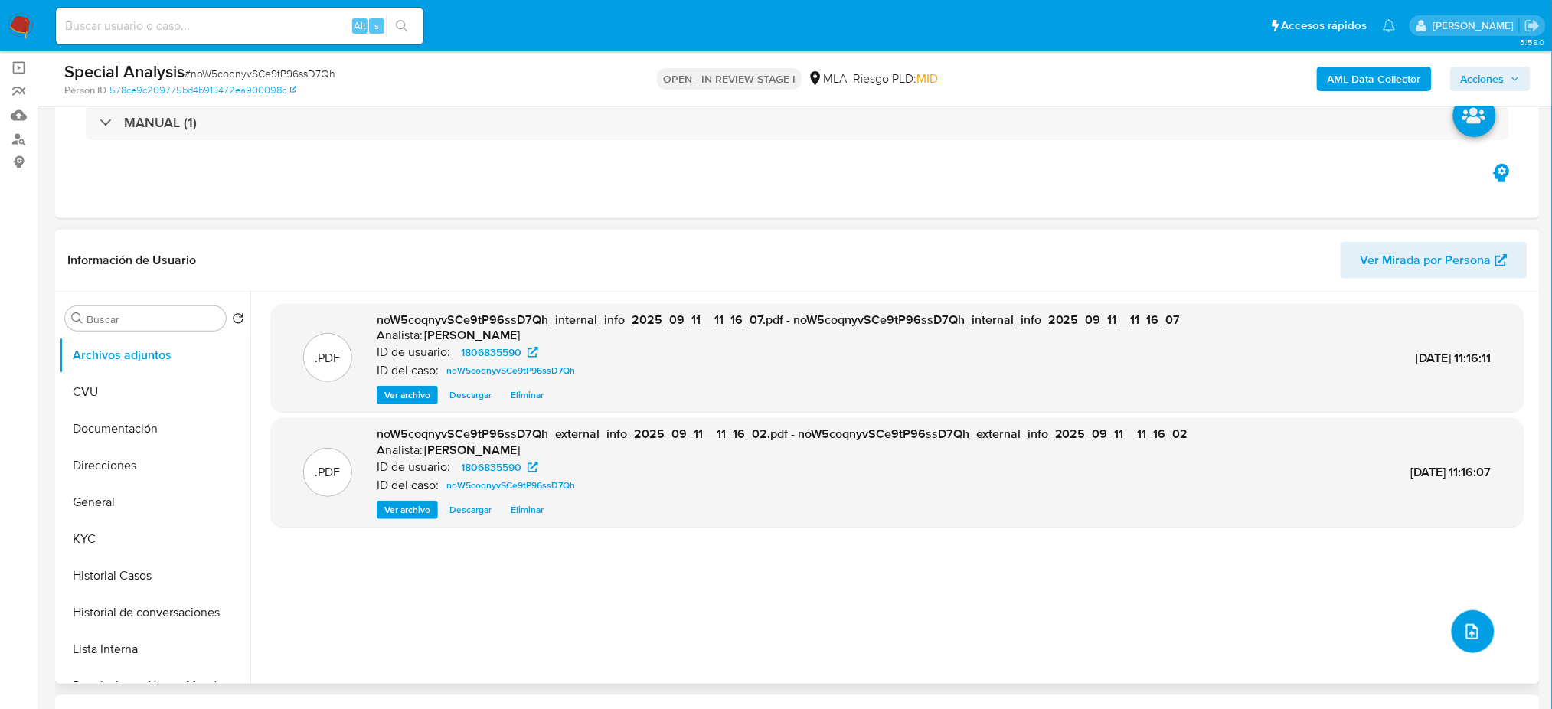
click at [1474, 631] on icon "upload-file" at bounding box center [1472, 631] width 18 height 18
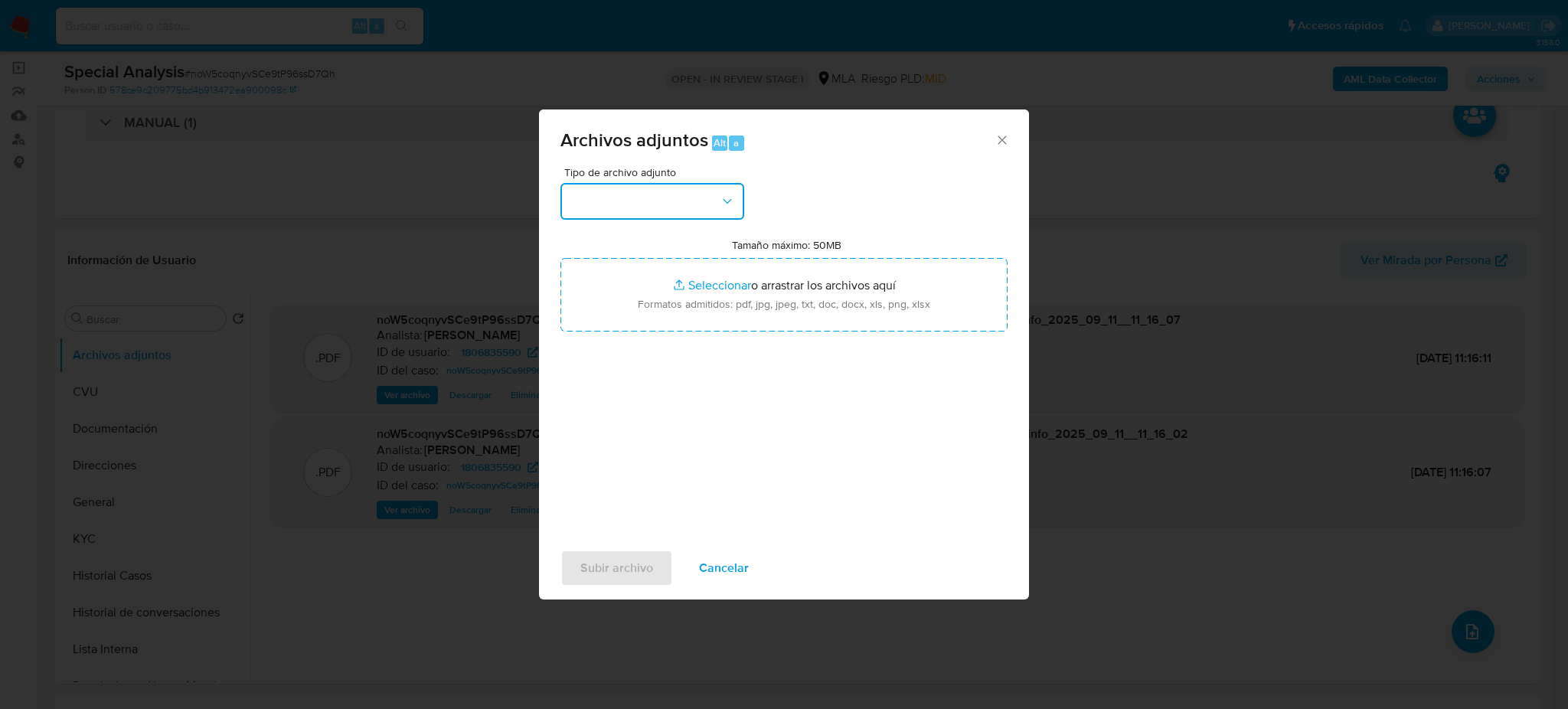
click at [677, 207] on button "button" at bounding box center [652, 201] width 184 height 37
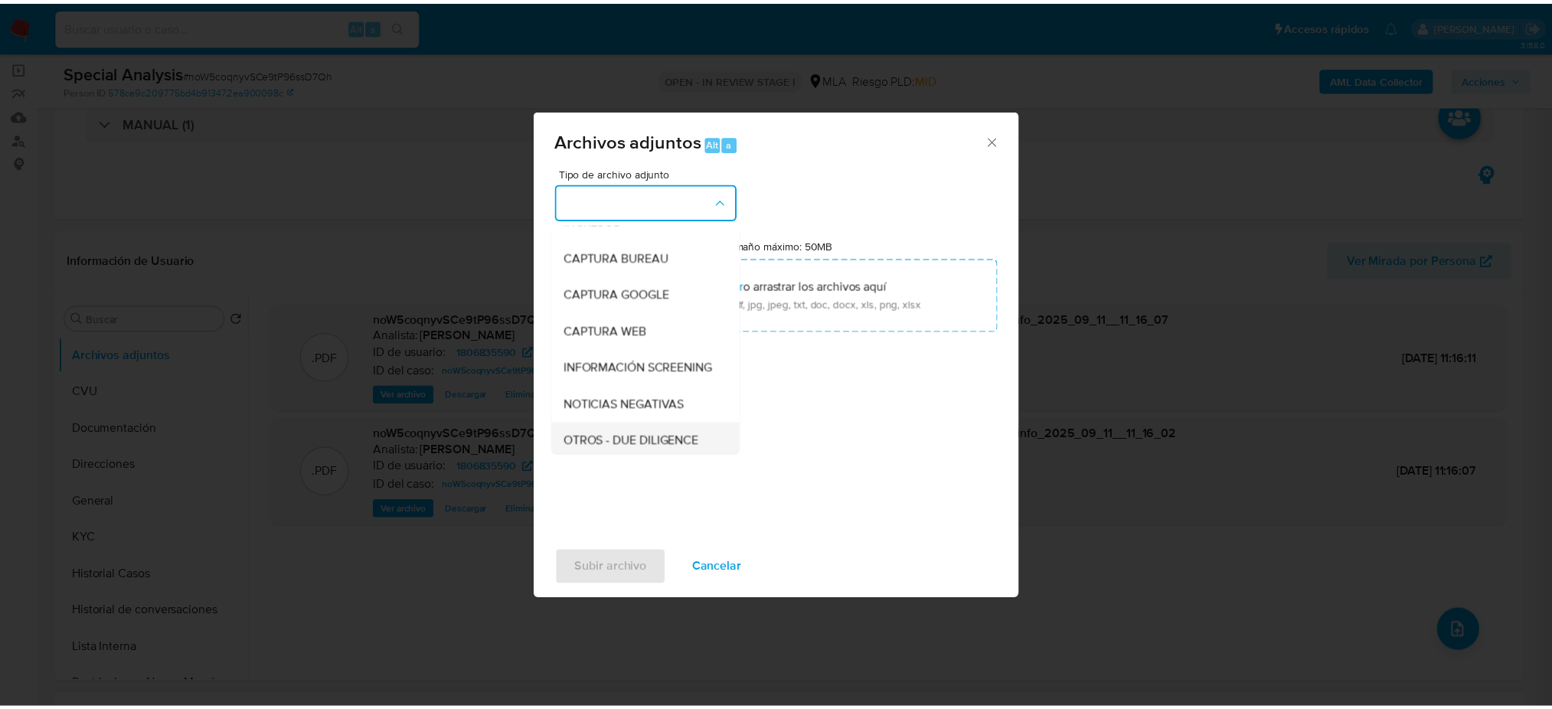
scroll to position [204, 0]
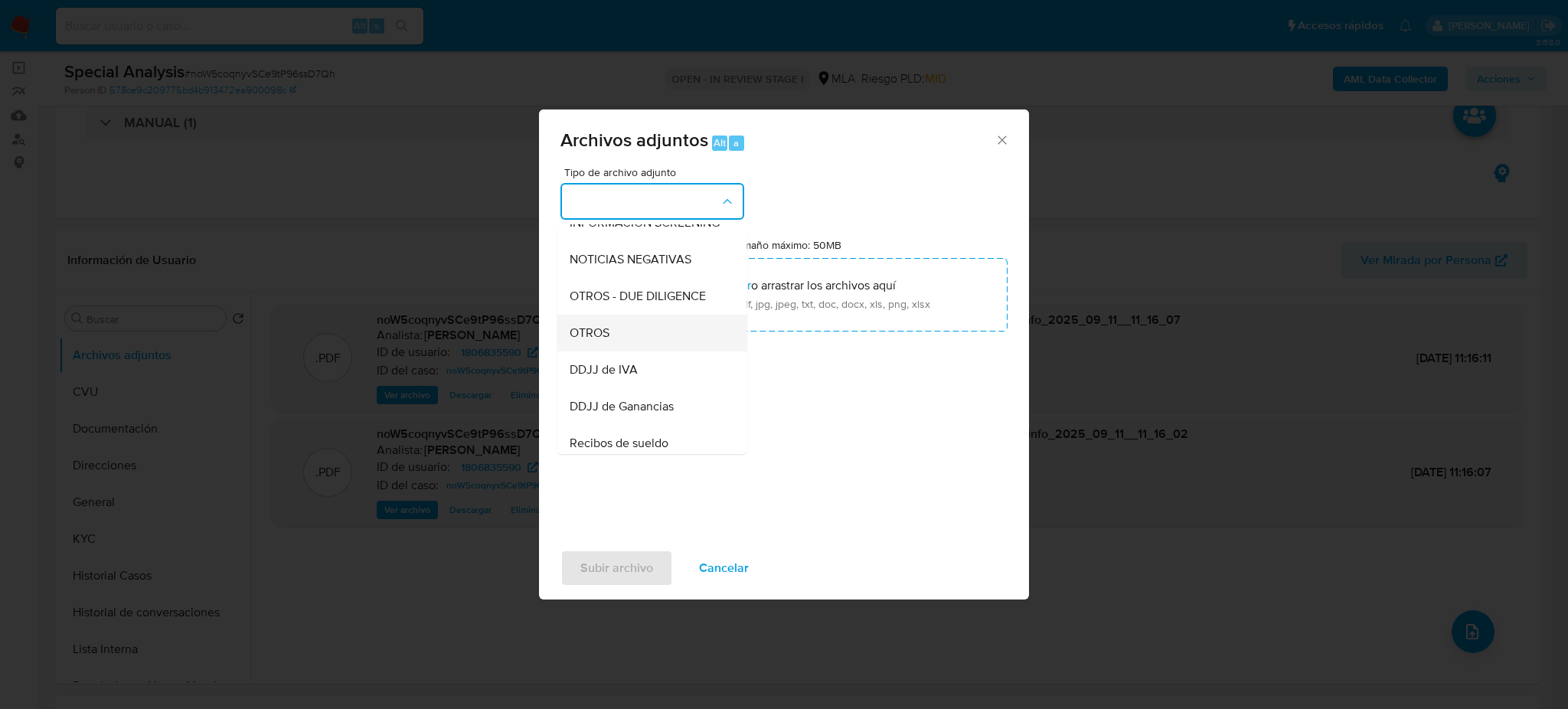
click at [653, 351] on div "OTROS" at bounding box center [648, 333] width 156 height 37
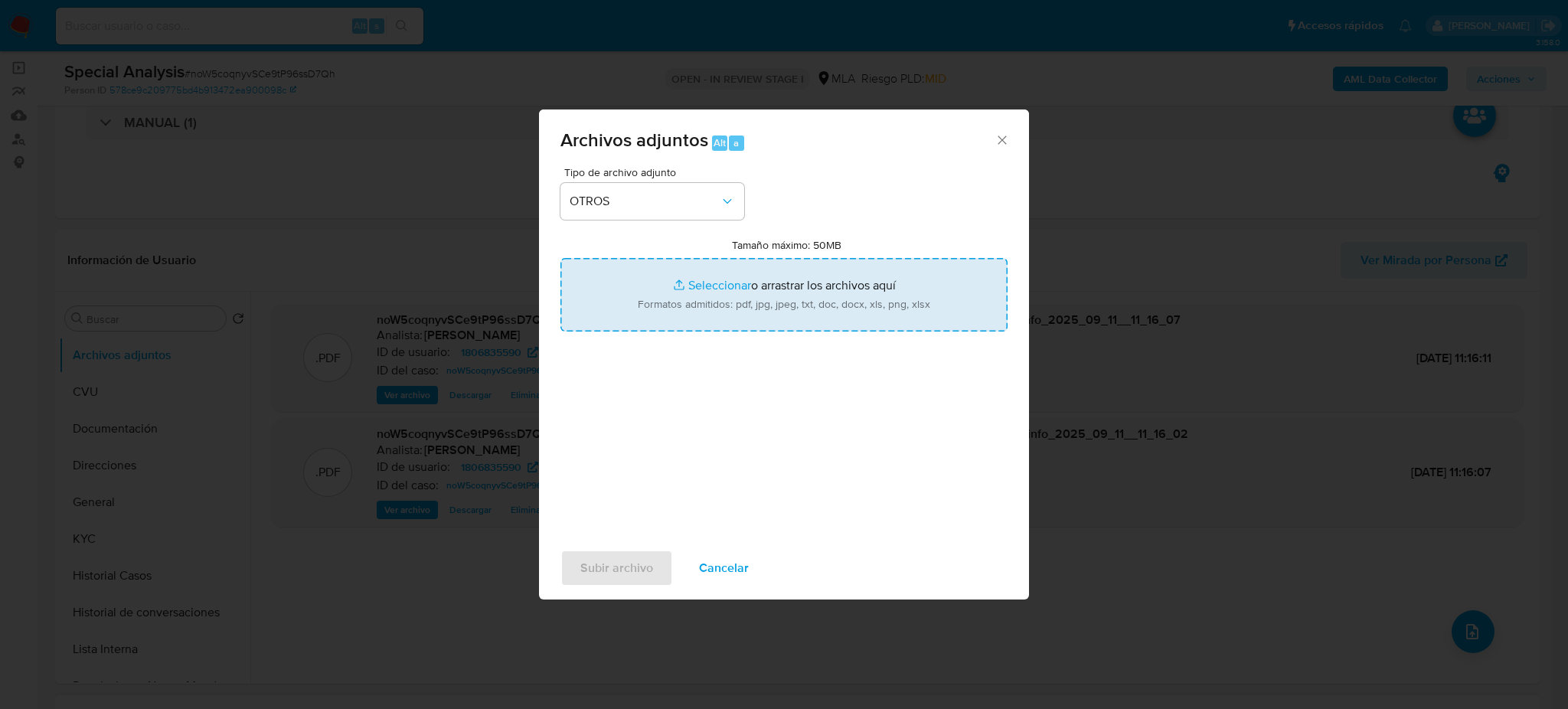
click at [707, 303] on input "Tamaño máximo: 50MB Seleccionar archivos" at bounding box center [783, 294] width 447 height 73
type input "C:\fakepath\Caselog noW5coqnyvSCe9tP96ssD7Qh_2025_09_01_12_37_55.docx"
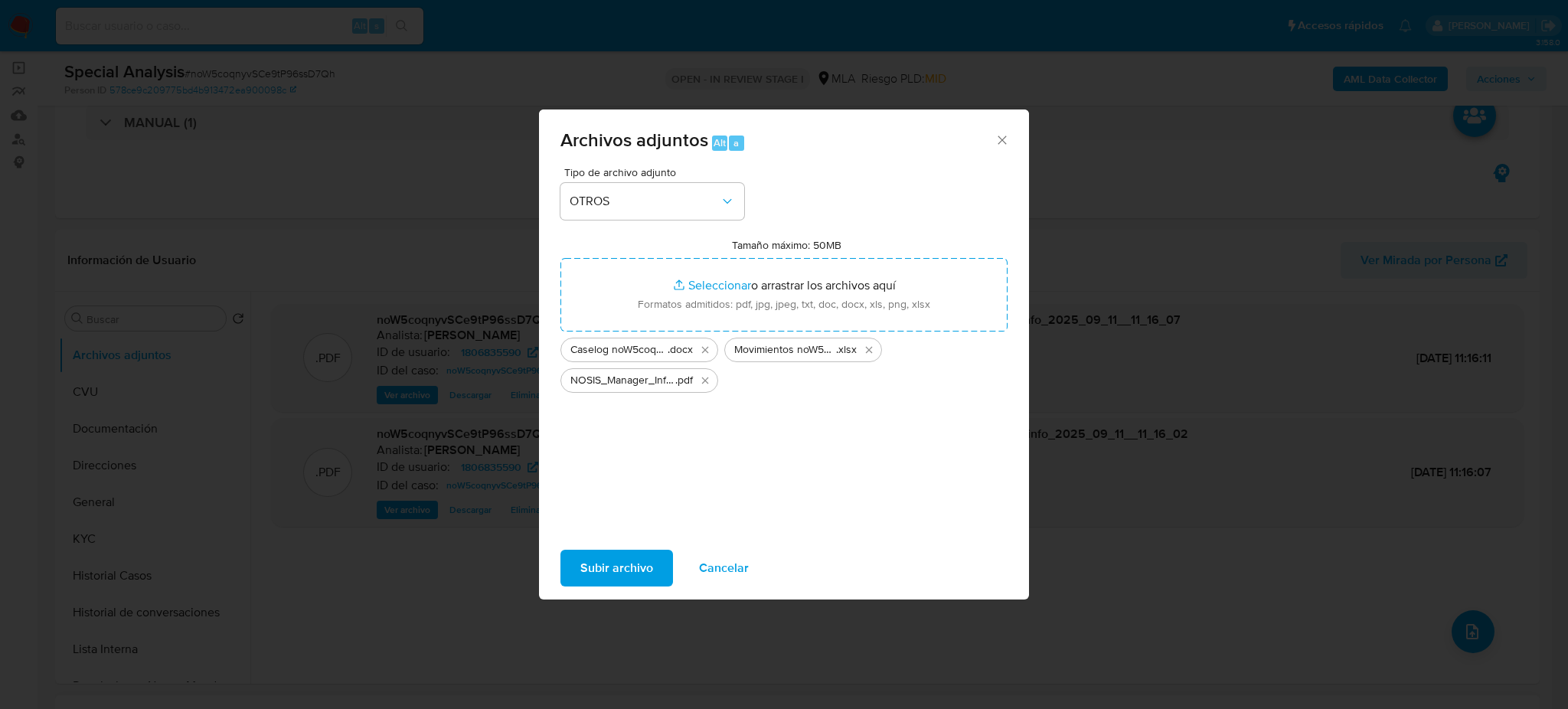
click at [616, 568] on span "Subir archivo" at bounding box center [616, 568] width 73 height 34
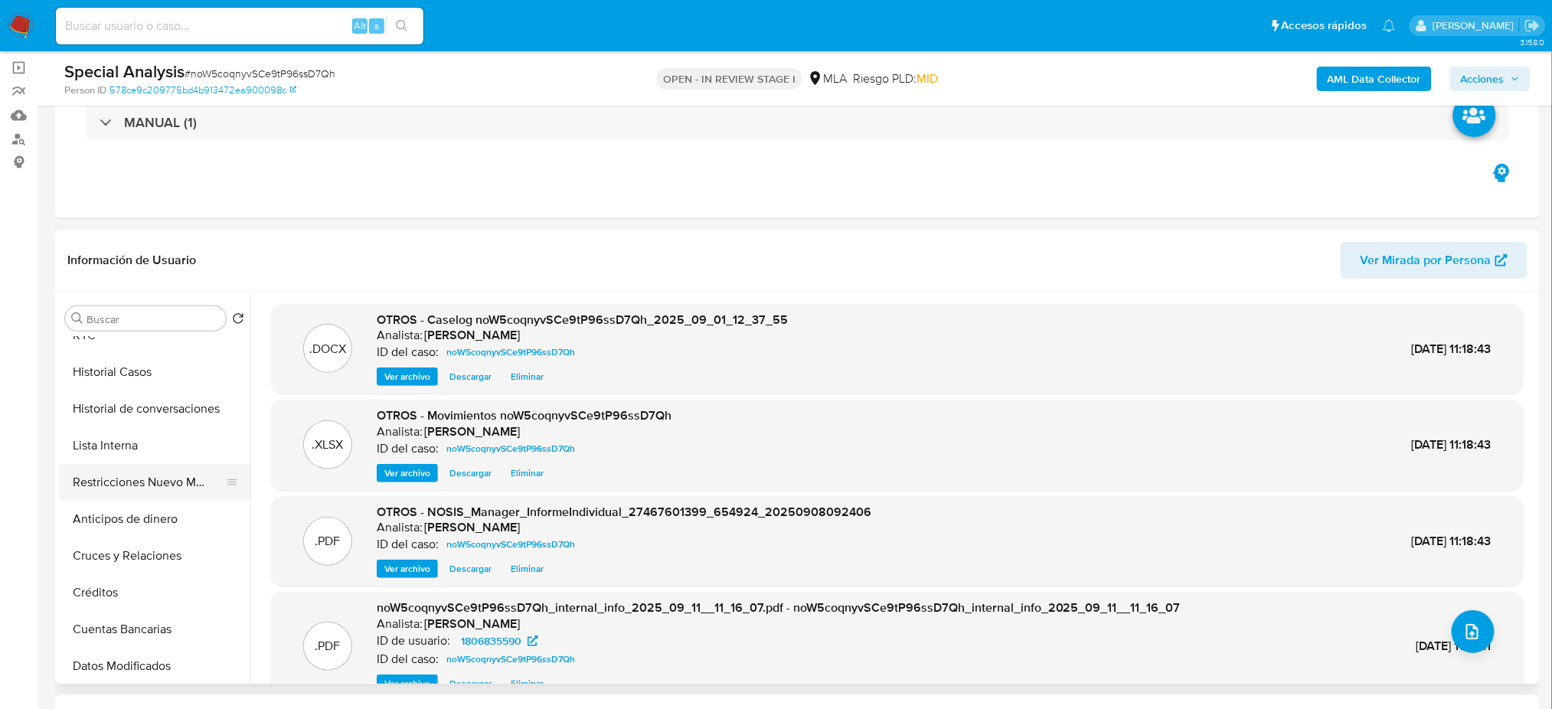
click at [124, 485] on button "Restricciones Nuevo Mundo" at bounding box center [148, 482] width 179 height 37
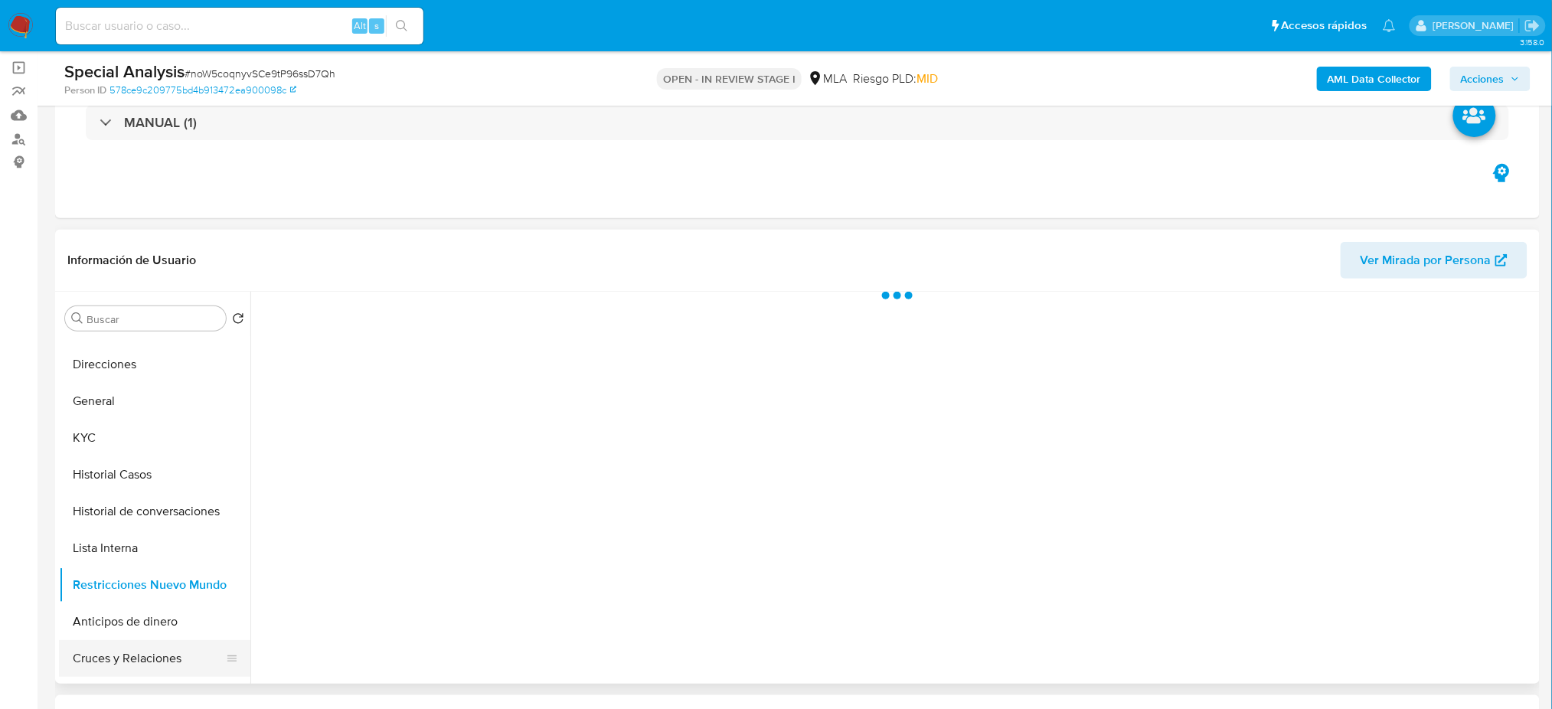
scroll to position [0, 0]
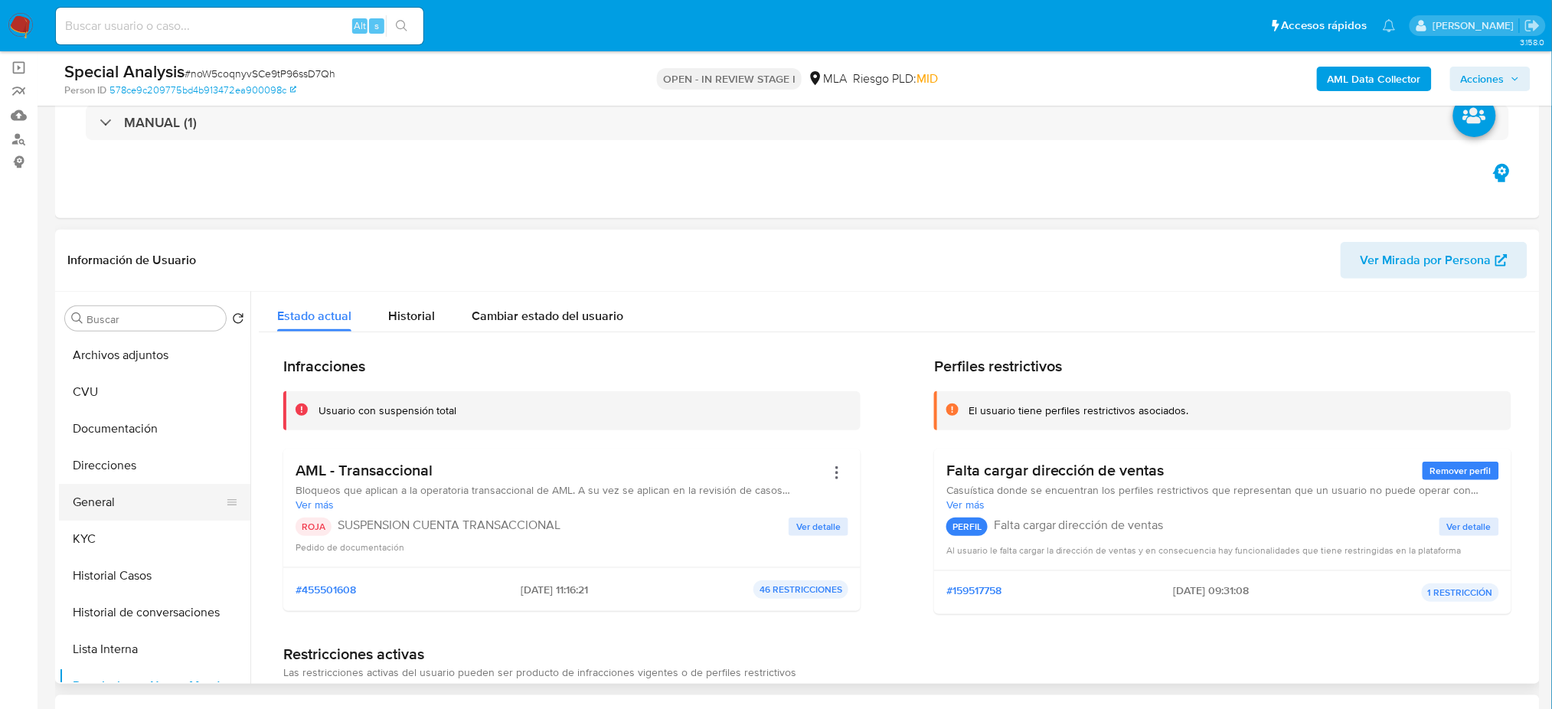
click at [145, 503] on button "General" at bounding box center [148, 502] width 179 height 37
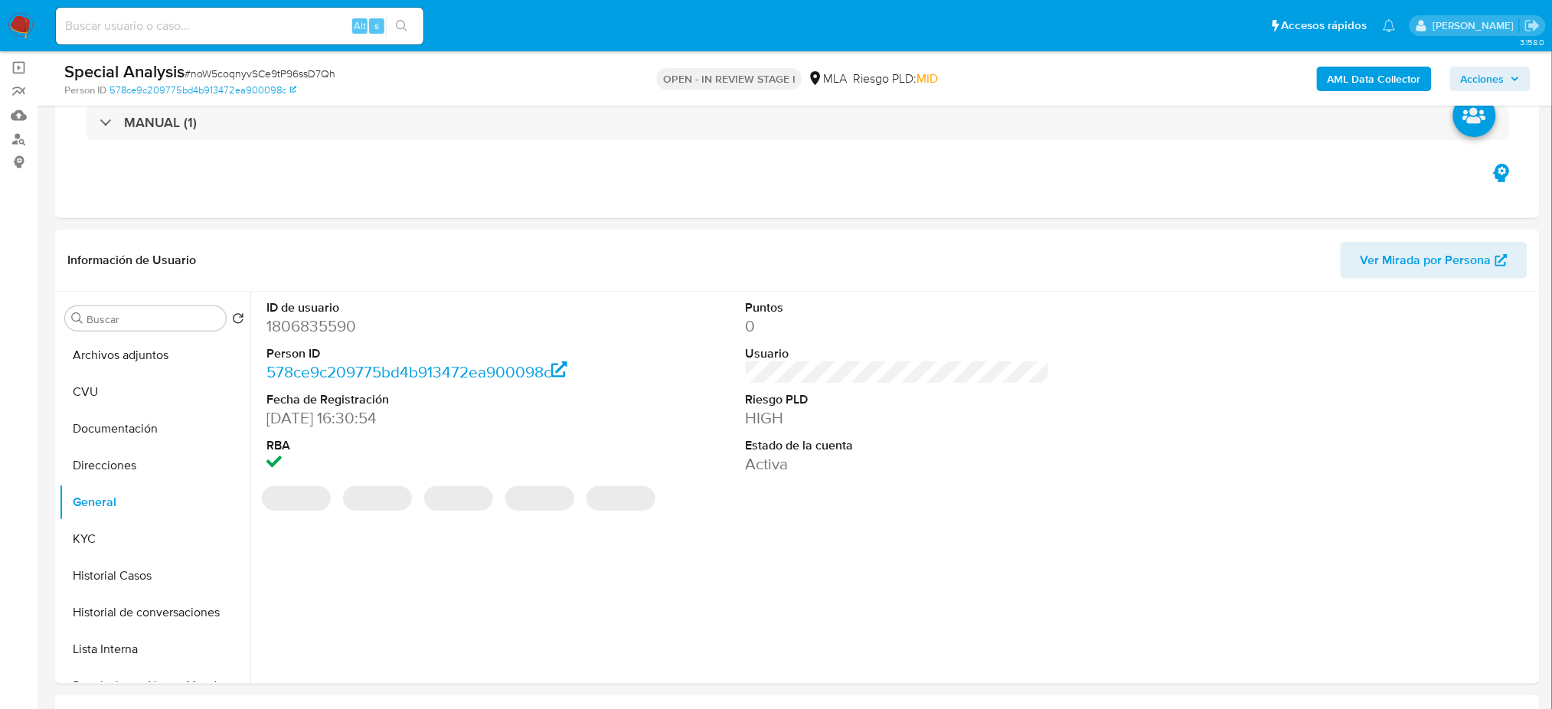
click at [289, 322] on dd "1806835590" at bounding box center [418, 325] width 304 height 21
copy dd "1806835590"
click at [1507, 70] on span "Acciones" at bounding box center [1490, 78] width 59 height 21
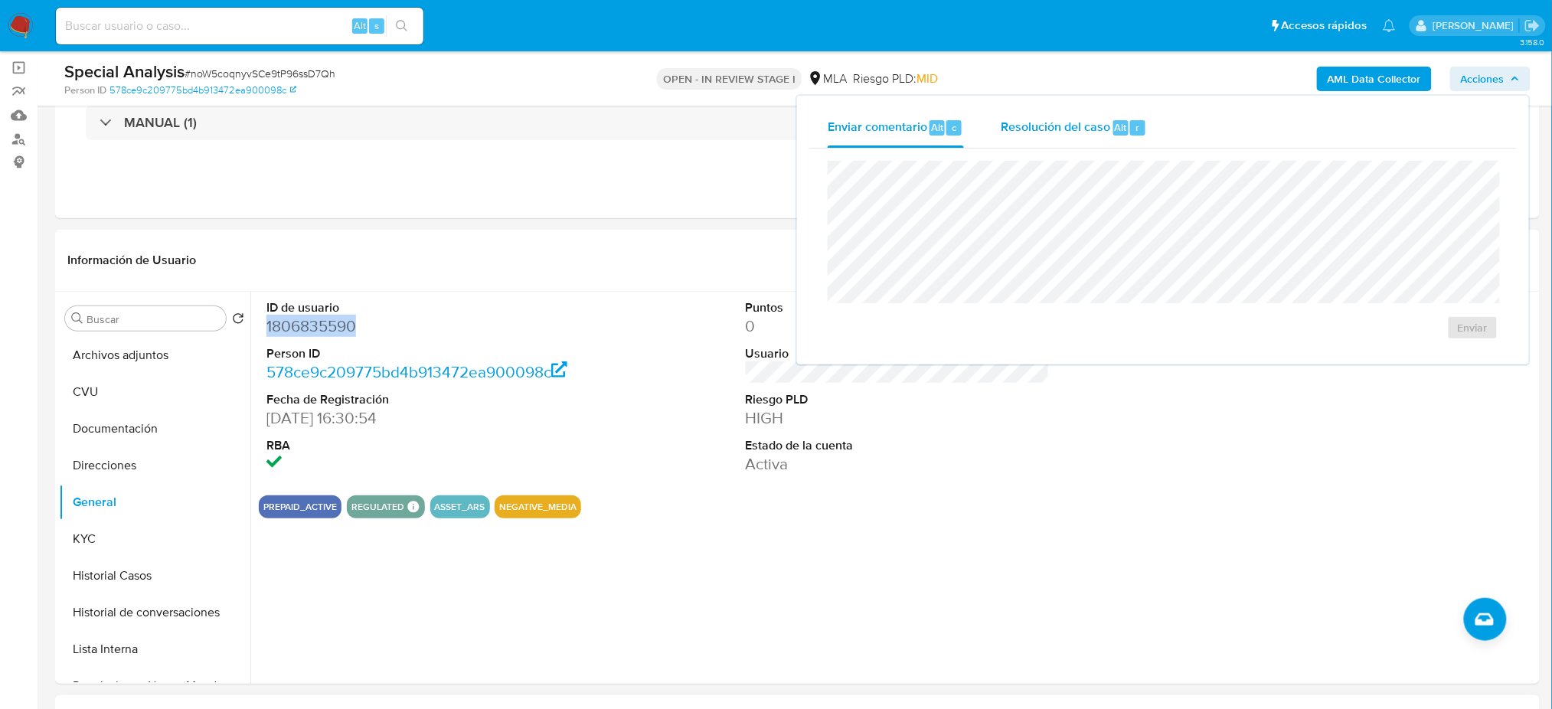
click at [1073, 126] on span "Resolución del caso" at bounding box center [1055, 127] width 109 height 18
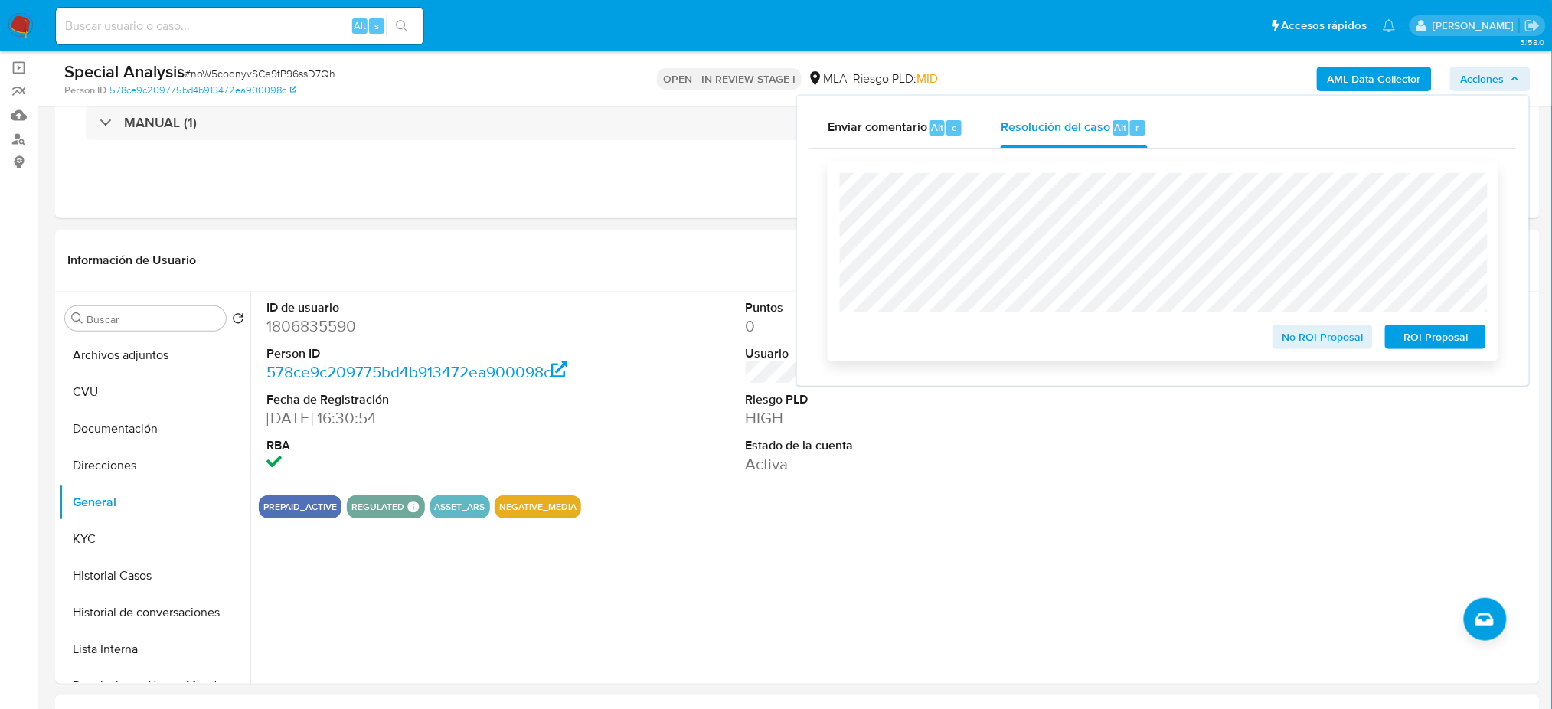
click at [1446, 338] on span "ROI Proposal" at bounding box center [1436, 336] width 80 height 21
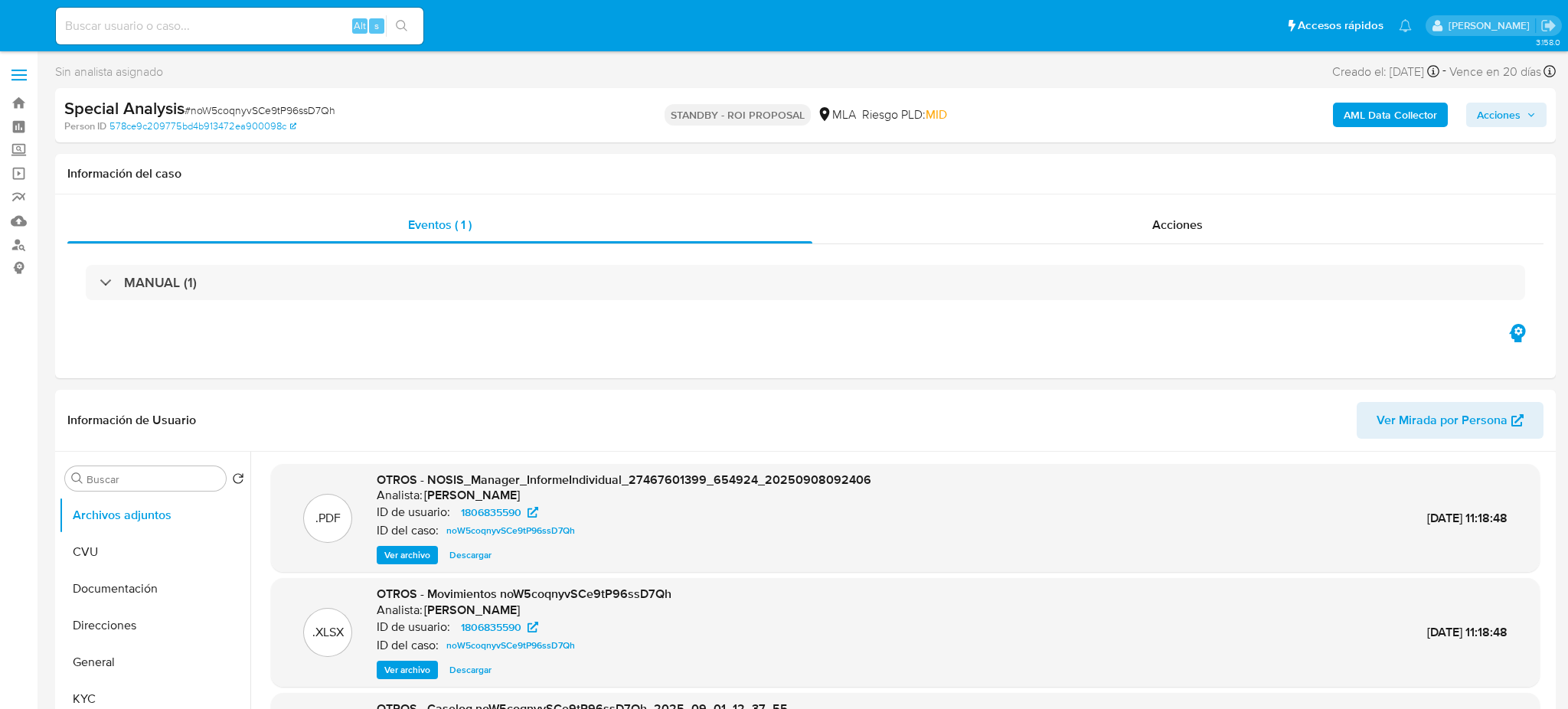
select select "10"
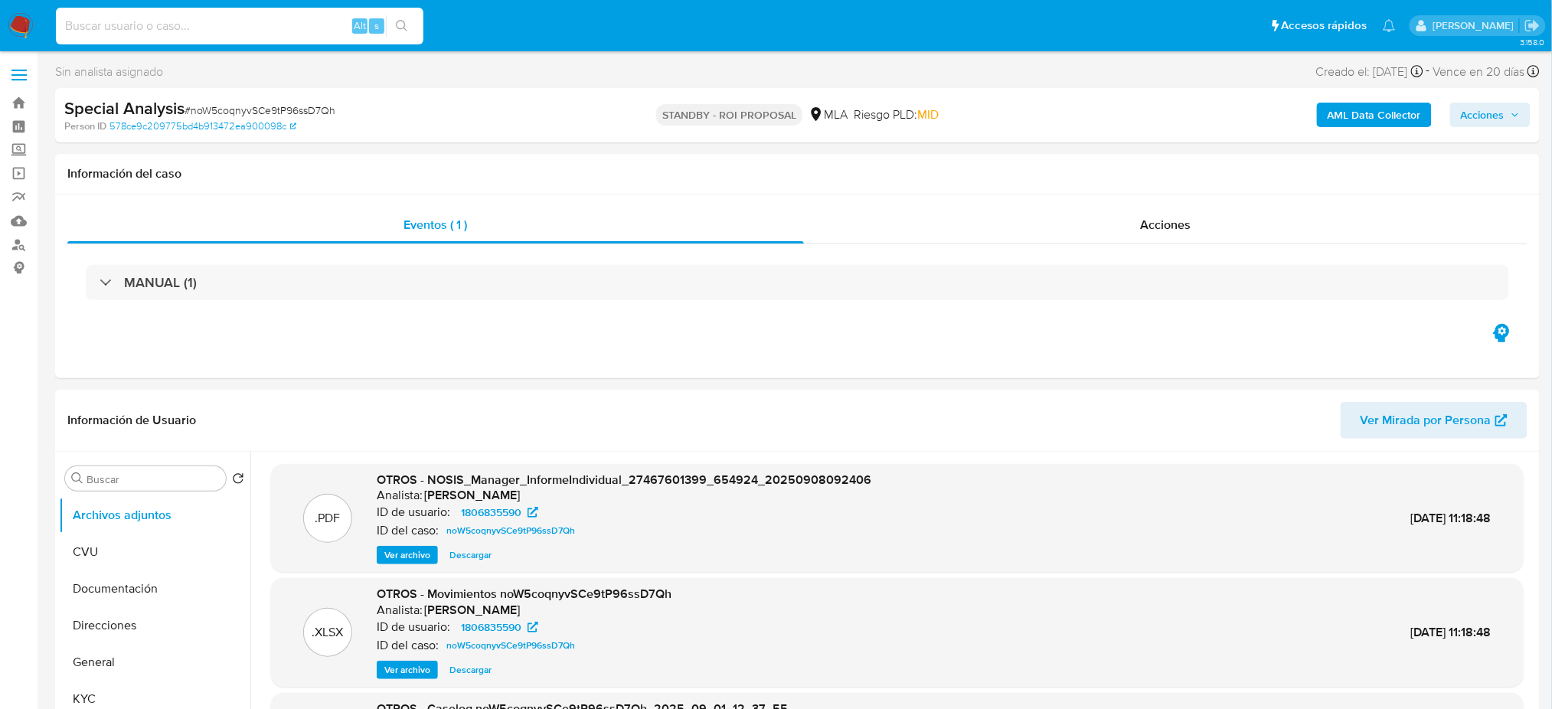
click at [257, 30] on input at bounding box center [239, 26] width 367 height 20
paste input "fXb5LP2MACKDfy24j9deHlCm"
type input "fXb5LP2MACKDfy24j9deHlCm"
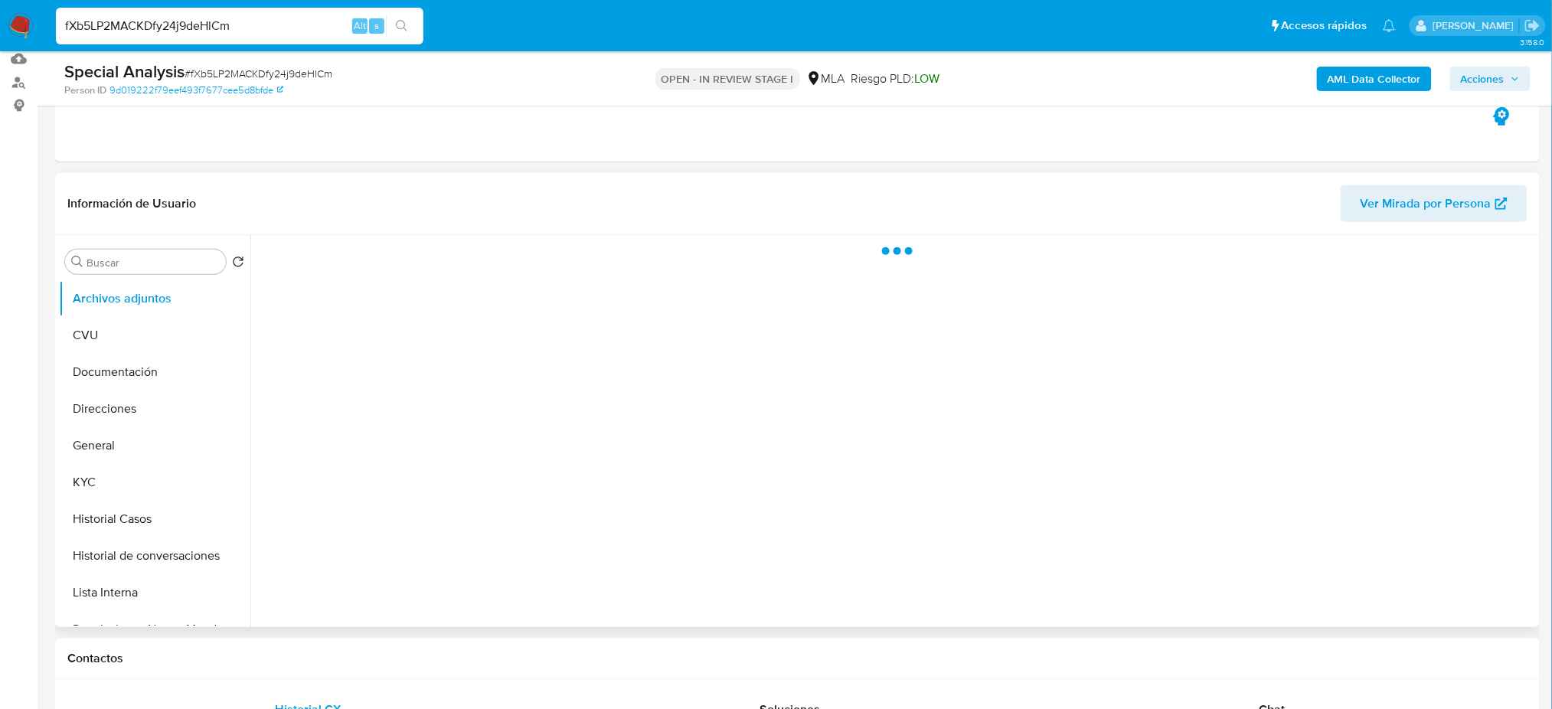
scroll to position [306, 0]
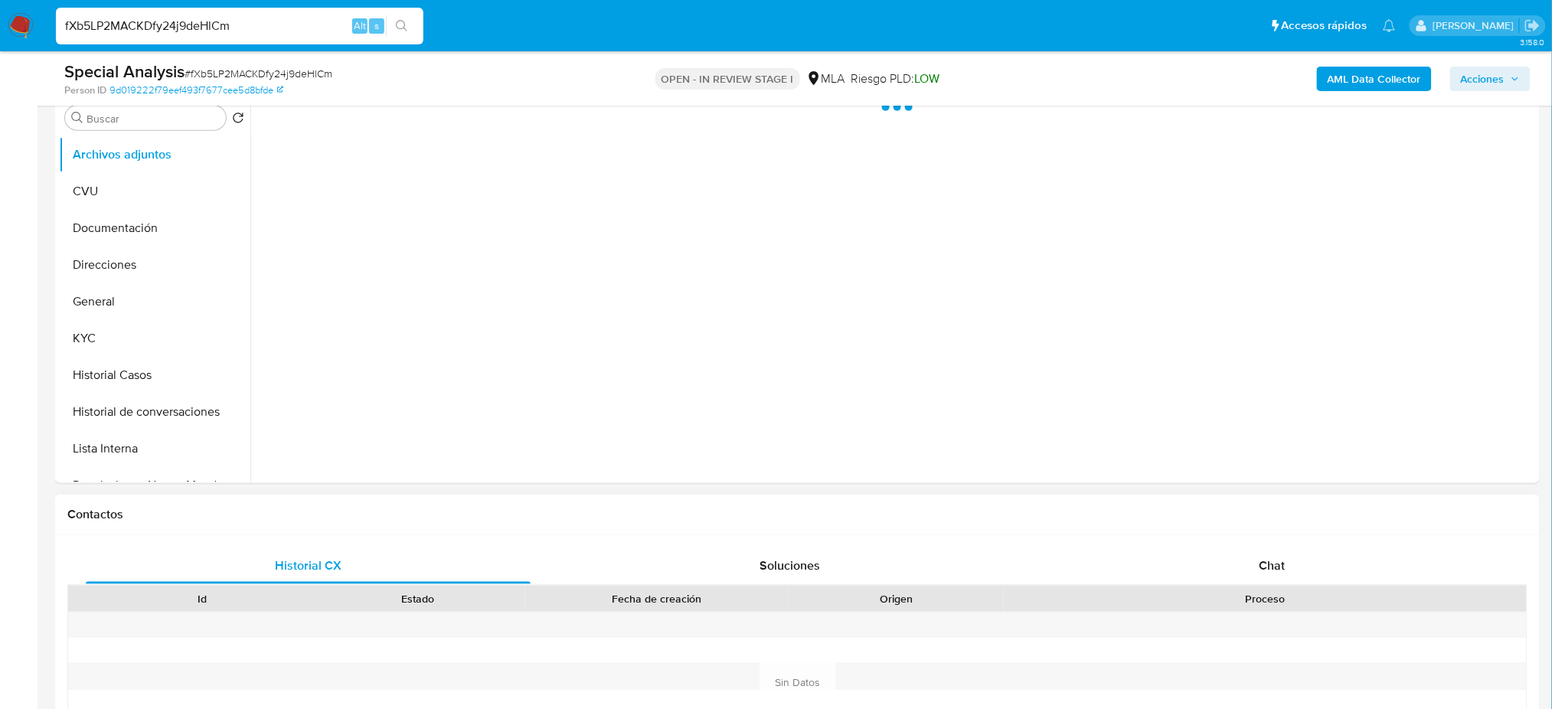
click at [1311, 544] on div "Historial CX Soluciones Chat Id Estado Fecha de creación Origen Proceso Anterio…" at bounding box center [797, 683] width 1485 height 296
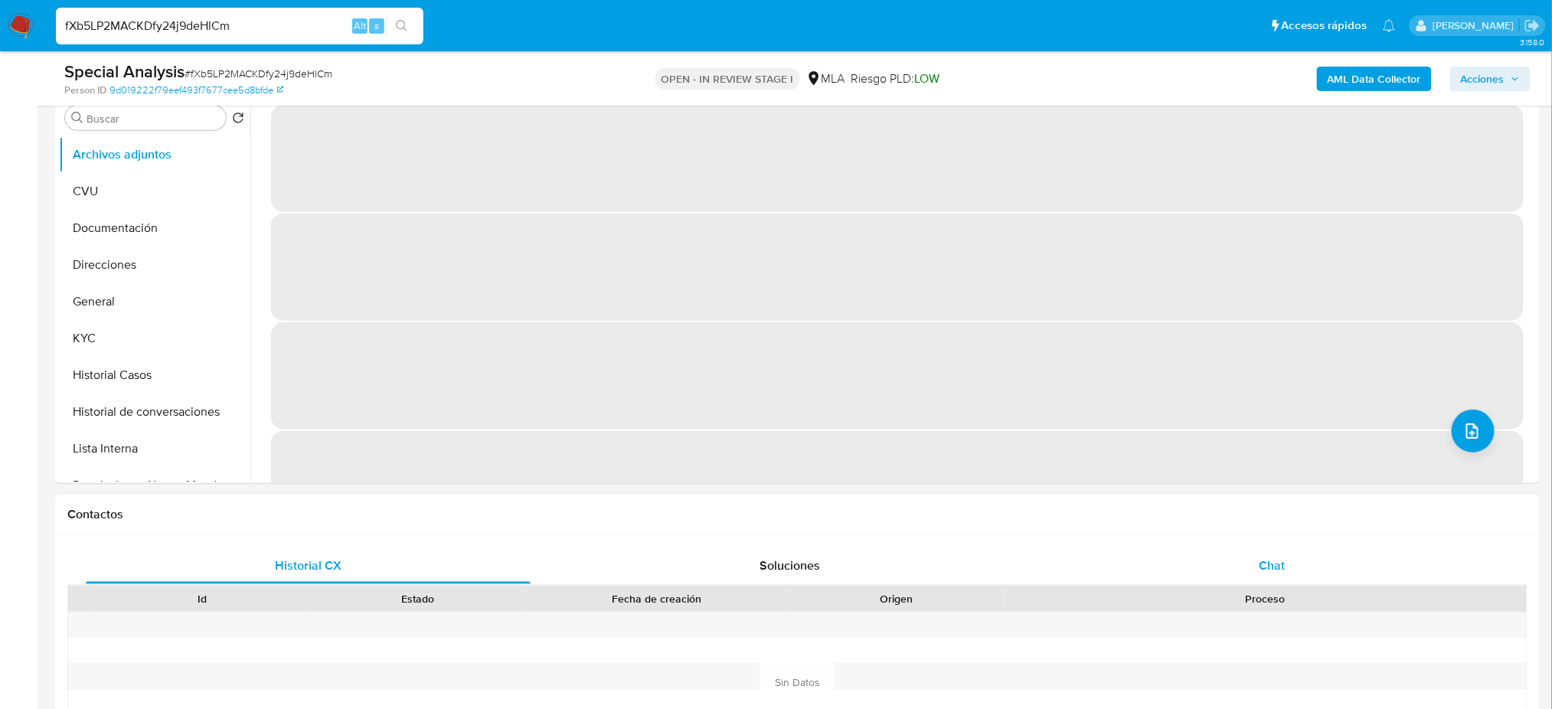
click at [1307, 570] on div "Chat" at bounding box center [1272, 565] width 445 height 37
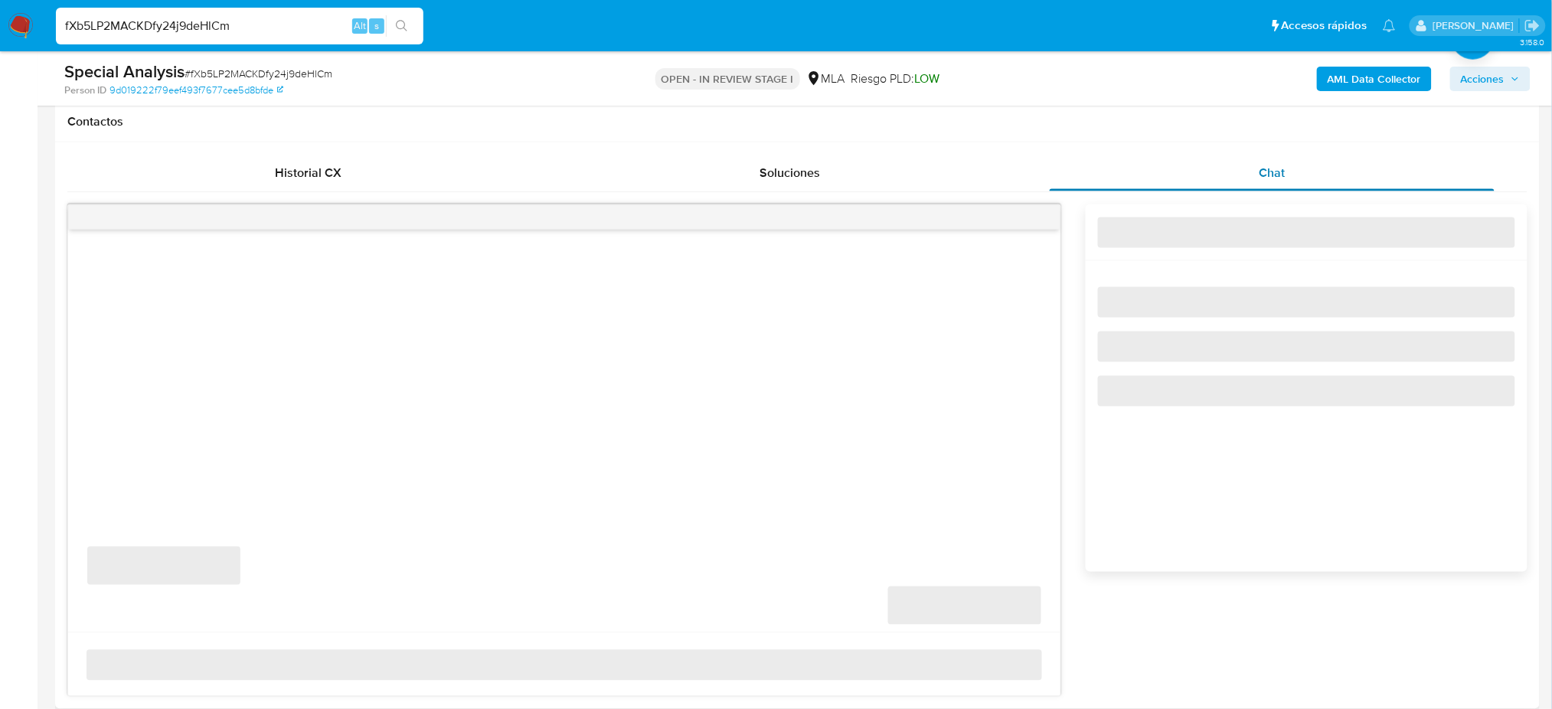
select select "10"
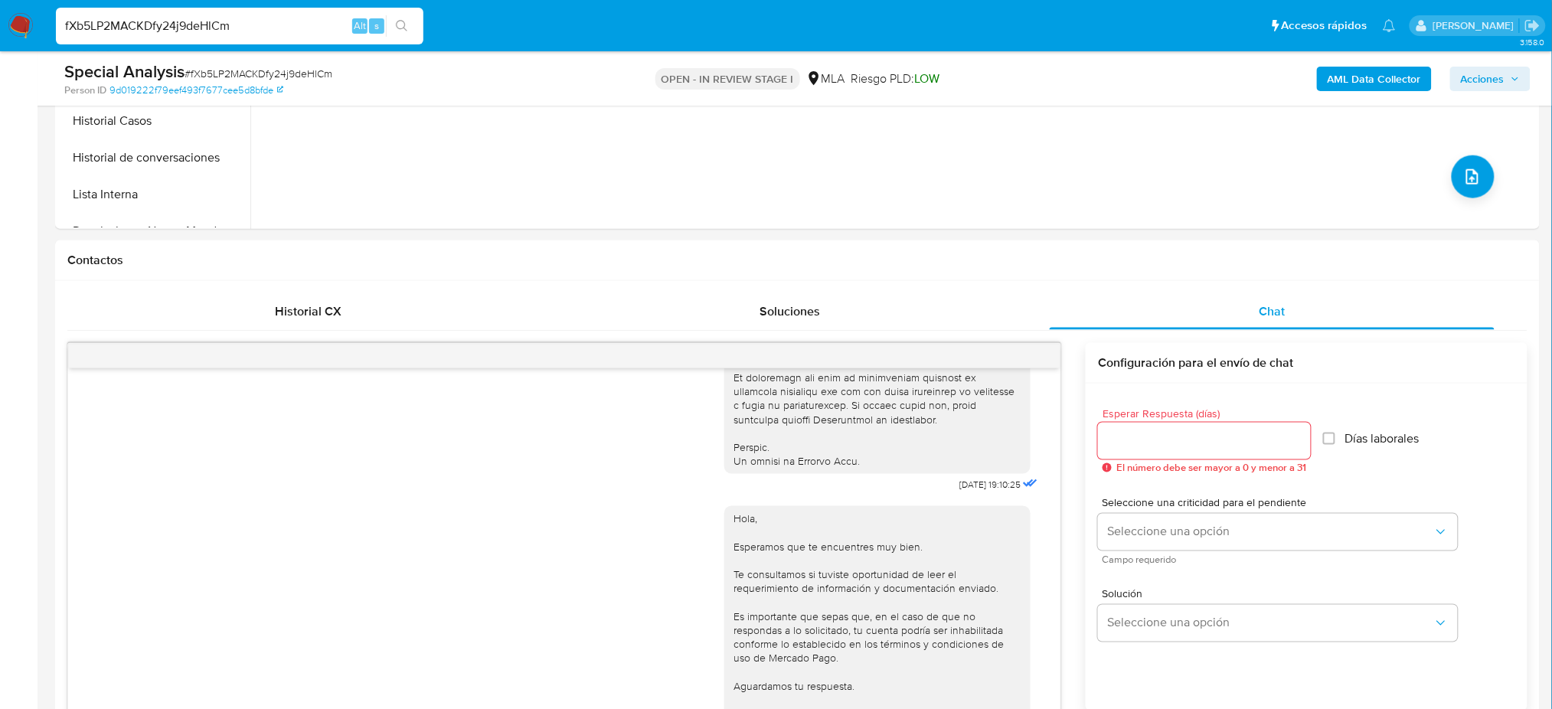
scroll to position [204, 0]
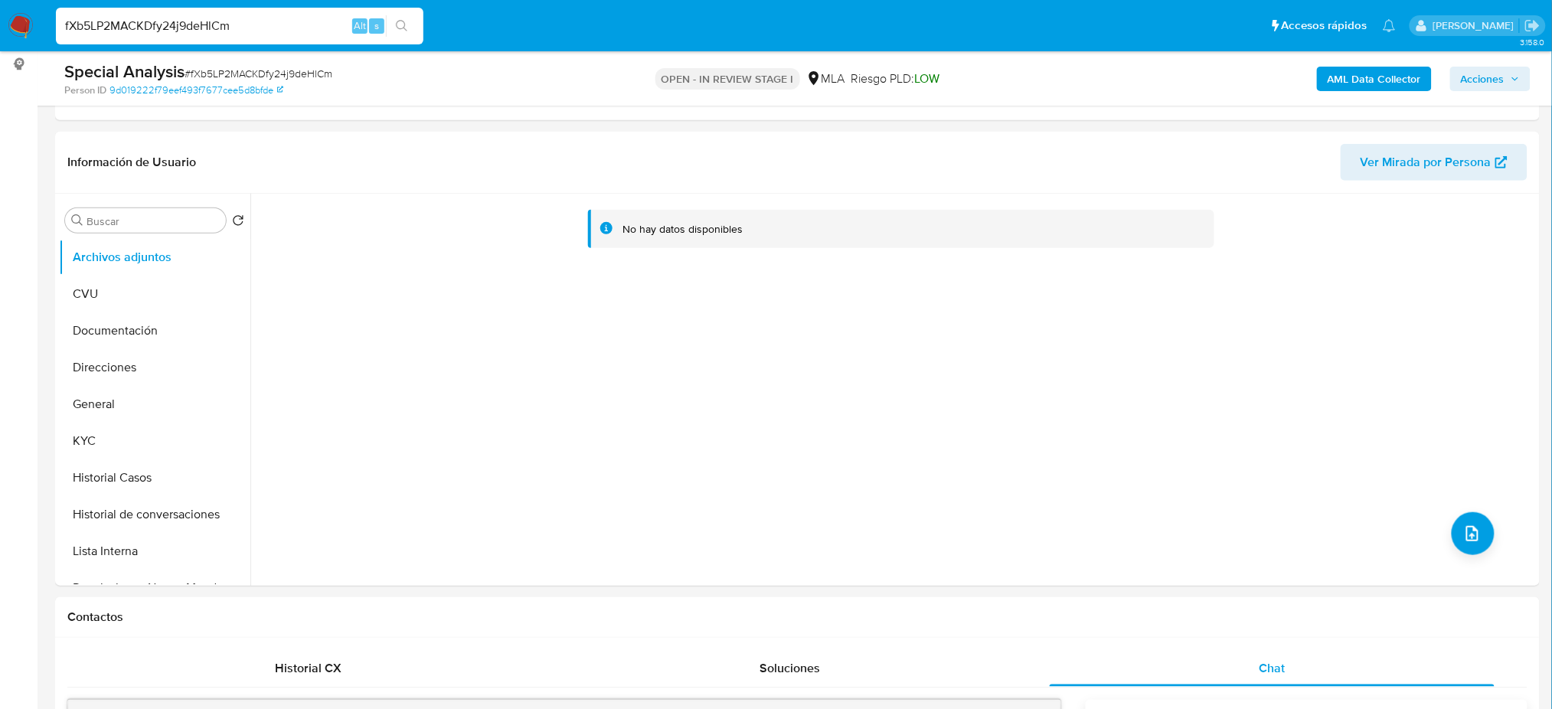
click at [1353, 68] on b "AML Data Collector" at bounding box center [1374, 79] width 93 height 24
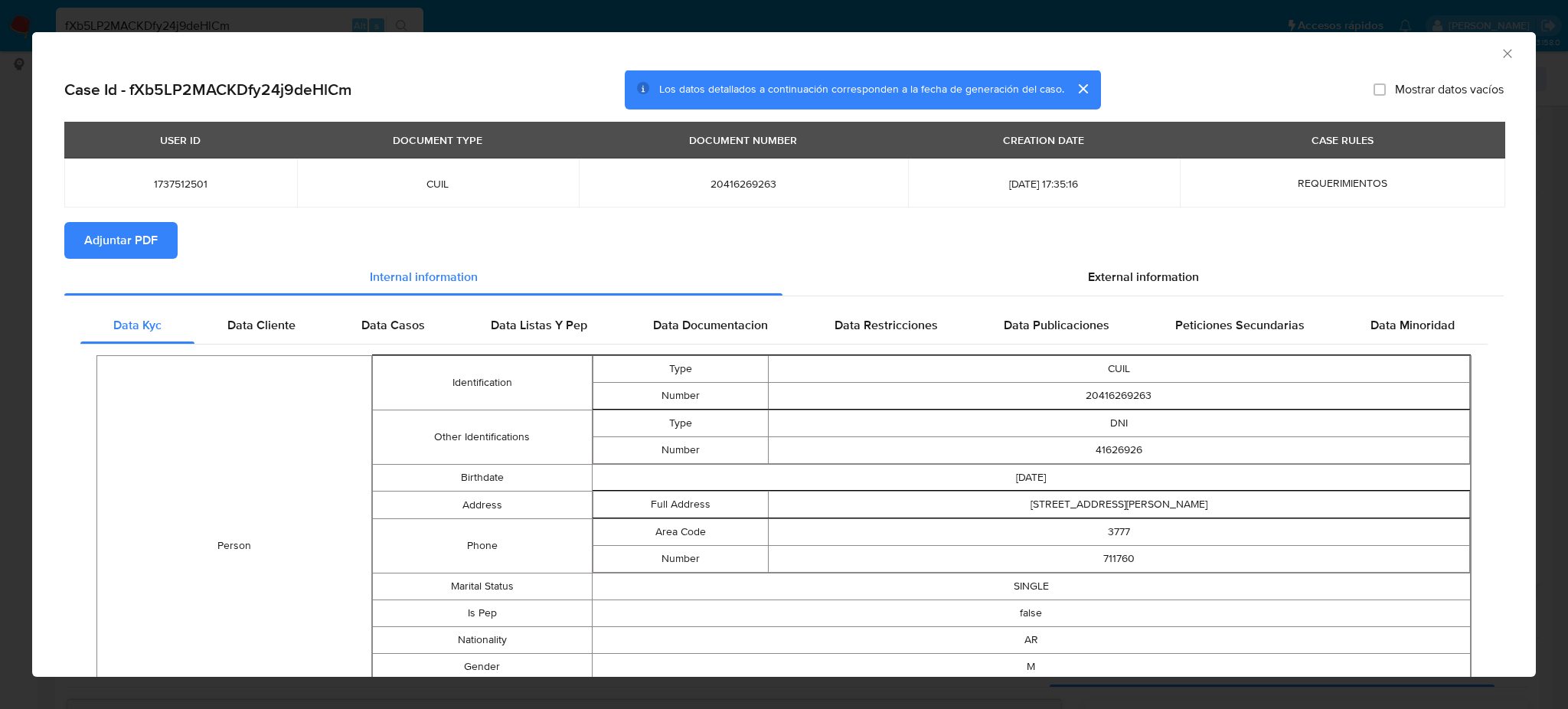
click at [144, 245] on span "Adjuntar PDF" at bounding box center [120, 241] width 73 height 34
click at [1500, 55] on icon "Cerrar ventana" at bounding box center [1507, 53] width 15 height 15
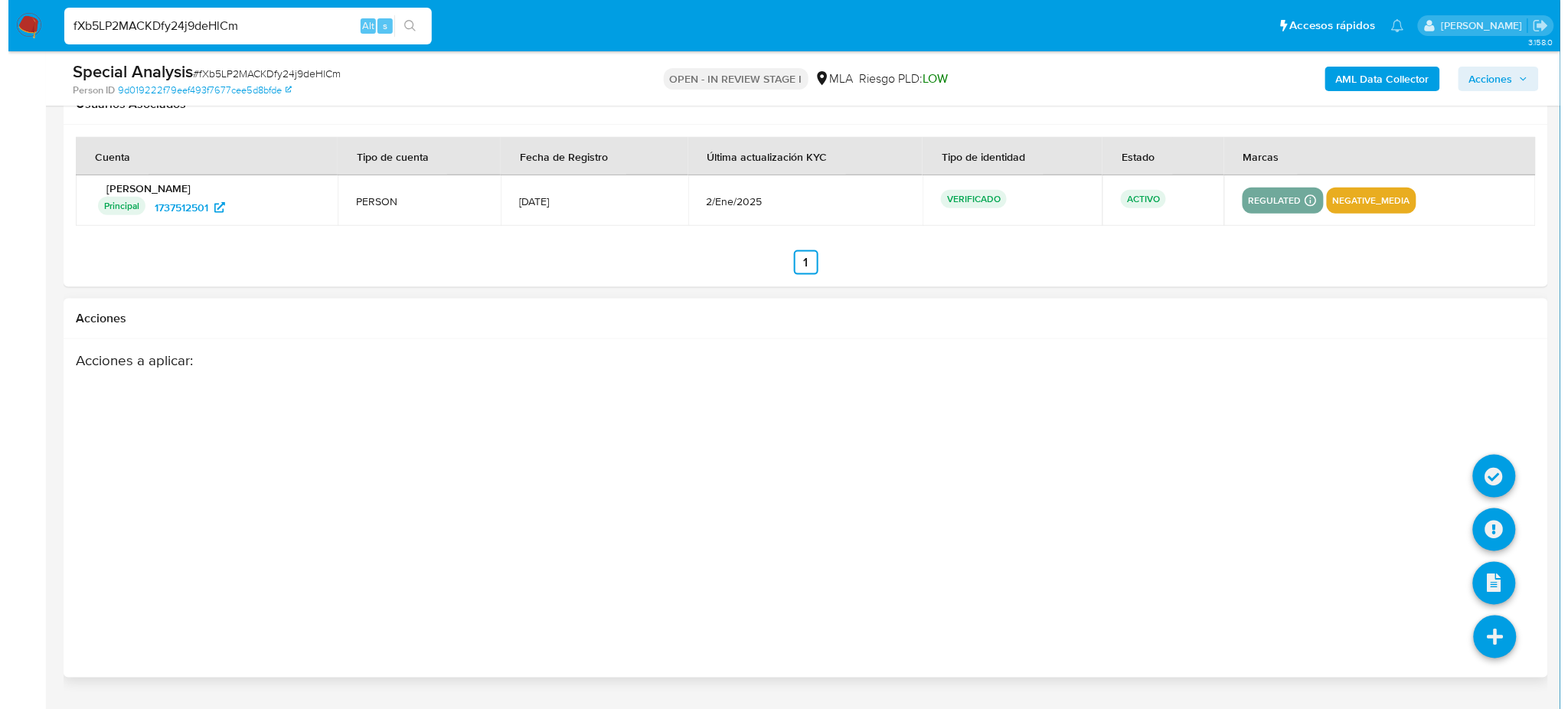
scroll to position [2709, 0]
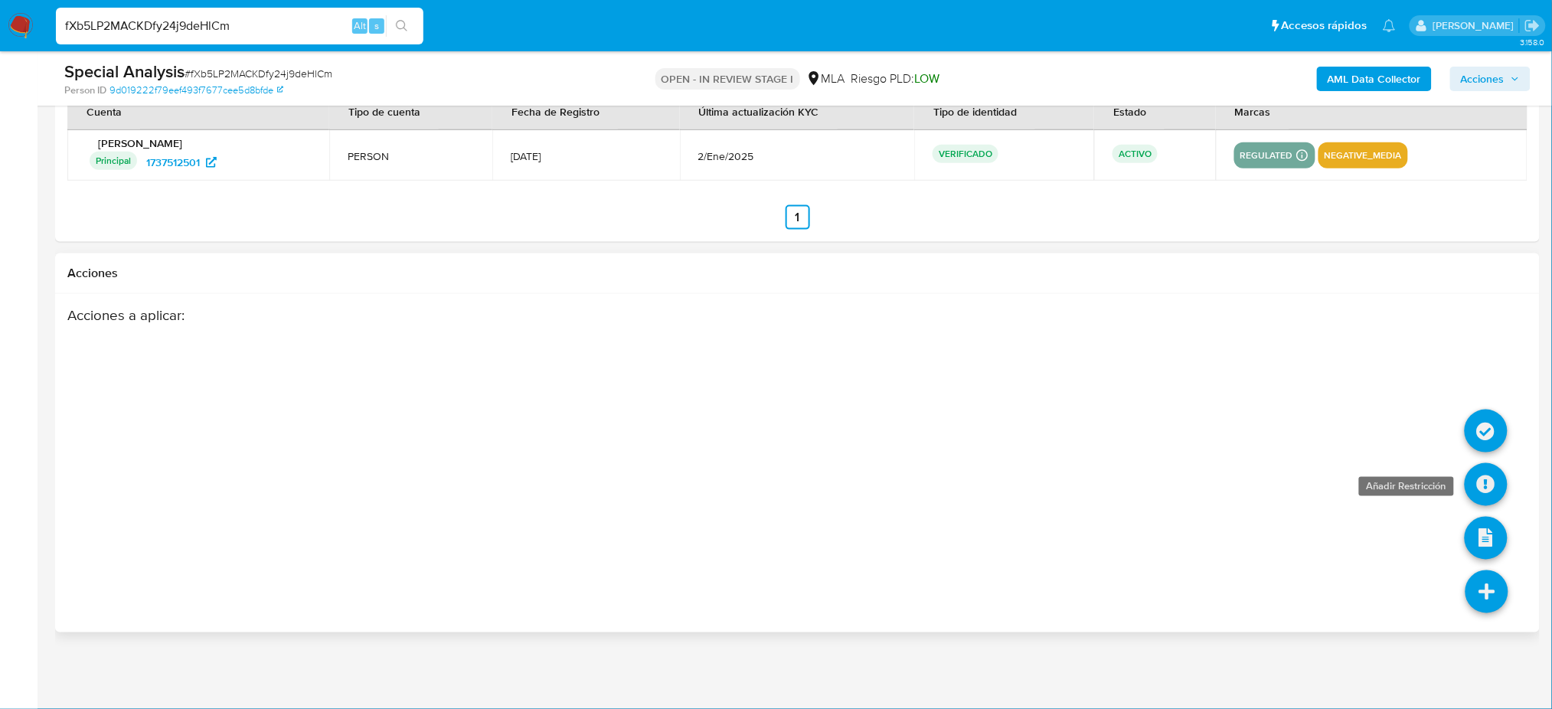
click at [1488, 473] on icon at bounding box center [1486, 484] width 43 height 43
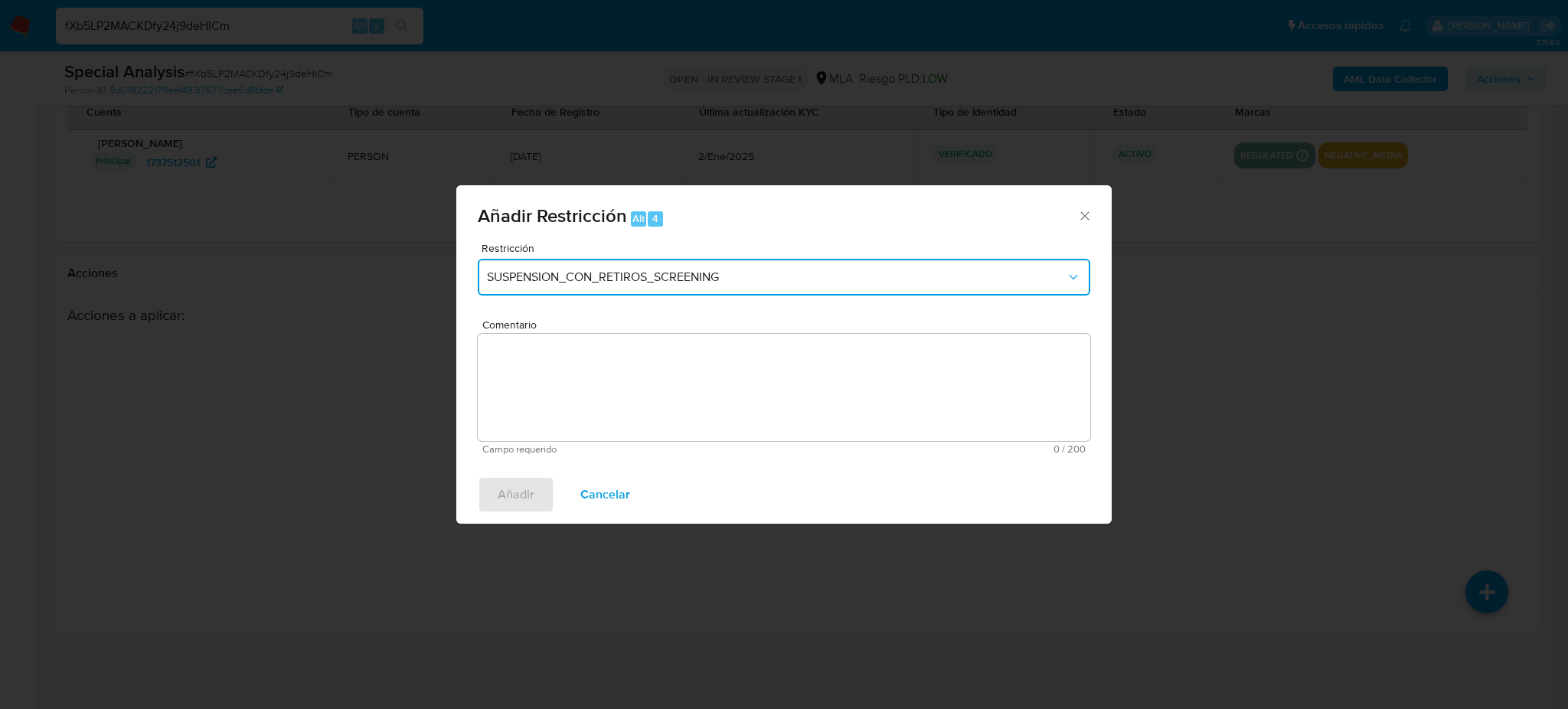
click at [570, 273] on span "SUSPENSION_CON_RETIROS_SCREENING" at bounding box center [776, 276] width 579 height 15
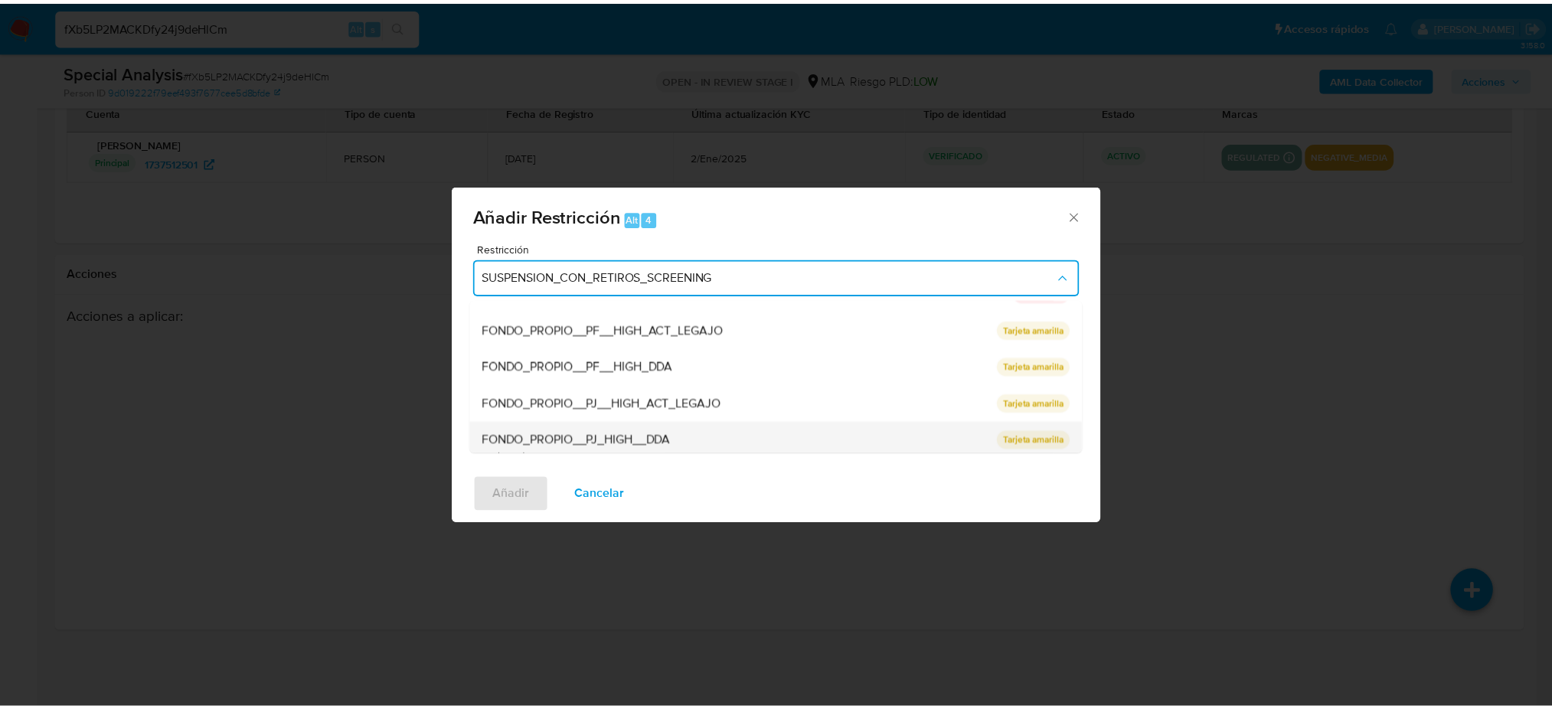
scroll to position [324, 0]
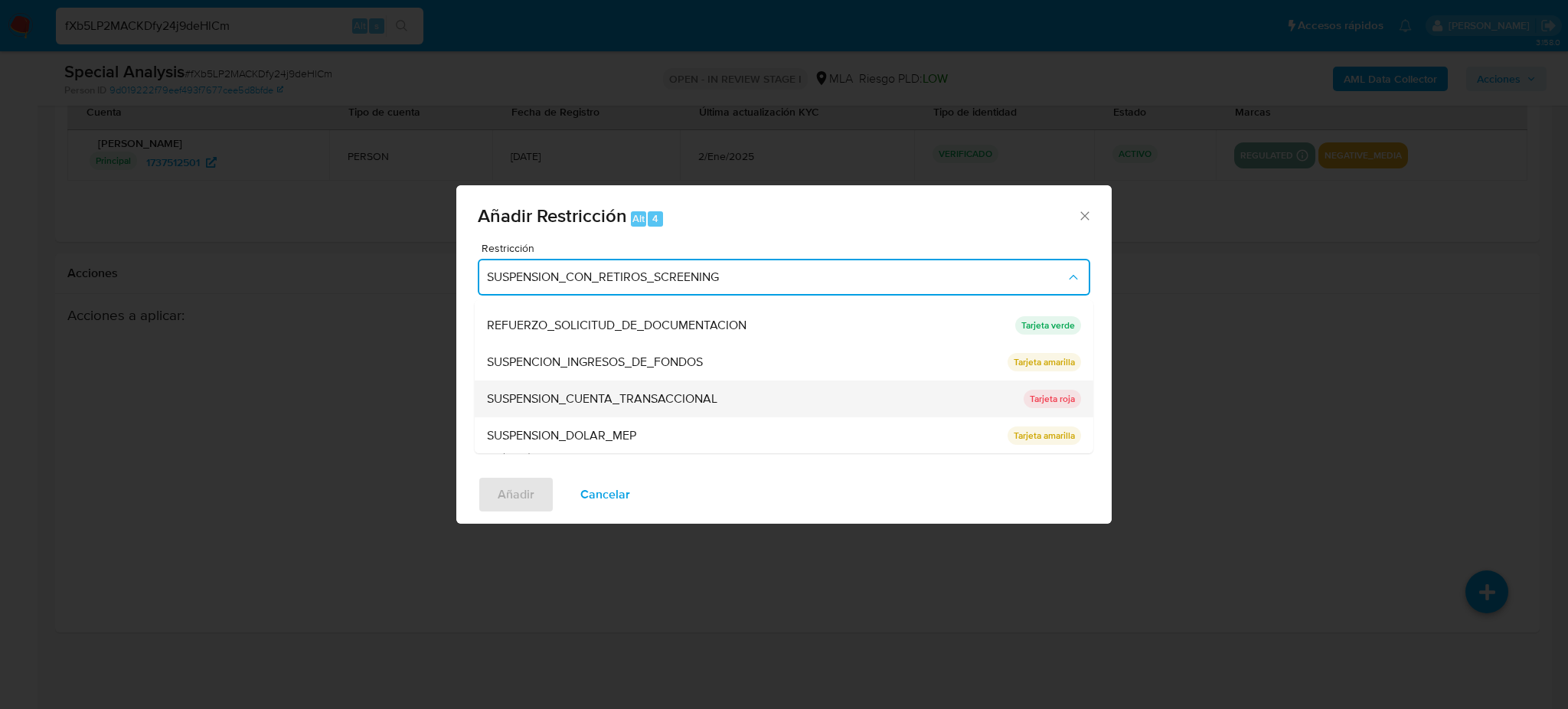
click at [592, 388] on div "SUSPENSION_CUENTA_TRANSACCIONAL" at bounding box center [751, 399] width 528 height 37
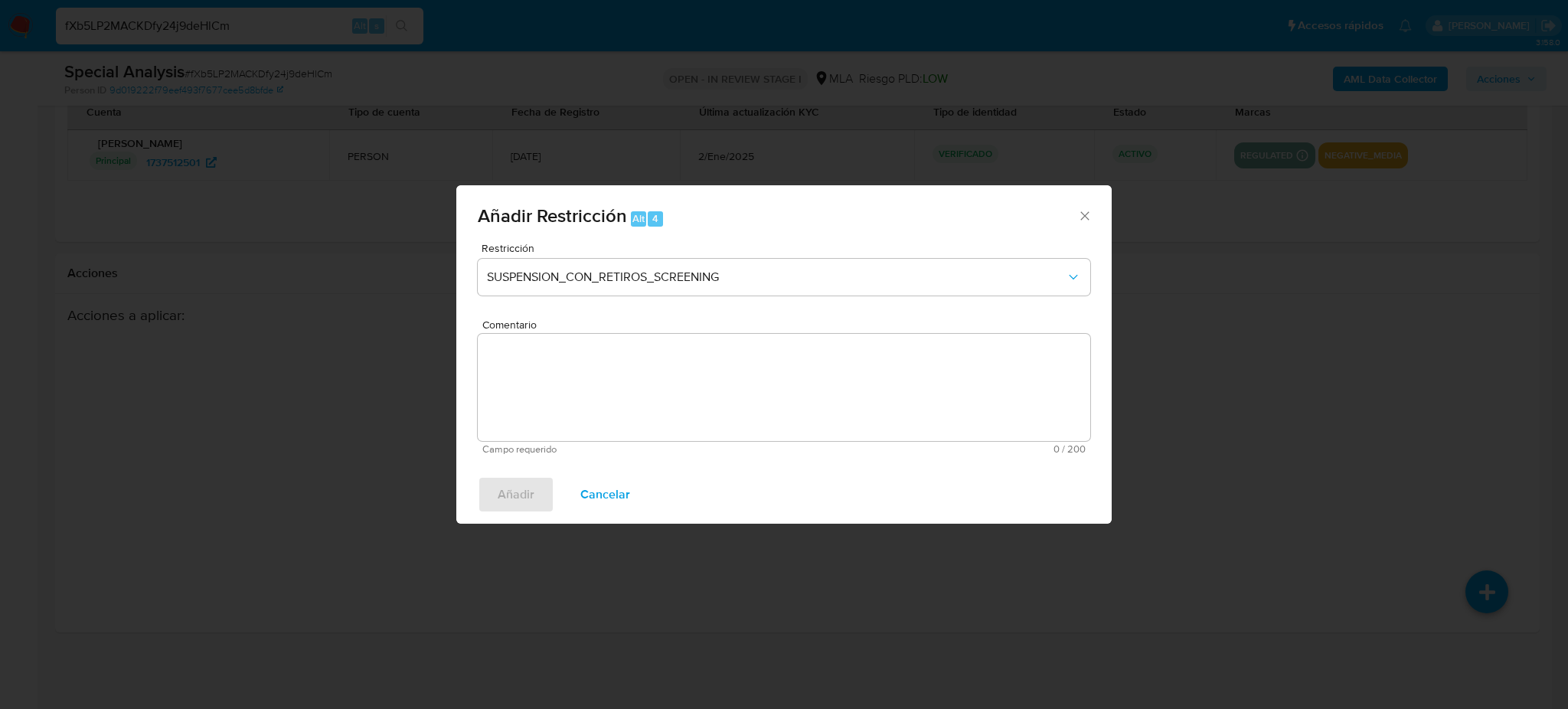
click at [592, 388] on textarea "Comentario" at bounding box center [784, 387] width 612 height 107
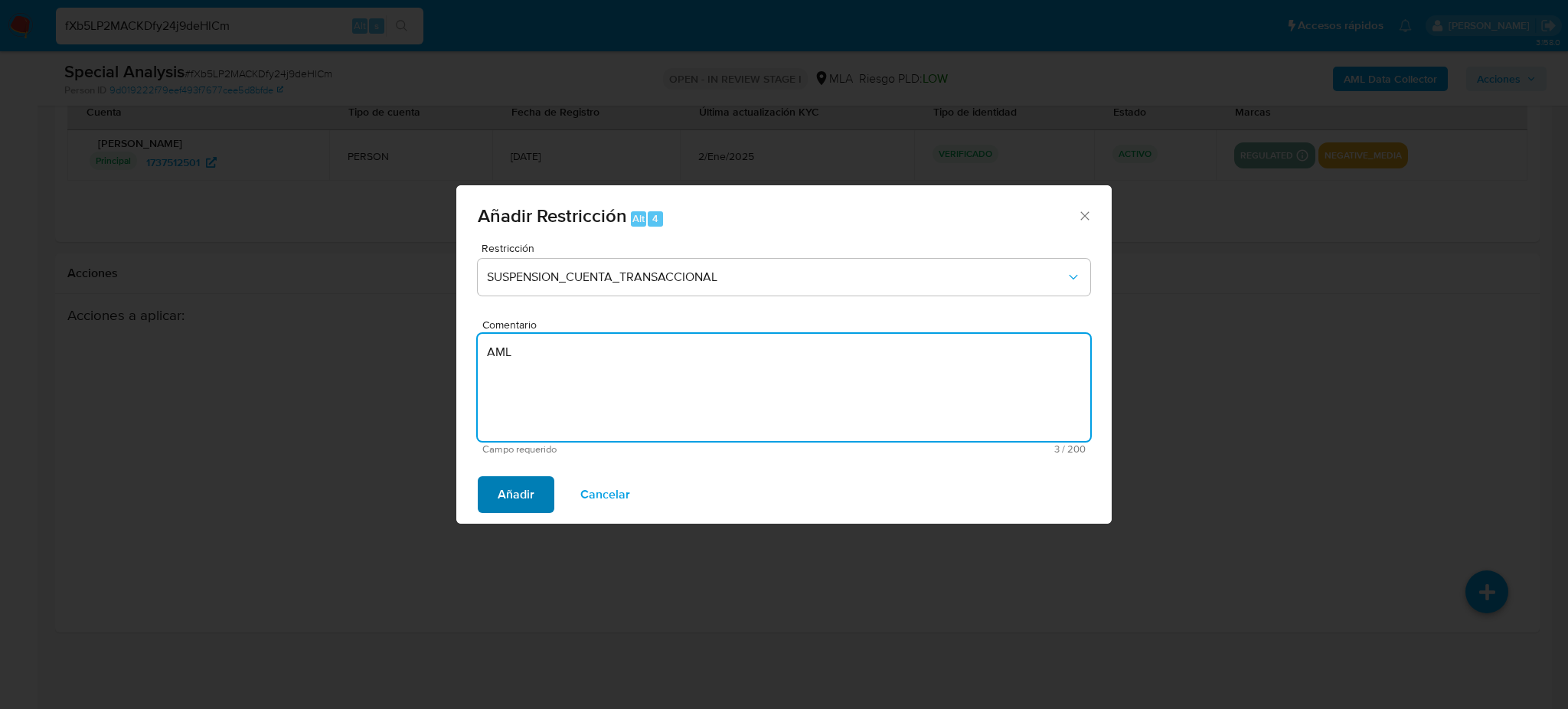
type textarea "AML"
click at [523, 490] on span "Añadir" at bounding box center [516, 495] width 37 height 34
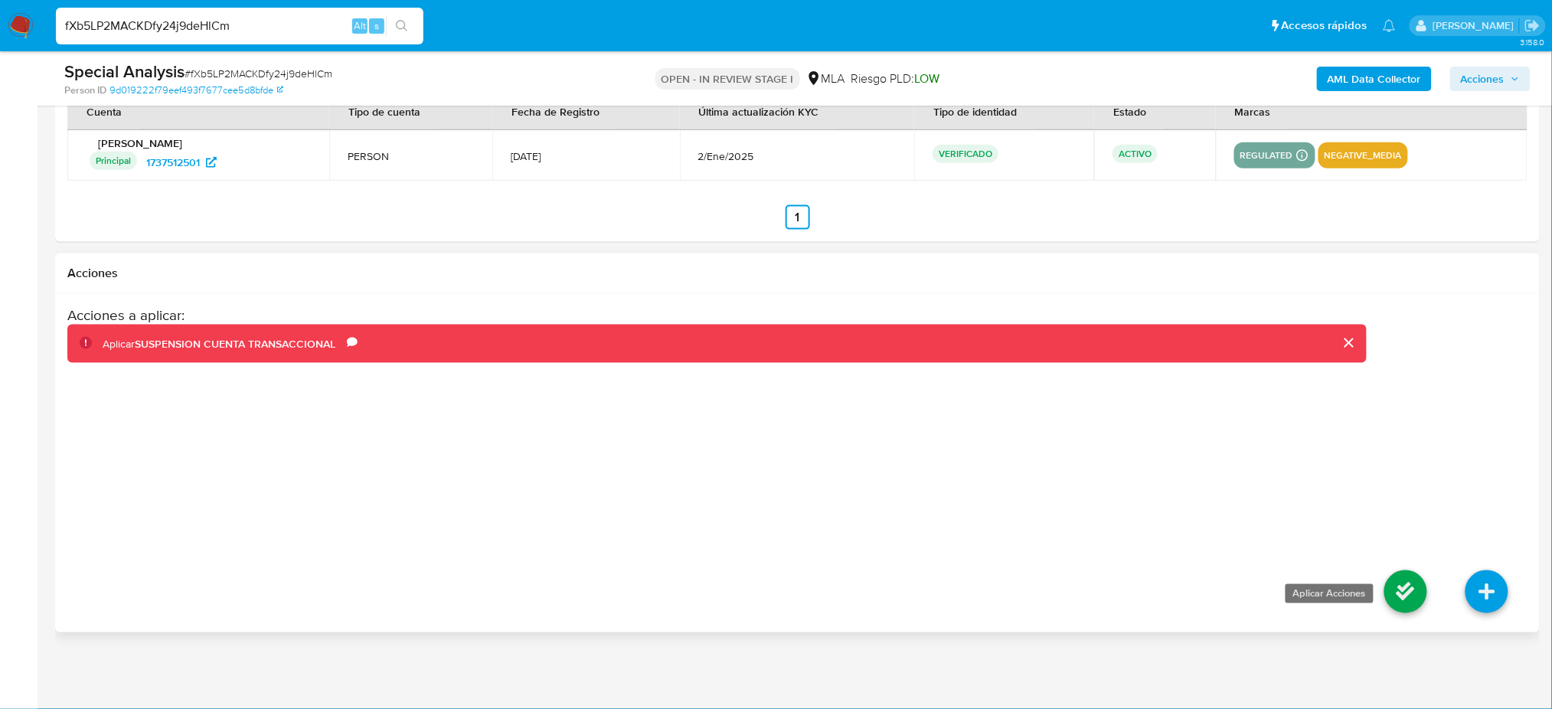
click at [1413, 595] on icon at bounding box center [1405, 591] width 43 height 43
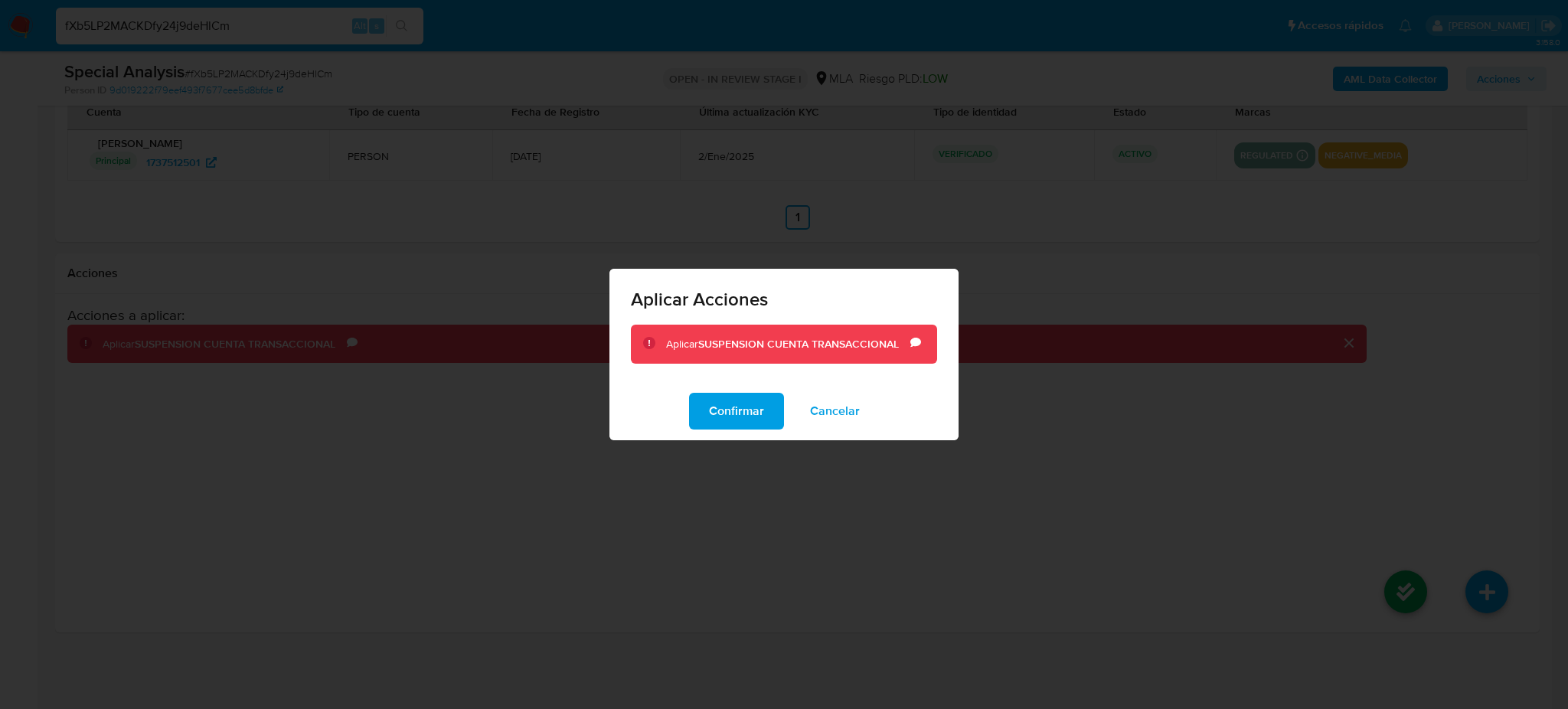
click at [721, 410] on span "Confirmar" at bounding box center [736, 411] width 55 height 34
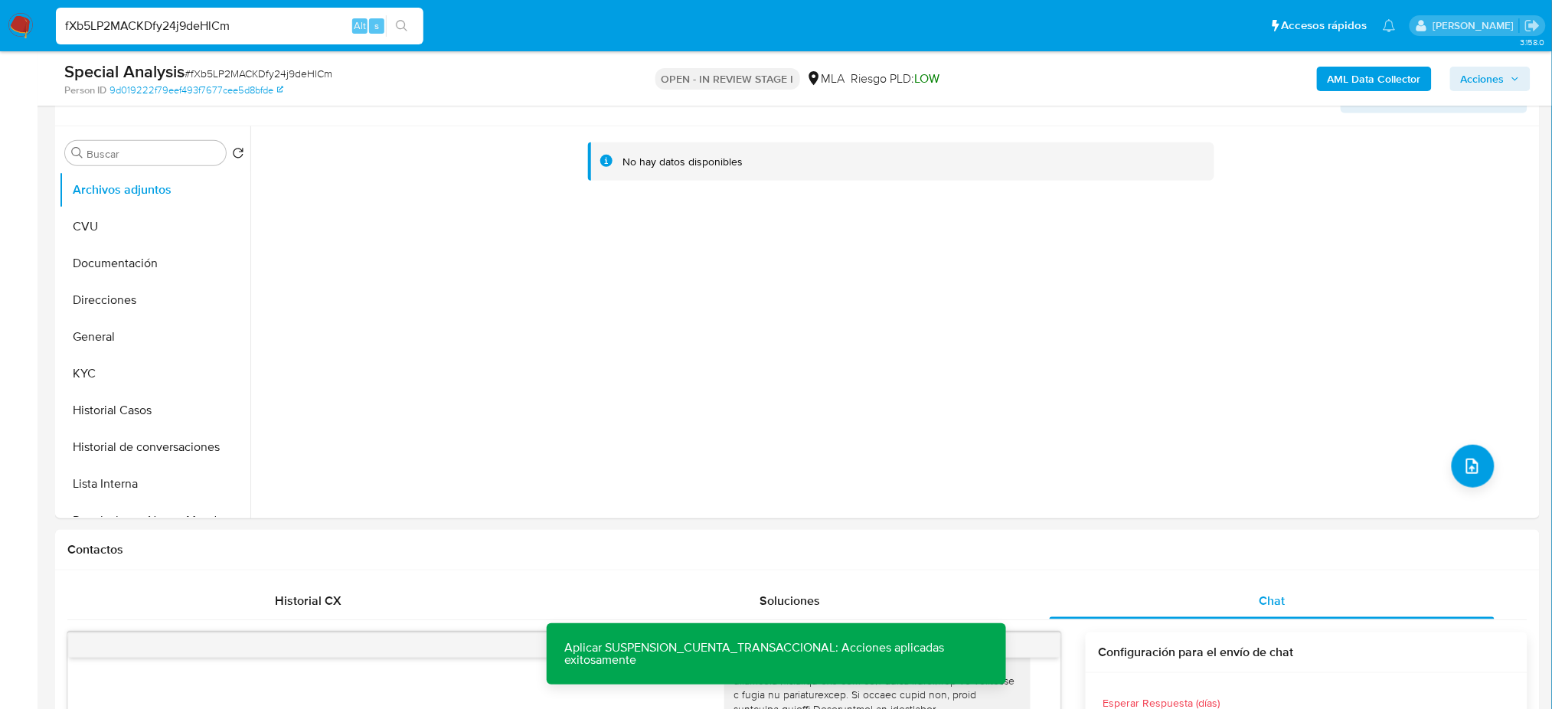
scroll to position [260, 0]
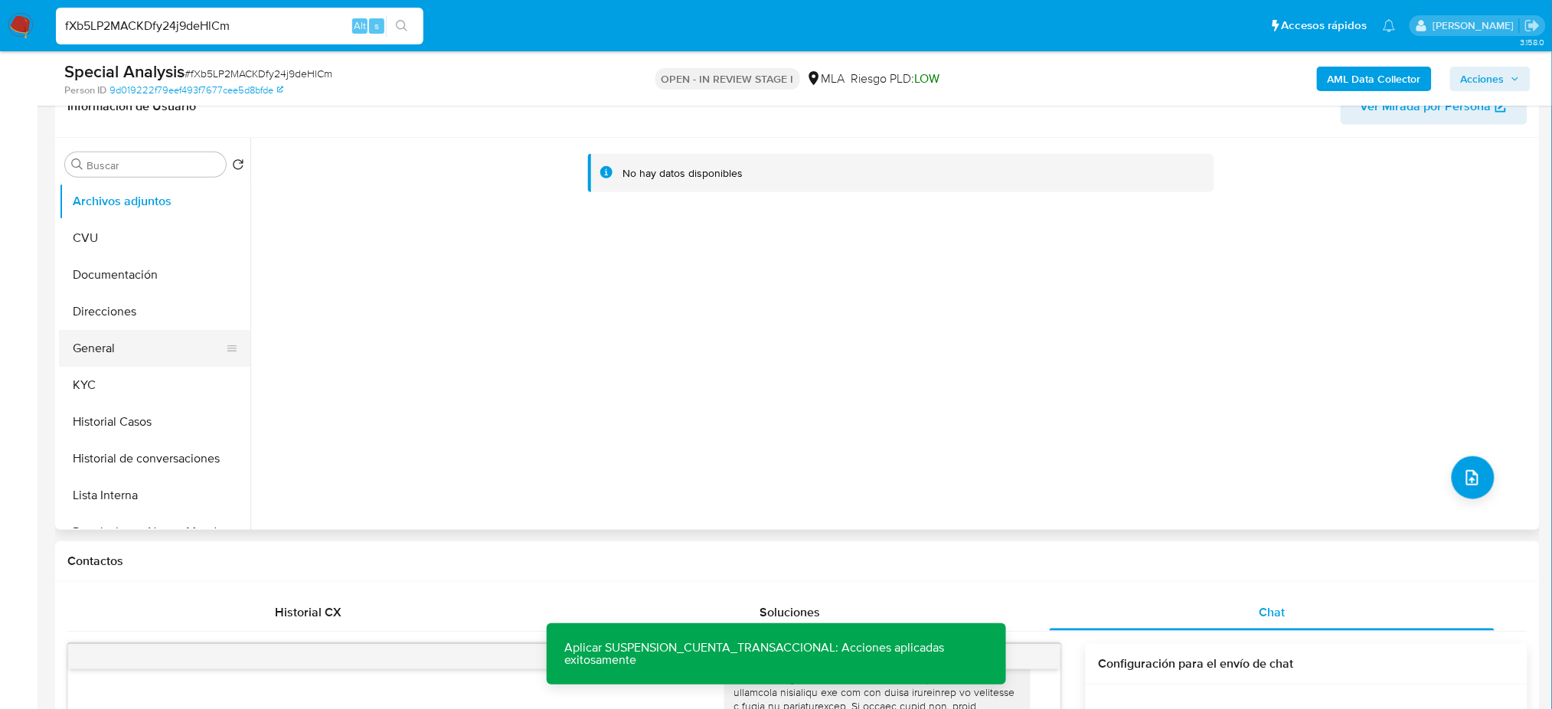
click at [130, 351] on button "General" at bounding box center [148, 348] width 179 height 37
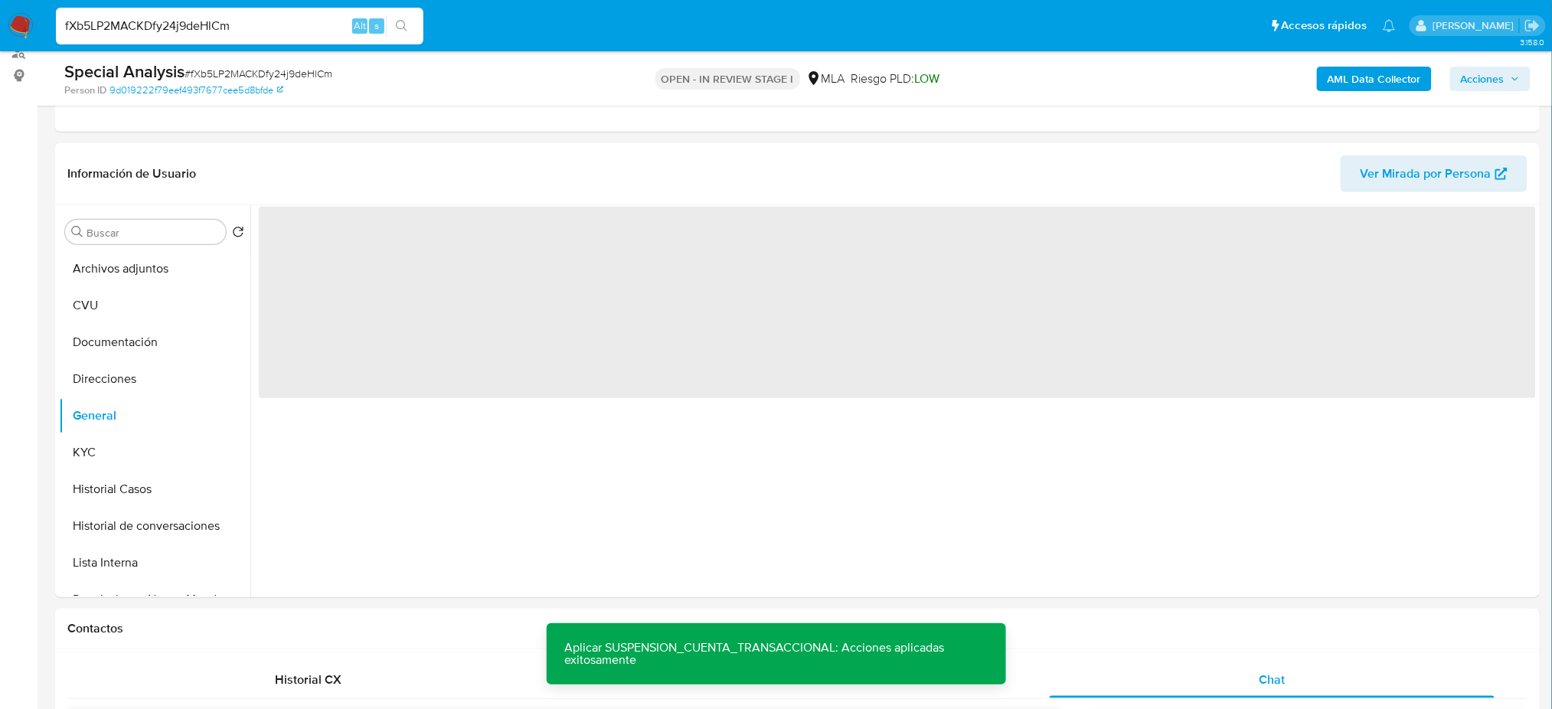
scroll to position [157, 0]
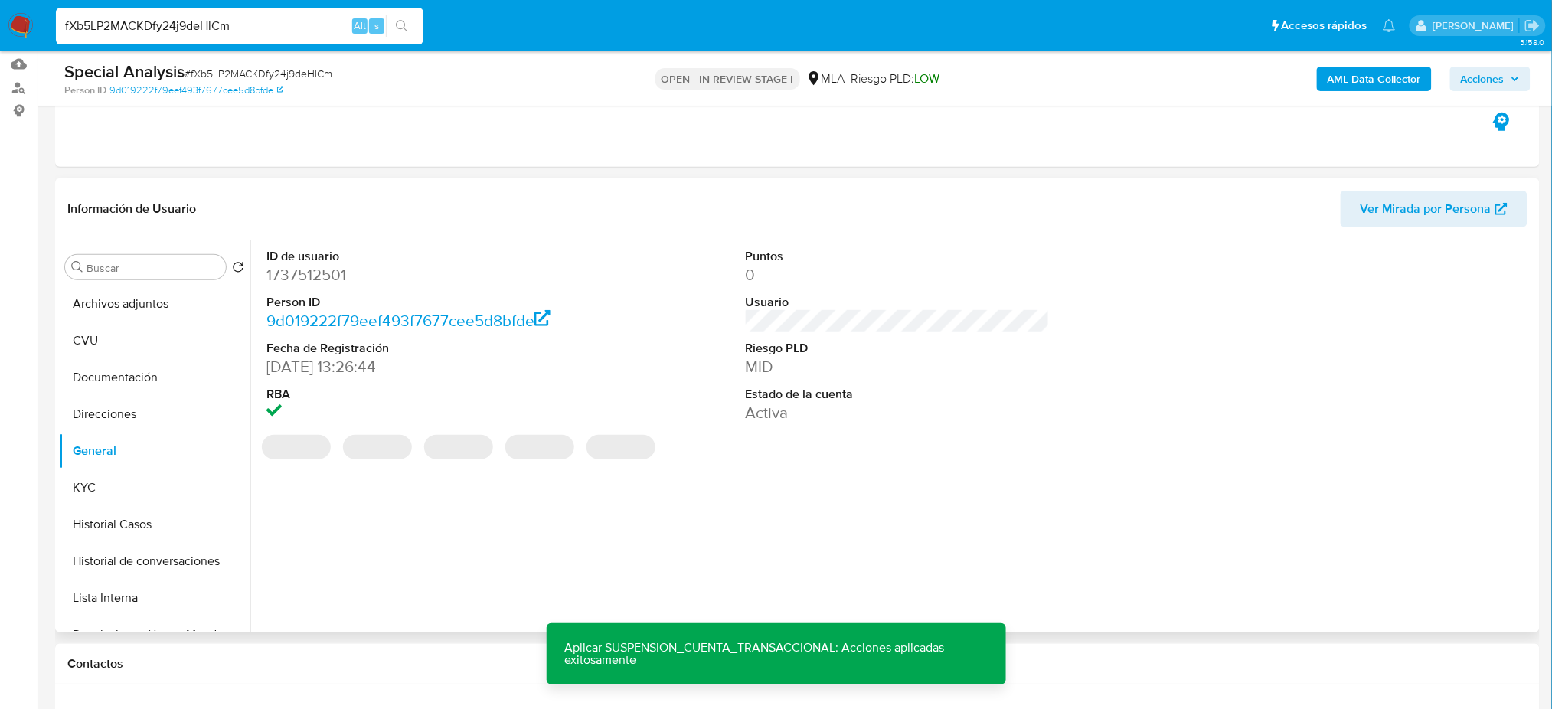
click at [307, 273] on dd "1737512501" at bounding box center [418, 274] width 304 height 21
copy dd "1737512501"
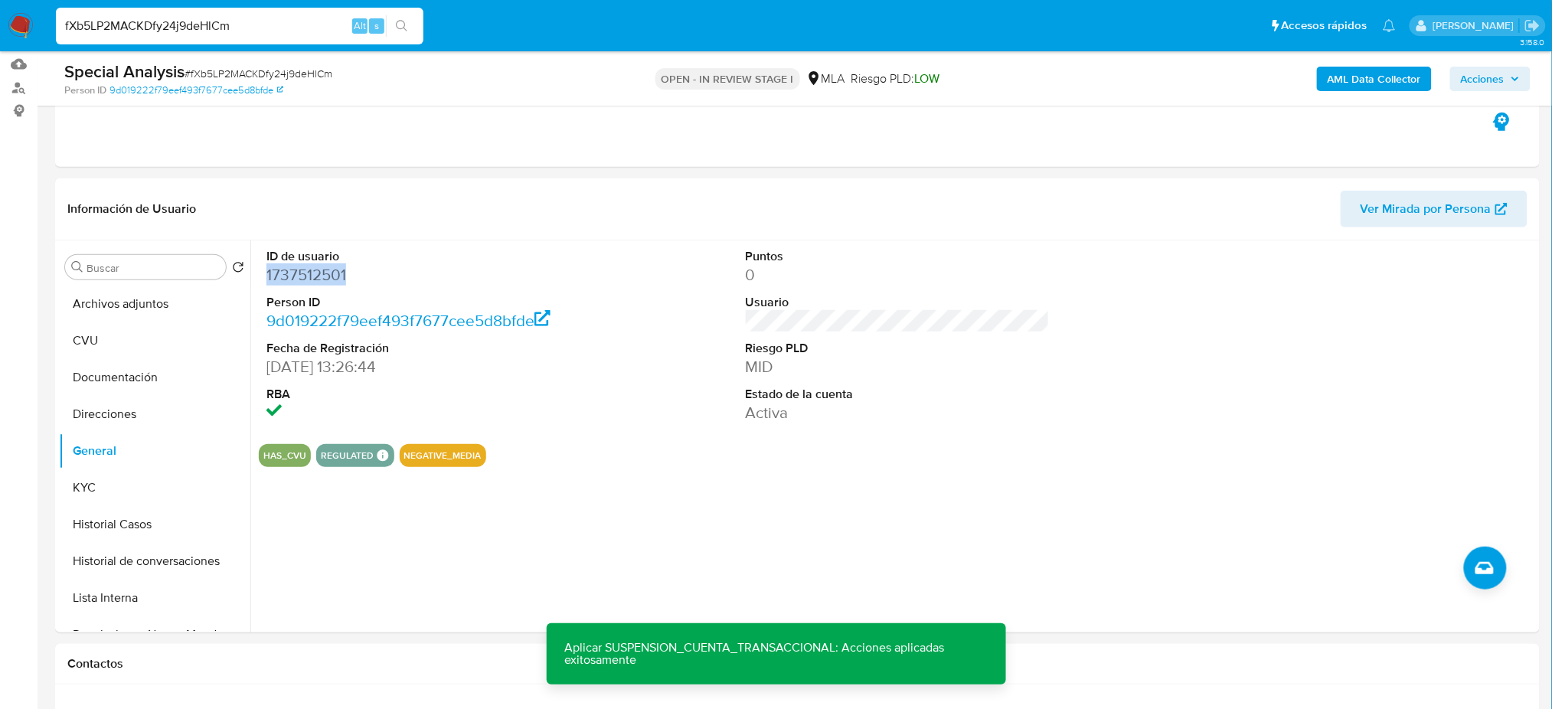
click at [221, 61] on div "Special Analysis # fXb5LP2MACKDfy24j9deHlCm" at bounding box center [305, 71] width 483 height 23
click at [225, 70] on span "# fXb5LP2MACKDfy24j9deHlCm" at bounding box center [259, 73] width 148 height 15
copy span "fXb5LP2MACKDfy24j9deHlCm"
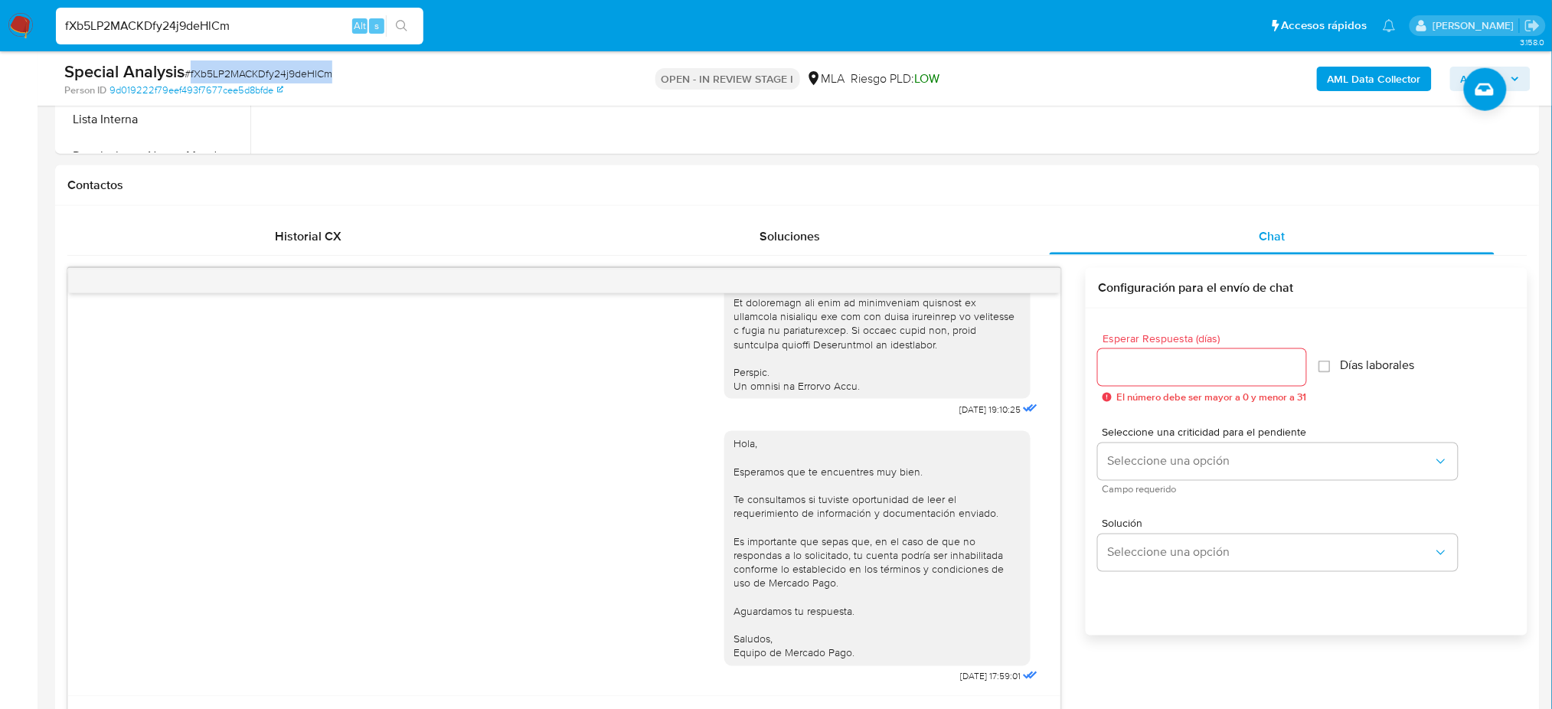
scroll to position [668, 0]
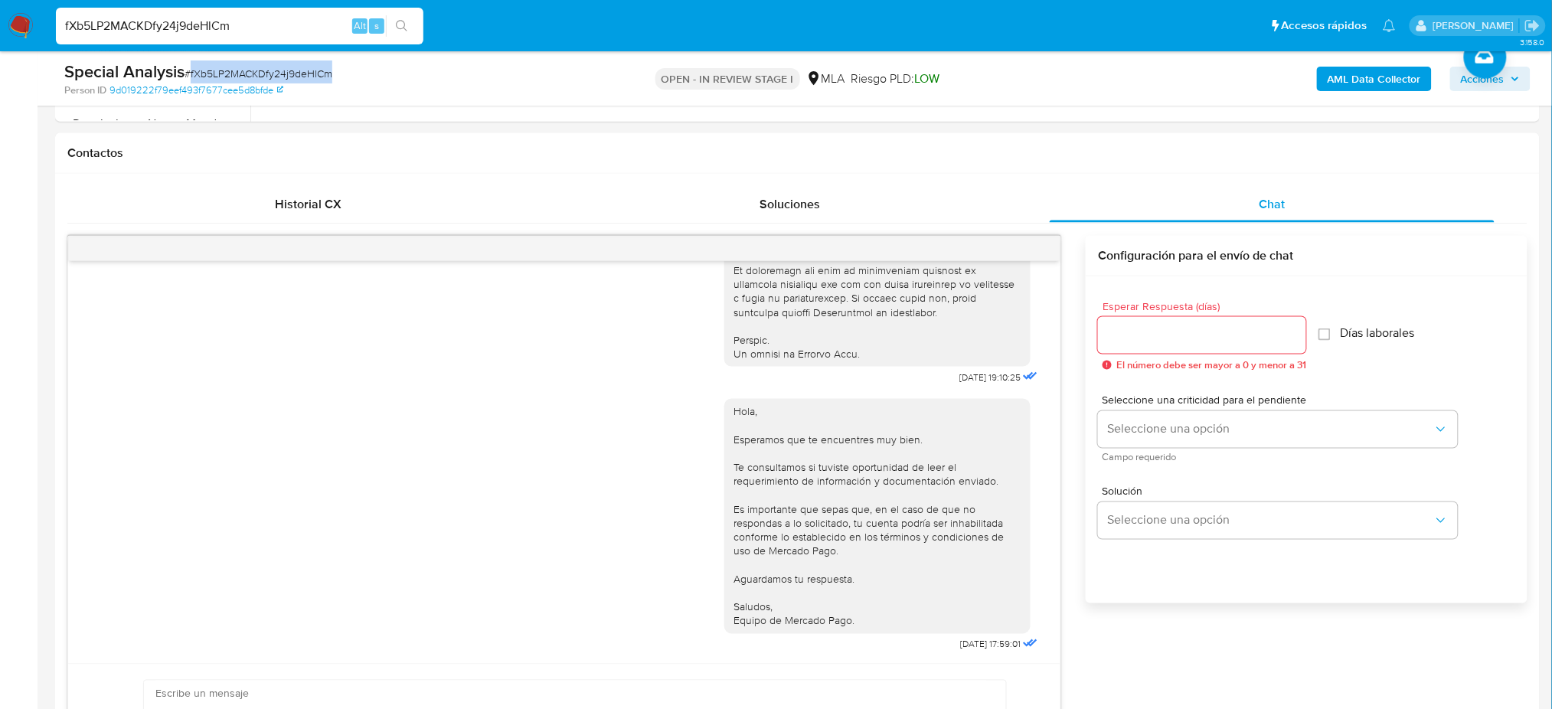
copy span "fXb5LP2MACKDfy24j9deHlCm"
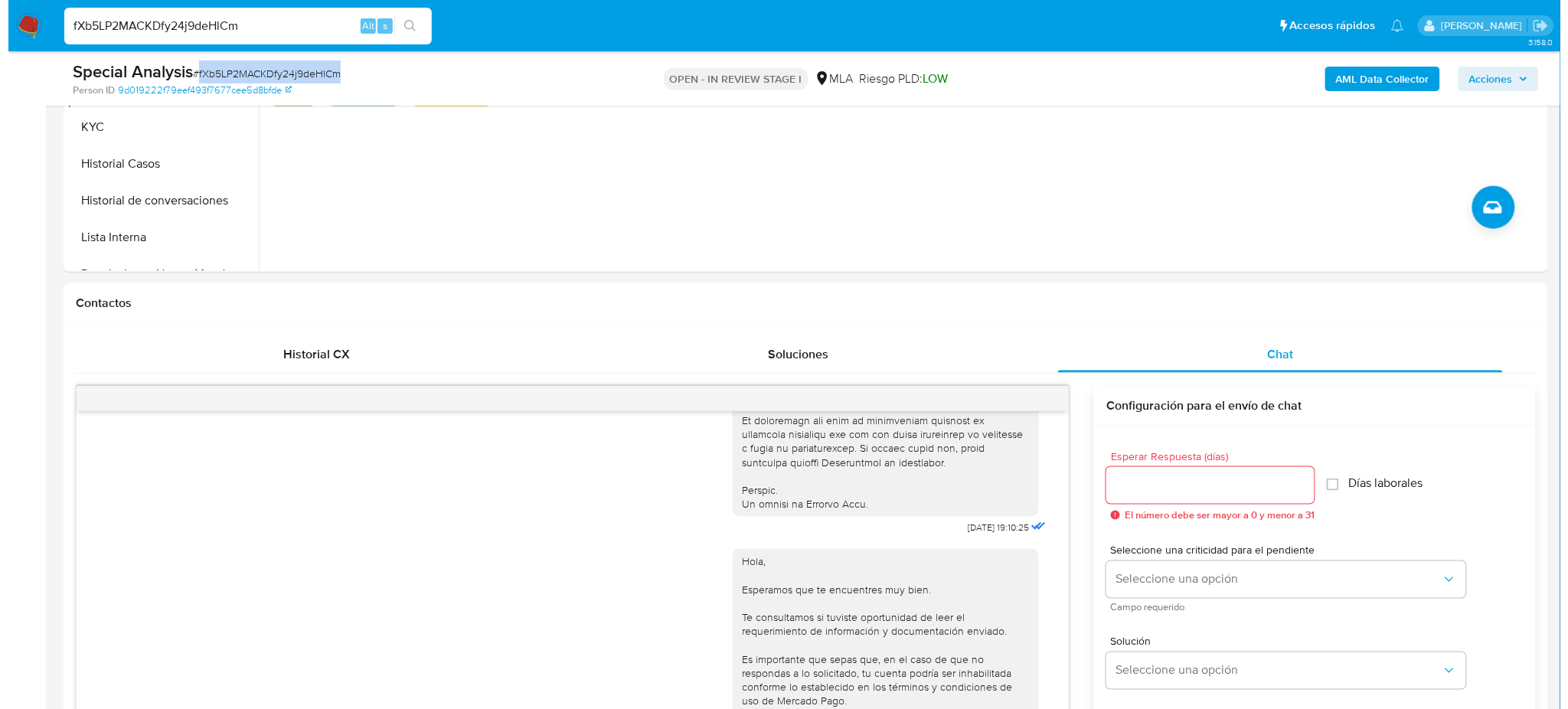
scroll to position [157, 0]
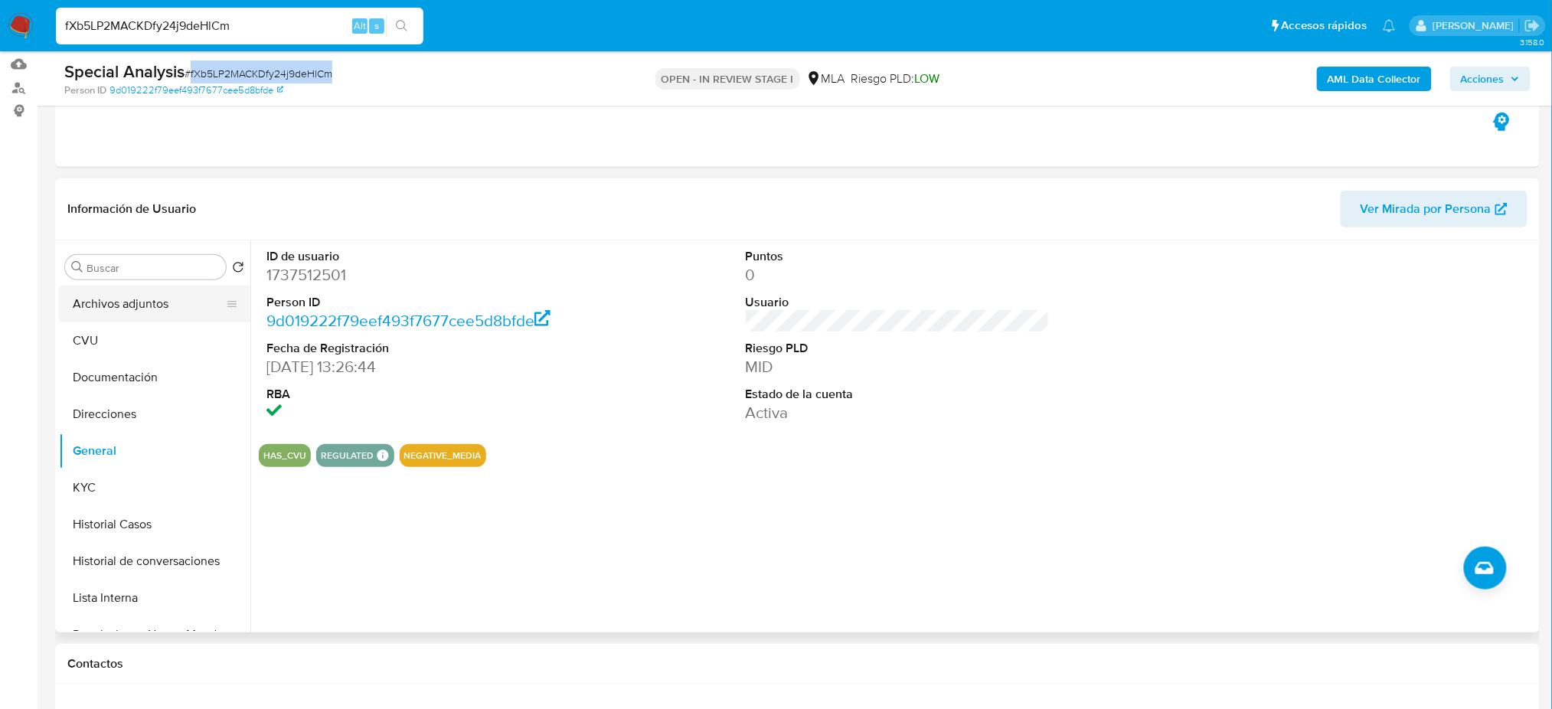
click at [144, 303] on button "Archivos adjuntos" at bounding box center [148, 304] width 179 height 37
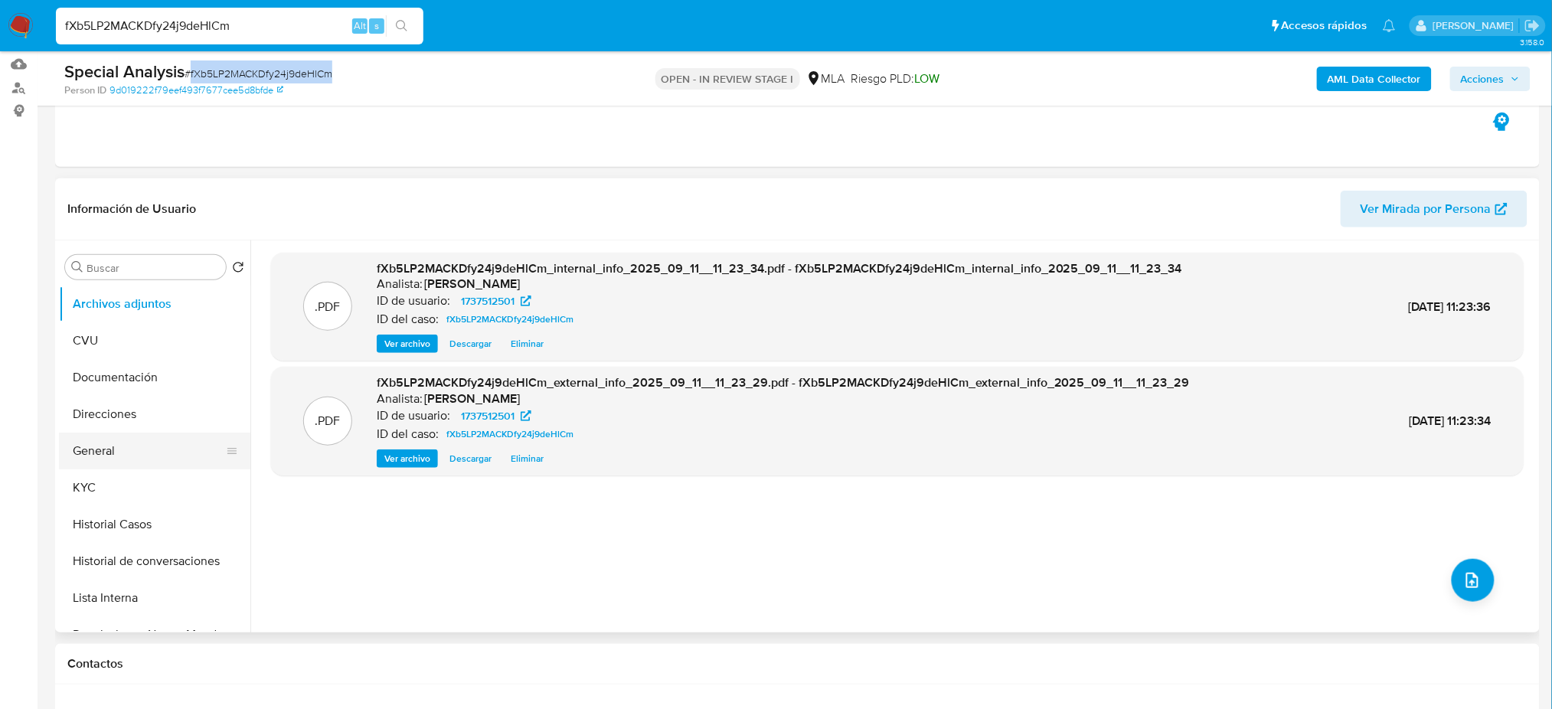
click at [120, 446] on button "General" at bounding box center [148, 451] width 179 height 37
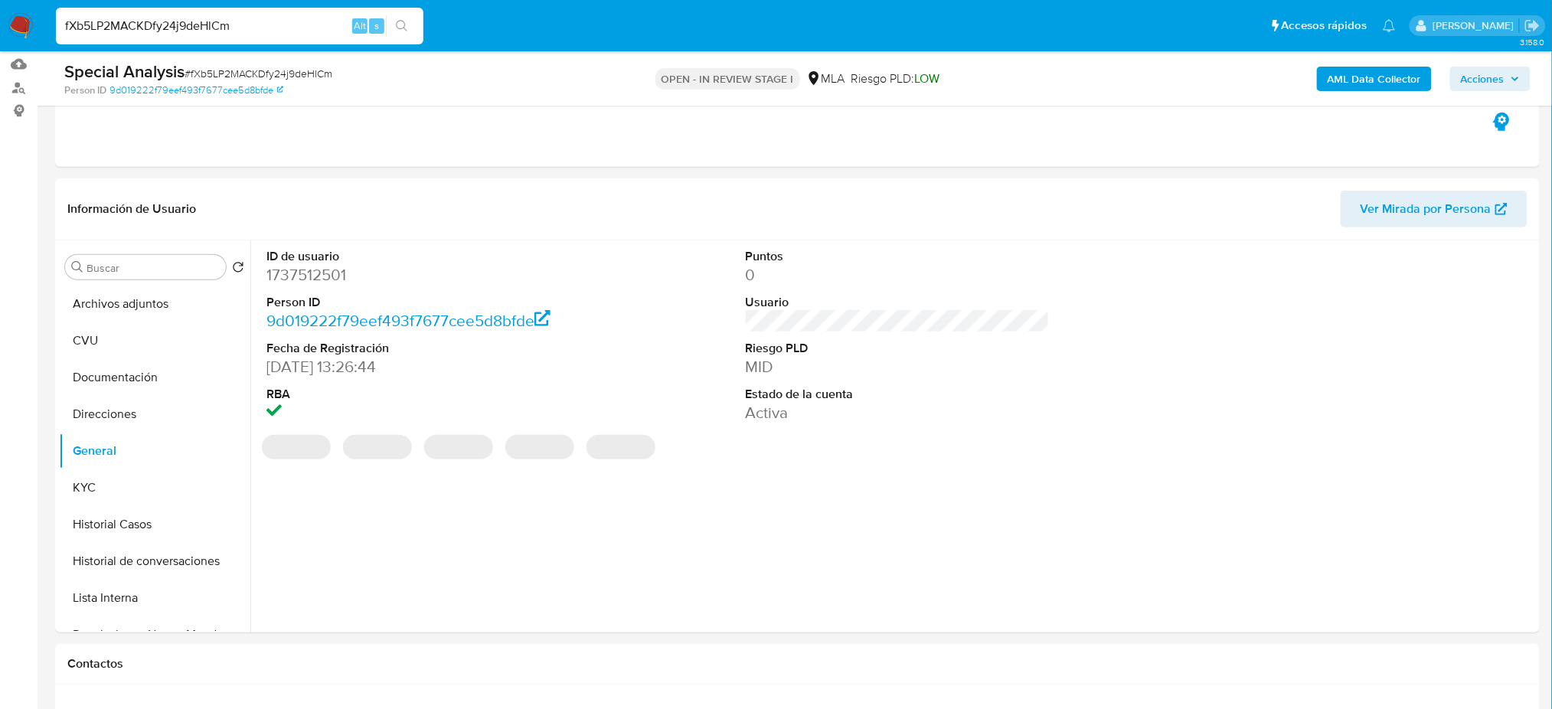
click at [300, 269] on dd "1737512501" at bounding box center [418, 274] width 304 height 21
copy dd "1737512501"
click at [148, 302] on button "Archivos adjuntos" at bounding box center [148, 304] width 179 height 37
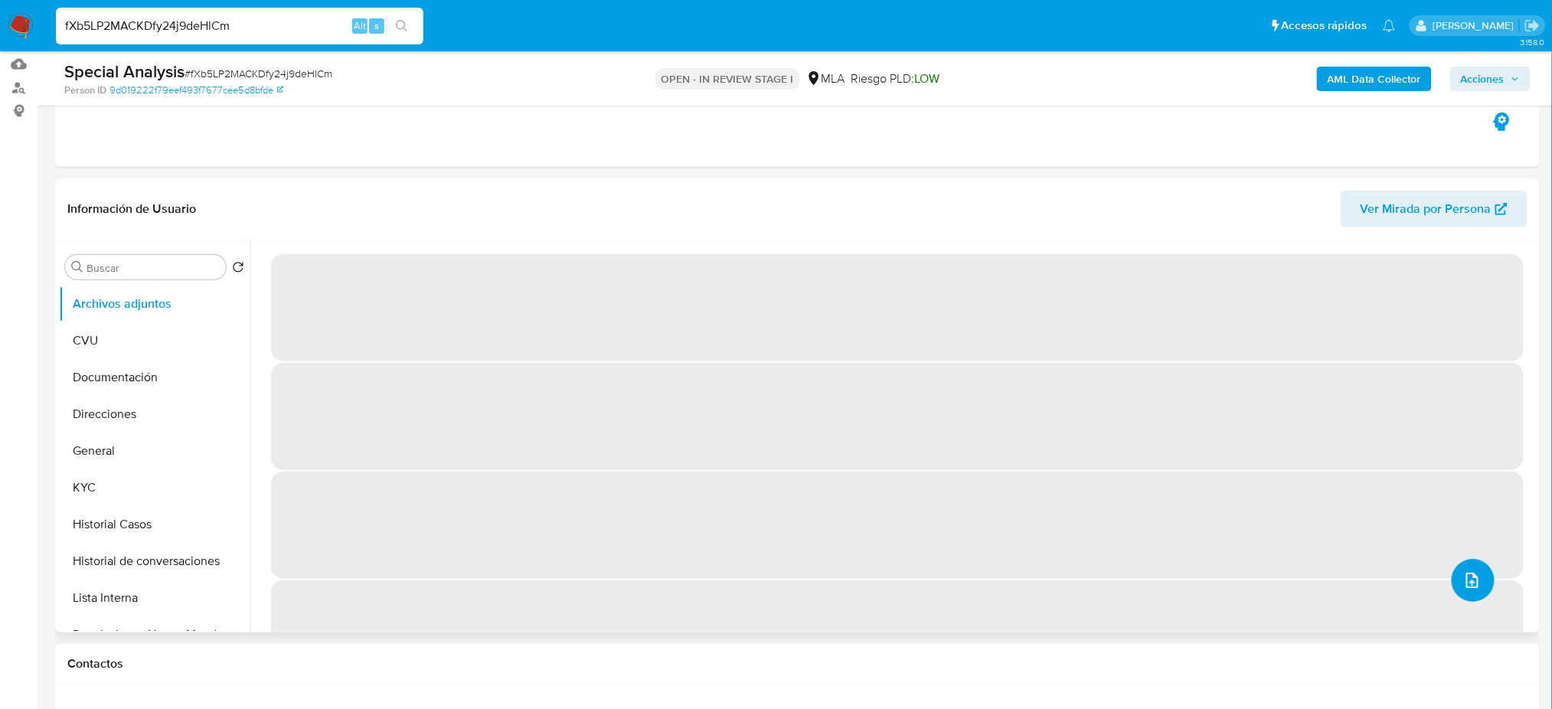
click at [1480, 570] on button "upload-file" at bounding box center [1473, 580] width 43 height 43
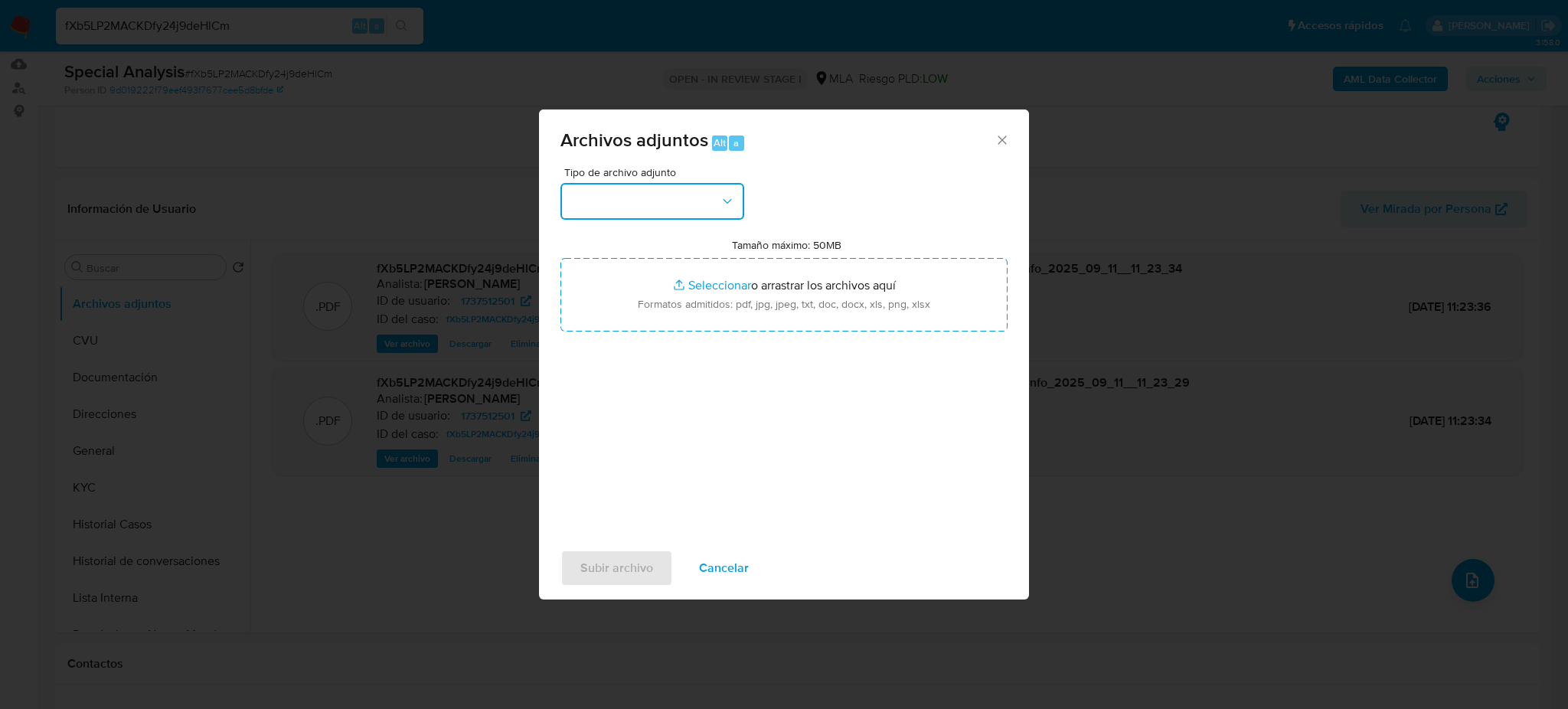
click at [689, 212] on button "button" at bounding box center [652, 201] width 184 height 37
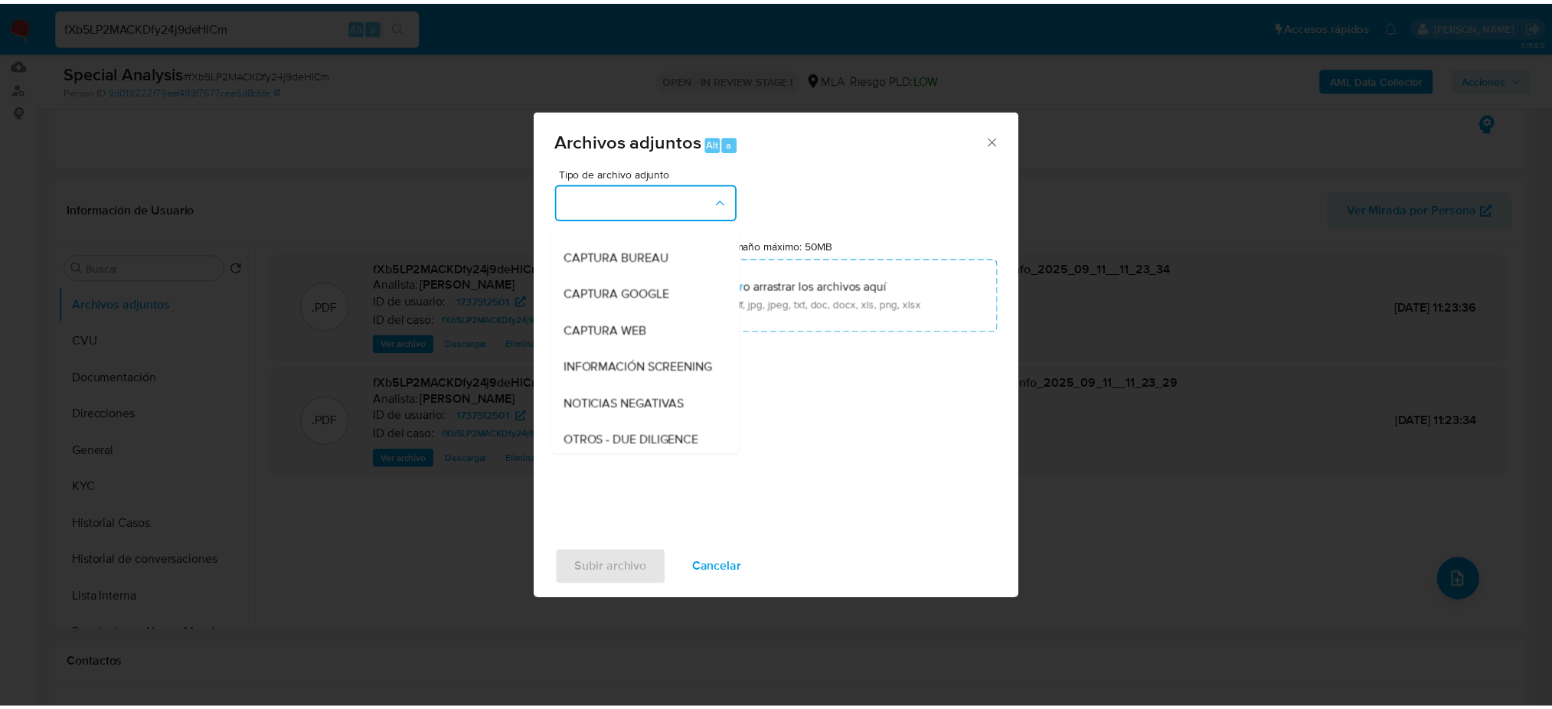
scroll to position [204, 0]
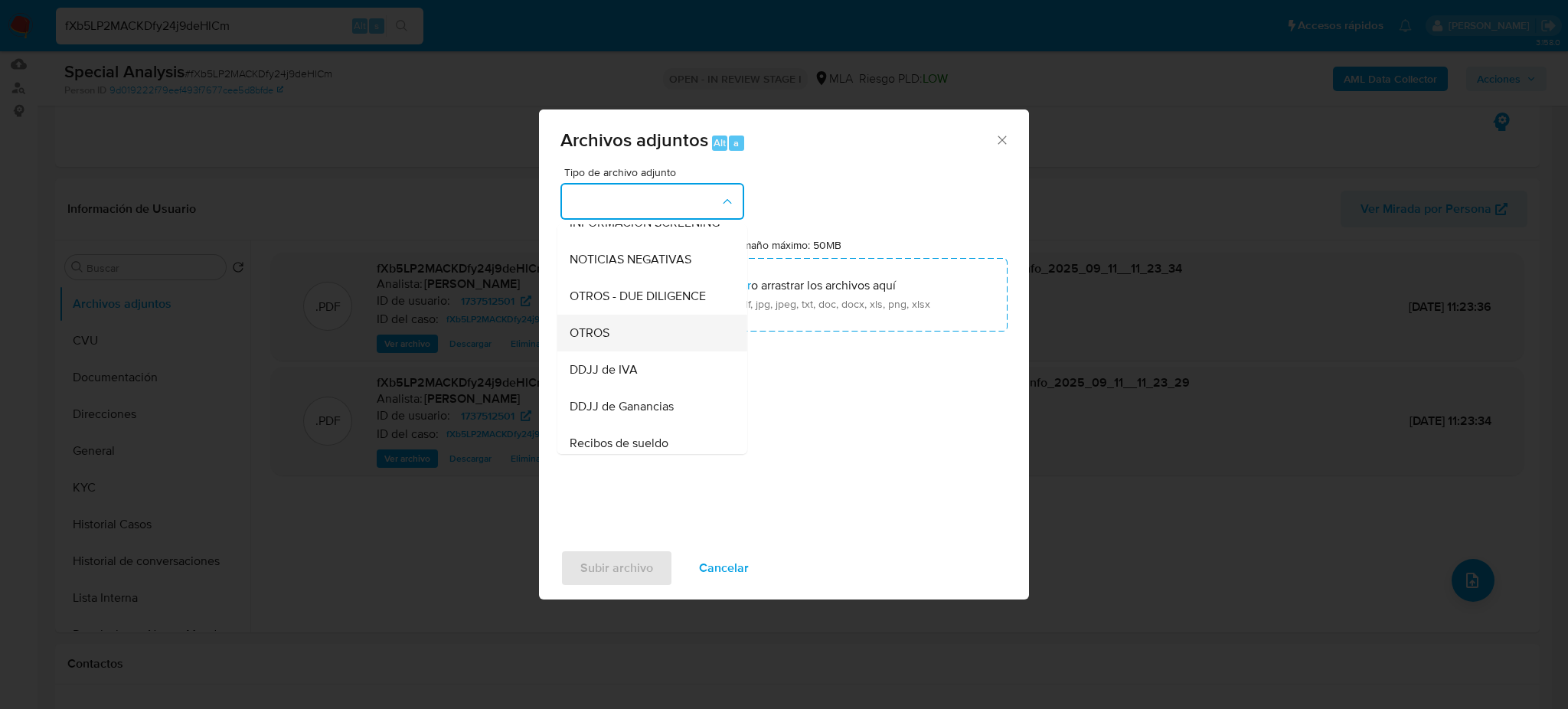
click at [655, 348] on div "OTROS" at bounding box center [648, 333] width 156 height 37
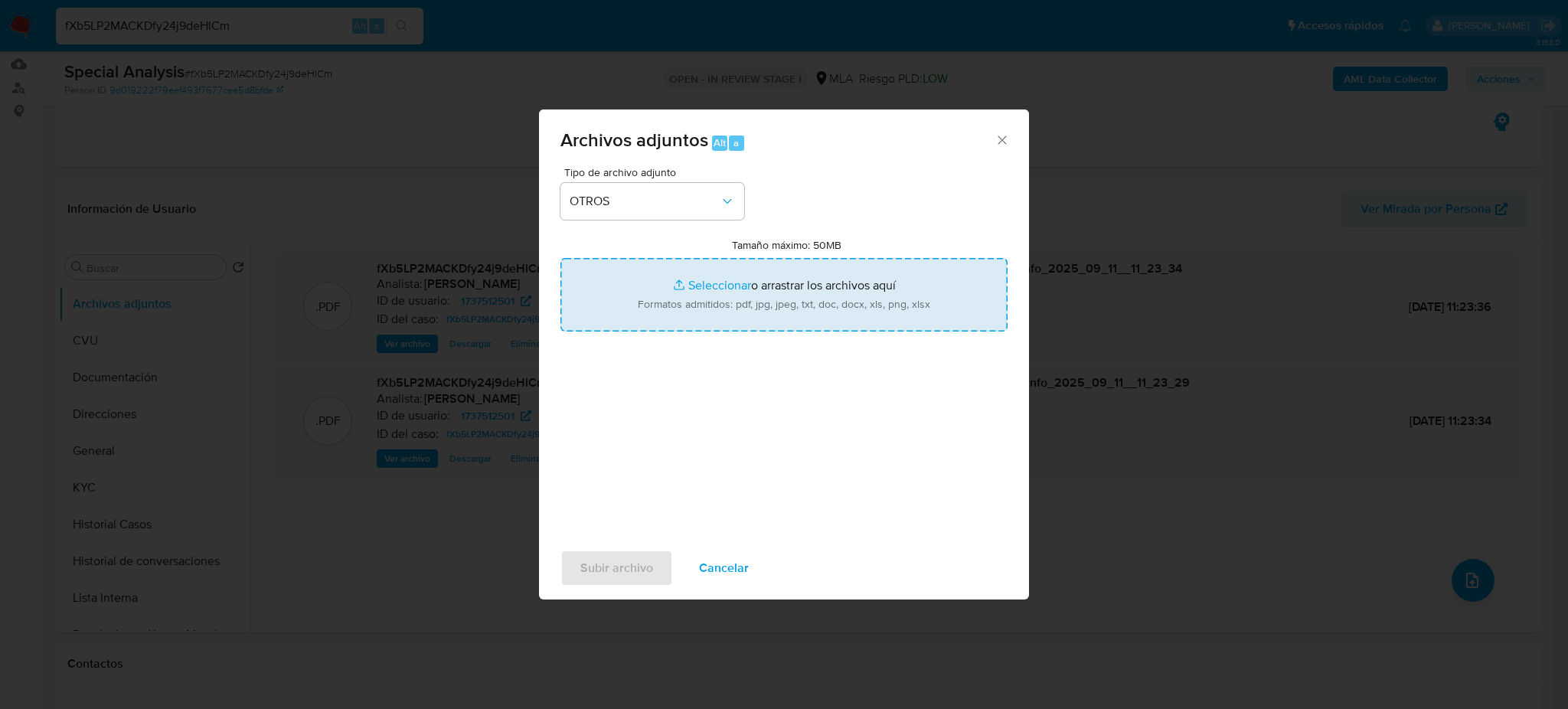
click at [707, 295] on input "Tamaño máximo: 50MB Seleccionar archivos" at bounding box center [783, 294] width 447 height 73
type input "C:\fakepath\Caselog fXb5LP2MACKDfy24j9deHlCm_2025_09_01_14_12_20.docx"
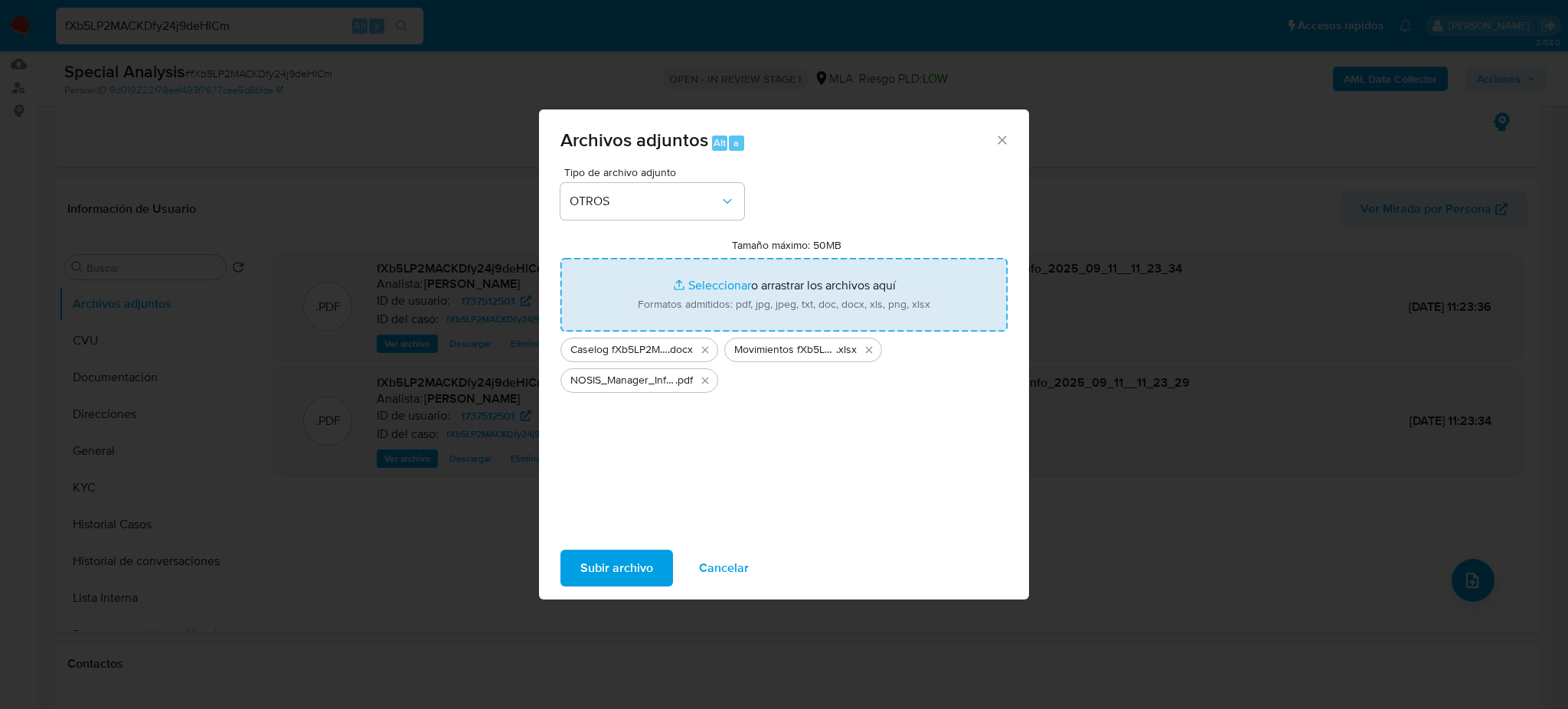
click at [607, 557] on span "Subir archivo" at bounding box center [616, 568] width 73 height 34
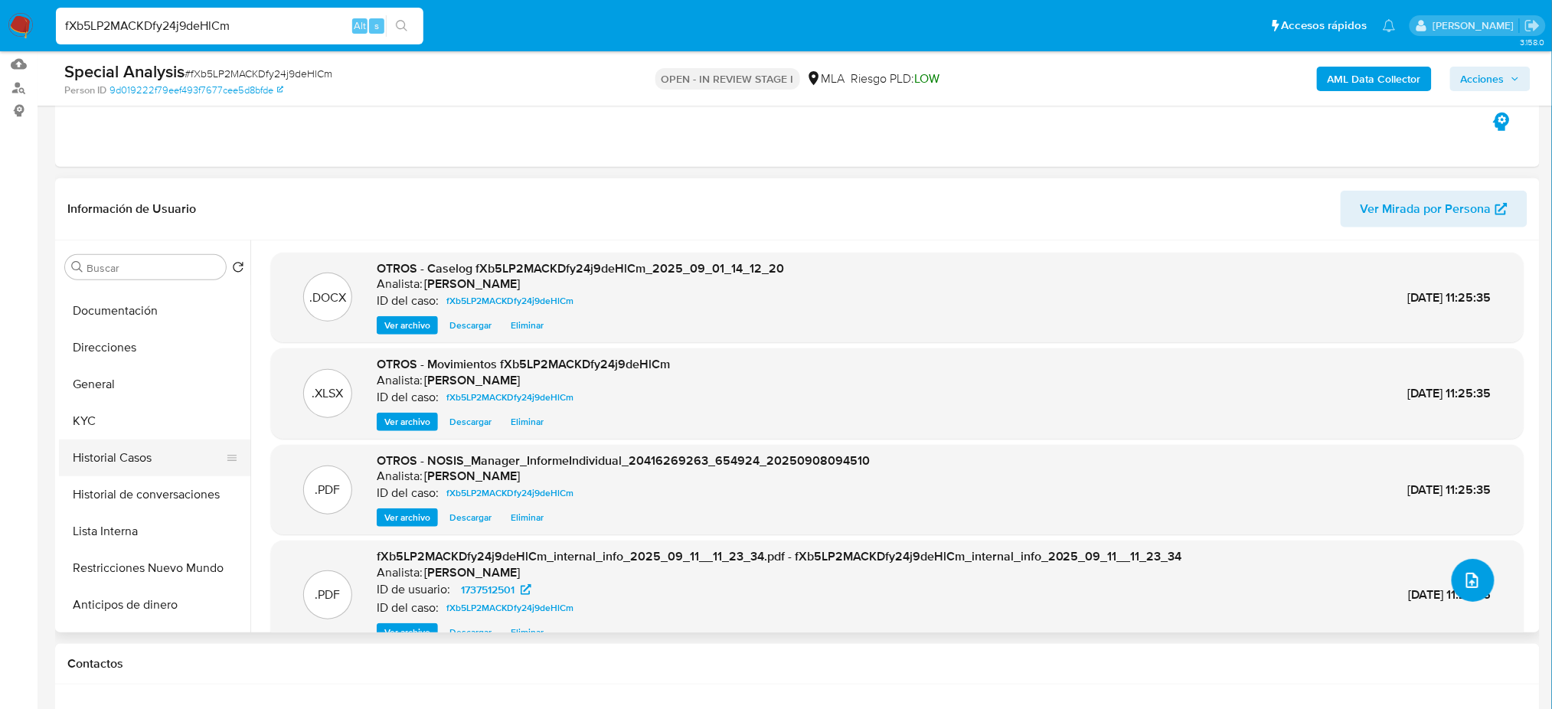
scroll to position [102, 0]
click at [136, 534] on button "Restricciones Nuevo Mundo" at bounding box center [148, 532] width 179 height 37
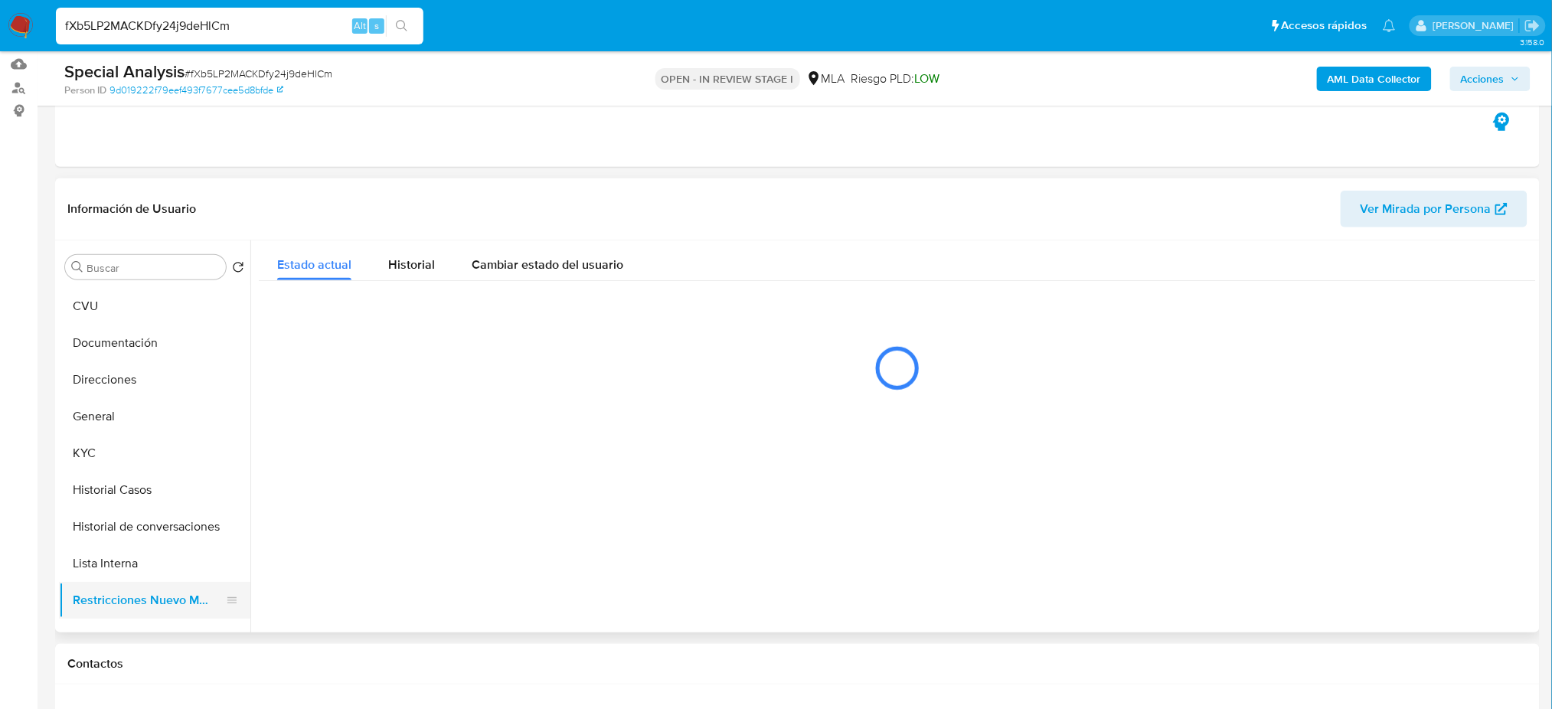
scroll to position [0, 0]
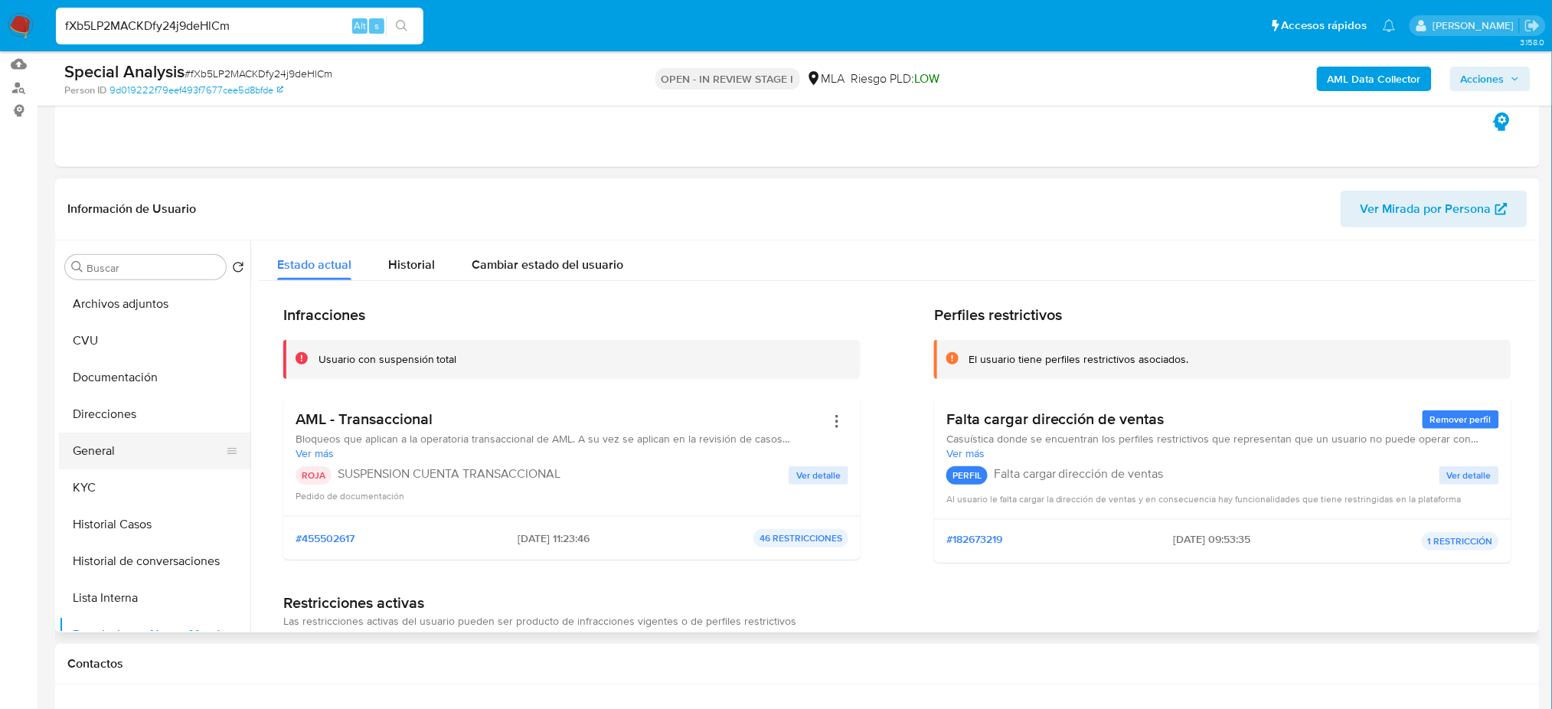
click at [126, 453] on button "General" at bounding box center [148, 451] width 179 height 37
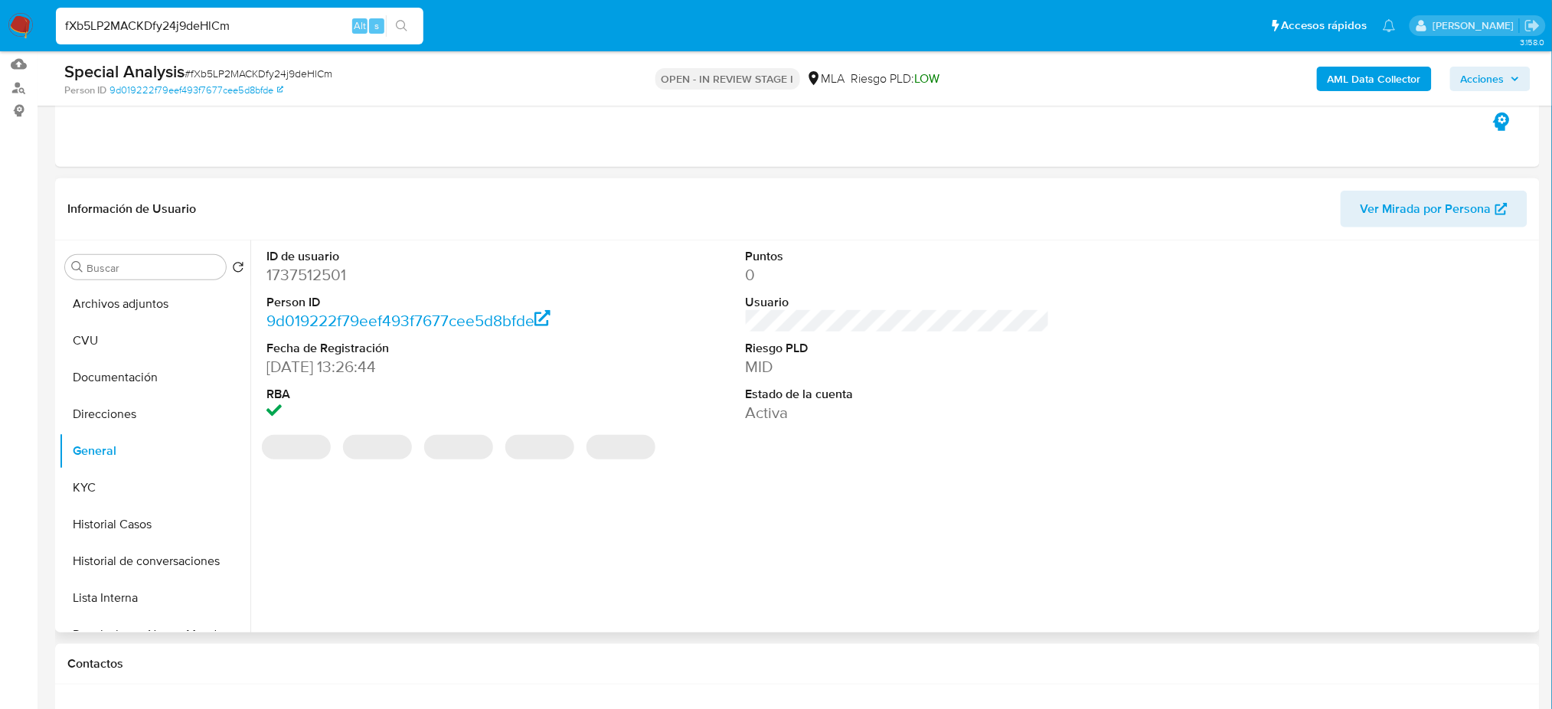
click at [290, 280] on dd "1737512501" at bounding box center [418, 274] width 304 height 21
copy dd "1737512501"
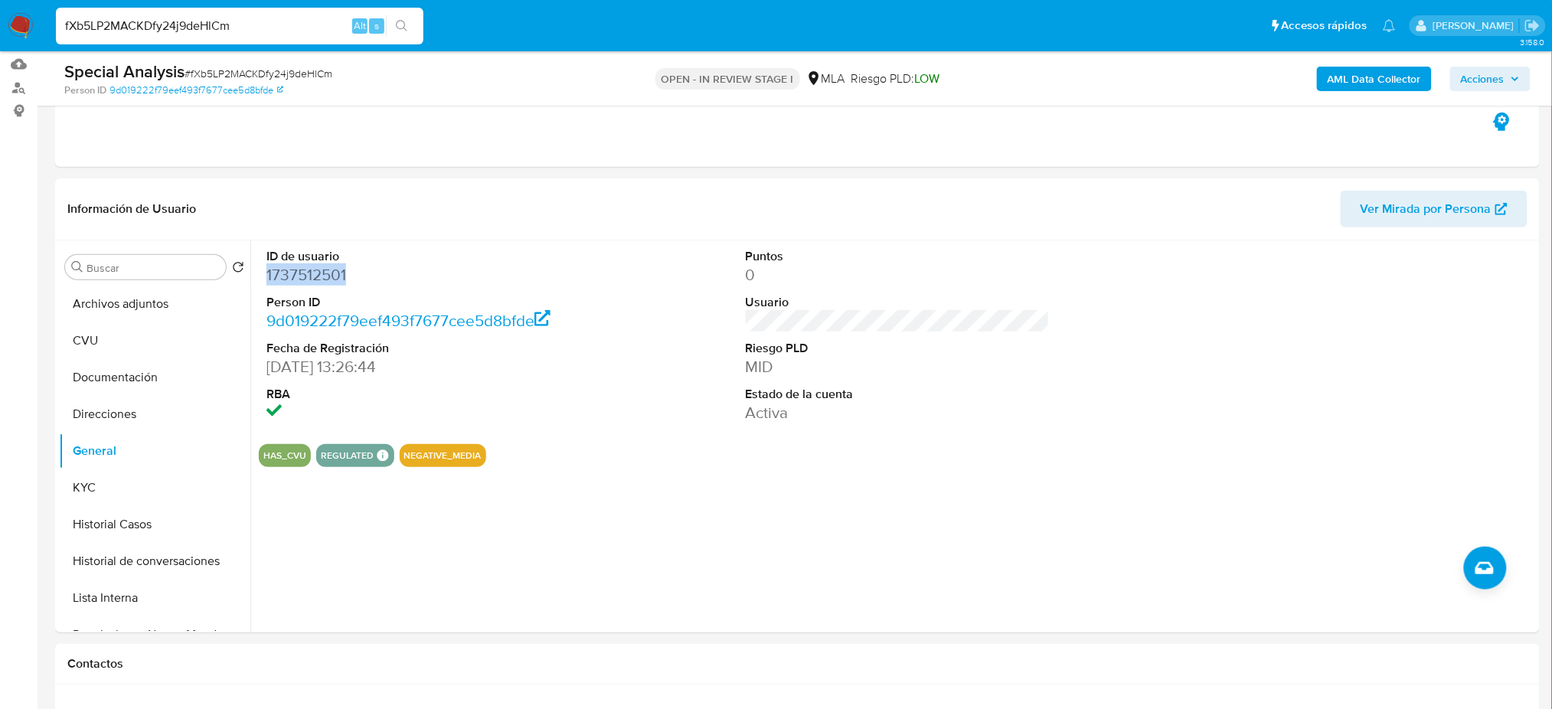
click at [1505, 74] on span "Acciones" at bounding box center [1490, 78] width 59 height 21
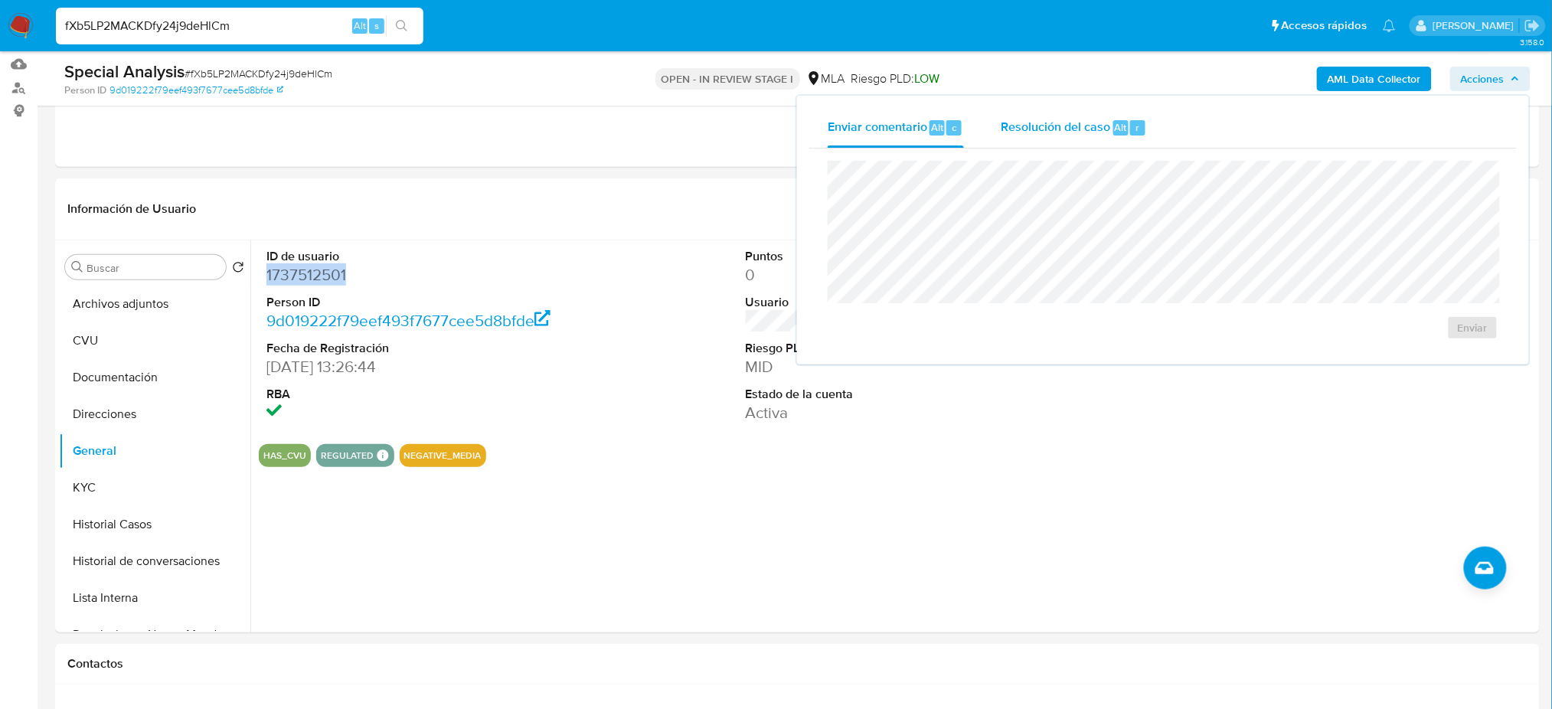
click at [1062, 129] on span "Resolución del caso" at bounding box center [1055, 127] width 109 height 18
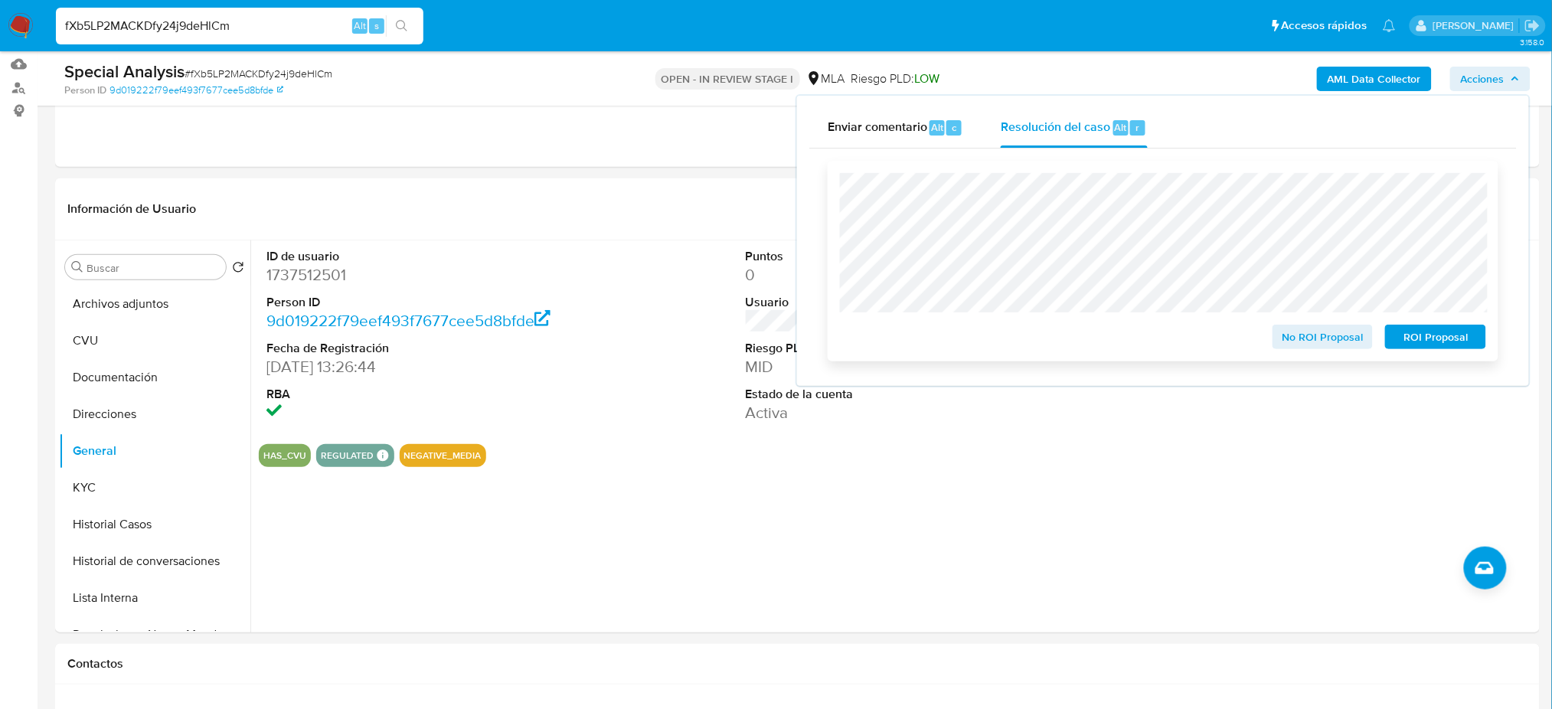
click at [1463, 340] on span "ROI Proposal" at bounding box center [1436, 336] width 80 height 21
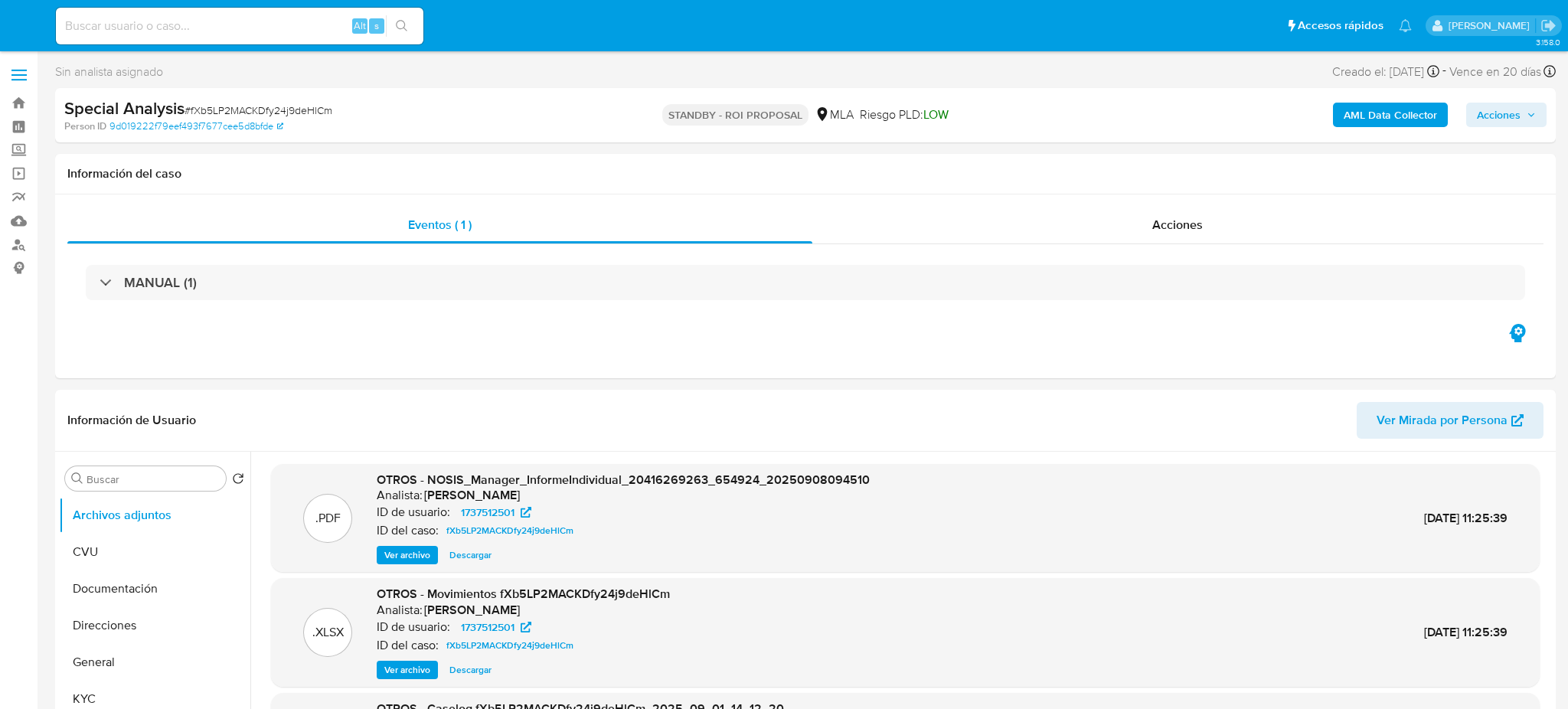
select select "10"
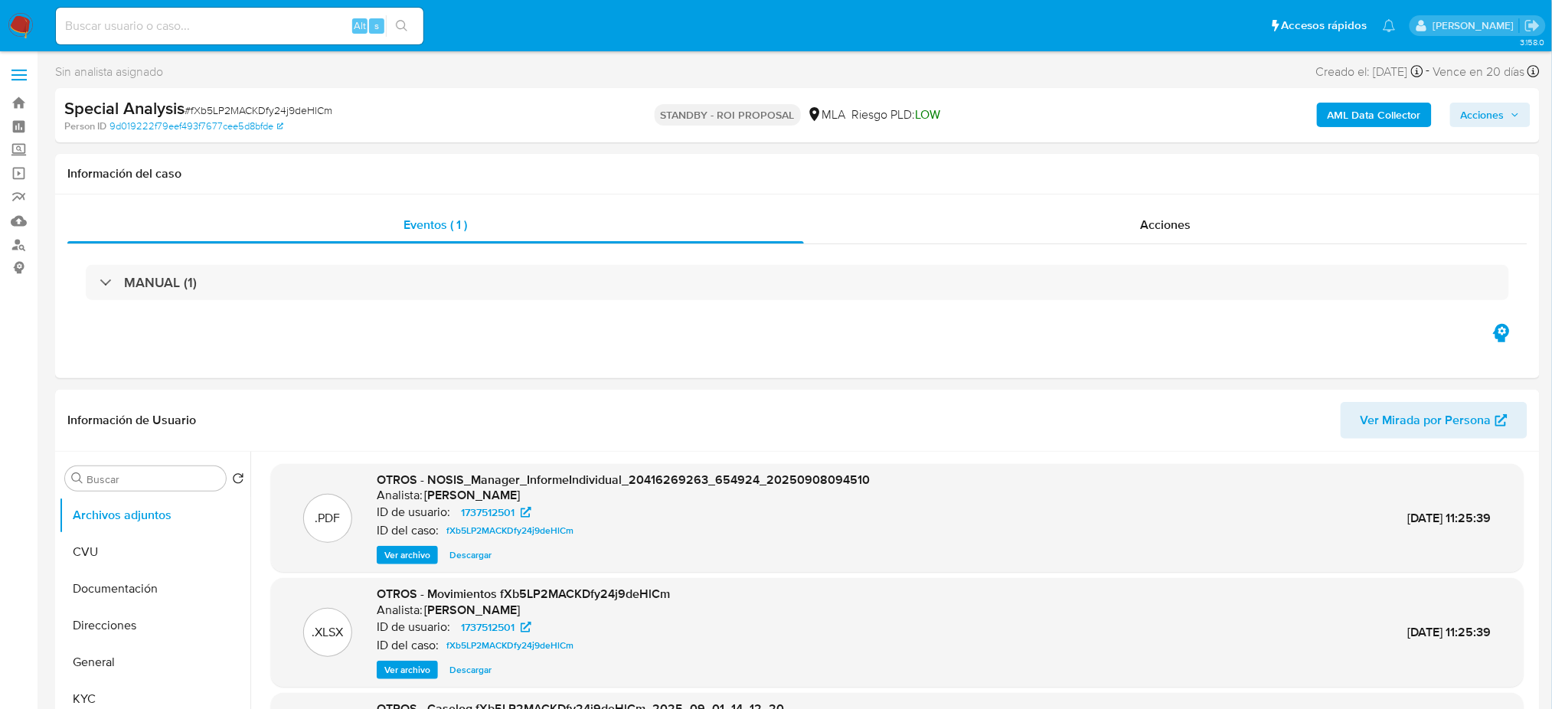
click at [191, 24] on input at bounding box center [239, 26] width 367 height 20
paste input "0I7LQkGQ6AzDE4JqF17QzGd5"
type input "0I7LQkGQ6AzDE4JqF17QzGd5"
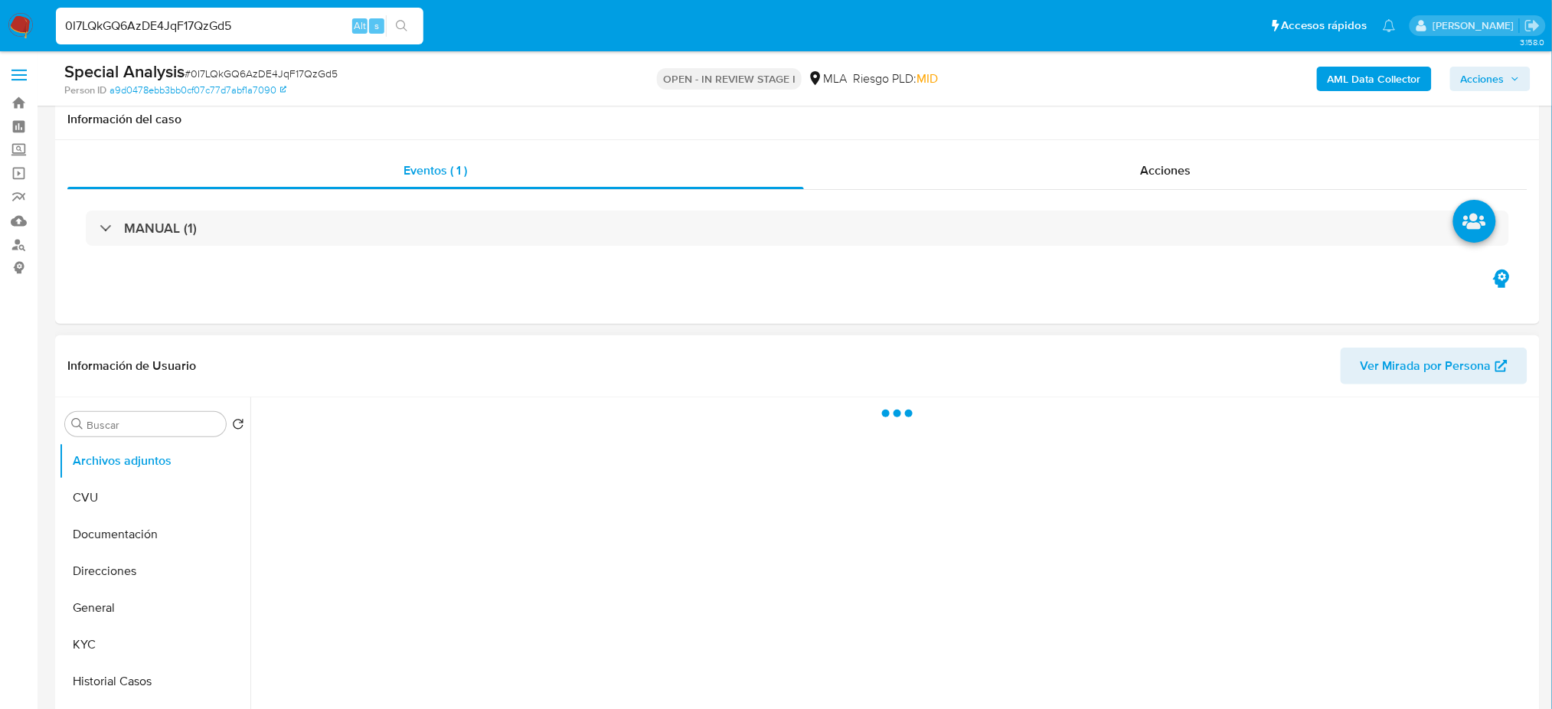
scroll to position [306, 0]
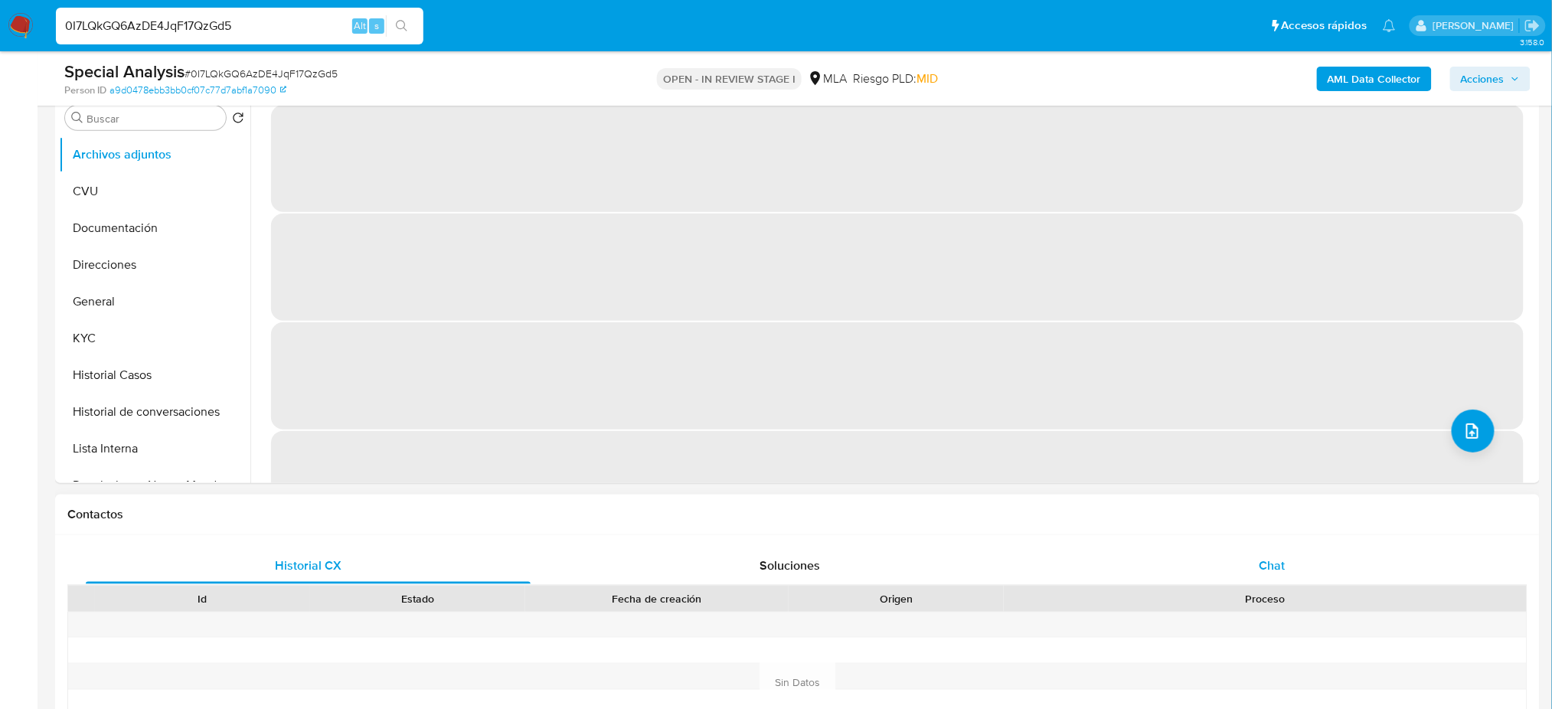
select select "10"
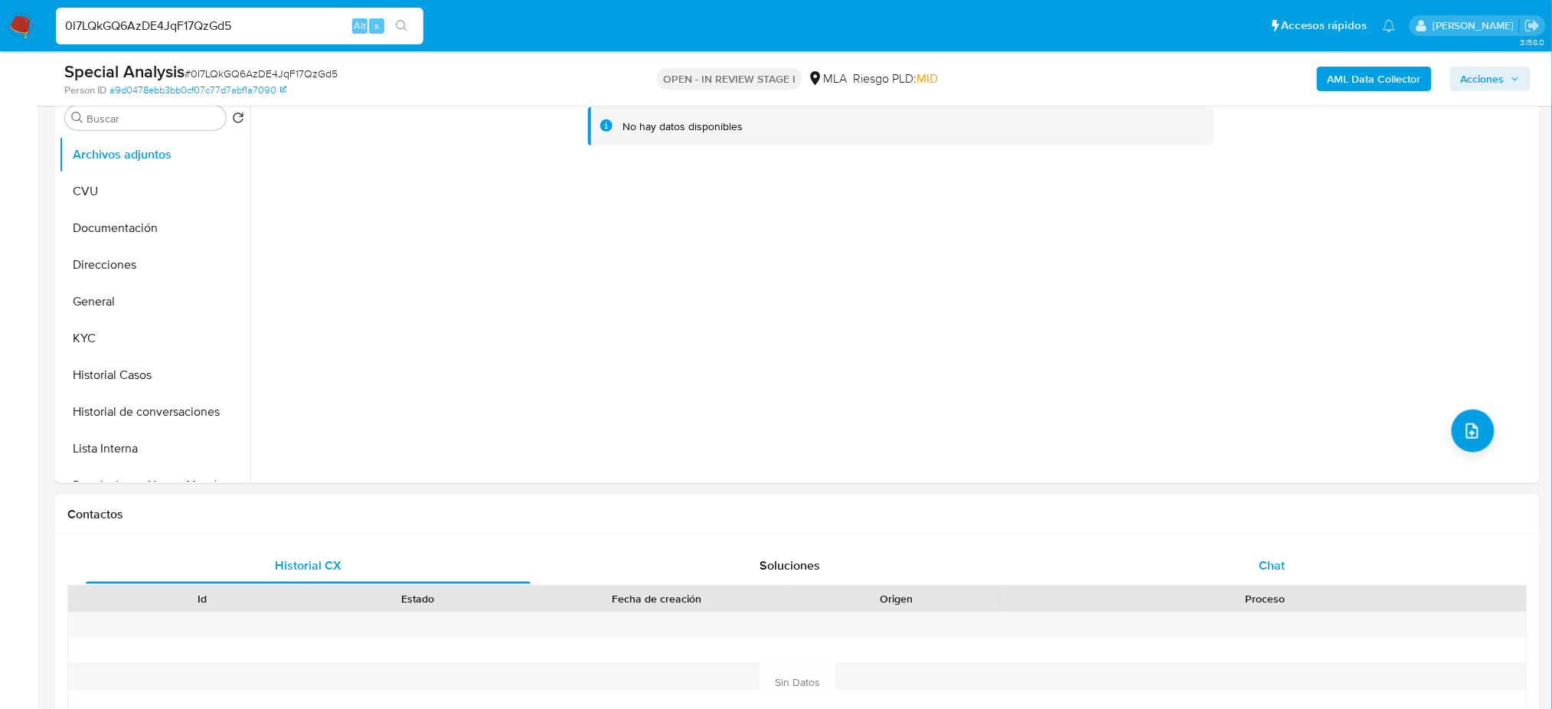
click at [1298, 559] on div "Chat" at bounding box center [1272, 565] width 445 height 37
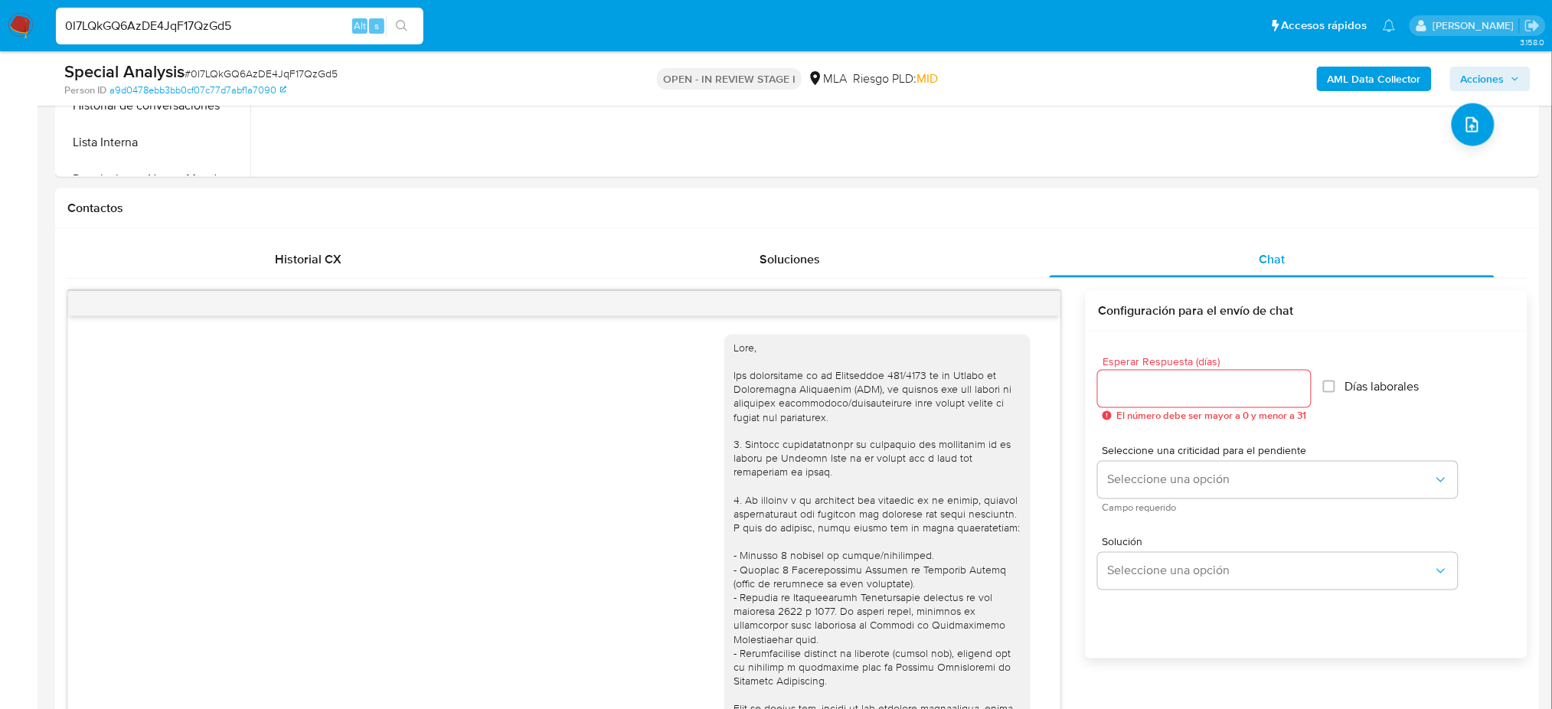
scroll to position [746, 0]
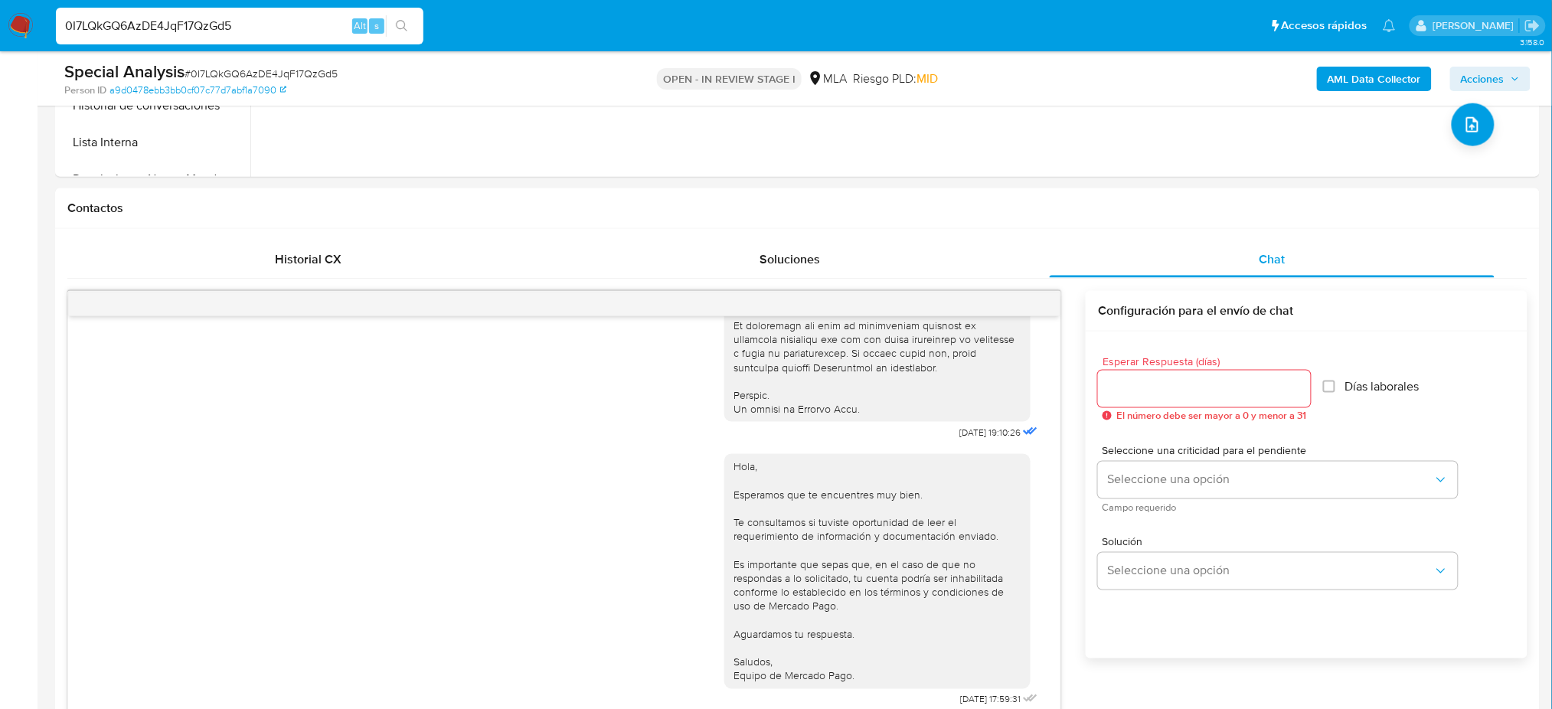
click at [1343, 90] on b "AML Data Collector" at bounding box center [1374, 79] width 93 height 24
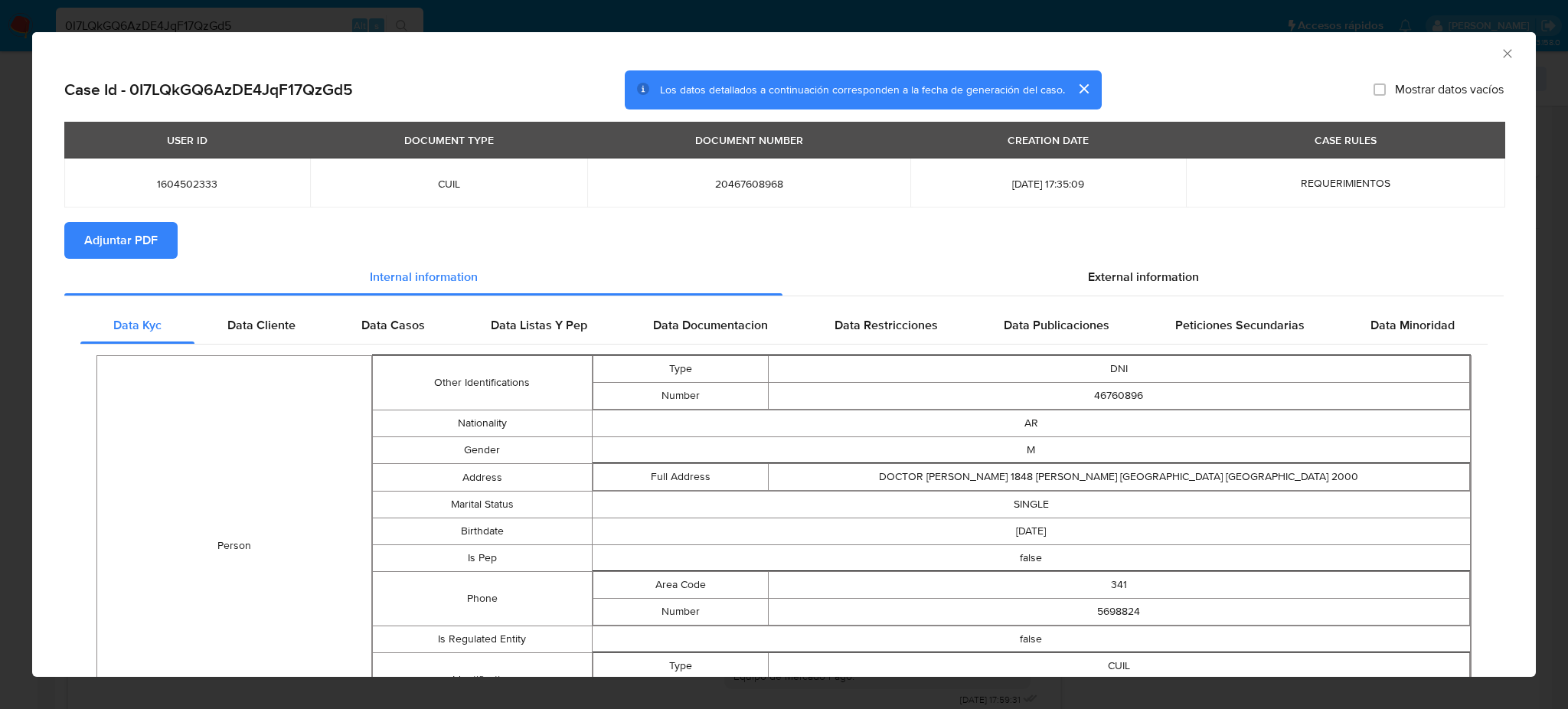
click at [99, 234] on span "Adjuntar PDF" at bounding box center [120, 241] width 73 height 34
click at [1503, 55] on icon "Cerrar ventana" at bounding box center [1507, 53] width 8 height 8
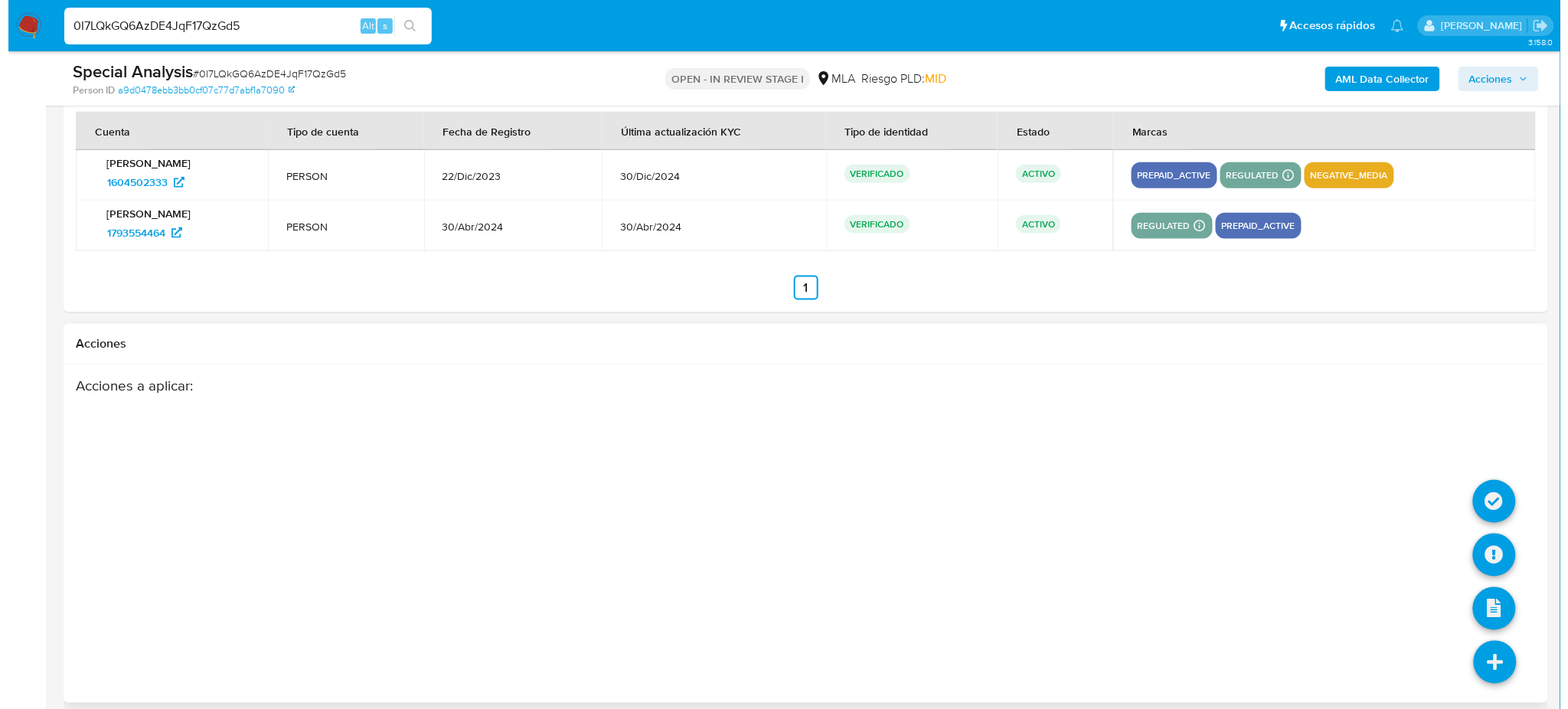
scroll to position [2761, 0]
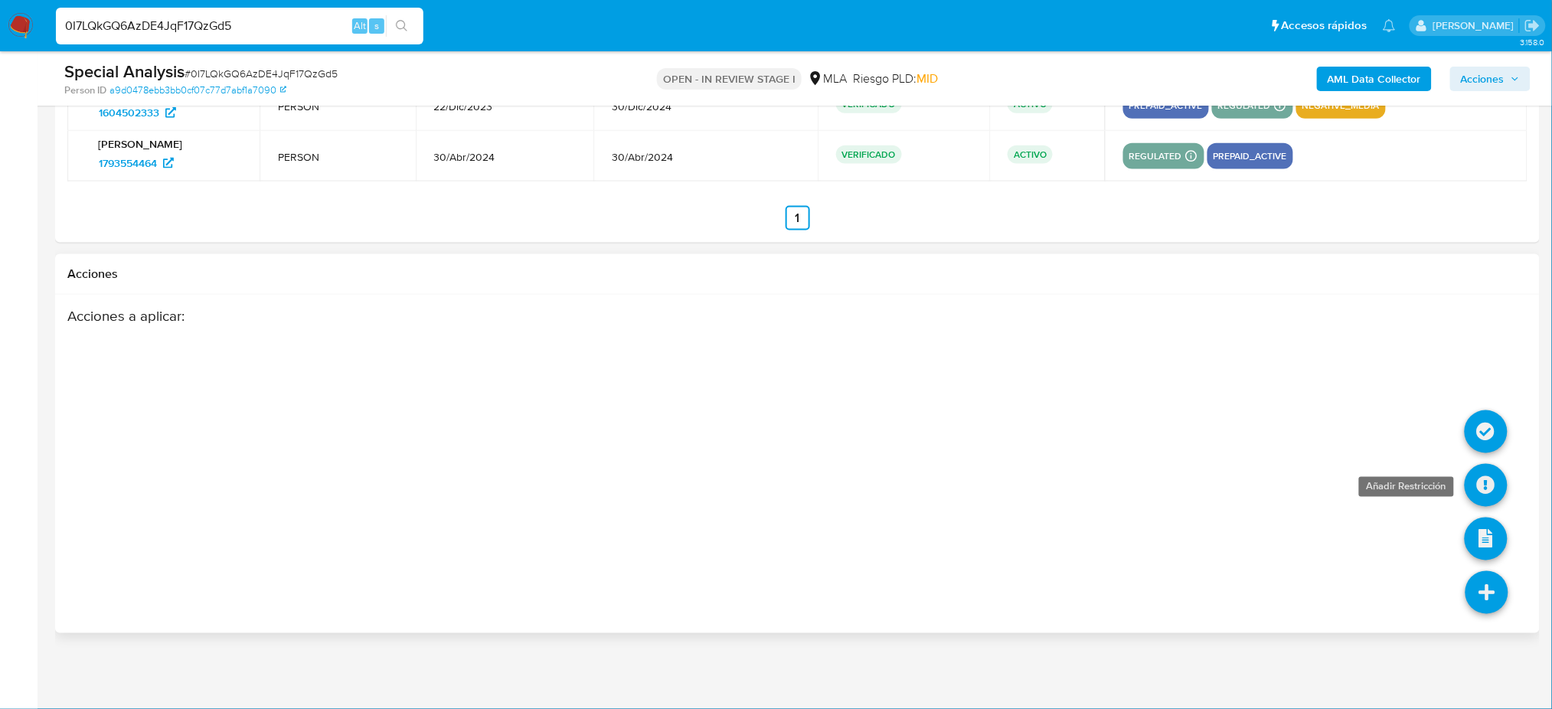
click at [1498, 482] on icon at bounding box center [1486, 485] width 43 height 43
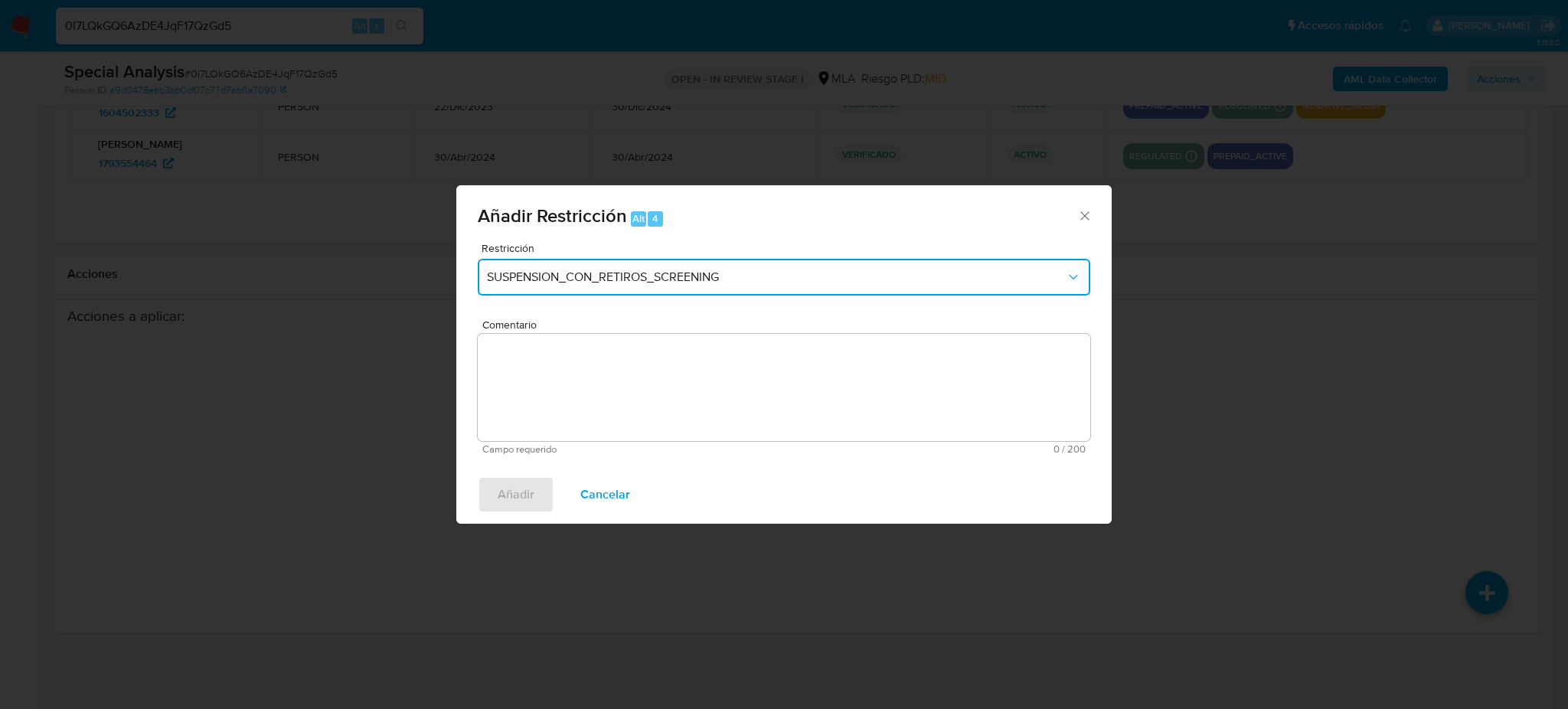
click at [608, 275] on span "SUSPENSION_CON_RETIROS_SCREENING" at bounding box center [776, 276] width 579 height 15
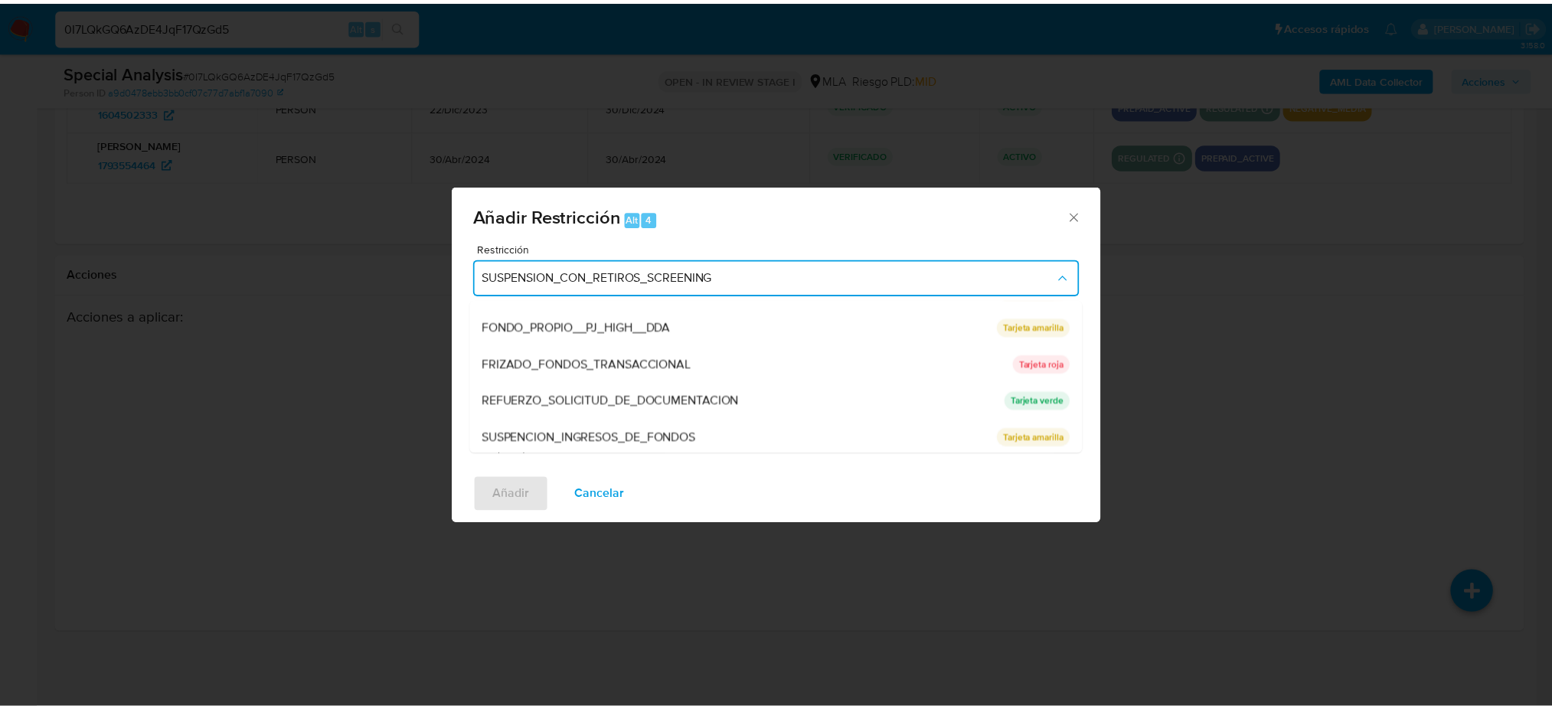
scroll to position [324, 0]
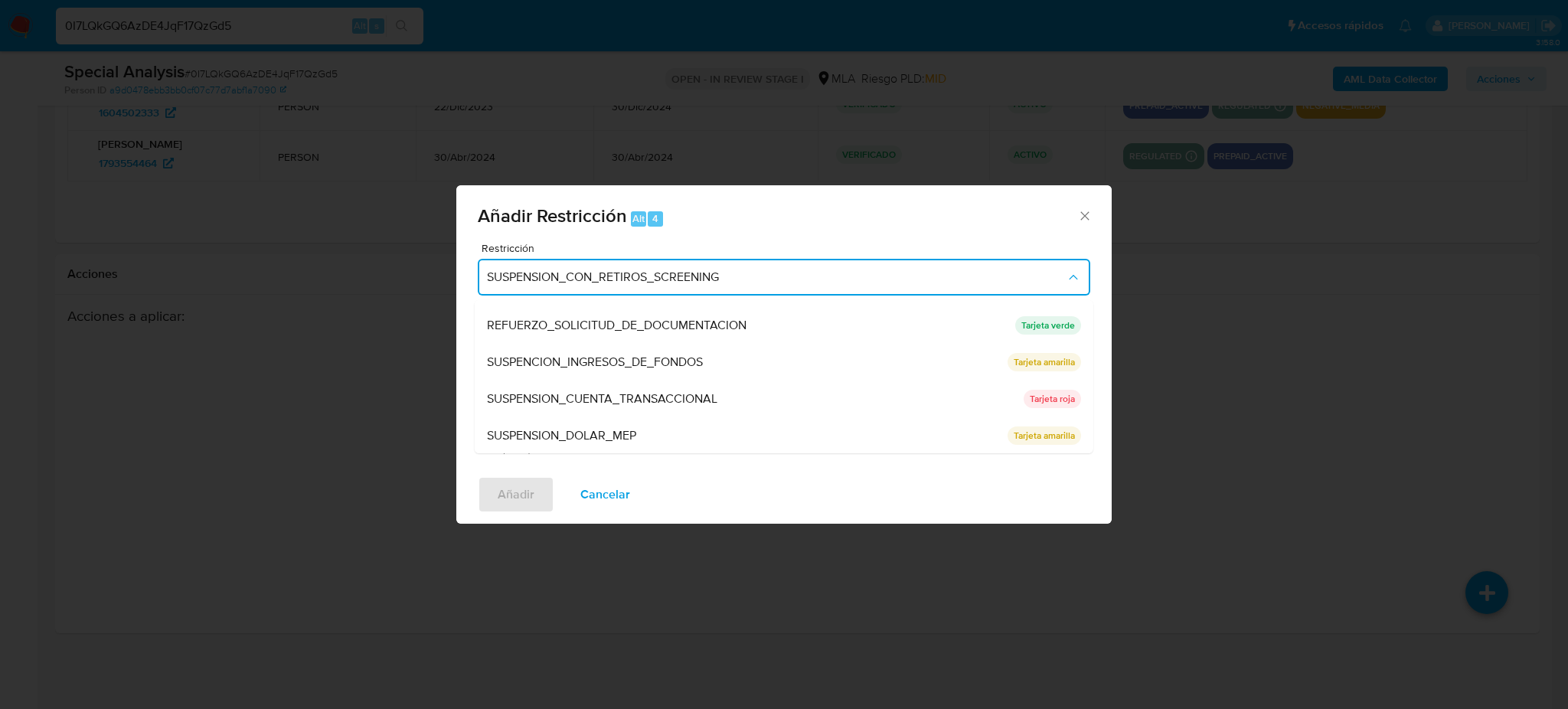
click at [629, 398] on span "SUSPENSION_CUENTA_TRANSACCIONAL" at bounding box center [602, 398] width 230 height 15
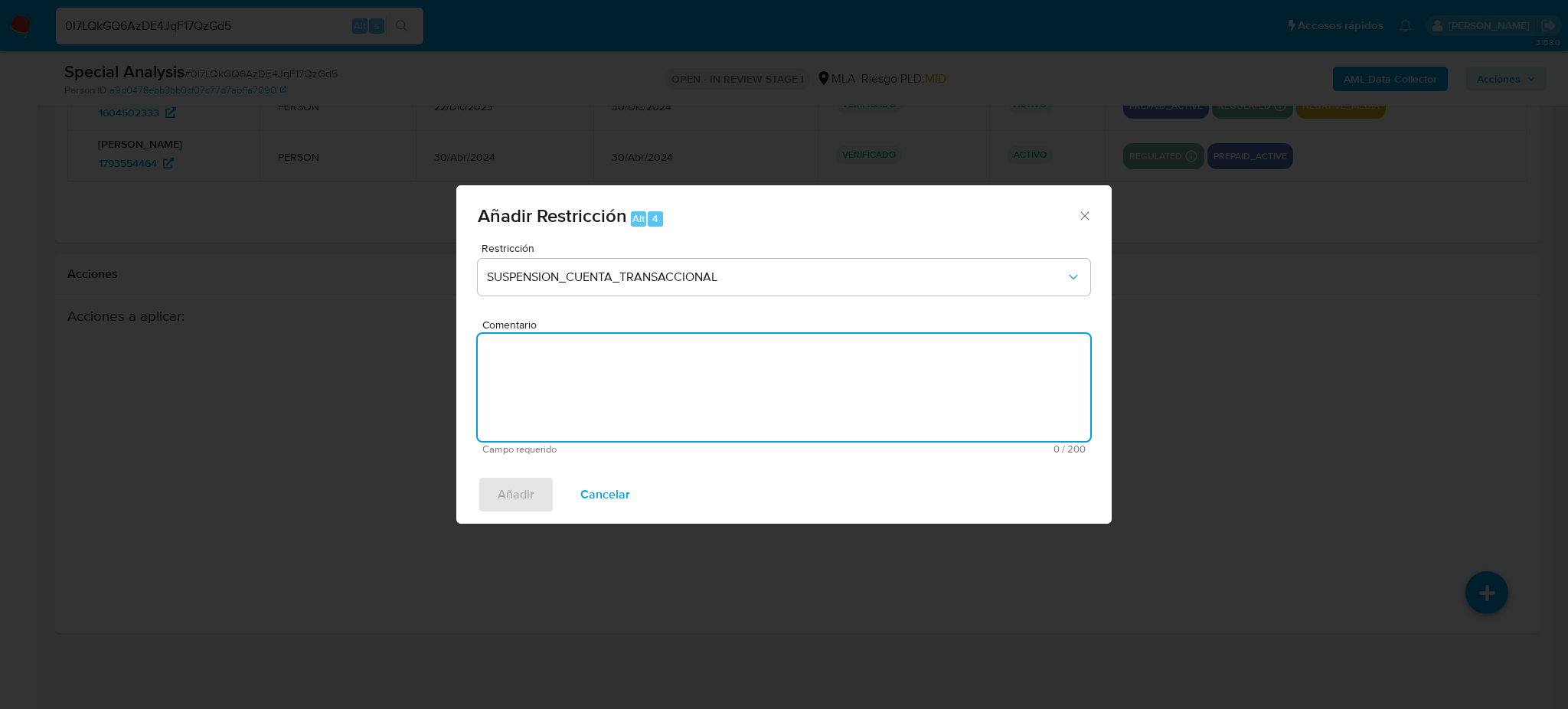
click at [629, 398] on textarea "Comentario" at bounding box center [784, 387] width 612 height 107
type textarea "AML"
click at [518, 502] on span "Añadir" at bounding box center [516, 495] width 37 height 34
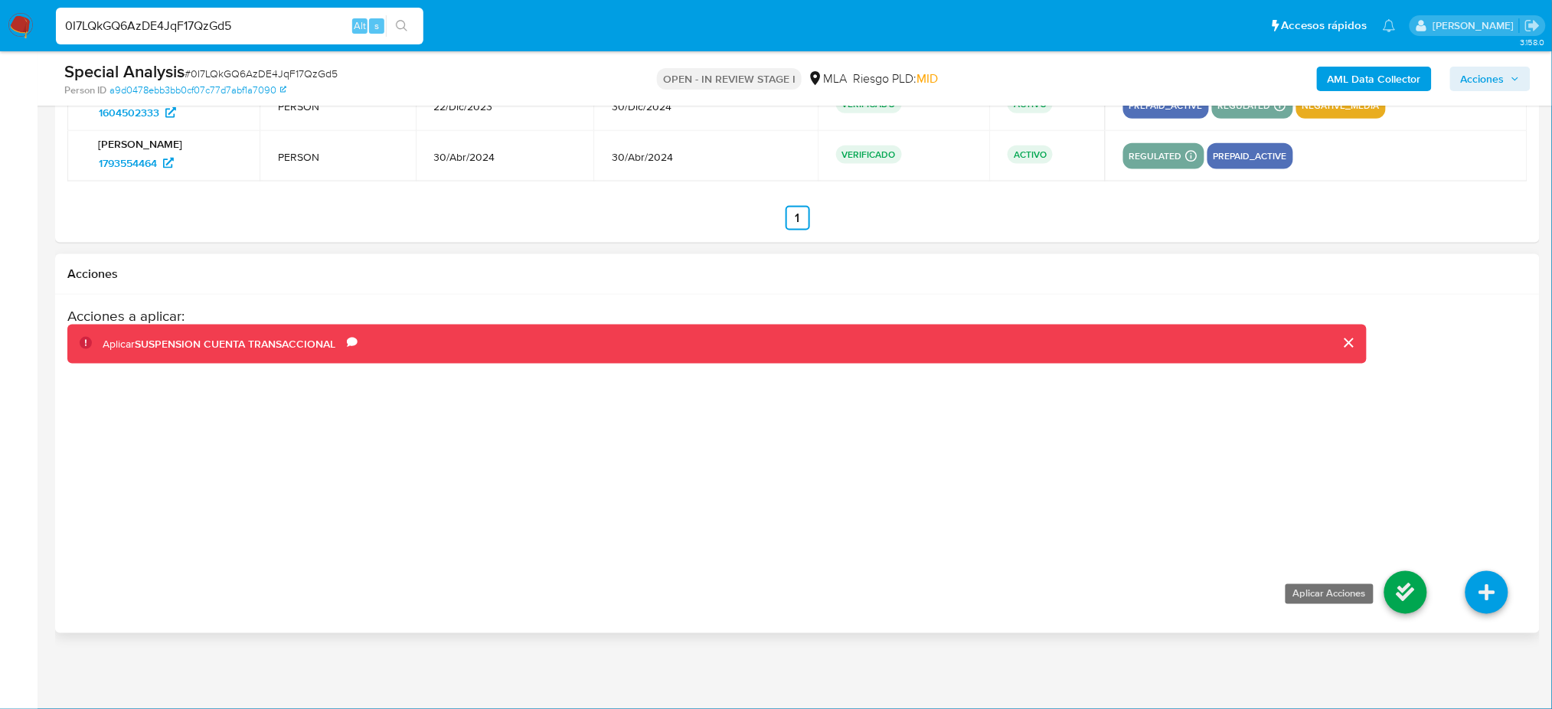
click at [1399, 597] on icon at bounding box center [1405, 592] width 43 height 43
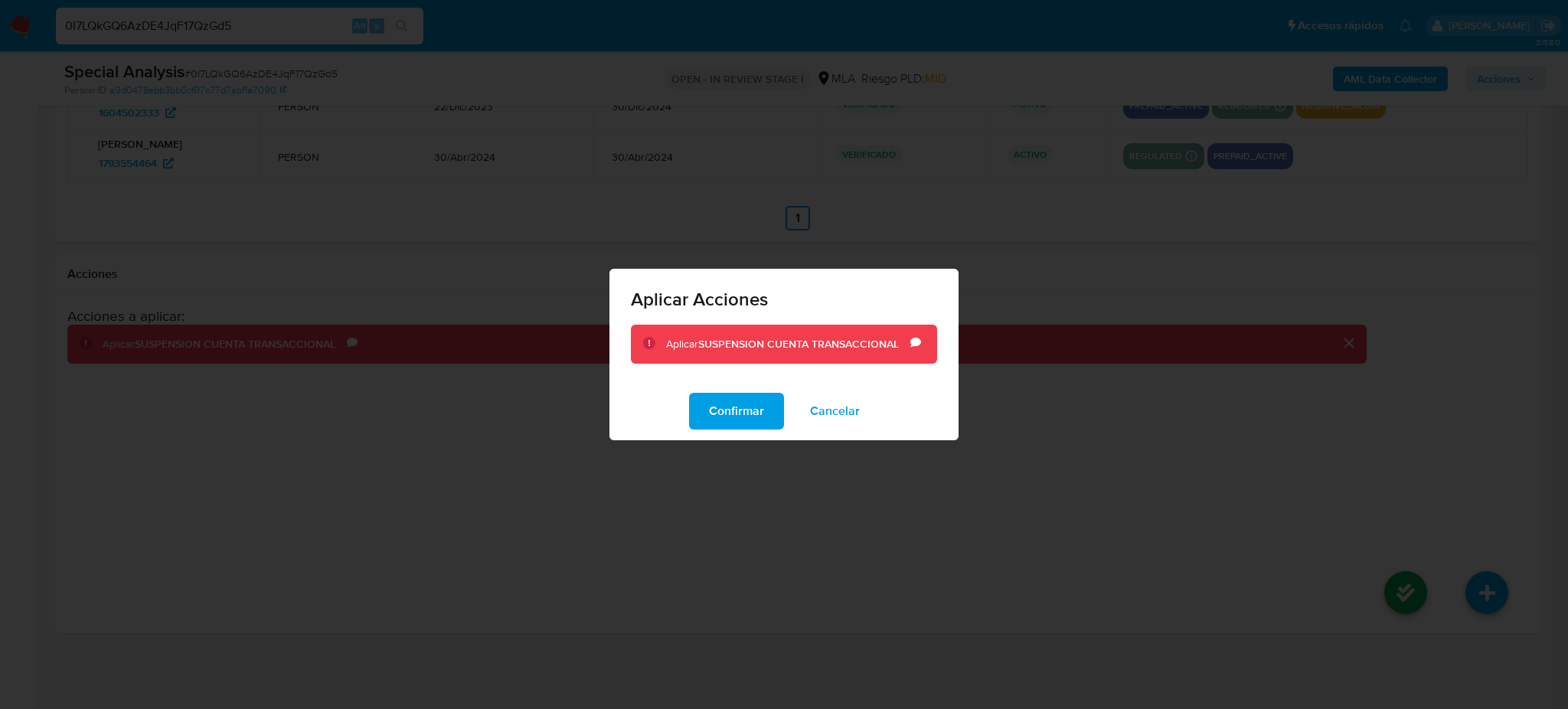
click at [757, 404] on span "Confirmar" at bounding box center [736, 411] width 55 height 34
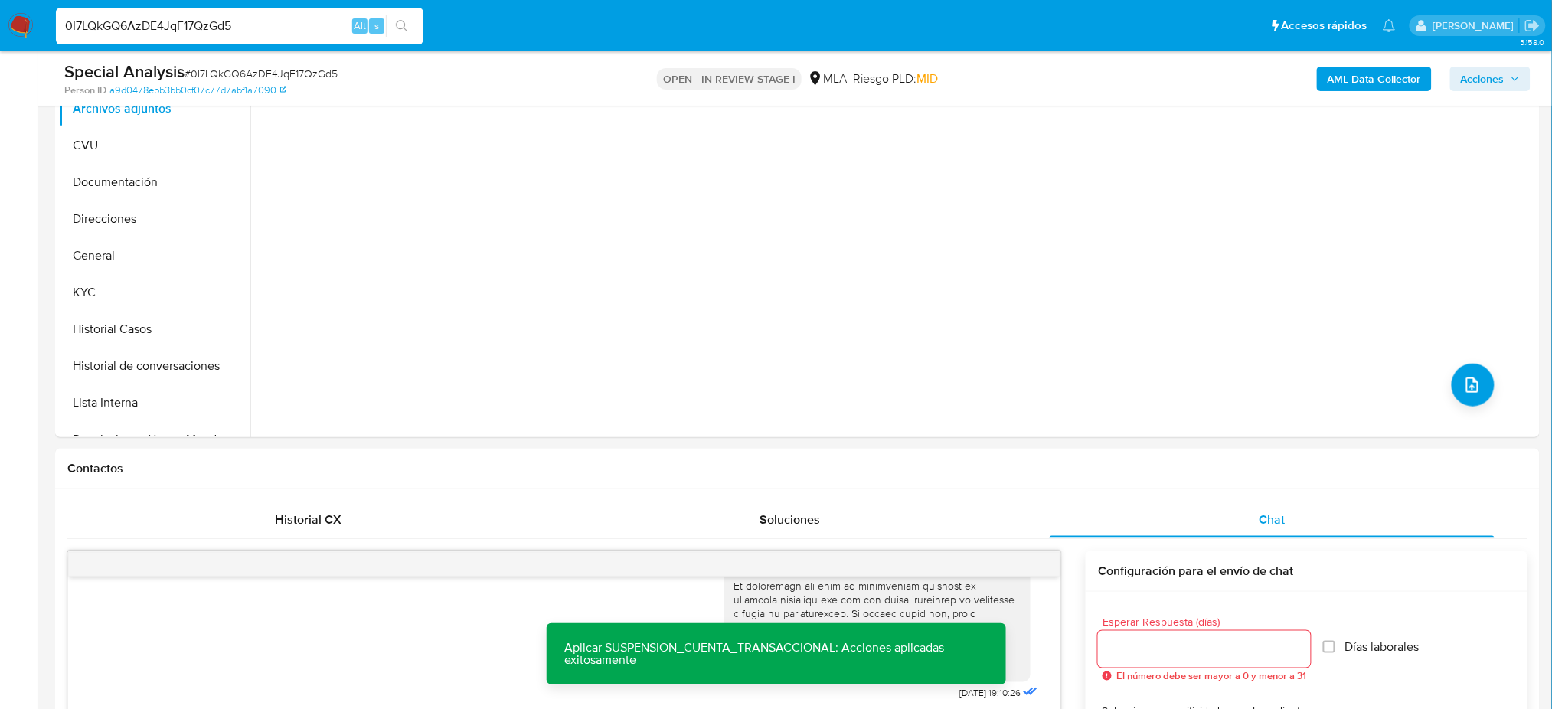
scroll to position [106, 0]
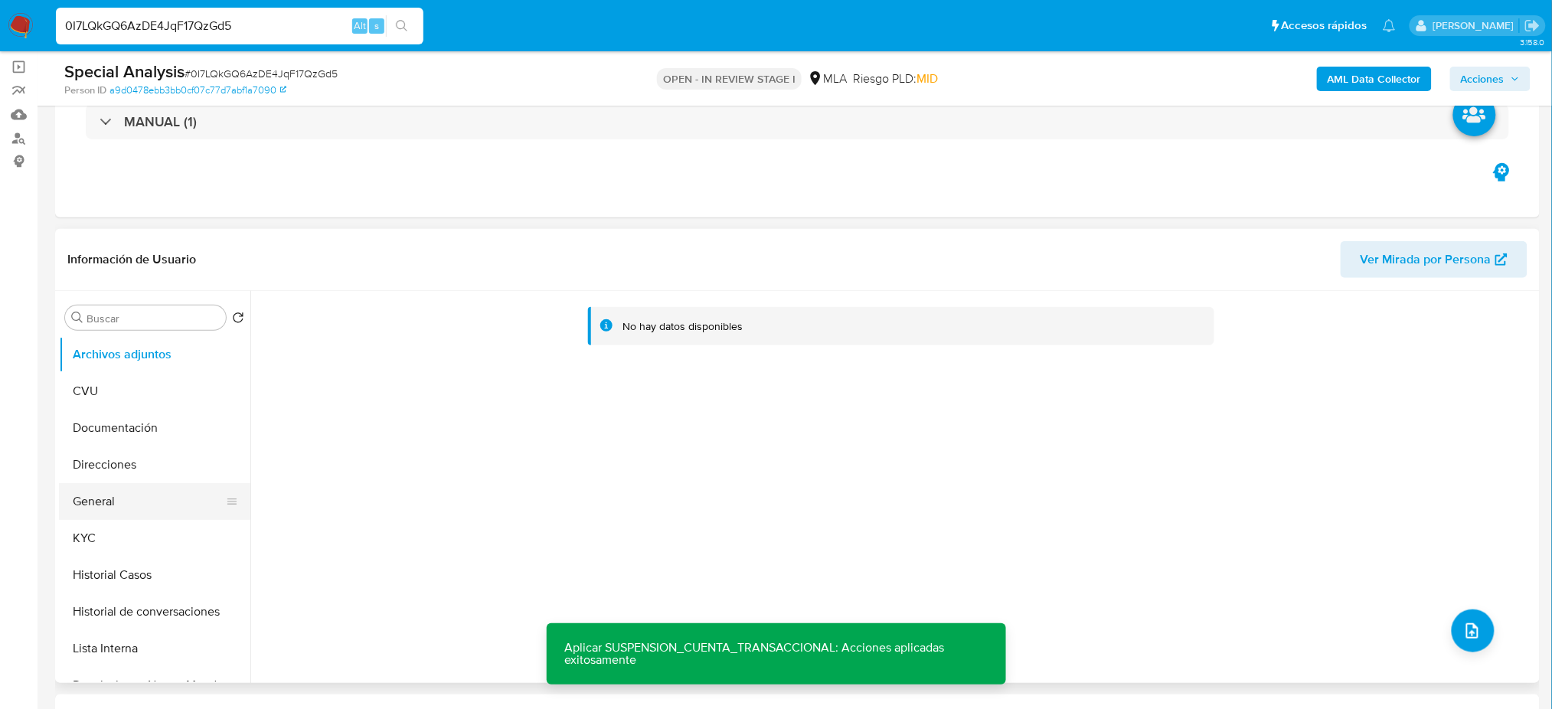
click at [165, 496] on button "General" at bounding box center [148, 501] width 179 height 37
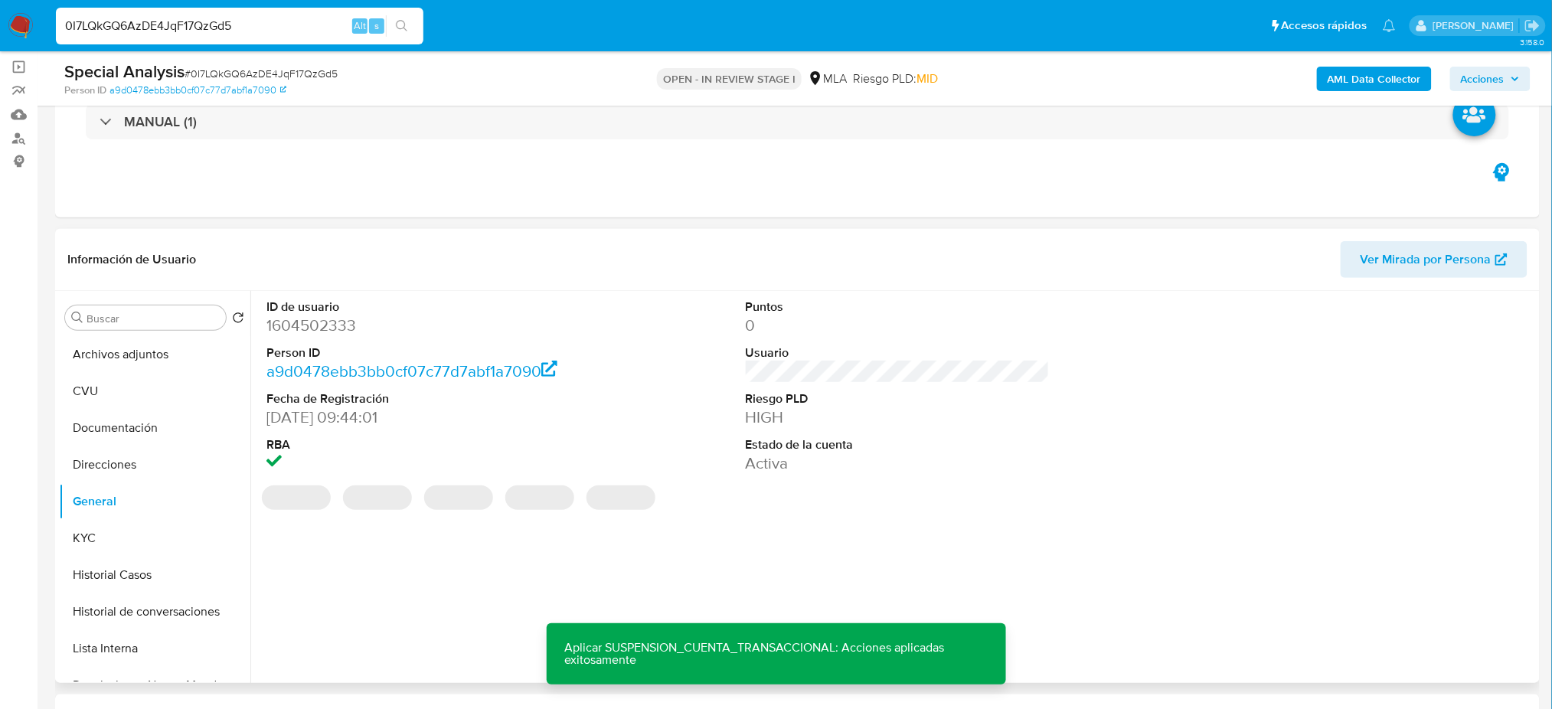
click at [295, 328] on dd "1604502333" at bounding box center [418, 325] width 304 height 21
copy dd "1604502333"
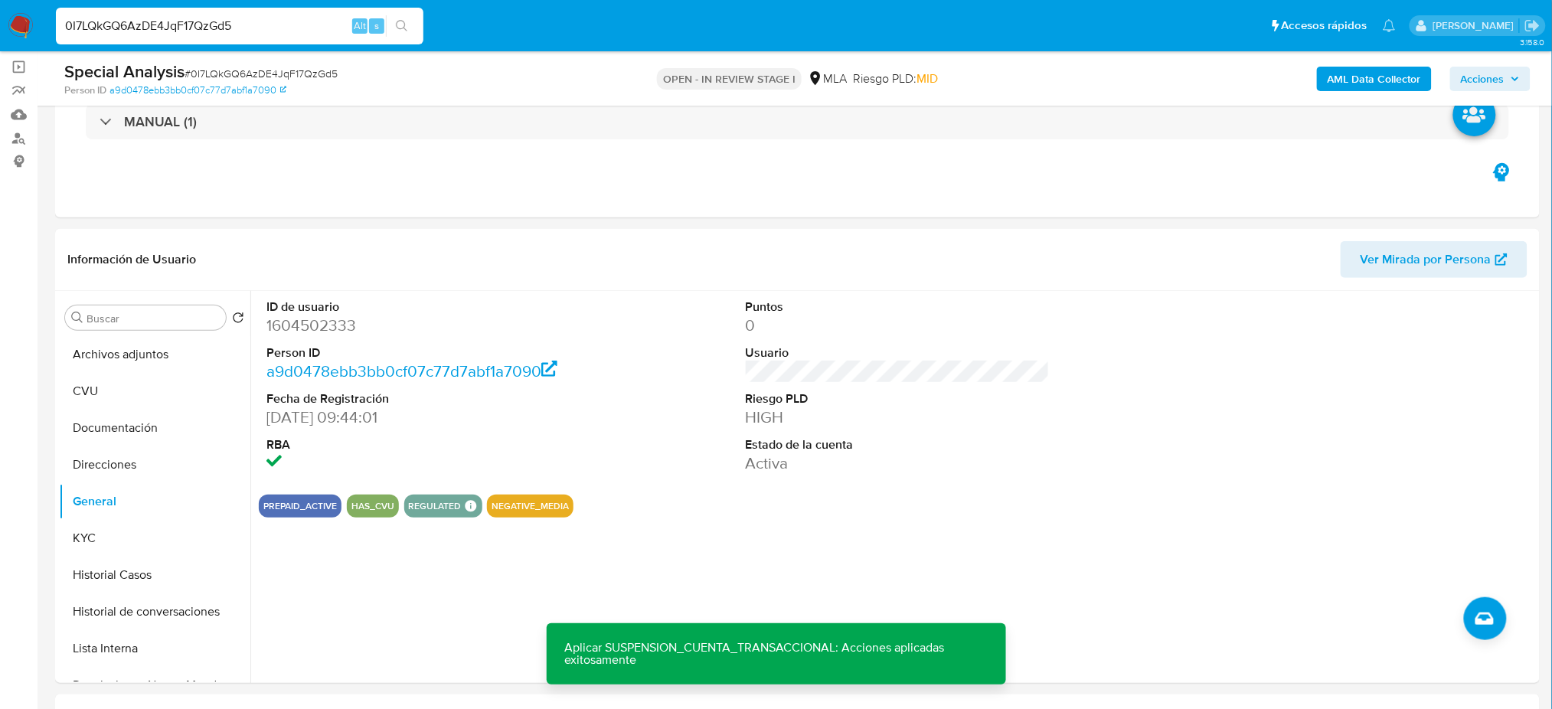
click at [199, 73] on span "# 0I7LQkGQ6AzDE4JqF17QzGd5" at bounding box center [261, 73] width 153 height 15
copy span "0I7LQkGQ6AzDE4JqF17QzGd5"
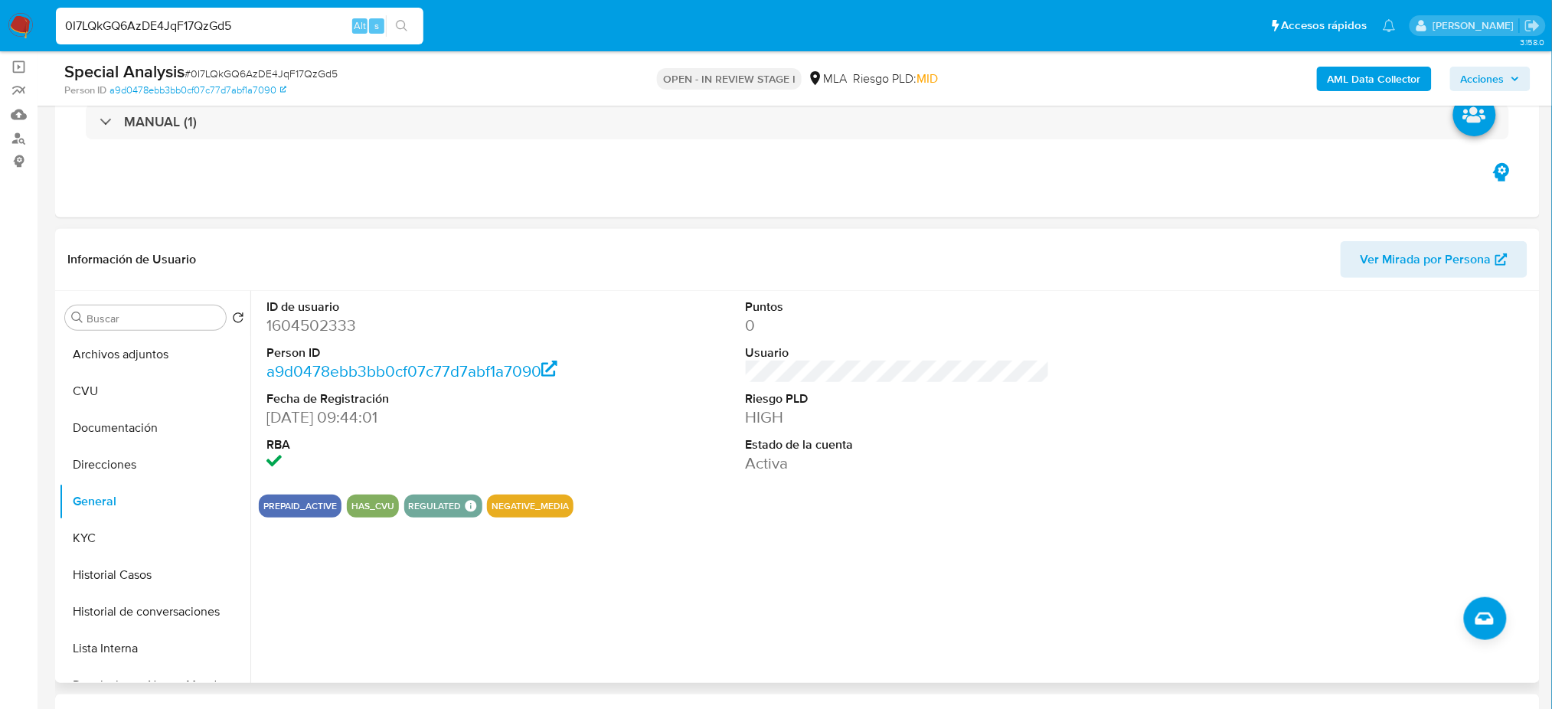
click at [302, 331] on dd "1604502333" at bounding box center [418, 325] width 304 height 21
copy dd "1604502333"
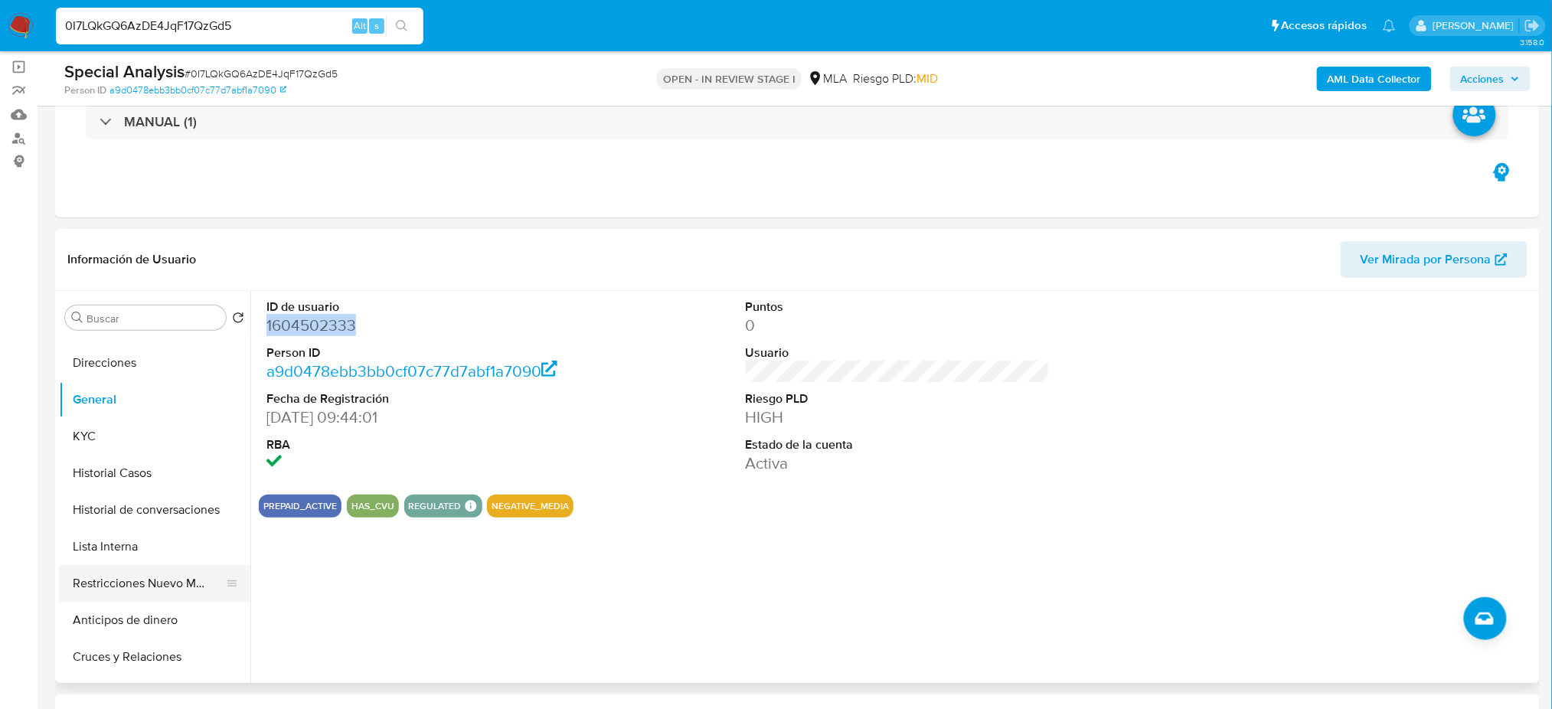
click at [129, 574] on button "Restricciones Nuevo Mundo" at bounding box center [148, 583] width 179 height 37
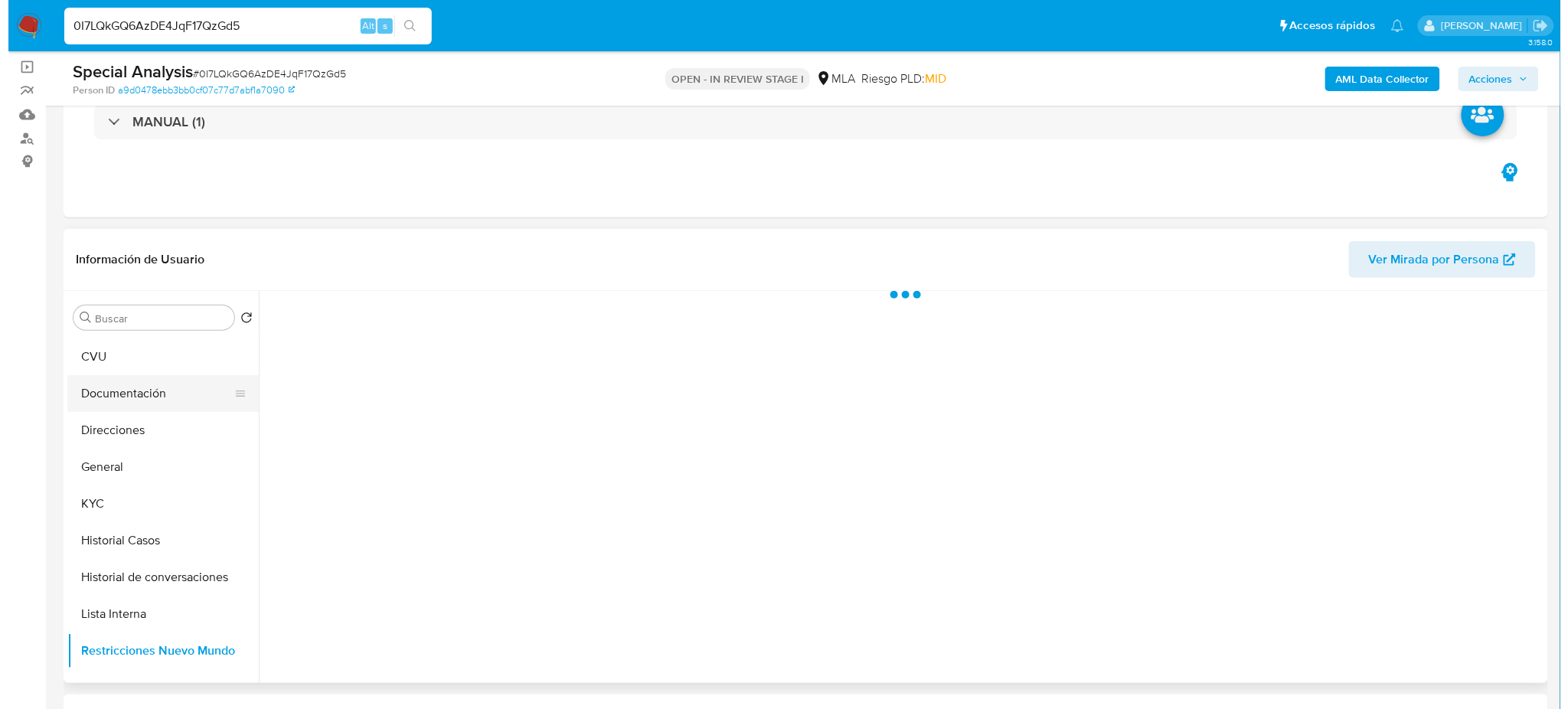
scroll to position [0, 0]
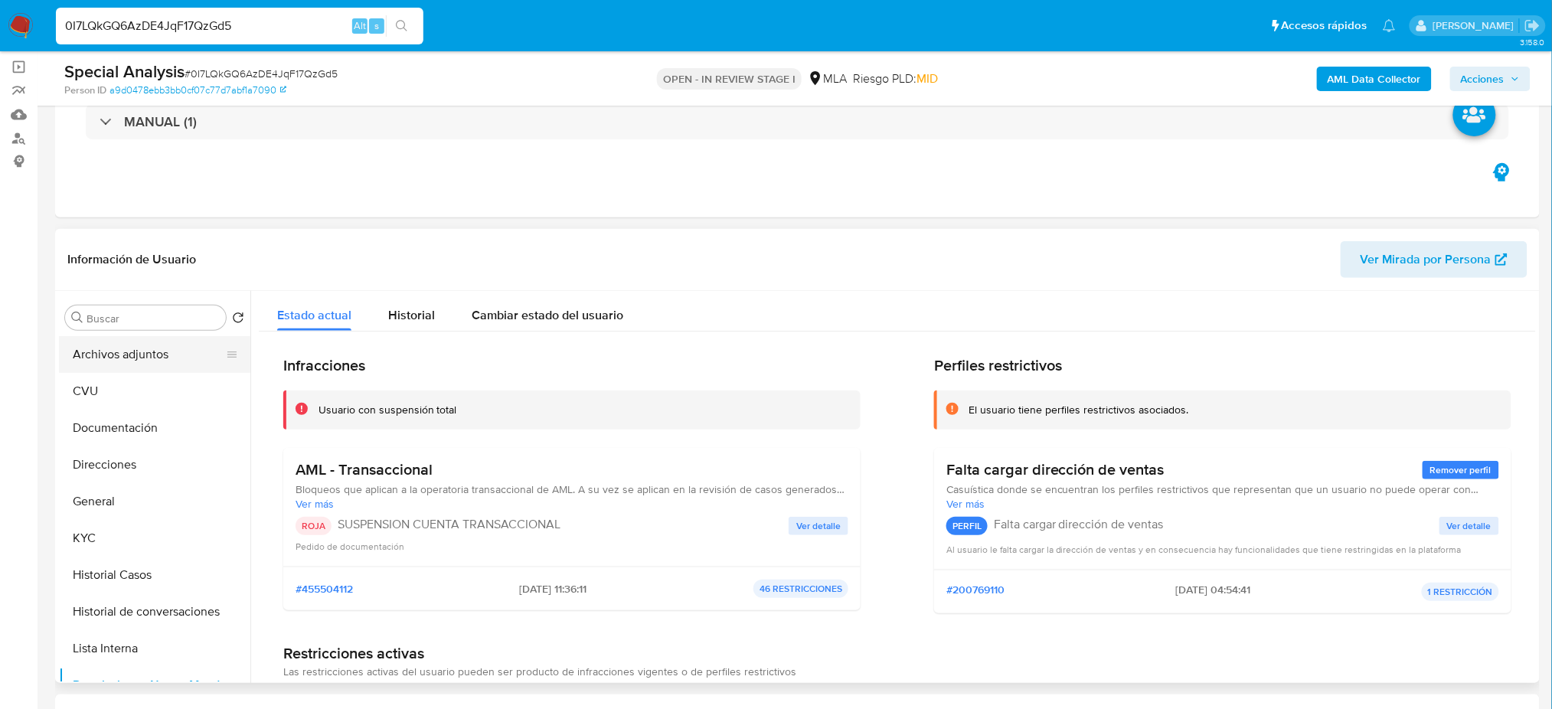
click at [93, 355] on button "Archivos adjuntos" at bounding box center [148, 354] width 179 height 37
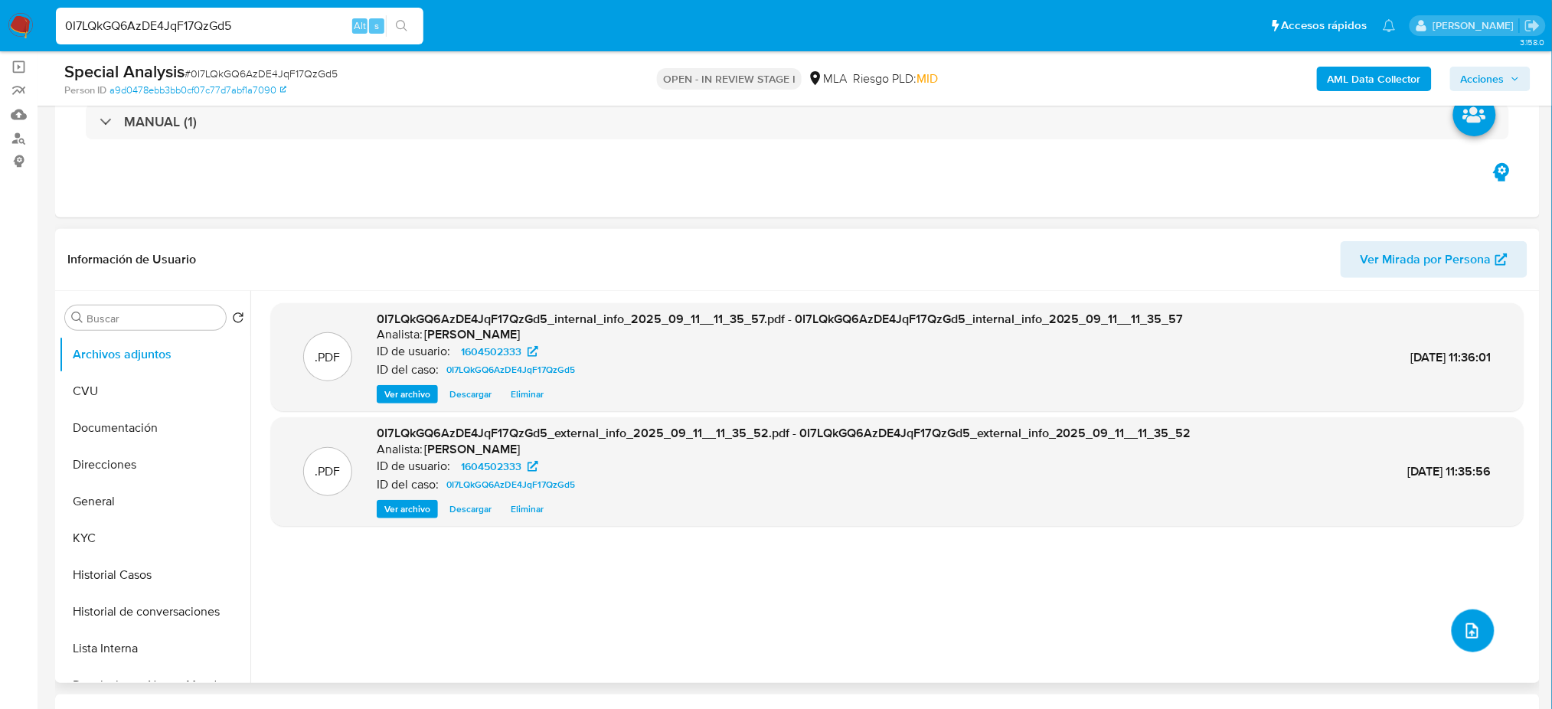
click at [1458, 614] on button "upload-file" at bounding box center [1473, 630] width 43 height 43
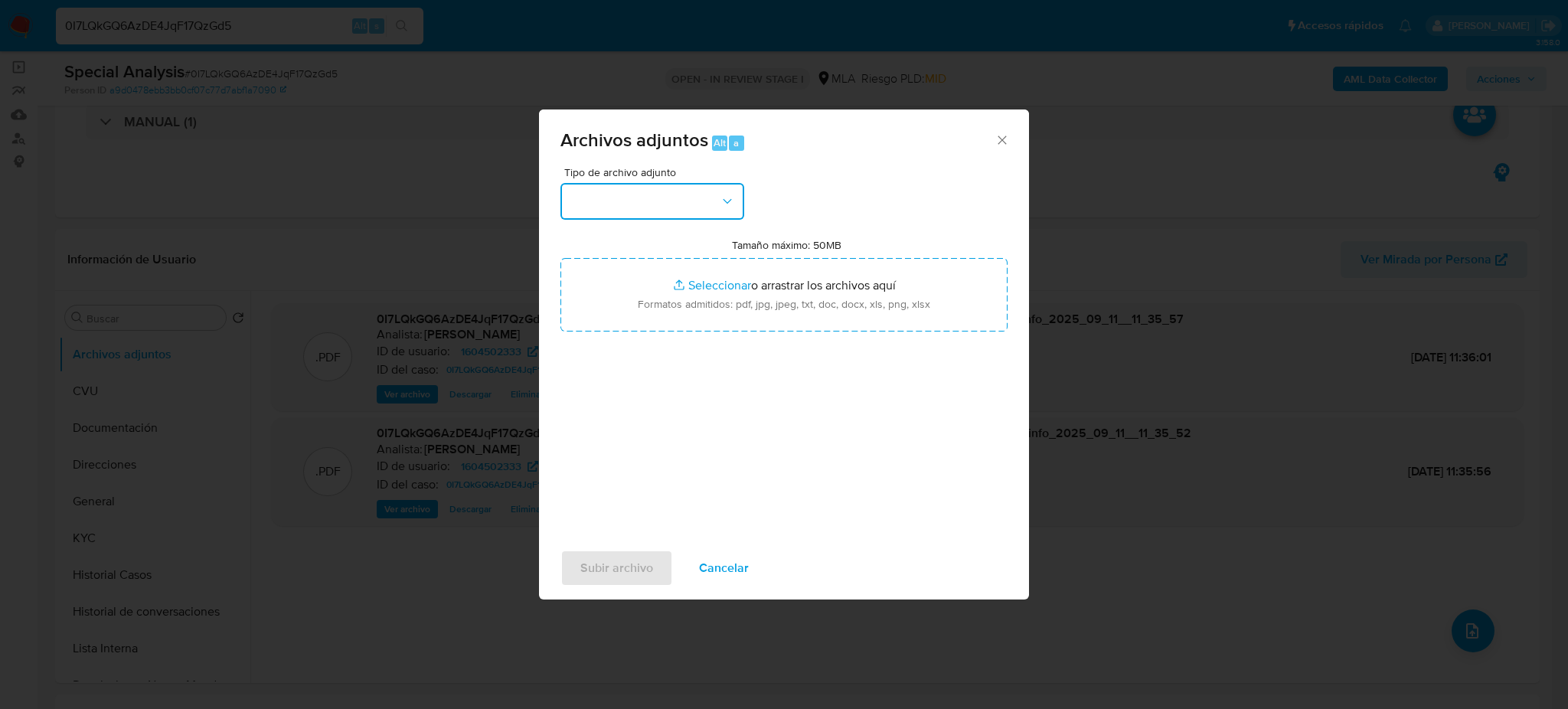
click at [671, 214] on button "button" at bounding box center [652, 201] width 184 height 37
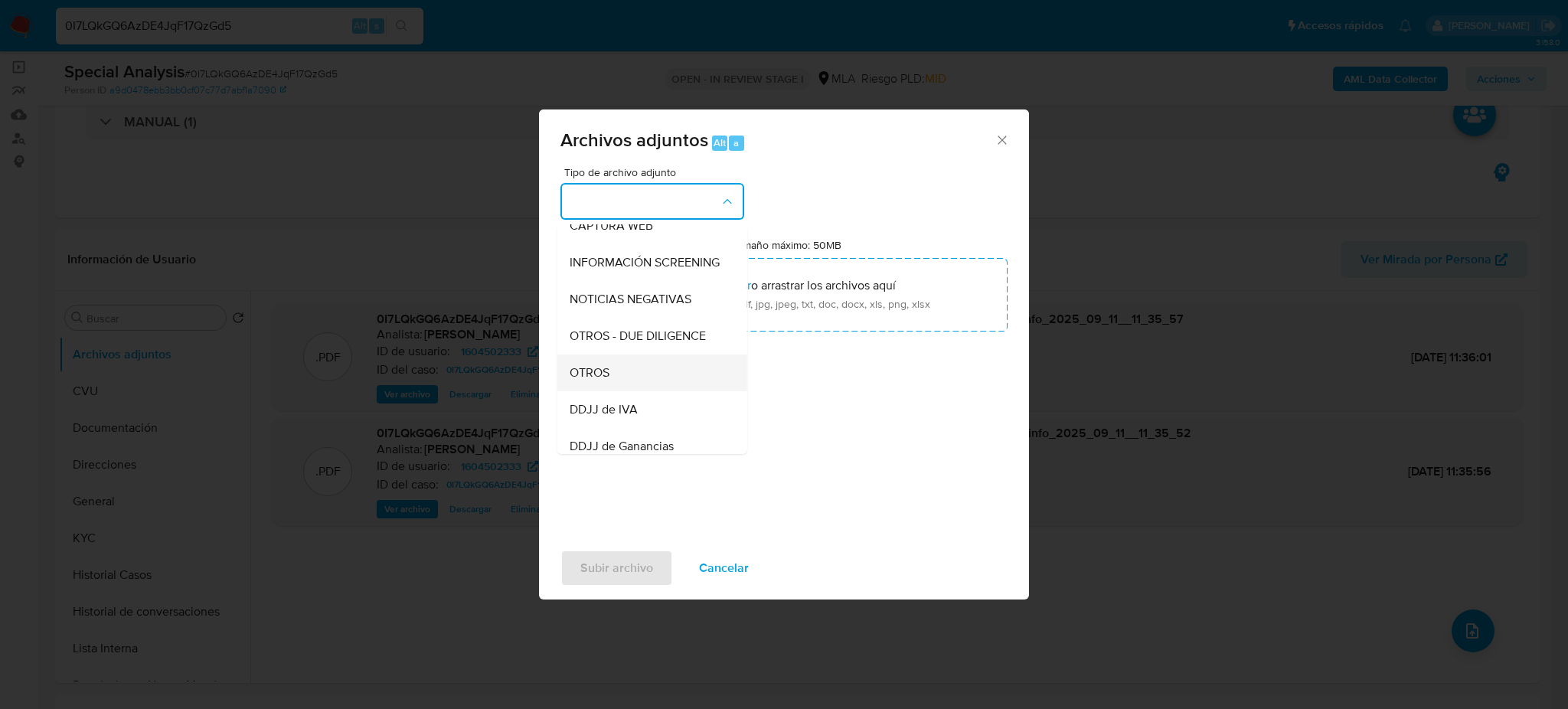
scroll to position [204, 0]
click at [642, 371] on div "DDJJ de IVA" at bounding box center [648, 369] width 156 height 37
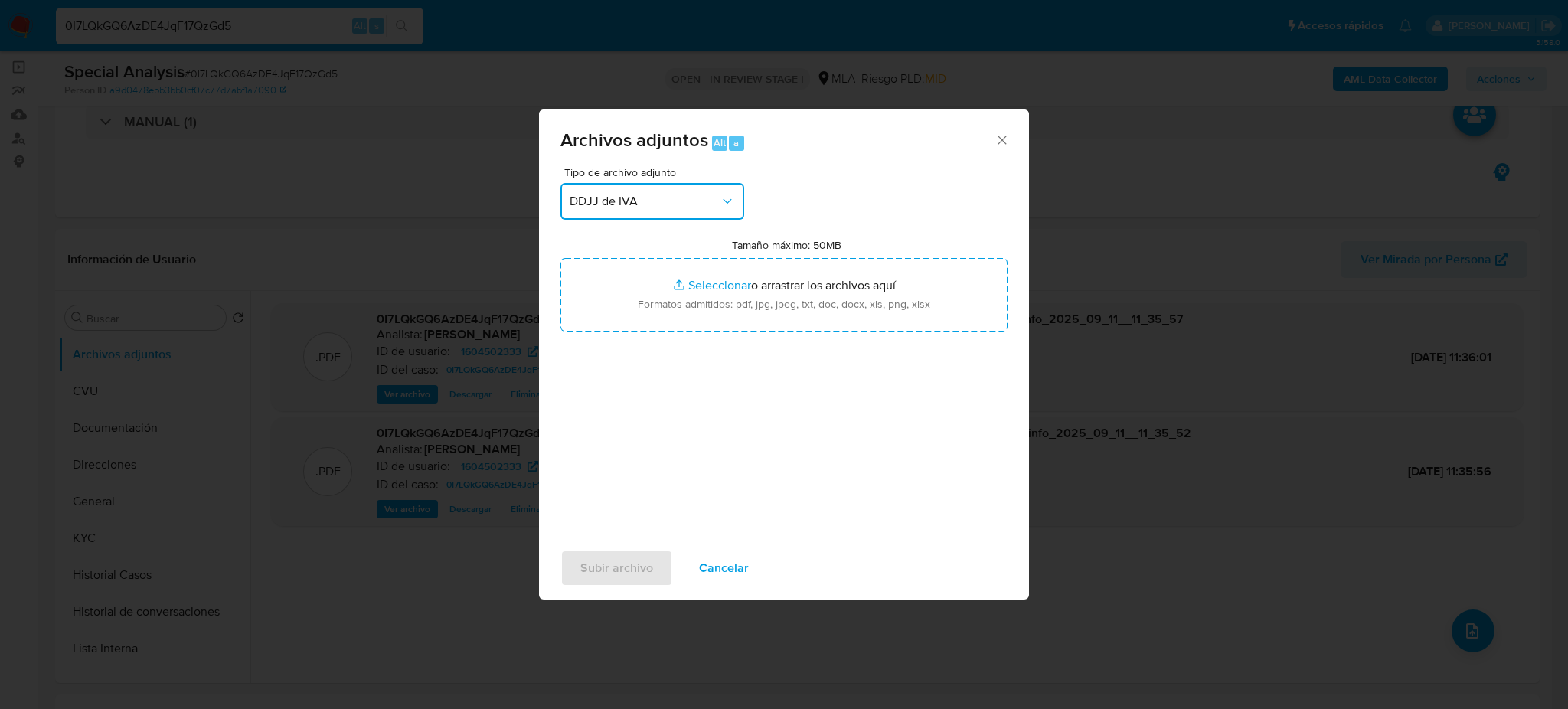
click at [629, 191] on button "DDJJ de IVA" at bounding box center [652, 201] width 184 height 37
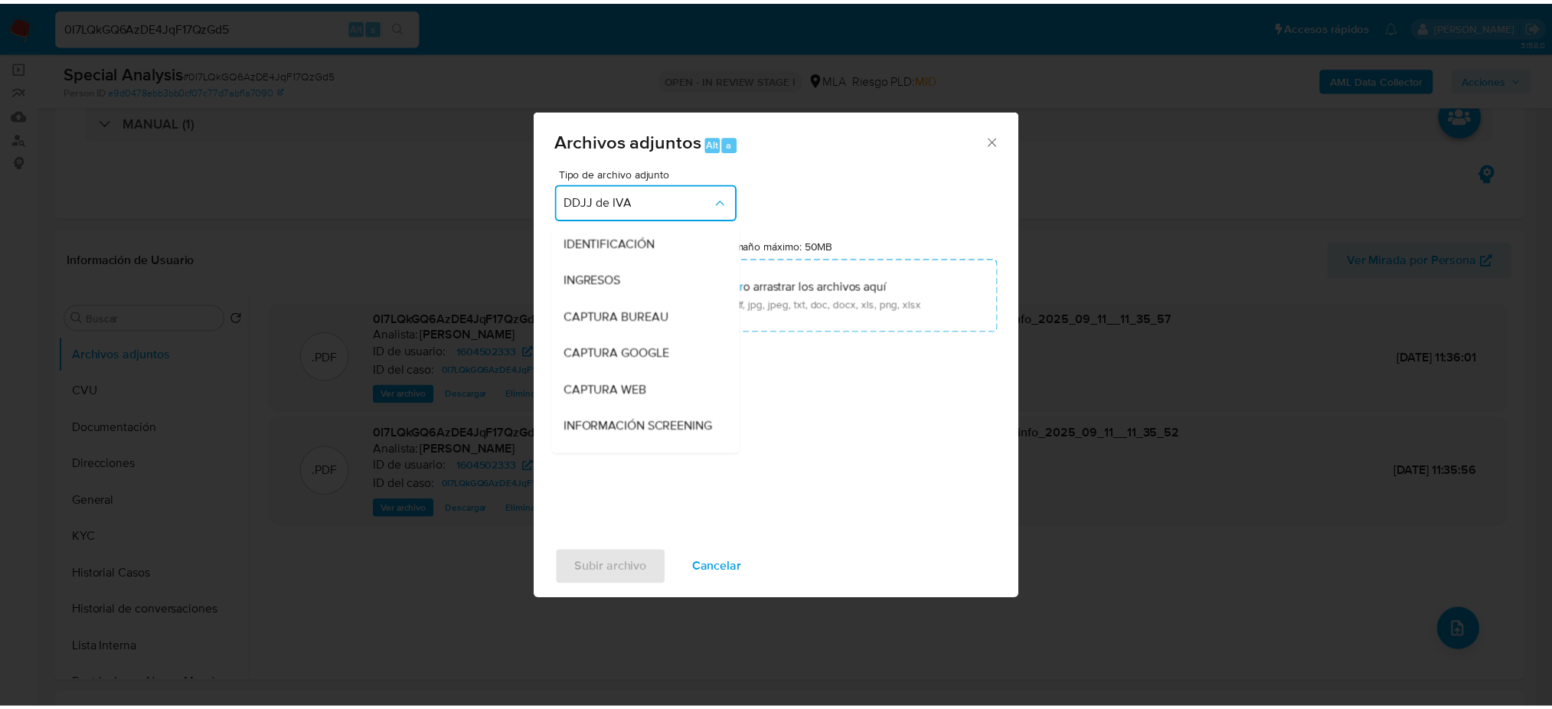
scroll to position [250, 0]
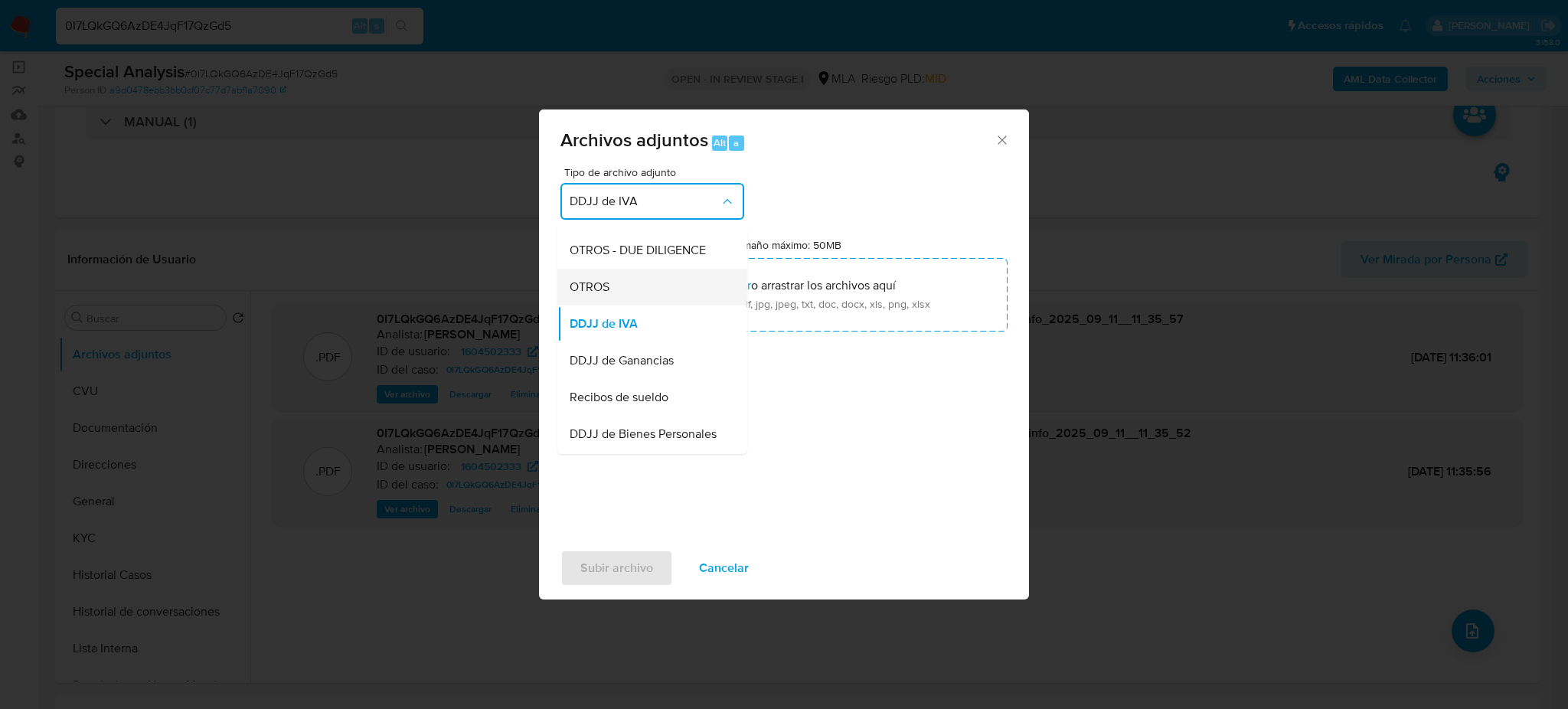
click at [606, 292] on span "OTROS" at bounding box center [590, 286] width 40 height 15
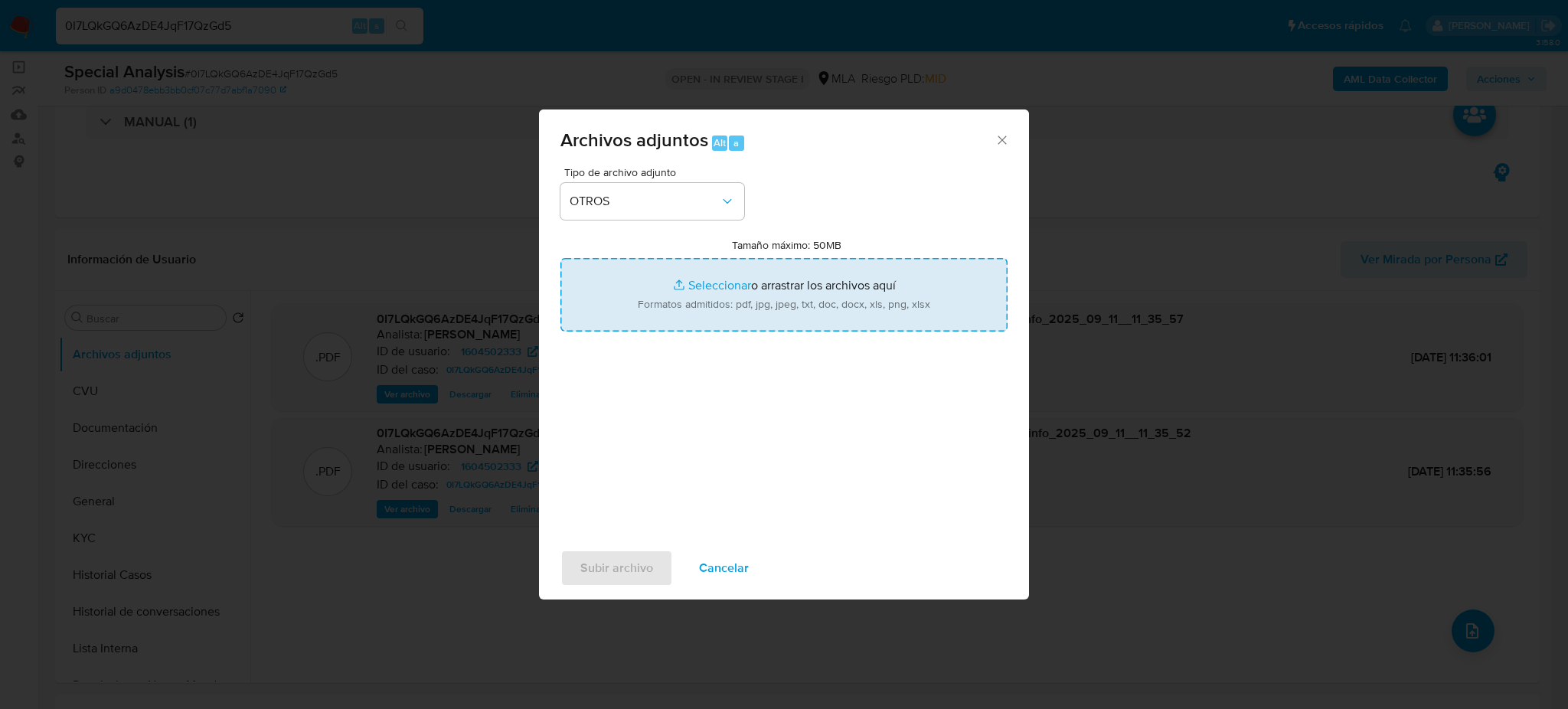
click at [688, 307] on input "Tamaño máximo: 50MB Seleccionar archivos" at bounding box center [783, 294] width 447 height 73
type input "C:\fakepath\Caselog 0I7LQkGQ6AzDE4JqF17QzGd5_2025_09_01_12_35_53.docx"
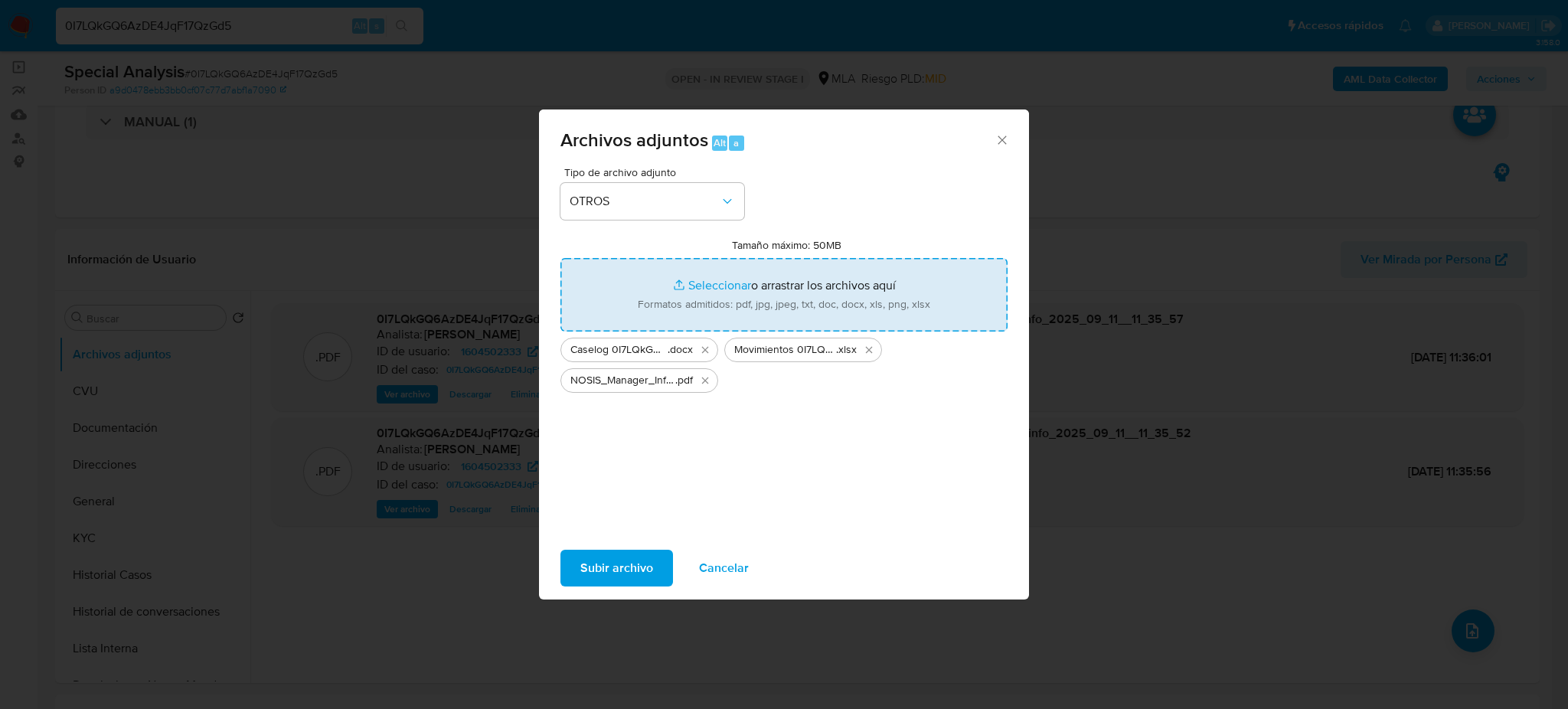
click at [625, 573] on span "Subir archivo" at bounding box center [616, 568] width 73 height 34
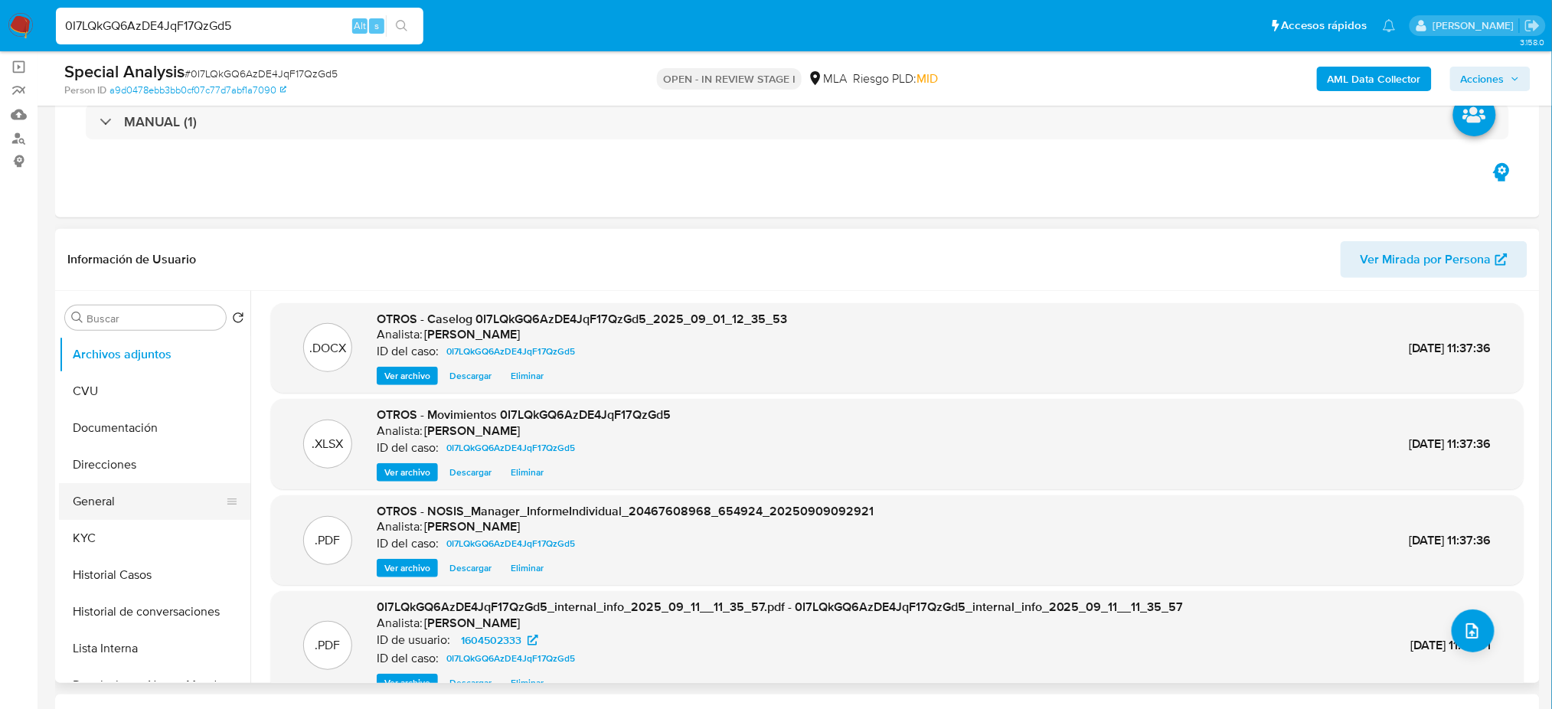
click at [116, 513] on button "General" at bounding box center [148, 501] width 179 height 37
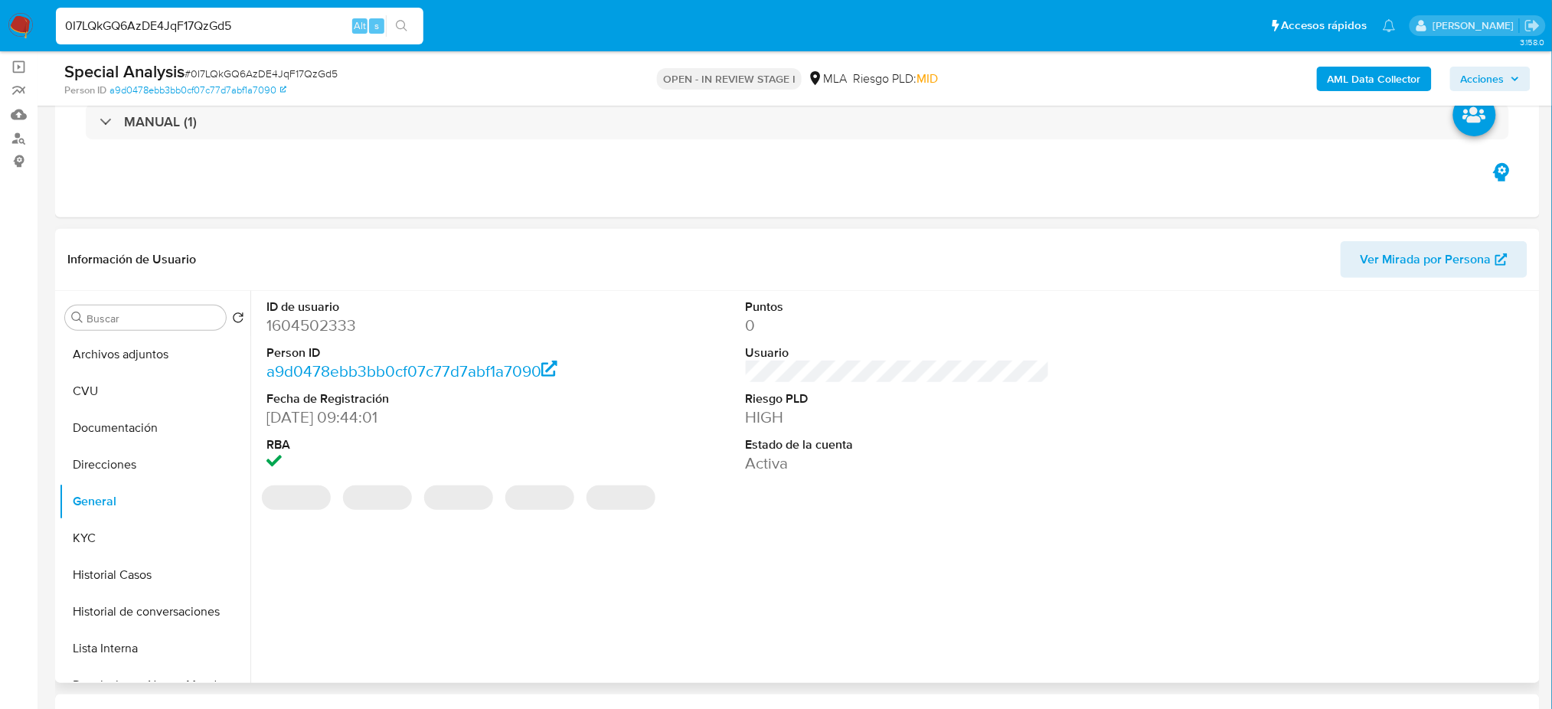
click at [296, 325] on dd "1604502333" at bounding box center [418, 325] width 304 height 21
copy dd "1604502333"
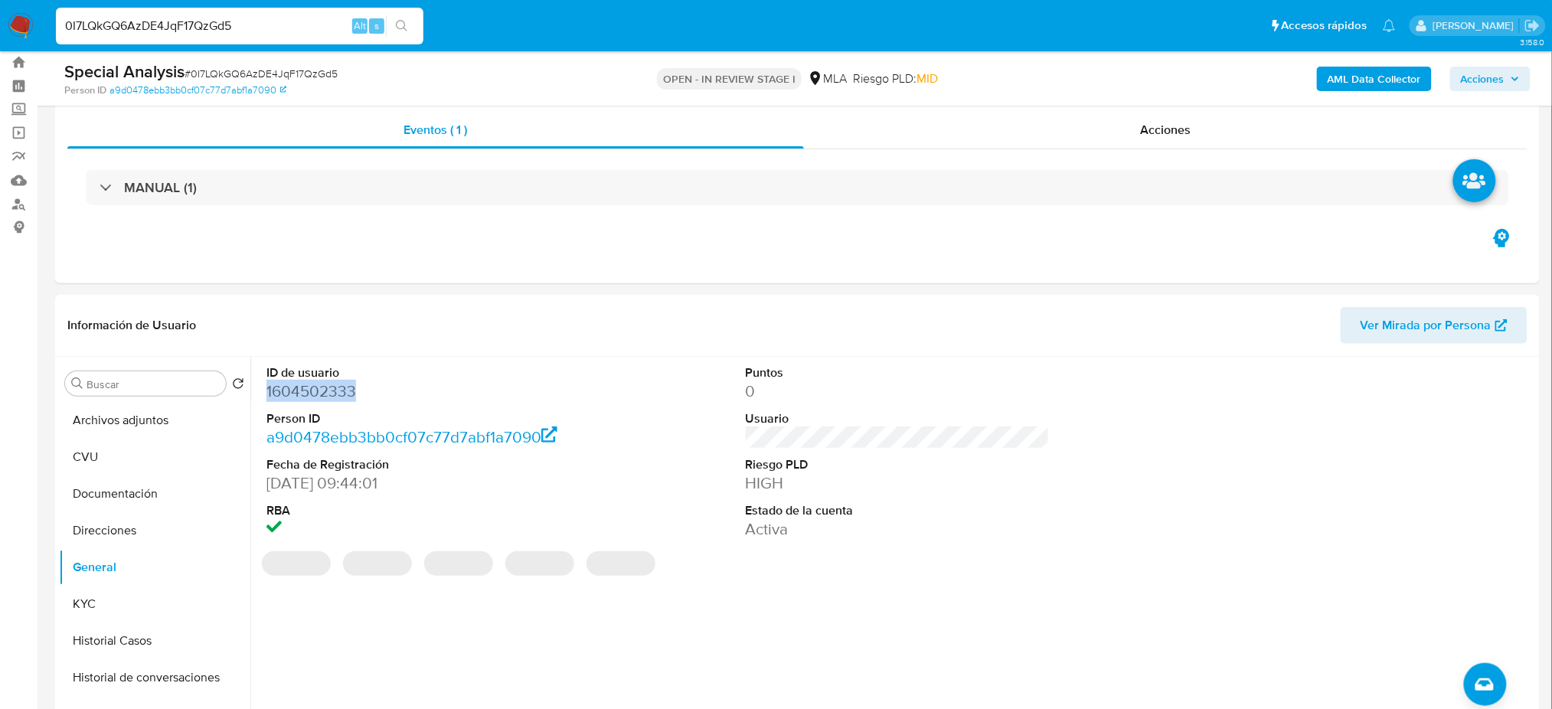
scroll to position [5, 0]
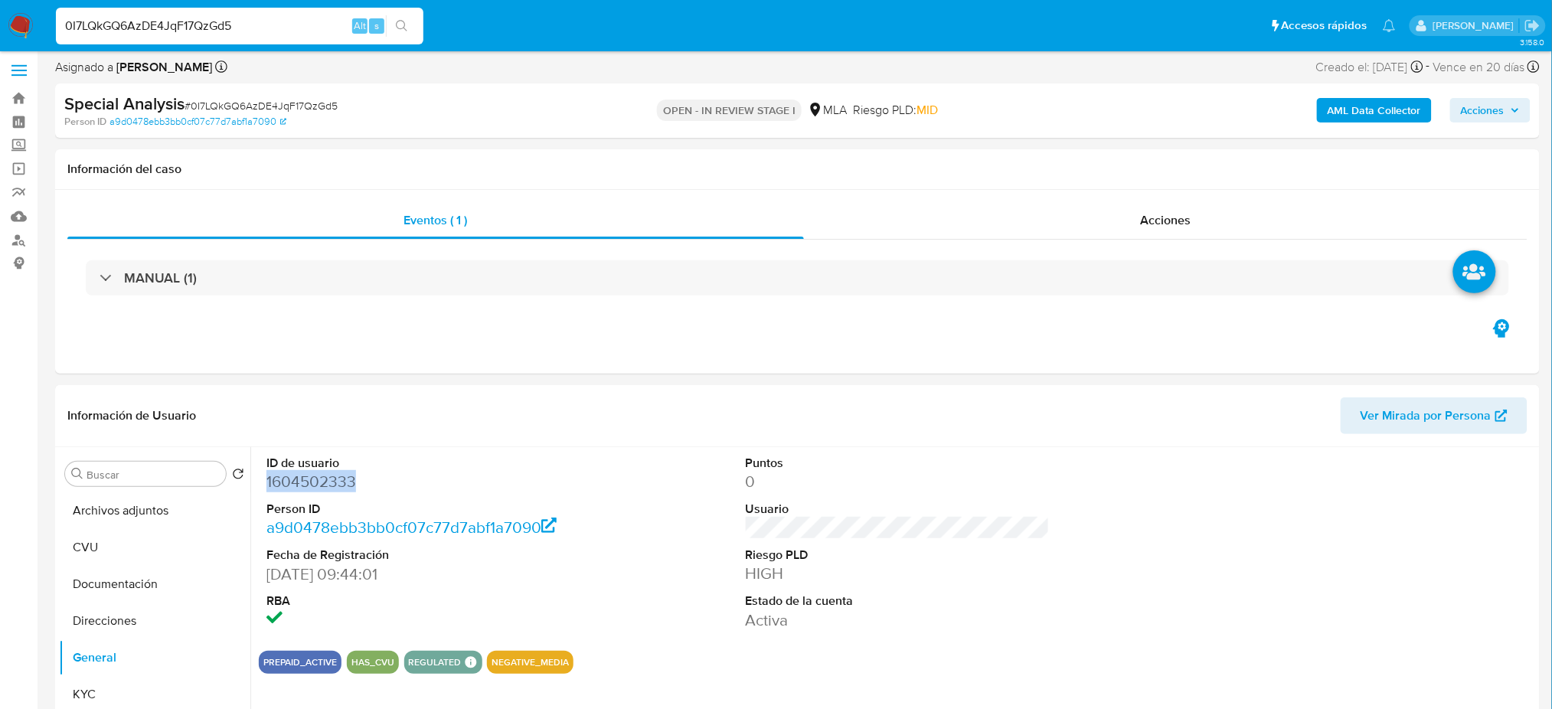
click at [1499, 108] on span "Acciones" at bounding box center [1483, 110] width 44 height 24
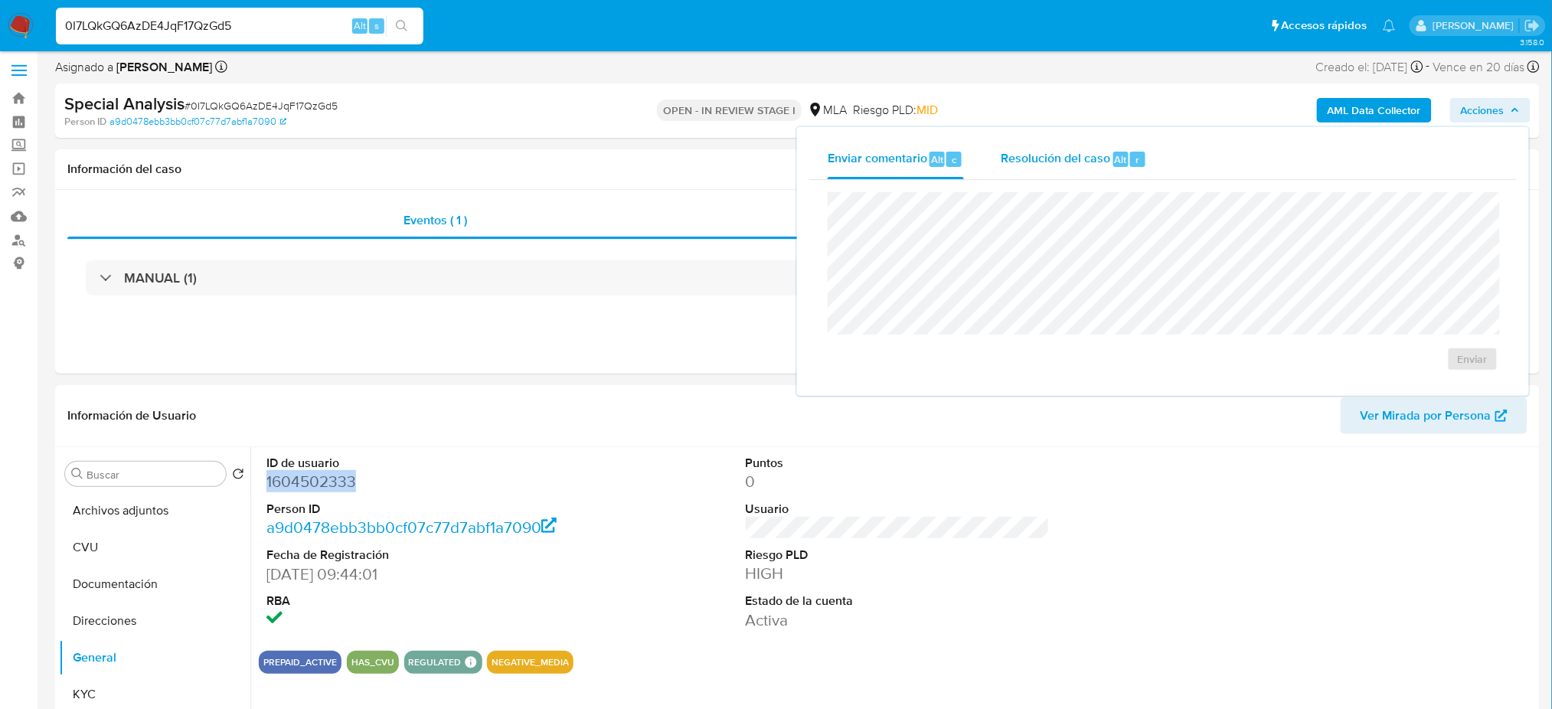
click at [1074, 161] on span "Resolución del caso" at bounding box center [1055, 159] width 109 height 18
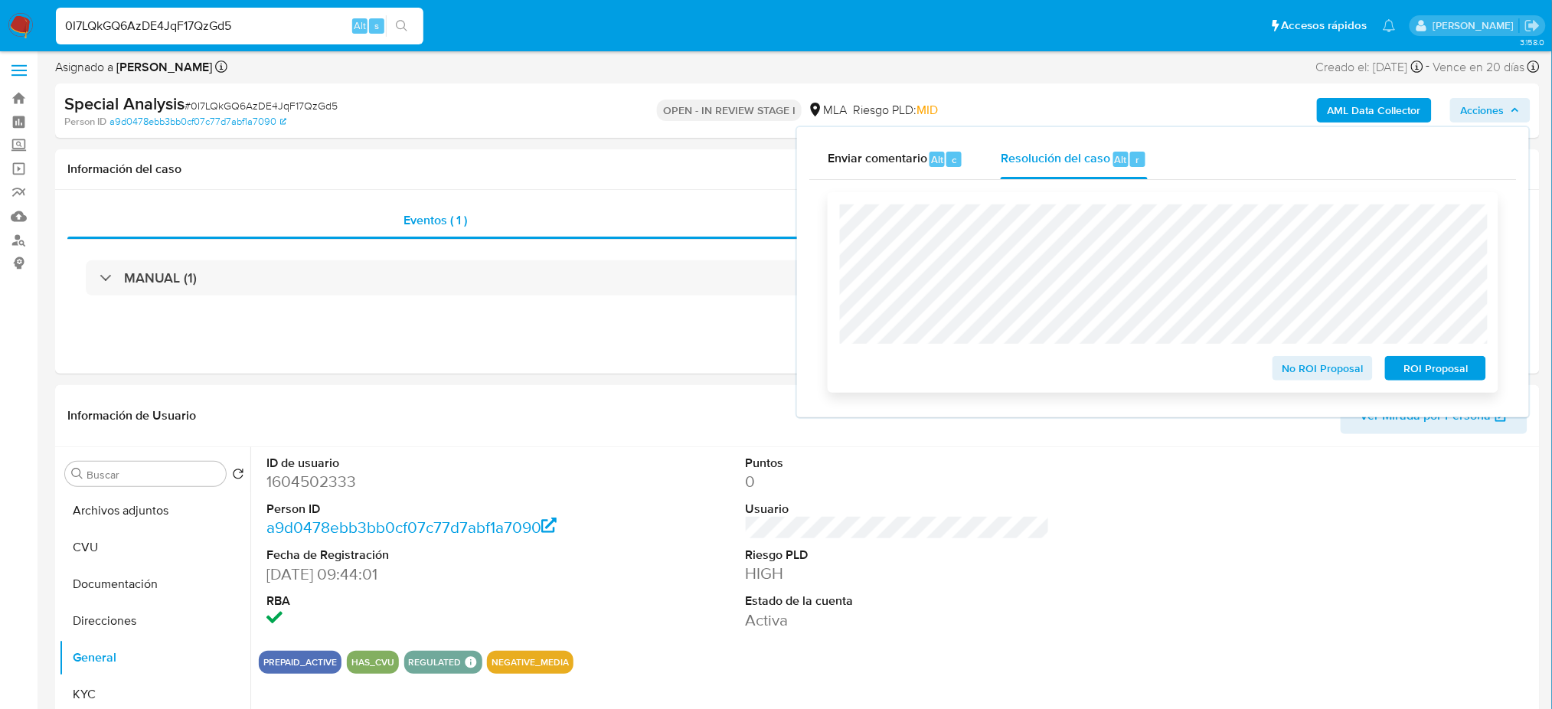
click at [1423, 372] on span "ROI Proposal" at bounding box center [1436, 368] width 80 height 21
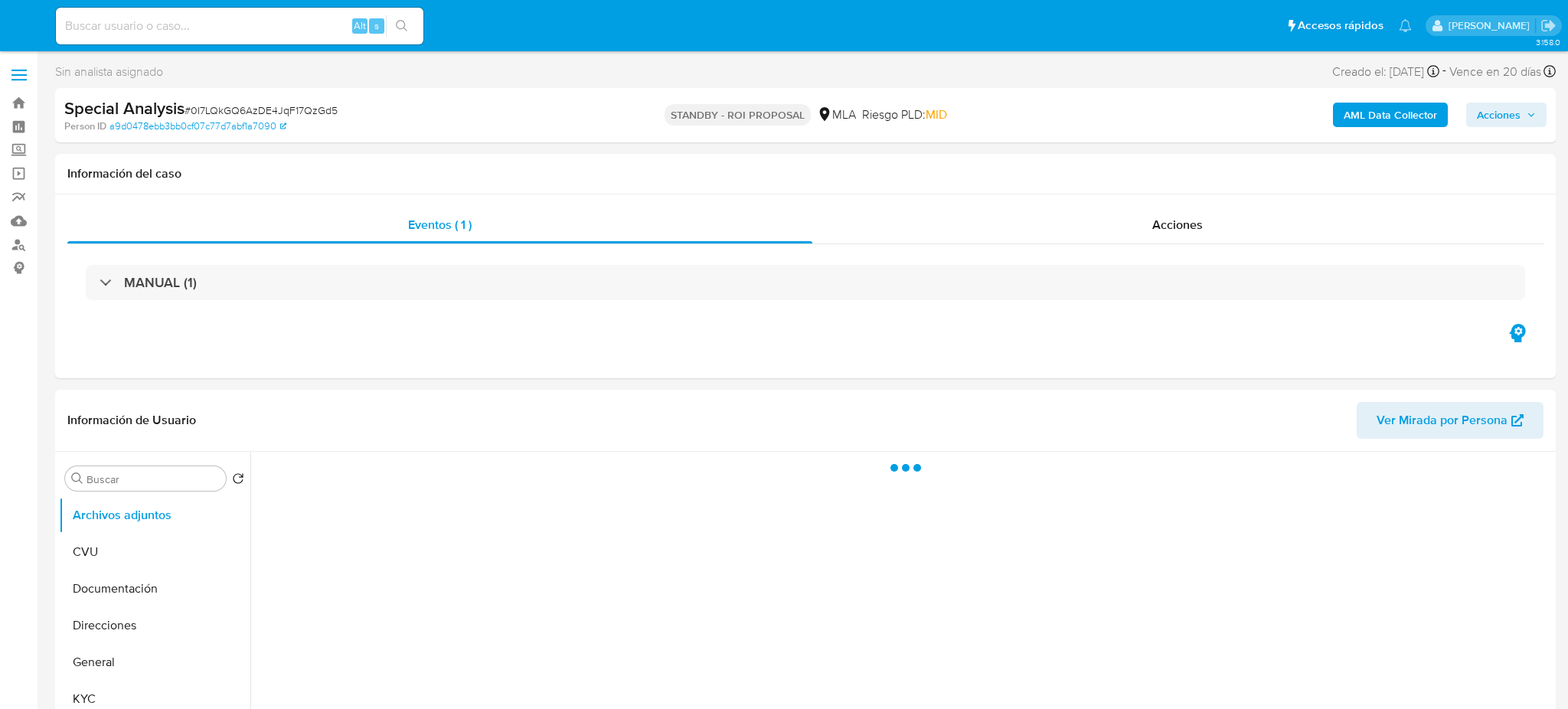
select select "10"
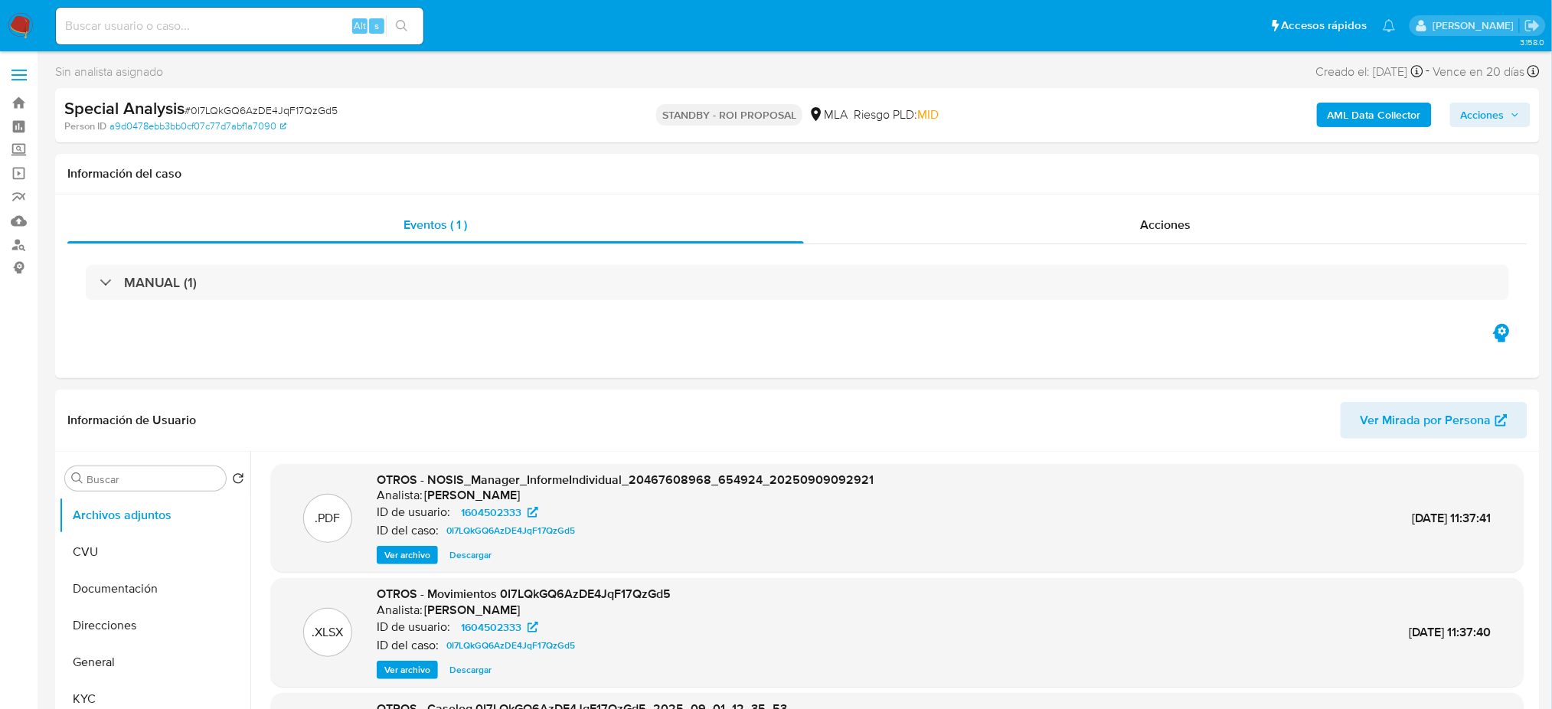
click at [18, 23] on img at bounding box center [21, 26] width 26 height 26
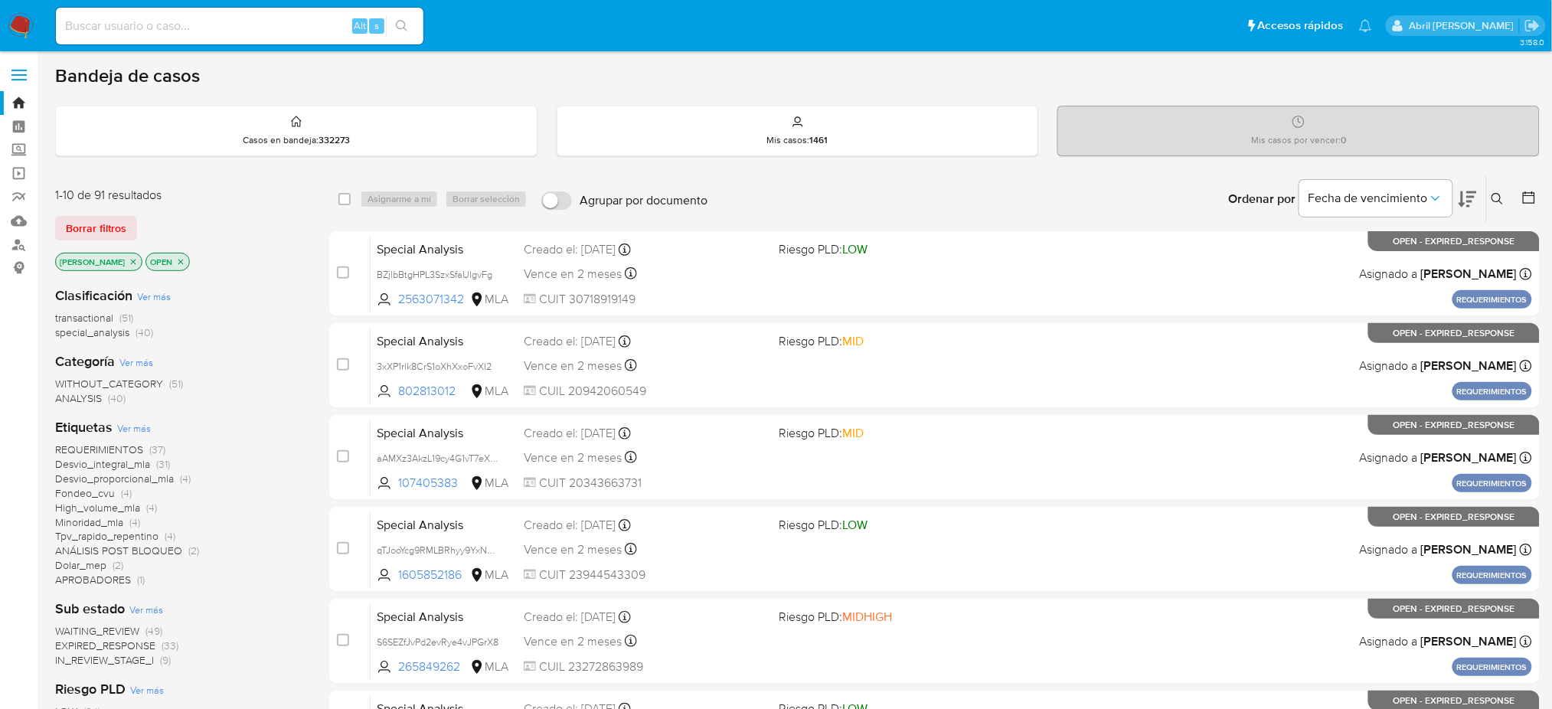
click at [204, 38] on div "Alt s" at bounding box center [239, 26] width 367 height 37
click at [205, 30] on input at bounding box center [239, 26] width 367 height 20
paste input "4YpRrYTCqVHg8c2qPIf7K7zI"
type input "4YpRrYTCqVHg8c2qPIf7K7zI"
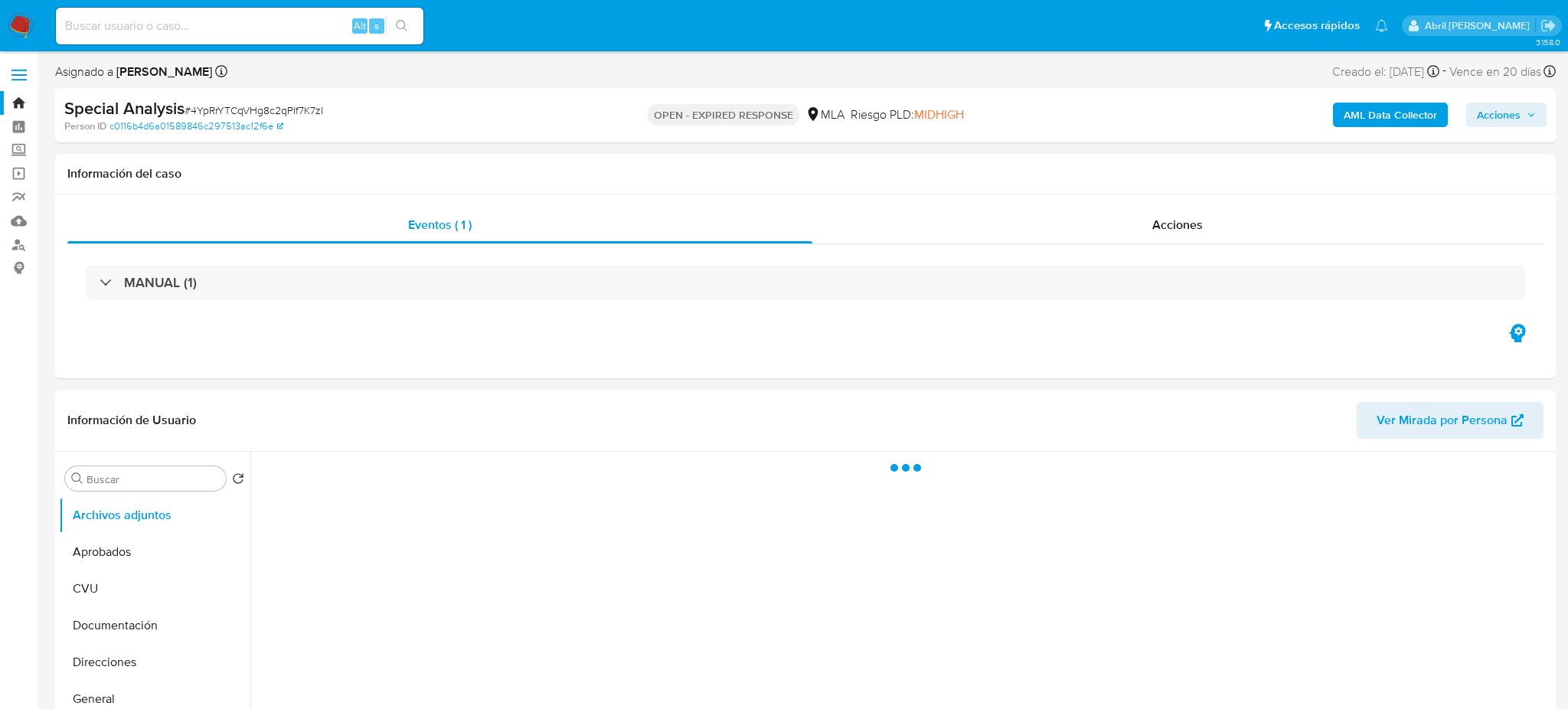
select select "10"
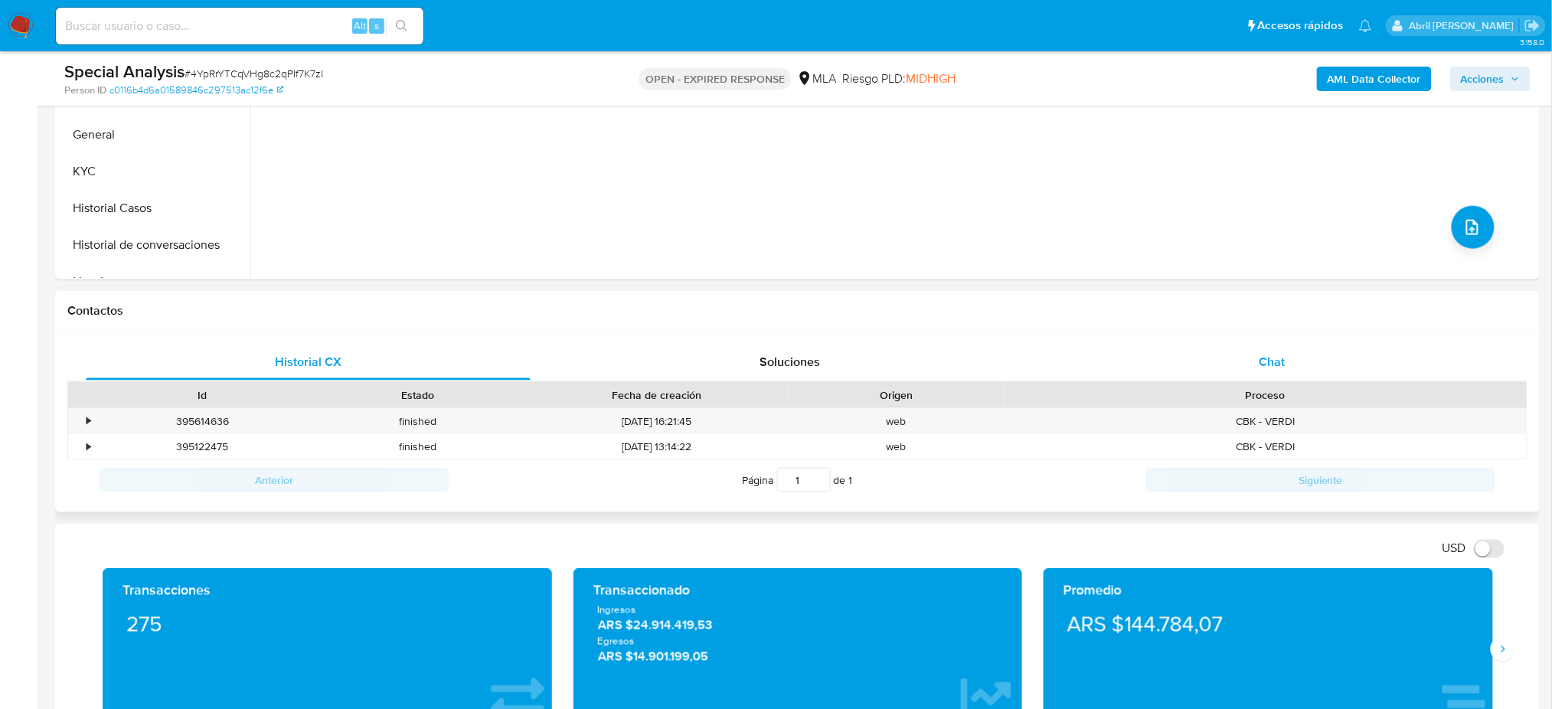
click at [1292, 350] on div "Chat" at bounding box center [1272, 362] width 445 height 37
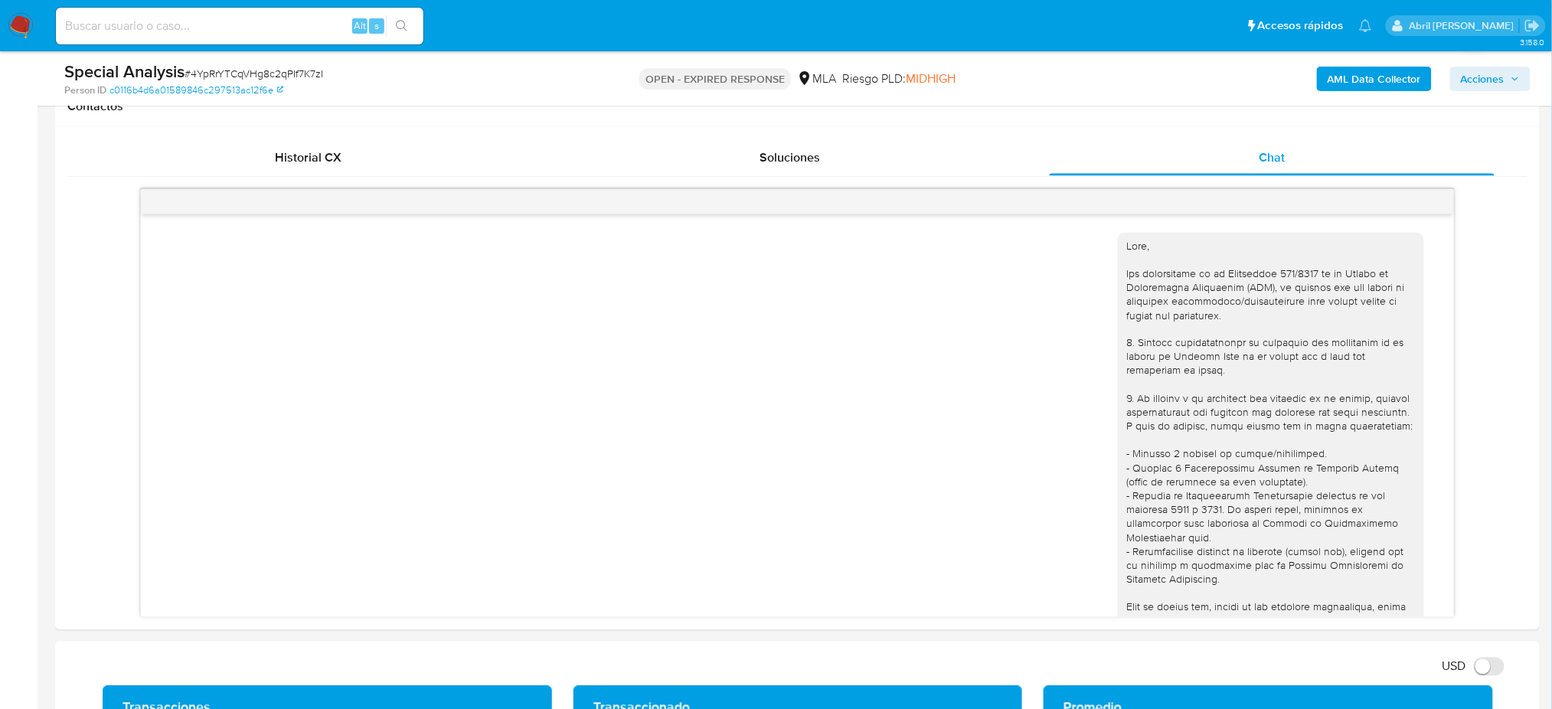
click at [245, 69] on span "# 4YpRrYTCqVHg8c2qPIf7K7zI" at bounding box center [254, 73] width 139 height 15
copy span "4YpRrYTCqVHg8c2qPIf7K7zI"
click at [31, 31] on img at bounding box center [21, 26] width 26 height 26
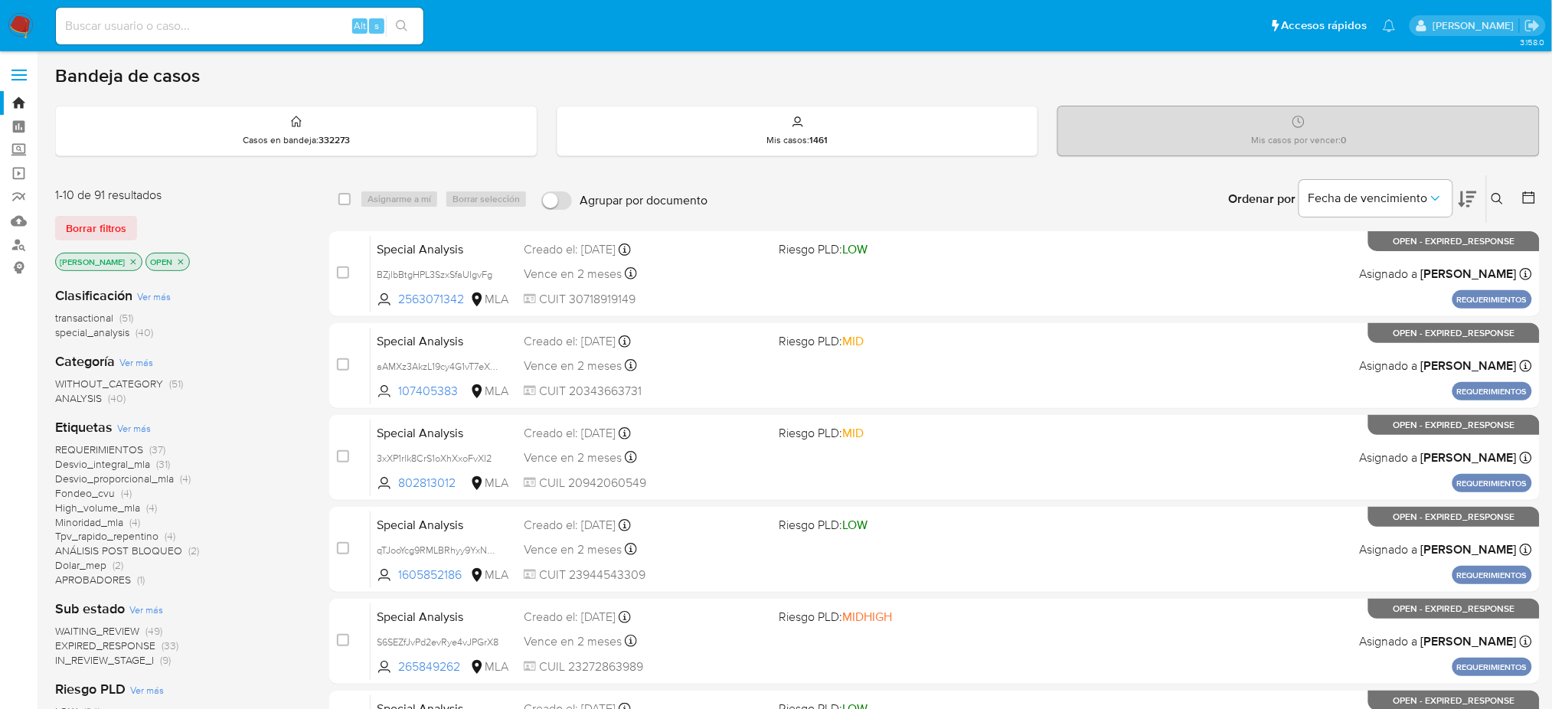
click at [1497, 196] on icon at bounding box center [1497, 199] width 12 height 12
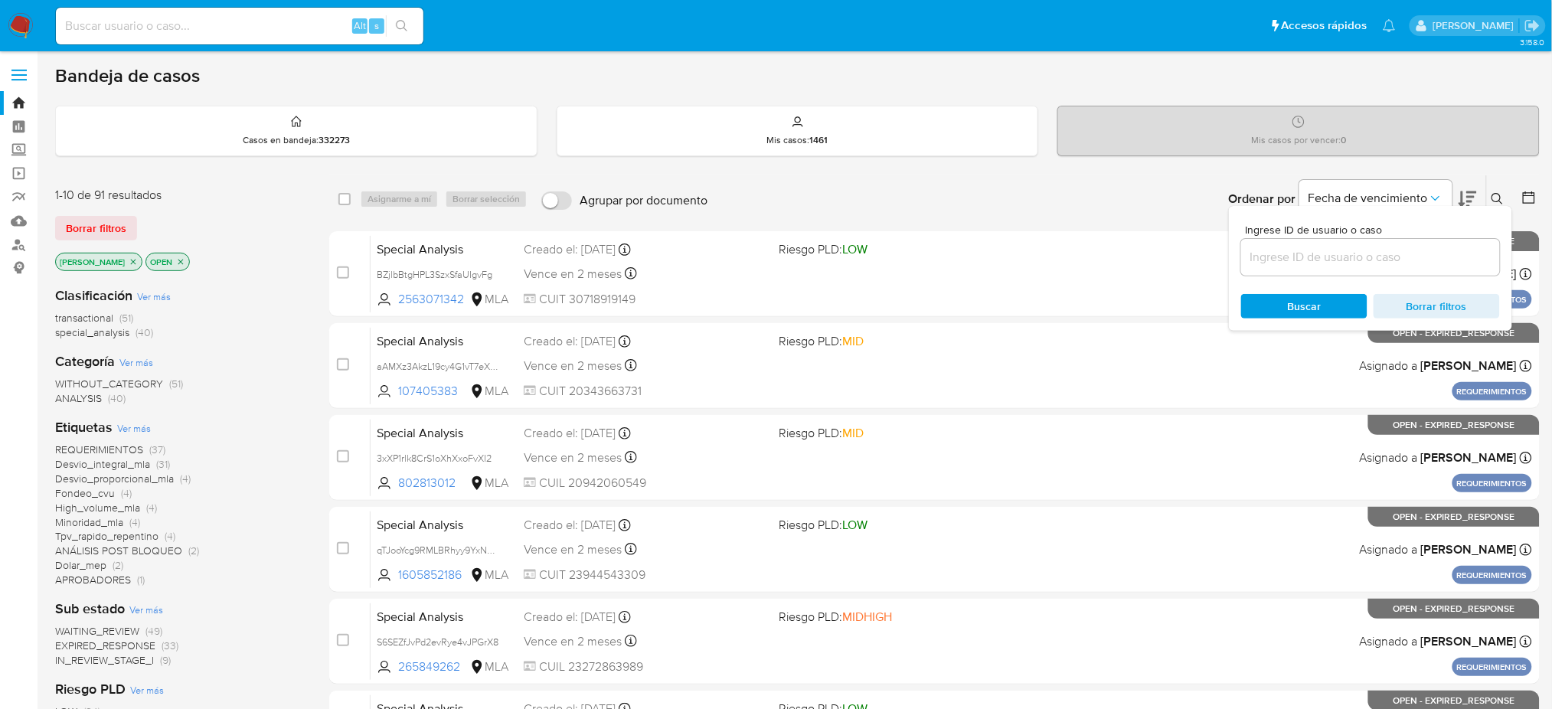
click at [1379, 250] on input at bounding box center [1370, 257] width 259 height 20
type input "4YpRrYTCqVHg8c2qPIf7K7zI"
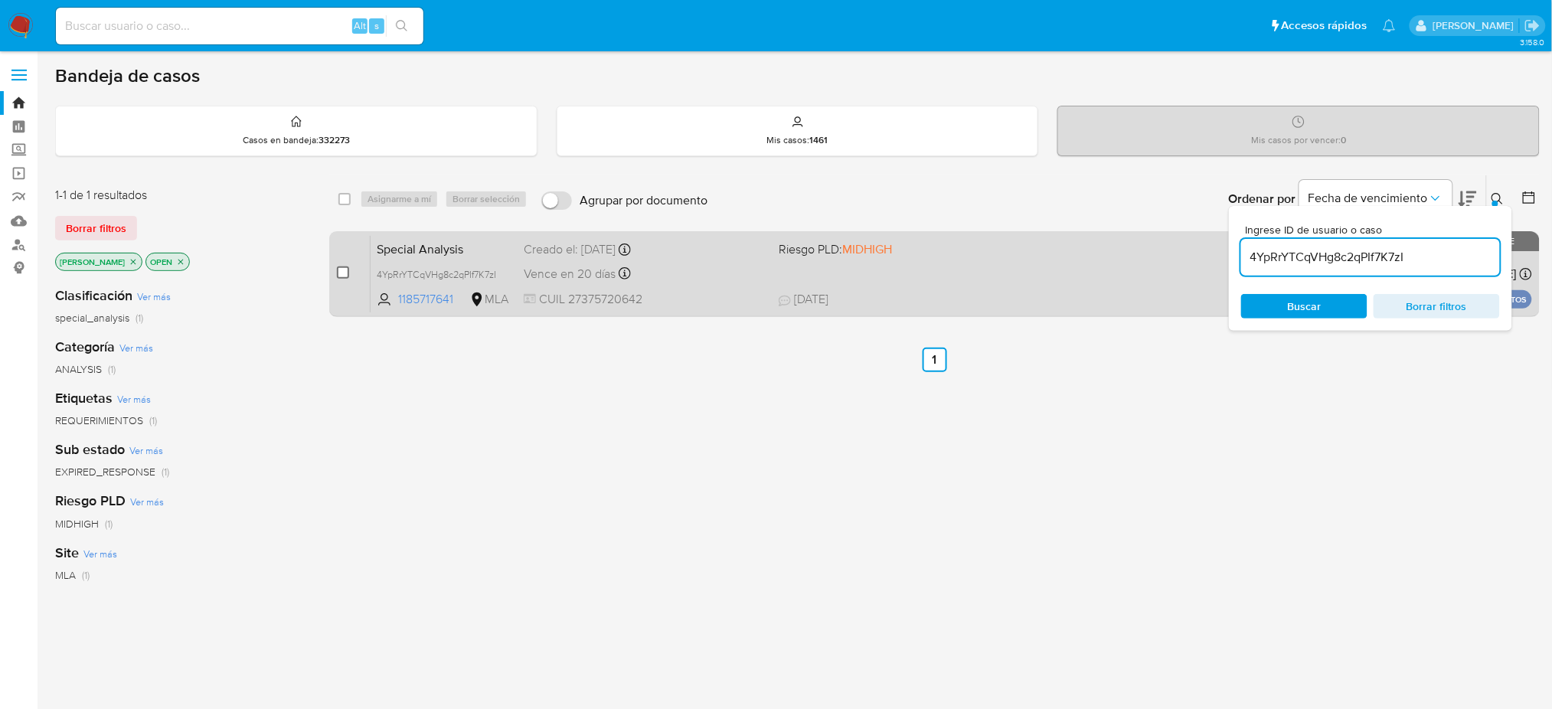
click at [345, 273] on input "checkbox" at bounding box center [343, 272] width 12 height 12
checkbox input "true"
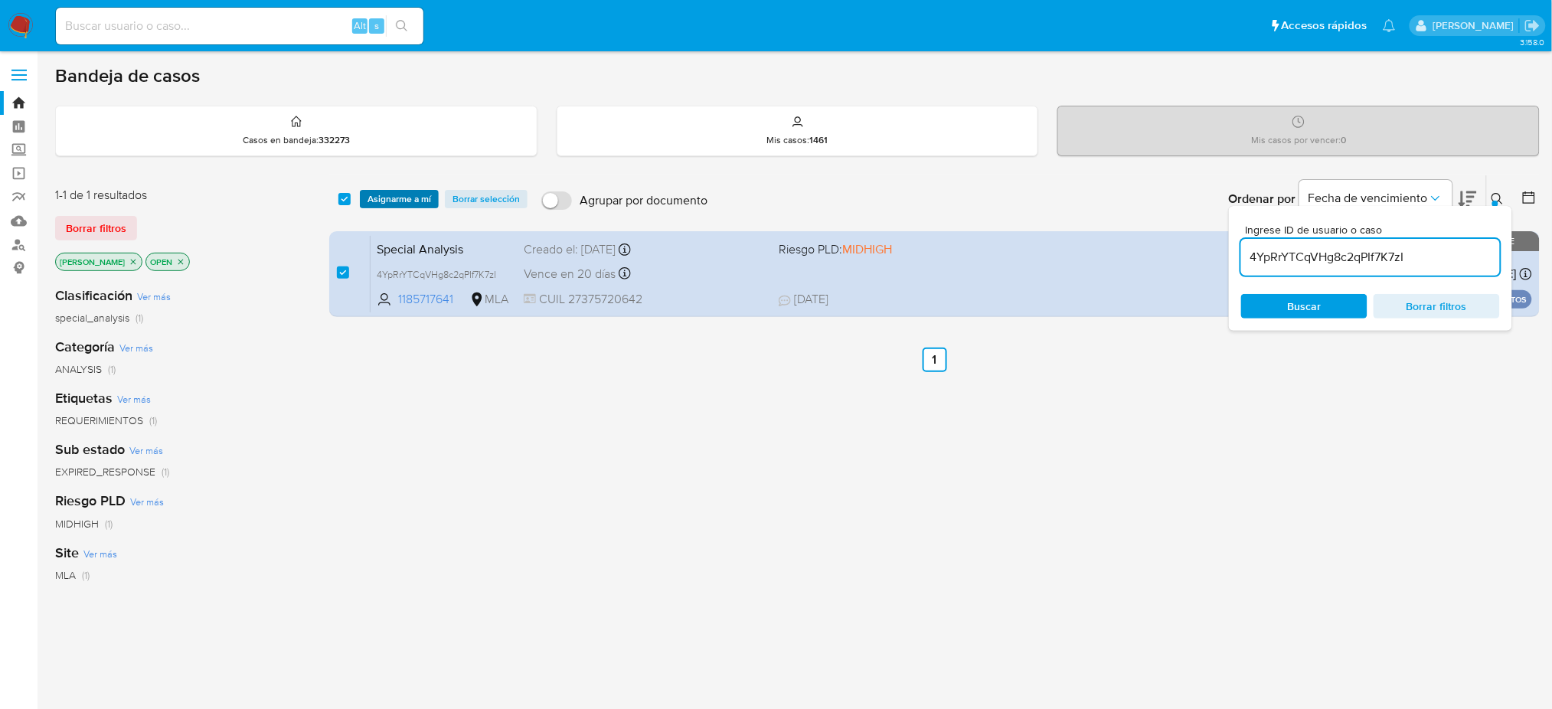
click at [385, 206] on span "Asignarme a mí" at bounding box center [399, 198] width 64 height 15
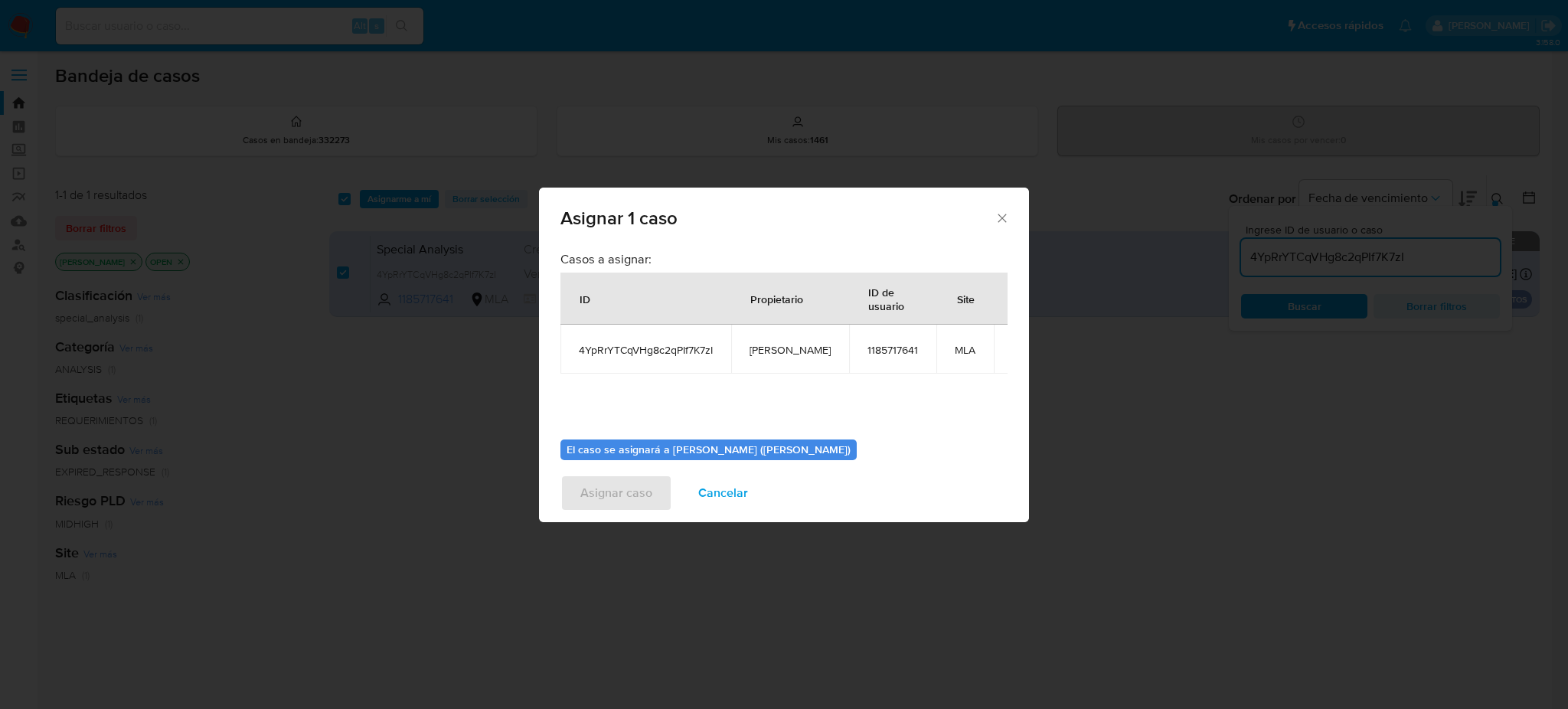
click at [766, 354] on span "[PERSON_NAME]" at bounding box center [790, 350] width 81 height 14
copy span "[PERSON_NAME]"
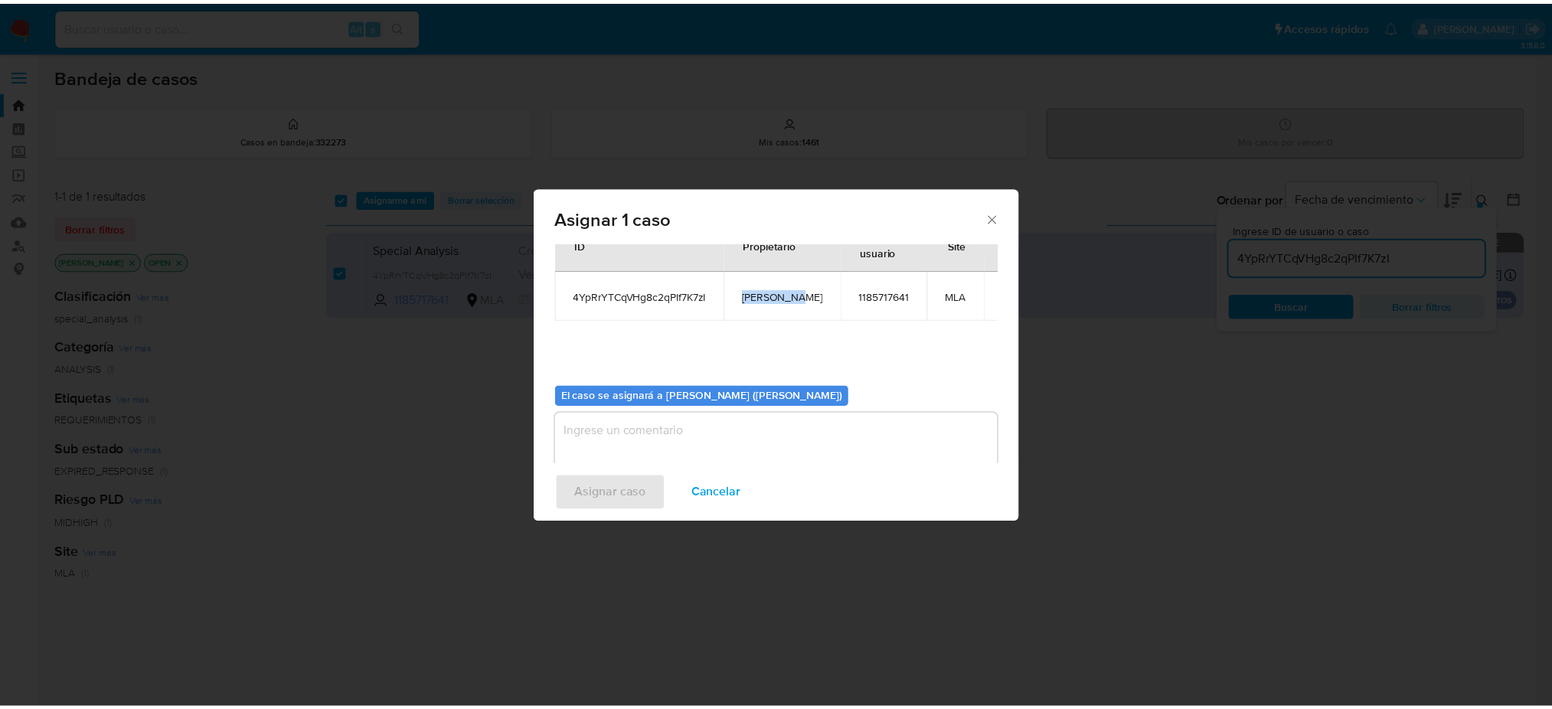
scroll to position [78, 0]
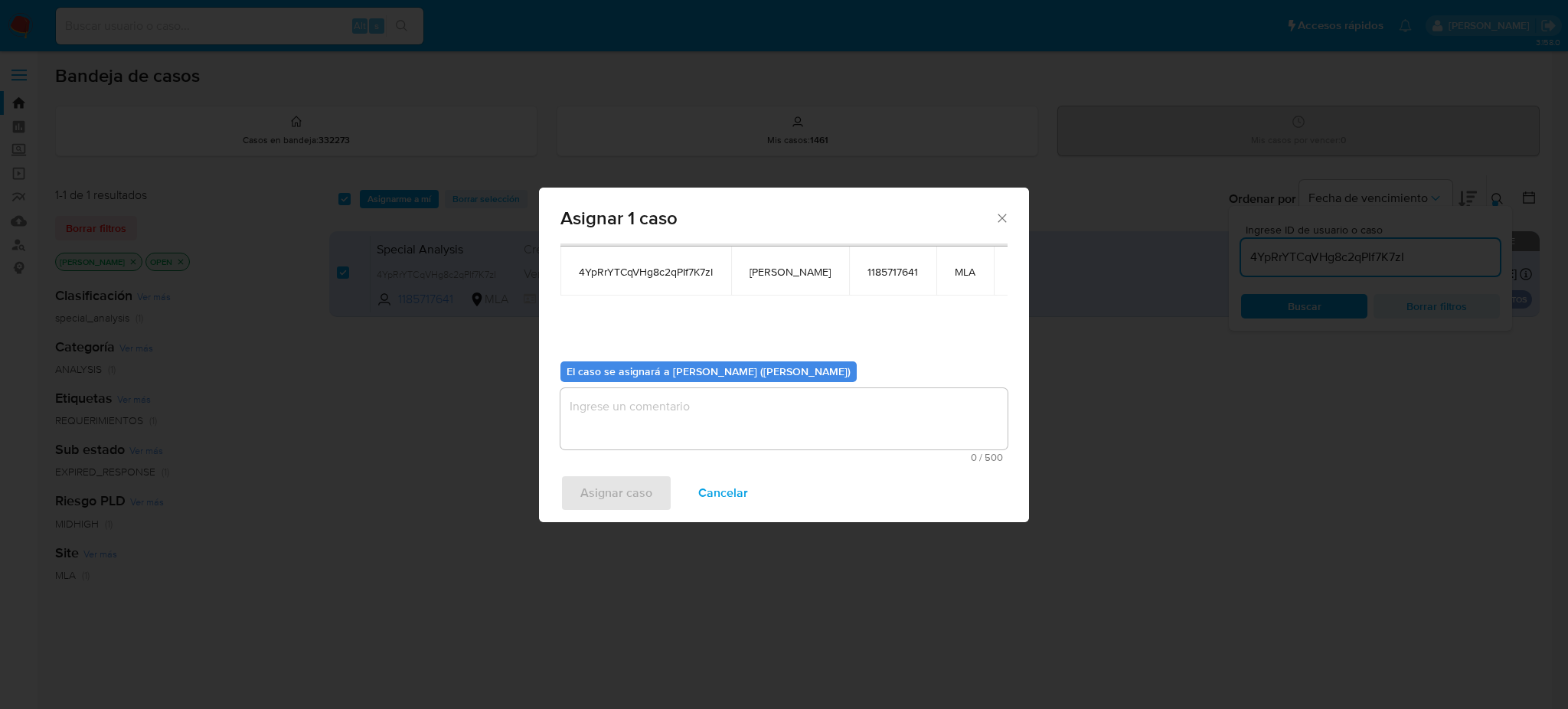
click at [684, 430] on textarea "assign-modal" at bounding box center [783, 418] width 447 height 61
paste textarea "[PERSON_NAME]"
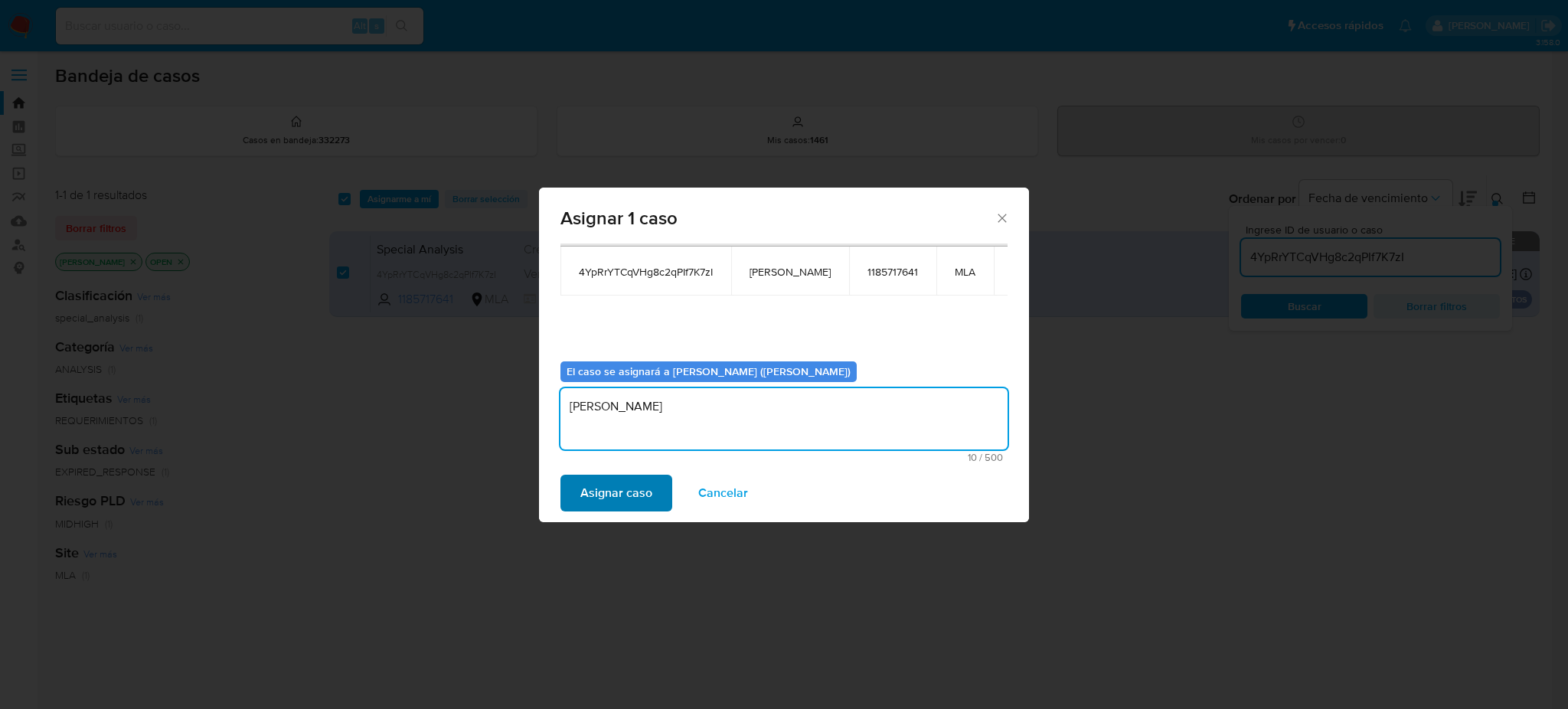
type textarea "[PERSON_NAME]"
click at [649, 488] on span "Asignar caso" at bounding box center [616, 493] width 72 height 34
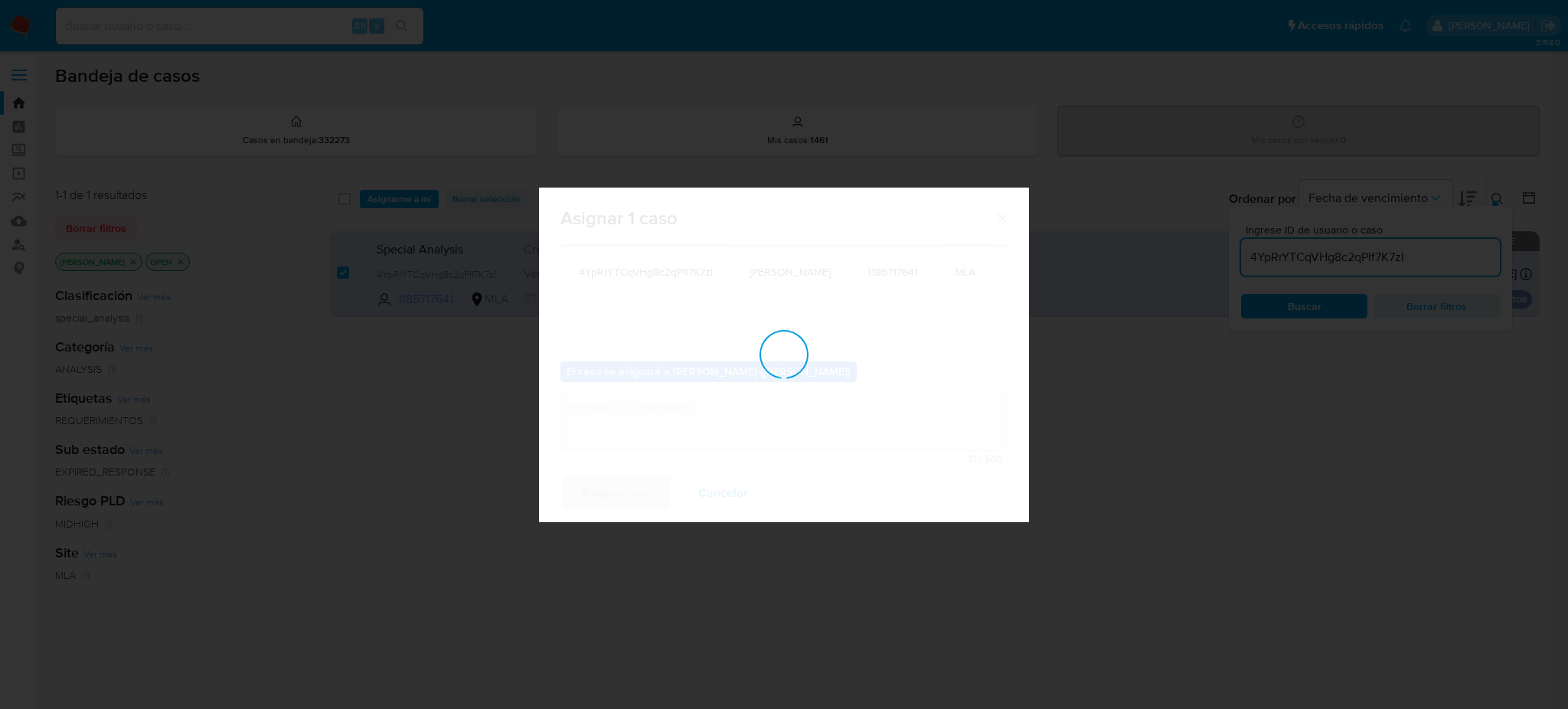
checkbox input "false"
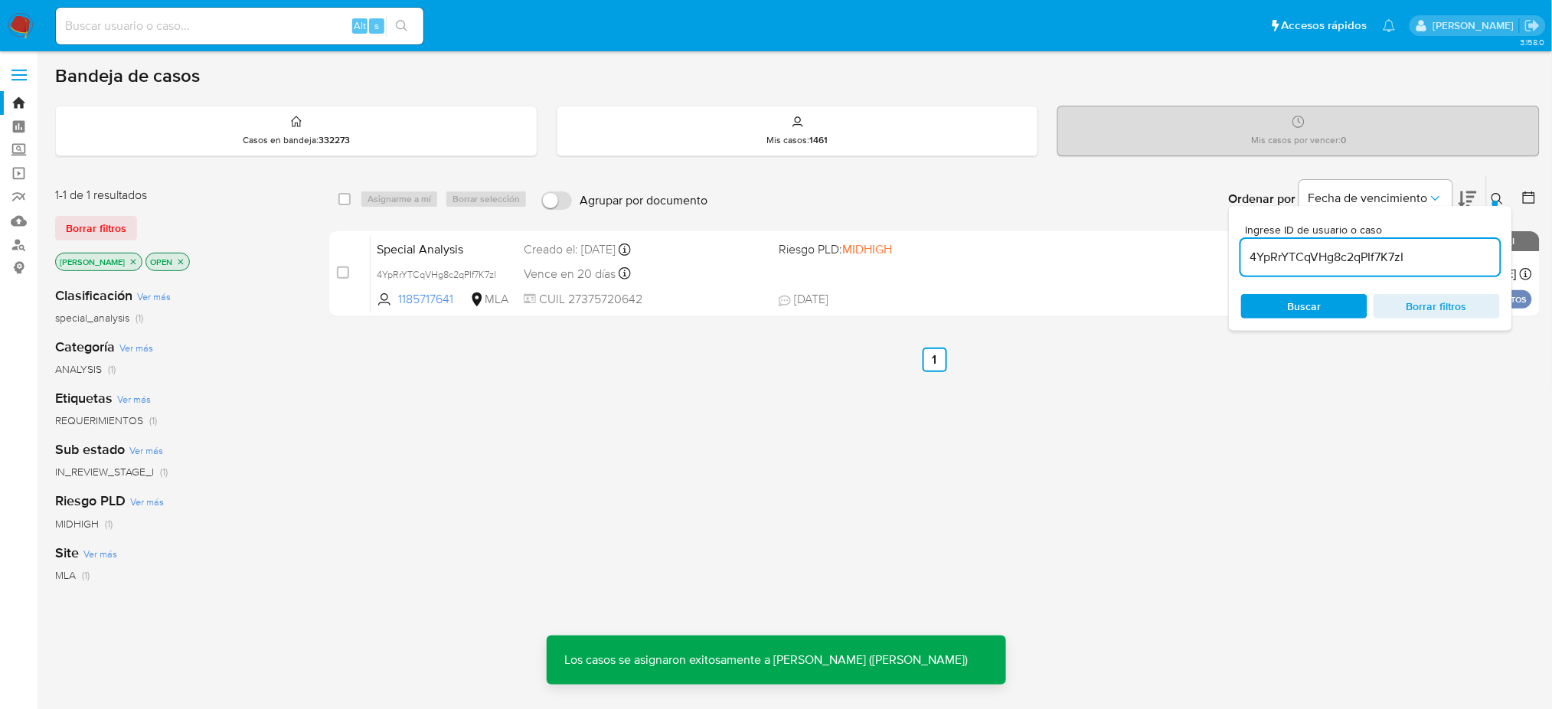
click at [466, 251] on span "Special Analysis" at bounding box center [444, 248] width 135 height 20
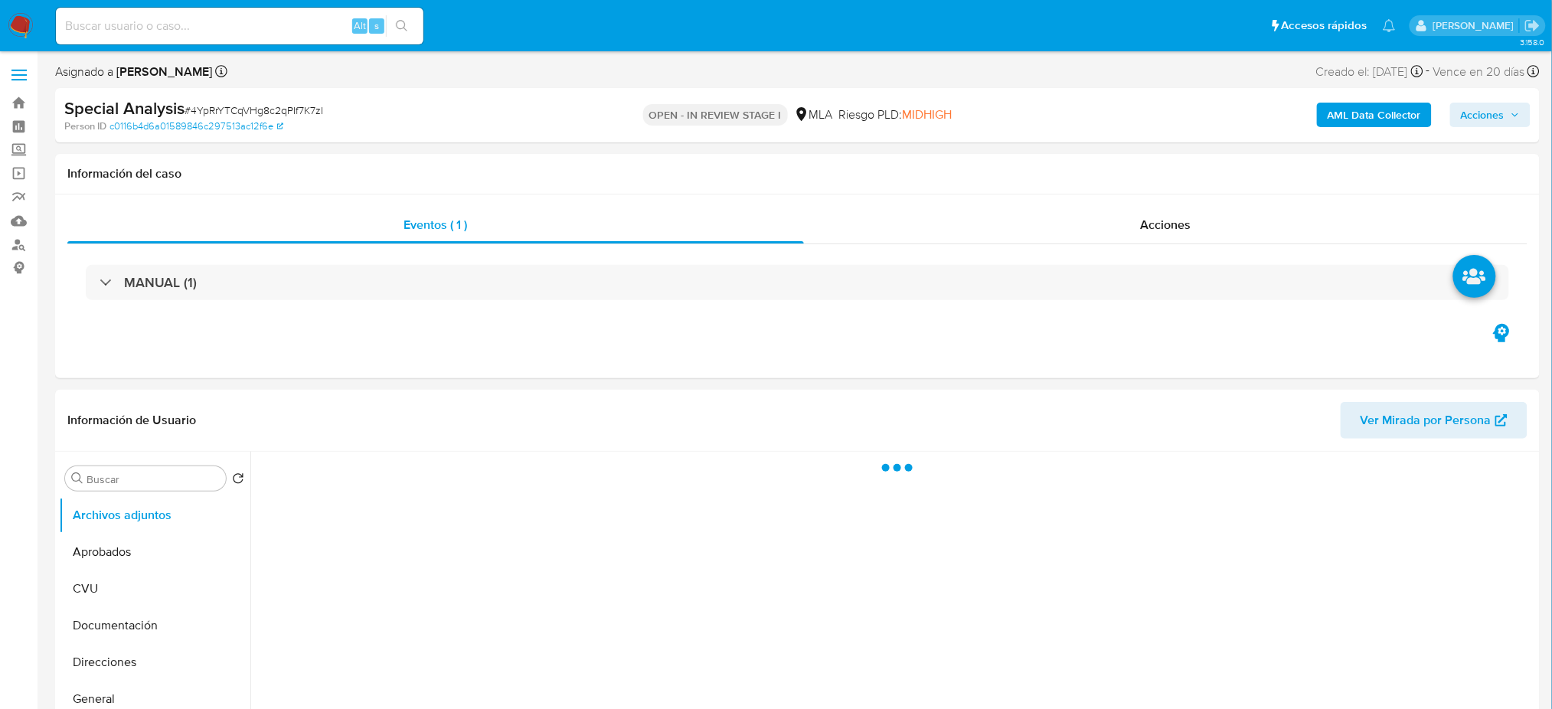
click at [290, 103] on span "# 4YpRrYTCqVHg8c2qPIf7K7zI" at bounding box center [254, 110] width 139 height 15
click at [290, 107] on span "# 4YpRrYTCqVHg8c2qPIf7K7zI" at bounding box center [254, 110] width 139 height 15
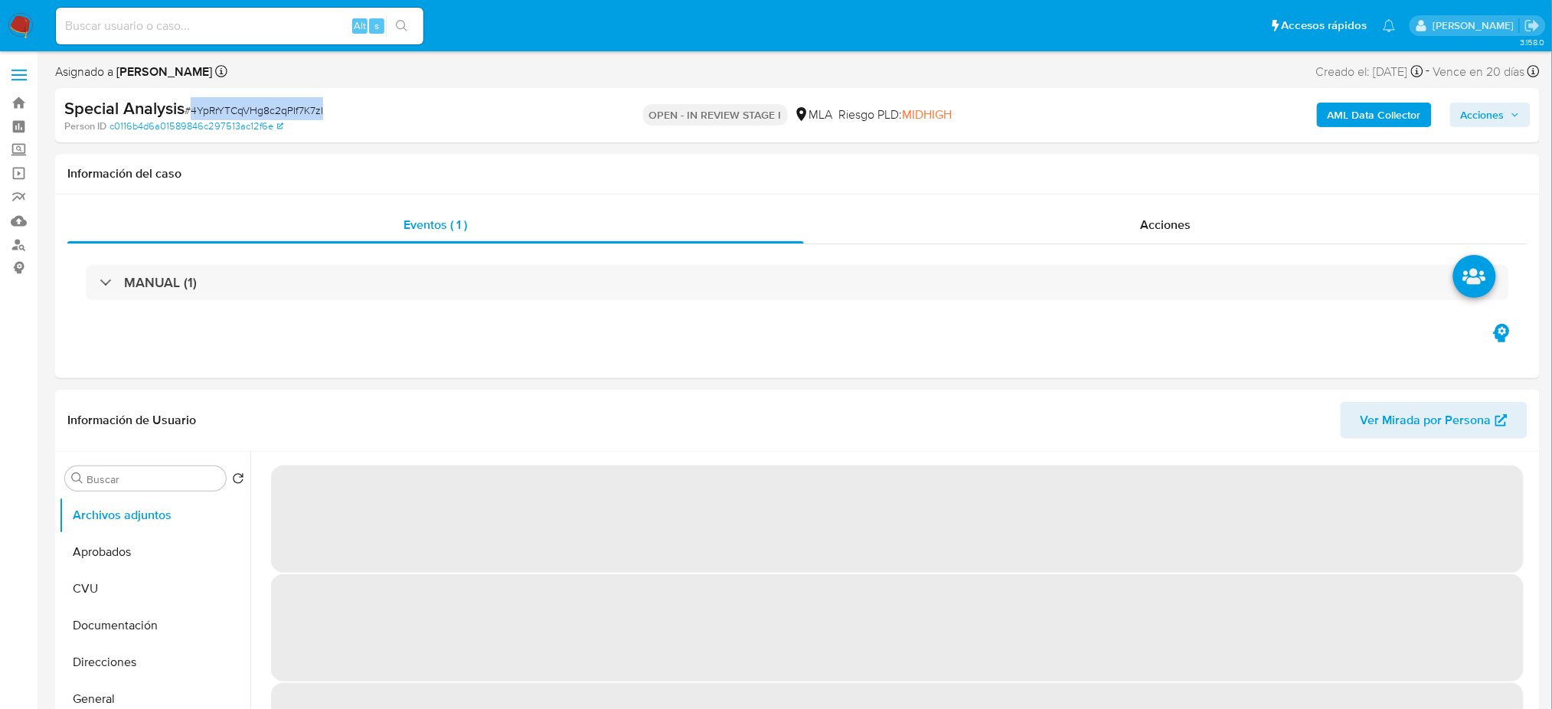
copy span "4YpRrYTCqVHg8c2qPIf7K7zI"
select select "10"
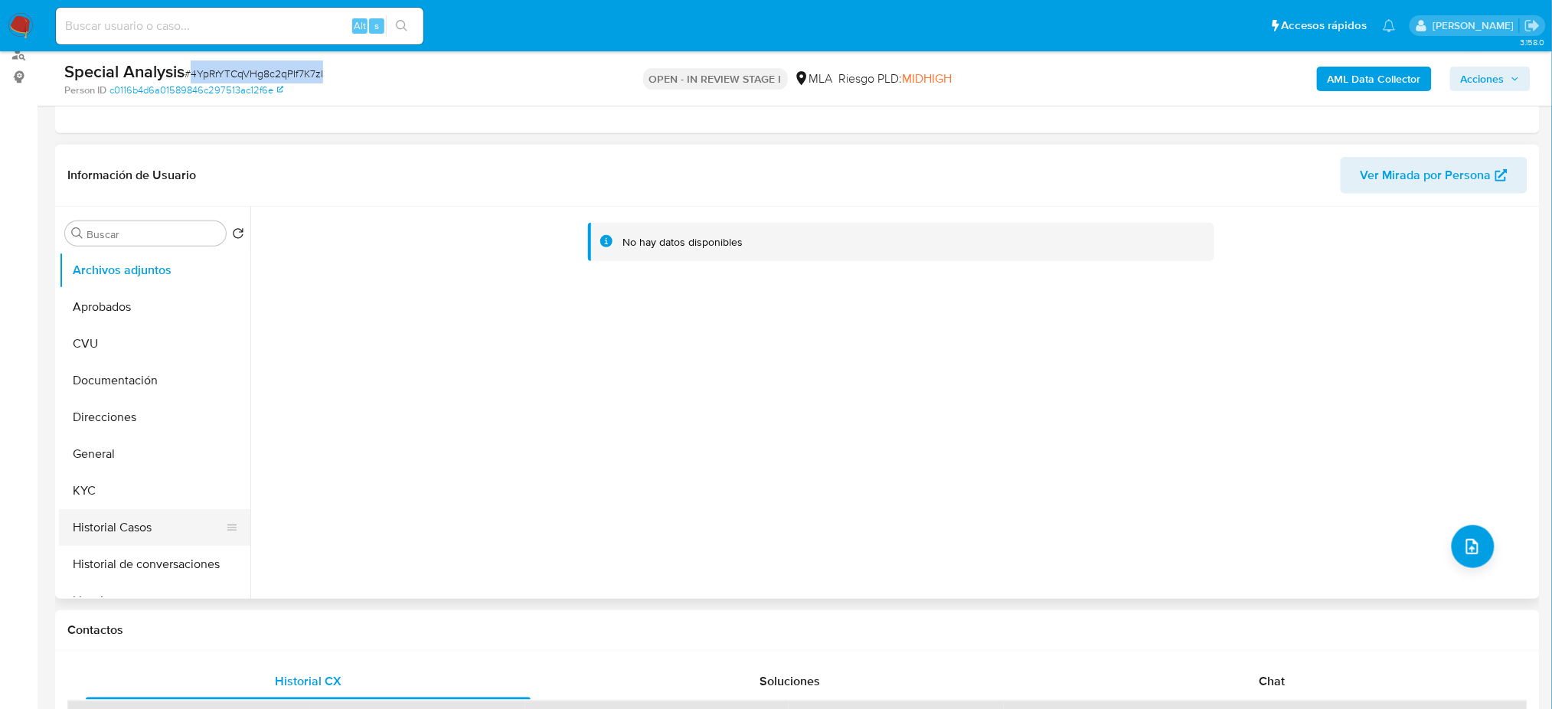
scroll to position [204, 0]
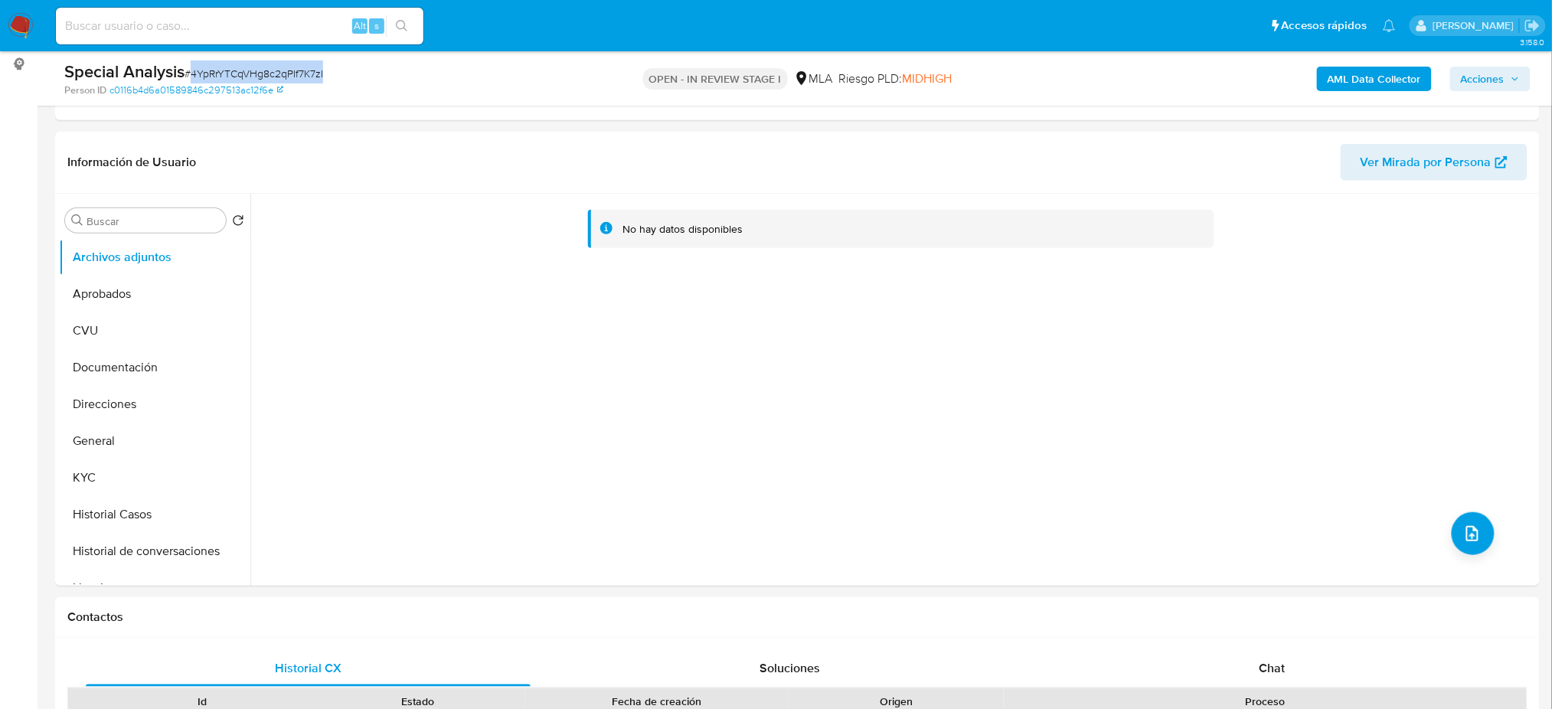
click at [1357, 80] on b "AML Data Collector" at bounding box center [1374, 79] width 93 height 24
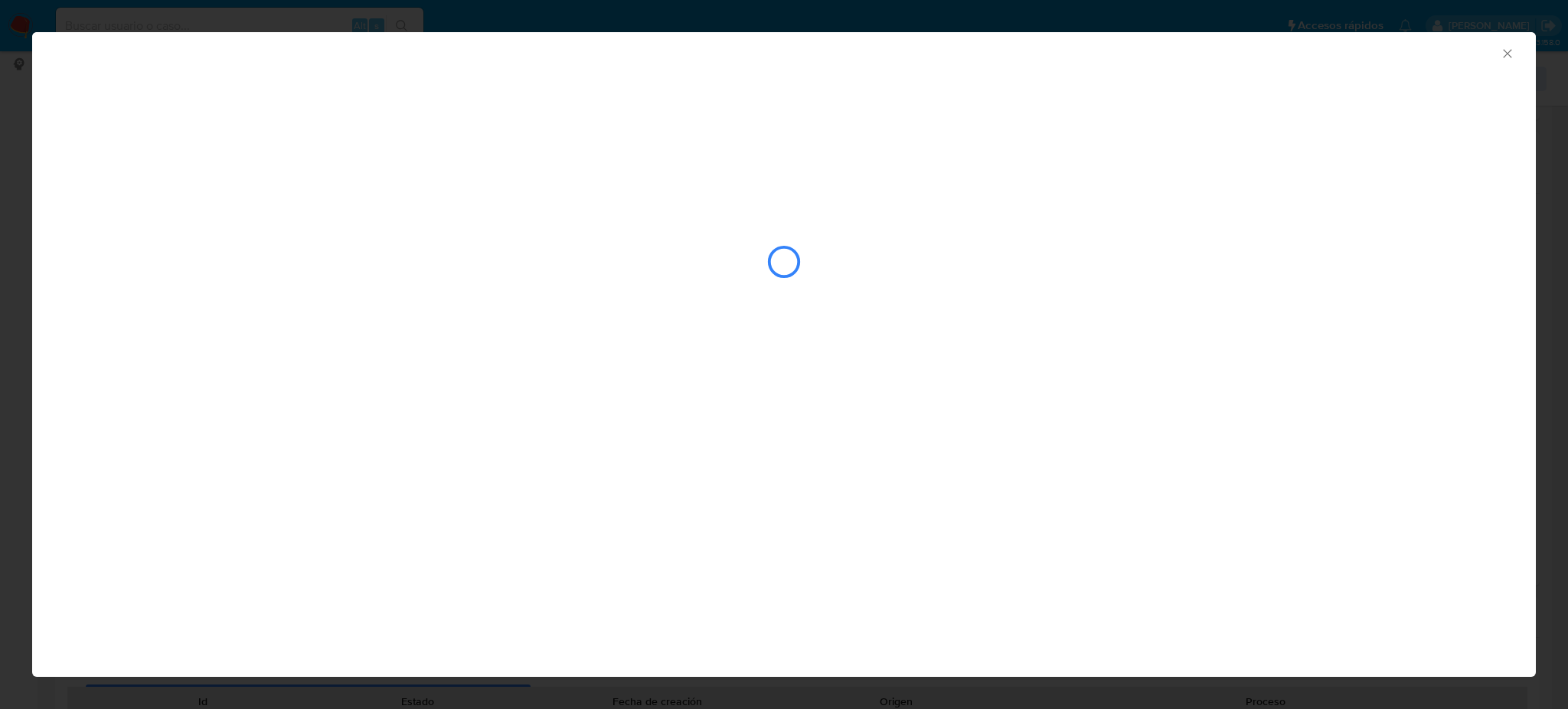
click at [521, 281] on div "closure-recommendation-modal" at bounding box center [783, 261] width 1439 height 153
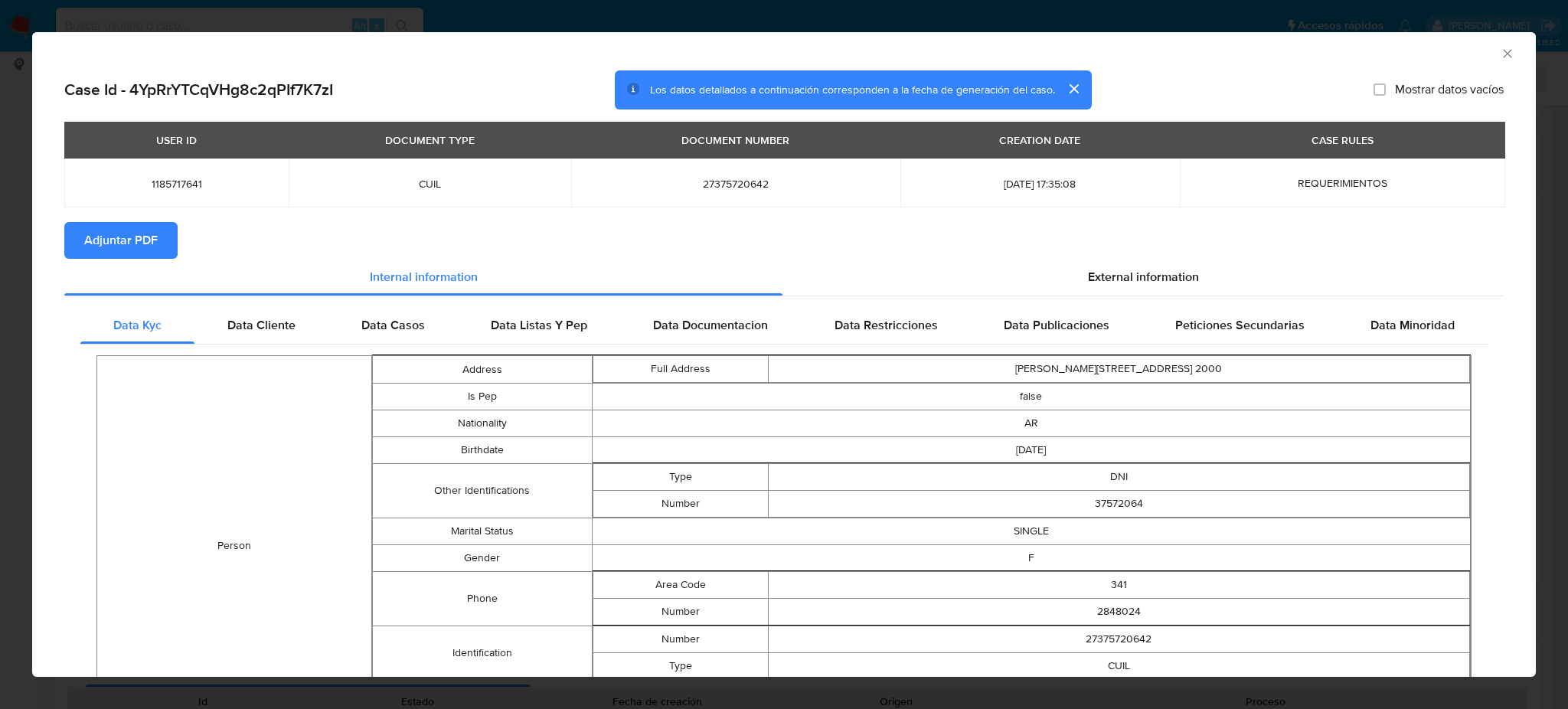
click at [96, 230] on span "Adjuntar PDF" at bounding box center [120, 241] width 73 height 34
click at [1500, 59] on icon "Cerrar ventana" at bounding box center [1507, 53] width 15 height 15
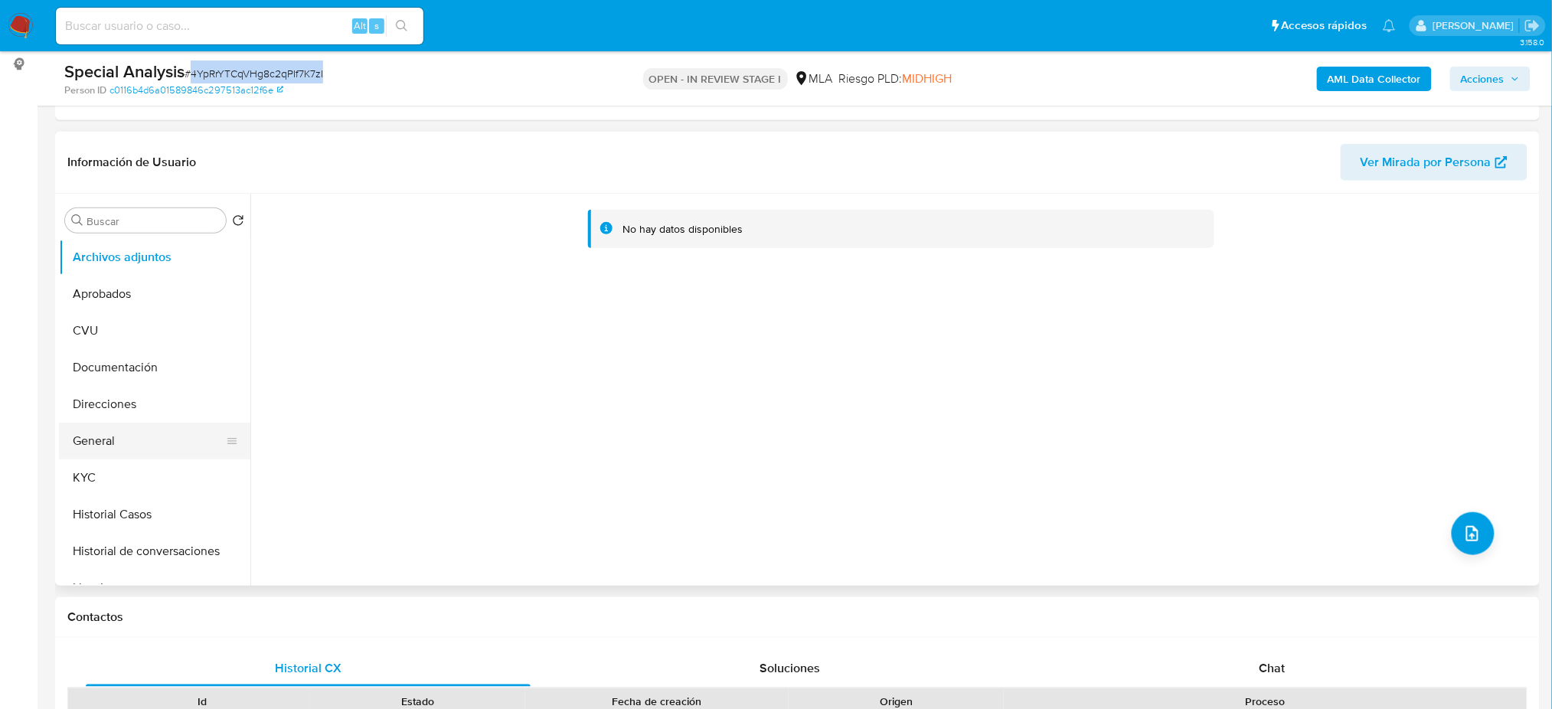
click at [129, 442] on button "General" at bounding box center [148, 441] width 179 height 37
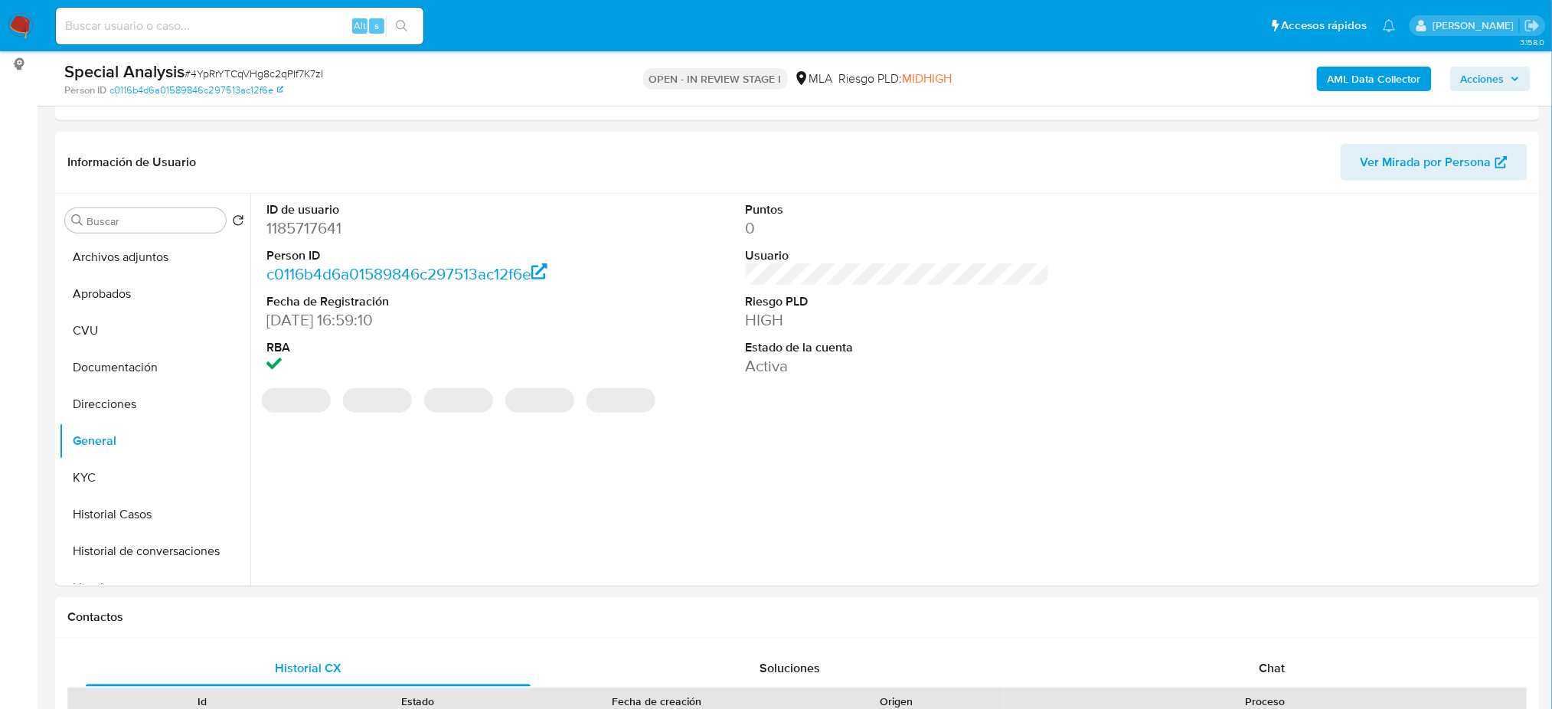
click at [289, 220] on dd "1185717641" at bounding box center [418, 227] width 304 height 21
copy dd "1185717641"
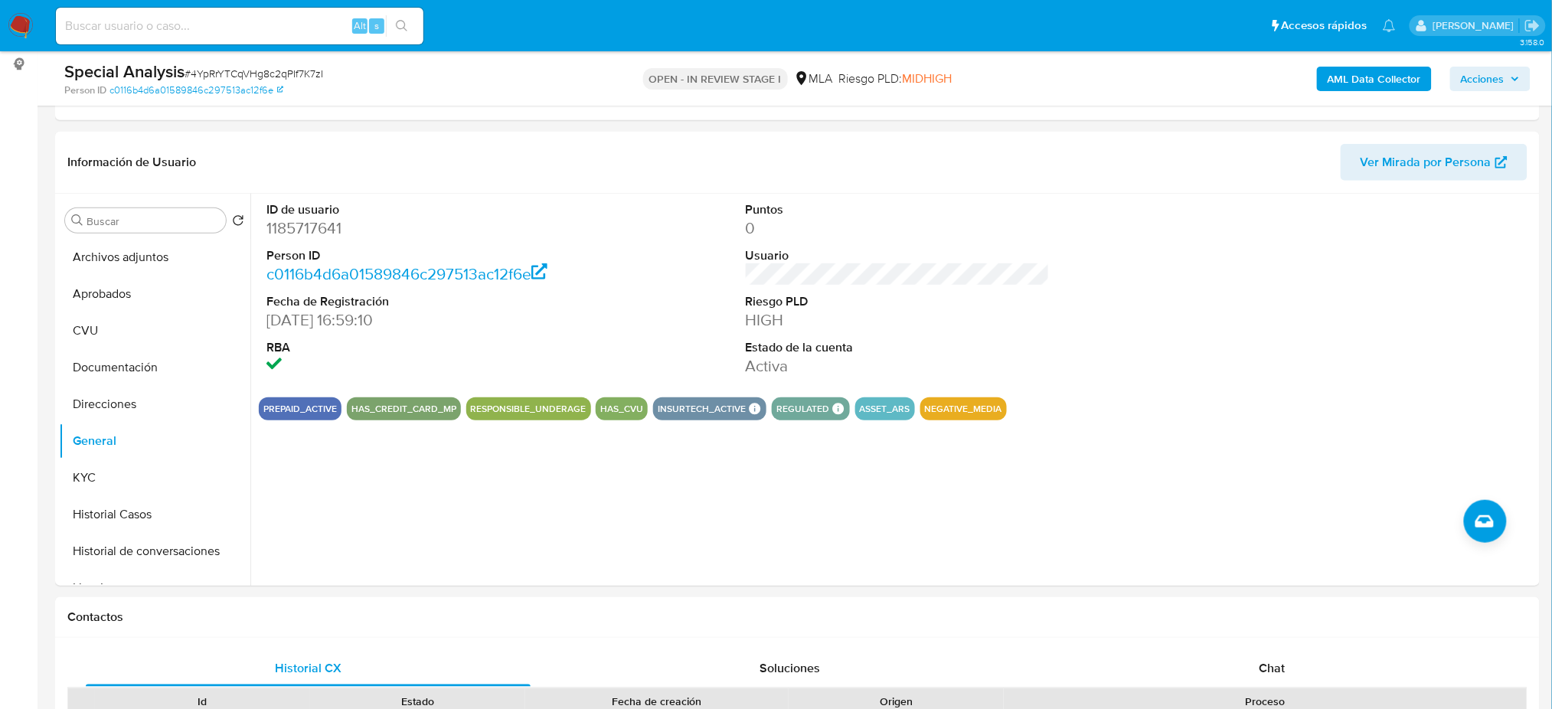
click at [240, 67] on span "# 4YpRrYTCqVHg8c2qPIf7K7zI" at bounding box center [254, 73] width 139 height 15
copy span "4YpRrYTCqVHg8c2qPIf7K7zI"
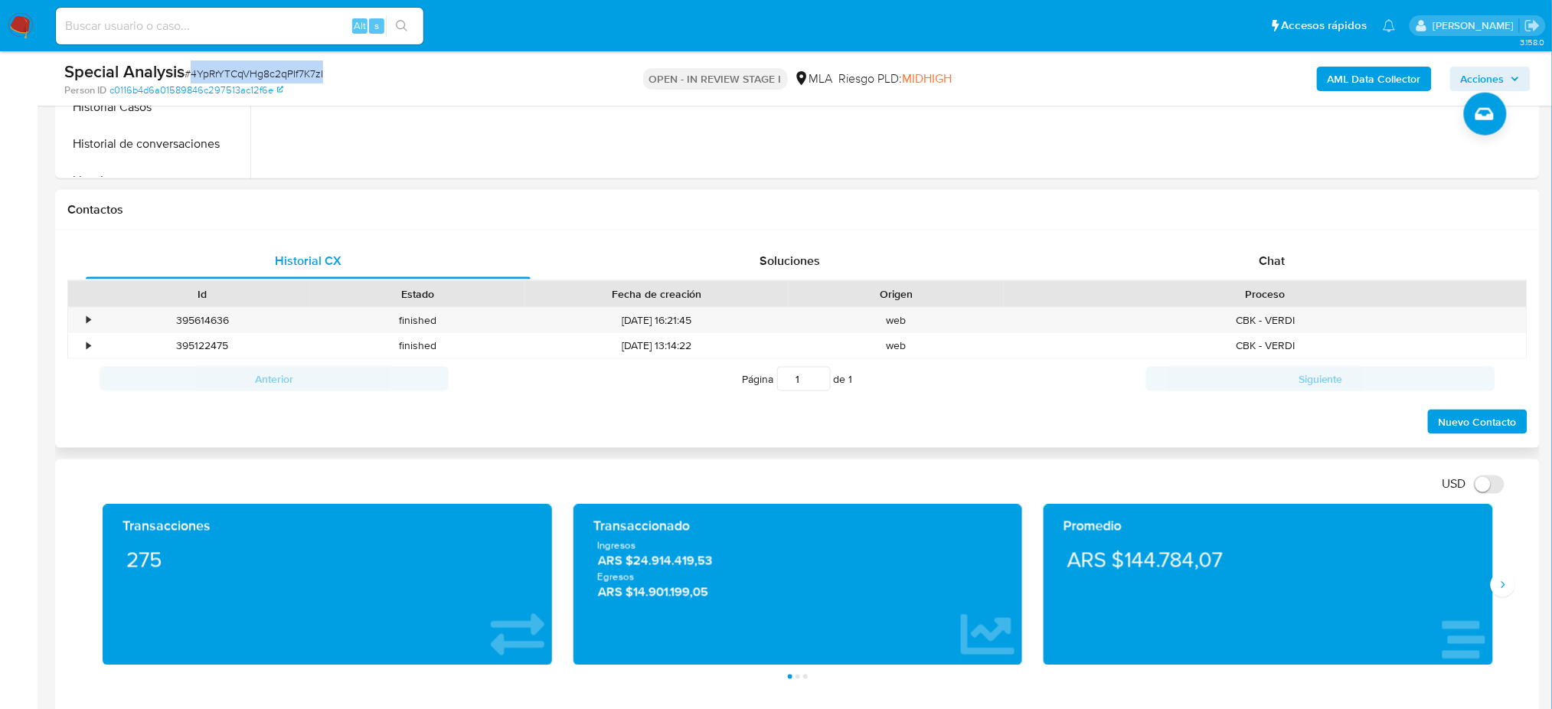
scroll to position [612, 0]
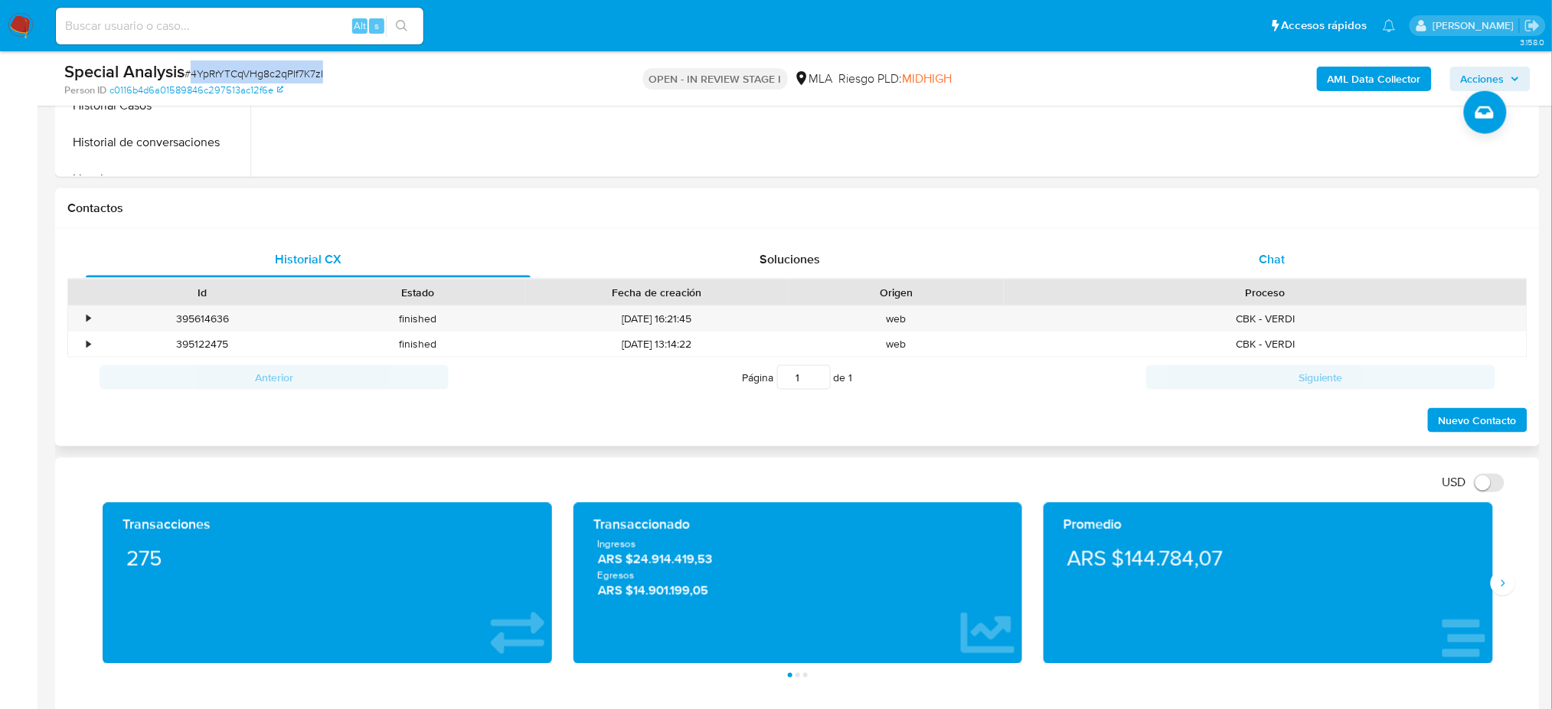
click at [1229, 262] on div "Chat" at bounding box center [1272, 259] width 445 height 37
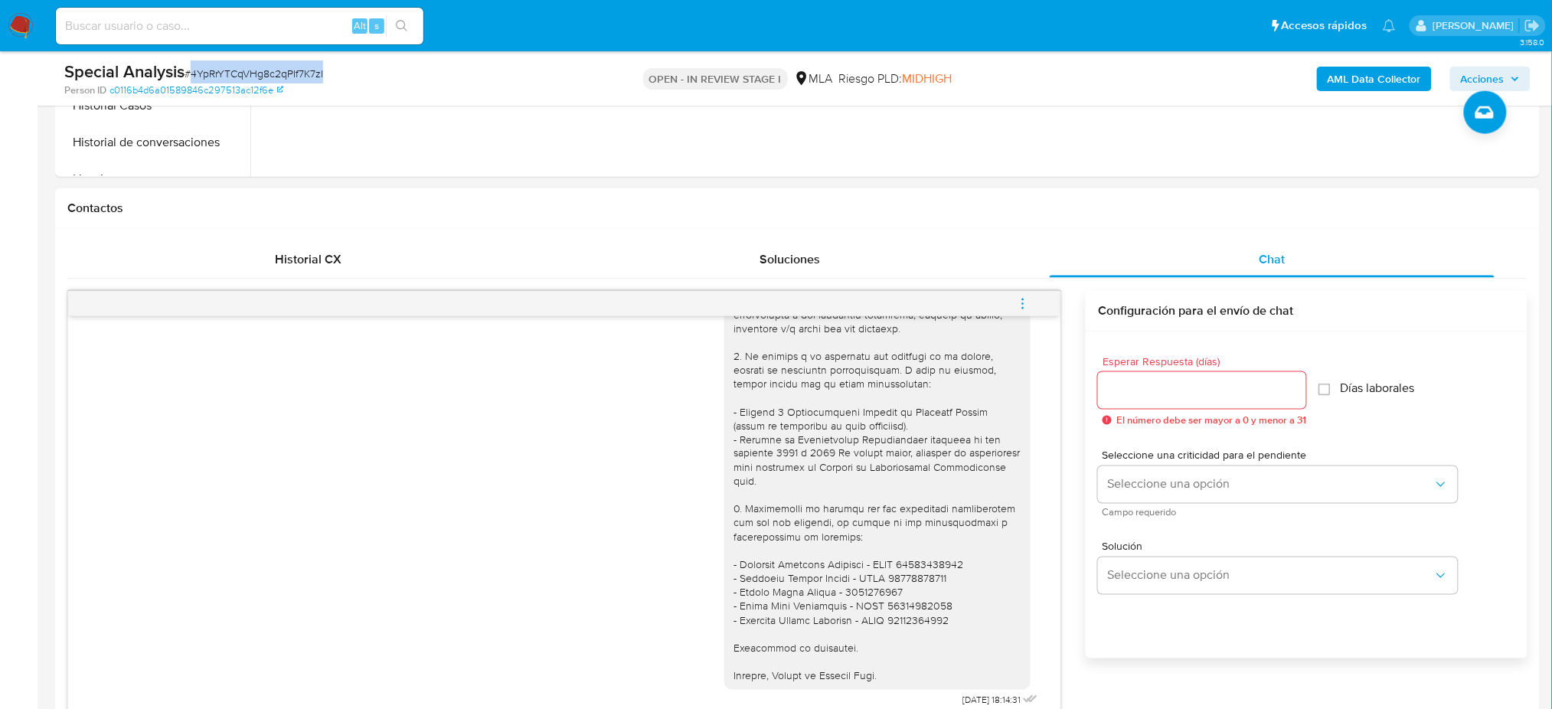
click at [1024, 305] on icon "menu-action" at bounding box center [1023, 304] width 14 height 14
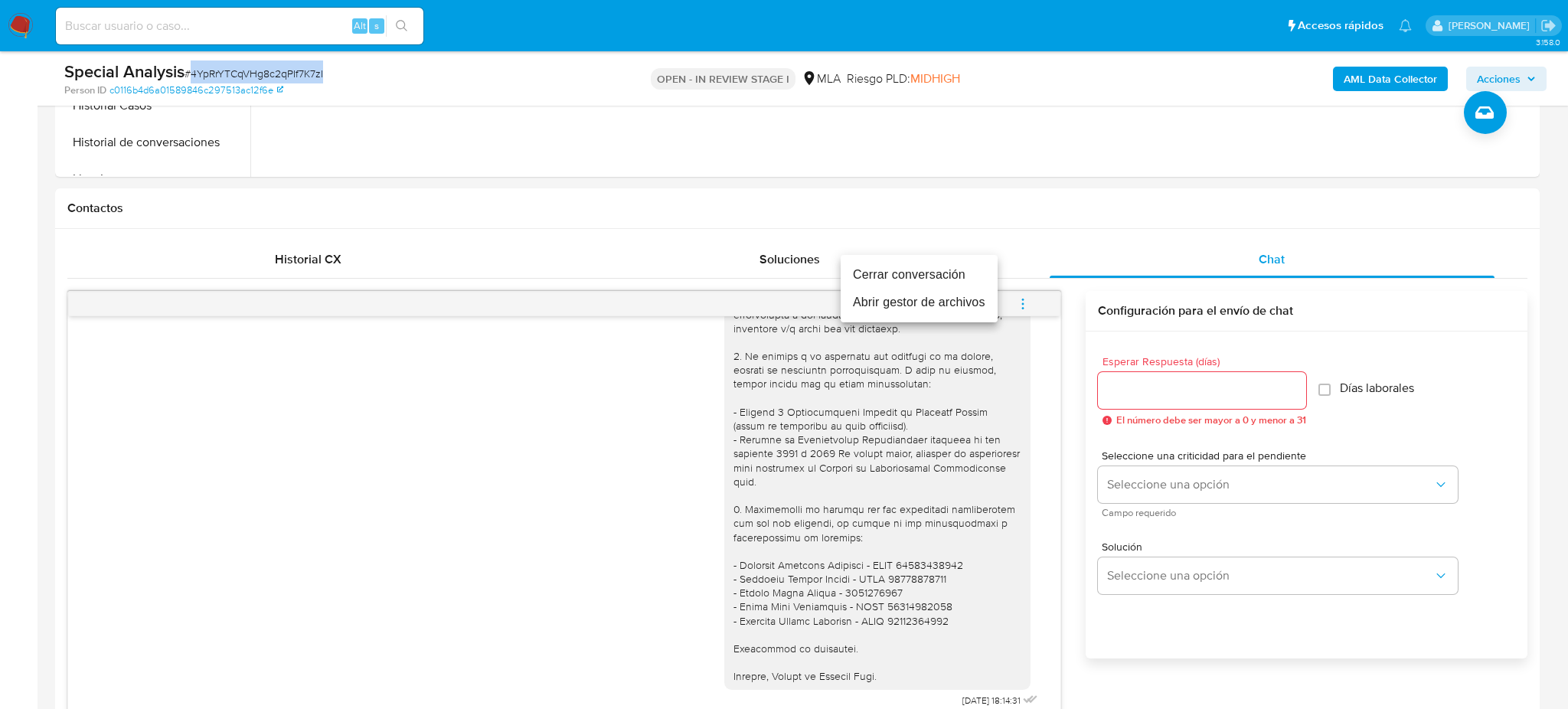
click at [983, 271] on li "Cerrar conversación" at bounding box center [919, 275] width 157 height 28
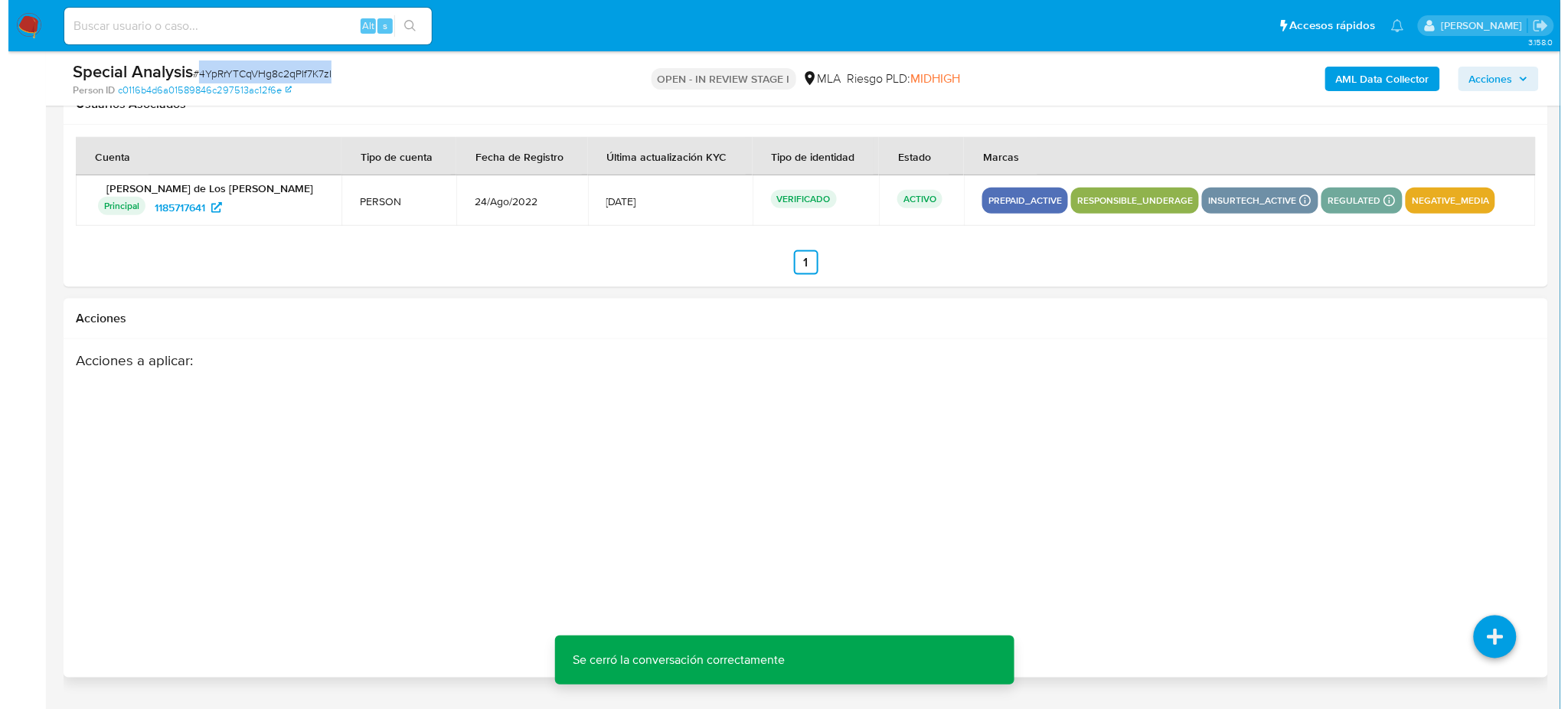
scroll to position [2709, 0]
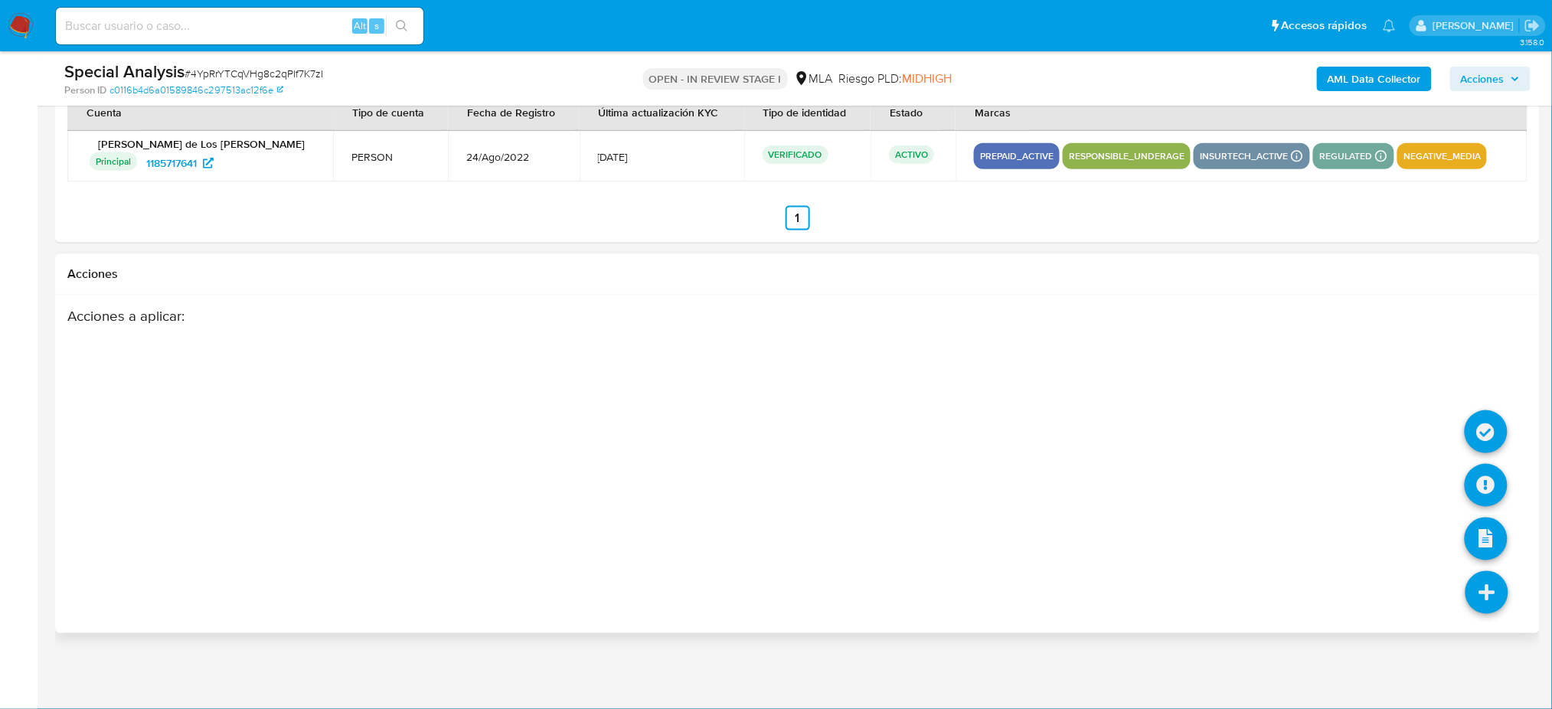
click at [1492, 599] on icon at bounding box center [1486, 592] width 43 height 43
click at [1493, 498] on icon at bounding box center [1486, 485] width 43 height 43
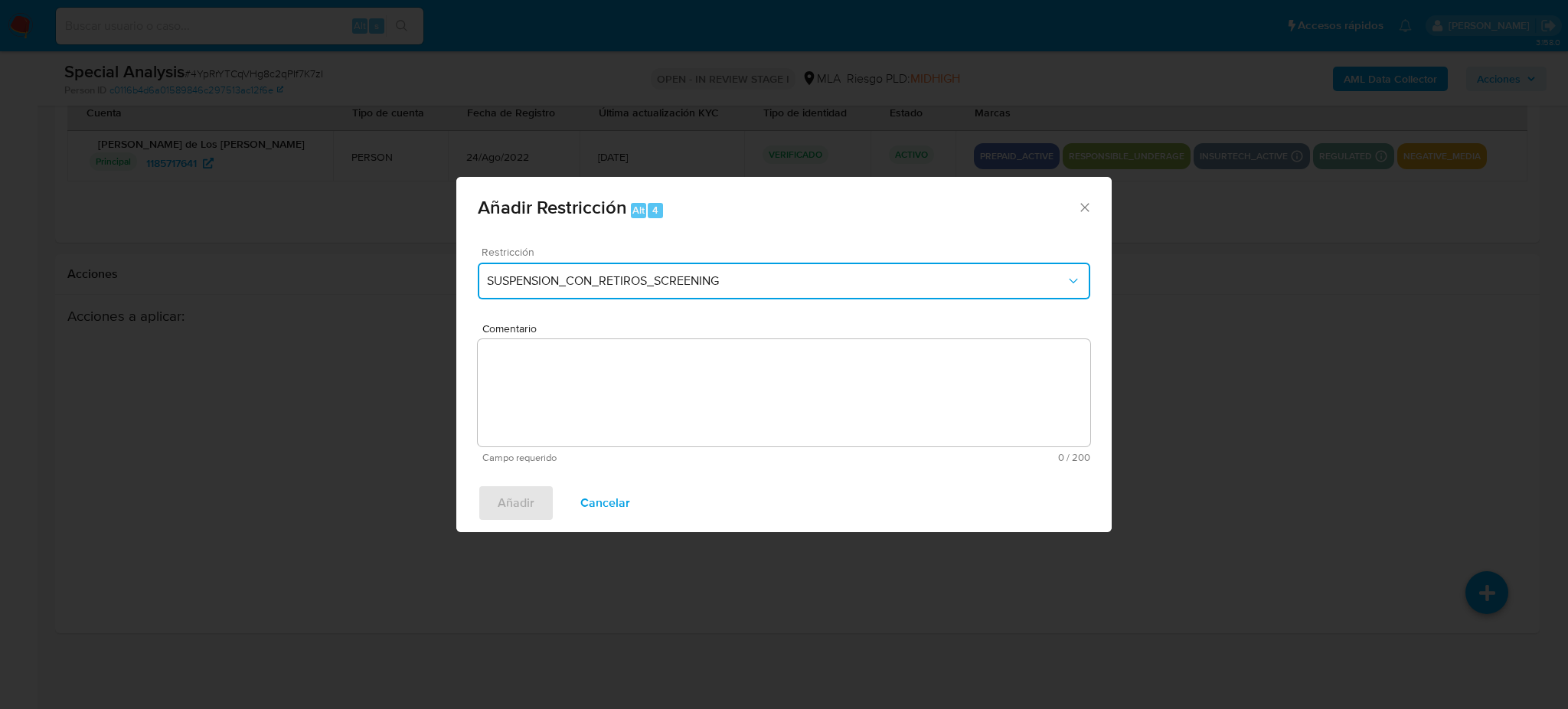
click at [626, 291] on button "SUSPENSION_CON_RETIROS_SCREENING" at bounding box center [784, 281] width 612 height 37
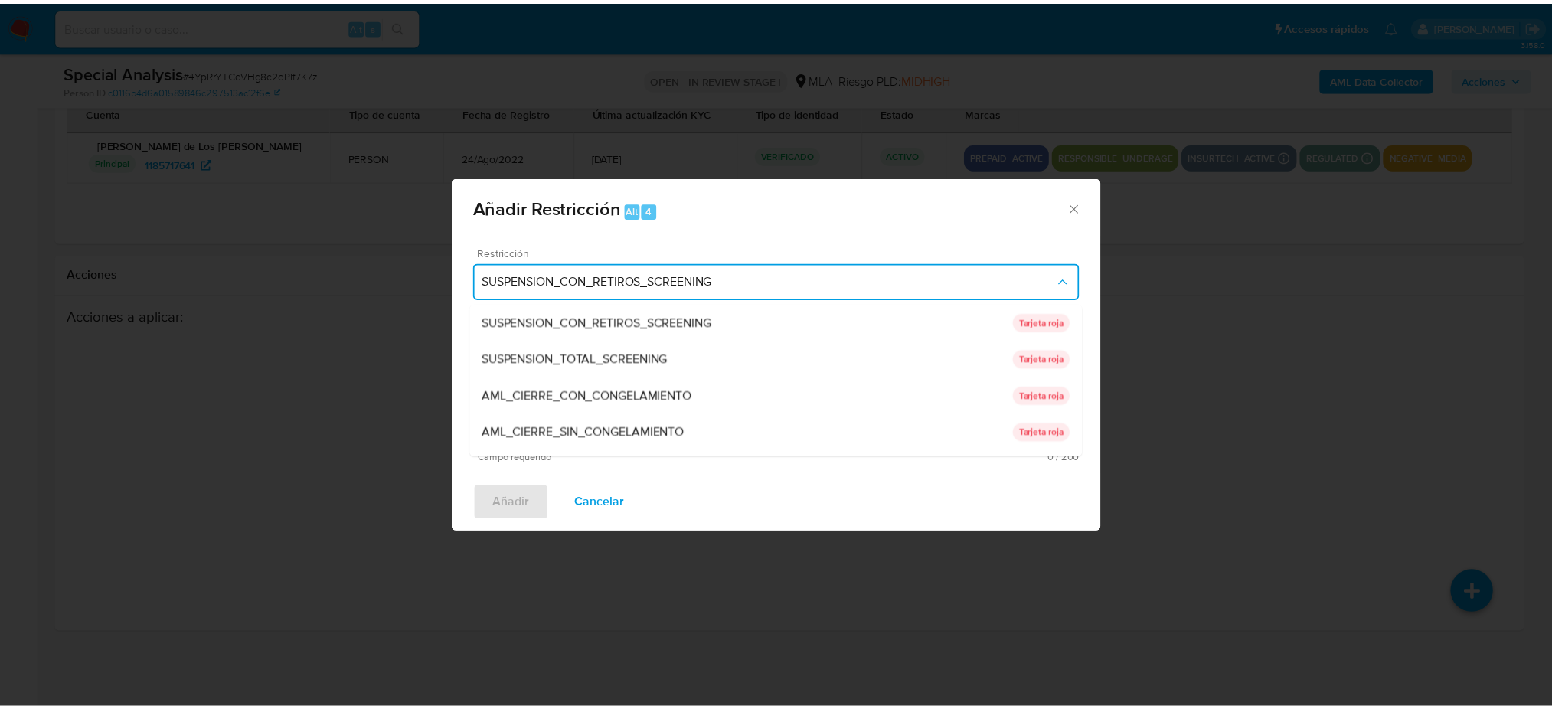
scroll to position [324, 0]
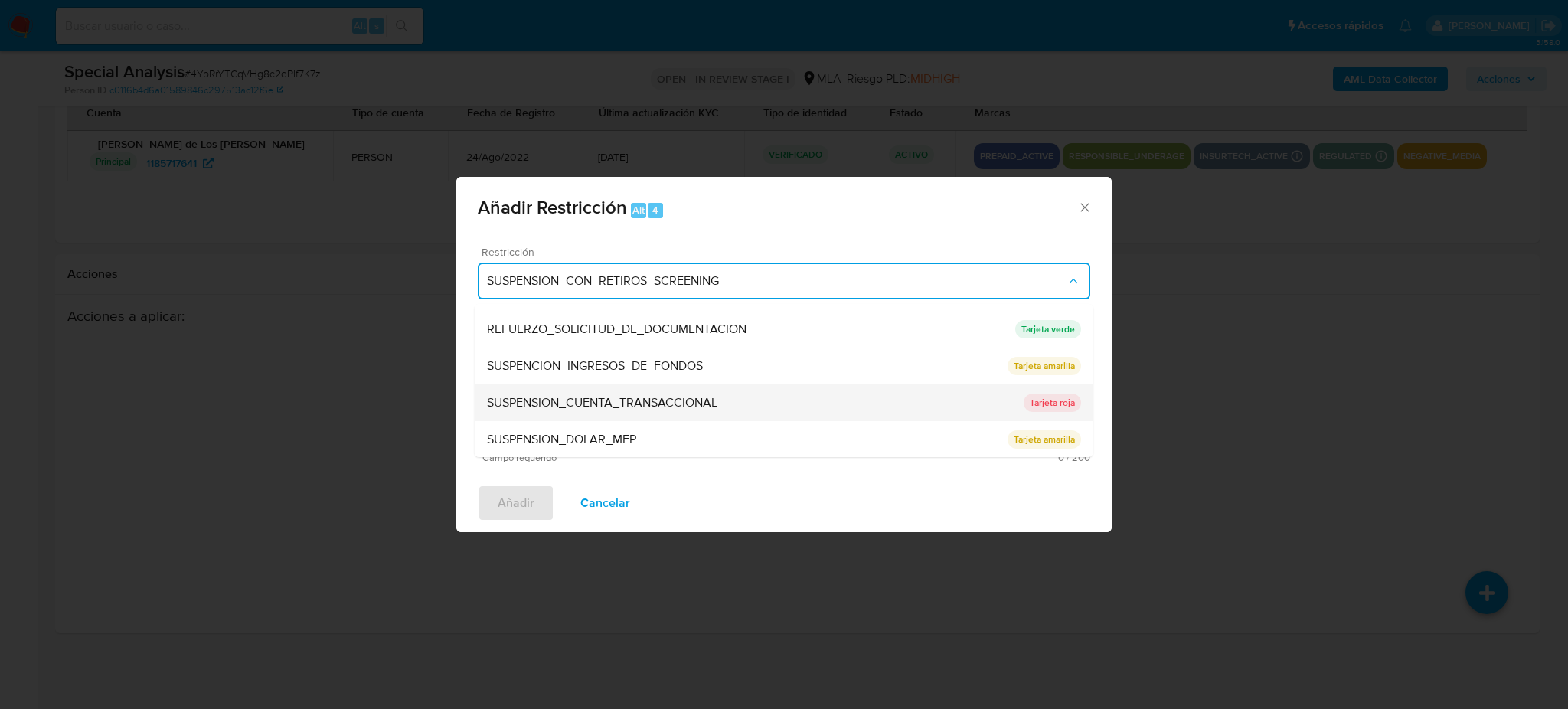
click at [638, 410] on span "SUSPENSION_CUENTA_TRANSACCIONAL" at bounding box center [602, 402] width 230 height 15
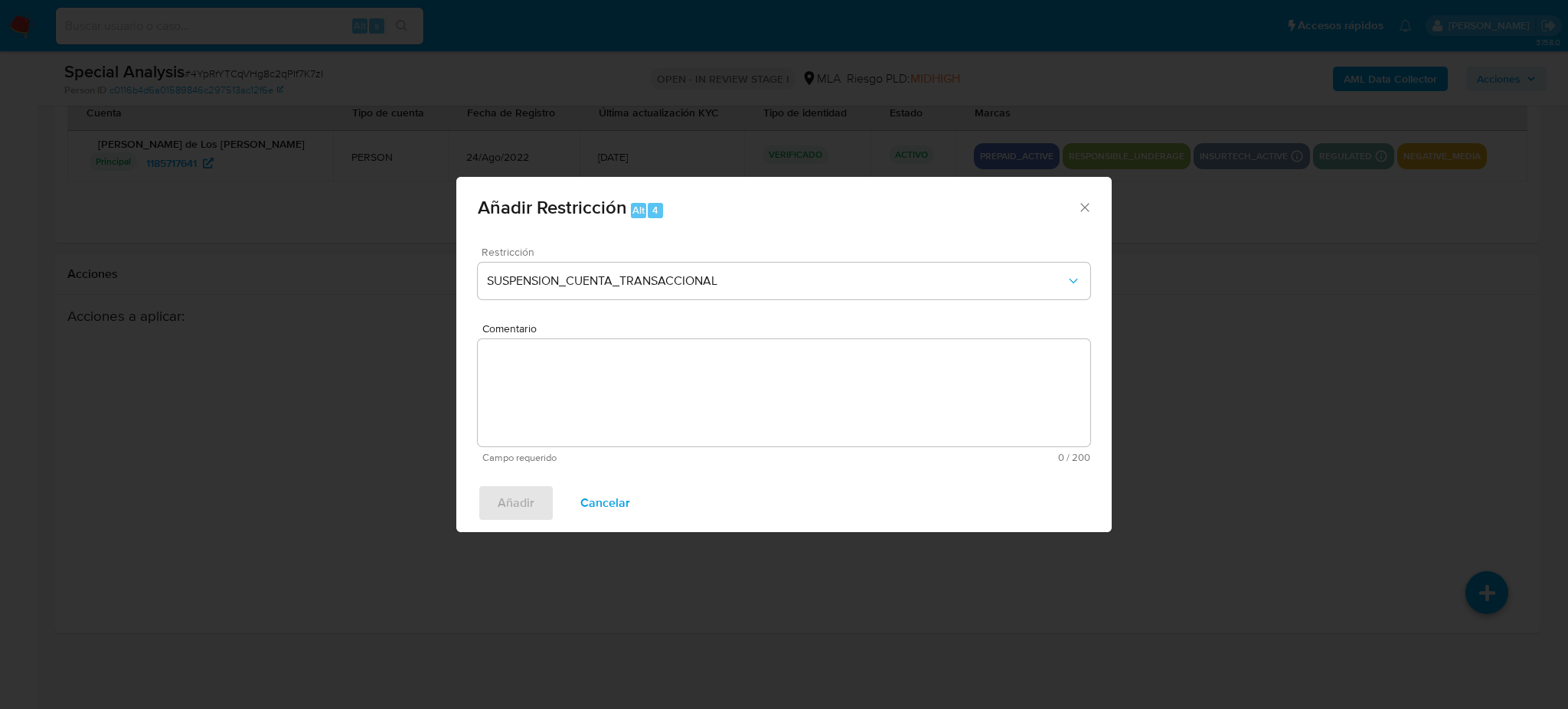
click at [638, 410] on textarea "Comentario" at bounding box center [784, 392] width 612 height 107
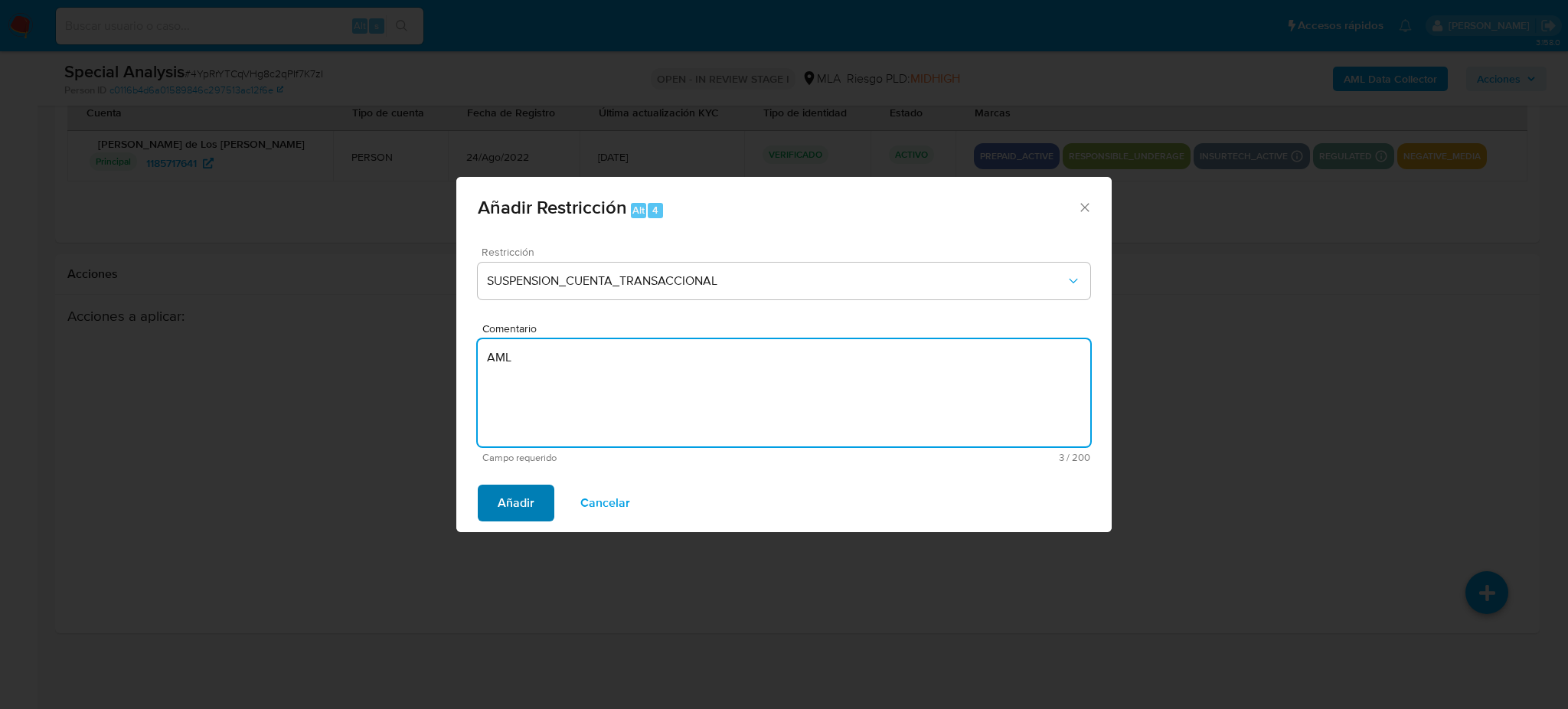
type textarea "AML"
click at [532, 491] on span "Añadir" at bounding box center [516, 503] width 37 height 34
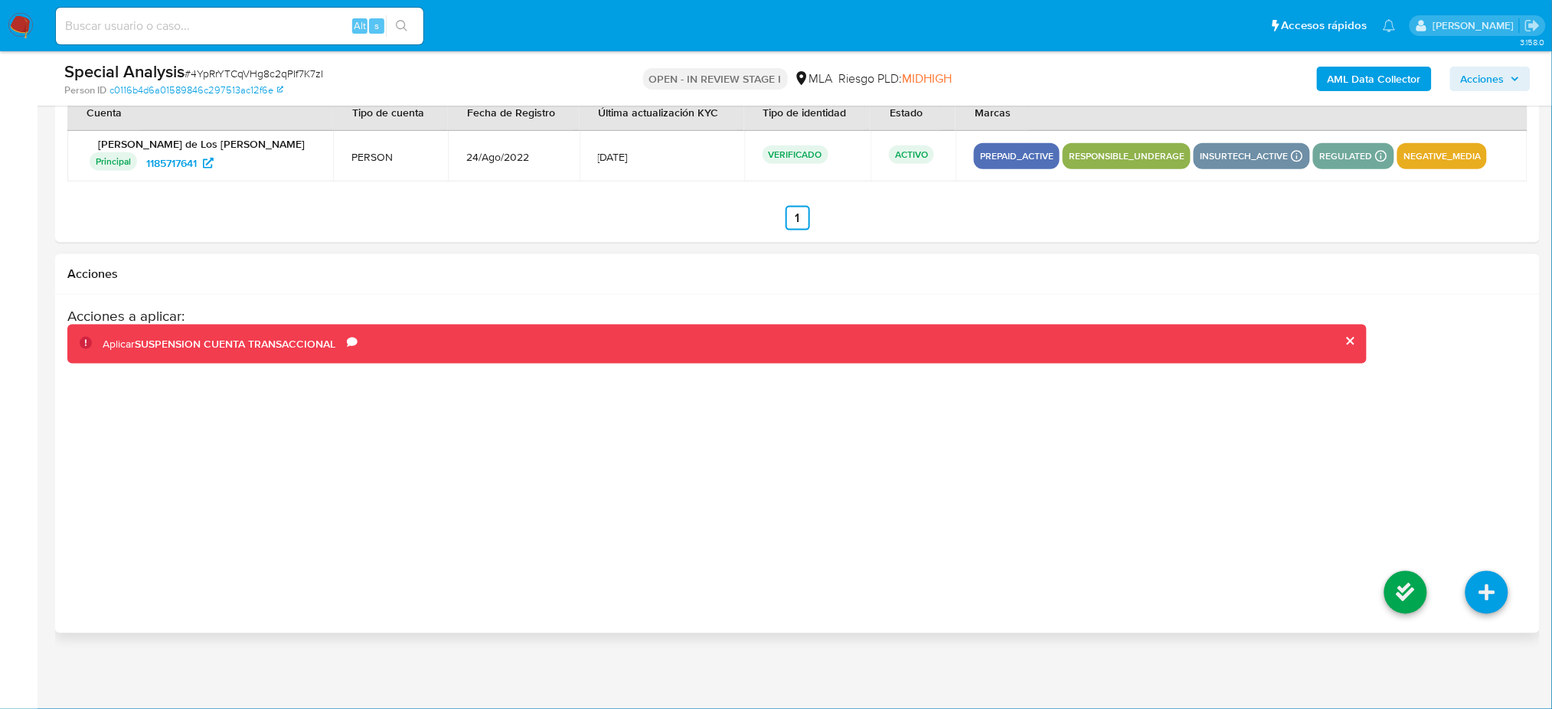
click at [1383, 603] on li at bounding box center [1405, 595] width 81 height 86
click at [1395, 591] on icon at bounding box center [1405, 592] width 43 height 43
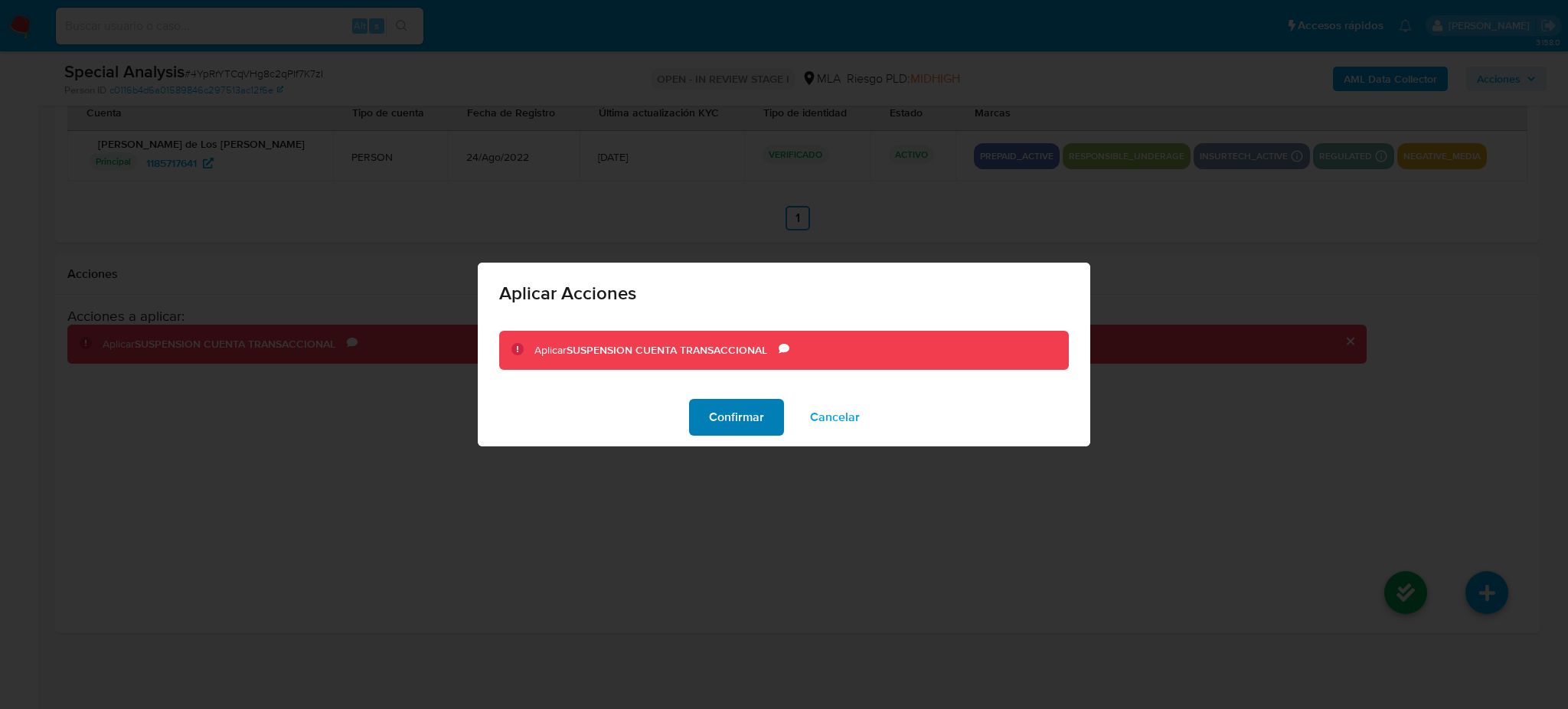
click at [733, 413] on span "Confirmar" at bounding box center [736, 417] width 55 height 34
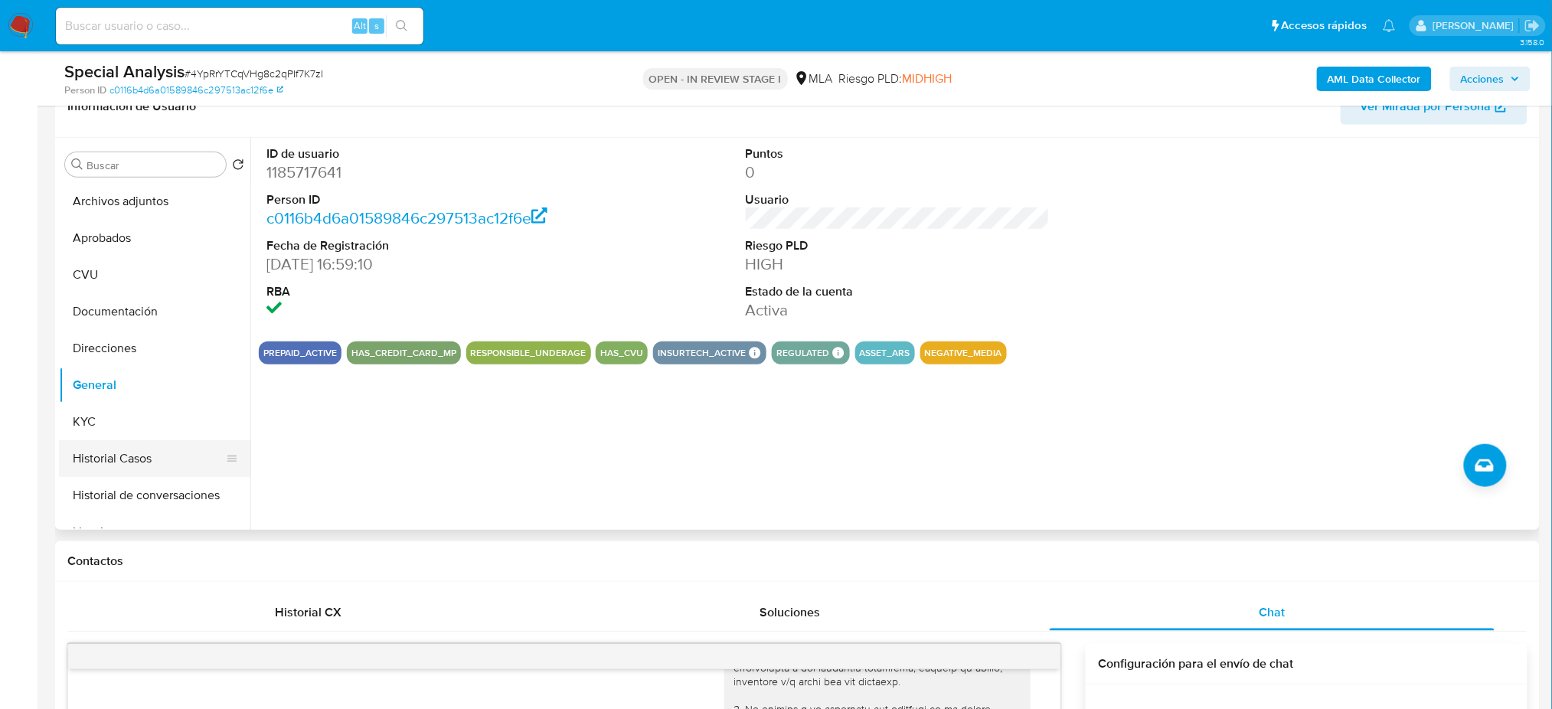
scroll to position [102, 0]
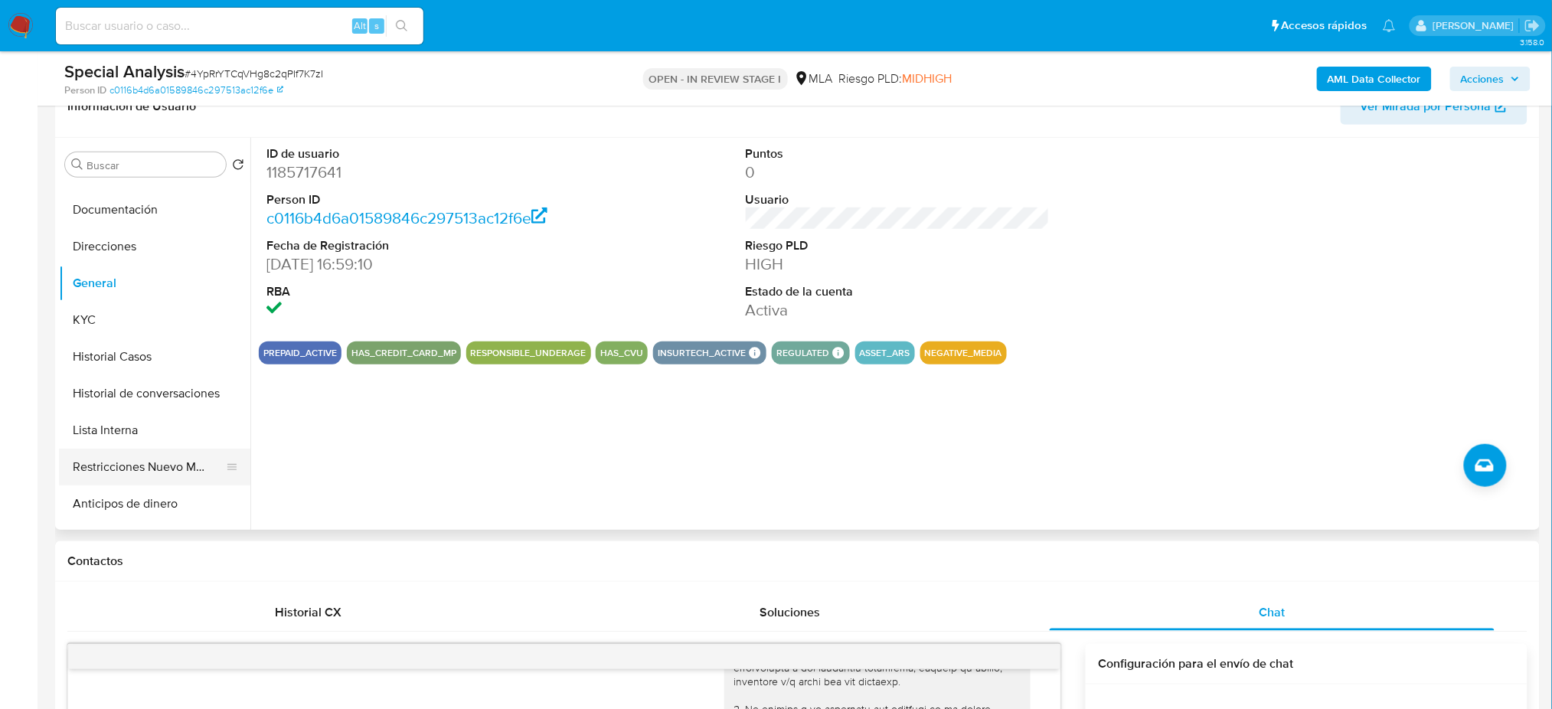
click at [125, 464] on button "Restricciones Nuevo Mundo" at bounding box center [148, 467] width 179 height 37
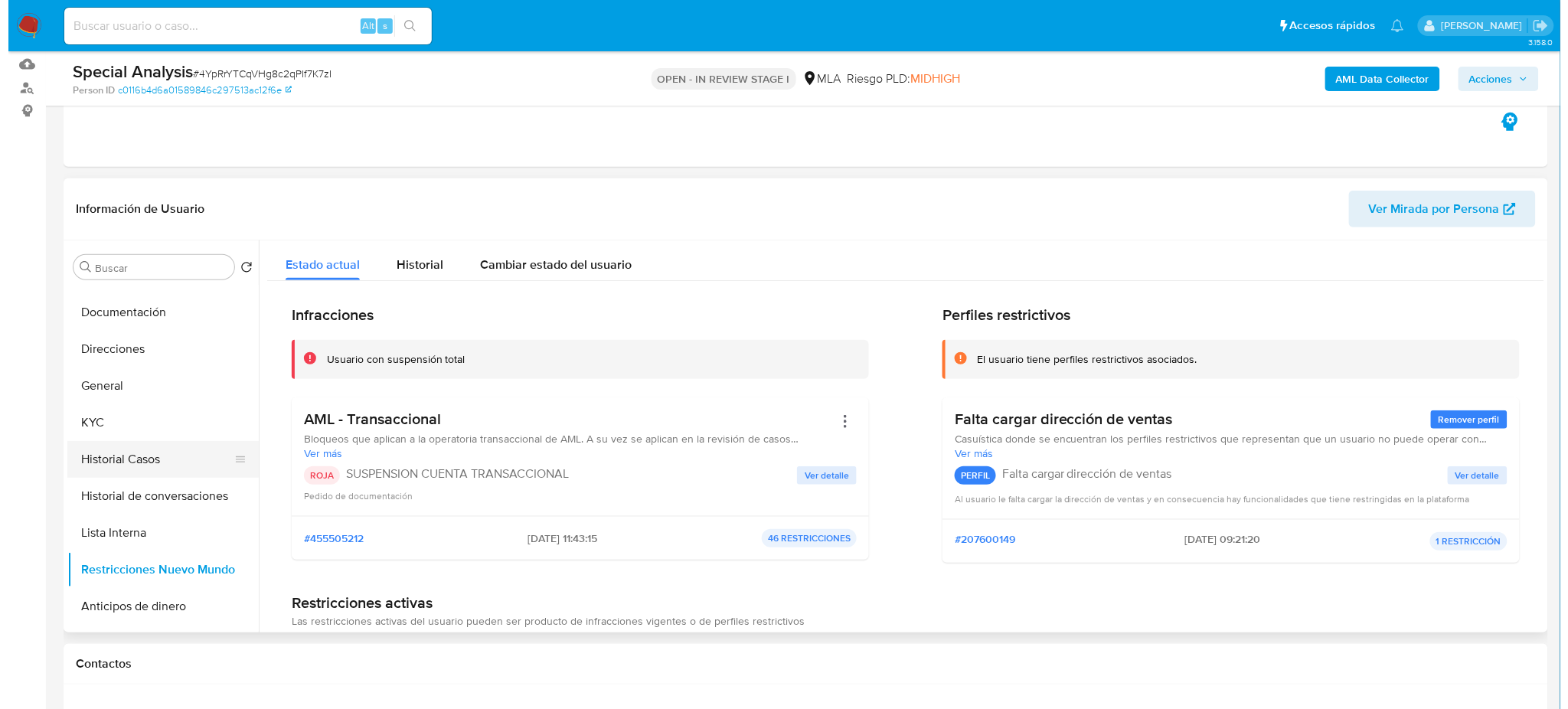
scroll to position [0, 0]
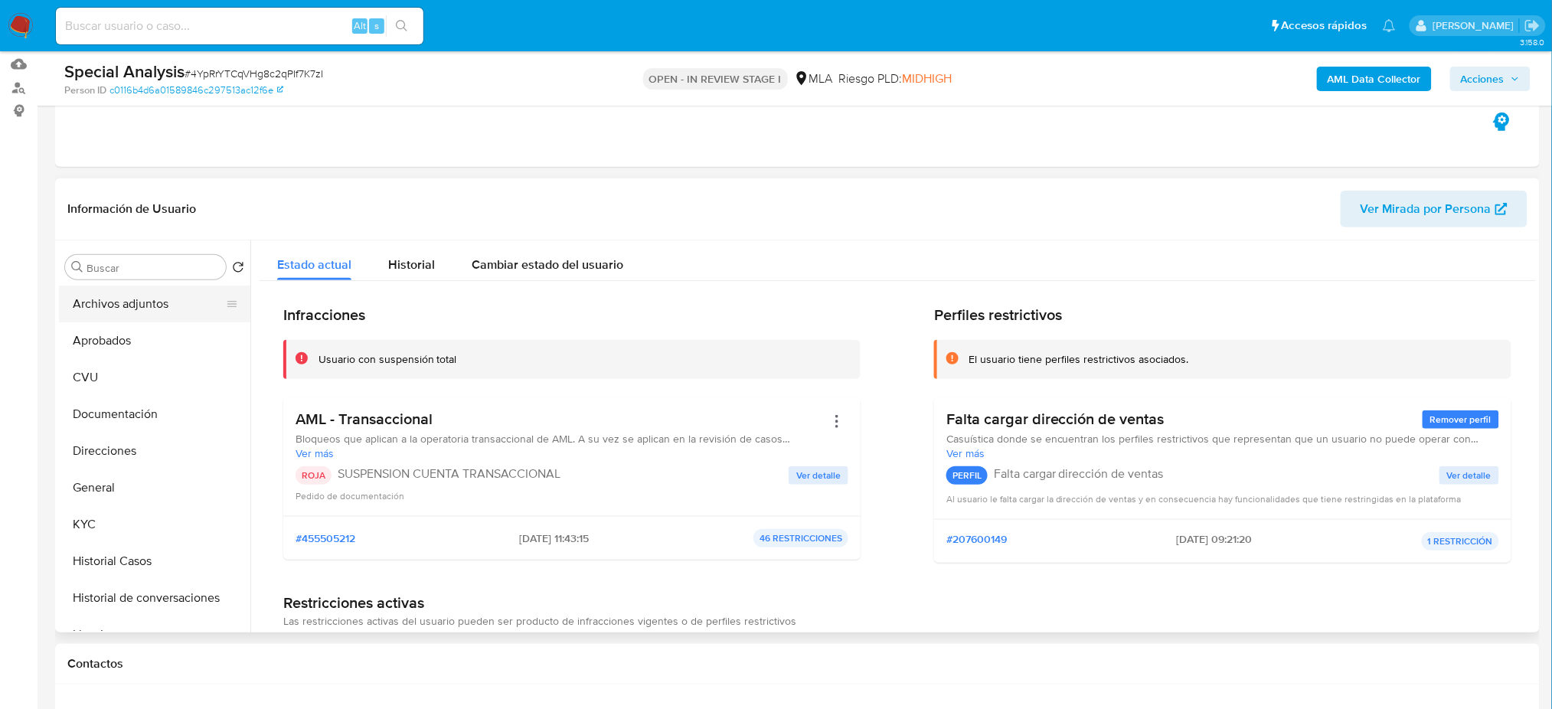
click at [173, 290] on button "Archivos adjuntos" at bounding box center [148, 304] width 179 height 37
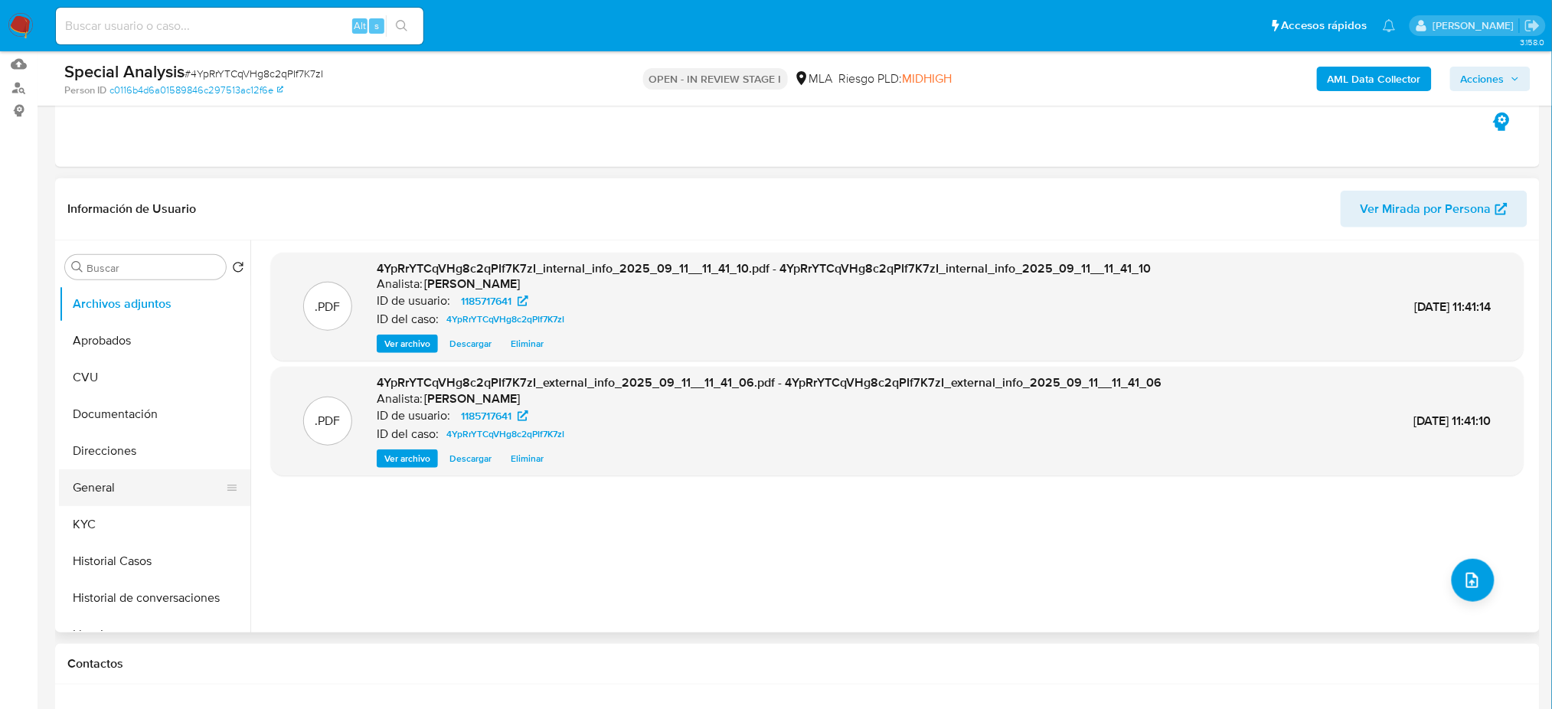
click at [176, 475] on button "General" at bounding box center [148, 487] width 179 height 37
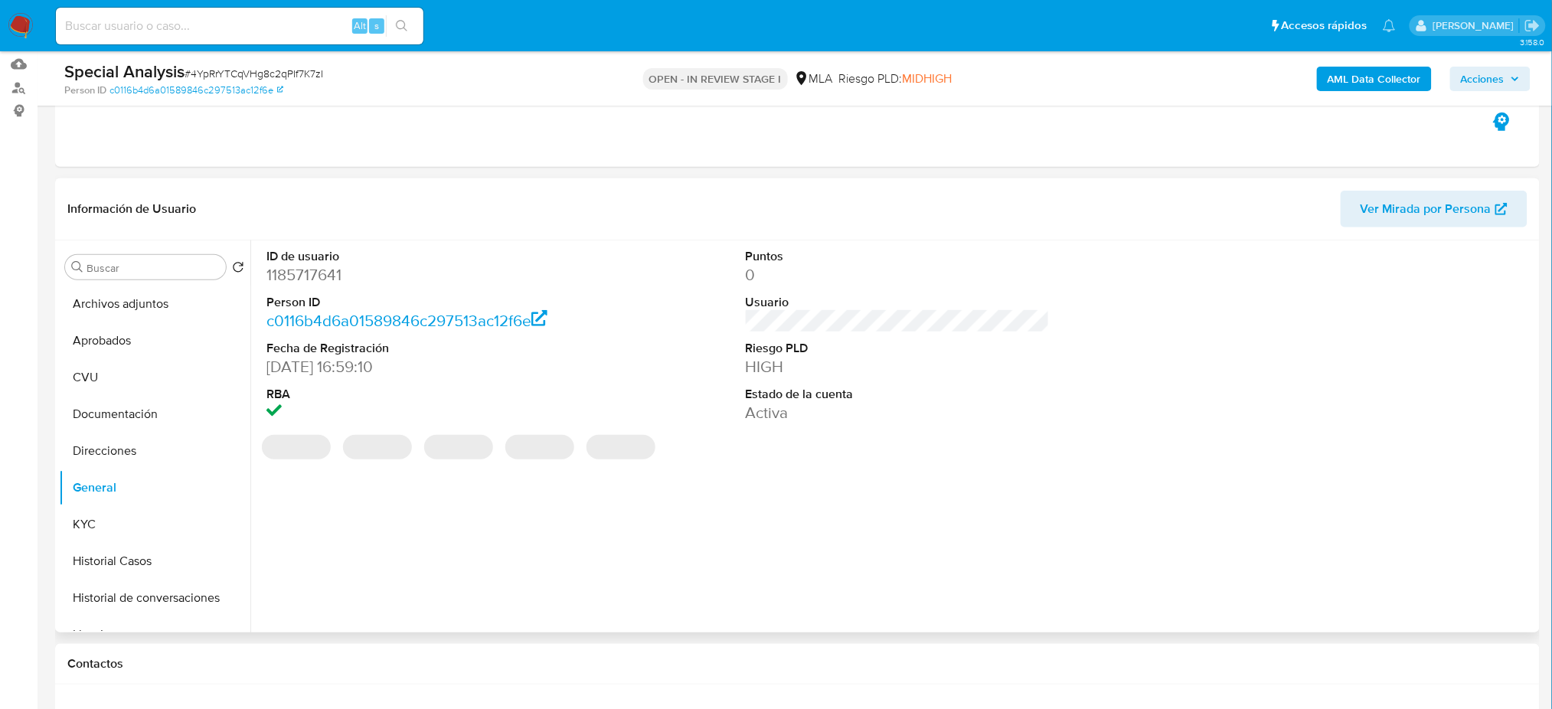
click at [307, 261] on dt "ID de usuario" at bounding box center [418, 256] width 304 height 17
click at [302, 271] on dd "1185717641" at bounding box center [418, 274] width 304 height 21
copy dd "1185717641"
click at [140, 300] on button "Archivos adjuntos" at bounding box center [148, 304] width 179 height 37
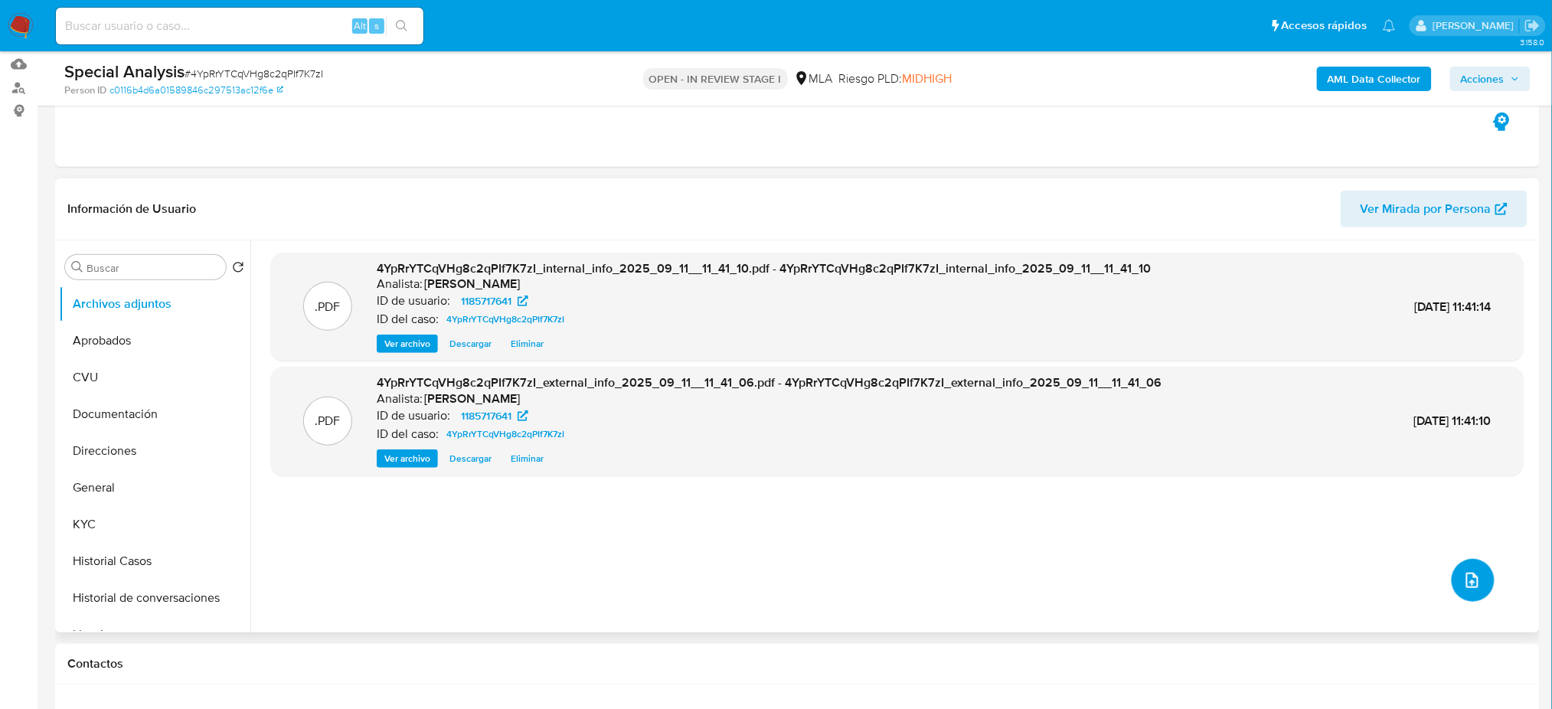
click at [1472, 573] on icon "upload-file" at bounding box center [1472, 580] width 18 height 18
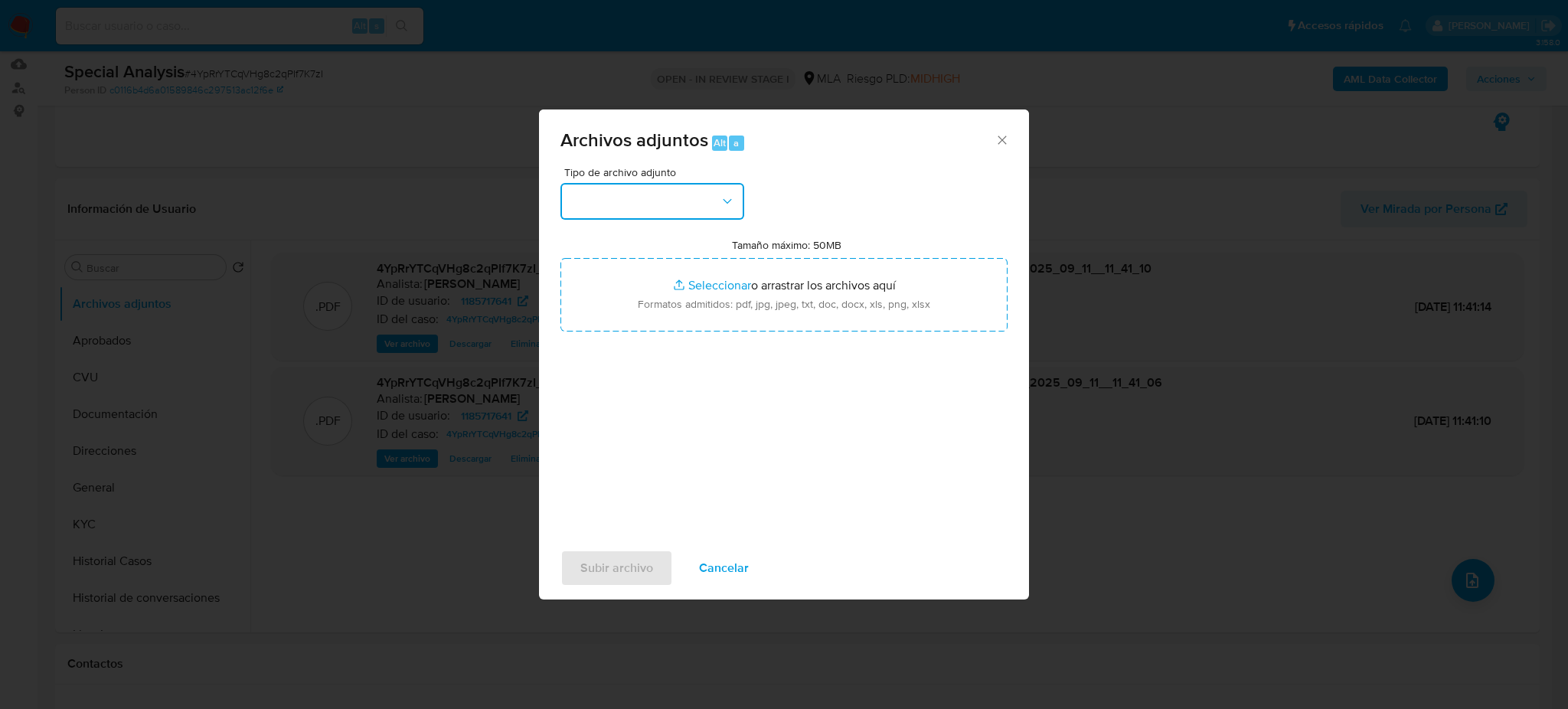
click at [670, 203] on button "button" at bounding box center [652, 201] width 184 height 37
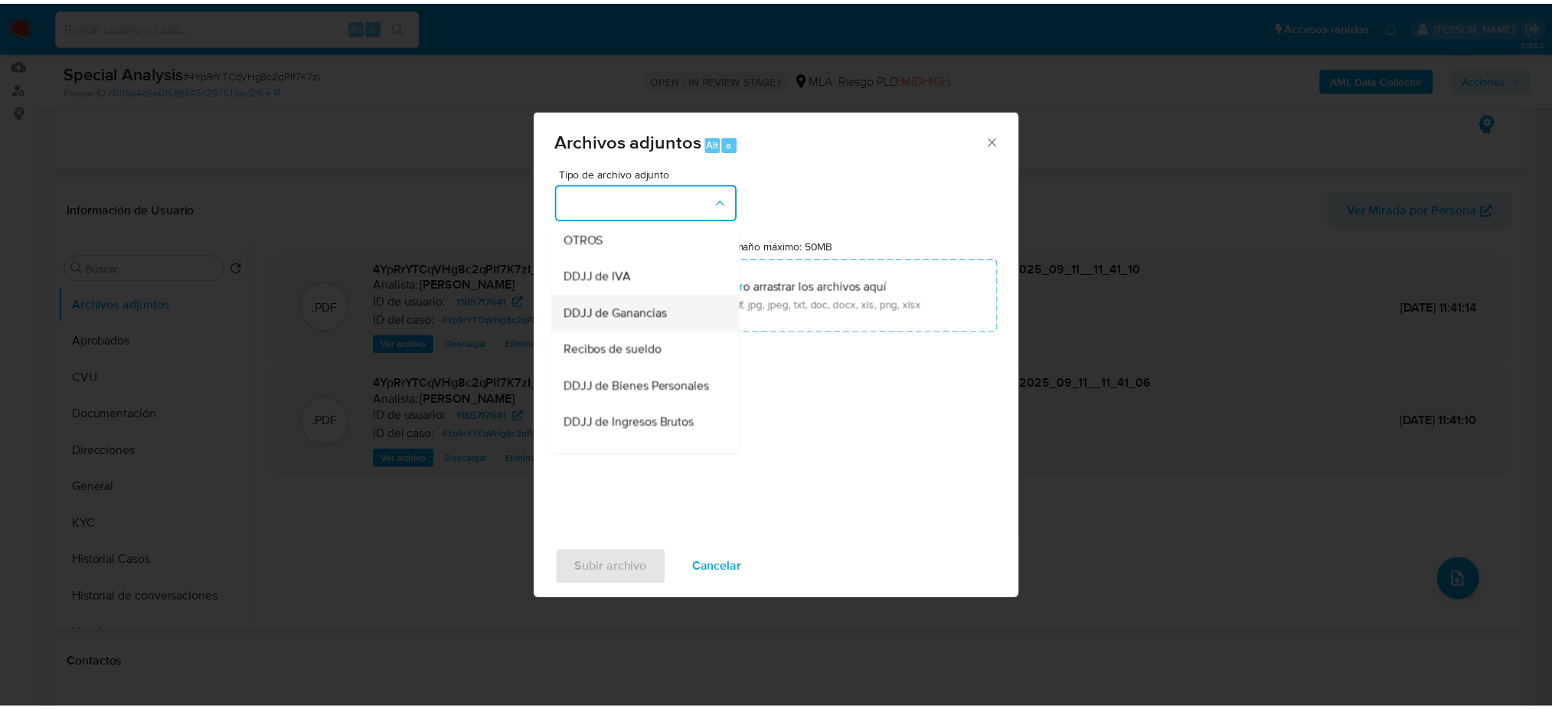
scroll to position [306, 0]
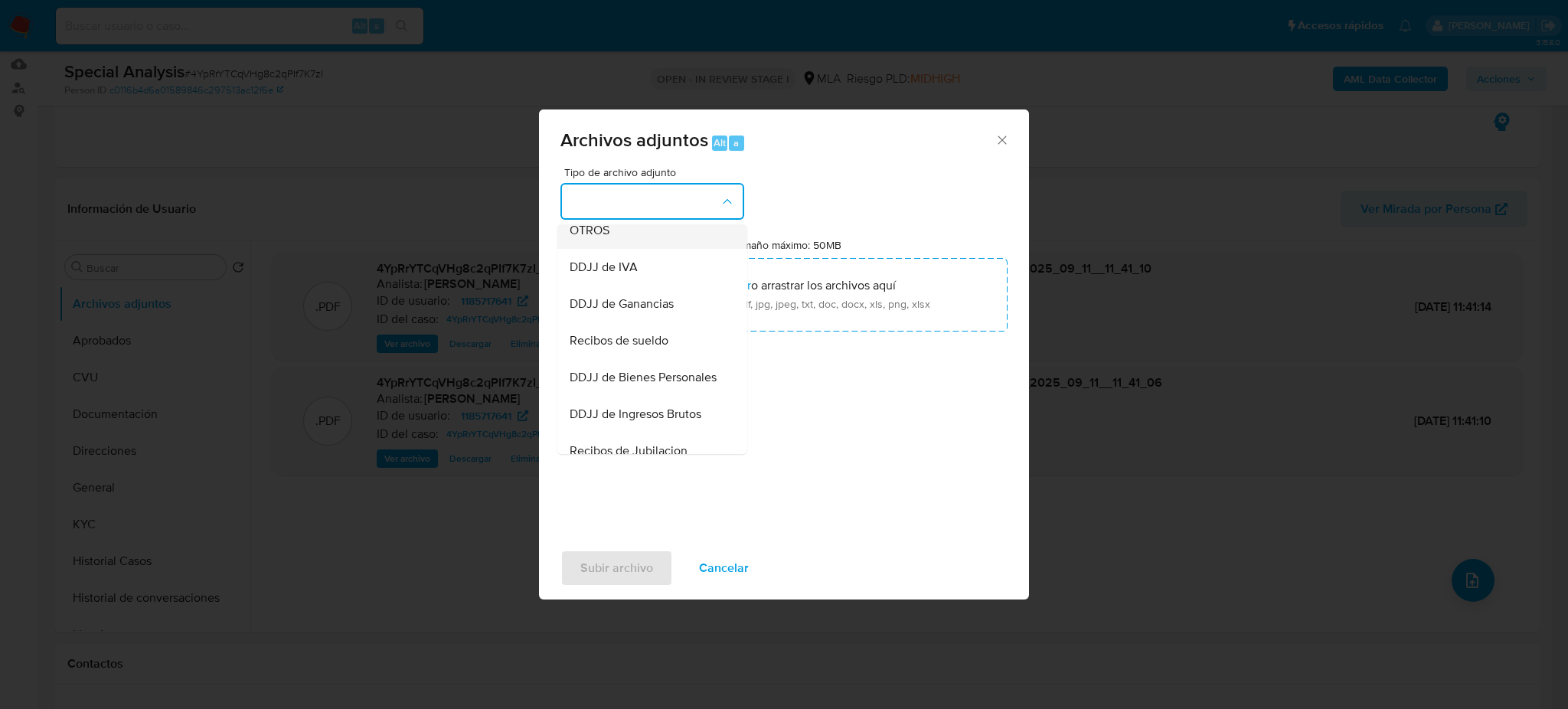
click at [605, 238] on span "OTROS" at bounding box center [590, 230] width 40 height 15
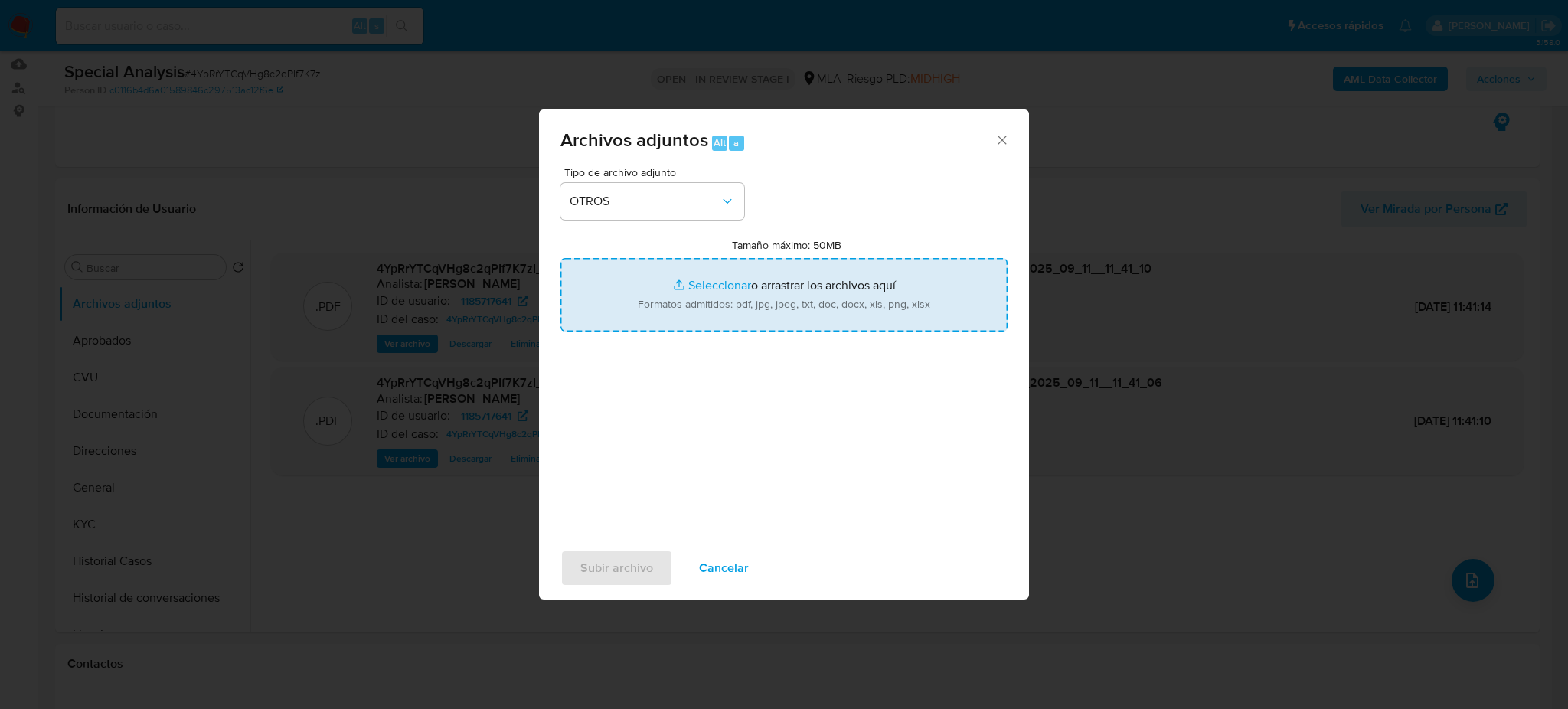
click at [670, 302] on input "Tamaño máximo: 50MB Seleccionar archivos" at bounding box center [783, 294] width 447 height 73
type input "C:\fakepath\Caselog 4YpRrYTCqVHg8c2qPIf7K7zI_2025_09_01_13_48_38.docx"
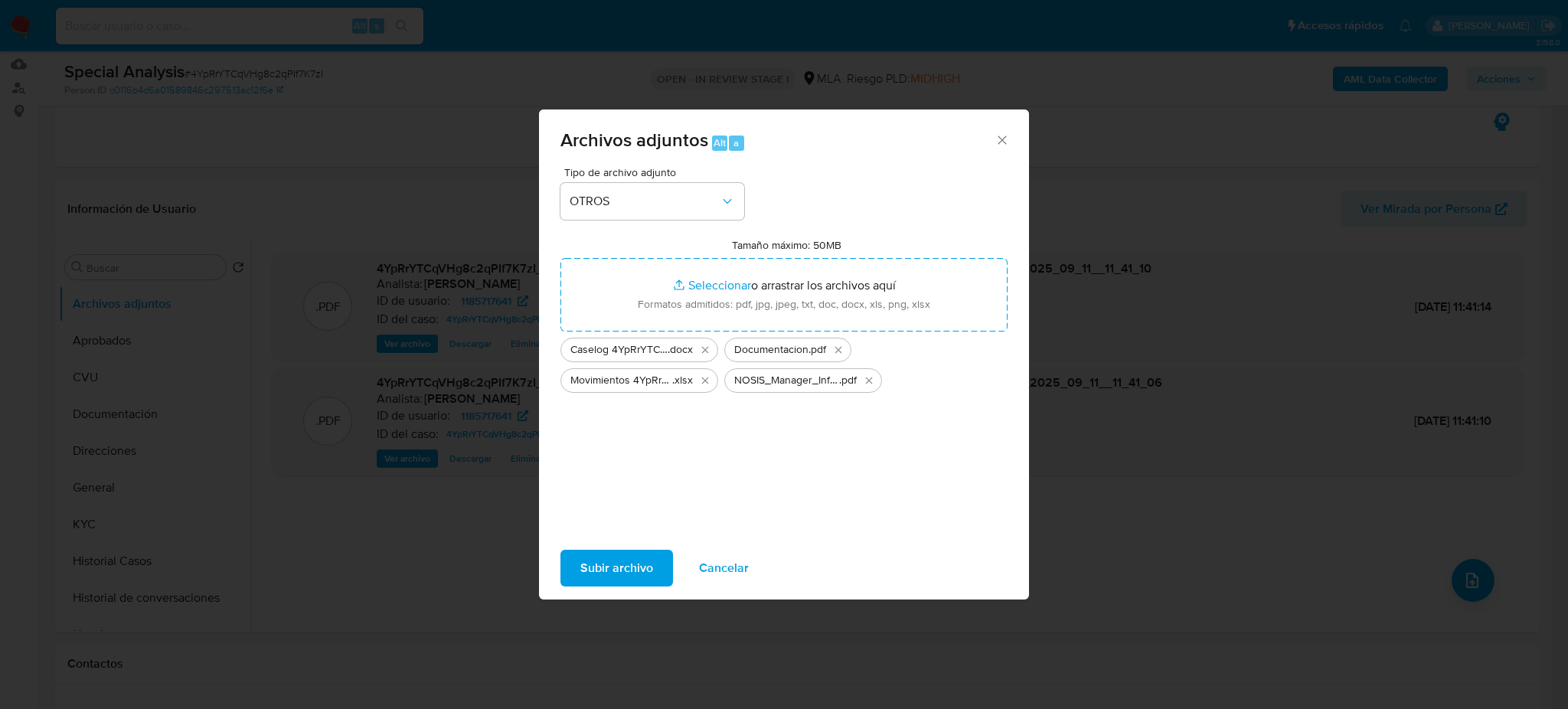
click at [619, 556] on span "Subir archivo" at bounding box center [616, 568] width 73 height 34
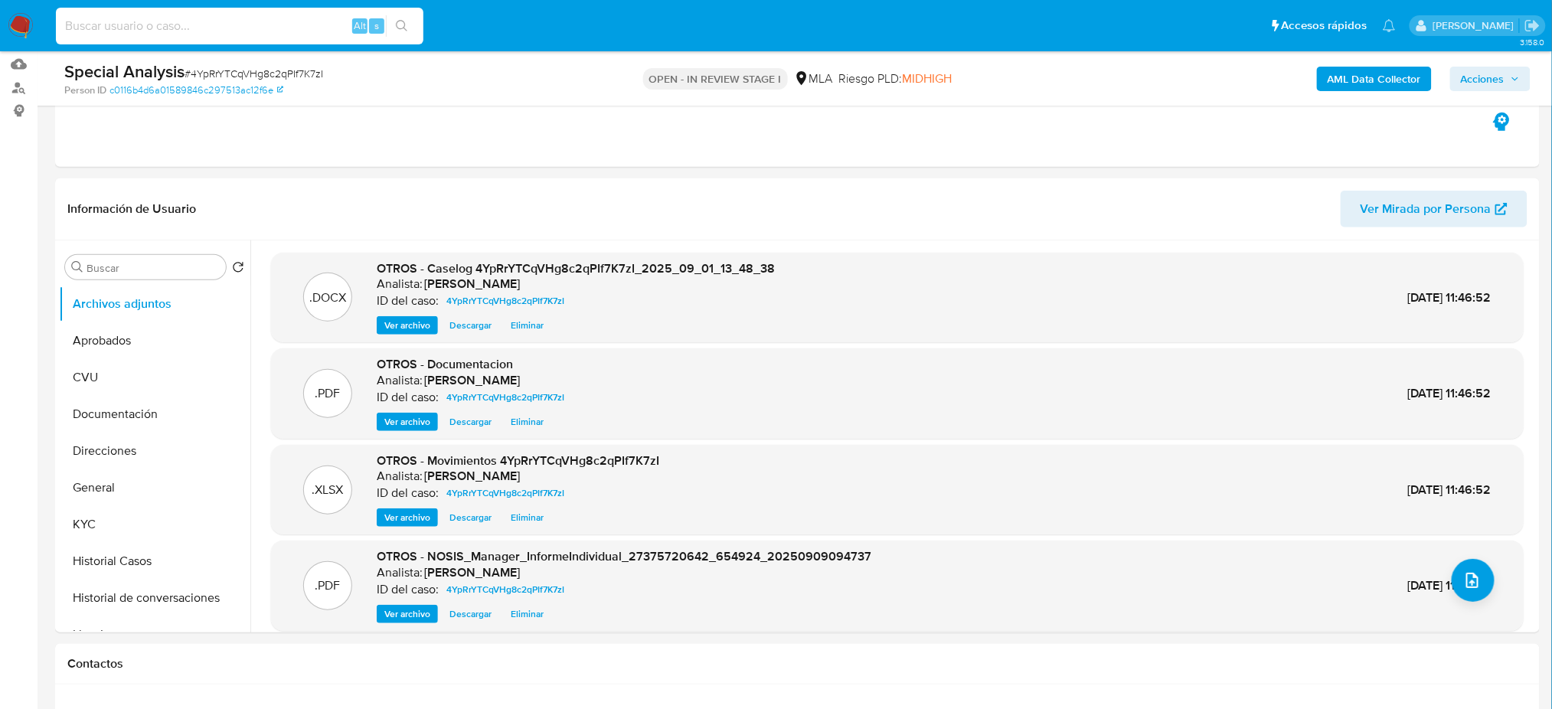
click at [296, 24] on input at bounding box center [239, 26] width 367 height 20
paste input "6BIjwoBKLrdEjWIcCEawanhv"
type input "6BIjwoBKLrdEjWIcCEawanhv"
click at [118, 482] on button "General" at bounding box center [148, 487] width 179 height 37
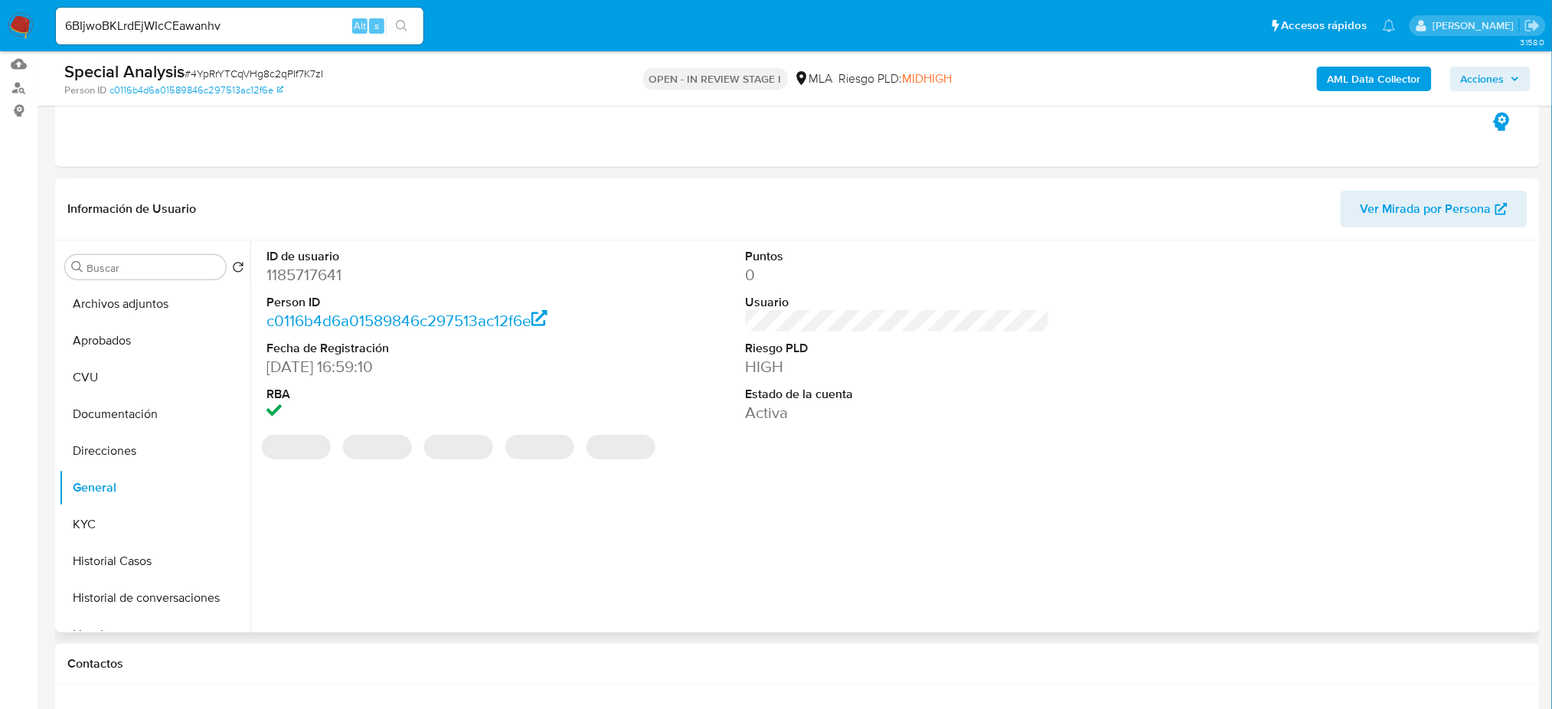
click at [302, 273] on dd "1185717641" at bounding box center [418, 274] width 304 height 21
copy dd "1185717641"
click at [1504, 77] on span "Acciones" at bounding box center [1483, 79] width 44 height 24
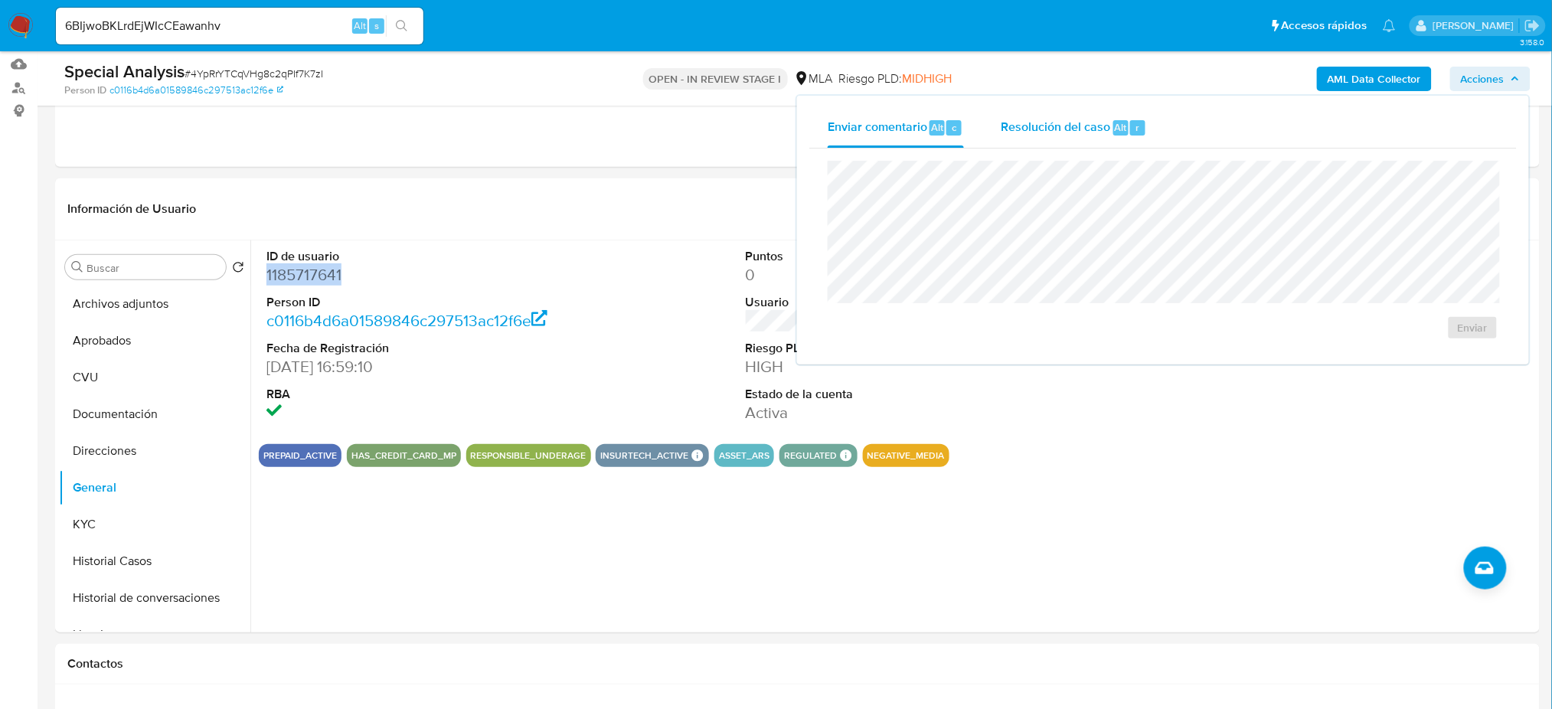
click at [1088, 129] on span "Resolución del caso" at bounding box center [1055, 127] width 109 height 18
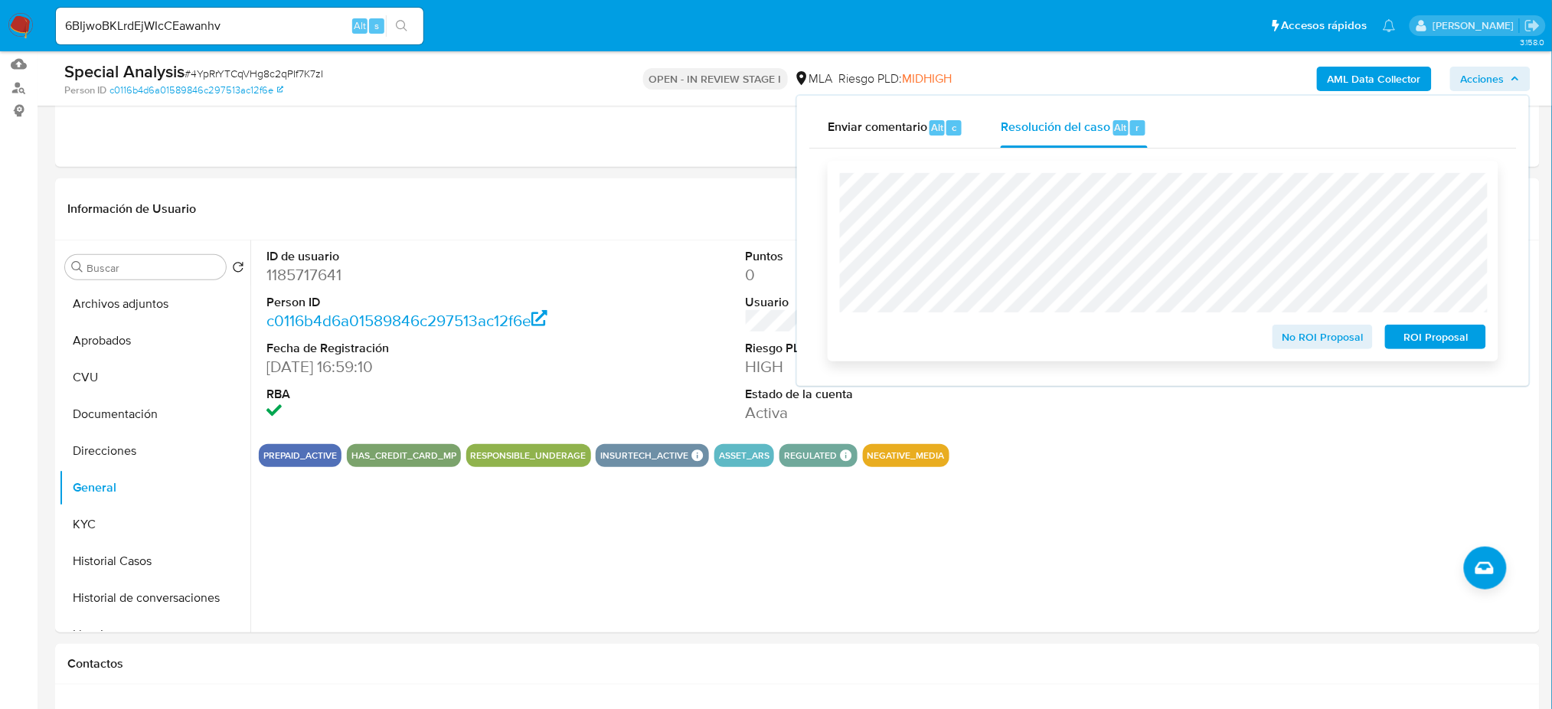
click at [1466, 335] on span "ROI Proposal" at bounding box center [1436, 336] width 80 height 21
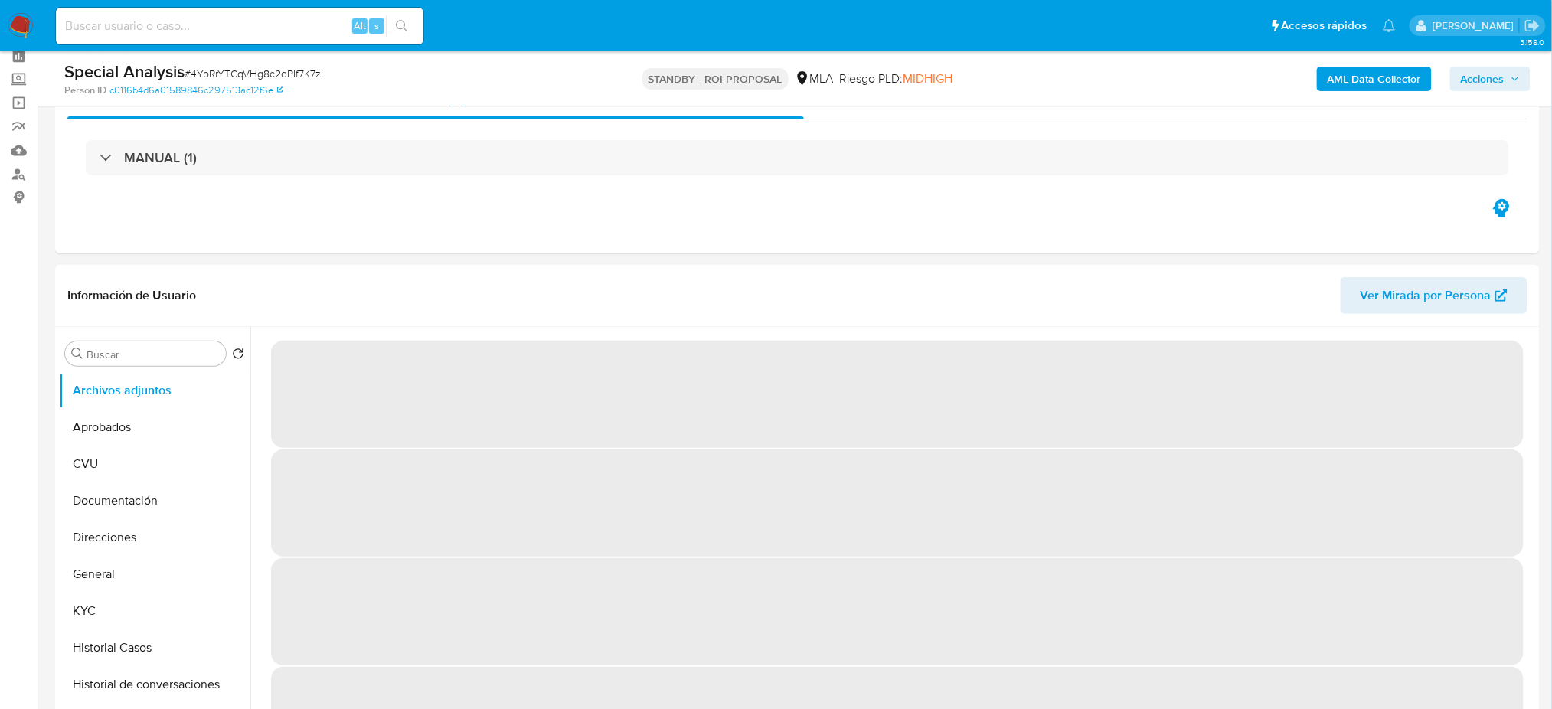
scroll to position [102, 0]
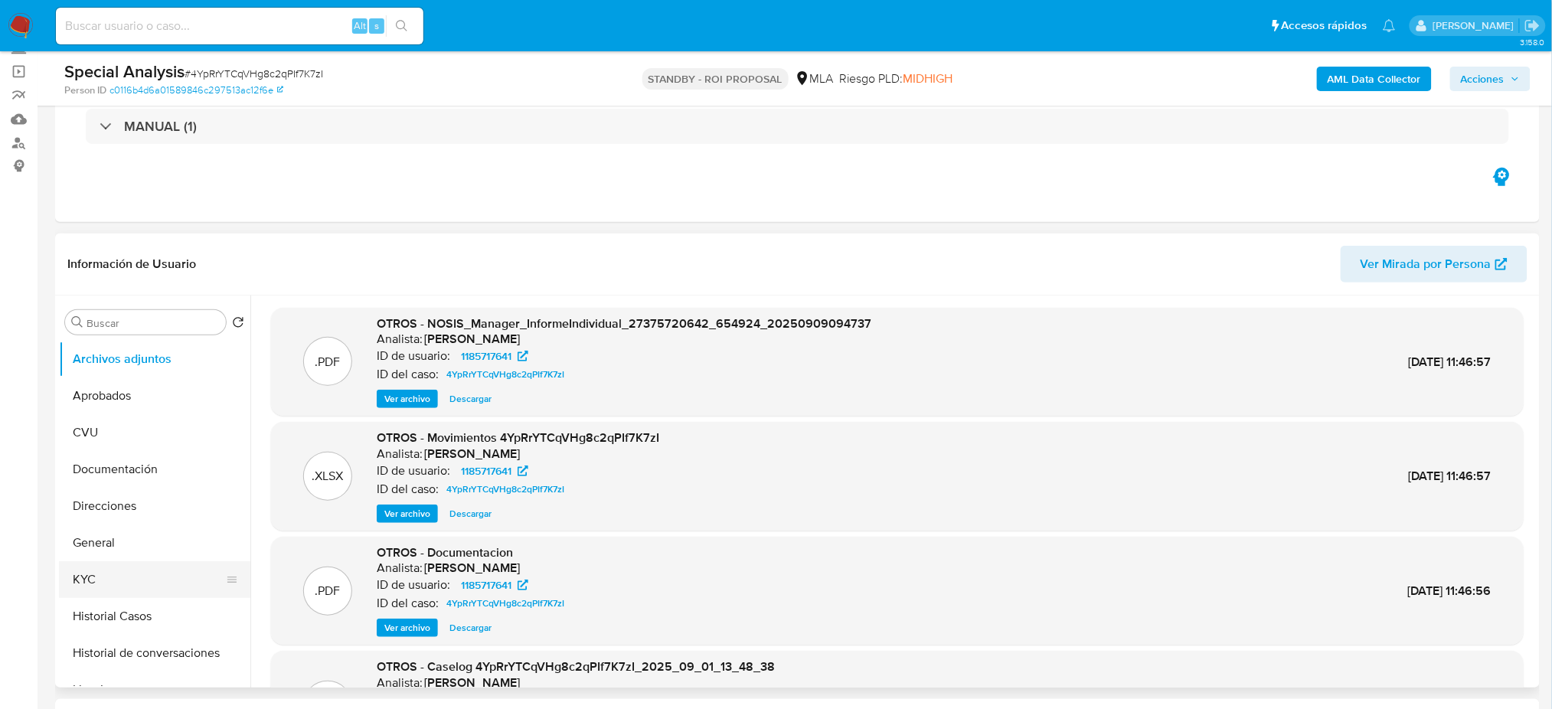
select select "10"
click at [119, 587] on button "KYC" at bounding box center [148, 579] width 179 height 37
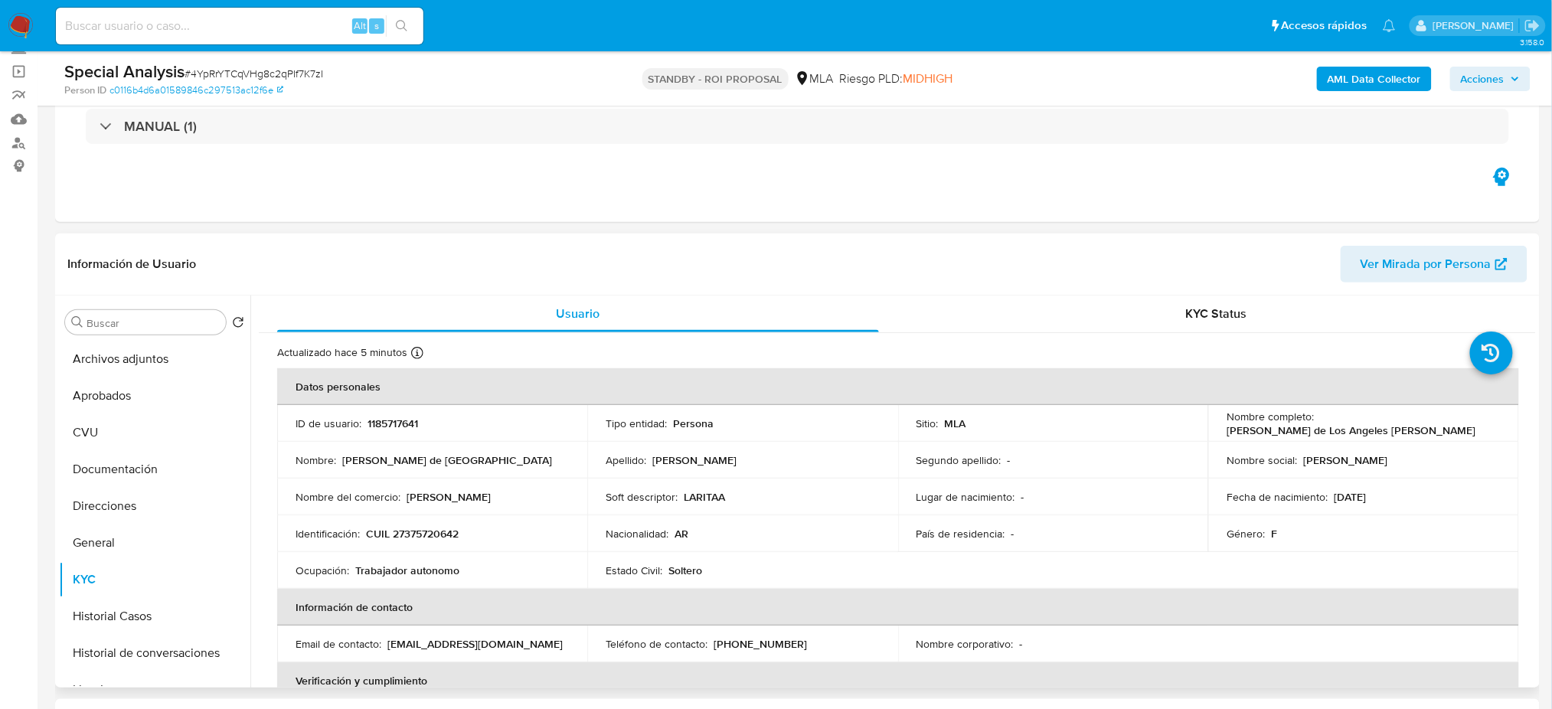
scroll to position [0, 0]
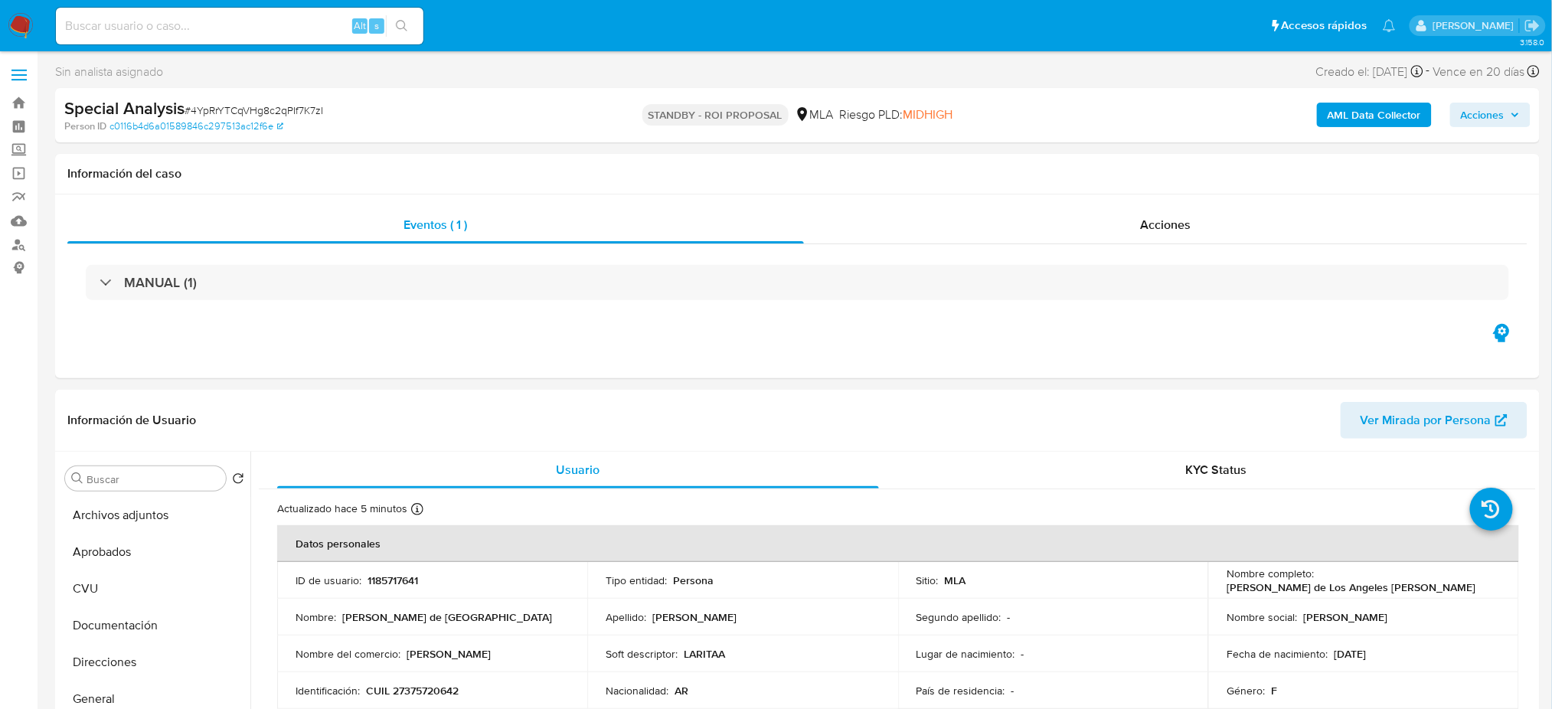
click at [322, 30] on input at bounding box center [239, 26] width 367 height 20
paste input "6BIjwoBKLrdEjWIcCEawanhv"
type input "6BIjwoBKLrdEjWIcCEawanhv"
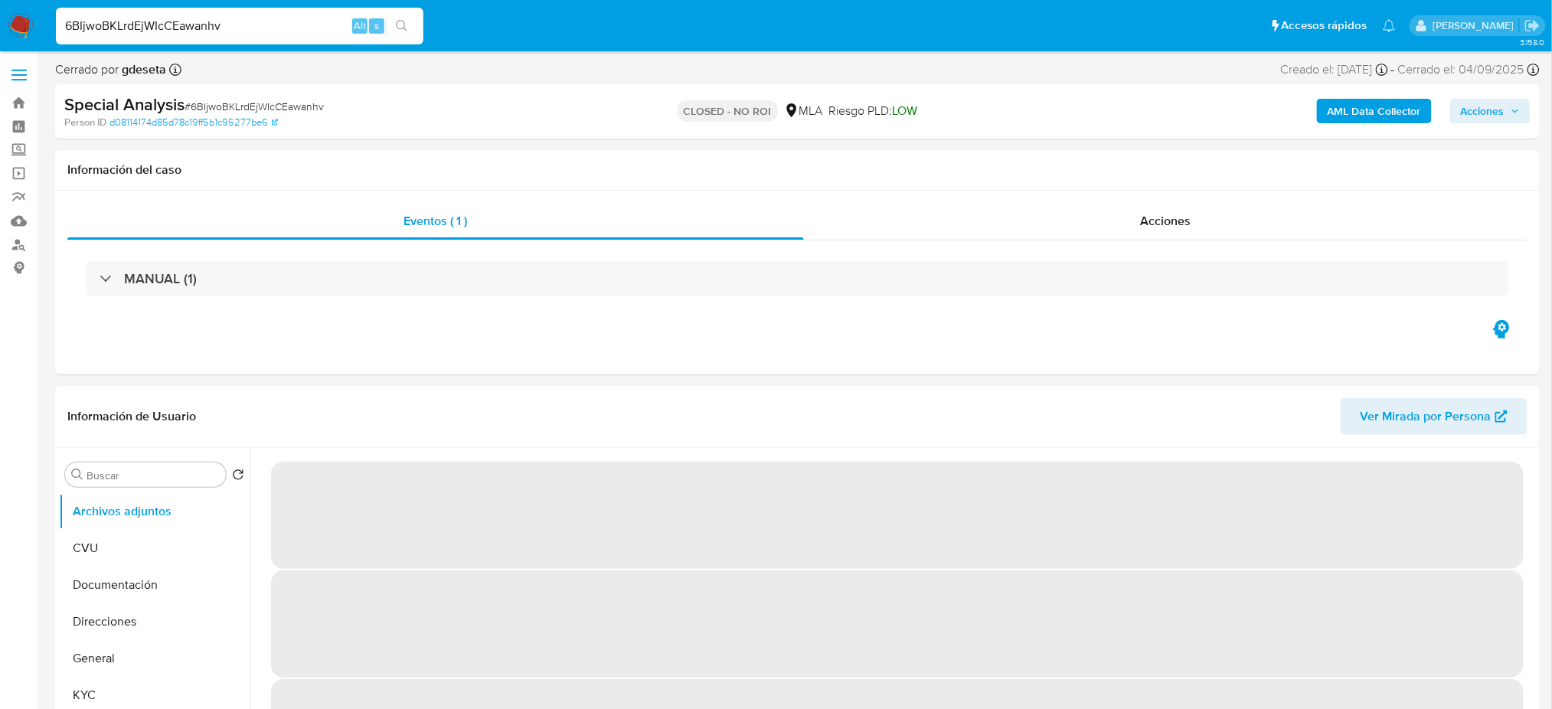
select select "10"
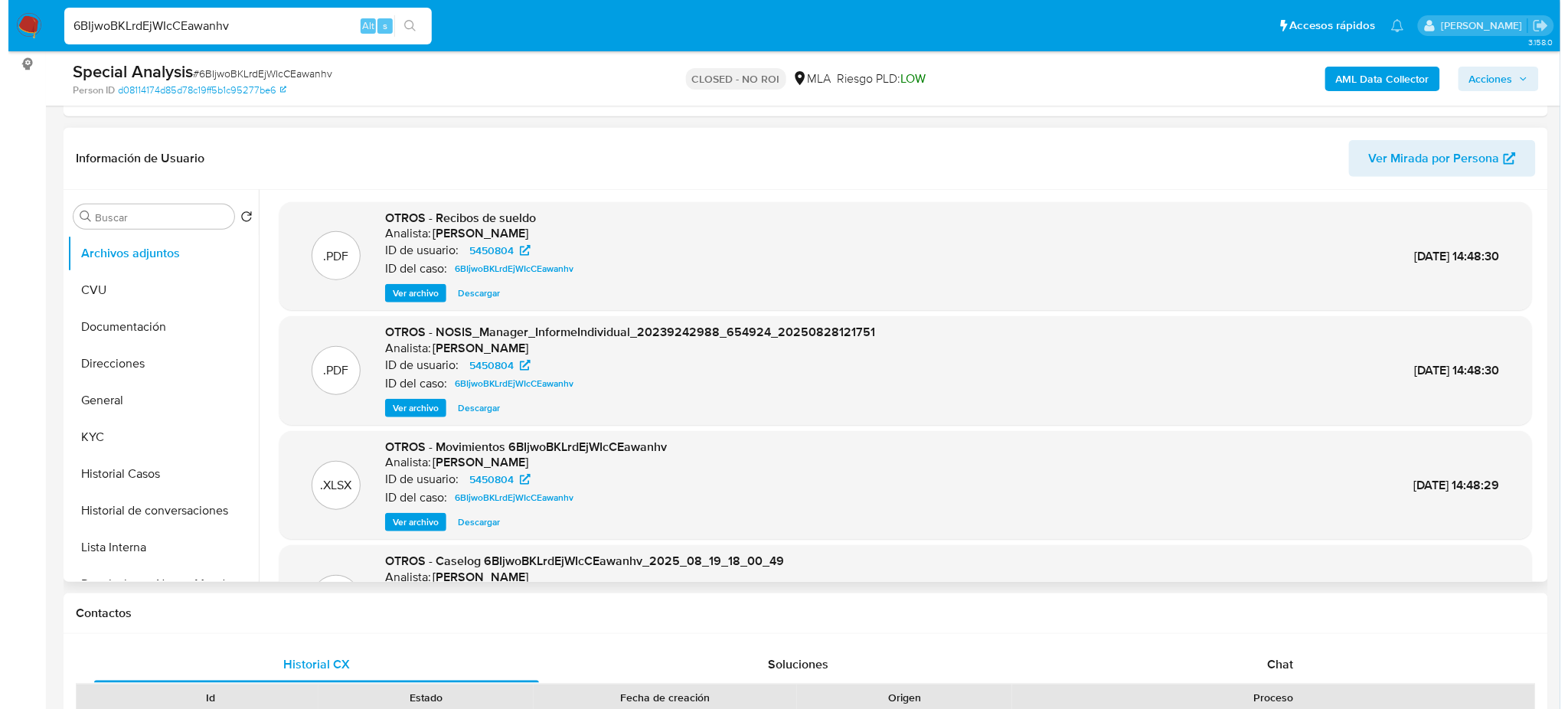
scroll to position [102, 0]
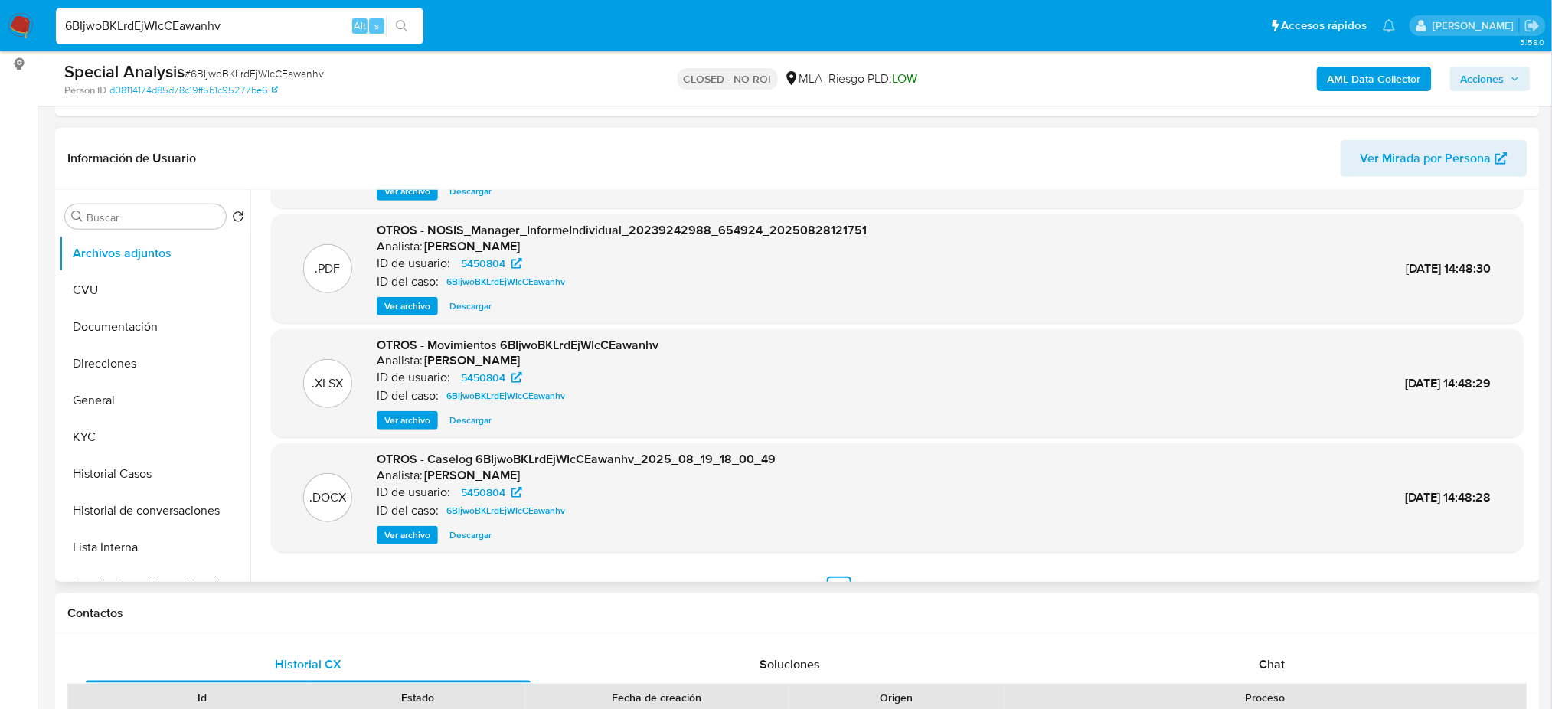
click at [396, 534] on span "Ver archivo" at bounding box center [407, 535] width 46 height 15
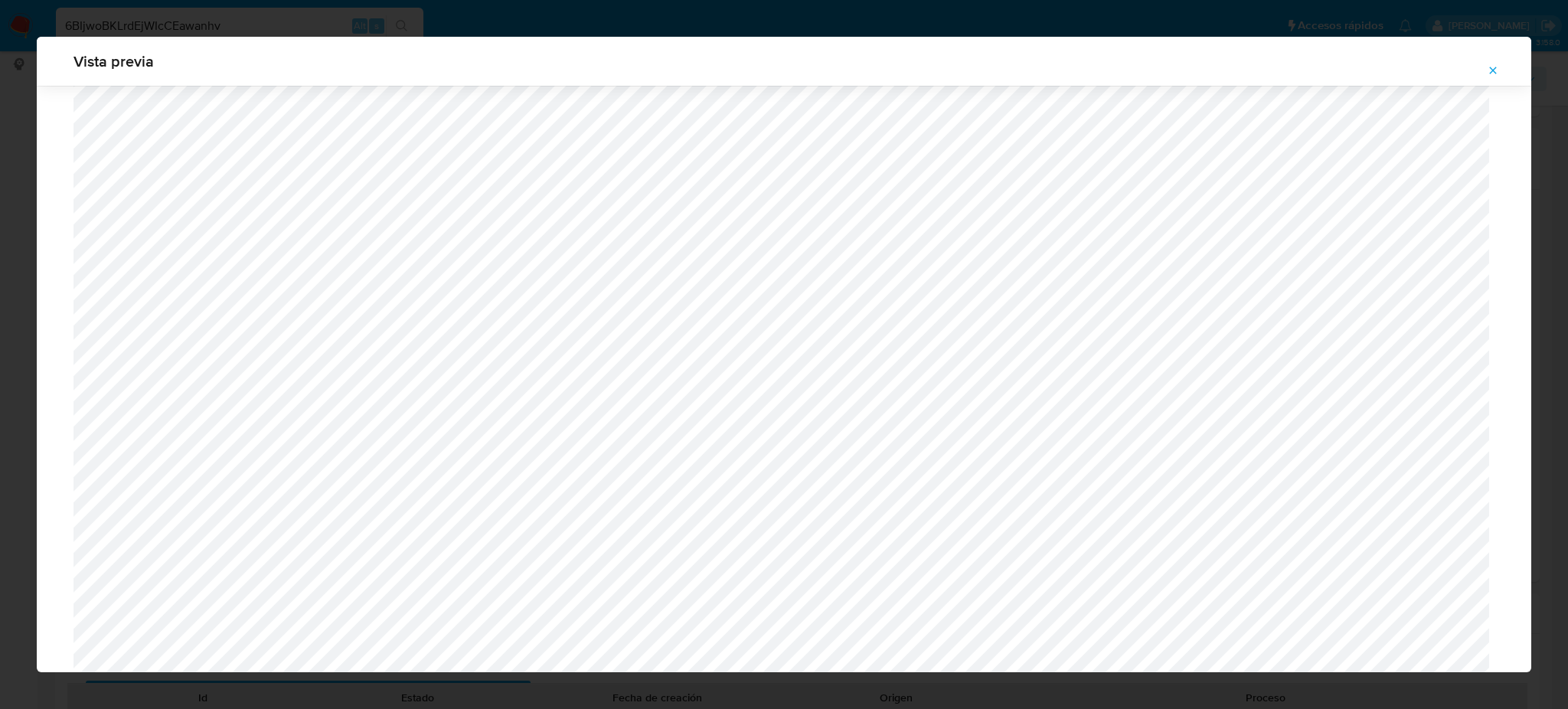
scroll to position [480, 0]
click at [1498, 71] on icon "Attachment preview" at bounding box center [1493, 70] width 12 height 12
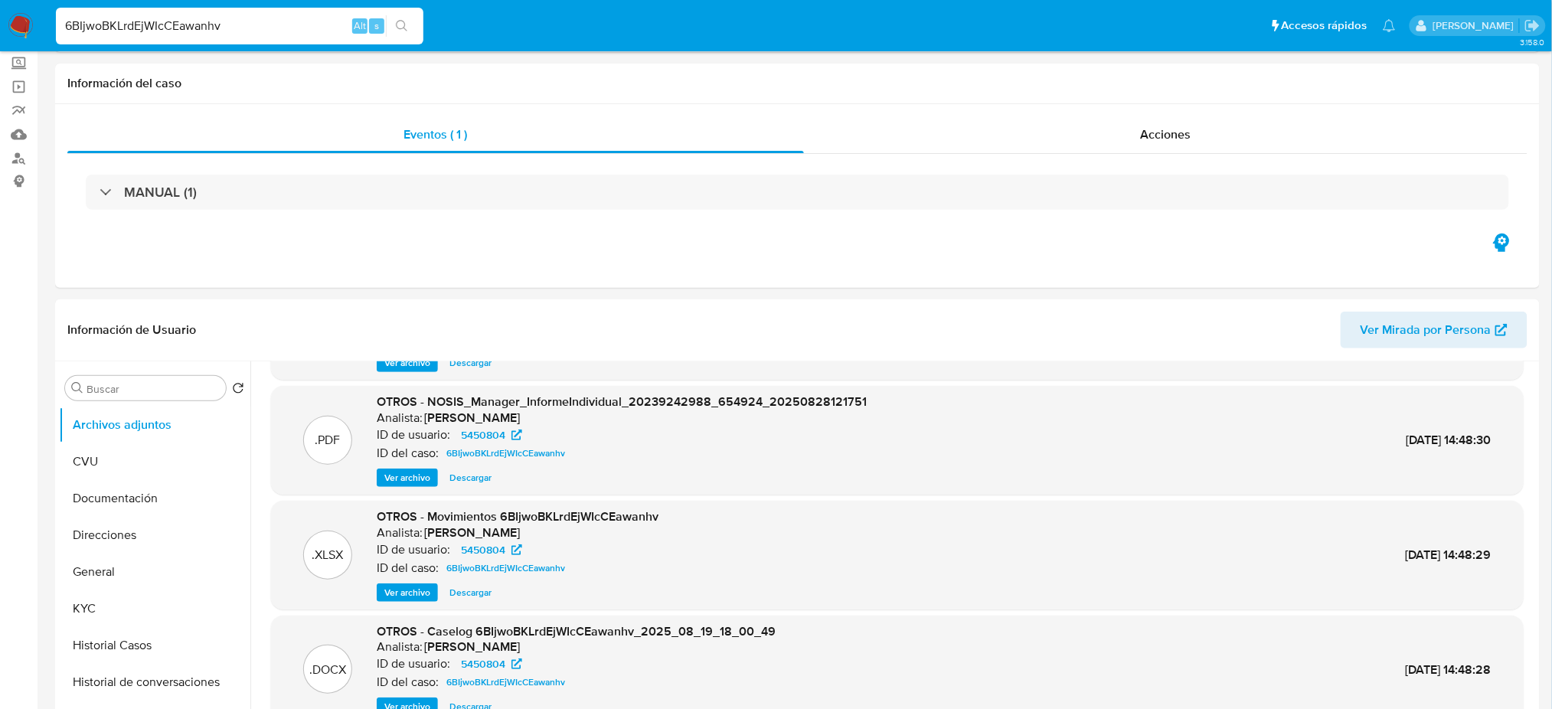
scroll to position [0, 0]
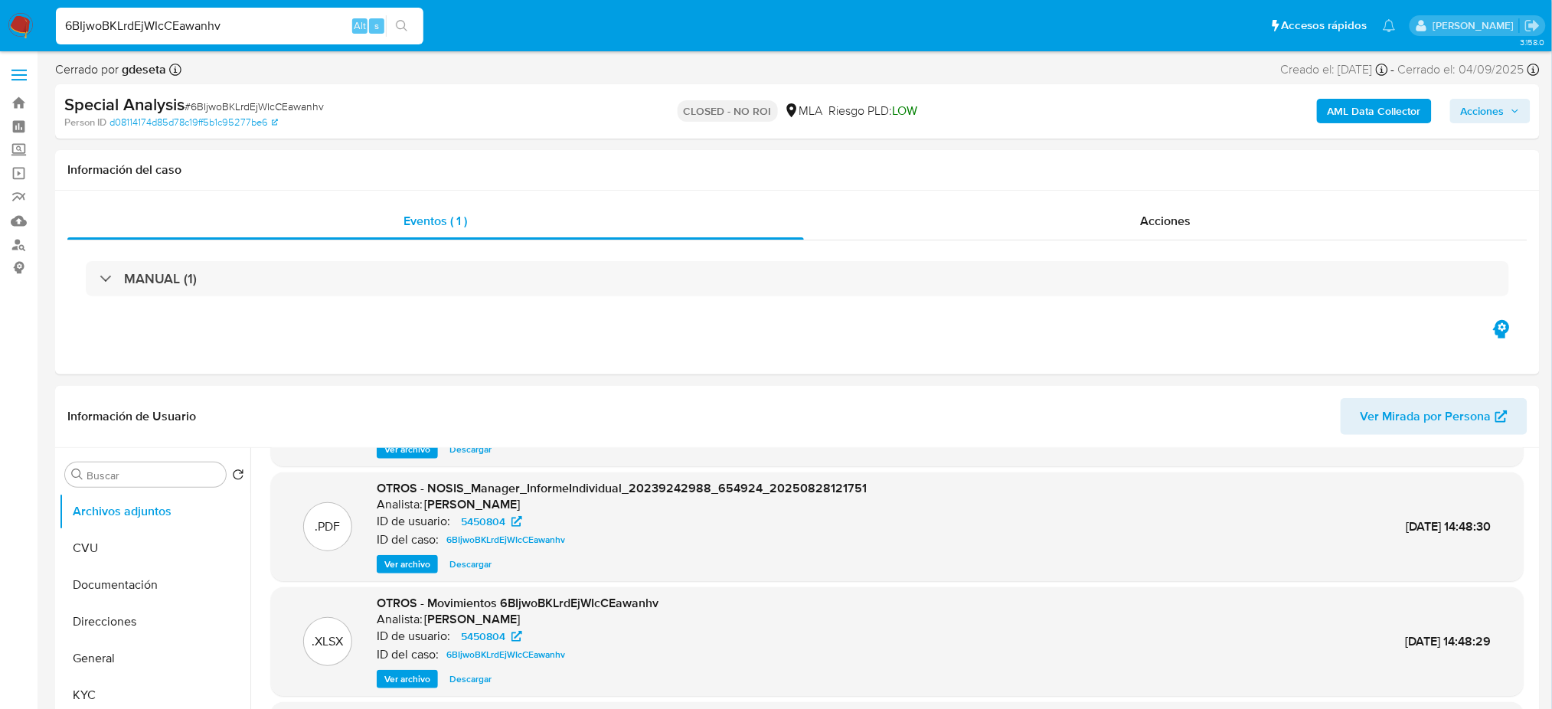
drag, startPoint x: 25, startPoint y: 24, endPoint x: 198, endPoint y: 1, distance: 173.9
click at [25, 24] on img at bounding box center [21, 26] width 26 height 26
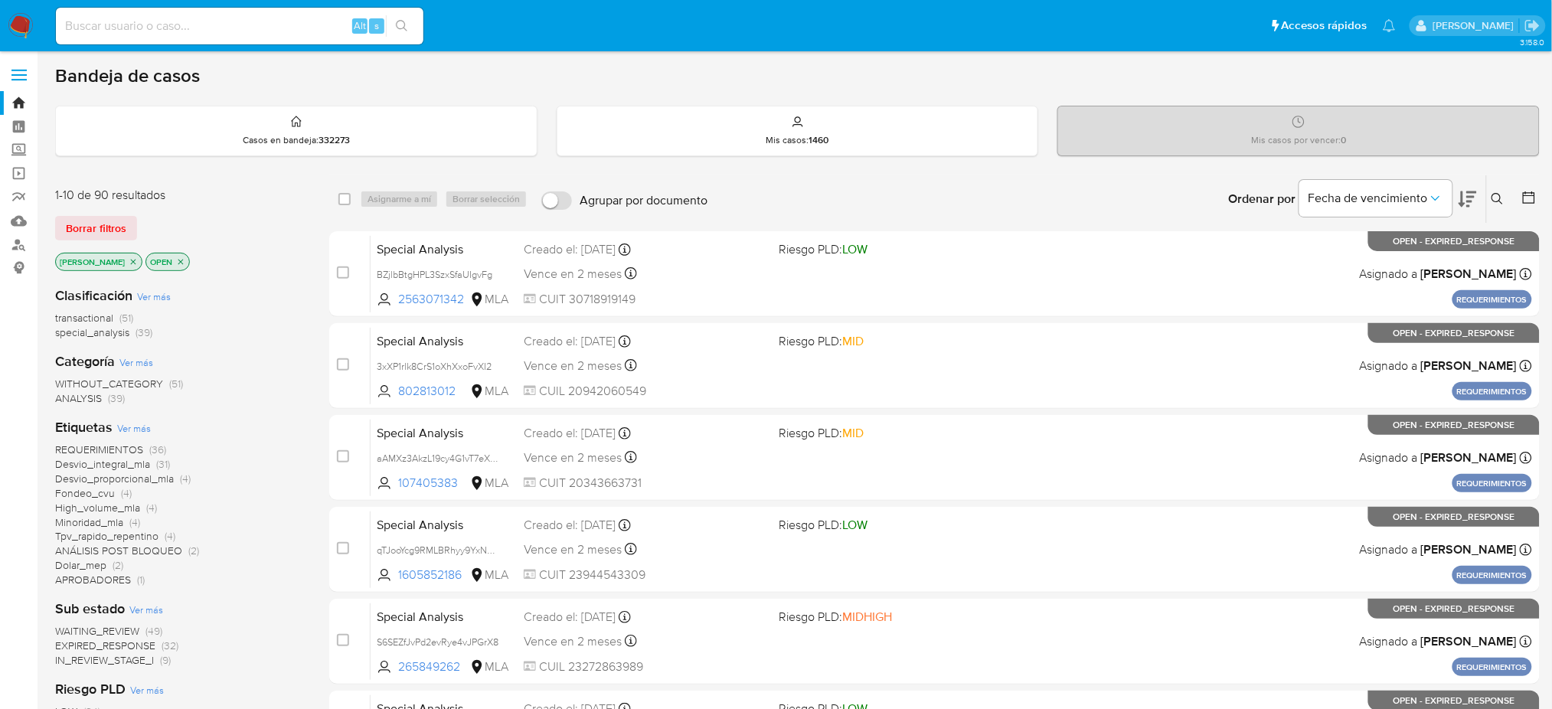
click at [308, 22] on input at bounding box center [239, 26] width 367 height 20
paste input "Nq6L8ywpVOVwIgPkpU3yMgol"
type input "Nq6L8ywpVOVwIgPkpU3yMgol"
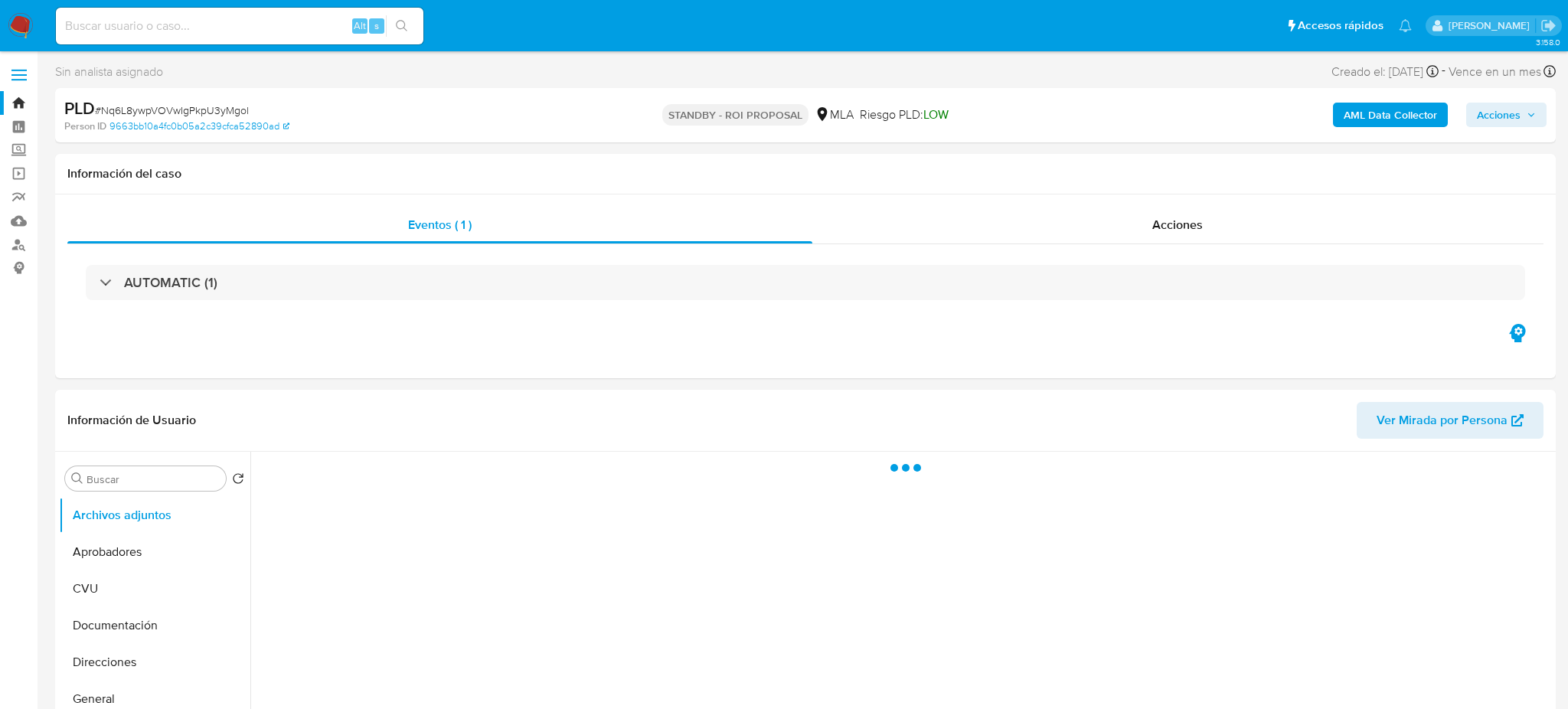
select select "10"
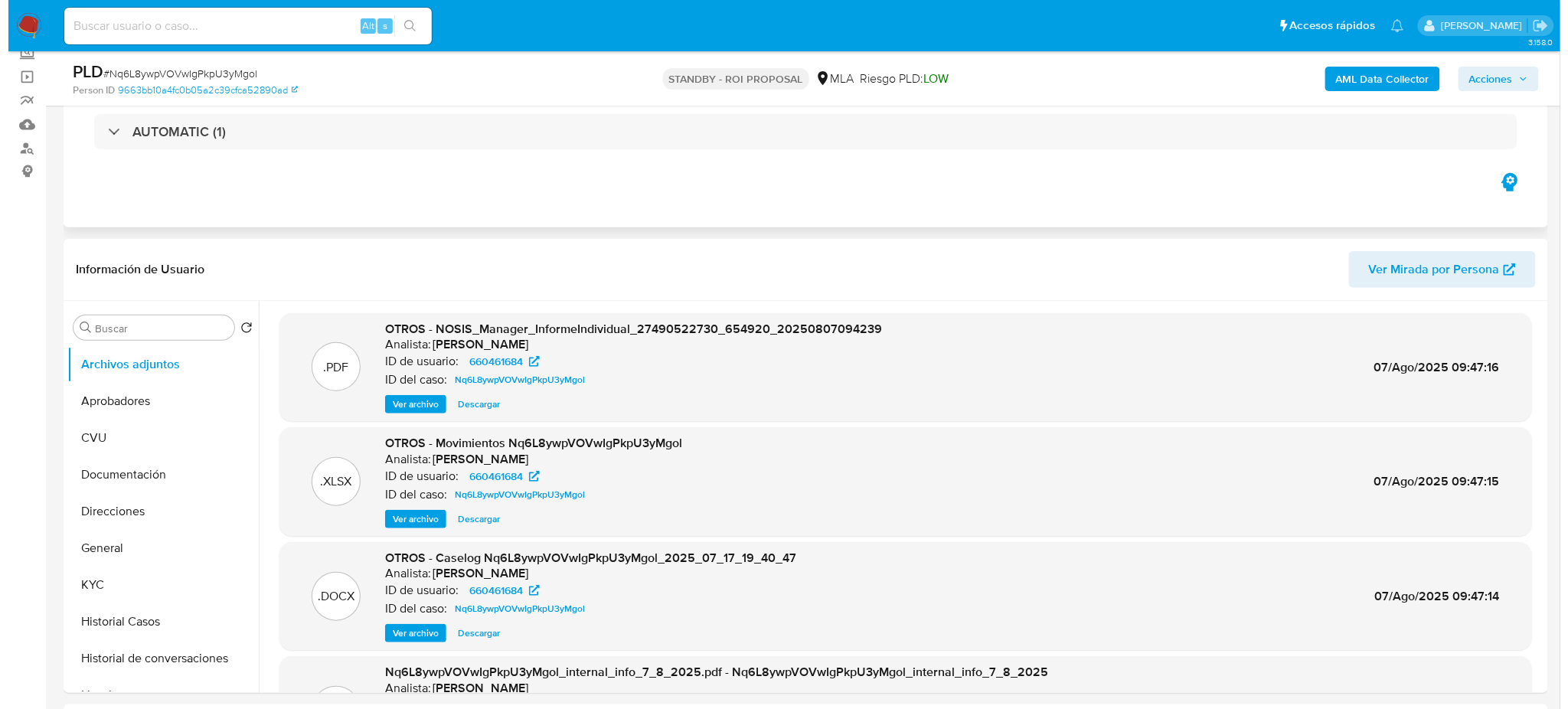
scroll to position [204, 0]
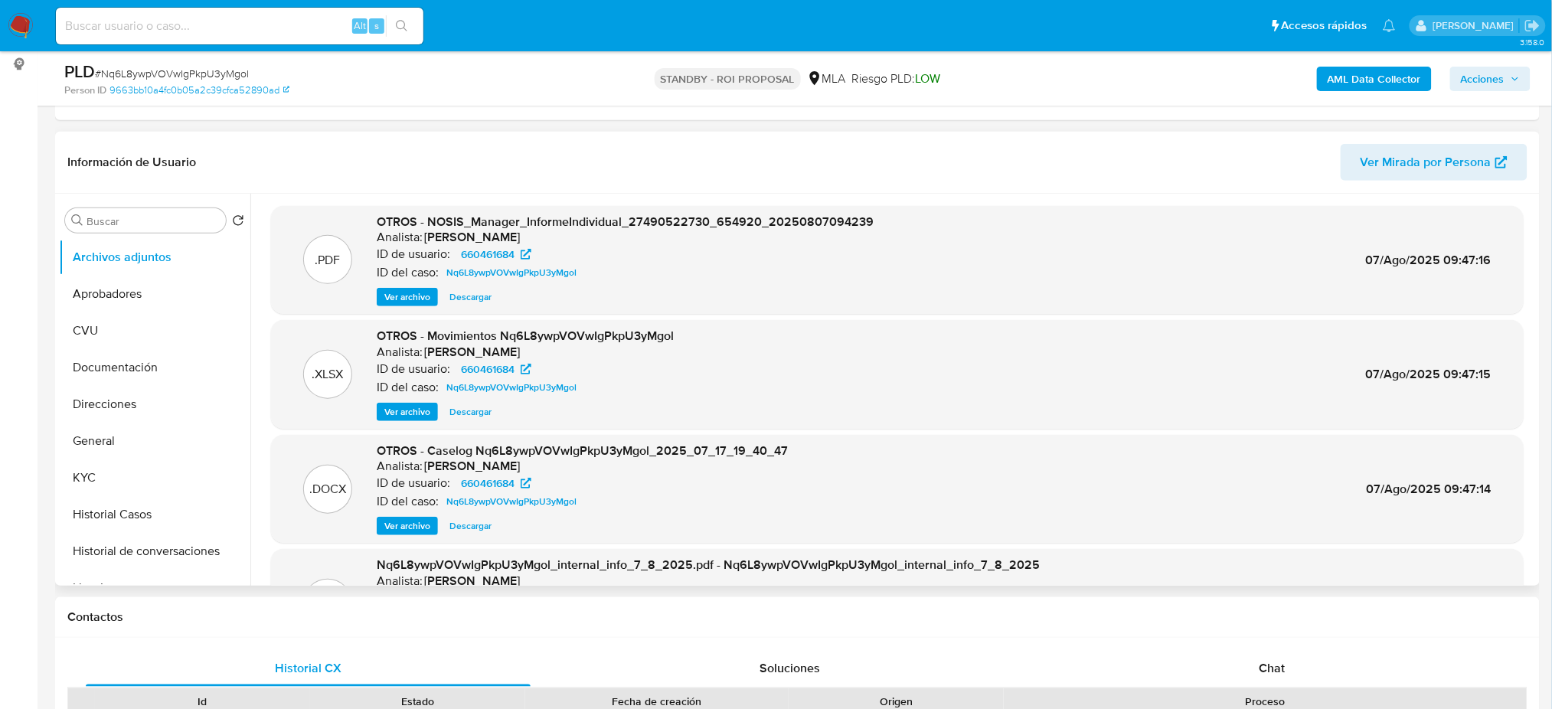
click at [416, 524] on span "Ver archivo" at bounding box center [407, 525] width 46 height 15
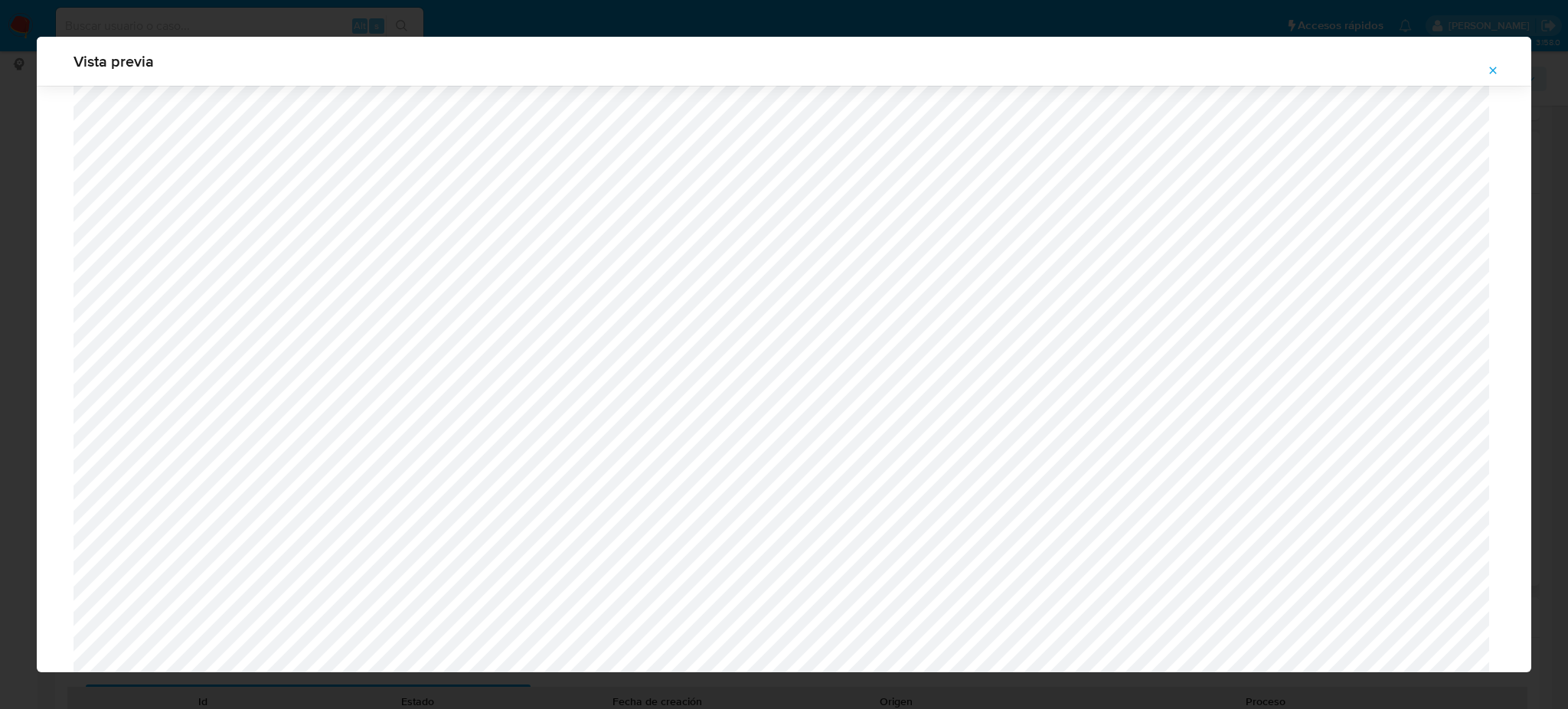
scroll to position [1093, 0]
click at [1499, 73] on icon "Attachment preview" at bounding box center [1493, 70] width 12 height 12
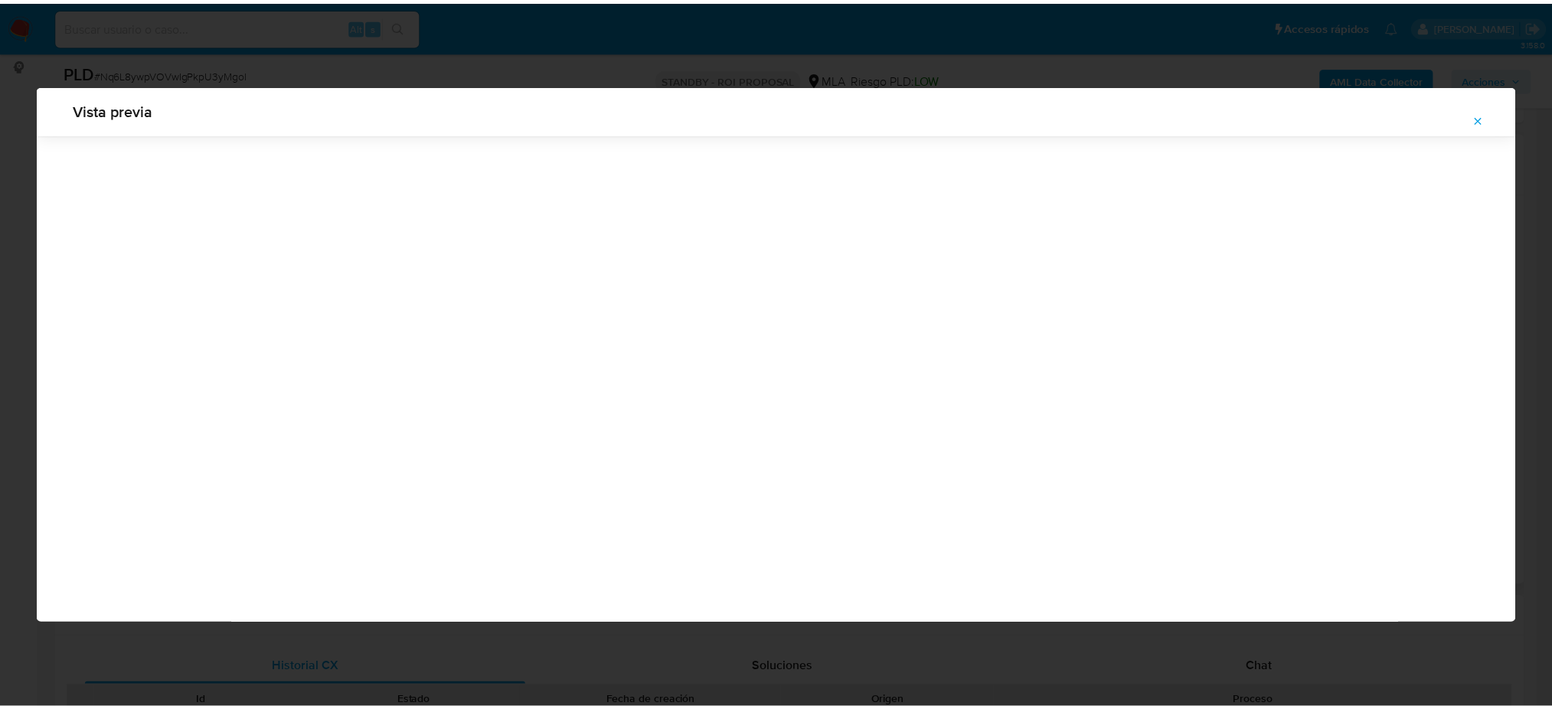
scroll to position [0, 0]
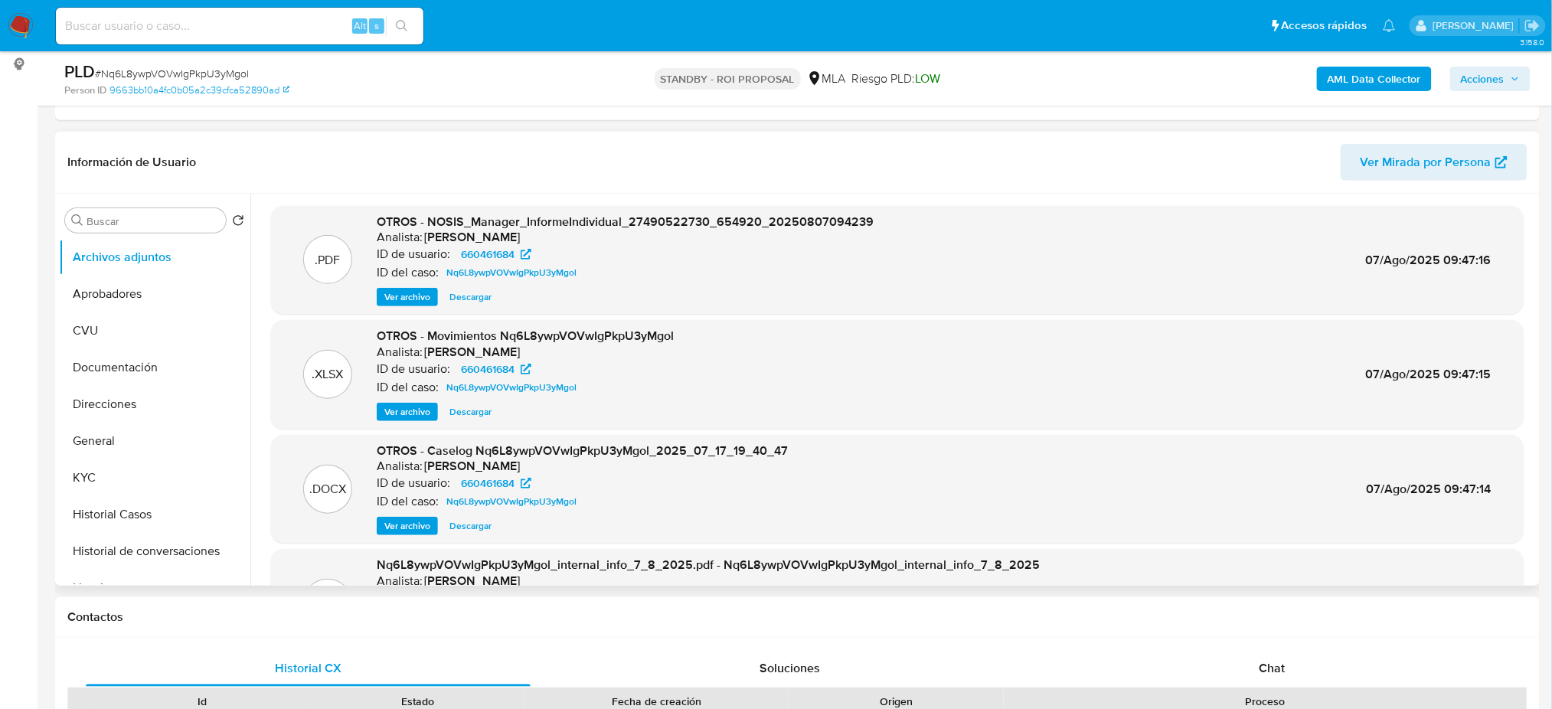
click at [214, 34] on div "Alt s" at bounding box center [239, 26] width 367 height 37
paste input "JNV3oF5qgZCth0RvFE6UpEkN"
type input "JNV3oF5qgZCth0RvFE6UpEkN"
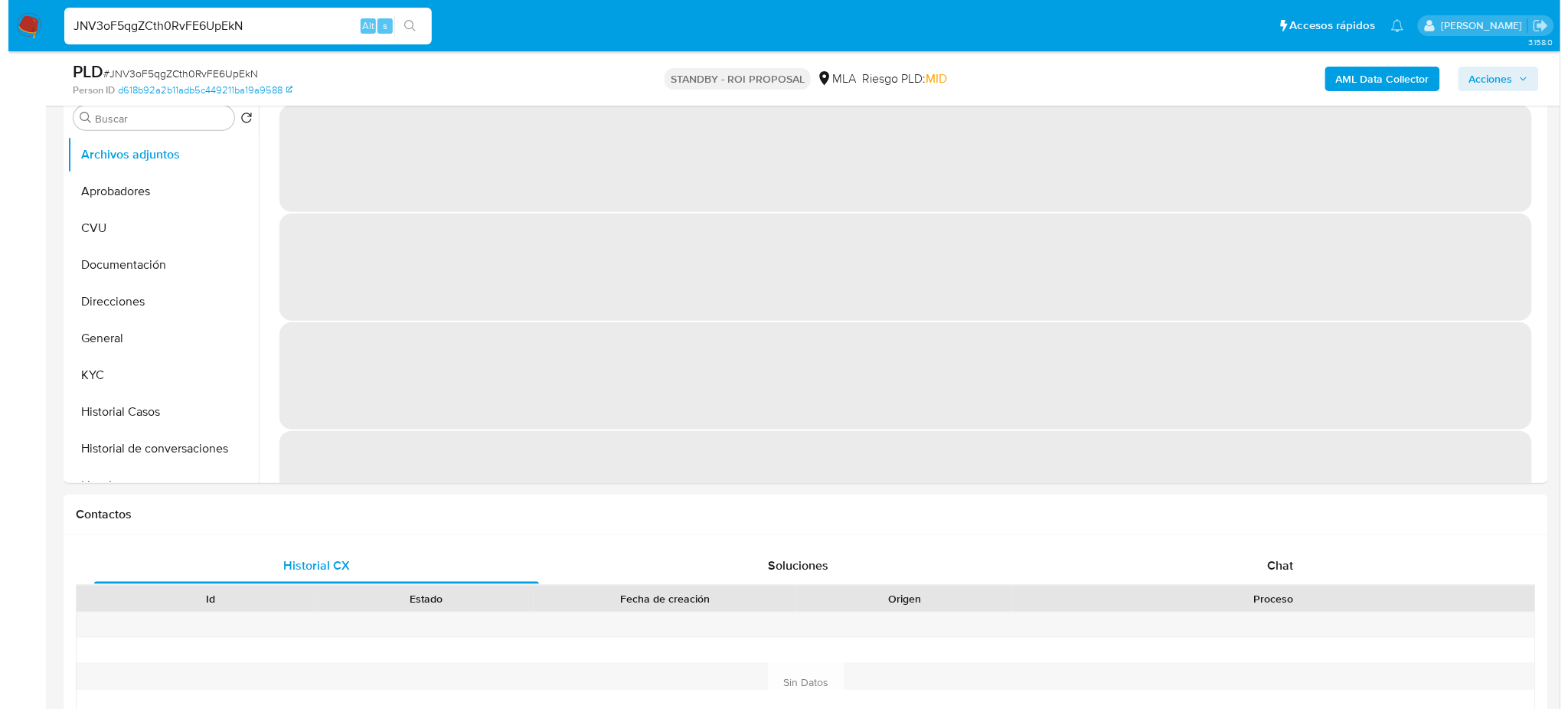
scroll to position [204, 0]
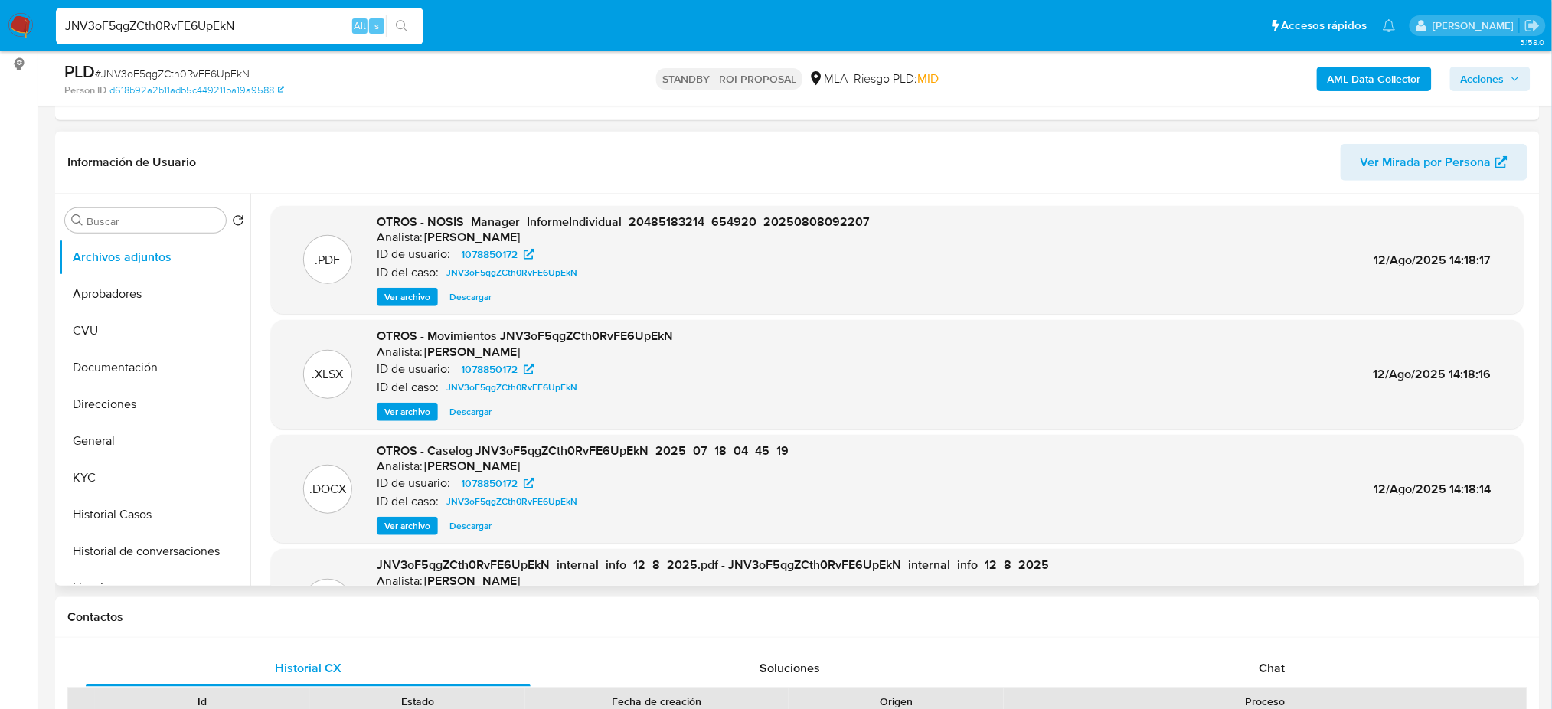
select select "10"
click at [412, 521] on span "Ver archivo" at bounding box center [407, 525] width 46 height 15
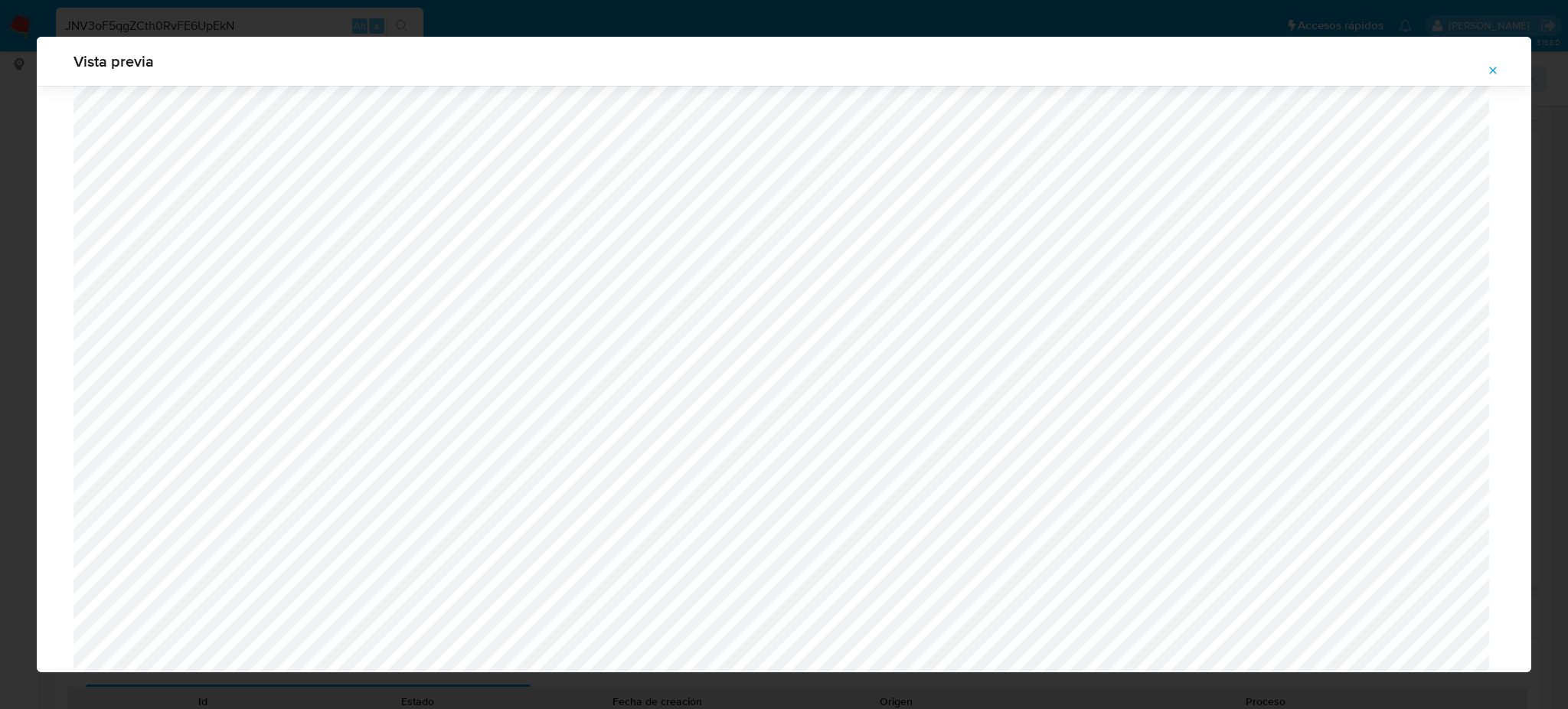
scroll to position [377, 0]
click at [1491, 66] on icon "Attachment preview" at bounding box center [1493, 70] width 12 height 12
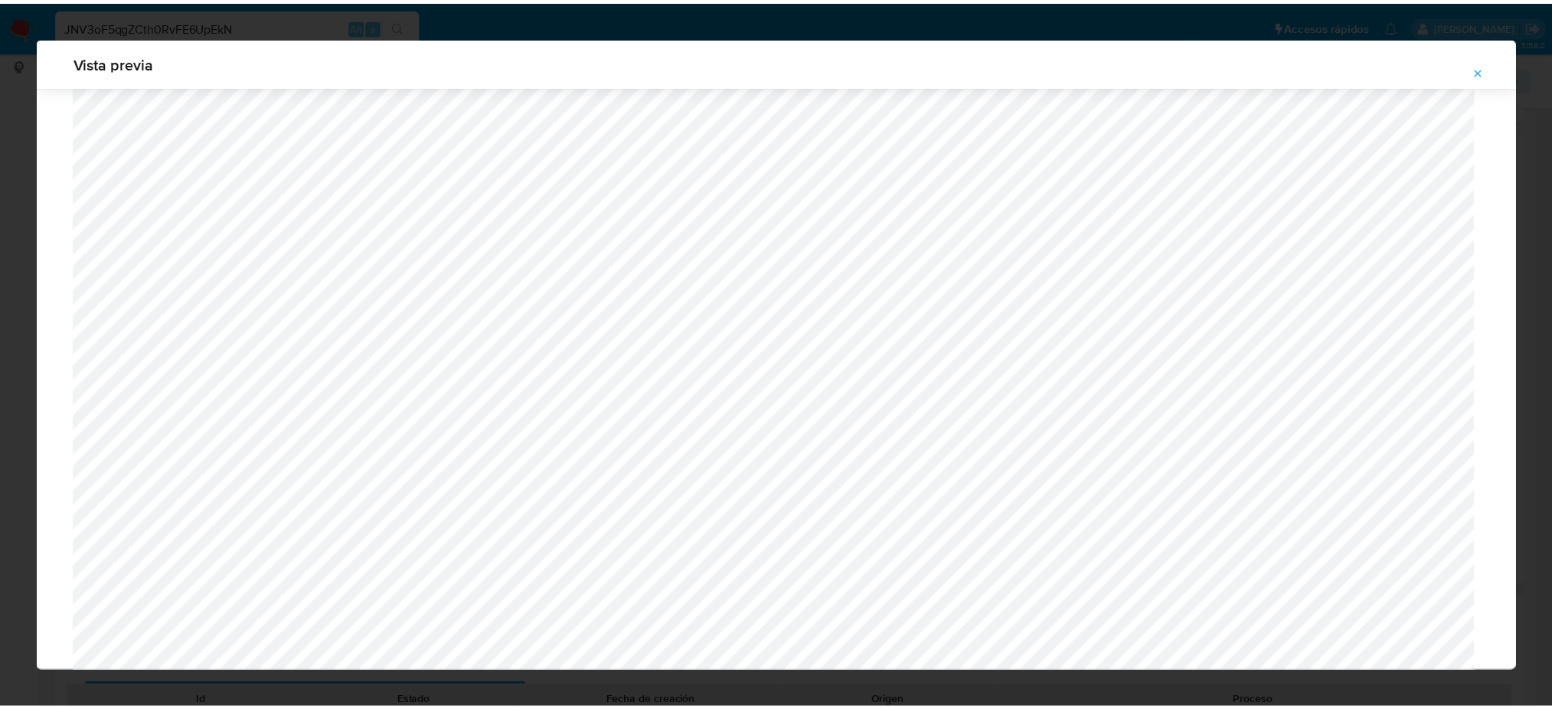
scroll to position [0, 0]
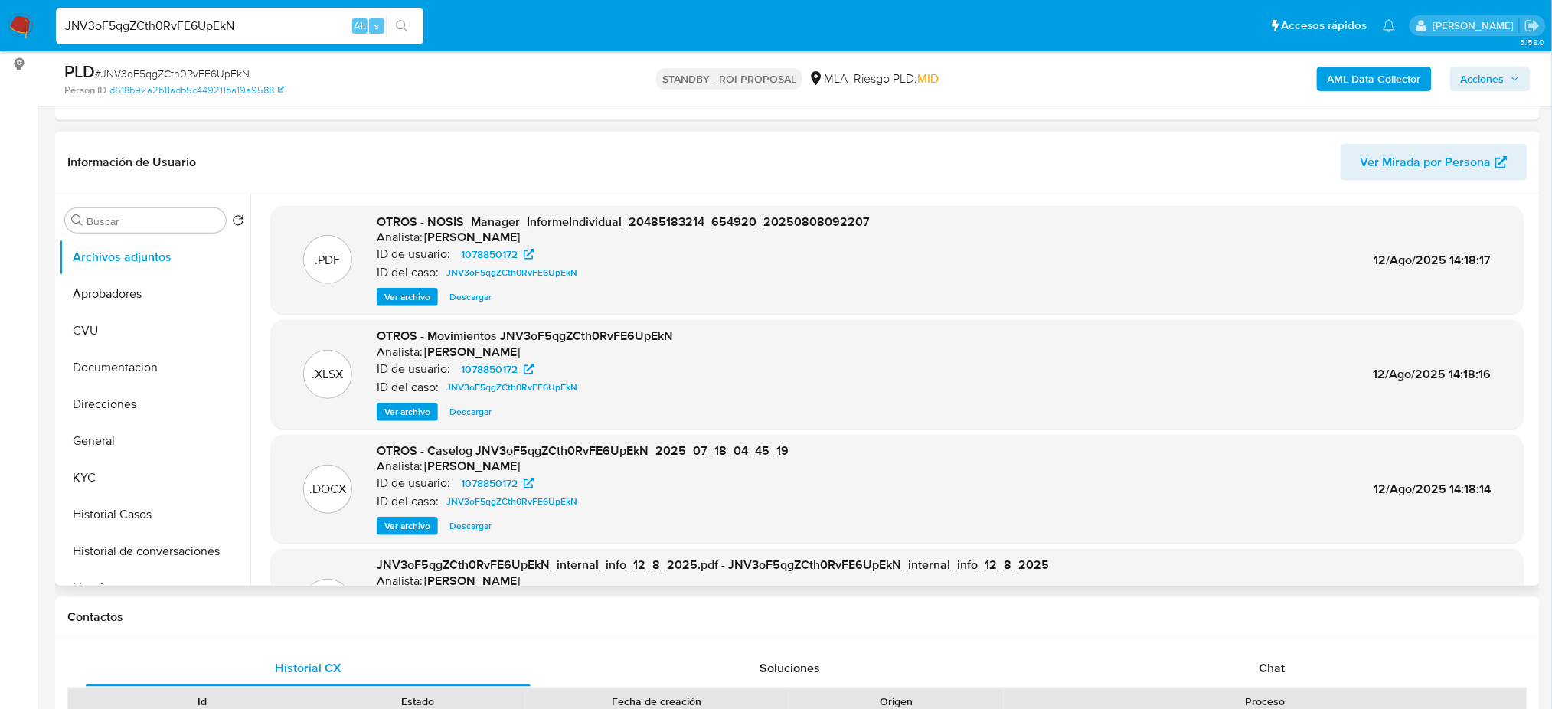
drag, startPoint x: 256, startPoint y: 20, endPoint x: 26, endPoint y: 34, distance: 230.1
click at [26, 34] on nav "Pausado Ver notificaciones JNV3oF5qgZCth0RvFE6UpEkN Alt s Accesos rápidos Presi…" at bounding box center [776, 25] width 1552 height 51
paste input "Nq6L8ywpVOVwIgPkpU3yMgol"
type input "Nq6L8ywpVOVwIgPkpU3yMgol"
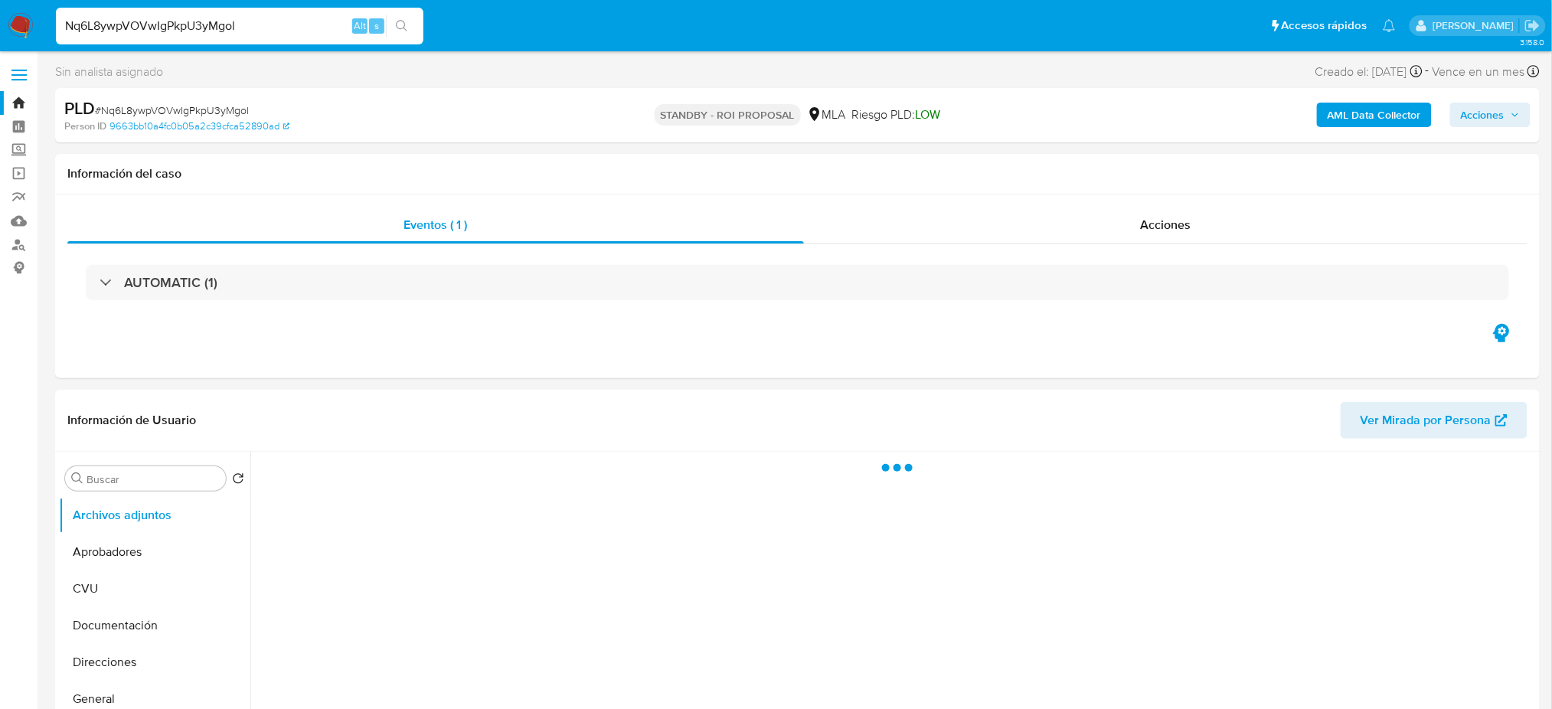
select select "10"
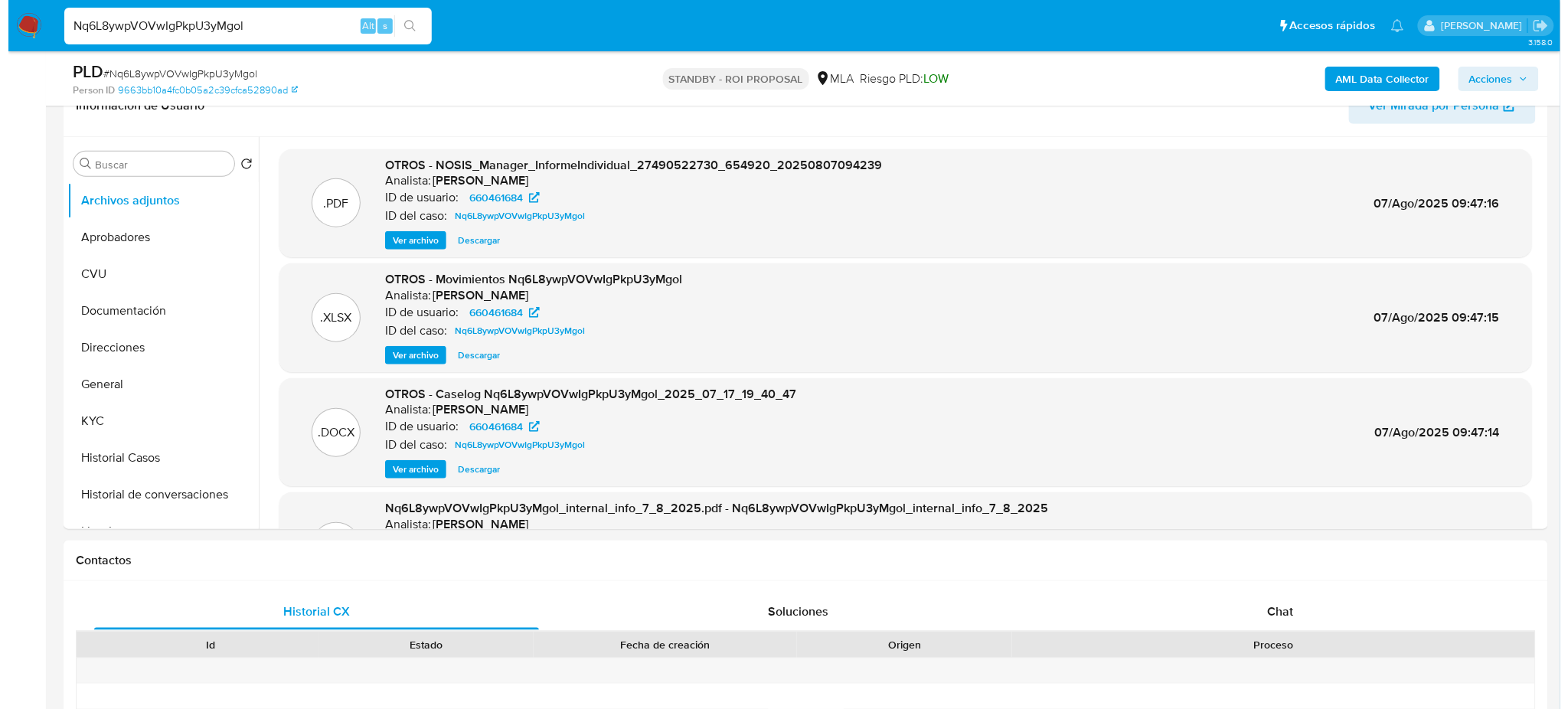
scroll to position [306, 0]
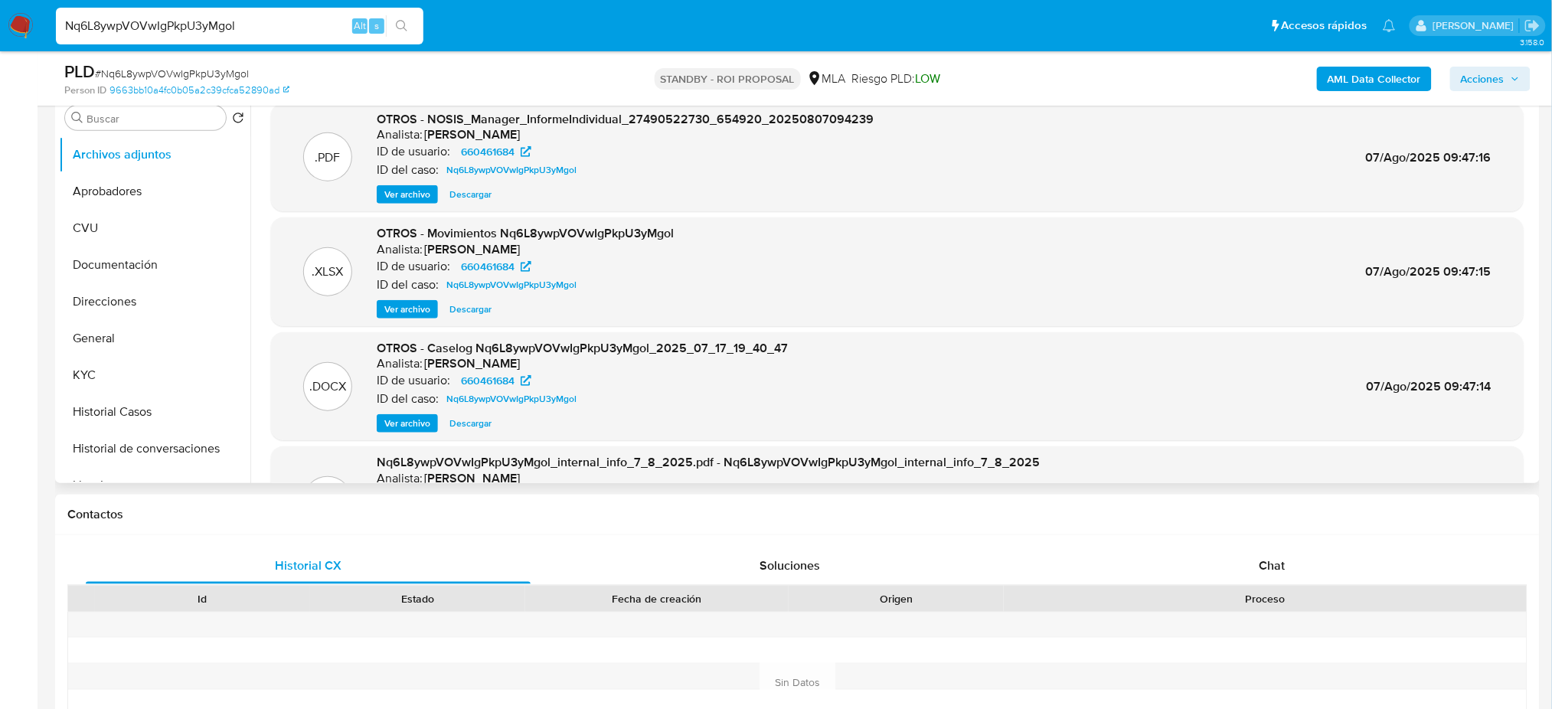
click at [411, 422] on span "Ver archivo" at bounding box center [407, 423] width 46 height 15
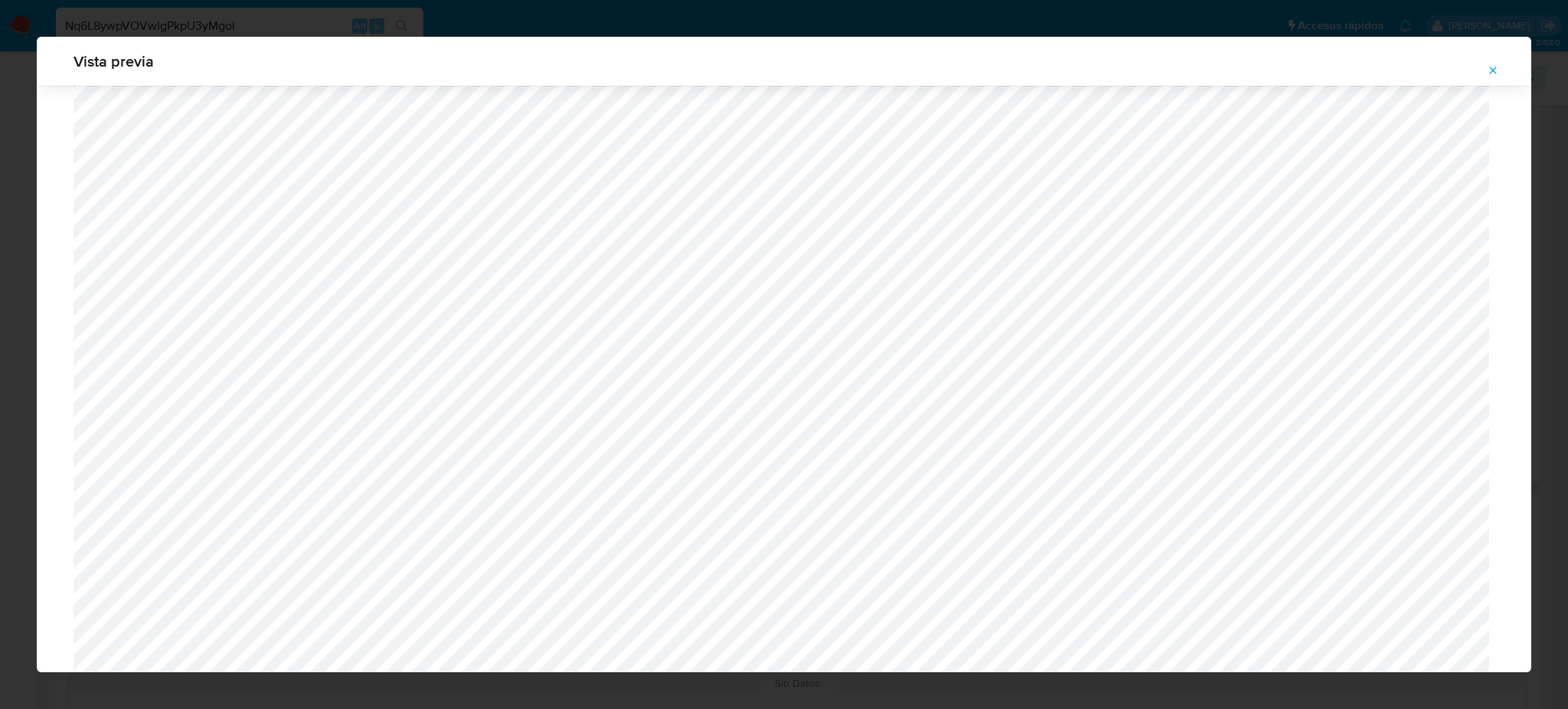
scroll to position [1093, 0]
click at [1492, 72] on icon "Attachment preview" at bounding box center [1493, 70] width 12 height 12
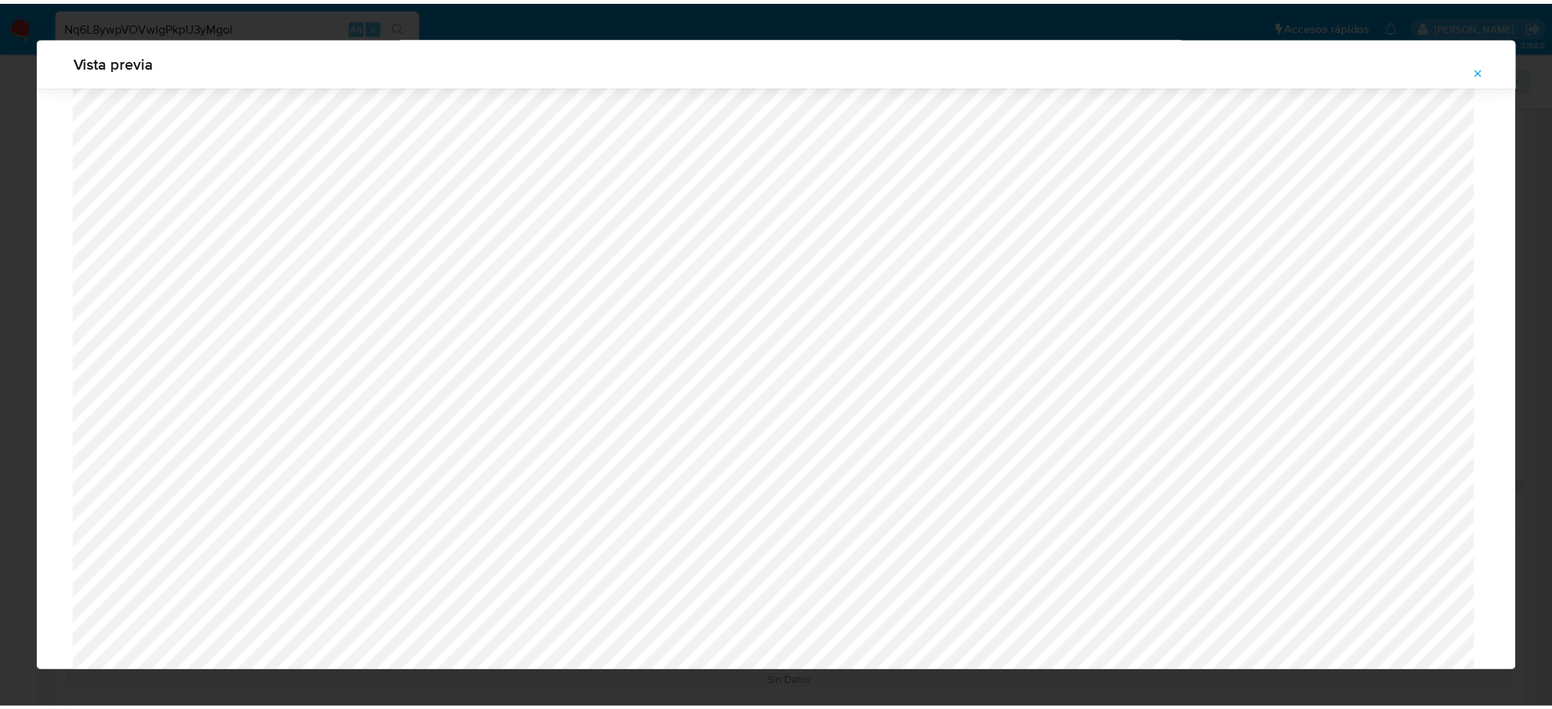
scroll to position [0, 0]
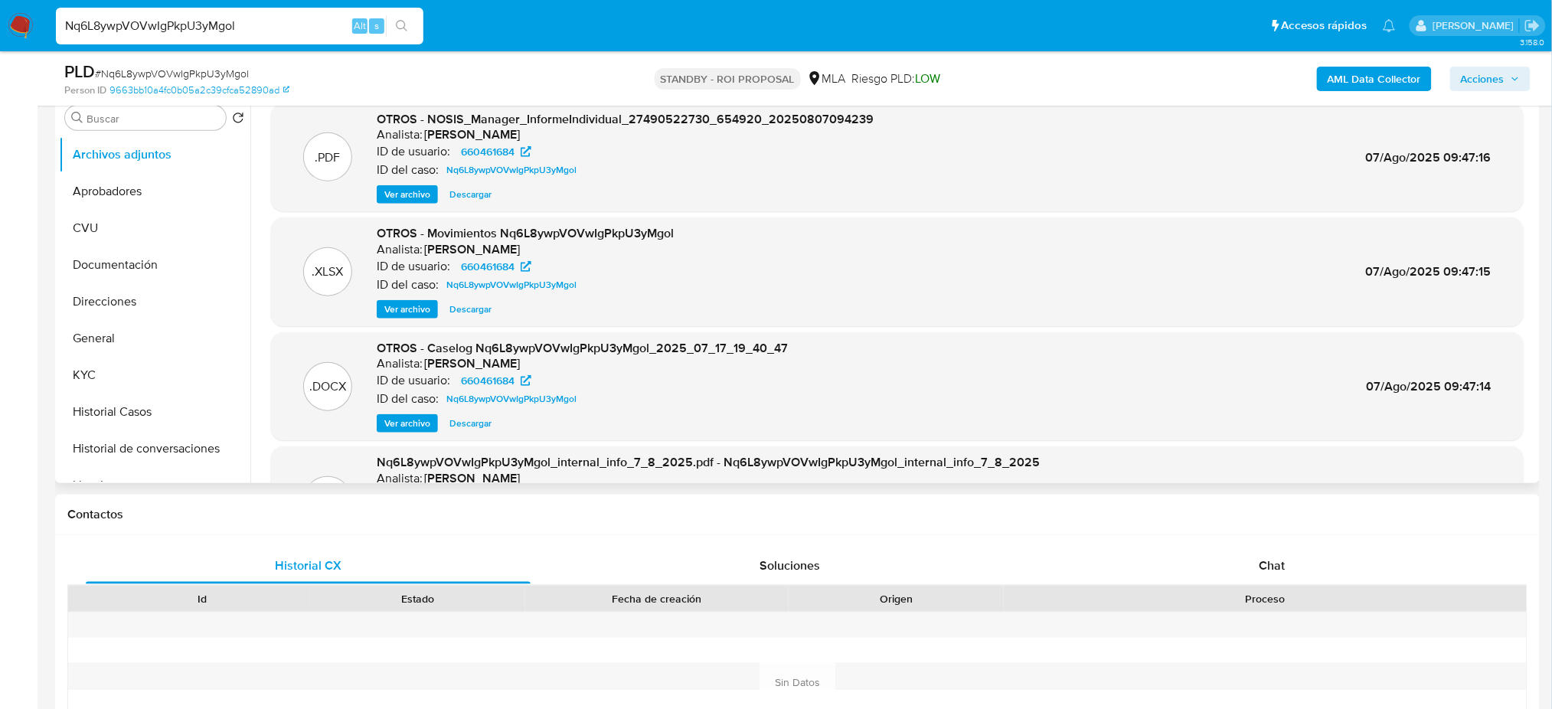
click at [227, 71] on span "# Nq6L8ywpVOVwIgPkpU3yMgol" at bounding box center [172, 73] width 154 height 15
copy span "Nq6L8ywpVOVwIgPkpU3yMgol"
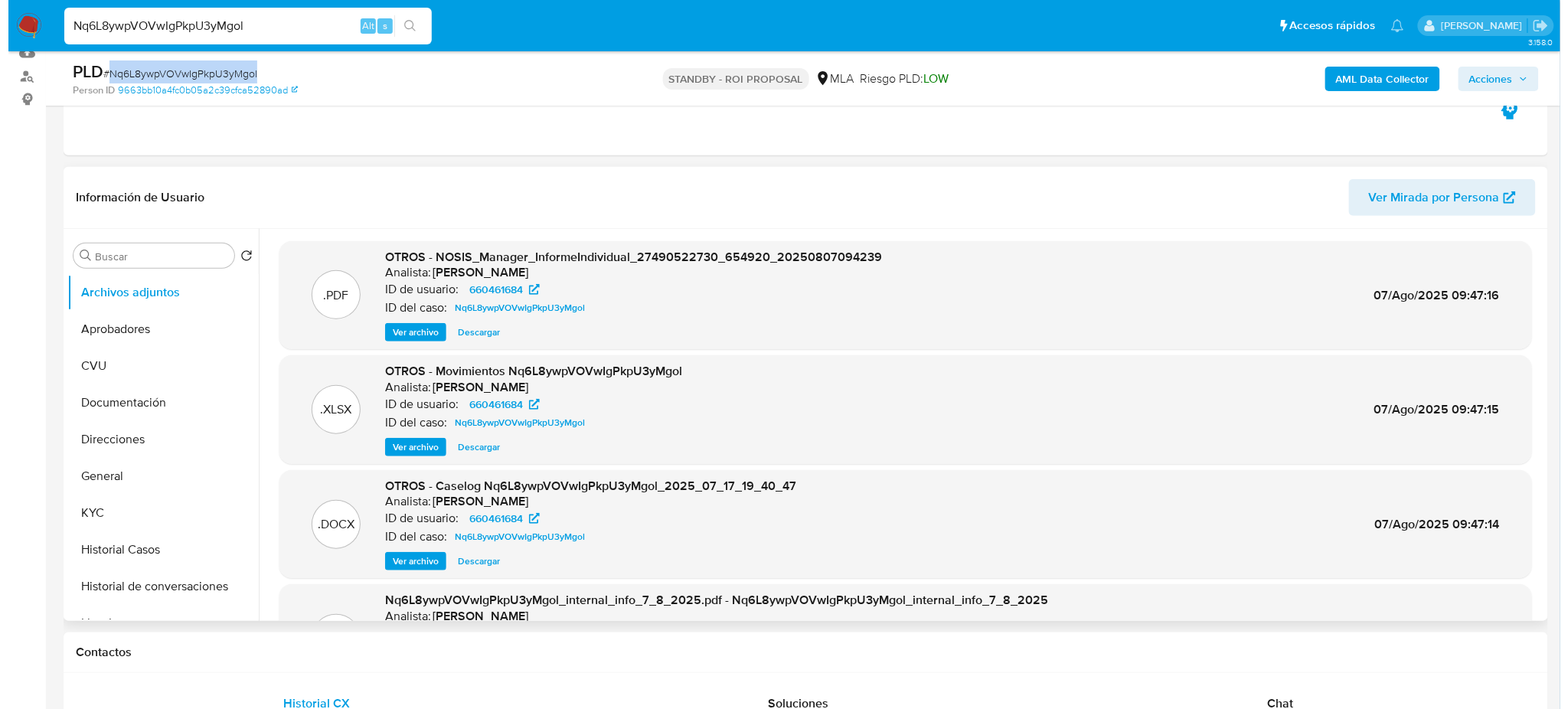
scroll to position [204, 0]
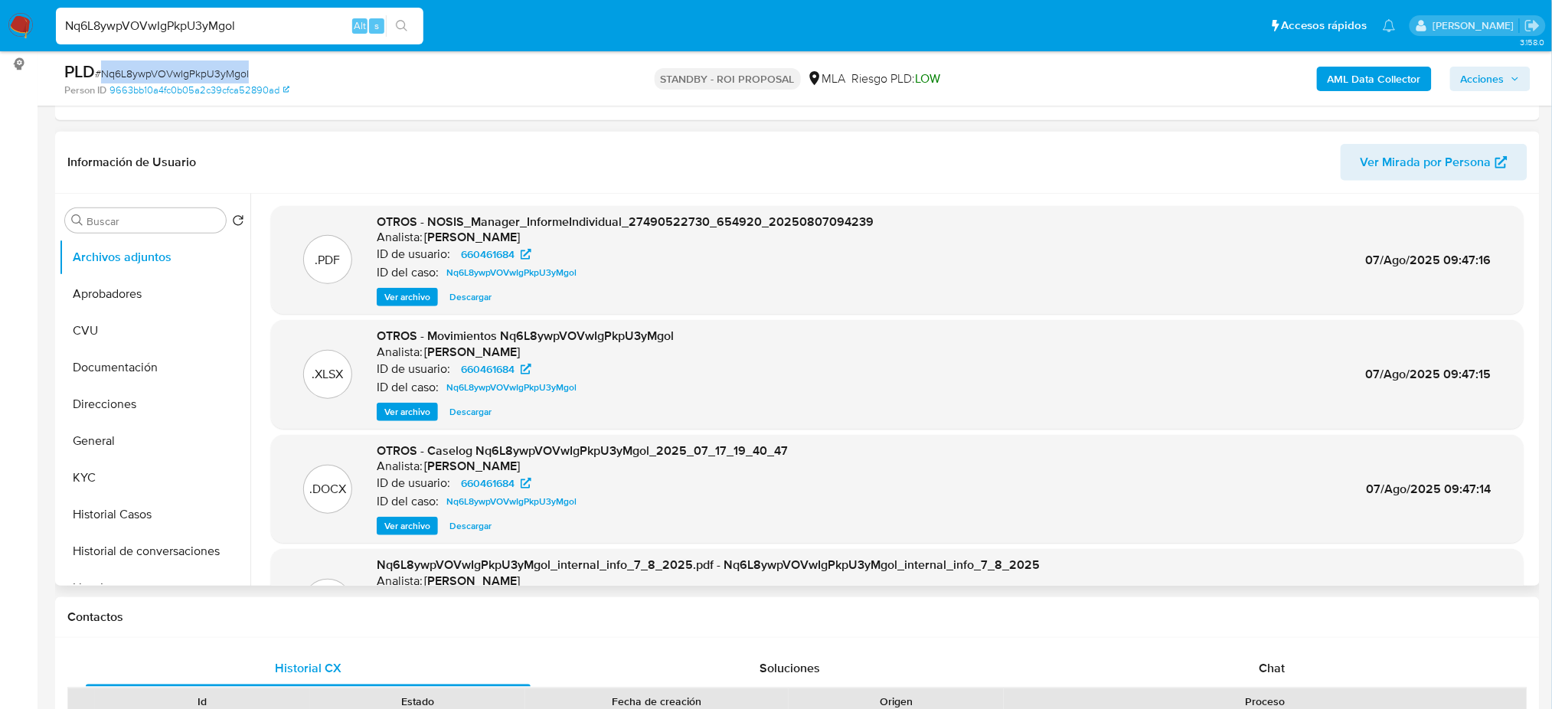
click at [406, 524] on span "Ver archivo" at bounding box center [407, 525] width 46 height 15
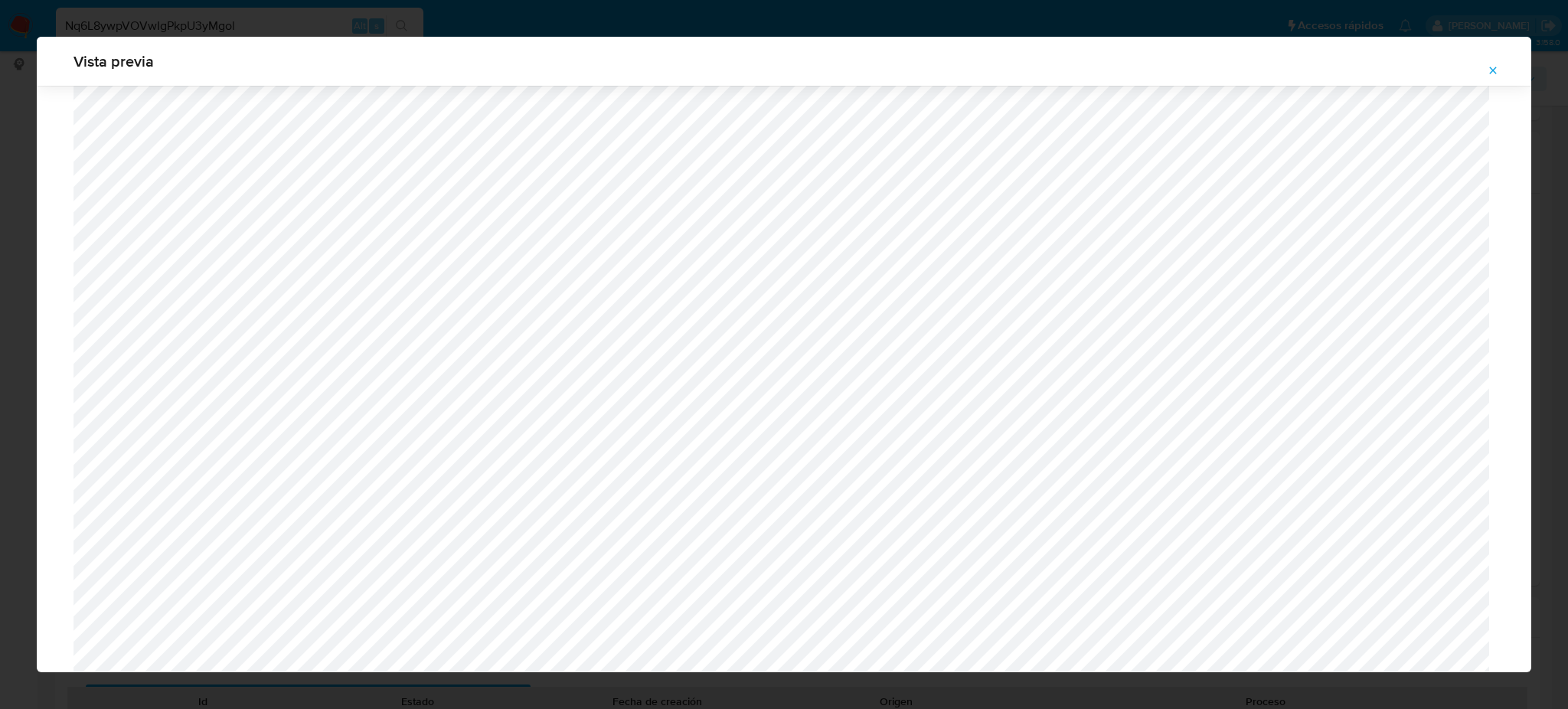
scroll to position [582, 0]
click at [1498, 73] on icon "Attachment preview" at bounding box center [1493, 70] width 12 height 12
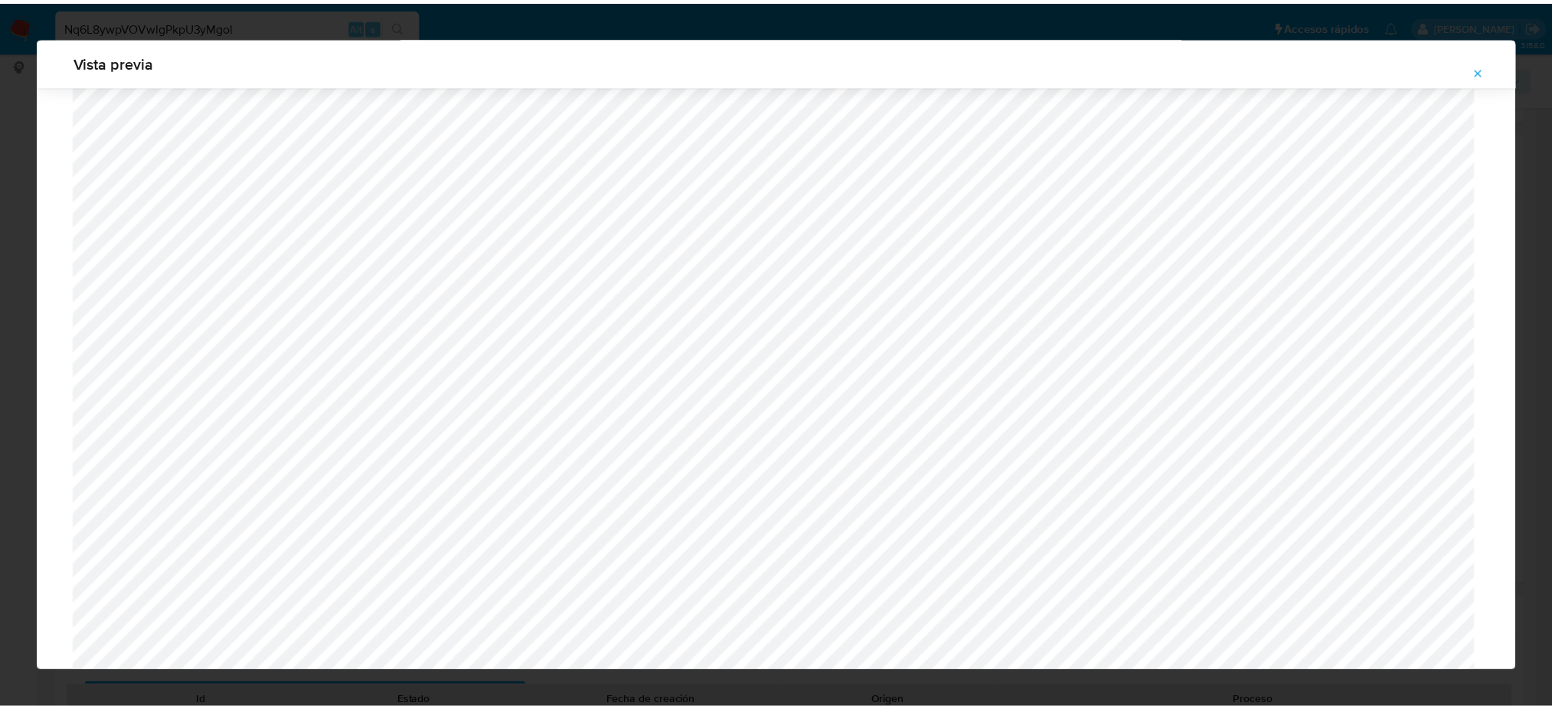
scroll to position [0, 0]
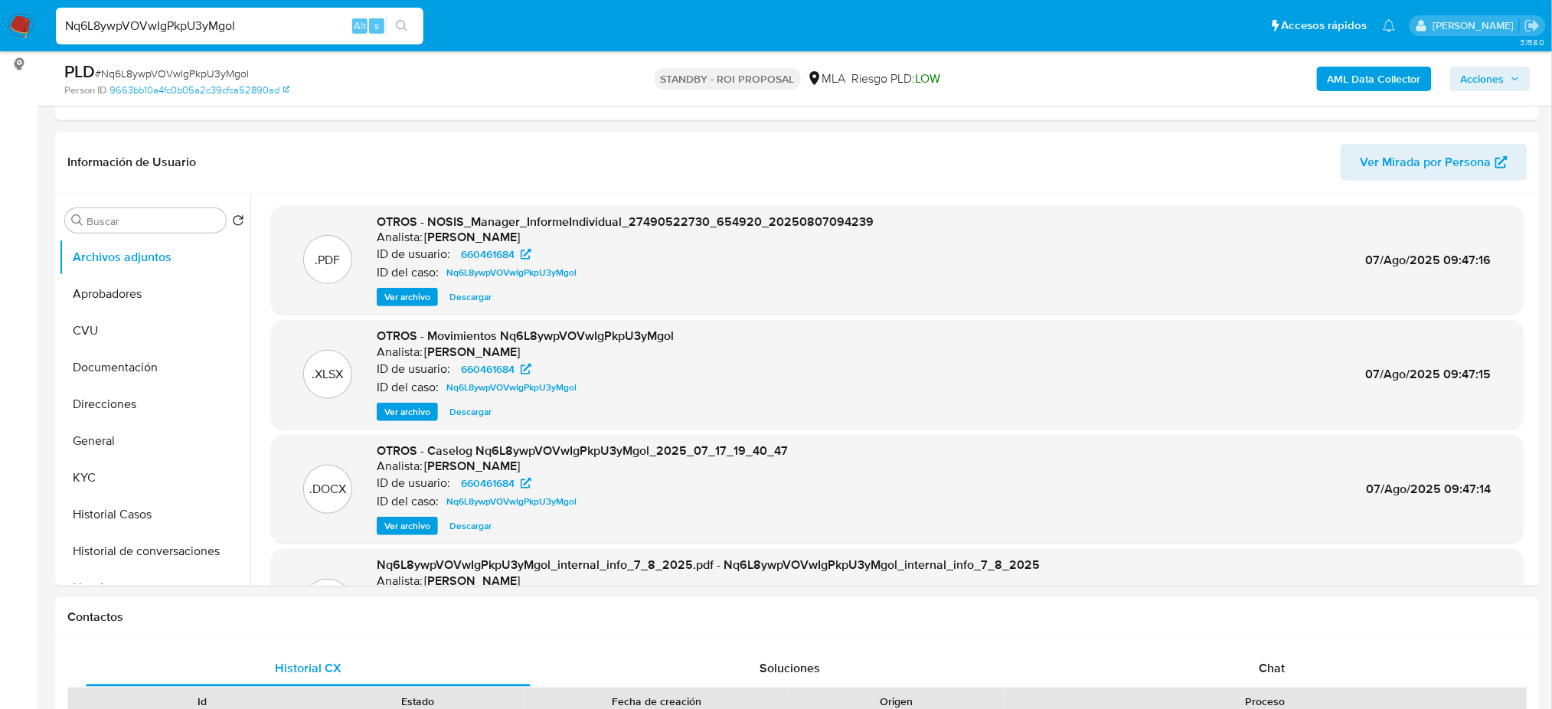
drag, startPoint x: 277, startPoint y: 26, endPoint x: 0, endPoint y: 34, distance: 277.3
click at [0, 34] on nav "Pausado Ver notificaciones Nq6L8ywpVOVwIgPkpU3yMgol Alt s Accesos rápidos Presi…" at bounding box center [776, 25] width 1552 height 51
click at [276, 22] on input "Nq6L8ywpVOVwIgPkpU3yMgol" at bounding box center [239, 26] width 367 height 20
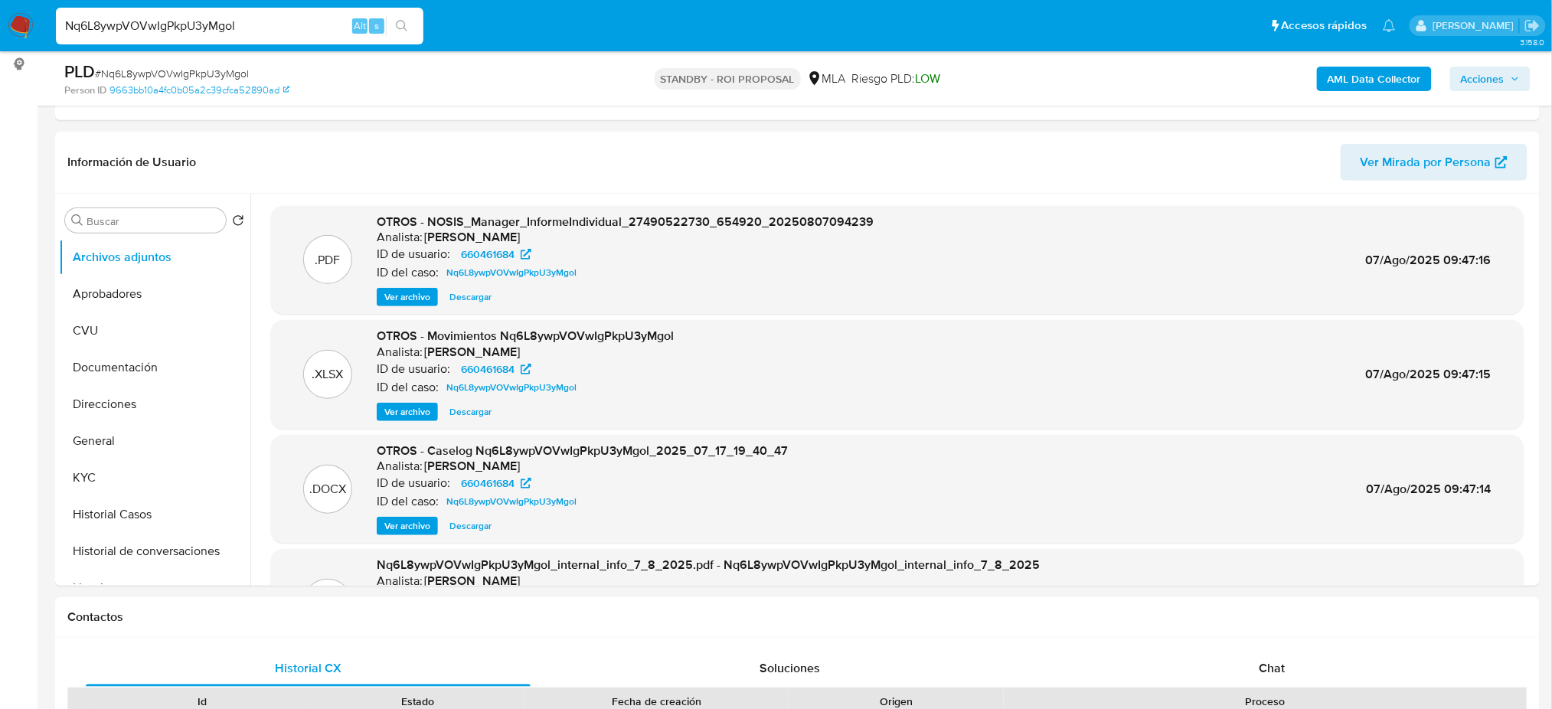
paste input "312889335"
type input "312889335"
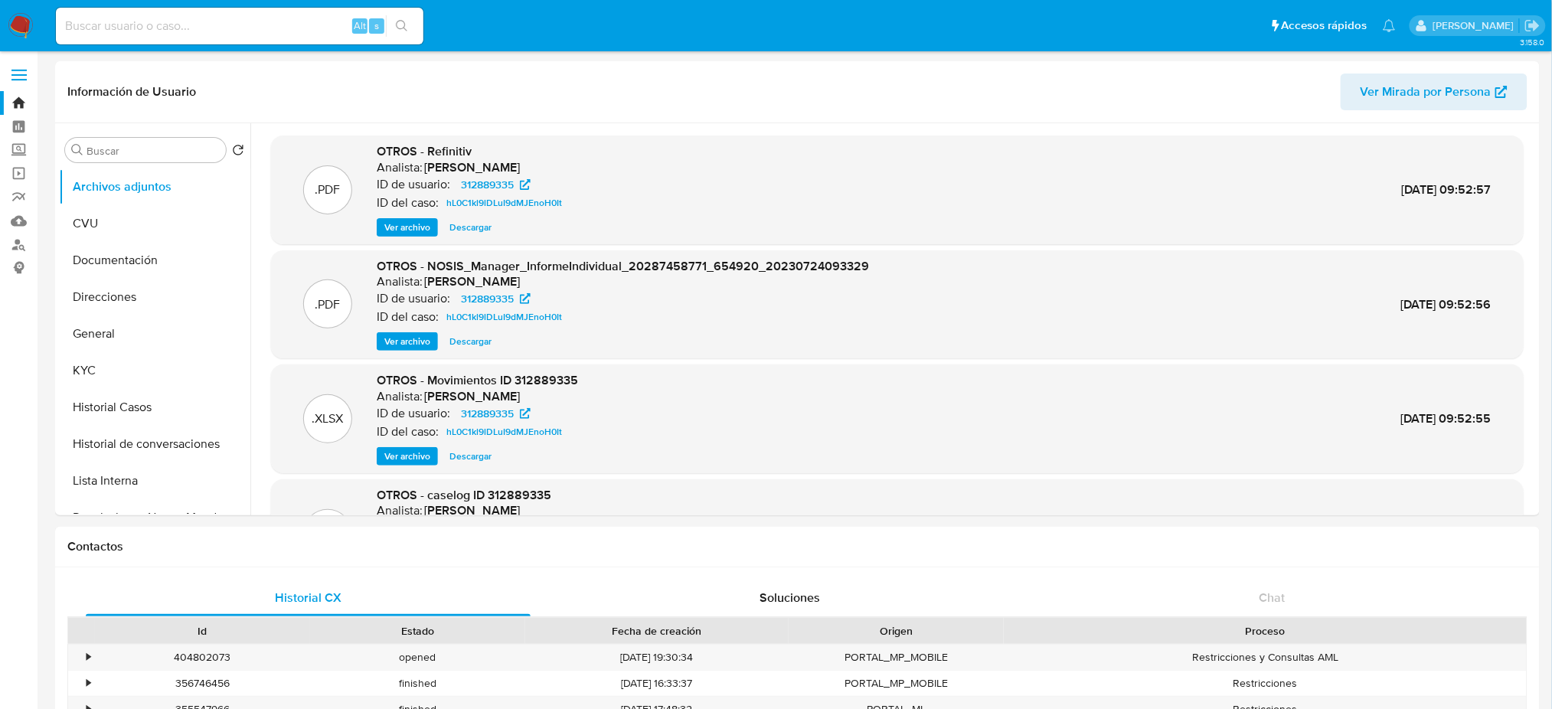
select select "10"
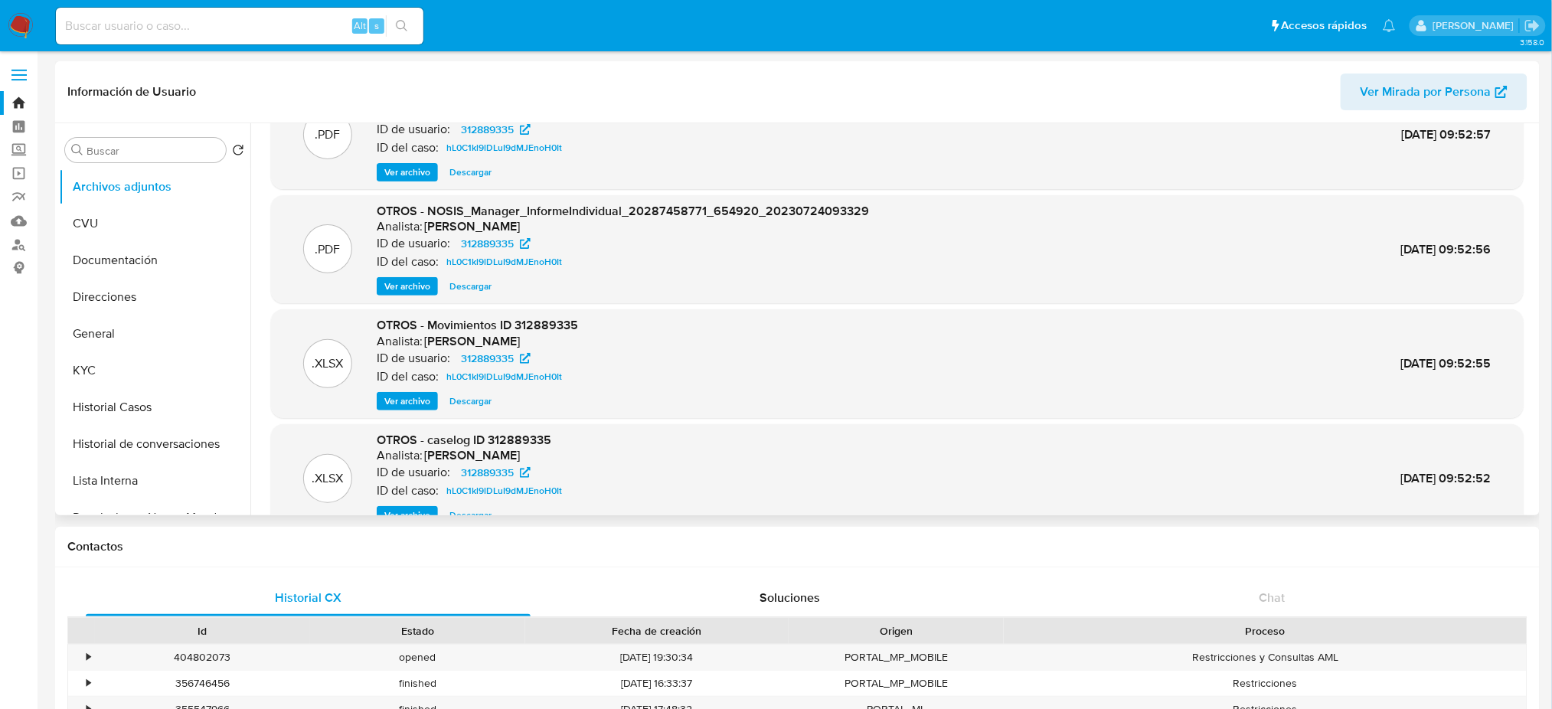
scroll to position [86, 0]
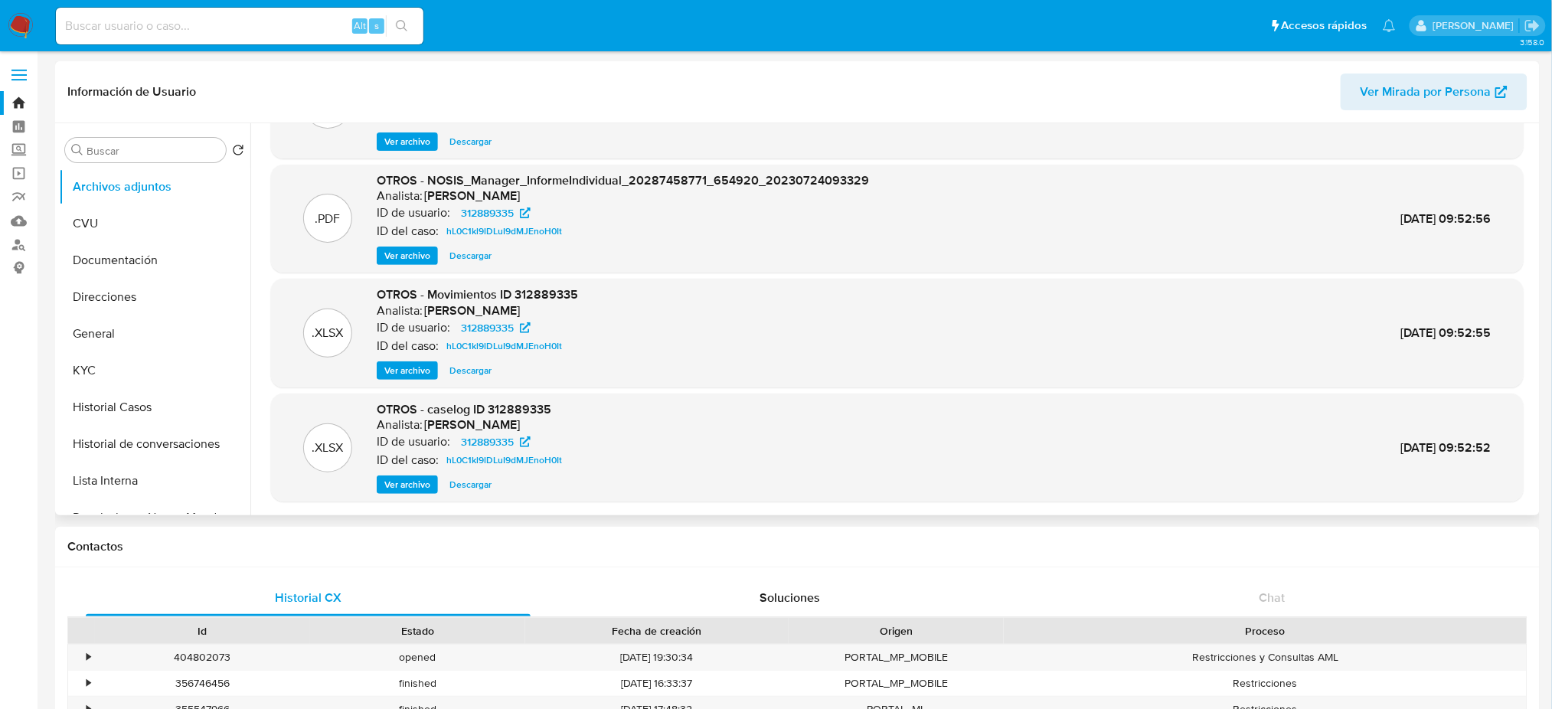
click at [409, 489] on span "Ver archivo" at bounding box center [407, 484] width 46 height 15
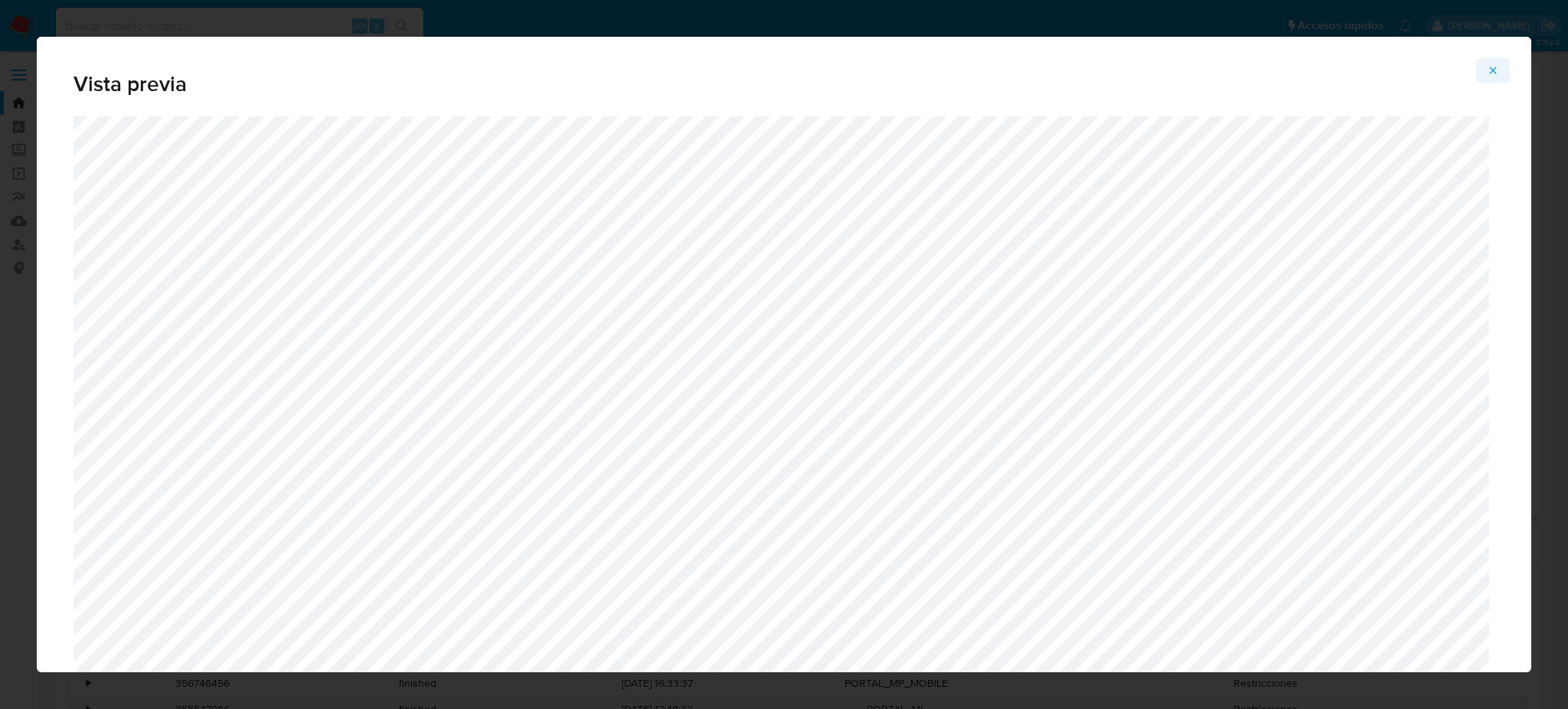
click at [1491, 74] on icon "Attachment preview" at bounding box center [1493, 70] width 12 height 12
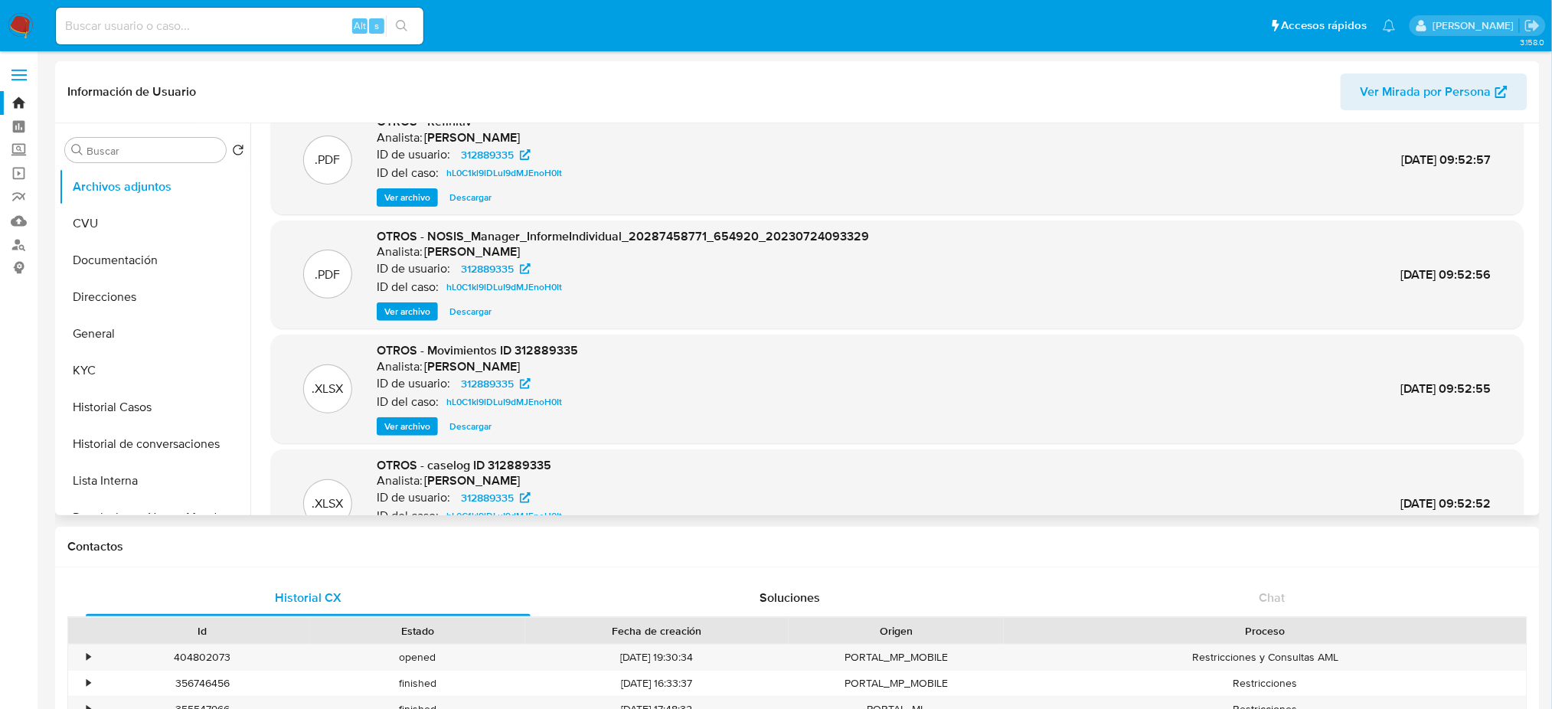
scroll to position [0, 0]
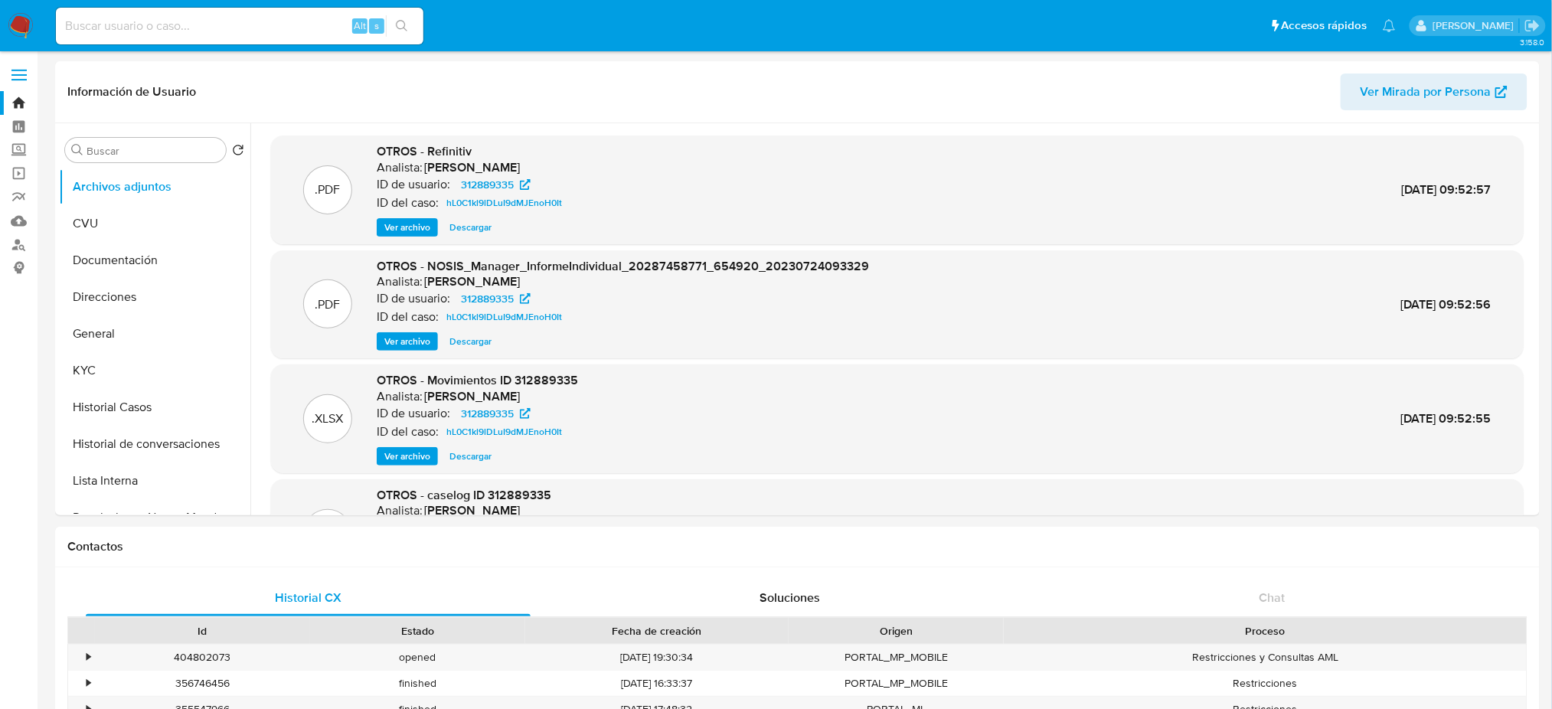
click at [271, 21] on input at bounding box center [239, 26] width 367 height 20
paste input "Nq6L8ywpVOVwIgPkpU3yMgol"
type input "Nq6L8ywpVOVwIgPkpU3yMgol"
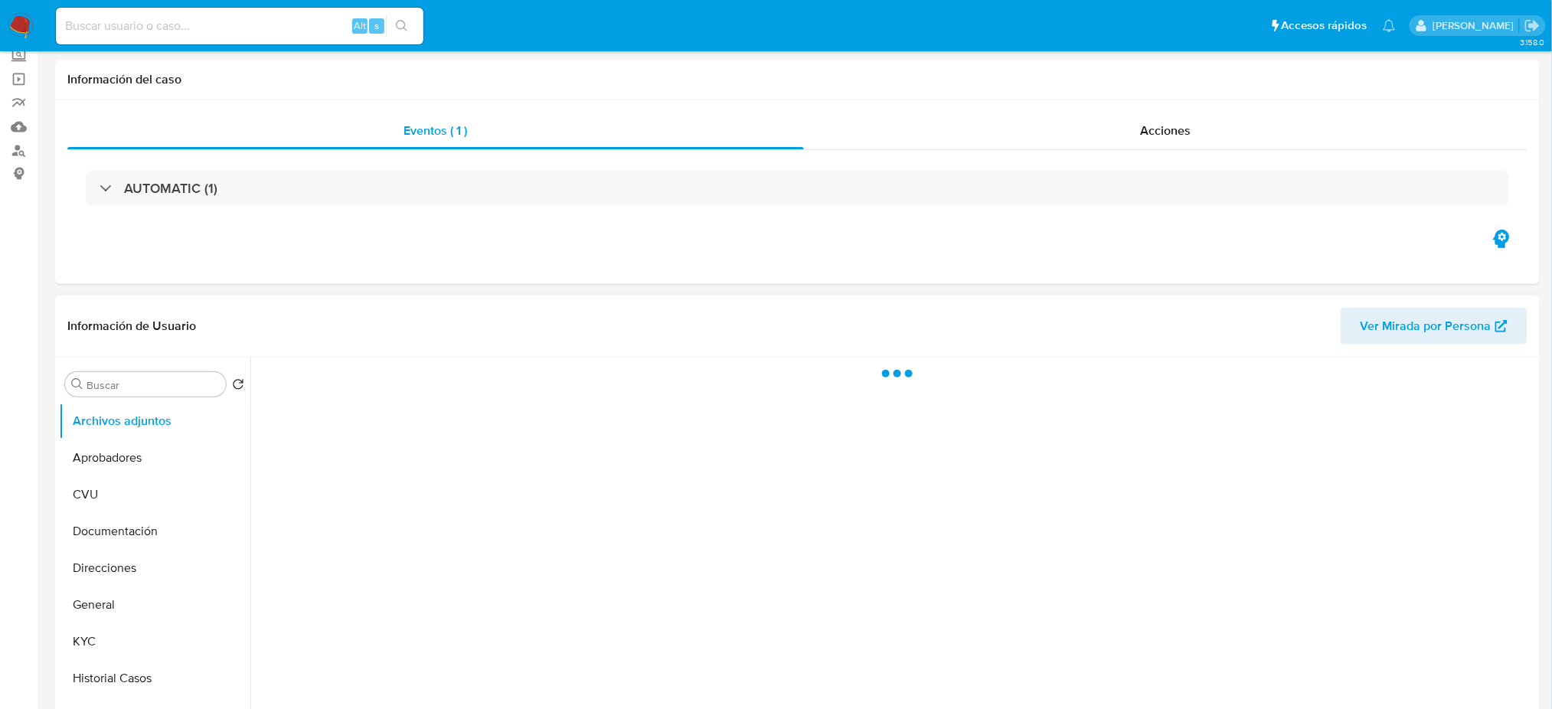
scroll to position [204, 0]
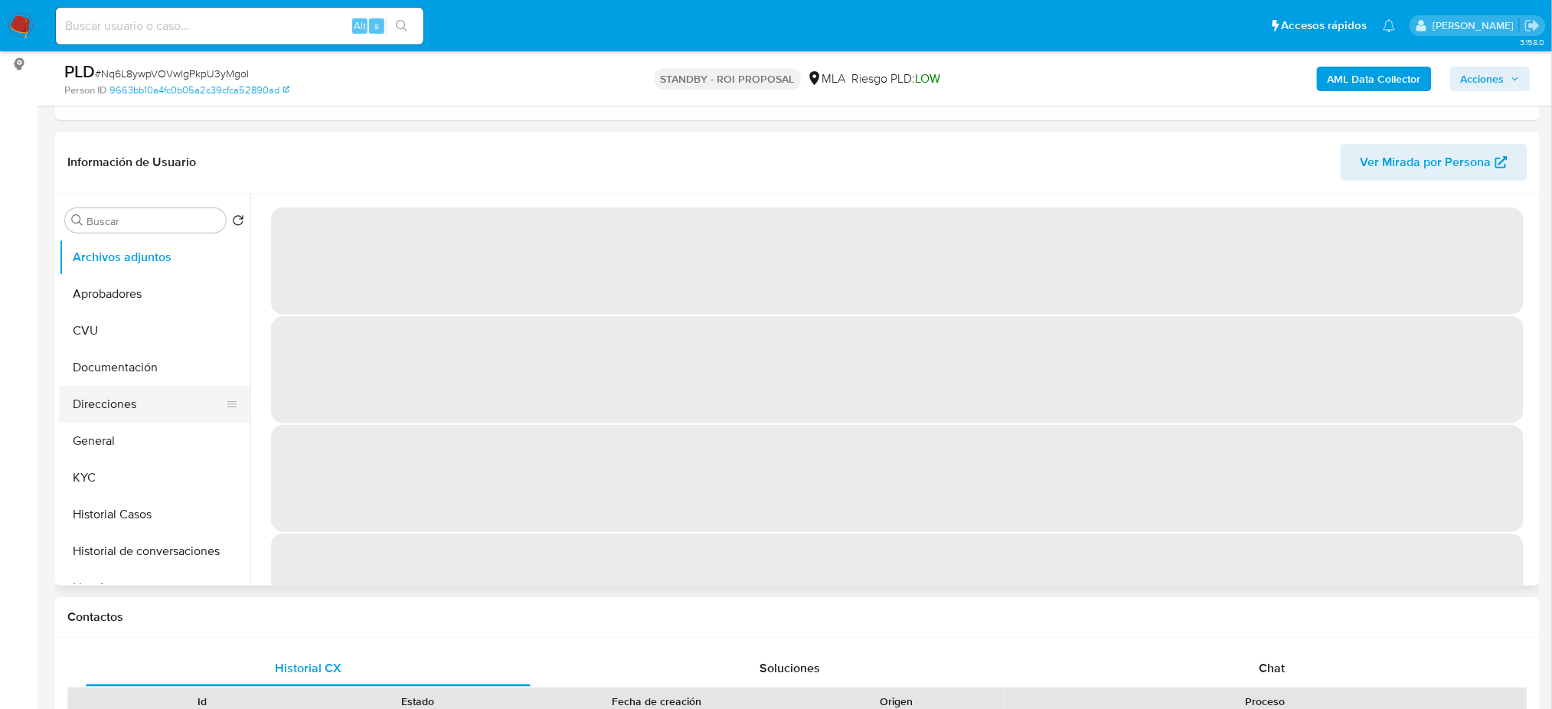
select select "10"
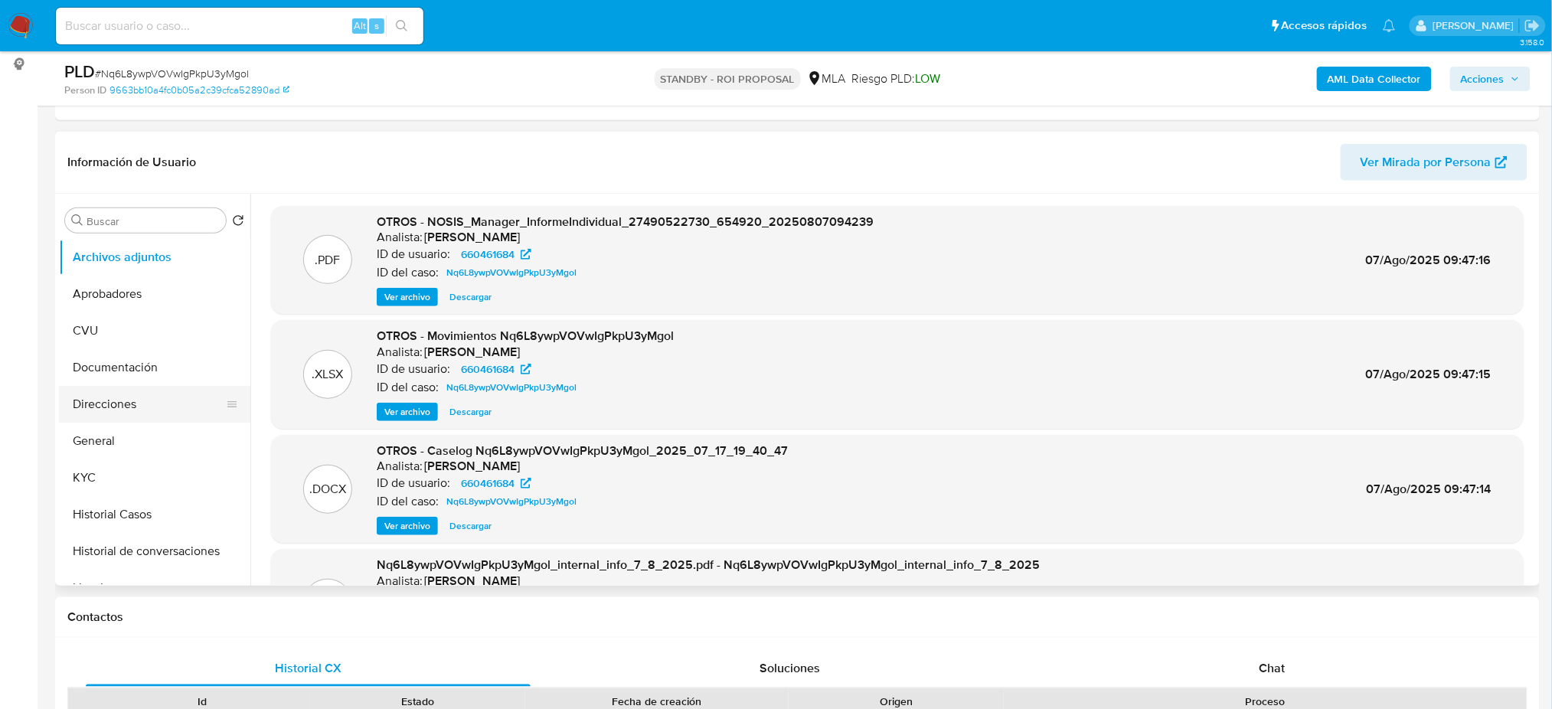
click at [140, 410] on button "Direcciones" at bounding box center [148, 404] width 179 height 37
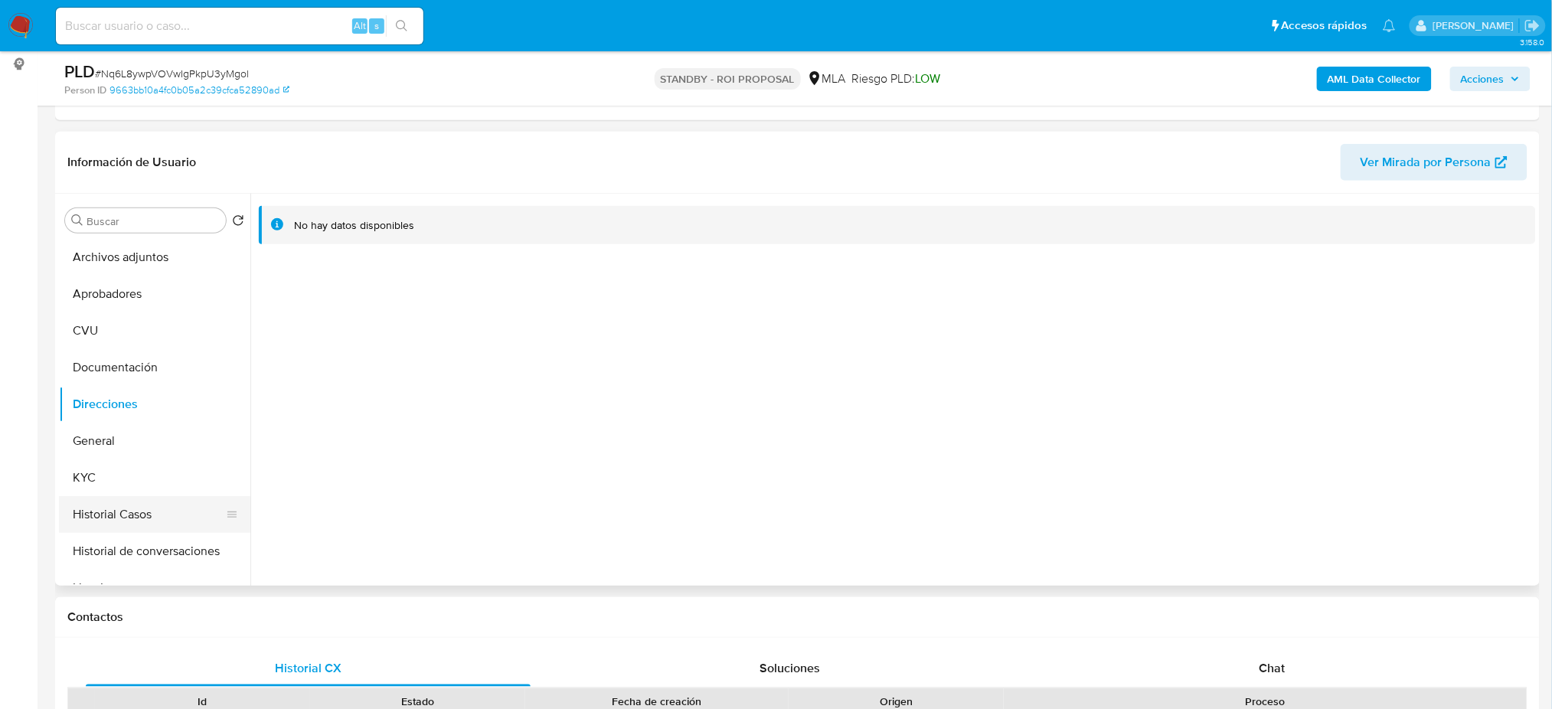
drag, startPoint x: 126, startPoint y: 475, endPoint x: 207, endPoint y: 496, distance: 83.7
click at [126, 476] on button "KYC" at bounding box center [154, 477] width 191 height 37
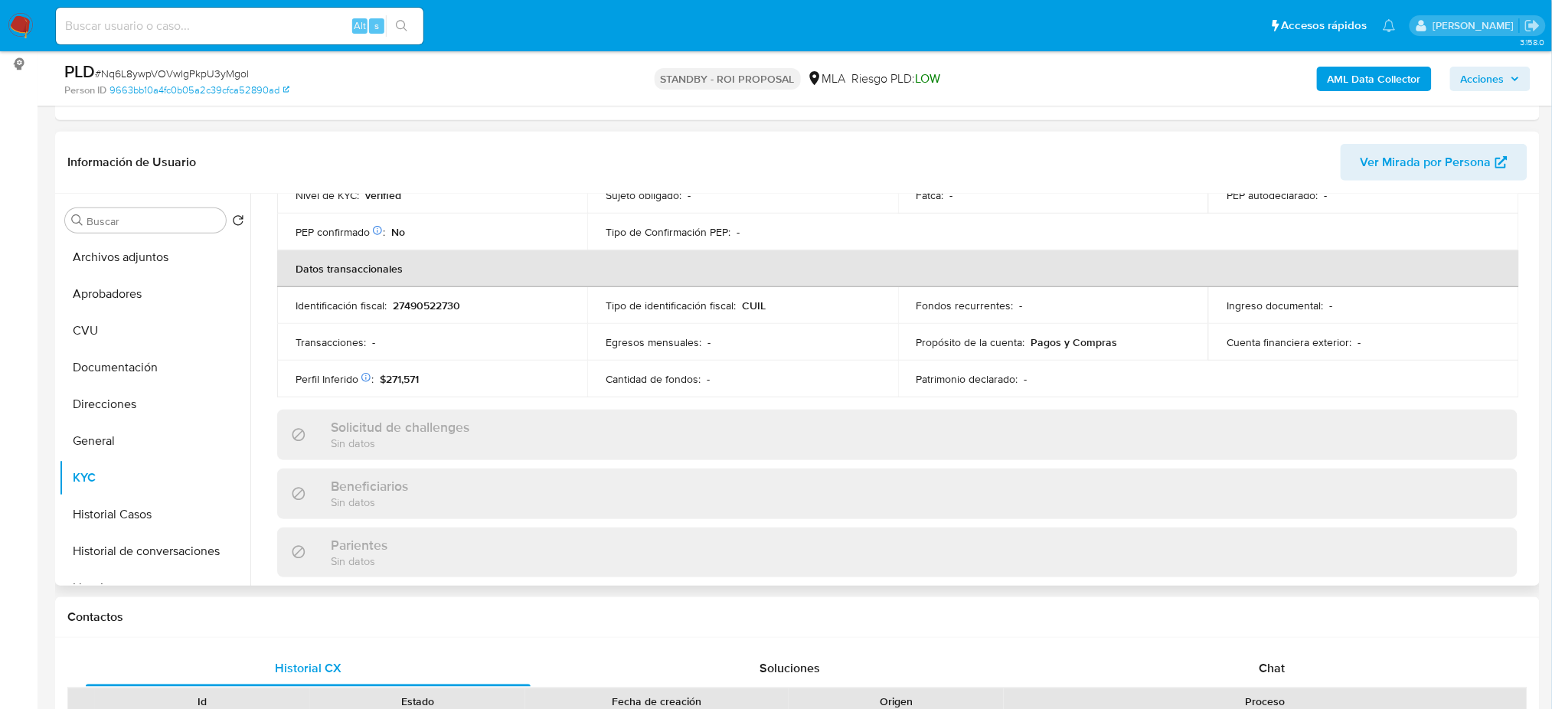
scroll to position [78, 0]
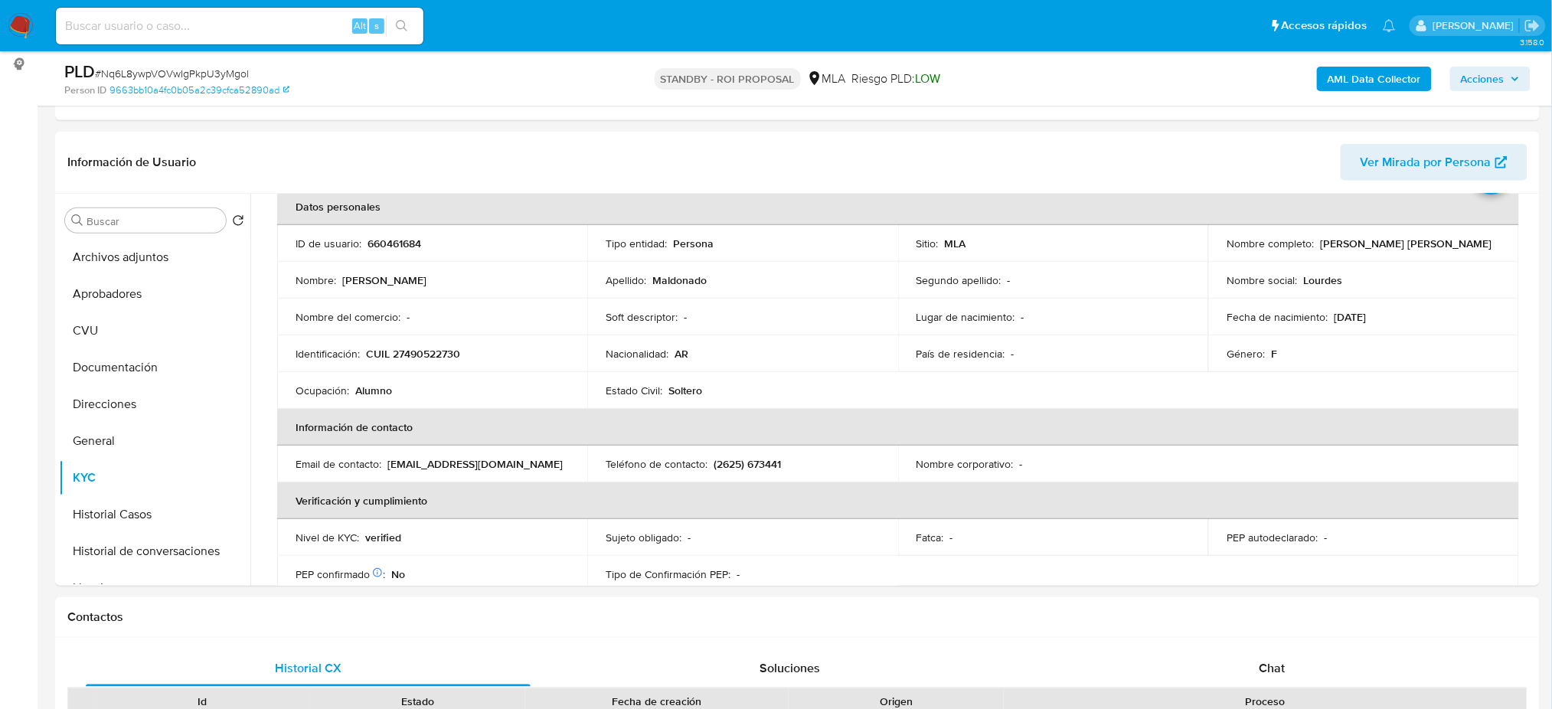
click at [243, 28] on input at bounding box center [239, 26] width 367 height 20
paste input "2674895143"
type input "2674895143"
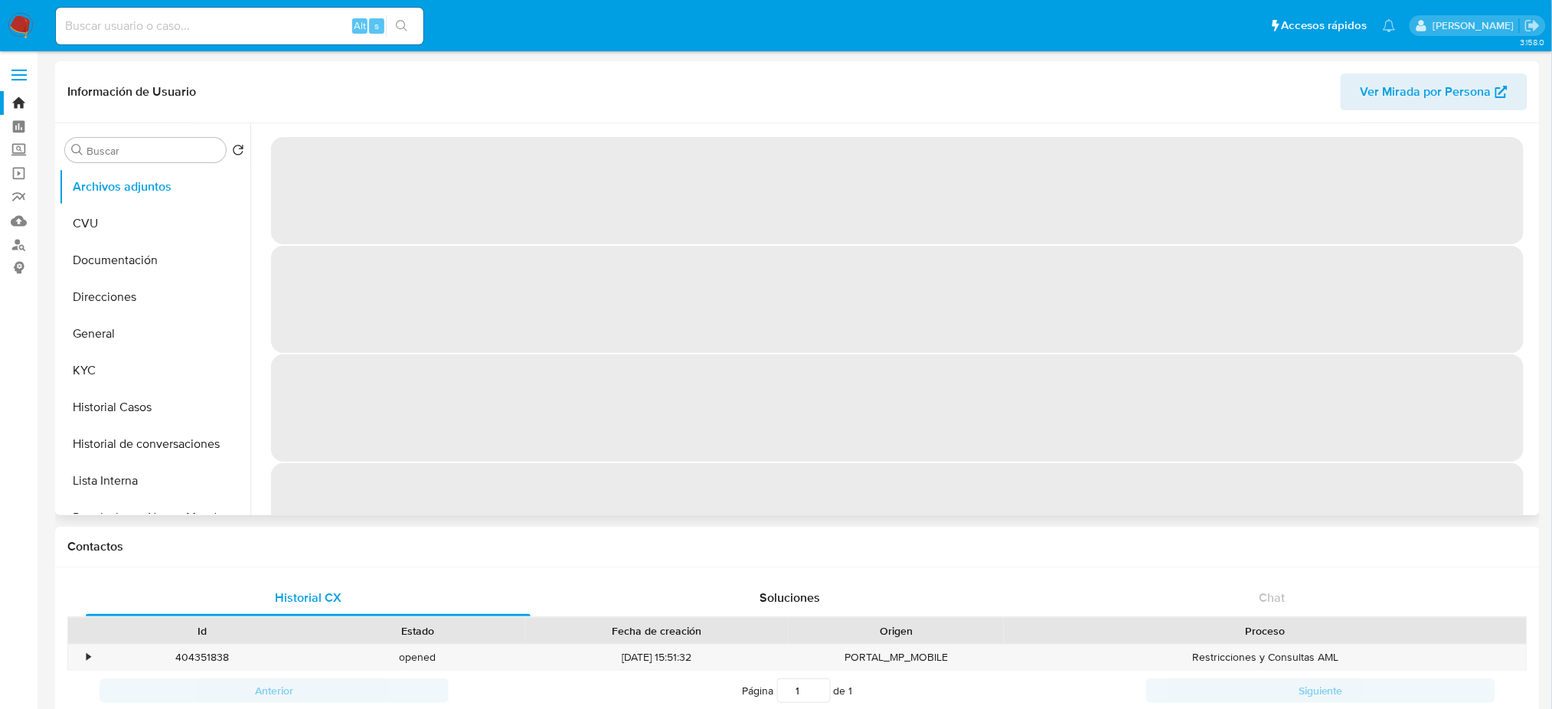
select select "10"
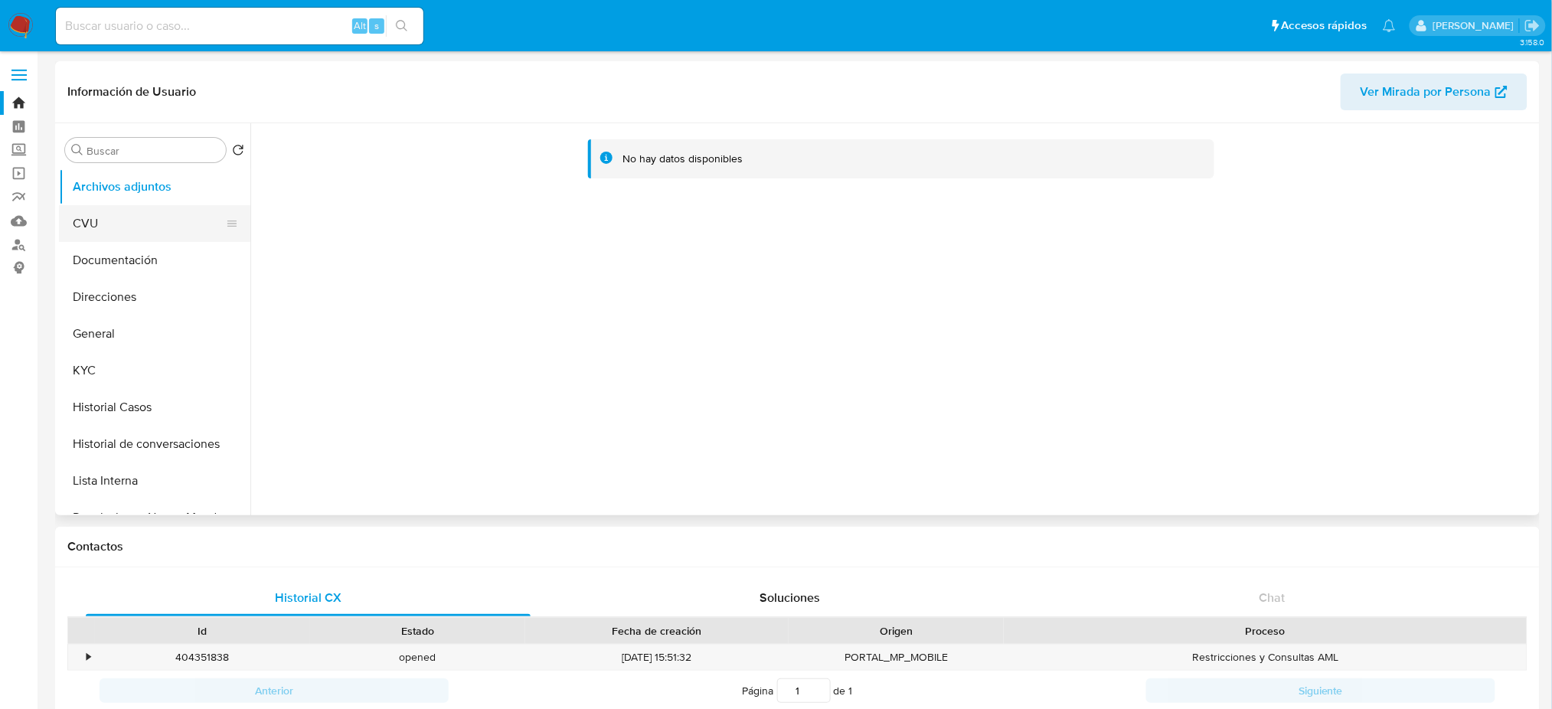
click at [142, 230] on button "CVU" at bounding box center [148, 223] width 179 height 37
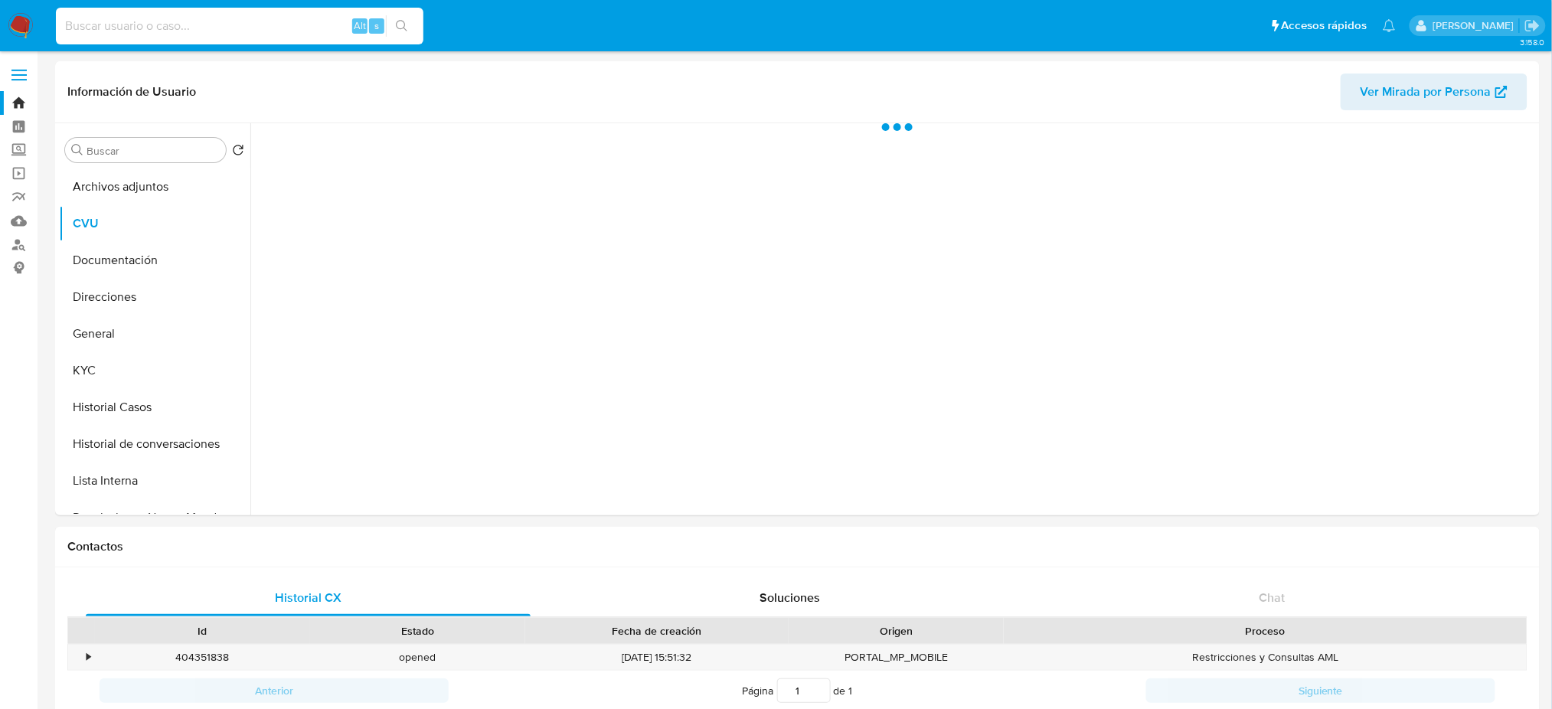
click at [158, 29] on input at bounding box center [239, 26] width 367 height 20
paste input "2674895143"
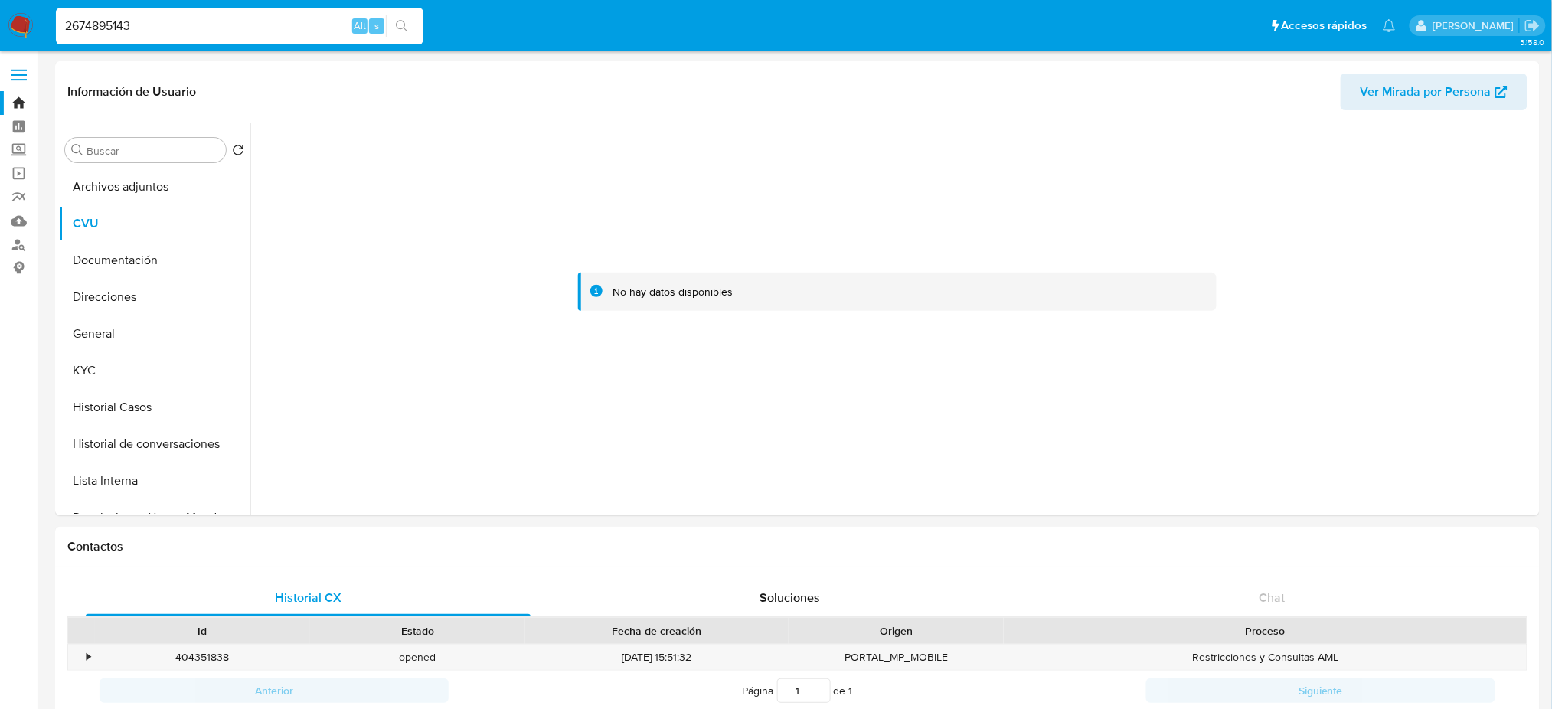
type input "2674895143"
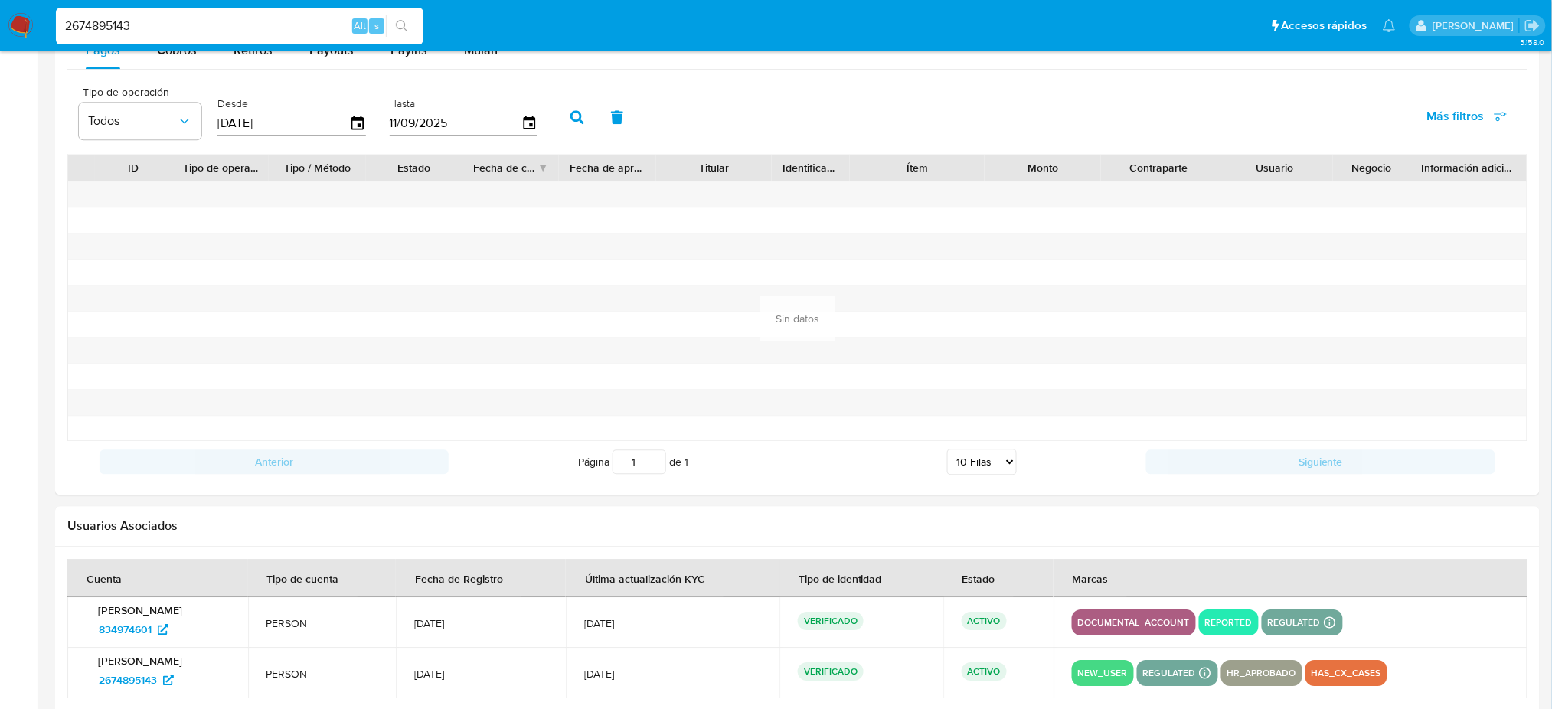
scroll to position [1450, 0]
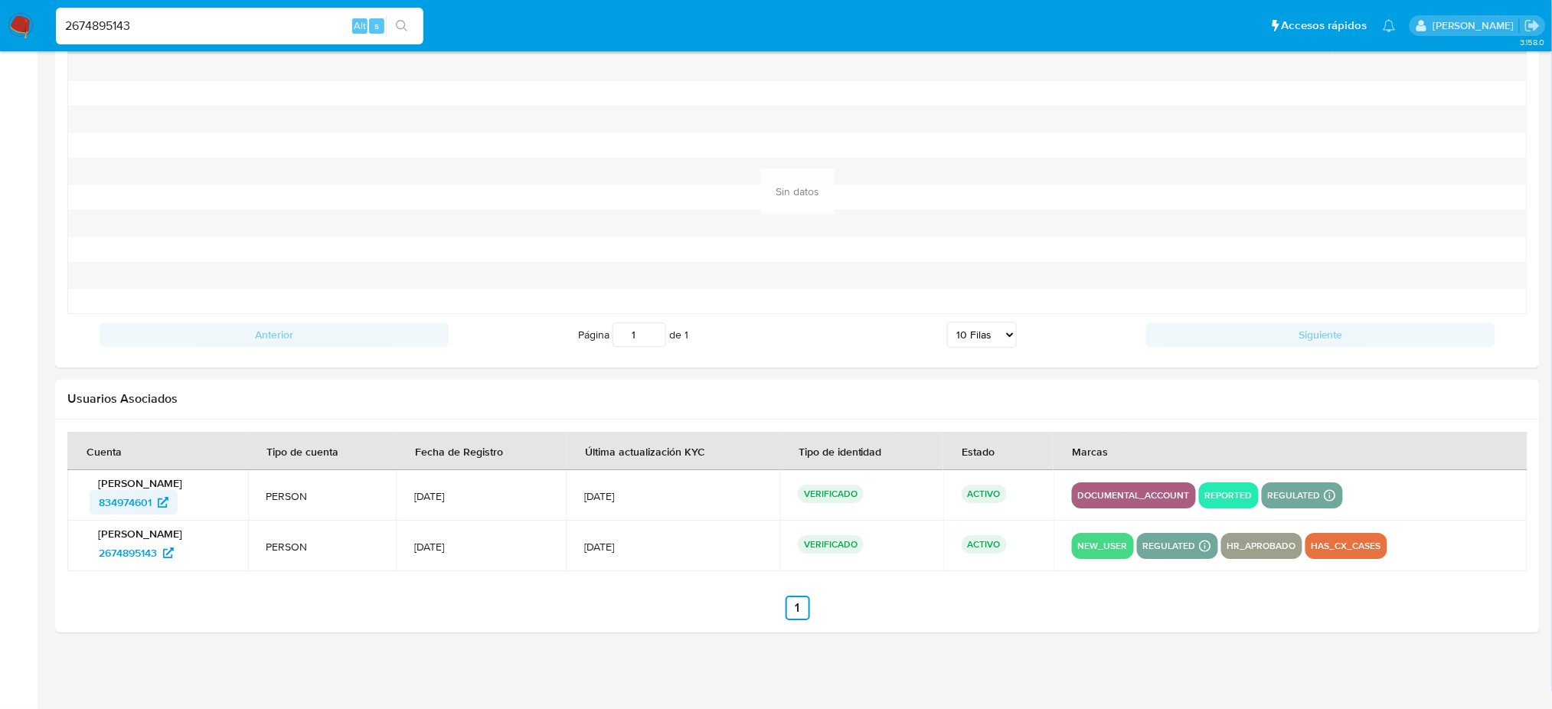
click at [131, 498] on span "834974601" at bounding box center [125, 502] width 53 height 24
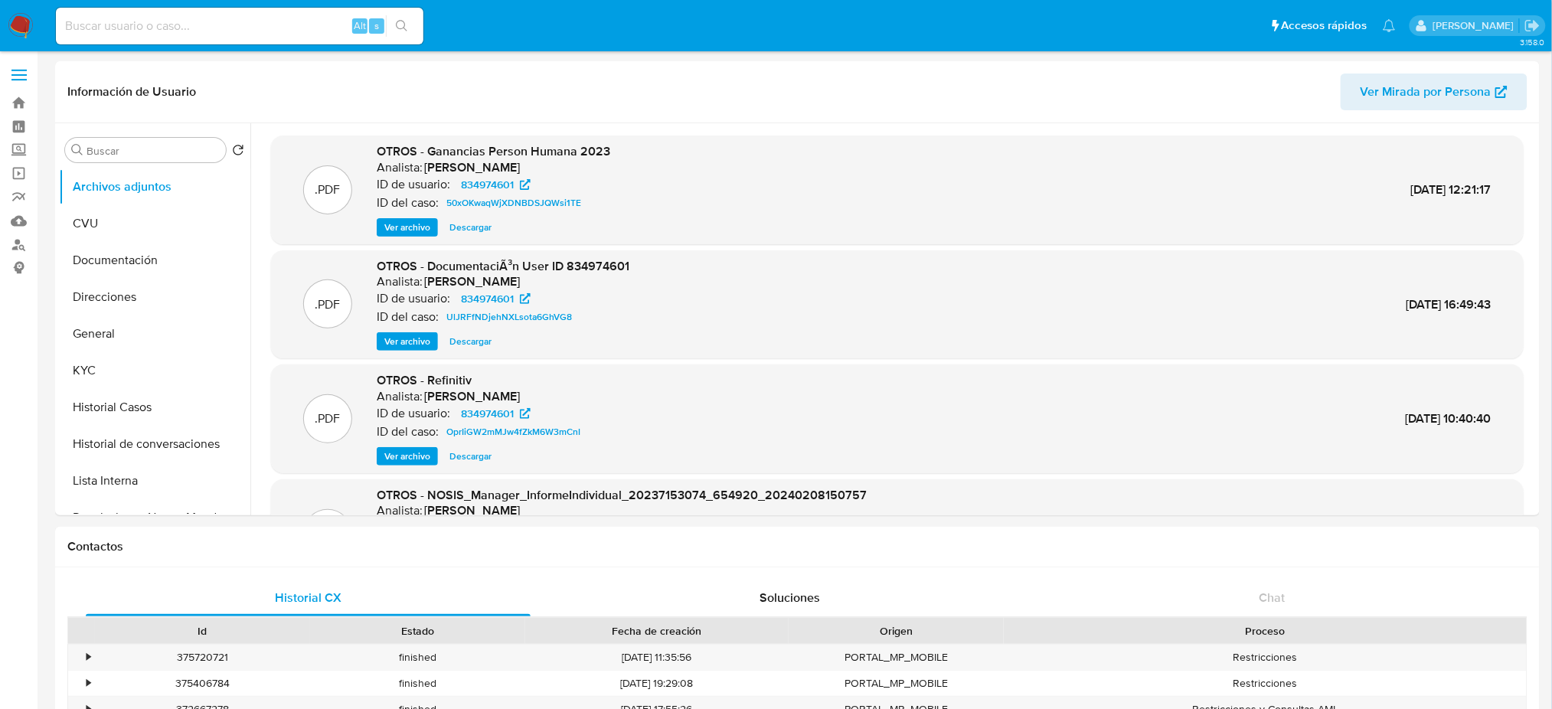
select select "10"
click at [206, 25] on input at bounding box center [239, 26] width 367 height 20
paste input "45635447"
type input "45635447"
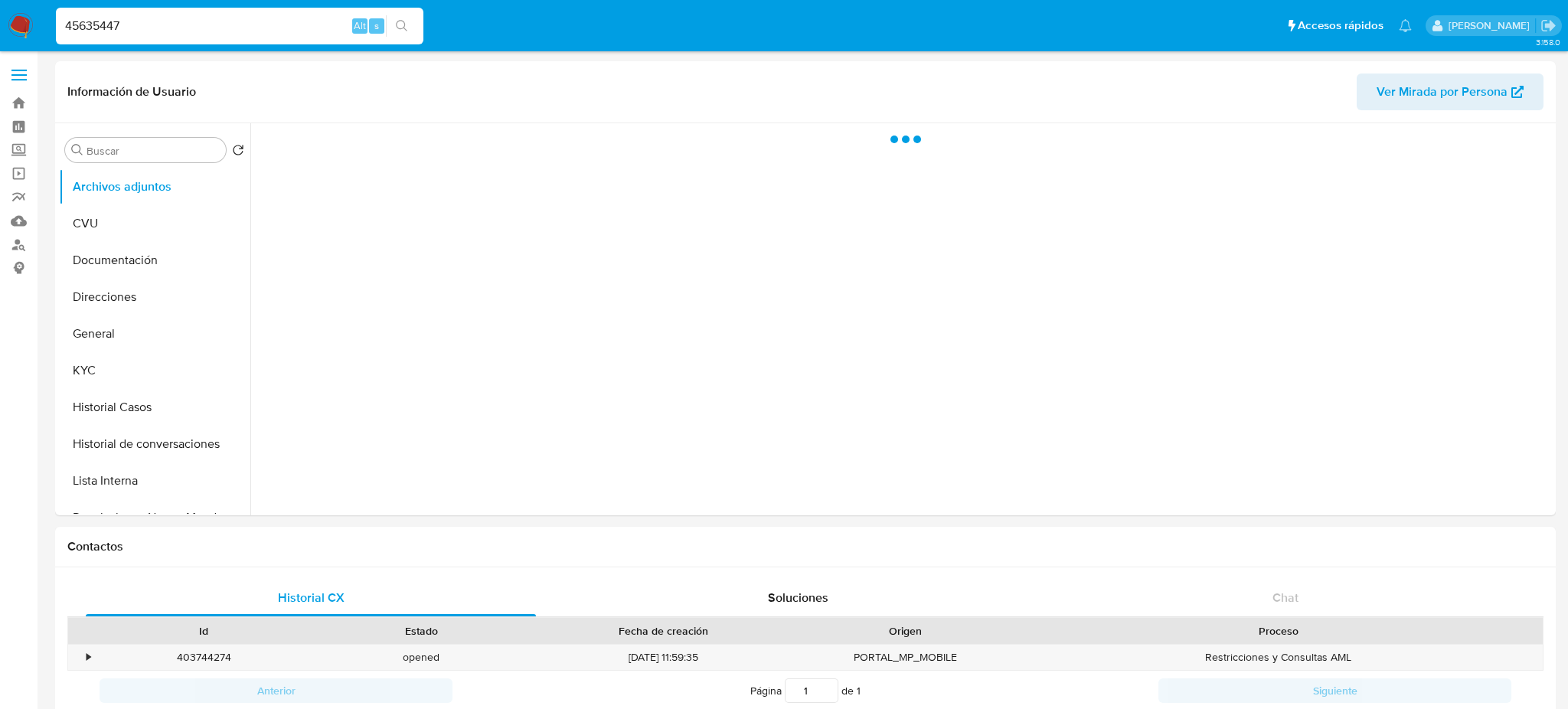
select select "10"
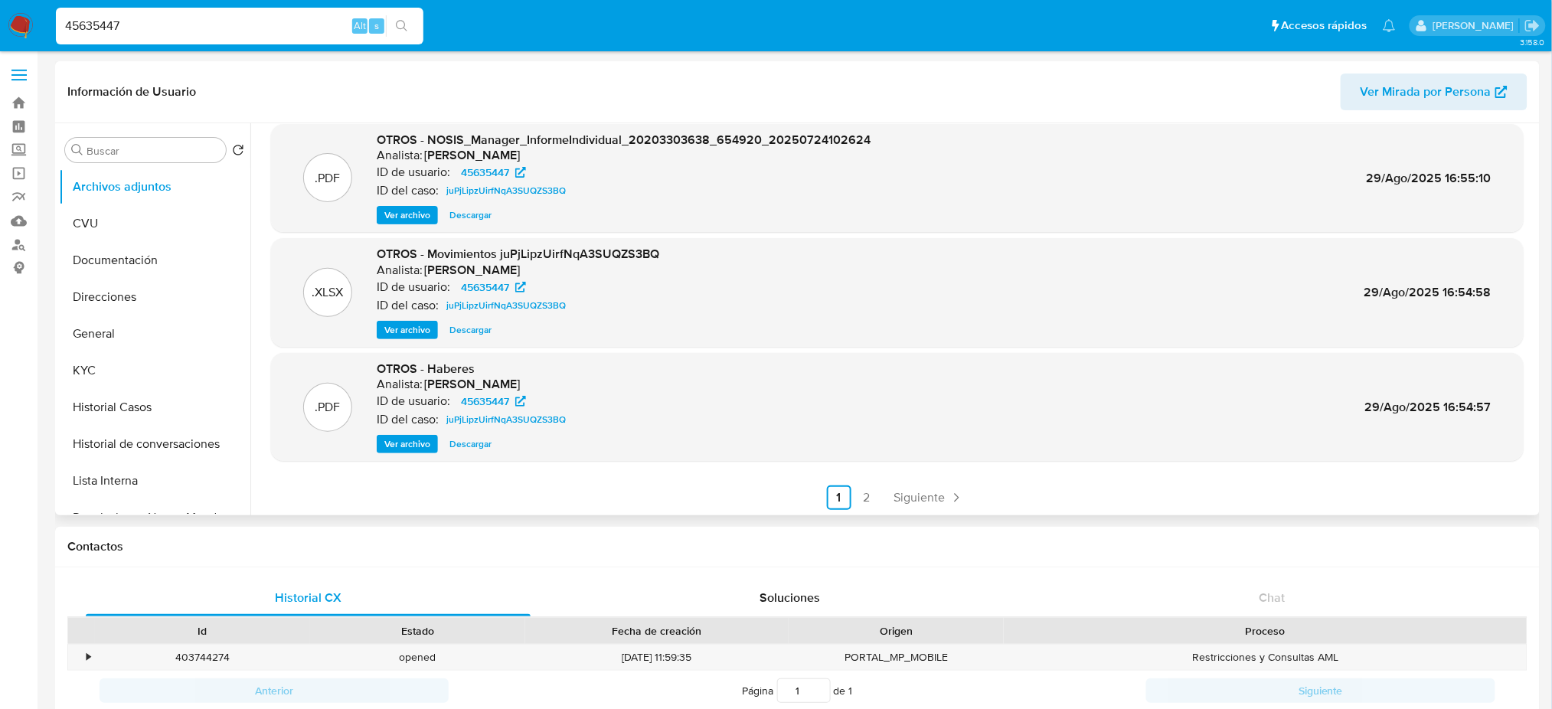
scroll to position [129, 0]
click at [142, 398] on button "Historial Casos" at bounding box center [148, 407] width 179 height 37
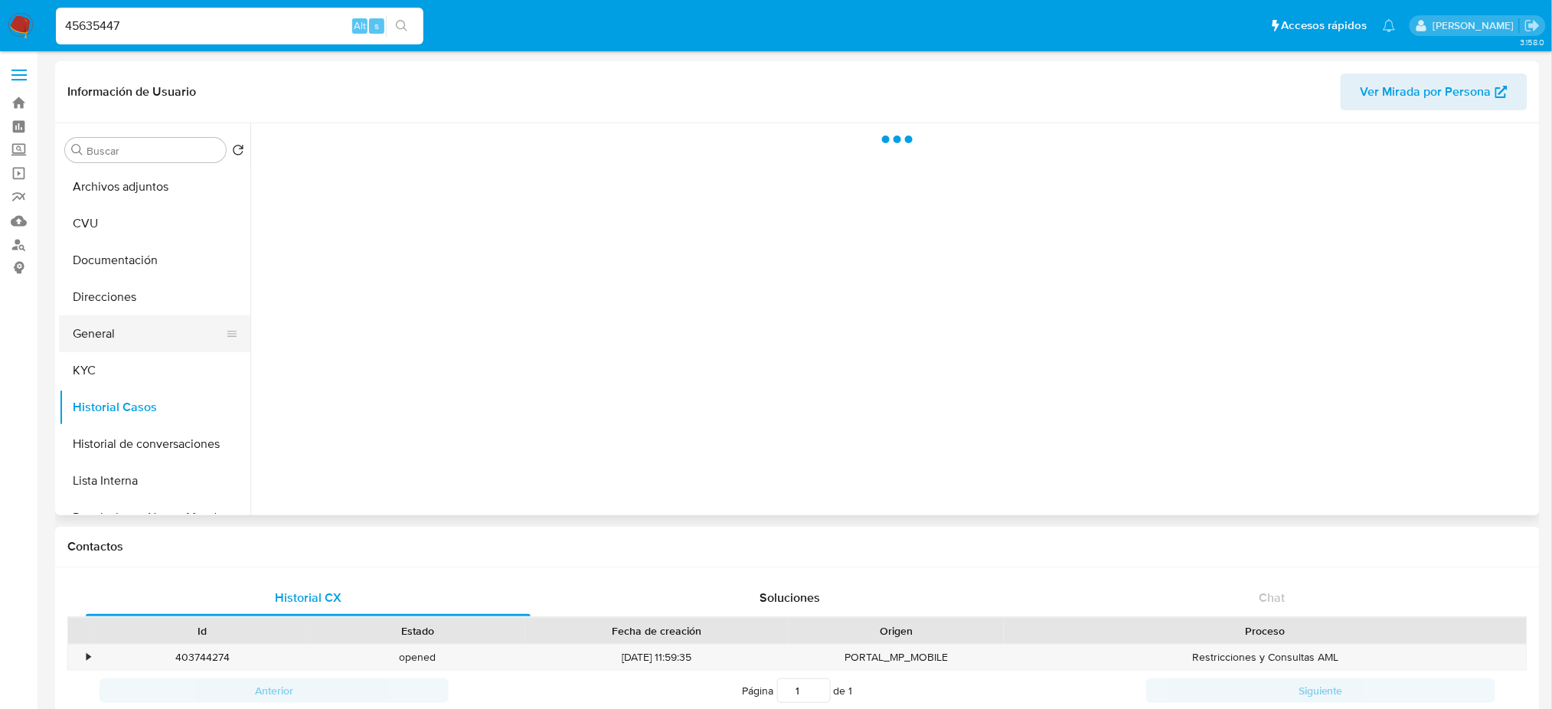
scroll to position [0, 0]
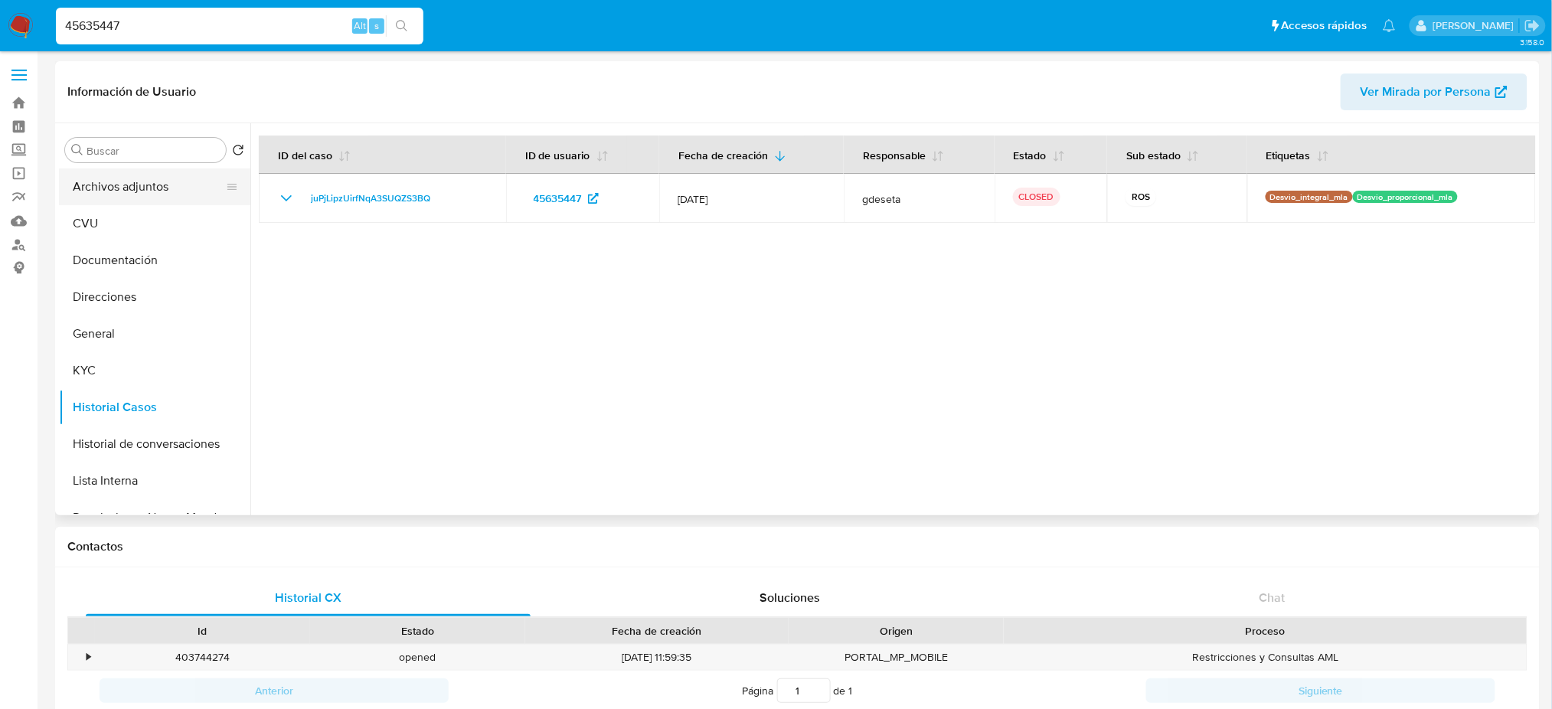
click at [125, 175] on button "Archivos adjuntos" at bounding box center [148, 186] width 179 height 37
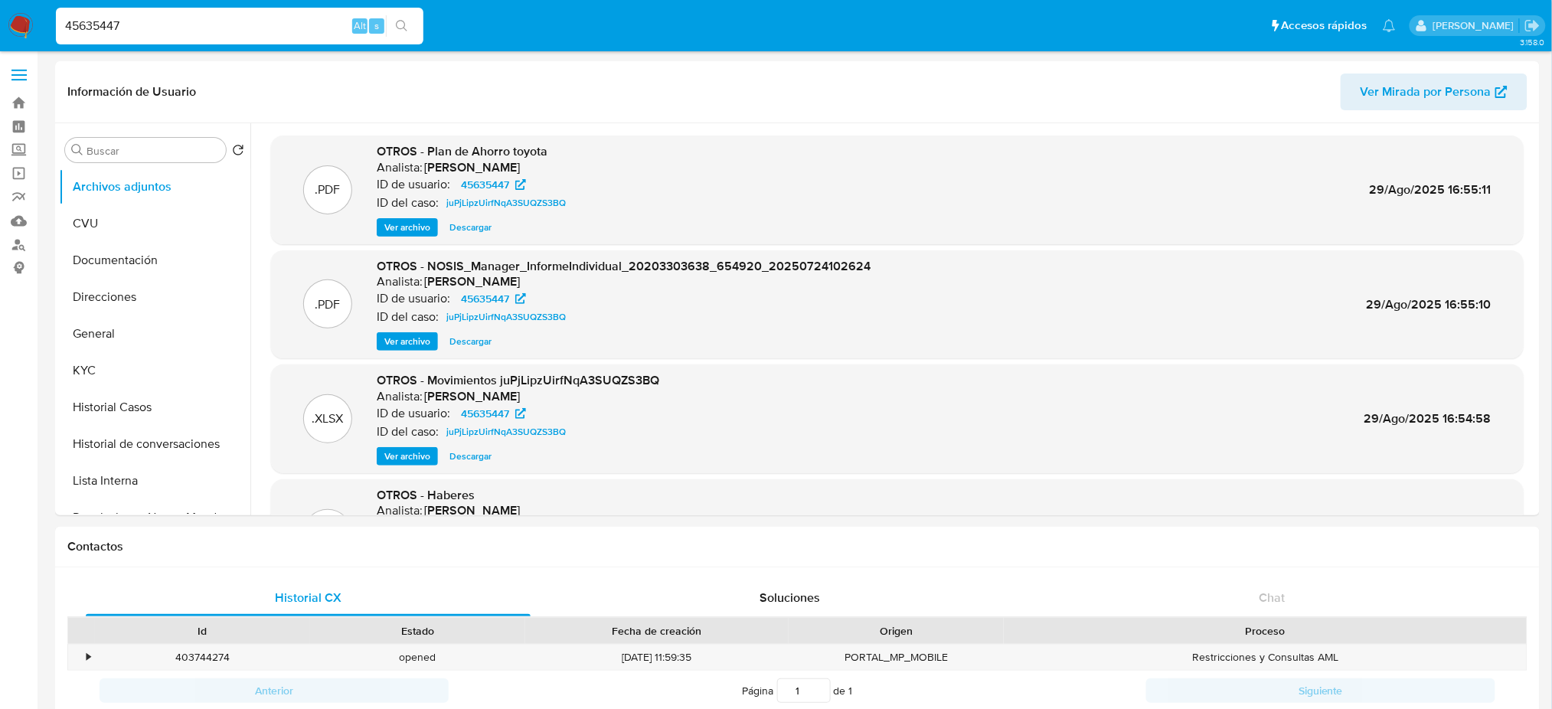
scroll to position [129, 0]
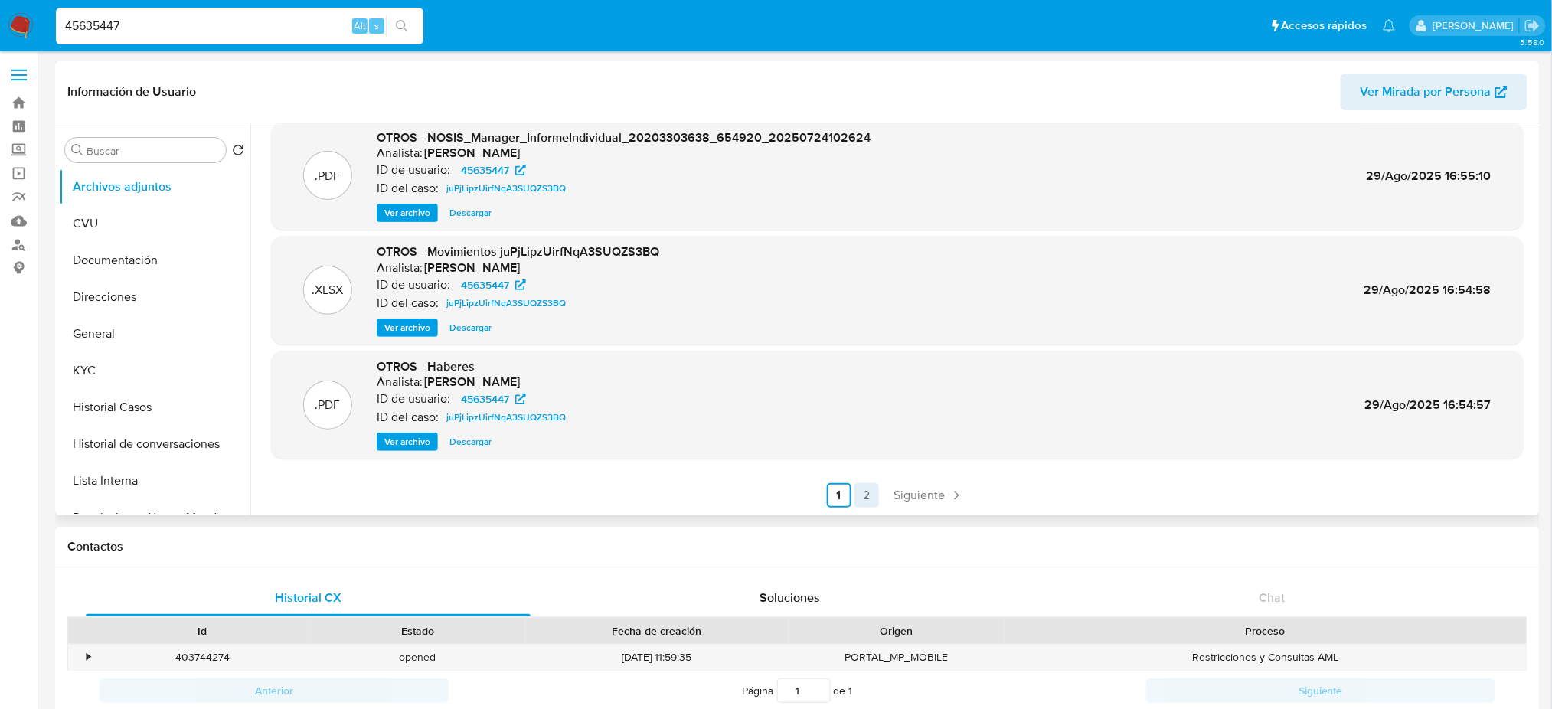
click at [868, 498] on link "2" at bounding box center [866, 495] width 24 height 24
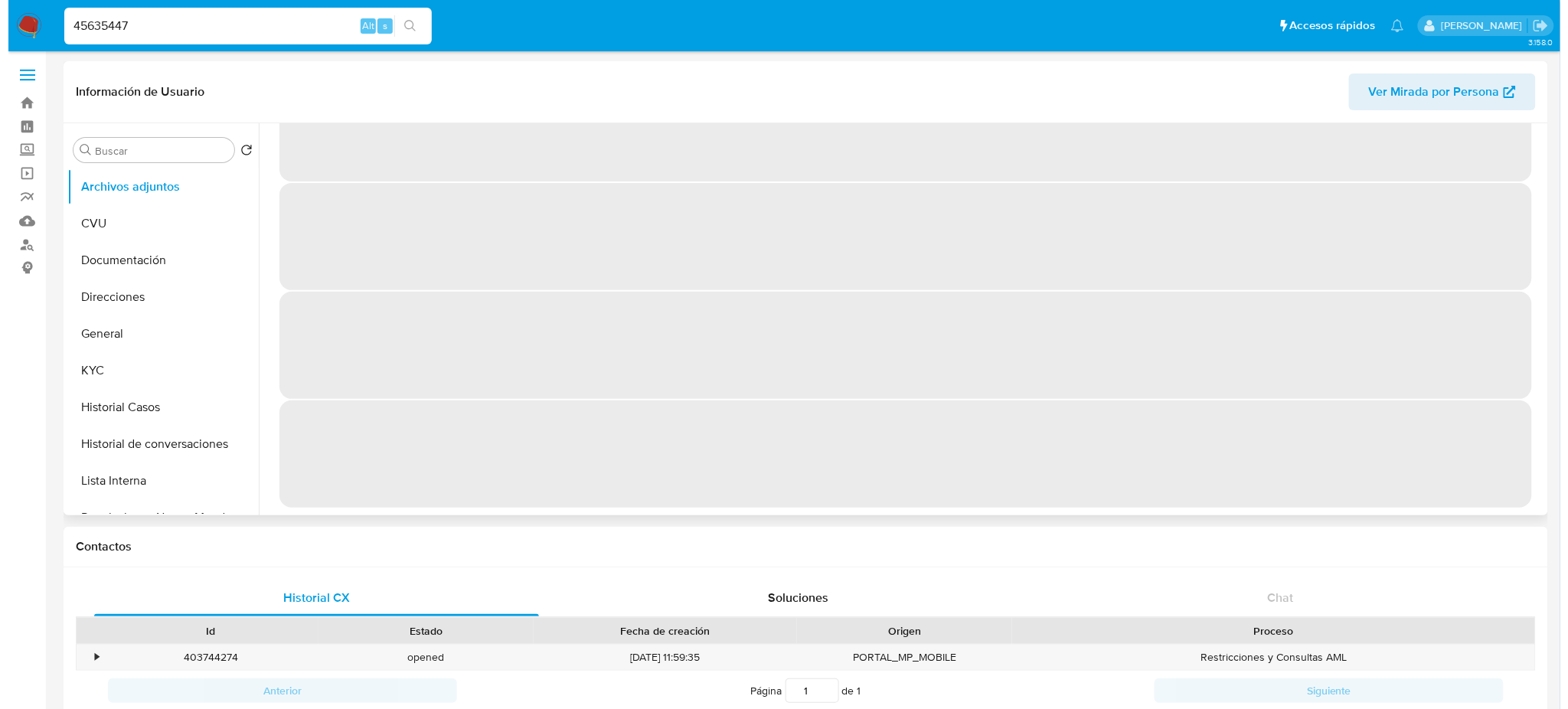
scroll to position [0, 0]
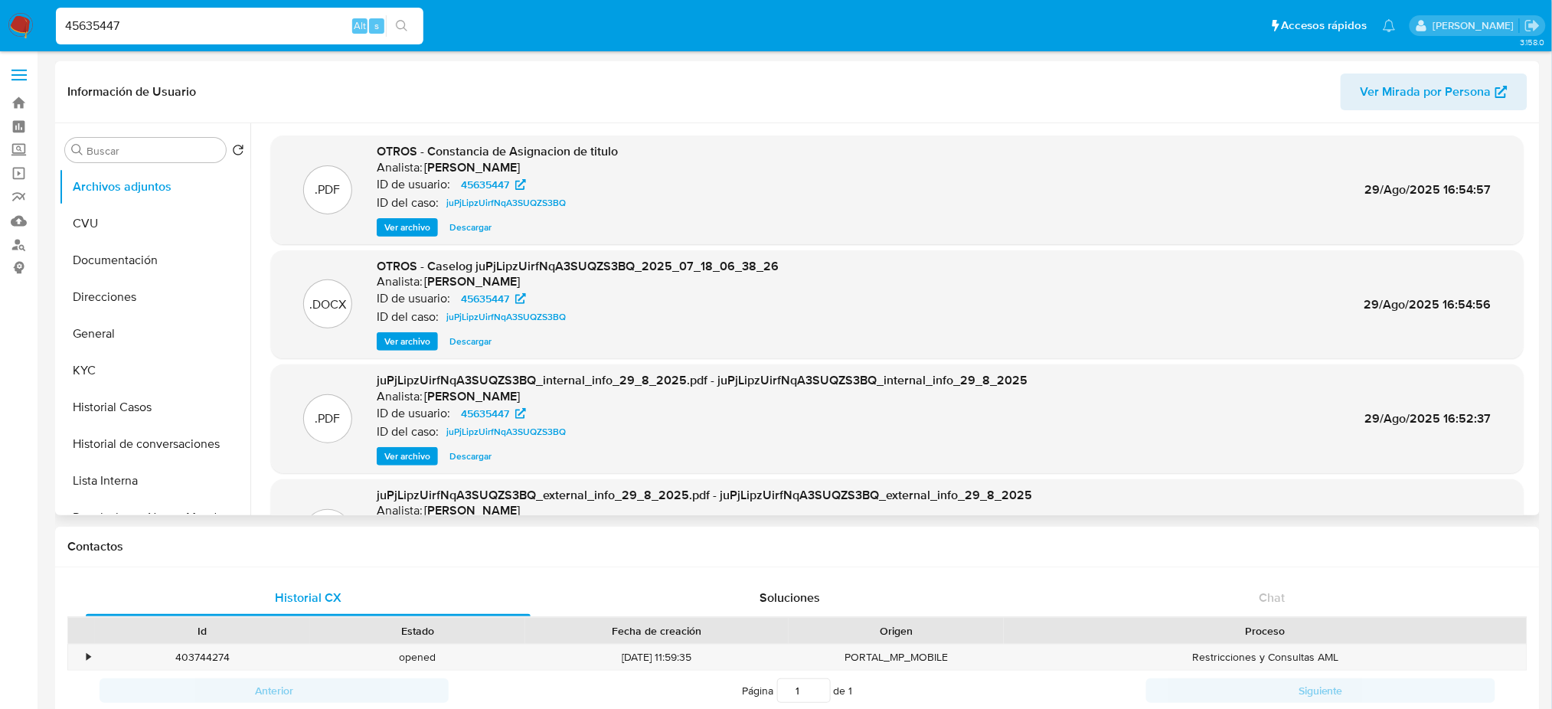
click at [397, 349] on span "Ver archivo" at bounding box center [407, 341] width 46 height 15
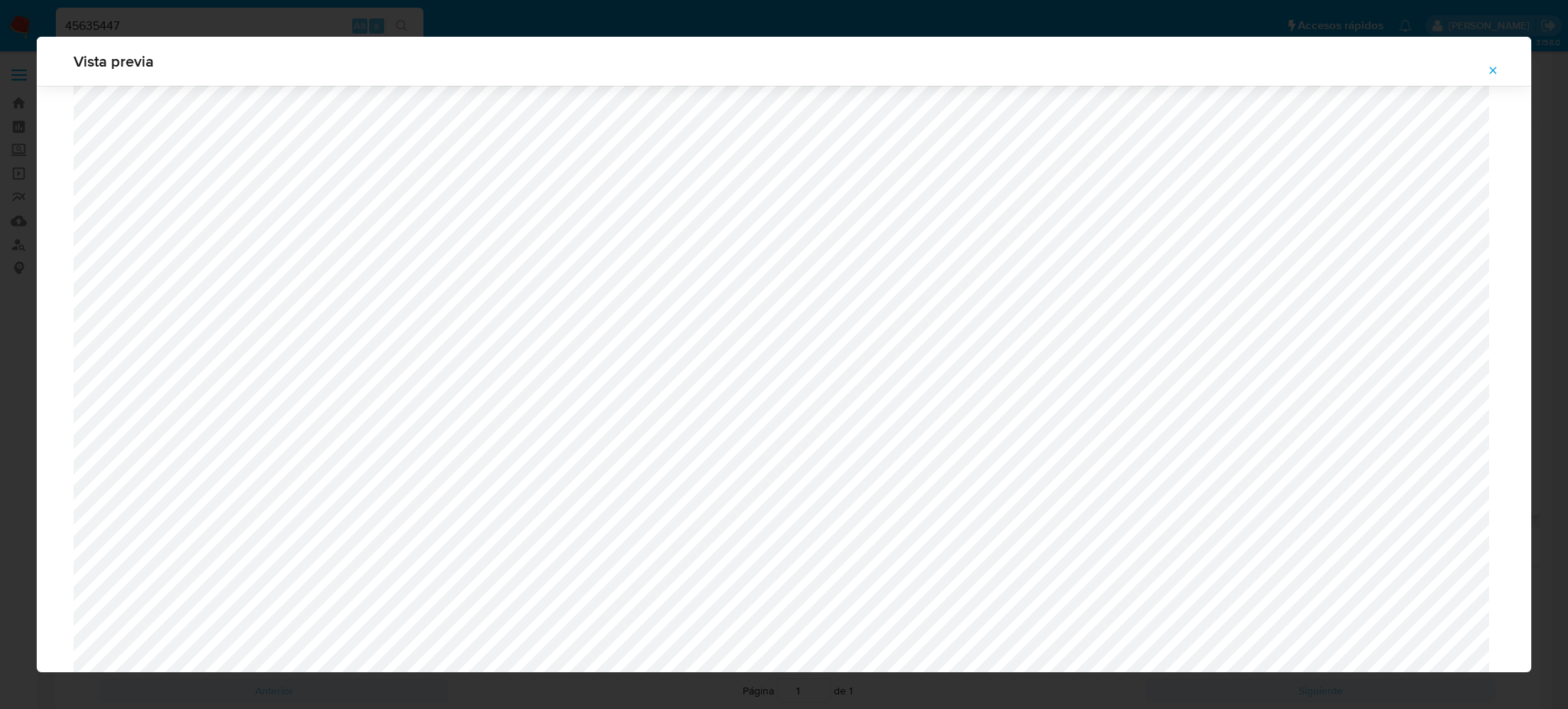
scroll to position [1399, 0]
click at [1491, 67] on icon "Attachment preview" at bounding box center [1493, 70] width 12 height 12
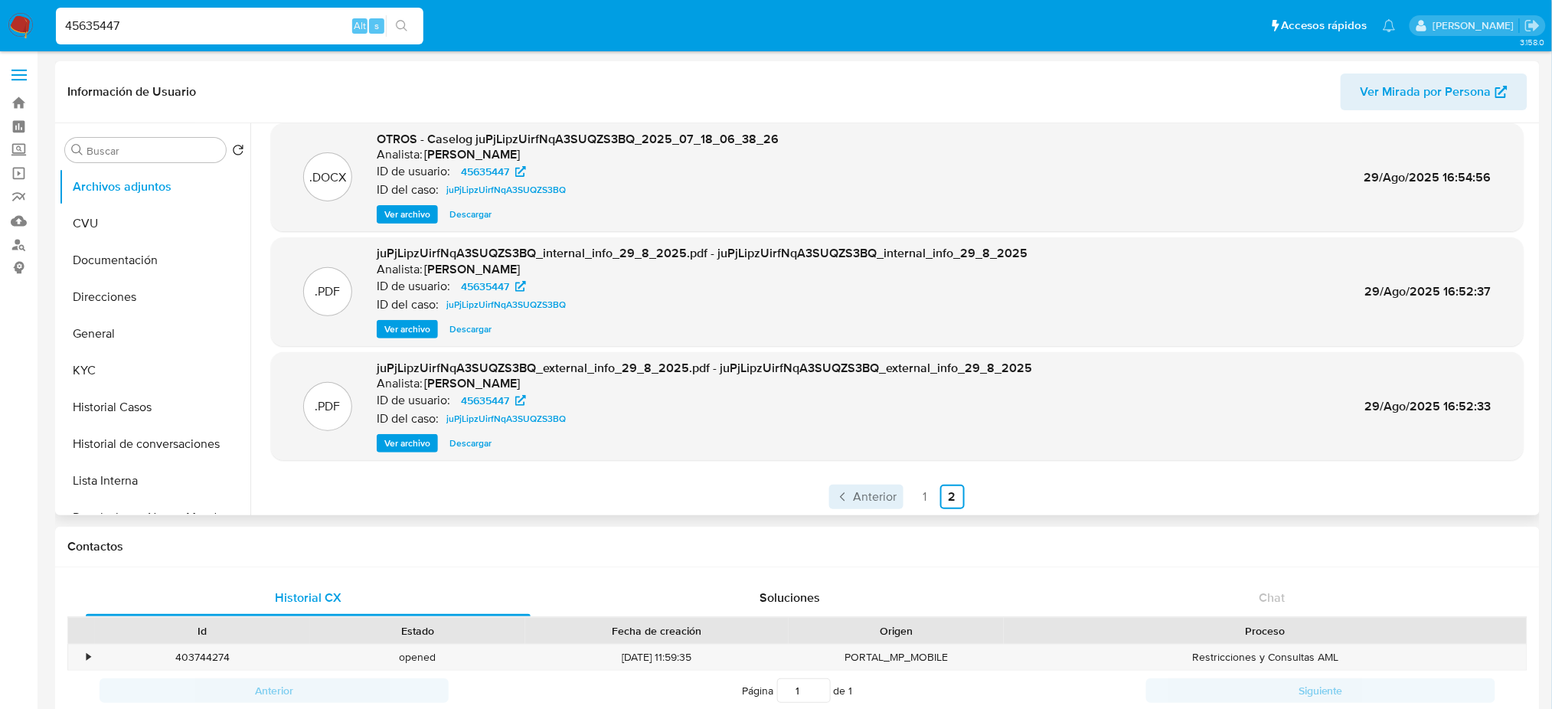
scroll to position [129, 0]
click at [914, 489] on link "1" at bounding box center [925, 495] width 24 height 24
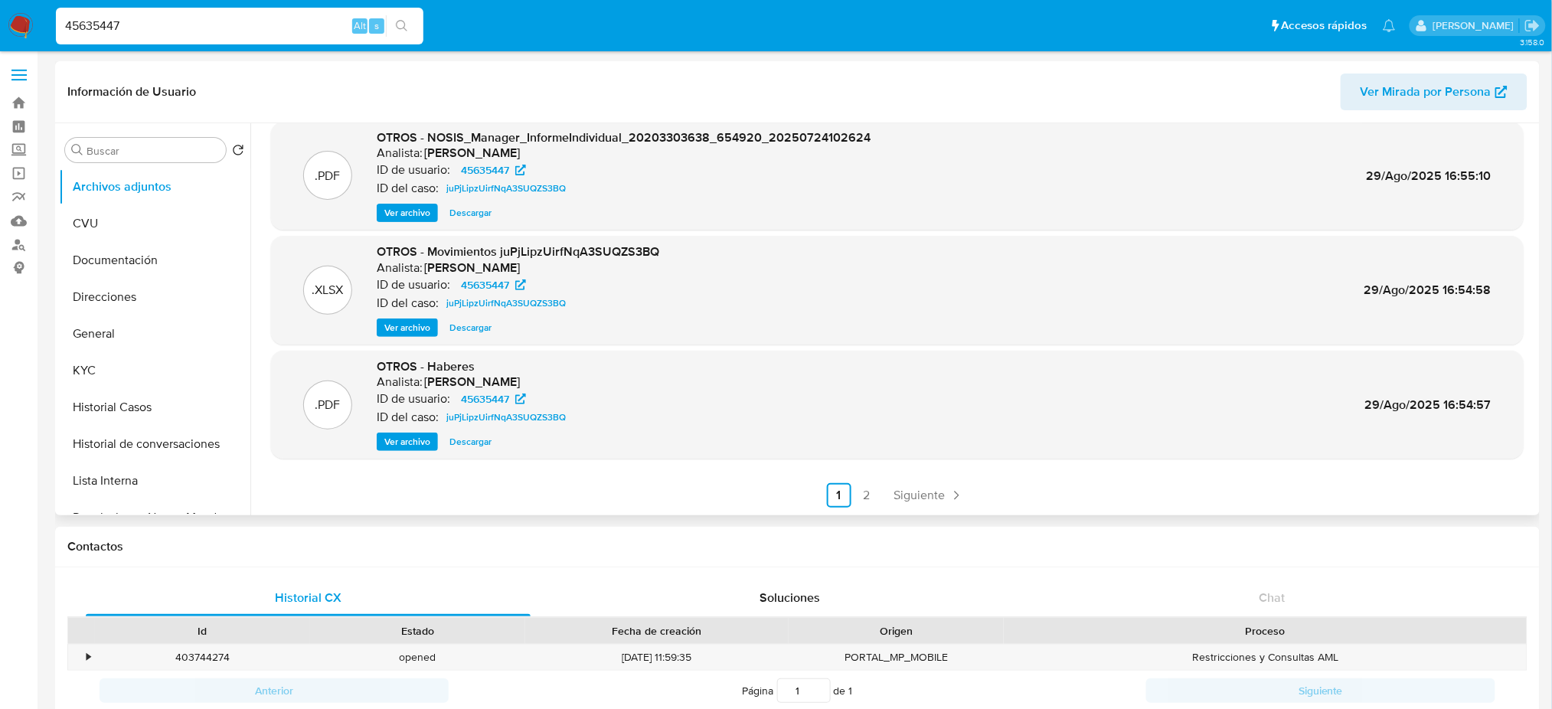
click at [398, 434] on span "Ver archivo" at bounding box center [407, 441] width 46 height 15
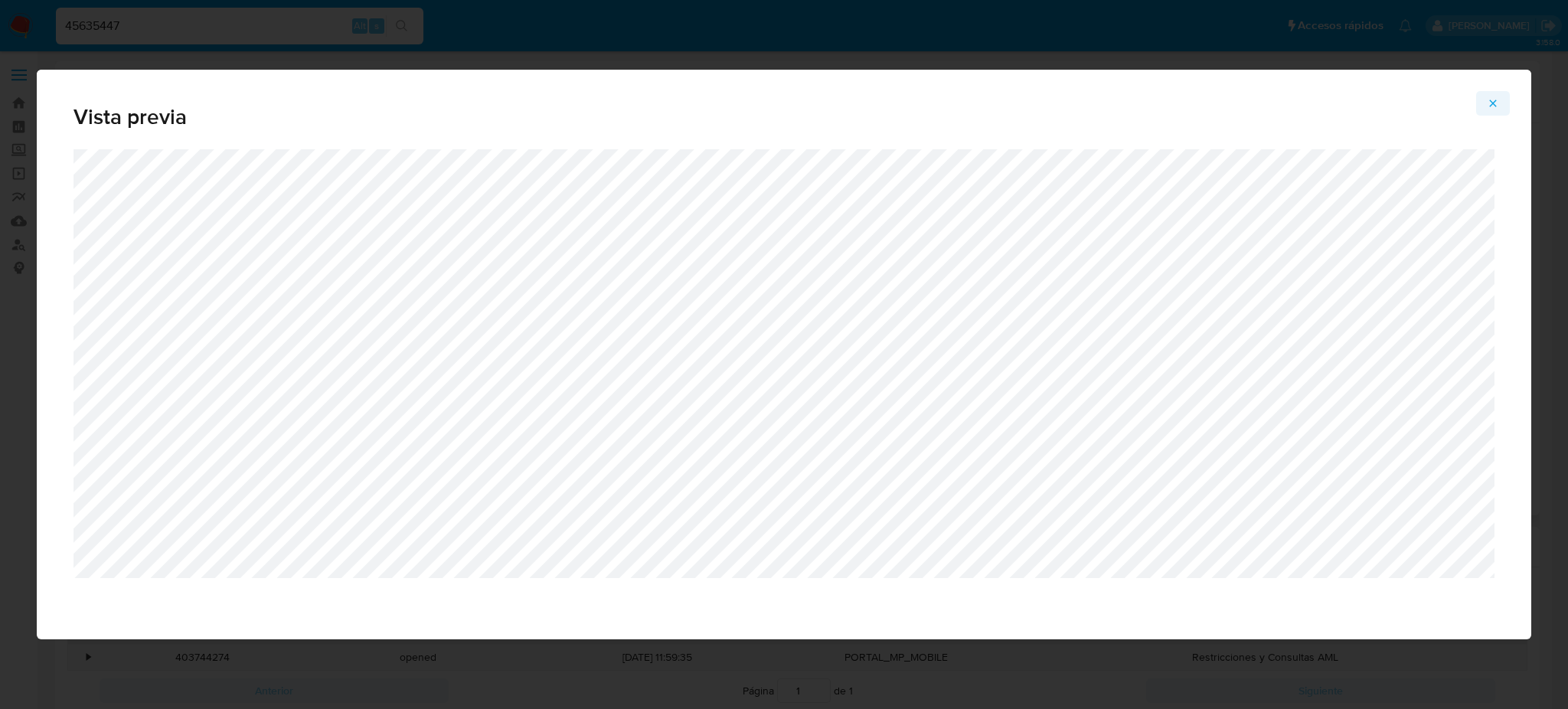
click at [1492, 100] on icon "Attachment preview" at bounding box center [1493, 103] width 12 height 12
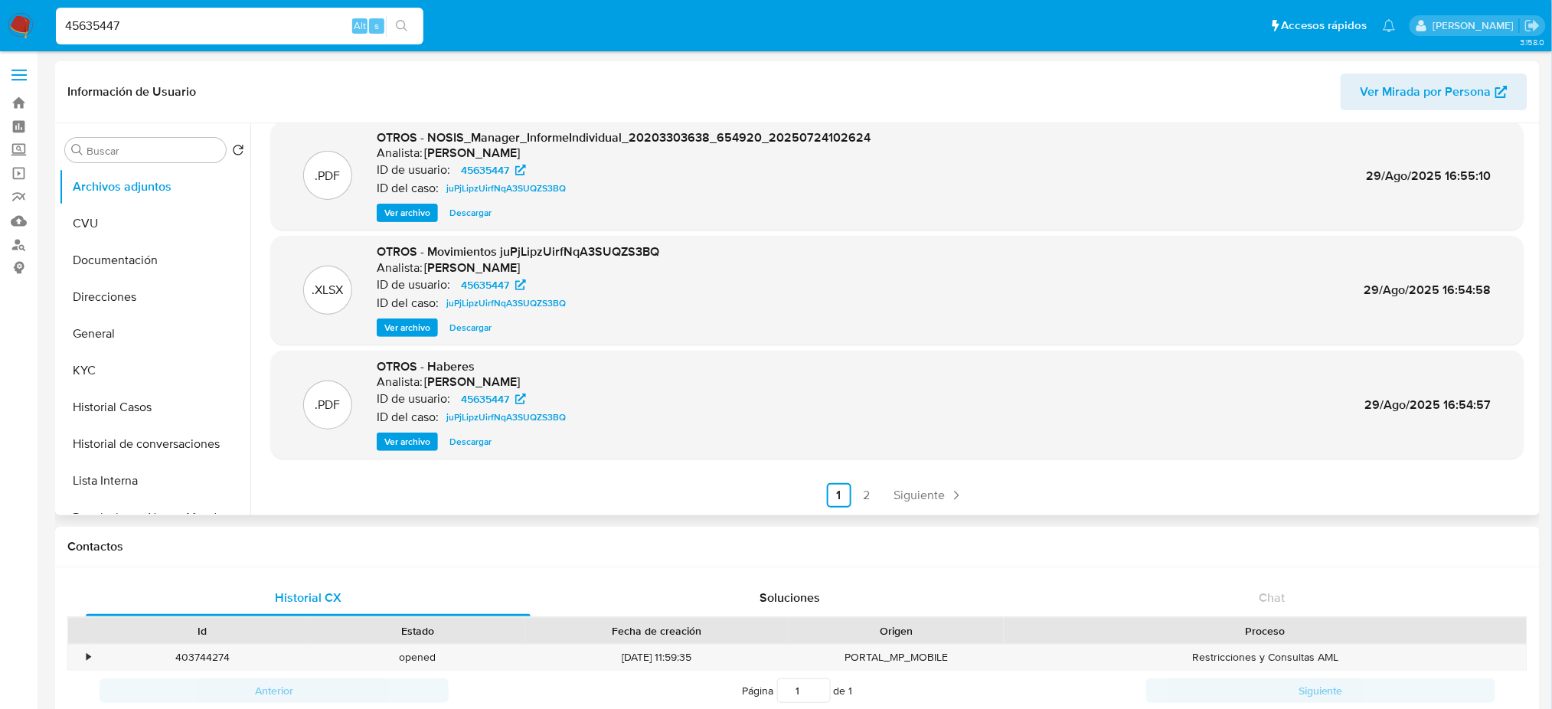
drag, startPoint x: 159, startPoint y: 18, endPoint x: 0, endPoint y: 65, distance: 166.0
paste input "Nq6L8ywpVOVwIgPkpU3yMgol"
type input "Nq6L8ywpVOVwIgPkpU3yMgol"
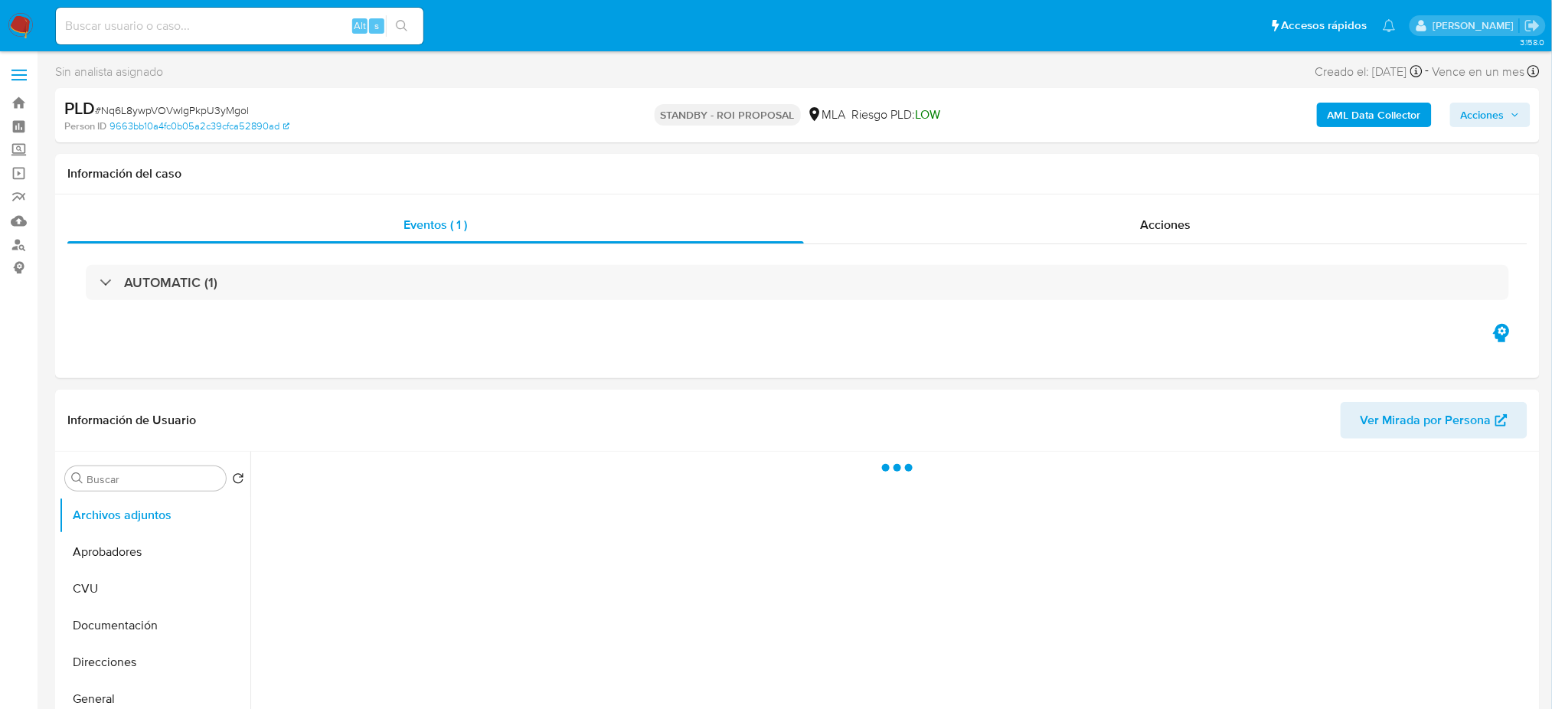
select select "10"
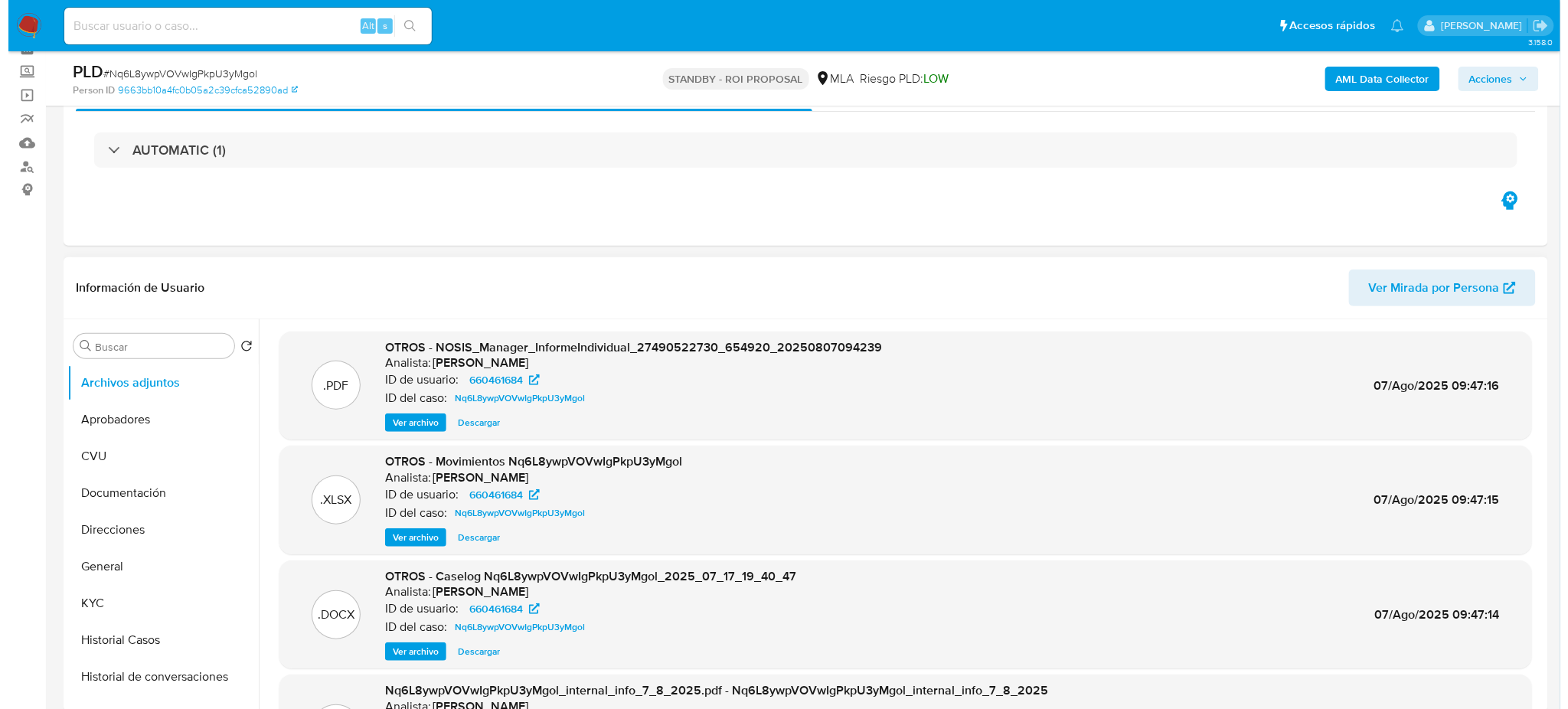
scroll to position [204, 0]
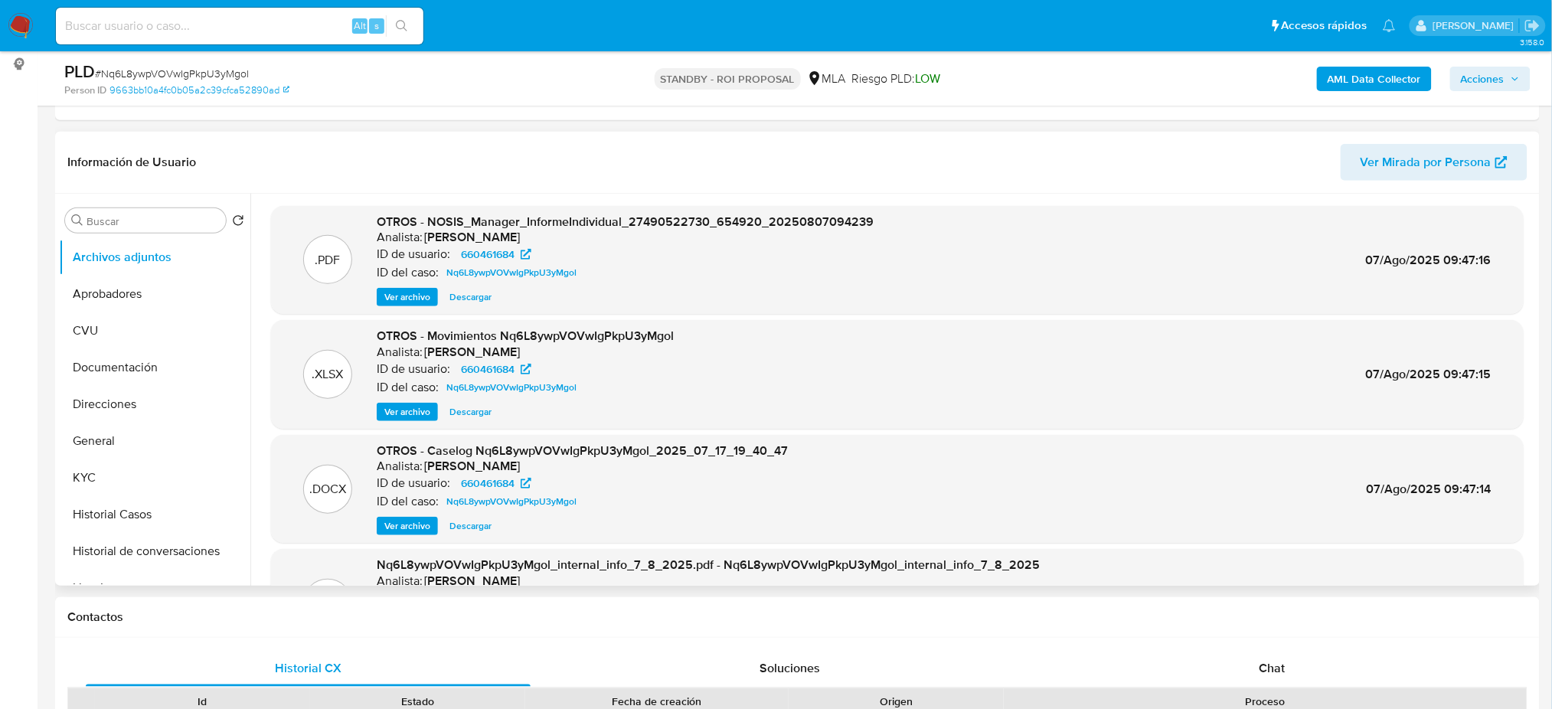
click at [417, 521] on span "Ver archivo" at bounding box center [407, 525] width 46 height 15
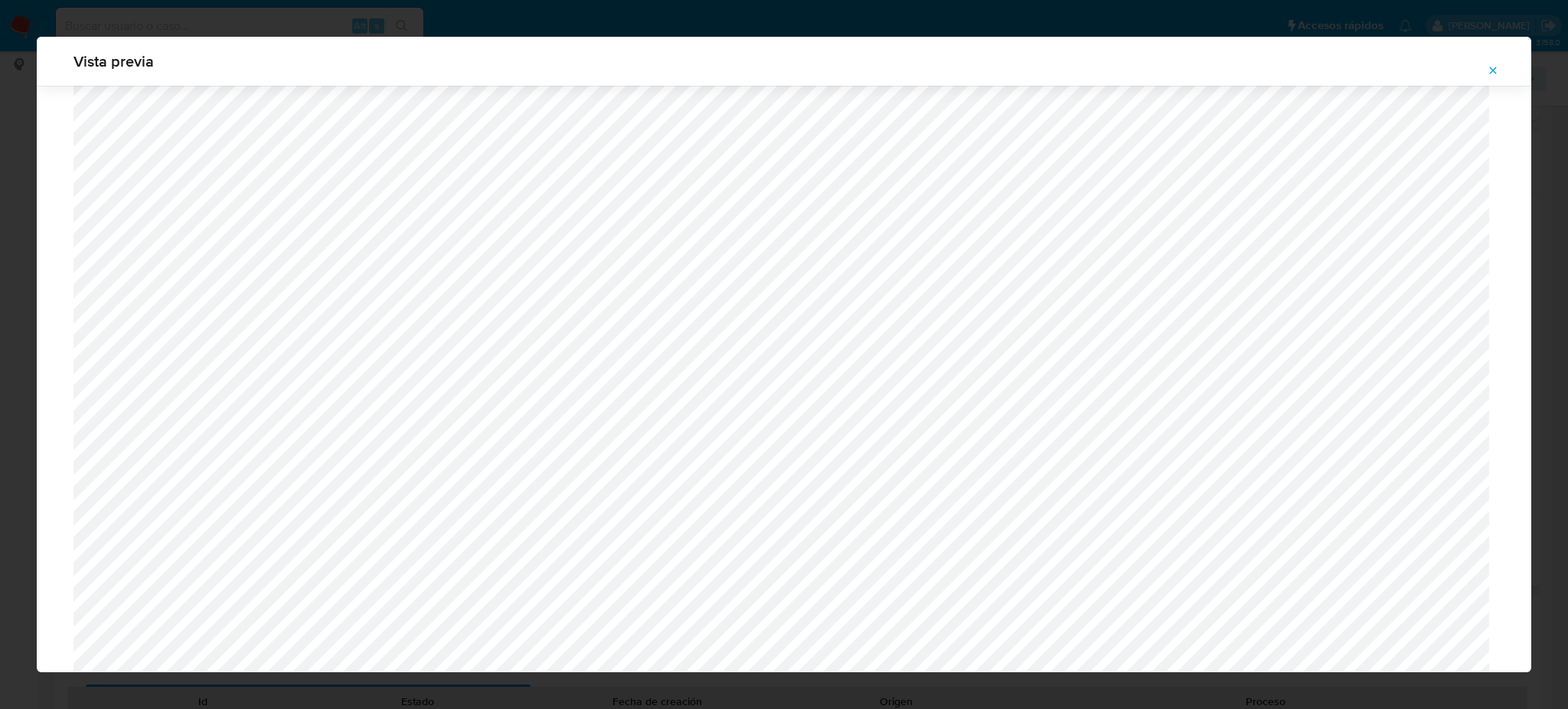
scroll to position [1093, 0]
click at [1492, 67] on icon "Attachment preview" at bounding box center [1493, 70] width 12 height 12
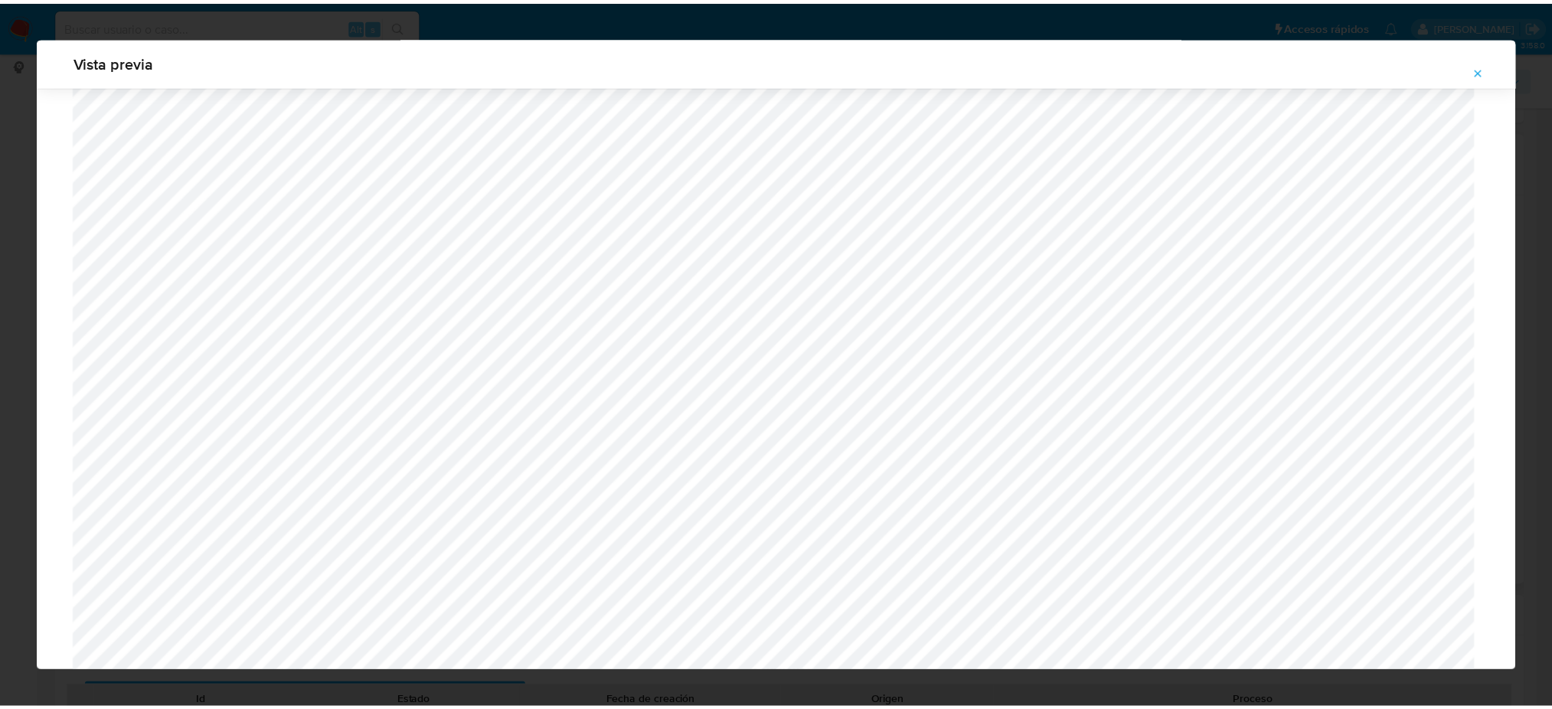
scroll to position [0, 0]
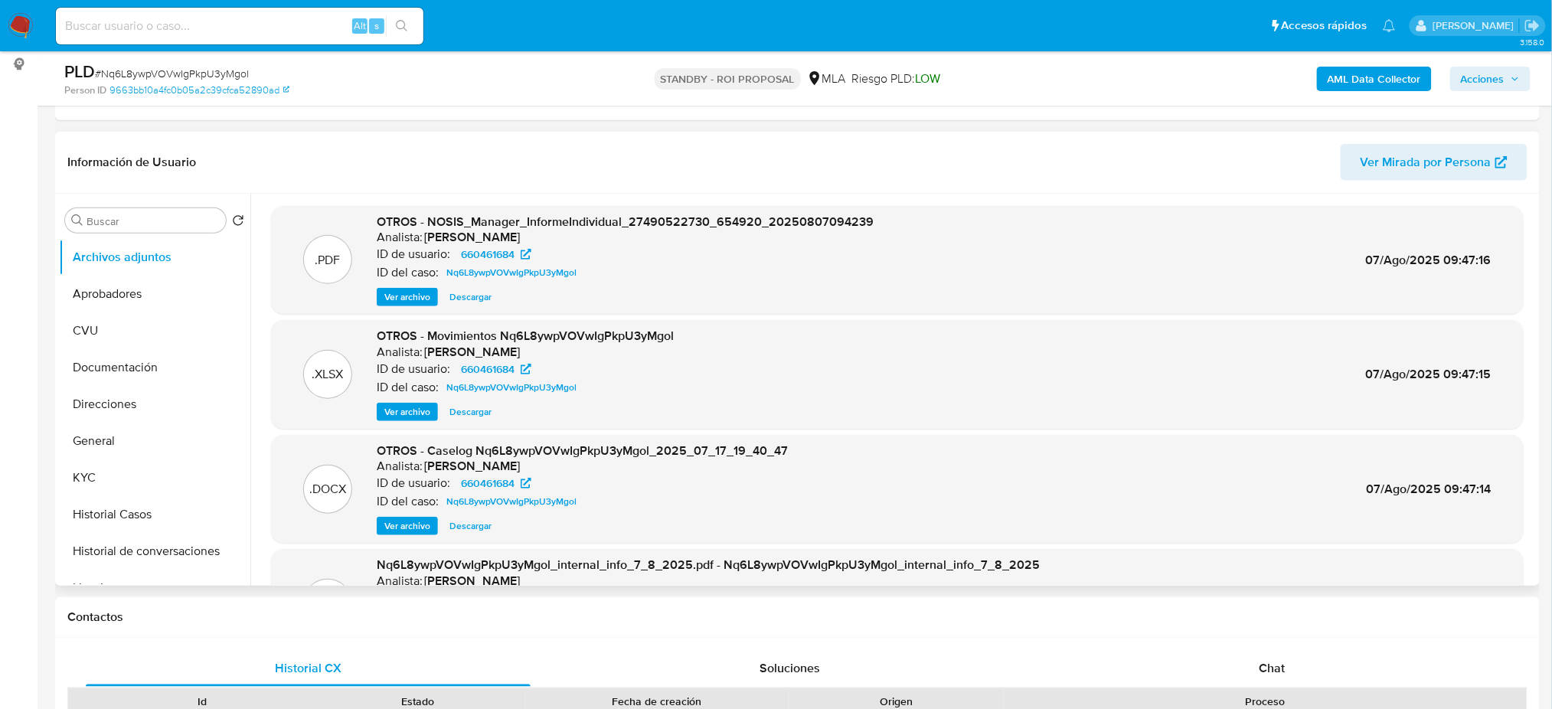
click at [28, 32] on img at bounding box center [21, 26] width 26 height 26
